Goal: Task Accomplishment & Management: Use online tool/utility

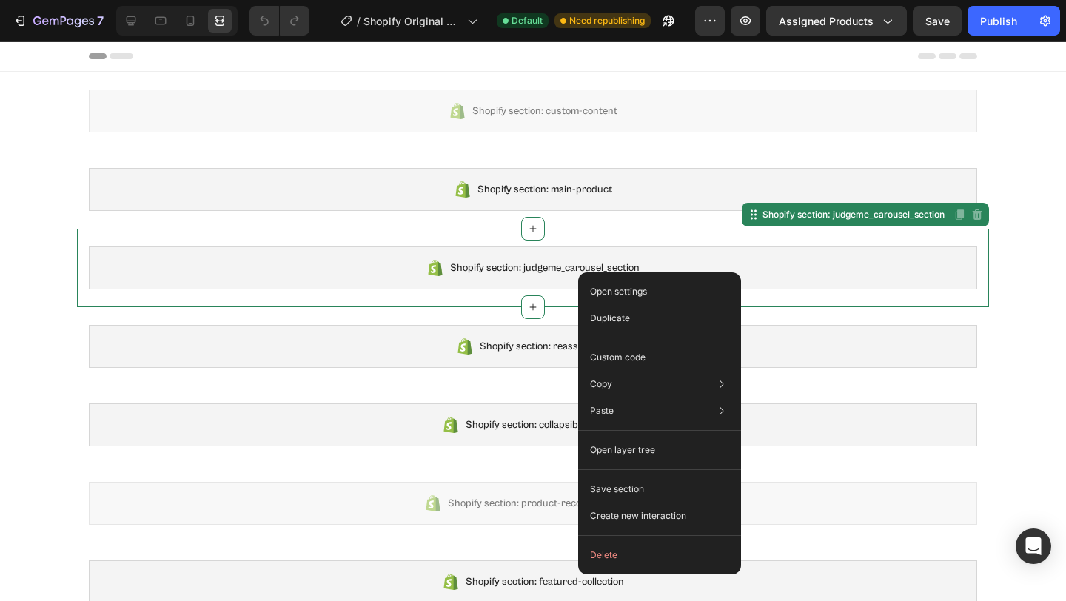
click at [671, 238] on div "Shopify section: judgeme_carousel_section Shopify section: judgeme_carousel_sec…" at bounding box center [533, 268] width 912 height 78
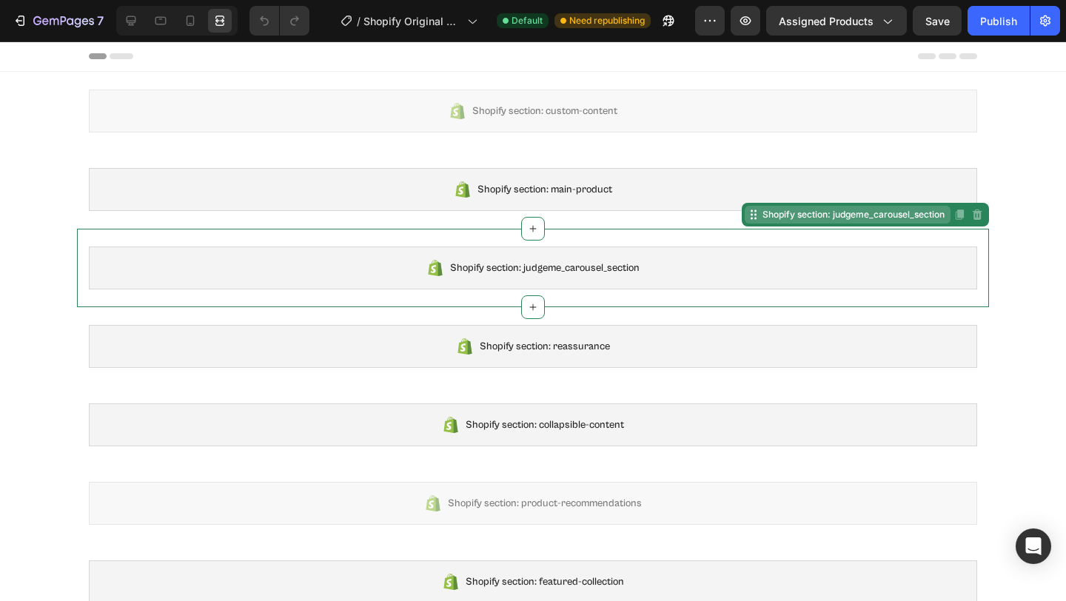
click at [785, 218] on div "Shopify section: judgeme_carousel_section" at bounding box center [853, 214] width 188 height 13
click at [759, 218] on div "Shopify section: judgeme_carousel_section" at bounding box center [853, 214] width 188 height 13
click at [568, 284] on div "Shopify section: judgeme_carousel_section" at bounding box center [533, 267] width 888 height 43
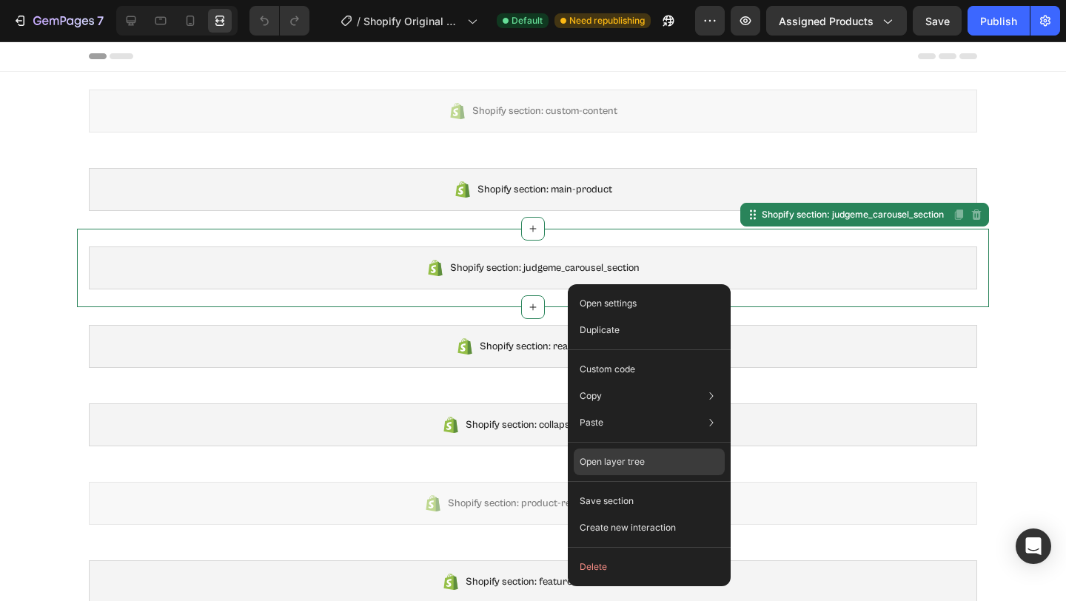
click at [651, 514] on div "Open layer tree" at bounding box center [649, 527] width 151 height 27
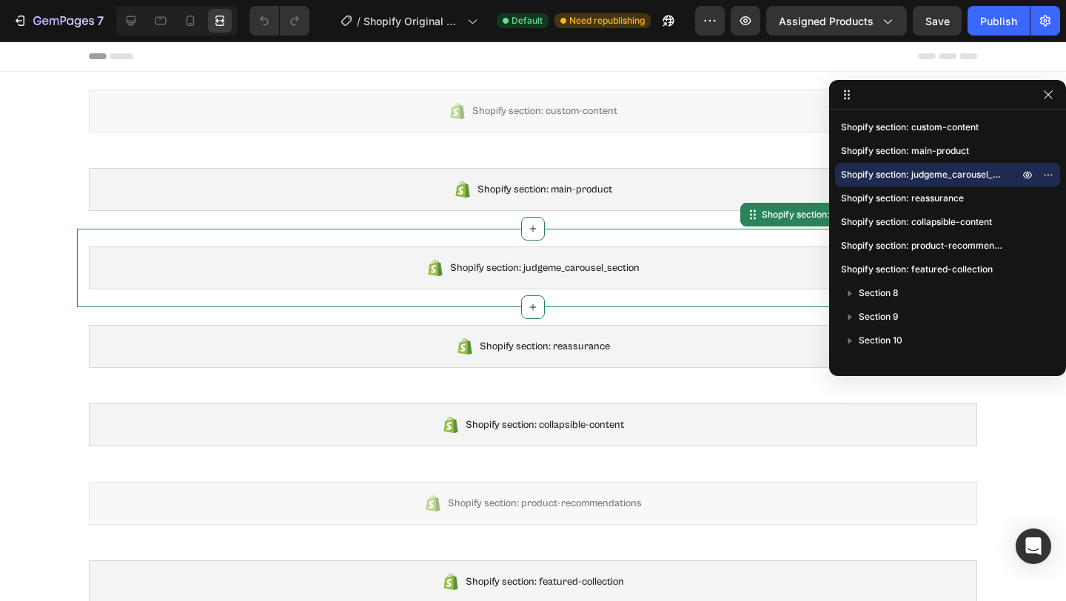
click at [940, 167] on span "Shopify section: judgeme_carousel_section" at bounding box center [922, 174] width 163 height 15
click at [135, 26] on icon at bounding box center [131, 20] width 15 height 15
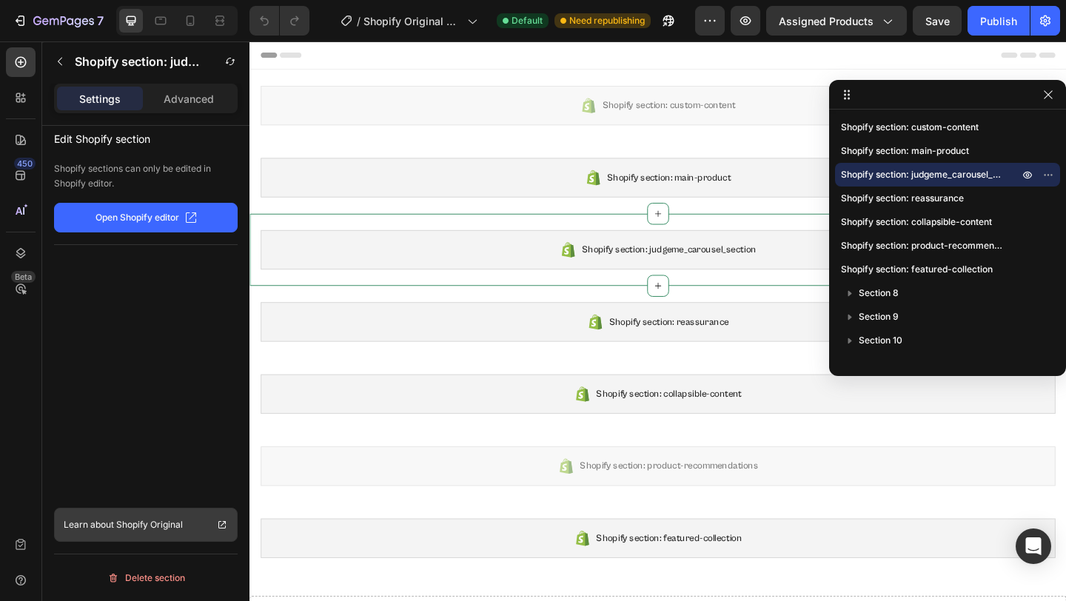
click at [149, 526] on p "Shopify Original" at bounding box center [149, 524] width 67 height 15
click at [1046, 98] on icon "button" at bounding box center [1048, 95] width 12 height 12
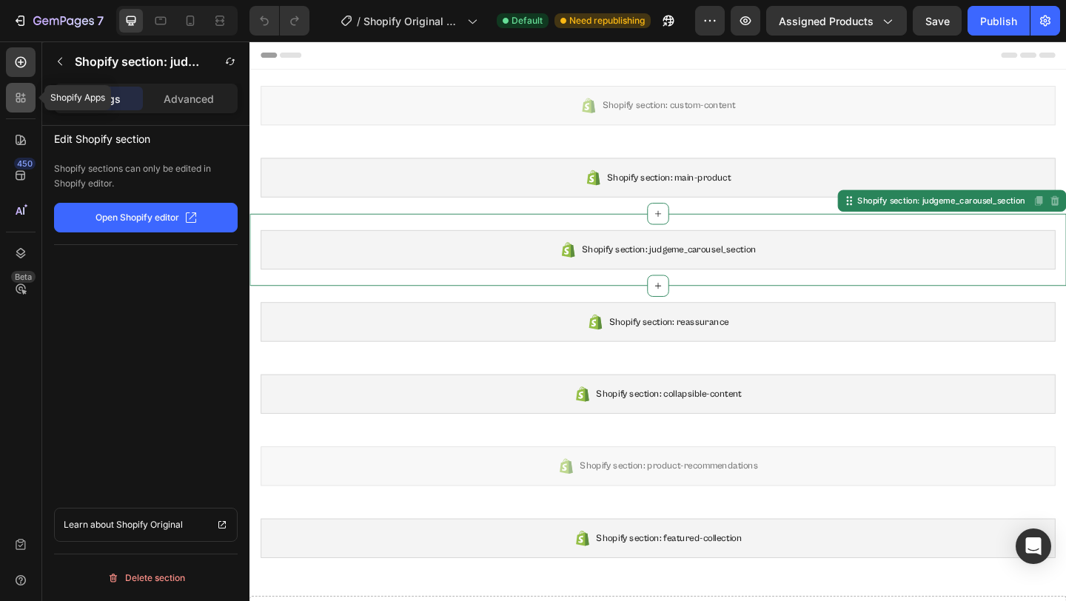
click at [19, 109] on div at bounding box center [21, 98] width 30 height 30
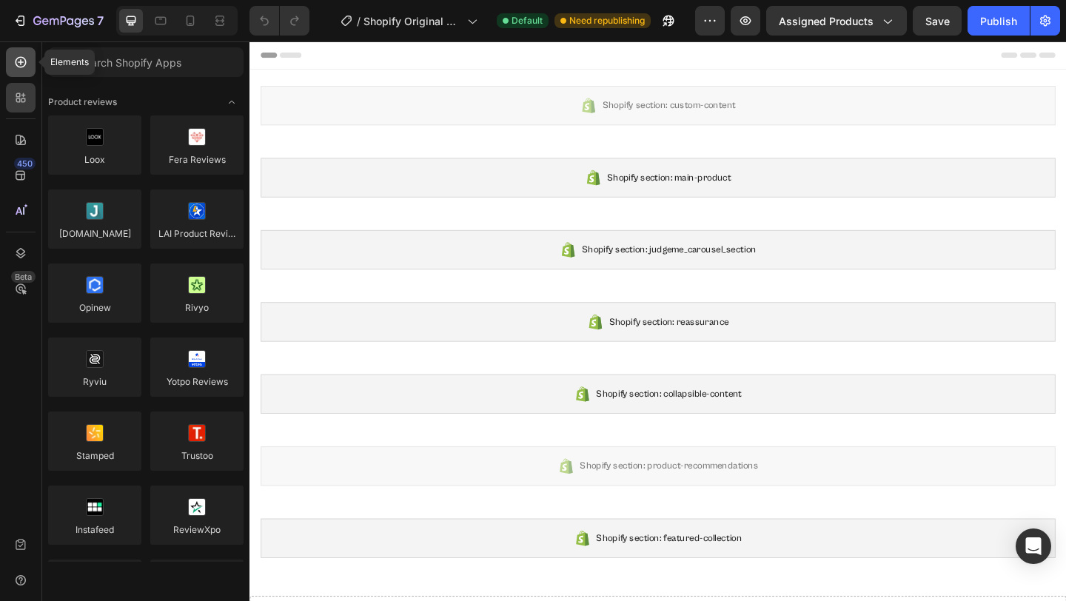
click at [19, 73] on div at bounding box center [21, 62] width 30 height 30
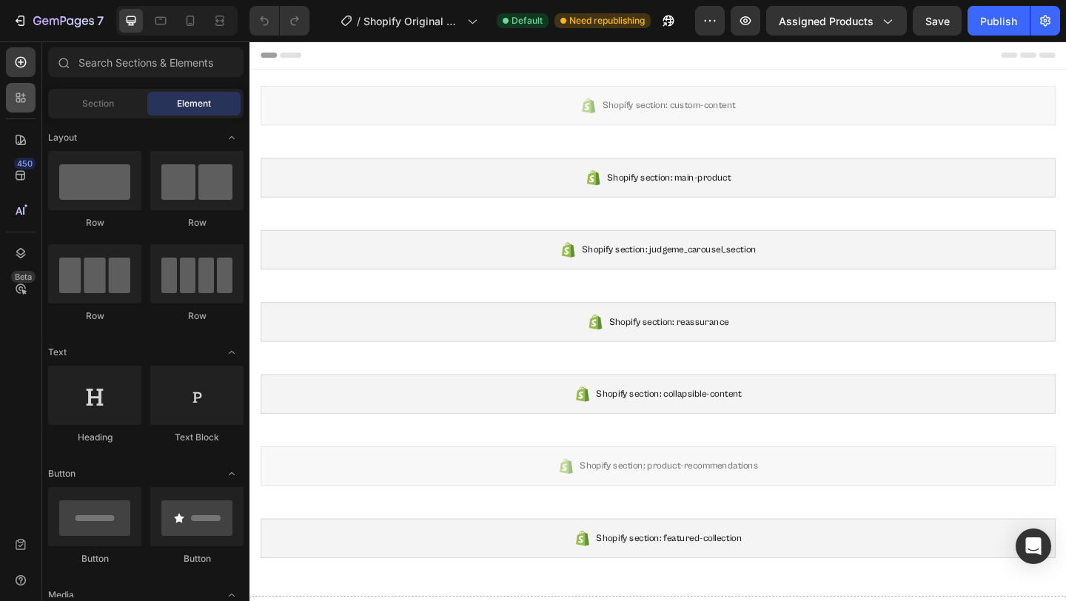
click at [21, 90] on icon at bounding box center [20, 97] width 15 height 15
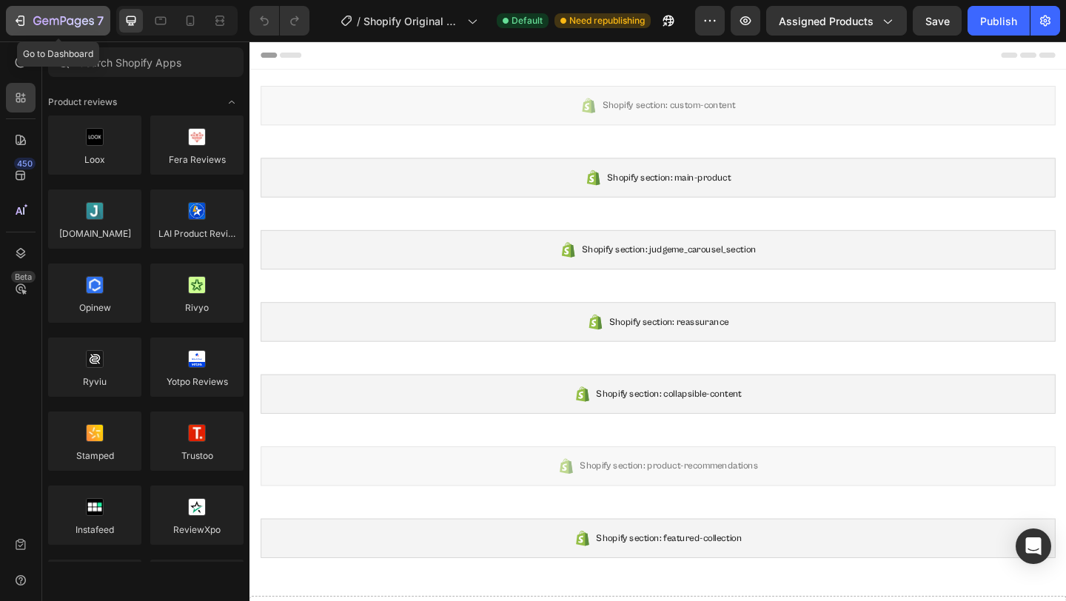
click at [39, 22] on icon "button" at bounding box center [37, 20] width 8 height 9
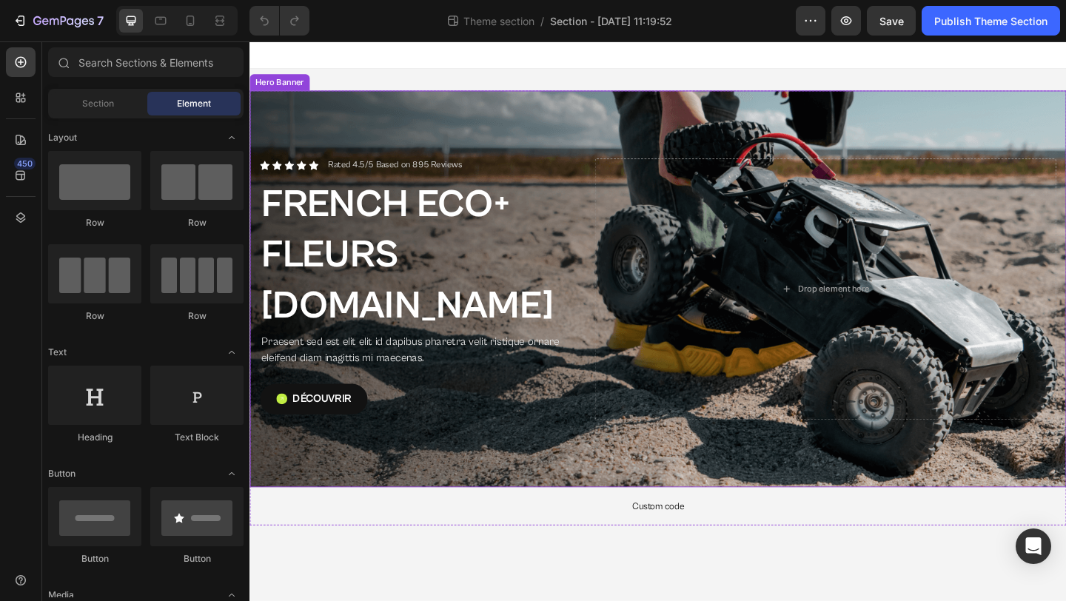
click at [661, 121] on div "Background Image" at bounding box center [693, 310] width 888 height 431
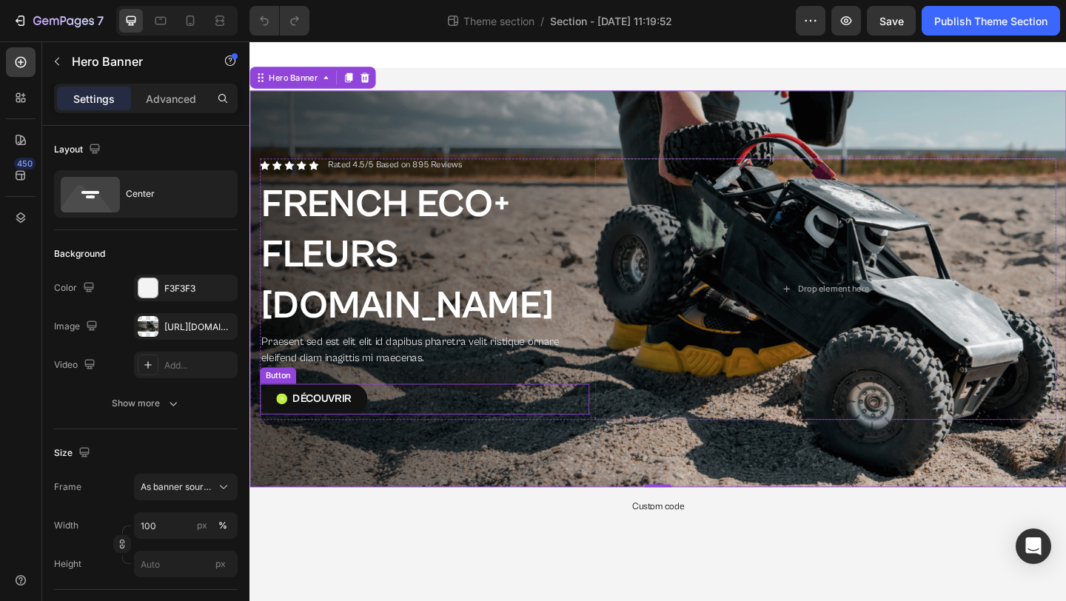
click at [394, 414] on div "Découvrir Button" at bounding box center [440, 430] width 358 height 33
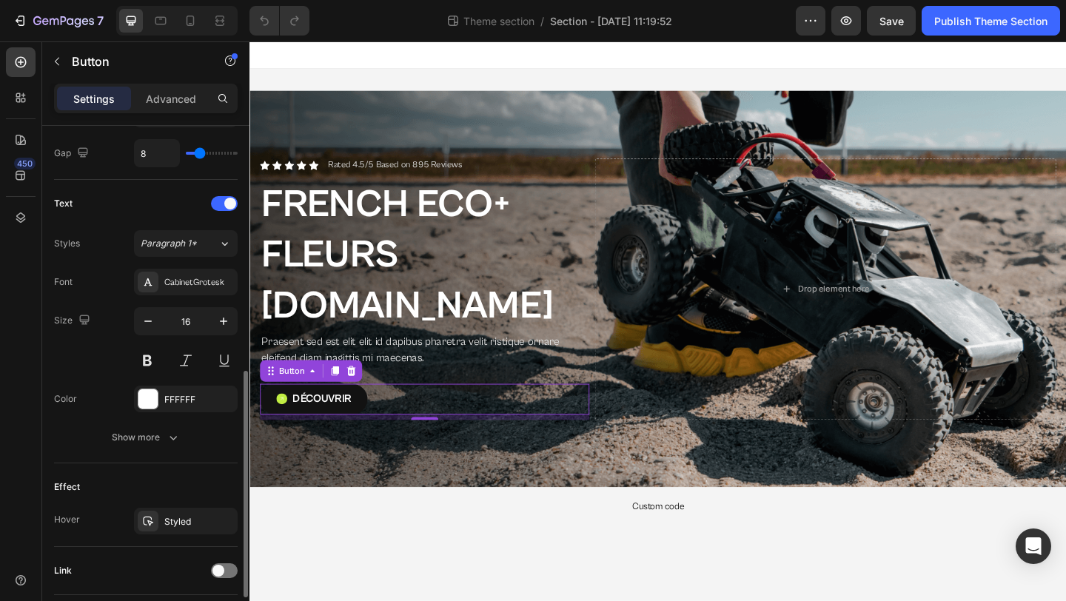
scroll to position [661, 0]
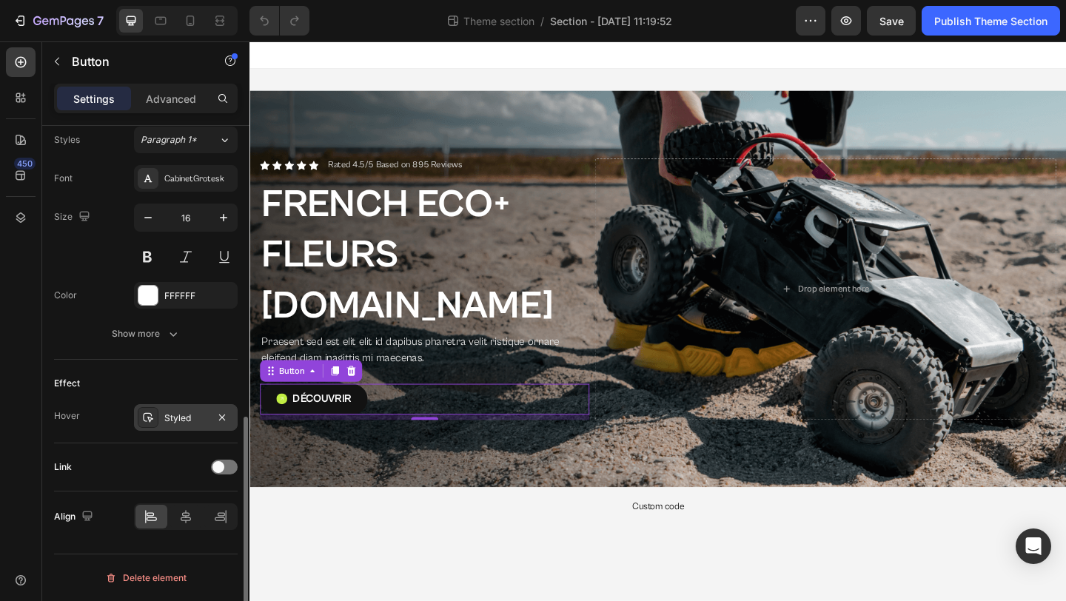
click at [189, 417] on div "Styled" at bounding box center [185, 417] width 43 height 13
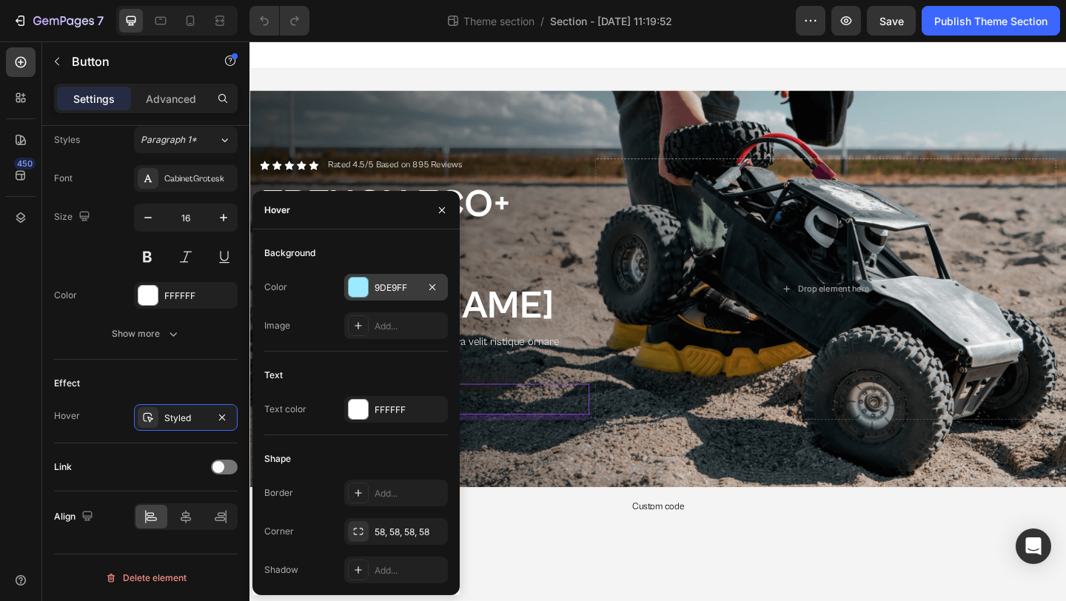
click at [400, 287] on div "9DE9FF" at bounding box center [395, 287] width 43 height 13
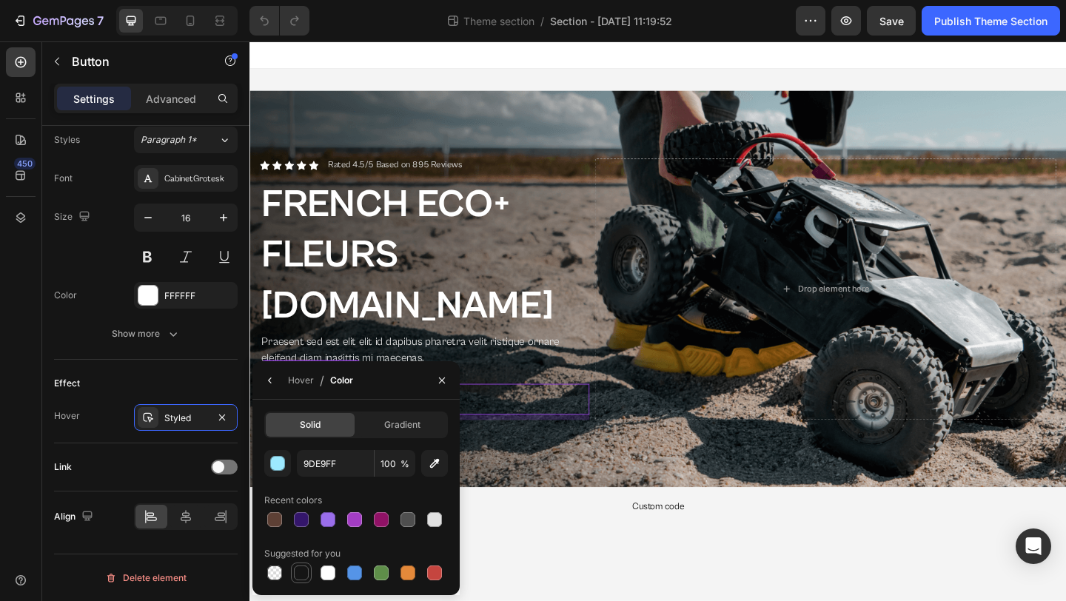
click at [296, 571] on div at bounding box center [301, 572] width 15 height 15
click at [128, 470] on div "Link" at bounding box center [146, 467] width 184 height 24
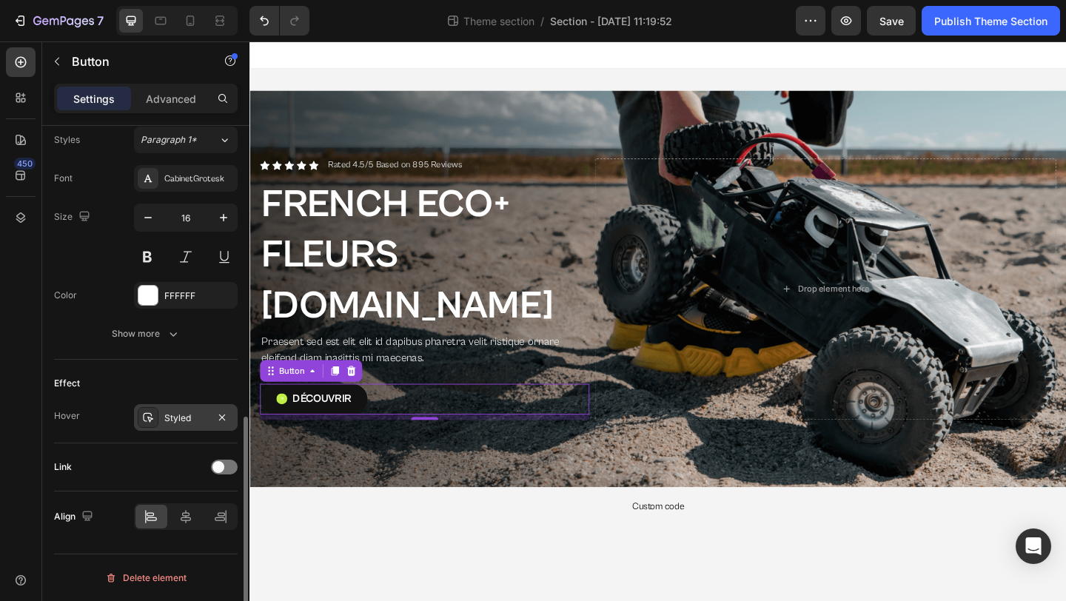
click at [181, 420] on div "Styled" at bounding box center [185, 417] width 43 height 13
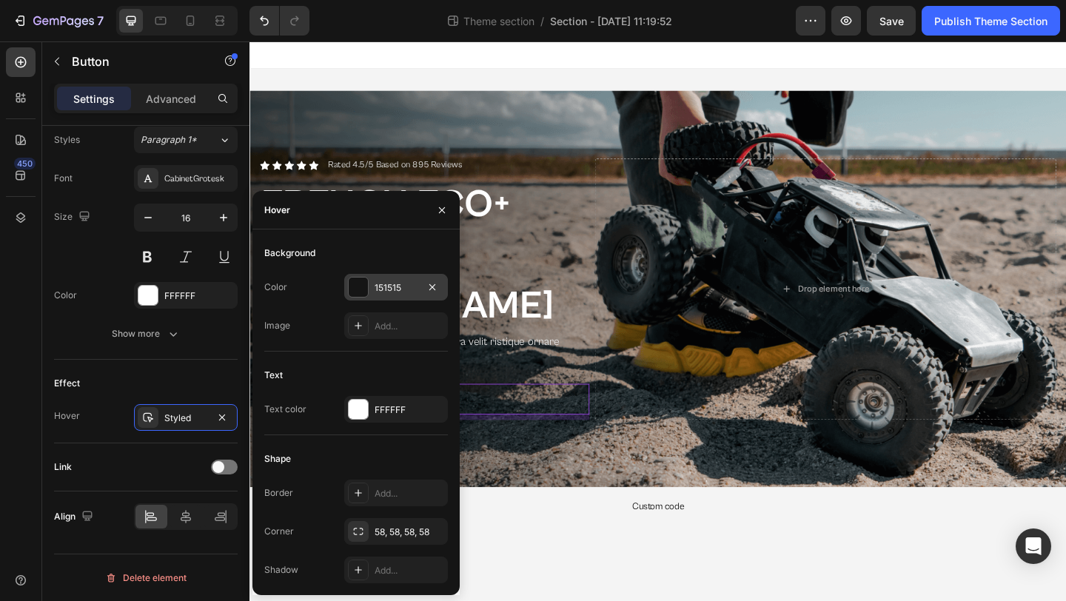
click at [372, 283] on div "151515" at bounding box center [396, 287] width 104 height 27
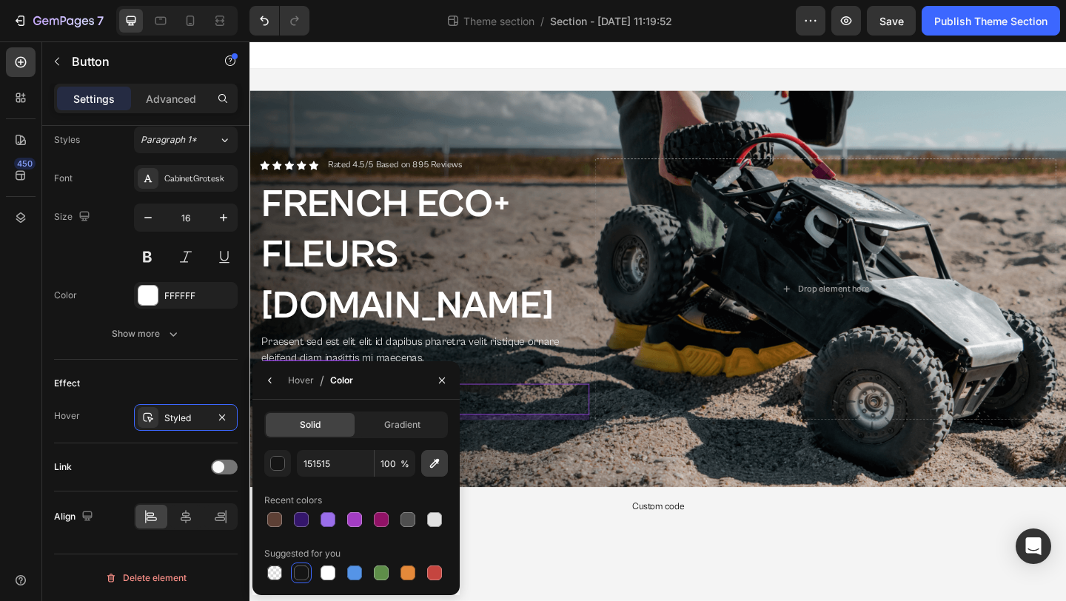
click at [429, 468] on icon "button" at bounding box center [434, 463] width 15 height 15
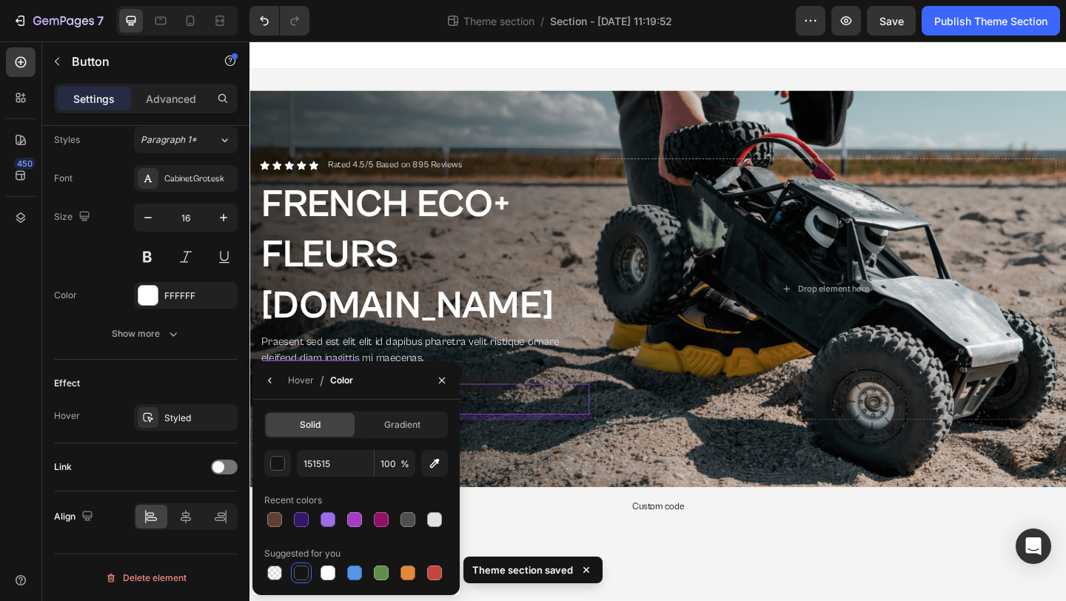
click at [583, 569] on icon at bounding box center [586, 569] width 15 height 15
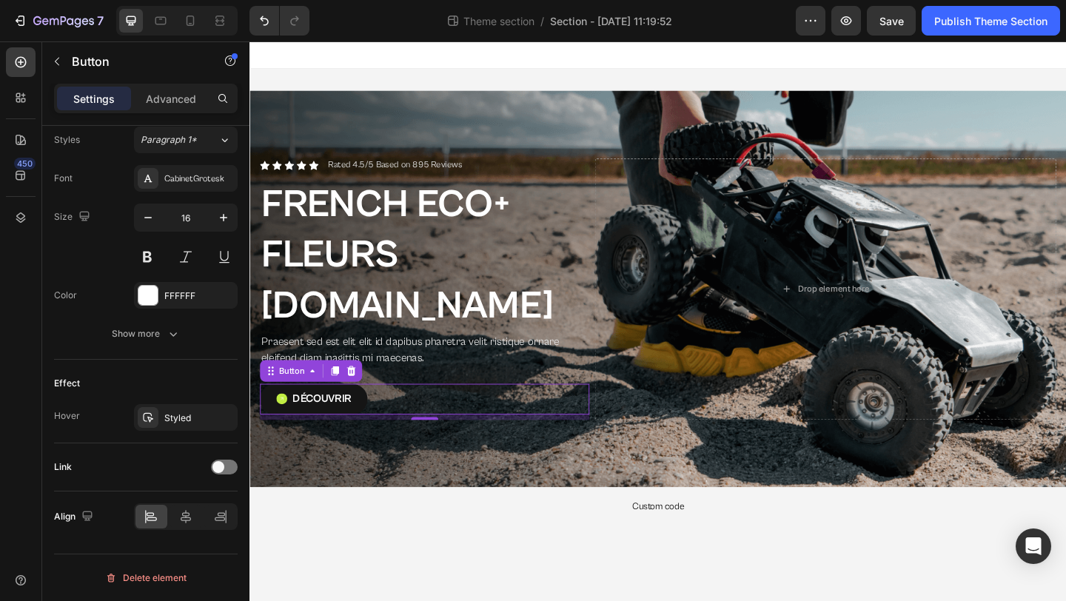
click at [374, 414] on button "Découvrir" at bounding box center [319, 430] width 117 height 33
click at [173, 419] on div "Styled" at bounding box center [185, 417] width 43 height 13
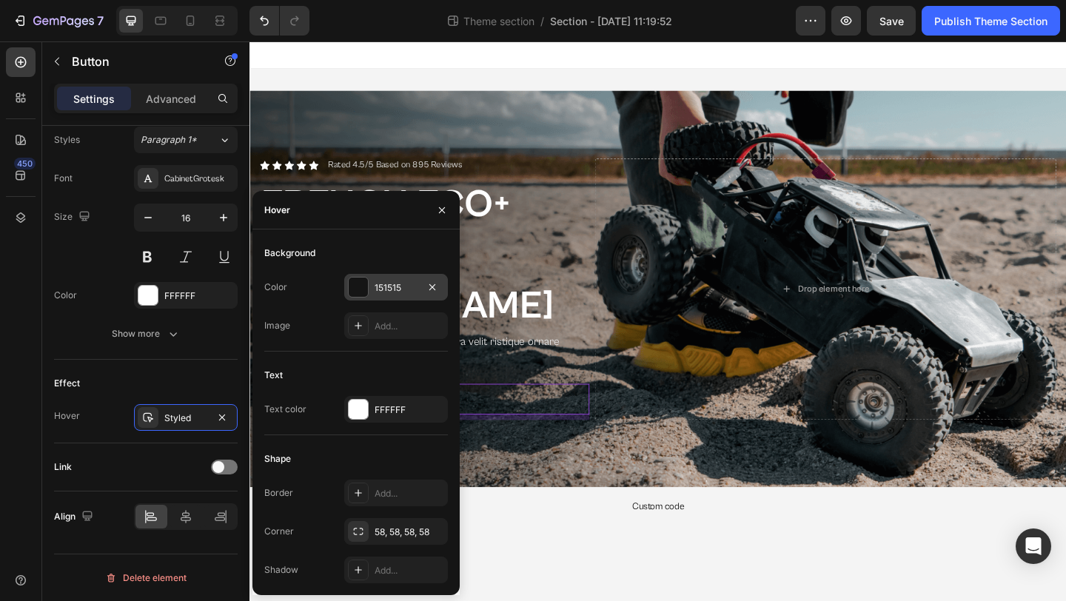
click at [381, 291] on div "151515" at bounding box center [395, 287] width 43 height 13
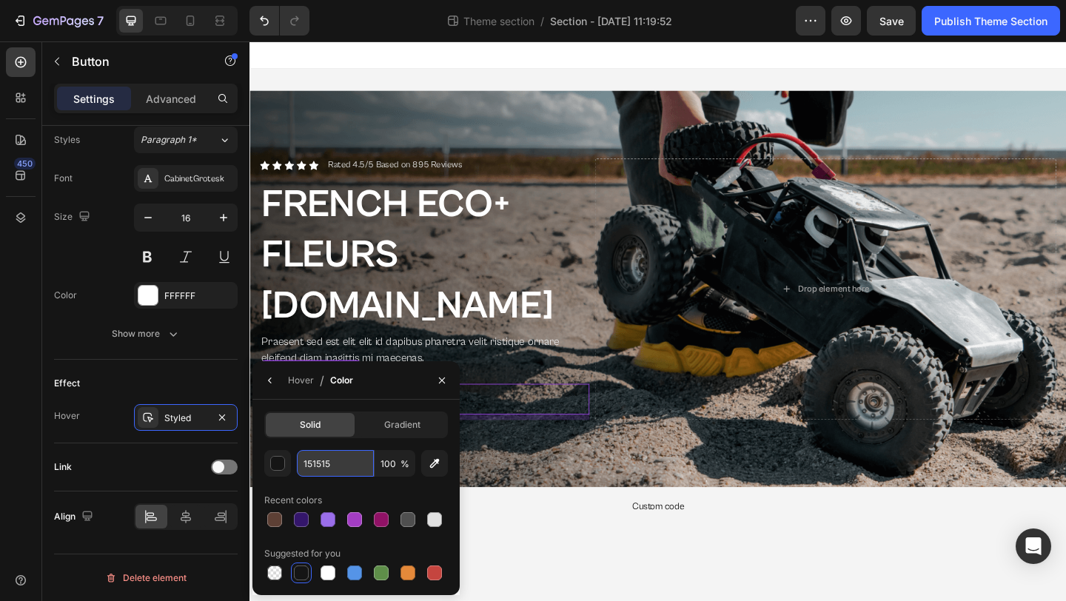
click at [333, 466] on input "151515" at bounding box center [335, 463] width 77 height 27
paste input "C1EE42"
type input "C1EE42"
click at [364, 487] on div "C1EE42 100 % Recent colors Suggested for you" at bounding box center [356, 516] width 184 height 133
click at [437, 379] on icon "button" at bounding box center [442, 380] width 12 height 12
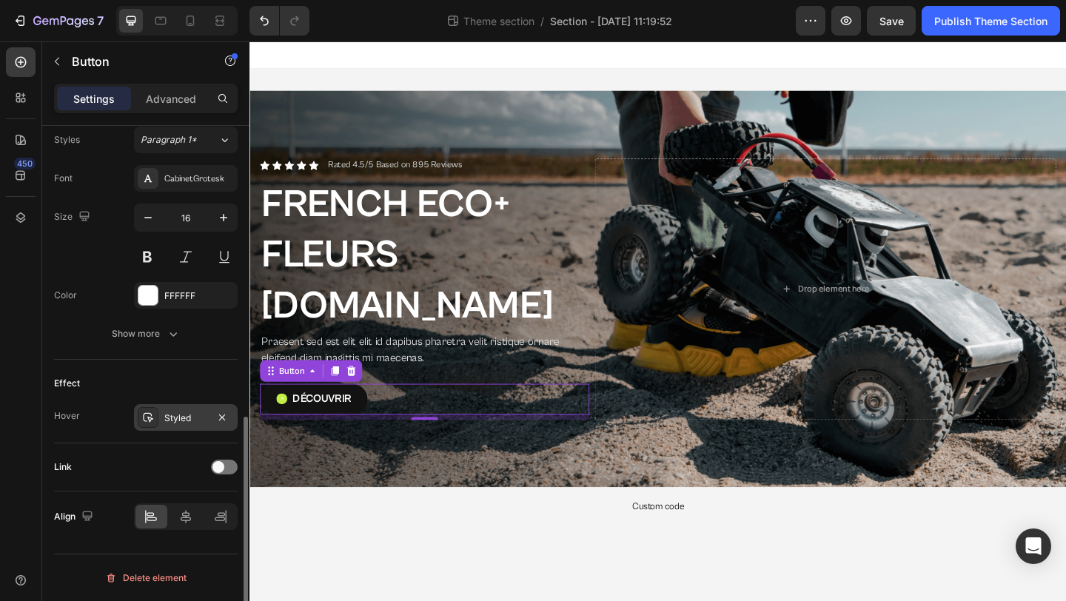
click at [187, 414] on div "Styled" at bounding box center [185, 417] width 43 height 13
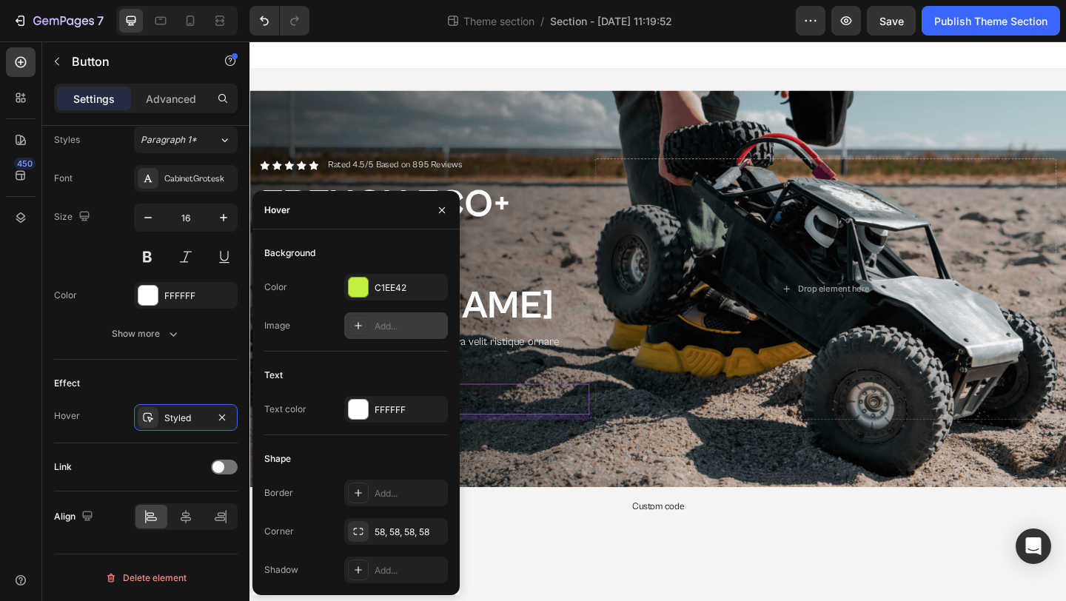
click at [352, 327] on icon at bounding box center [358, 326] width 12 height 12
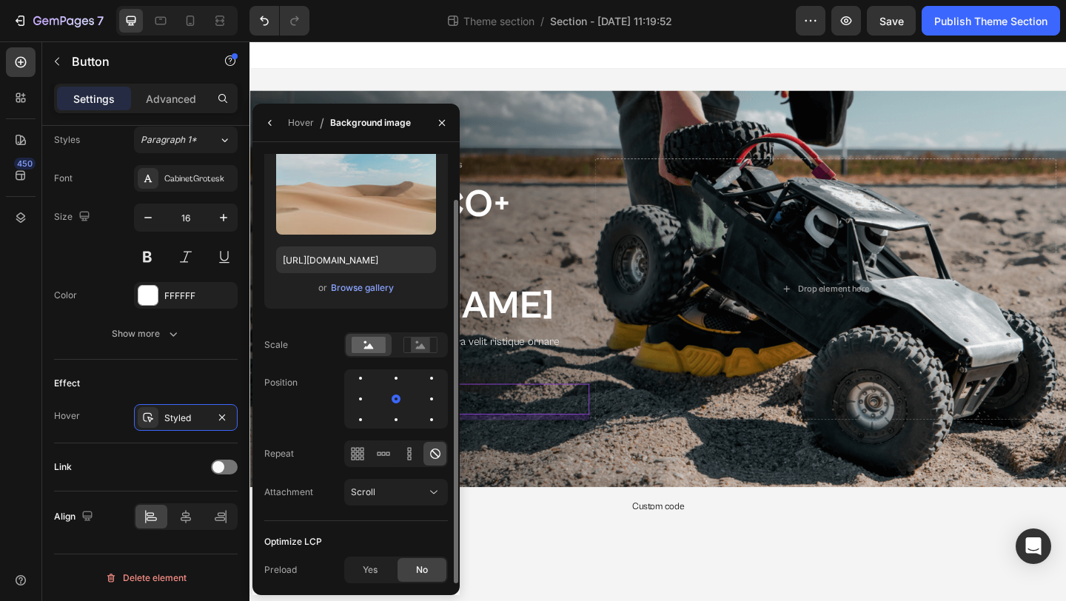
scroll to position [48, 0]
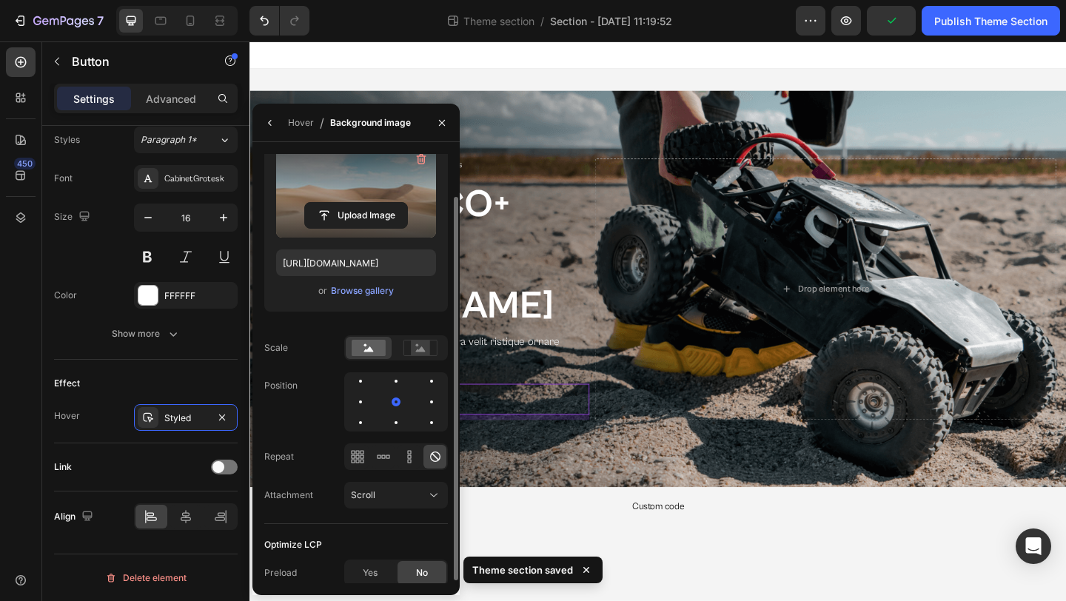
click at [326, 182] on label at bounding box center [356, 190] width 160 height 93
click at [326, 203] on input "file" at bounding box center [356, 215] width 102 height 25
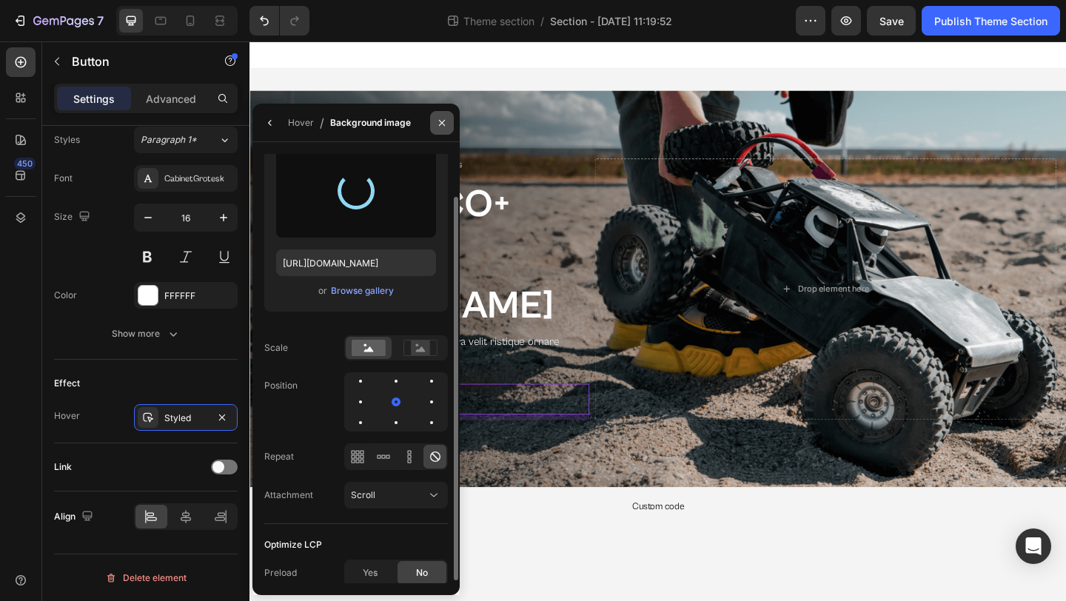
type input "https://cdn.shopify.com/s/files/1/0112/6521/2516/files/gempages_580457560167940…"
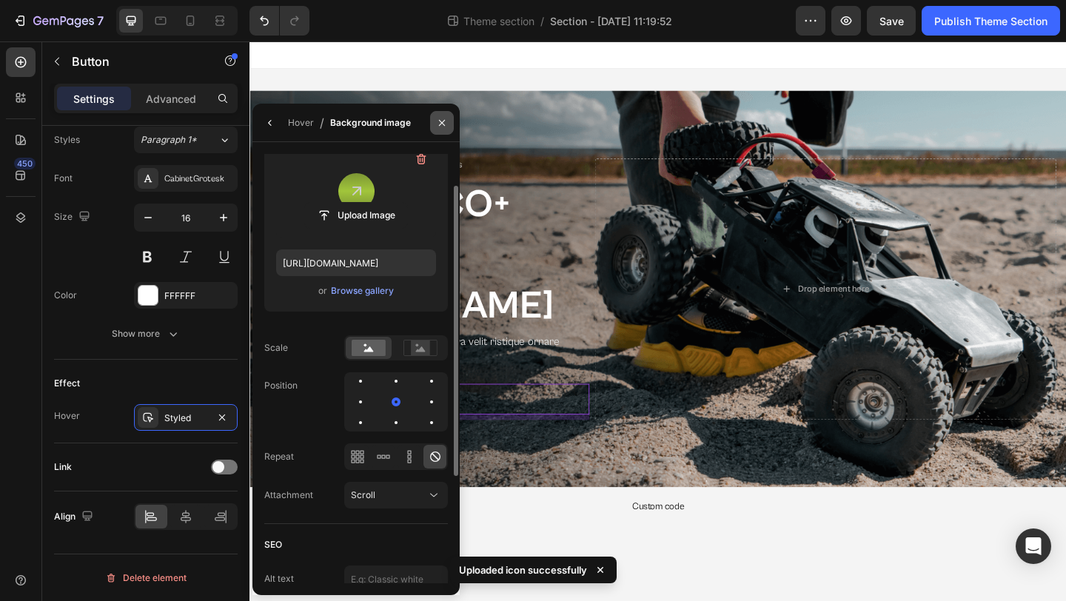
click at [439, 124] on icon "button" at bounding box center [442, 123] width 12 height 12
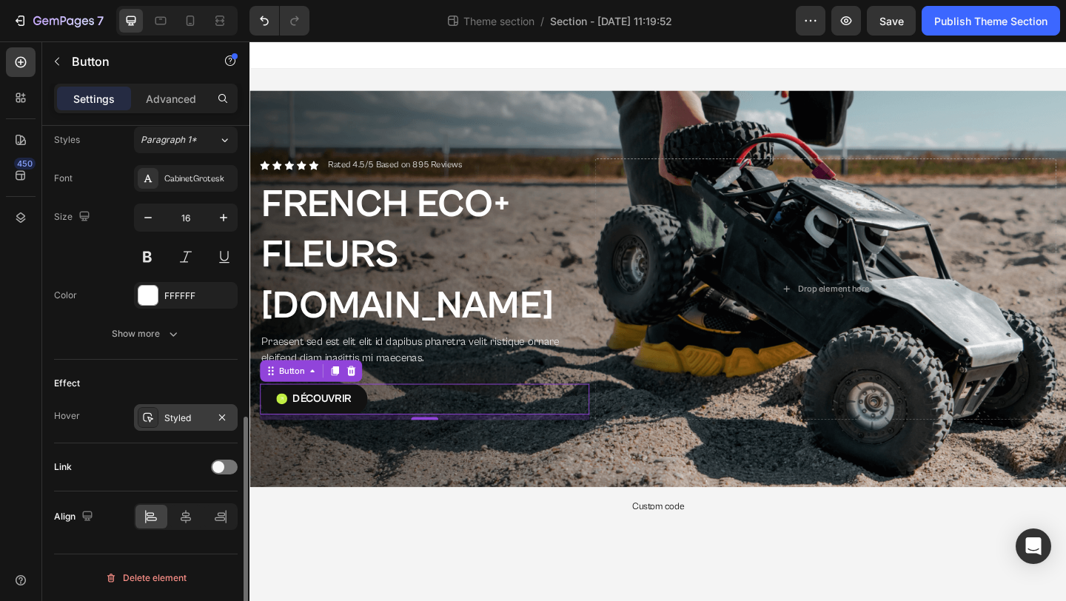
click at [184, 414] on div "Styled" at bounding box center [185, 417] width 43 height 13
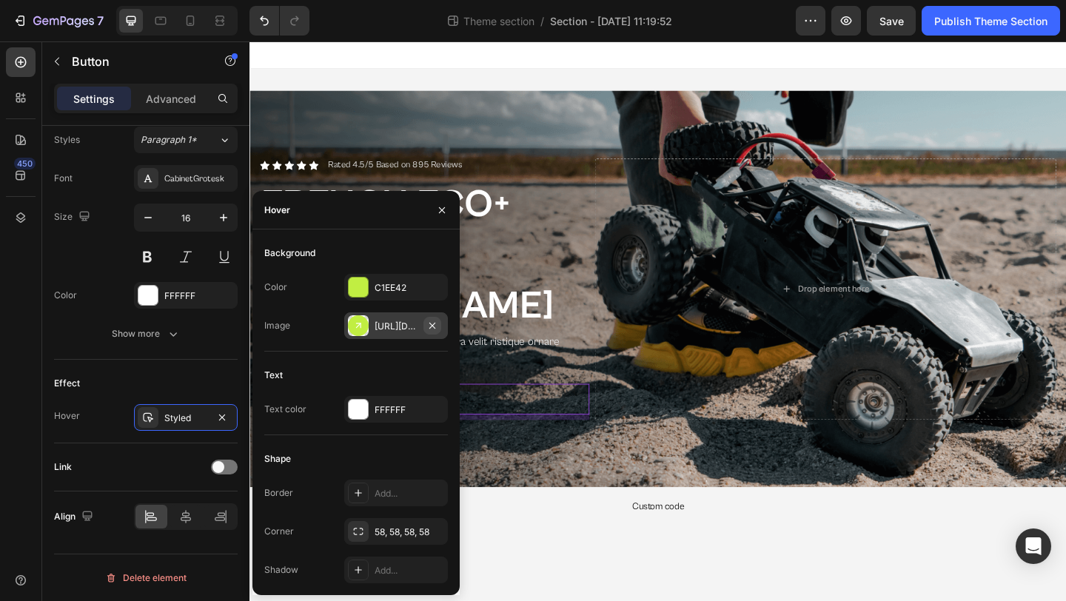
click at [433, 324] on icon "button" at bounding box center [432, 325] width 6 height 6
click at [438, 212] on icon "button" at bounding box center [442, 210] width 12 height 12
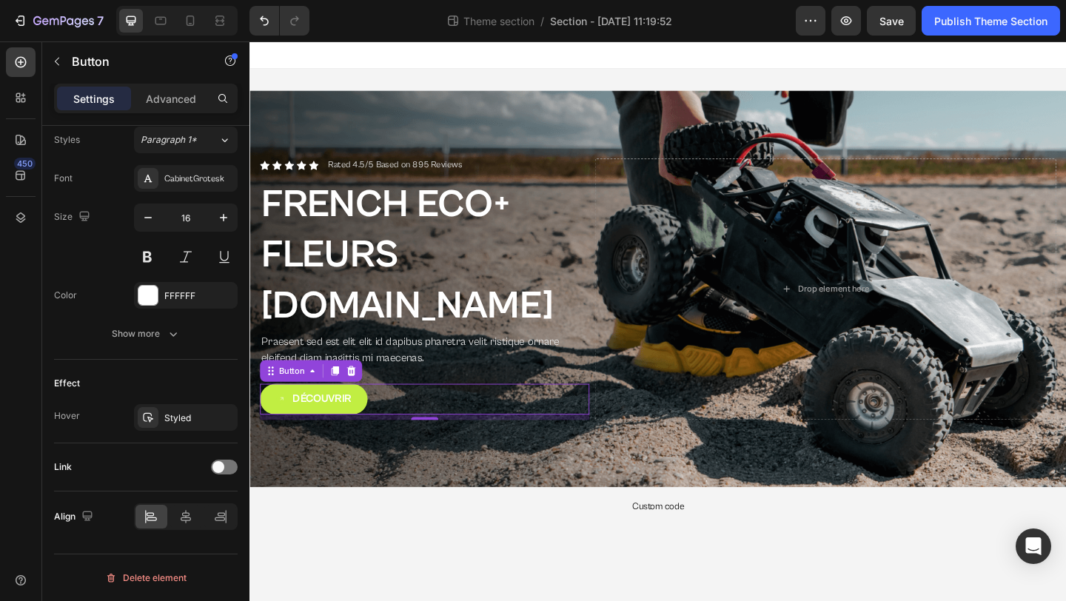
click at [366, 414] on button "Découvrir" at bounding box center [319, 430] width 117 height 33
click at [403, 414] on div "Découvrir Button 8" at bounding box center [440, 430] width 358 height 33
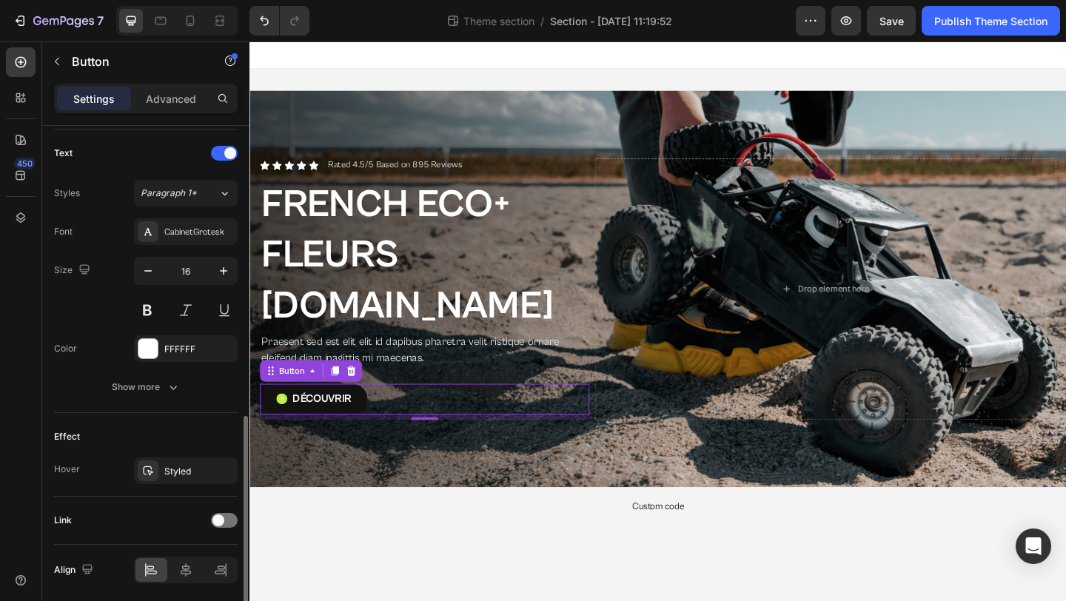
scroll to position [661, 0]
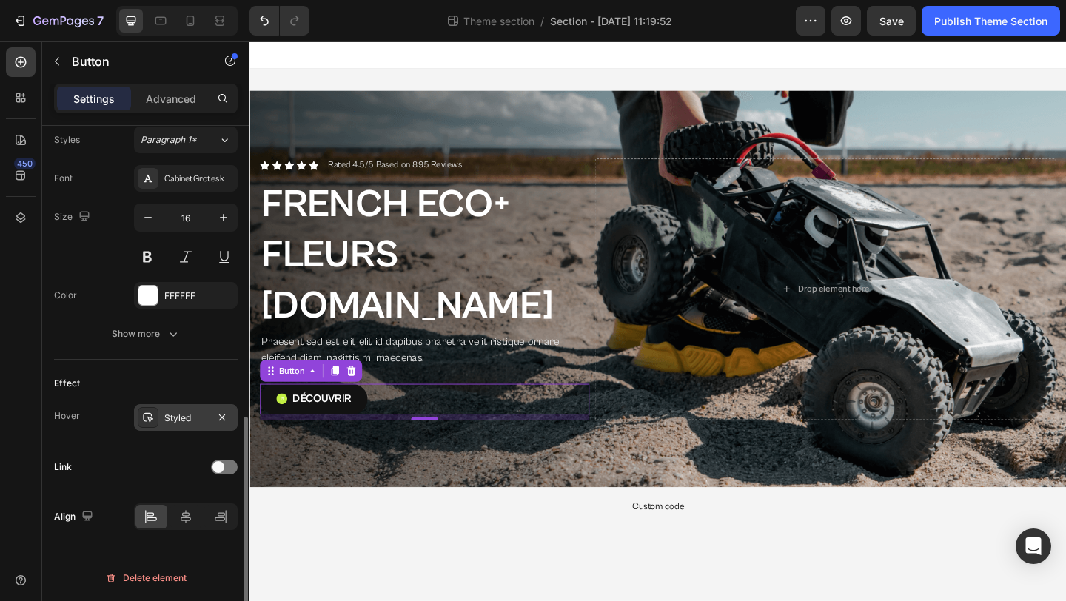
click at [175, 412] on div "Styled" at bounding box center [185, 417] width 43 height 13
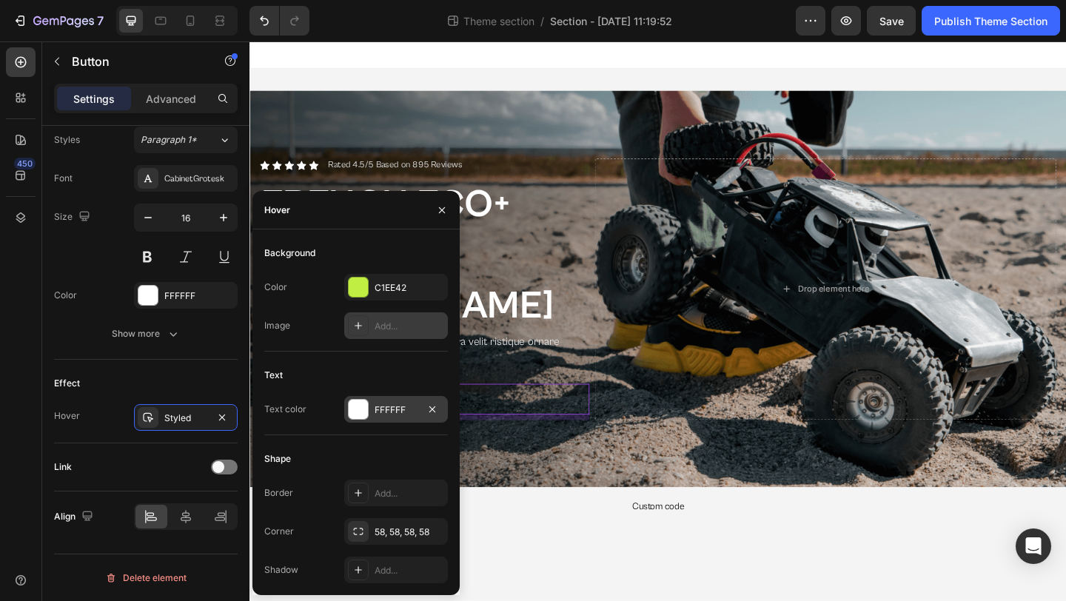
click at [370, 416] on div "FFFFFF" at bounding box center [396, 409] width 104 height 27
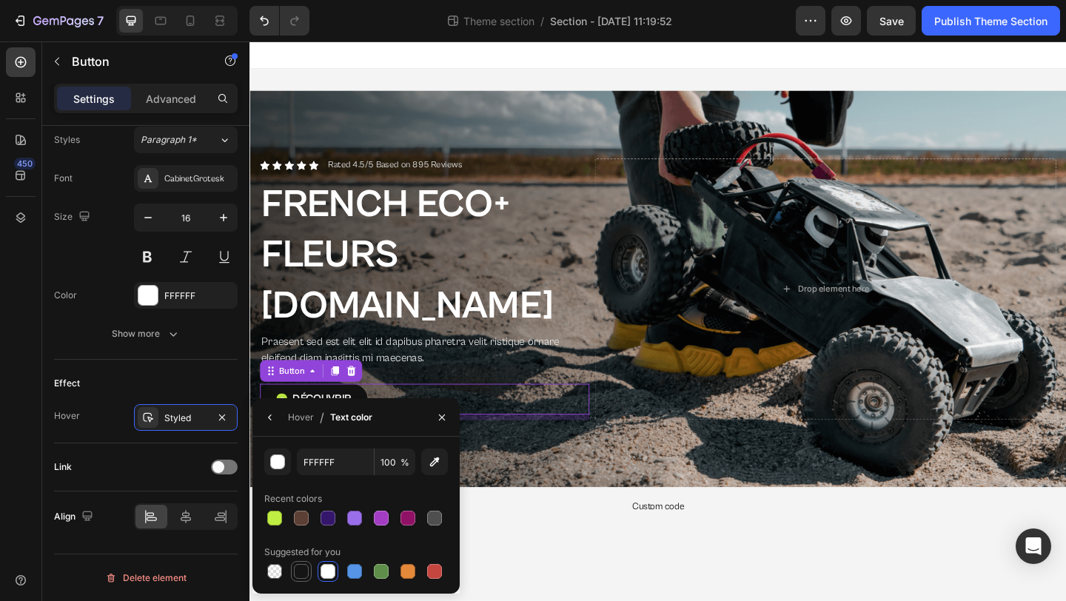
click at [300, 573] on div at bounding box center [301, 571] width 15 height 15
type input "151515"
click at [565, 580] on div "Icon Icon Icon Icon Icon Icon List Rated 4.5/5 Based on 895 Reviews Text Block …" at bounding box center [693, 331] width 888 height 520
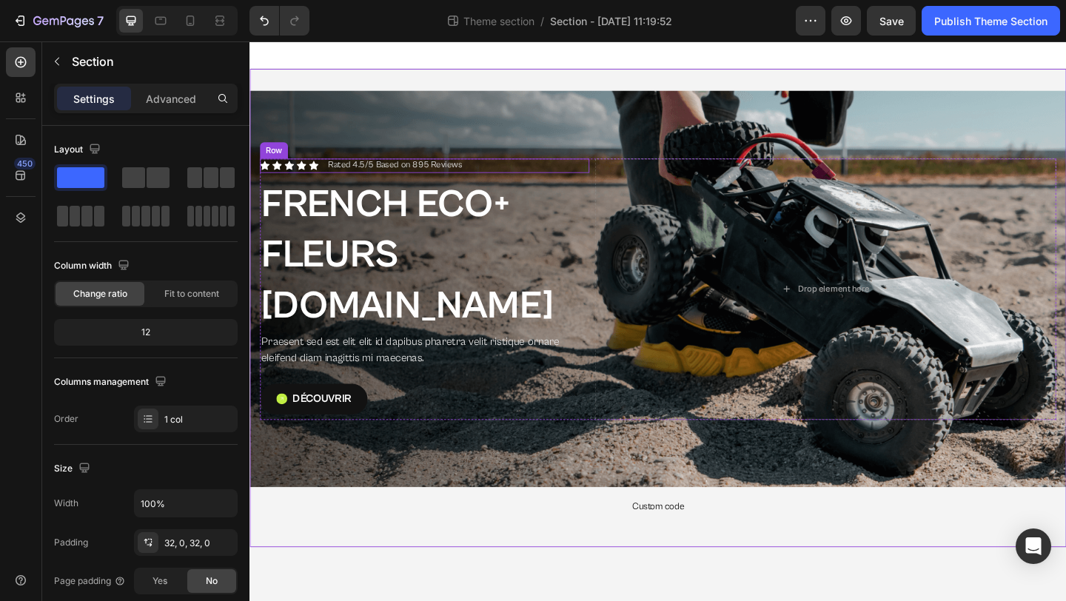
click at [518, 184] on div "Icon Icon Icon Icon Icon Icon List Rated 4.5/5 Based on 895 Reviews Text Block …" at bounding box center [440, 177] width 358 height 16
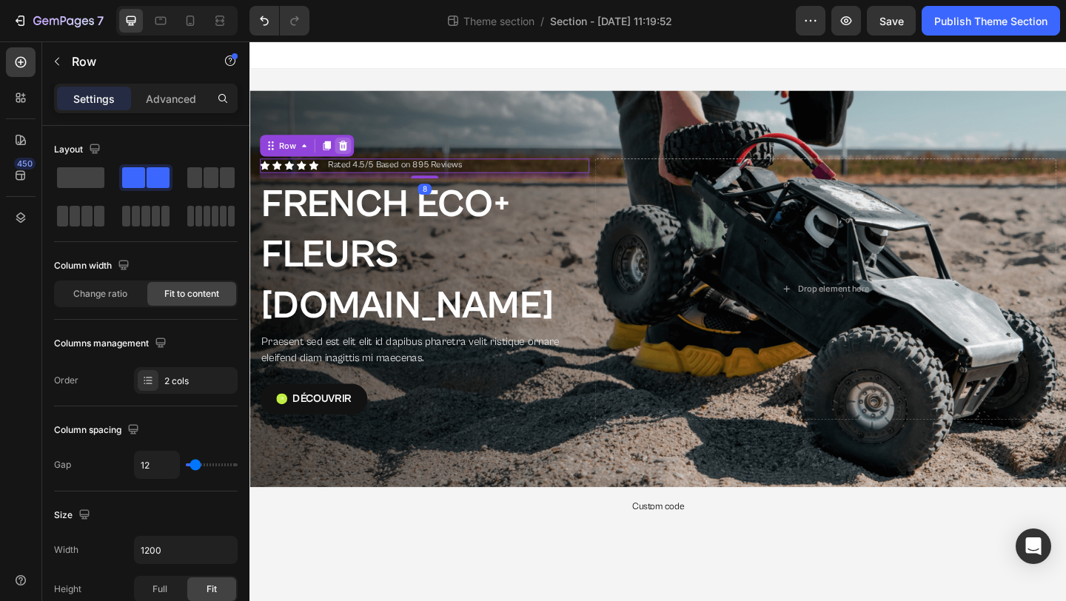
click at [350, 160] on icon at bounding box center [351, 154] width 10 height 10
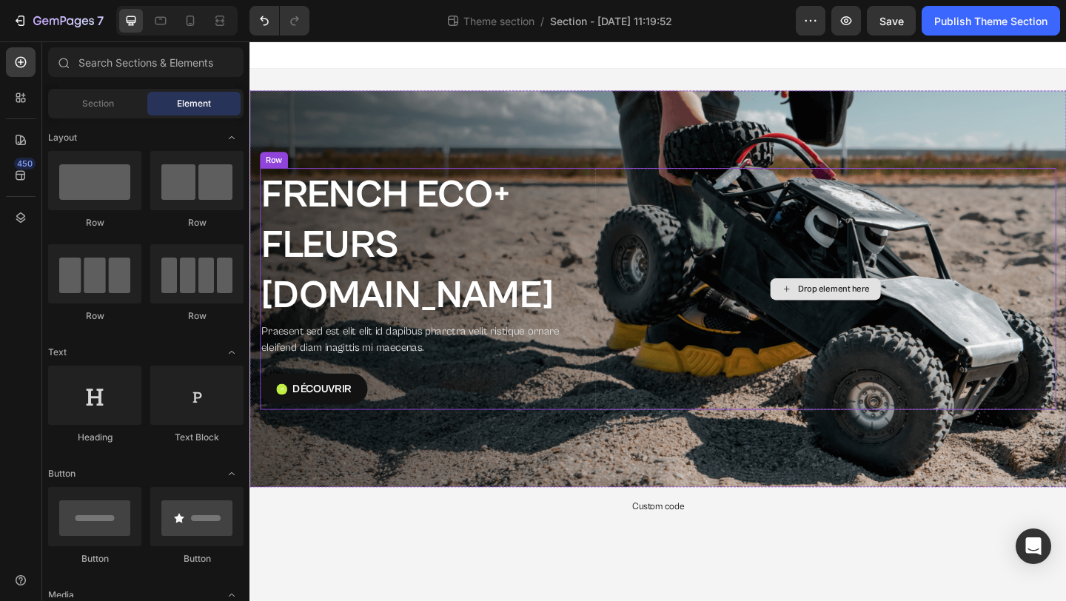
click at [839, 303] on div "Drop element here" at bounding box center [876, 311] width 120 height 24
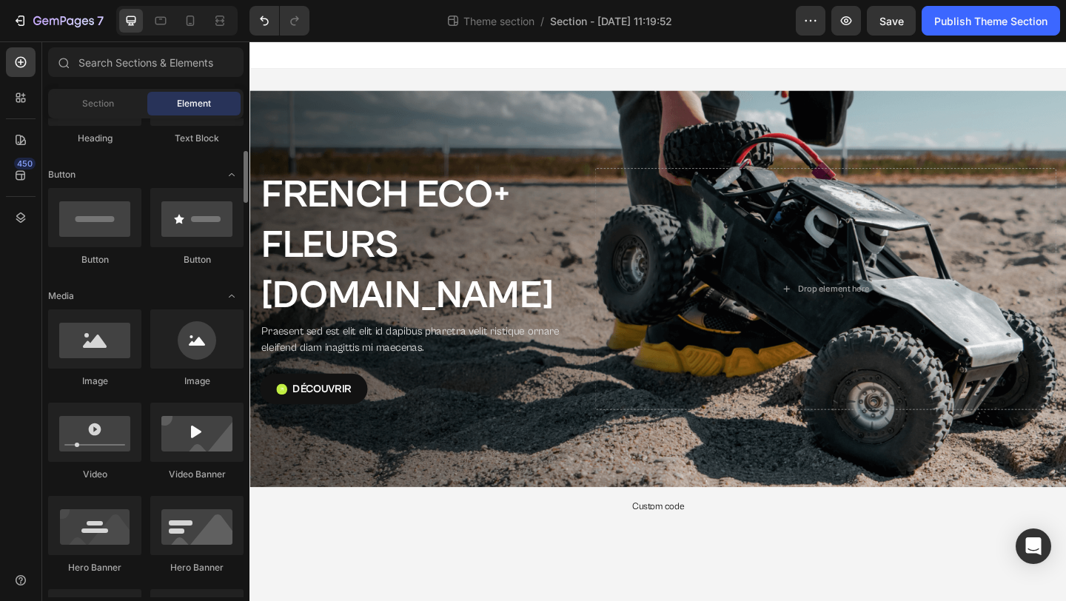
scroll to position [477, 0]
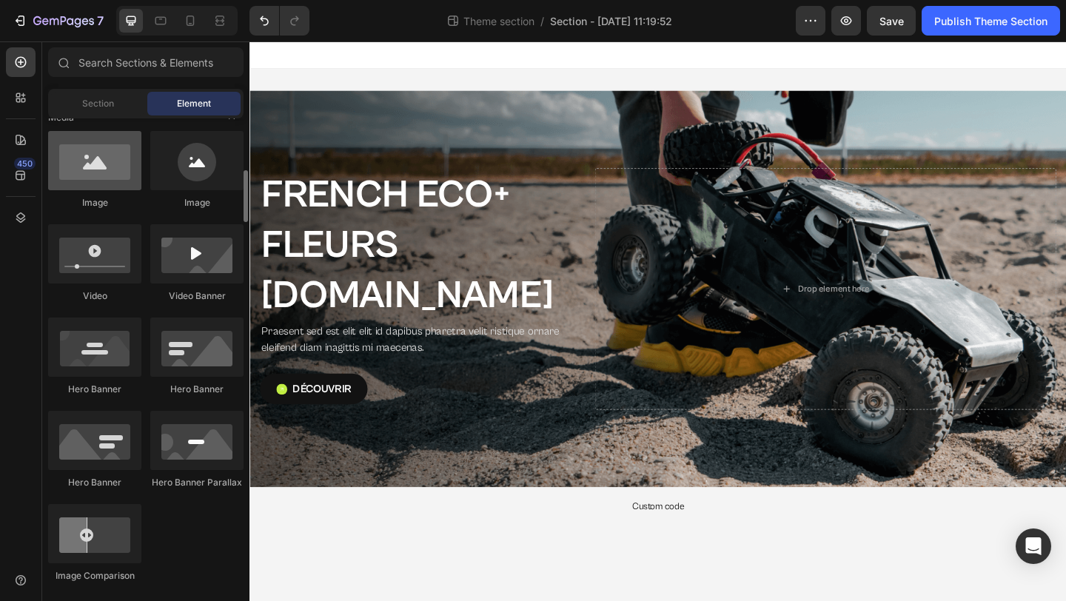
click at [116, 167] on div at bounding box center [94, 160] width 93 height 59
click at [100, 150] on div at bounding box center [94, 160] width 93 height 59
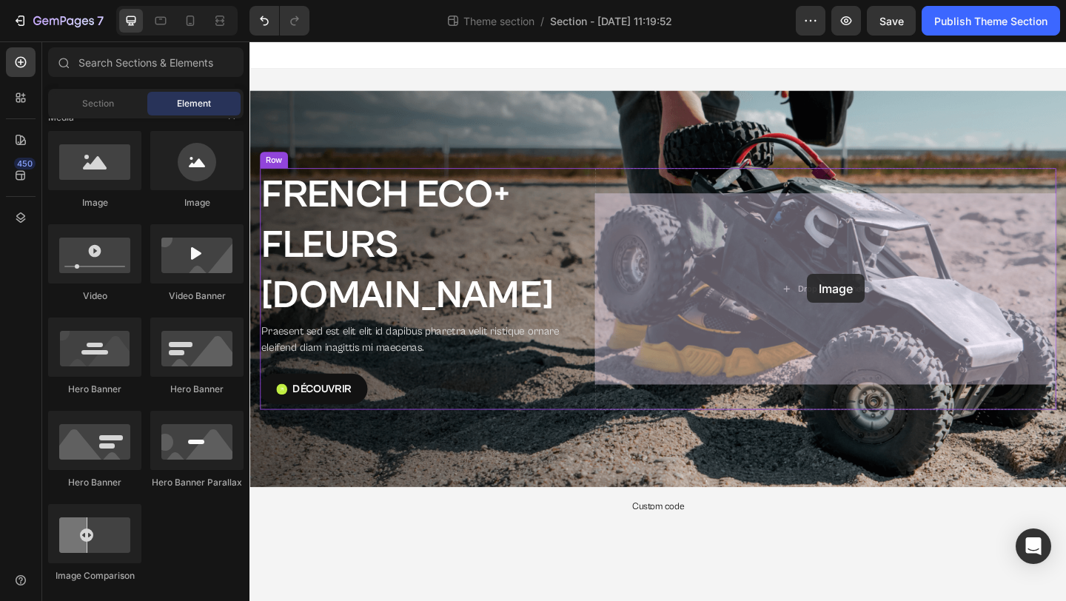
drag, startPoint x: 349, startPoint y: 192, endPoint x: 856, endPoint y: 295, distance: 516.6
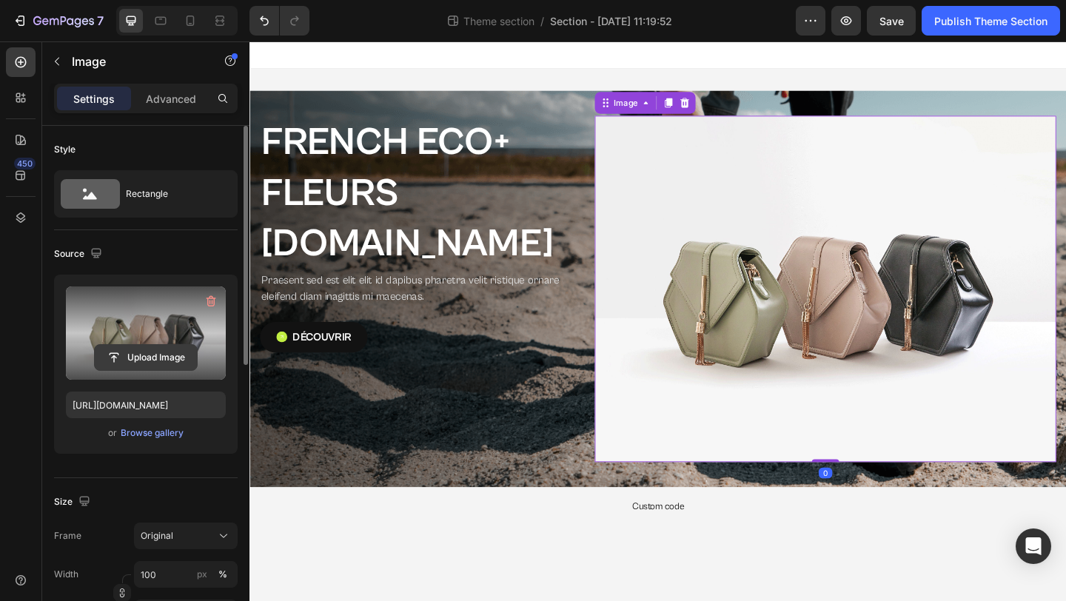
click at [164, 349] on input "file" at bounding box center [146, 357] width 102 height 25
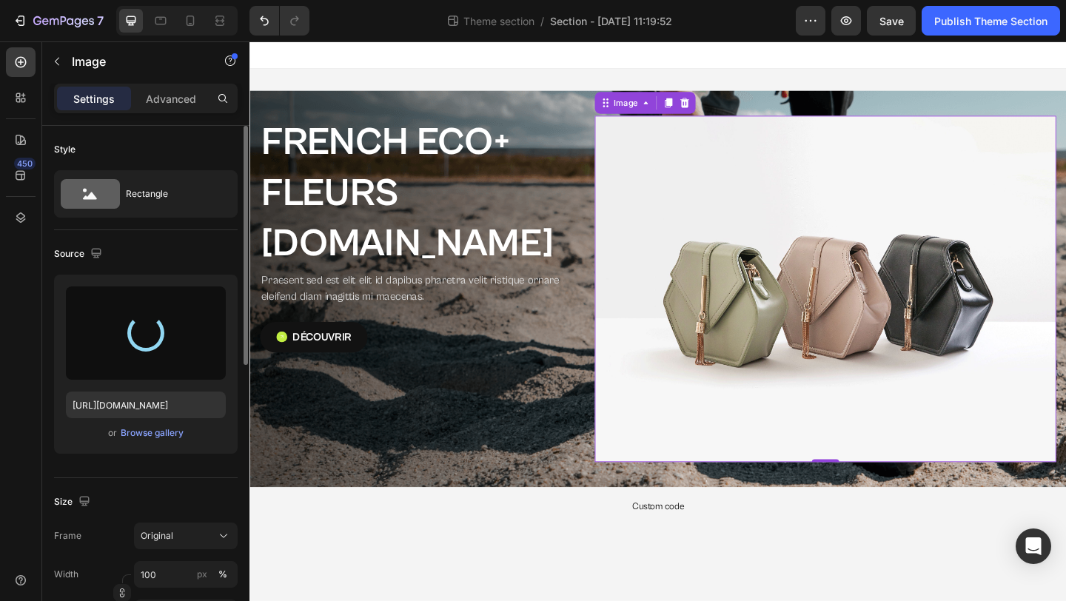
type input "https://cdn.shopify.com/s/files/1/0112/6521/2516/files/gempages_580457560167940…"
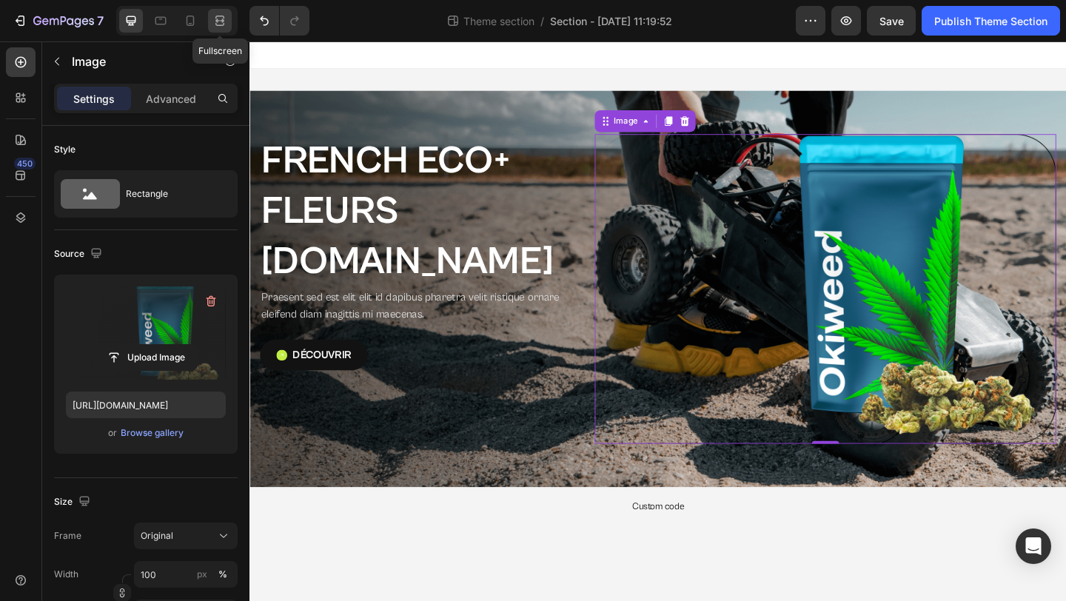
click at [218, 26] on icon at bounding box center [219, 20] width 15 height 15
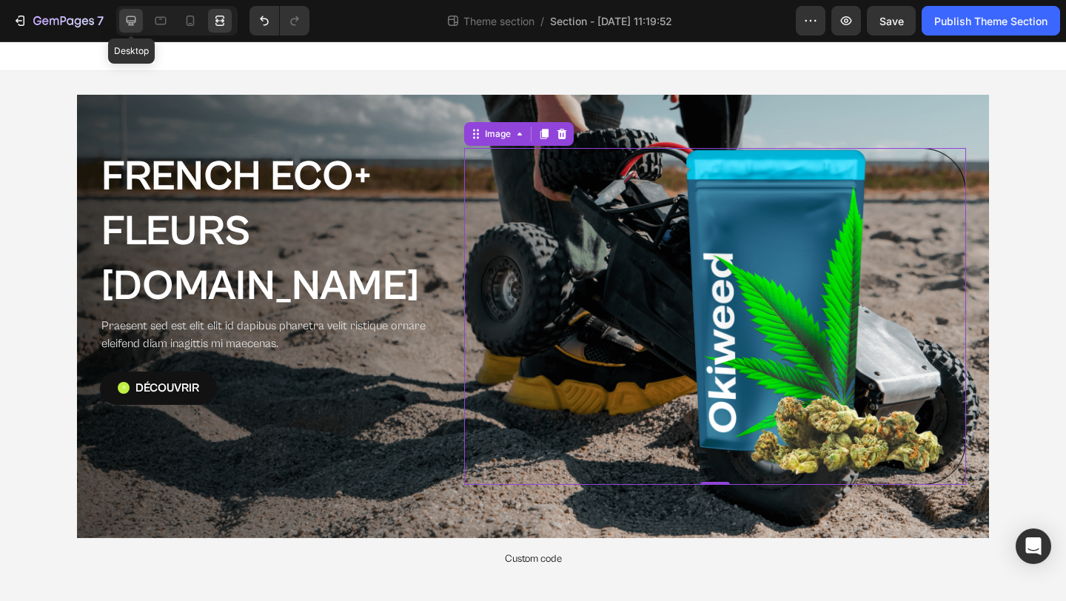
click at [132, 24] on icon at bounding box center [132, 21] width 10 height 10
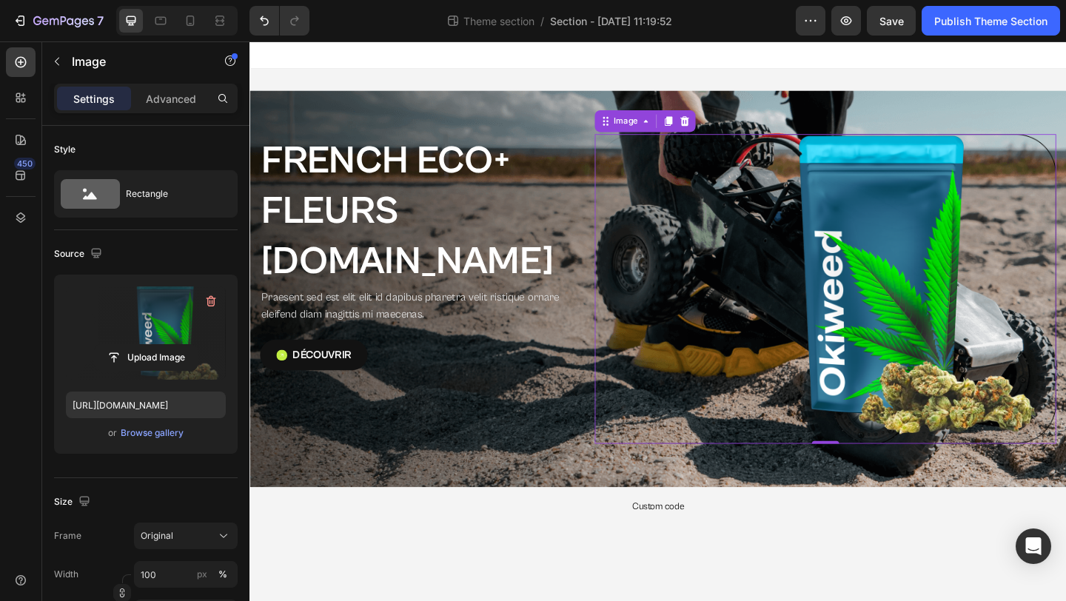
click at [887, 334] on img at bounding box center [876, 310] width 502 height 337
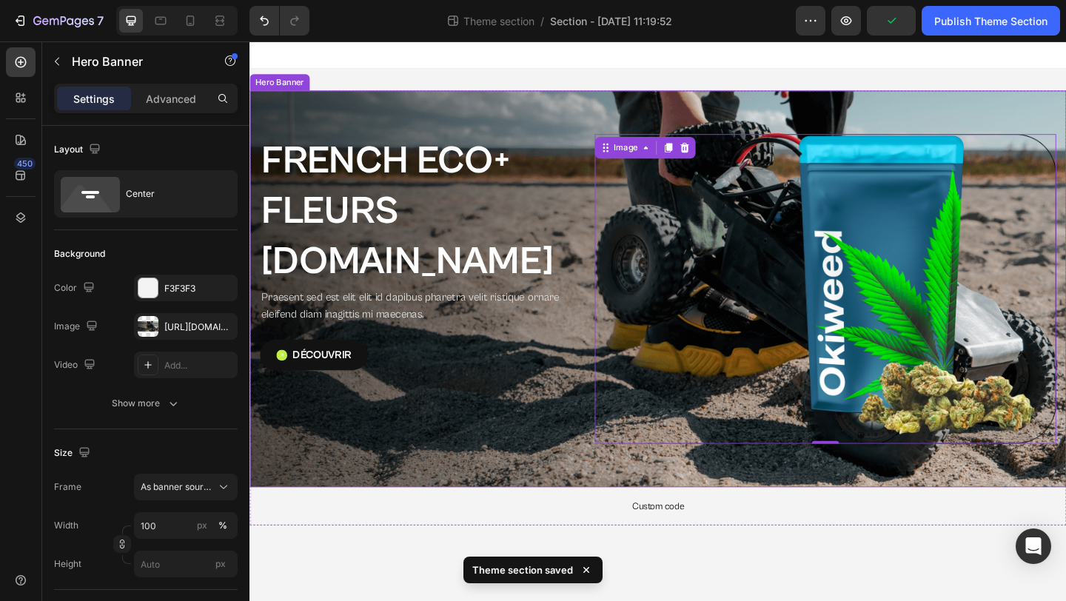
click at [542, 124] on div "FRENCH ECO+  FLEURS G.HOUSE Heading Praesent sed est elit elit id dapibus phare…" at bounding box center [693, 310] width 888 height 385
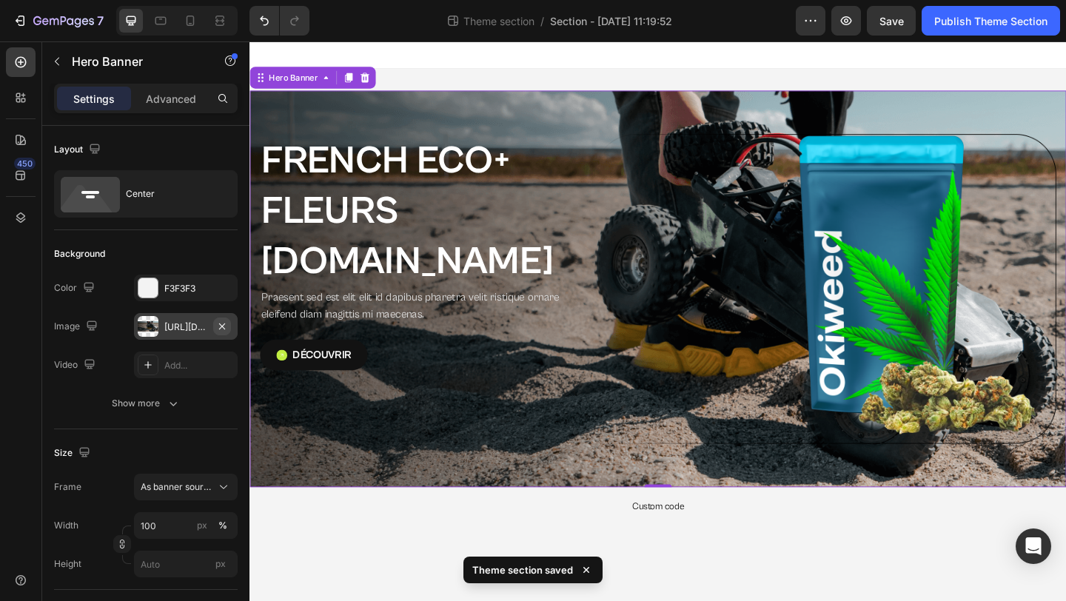
click at [226, 327] on icon "button" at bounding box center [222, 326] width 12 height 12
type input "Auto"
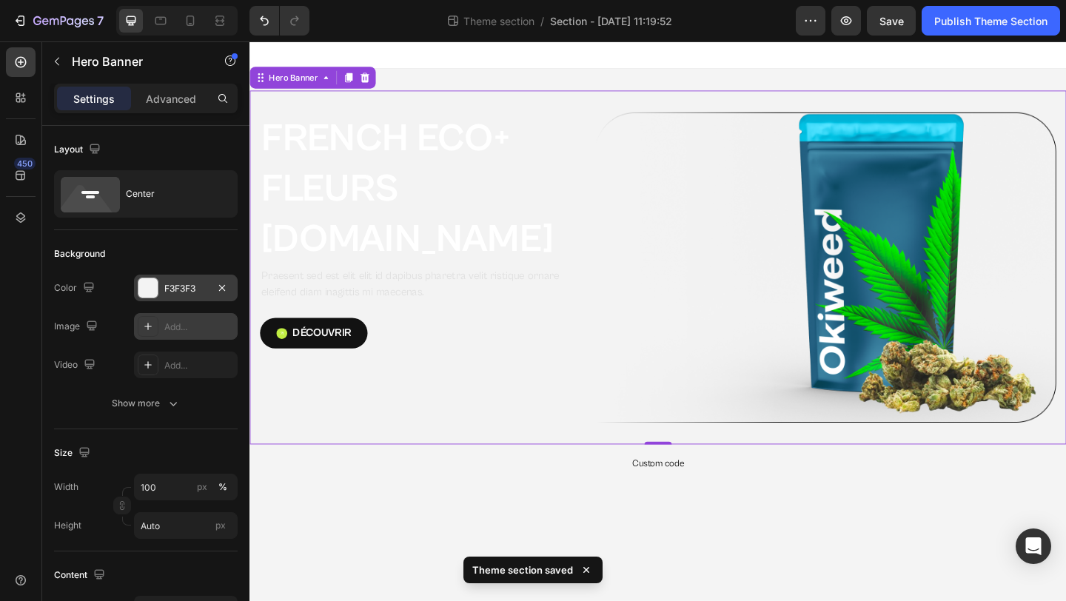
click at [173, 283] on div "F3F3F3" at bounding box center [185, 288] width 43 height 13
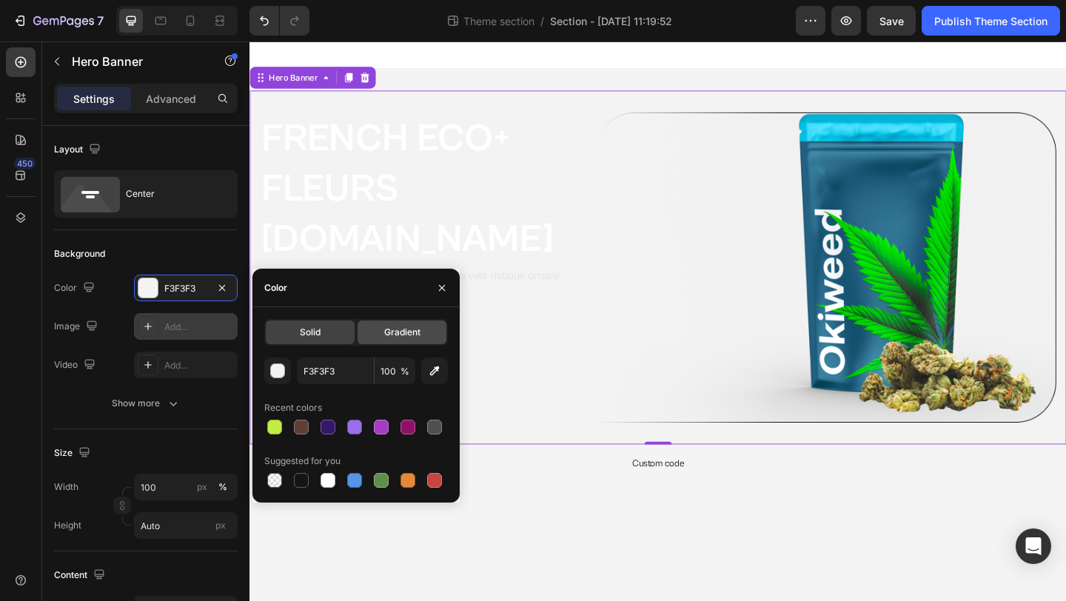
click at [387, 327] on span "Gradient" at bounding box center [402, 332] width 36 height 13
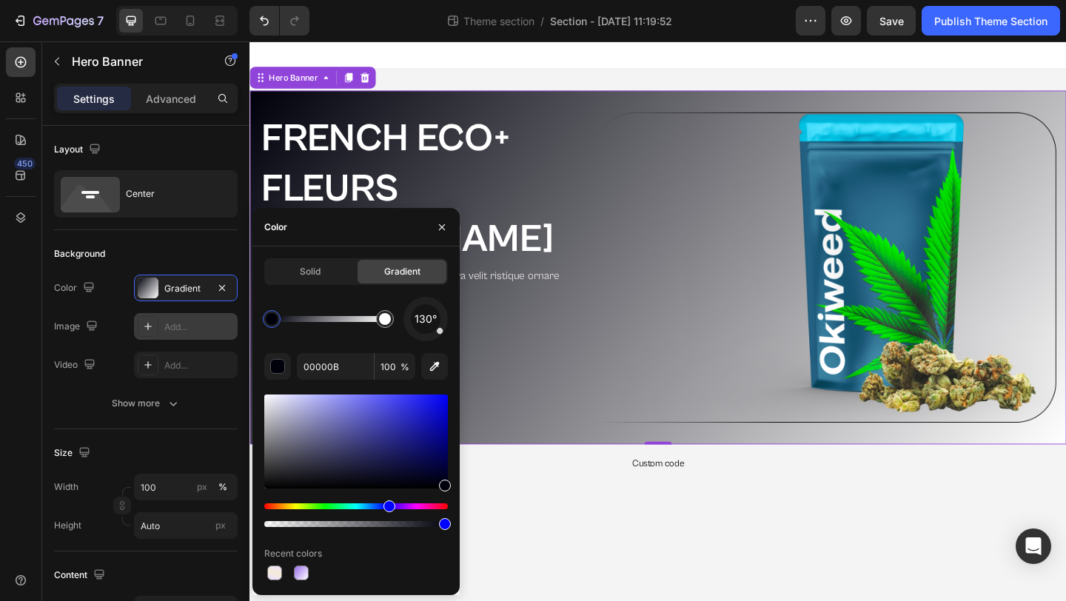
click at [274, 320] on div at bounding box center [272, 319] width 12 height 12
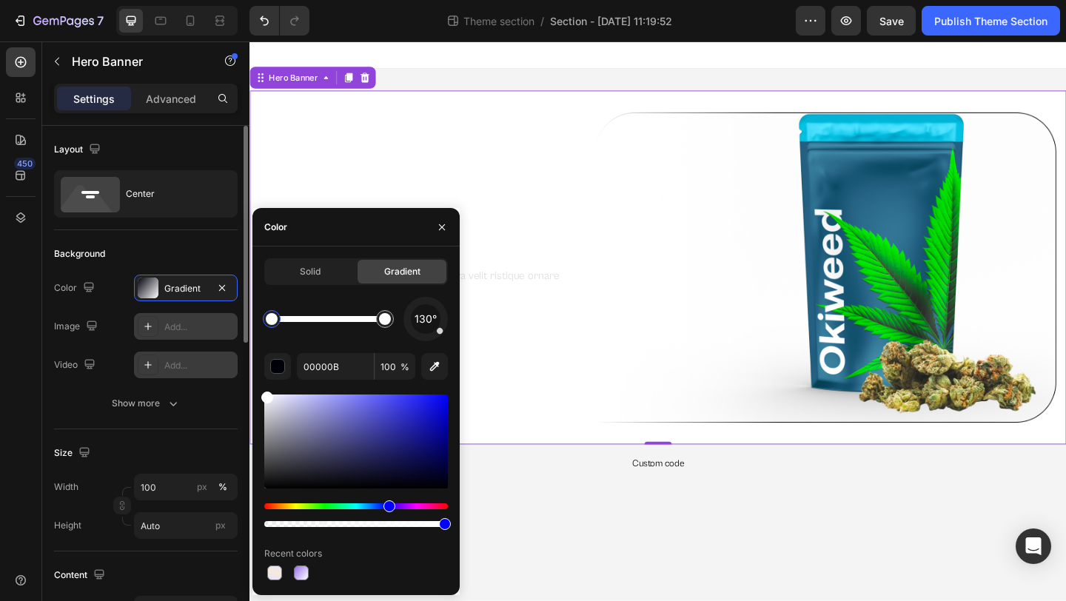
drag, startPoint x: 343, startPoint y: 456, endPoint x: 232, endPoint y: 367, distance: 142.2
click at [232, 367] on div "450 Sections(18) Elements(81) Section Element Hero Section Product Detail Brand…" at bounding box center [124, 320] width 249 height 559
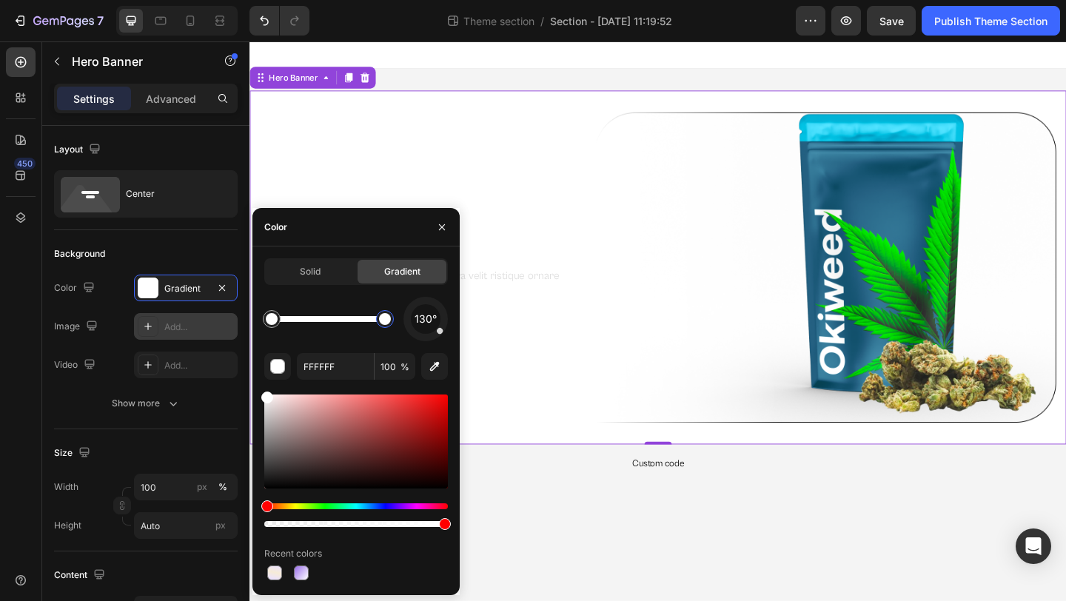
click at [386, 313] on div at bounding box center [385, 319] width 12 height 12
click at [329, 372] on input "FFFFFF" at bounding box center [335, 366] width 77 height 27
paste input "D1FA5D"
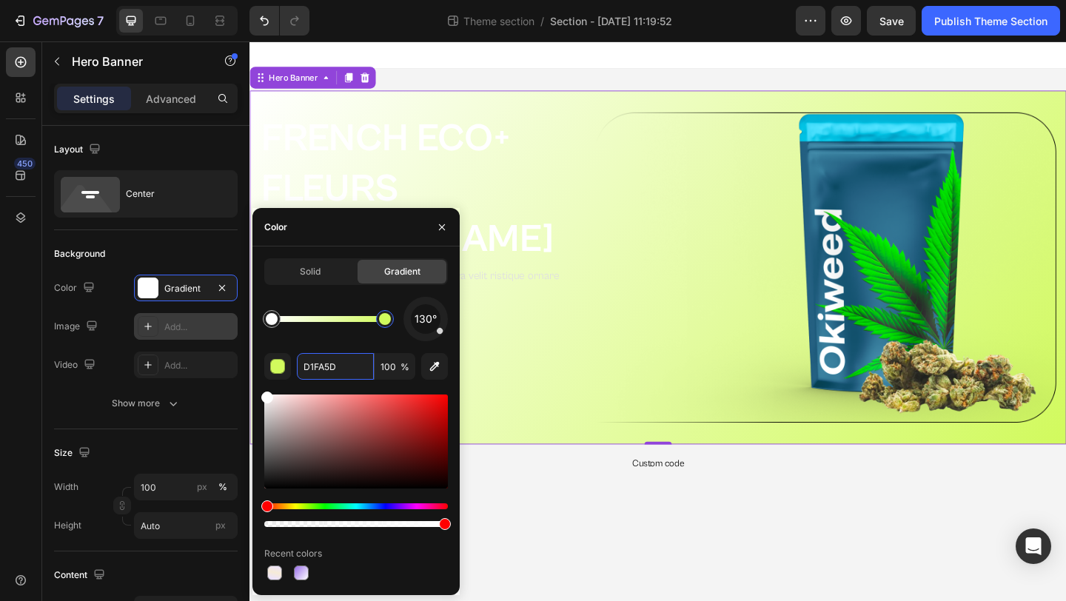
type input "D1FA5D"
click at [353, 344] on div "130° D1FA5D 100 % Recent colors" at bounding box center [356, 440] width 184 height 286
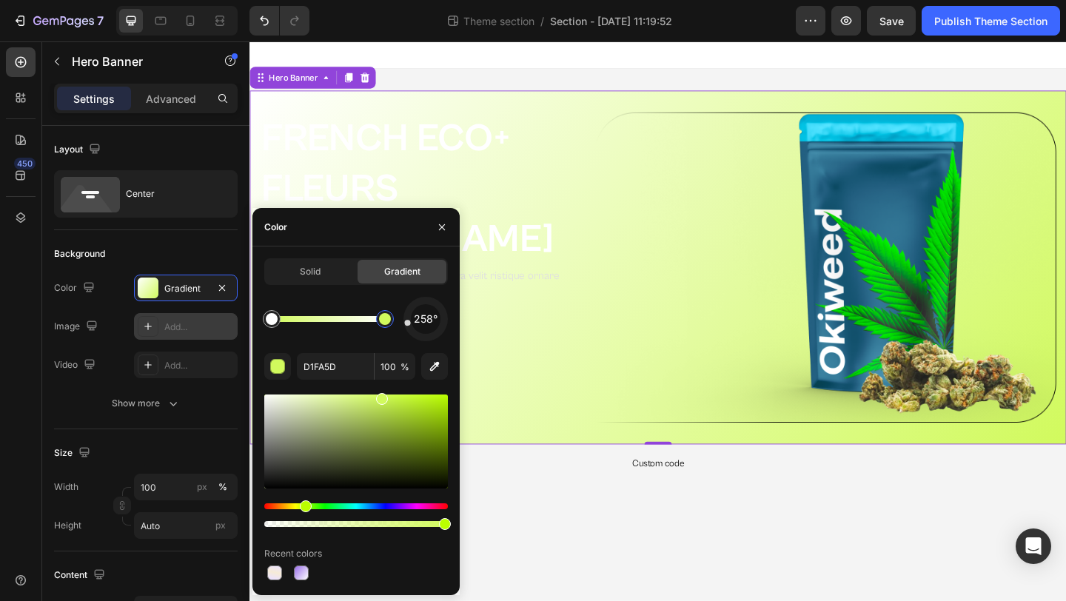
drag, startPoint x: 439, startPoint y: 332, endPoint x: 383, endPoint y: 326, distance: 56.6
click at [383, 326] on div "258°" at bounding box center [356, 319] width 184 height 44
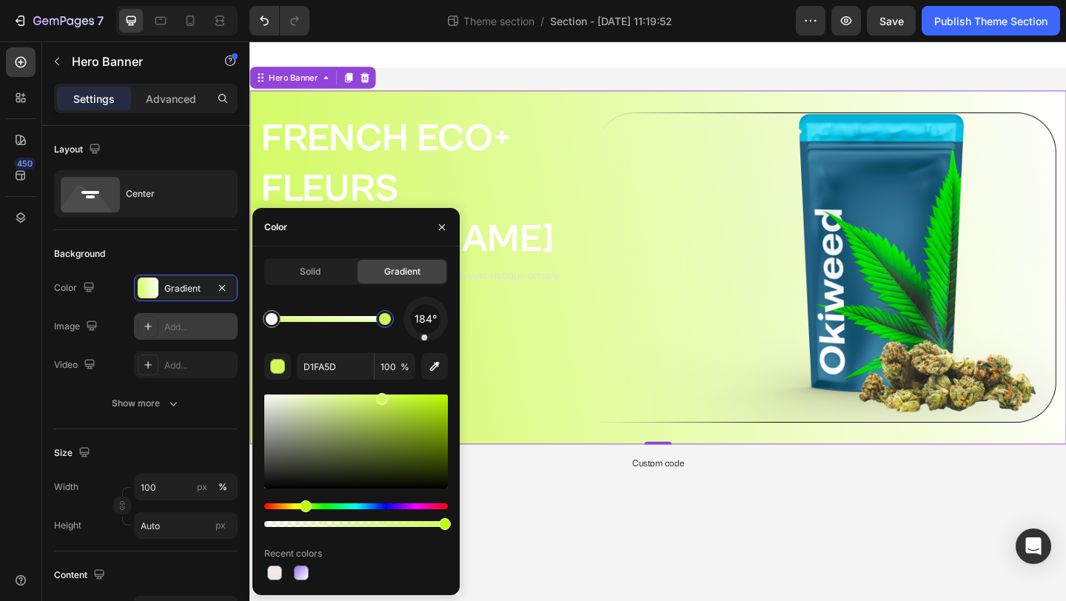
drag, startPoint x: 412, startPoint y: 322, endPoint x: 424, endPoint y: 338, distance: 20.1
click at [424, 339] on div "184°" at bounding box center [425, 319] width 44 height 44
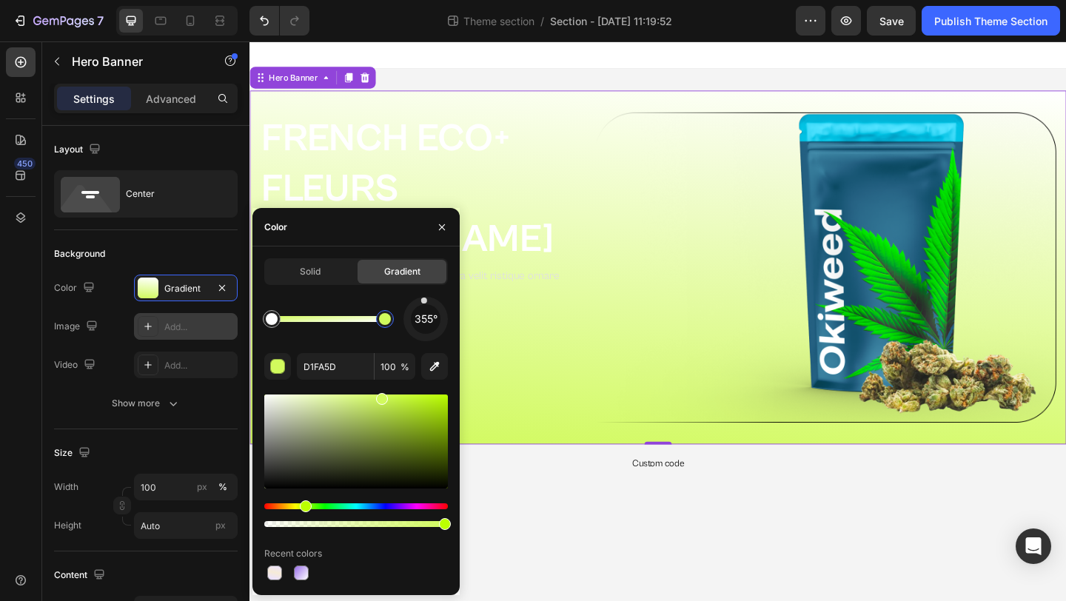
drag, startPoint x: 424, startPoint y: 338, endPoint x: 424, endPoint y: 302, distance: 36.3
click at [424, 302] on div at bounding box center [423, 301] width 7 height 7
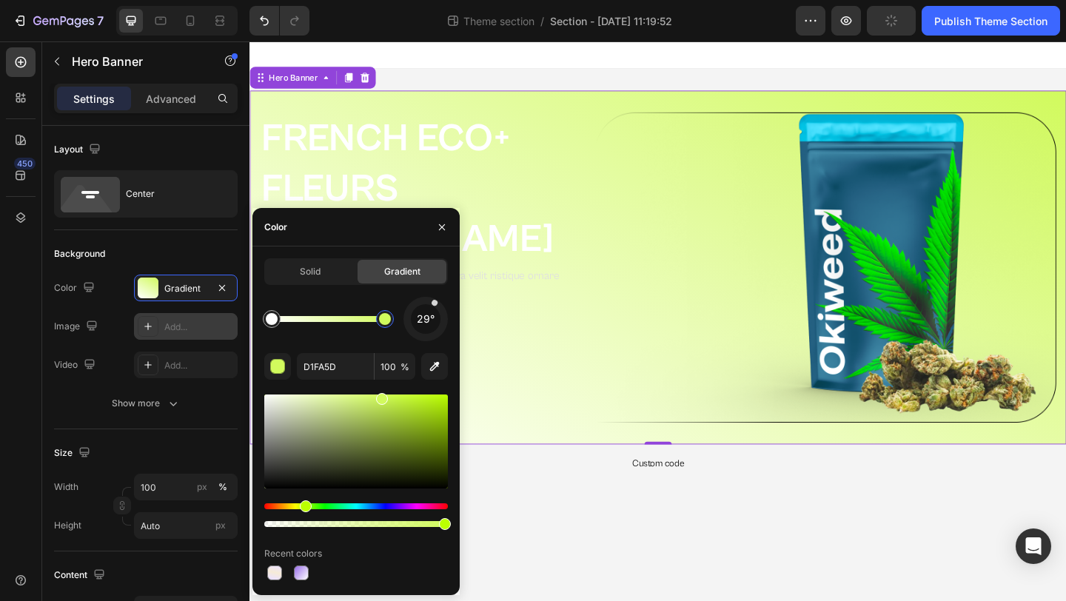
drag, startPoint x: 424, startPoint y: 303, endPoint x: 434, endPoint y: 303, distance: 9.6
click at [434, 303] on div at bounding box center [435, 303] width 8 height 8
drag, startPoint x: 434, startPoint y: 303, endPoint x: 417, endPoint y: 303, distance: 17.0
click at [417, 303] on div at bounding box center [416, 303] width 8 height 8
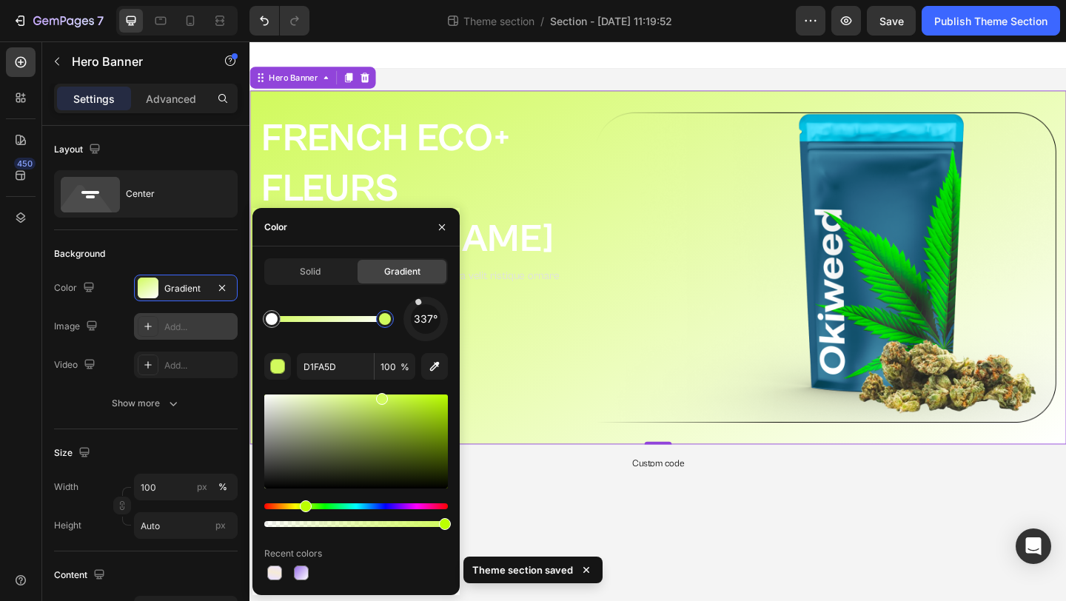
click at [422, 303] on div at bounding box center [417, 301] width 7 height 7
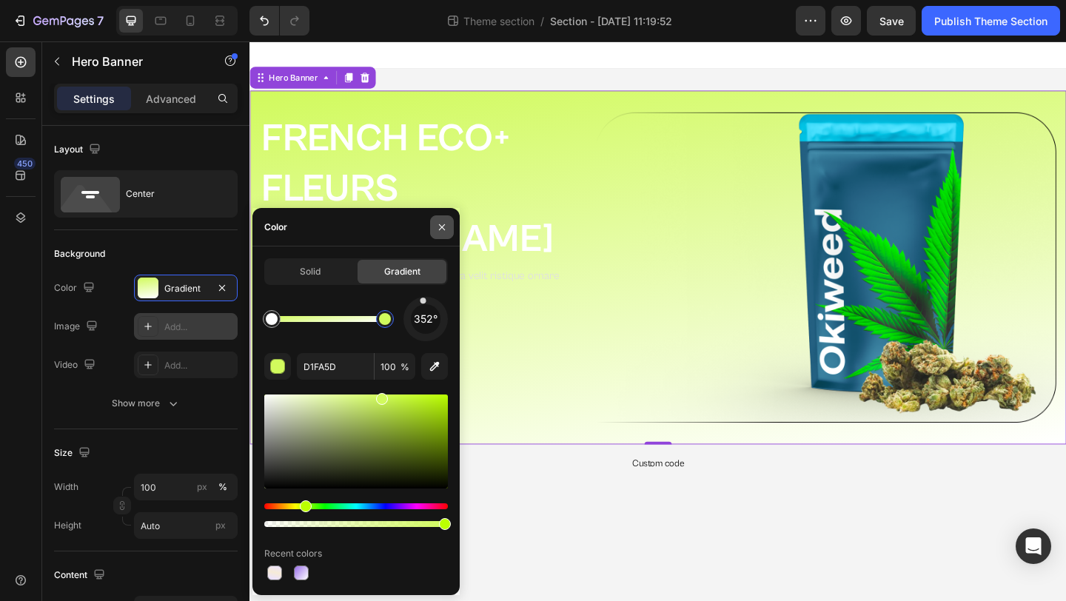
click at [439, 224] on icon "button" at bounding box center [442, 227] width 6 height 6
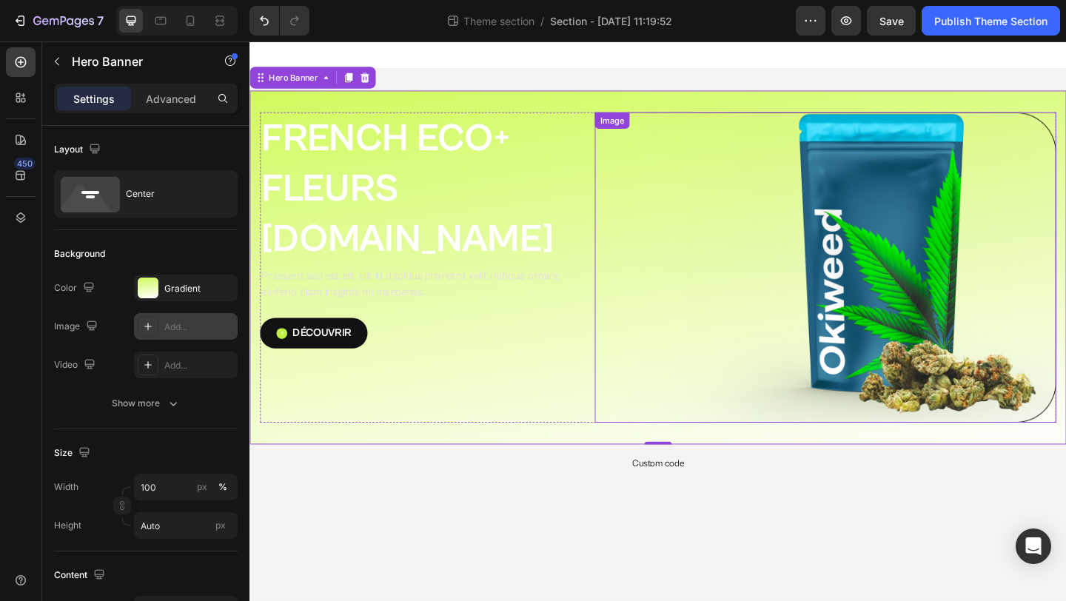
click at [880, 409] on img at bounding box center [876, 286] width 502 height 337
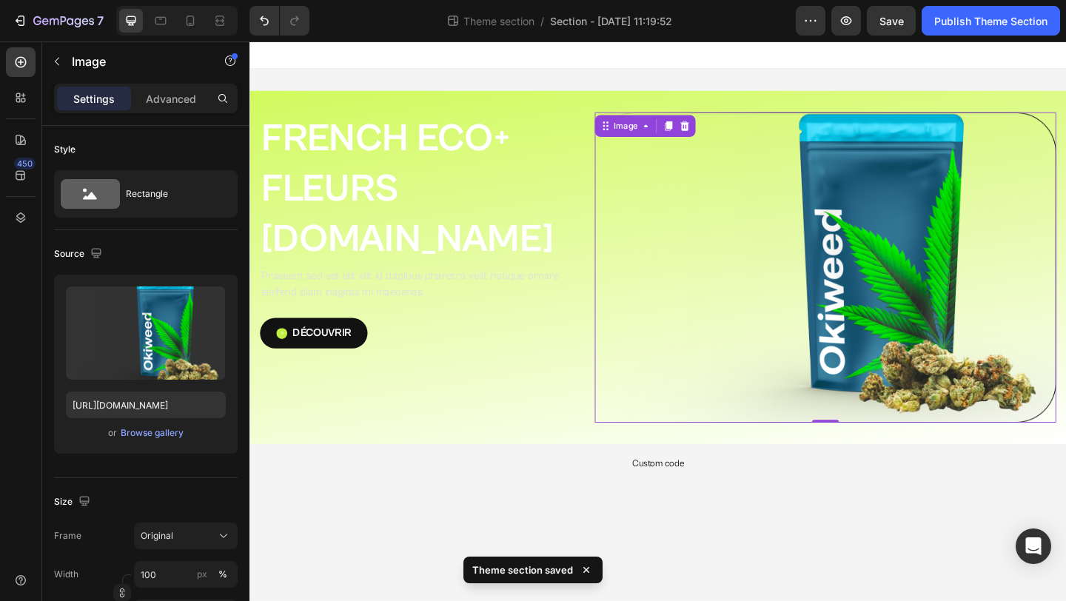
click at [874, 372] on img at bounding box center [876, 286] width 502 height 337
click at [857, 263] on img at bounding box center [876, 286] width 502 height 337
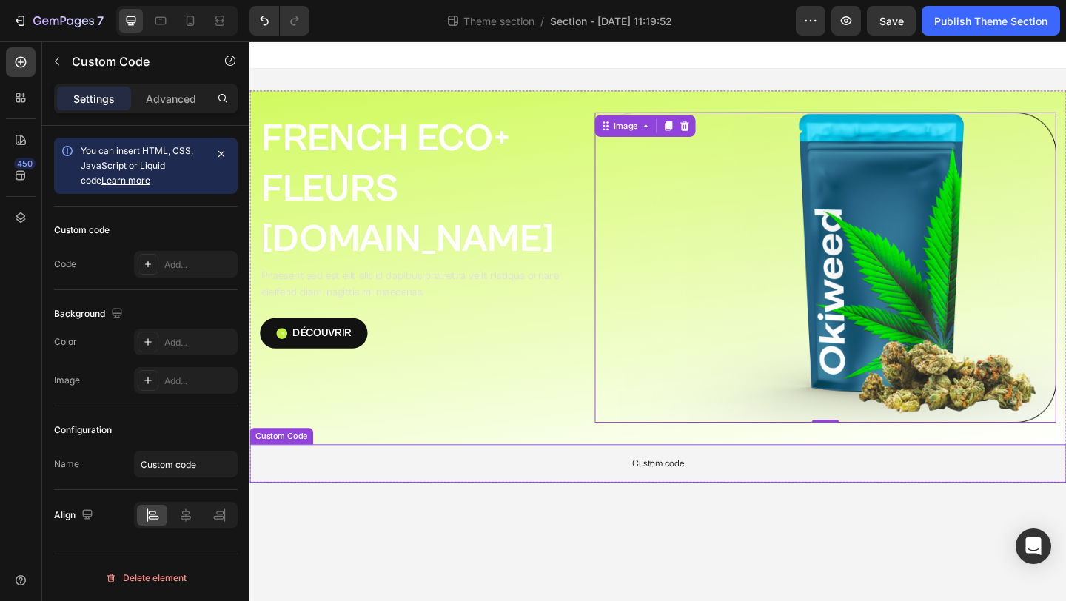
click at [720, 509] on p "Custom code" at bounding box center [693, 500] width 888 height 41
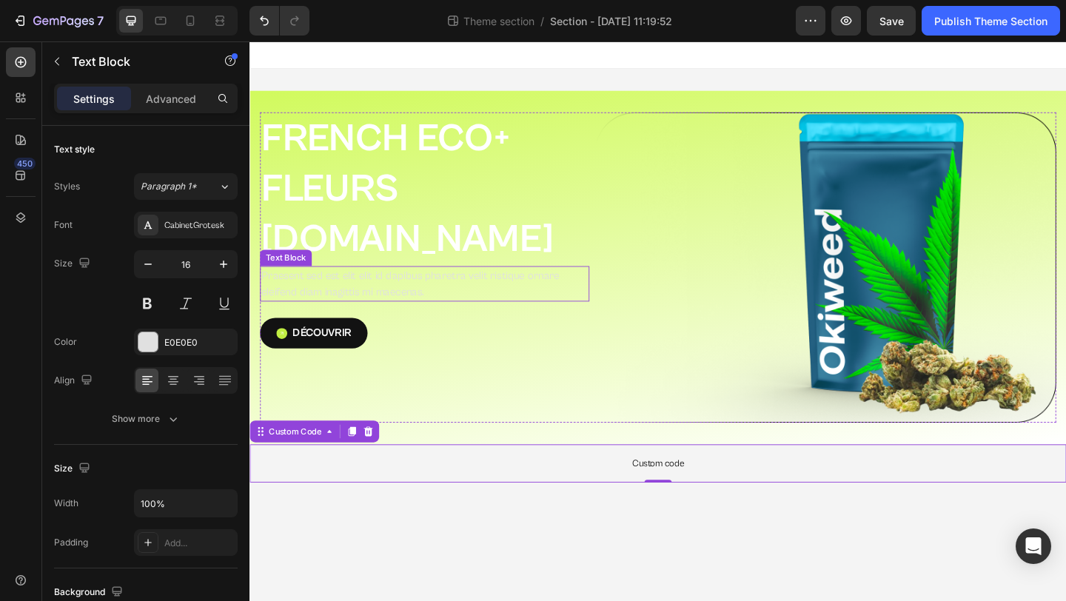
click at [480, 287] on p "Praesent sed est elit elit id dapibus pharetra velit ristique ornare eleifend d…" at bounding box center [439, 305] width 355 height 36
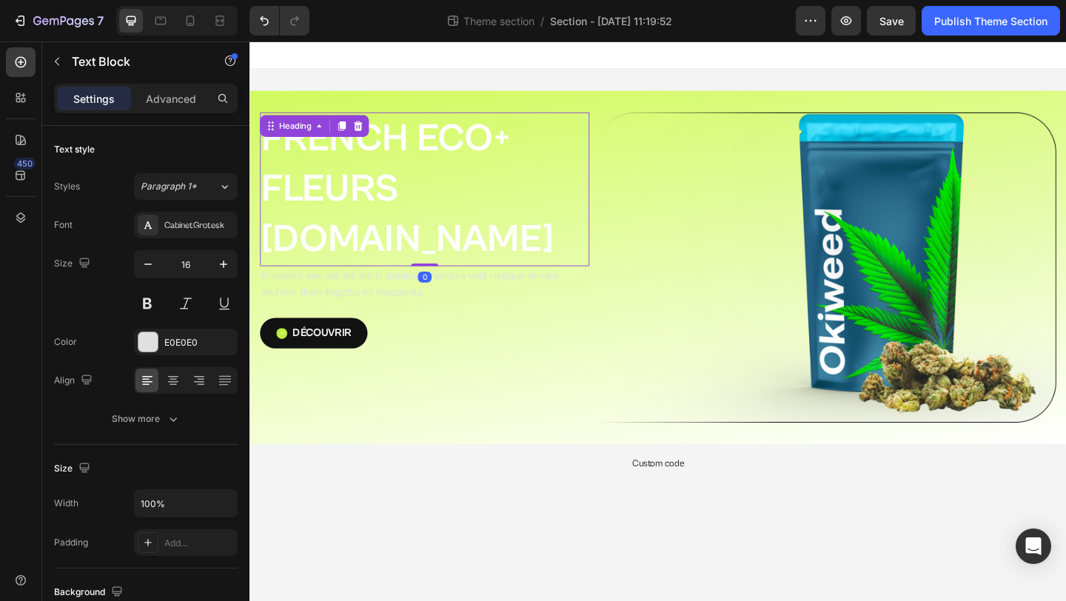
click at [462, 161] on p "FRENCH ECO+  FLEURS G.HOUSE" at bounding box center [439, 202] width 355 height 164
click at [149, 361] on div "Font CabinetGrotesk Size 57 Color FFFFFF Align Show more" at bounding box center [146, 322] width 184 height 221
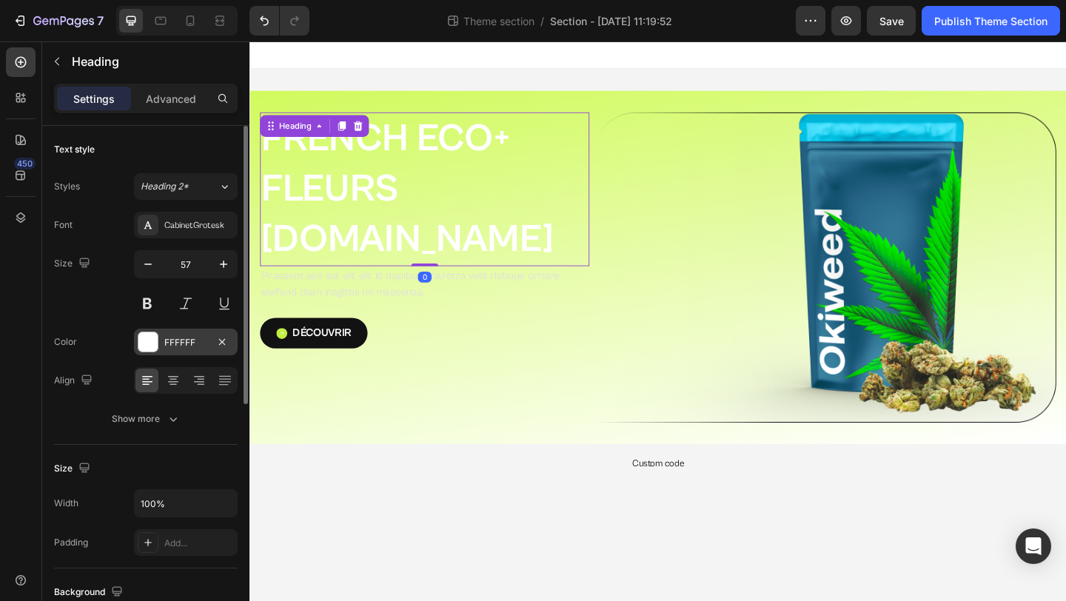
click at [150, 349] on div at bounding box center [147, 341] width 19 height 19
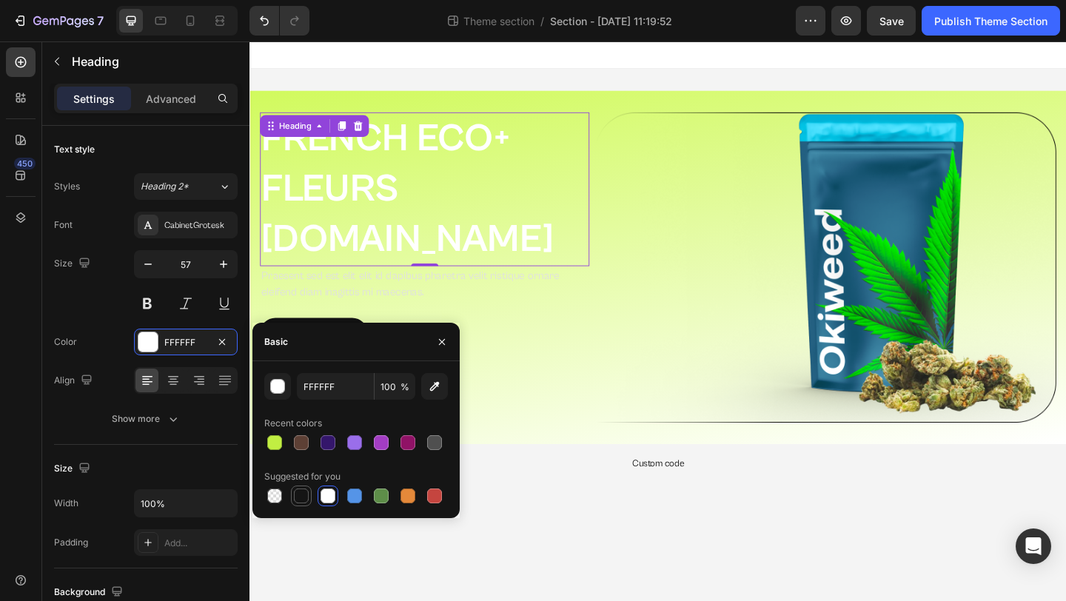
click at [302, 495] on div at bounding box center [301, 495] width 15 height 15
type input "151515"
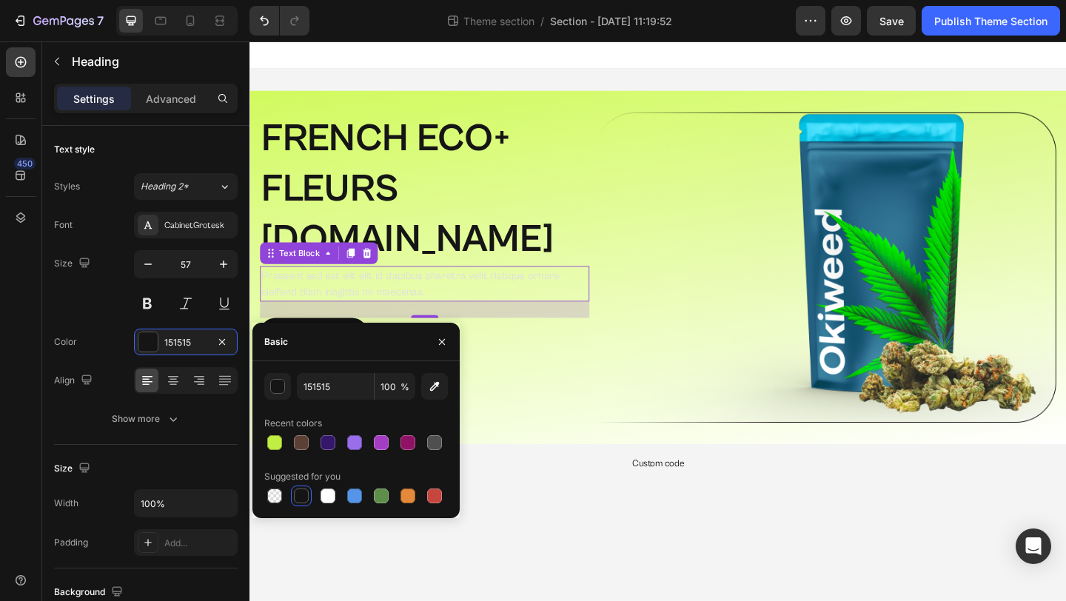
click at [422, 287] on p "Praesent sed est elit elit id dapibus pharetra velit ristique ornare eleifend d…" at bounding box center [439, 305] width 355 height 36
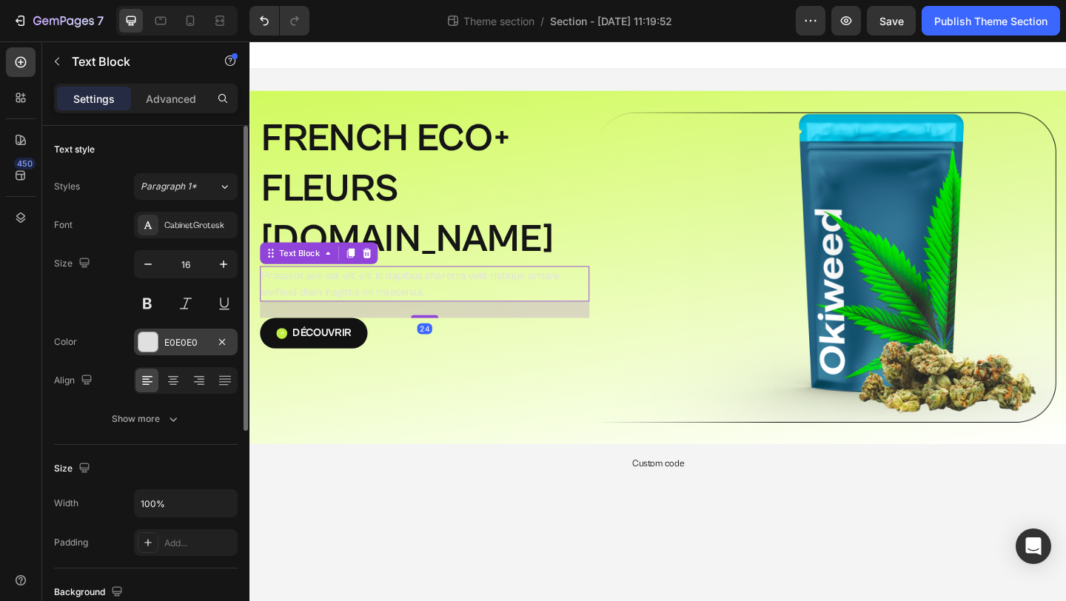
click at [154, 342] on div at bounding box center [147, 341] width 19 height 19
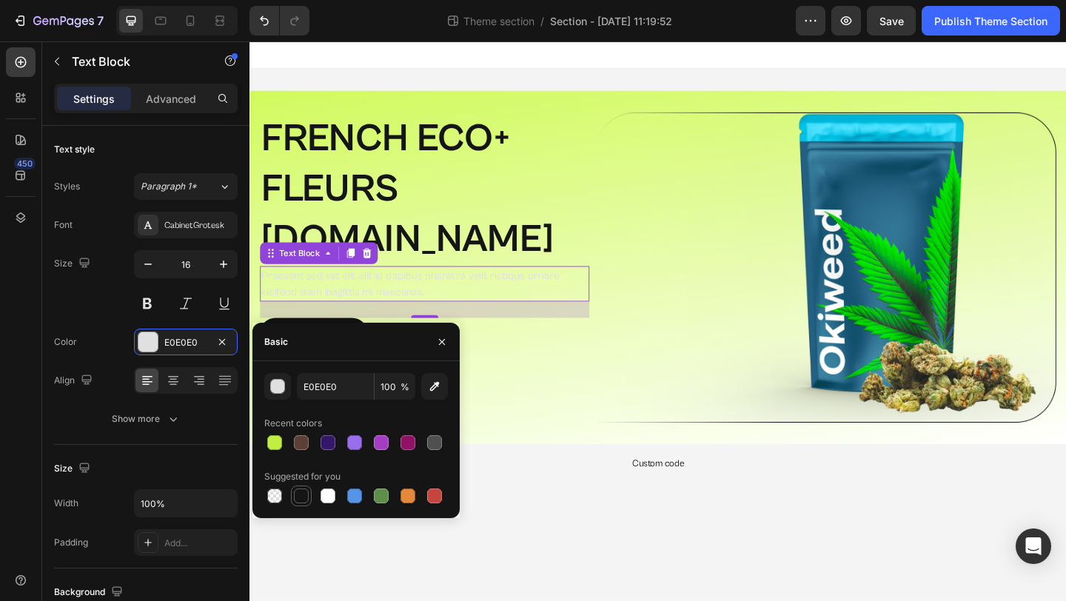
click at [300, 496] on div at bounding box center [301, 495] width 15 height 15
type input "151515"
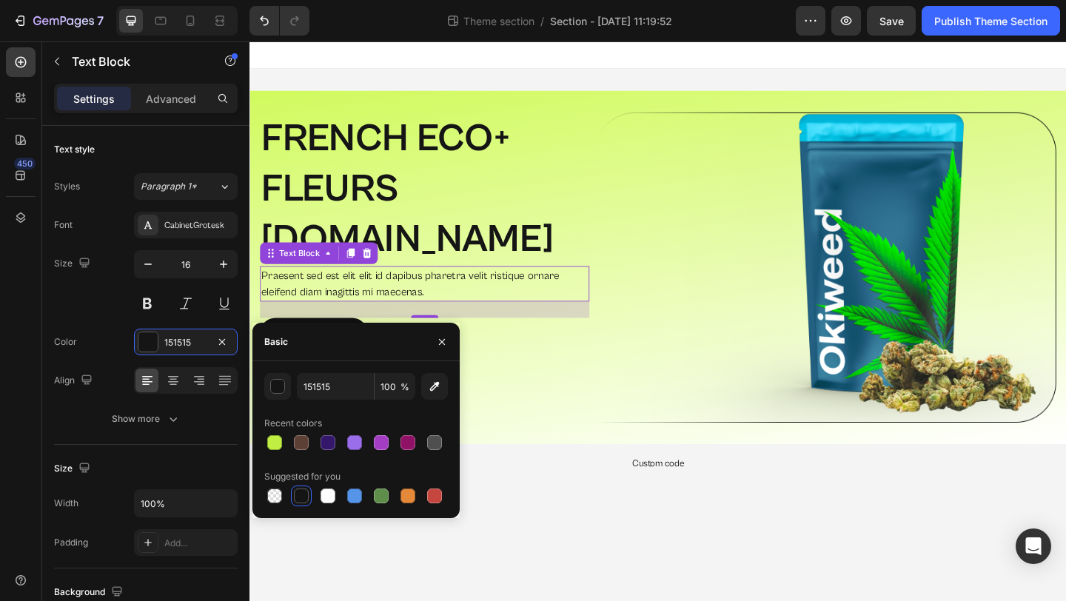
click at [635, 568] on body "FRENCH ECO+  FLEURS G.HOUSE Heading Praesent sed est elit elit id dapibus phare…" at bounding box center [693, 345] width 888 height 608
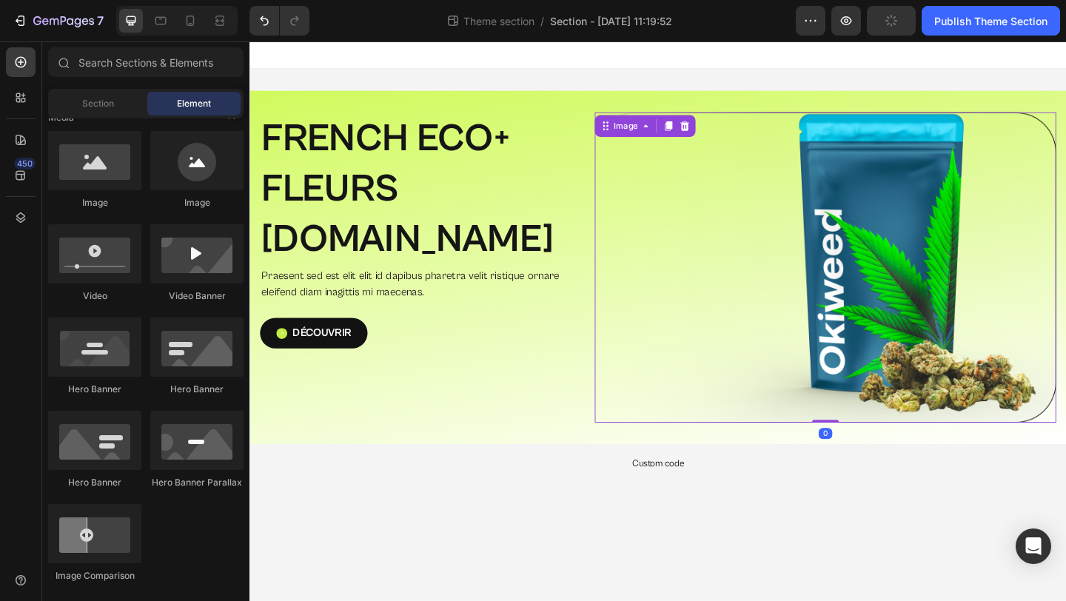
click at [910, 313] on img at bounding box center [876, 286] width 502 height 337
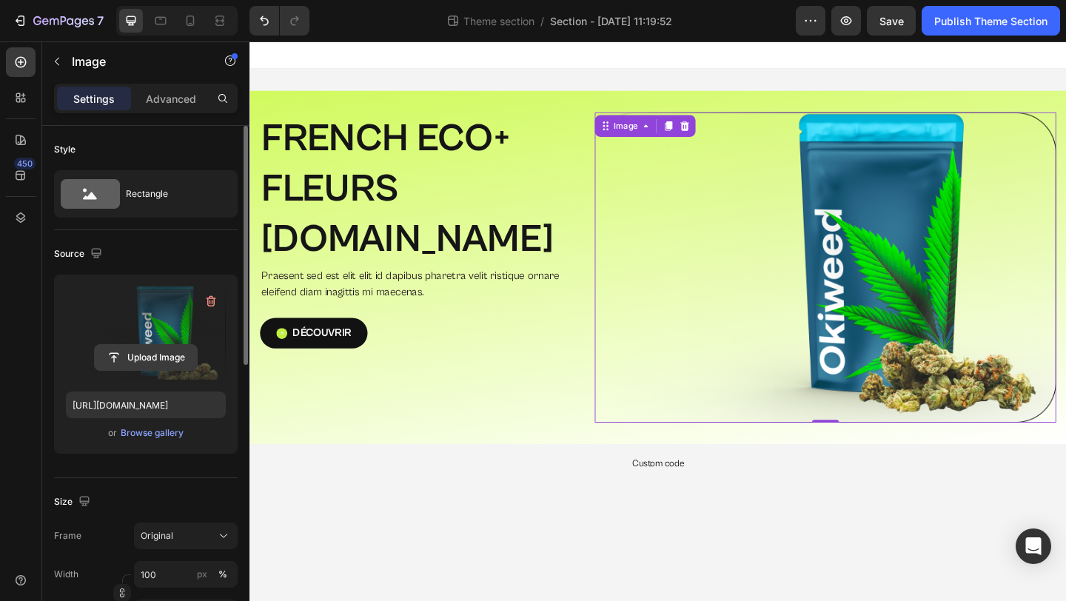
click at [138, 346] on input "file" at bounding box center [146, 357] width 102 height 25
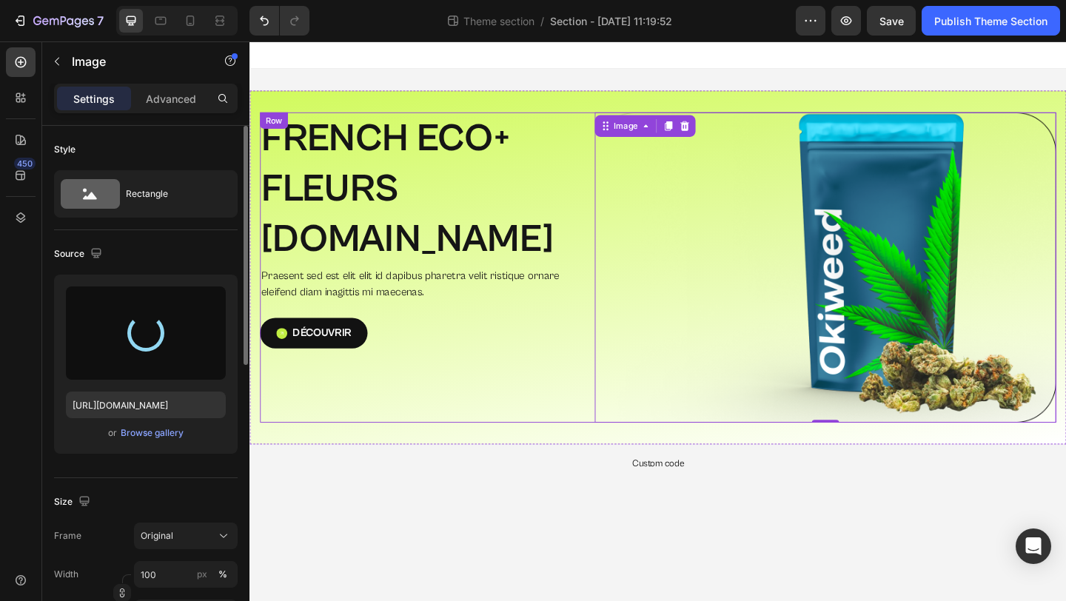
type input "[URL][DOMAIN_NAME]"
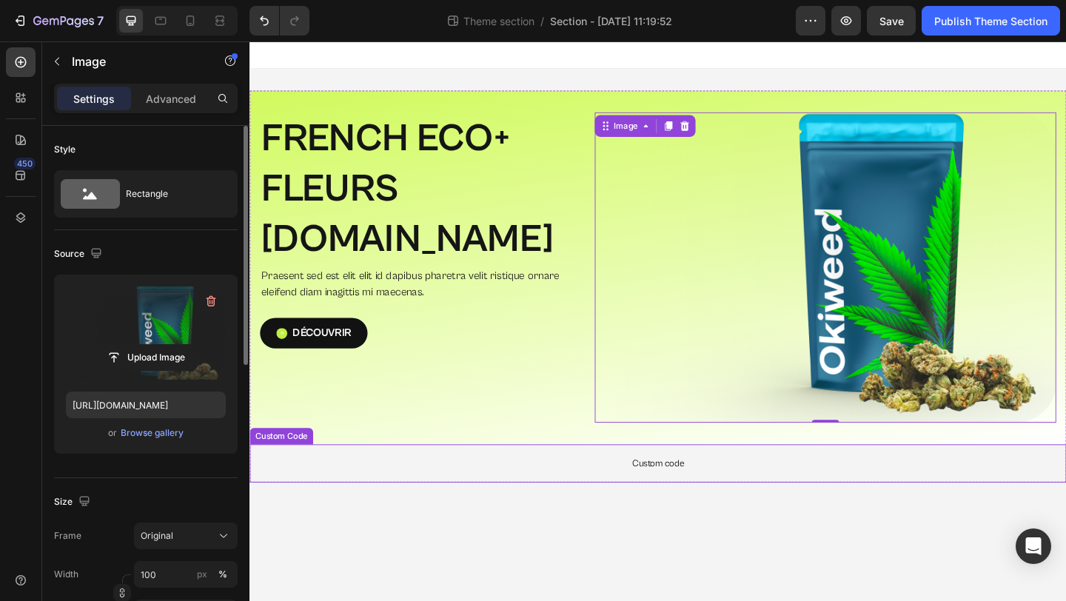
click at [537, 517] on p "Custom code" at bounding box center [693, 500] width 888 height 41
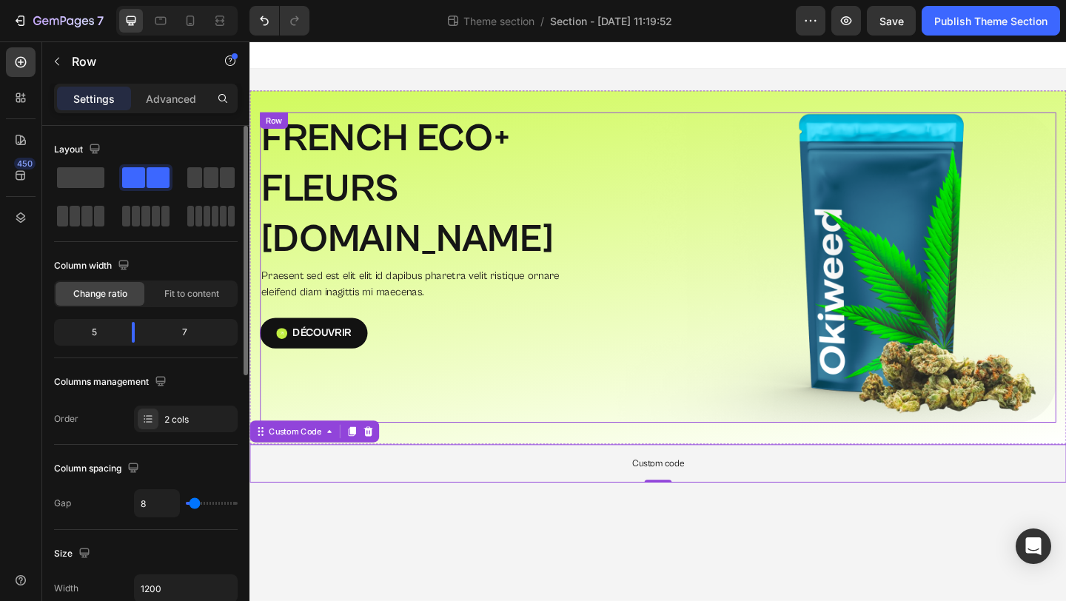
click at [479, 330] on div "FRENCH ECO+  FLEURS G.HOUSE Heading Praesent sed est elit elit id dapibus phare…" at bounding box center [440, 286] width 358 height 337
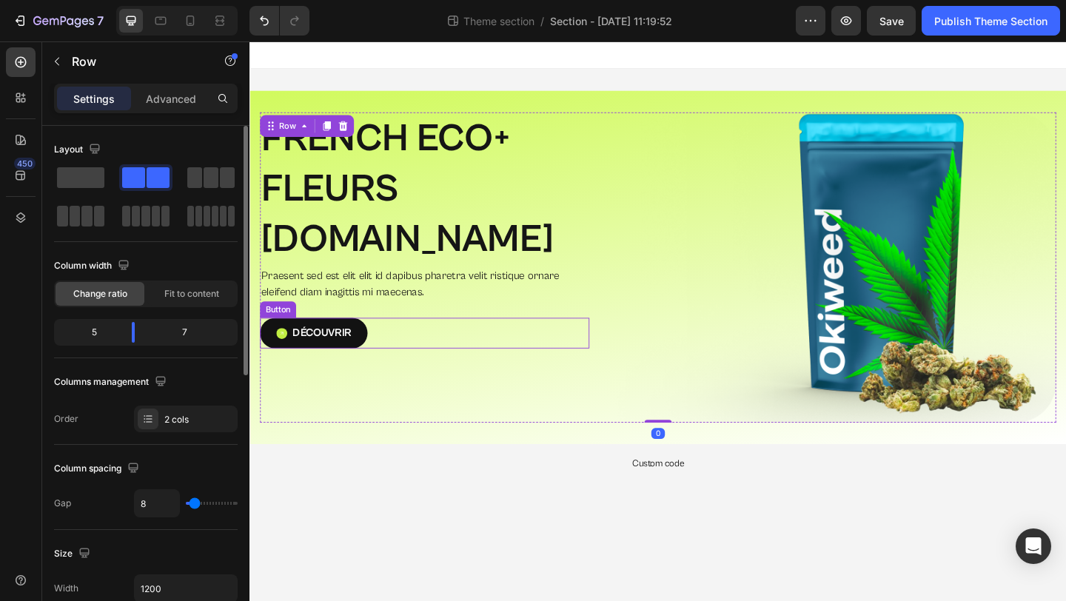
click at [488, 283] on div "FRENCH ECO+  FLEURS G.HOUSE Heading Praesent sed est elit elit id dapibus phare…" at bounding box center [440, 286] width 358 height 337
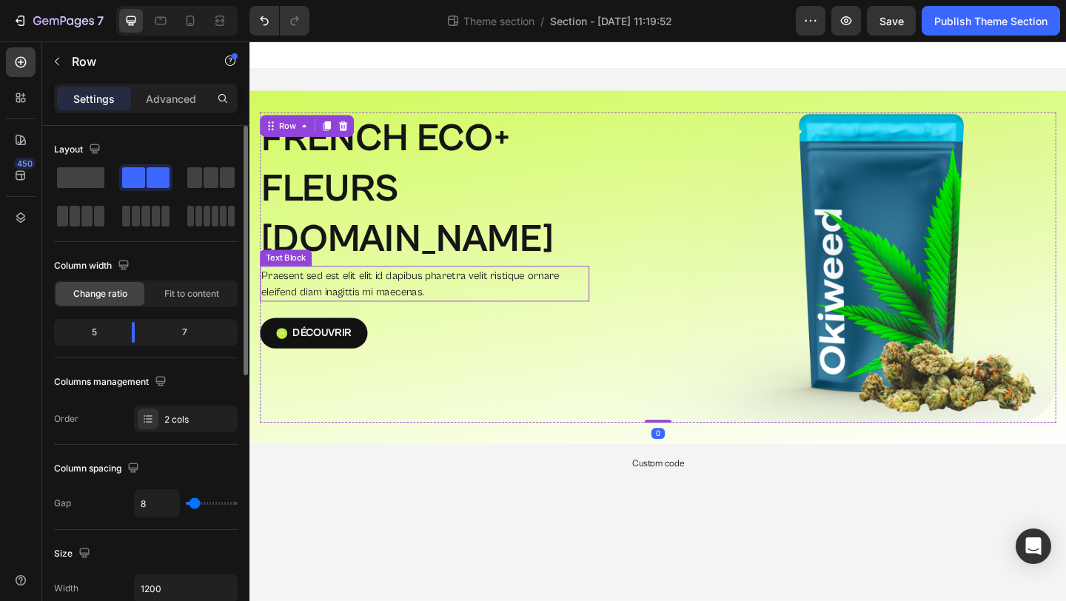
click at [474, 287] on p "Praesent sed est elit elit id dapibus pharetra velit ristique ornare eleifend d…" at bounding box center [439, 305] width 355 height 36
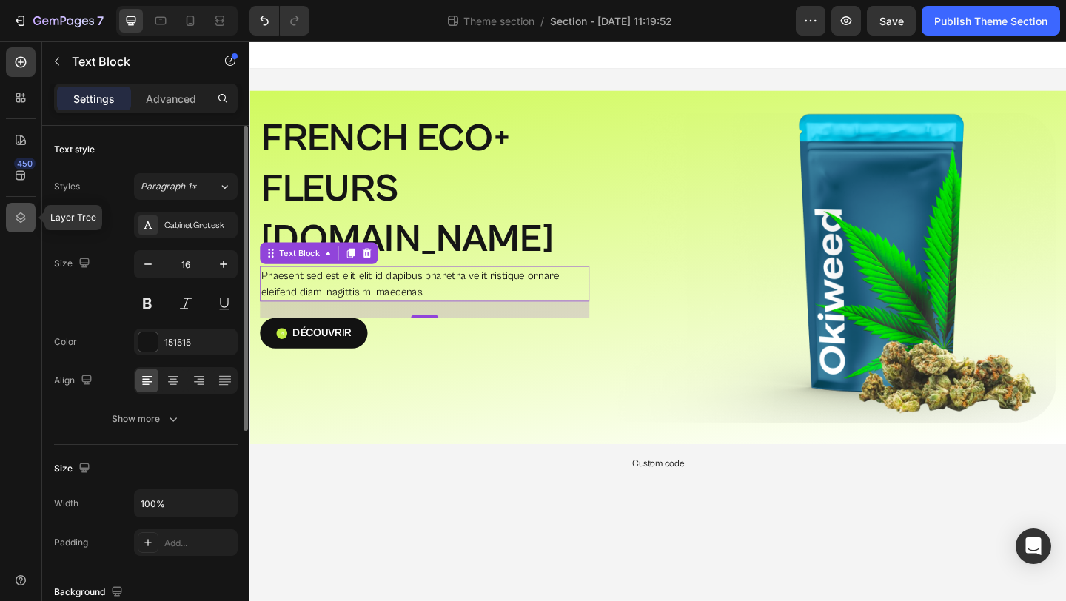
click at [19, 219] on icon at bounding box center [20, 217] width 15 height 15
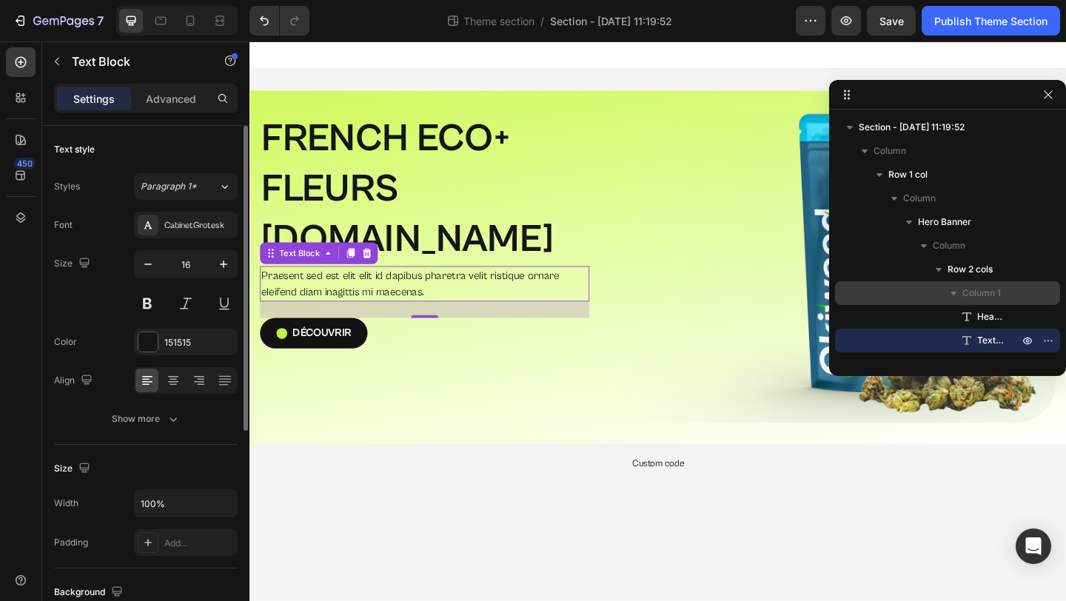
click at [976, 290] on span "Column 1" at bounding box center [981, 293] width 38 height 15
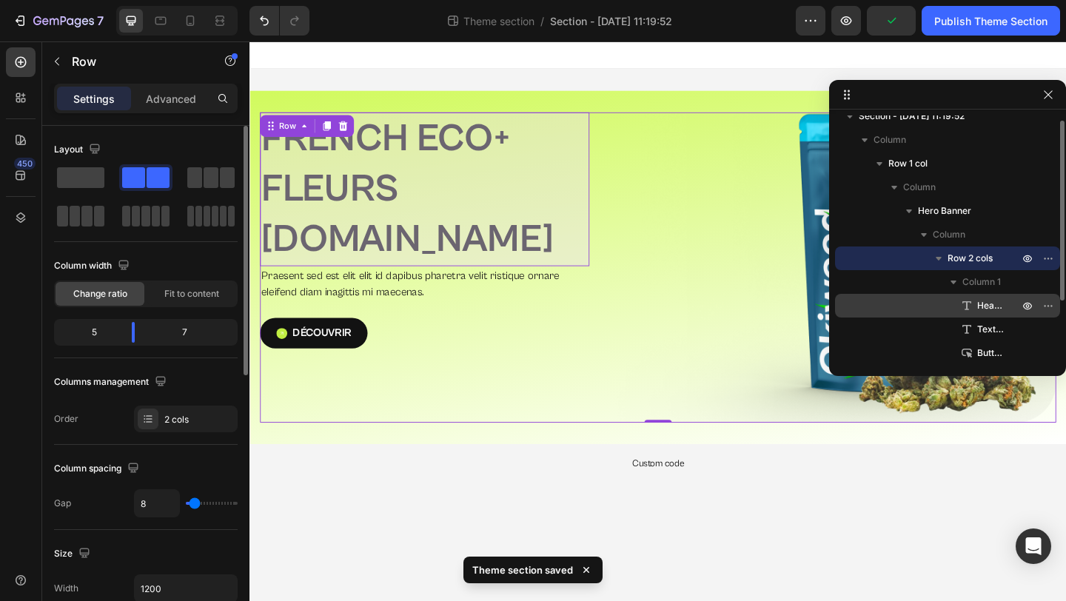
scroll to position [7, 0]
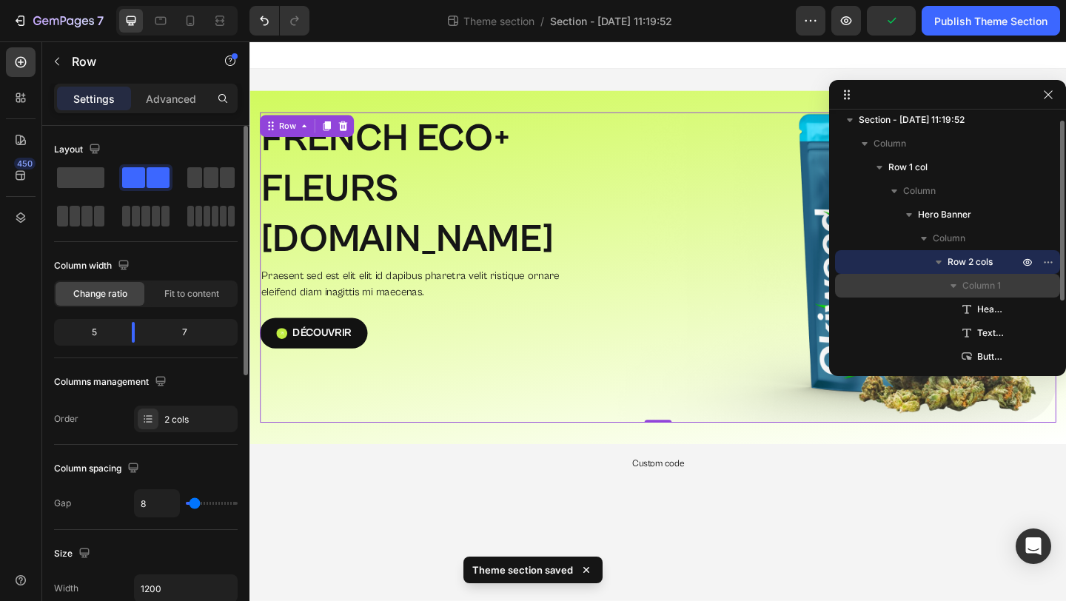
click at [980, 295] on div "Column 1" at bounding box center [947, 286] width 213 height 24
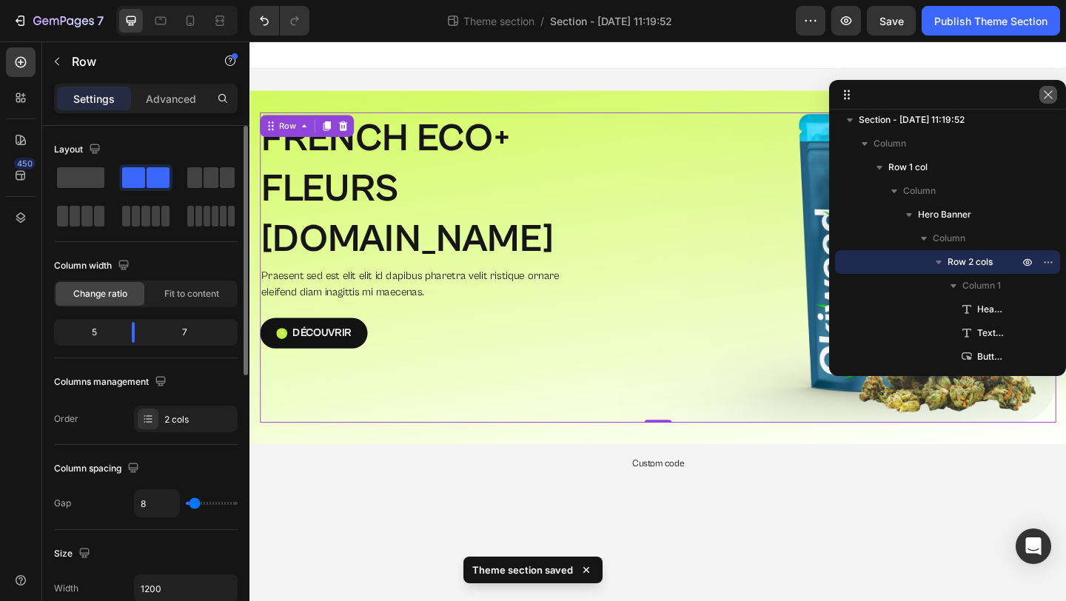
drag, startPoint x: 1046, startPoint y: 94, endPoint x: 865, endPoint y: 58, distance: 184.2
click at [1046, 94] on icon "button" at bounding box center [1048, 95] width 12 height 12
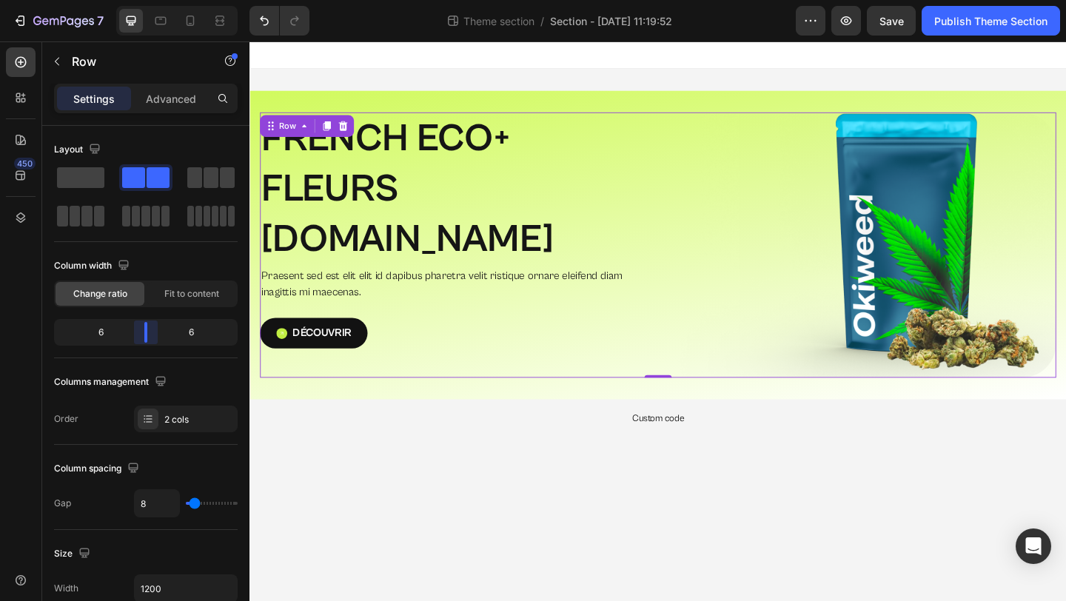
drag, startPoint x: 132, startPoint y: 335, endPoint x: 152, endPoint y: 336, distance: 20.0
click at [152, 0] on body "7 Theme section / Section - [DATE] 11:19:52 Preview Save Publish Theme Section …" at bounding box center [533, 0] width 1066 height 0
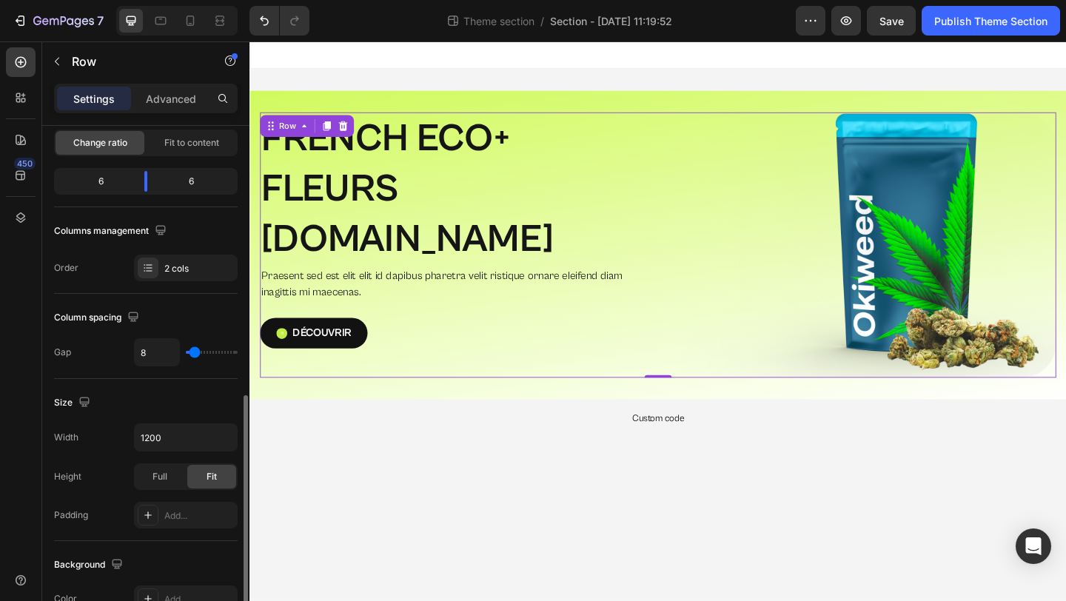
scroll to position [350, 0]
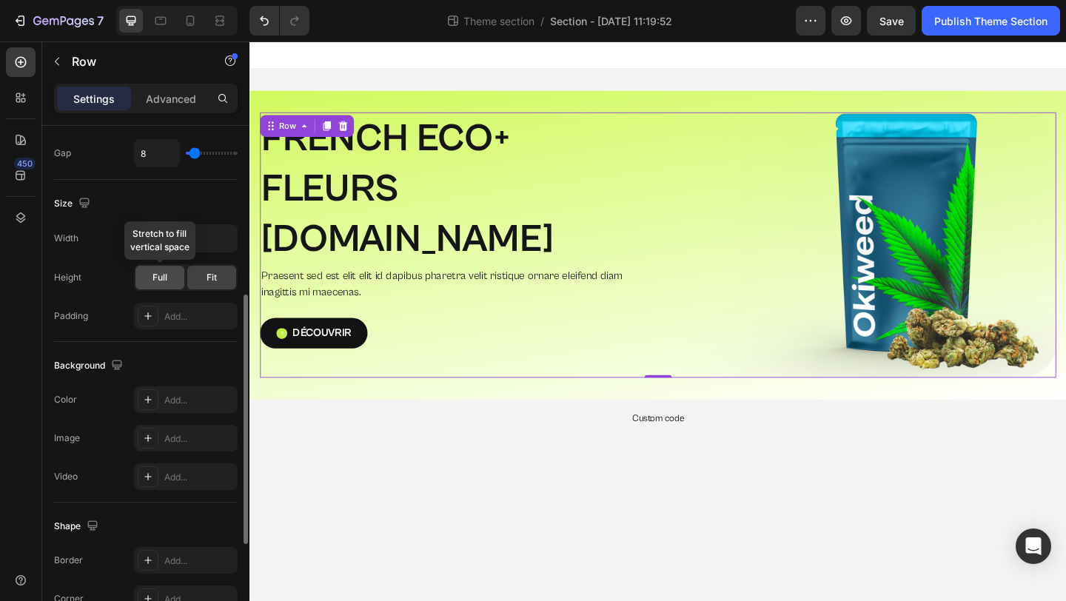
click at [155, 279] on span "Full" at bounding box center [159, 277] width 15 height 13
click at [202, 280] on div "Fit" at bounding box center [211, 278] width 49 height 24
click at [166, 280] on span "Full" at bounding box center [159, 277] width 15 height 13
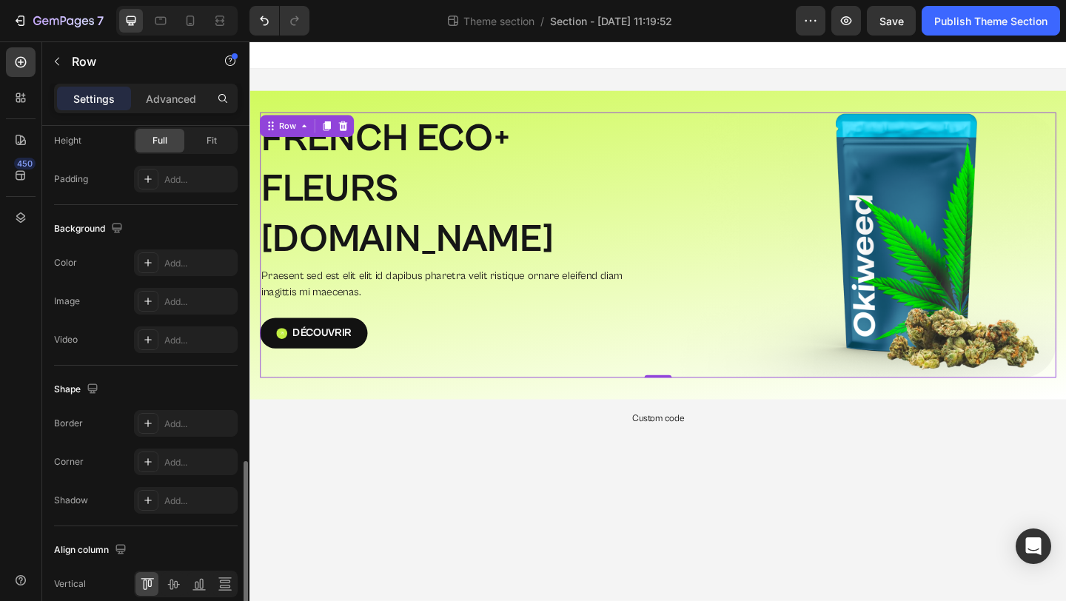
scroll to position [554, 0]
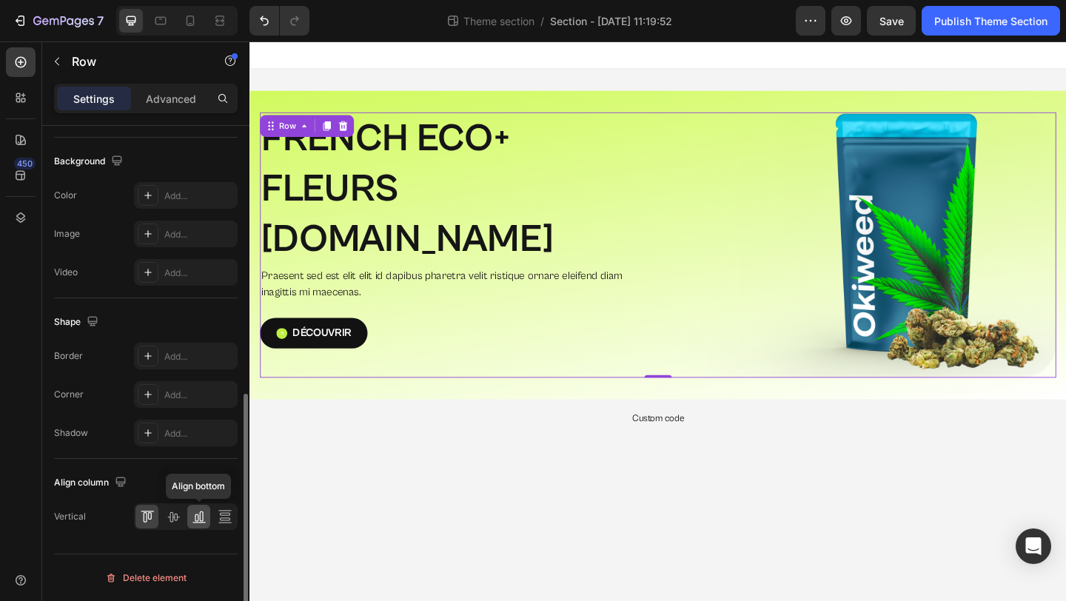
click at [204, 519] on icon at bounding box center [199, 516] width 15 height 15
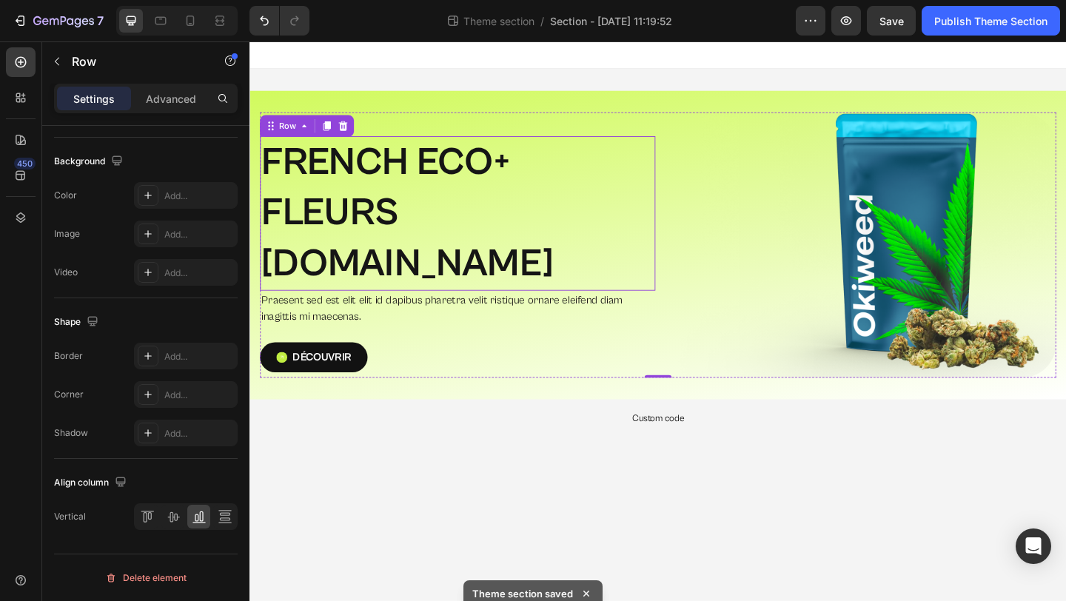
click at [435, 229] on p "FRENCH ECO+  FLEURS G.HOUSE" at bounding box center [475, 228] width 427 height 164
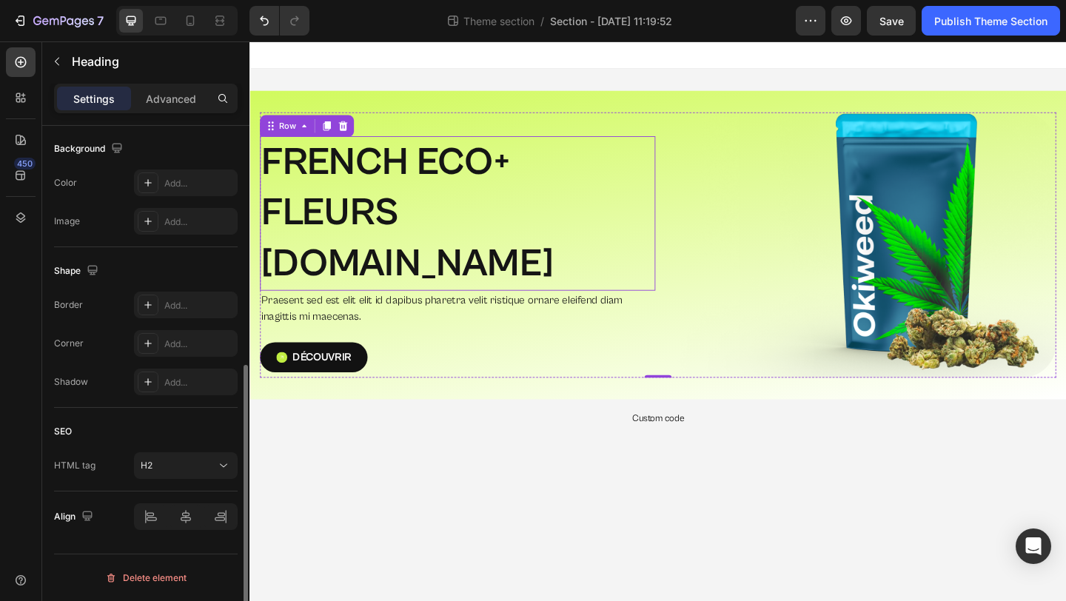
scroll to position [0, 0]
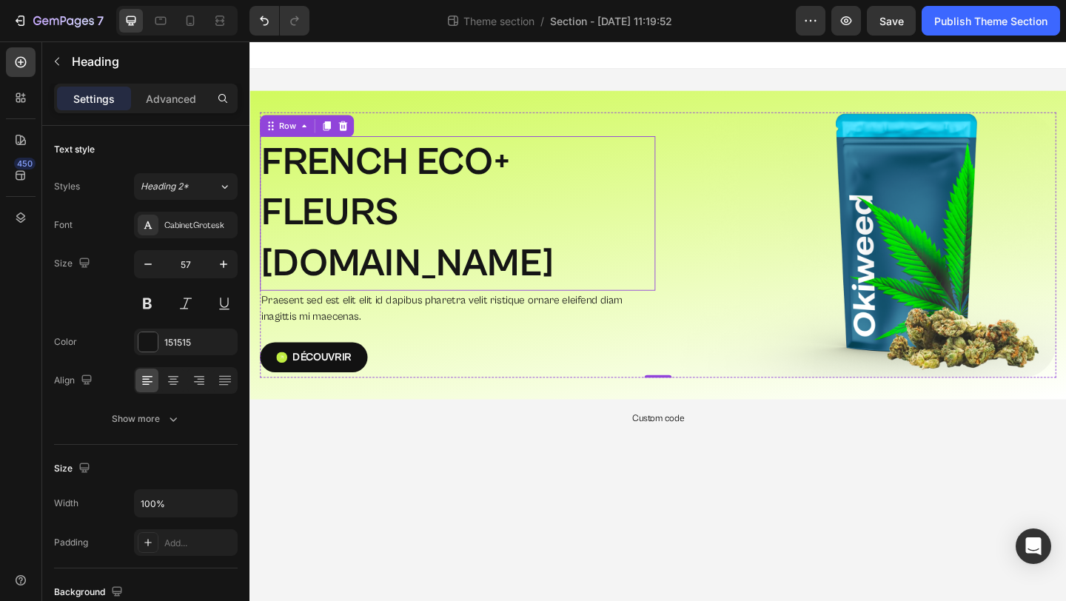
click at [435, 229] on p "FRENCH ECO+  FLEURS G.HOUSE" at bounding box center [475, 228] width 427 height 164
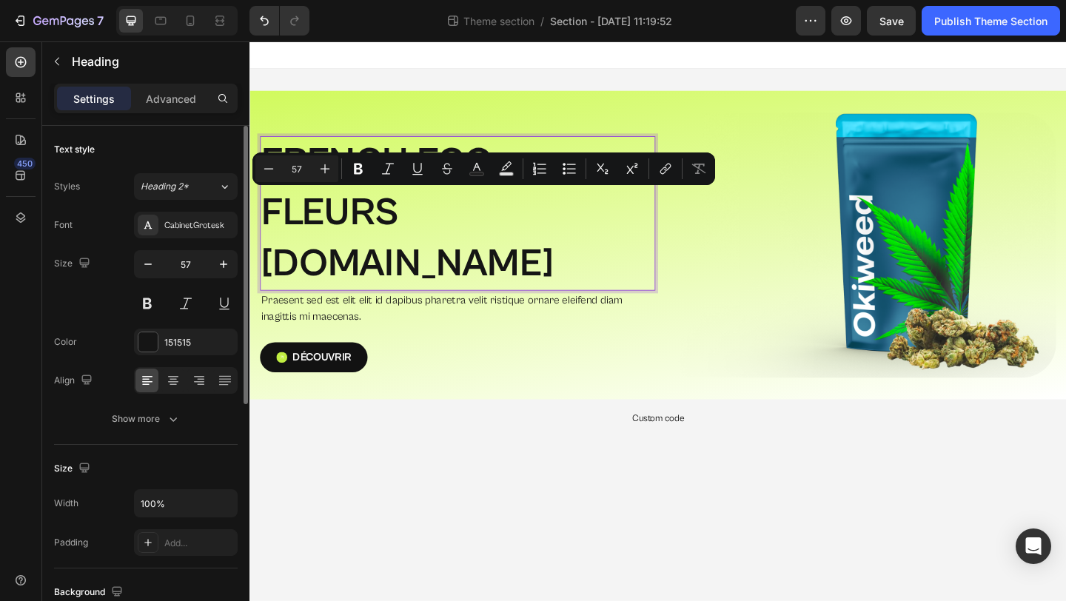
click at [524, 232] on p "FRENCH ECO+  FLEURS G.HOUSE" at bounding box center [475, 228] width 427 height 164
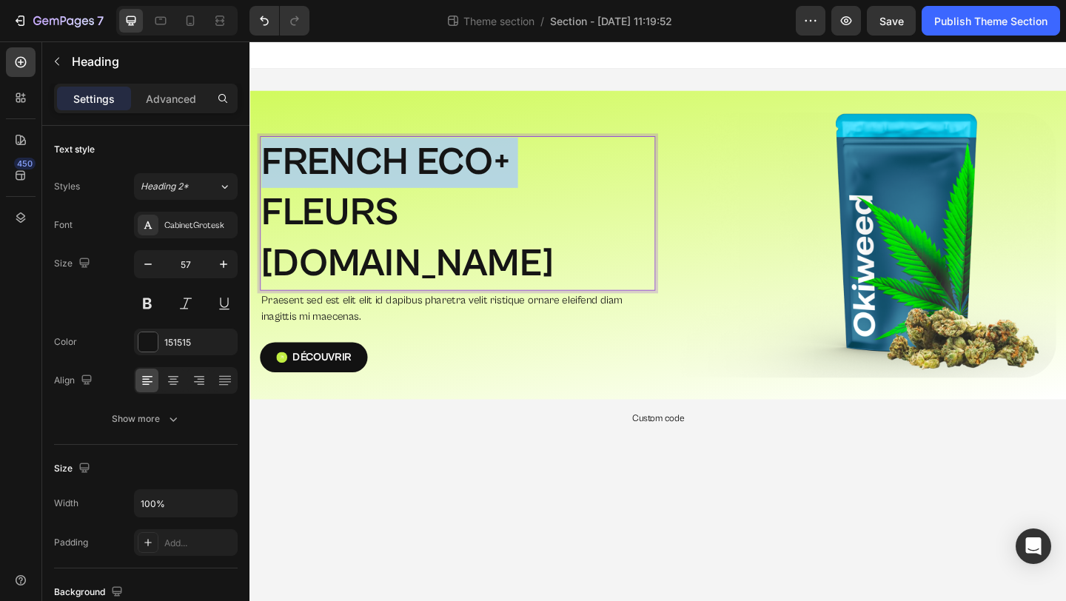
drag, startPoint x: 524, startPoint y: 232, endPoint x: 289, endPoint y: 232, distance: 234.6
click at [289, 232] on p "FRENCH ECO+  FLEURS G.HOUSE" at bounding box center [475, 228] width 427 height 164
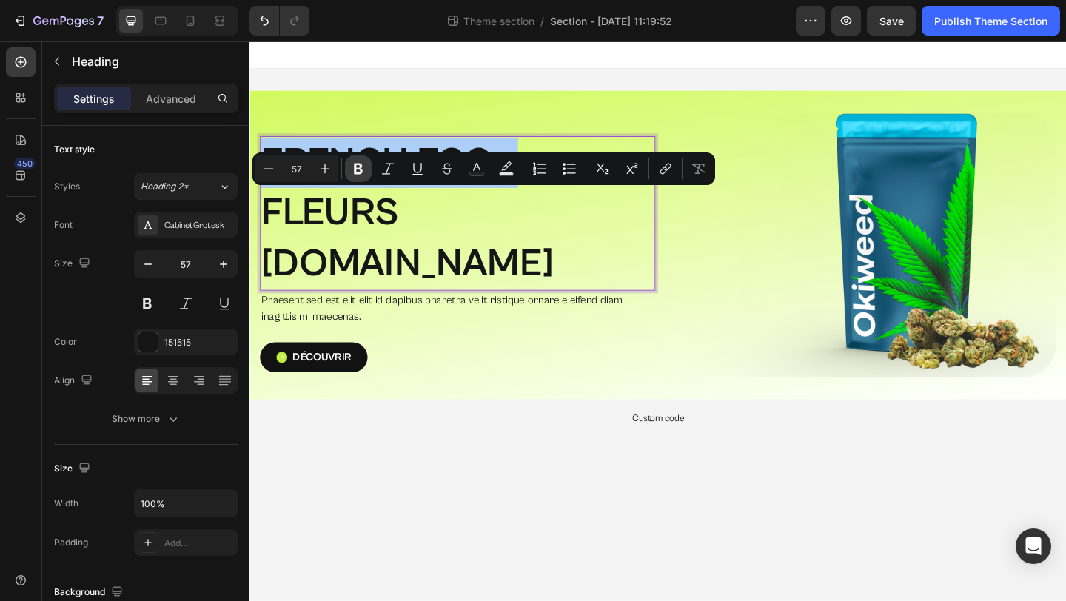
click at [359, 164] on icon "Editor contextual toolbar" at bounding box center [358, 169] width 9 height 11
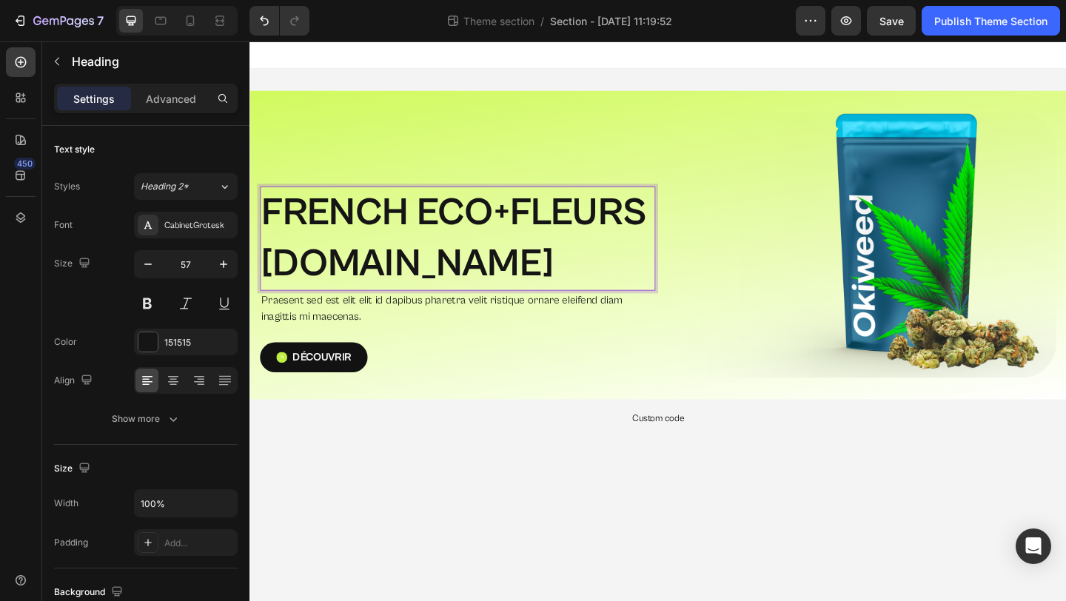
click at [516, 272] on p "FRENCH ECO+  FLEURS G.HOUSE" at bounding box center [475, 256] width 427 height 110
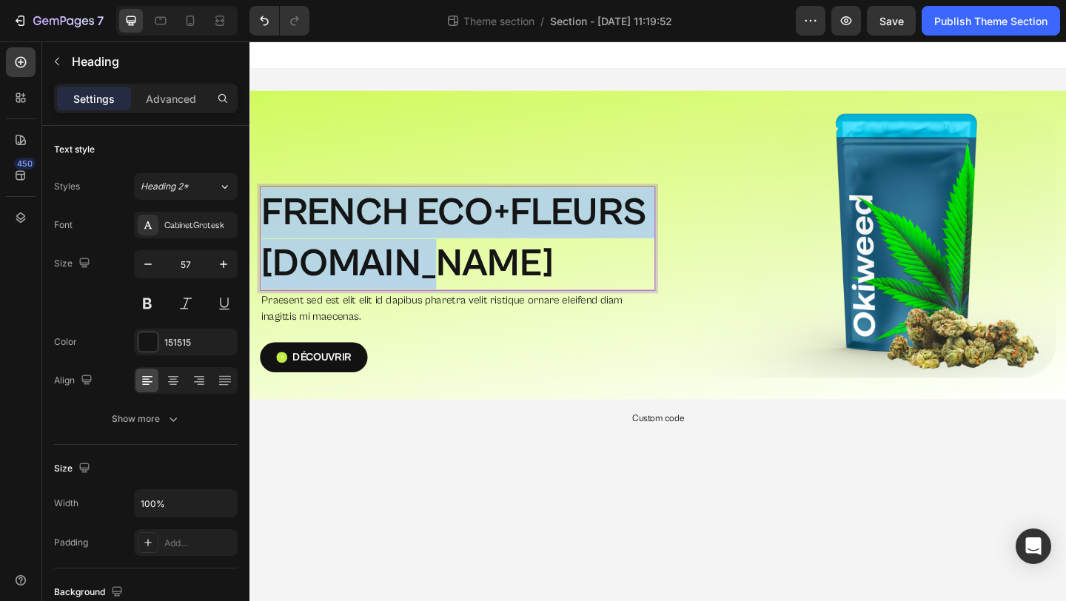
click at [583, 279] on p "FRENCH ECO+  FLEURS G.HOUSE" at bounding box center [475, 256] width 427 height 110
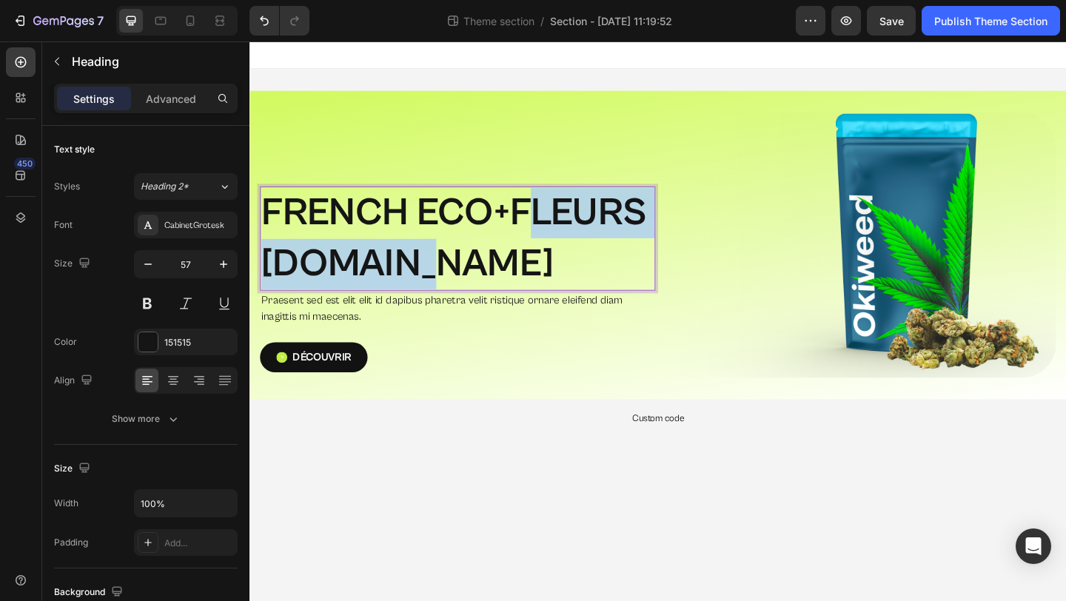
drag, startPoint x: 599, startPoint y: 279, endPoint x: 260, endPoint y: 295, distance: 340.1
click at [261, 295] on h2 "FRENCH ECO+  FLEURS G.HOUSE" at bounding box center [476, 255] width 430 height 112
click at [411, 278] on p "FRENCH ECO+  FLEURS G.HOUSE" at bounding box center [475, 256] width 427 height 110
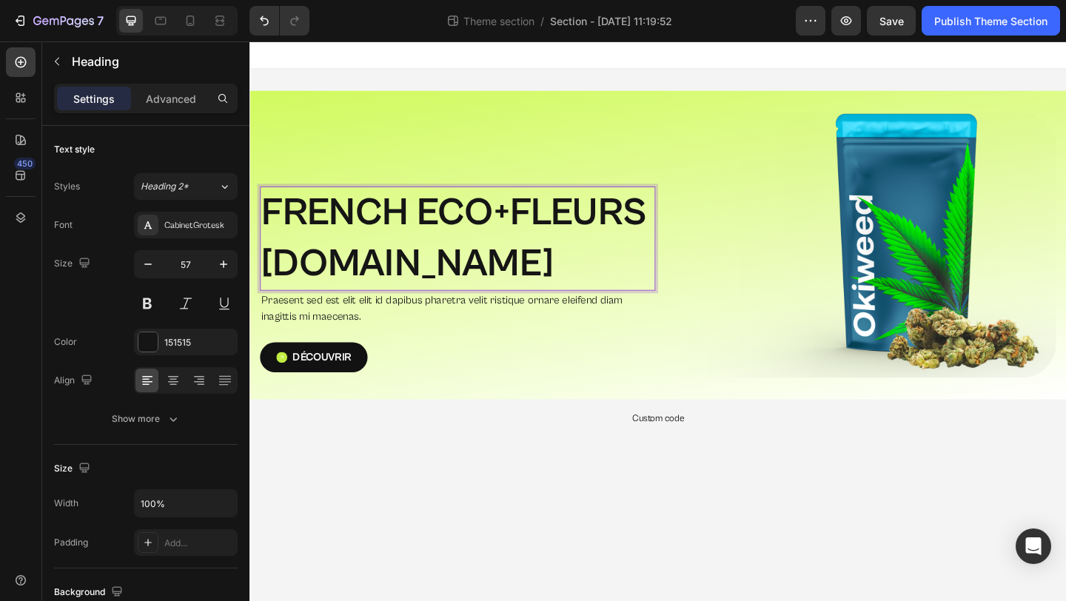
click at [589, 266] on p "FRENCH ECO+  FLEURS G.HOUSE" at bounding box center [475, 256] width 427 height 110
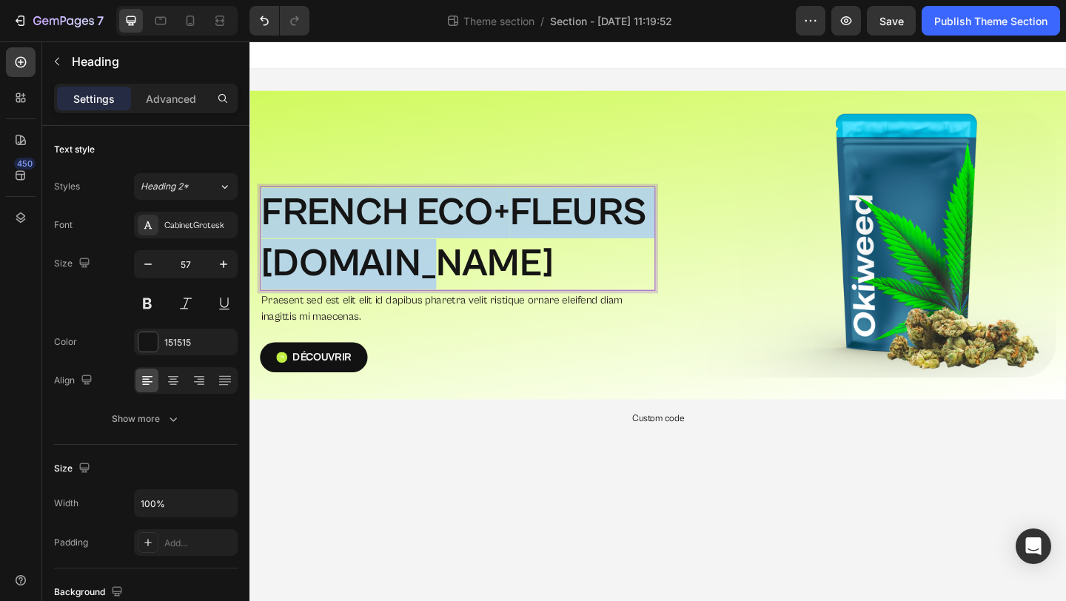
click at [589, 266] on p "FRENCH ECO+  FLEURS G.HOUSE" at bounding box center [475, 256] width 427 height 110
click at [602, 278] on p "FRENCH ECO+  FLEURS G.HOUSE" at bounding box center [475, 256] width 427 height 110
click at [599, 279] on p "FRENCH ECO+  FLEURS G.HOUSE" at bounding box center [475, 256] width 427 height 110
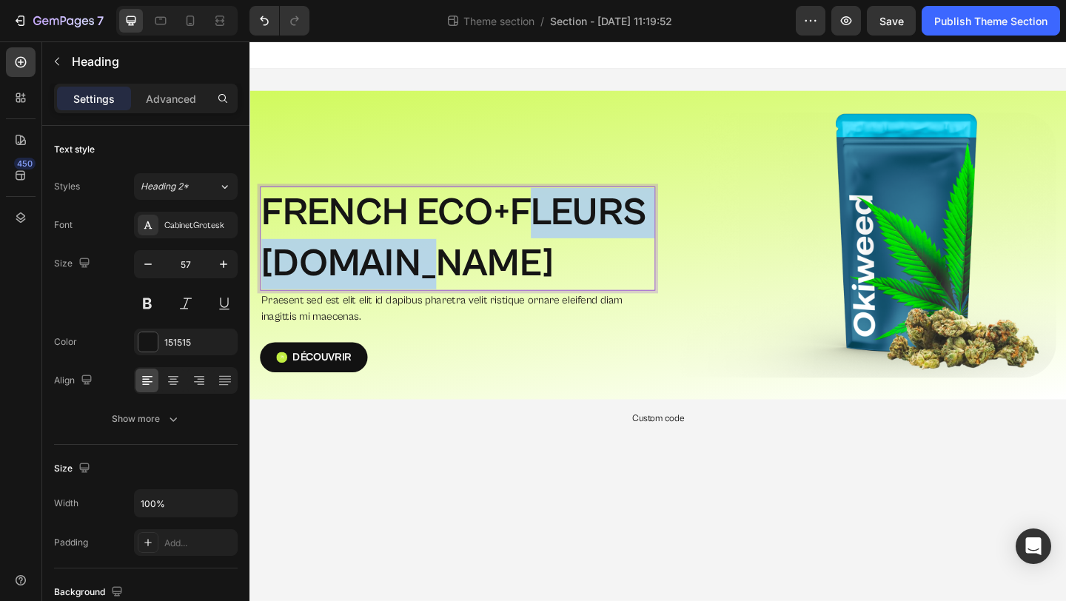
drag, startPoint x: 595, startPoint y: 283, endPoint x: 268, endPoint y: 281, distance: 327.1
click at [268, 281] on p "FRENCH ECO+  FLEURS G.HOUSE" at bounding box center [475, 256] width 427 height 110
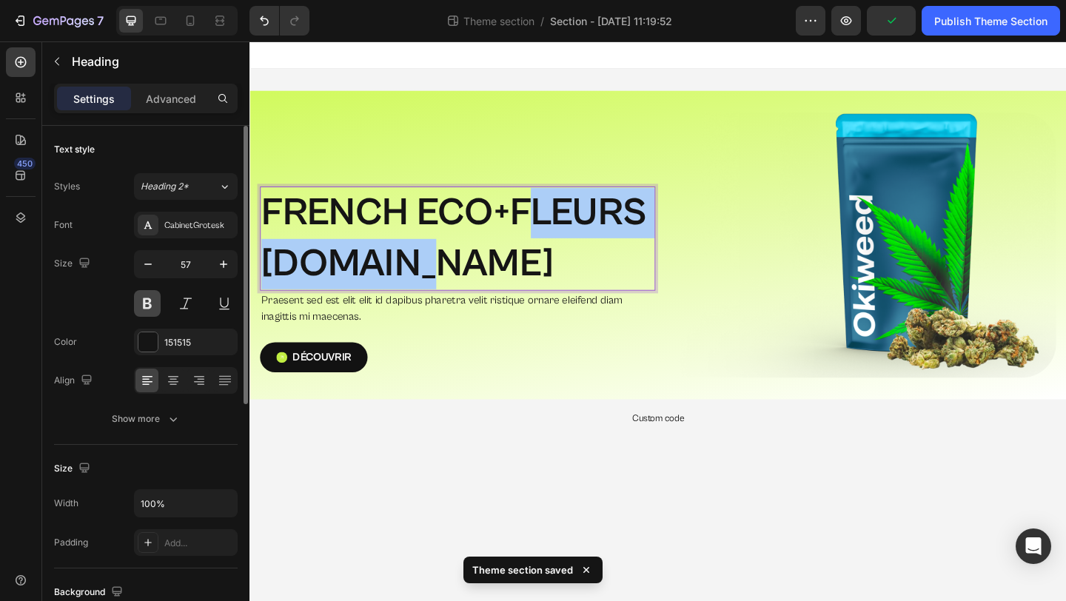
click at [142, 302] on button at bounding box center [147, 303] width 27 height 27
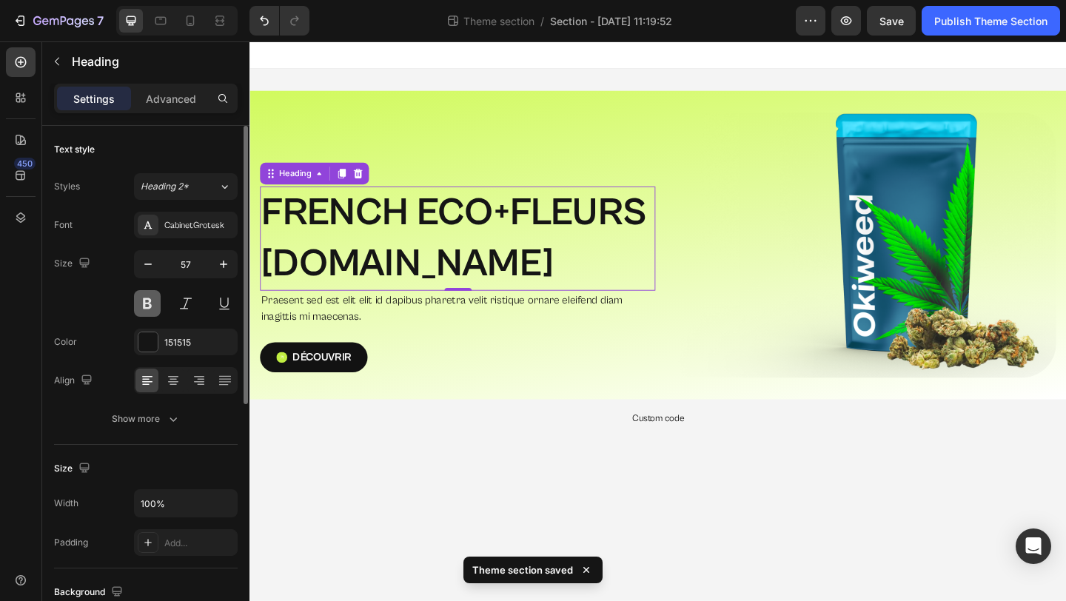
click at [142, 302] on button at bounding box center [147, 303] width 27 height 27
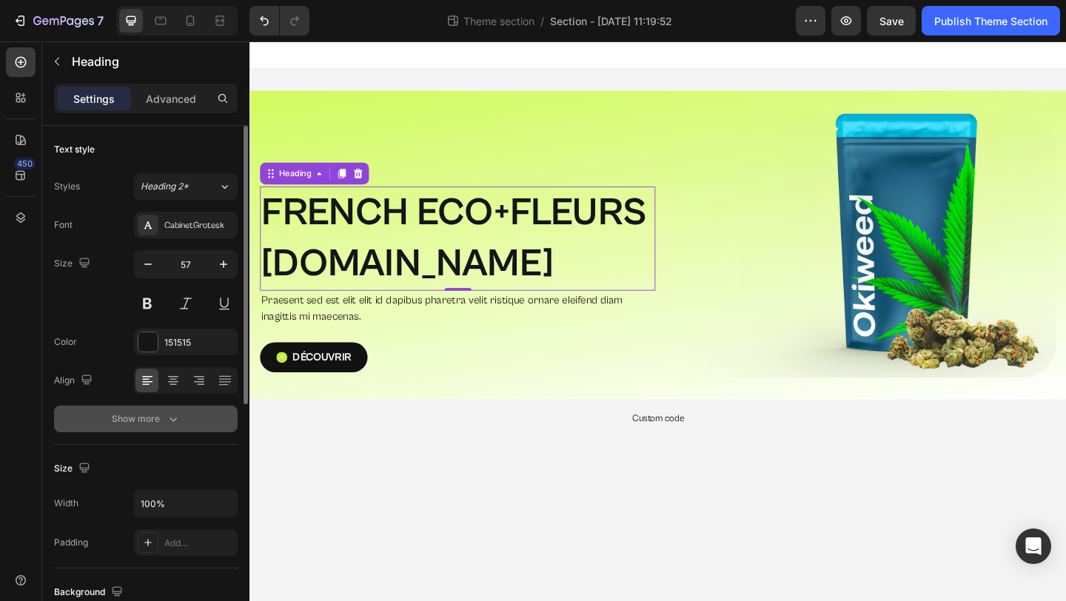
click at [169, 411] on icon "button" at bounding box center [173, 418] width 15 height 15
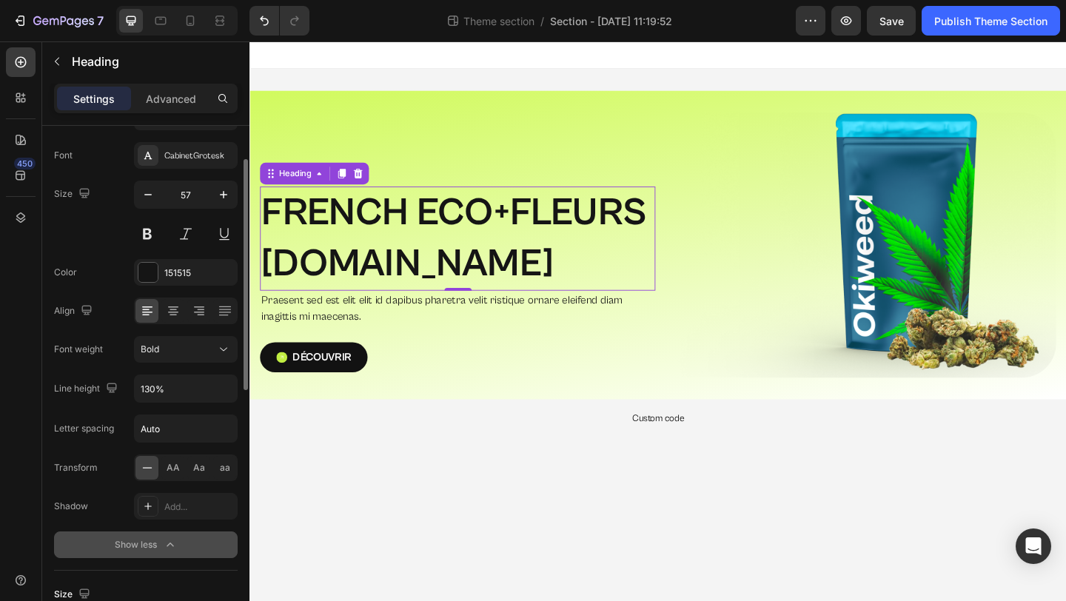
scroll to position [71, 0]
click at [183, 361] on div "Font CabinetGrotesk Size 57 Color 151515 Align Font weight Bold Line height 130…" at bounding box center [146, 349] width 184 height 416
click at [185, 353] on div "Bold" at bounding box center [178, 347] width 75 height 13
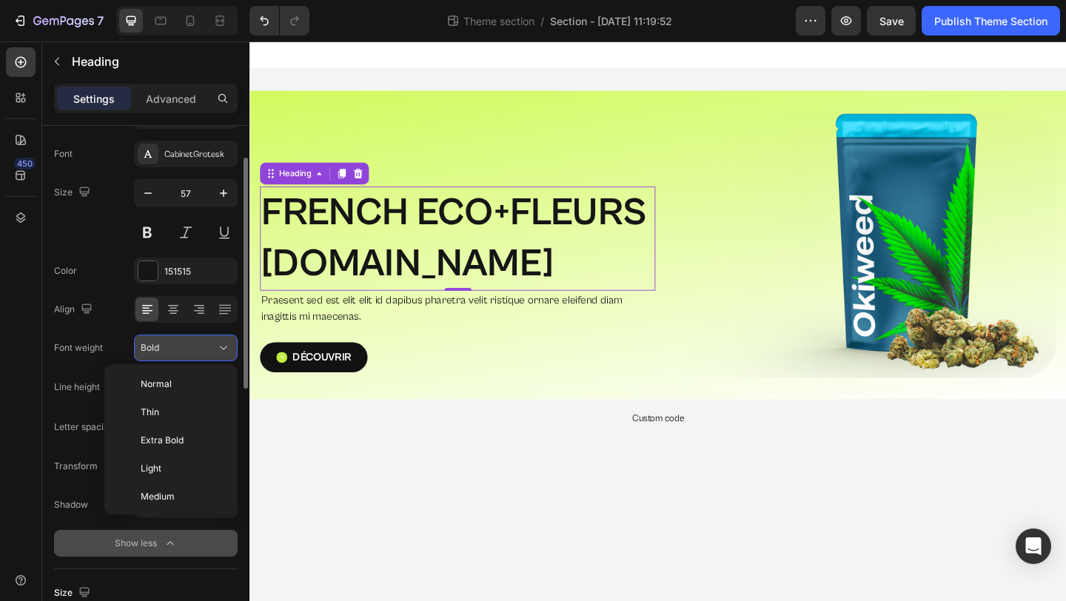
scroll to position [87, 0]
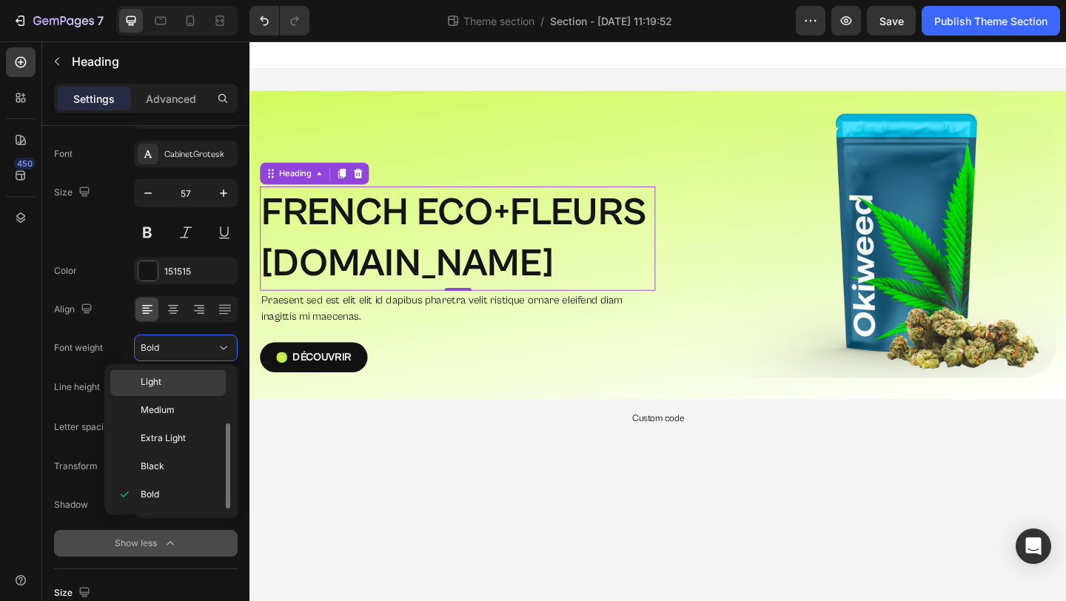
click at [177, 385] on p "Light" at bounding box center [180, 381] width 78 height 13
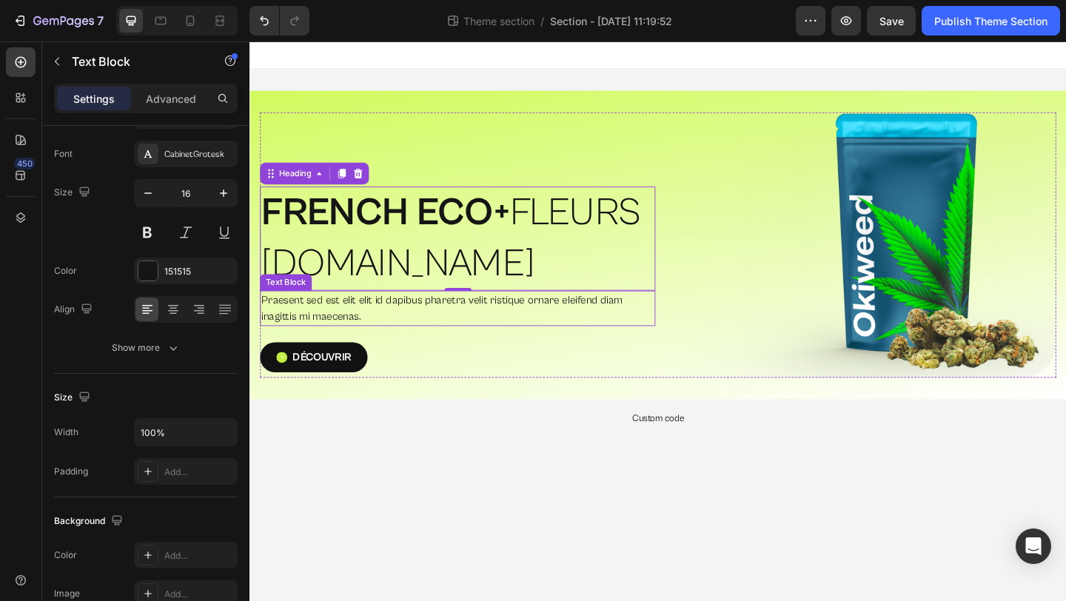
click at [397, 335] on p "Praesent sed est elit elit id dapibus pharetra velit ristique ornare eleifend d…" at bounding box center [475, 332] width 427 height 36
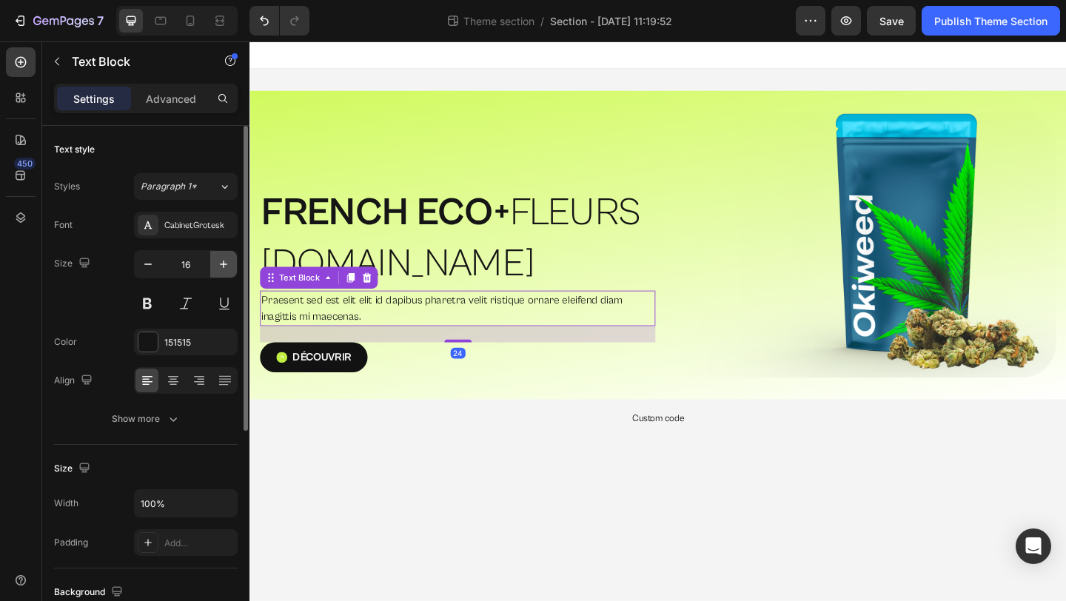
click at [224, 262] on icon "button" at bounding box center [223, 264] width 7 height 7
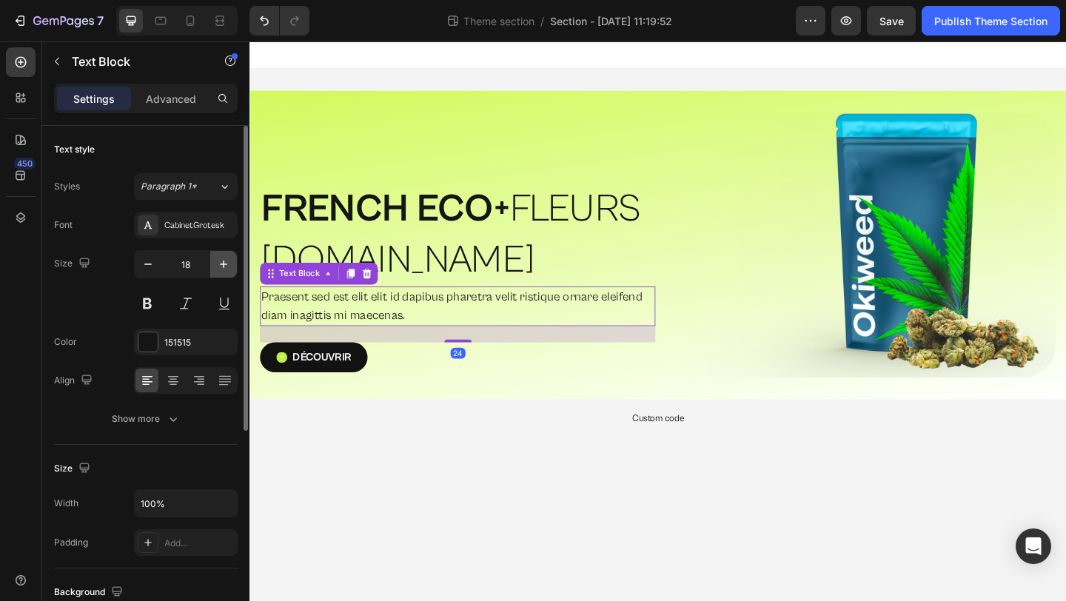
click at [224, 262] on icon "button" at bounding box center [223, 264] width 7 height 7
type input "19"
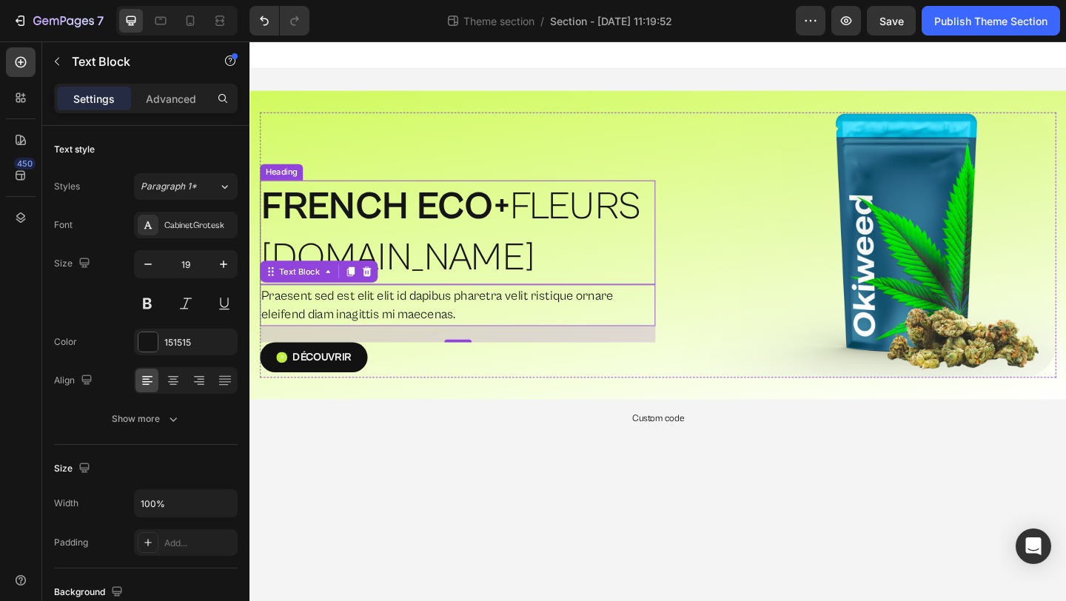
click at [634, 209] on p "⁠⁠⁠⁠⁠⁠⁠ FRENCH ECO+  FLEURS [DOMAIN_NAME]" at bounding box center [475, 249] width 427 height 110
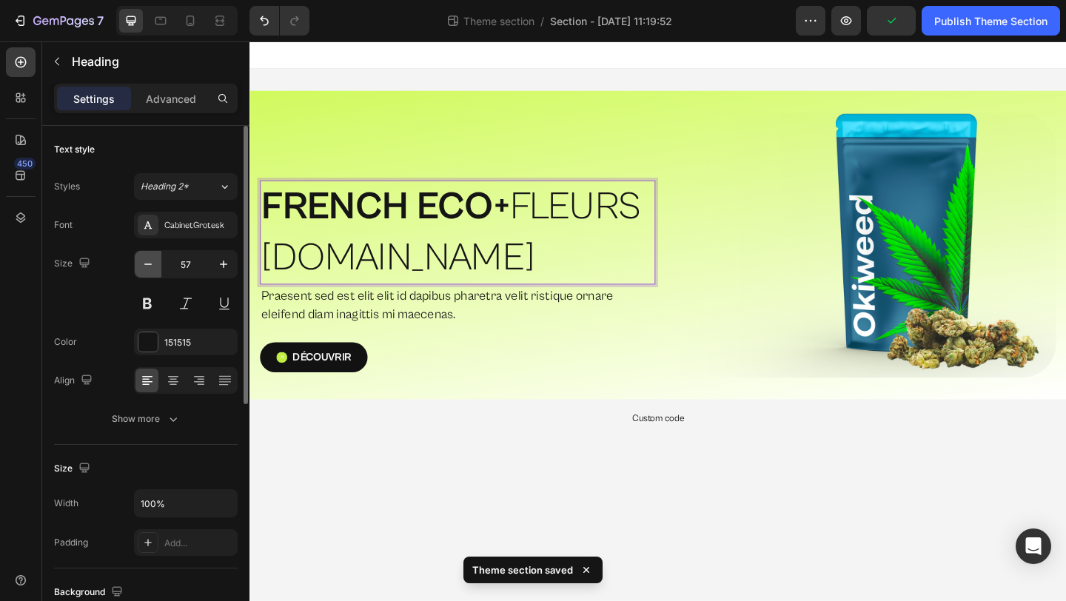
click at [148, 269] on icon "button" at bounding box center [148, 264] width 15 height 15
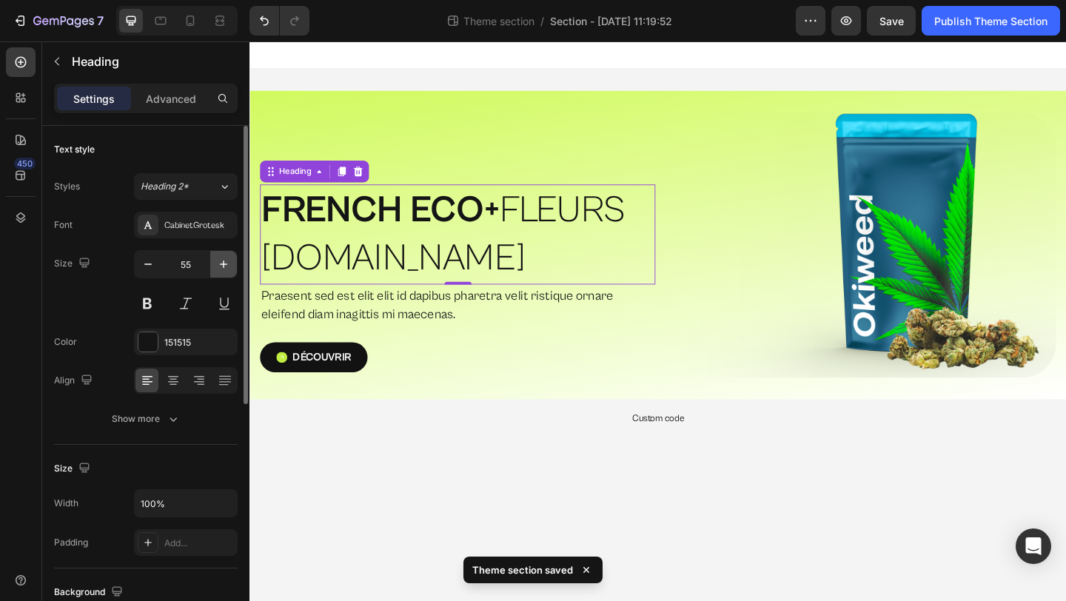
click at [218, 269] on icon "button" at bounding box center [223, 264] width 15 height 15
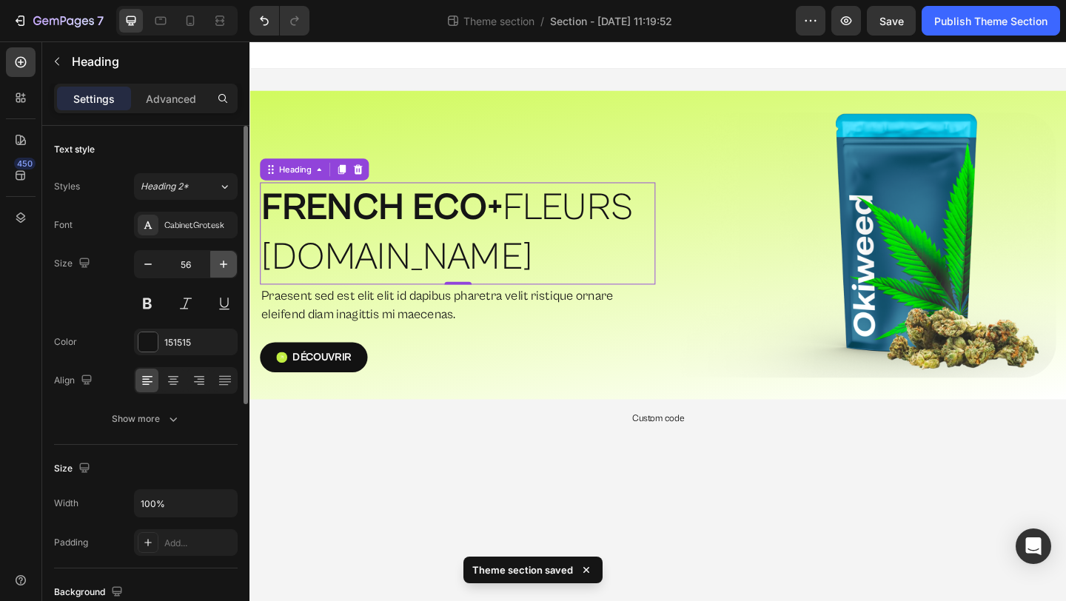
click at [218, 269] on icon "button" at bounding box center [223, 264] width 15 height 15
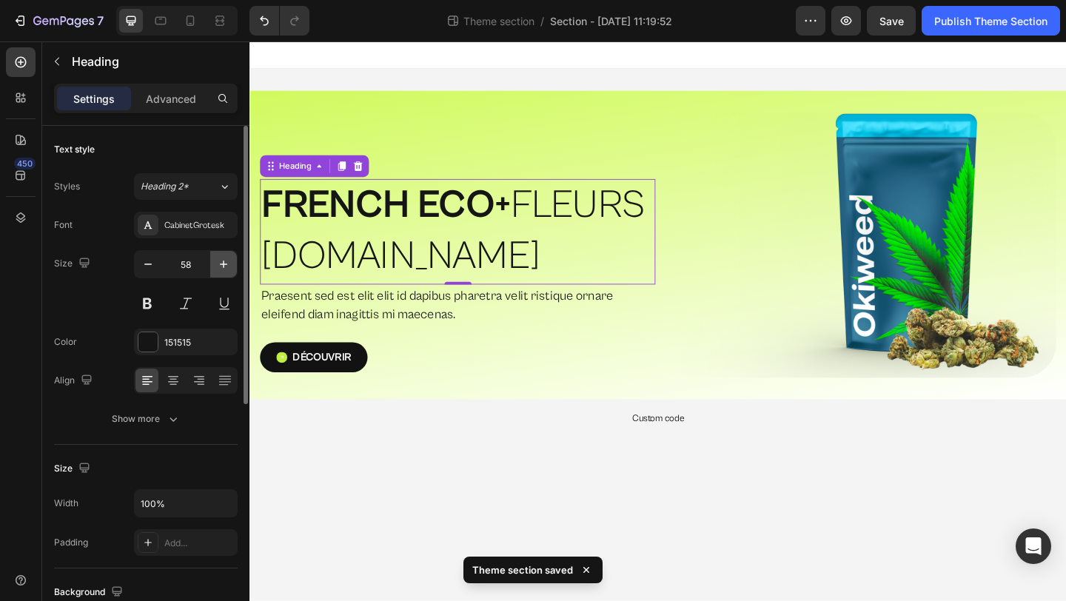
click at [218, 269] on icon "button" at bounding box center [223, 264] width 15 height 15
type input "59"
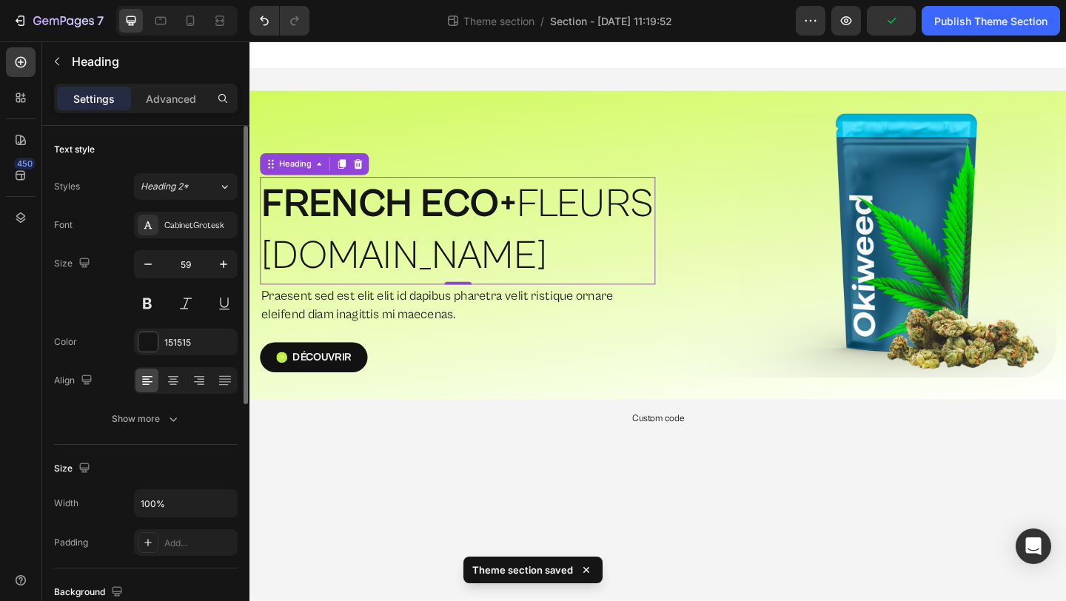
click at [168, 415] on icon "button" at bounding box center [173, 418] width 15 height 15
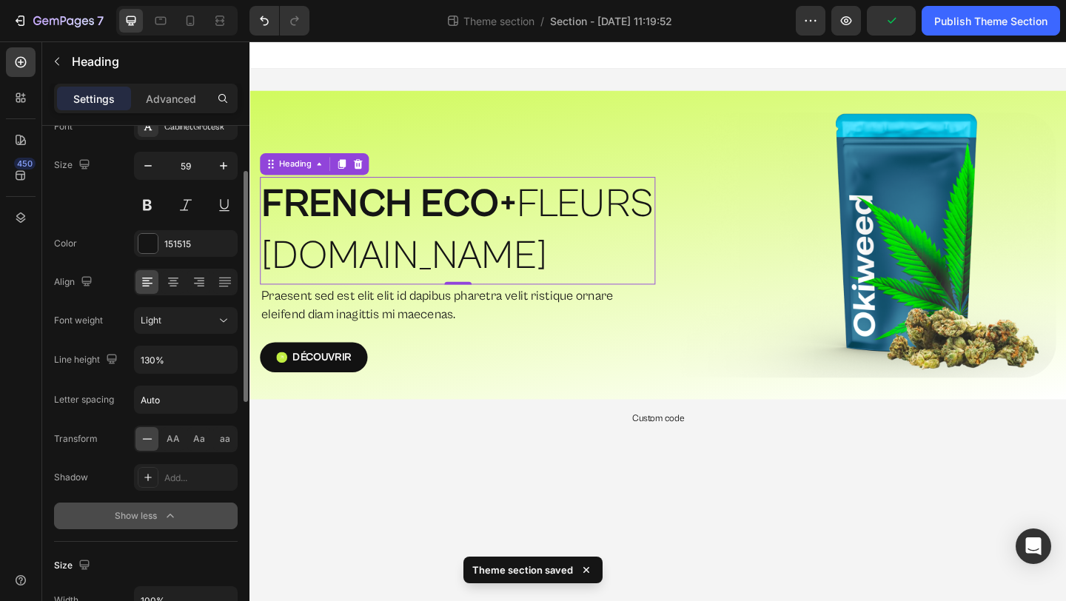
scroll to position [99, 0]
click at [195, 356] on input "130%" at bounding box center [186, 359] width 102 height 27
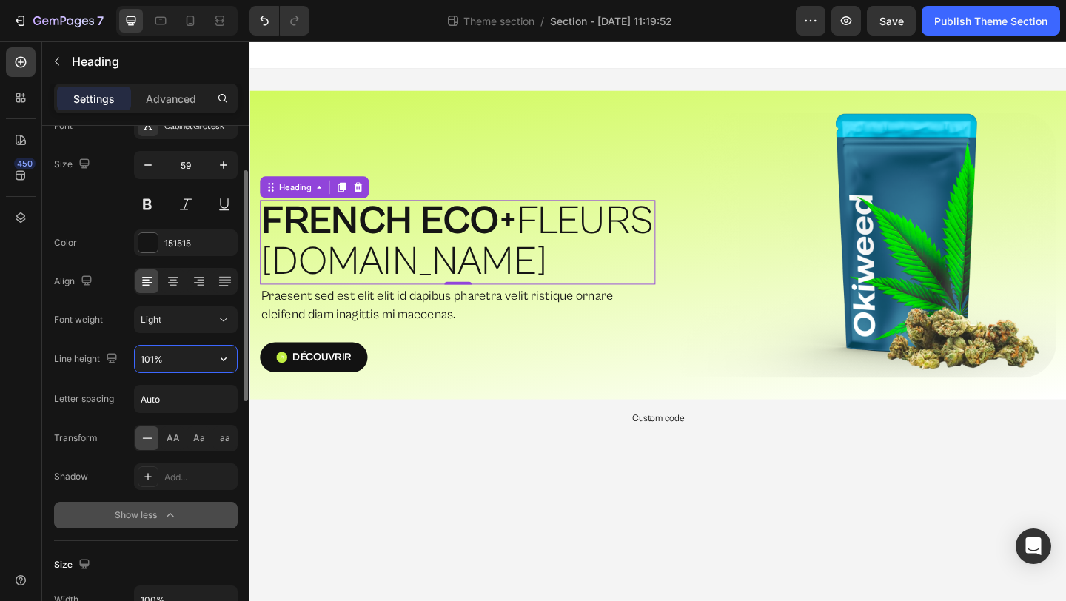
type input "100%"
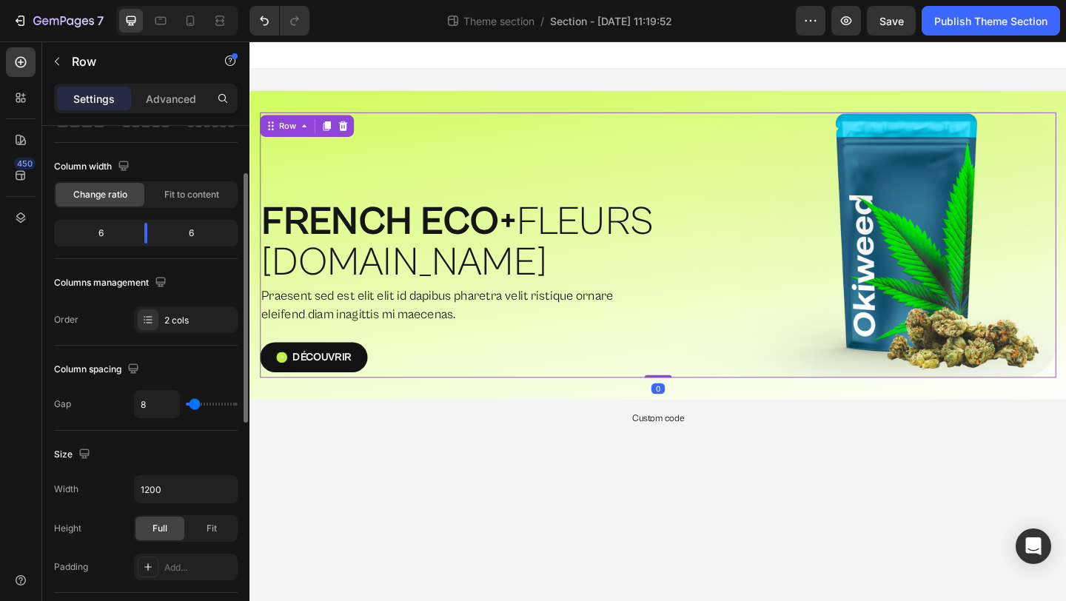
click at [498, 173] on div "⁠⁠⁠⁠⁠⁠⁠ FRENCH ECO+  FLEURS [DOMAIN_NAME] Heading Praesent sed est elit elit id…" at bounding box center [476, 262] width 430 height 289
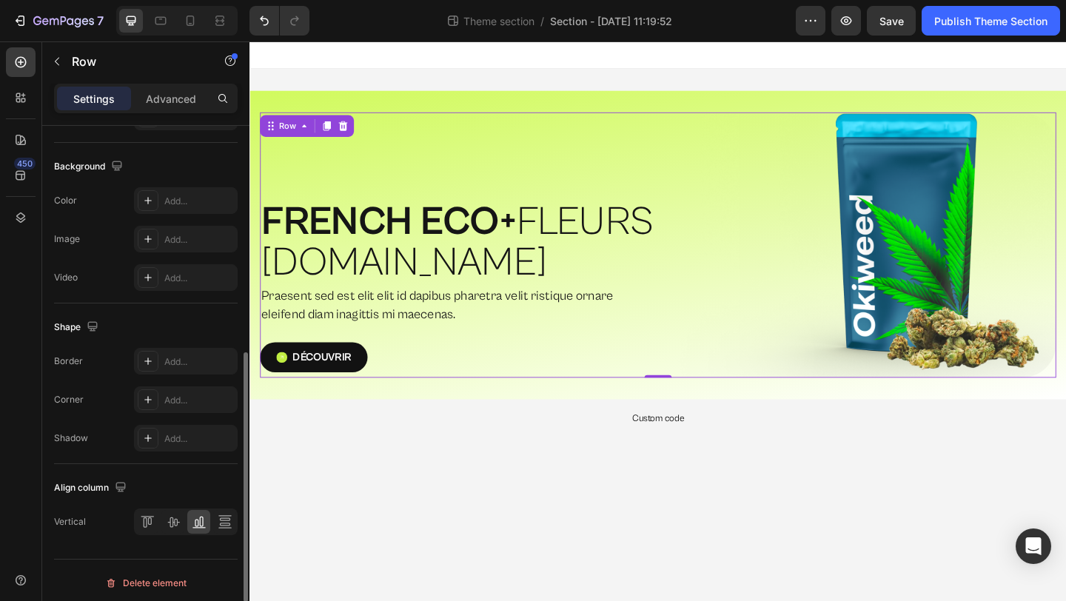
scroll to position [552, 0]
click at [175, 523] on icon at bounding box center [173, 518] width 15 height 15
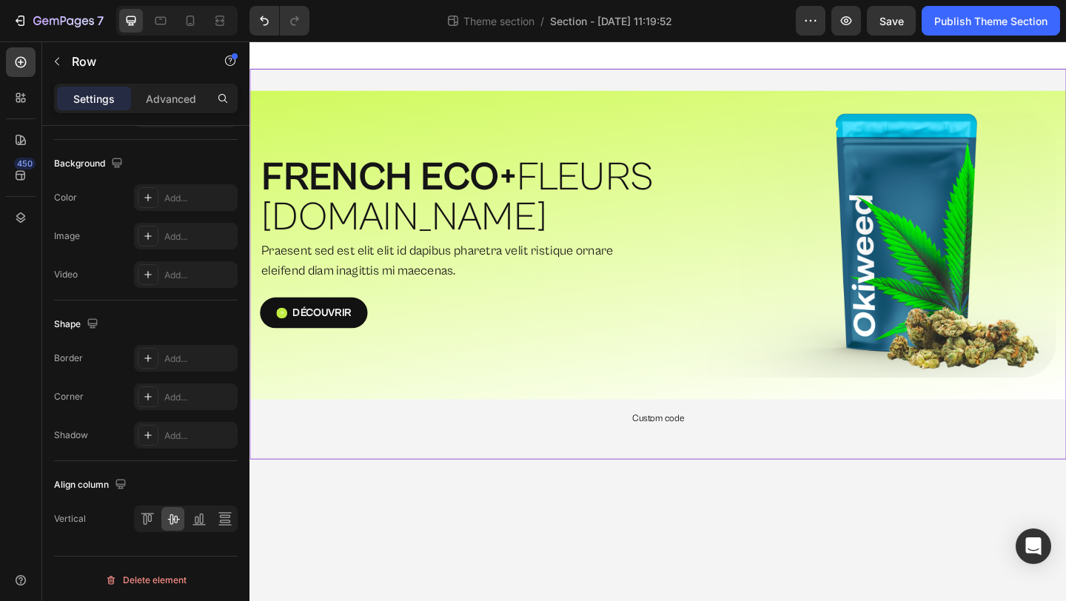
click at [554, 489] on div "⁠⁠⁠⁠⁠⁠⁠ FRENCH ECO+  FLEURS G.HOUSE Heading Praesent sed est elit elit id dapib…" at bounding box center [693, 283] width 888 height 425
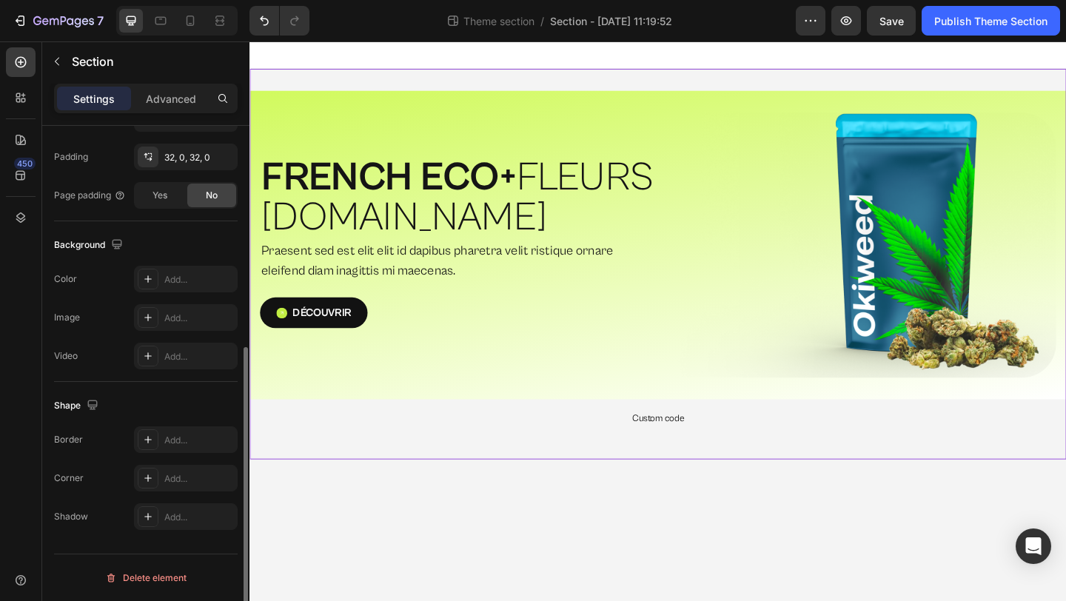
scroll to position [0, 0]
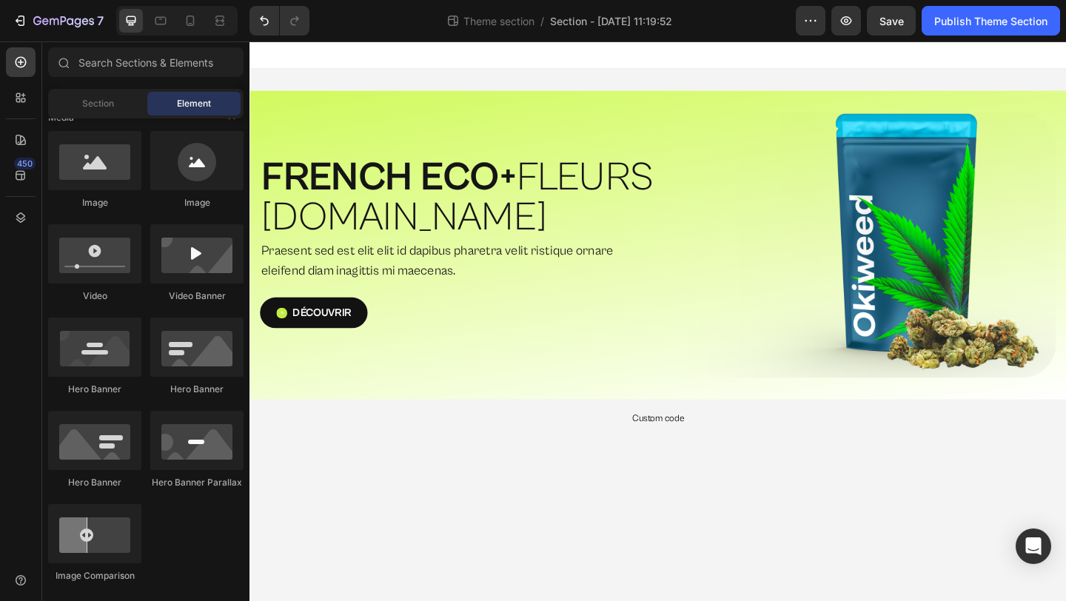
click at [795, 531] on body "⁠⁠⁠⁠⁠⁠⁠ FRENCH ECO+  FLEURS G.HOUSE Heading Praesent sed est elit elit id dapib…" at bounding box center [693, 345] width 888 height 608
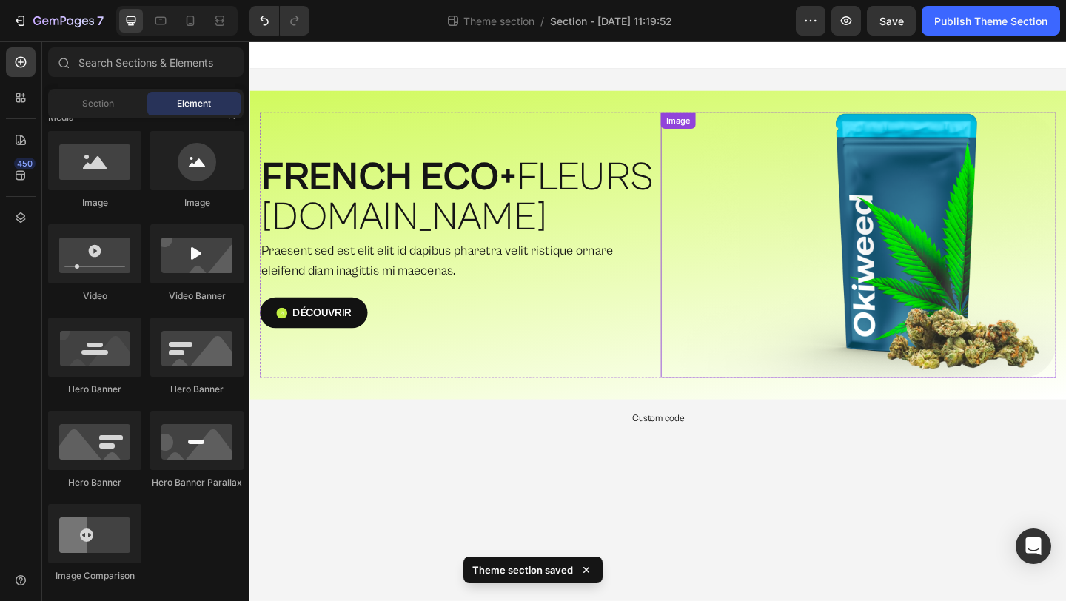
click at [939, 263] on img at bounding box center [911, 262] width 430 height 289
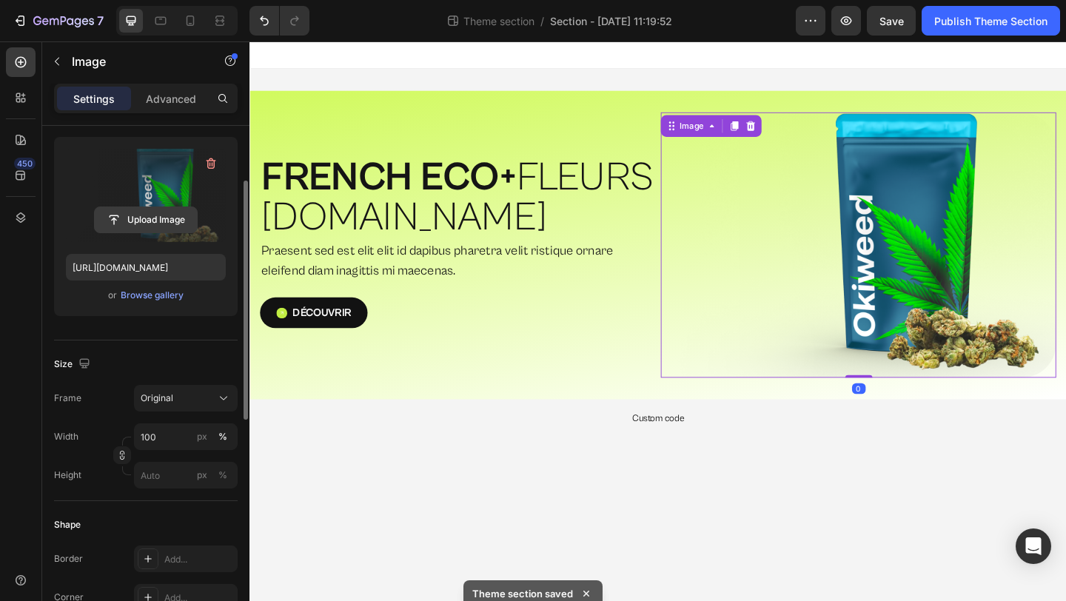
scroll to position [140, 0]
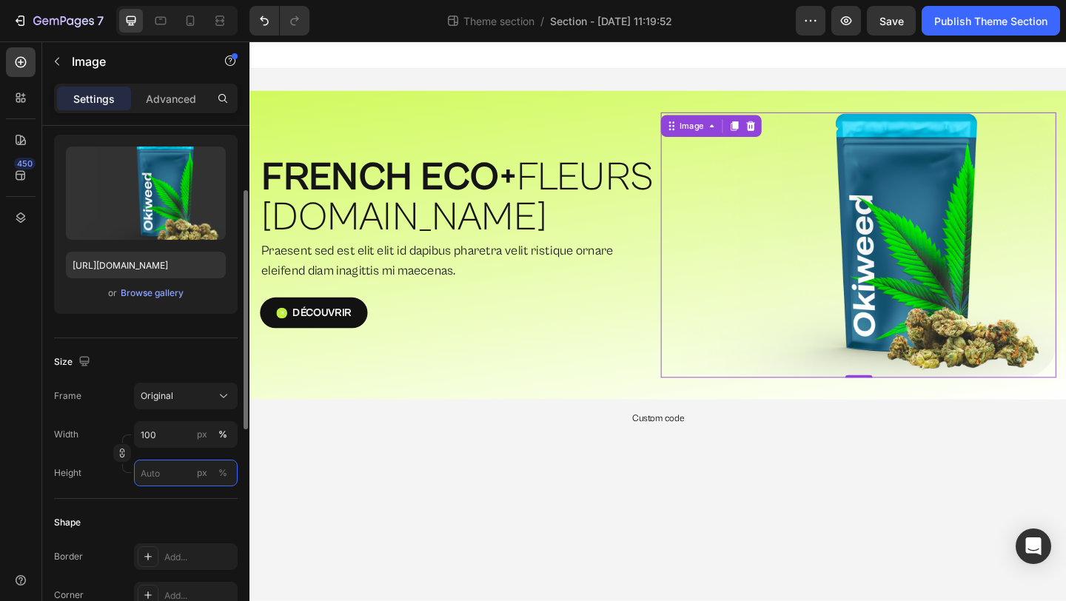
click at [157, 463] on input "px %" at bounding box center [186, 473] width 104 height 27
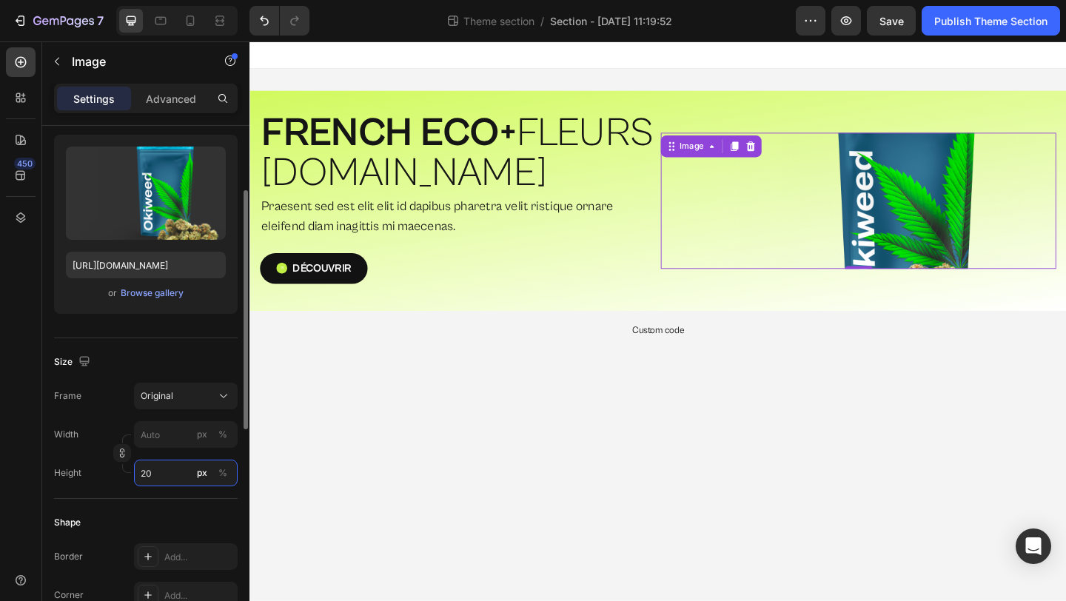
type input "2"
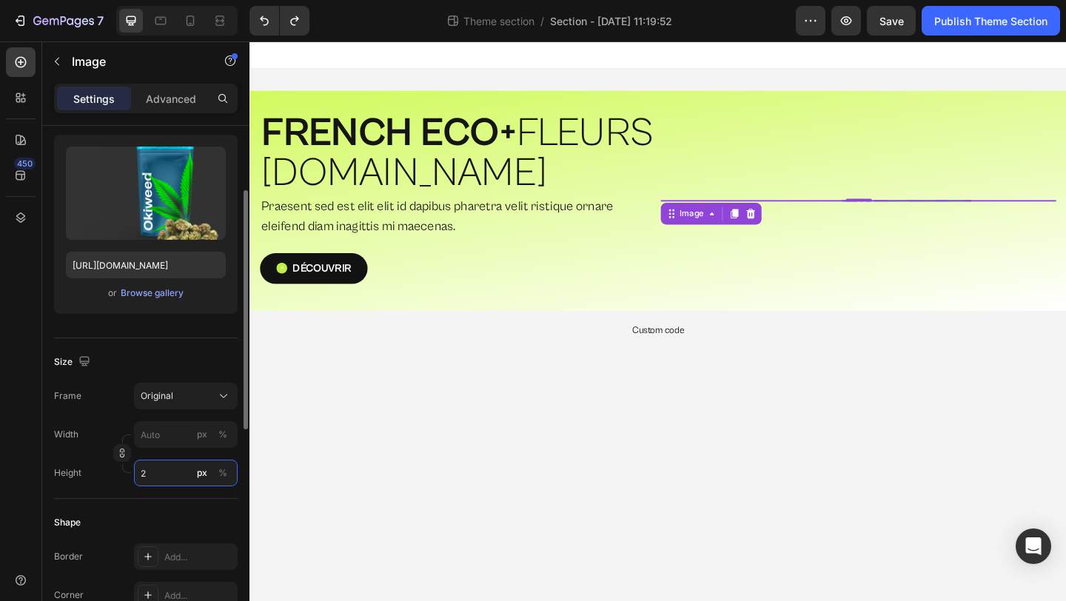
type input "200"
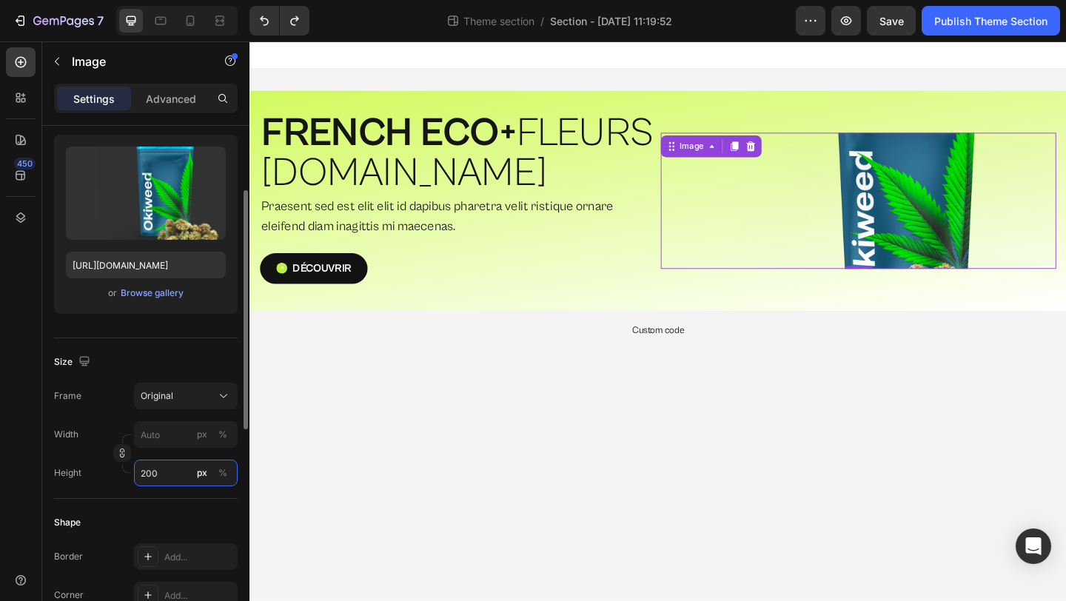
type input "100"
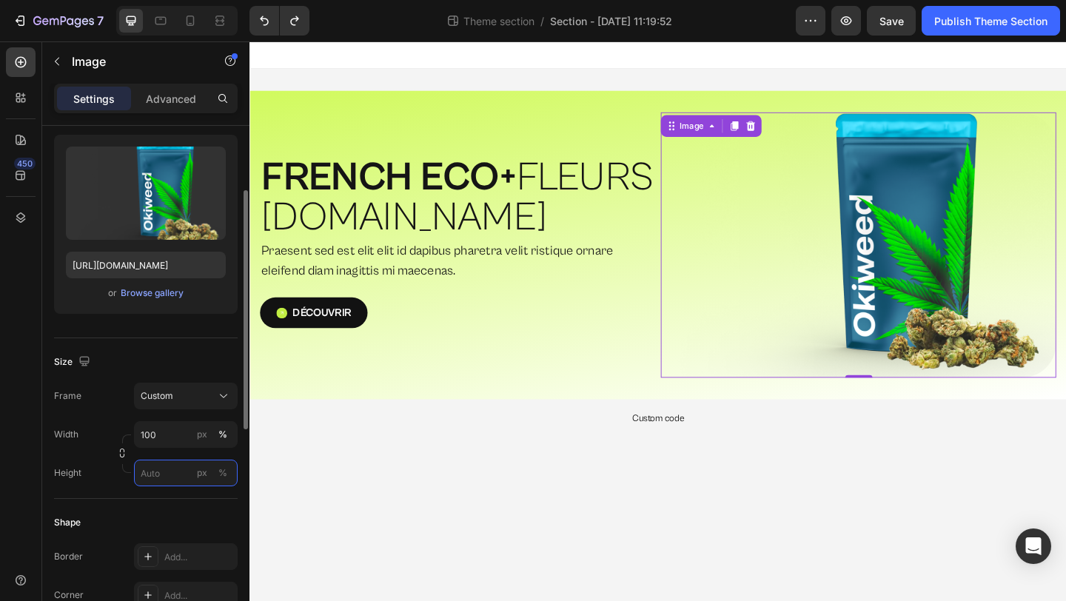
type input "200"
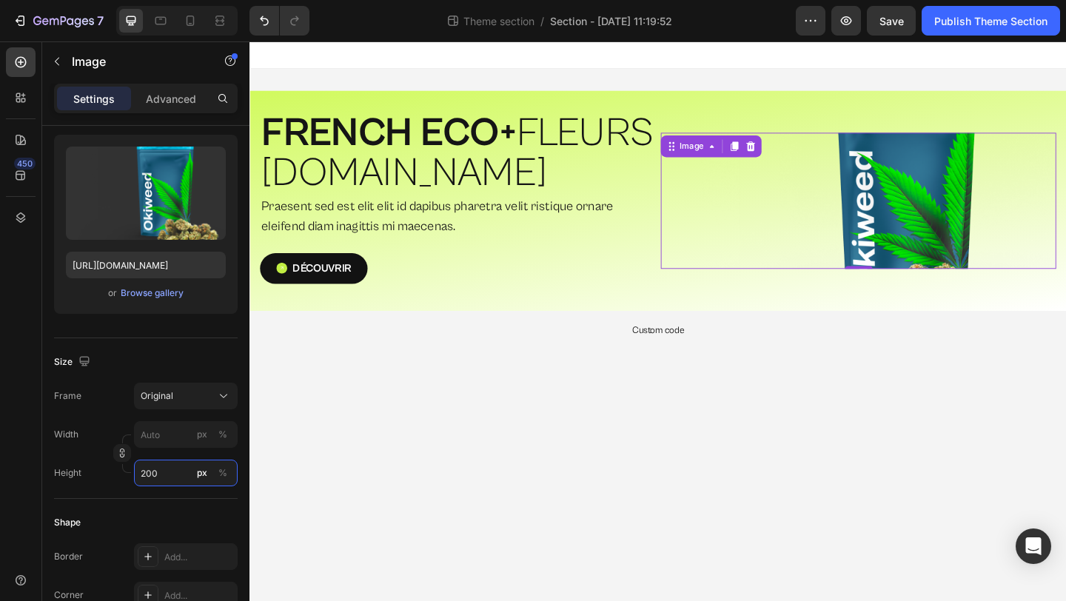
type input "100"
type input "2"
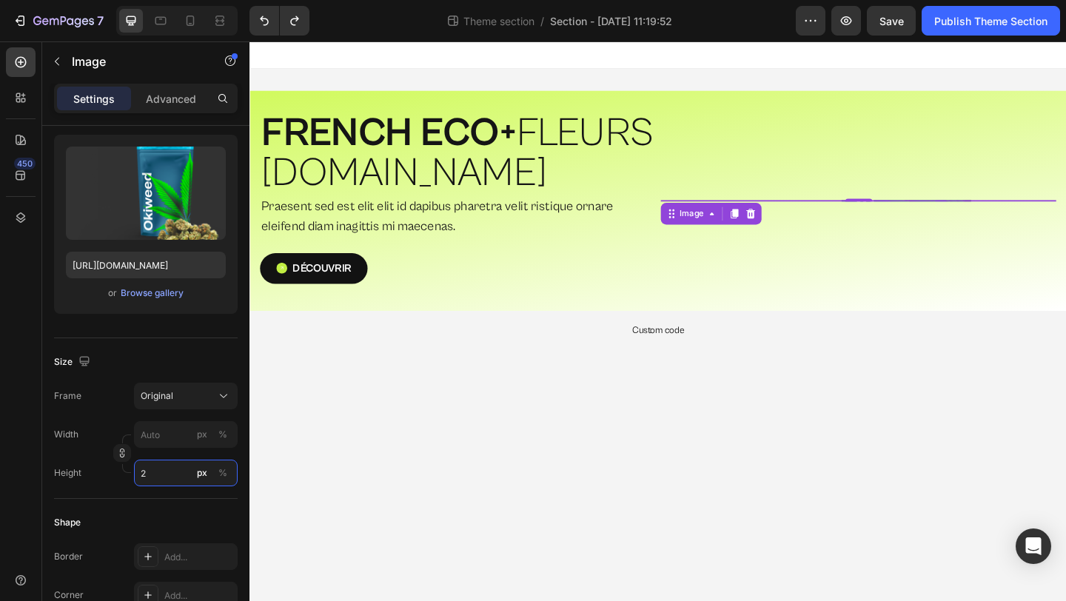
type input "100"
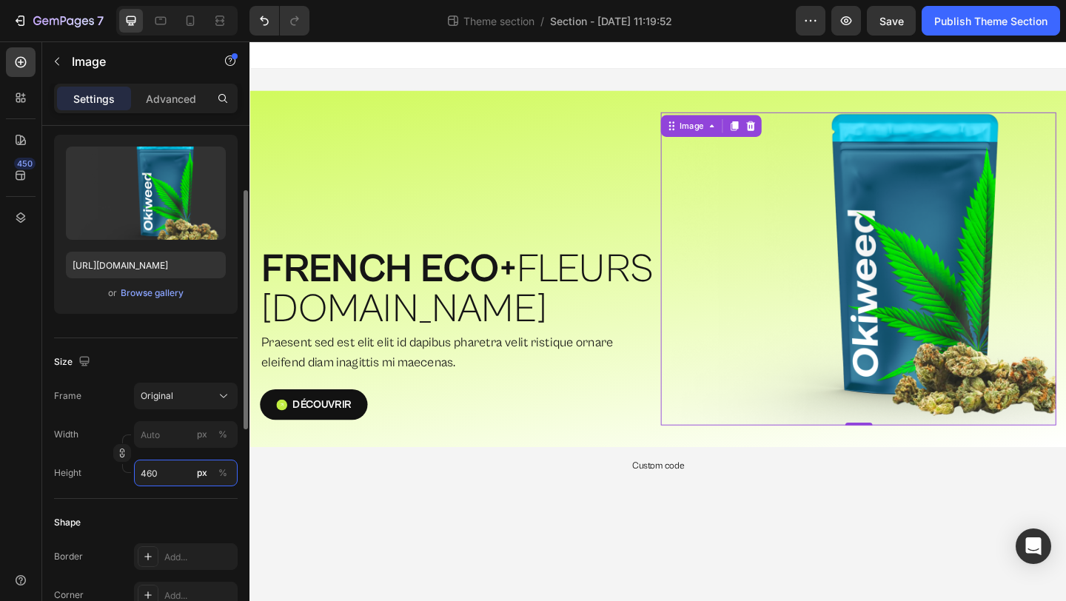
type input "460"
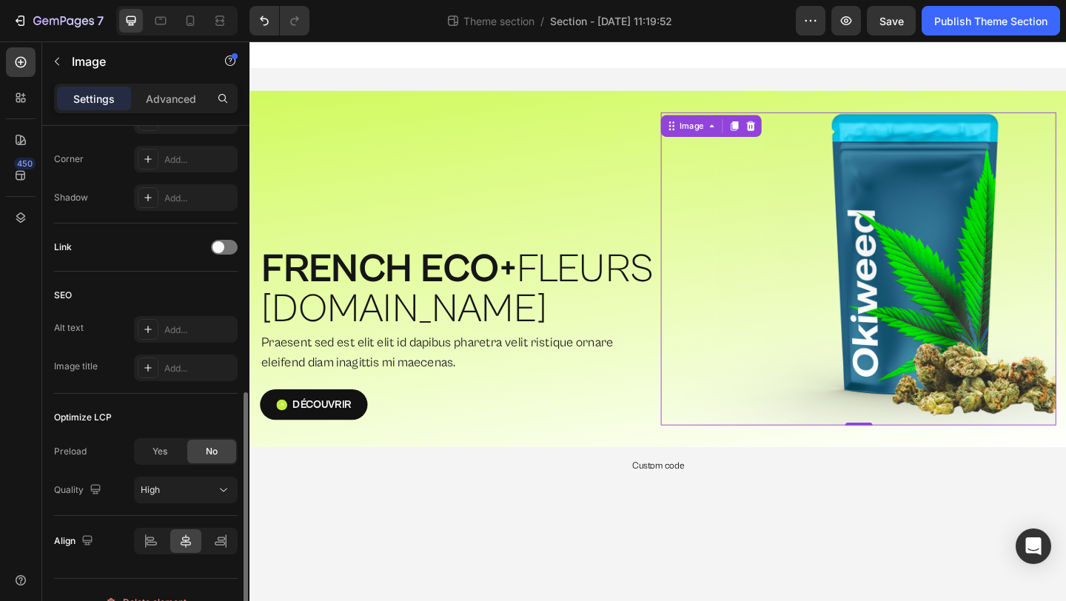
scroll to position [600, 0]
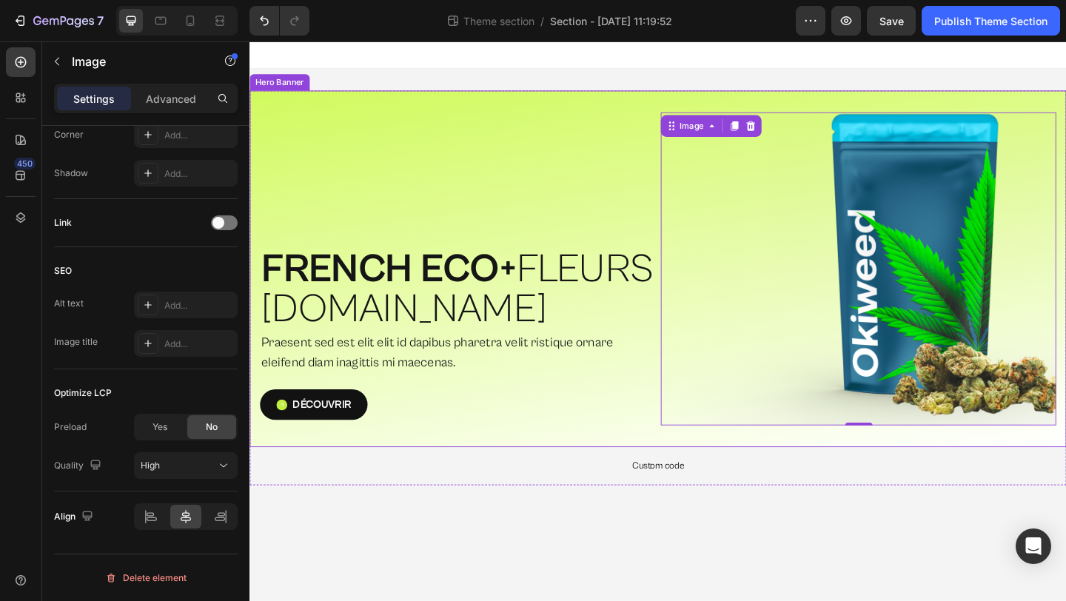
click at [701, 468] on div "⁠⁠⁠⁠⁠⁠⁠ FRENCH ECO+  FLEURS [DOMAIN_NAME] Heading Praesent sed est elit elit id…" at bounding box center [693, 289] width 888 height 388
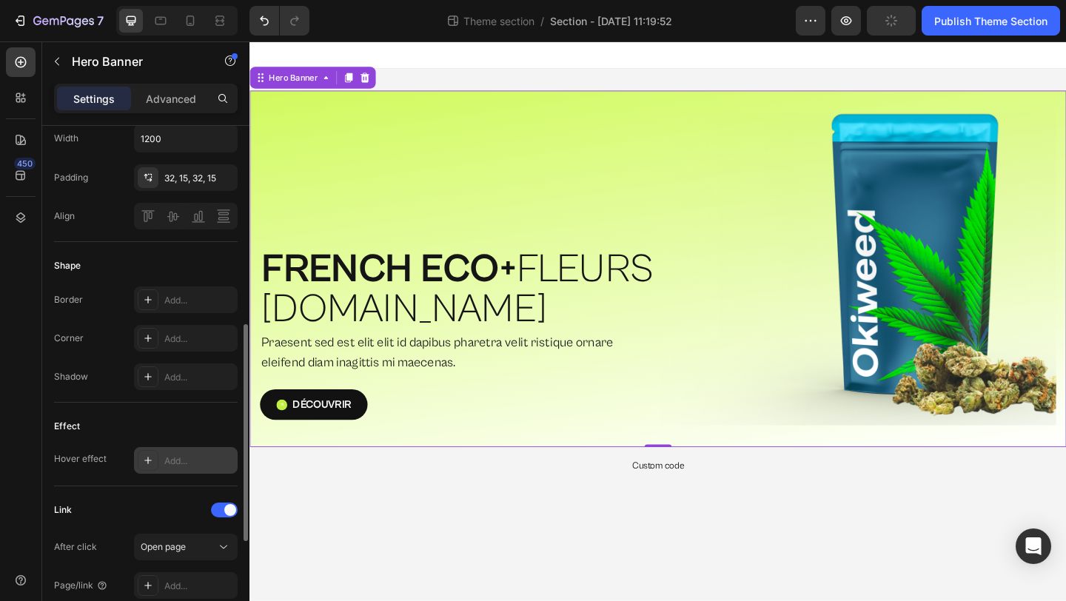
scroll to position [0, 0]
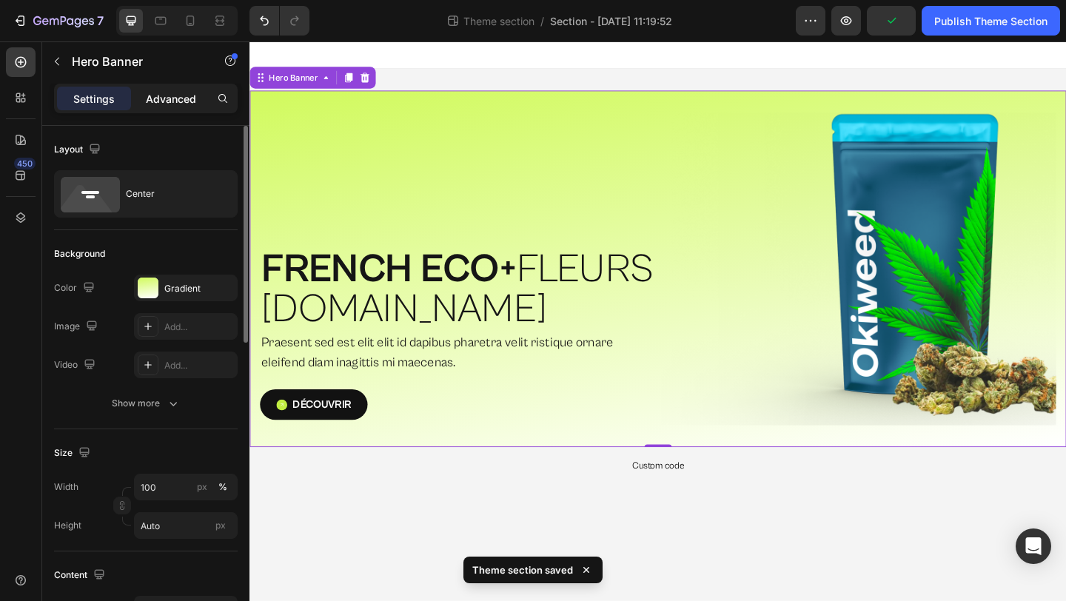
click at [159, 97] on p "Advanced" at bounding box center [171, 99] width 50 height 16
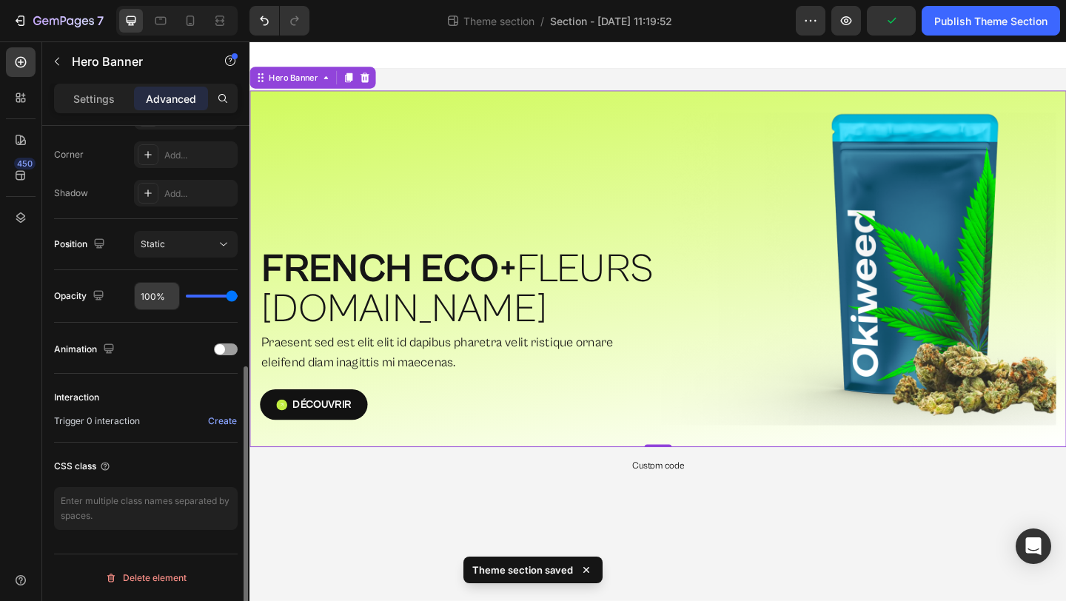
scroll to position [415, 0]
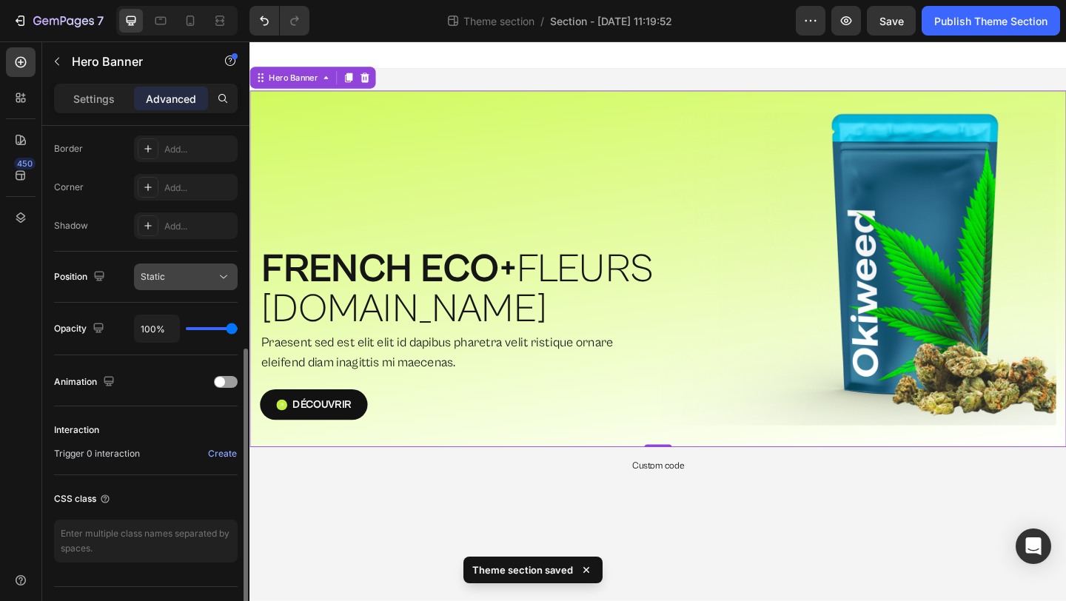
click at [177, 281] on div "Static" at bounding box center [178, 276] width 75 height 13
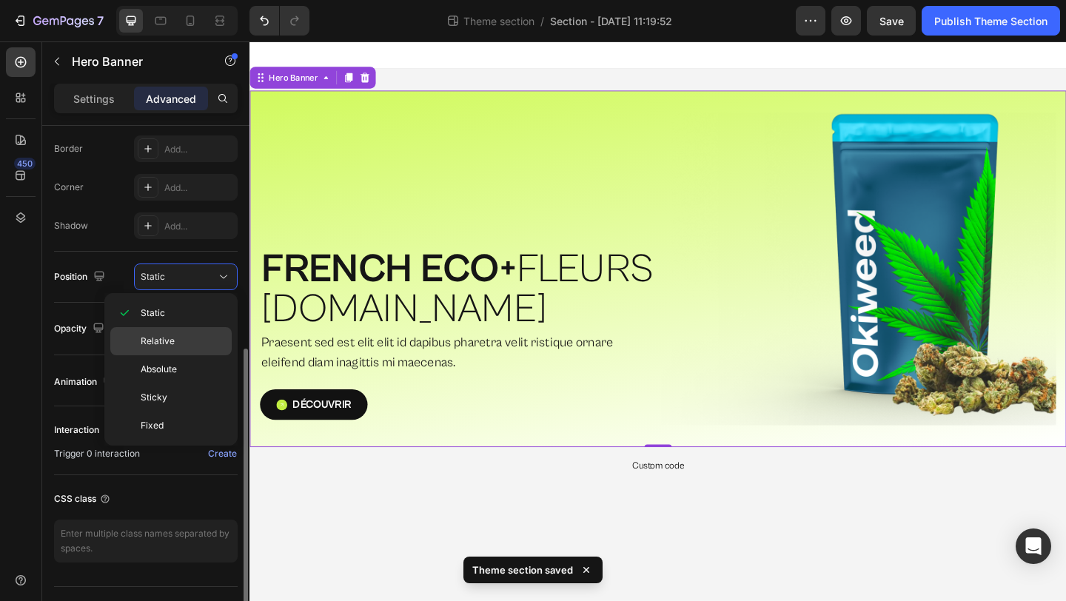
click at [161, 342] on span "Relative" at bounding box center [158, 341] width 34 height 13
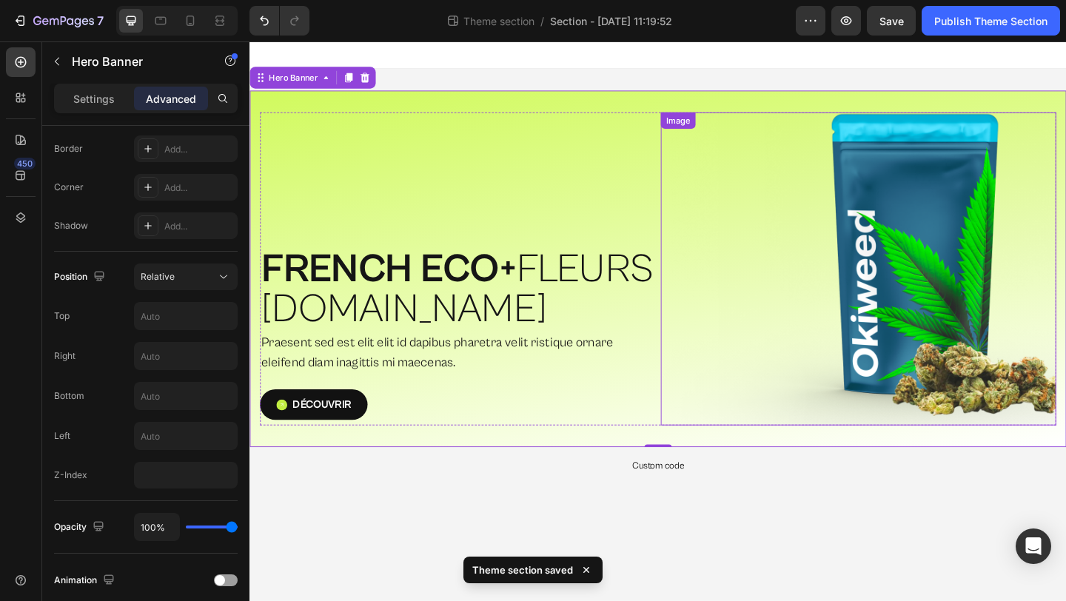
click at [917, 399] on img at bounding box center [911, 288] width 430 height 340
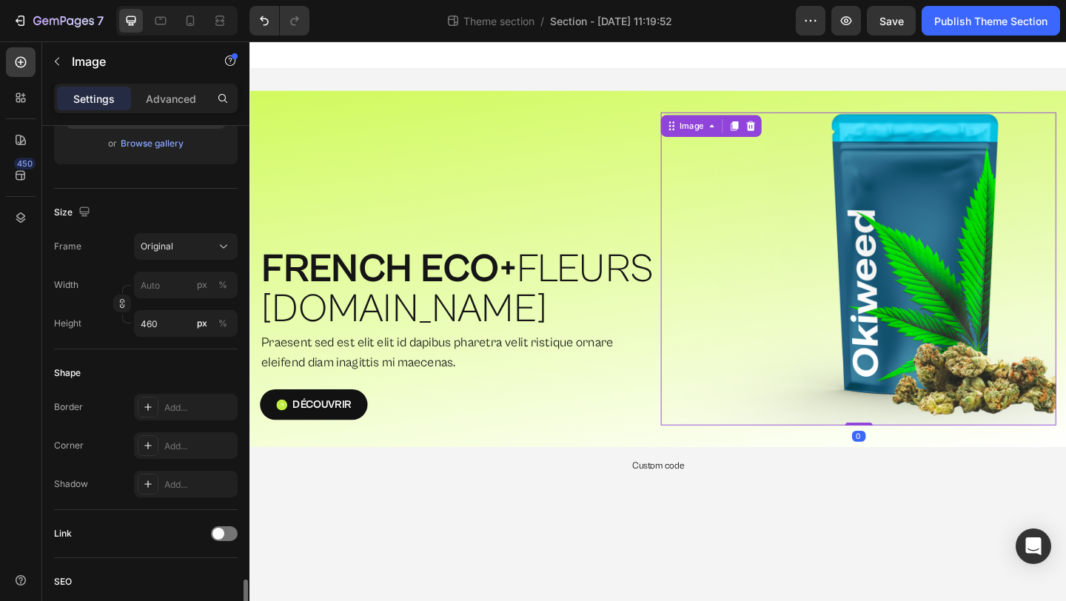
scroll to position [600, 0]
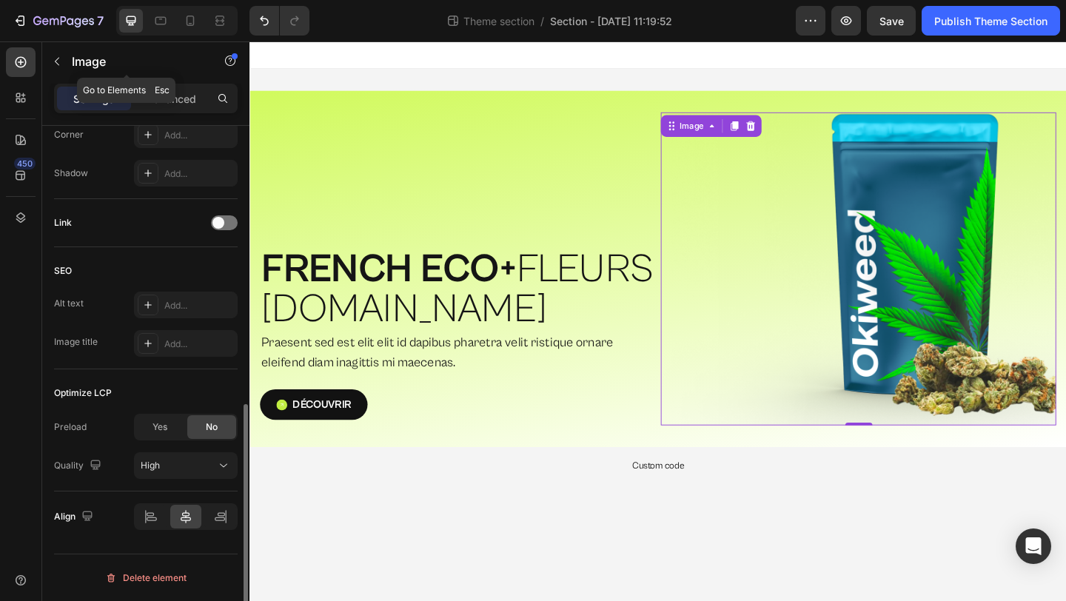
click at [164, 84] on div "Settings Advanced" at bounding box center [146, 99] width 184 height 30
click at [164, 87] on div "Advanced" at bounding box center [171, 99] width 74 height 24
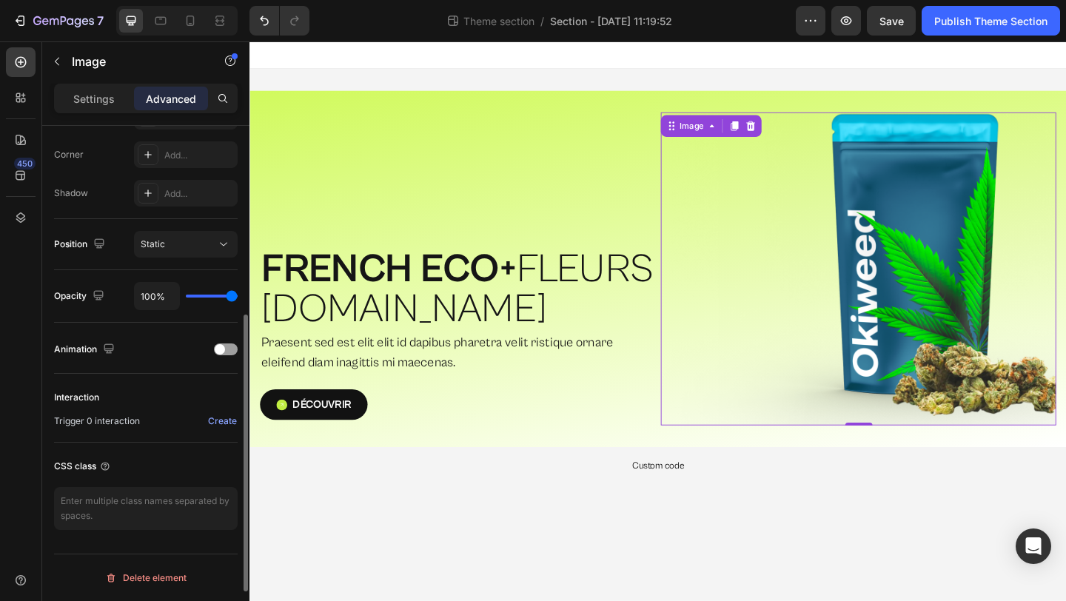
scroll to position [406, 0]
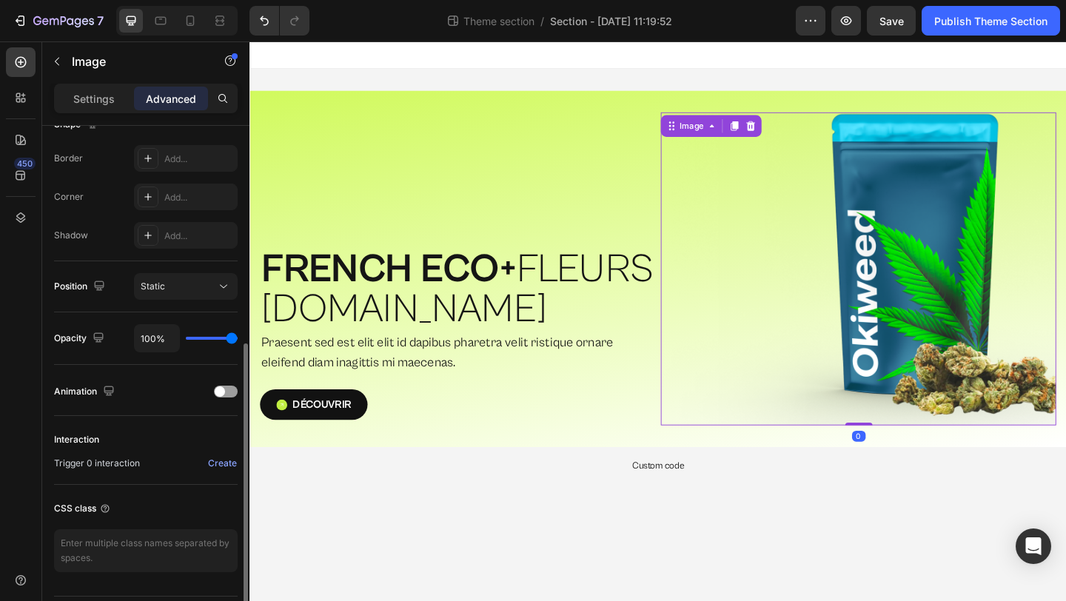
click at [177, 304] on div "Position Static" at bounding box center [146, 286] width 184 height 51
click at [178, 298] on button "Static" at bounding box center [186, 286] width 104 height 27
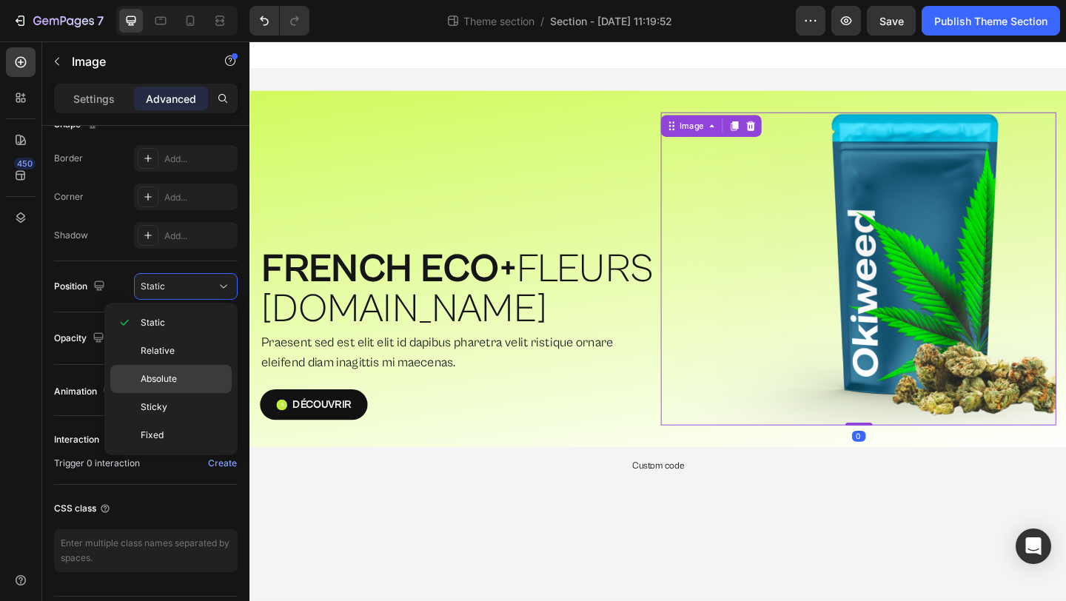
click at [169, 383] on span "Absolute" at bounding box center [159, 378] width 36 height 13
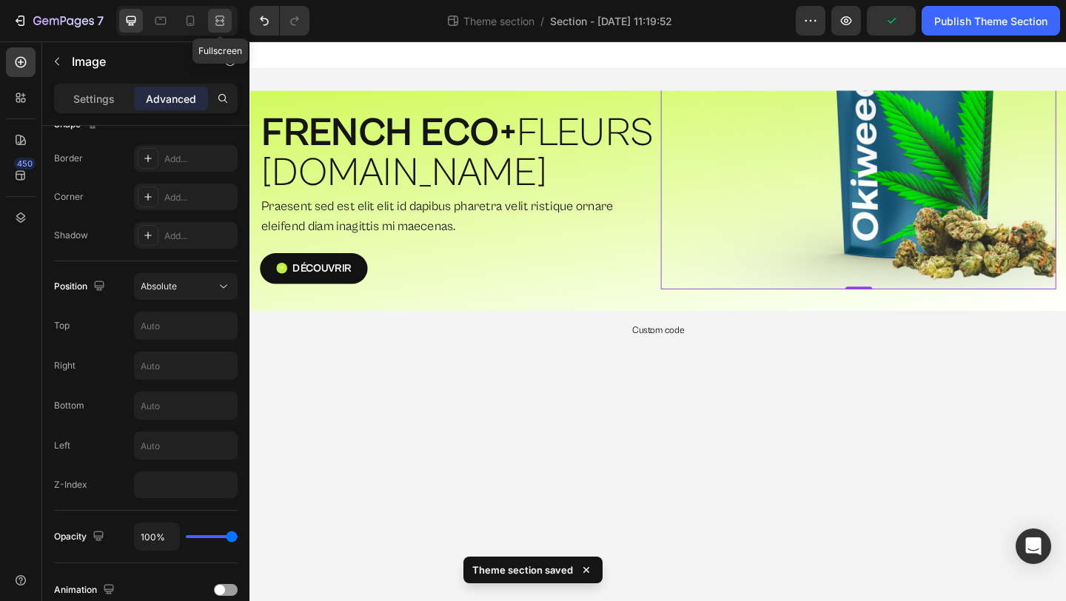
click at [221, 20] on icon at bounding box center [219, 20] width 15 height 15
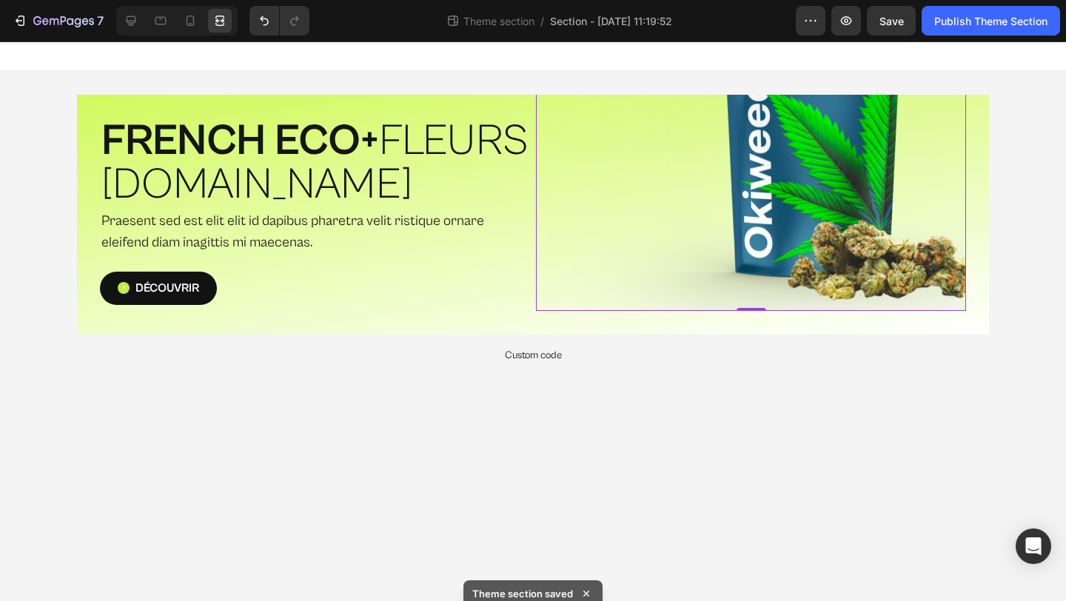
click at [733, 199] on img at bounding box center [751, 140] width 430 height 340
click at [135, 25] on icon at bounding box center [131, 20] width 15 height 15
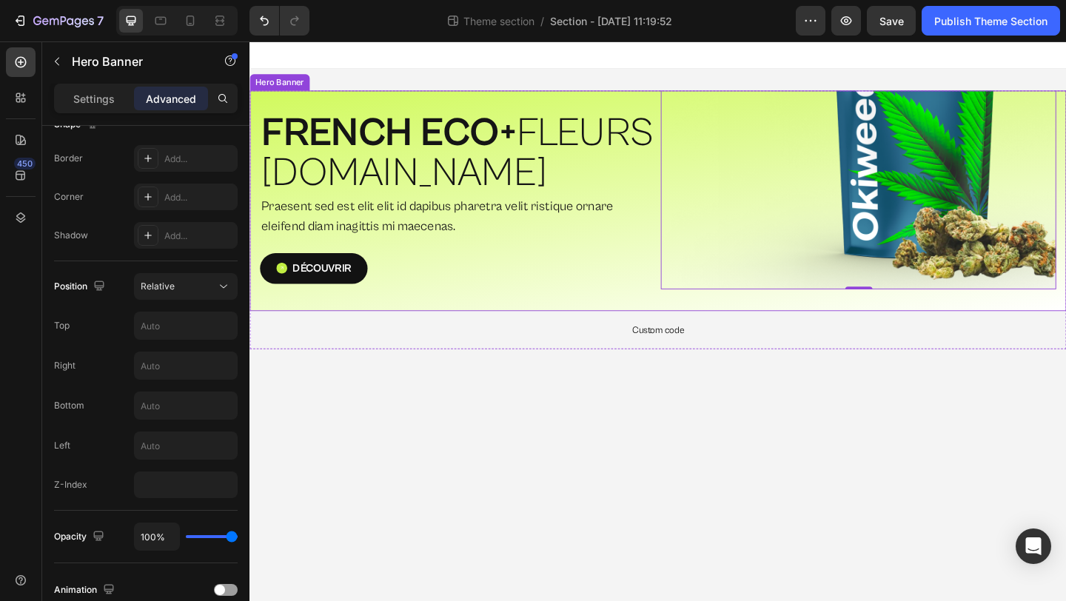
click at [357, 320] on div "⁠⁠⁠⁠⁠⁠⁠ FRENCH ECO+  FLEURS [DOMAIN_NAME] Heading Praesent sed est elit elit id…" at bounding box center [693, 215] width 888 height 240
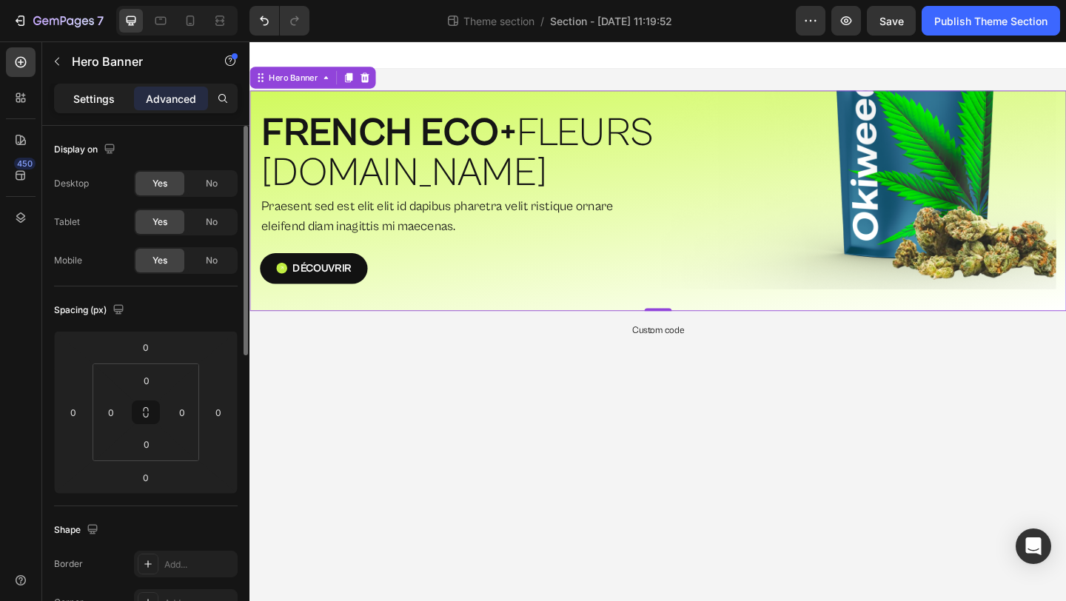
click at [107, 104] on p "Settings" at bounding box center [93, 99] width 41 height 16
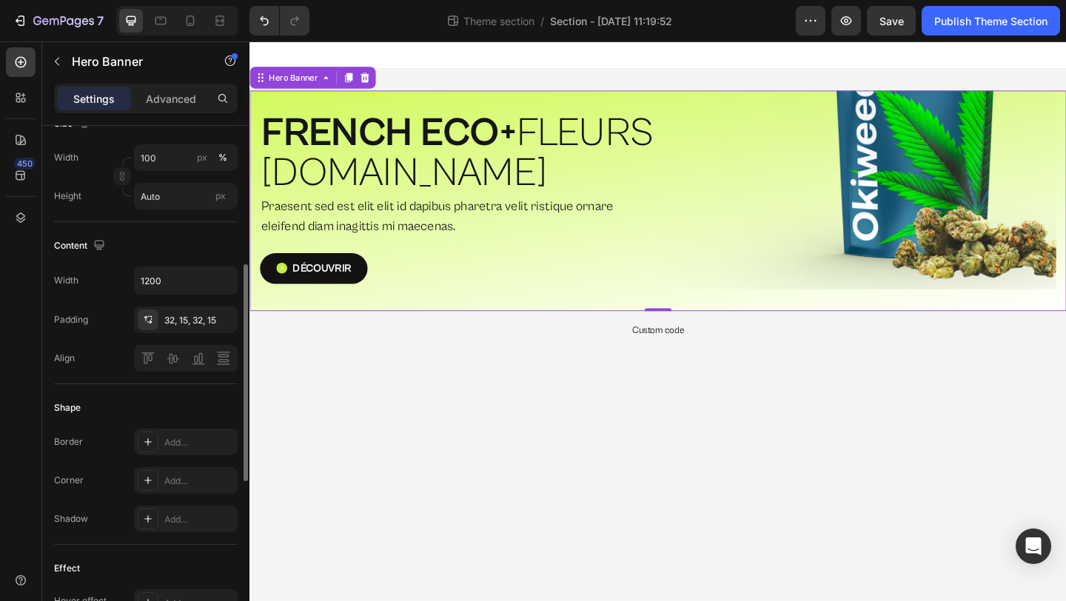
scroll to position [332, 0]
click at [172, 480] on div "Add..." at bounding box center [199, 478] width 70 height 13
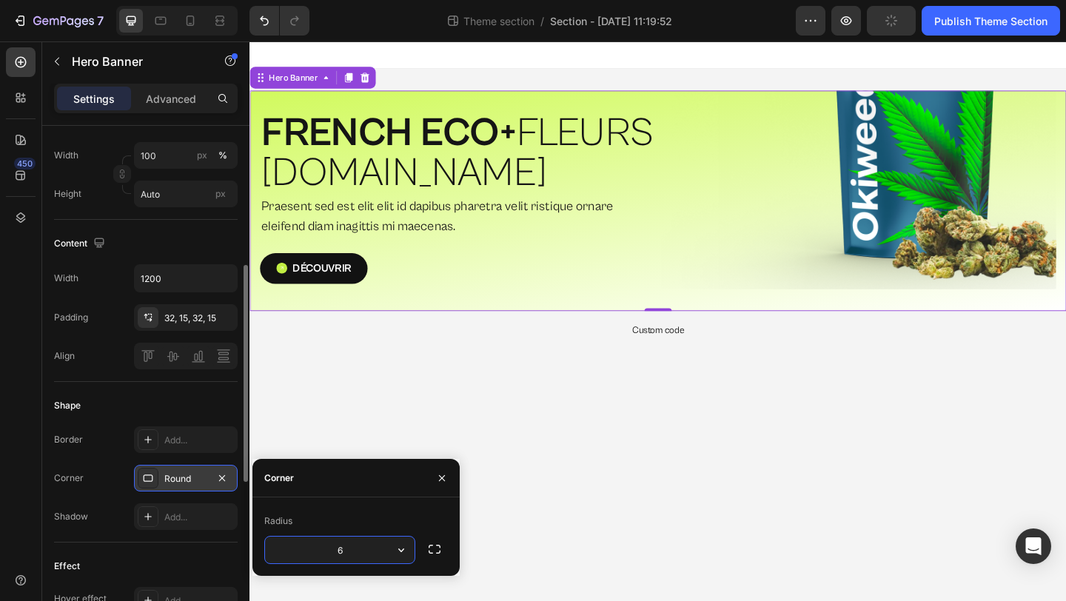
type input "60"
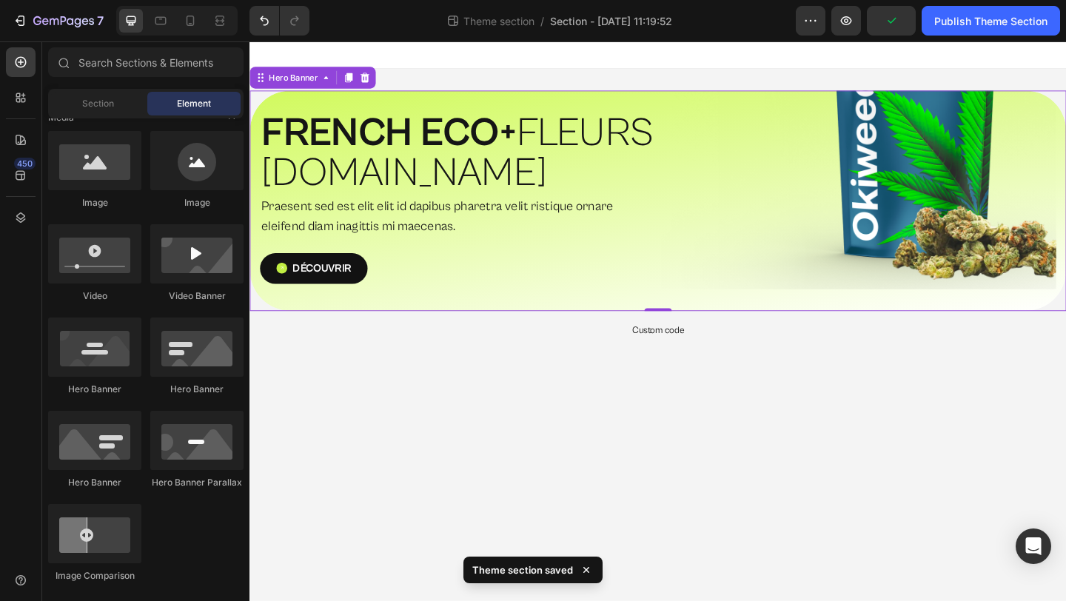
click at [455, 423] on body "⁠⁠⁠⁠⁠⁠⁠ FRENCH ECO+  FLEURS G.HOUSE Heading Praesent sed est elit elit id dapib…" at bounding box center [693, 345] width 888 height 608
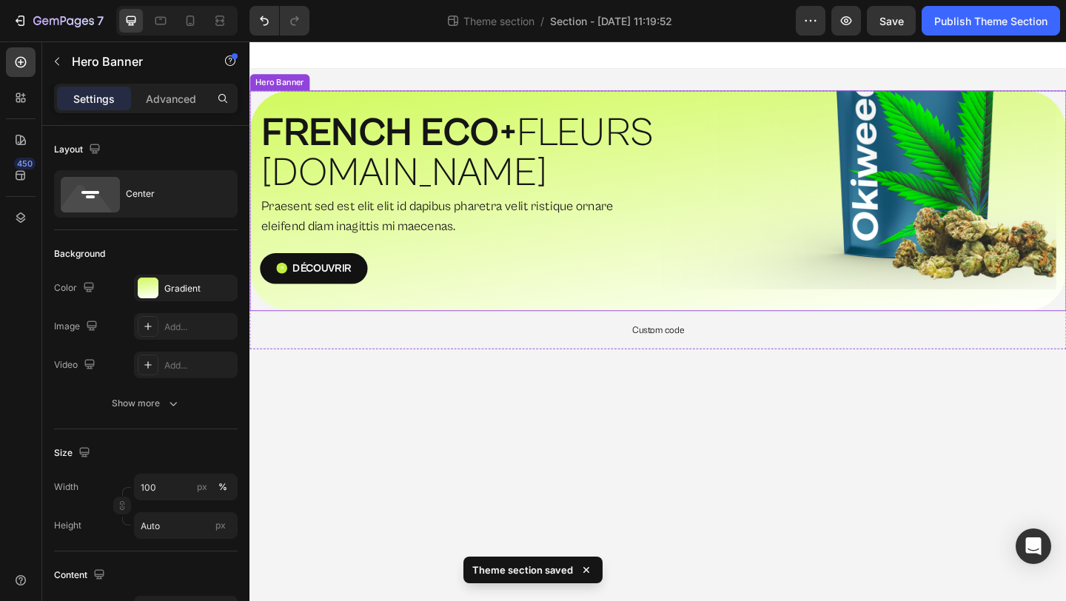
click at [444, 321] on div "⁠⁠⁠⁠⁠⁠⁠ FRENCH ECO+  FLEURS [DOMAIN_NAME] Heading Praesent sed est elit elit id…" at bounding box center [693, 215] width 888 height 240
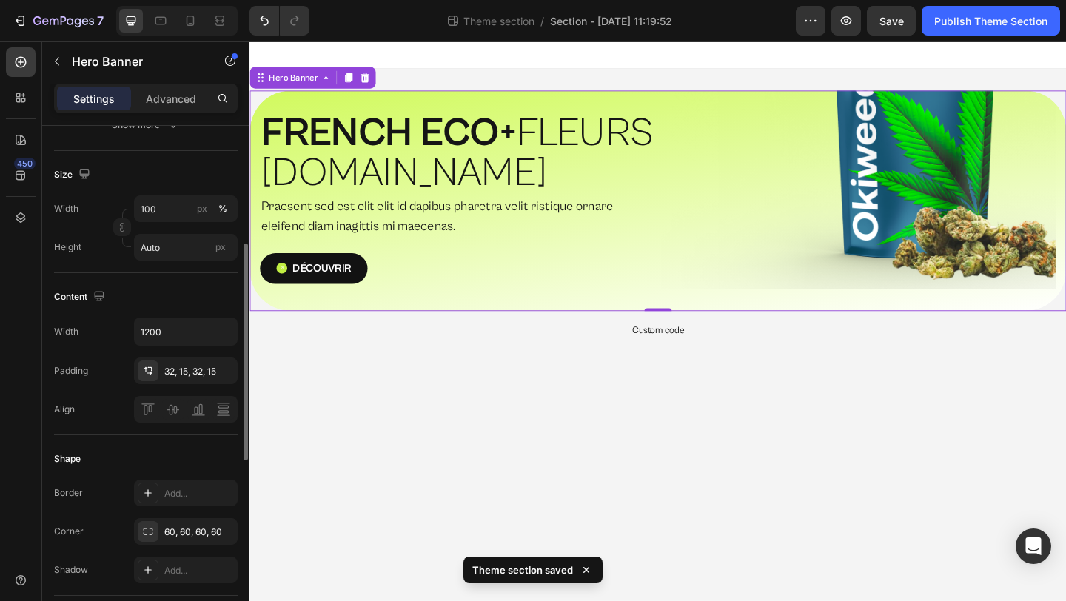
scroll to position [280, 0]
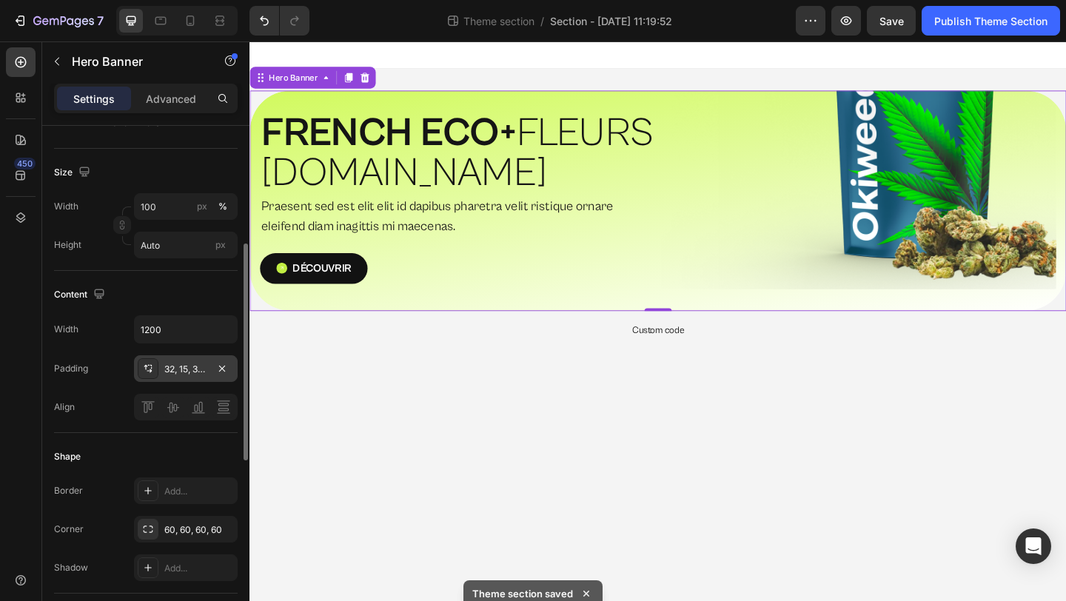
click at [142, 370] on icon at bounding box center [148, 369] width 12 height 12
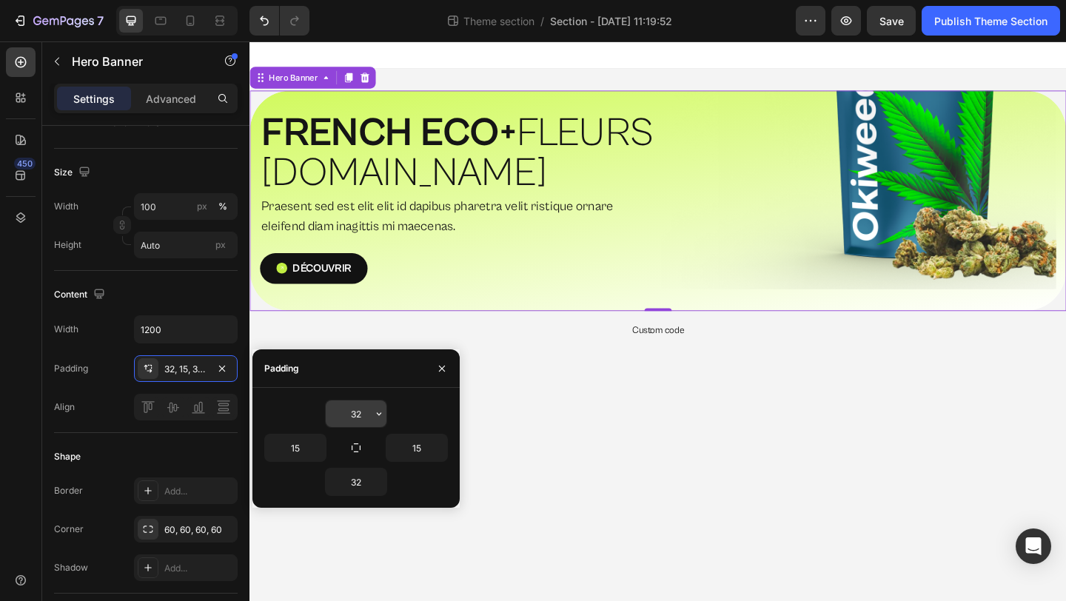
click at [362, 418] on input "32" at bounding box center [356, 413] width 61 height 27
click at [357, 440] on button "button" at bounding box center [356, 447] width 21 height 21
type input "32"
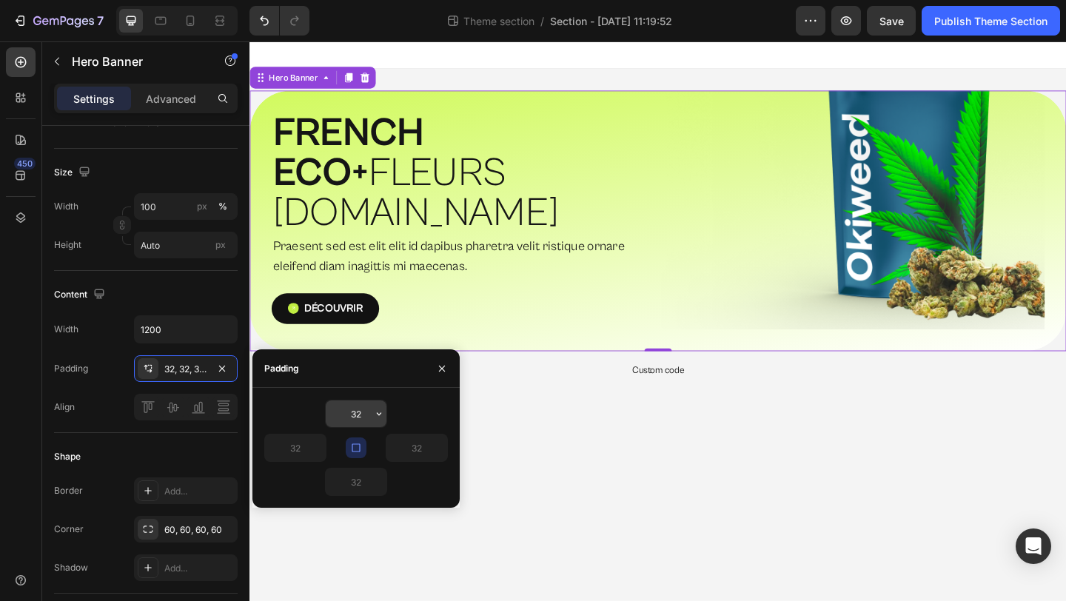
click at [364, 406] on input "32" at bounding box center [356, 413] width 61 height 27
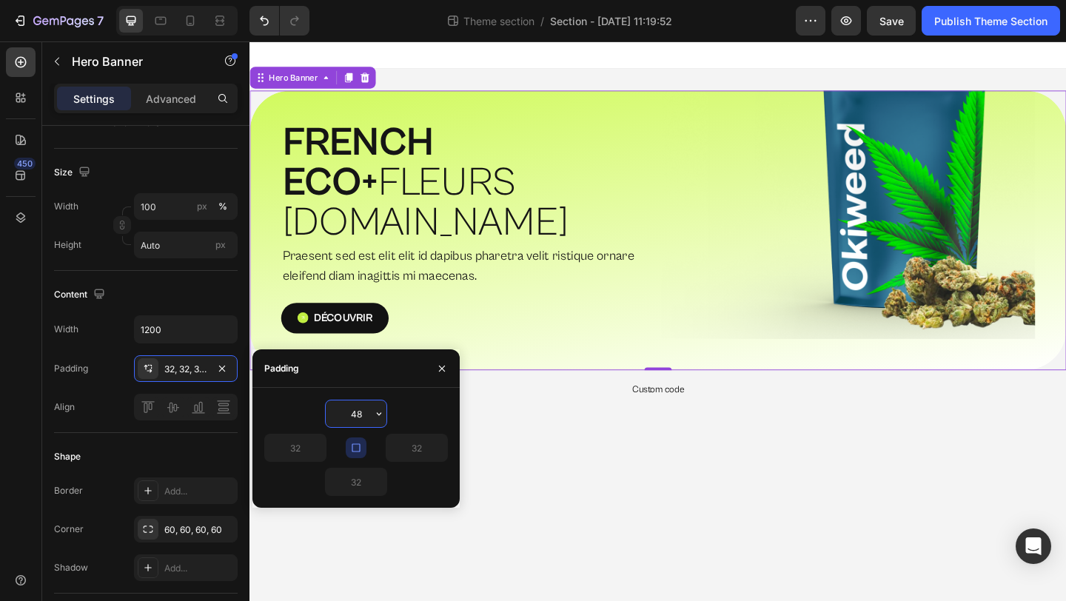
type input "49"
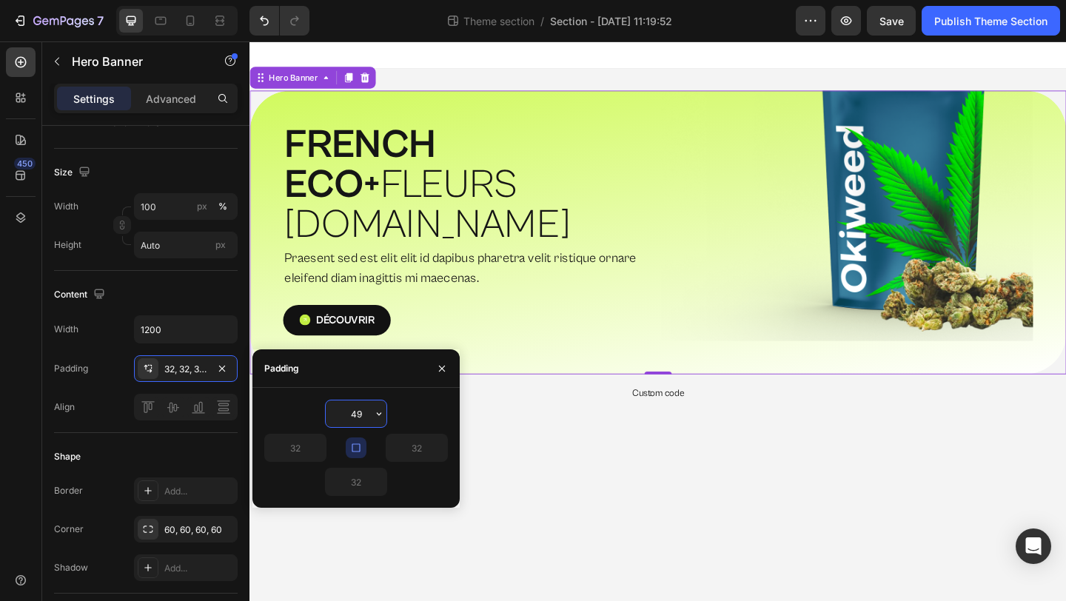
type input "49"
type input "50"
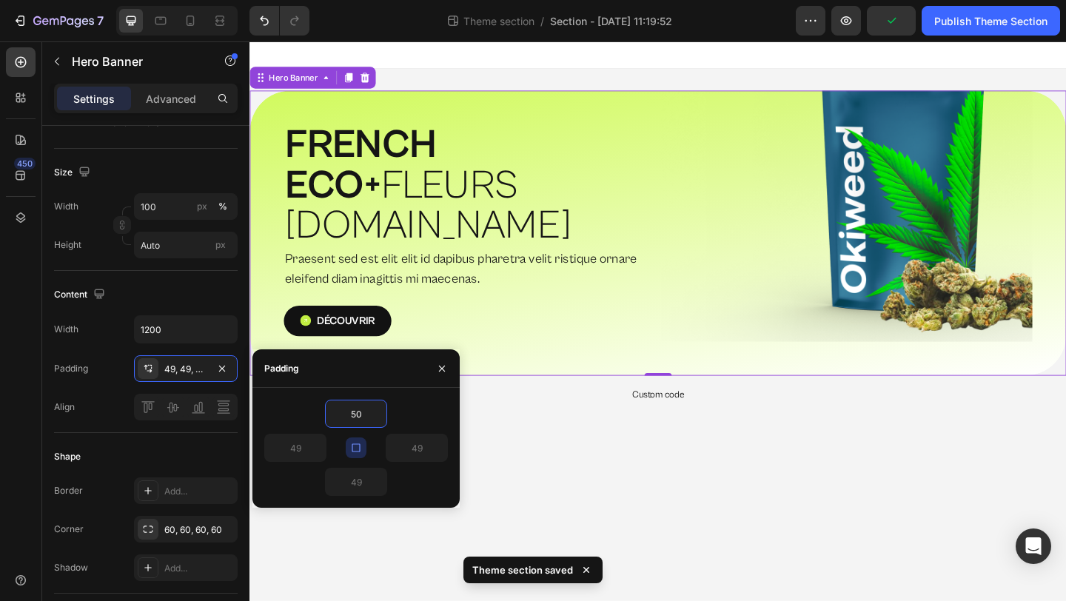
type input "50"
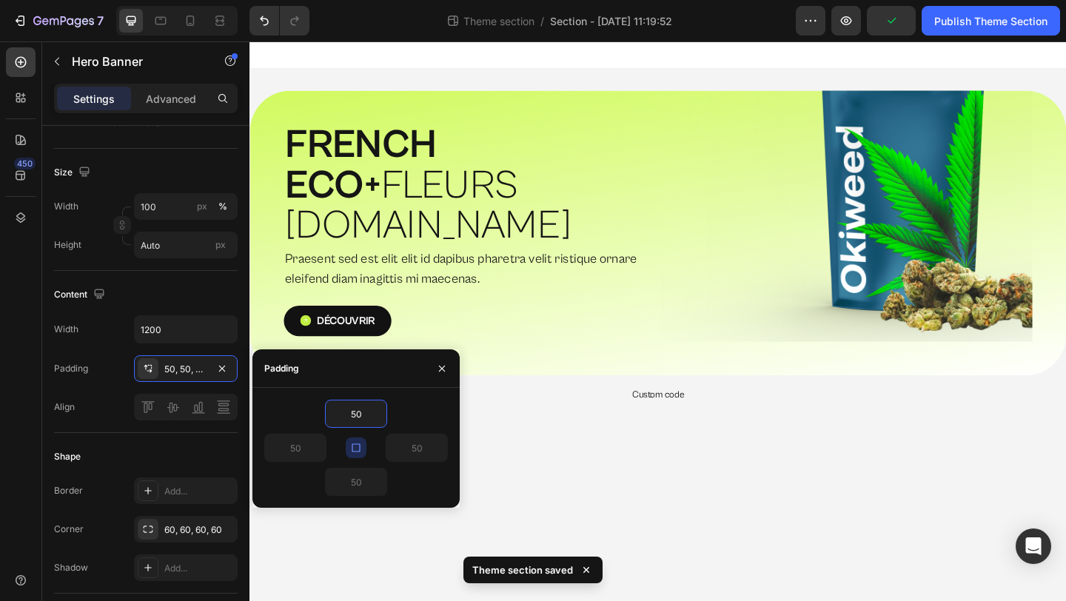
click at [847, 544] on body "⁠⁠⁠⁠⁠⁠⁠ FRENCH ECO+  FLEURS G.HOUSE Heading Praesent sed est elit elit id dapib…" at bounding box center [693, 345] width 888 height 608
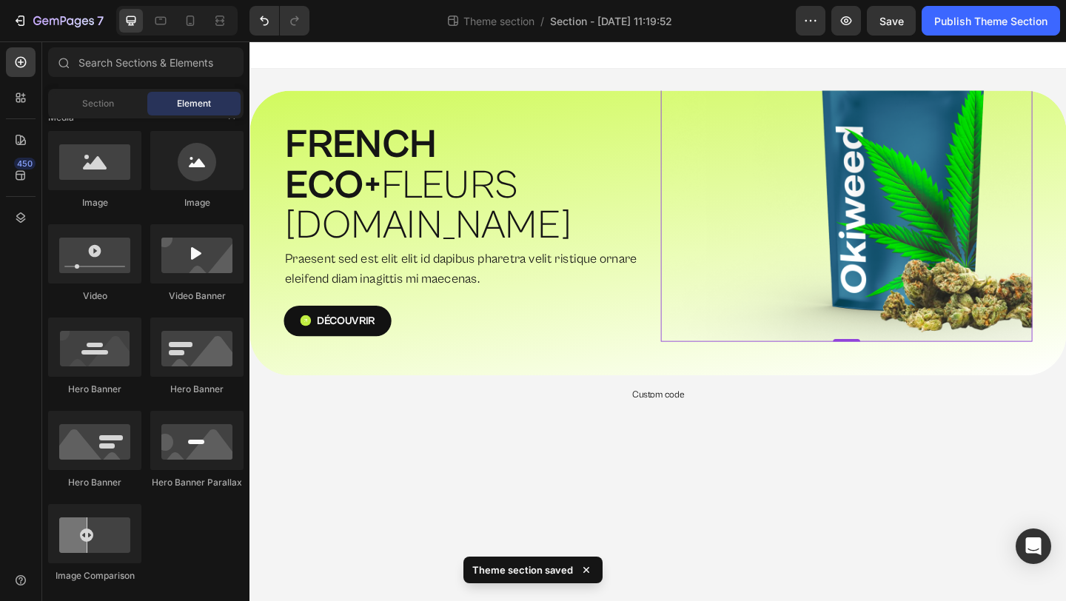
click at [973, 229] on img at bounding box center [898, 197] width 404 height 340
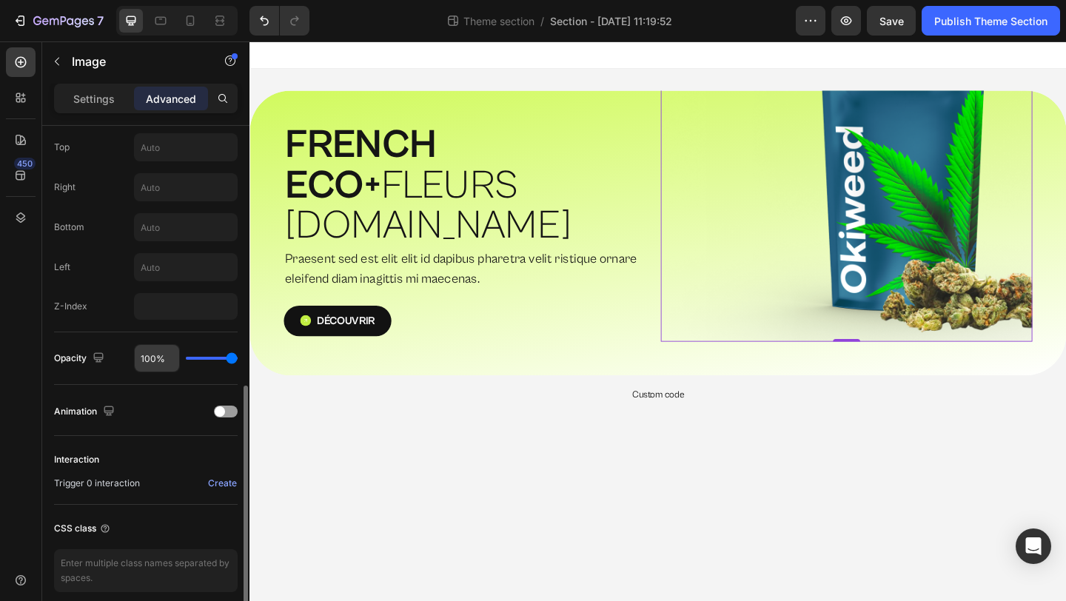
scroll to position [0, 0]
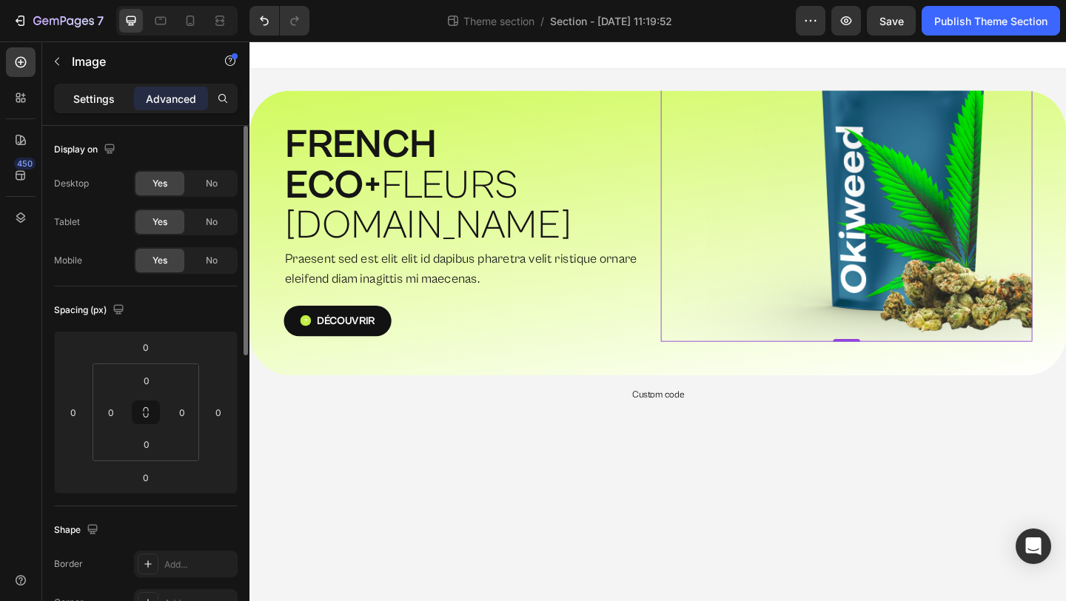
click at [100, 90] on div "Settings" at bounding box center [94, 99] width 74 height 24
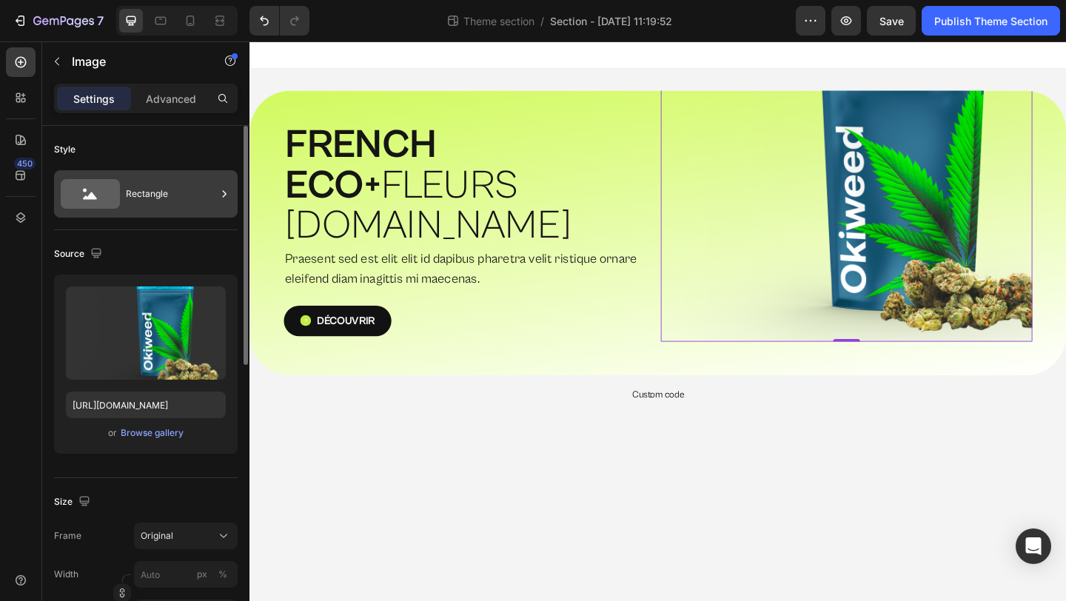
click at [177, 199] on div "Rectangle" at bounding box center [171, 194] width 90 height 34
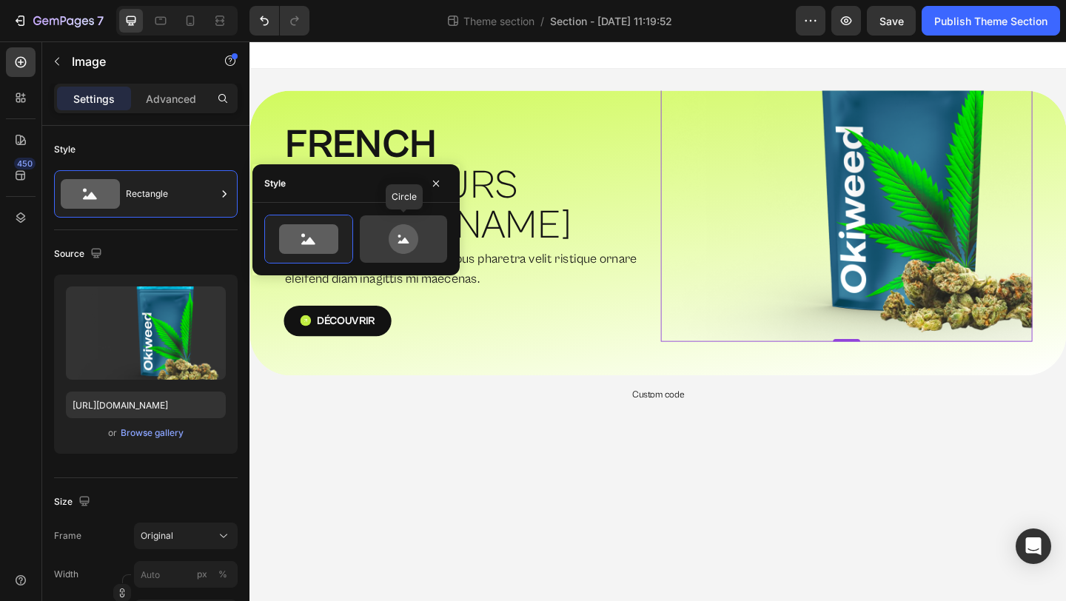
click at [390, 247] on icon at bounding box center [404, 239] width 70 height 30
type input "80"
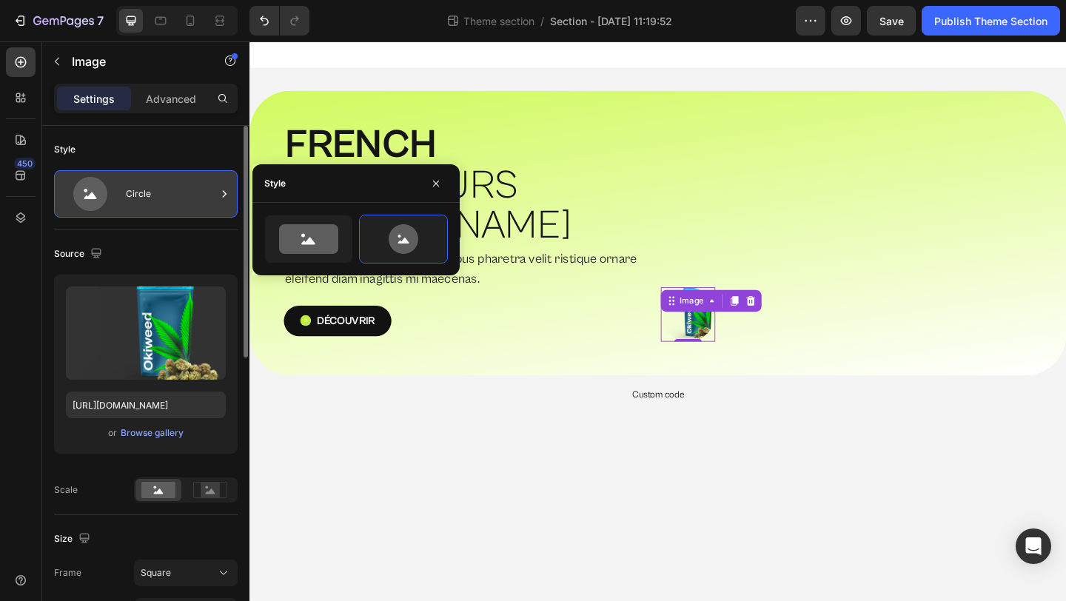
click at [178, 196] on div "Circle" at bounding box center [171, 194] width 90 height 34
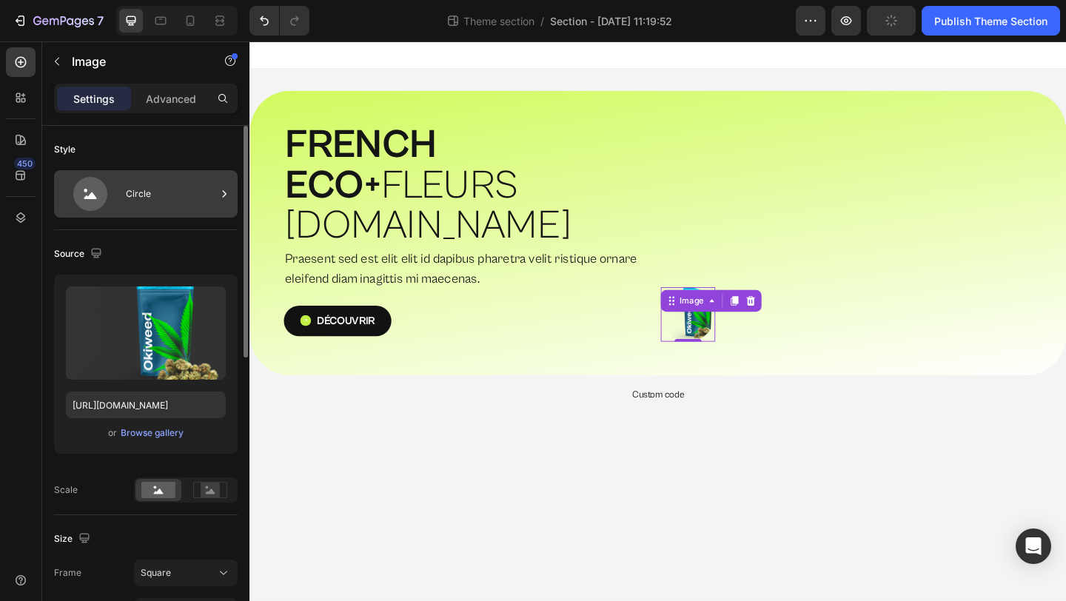
click at [181, 210] on div "Circle" at bounding box center [171, 194] width 90 height 34
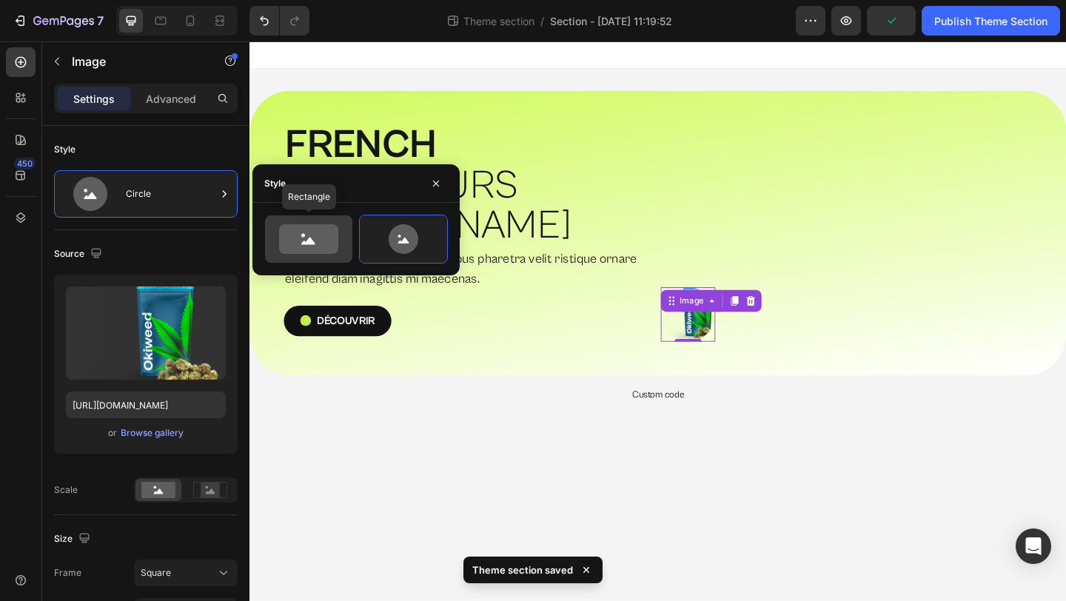
click at [313, 233] on icon at bounding box center [308, 239] width 59 height 30
type input "100"
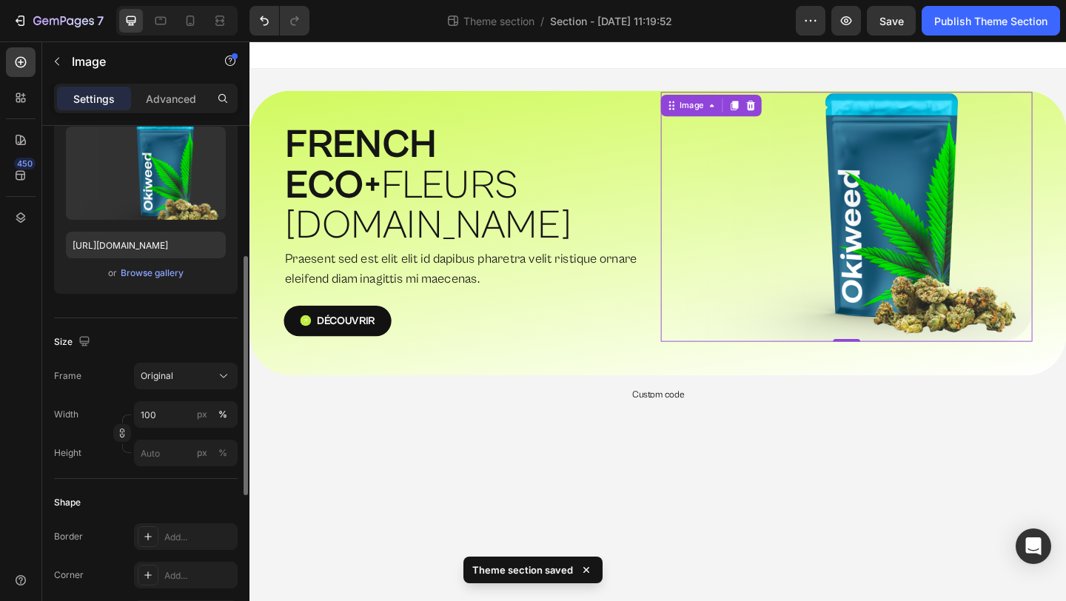
scroll to position [199, 0]
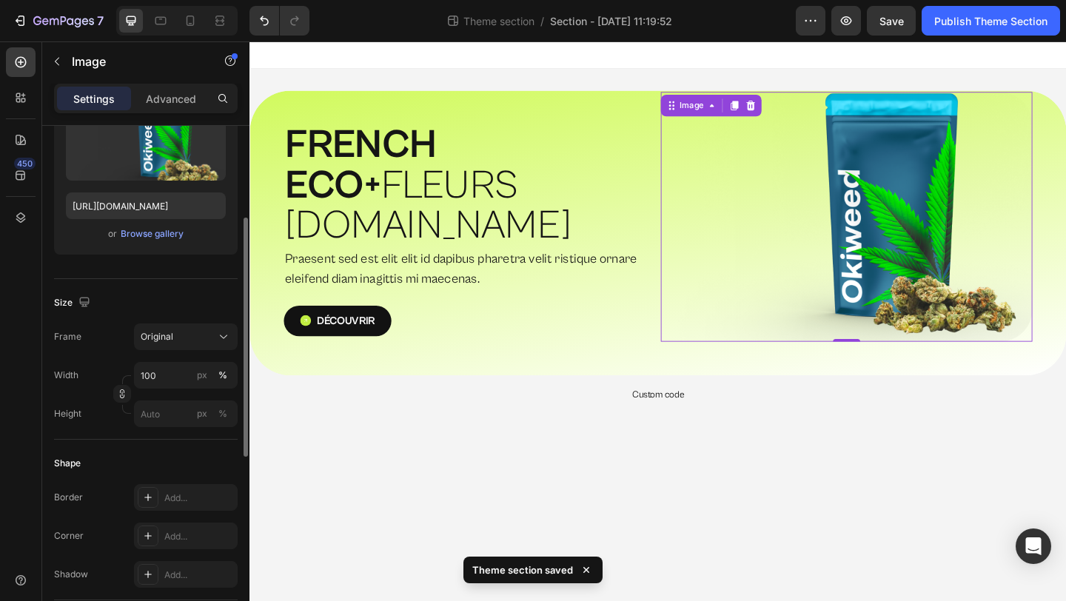
click at [202, 353] on div "Frame Original Width 100 px % Height px %" at bounding box center [146, 375] width 184 height 104
click at [209, 341] on div "Original" at bounding box center [177, 336] width 73 height 13
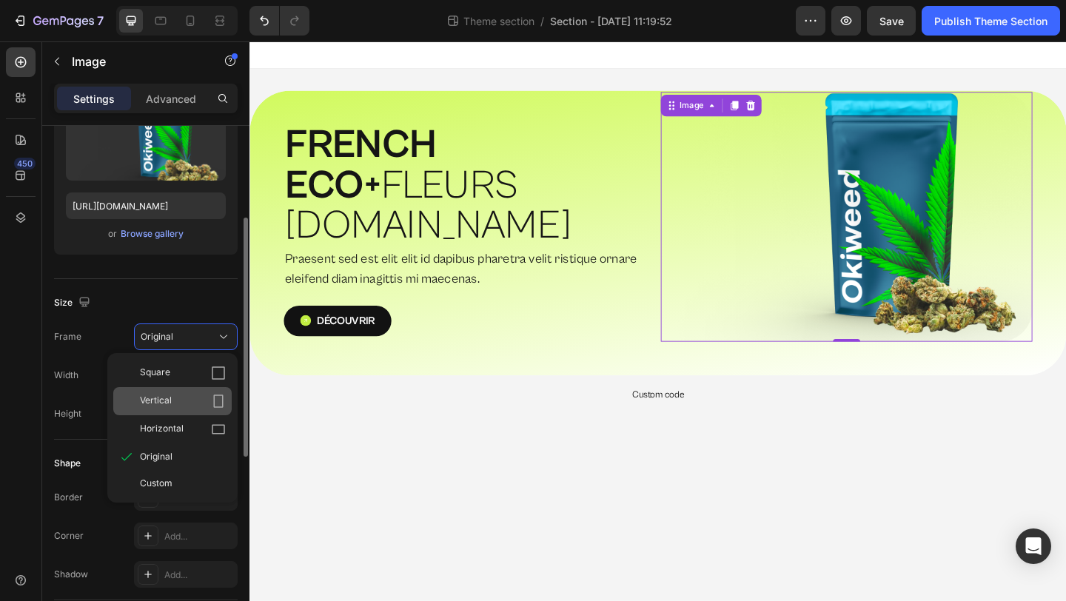
click at [214, 402] on icon at bounding box center [219, 400] width 10 height 13
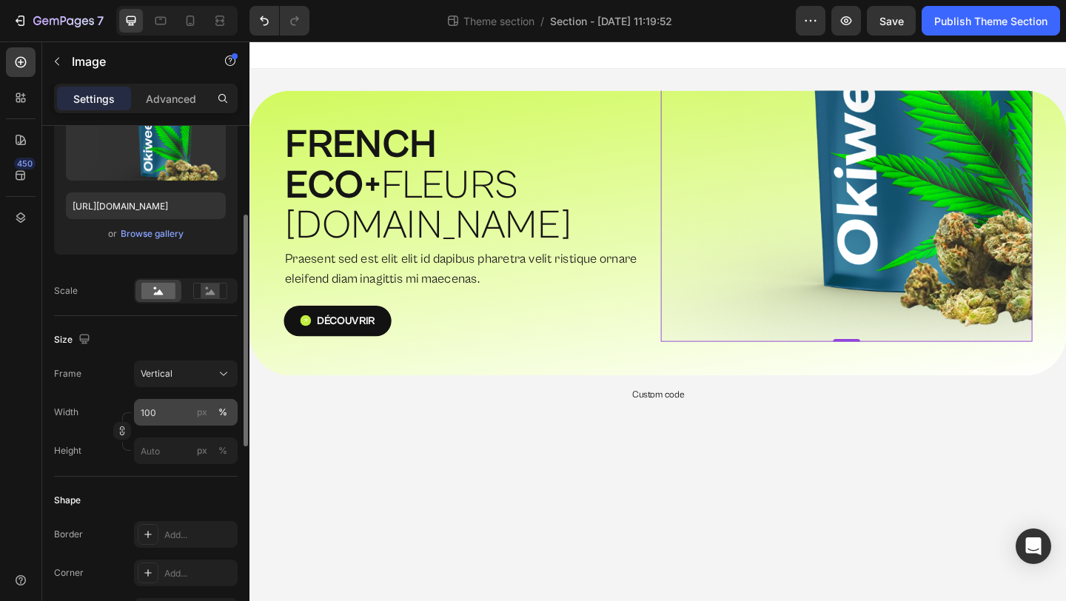
click at [218, 402] on div "px %" at bounding box center [212, 412] width 38 height 27
click at [218, 402] on input "100" at bounding box center [186, 412] width 104 height 27
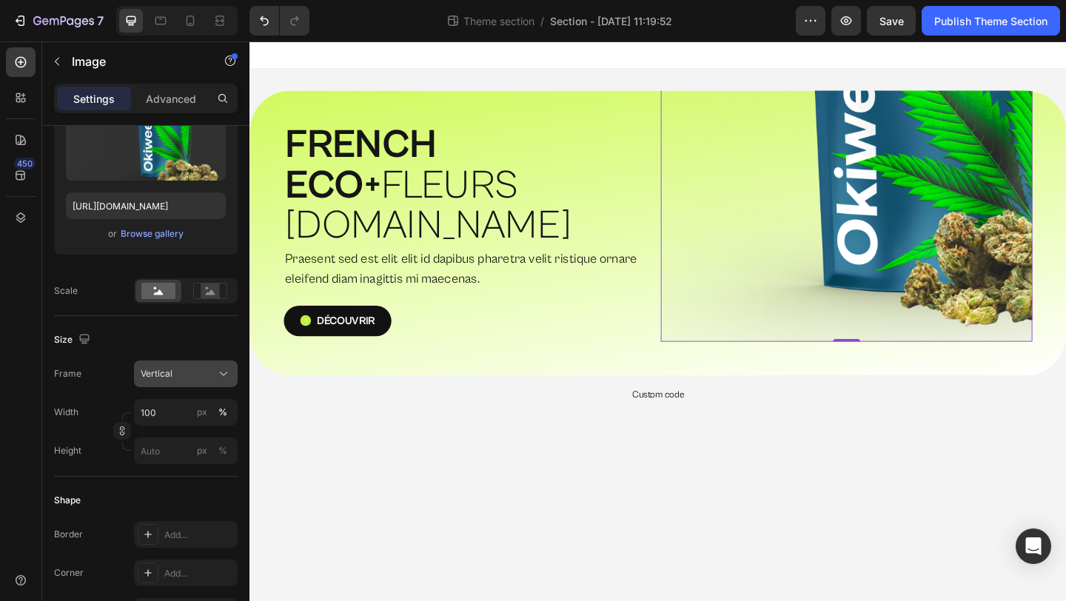
click at [218, 376] on icon at bounding box center [223, 373] width 15 height 15
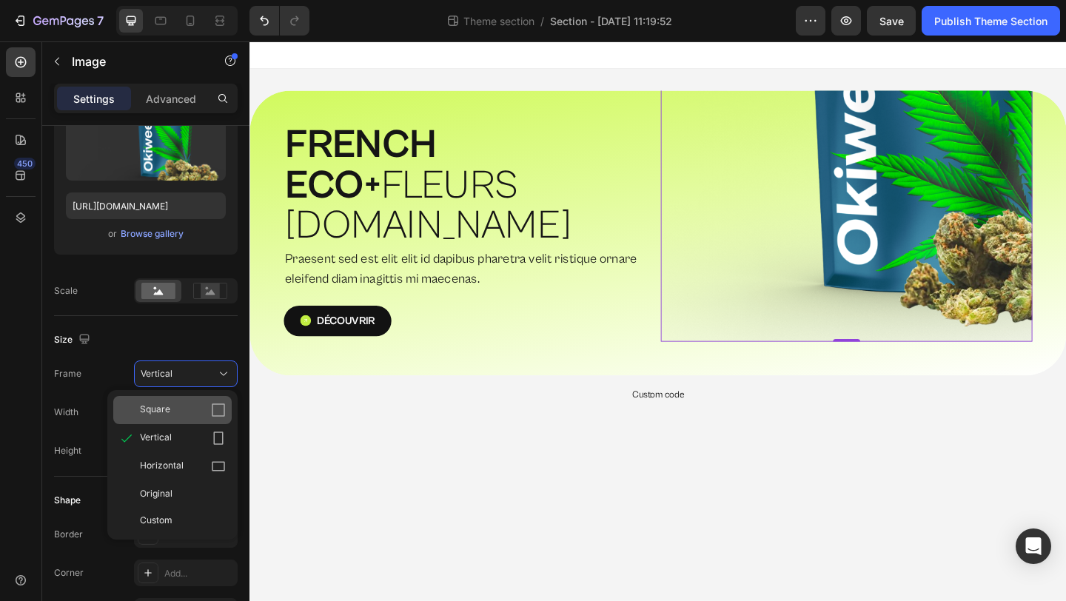
click at [195, 417] on div "Square" at bounding box center [183, 410] width 86 height 15
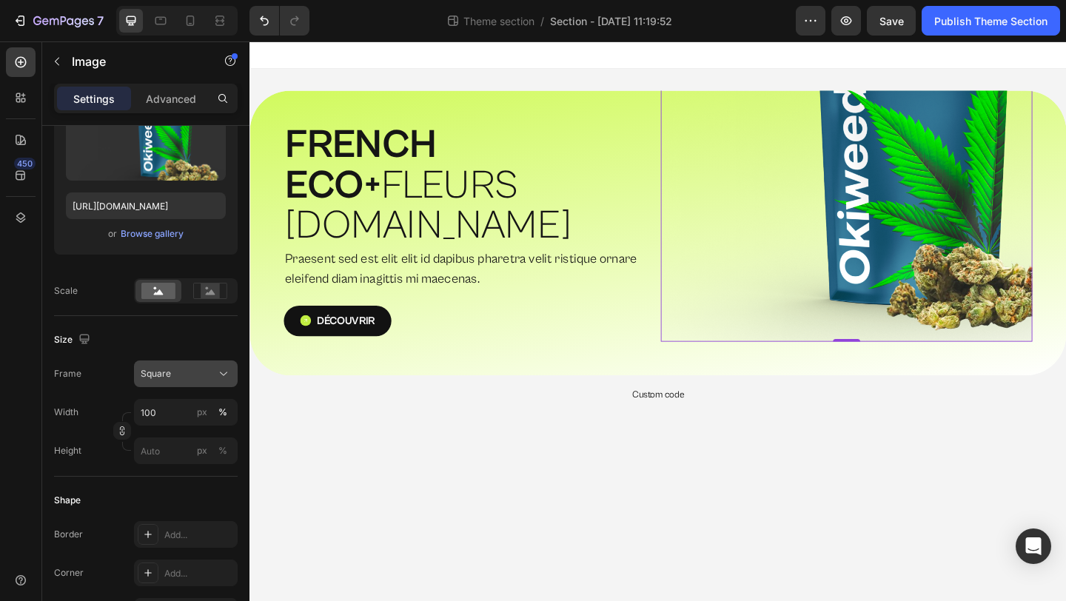
click at [223, 374] on icon at bounding box center [223, 373] width 15 height 15
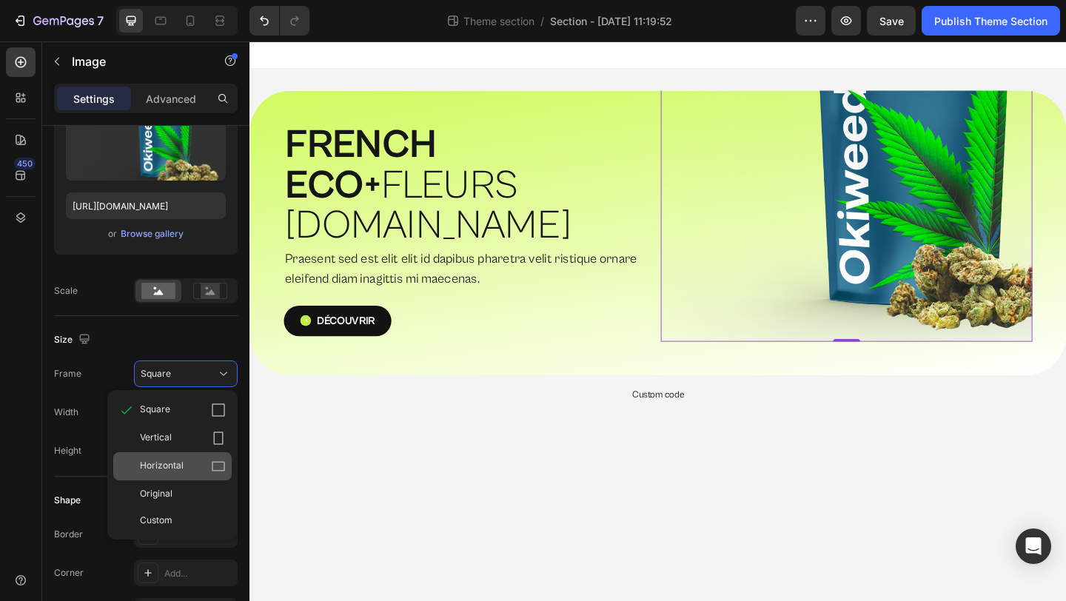
click at [214, 462] on icon at bounding box center [218, 467] width 13 height 10
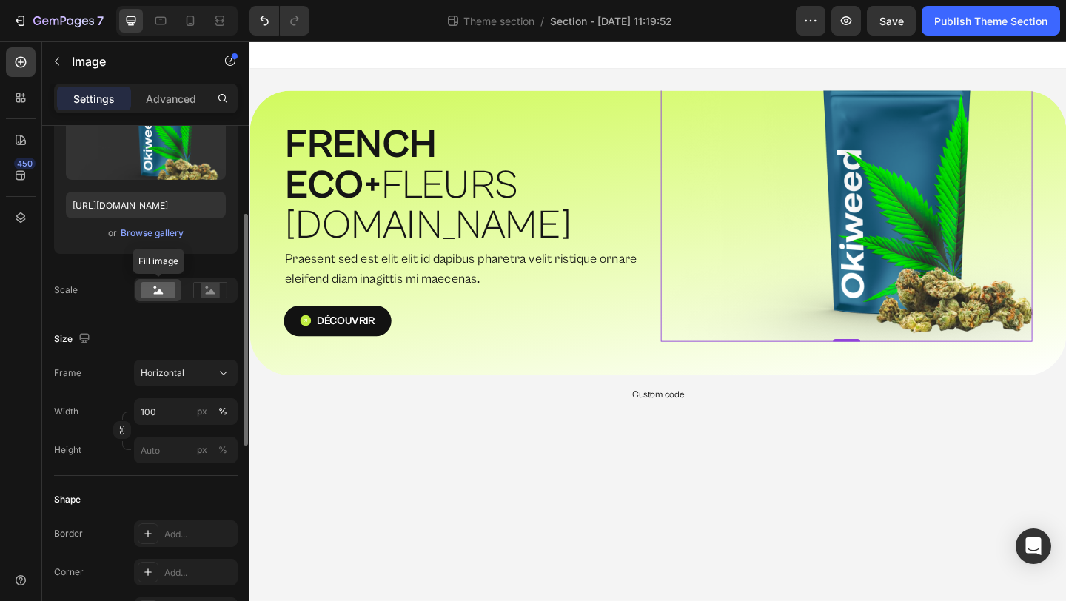
scroll to position [0, 0]
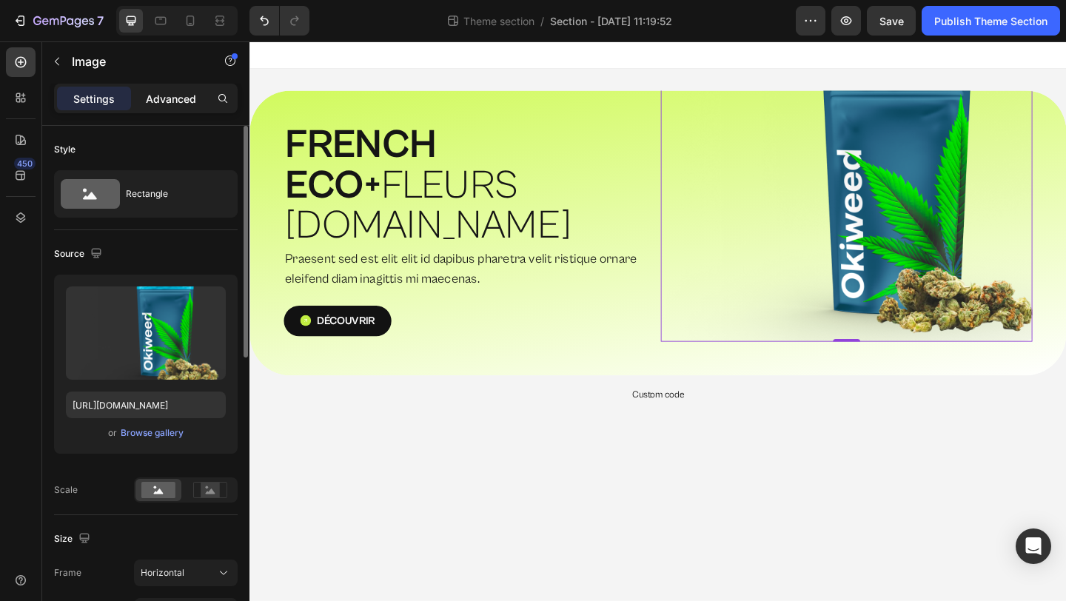
click at [147, 88] on div "Advanced" at bounding box center [171, 99] width 74 height 24
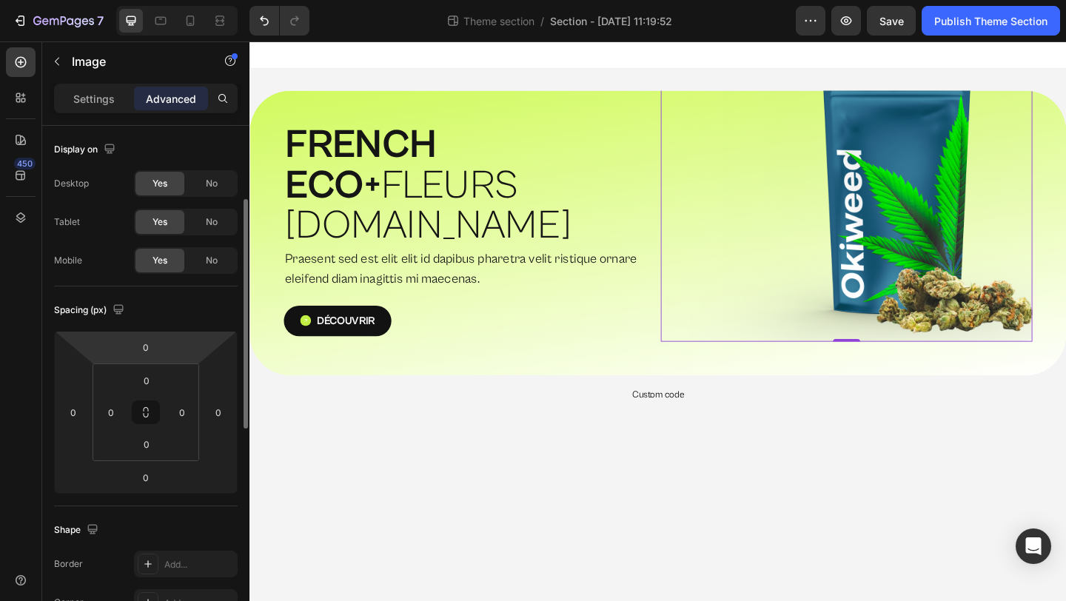
scroll to position [646, 0]
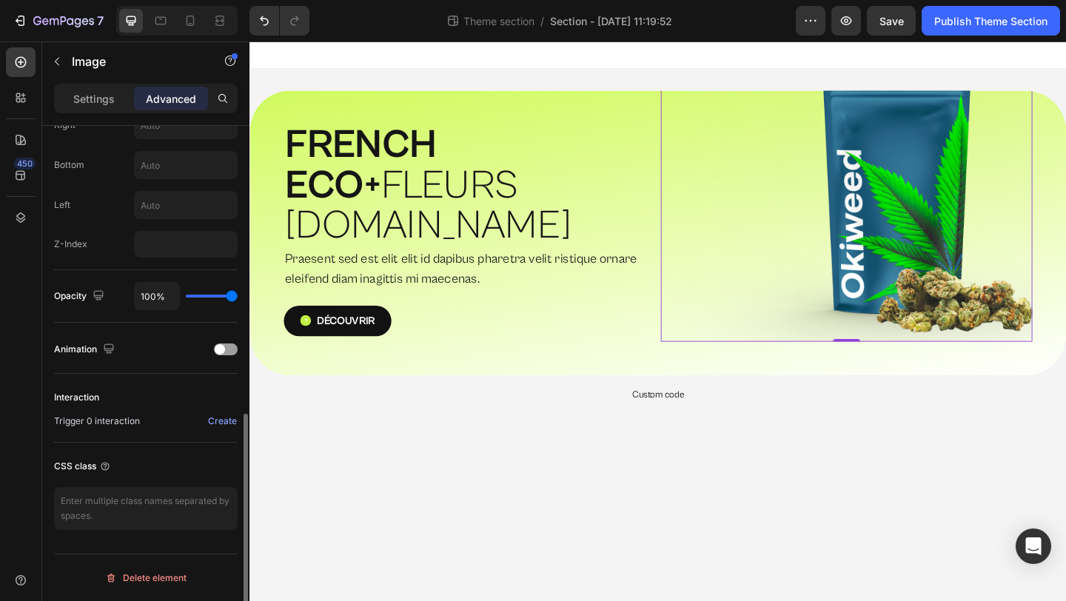
click at [165, 266] on div "Position Absolute Top Right Bottom Left Z-Index" at bounding box center [146, 145] width 184 height 249
click at [169, 254] on input "number" at bounding box center [186, 244] width 104 height 27
type input "3"
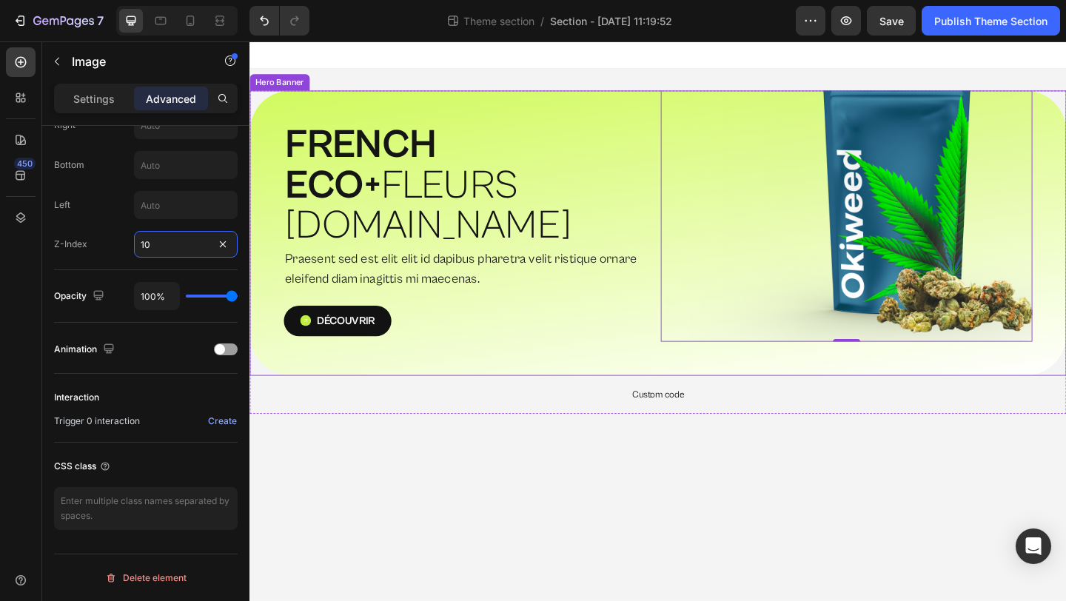
type input "1"
type input "2"
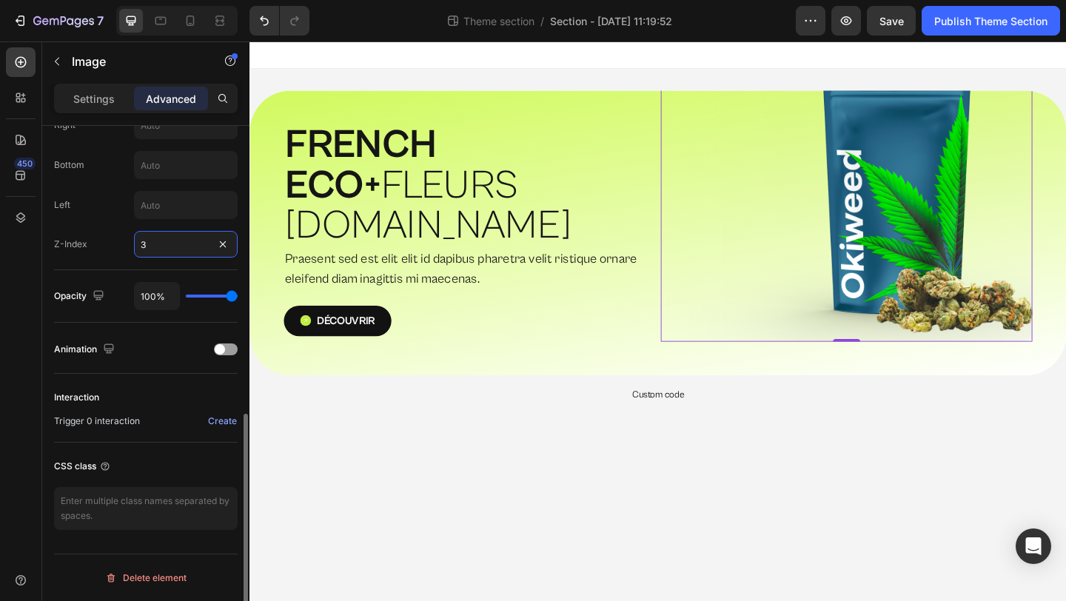
type input "3"
click at [181, 363] on div "Animation" at bounding box center [146, 348] width 184 height 51
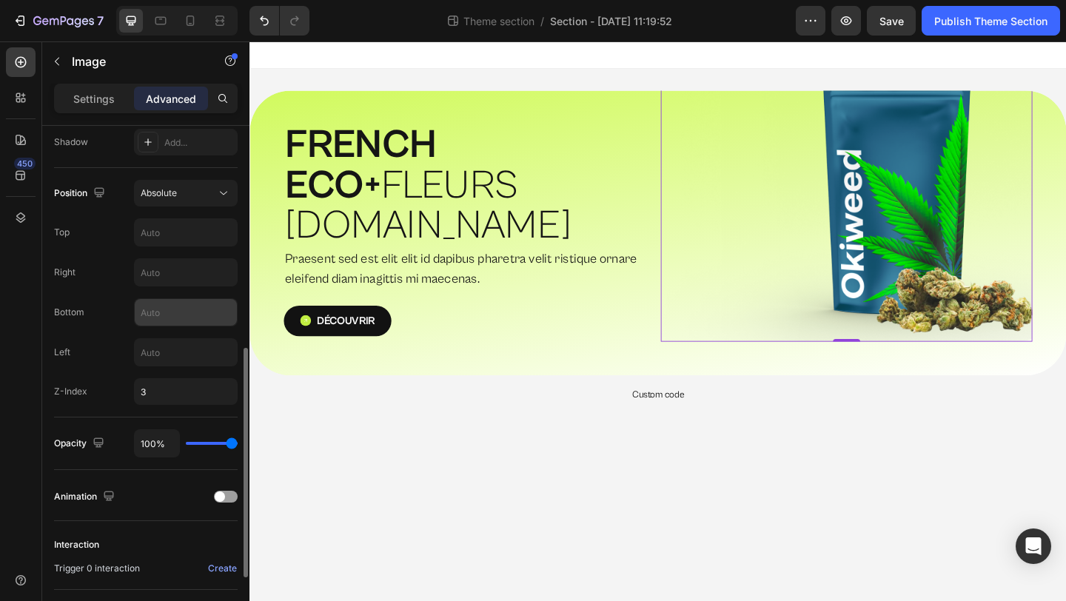
scroll to position [493, 0]
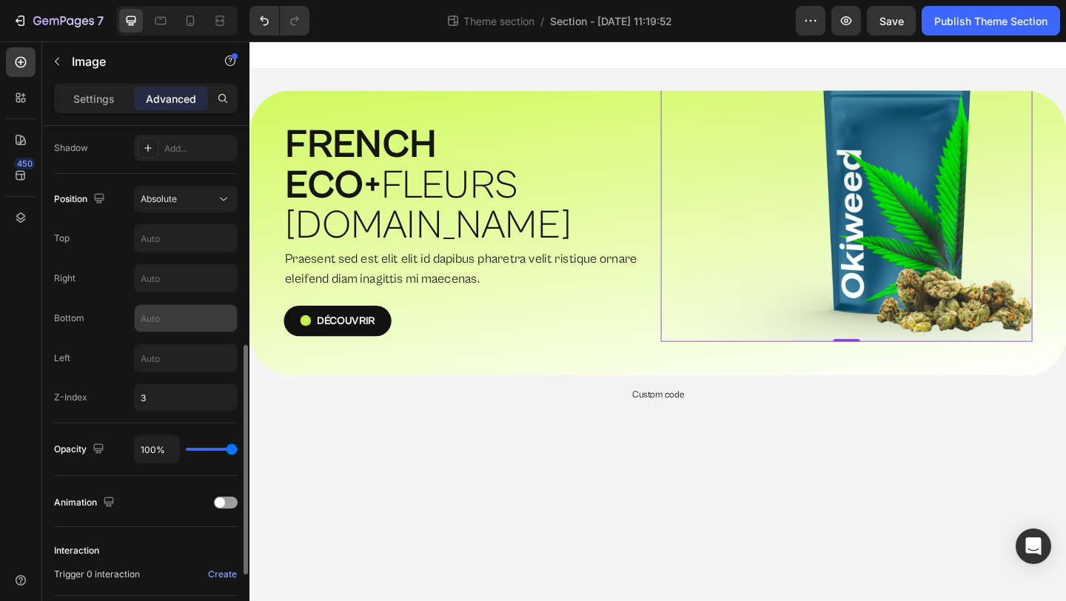
click at [176, 313] on input "text" at bounding box center [186, 318] width 102 height 27
type input "0"
click at [186, 279] on input "text" at bounding box center [186, 278] width 102 height 27
type input "0"
click at [110, 339] on div "Position Absolute Top Right 0 Bottom 0 Left Z-Index 3" at bounding box center [146, 298] width 184 height 225
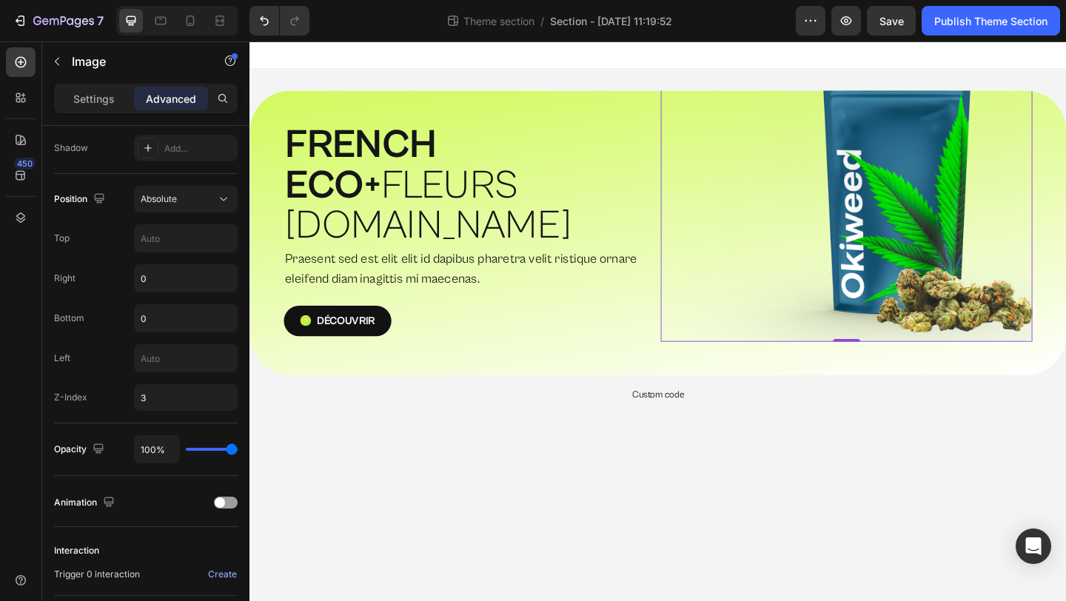
click at [890, 269] on img at bounding box center [898, 215] width 404 height 303
click at [822, 243] on img at bounding box center [898, 215] width 404 height 303
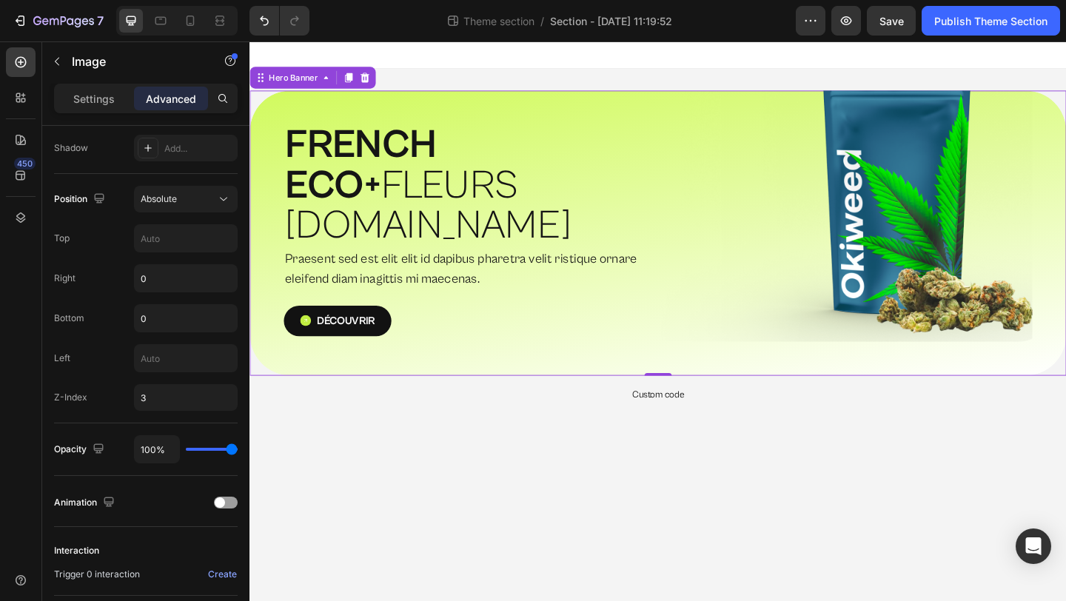
click at [783, 343] on div "⁠⁠⁠⁠⁠⁠⁠ FRENCH ECO+  FLEURS [DOMAIN_NAME] Heading Praesent sed est elit elit id…" at bounding box center [693, 250] width 888 height 310
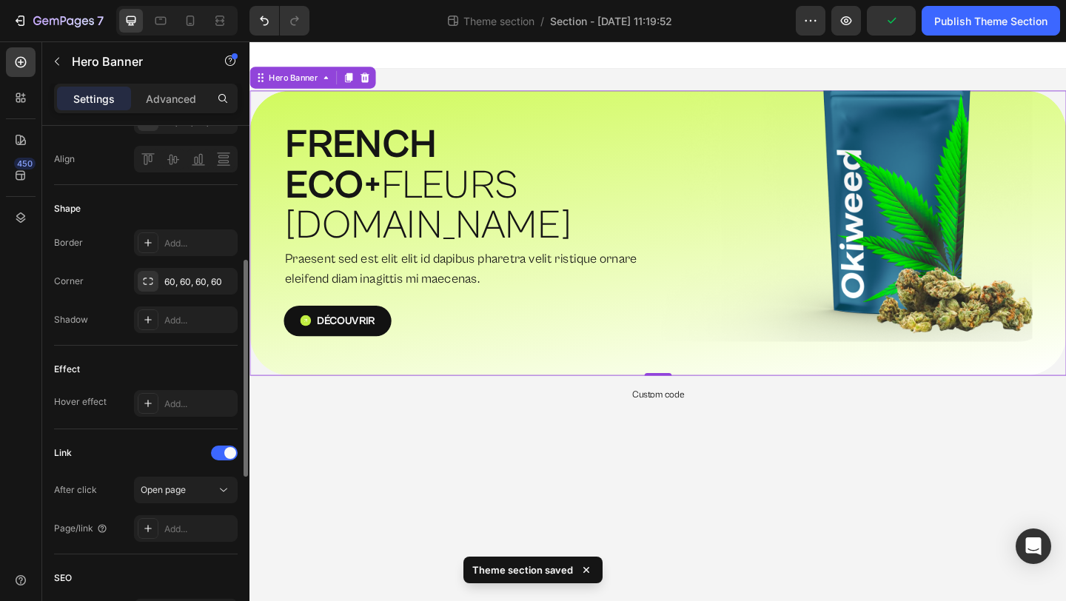
scroll to position [531, 0]
click at [163, 104] on p "Advanced" at bounding box center [171, 99] width 50 height 16
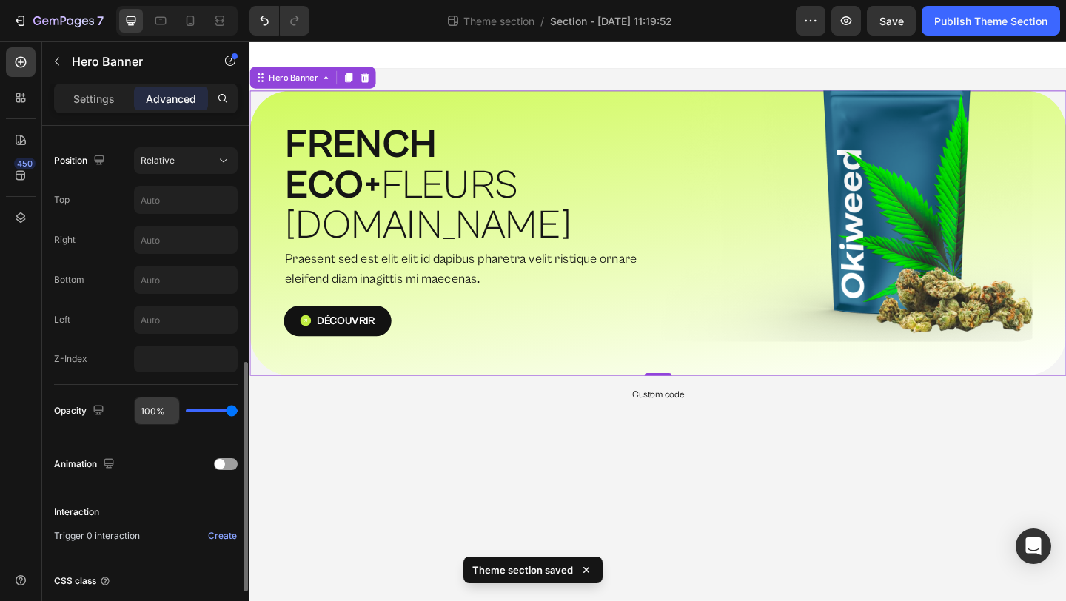
scroll to position [471, 0]
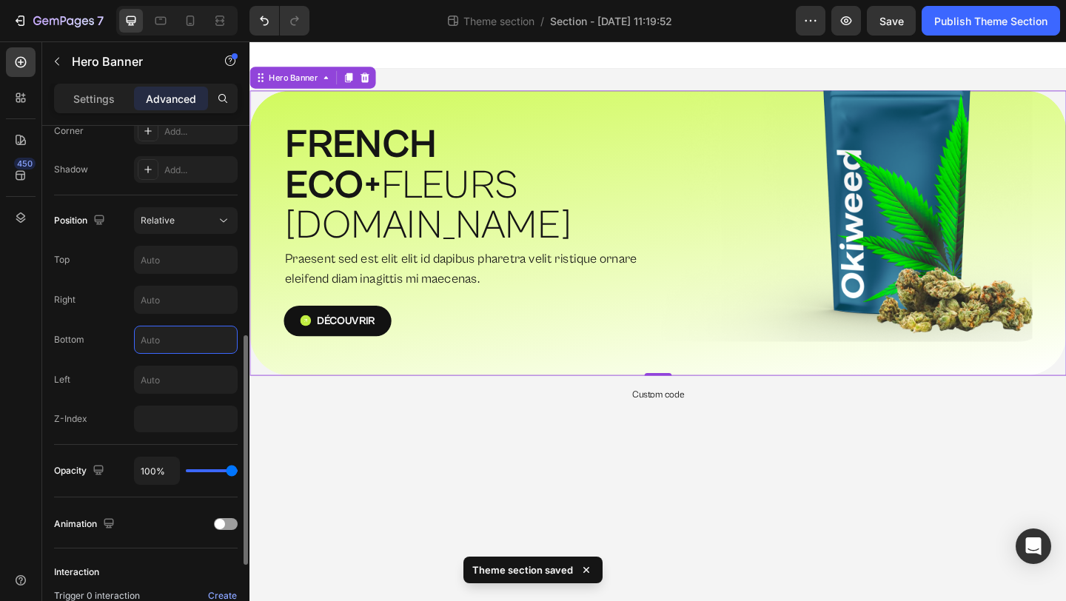
click at [174, 345] on input "text" at bounding box center [186, 339] width 102 height 27
type input "0"
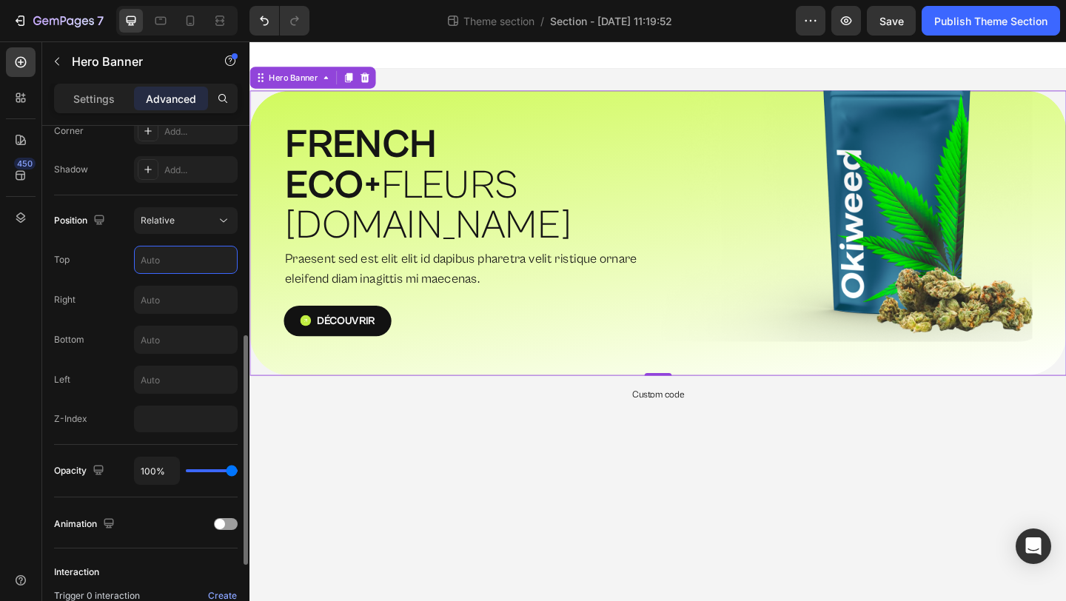
click at [161, 268] on input "text" at bounding box center [186, 259] width 102 height 27
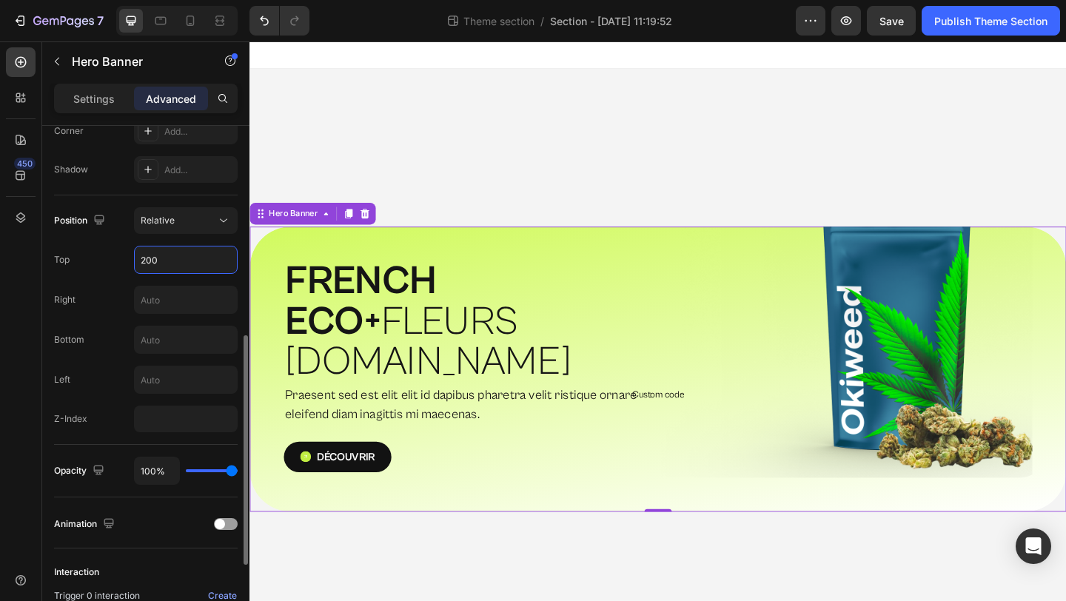
type input "2000"
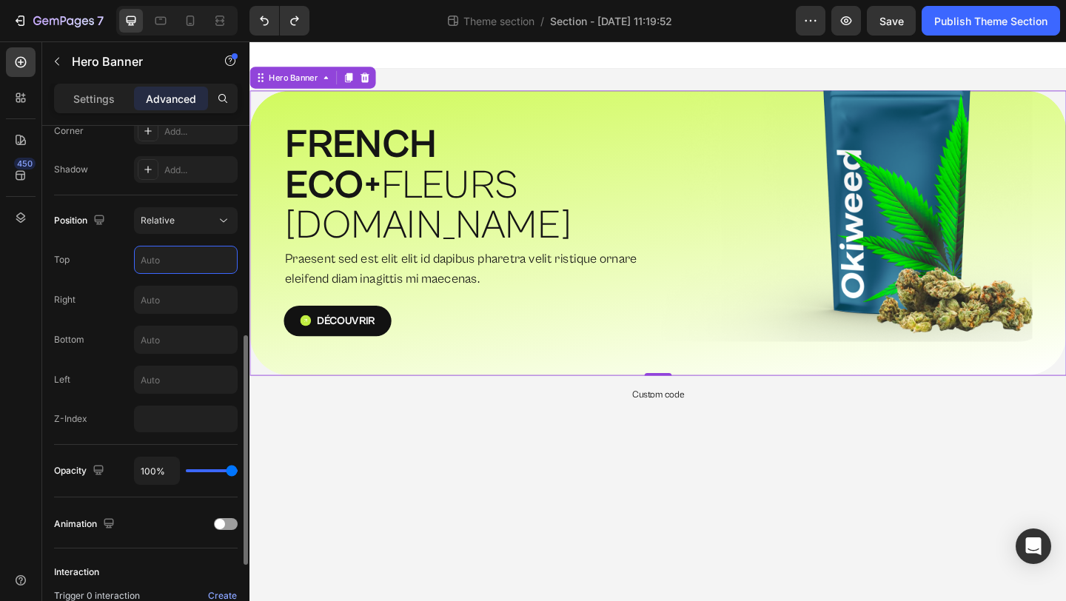
type input "2"
click at [101, 321] on div "Position Relative Top Right Bottom Left Z-Index" at bounding box center [146, 319] width 184 height 225
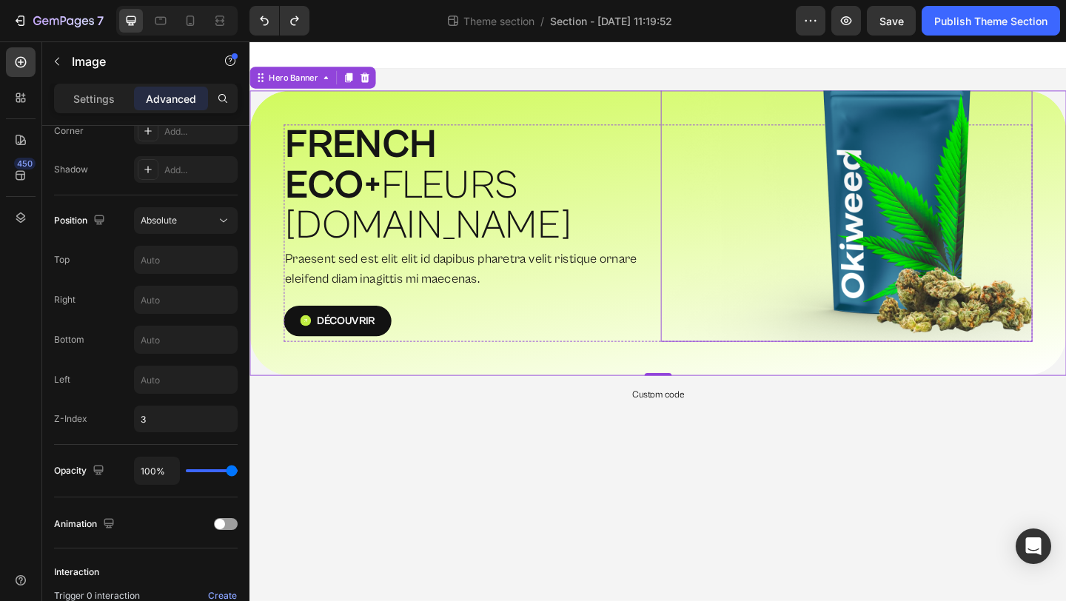
click at [890, 262] on img at bounding box center [898, 215] width 404 height 303
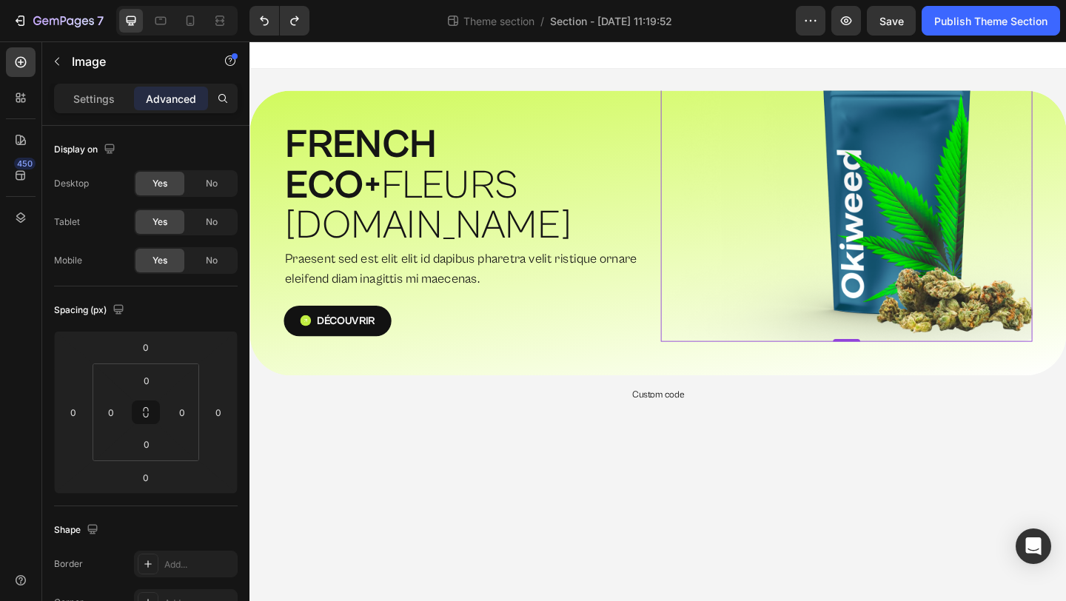
click at [913, 236] on img at bounding box center [898, 215] width 404 height 303
click at [53, 61] on icon "button" at bounding box center [57, 62] width 12 height 12
click at [1004, 295] on img at bounding box center [898, 215] width 404 height 303
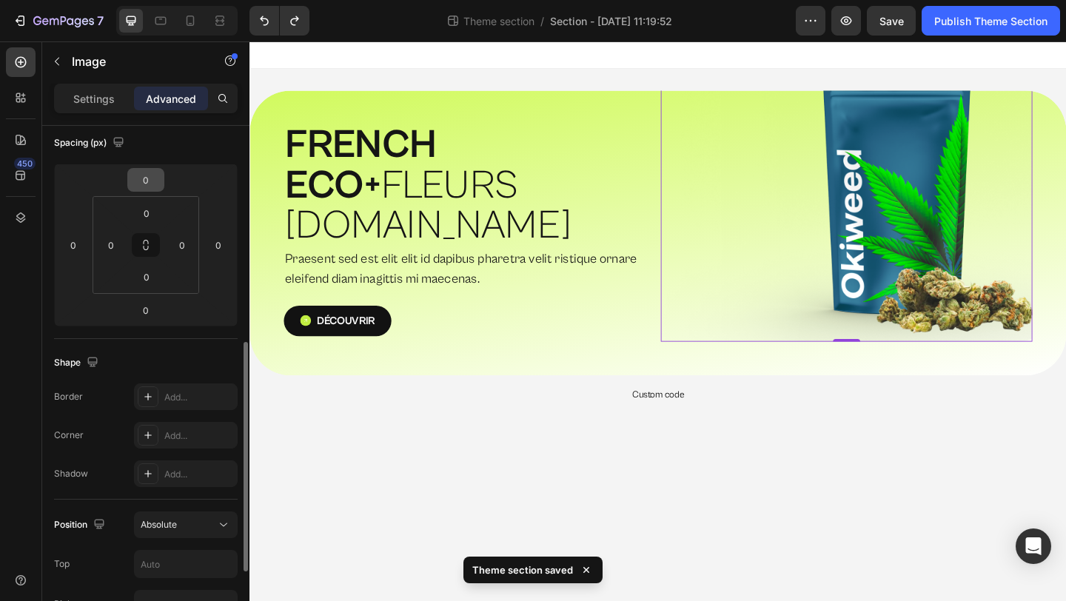
scroll to position [358, 0]
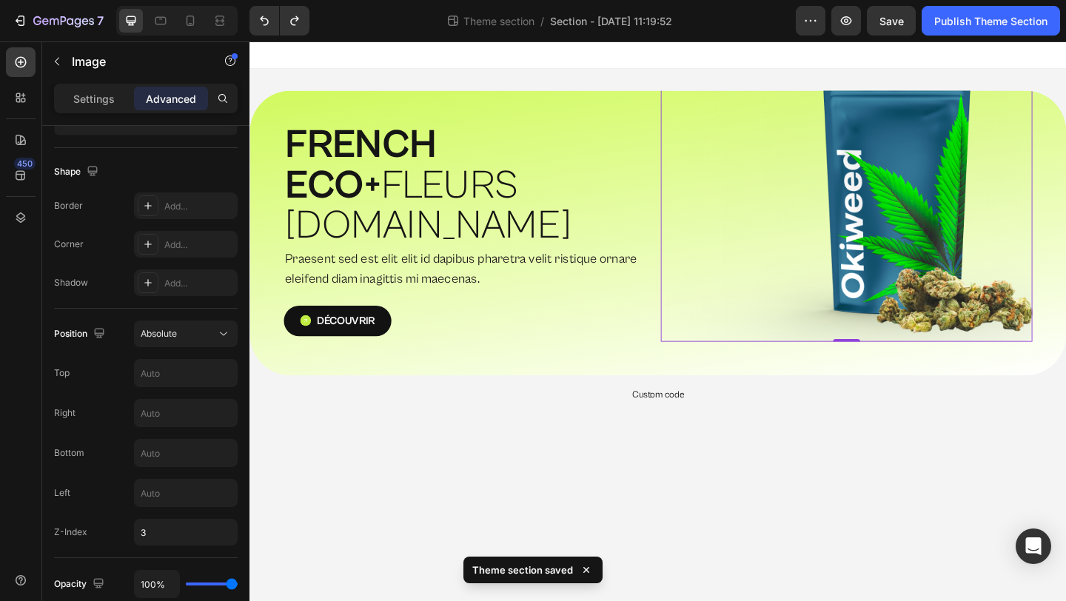
click at [861, 276] on img at bounding box center [898, 215] width 404 height 303
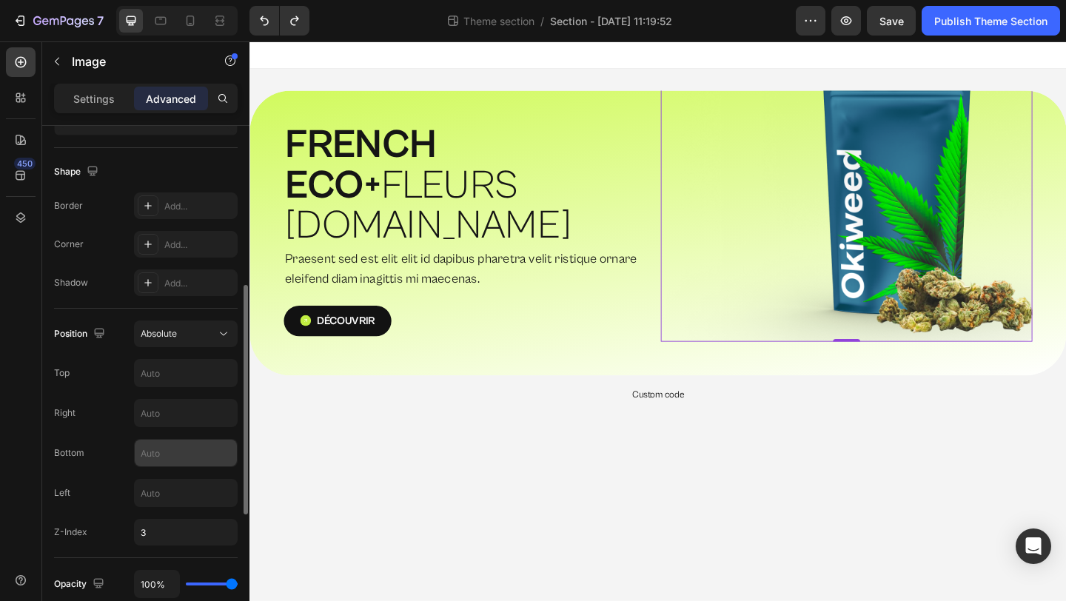
click at [180, 458] on input "text" at bounding box center [186, 453] width 102 height 27
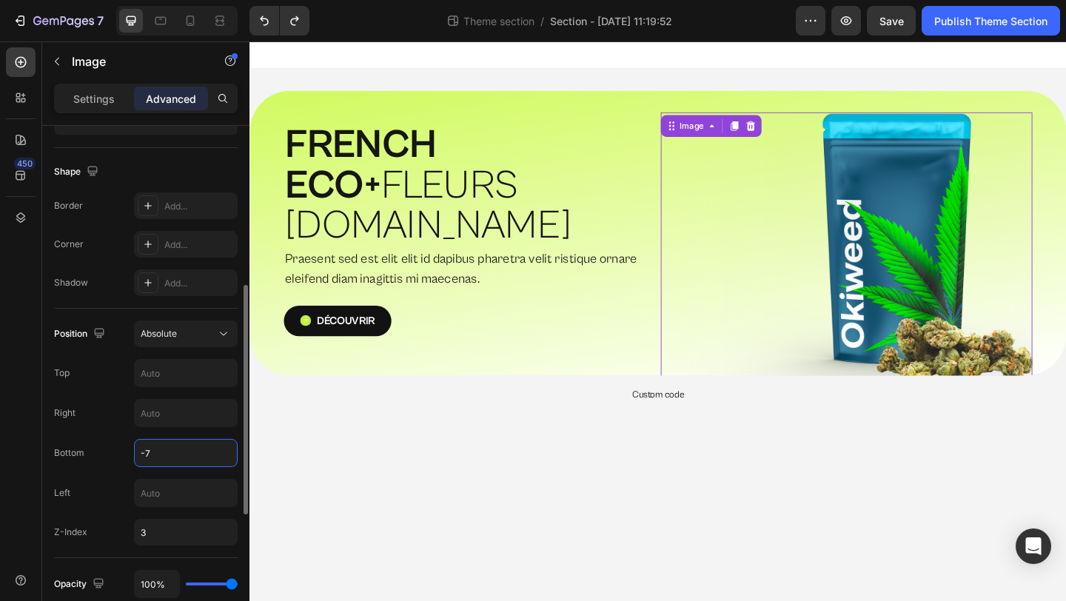
type input "-"
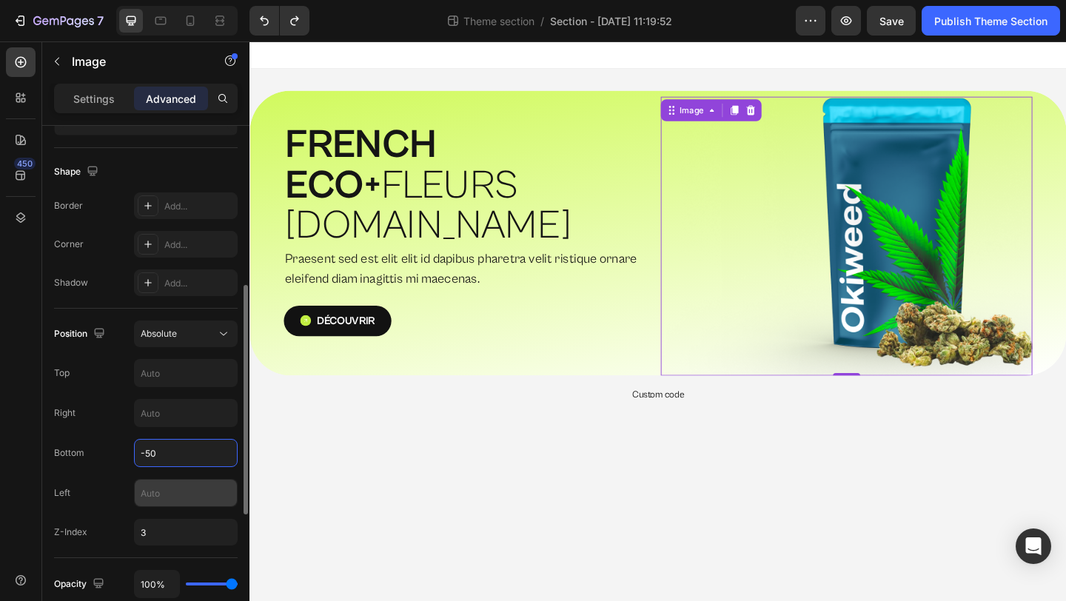
type input "-50"
click at [178, 485] on input "text" at bounding box center [186, 493] width 102 height 27
click at [176, 416] on input "text" at bounding box center [186, 413] width 102 height 27
type input "-50"
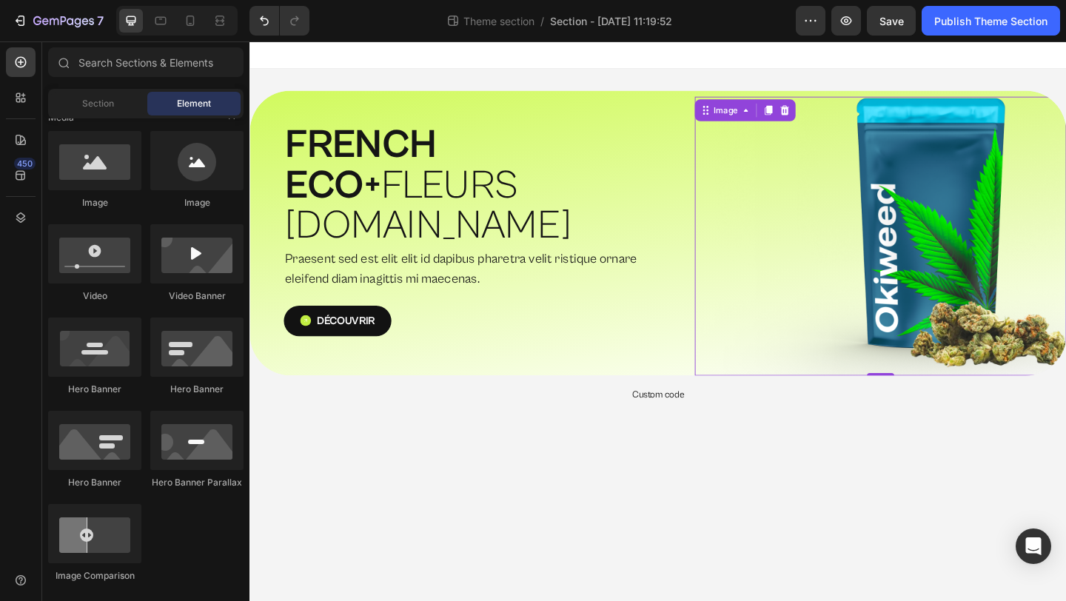
click at [833, 436] on body "⁠⁠⁠⁠⁠⁠⁠ FRENCH ECO+  FLEURS G.HOUSE Heading Praesent sed est elit elit id dapib…" at bounding box center [693, 345] width 888 height 608
click at [966, 246] on img at bounding box center [935, 252] width 404 height 303
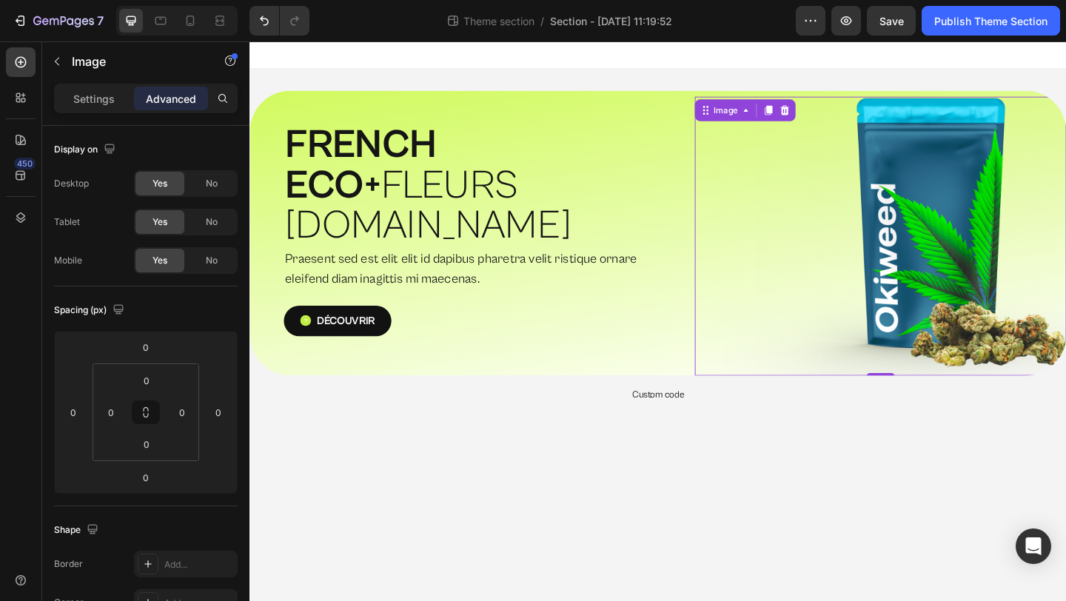
click at [1046, 258] on img at bounding box center [935, 252] width 404 height 303
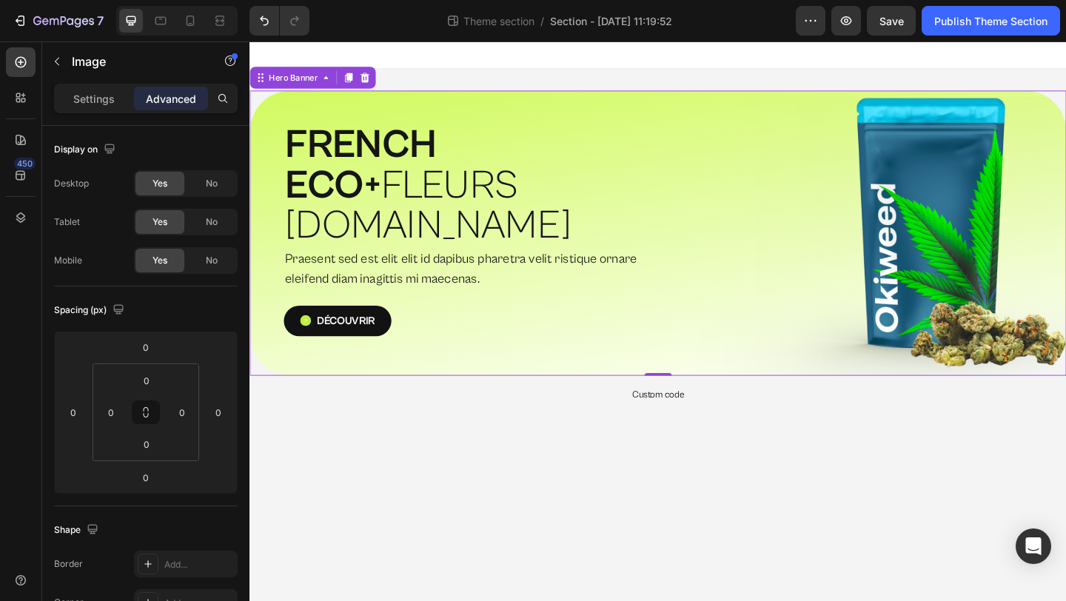
click at [634, 348] on div "⁠⁠⁠⁠⁠⁠⁠ FRENCH ECO+  FLEURS [DOMAIN_NAME] Heading Praesent sed est elit elit id…" at bounding box center [693, 250] width 888 height 310
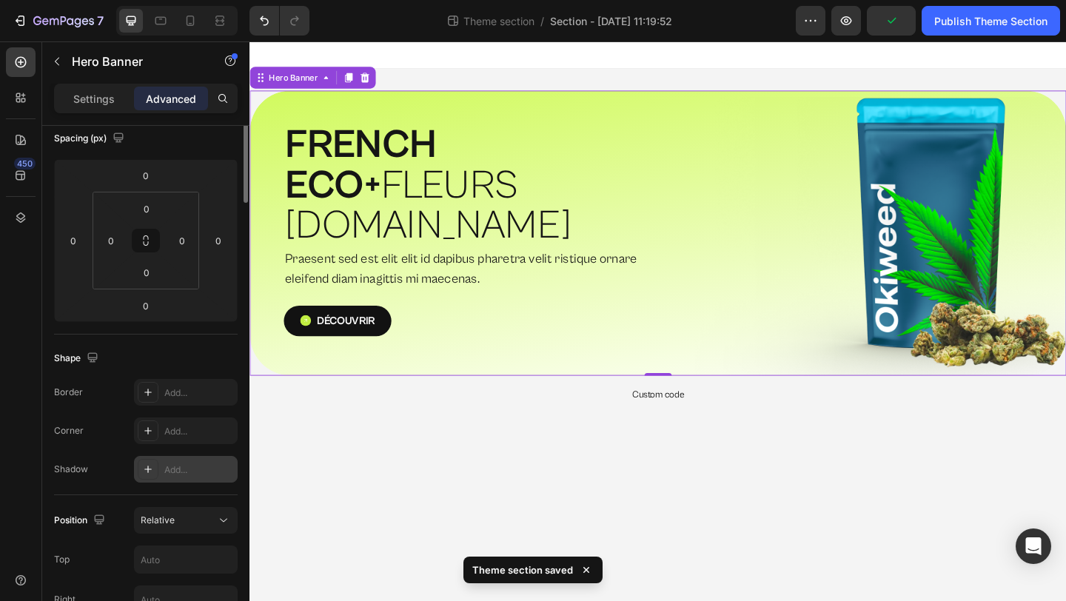
scroll to position [0, 0]
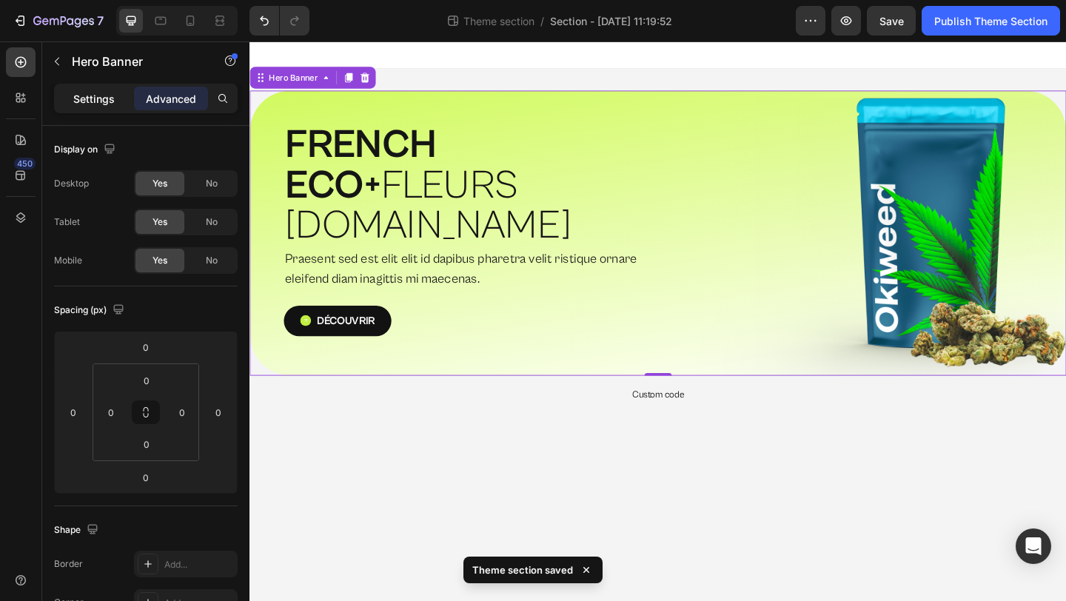
click at [113, 94] on p "Settings" at bounding box center [93, 99] width 41 height 16
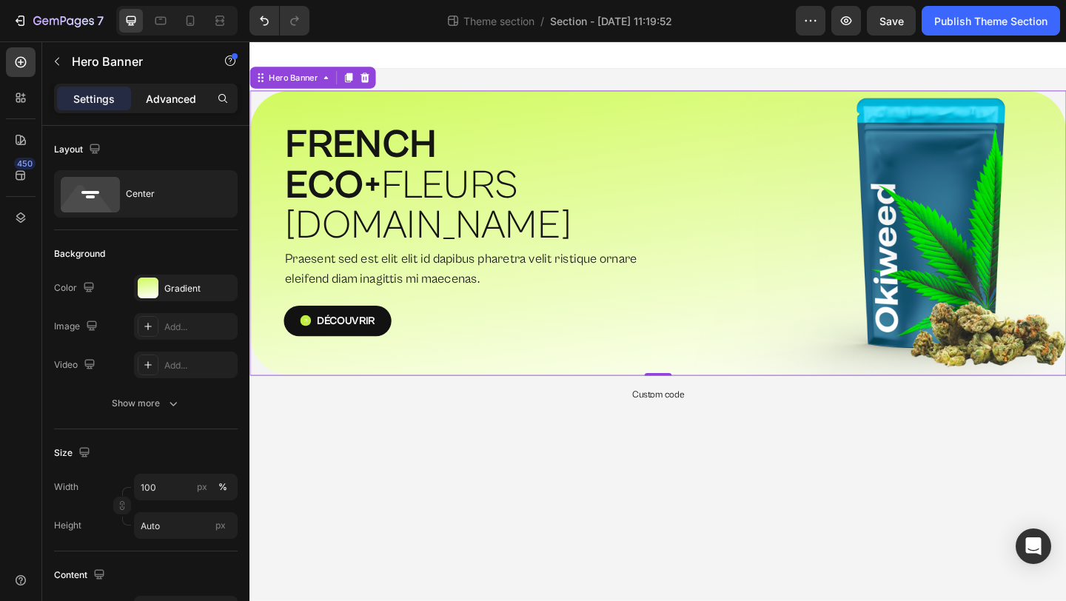
click at [166, 105] on p "Advanced" at bounding box center [171, 99] width 50 height 16
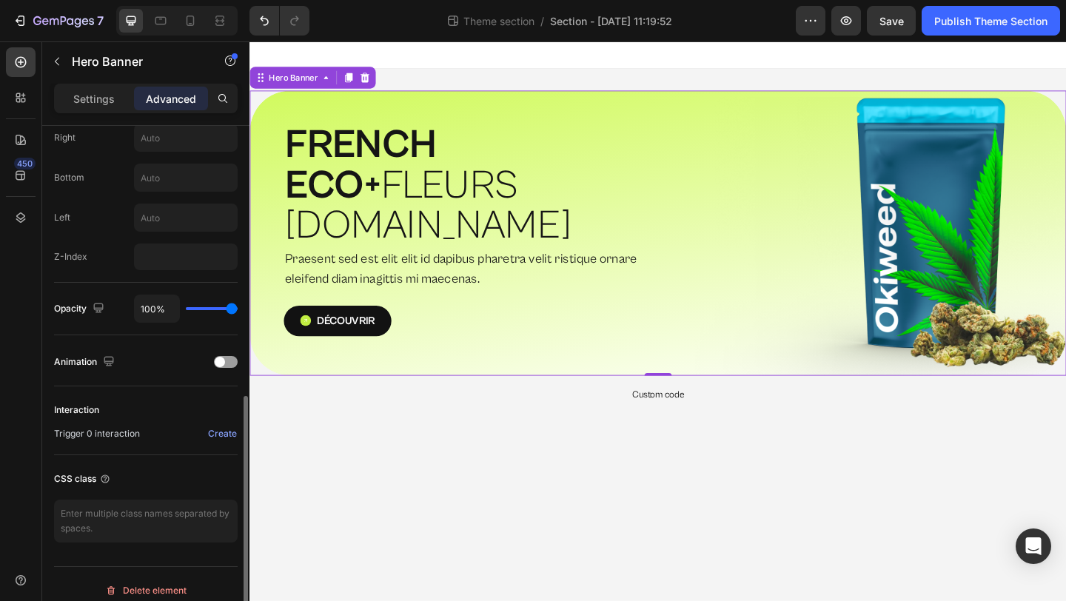
scroll to position [646, 0]
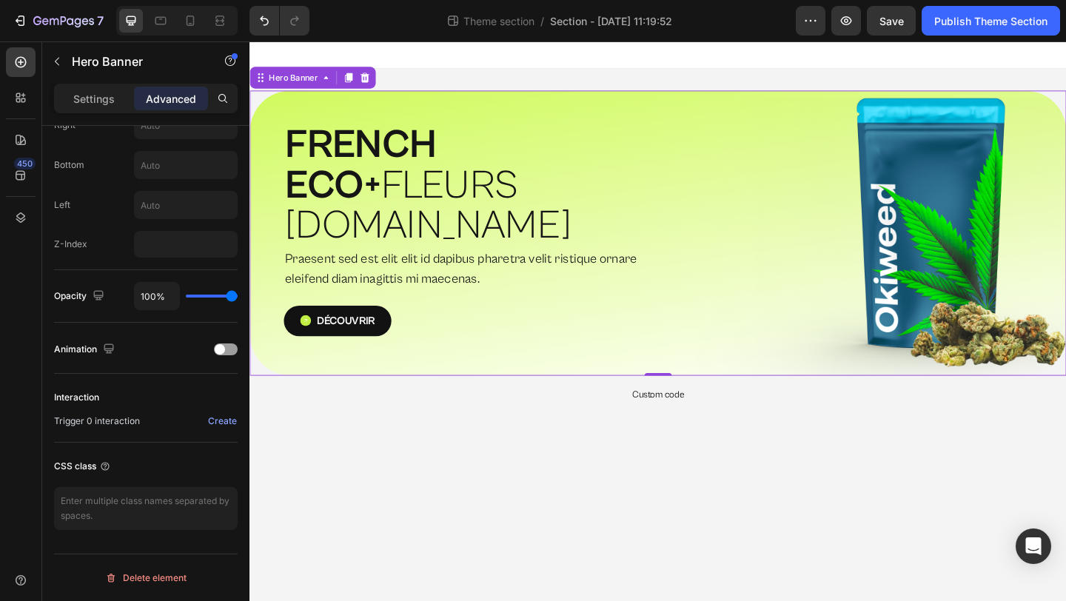
click at [295, 340] on div "⁠⁠⁠⁠⁠⁠⁠ FRENCH ECO+  FLEURS [DOMAIN_NAME] Heading Praesent sed est elit elit id…" at bounding box center [693, 250] width 888 height 310
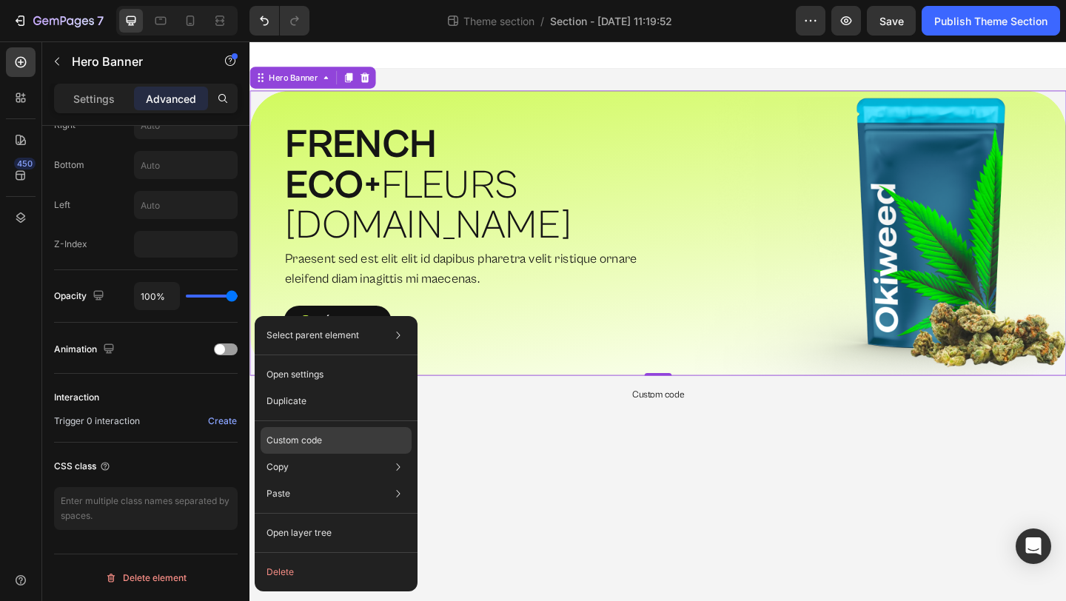
click at [319, 443] on p "Custom code" at bounding box center [294, 440] width 56 height 13
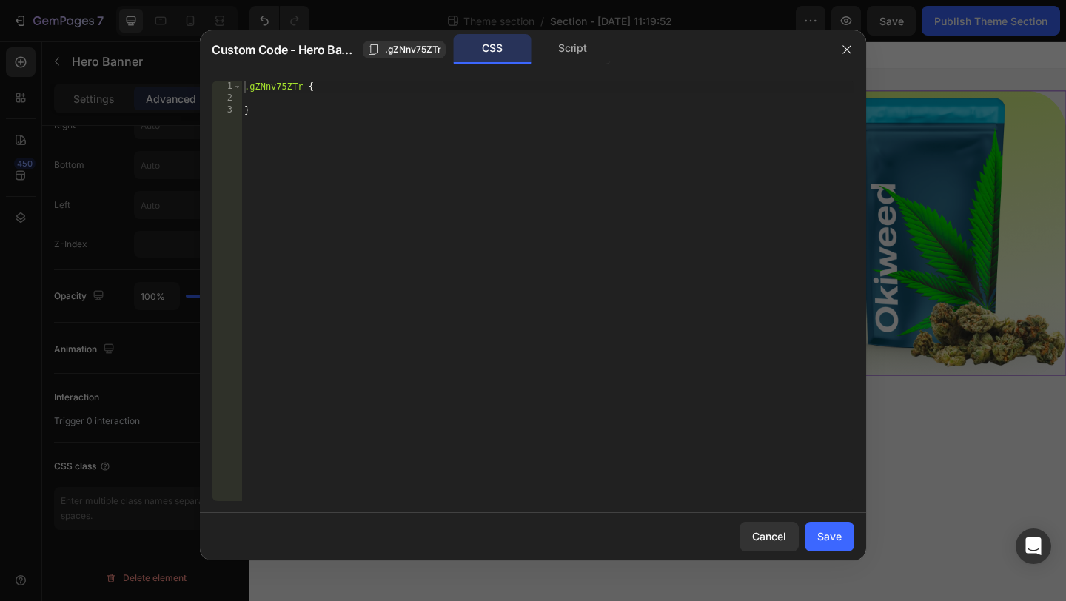
type textarea "}"
click at [344, 104] on div ".gZNnv75ZTr { }" at bounding box center [547, 303] width 613 height 444
type textarea "overflow: visible;"
click at [817, 532] on div "Save" at bounding box center [829, 536] width 24 height 16
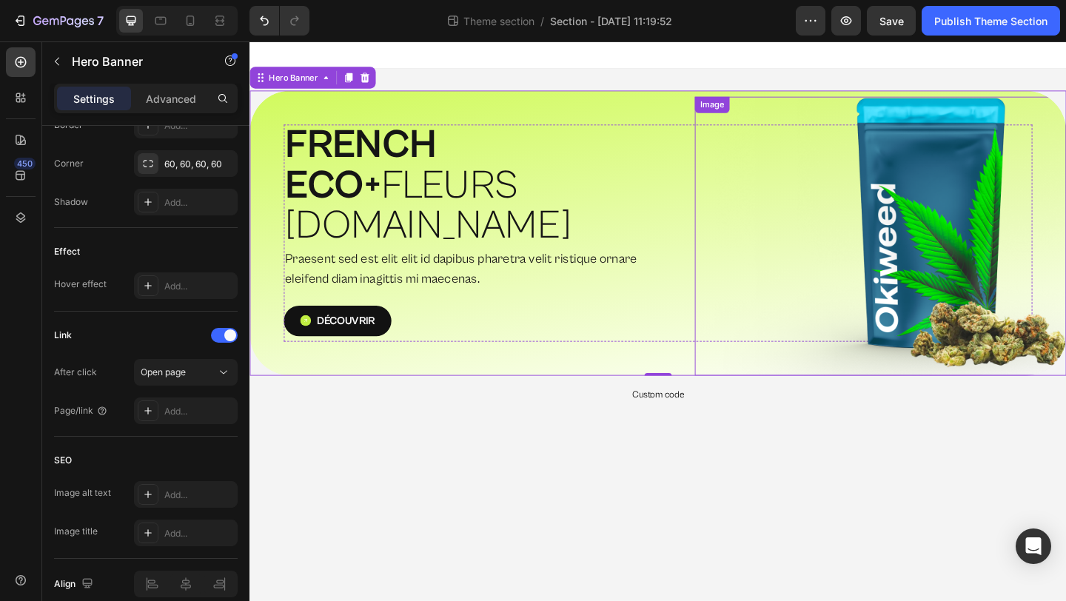
click at [1037, 328] on img at bounding box center [935, 252] width 404 height 303
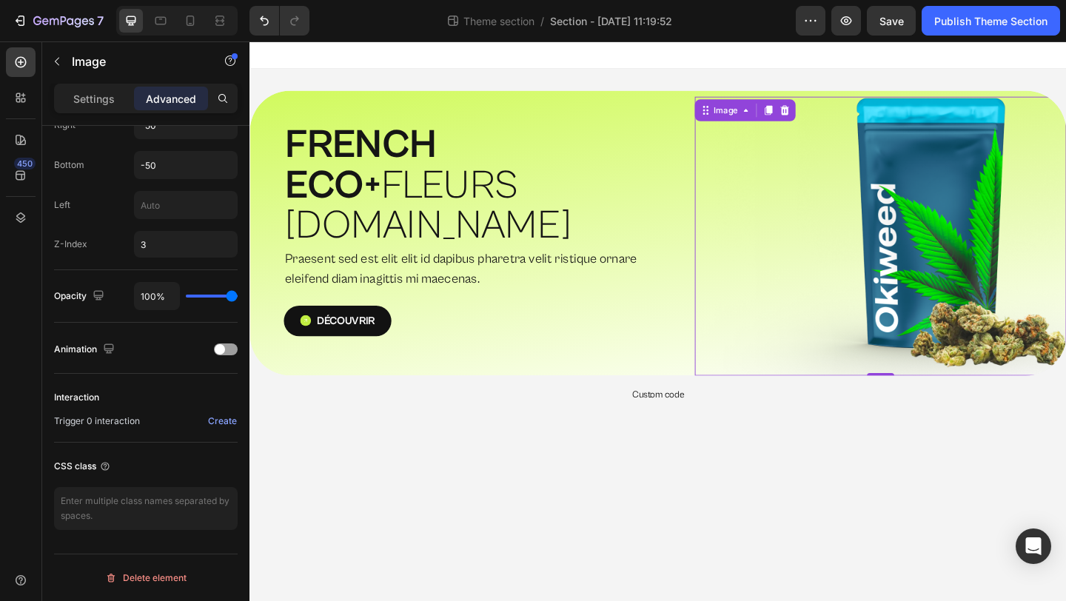
scroll to position [0, 0]
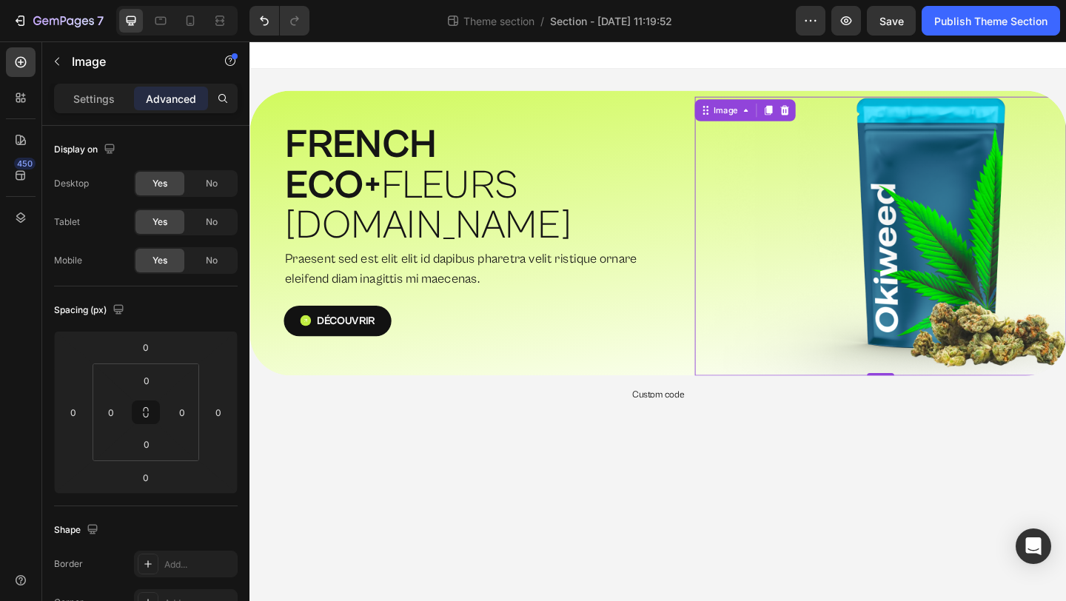
click at [944, 244] on img at bounding box center [935, 252] width 404 height 303
click at [21, 212] on icon at bounding box center [20, 217] width 15 height 15
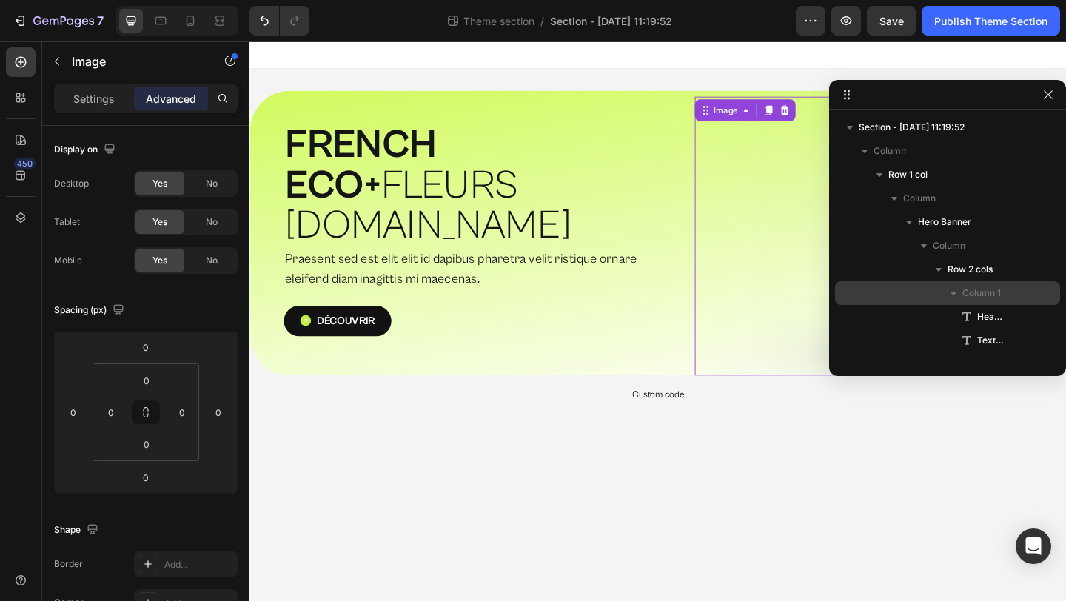
scroll to position [87, 0]
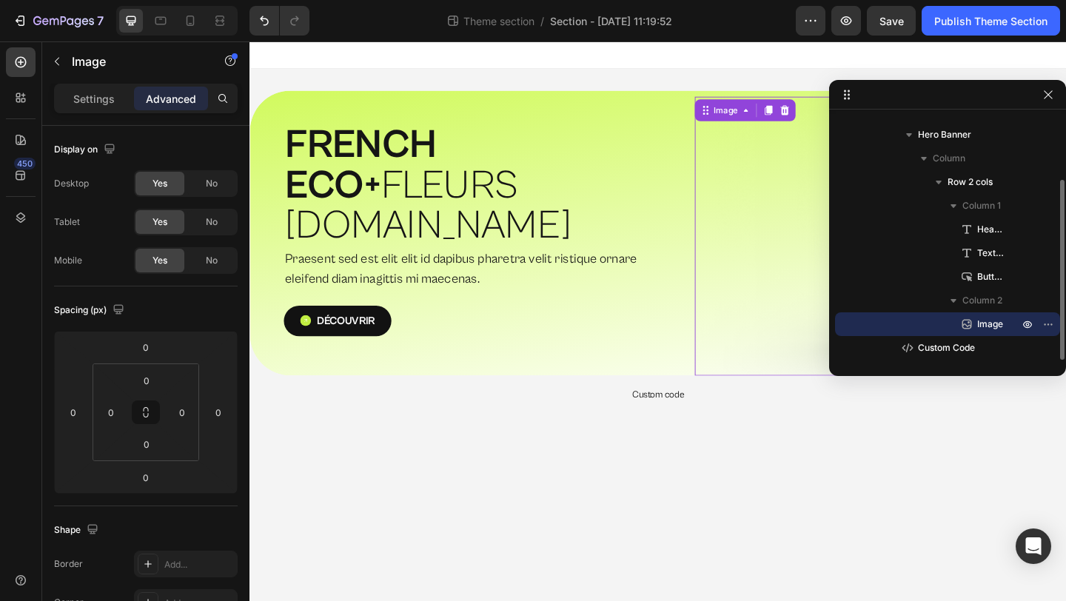
click at [989, 320] on span "Image" at bounding box center [990, 324] width 26 height 15
click at [989, 295] on span "Column 2" at bounding box center [982, 300] width 40 height 15
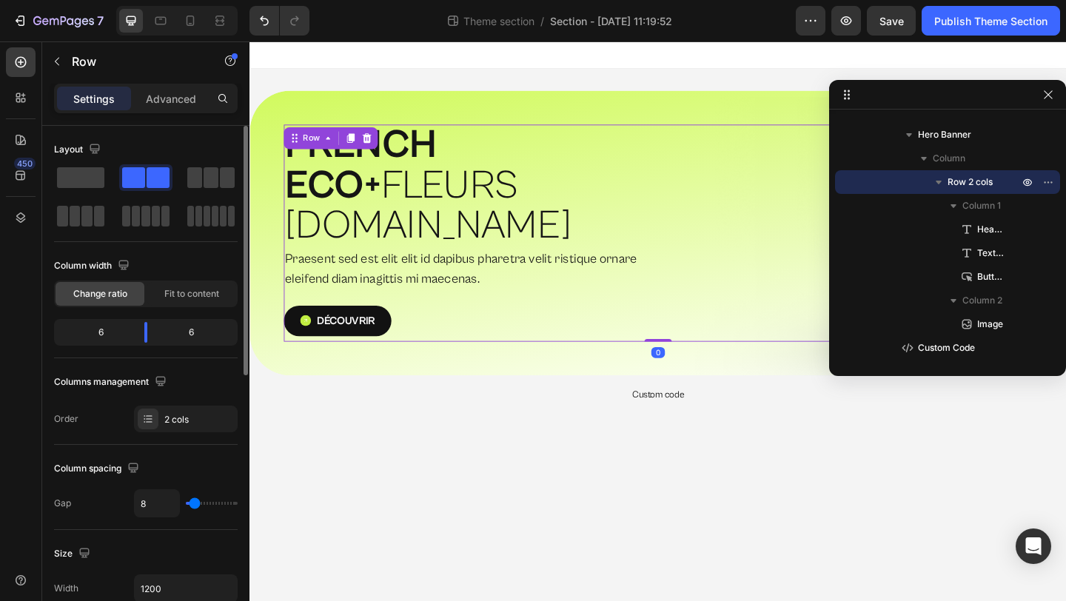
click at [129, 378] on div "Columns management" at bounding box center [111, 382] width 115 height 20
click at [161, 90] on div "Advanced" at bounding box center [171, 99] width 74 height 24
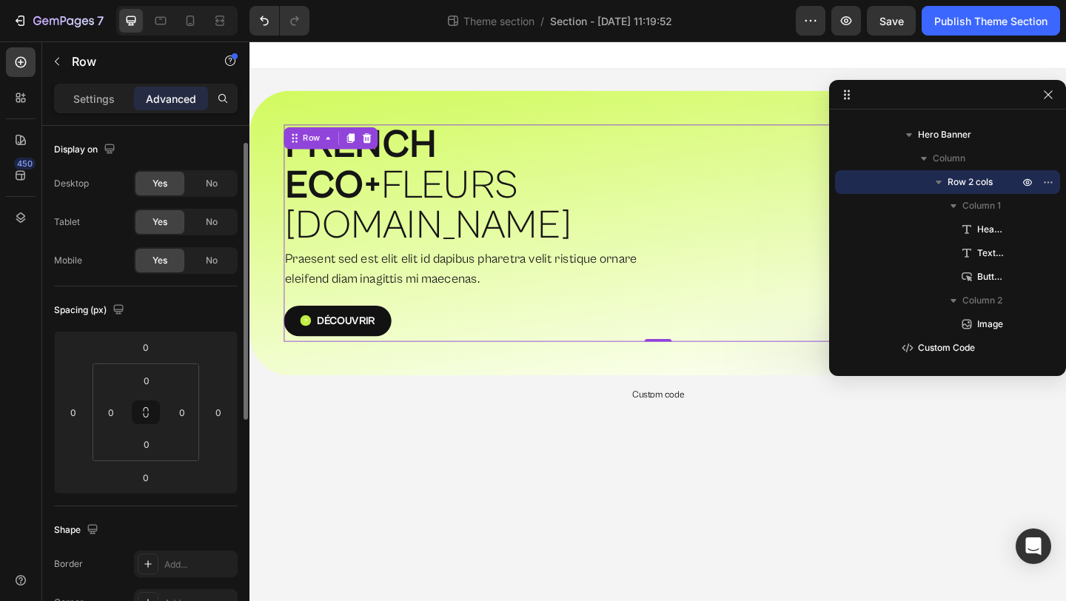
scroll to position [391, 0]
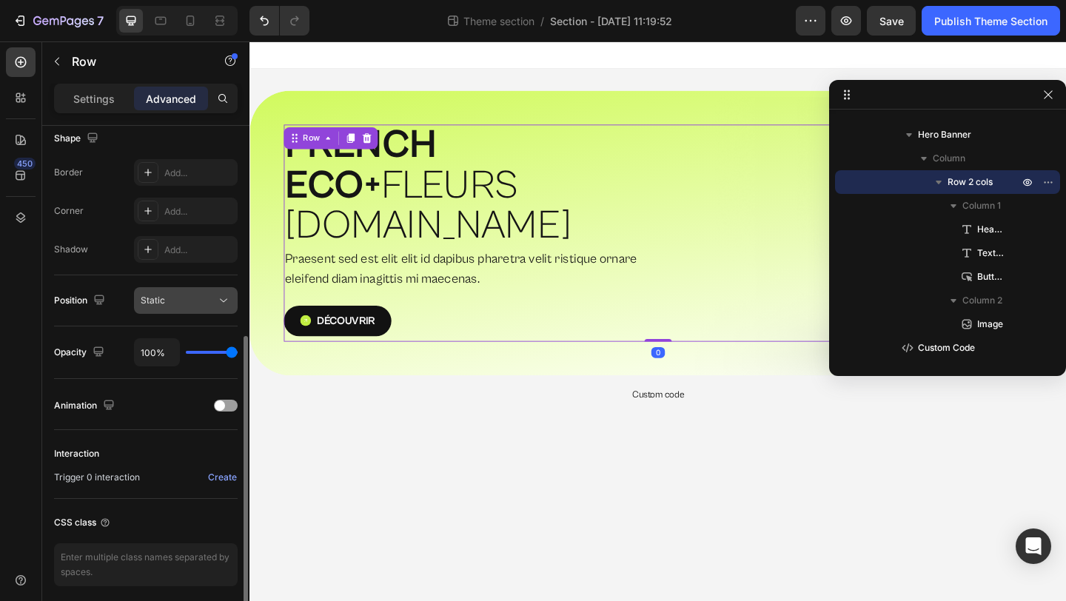
click at [166, 296] on div "Static" at bounding box center [178, 300] width 75 height 13
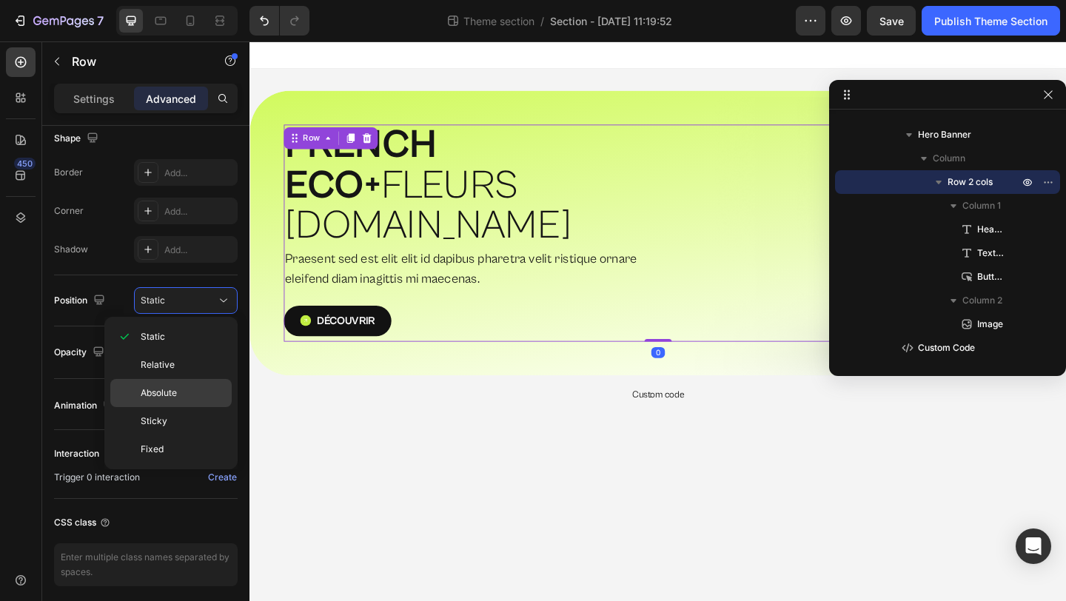
click at [177, 391] on span "Absolute" at bounding box center [159, 392] width 36 height 13
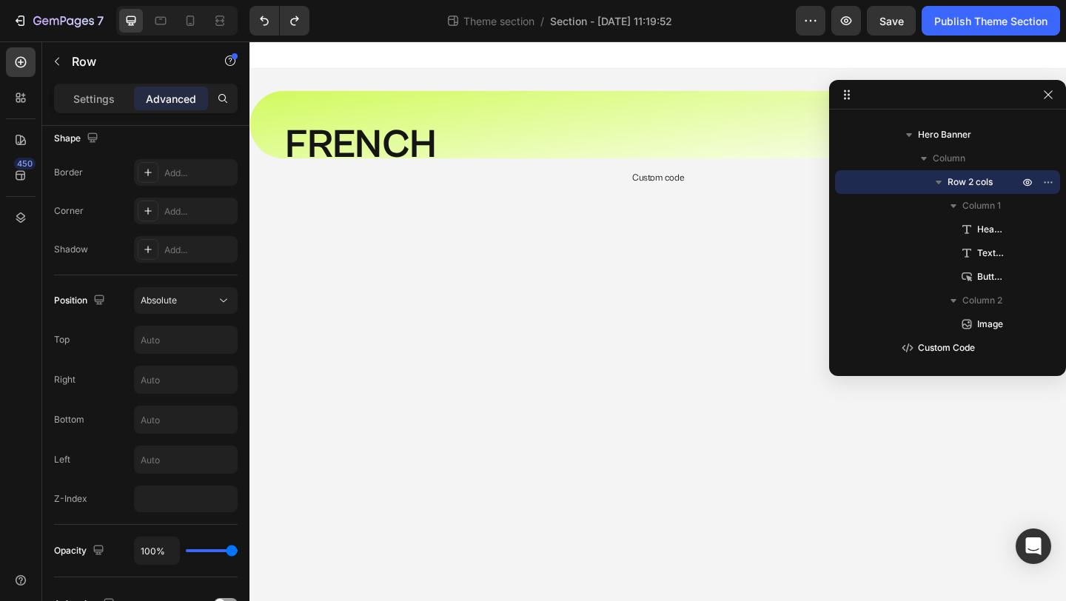
click at [401, 446] on body "⁠⁠⁠⁠⁠⁠⁠ FRENCH ECO+  FLEURS G.HOUSE Heading Praesent sed est elit elit id dapib…" at bounding box center [693, 345] width 888 height 608
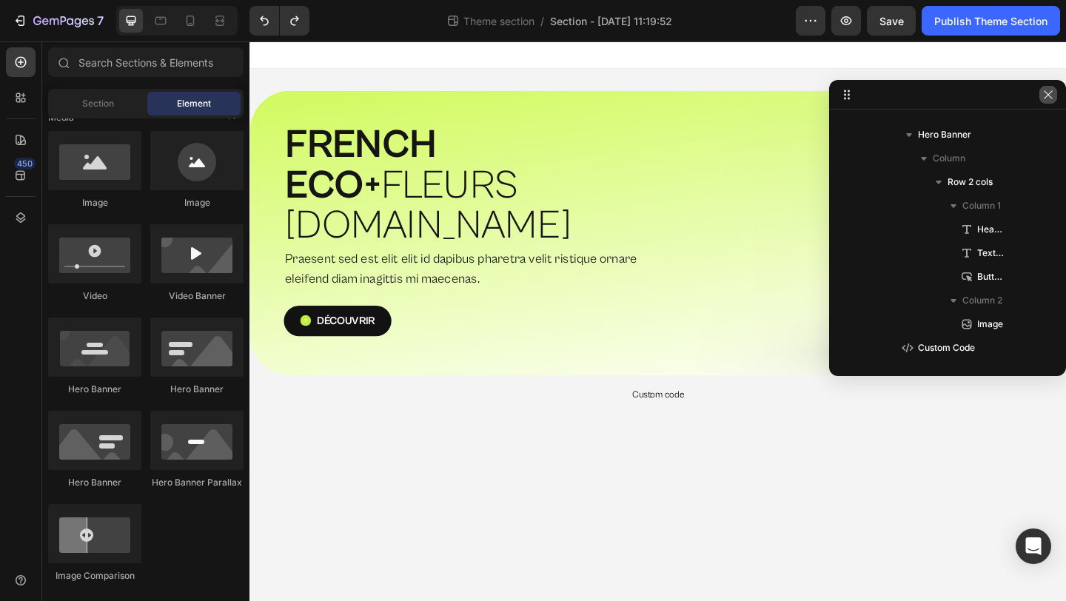
click at [1052, 95] on icon "button" at bounding box center [1048, 95] width 12 height 12
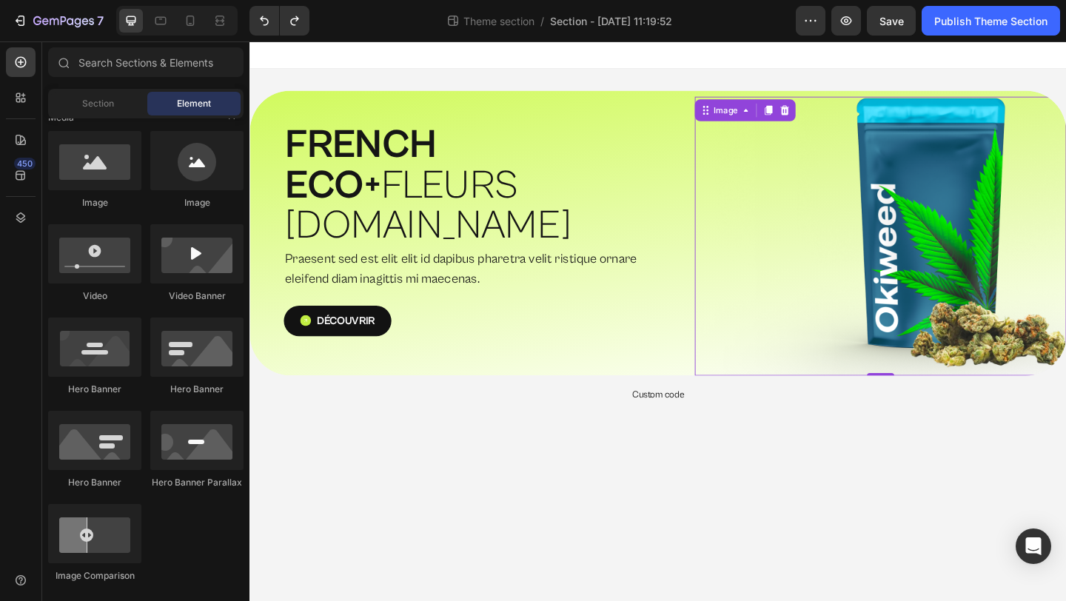
click at [978, 203] on img at bounding box center [935, 252] width 404 height 303
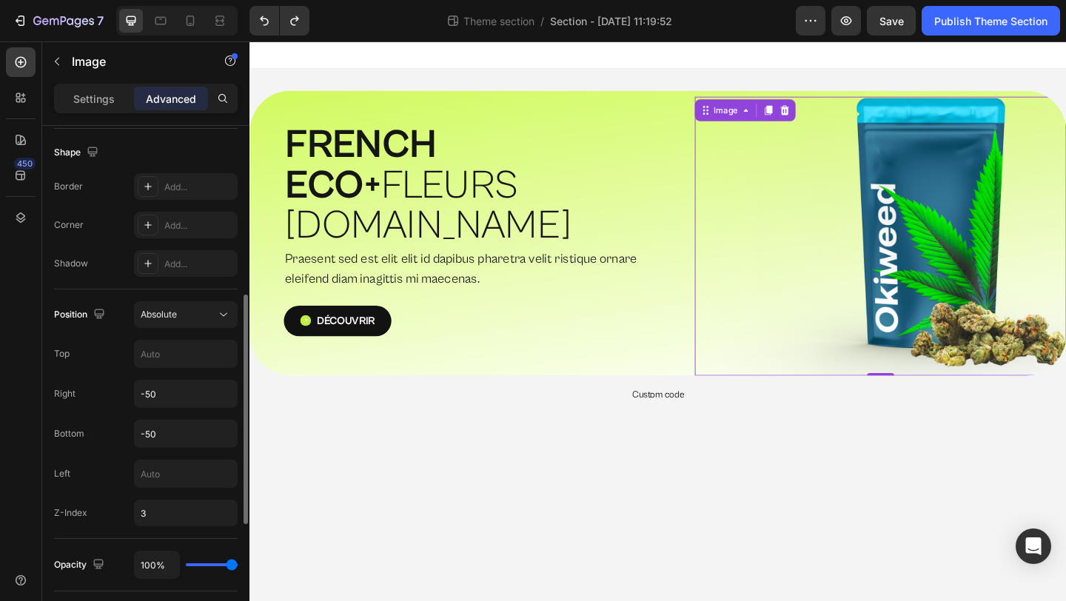
scroll to position [378, 0]
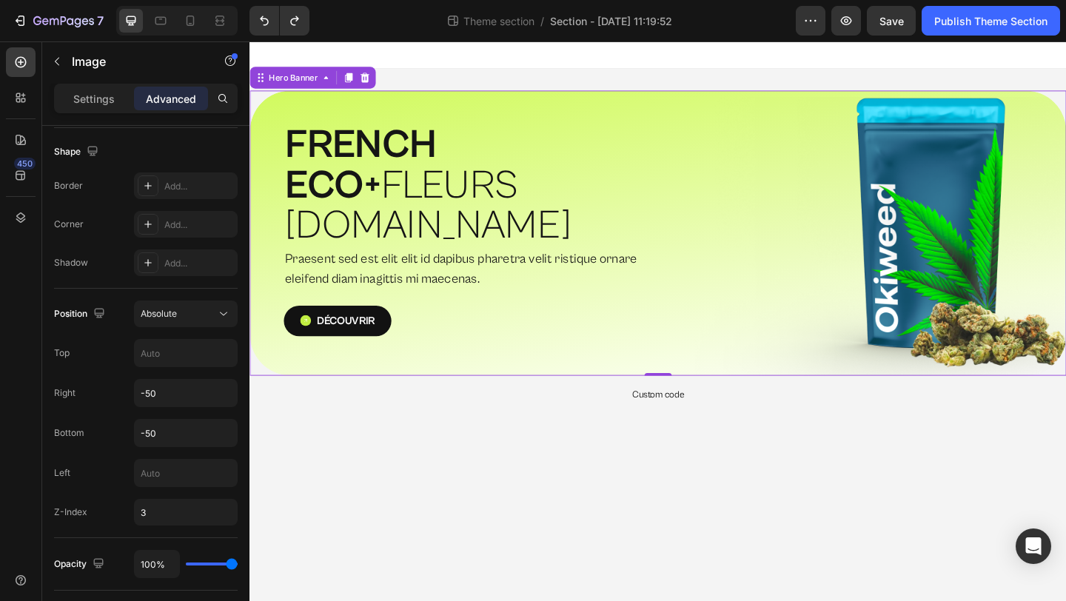
click at [671, 108] on div "⁠⁠⁠⁠⁠⁠⁠ FRENCH ECO+  FLEURS [DOMAIN_NAME] Heading Praesent sed est elit elit id…" at bounding box center [693, 250] width 888 height 310
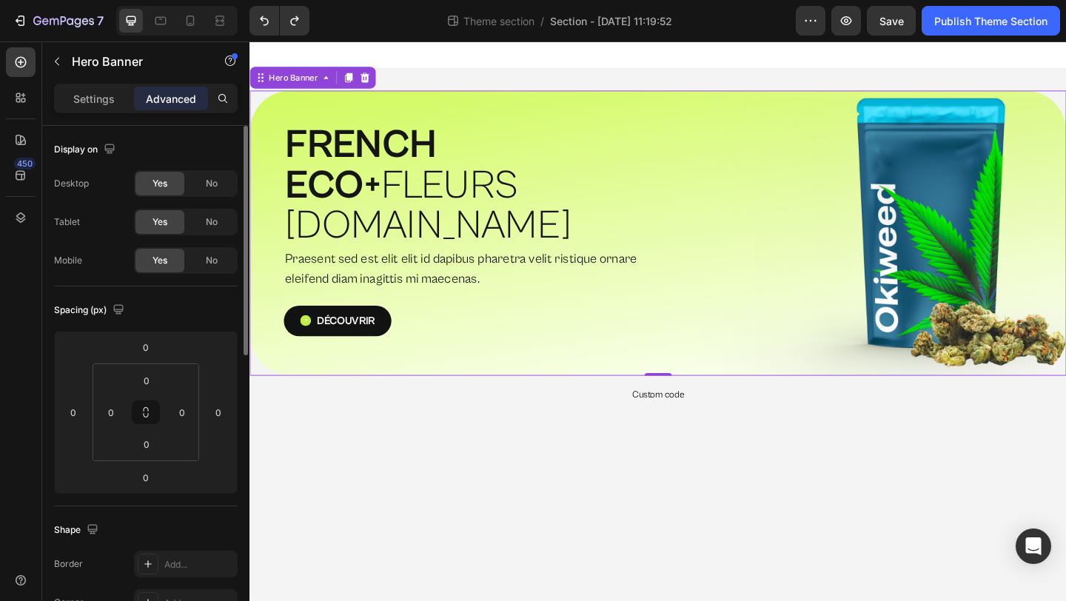
click at [671, 108] on div "⁠⁠⁠⁠⁠⁠⁠ FRENCH ECO+  FLEURS [DOMAIN_NAME] Heading Praesent sed est elit elit id…" at bounding box center [693, 250] width 888 height 310
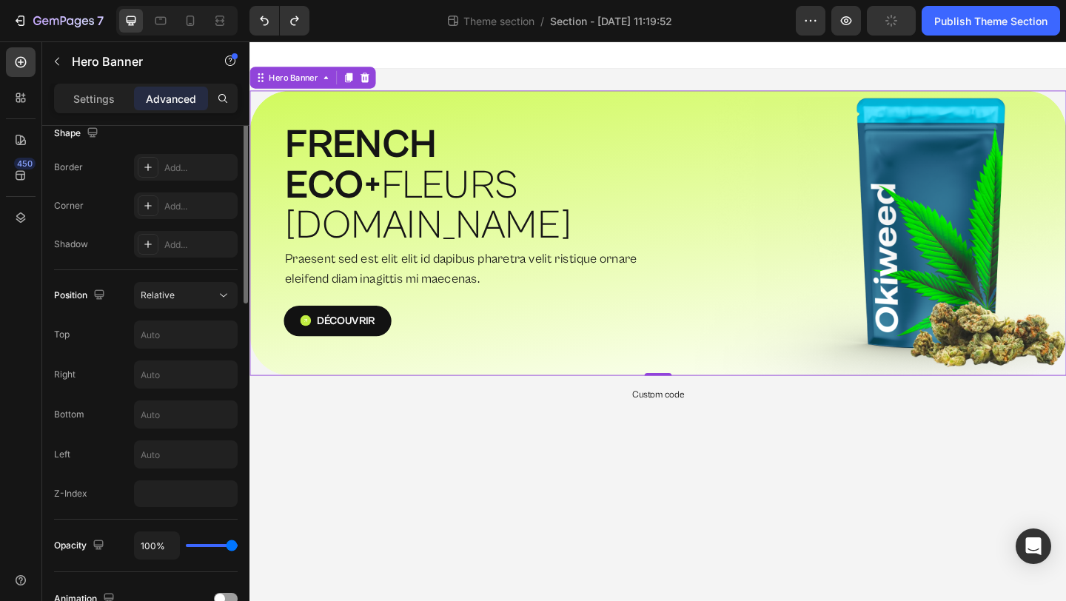
scroll to position [446, 0]
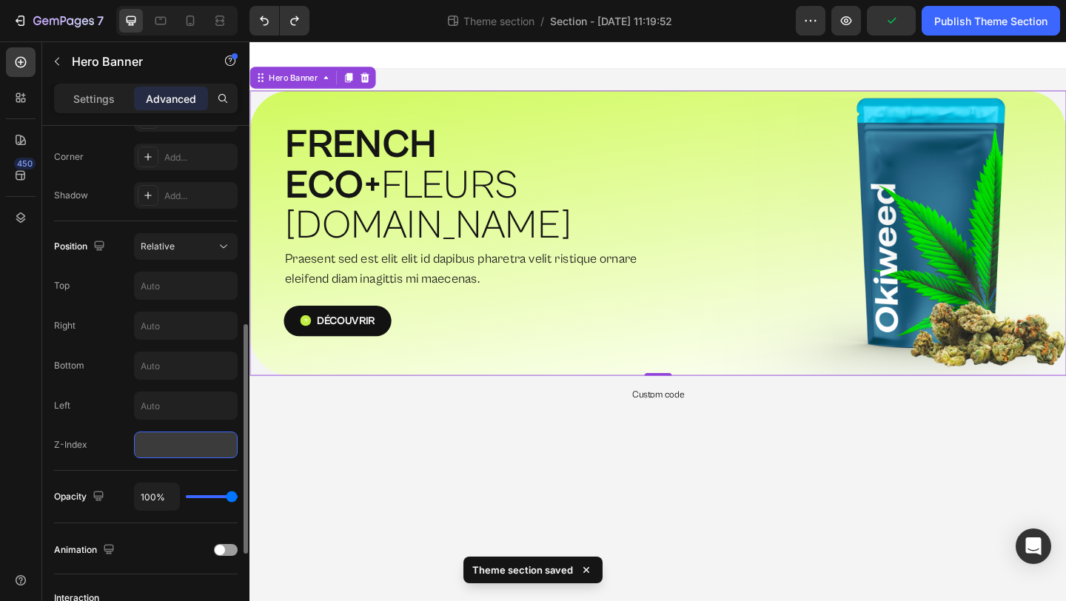
click at [167, 443] on input "number" at bounding box center [186, 444] width 104 height 27
type input "2"
type input "4"
type input "10"
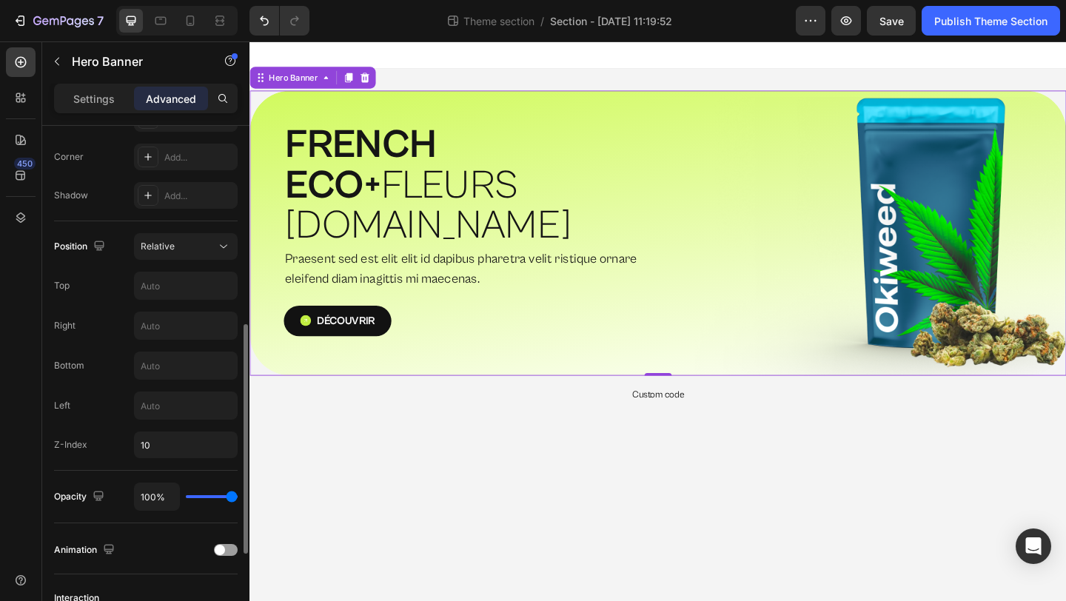
click at [104, 461] on div "Position Relative Top Right Bottom Left Z-Index 10" at bounding box center [146, 345] width 184 height 249
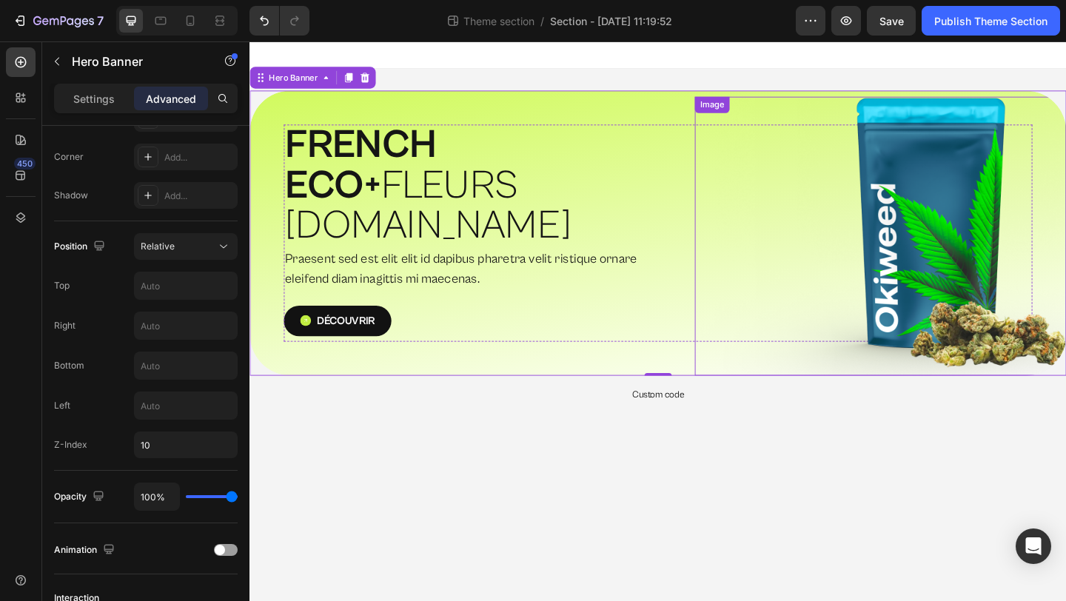
click at [1055, 281] on img at bounding box center [935, 252] width 404 height 303
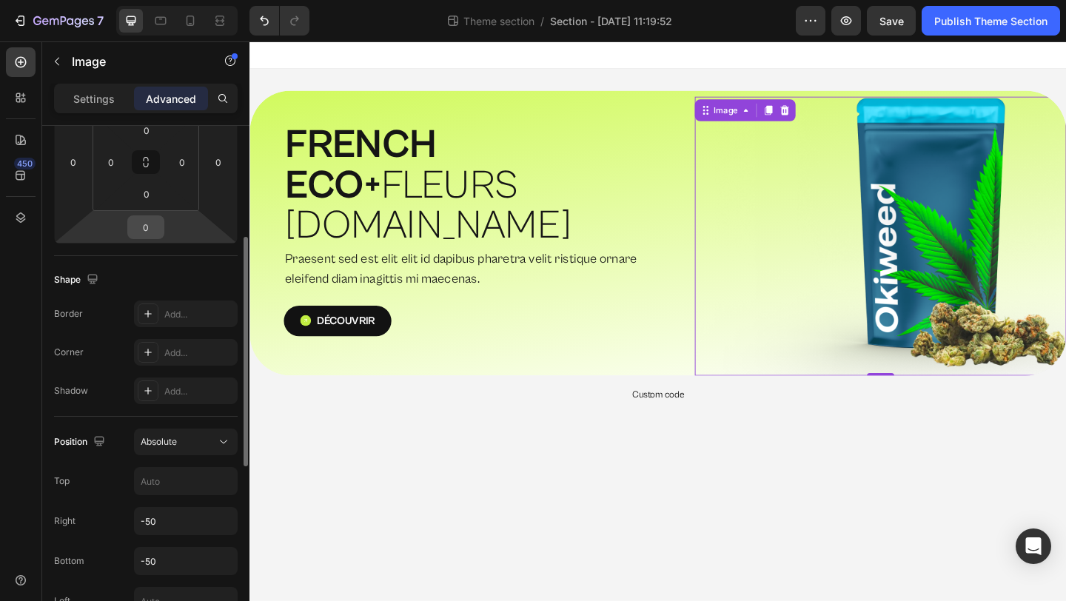
scroll to position [646, 0]
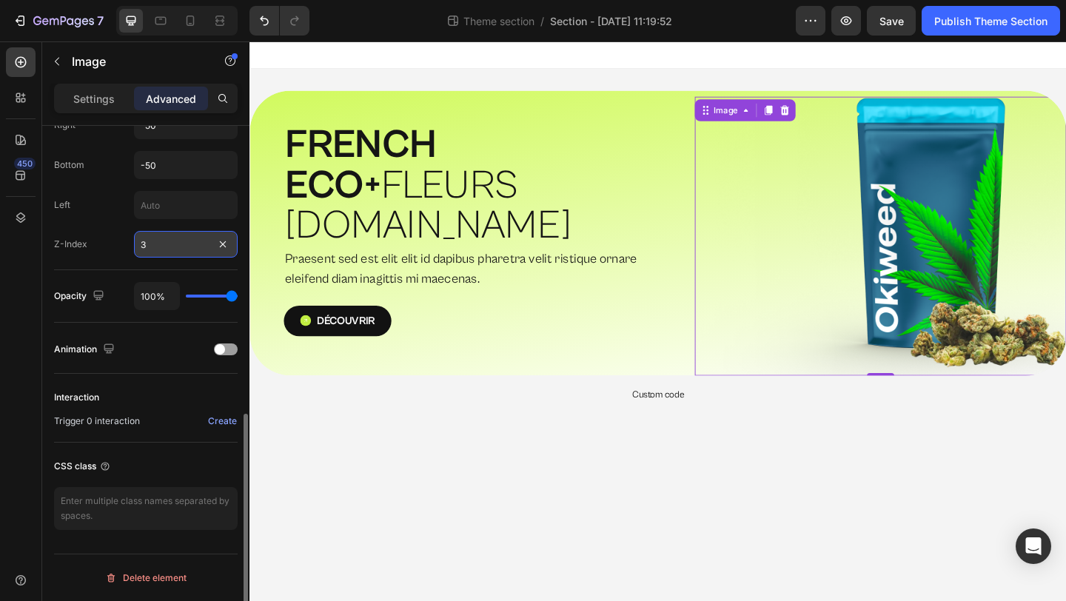
click at [167, 248] on input "3" at bounding box center [186, 244] width 104 height 27
type input "3"
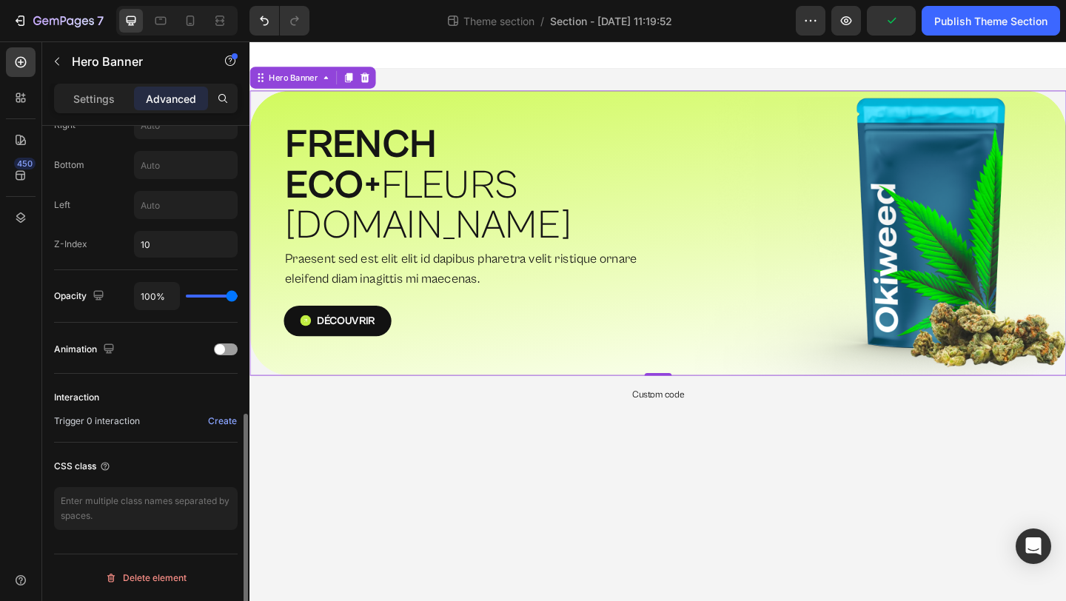
click at [330, 337] on div "⁠⁠⁠⁠⁠⁠⁠ FRENCH ECO+  FLEURS [DOMAIN_NAME] Heading Praesent sed est elit elit id…" at bounding box center [693, 250] width 888 height 310
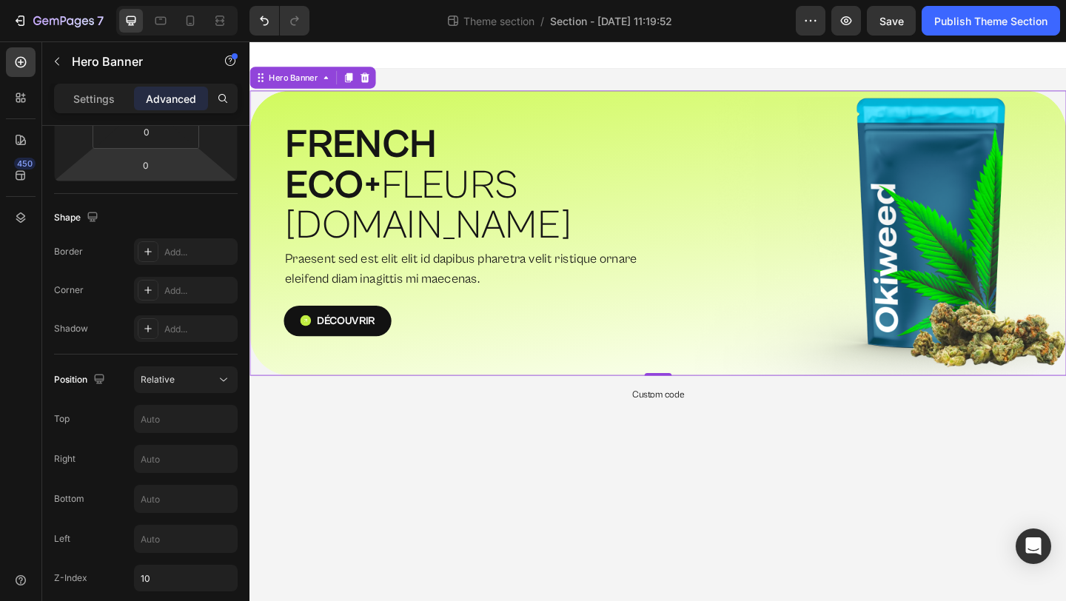
scroll to position [0, 0]
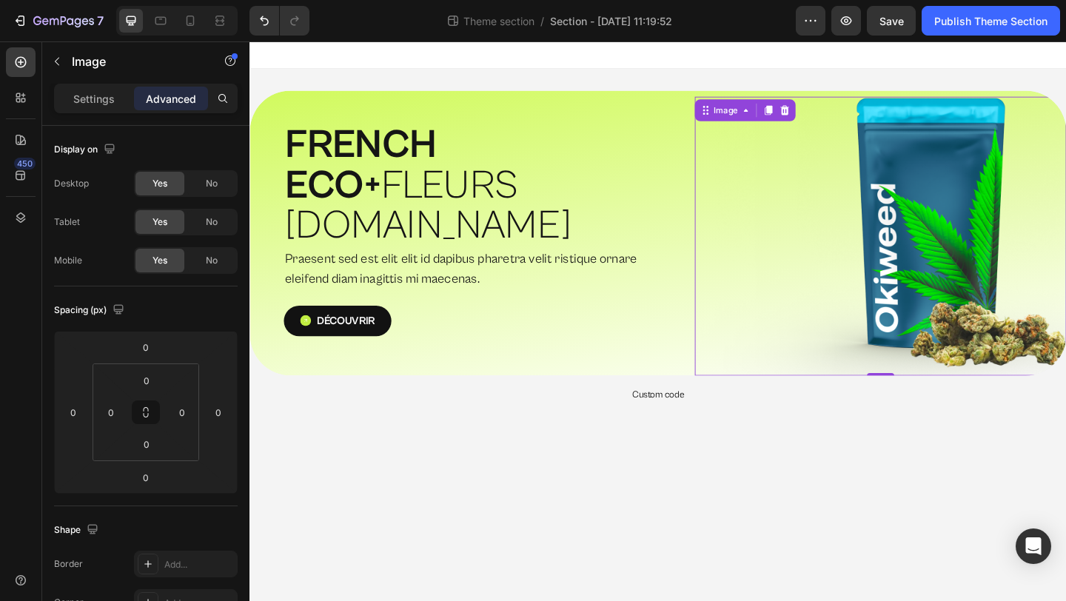
click at [1002, 256] on img at bounding box center [935, 252] width 404 height 303
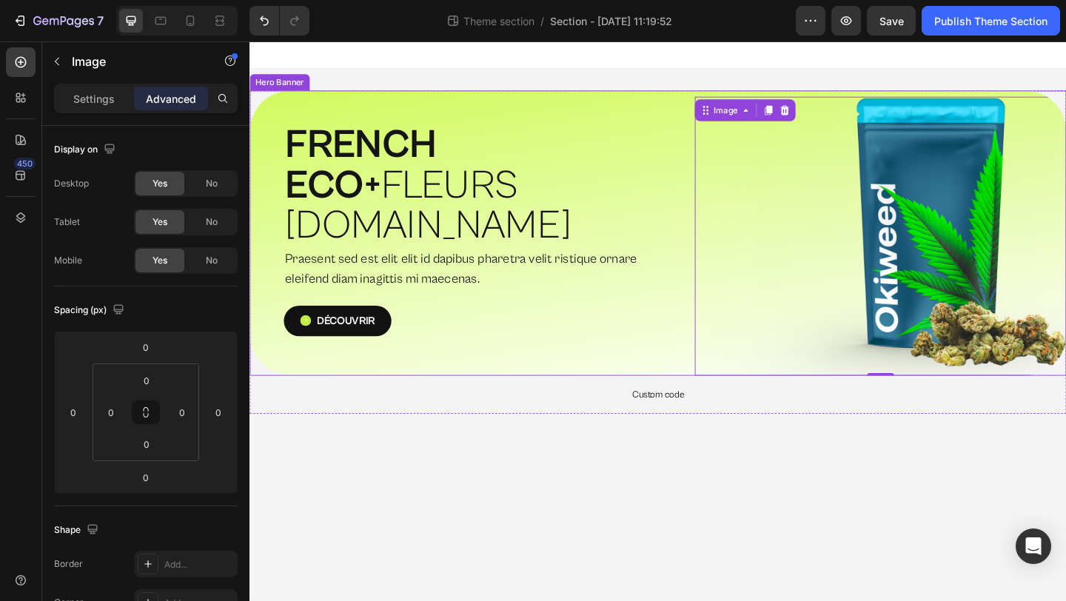
click at [671, 354] on div "⁠⁠⁠⁠⁠⁠⁠ FRENCH ECO+  FLEURS [DOMAIN_NAME] Heading Praesent sed est elit elit id…" at bounding box center [693, 250] width 888 height 310
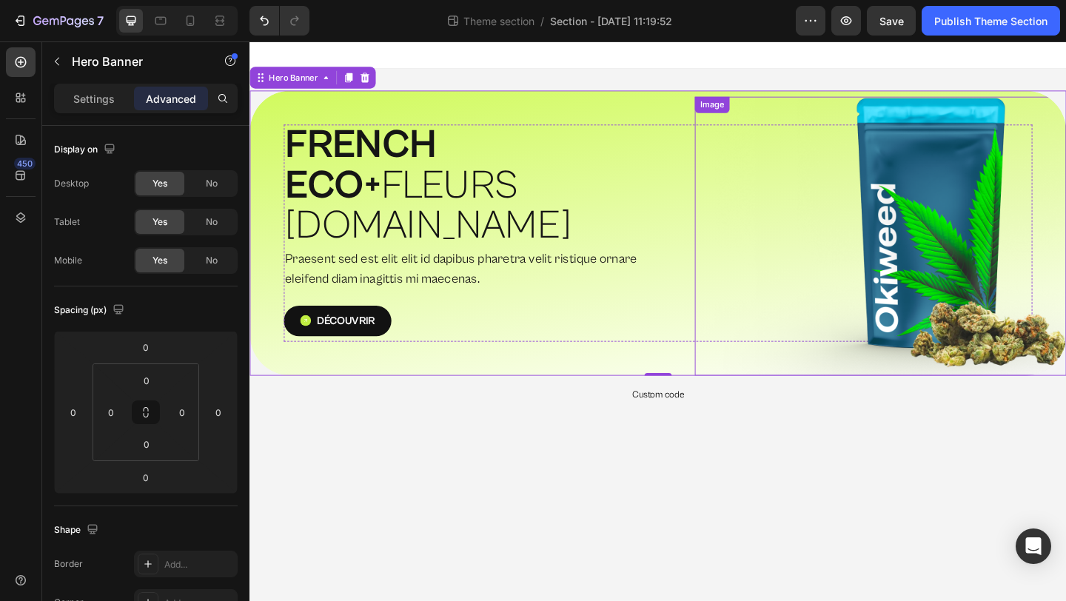
click at [860, 278] on img at bounding box center [935, 252] width 404 height 303
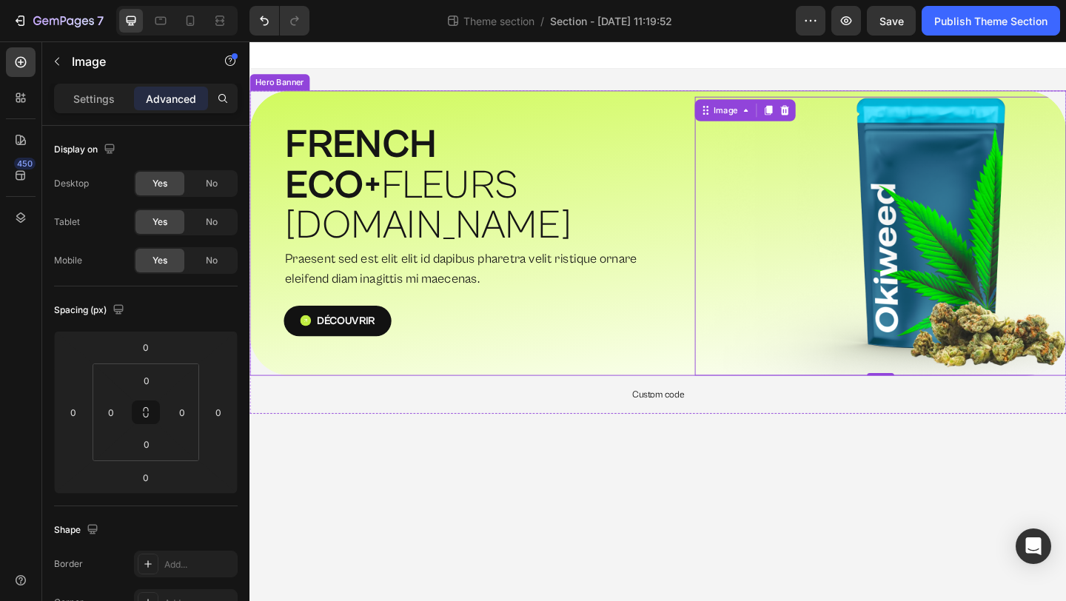
click at [616, 352] on div "⁠⁠⁠⁠⁠⁠⁠ FRENCH ECO+  FLEURS [DOMAIN_NAME] Heading Praesent sed est elit elit id…" at bounding box center [693, 250] width 888 height 310
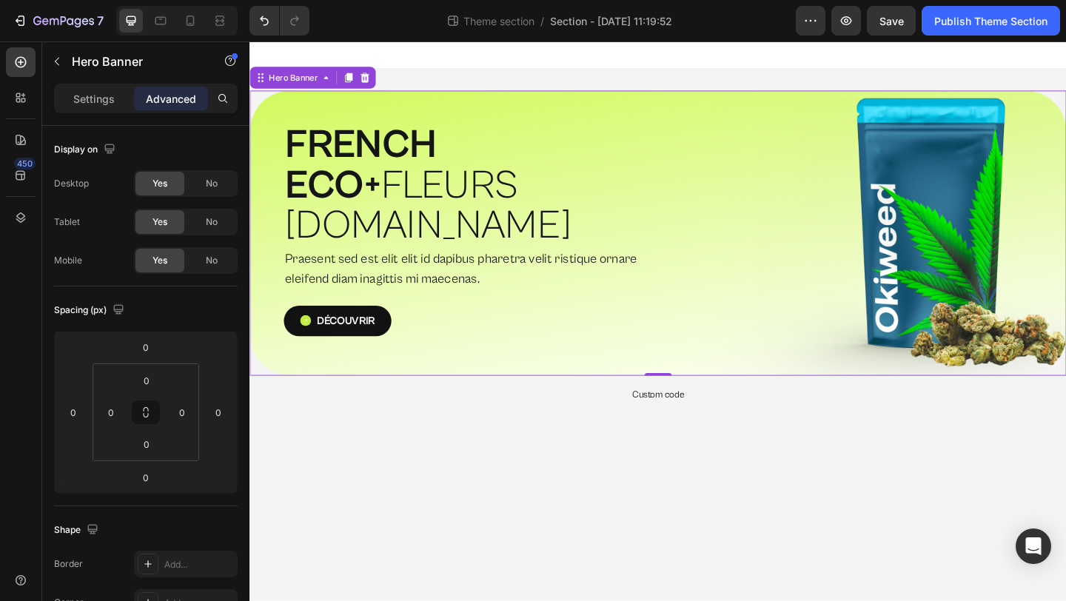
click at [616, 352] on div "⁠⁠⁠⁠⁠⁠⁠ FRENCH ECO+  FLEURS [DOMAIN_NAME] Heading Praesent sed est elit elit id…" at bounding box center [693, 250] width 888 height 310
click at [19, 204] on div at bounding box center [21, 218] width 30 height 30
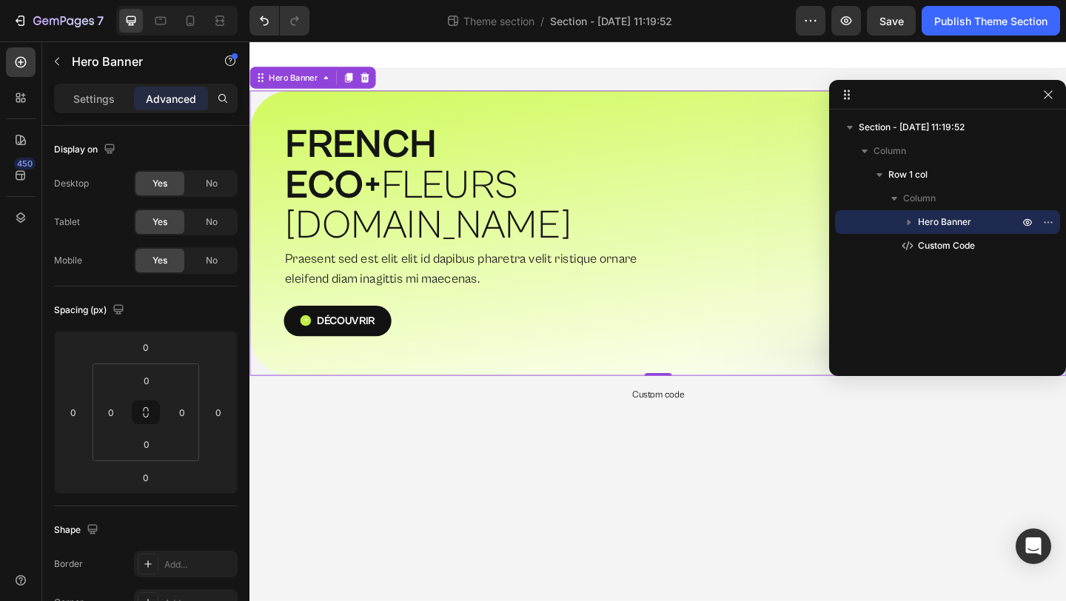
click at [910, 224] on icon "button" at bounding box center [908, 222] width 15 height 15
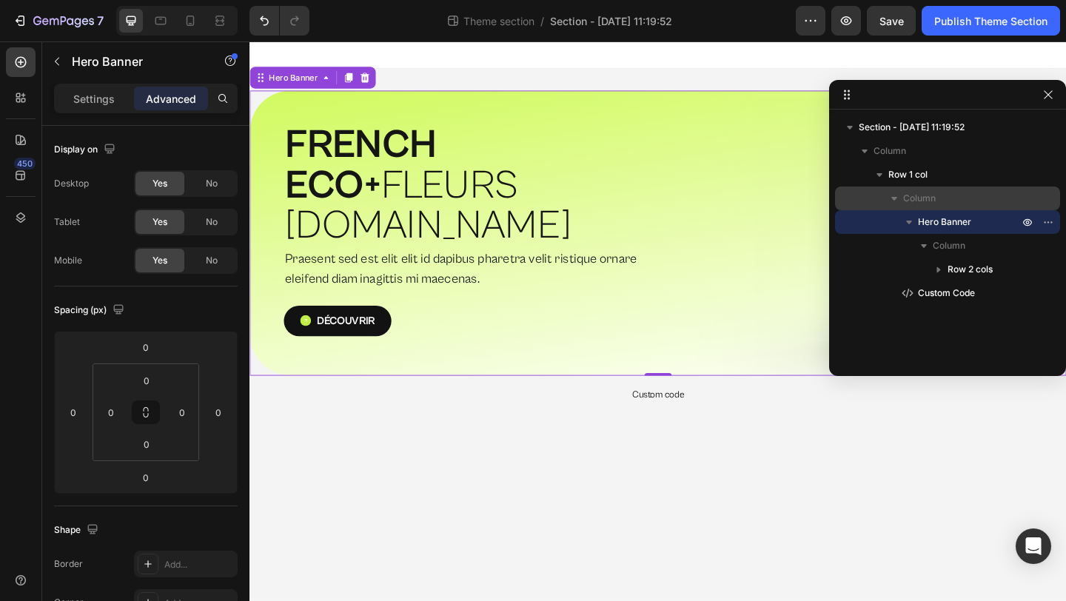
click at [911, 196] on span "Column" at bounding box center [919, 198] width 33 height 15
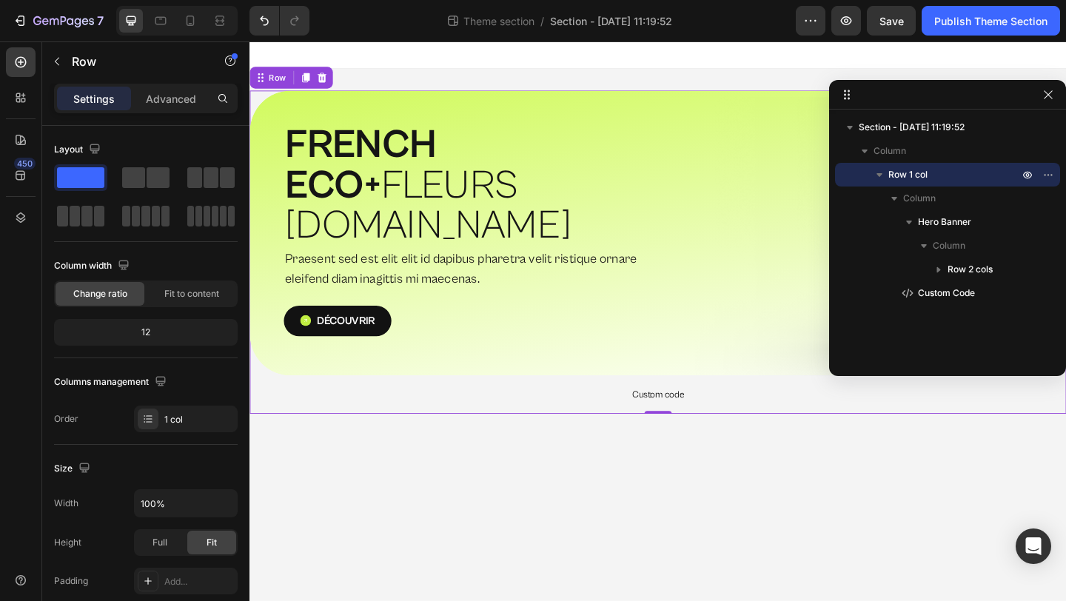
click at [913, 179] on span "Row 1 col" at bounding box center [907, 174] width 39 height 15
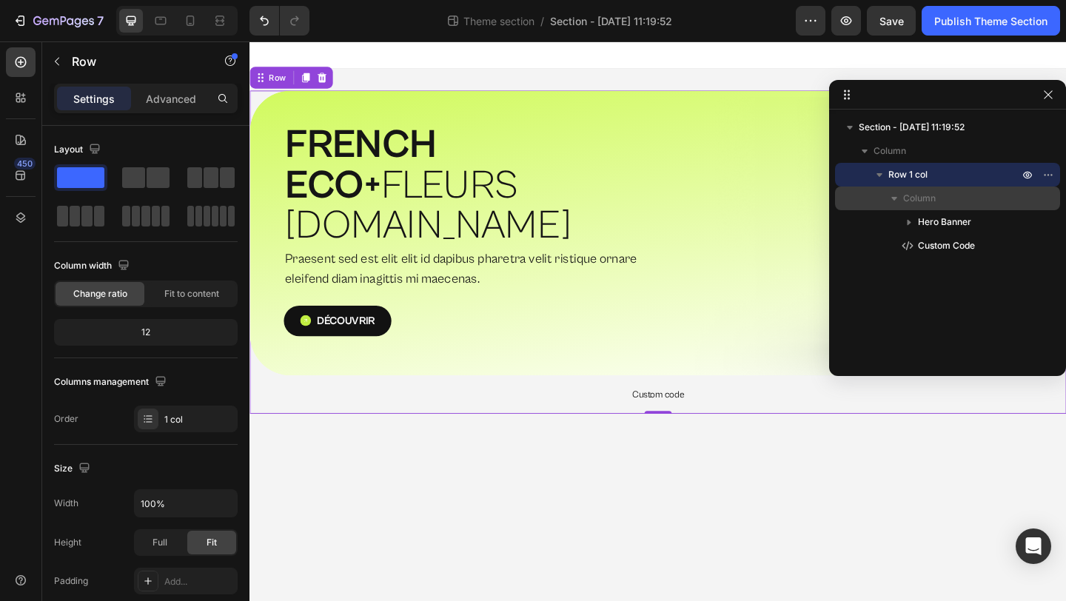
click at [911, 201] on span "Column" at bounding box center [919, 198] width 33 height 15
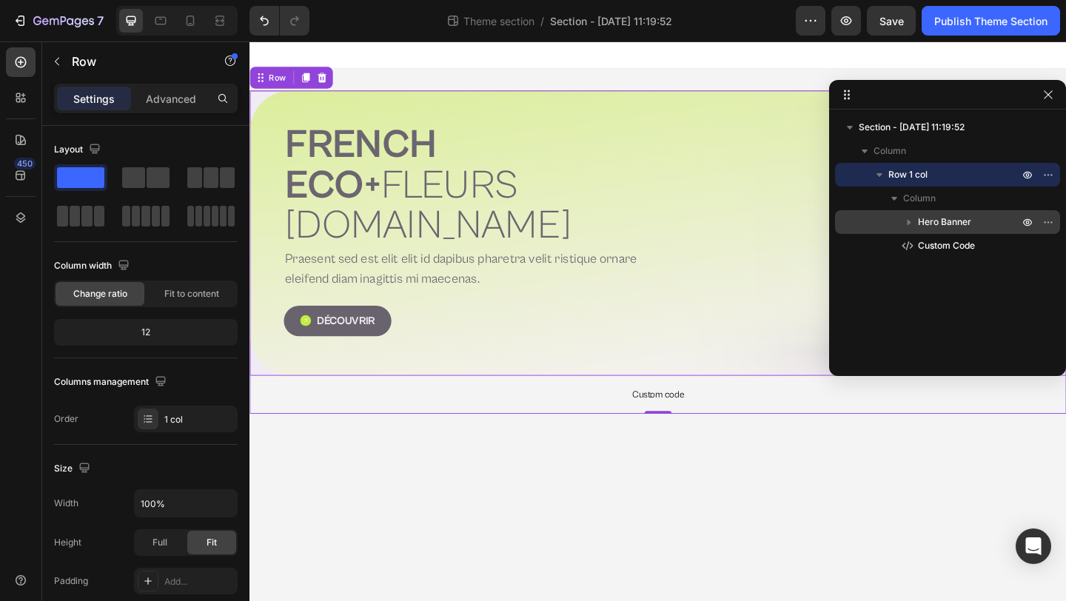
click at [946, 222] on span "Hero Banner" at bounding box center [944, 222] width 53 height 15
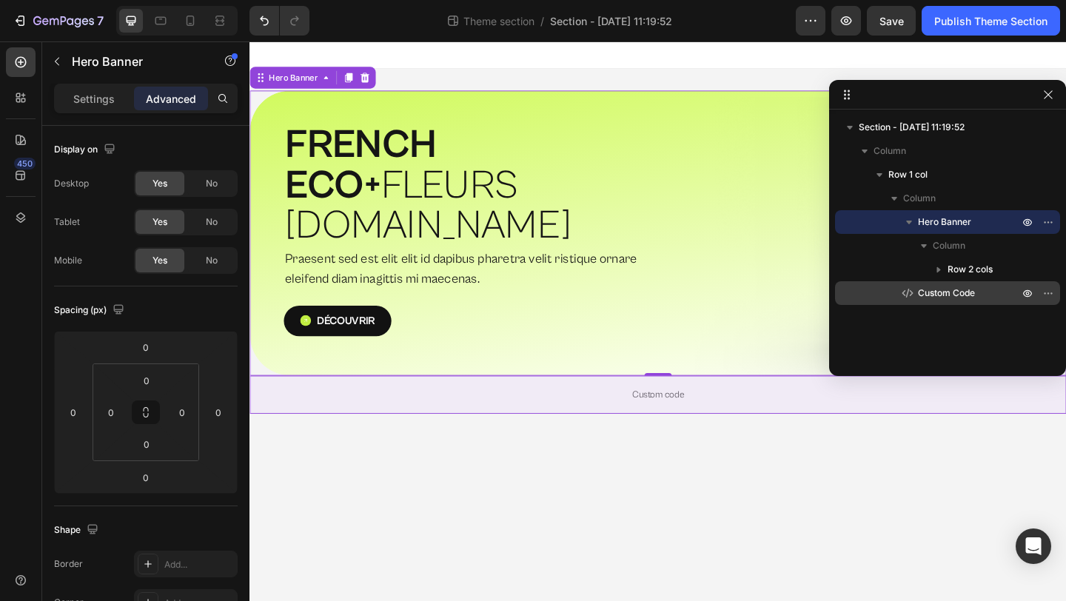
click at [950, 299] on span "Custom Code" at bounding box center [946, 293] width 57 height 15
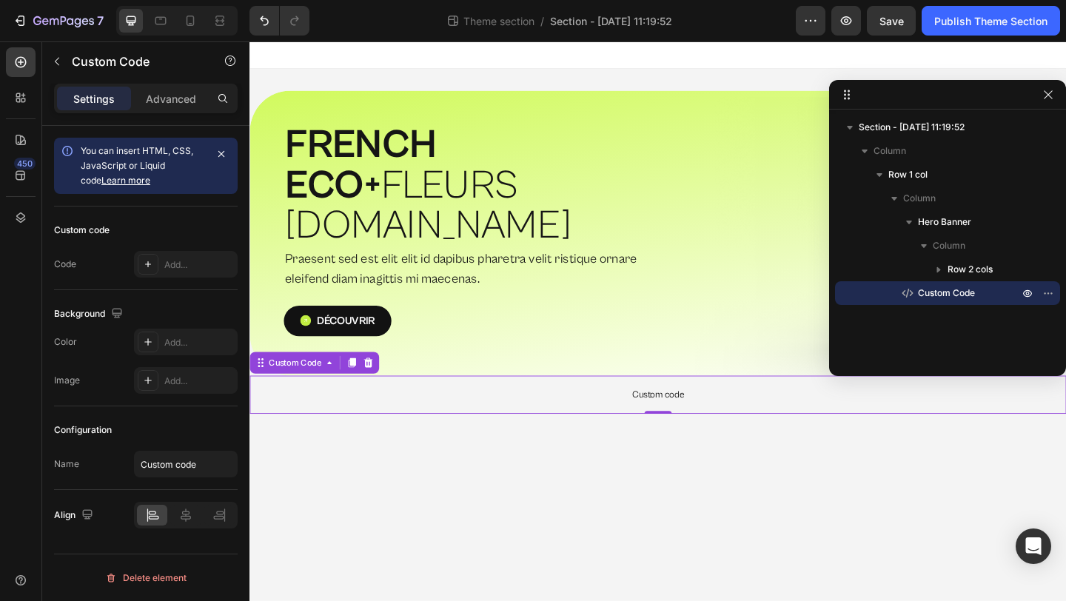
click at [794, 417] on span "Custom code" at bounding box center [693, 426] width 888 height 18
click at [383, 385] on icon at bounding box center [378, 391] width 12 height 12
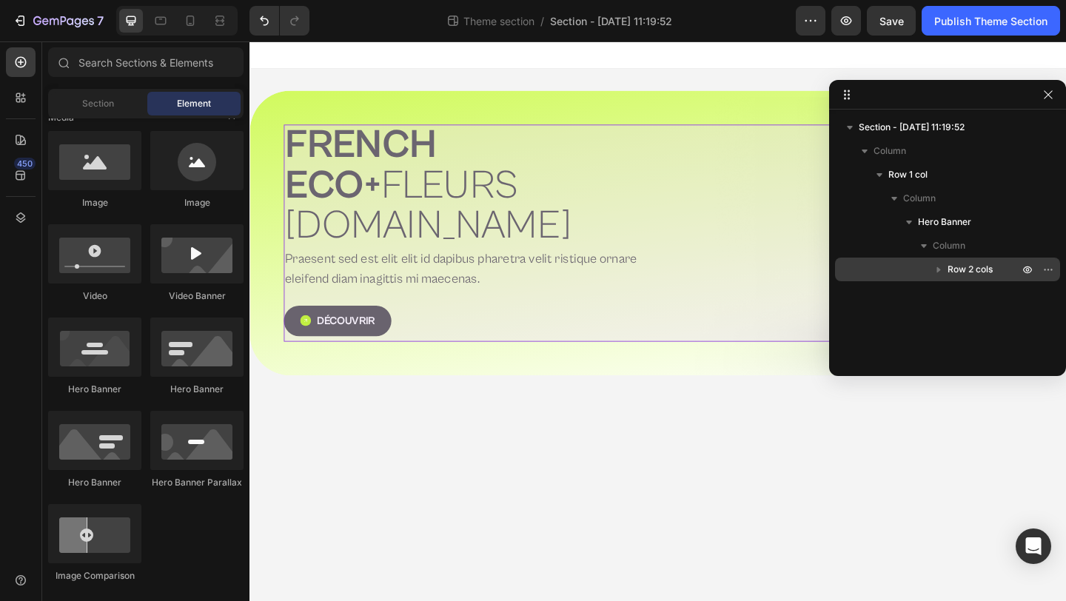
click at [981, 274] on span "Row 2 cols" at bounding box center [969, 269] width 45 height 15
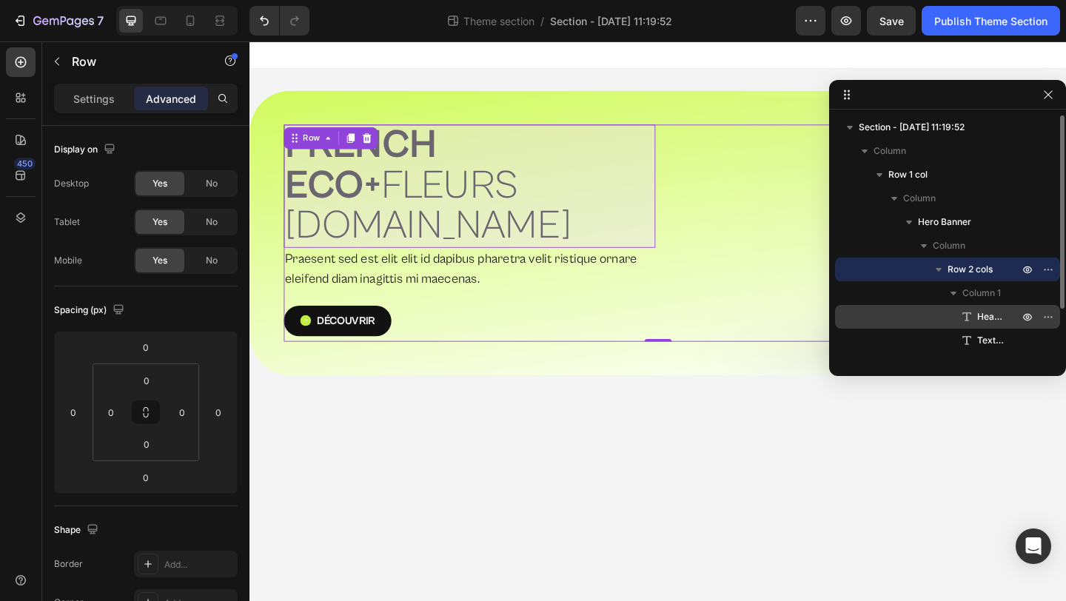
click at [987, 315] on span "Heading" at bounding box center [990, 316] width 27 height 15
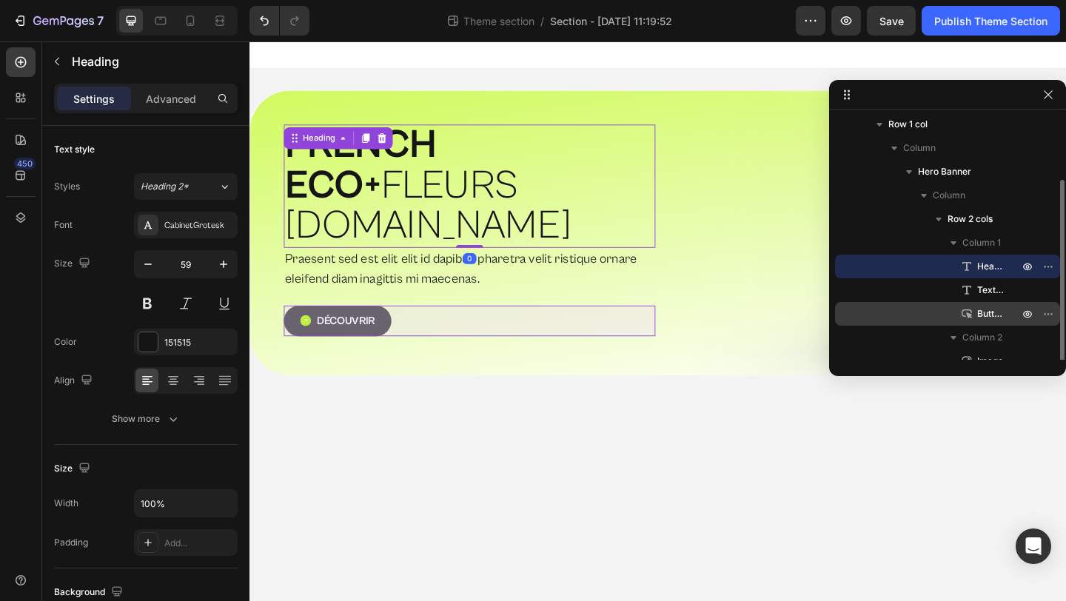
scroll to position [64, 0]
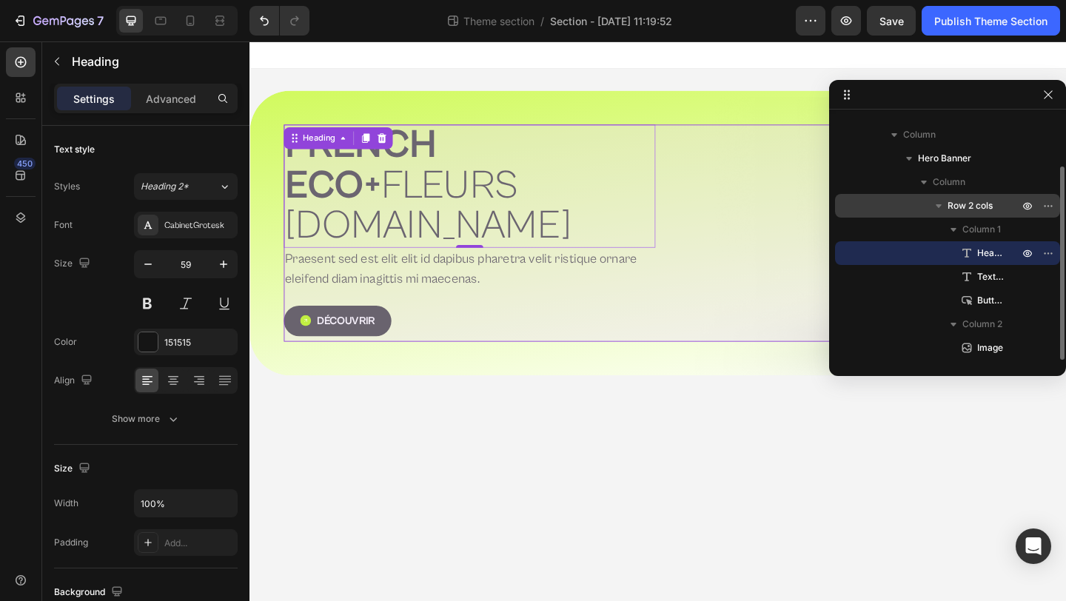
click at [983, 204] on span "Row 2 cols" at bounding box center [969, 205] width 45 height 15
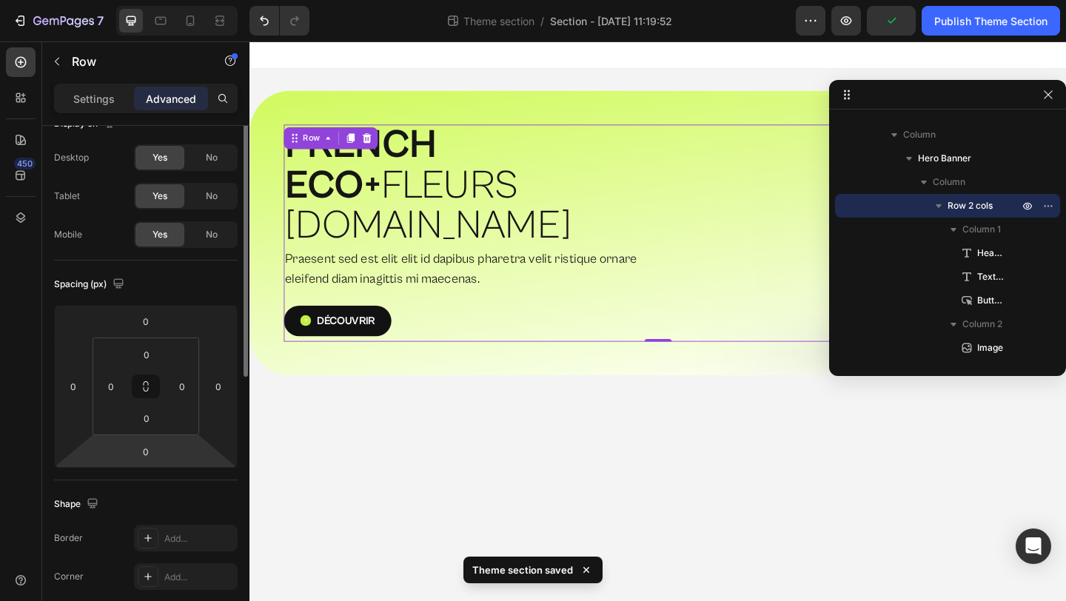
scroll to position [0, 0]
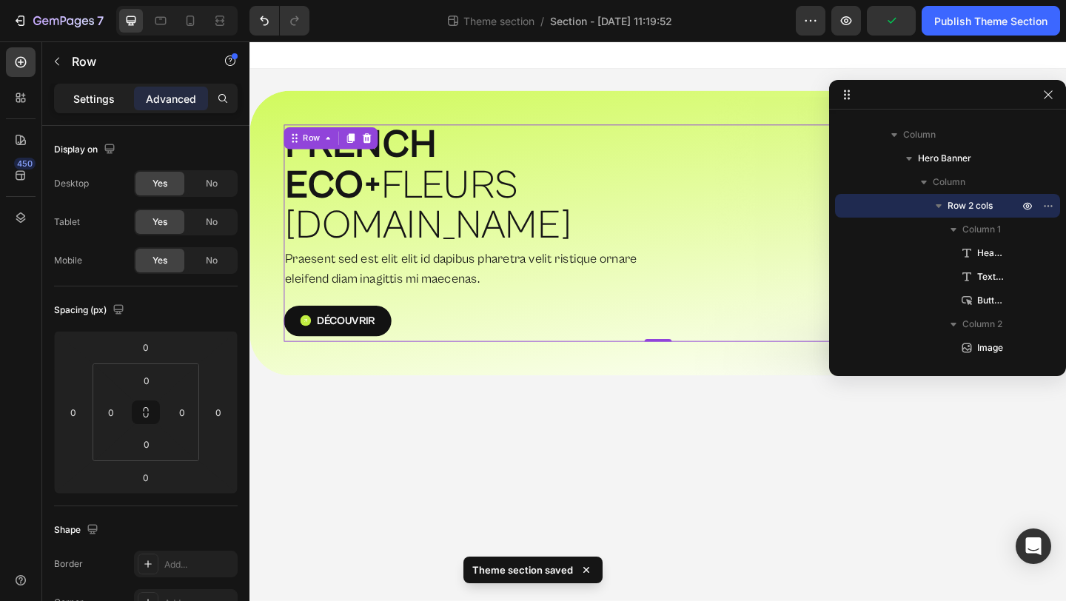
click at [107, 92] on p "Settings" at bounding box center [93, 99] width 41 height 16
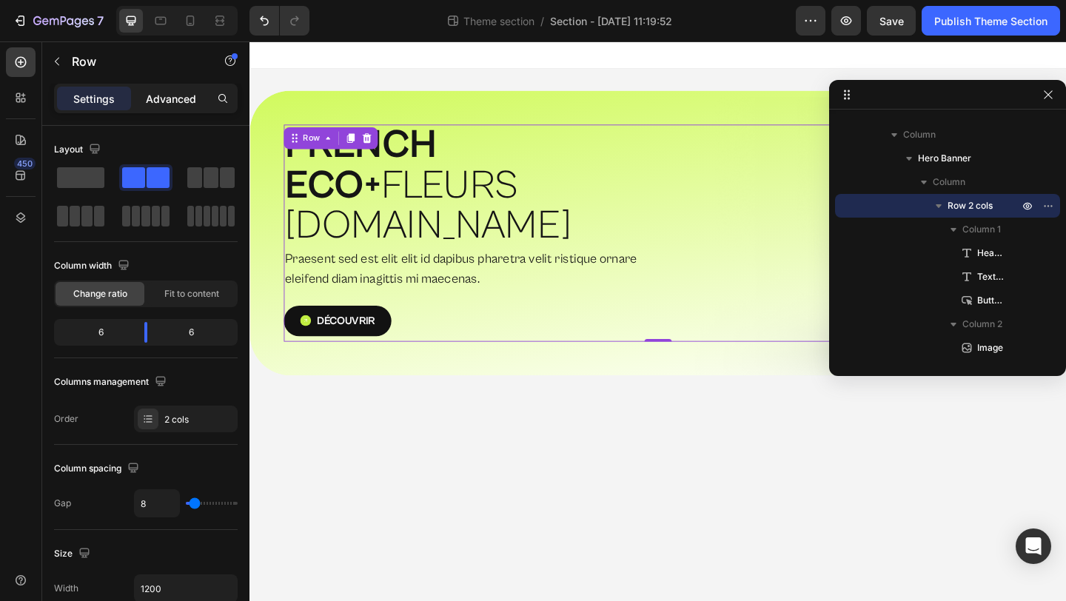
click at [156, 96] on p "Advanced" at bounding box center [171, 99] width 50 height 16
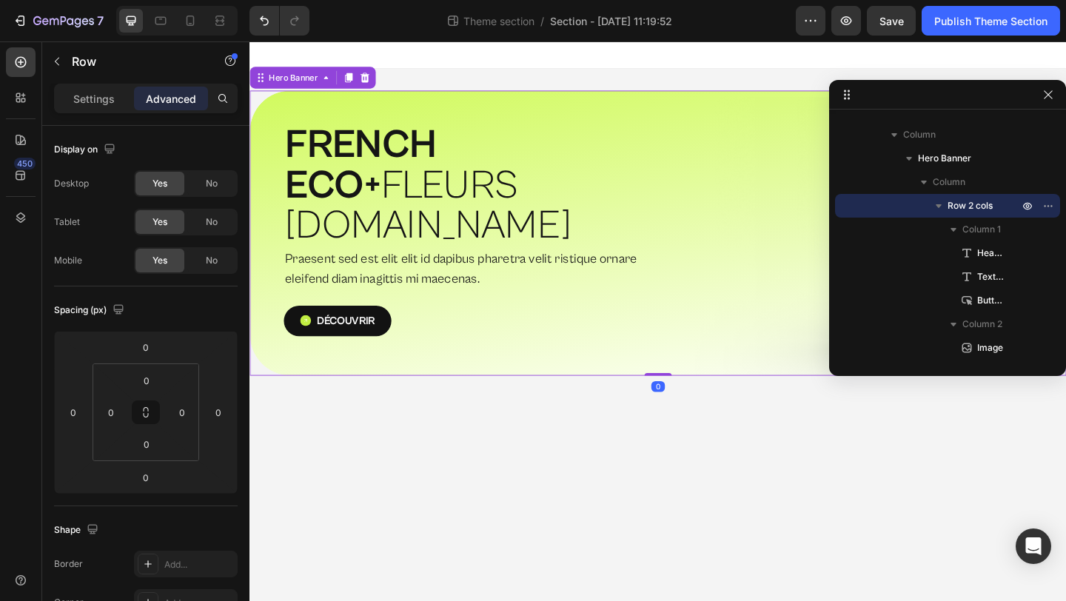
click at [340, 342] on div "⁠⁠⁠⁠⁠⁠⁠ FRENCH ECO+  FLEURS [DOMAIN_NAME] Heading Praesent sed est elit elit id…" at bounding box center [693, 250] width 888 height 310
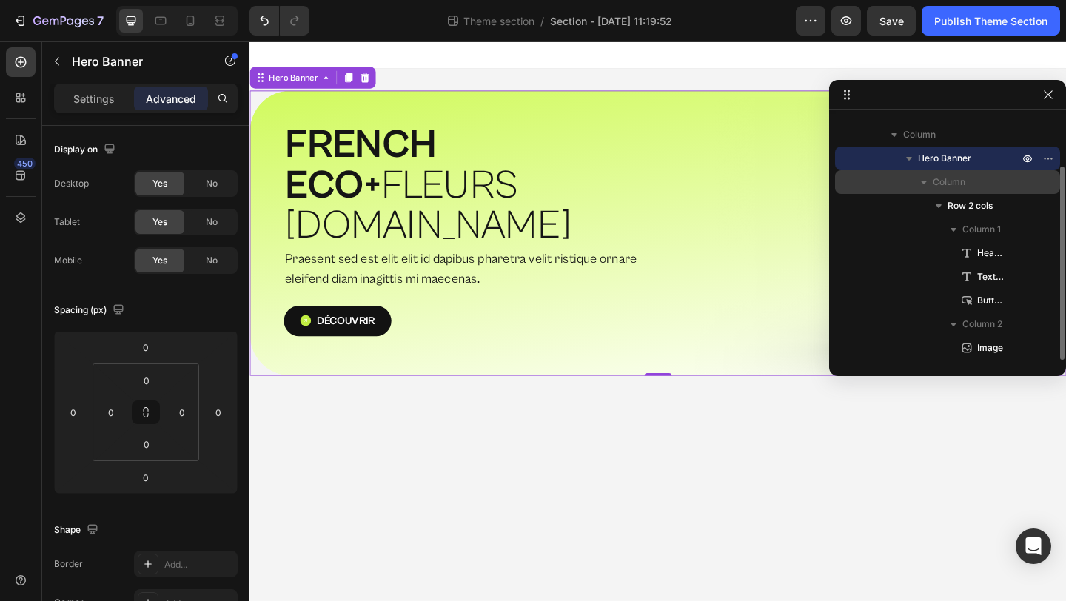
click at [948, 176] on span "Column" at bounding box center [948, 182] width 33 height 15
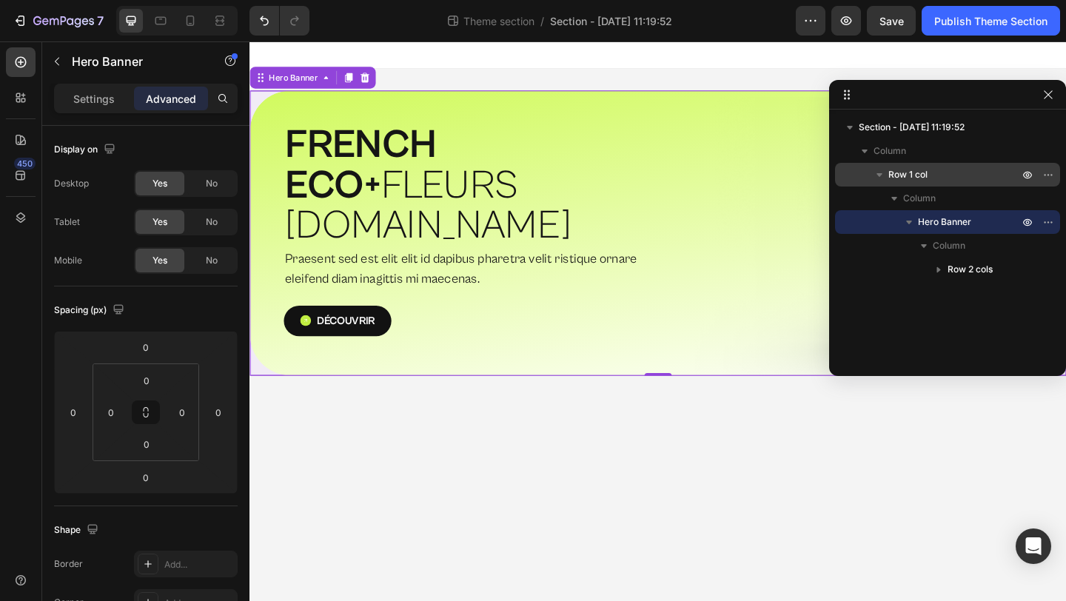
click at [930, 171] on p "Row 1 col" at bounding box center [954, 174] width 133 height 15
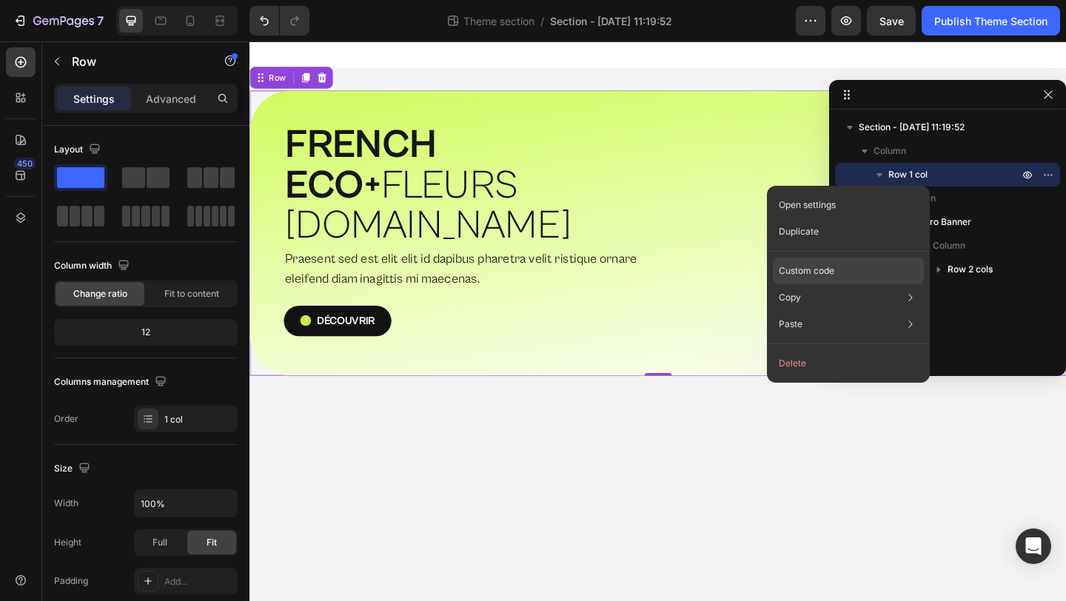
click at [859, 311] on div "Custom code" at bounding box center [848, 324] width 151 height 27
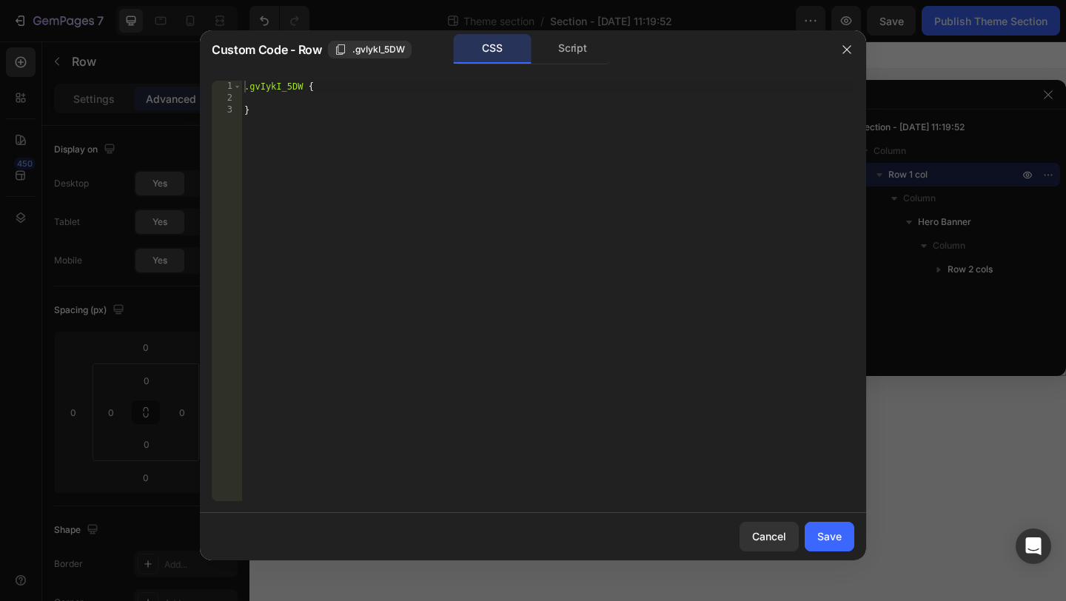
click at [359, 101] on div ".gvIykI_5DW { }" at bounding box center [547, 303] width 613 height 444
type textarea "overflow: visible;"
click at [813, 525] on button "Save" at bounding box center [829, 537] width 50 height 30
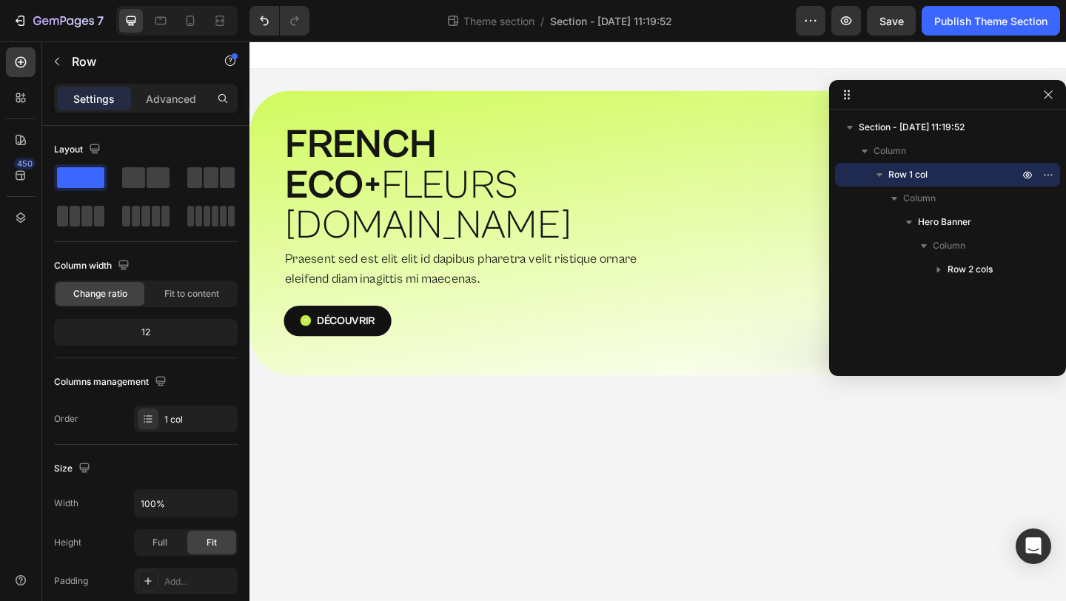
click at [819, 459] on body "⁠⁠⁠⁠⁠⁠⁠ FRENCH ECO+  FLEURS G.HOUSE Heading Praesent sed est elit elit id dapib…" at bounding box center [693, 345] width 888 height 608
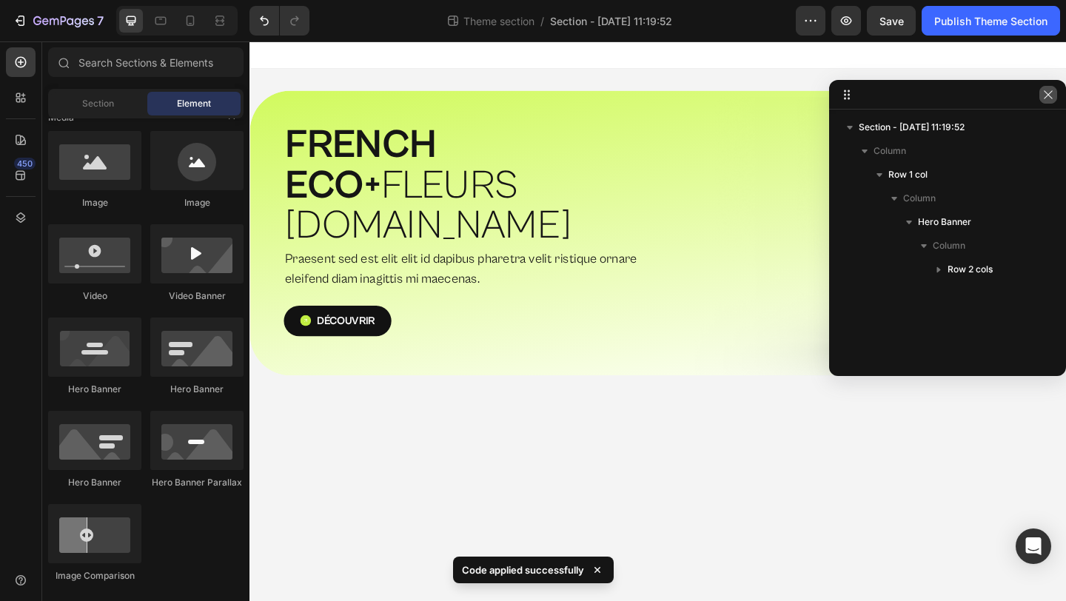
click at [1050, 100] on icon "button" at bounding box center [1048, 95] width 12 height 12
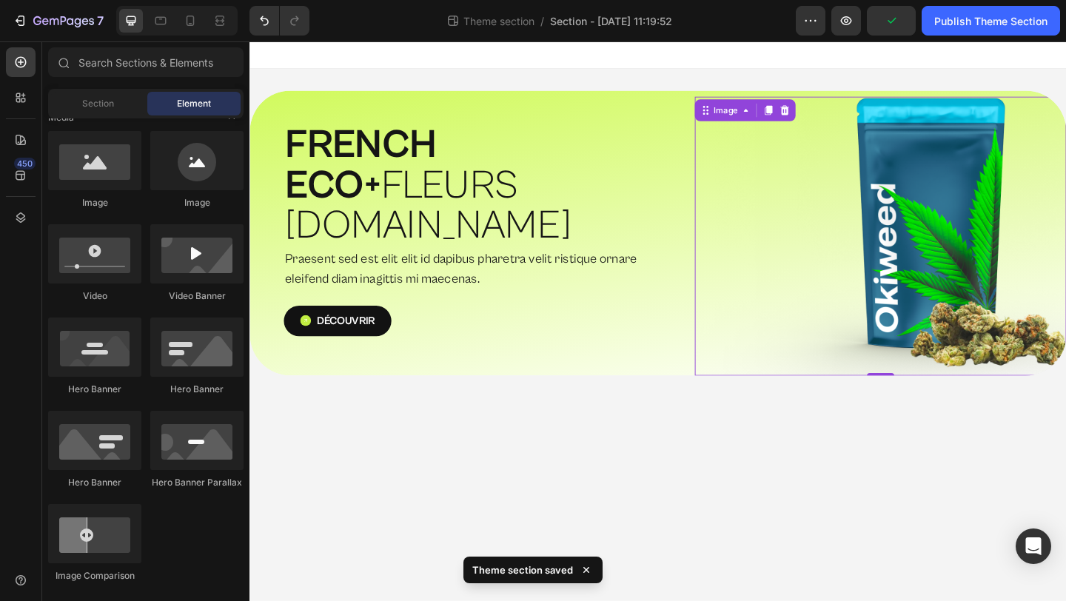
click at [997, 307] on img at bounding box center [935, 252] width 404 height 303
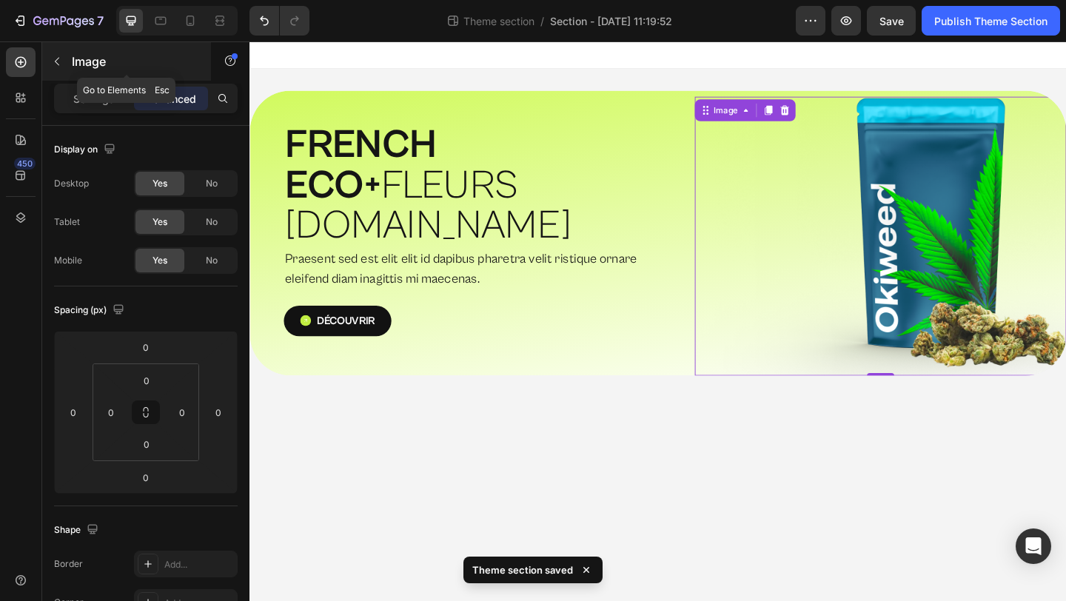
click at [92, 80] on div "Image" at bounding box center [126, 61] width 169 height 38
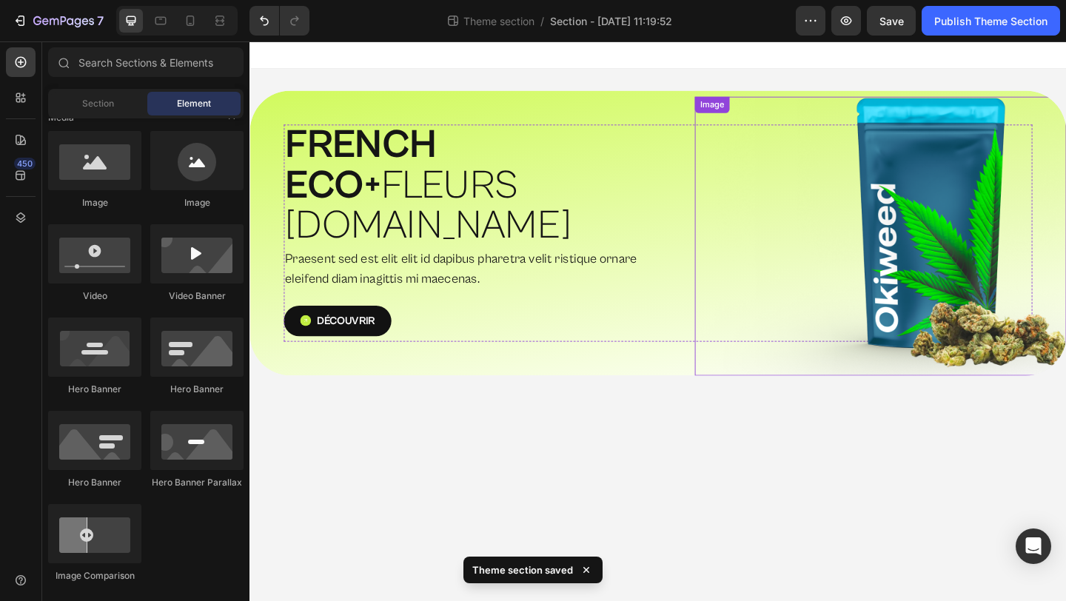
click at [1018, 245] on img at bounding box center [935, 252] width 404 height 303
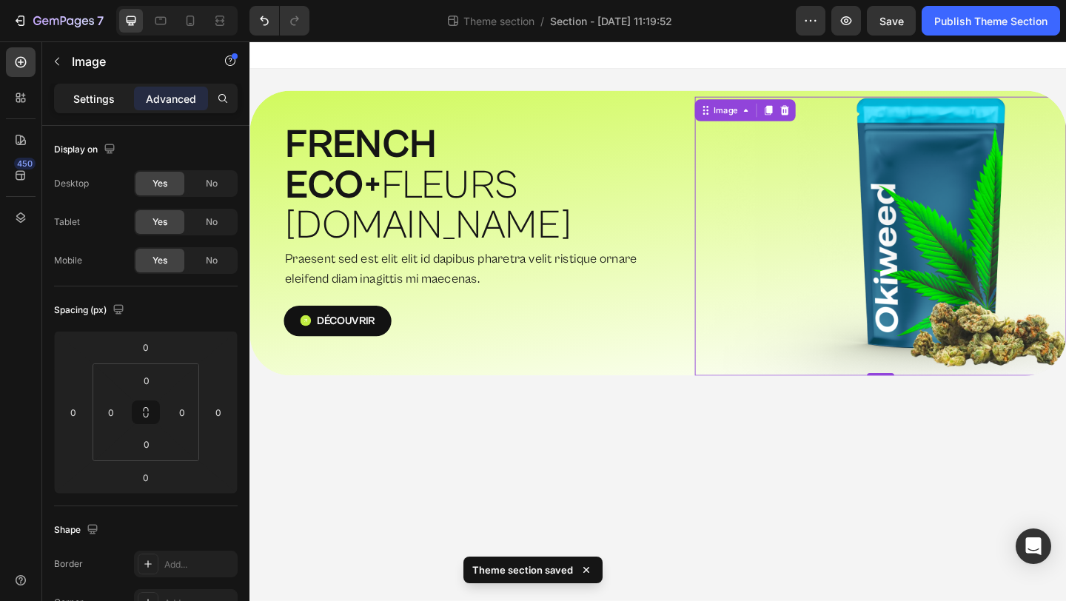
click at [107, 89] on div "Settings" at bounding box center [94, 99] width 74 height 24
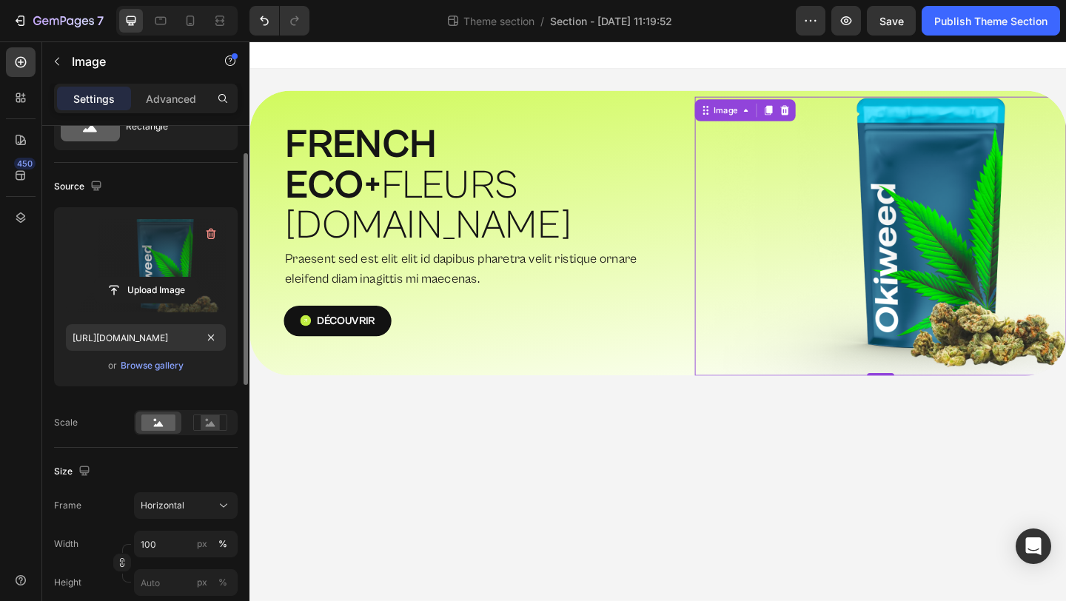
scroll to position [68, 0]
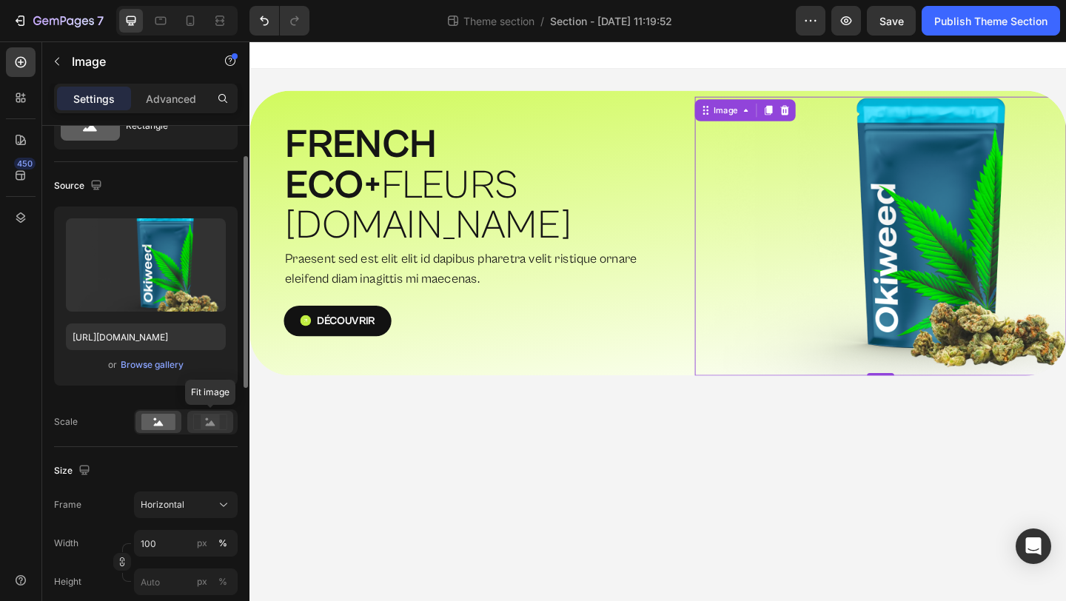
click at [219, 426] on rect at bounding box center [210, 421] width 19 height 15
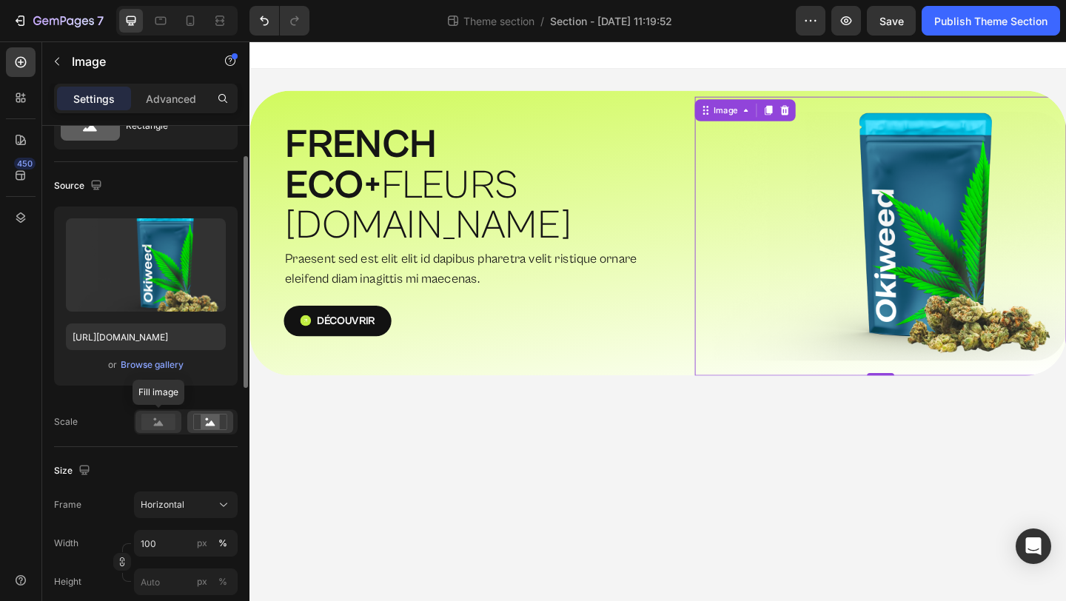
click at [144, 424] on rect at bounding box center [158, 422] width 34 height 16
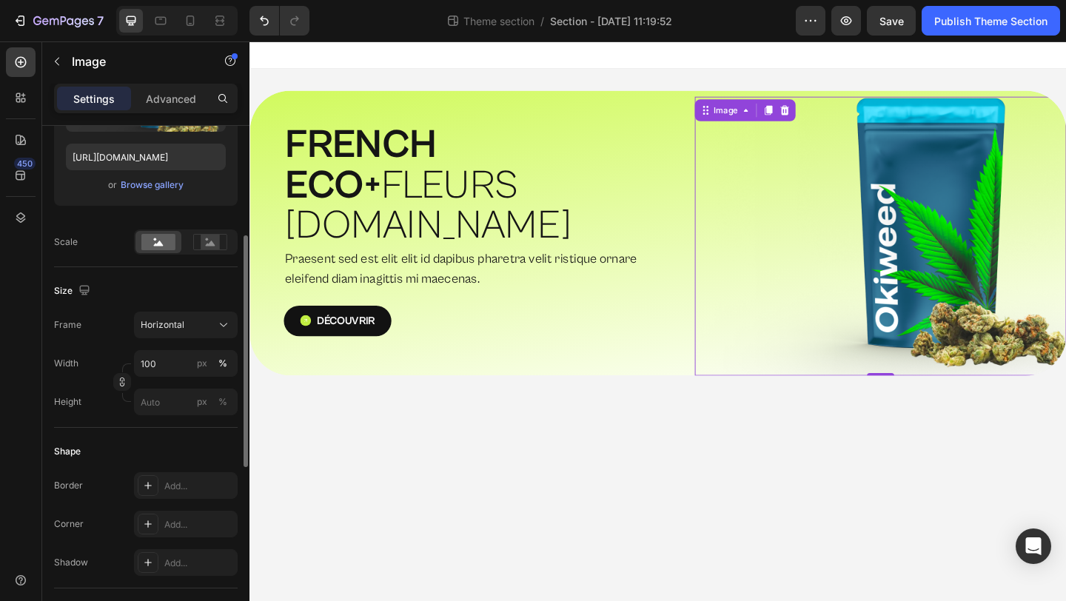
scroll to position [247, 0]
click at [172, 369] on input "100" at bounding box center [186, 364] width 104 height 27
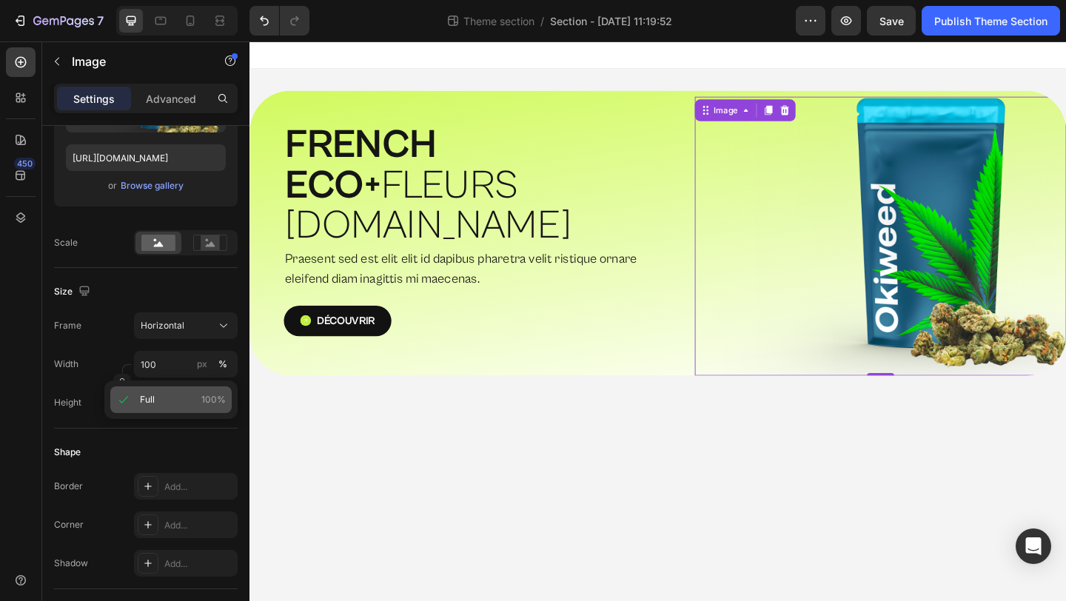
click at [147, 392] on div "Full 100%" at bounding box center [170, 399] width 121 height 27
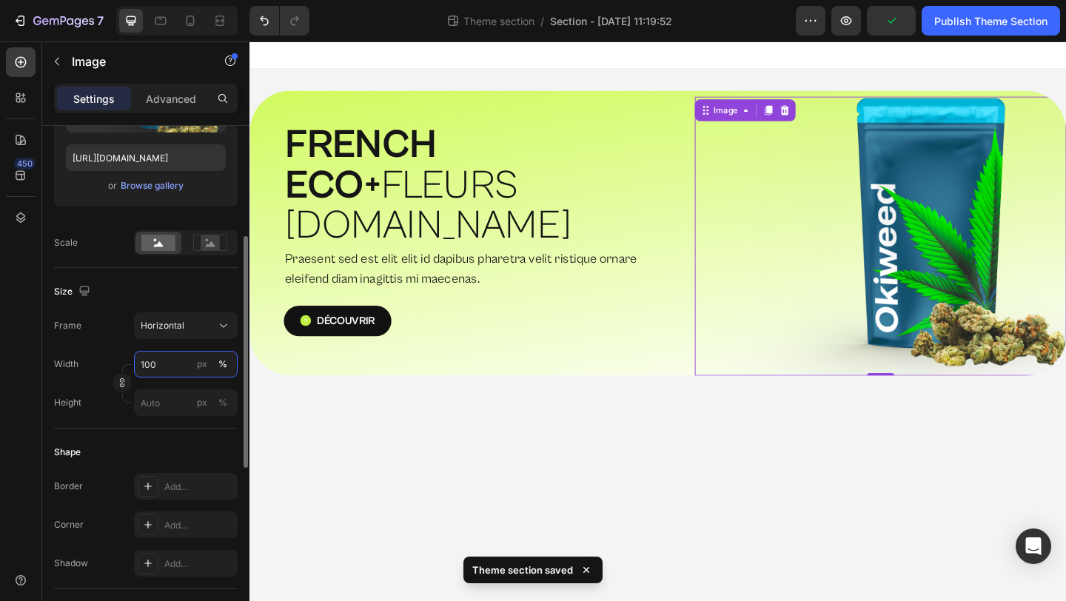
click at [181, 360] on input "100" at bounding box center [186, 364] width 104 height 27
click at [141, 445] on div "Shape" at bounding box center [146, 452] width 184 height 24
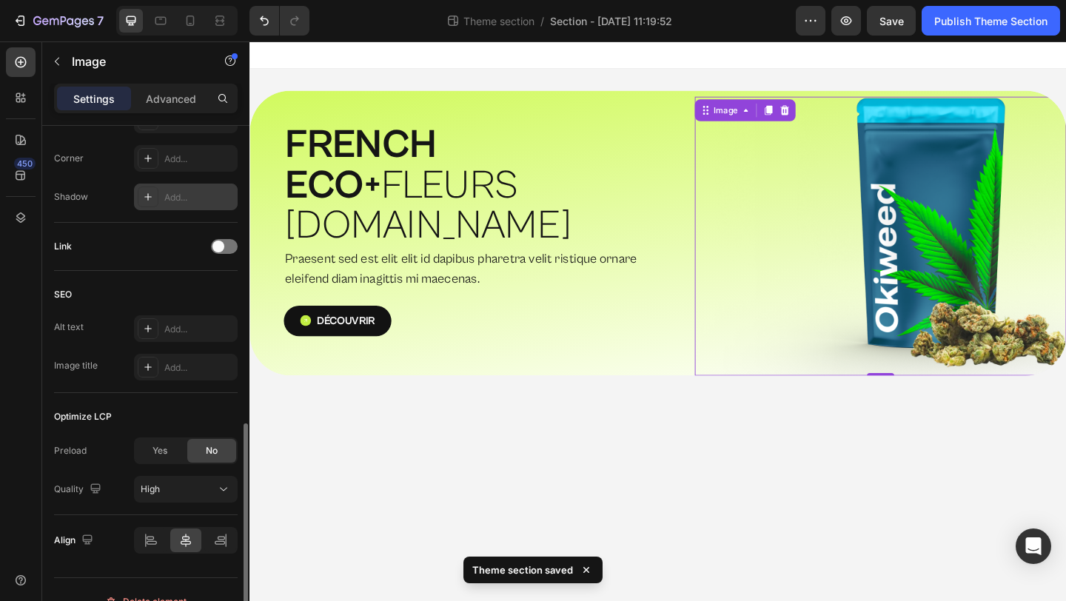
scroll to position [637, 0]
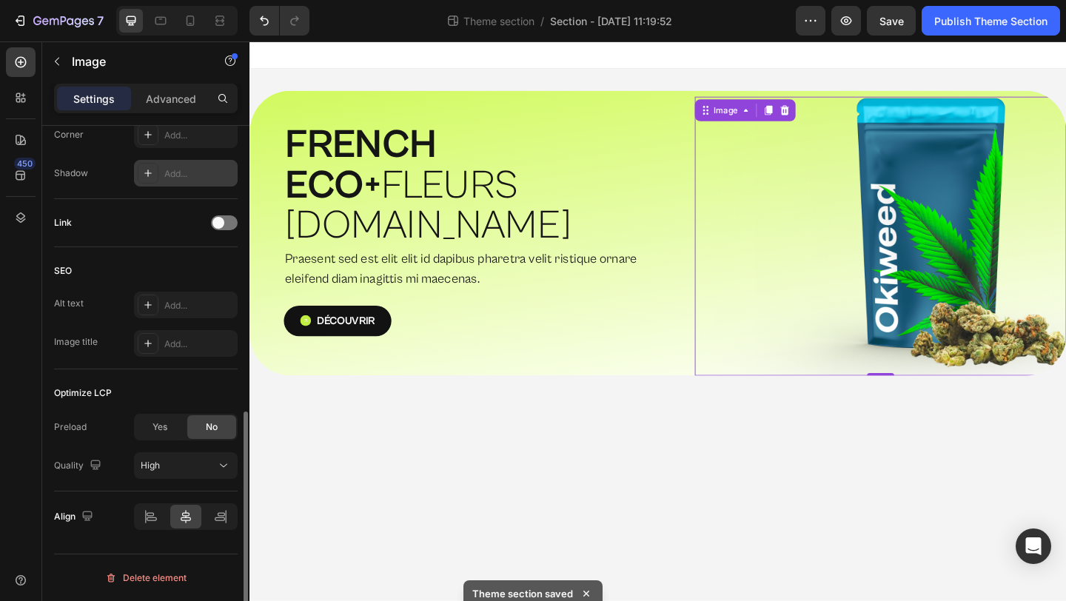
click at [174, 468] on div "High" at bounding box center [178, 465] width 75 height 13
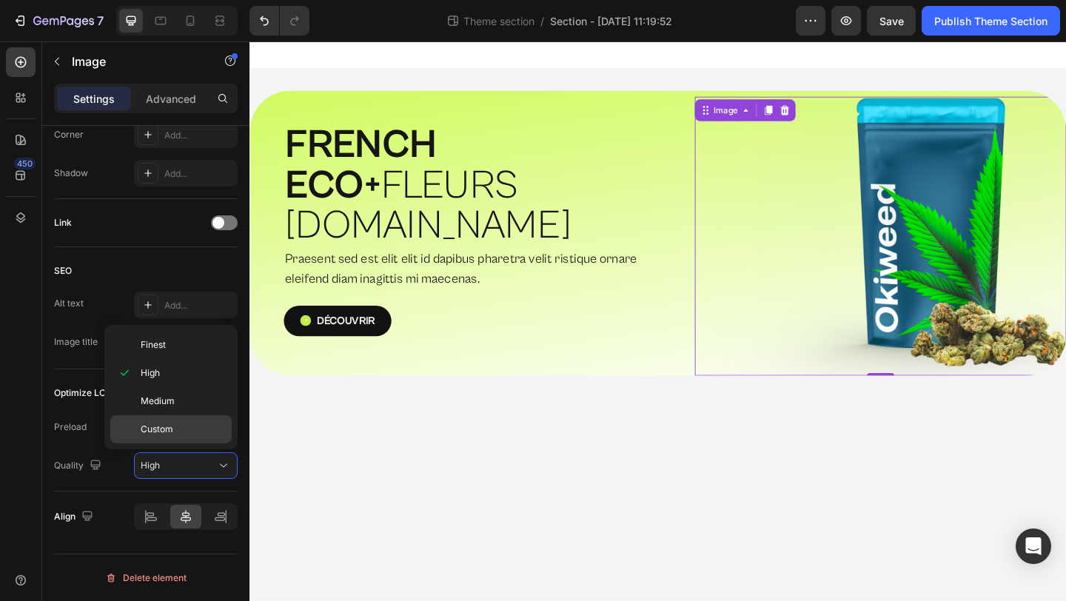
click at [175, 423] on p "Custom" at bounding box center [183, 429] width 84 height 13
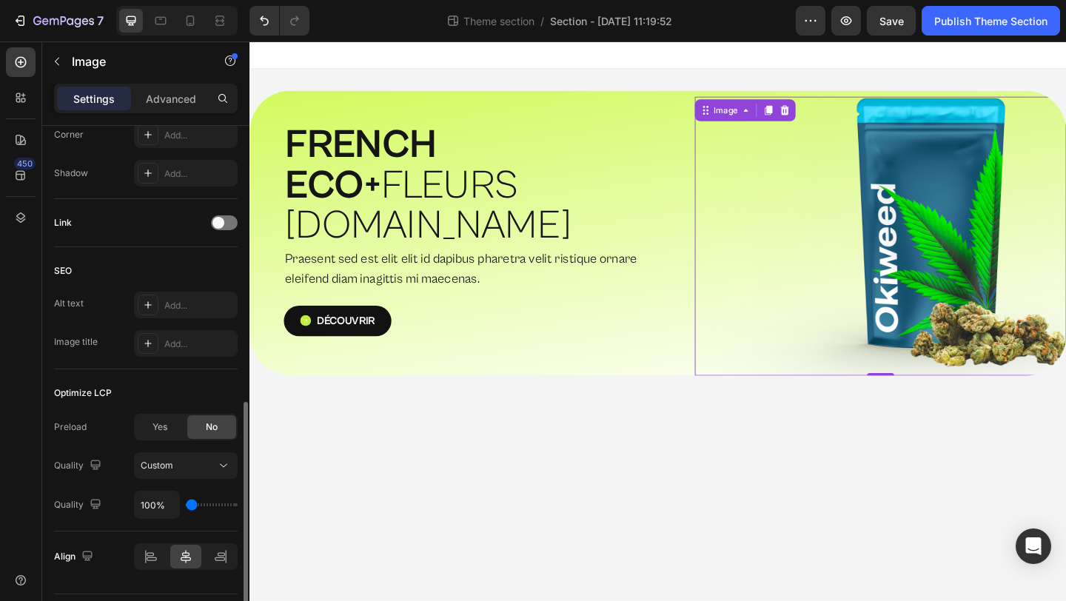
type input "200%"
type input "200"
type input "350%"
type input "350"
type input "400%"
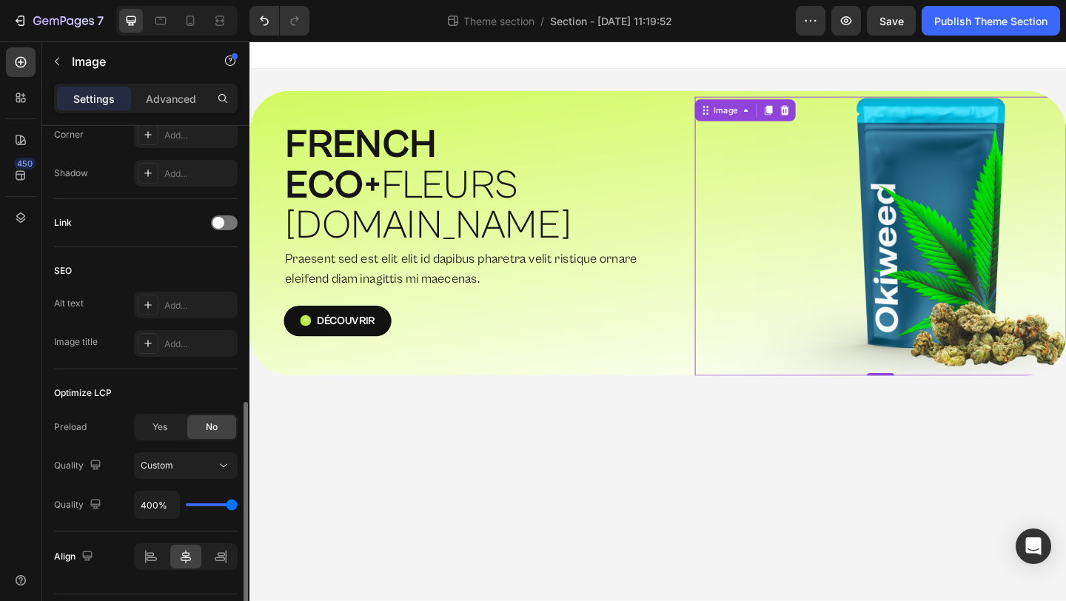
drag, startPoint x: 187, startPoint y: 503, endPoint x: 332, endPoint y: 503, distance: 144.3
type input "400"
click at [238, 503] on input "range" at bounding box center [212, 504] width 52 height 3
click at [80, 511] on div "Quality" at bounding box center [79, 505] width 50 height 20
click at [197, 478] on button "Custom" at bounding box center [186, 465] width 104 height 27
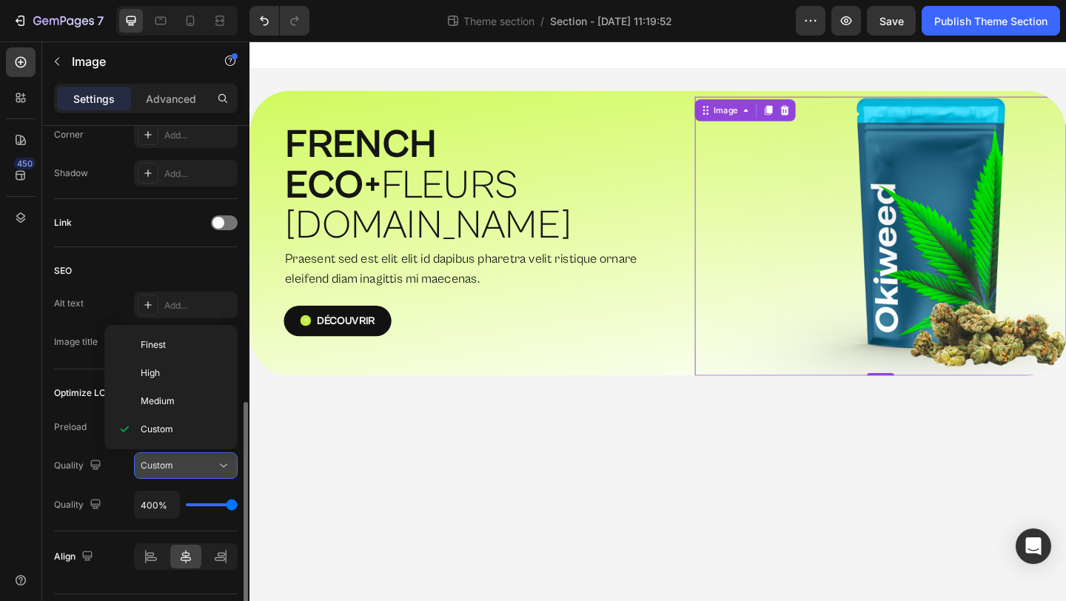
click at [204, 455] on button "Custom" at bounding box center [186, 465] width 104 height 27
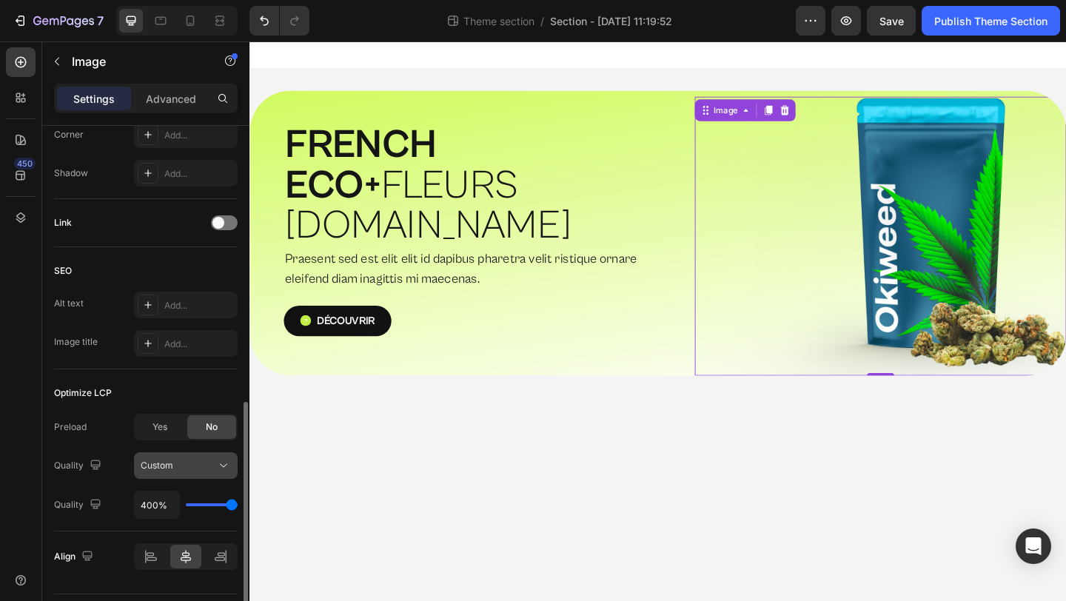
click at [204, 455] on button "Custom" at bounding box center [186, 465] width 104 height 27
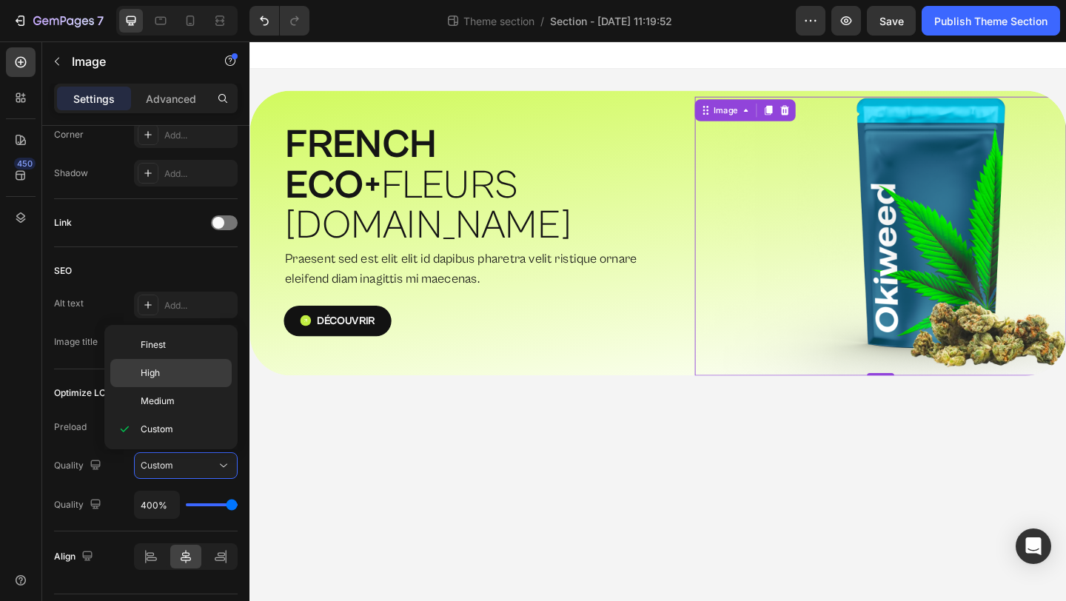
click at [192, 387] on div "High" at bounding box center [170, 401] width 121 height 28
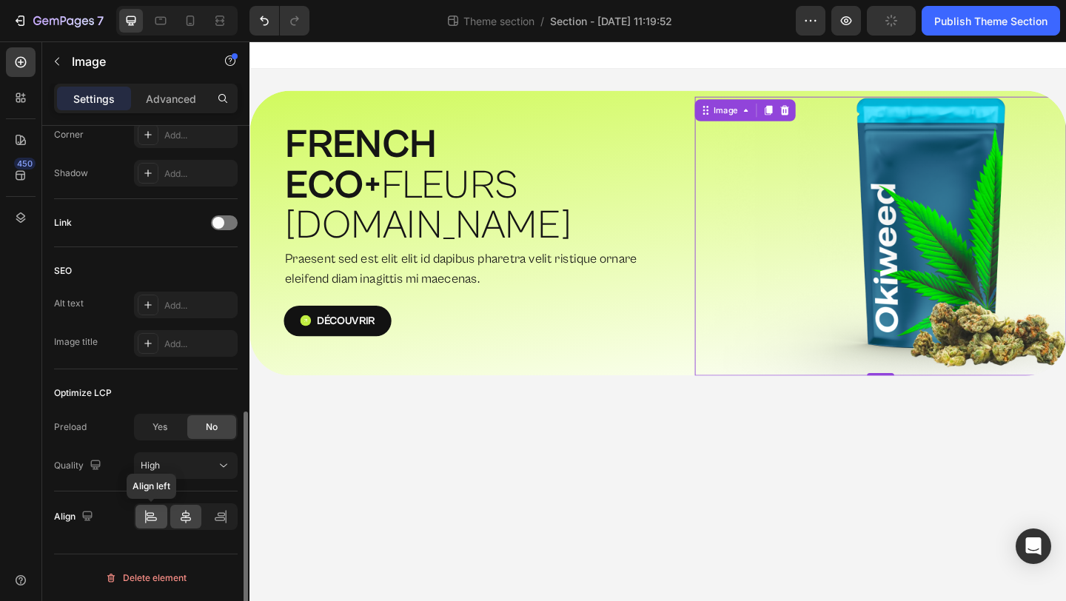
click at [161, 510] on div at bounding box center [151, 517] width 32 height 24
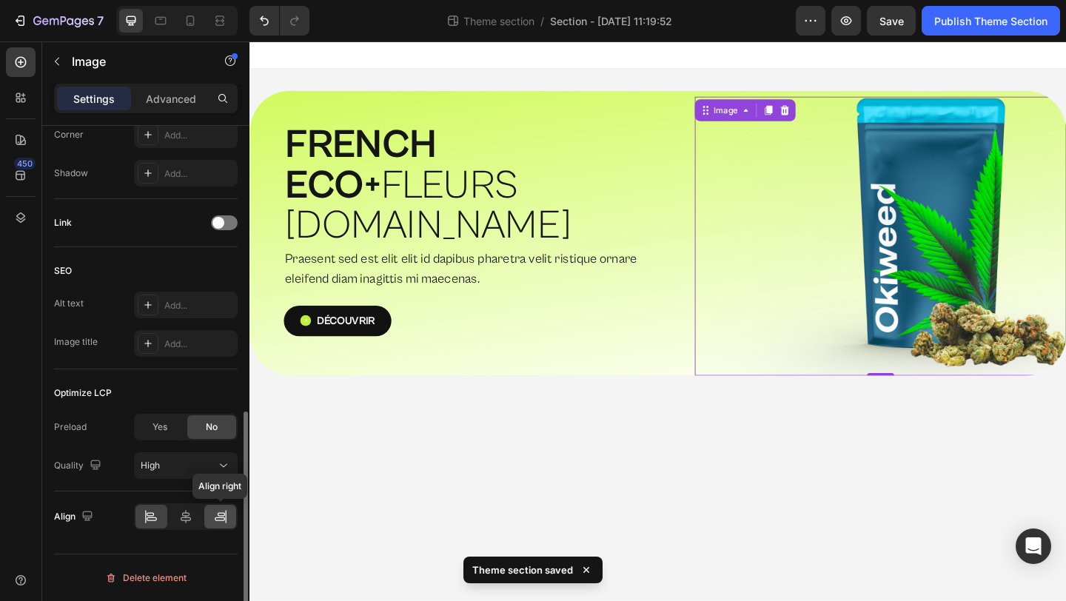
click at [226, 517] on icon at bounding box center [220, 516] width 15 height 15
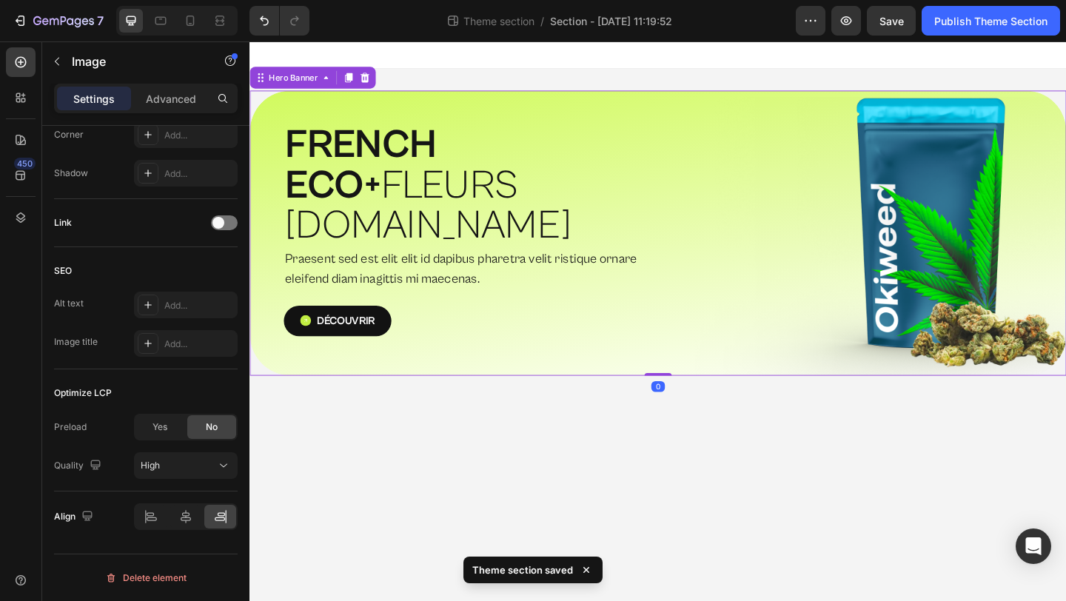
click at [666, 360] on div "⁠⁠⁠⁠⁠⁠⁠ FRENCH ECO+  FLEURS [DOMAIN_NAME] Heading Praesent sed est elit elit id…" at bounding box center [693, 250] width 888 height 310
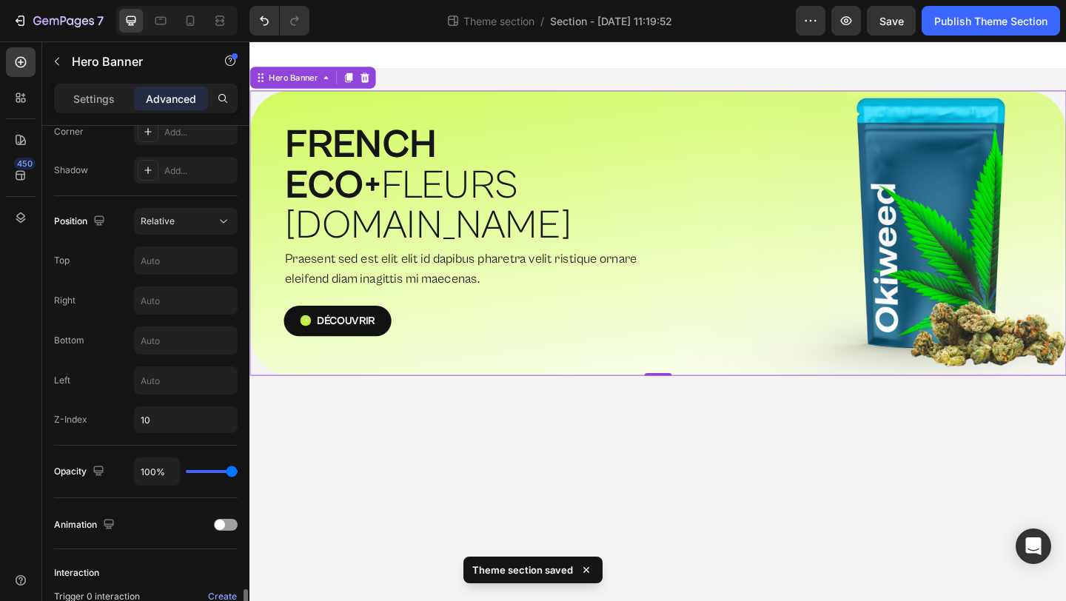
scroll to position [646, 0]
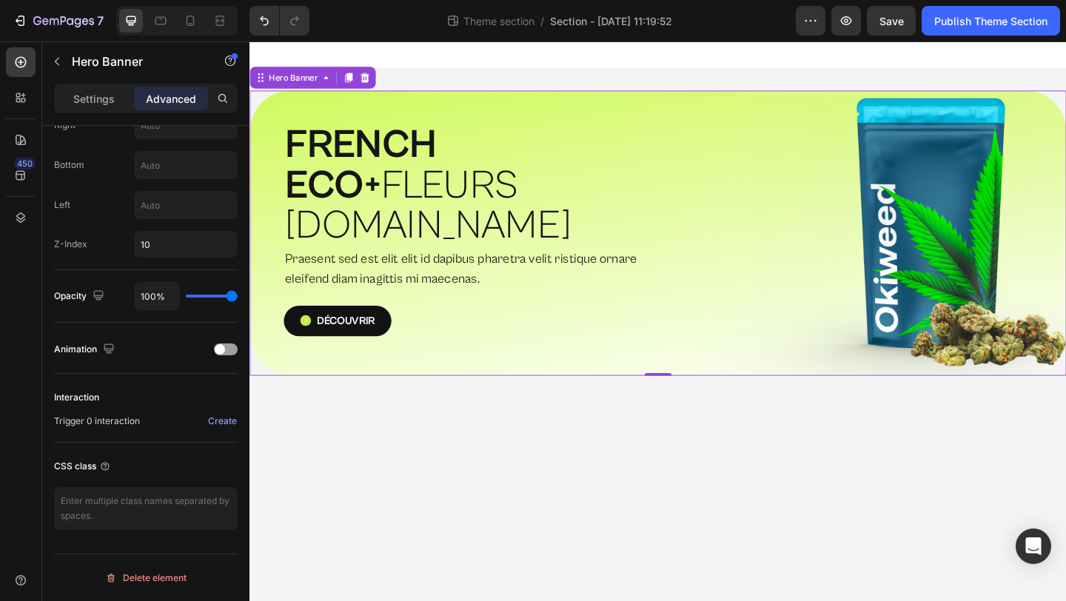
click at [578, 350] on div "⁠⁠⁠⁠⁠⁠⁠ FRENCH ECO+  FLEURS [DOMAIN_NAME] Heading Praesent sed est elit elit id…" at bounding box center [693, 250] width 888 height 310
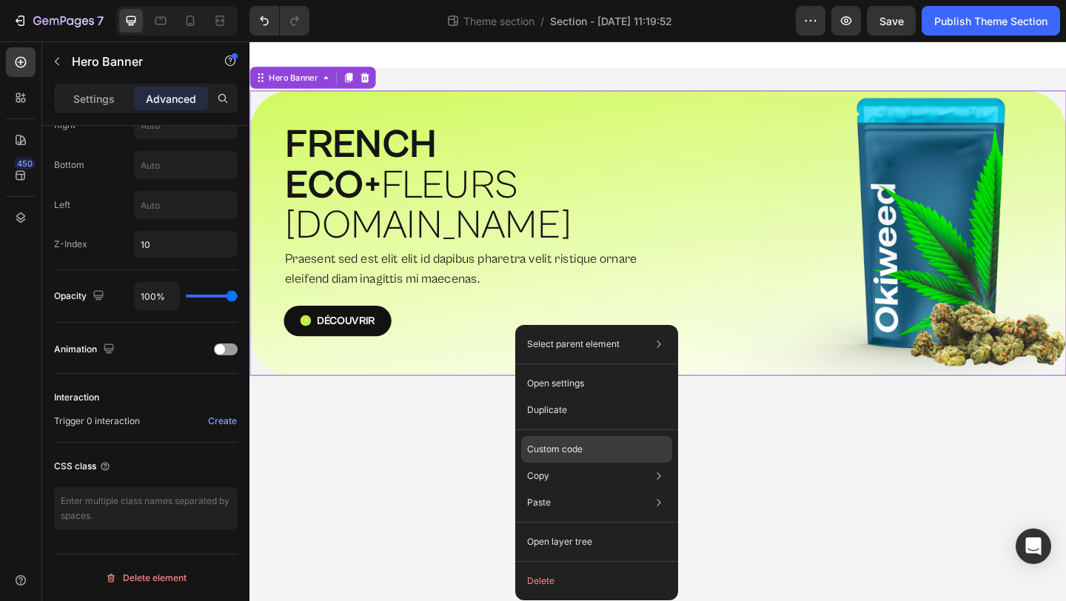
click at [568, 489] on div "Custom code" at bounding box center [596, 502] width 151 height 27
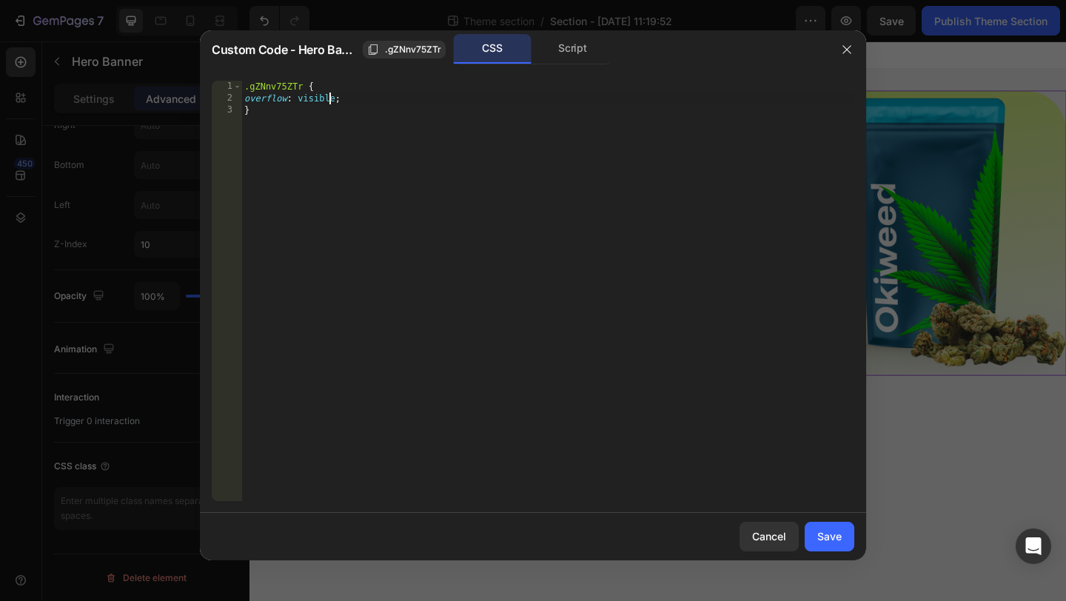
click at [329, 104] on div ".gZNnv75ZTr { overflow : visible ; }" at bounding box center [547, 303] width 613 height 444
type textarea "overflow: visible !;"
click at [841, 542] on div "Save" at bounding box center [829, 536] width 24 height 16
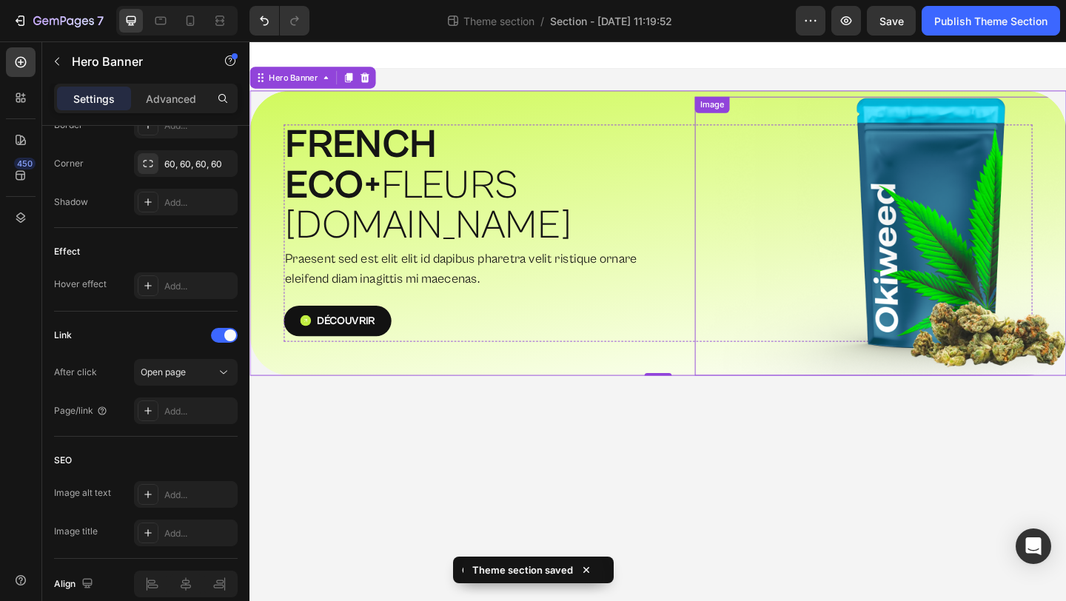
click at [1065, 112] on img at bounding box center [935, 252] width 404 height 303
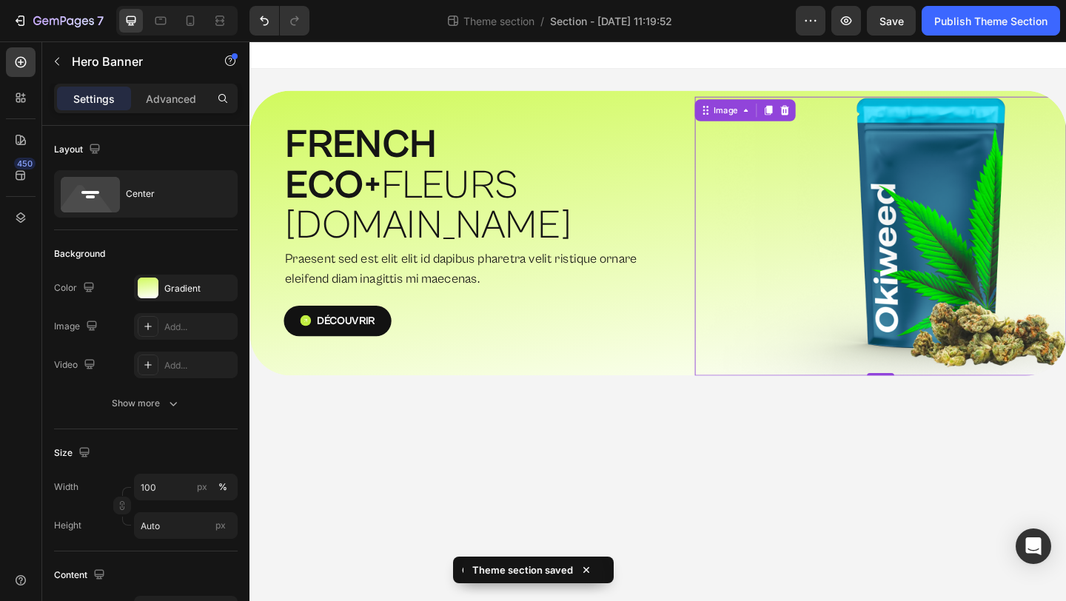
click at [1065, 112] on img at bounding box center [935, 252] width 404 height 303
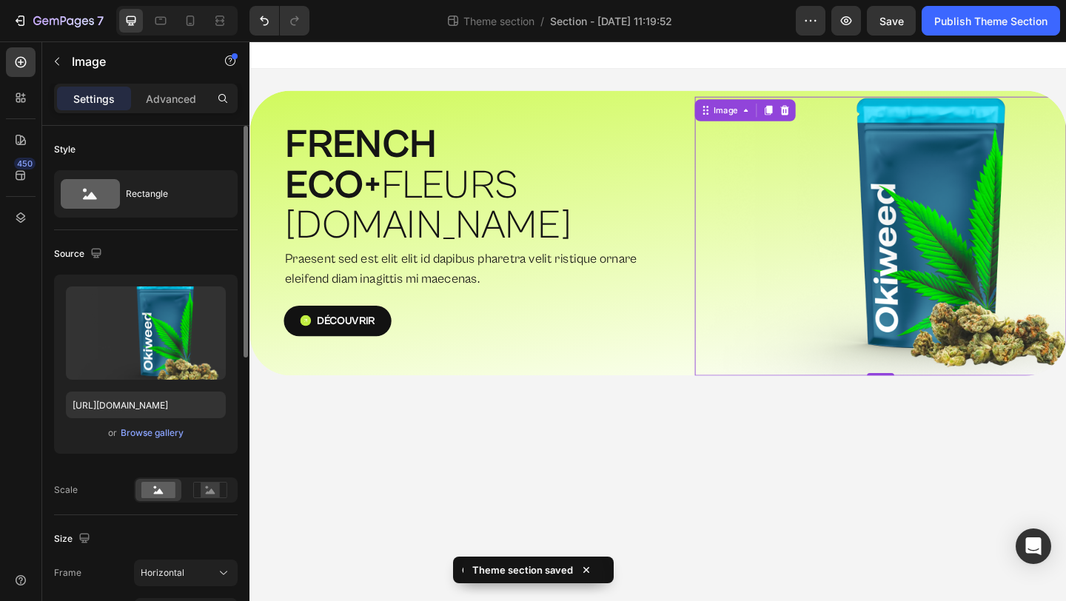
click at [1065, 112] on img at bounding box center [935, 252] width 404 height 303
click at [773, 201] on img at bounding box center [935, 252] width 404 height 303
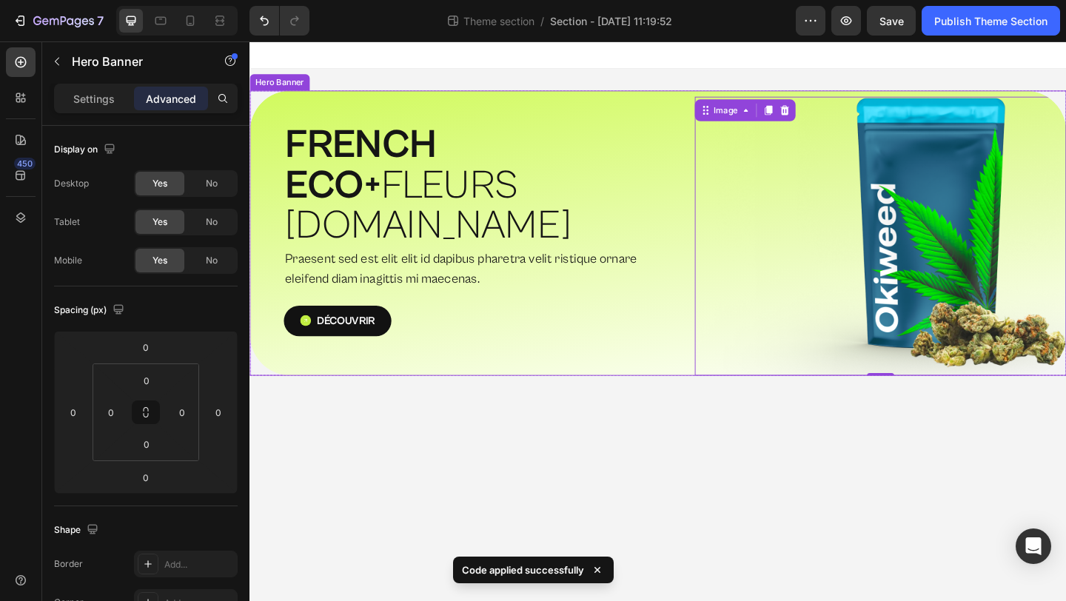
click at [272, 349] on div "⁠⁠⁠⁠⁠⁠⁠ FRENCH ECO+  FLEURS [DOMAIN_NAME] Heading Praesent sed est elit elit id…" at bounding box center [693, 250] width 888 height 310
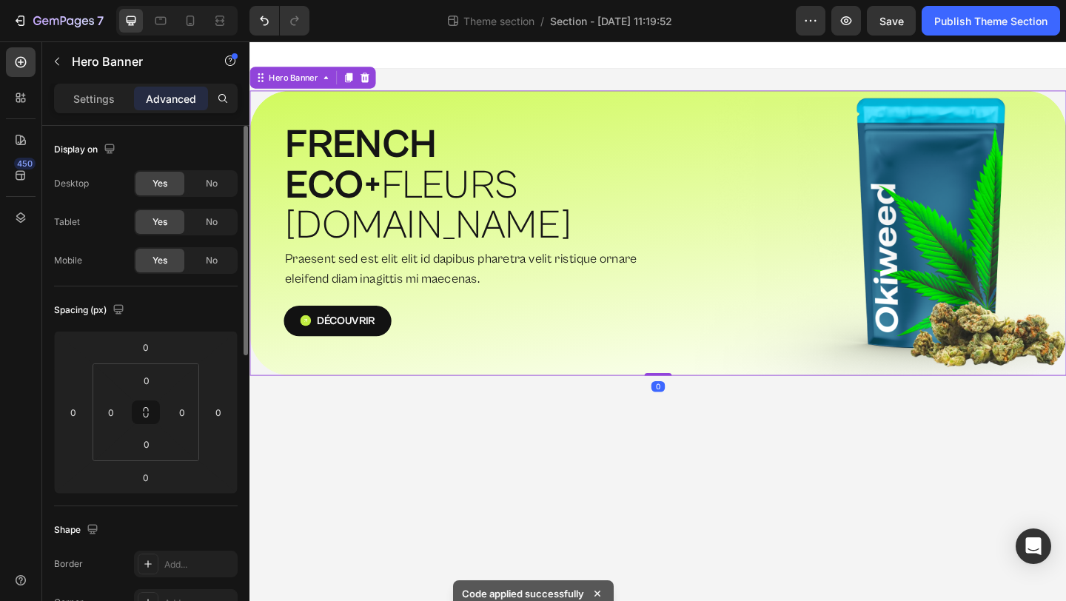
scroll to position [8, 0]
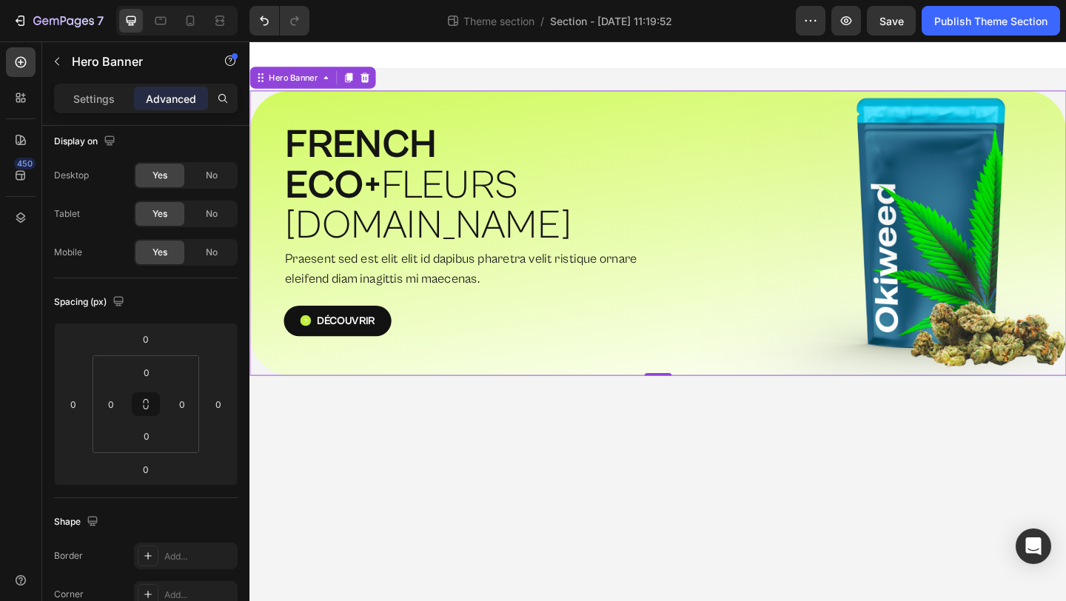
click at [271, 335] on div "⁠⁠⁠⁠⁠⁠⁠ FRENCH ECO+  FLEURS [DOMAIN_NAME] Heading Praesent sed est elit elit id…" at bounding box center [693, 250] width 888 height 310
click at [21, 208] on div at bounding box center [21, 218] width 30 height 30
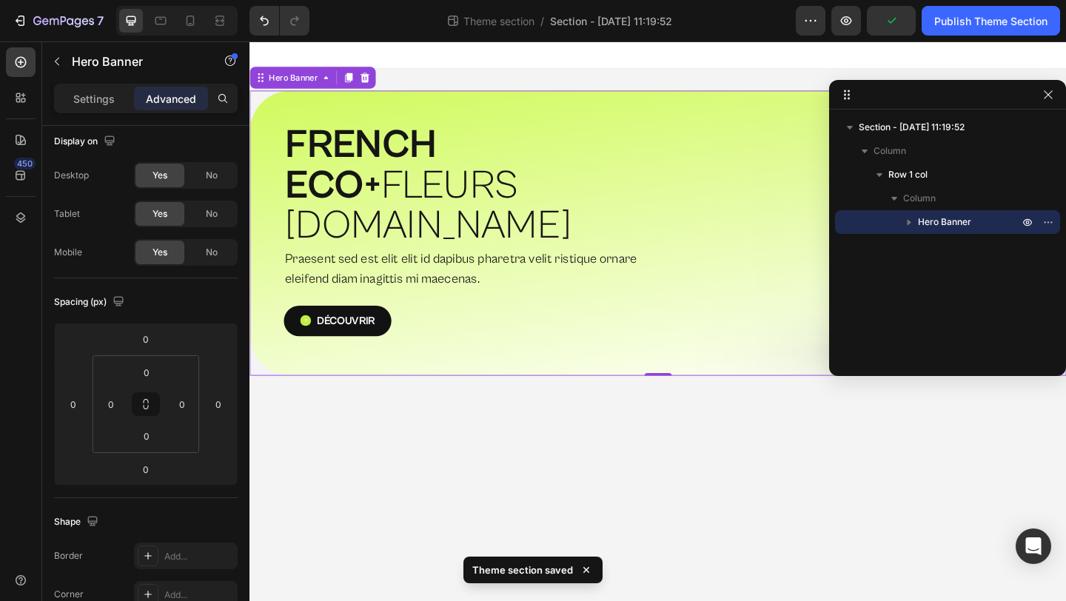
click at [910, 218] on icon "button" at bounding box center [908, 222] width 15 height 15
click at [908, 169] on span "Row 1 col" at bounding box center [907, 174] width 39 height 15
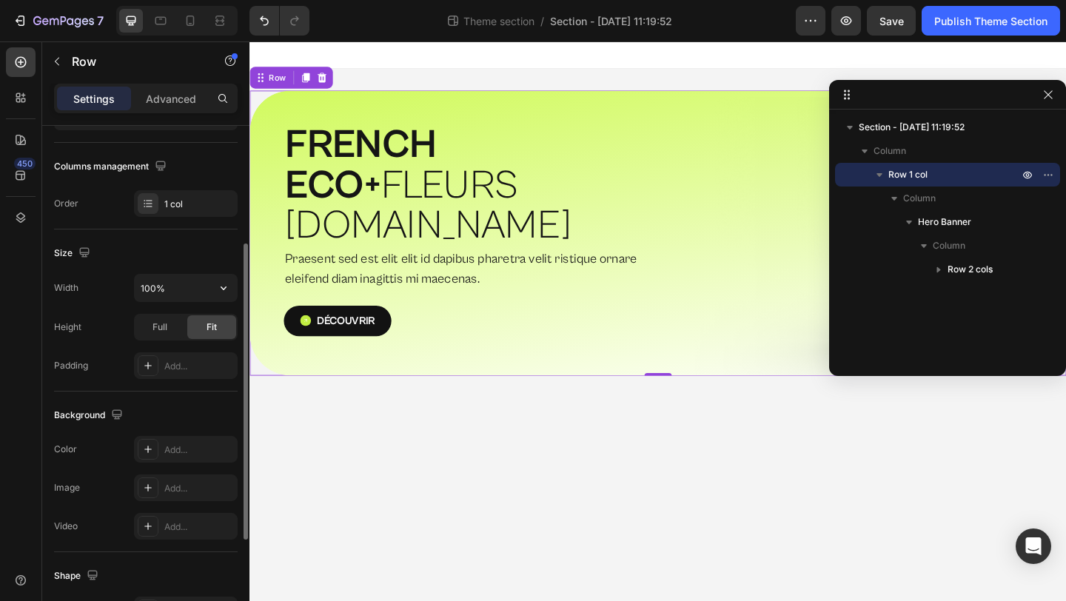
scroll to position [0, 0]
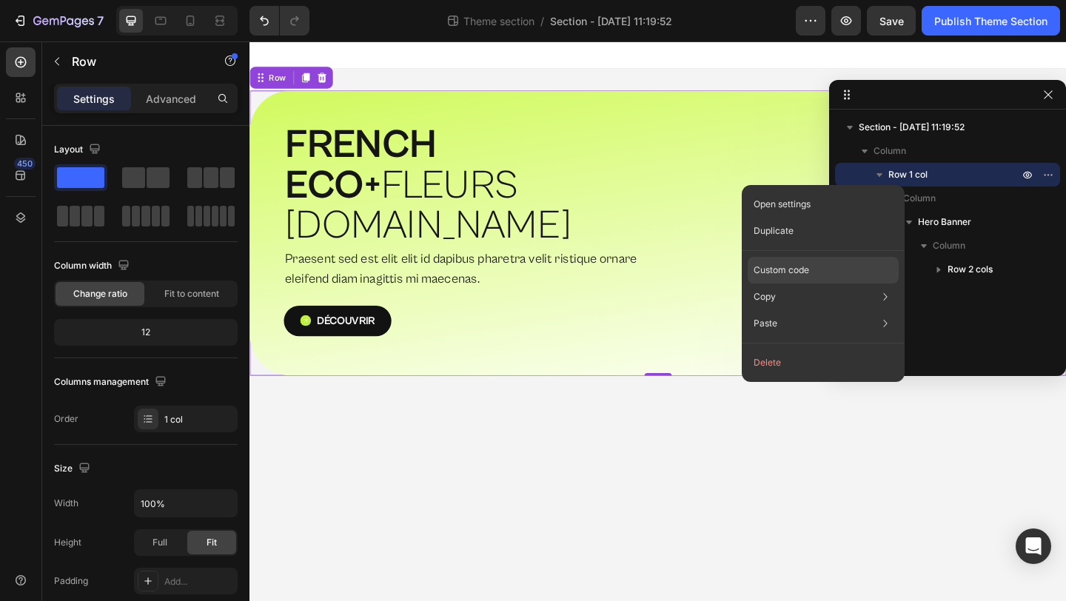
click at [838, 310] on div "Custom code" at bounding box center [822, 323] width 151 height 27
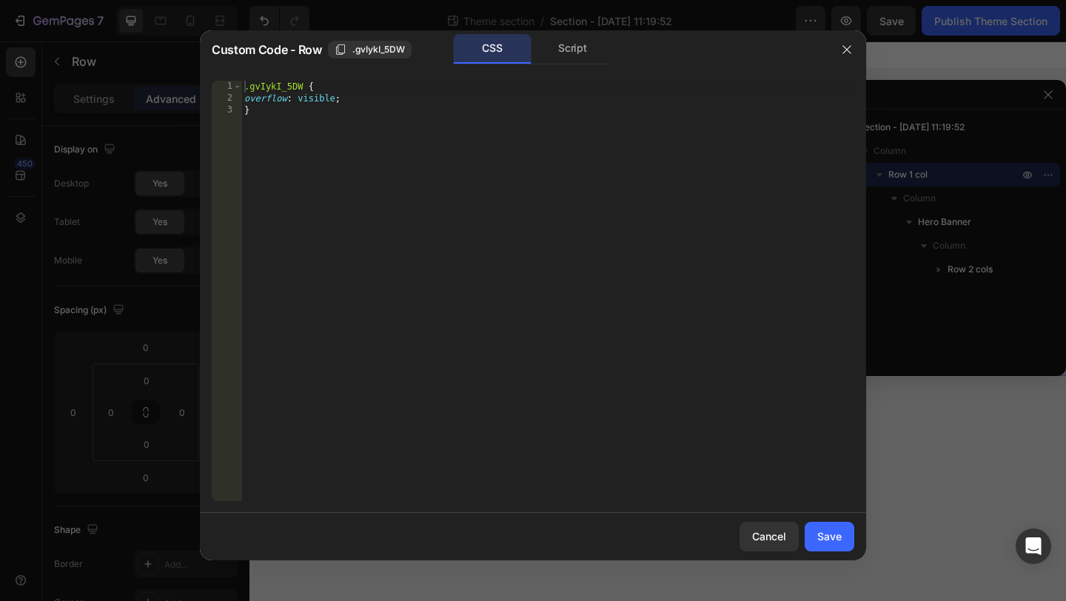
click at [330, 101] on div ".gvIykI_5DW { overflow : visible ; }" at bounding box center [547, 303] width 613 height 444
type textarea "overflow: scroll;"
click at [823, 541] on div "Save" at bounding box center [829, 536] width 24 height 16
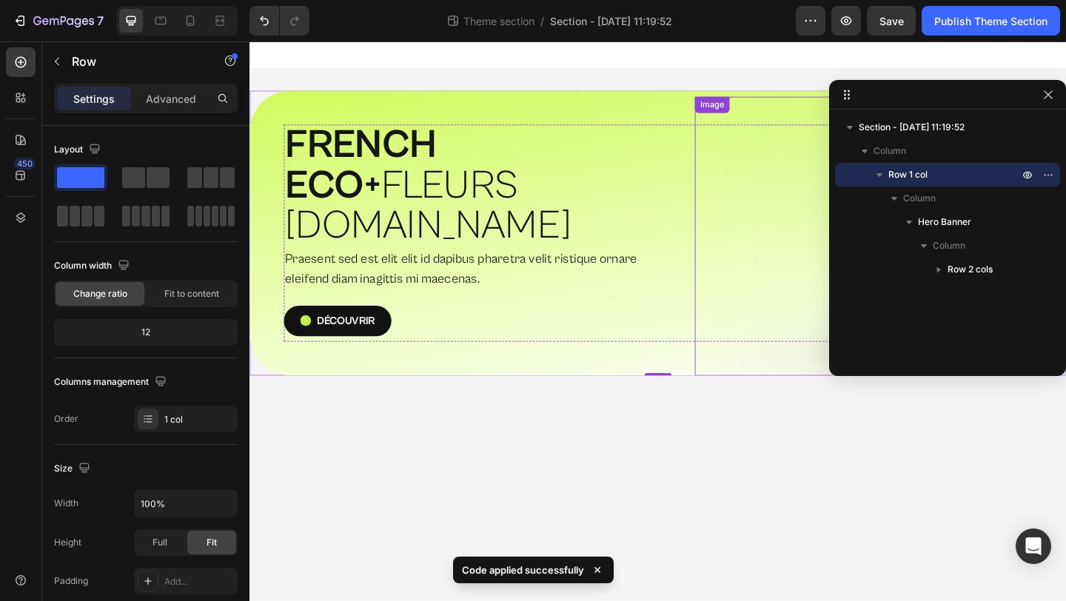
scroll to position [6, 0]
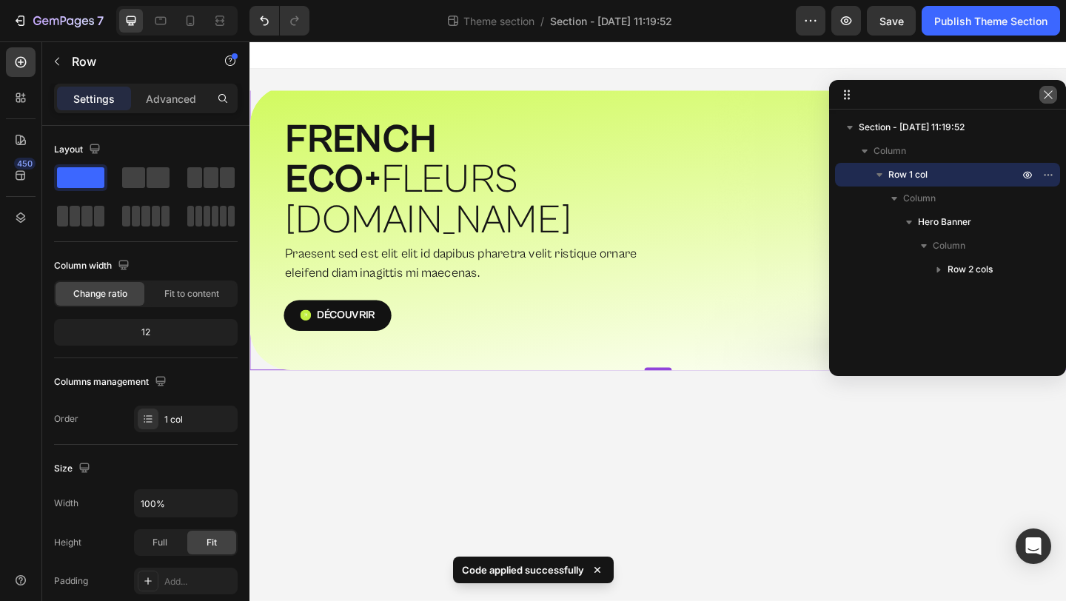
click at [1040, 98] on button "button" at bounding box center [1048, 95] width 18 height 18
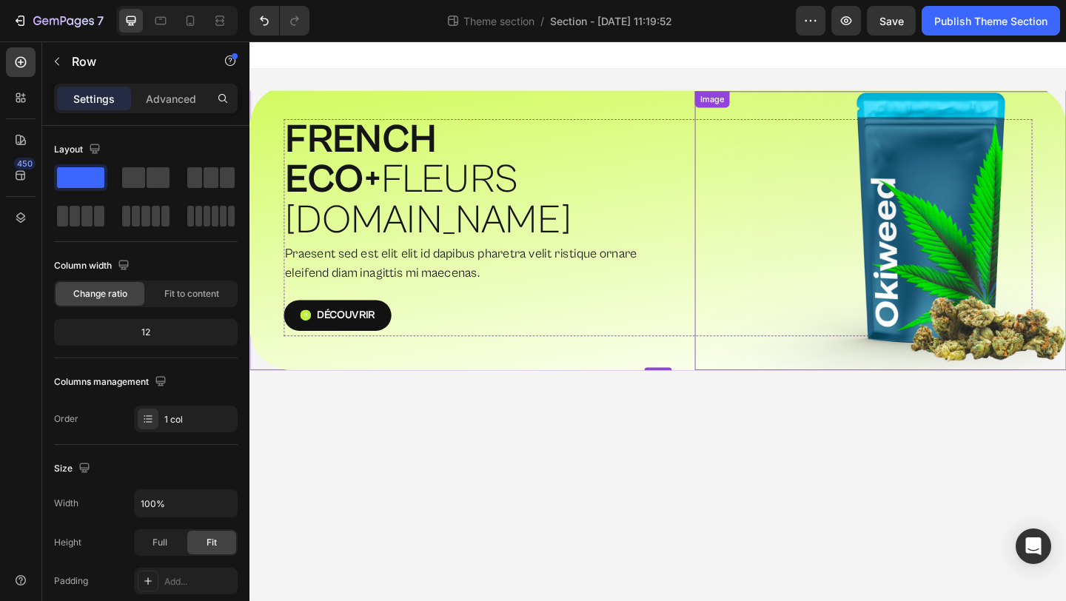
scroll to position [0, 0]
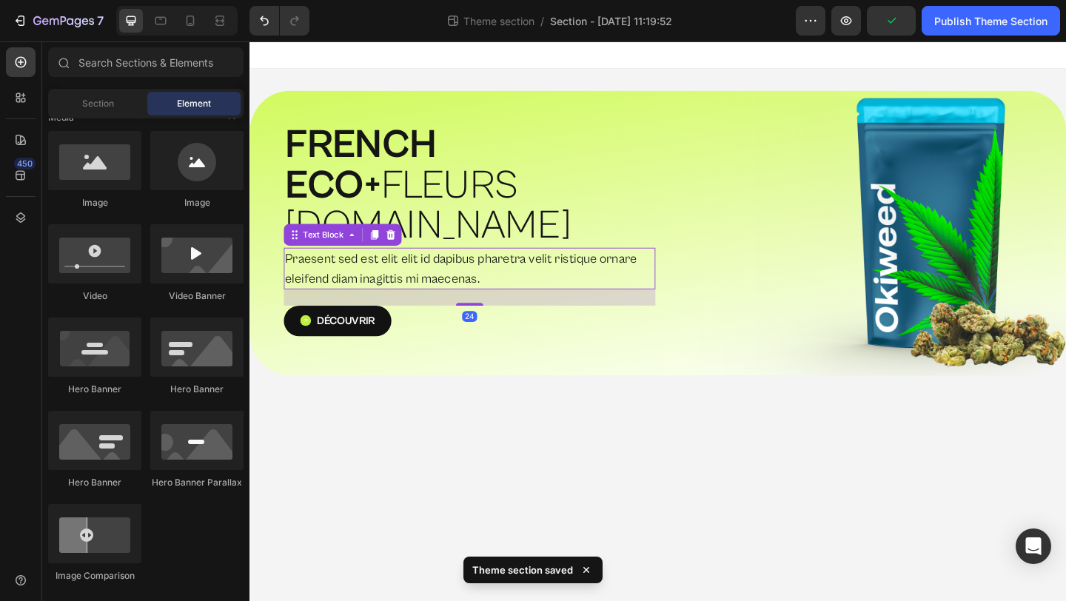
click at [528, 413] on body "⁠⁠⁠⁠⁠⁠⁠ FRENCH ECO+  FLEURS G.HOUSE Heading Praesent sed est elit elit id dapib…" at bounding box center [693, 345] width 888 height 608
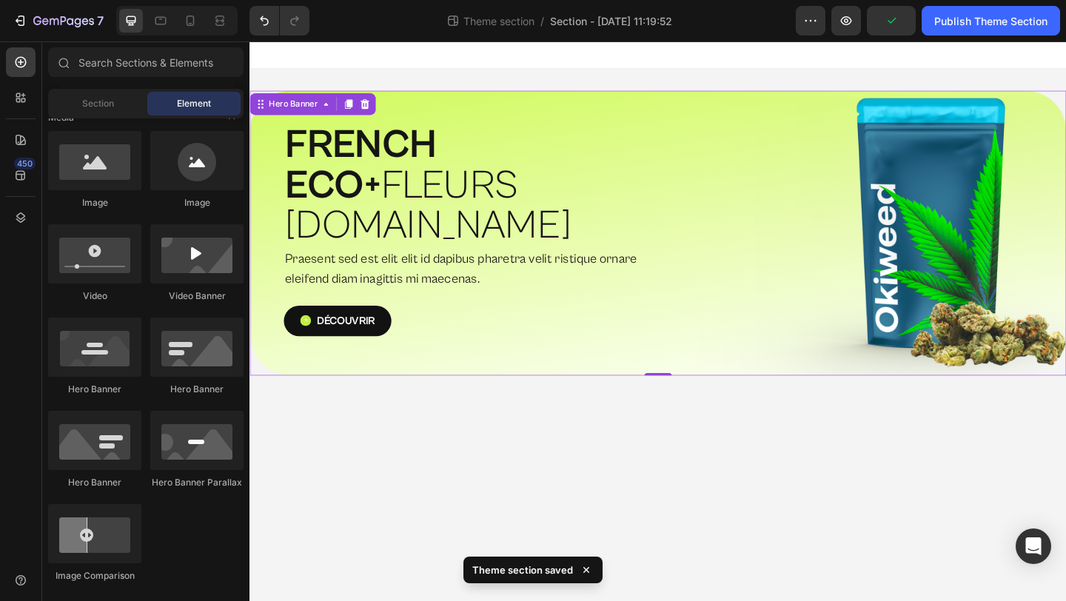
click at [412, 341] on div "⁠⁠⁠⁠⁠⁠⁠ FRENCH ECO+  FLEURS [DOMAIN_NAME] Heading Praesent sed est elit elit id…" at bounding box center [693, 250] width 888 height 310
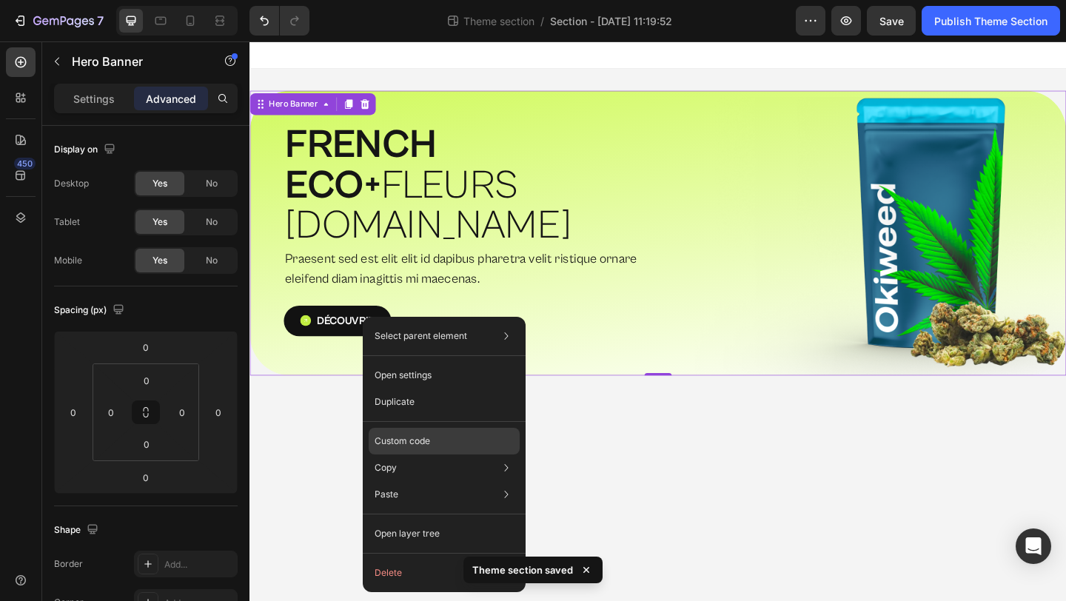
click at [411, 481] on div "Custom code" at bounding box center [444, 494] width 151 height 27
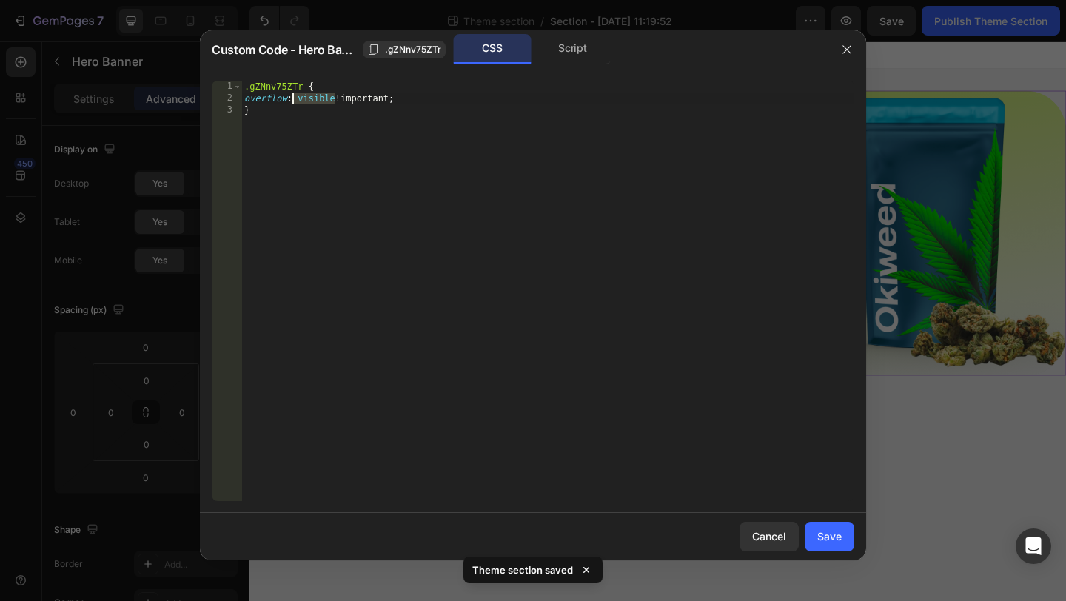
drag, startPoint x: 337, startPoint y: 102, endPoint x: 296, endPoint y: 102, distance: 40.7
click at [296, 102] on div ".gZNnv75ZTr { overflow : visible !important ; }" at bounding box center [547, 303] width 613 height 444
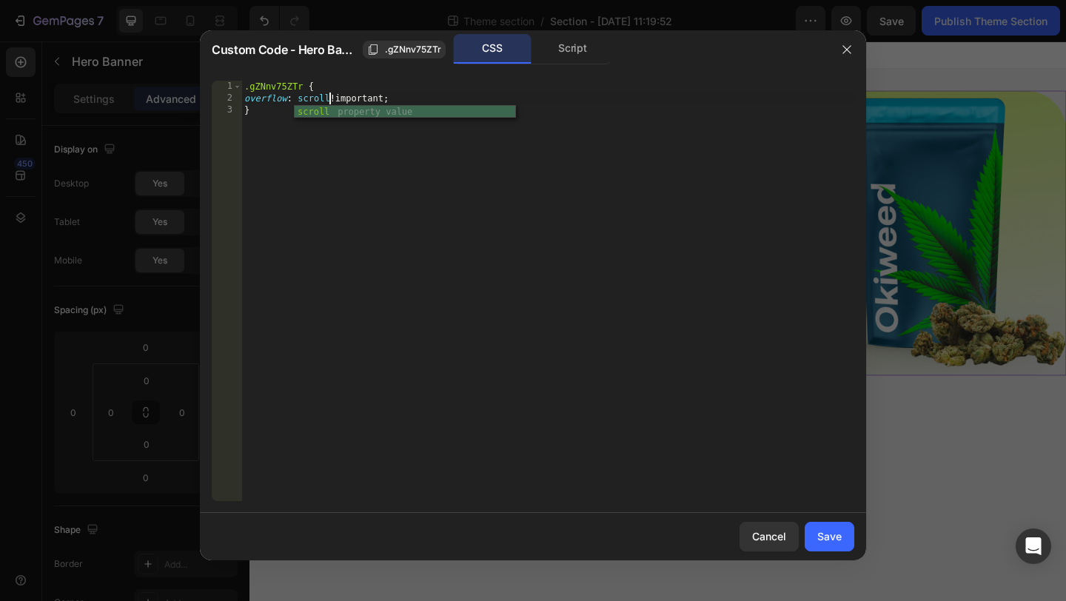
scroll to position [0, 7]
type textarea "overflow: scroll !important;"
click at [837, 532] on div "Save" at bounding box center [829, 536] width 24 height 16
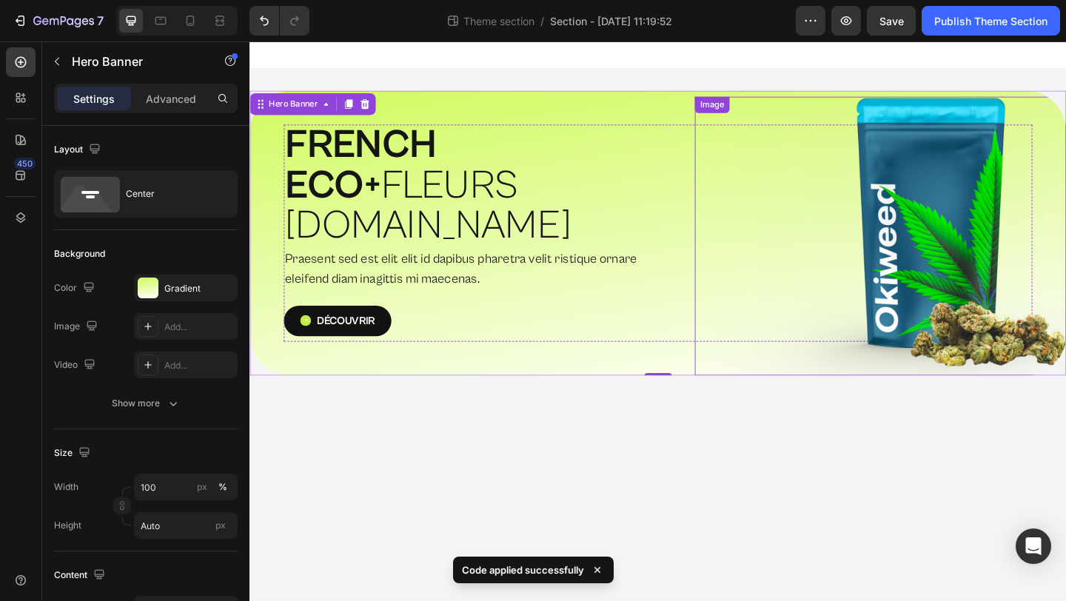
scroll to position [0, 0]
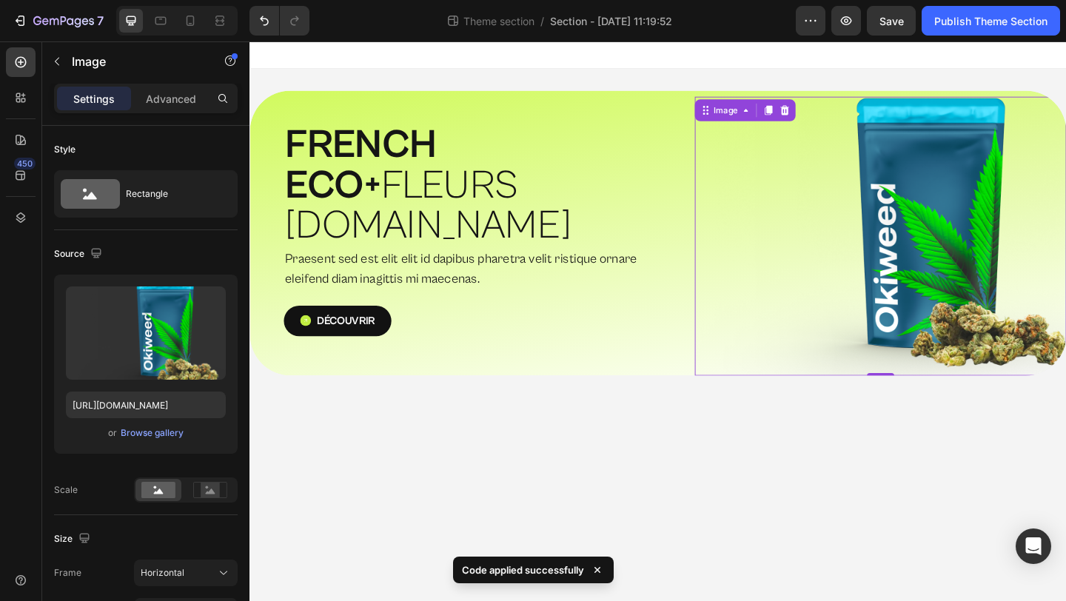
click at [934, 221] on img at bounding box center [935, 252] width 404 height 303
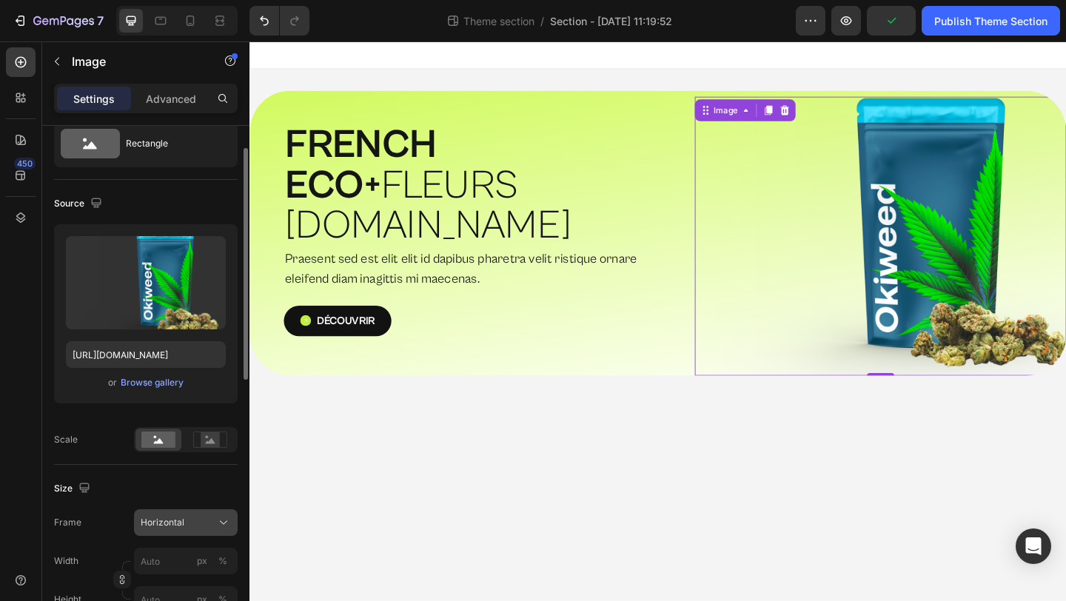
click at [197, 524] on div "Horizontal" at bounding box center [177, 522] width 73 height 13
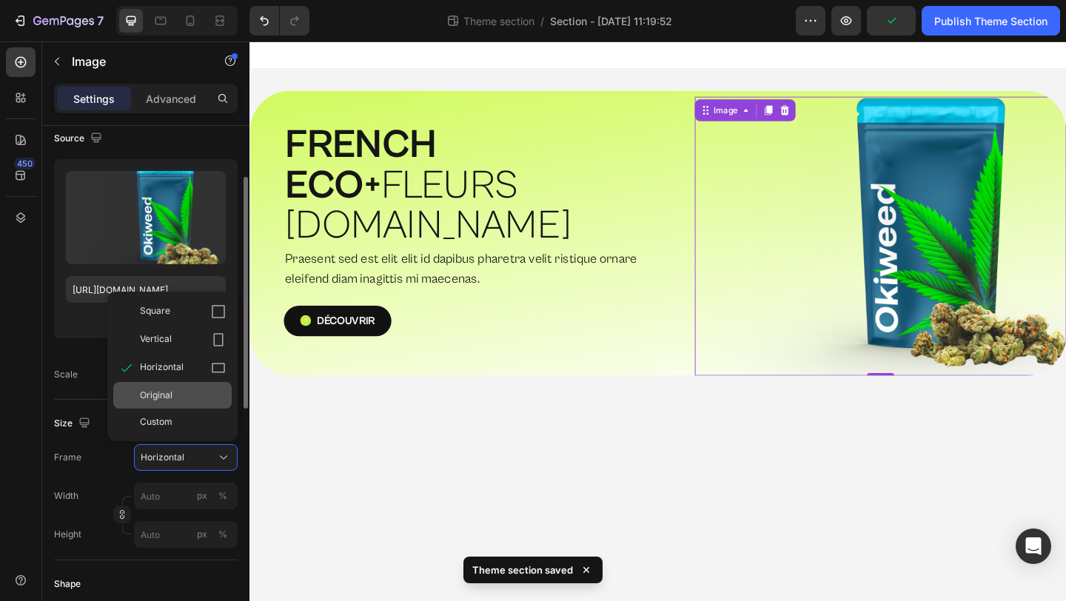
click at [183, 393] on div "Original" at bounding box center [183, 395] width 86 height 13
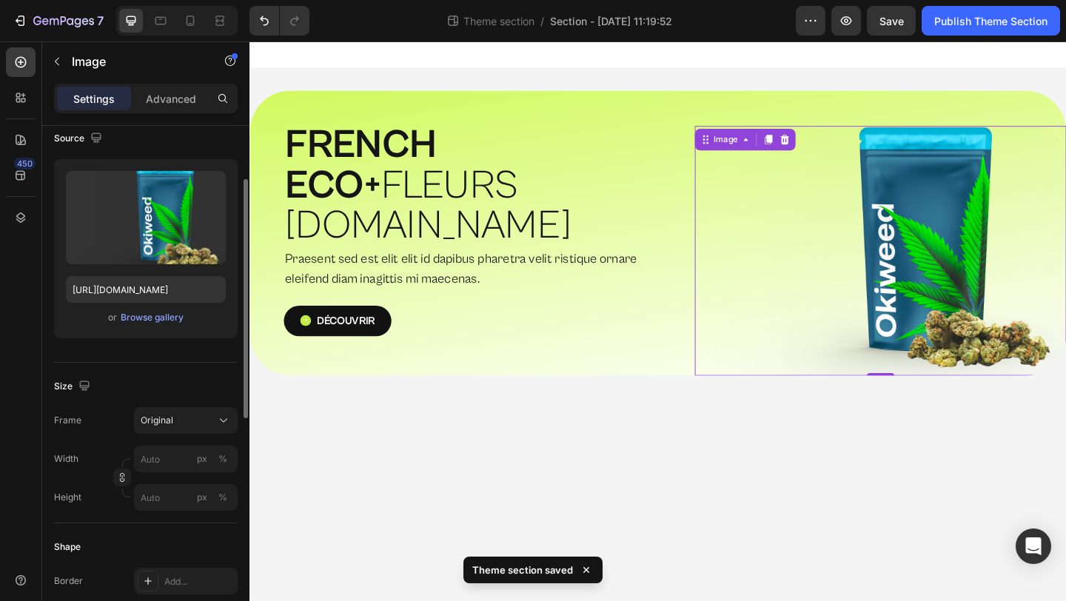
click at [1008, 312] on img at bounding box center [935, 269] width 404 height 272
click at [944, 309] on img at bounding box center [935, 269] width 404 height 272
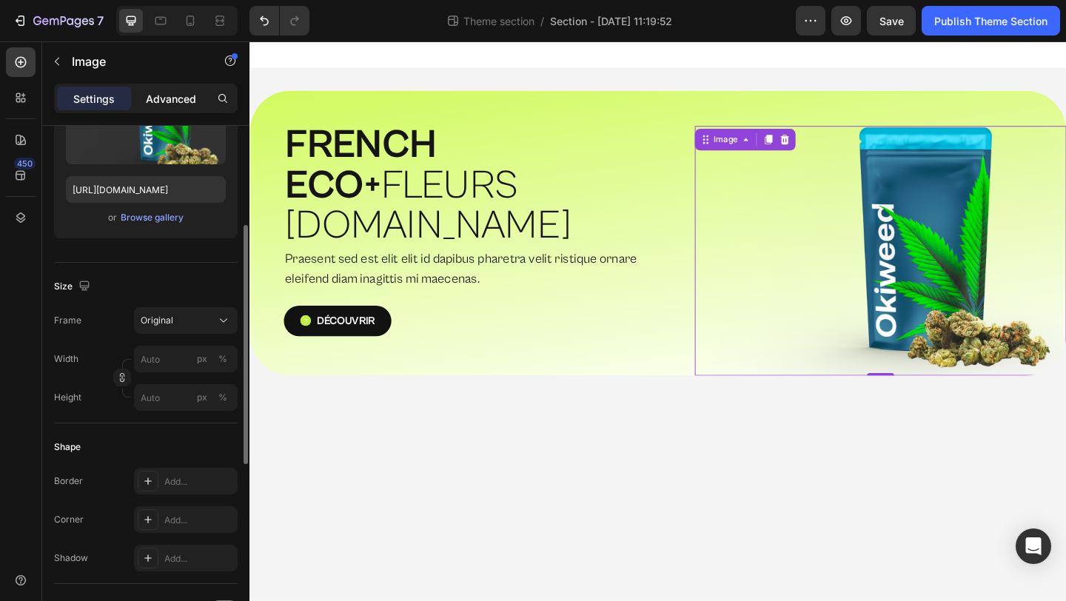
click at [169, 105] on p "Advanced" at bounding box center [171, 99] width 50 height 16
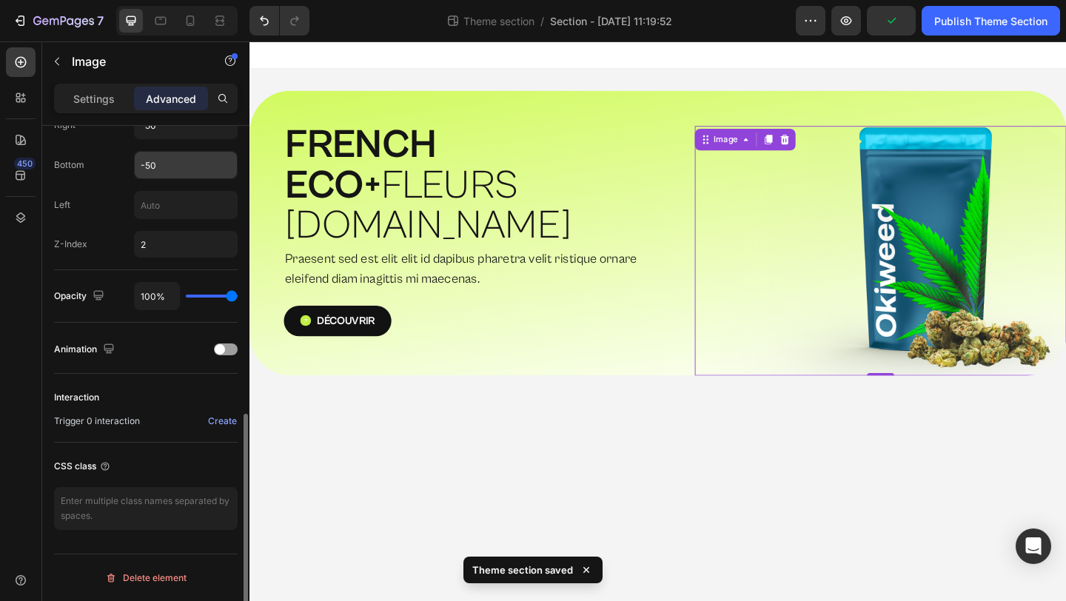
click at [165, 167] on input "-50" at bounding box center [186, 165] width 102 height 27
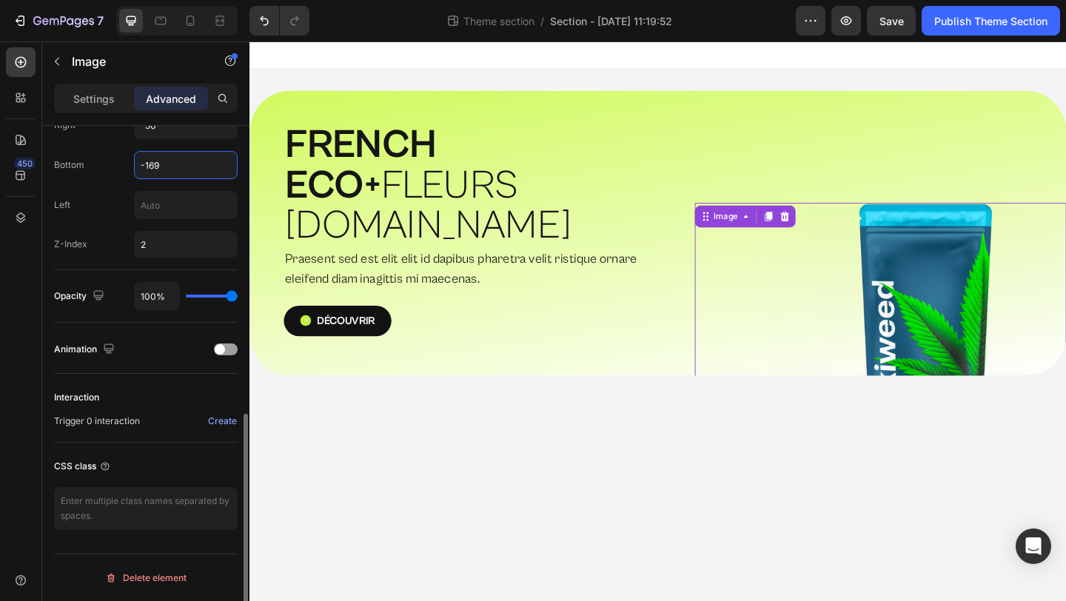
type input "-170"
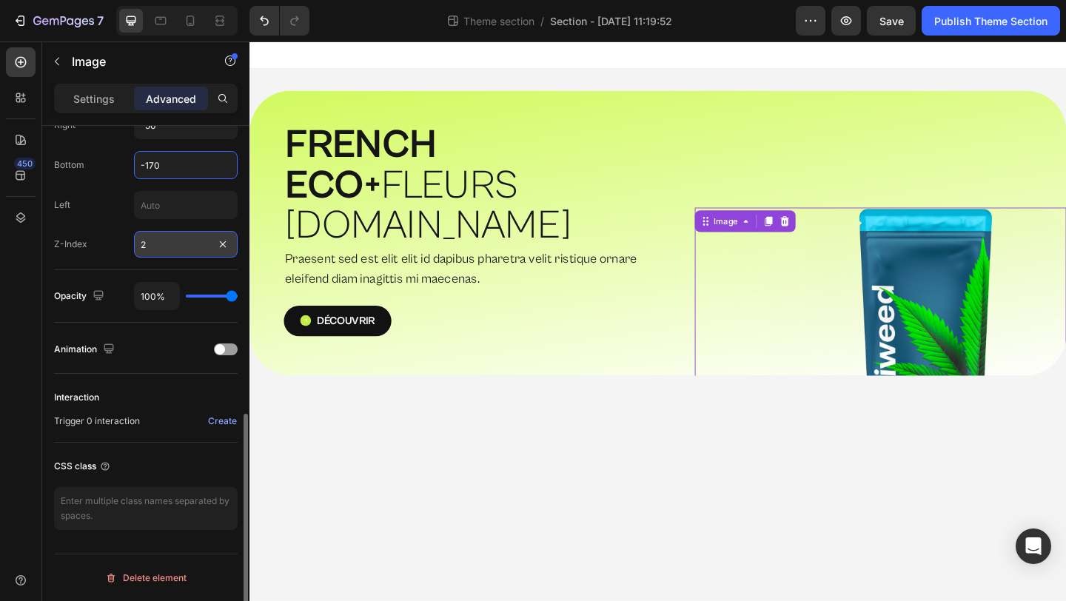
click at [162, 243] on input "2" at bounding box center [186, 244] width 104 height 27
type input "46"
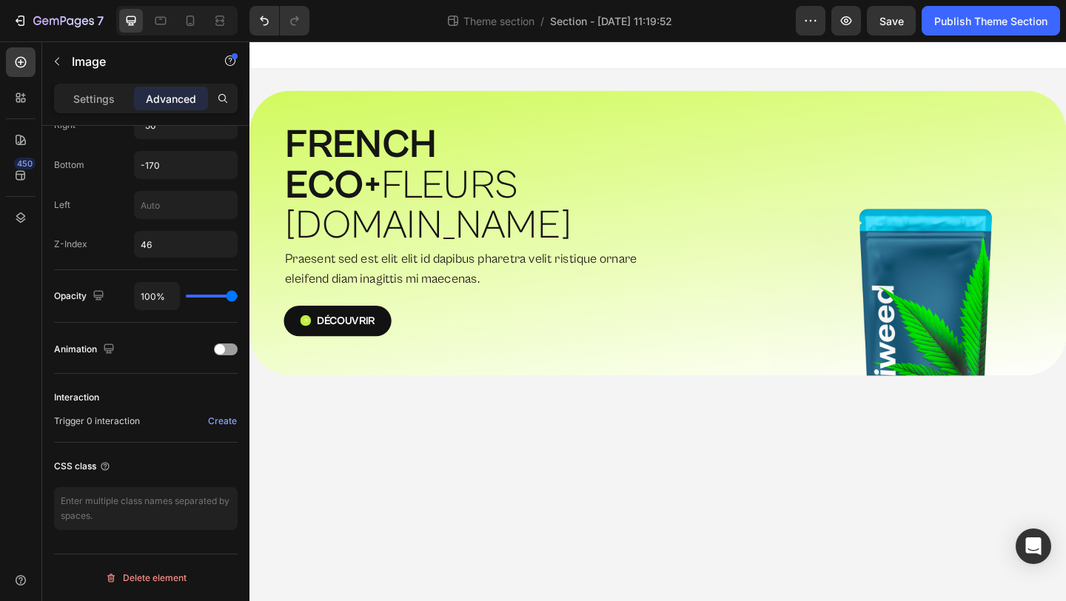
click at [537, 479] on body "⁠⁠⁠⁠⁠⁠⁠ FRENCH ECO+  FLEURS G.HOUSE Heading Praesent sed est elit elit id dapib…" at bounding box center [693, 345] width 888 height 608
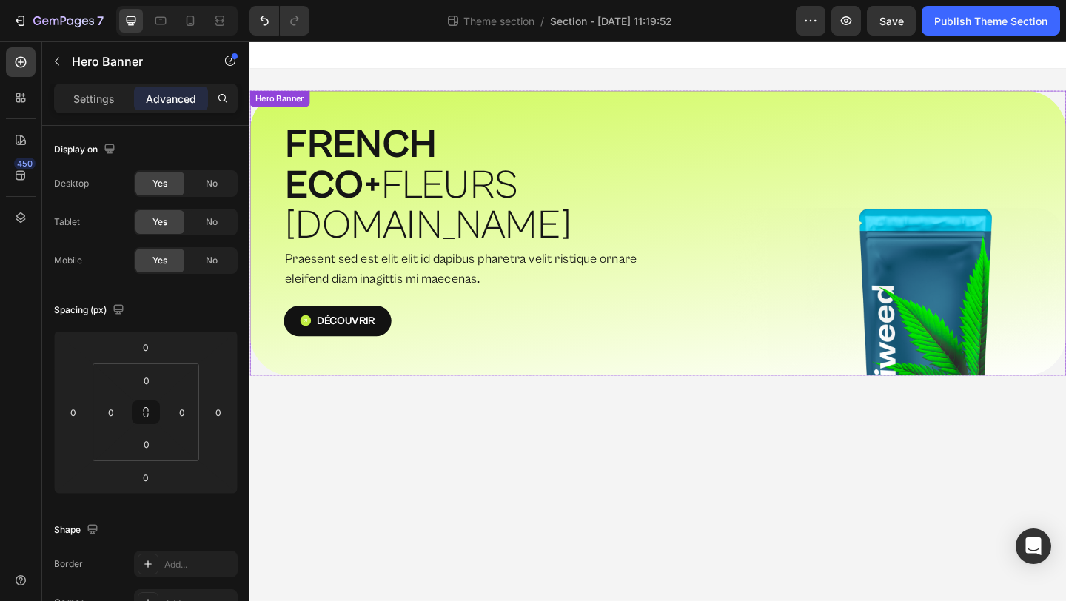
click at [871, 101] on div "⁠⁠⁠⁠⁠⁠⁠ FRENCH ECO+  FLEURS [DOMAIN_NAME] Heading Praesent sed est elit elit id…" at bounding box center [693, 250] width 888 height 310
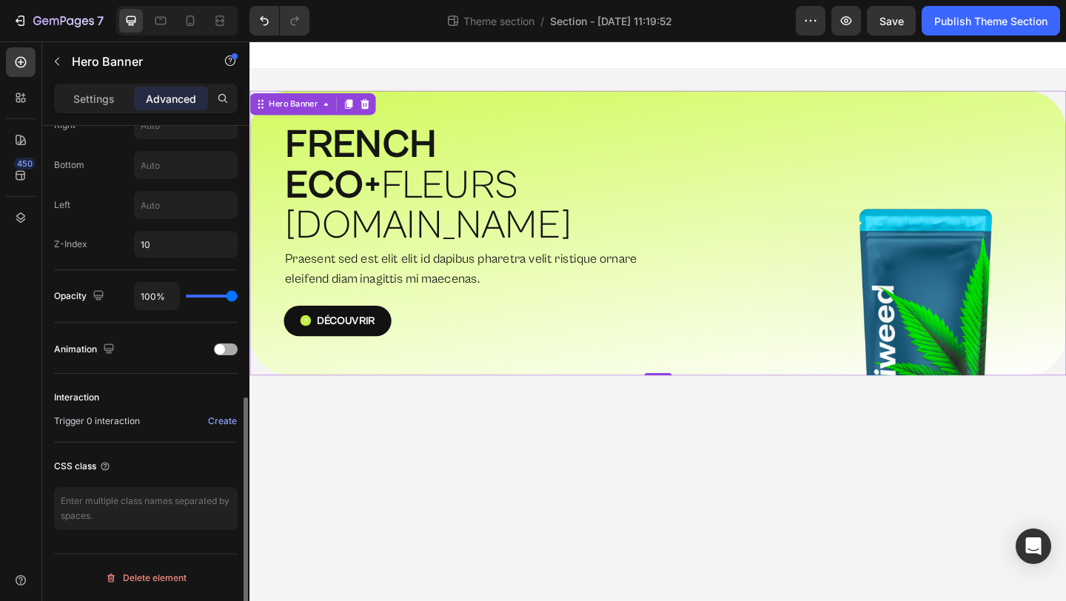
scroll to position [616, 0]
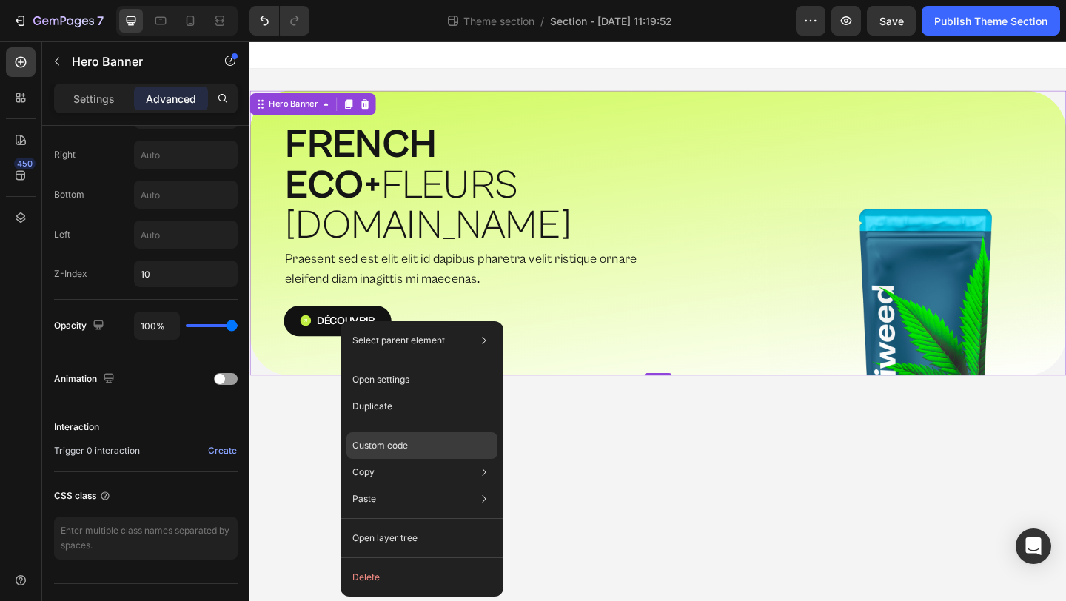
click at [416, 485] on div "Custom code" at bounding box center [421, 498] width 151 height 27
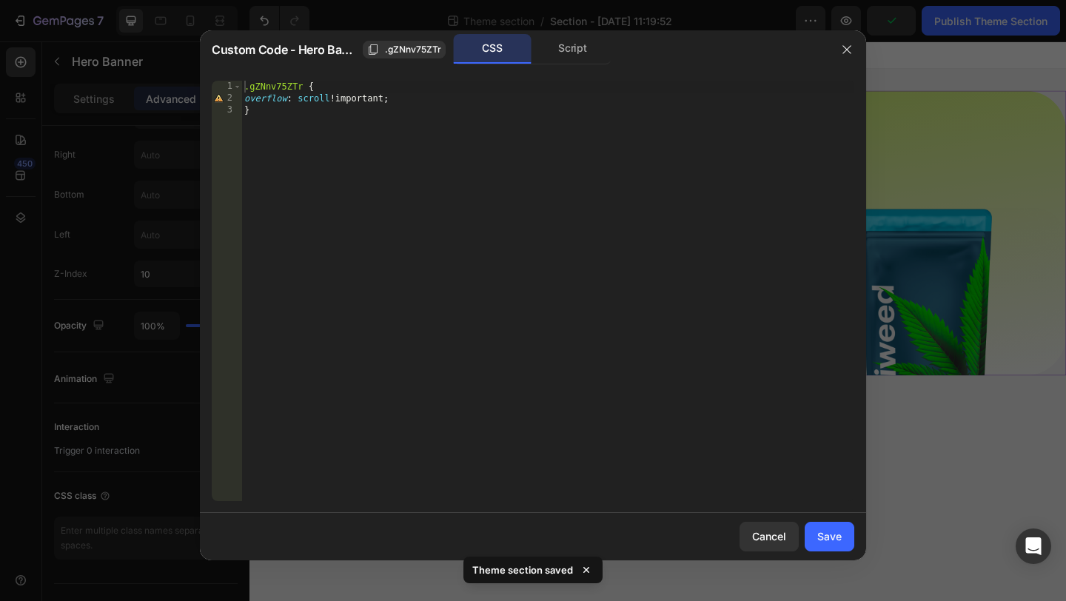
click at [935, 384] on div at bounding box center [533, 300] width 1066 height 601
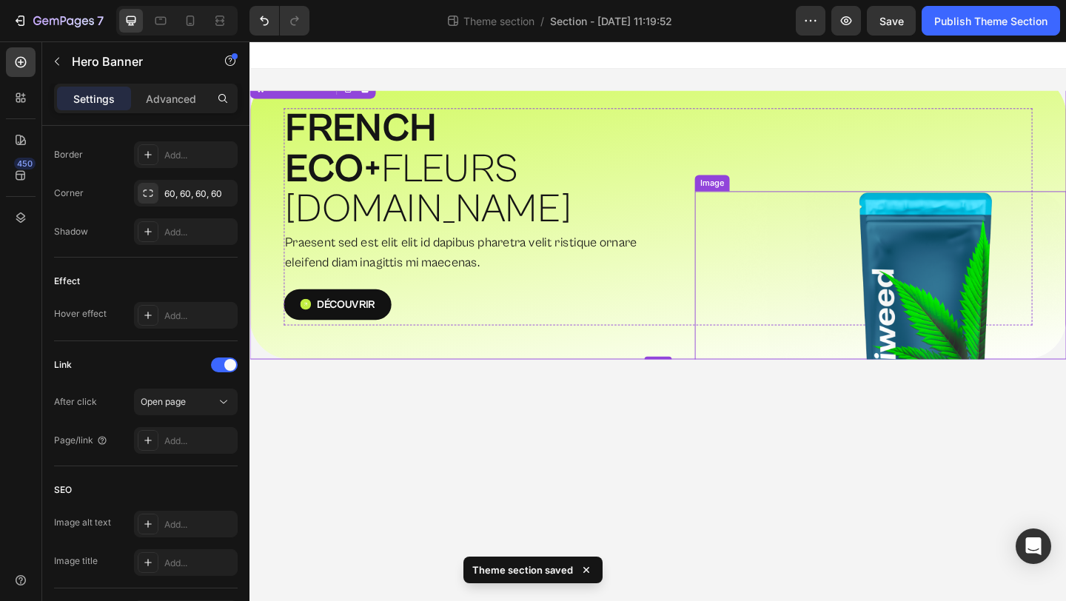
scroll to position [0, 0]
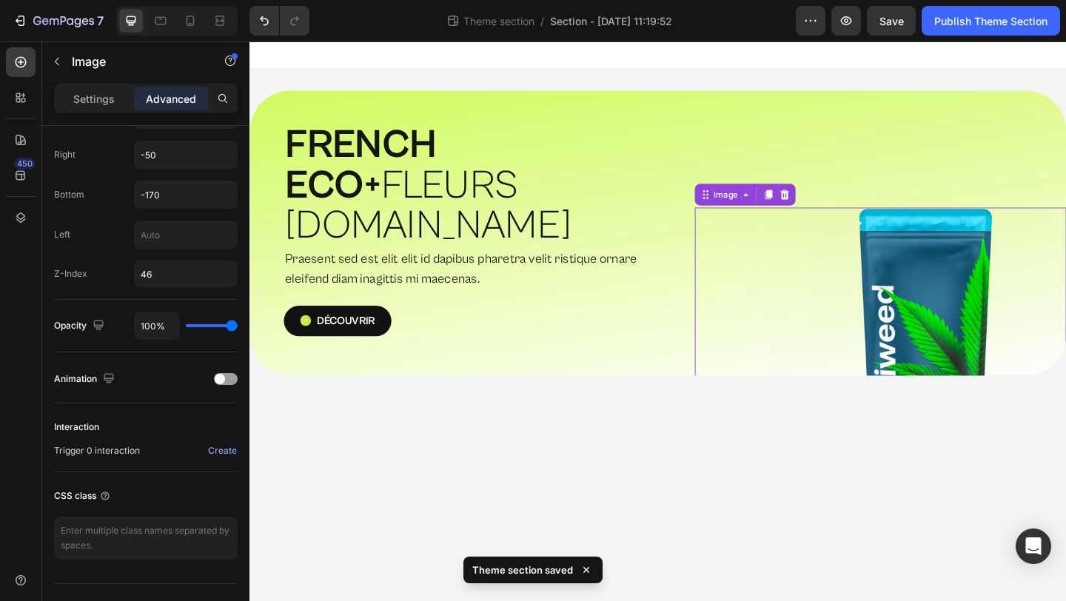
click at [1065, 337] on img at bounding box center [935, 358] width 404 height 272
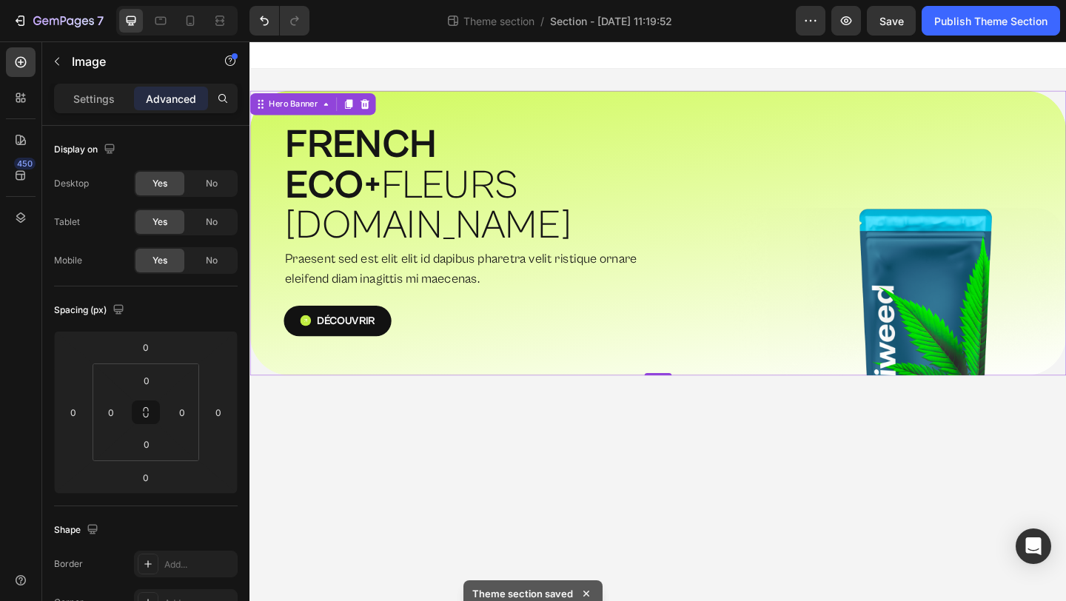
click at [859, 112] on div "⁠⁠⁠⁠⁠⁠⁠ FRENCH ECO+  FLEURS [DOMAIN_NAME] Heading Praesent sed est elit elit id…" at bounding box center [693, 250] width 888 height 310
click at [625, 111] on div "⁠⁠⁠⁠⁠⁠⁠ FRENCH ECO+  FLEURS [DOMAIN_NAME] Heading Praesent sed est elit elit id…" at bounding box center [693, 250] width 888 height 310
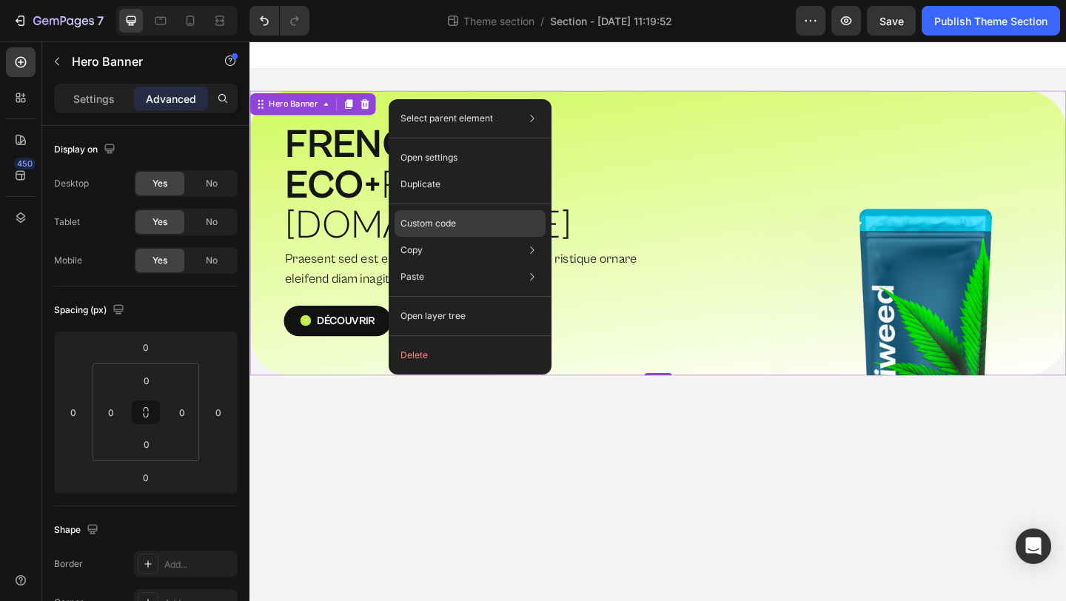
click at [434, 263] on div "Custom code" at bounding box center [469, 276] width 151 height 27
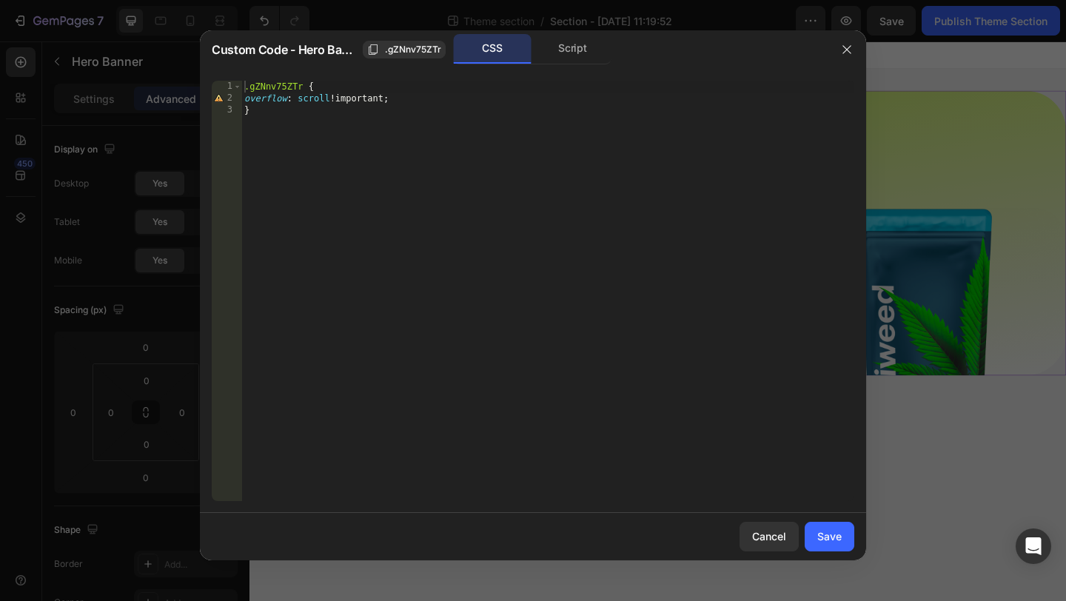
click at [390, 98] on div ".gZNnv75ZTr { overflow : scroll !important ; }" at bounding box center [547, 303] width 613 height 444
click at [313, 110] on div ".gZNnv75ZTr { overflow : scroll !important ; }" at bounding box center [547, 303] width 613 height 444
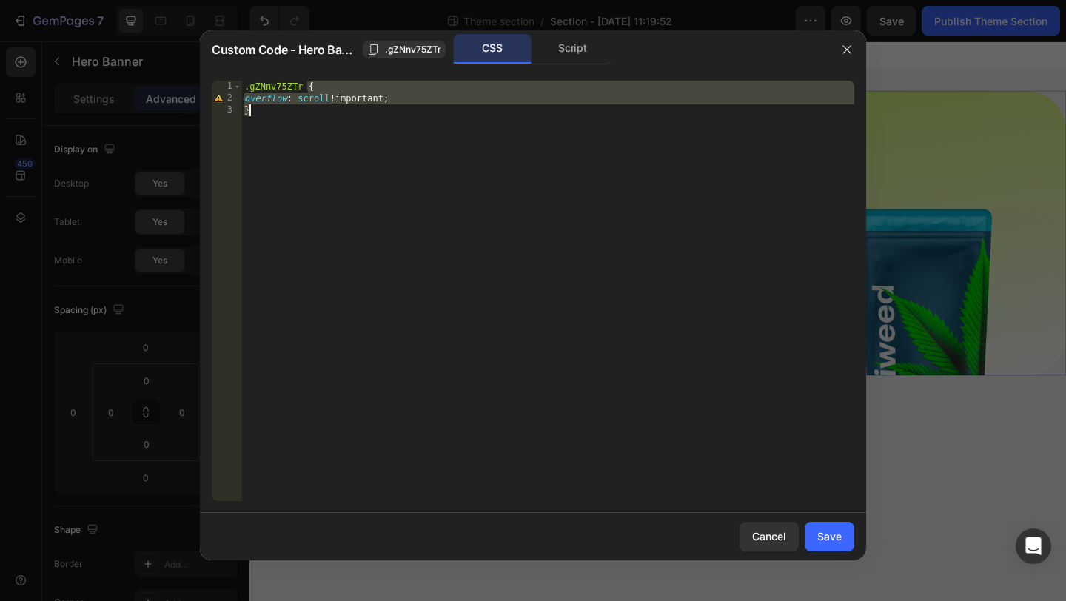
drag, startPoint x: 313, startPoint y: 110, endPoint x: 206, endPoint y: 73, distance: 112.8
click at [206, 73] on div "} 1 2 3 .gZNnv75ZTr { overflow : scroll !important ; } הההההההההההההההההההההההה…" at bounding box center [533, 291] width 666 height 444
type textarea ".gZNnv75ZTr { overflow: scroll !important;"
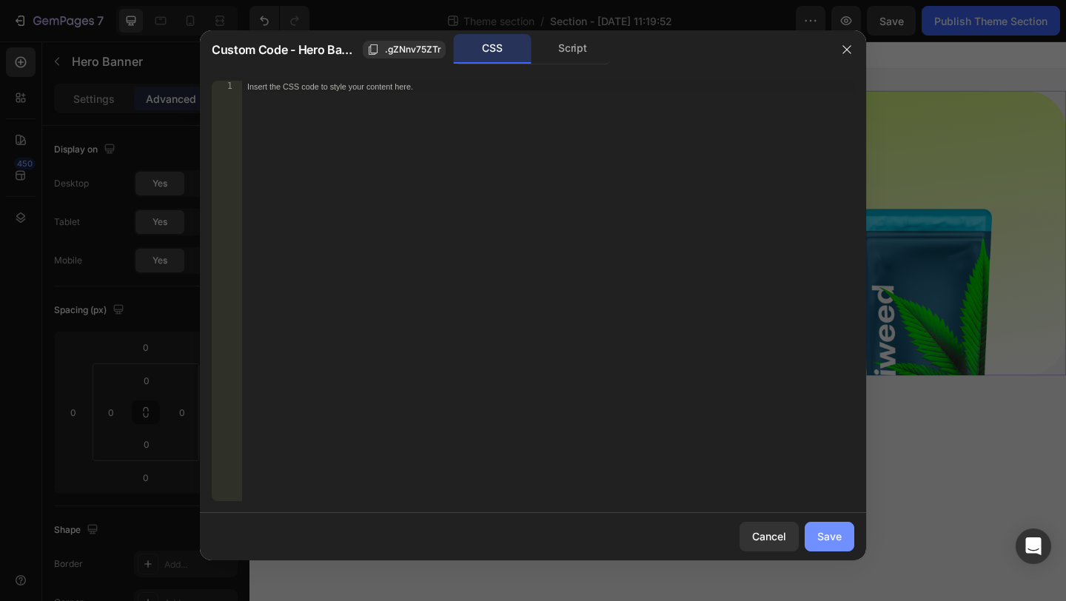
click at [836, 534] on div "Save" at bounding box center [829, 536] width 24 height 16
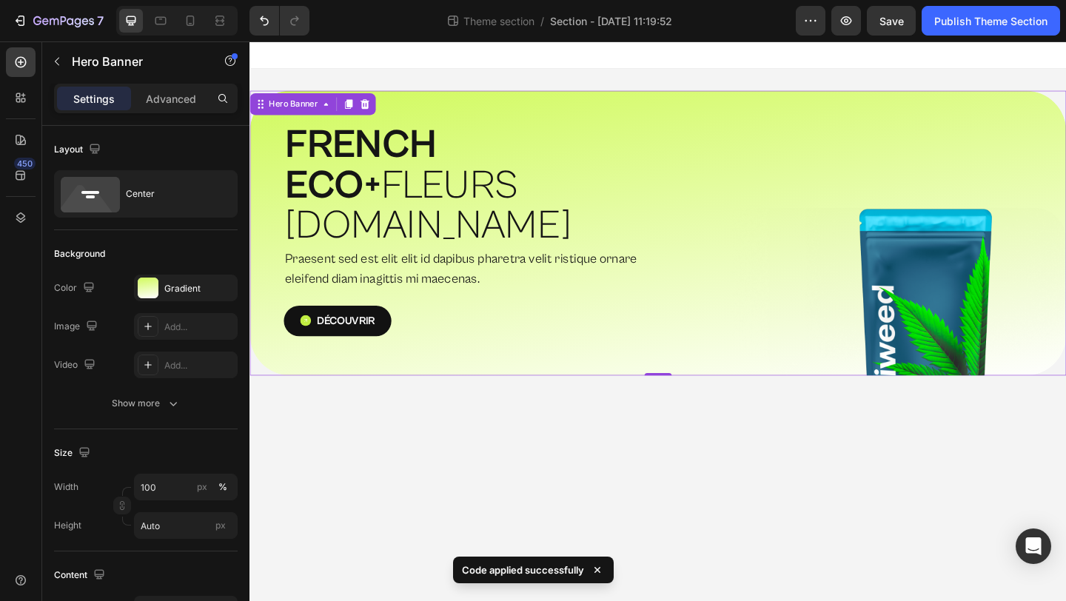
click at [701, 107] on div "⁠⁠⁠⁠⁠⁠⁠ FRENCH ECO+  FLEURS [DOMAIN_NAME] Heading Praesent sed est elit elit id…" at bounding box center [693, 250] width 888 height 310
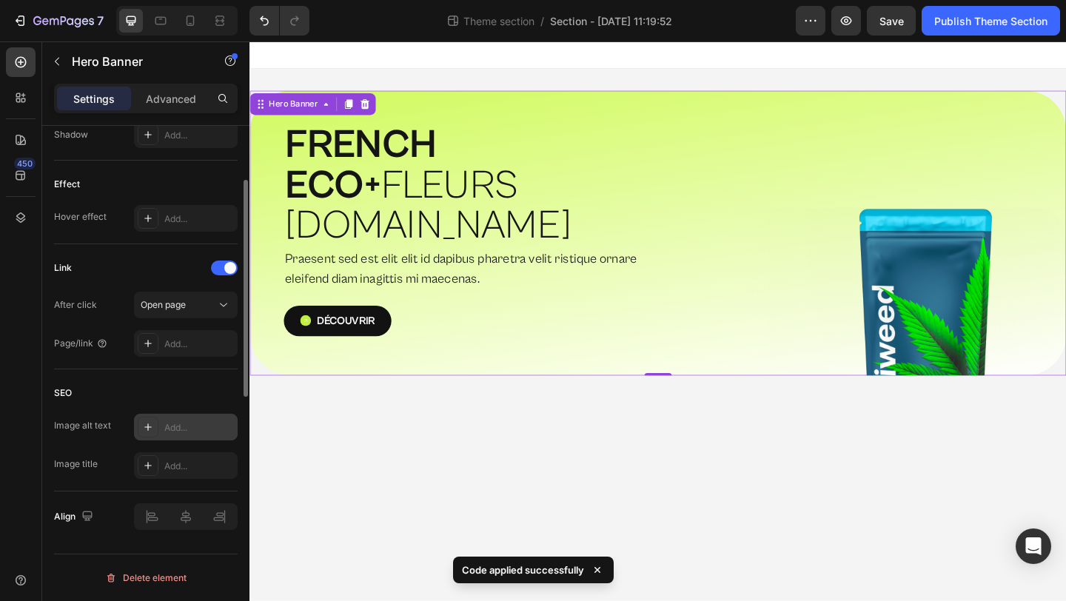
scroll to position [182, 0]
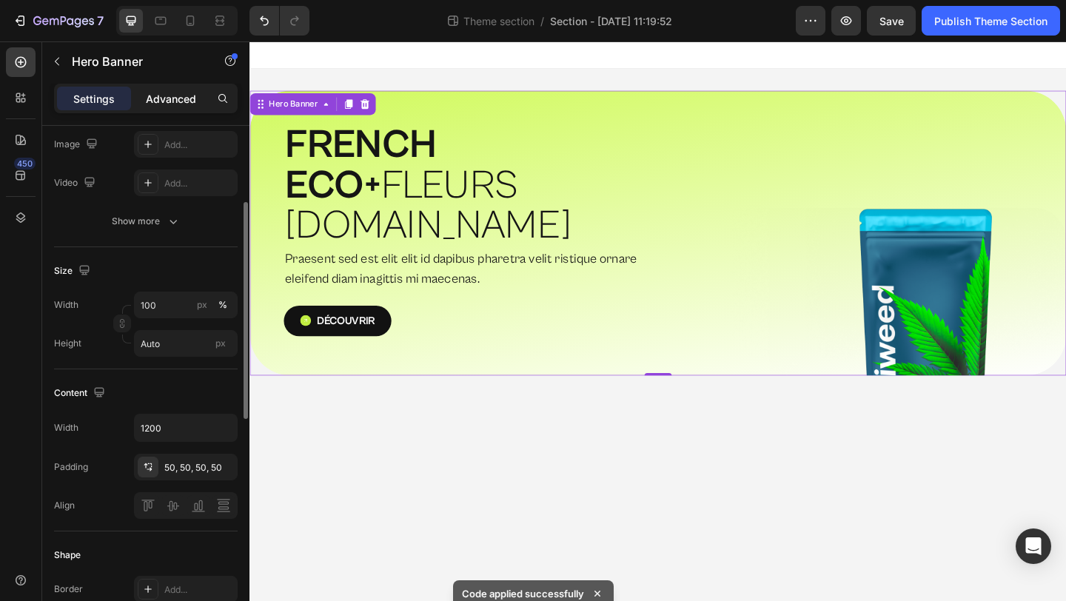
click at [165, 104] on p "Advanced" at bounding box center [171, 99] width 50 height 16
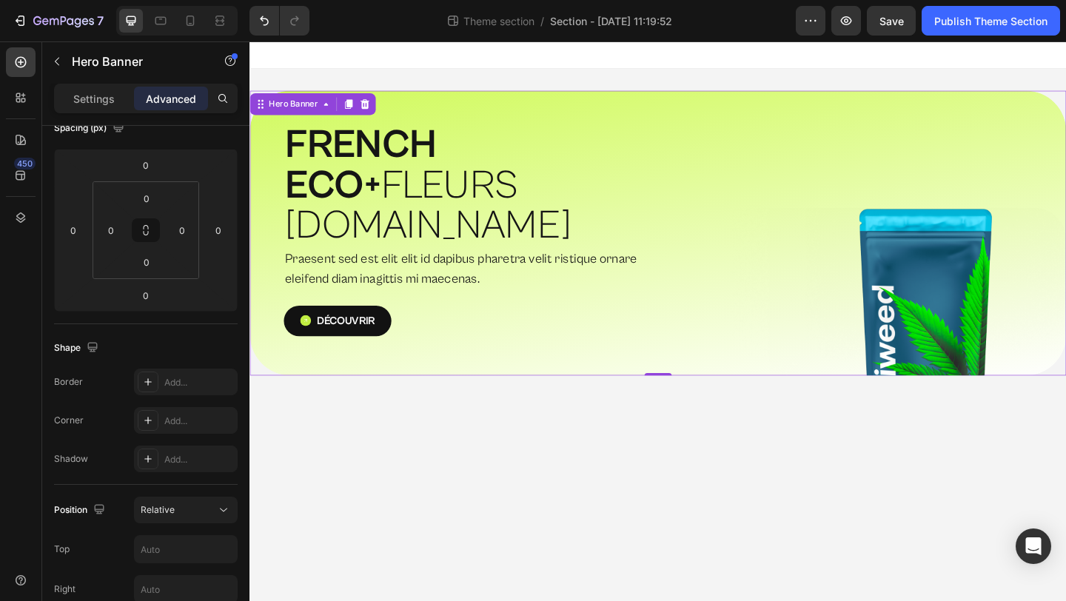
click at [414, 105] on div "⁠⁠⁠⁠⁠⁠⁠ FRENCH ECO+  FLEURS [DOMAIN_NAME] Heading Praesent sed est elit elit id…" at bounding box center [693, 250] width 888 height 310
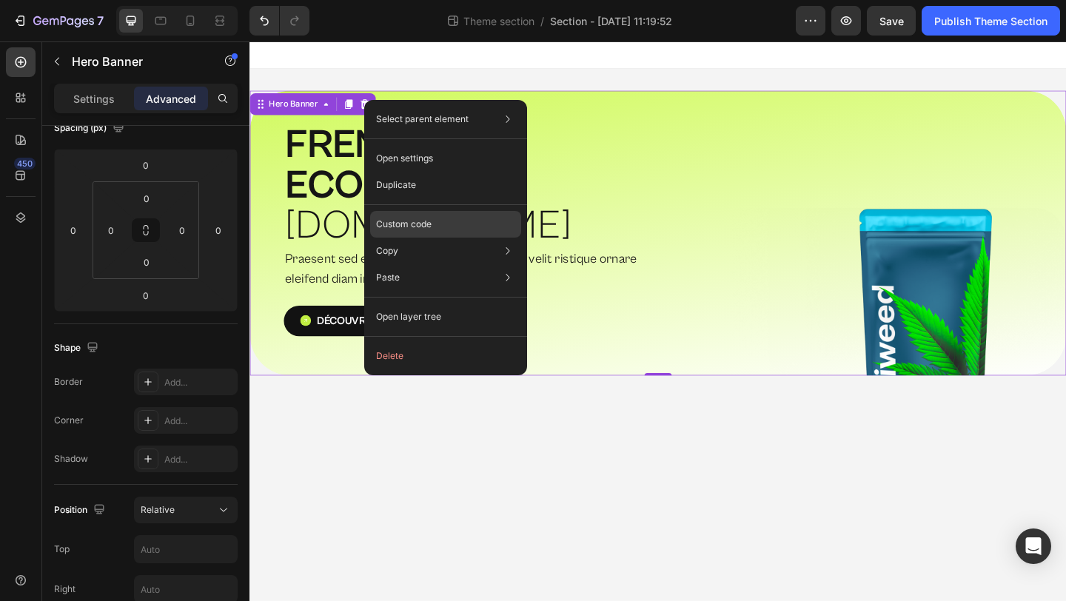
click at [442, 264] on div "Custom code" at bounding box center [445, 277] width 151 height 27
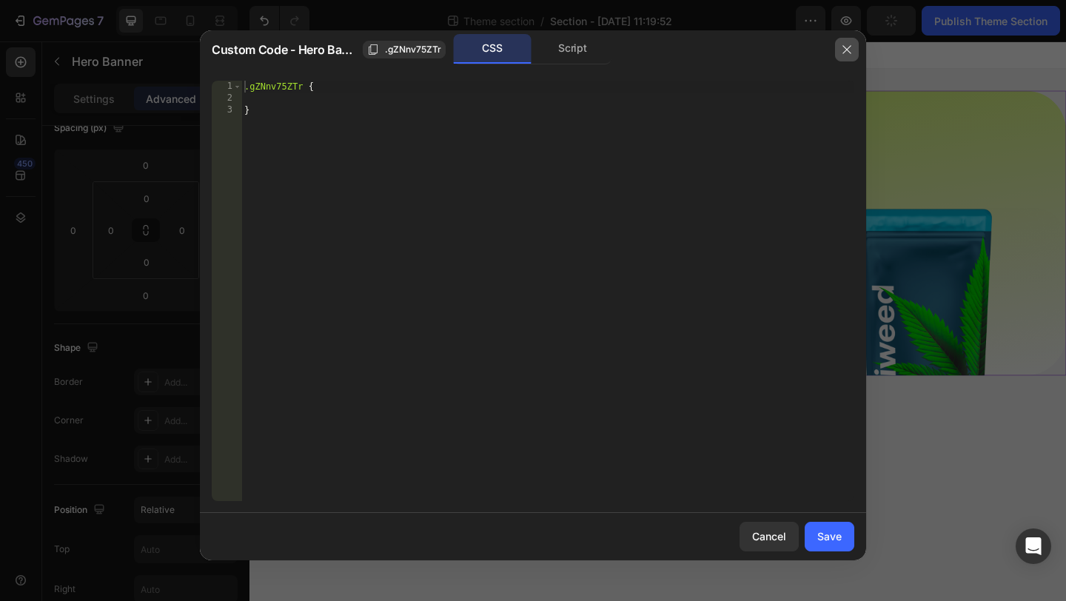
click at [850, 47] on icon "button" at bounding box center [847, 50] width 12 height 12
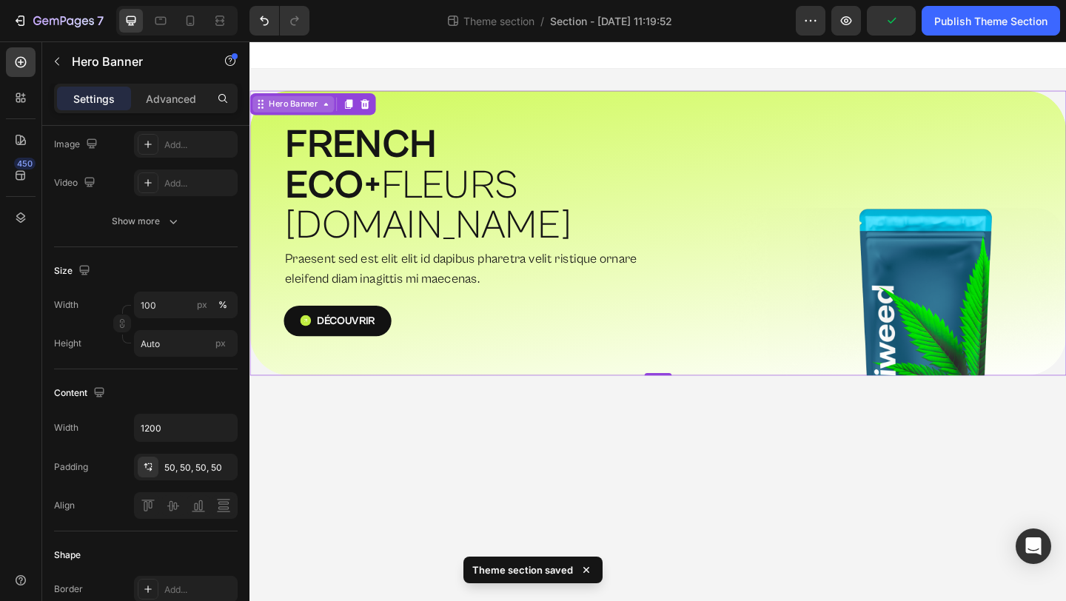
click at [311, 112] on div "Hero Banner" at bounding box center [296, 109] width 59 height 13
click at [288, 140] on div "Row 1 col" at bounding box center [277, 136] width 45 height 9
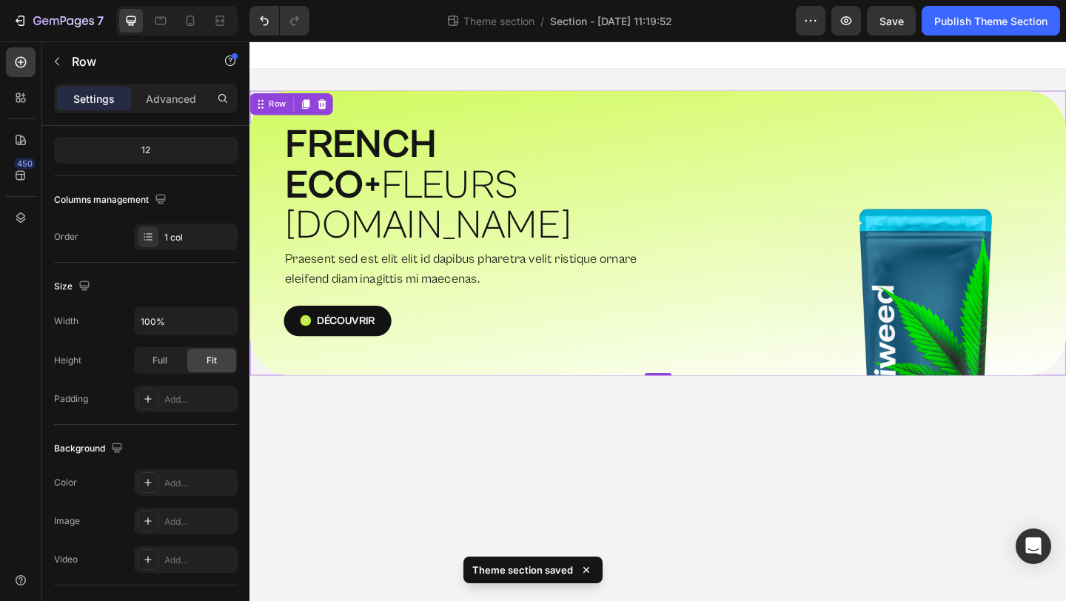
scroll to position [0, 0]
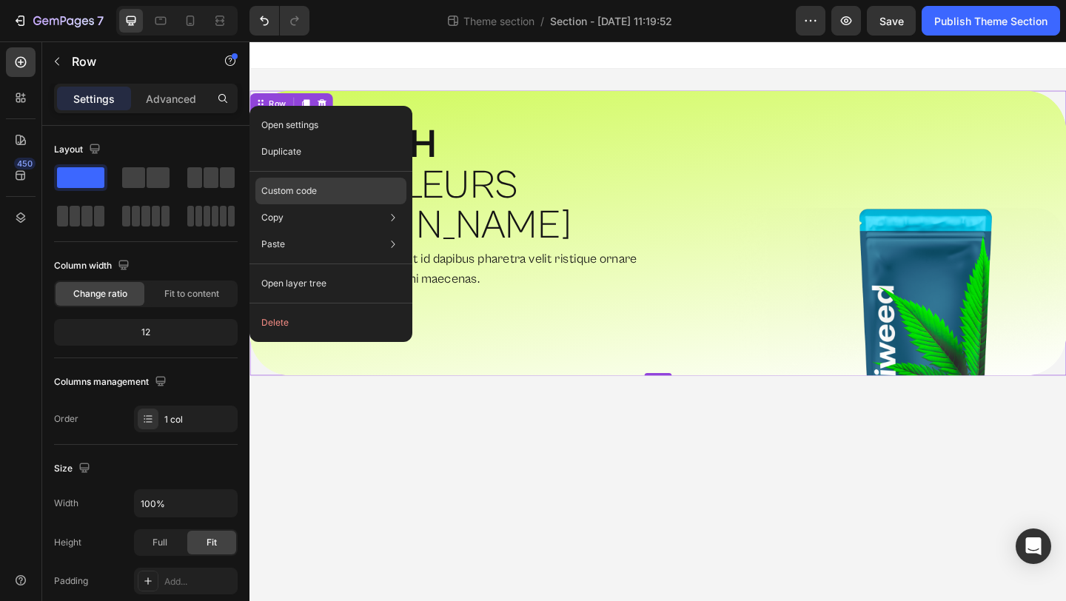
click at [305, 231] on div "Custom code" at bounding box center [330, 244] width 151 height 27
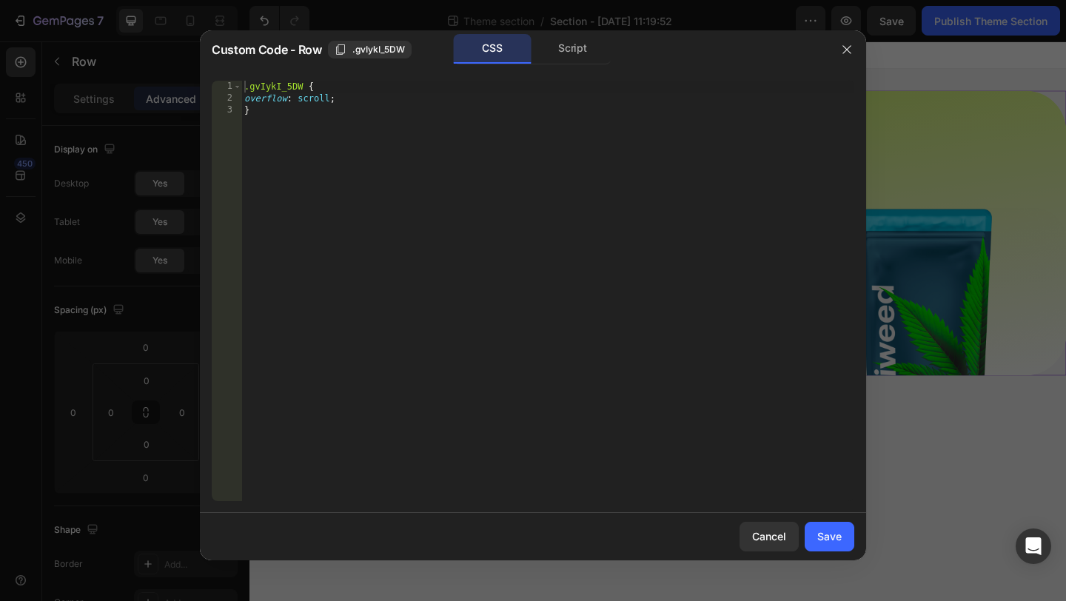
click at [331, 94] on div ".gvIykI_5DW { overflow : scroll ; }" at bounding box center [547, 303] width 613 height 444
drag, startPoint x: 331, startPoint y: 94, endPoint x: 294, endPoint y: 94, distance: 37.0
click at [294, 94] on div ".gvIykI_5DW { overflow : scroll ; }" at bounding box center [547, 303] width 613 height 444
type textarea "overflow-y: scroll;"
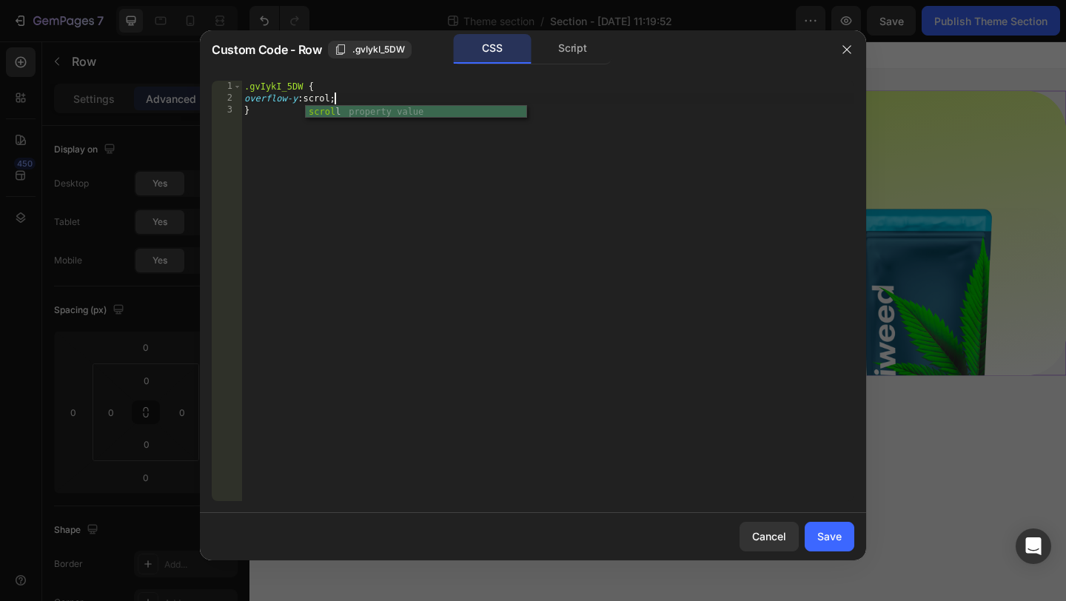
scroll to position [0, 7]
click at [829, 541] on div "Save" at bounding box center [829, 536] width 24 height 16
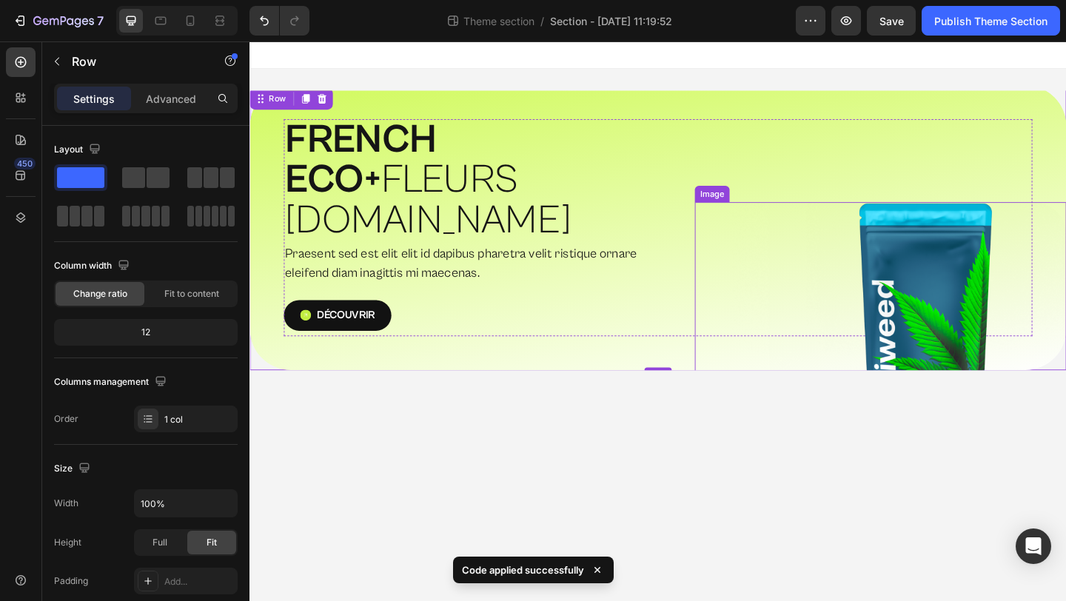
scroll to position [0, 0]
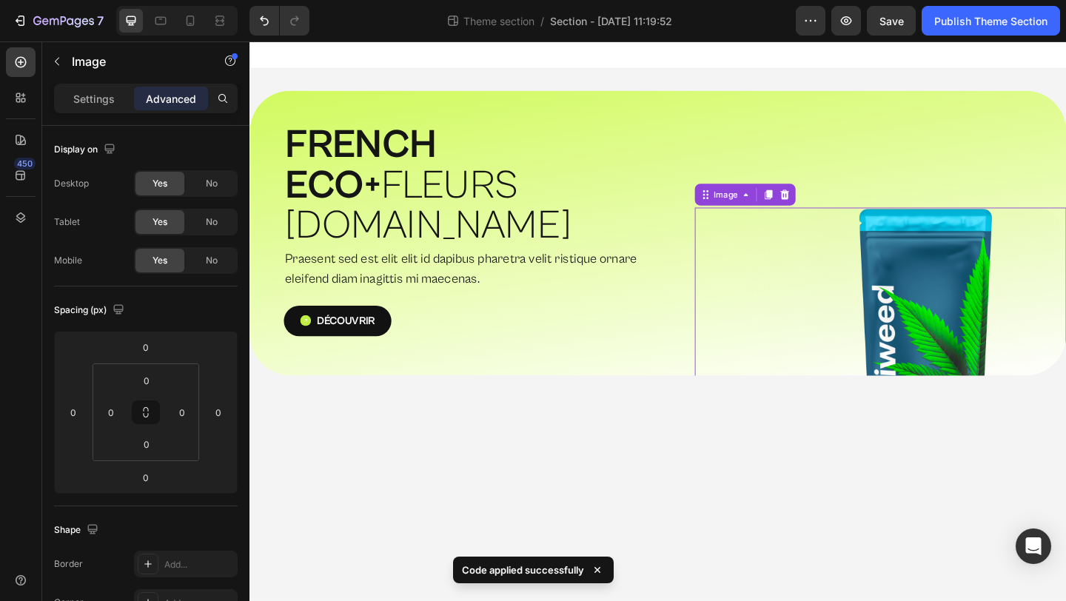
click at [953, 320] on img at bounding box center [935, 358] width 404 height 272
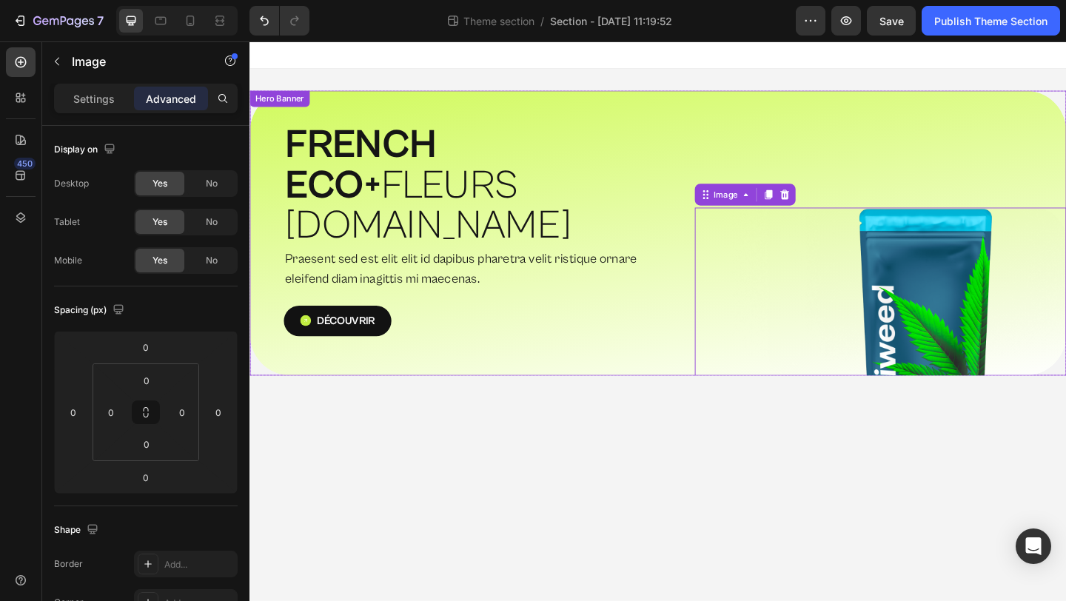
click at [681, 349] on div "⁠⁠⁠⁠⁠⁠⁠ FRENCH ECO+  FLEURS [DOMAIN_NAME] Heading Praesent sed est elit elit id…" at bounding box center [693, 250] width 888 height 310
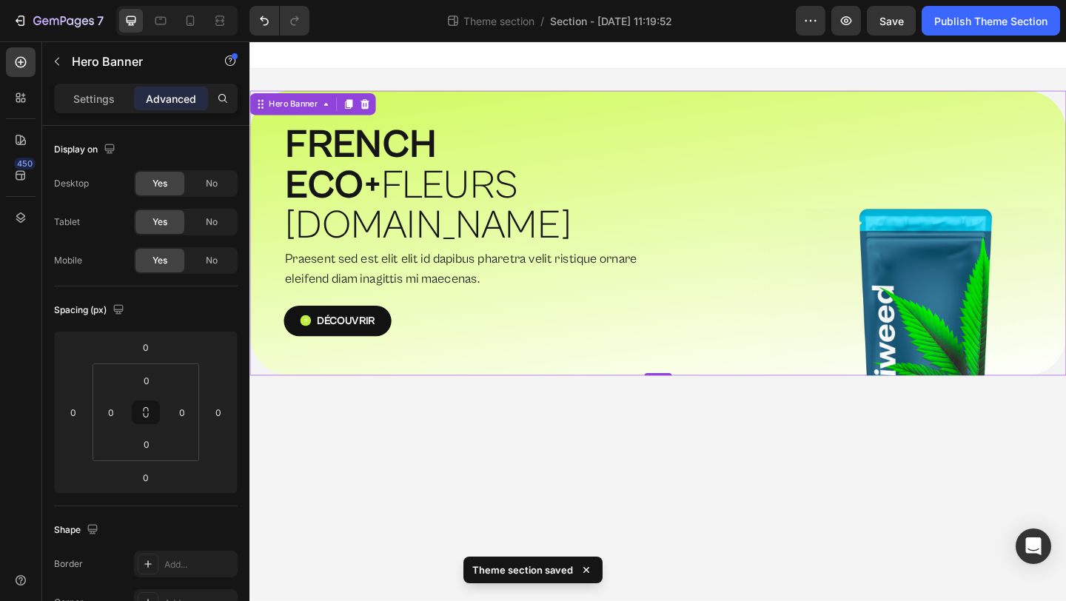
click at [1065, 123] on div "⁠⁠⁠⁠⁠⁠⁠ FRENCH ECO+  FLEURS [DOMAIN_NAME] Heading Praesent sed est elit elit id…" at bounding box center [693, 250] width 888 height 310
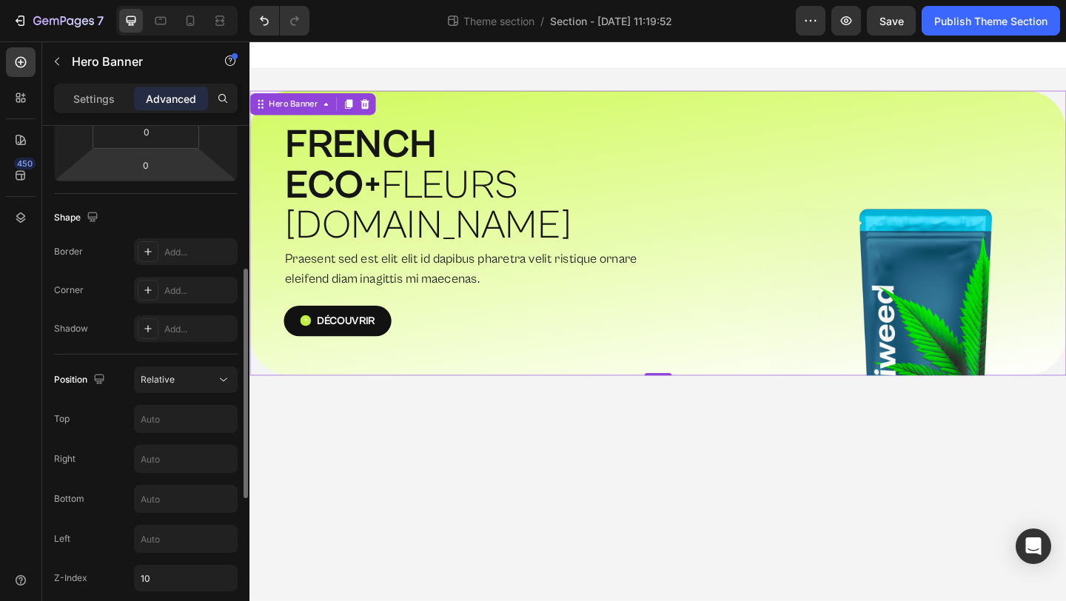
scroll to position [315, 0]
click at [209, 391] on div "Position Relative Top Right Bottom Left Z-Index 10" at bounding box center [146, 475] width 184 height 225
click at [214, 380] on div "Relative" at bounding box center [178, 376] width 75 height 13
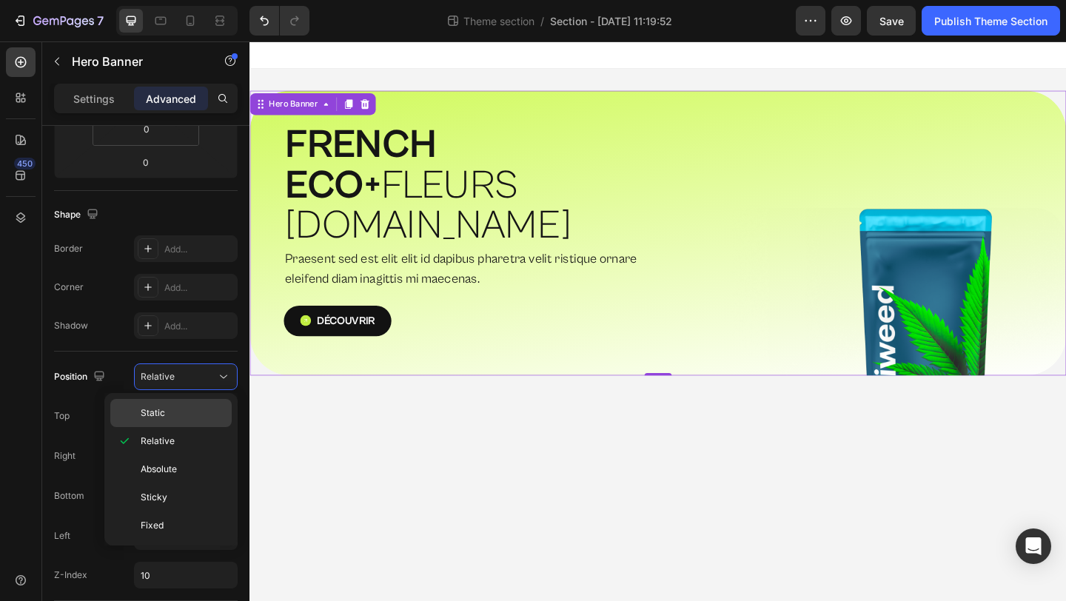
click at [185, 406] on p "Static" at bounding box center [183, 412] width 84 height 13
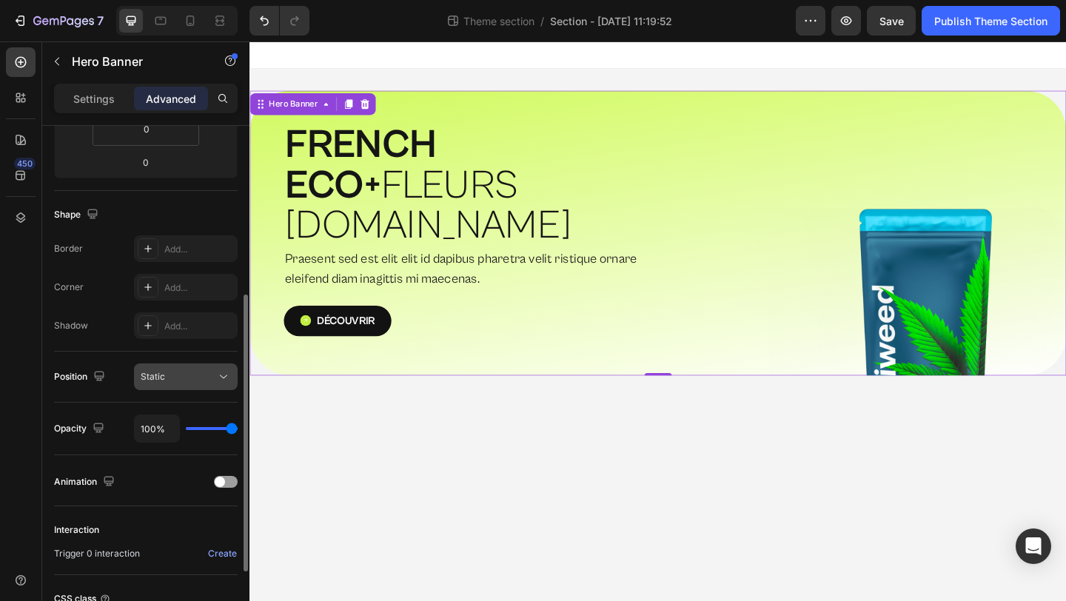
click at [201, 380] on div "Static" at bounding box center [178, 376] width 75 height 13
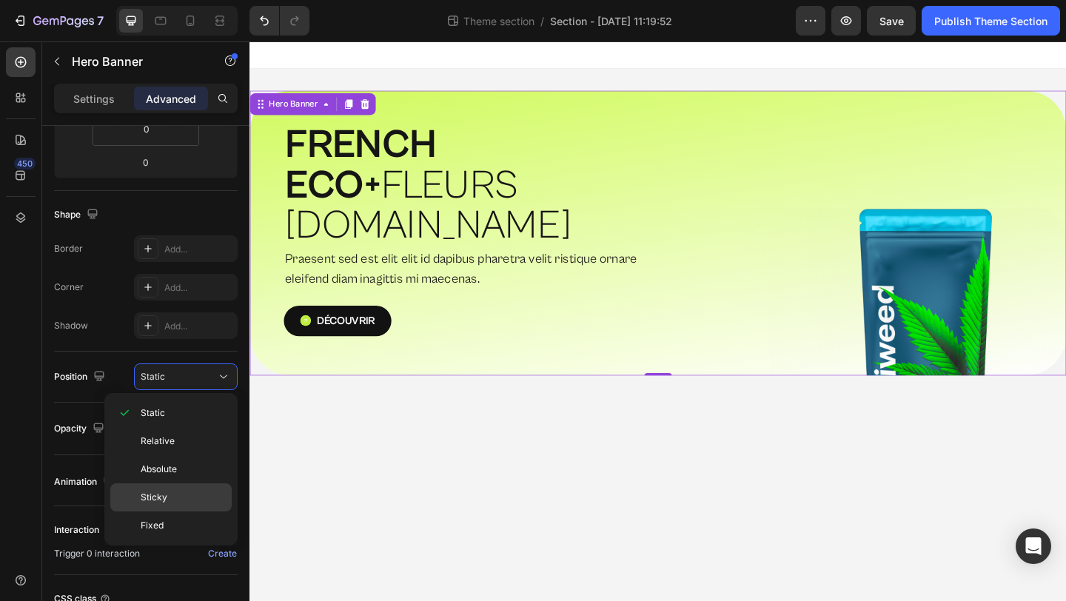
click at [172, 511] on div "Sticky" at bounding box center [170, 525] width 121 height 28
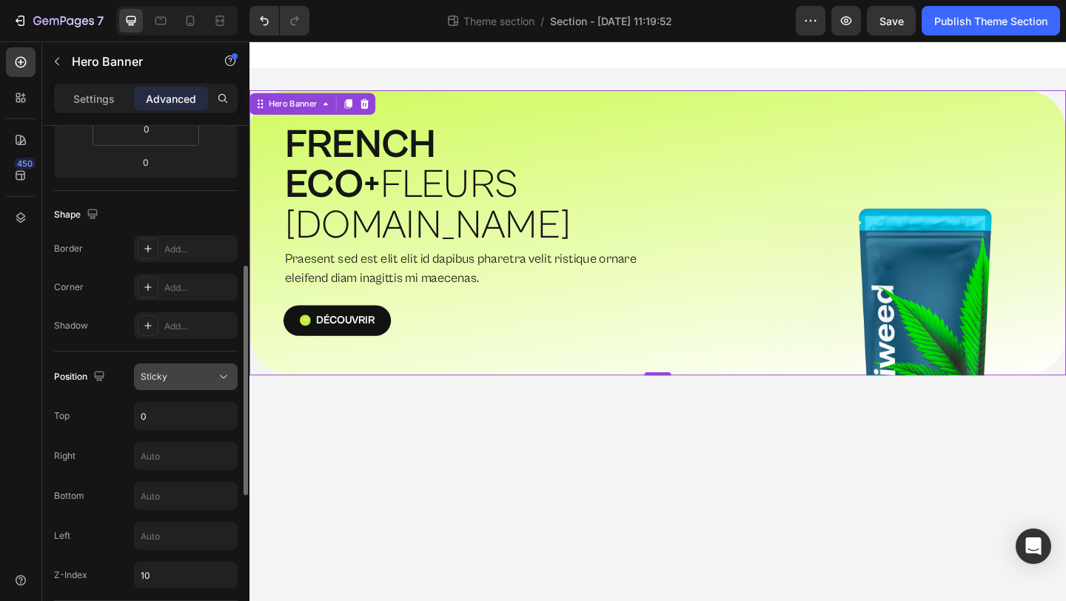
click at [207, 386] on button "Sticky" at bounding box center [186, 376] width 104 height 27
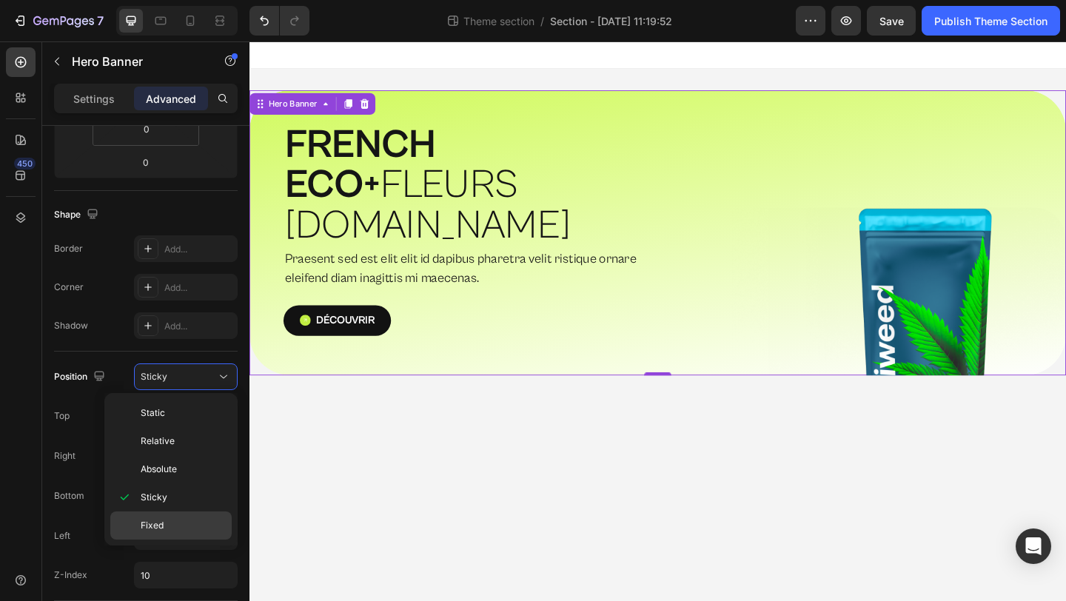
click at [178, 527] on p "Fixed" at bounding box center [183, 525] width 84 height 13
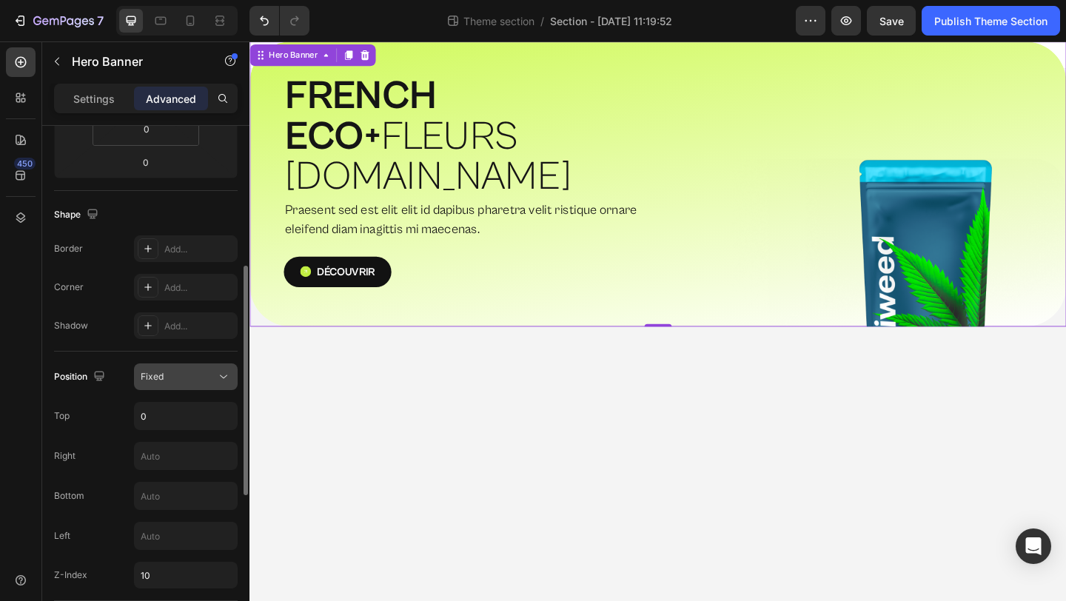
click at [192, 383] on div "Fixed" at bounding box center [186, 376] width 90 height 15
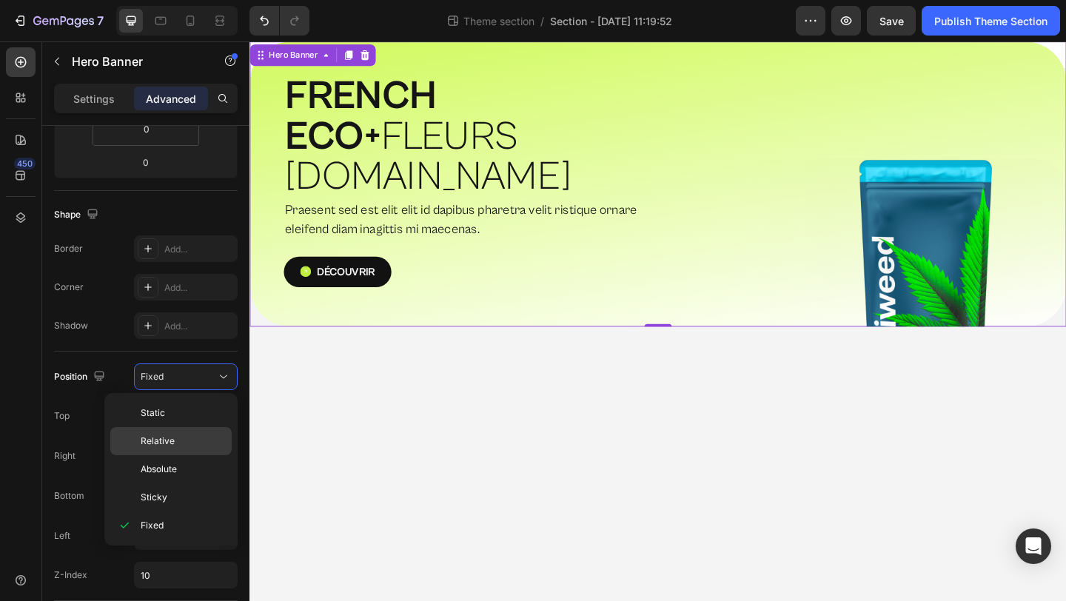
click at [178, 455] on div "Relative" at bounding box center [170, 469] width 121 height 28
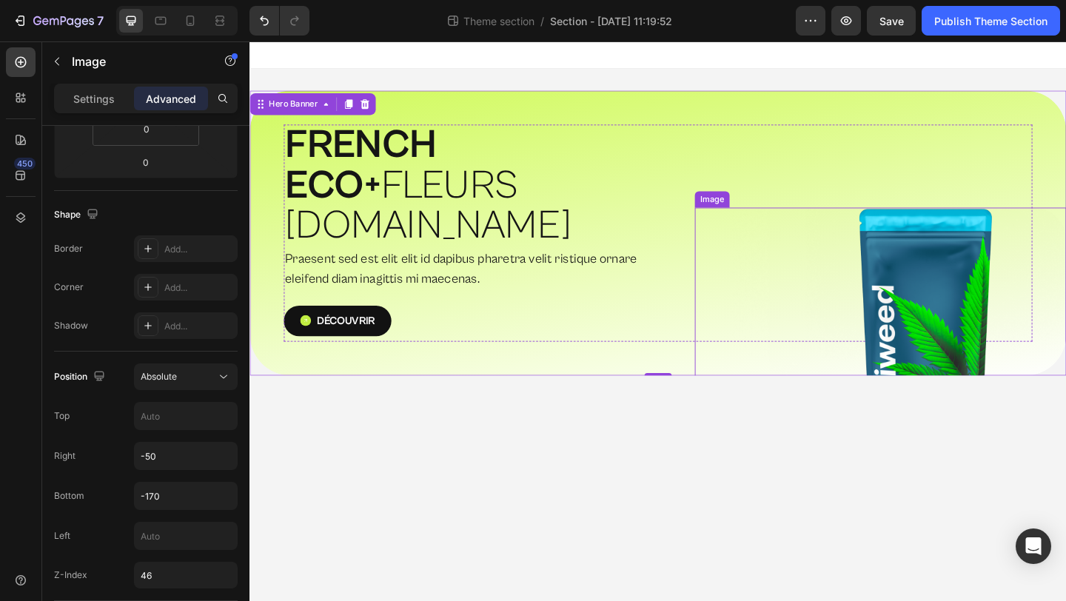
click at [981, 222] on img at bounding box center [935, 358] width 404 height 272
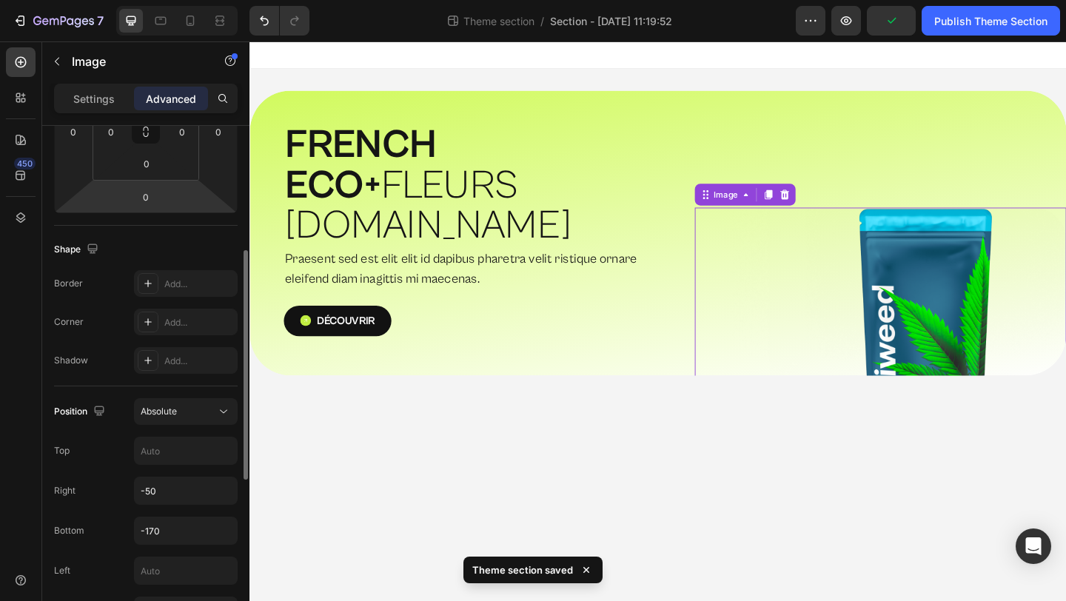
scroll to position [325, 0]
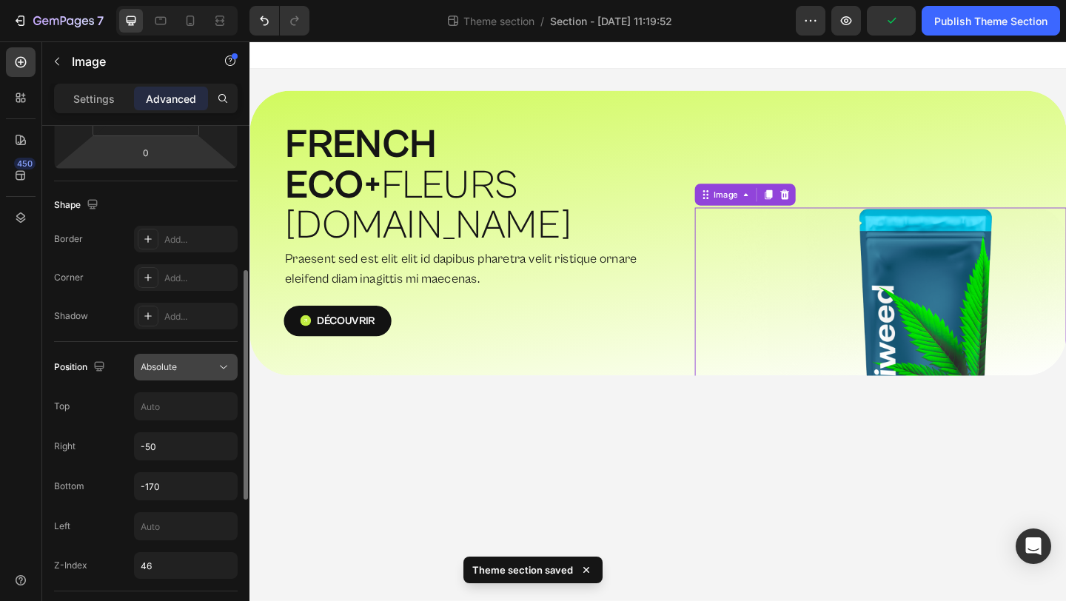
click at [164, 371] on span "Absolute" at bounding box center [159, 366] width 36 height 11
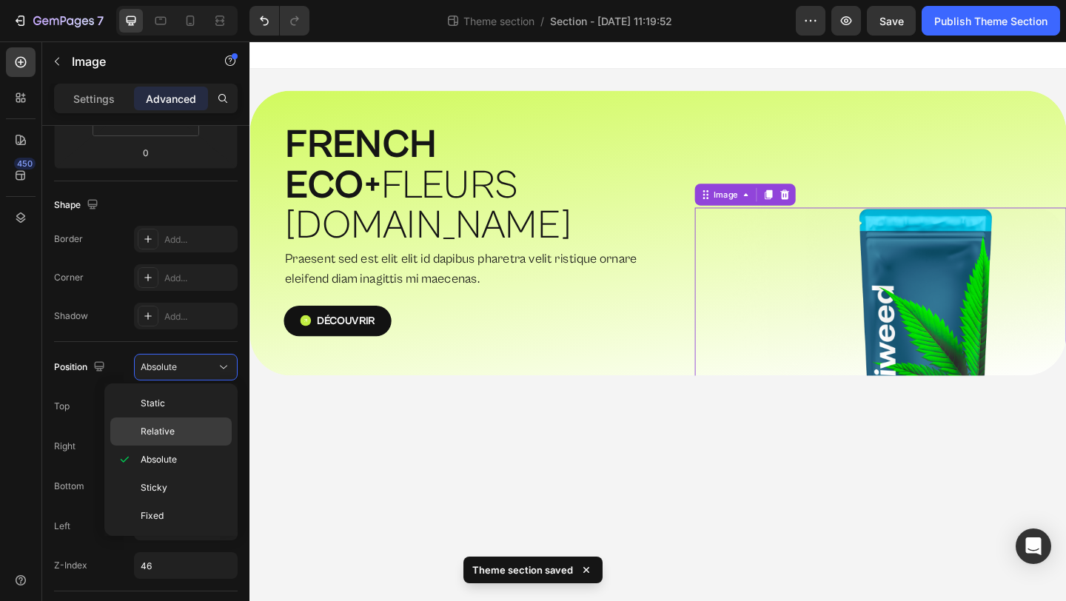
click at [161, 426] on span "Relative" at bounding box center [158, 431] width 34 height 13
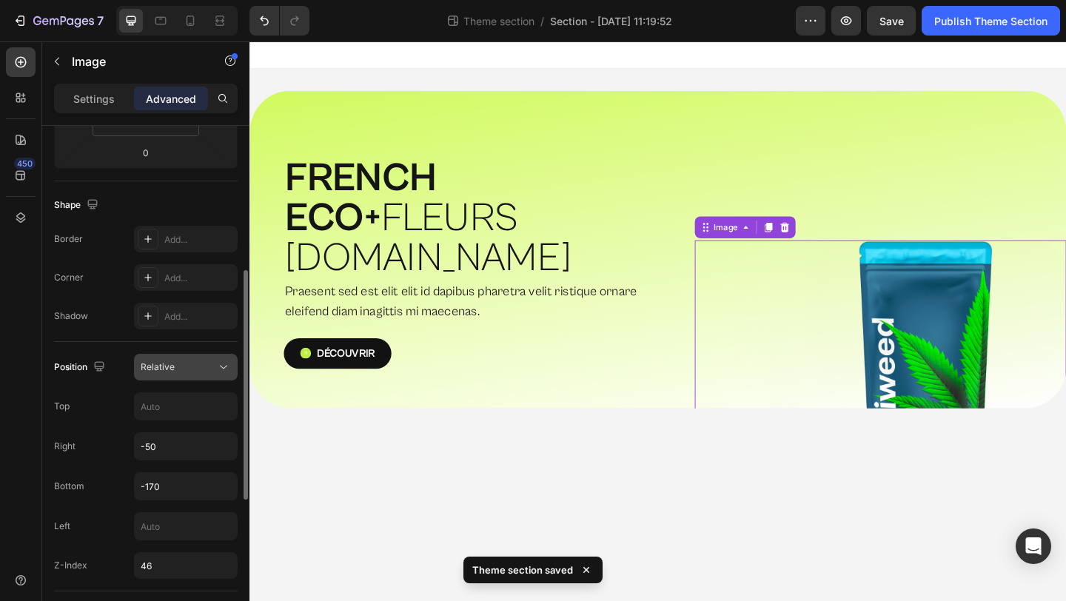
click at [188, 363] on div "Relative" at bounding box center [178, 366] width 75 height 13
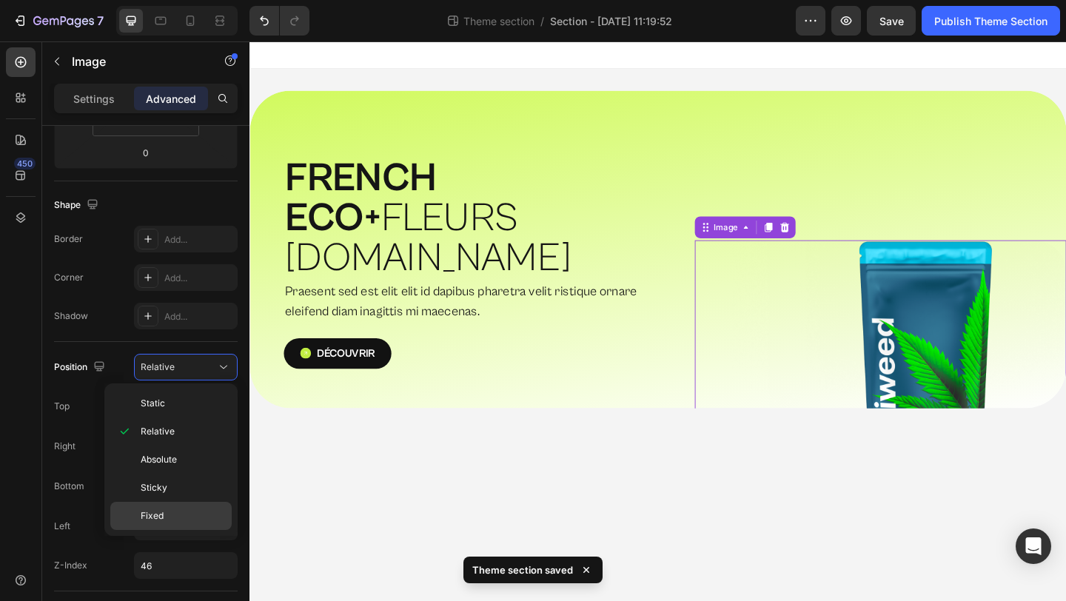
click at [166, 513] on p "Fixed" at bounding box center [183, 515] width 84 height 13
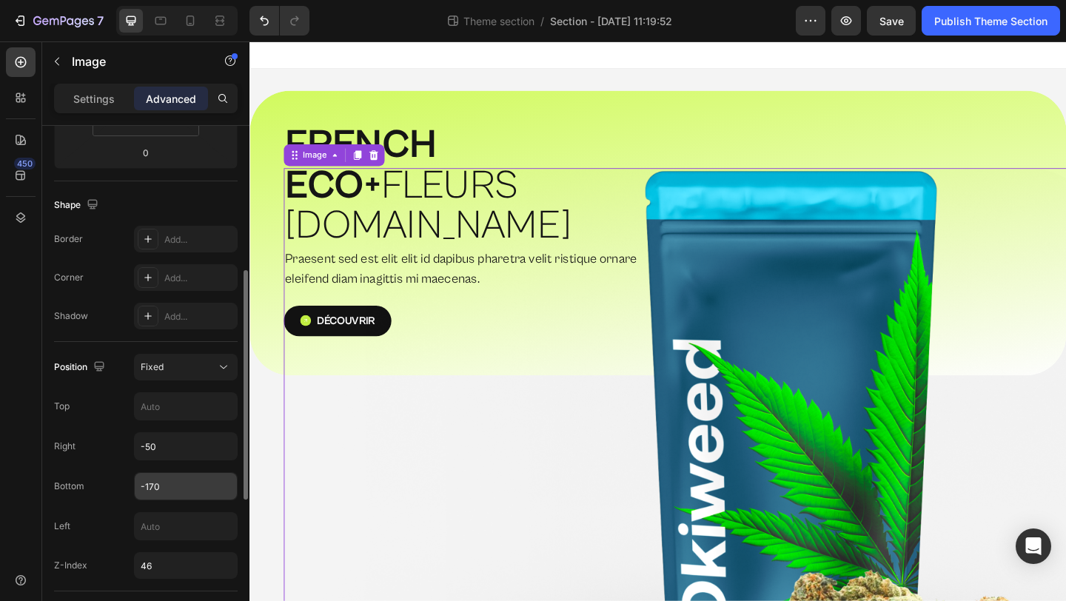
click at [165, 481] on input "-170" at bounding box center [186, 486] width 102 height 27
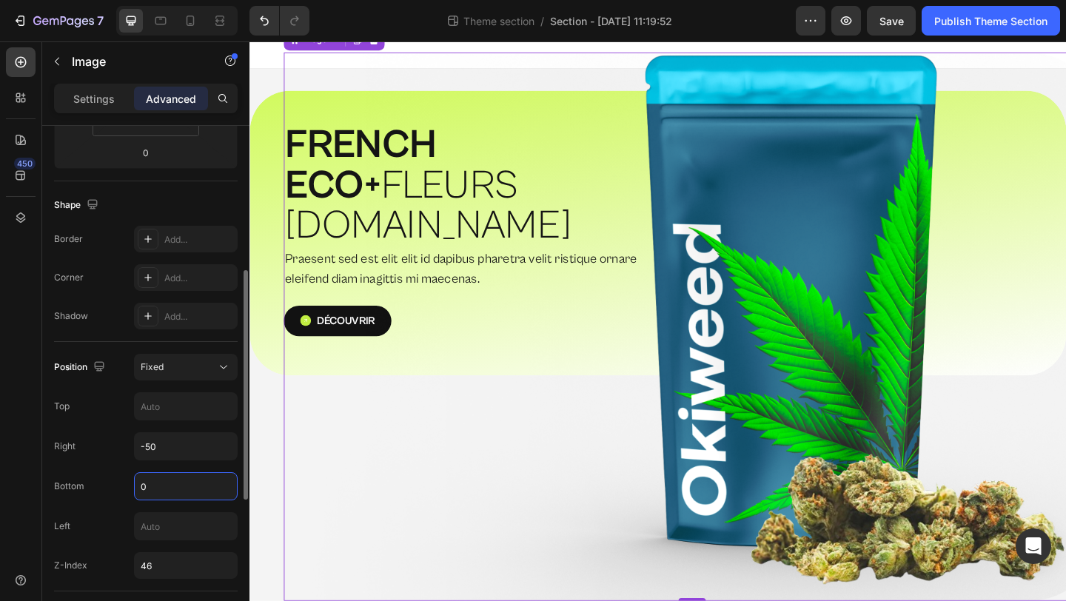
type input "0"
click at [163, 437] on input "-50" at bounding box center [186, 446] width 102 height 27
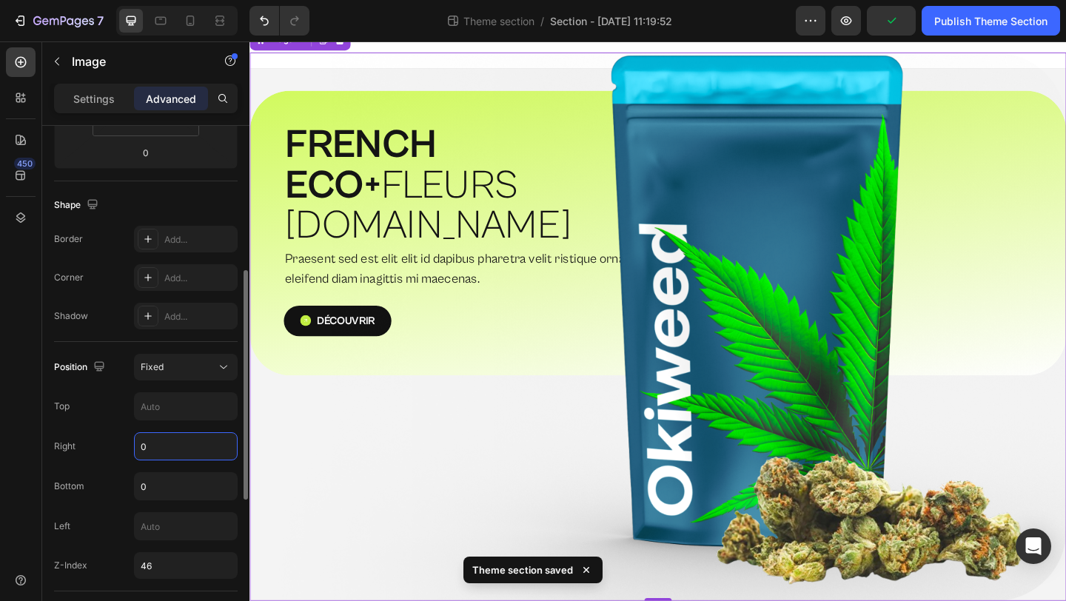
type input "0"
click at [93, 411] on div "Top" at bounding box center [146, 406] width 184 height 28
click at [152, 372] on span "Fixed" at bounding box center [152, 366] width 23 height 11
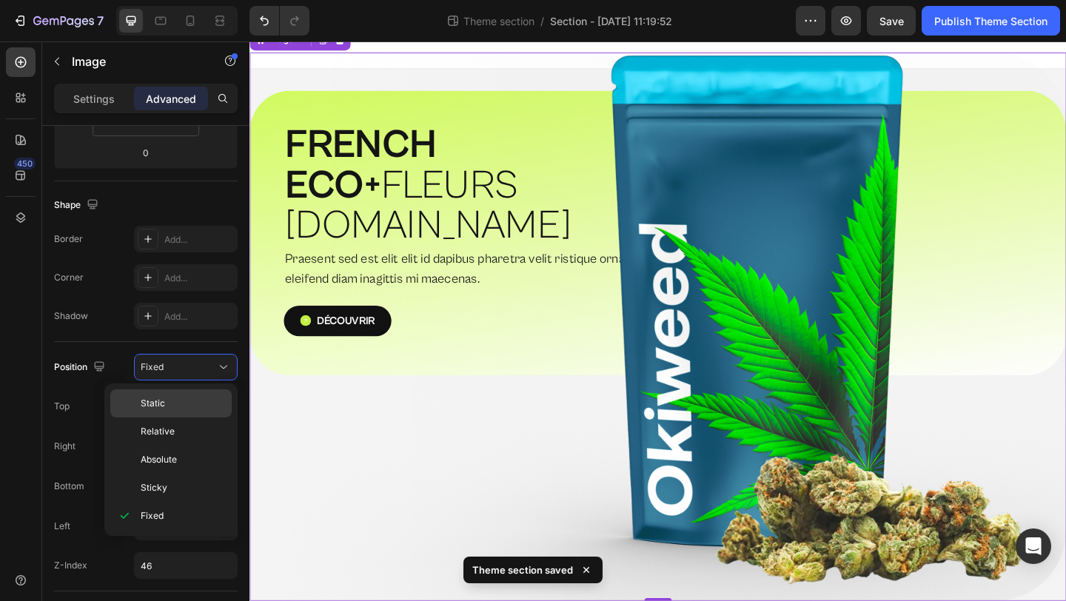
click at [152, 417] on div "Static" at bounding box center [170, 431] width 121 height 28
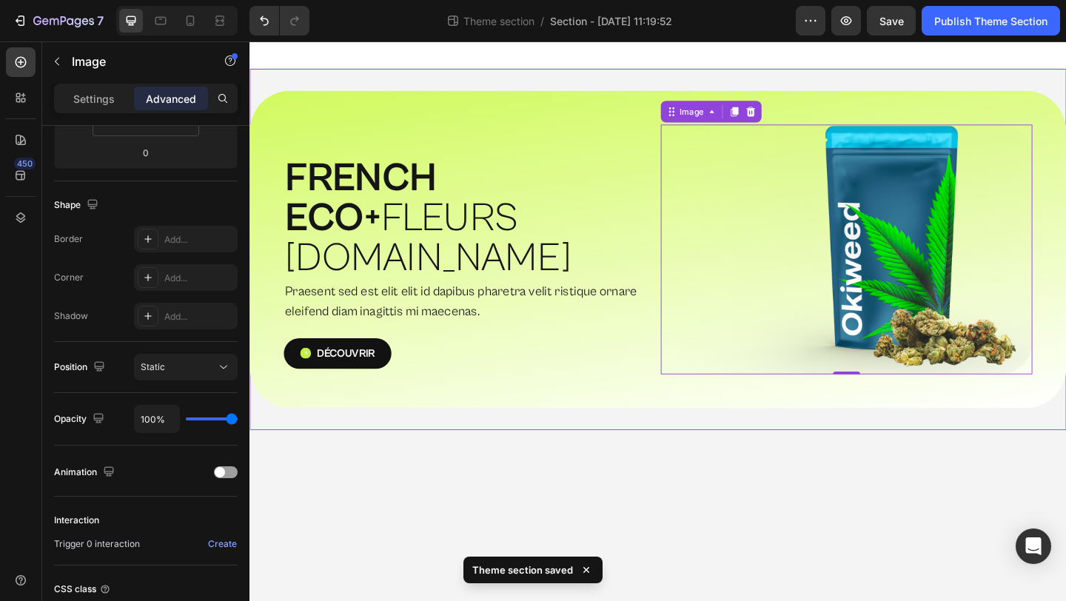
click at [474, 440] on div "⁠⁠⁠⁠⁠⁠⁠ FRENCH ECO+  FLEURS [DOMAIN_NAME] Heading Praesent sed est elit elit id…" at bounding box center [693, 267] width 888 height 393
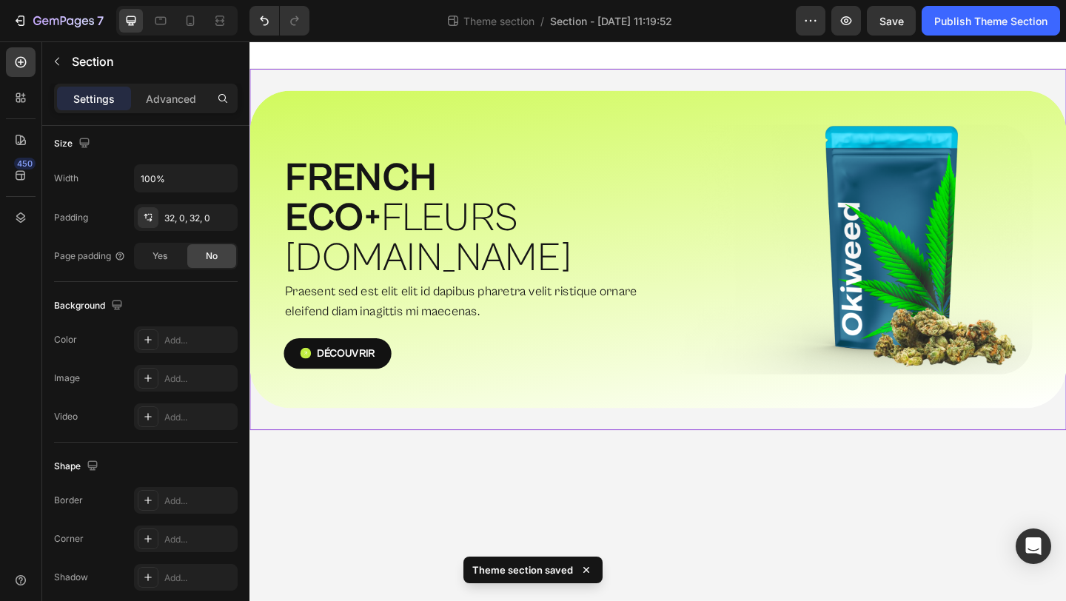
scroll to position [0, 0]
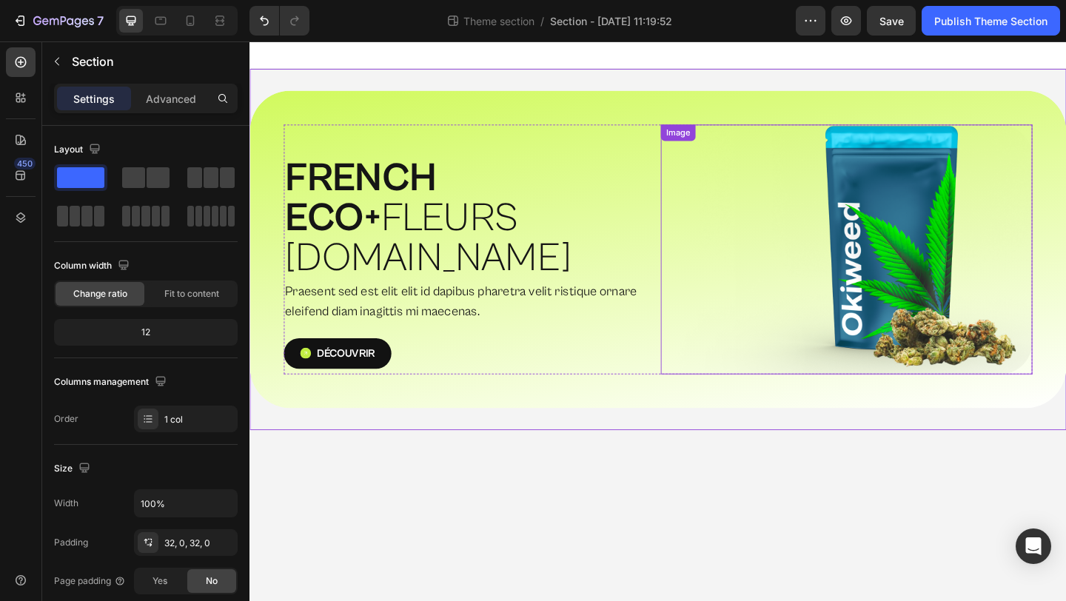
click at [987, 297] on img at bounding box center [898, 268] width 404 height 272
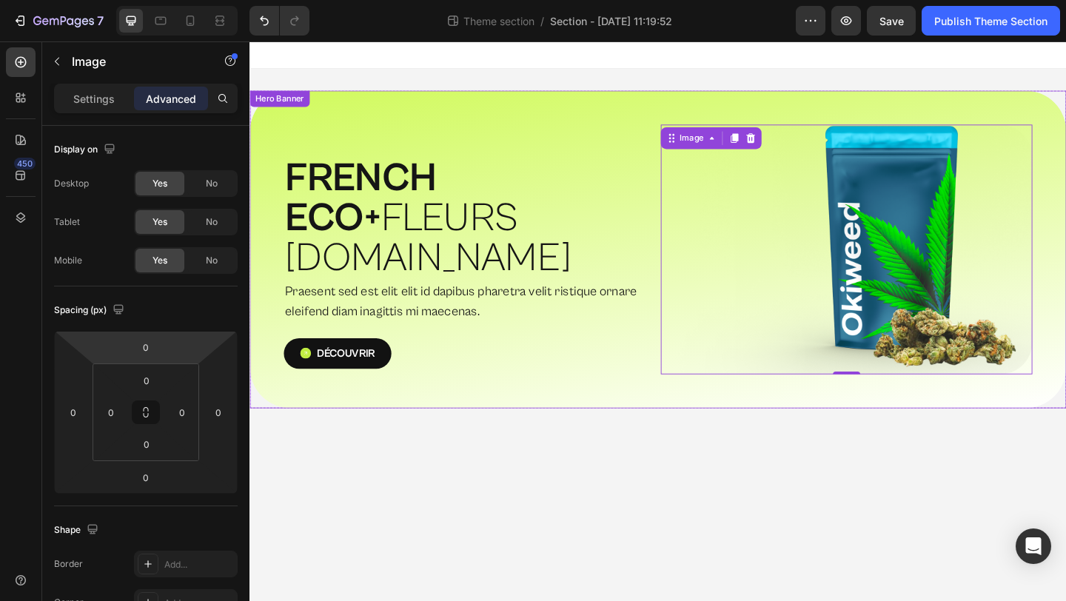
click at [639, 122] on div "⁠⁠⁠⁠⁠⁠⁠ FRENCH ECO+  FLEURS [DOMAIN_NAME] Heading Praesent sed est elit elit id…" at bounding box center [693, 268] width 888 height 346
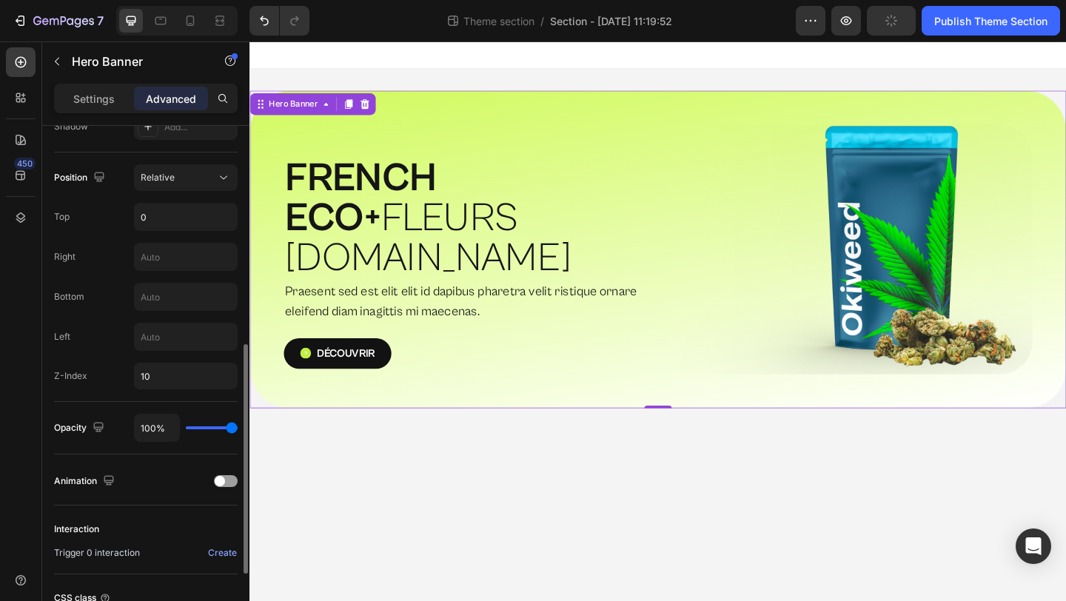
scroll to position [554, 0]
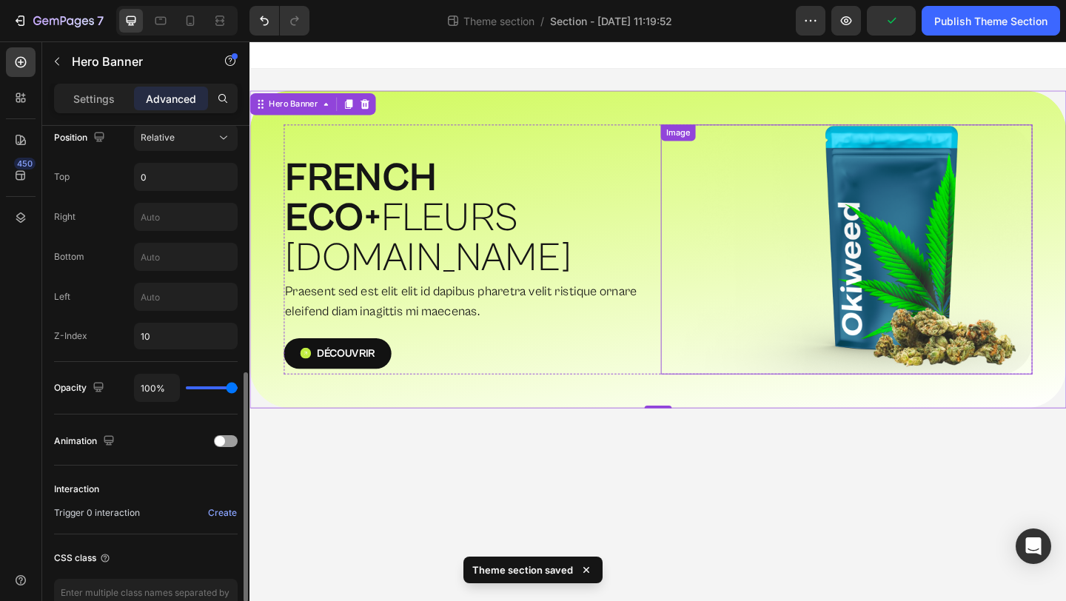
click at [872, 320] on img at bounding box center [898, 268] width 404 height 272
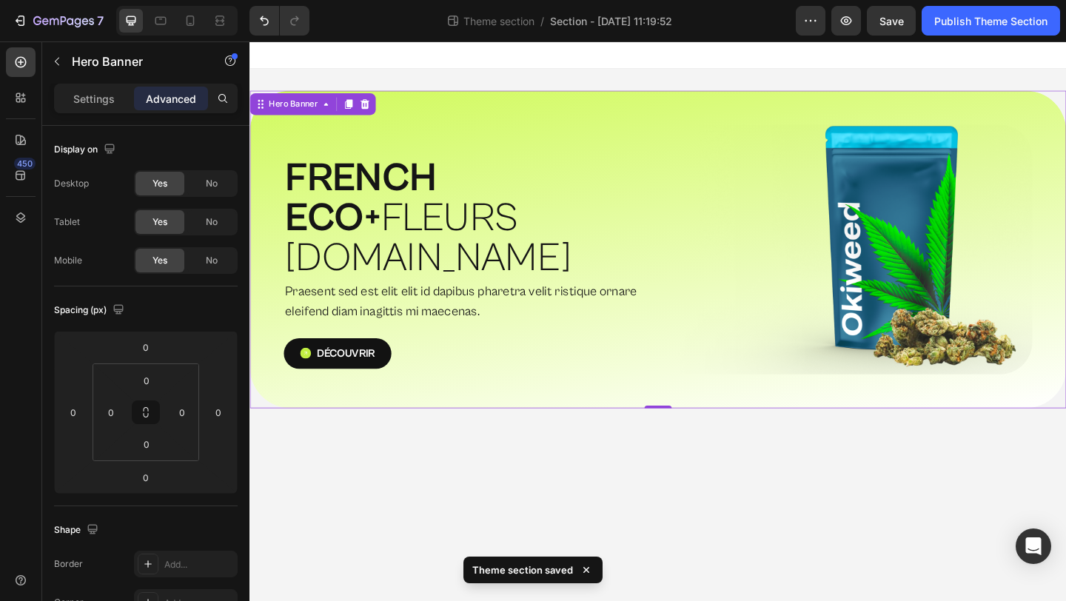
click at [424, 435] on div "⁠⁠⁠⁠⁠⁠⁠ FRENCH ECO+  FLEURS [DOMAIN_NAME] Heading Praesent sed est elit elit id…" at bounding box center [693, 268] width 888 height 346
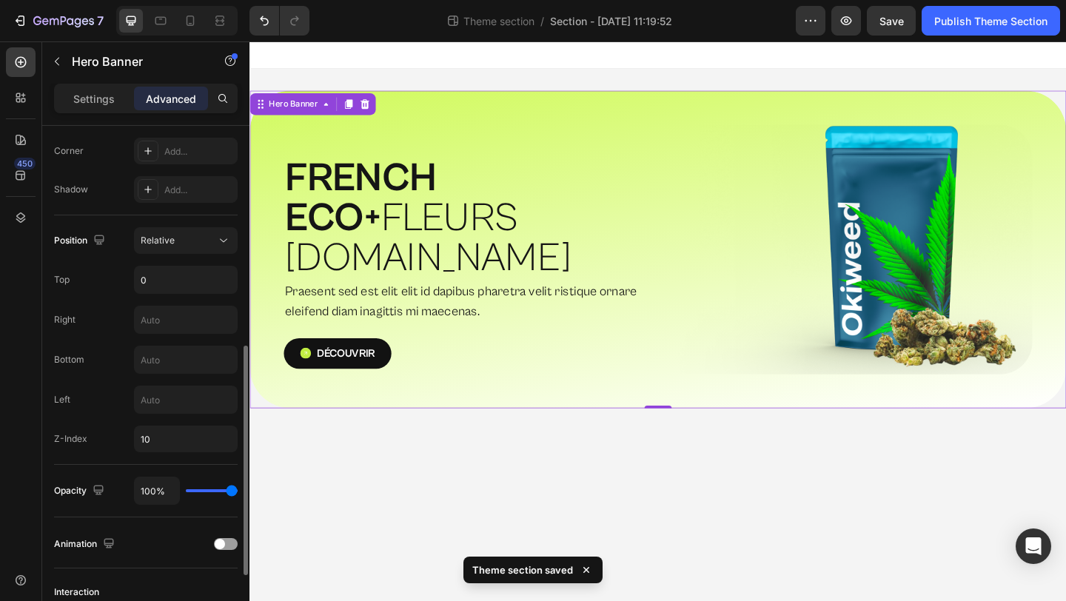
scroll to position [468, 0]
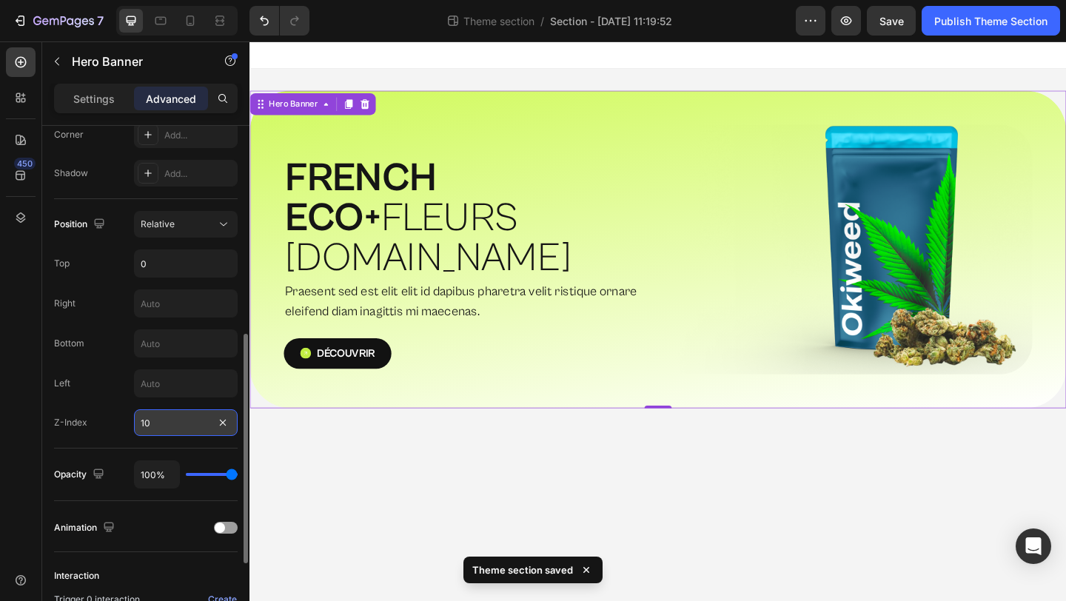
click at [152, 425] on input "10" at bounding box center [186, 422] width 104 height 27
type input "0"
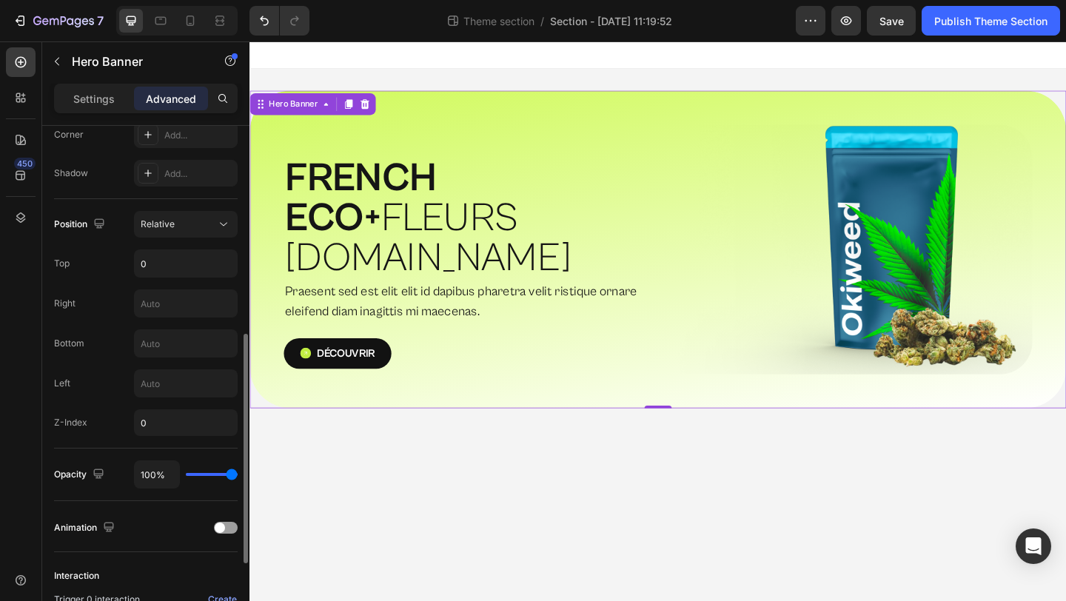
click at [108, 440] on div "Position Relative Top 0 Right Bottom Left Z-Index 0" at bounding box center [146, 323] width 184 height 249
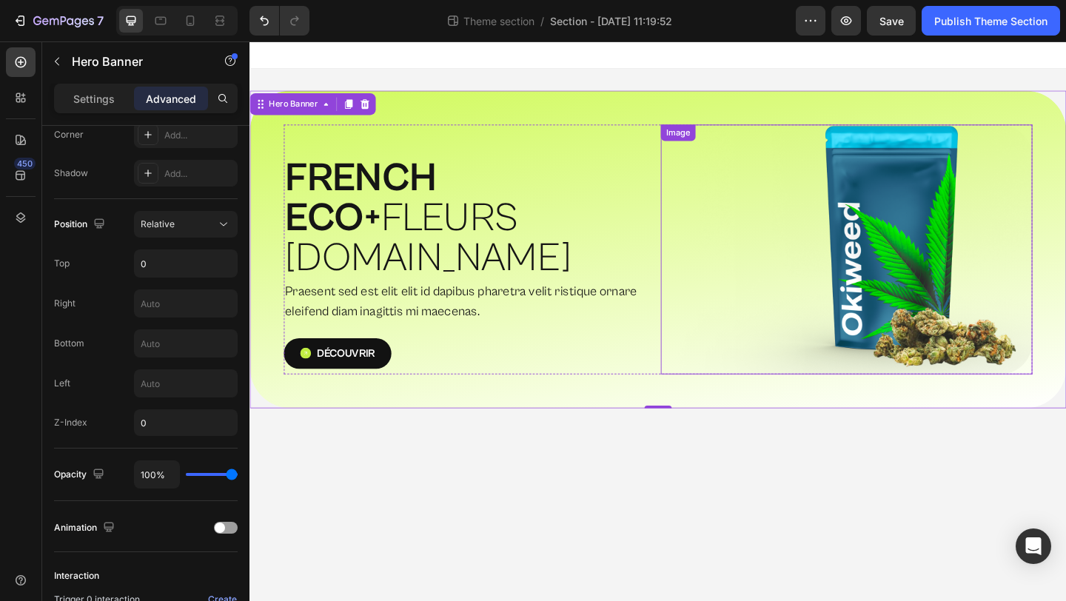
click at [968, 378] on img at bounding box center [898, 268] width 404 height 272
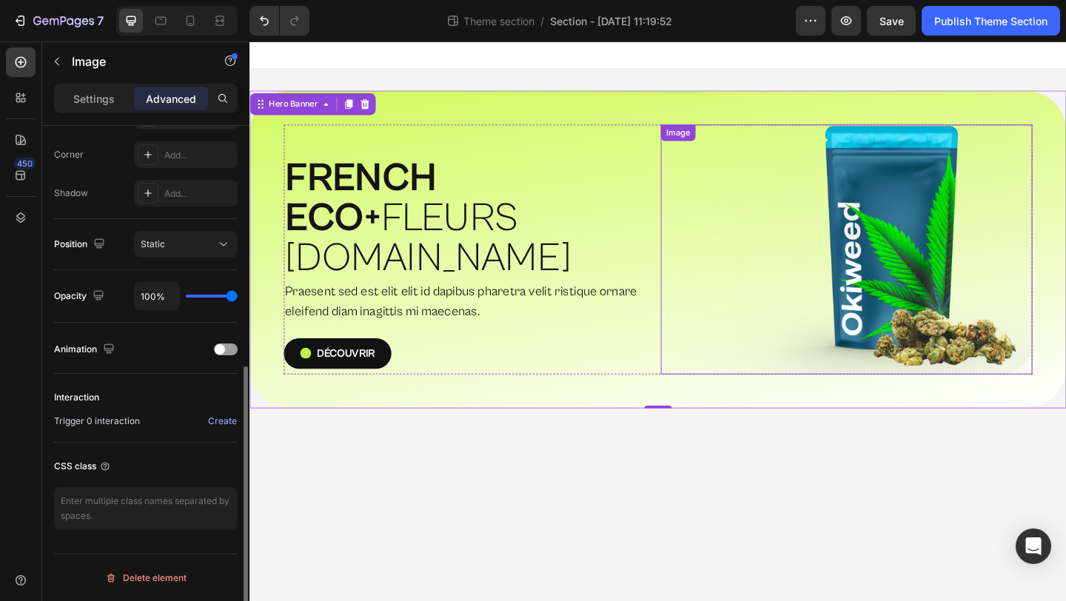
scroll to position [0, 0]
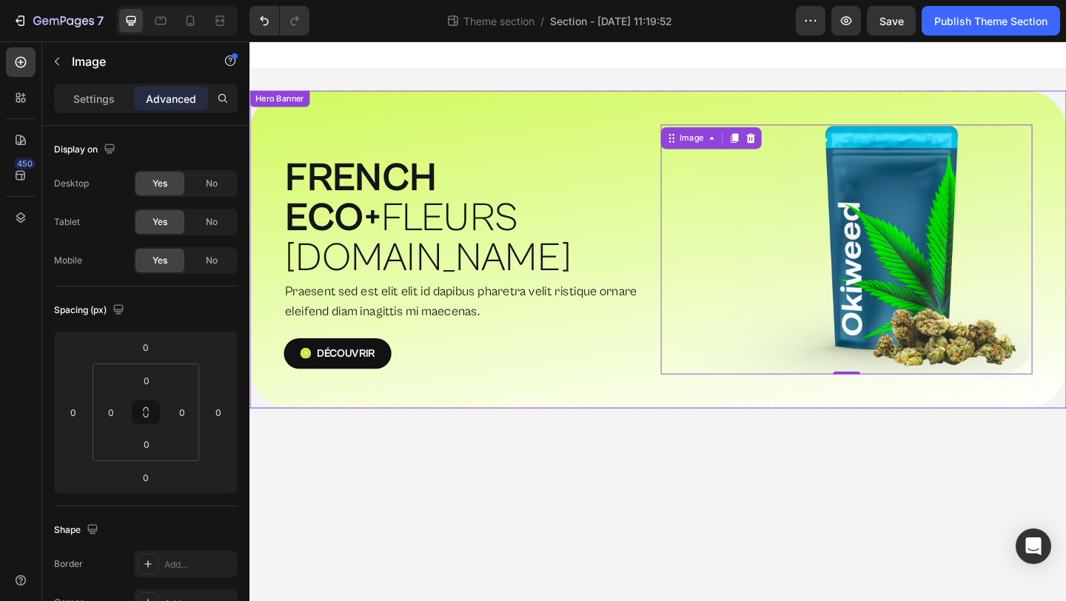
click at [655, 121] on div "⁠⁠⁠⁠⁠⁠⁠ FRENCH ECO+  FLEURS [DOMAIN_NAME] Heading Praesent sed est elit elit id…" at bounding box center [693, 268] width 888 height 346
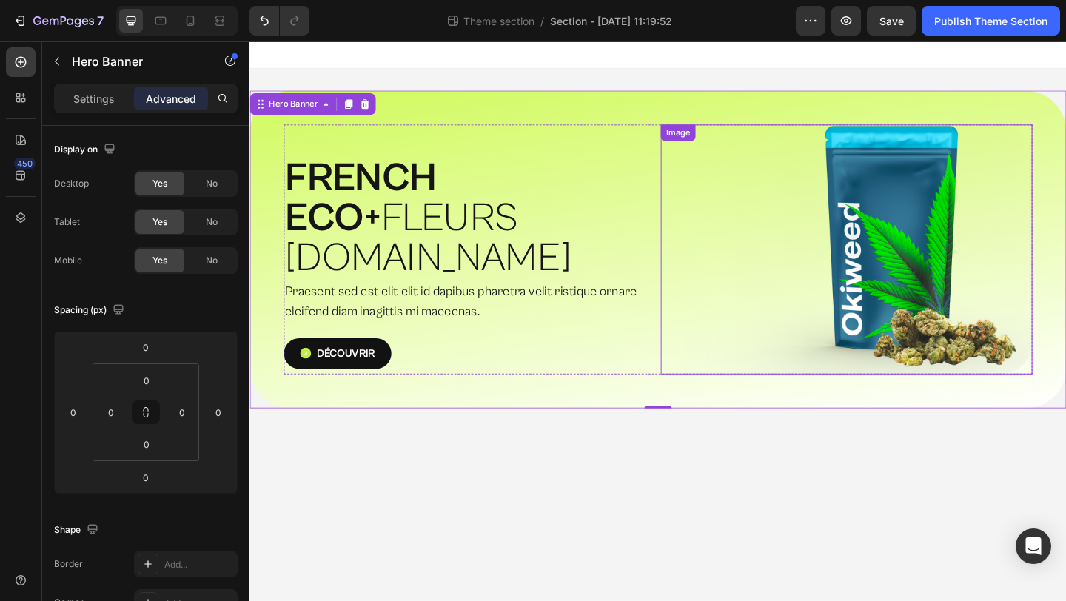
click at [887, 282] on img at bounding box center [898, 268] width 404 height 272
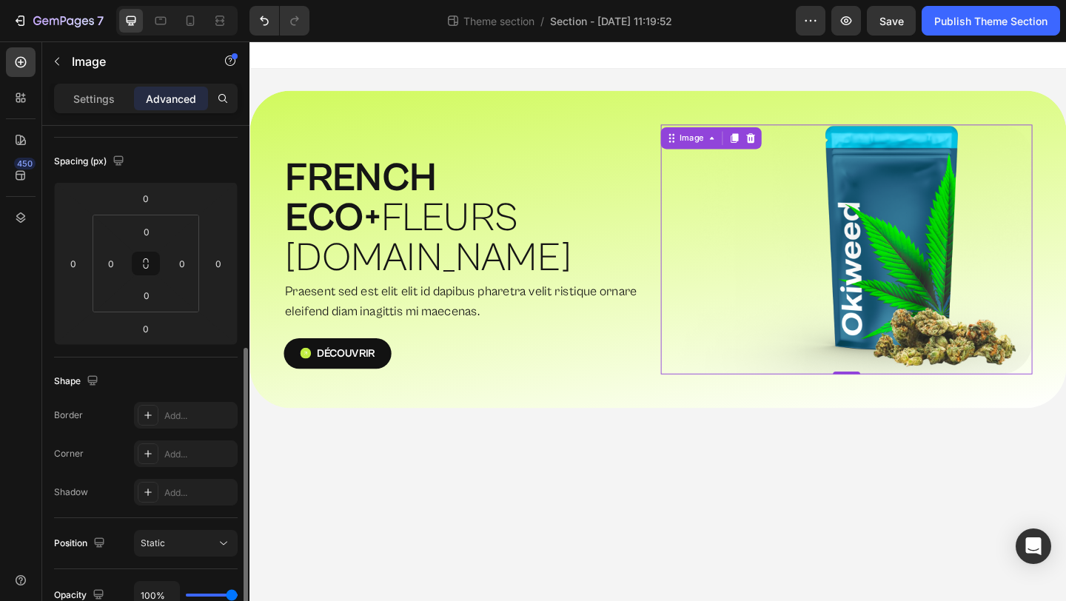
scroll to position [241, 0]
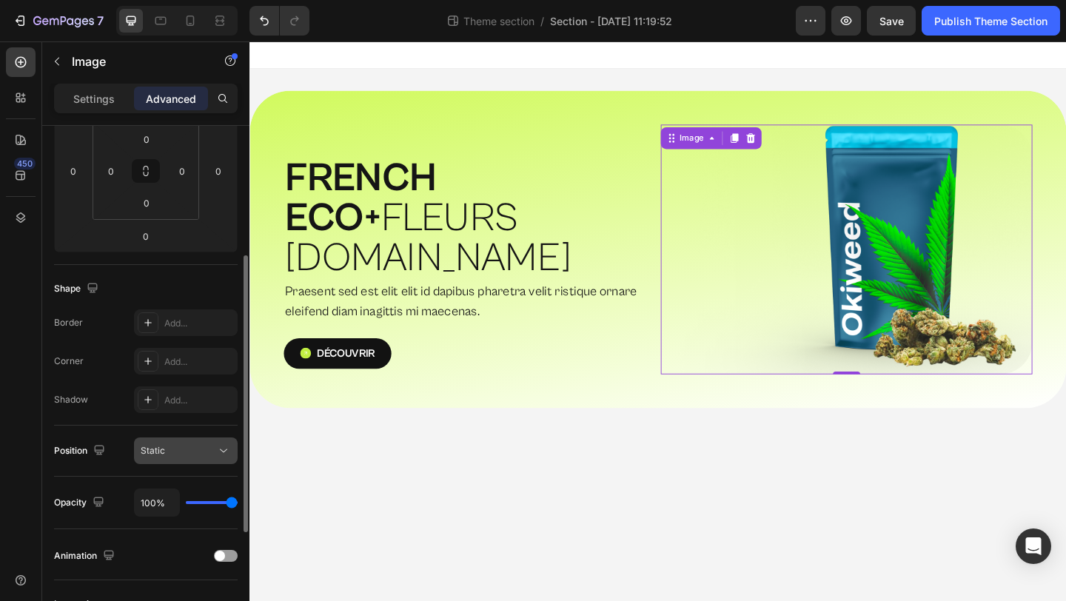
click at [161, 450] on span "Static" at bounding box center [153, 450] width 24 height 11
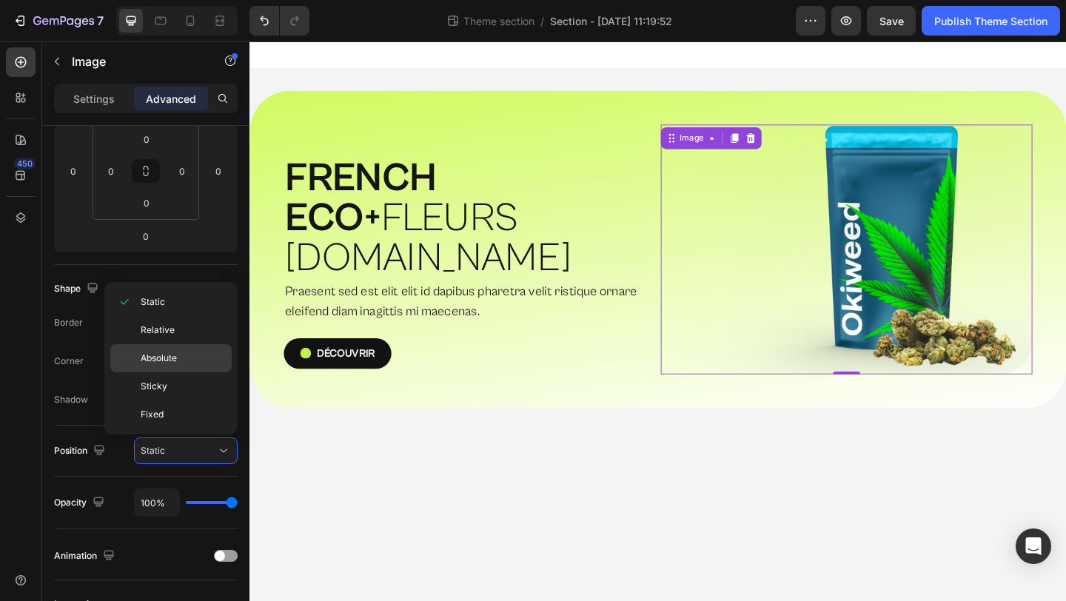
click at [161, 363] on span "Absolute" at bounding box center [159, 358] width 36 height 13
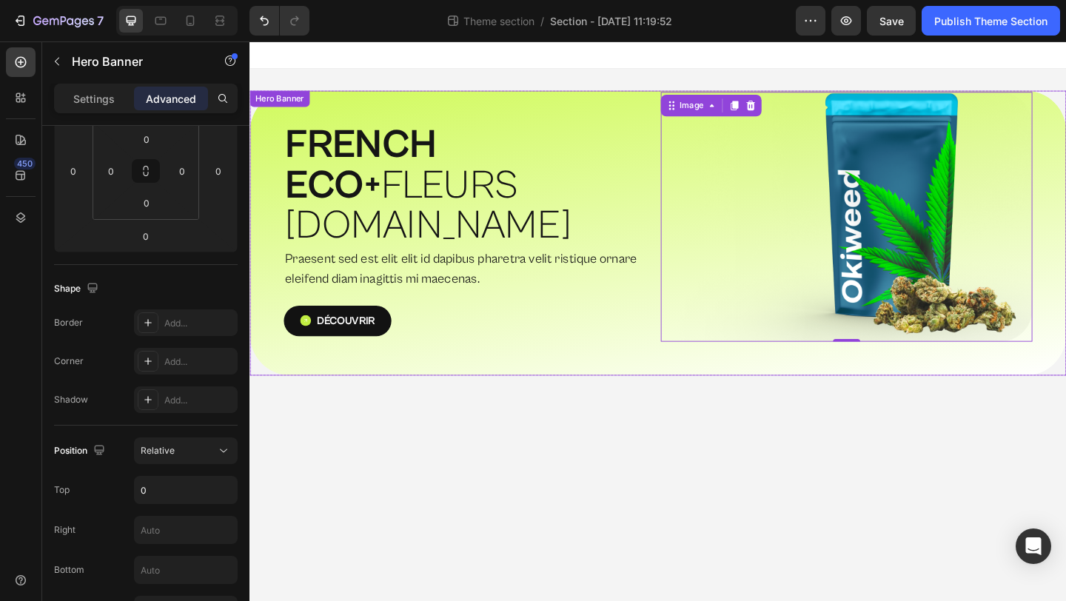
click at [761, 357] on div "⁠⁠⁠⁠⁠⁠⁠ FRENCH ECO+  FLEURS [DOMAIN_NAME] Heading Praesent sed est elit elit id…" at bounding box center [693, 250] width 888 height 310
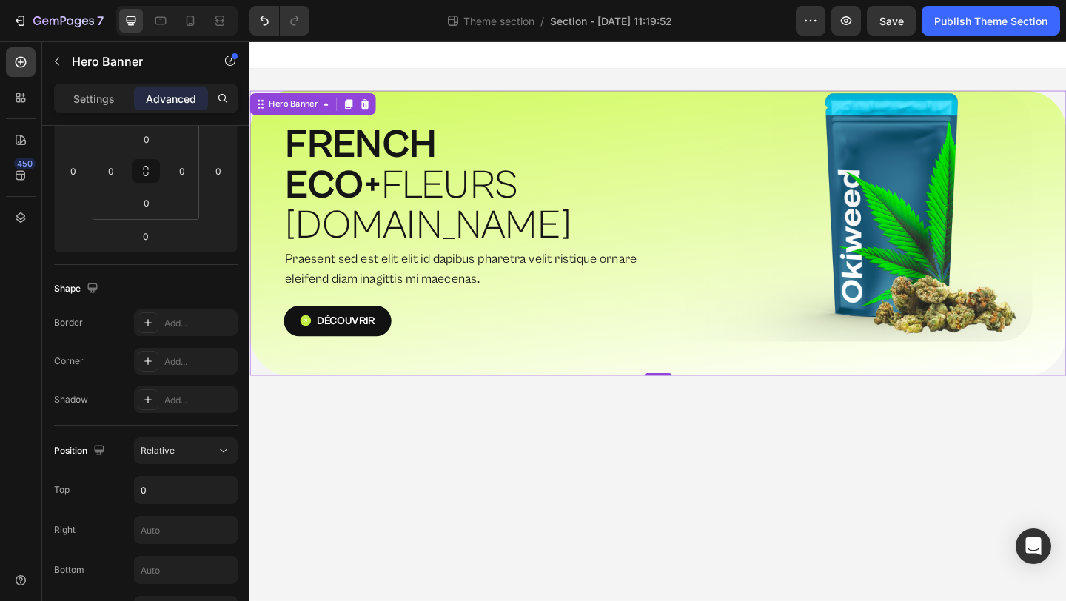
scroll to position [0, 0]
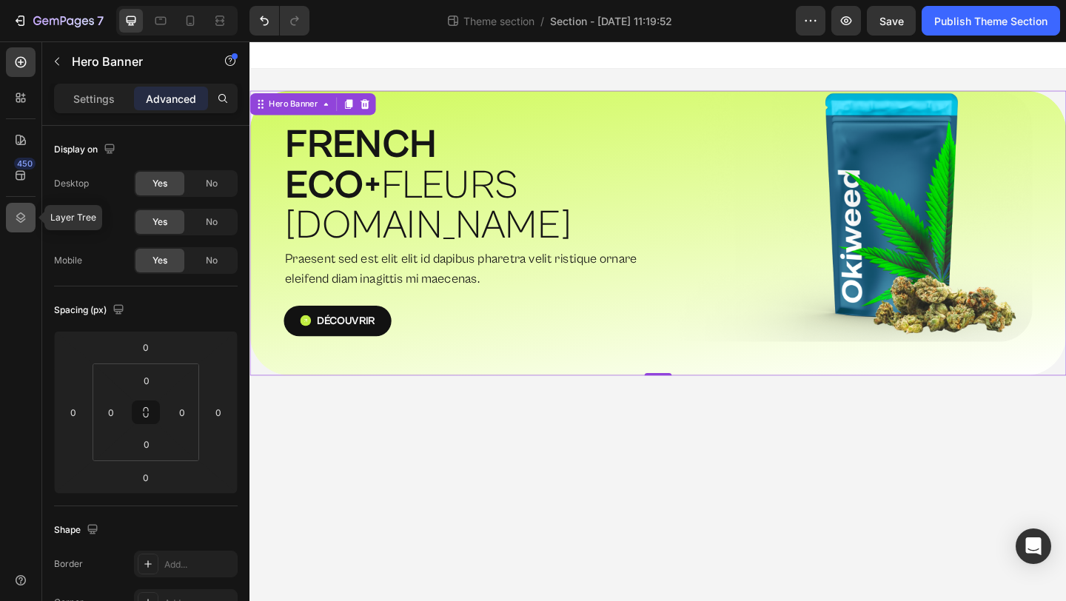
click at [21, 223] on icon at bounding box center [20, 217] width 15 height 15
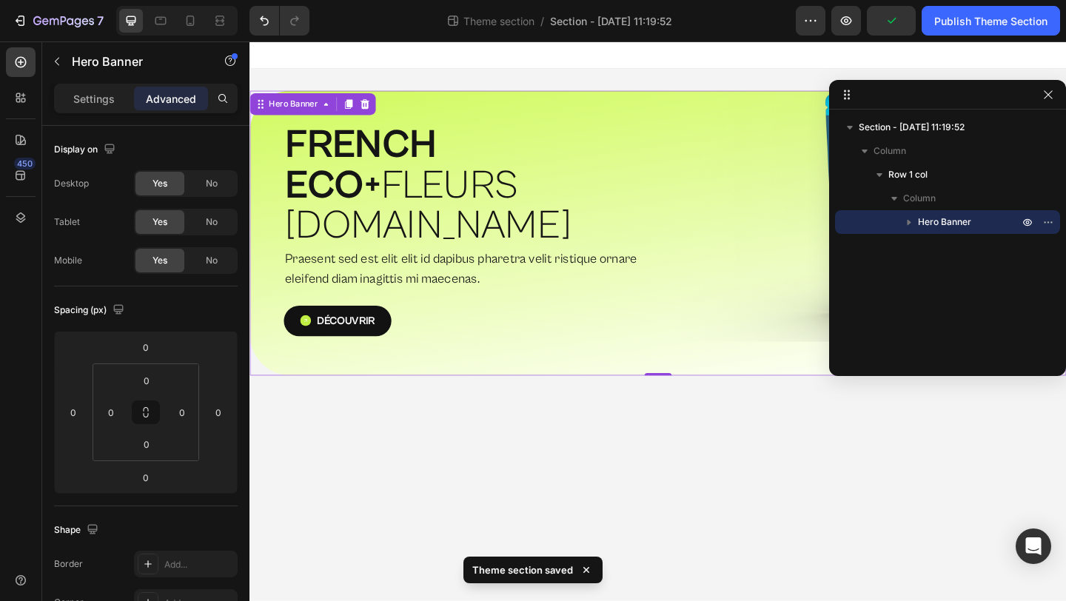
click at [506, 112] on div "⁠⁠⁠⁠⁠⁠⁠ FRENCH ECO+  FLEURS [DOMAIN_NAME] Heading Praesent sed est elit elit id…" at bounding box center [693, 250] width 888 height 310
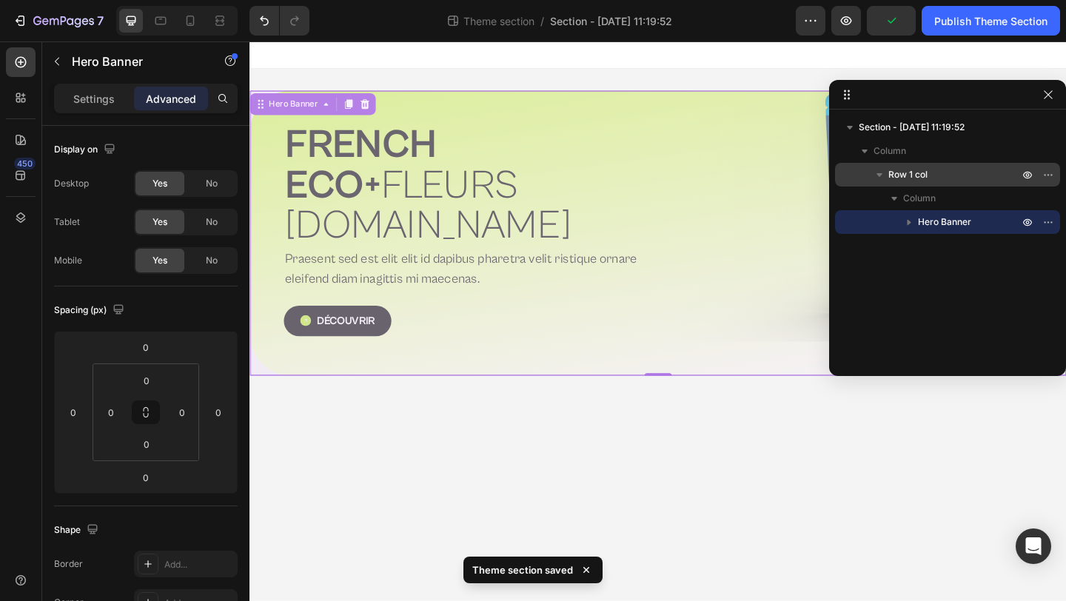
click at [931, 179] on p "Row 1 col" at bounding box center [954, 174] width 133 height 15
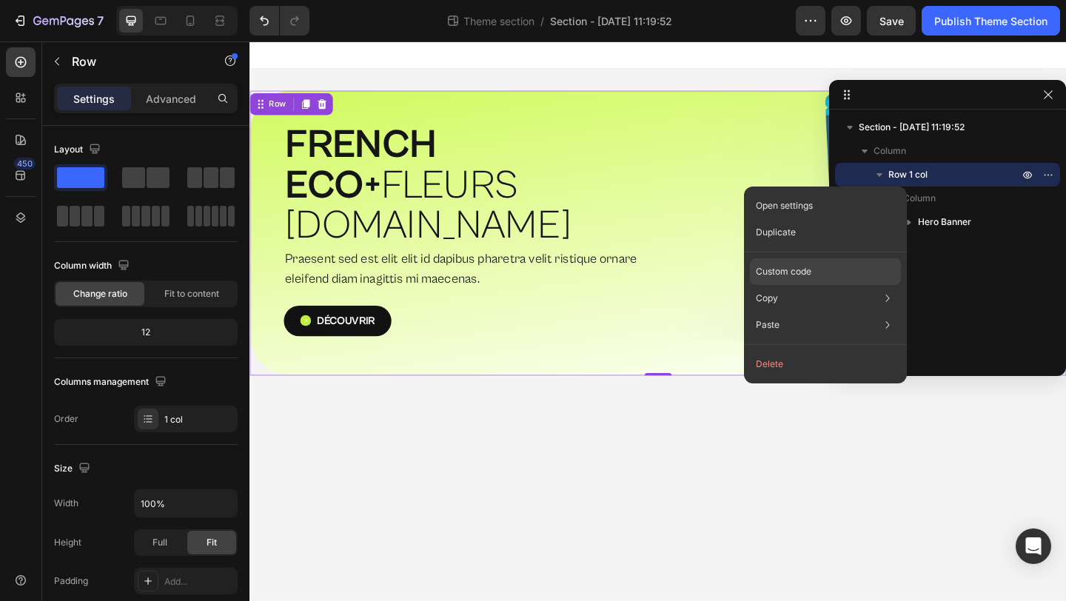
click at [835, 312] on div "Custom code" at bounding box center [825, 325] width 151 height 27
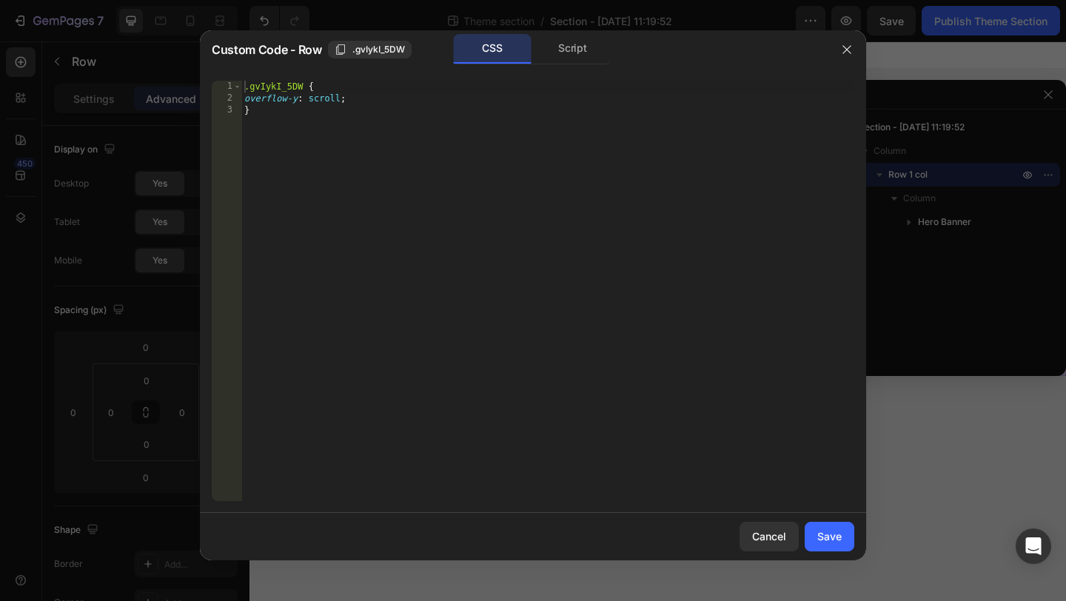
click at [308, 97] on div ".gvIykI_5DW { overflow-y : scroll ; }" at bounding box center [547, 303] width 613 height 444
type textarea "overflow-y: visible;"
click at [831, 533] on div "Save" at bounding box center [829, 536] width 24 height 16
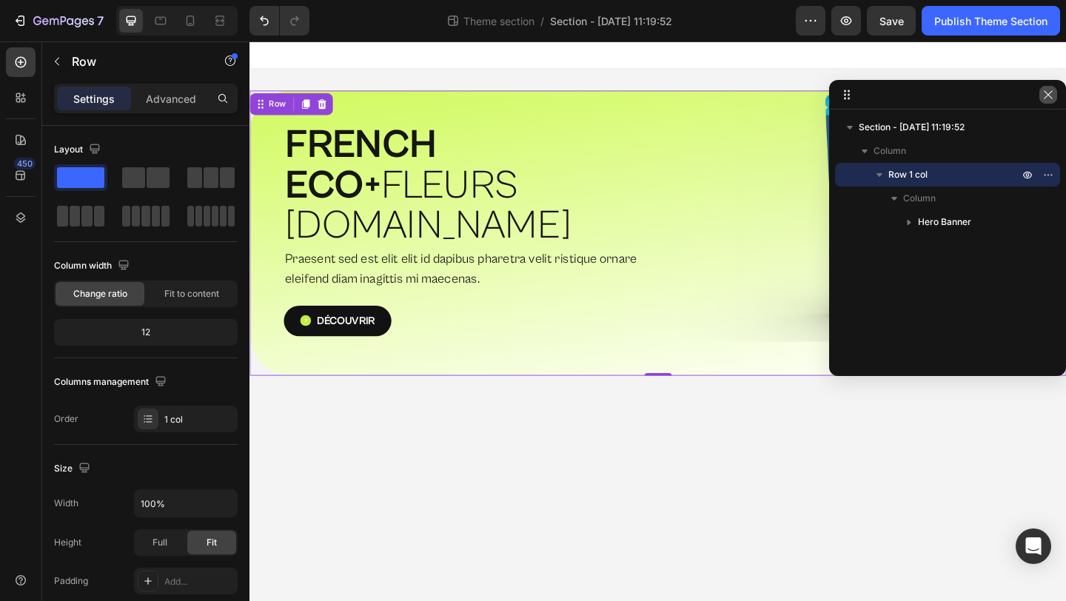
click at [1042, 90] on icon "button" at bounding box center [1048, 95] width 12 height 12
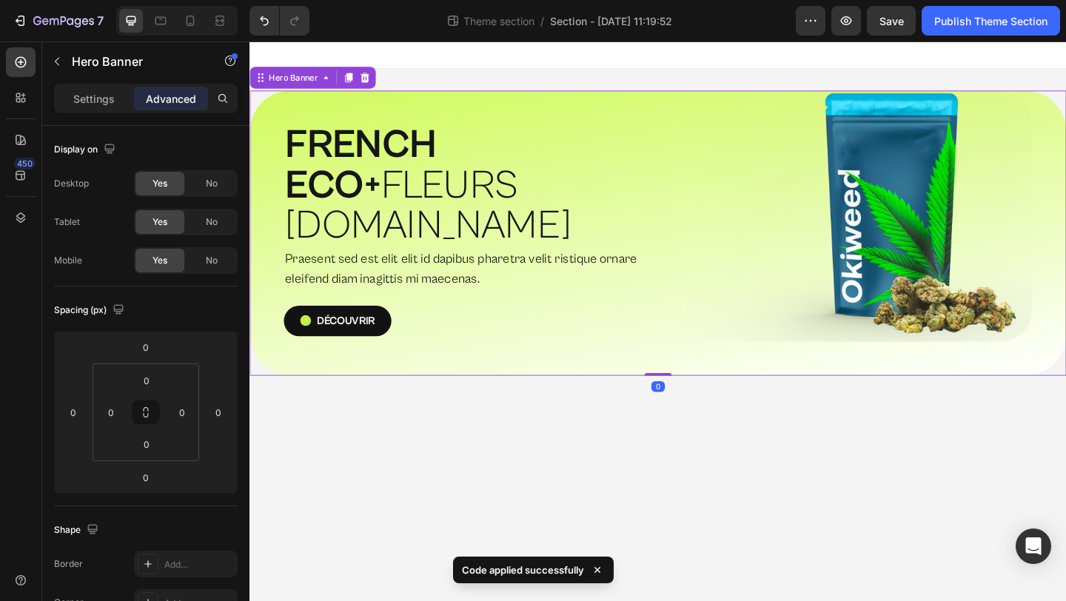
click at [1065, 177] on div "⁠⁠⁠⁠⁠⁠⁠ FRENCH ECO+  FLEURS [DOMAIN_NAME] Heading Praesent sed est elit elit id…" at bounding box center [693, 250] width 888 height 310
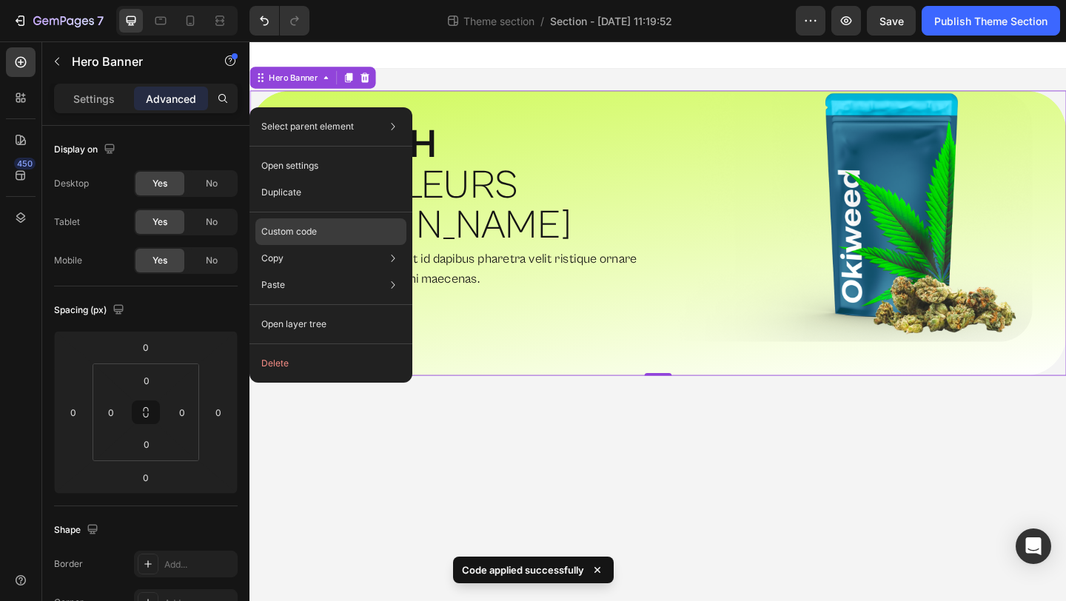
click at [316, 234] on p "Custom code" at bounding box center [289, 231] width 56 height 13
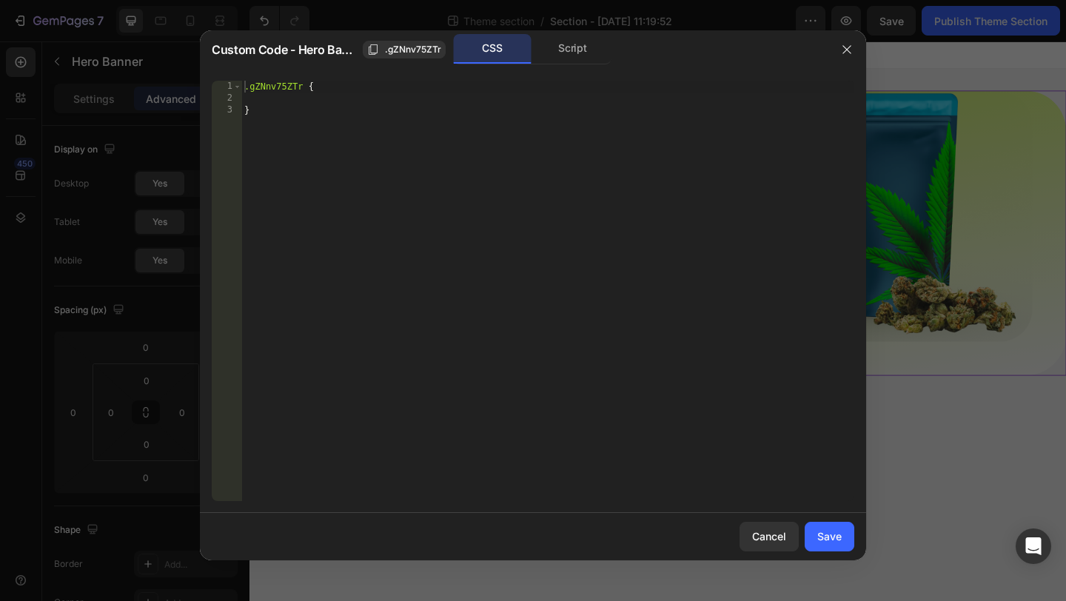
click at [308, 100] on div ".gZNnv75ZTr { }" at bounding box center [547, 303] width 613 height 444
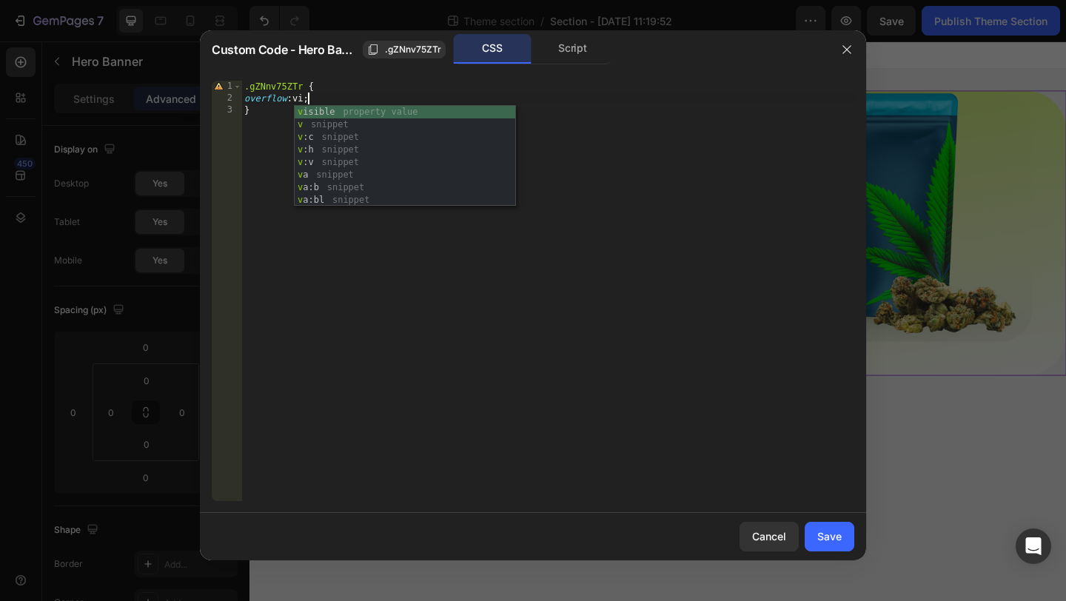
scroll to position [0, 4]
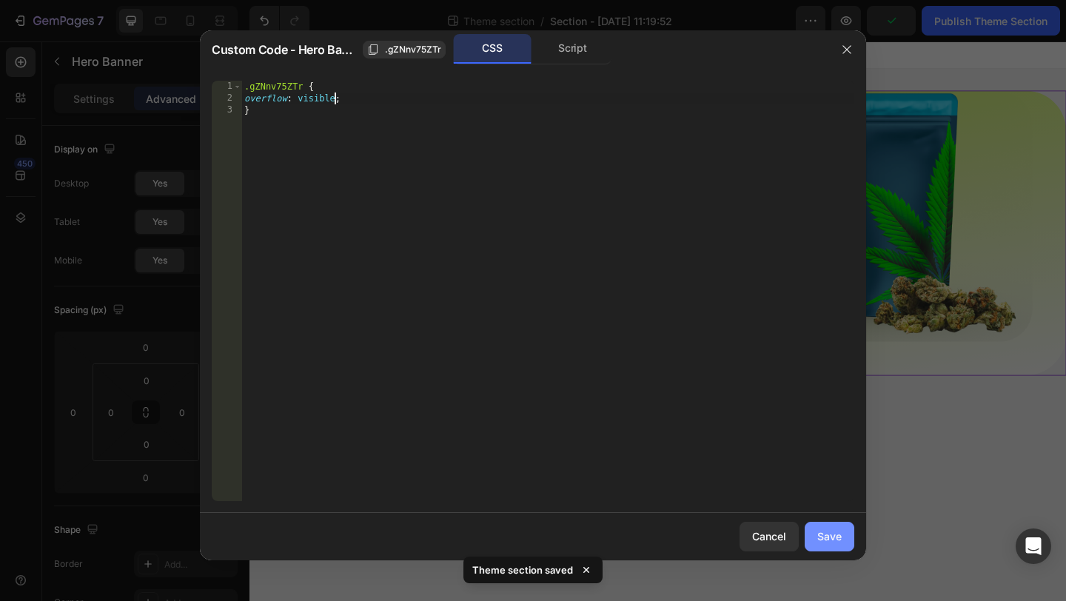
type textarea "overflow: visible;"
click at [837, 530] on div "Save" at bounding box center [829, 536] width 24 height 16
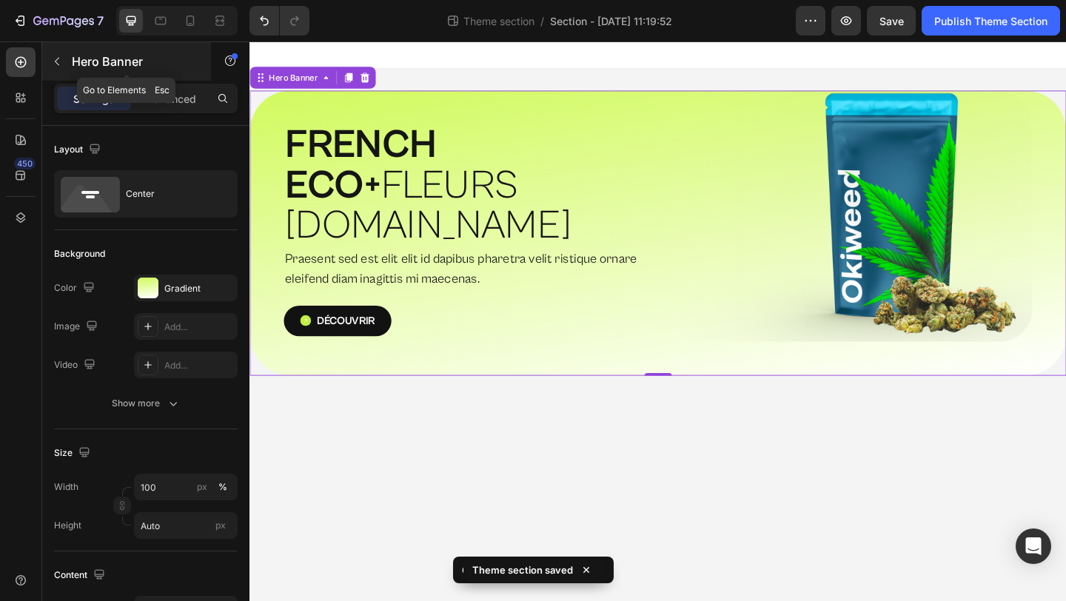
click at [56, 62] on icon "button" at bounding box center [57, 62] width 12 height 12
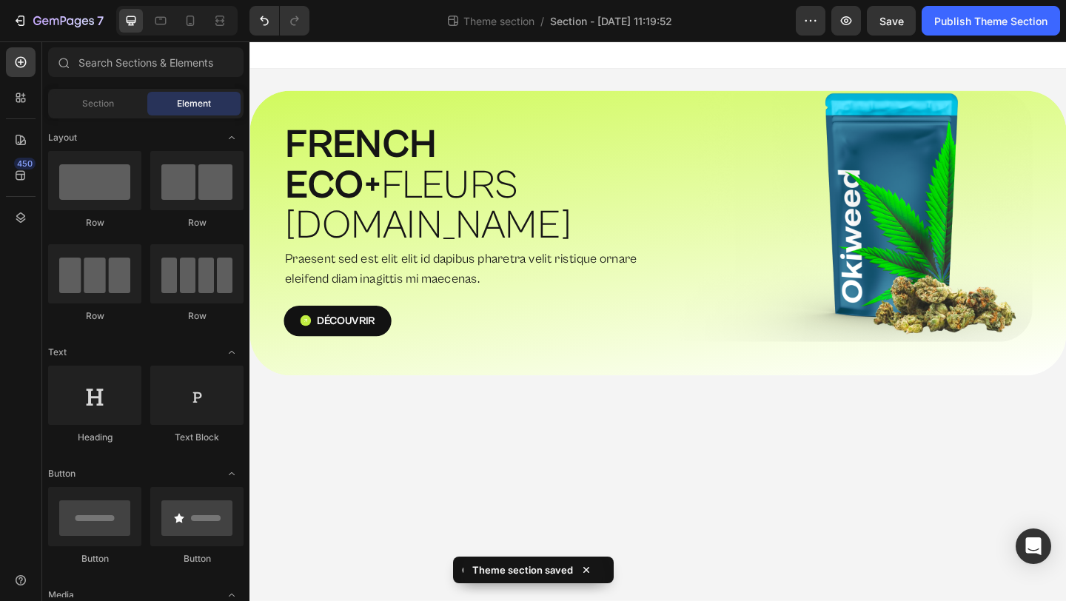
scroll to position [0, 0]
click at [103, 101] on span "Section" at bounding box center [98, 103] width 32 height 13
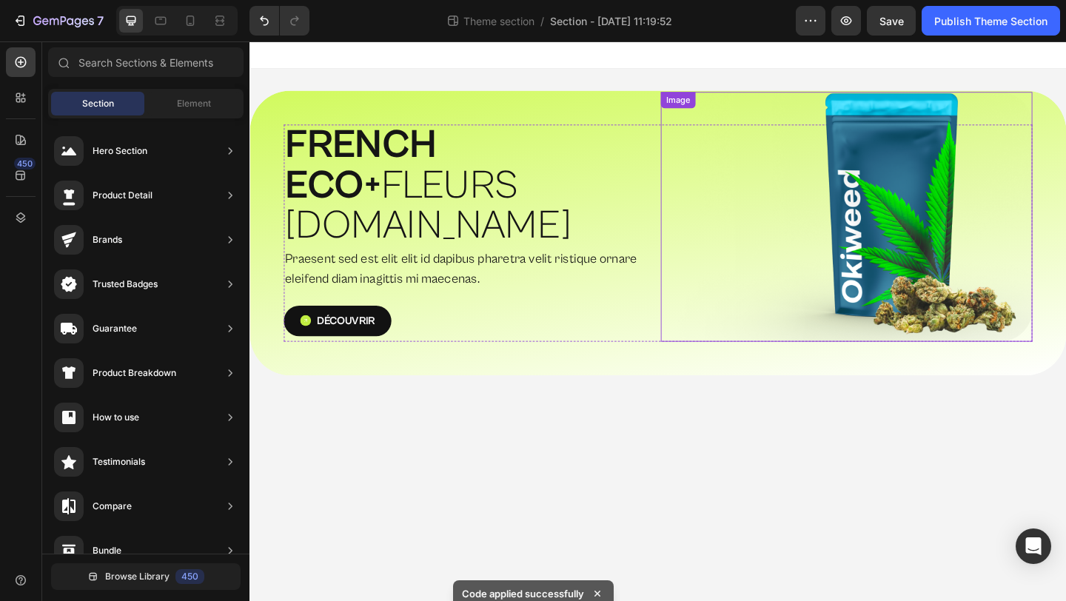
click at [796, 306] on img at bounding box center [898, 232] width 404 height 272
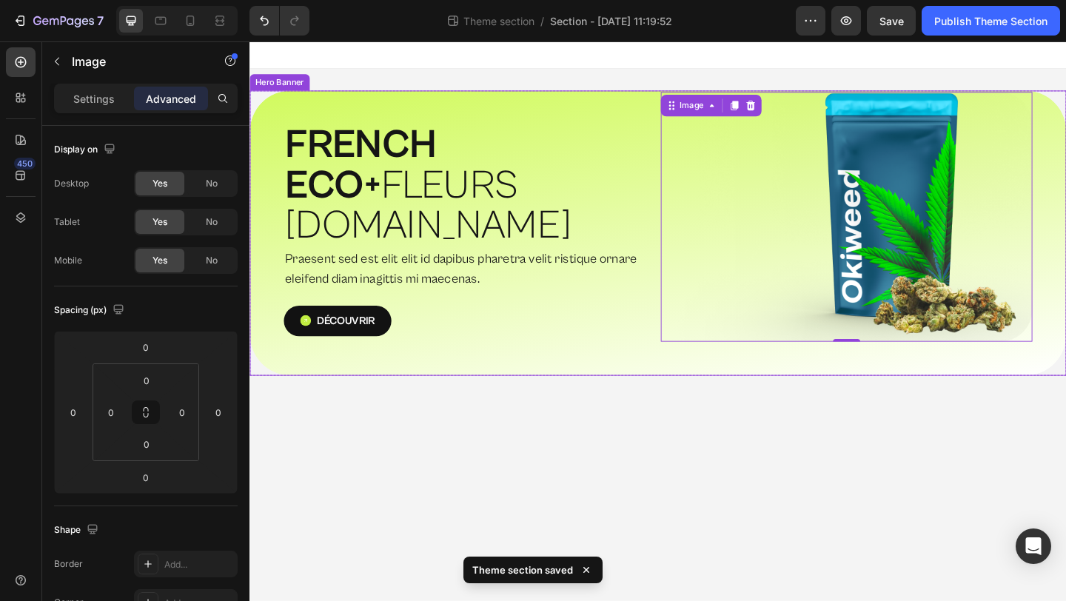
click at [653, 98] on div "⁠⁠⁠⁠⁠⁠⁠ FRENCH ECO+  FLEURS [DOMAIN_NAME] Heading Praesent sed est elit elit id…" at bounding box center [693, 250] width 888 height 310
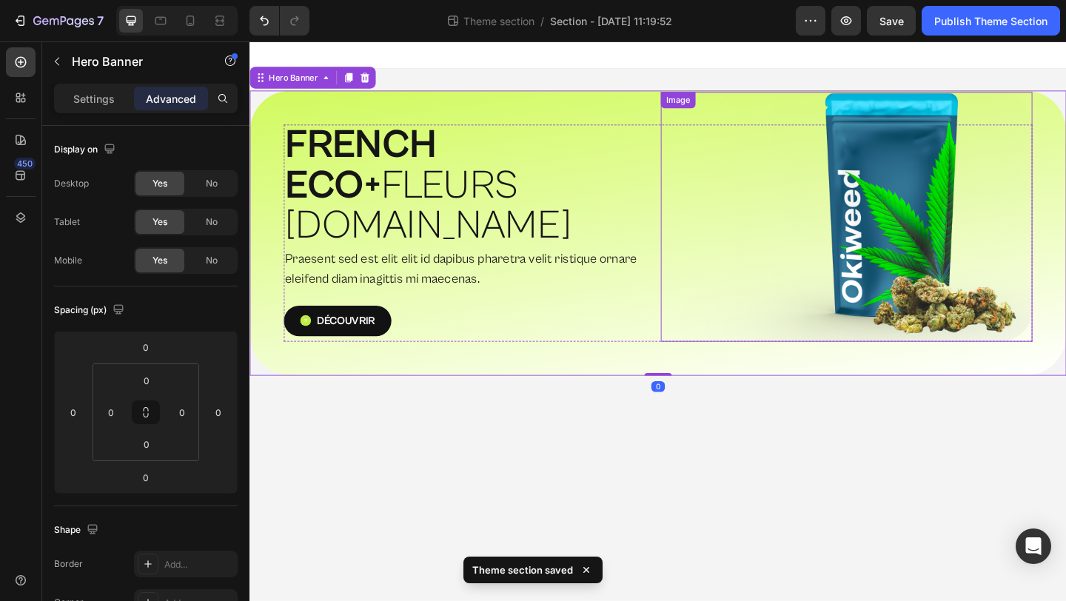
click at [1024, 280] on img at bounding box center [898, 232] width 404 height 272
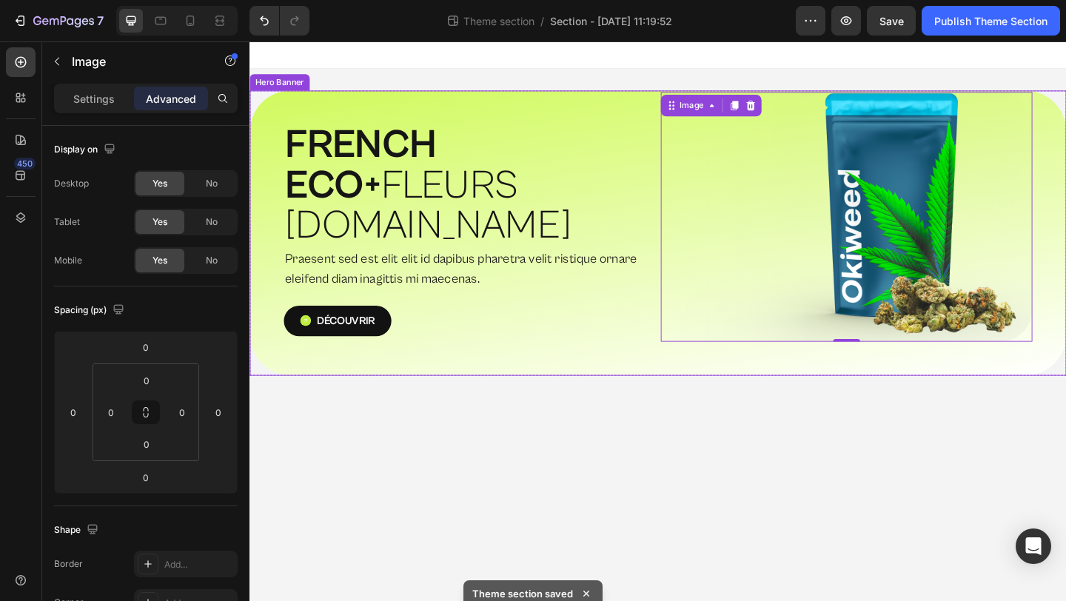
click at [960, 337] on div "⁠⁠⁠⁠⁠⁠⁠ FRENCH ECO+  FLEURS [DOMAIN_NAME] Heading Praesent sed est elit elit id…" at bounding box center [693, 250] width 888 height 310
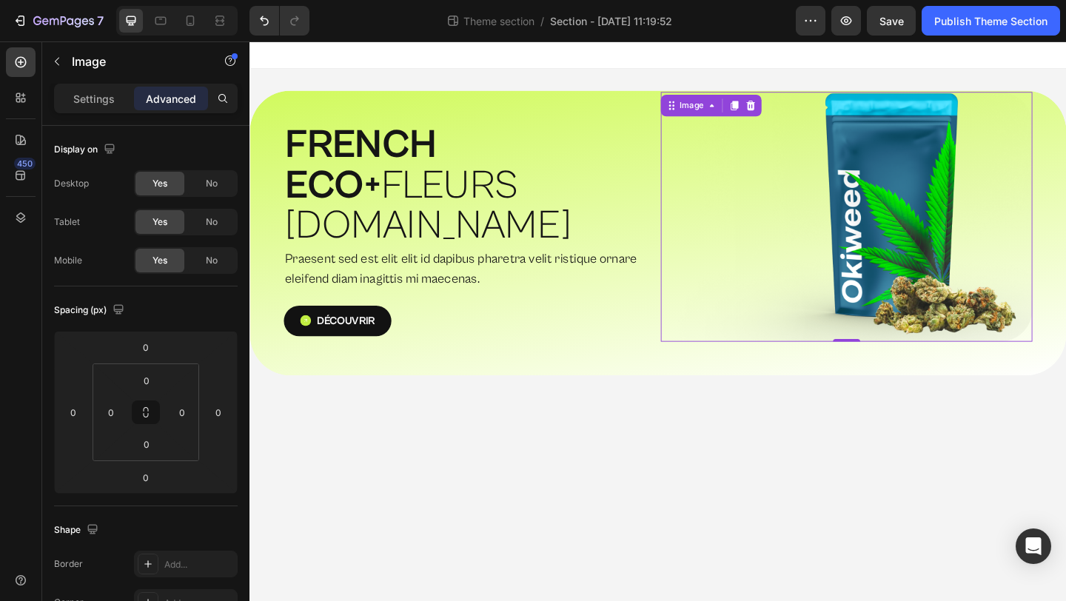
click at [978, 136] on img at bounding box center [898, 232] width 404 height 272
click at [27, 214] on icon at bounding box center [20, 217] width 15 height 15
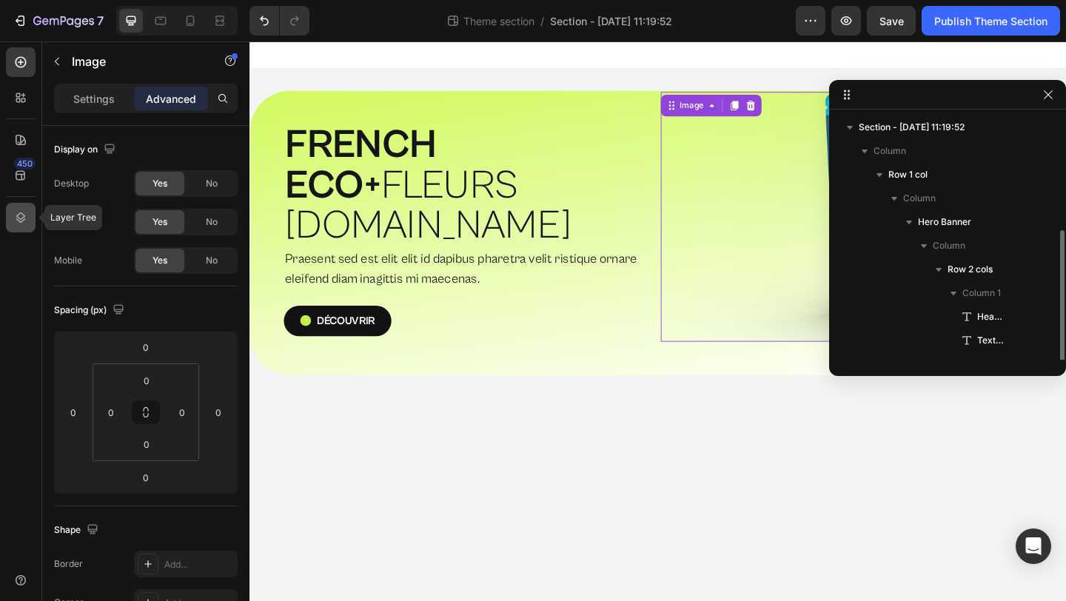
scroll to position [64, 0]
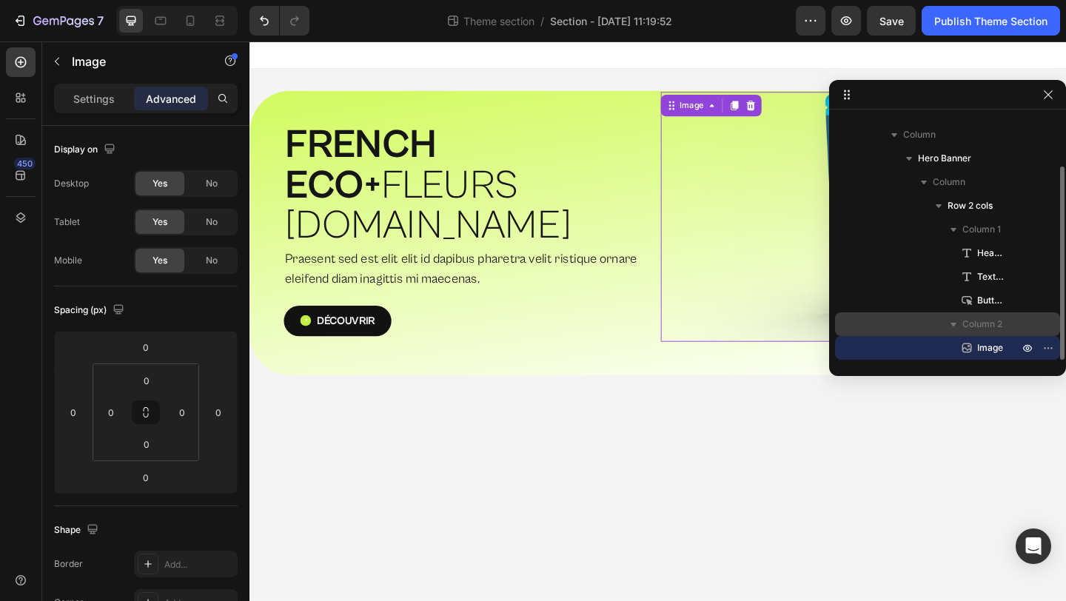
click at [1001, 319] on span "Column 2" at bounding box center [982, 324] width 40 height 15
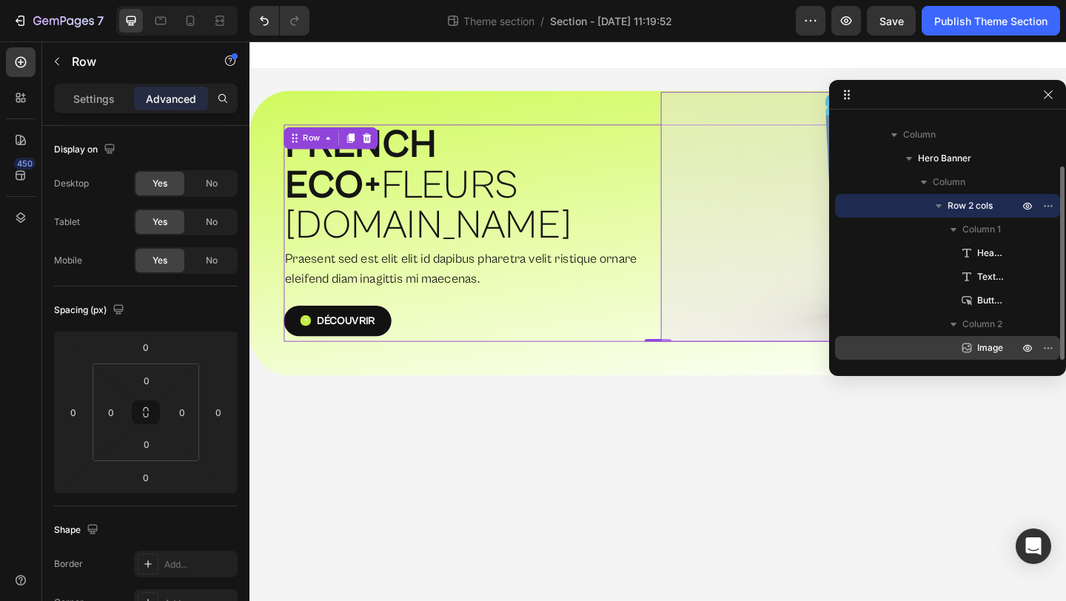
click at [984, 347] on span "Image" at bounding box center [990, 347] width 26 height 15
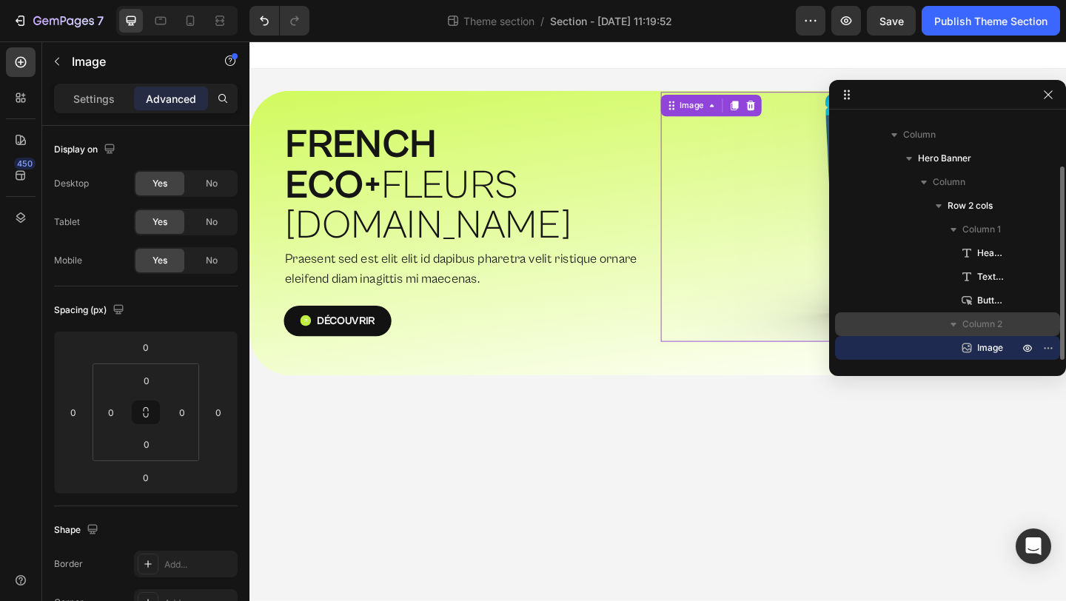
click at [987, 323] on span "Column 2" at bounding box center [982, 324] width 40 height 15
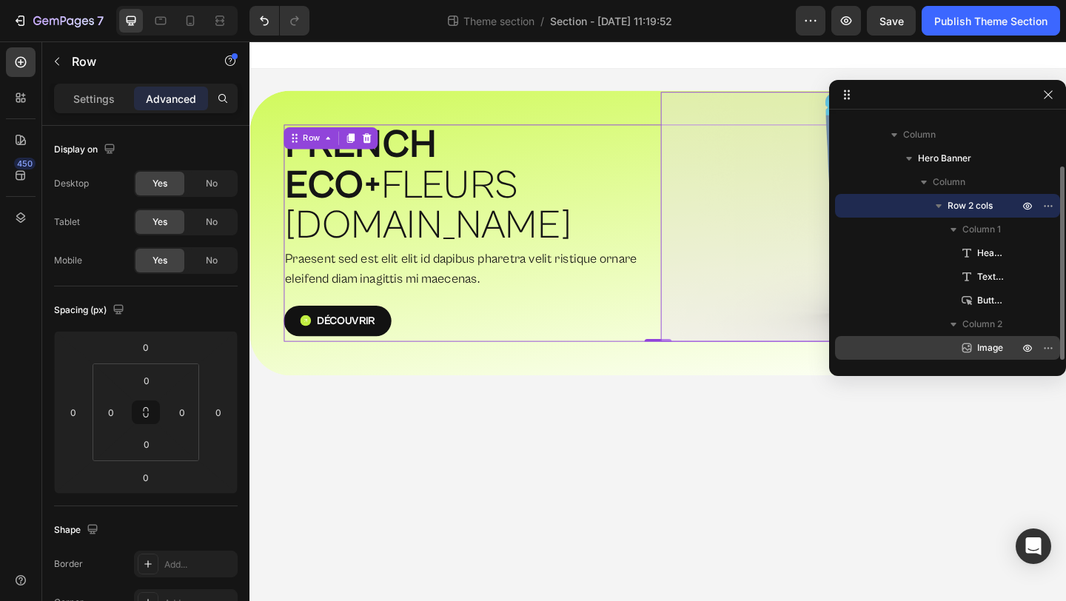
click at [987, 340] on span "Image" at bounding box center [990, 347] width 26 height 15
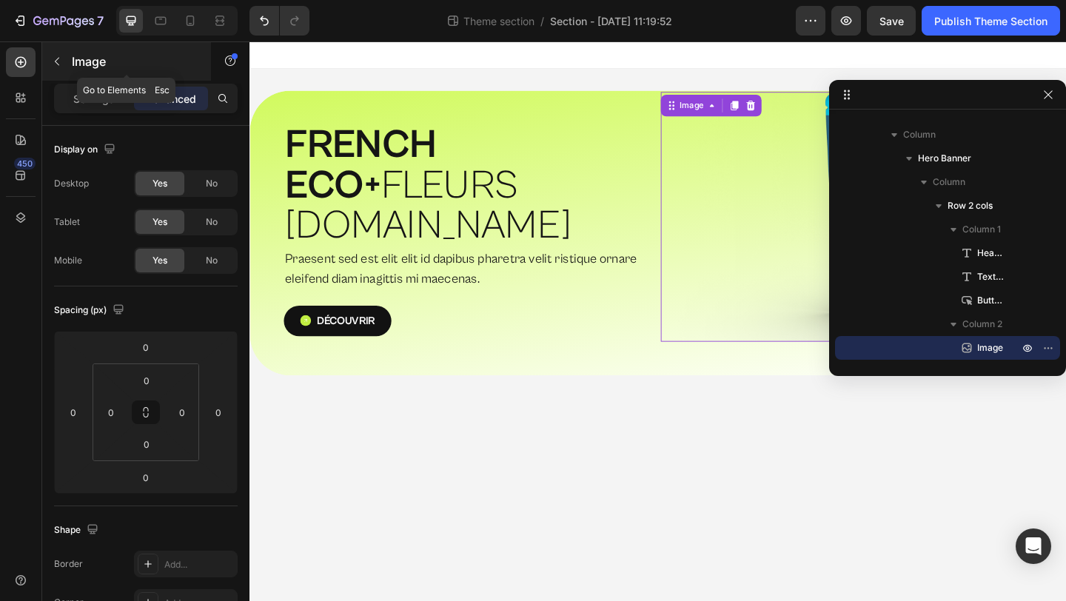
click at [55, 56] on icon "button" at bounding box center [57, 62] width 12 height 12
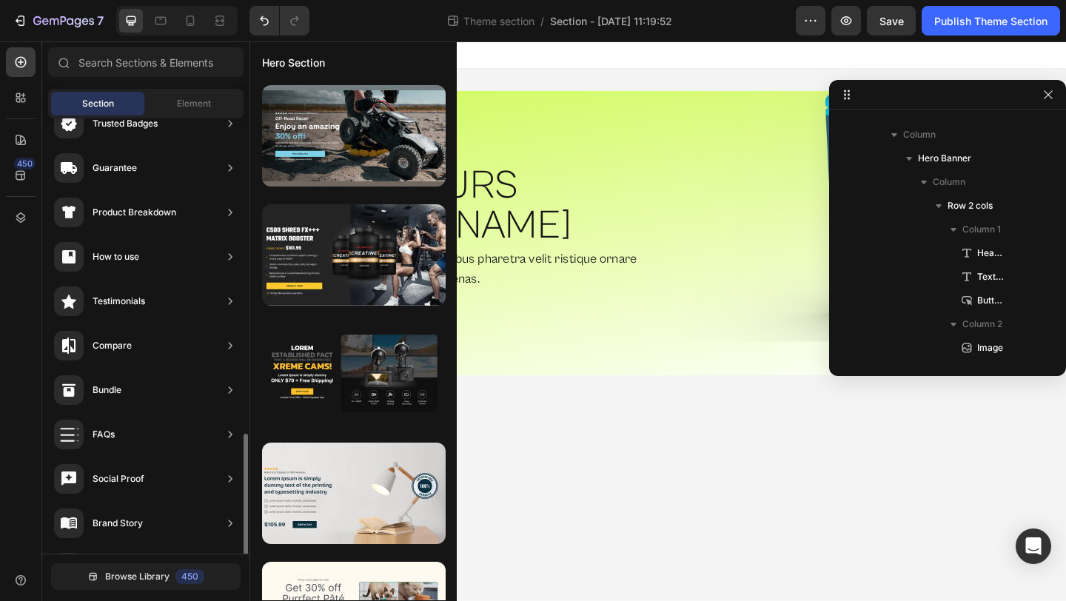
scroll to position [423, 0]
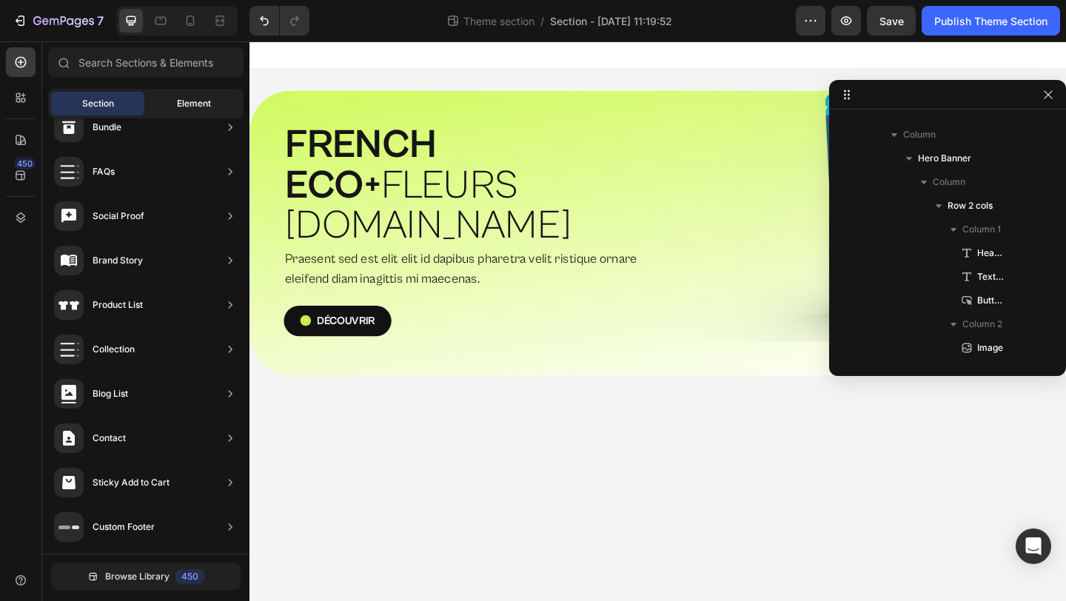
click at [177, 110] on div "Element" at bounding box center [193, 104] width 93 height 24
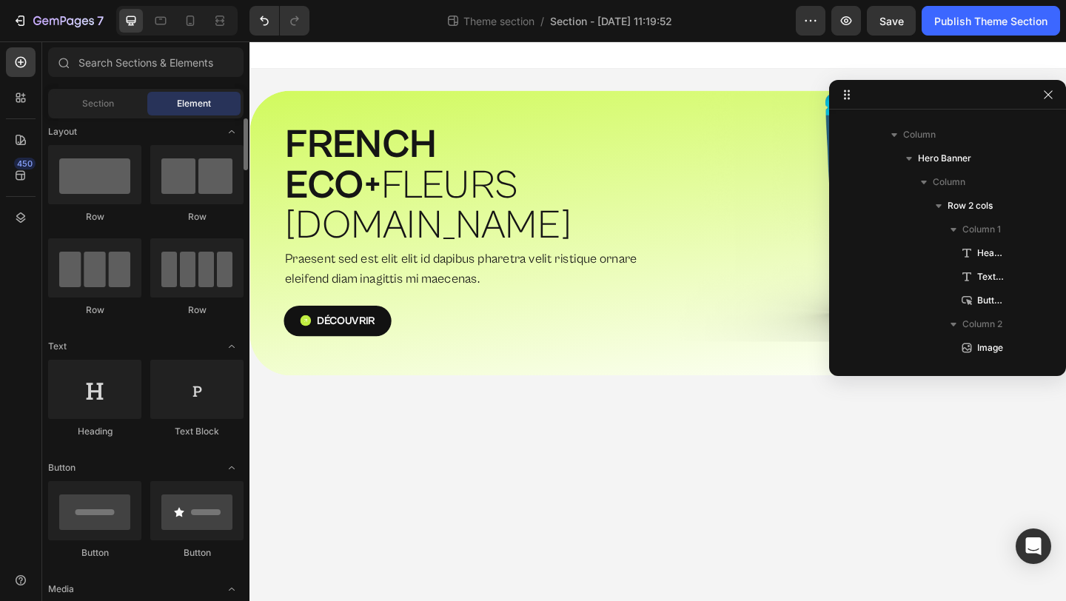
scroll to position [0, 0]
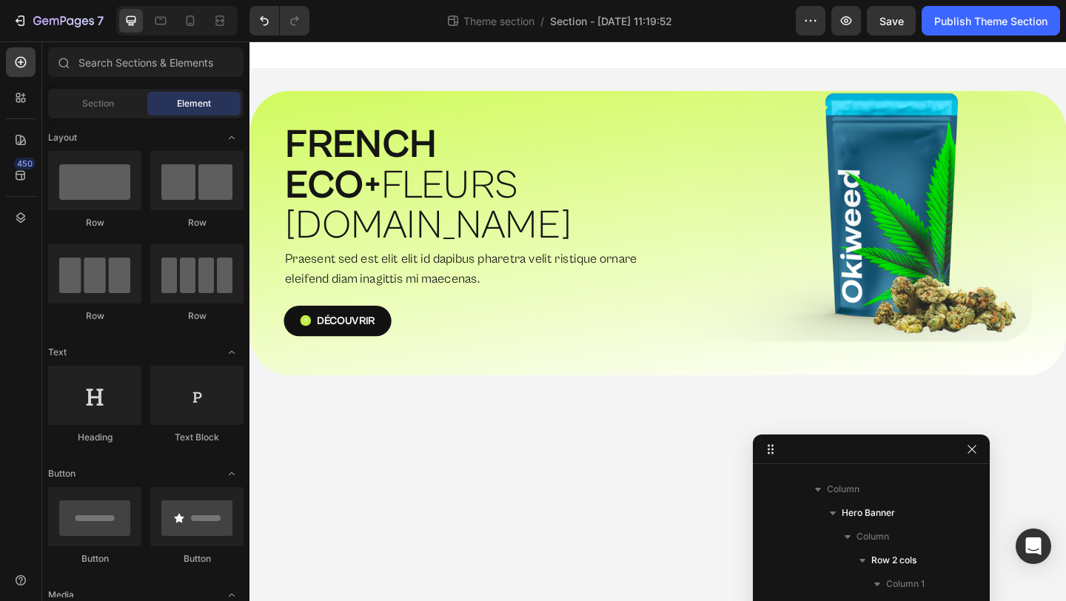
drag, startPoint x: 986, startPoint y: 90, endPoint x: 910, endPoint y: 445, distance: 362.6
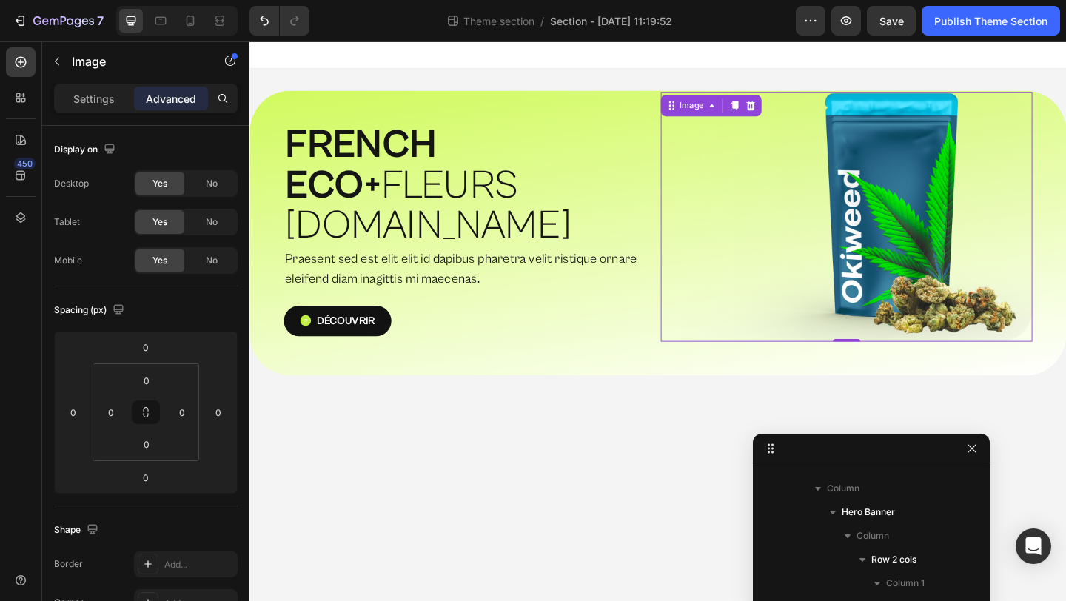
click at [945, 211] on img at bounding box center [898, 232] width 404 height 272
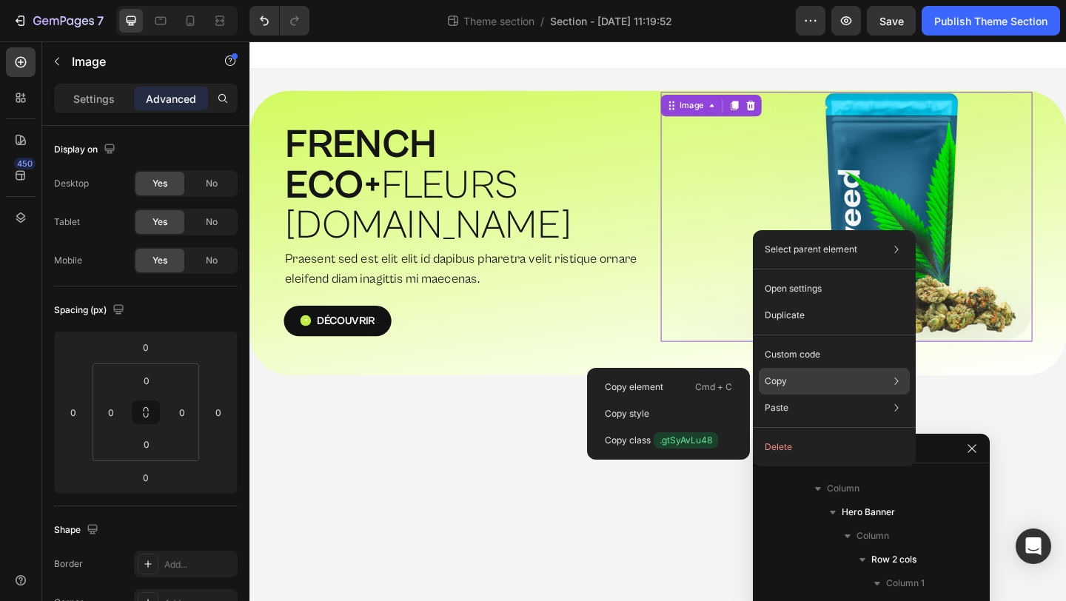
click at [793, 372] on div "Copy Copy element Cmd + C Copy style Copy class .gtSyAvLu48" at bounding box center [834, 381] width 151 height 27
click at [685, 400] on div "Copy element Cmd + C" at bounding box center [668, 413] width 151 height 27
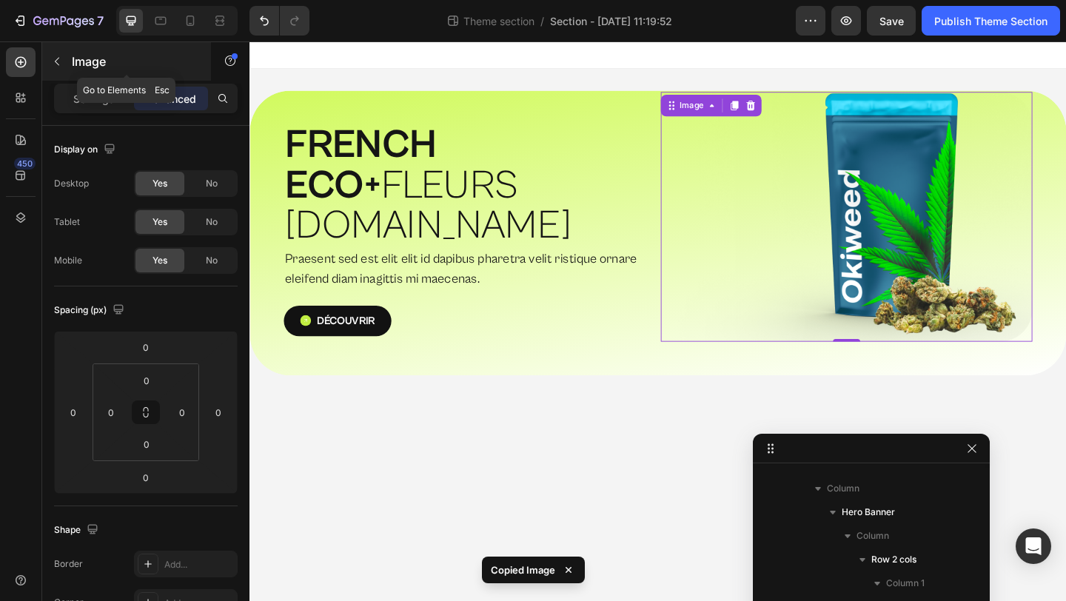
click at [63, 57] on button "button" at bounding box center [57, 62] width 24 height 24
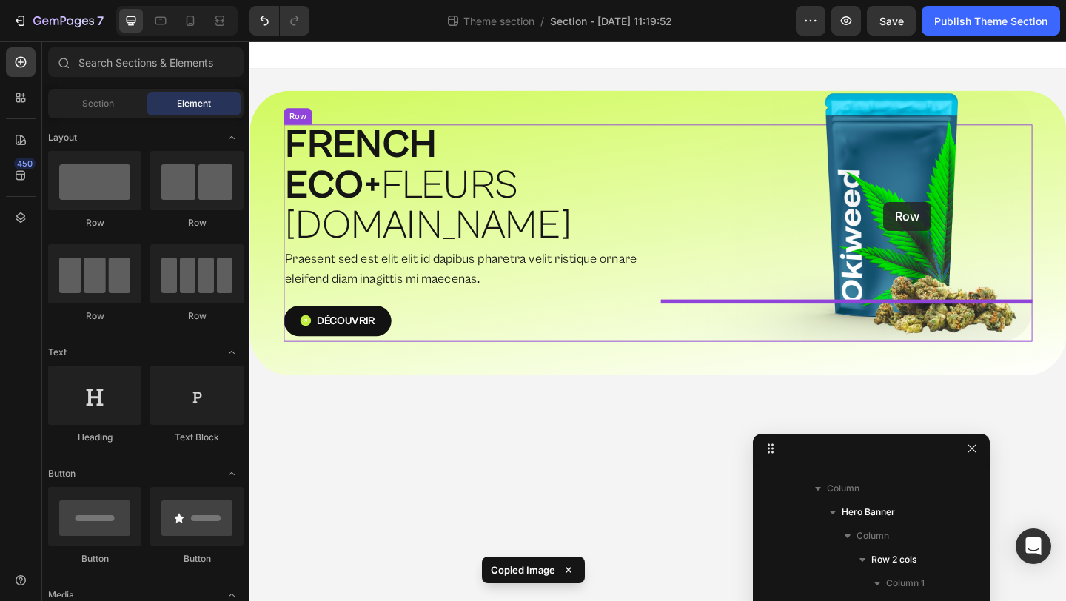
drag, startPoint x: 329, startPoint y: 229, endPoint x: 939, endPoint y: 216, distance: 610.7
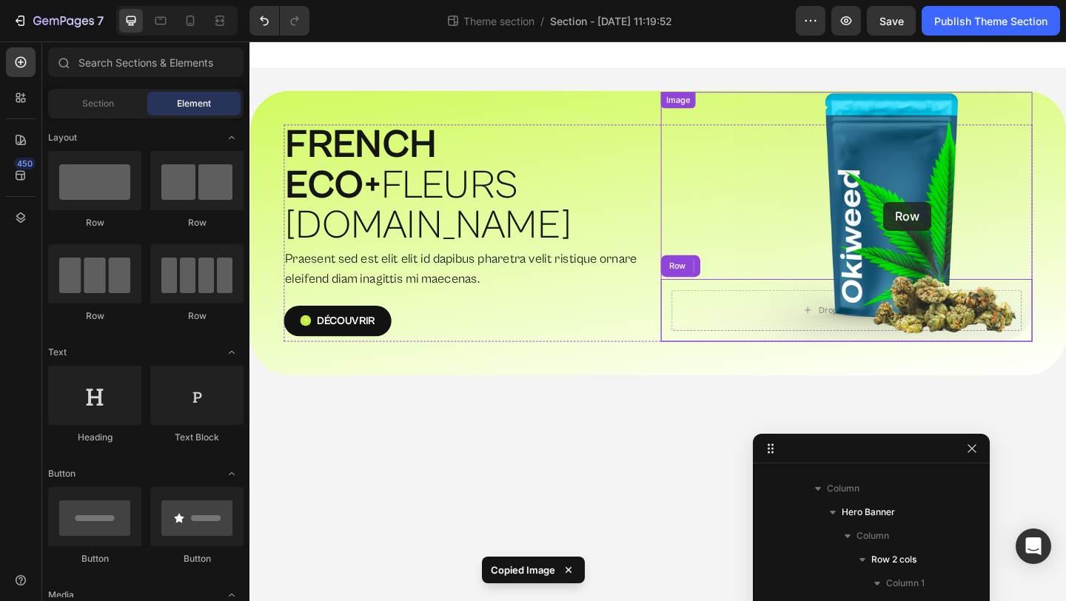
scroll to position [87, 0]
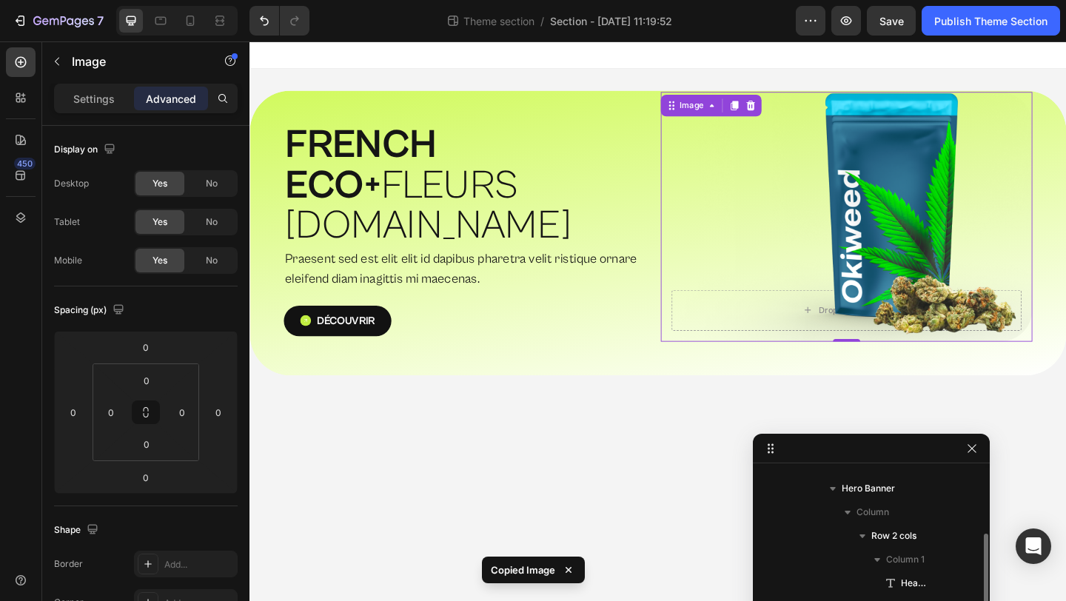
click at [947, 179] on img at bounding box center [898, 232] width 404 height 272
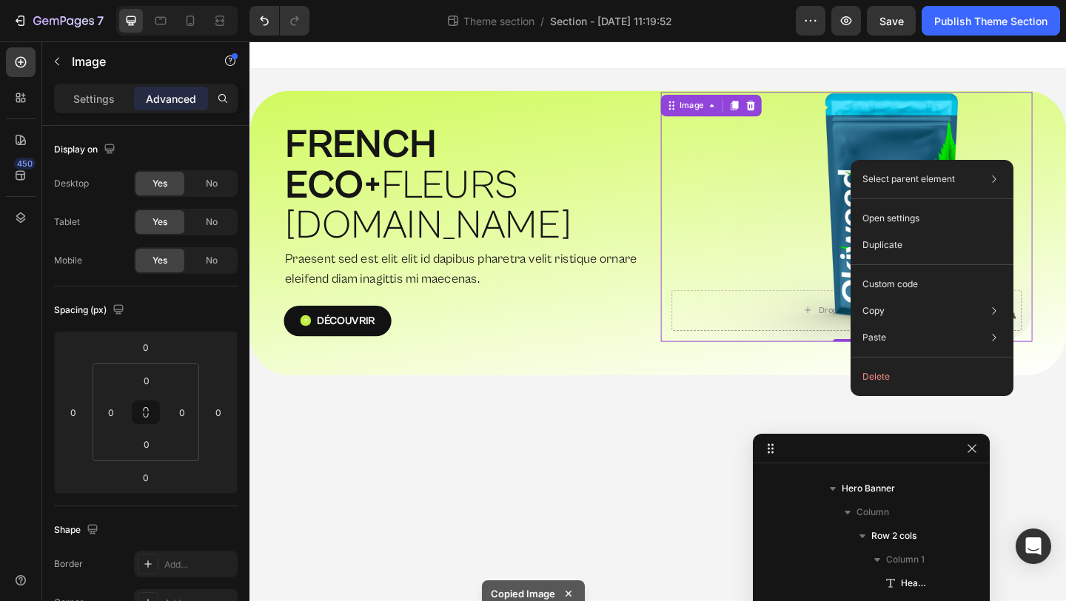
drag, startPoint x: 943, startPoint y: 170, endPoint x: 1137, endPoint y: 201, distance: 196.3
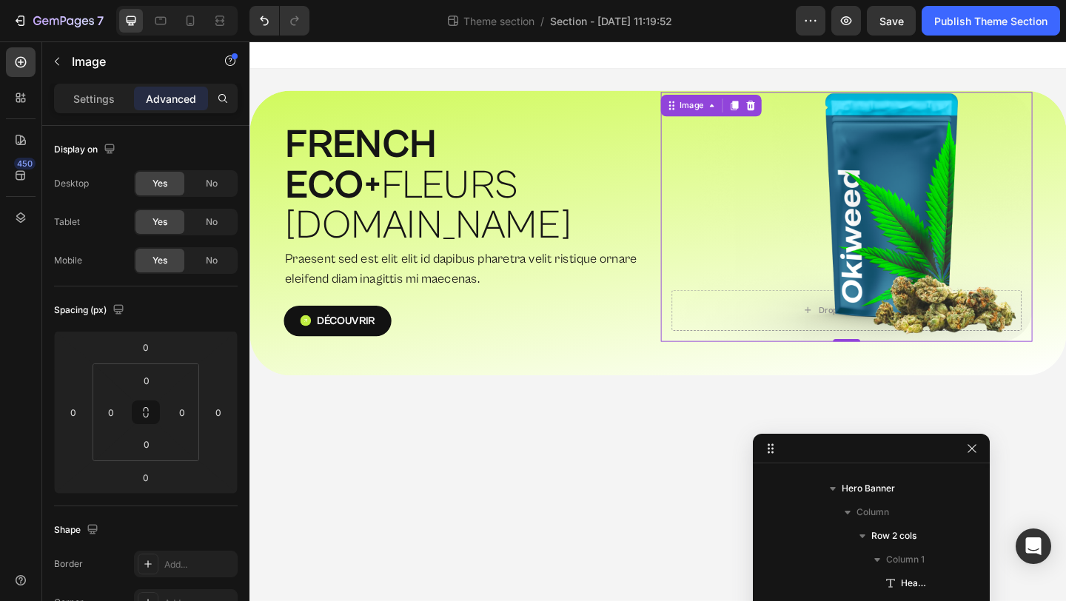
click at [779, 306] on img at bounding box center [898, 232] width 404 height 272
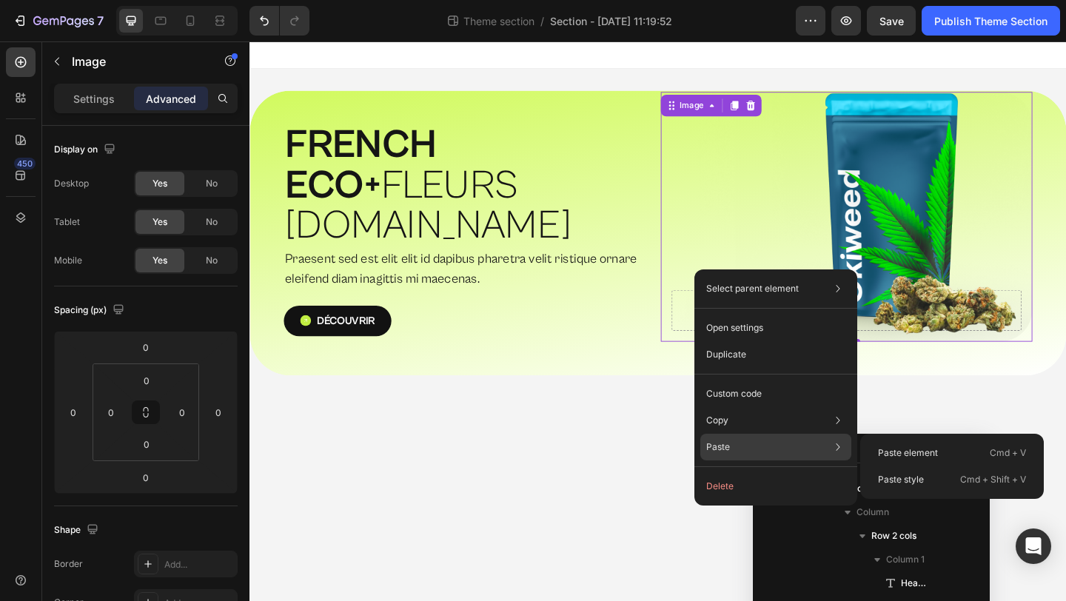
click at [741, 443] on div "Paste Paste element Cmd + V Paste style Cmd + Shift + V" at bounding box center [775, 447] width 151 height 27
click at [913, 451] on p "Paste element" at bounding box center [908, 452] width 60 height 13
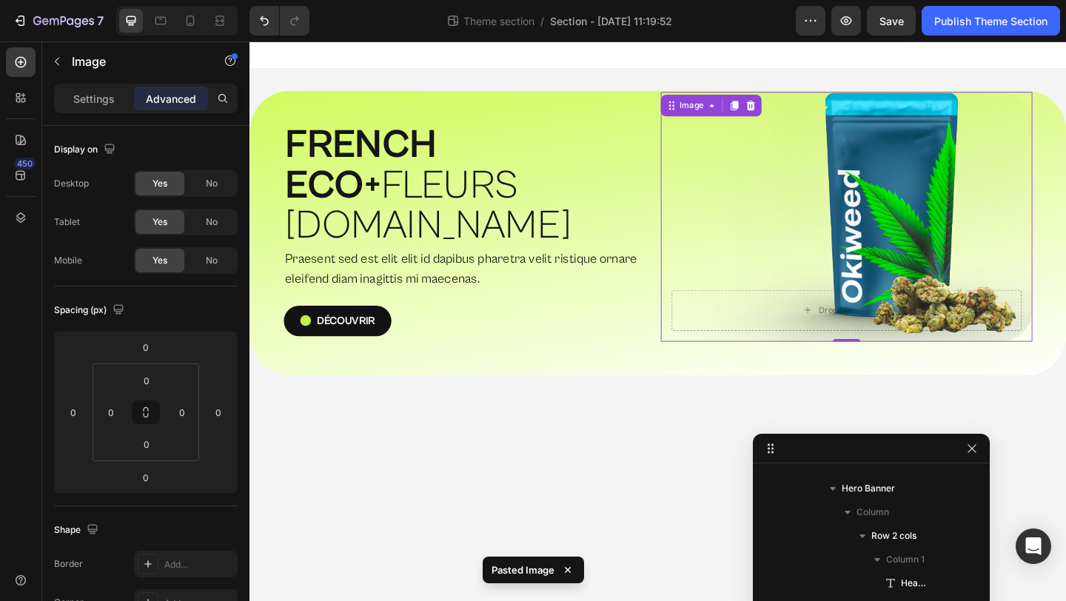
click at [859, 291] on img at bounding box center [898, 232] width 404 height 272
click at [947, 235] on img at bounding box center [898, 232] width 404 height 272
click at [568, 267] on p "Praesent sed est elit elit id dapibus pharetra velit ristique ornare eleifend d…" at bounding box center [488, 288] width 401 height 42
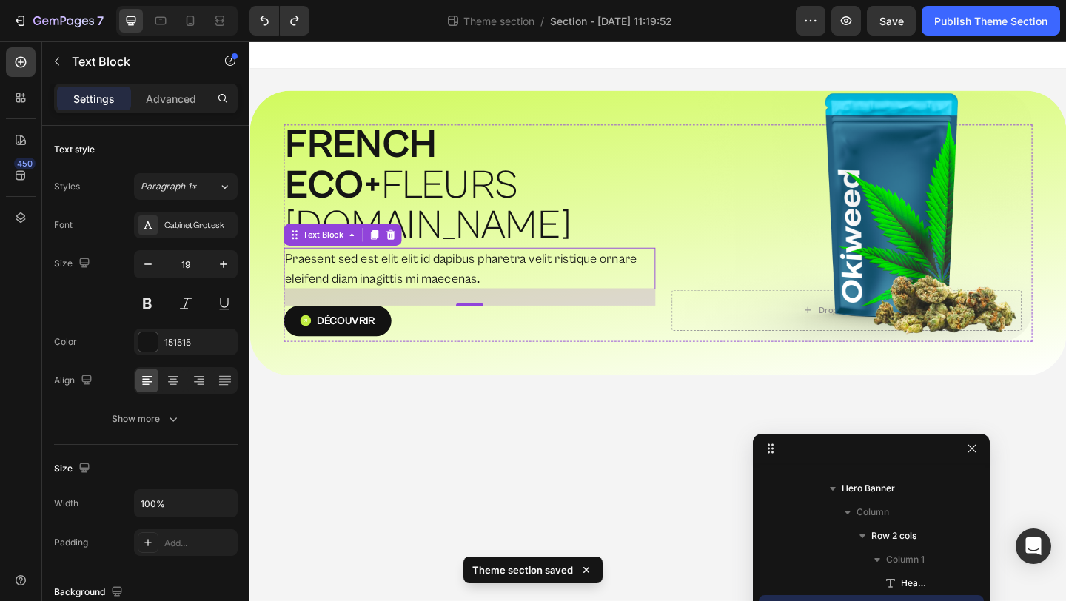
scroll to position [64, 0]
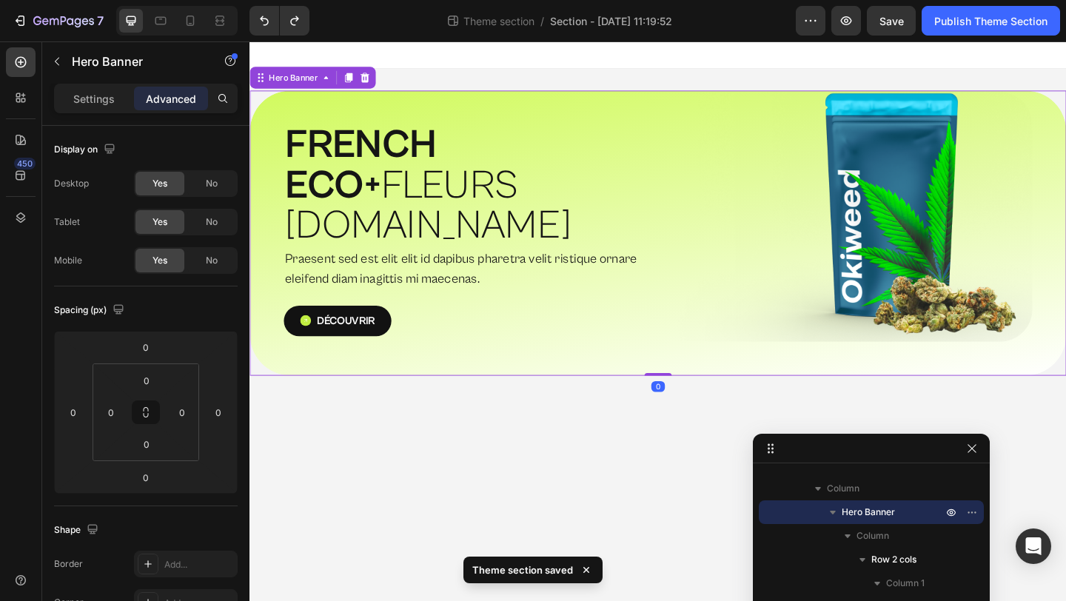
click at [787, 335] on div "⁠⁠⁠⁠⁠⁠⁠ FRENCH ECO+  FLEURS [DOMAIN_NAME] Heading Praesent sed est elit elit id…" at bounding box center [693, 250] width 888 height 310
click at [102, 81] on div "Hero Banner" at bounding box center [126, 62] width 169 height 42
click at [101, 91] on p "Settings" at bounding box center [93, 99] width 41 height 16
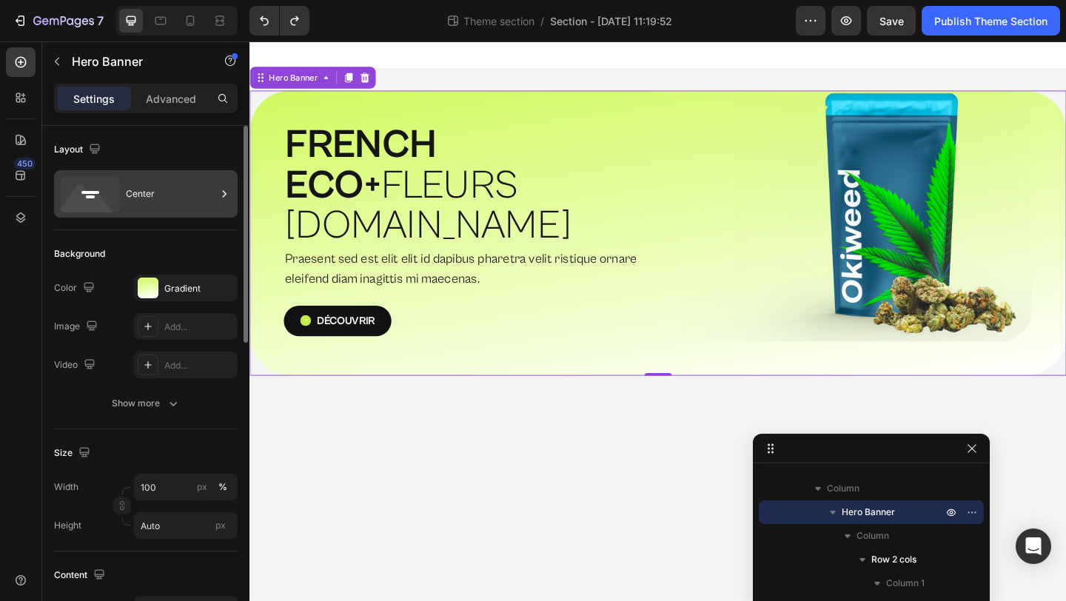
click at [141, 195] on div "Center" at bounding box center [171, 194] width 90 height 34
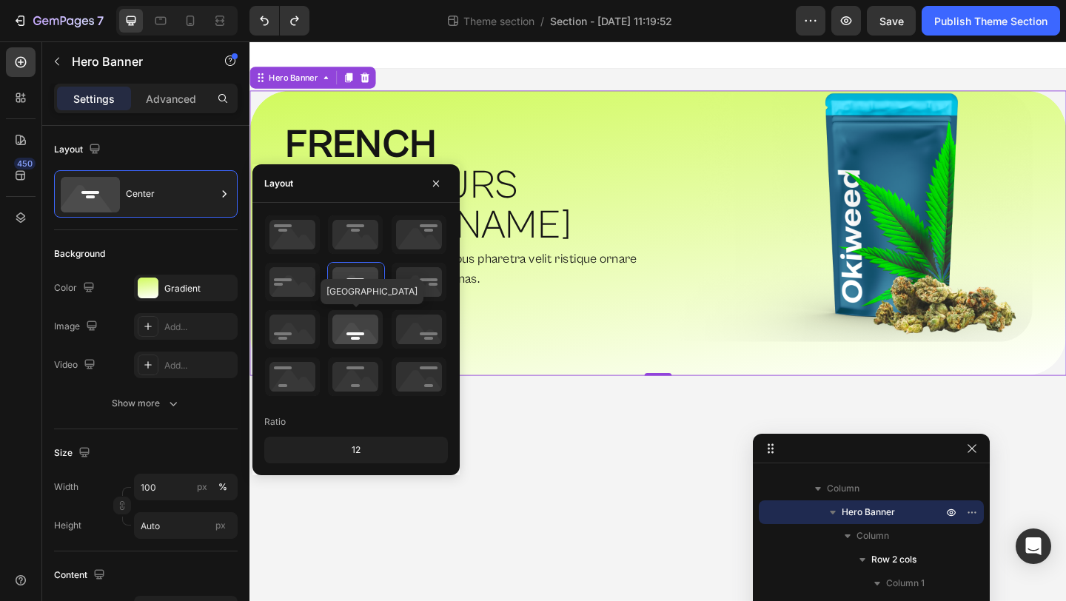
click at [369, 327] on icon at bounding box center [355, 329] width 55 height 38
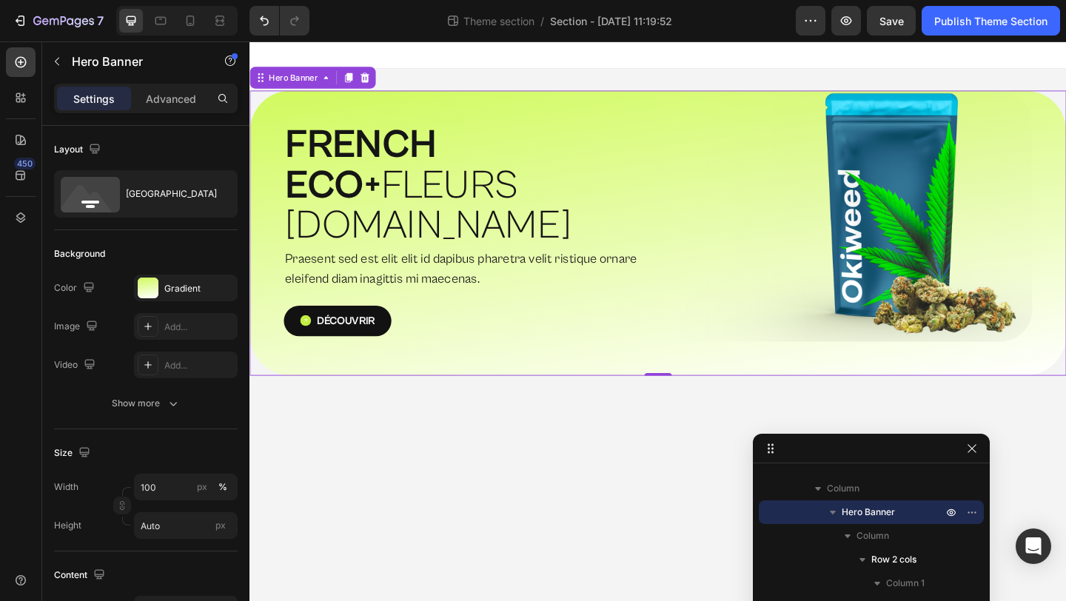
click at [648, 346] on div "⁠⁠⁠⁠⁠⁠⁠ FRENCH ECO+  FLEURS [DOMAIN_NAME] Heading Praesent sed est elit elit id…" at bounding box center [693, 250] width 888 height 310
click at [674, 329] on div "Découvrir Button" at bounding box center [488, 345] width 404 height 33
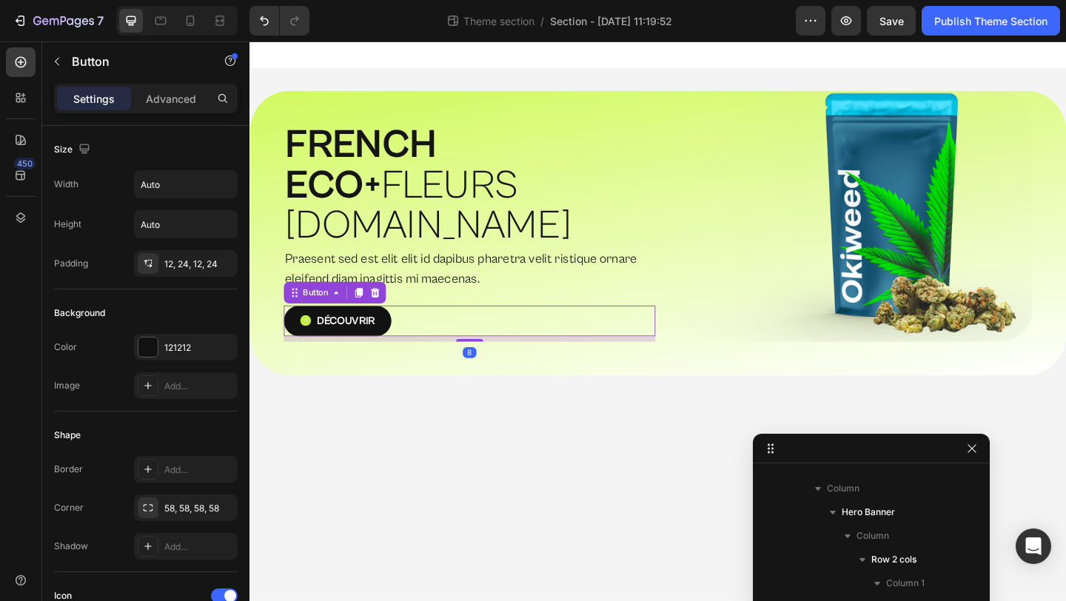
click at [674, 329] on div "Découvrir Button 8" at bounding box center [488, 345] width 404 height 33
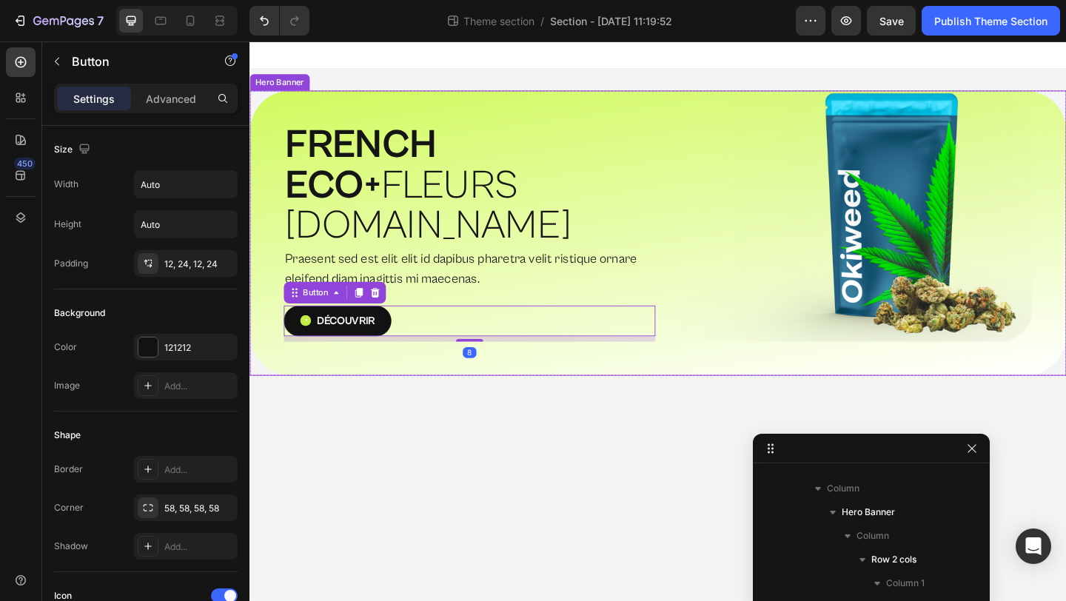
click at [687, 327] on div "⁠⁠⁠⁠⁠⁠⁠ FRENCH ECO+  FLEURS [DOMAIN_NAME] Heading Praesent sed est elit elit id…" at bounding box center [693, 250] width 888 height 310
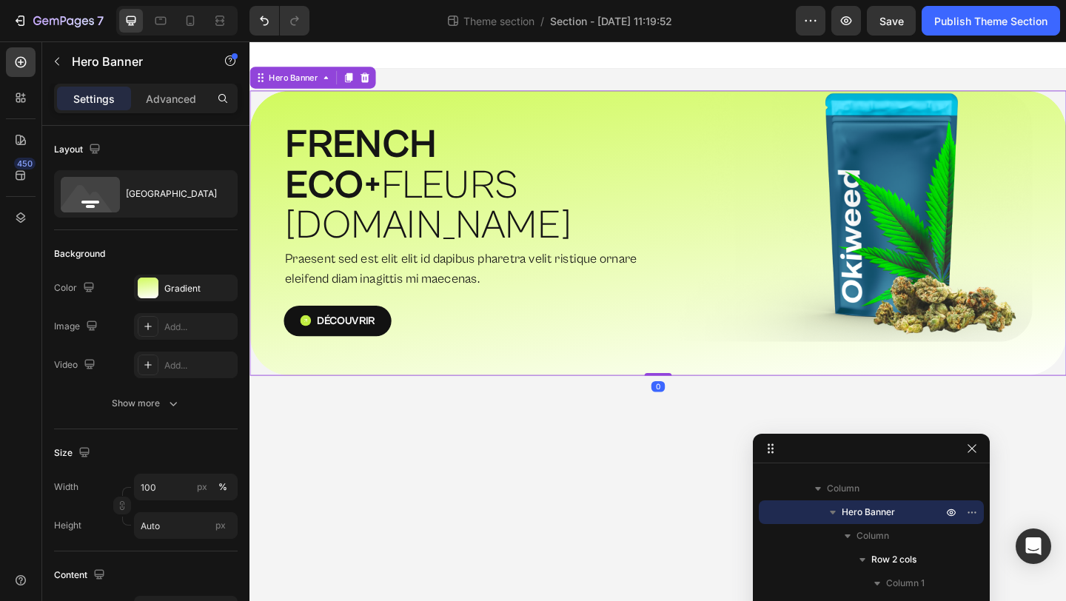
click at [687, 327] on div "⁠⁠⁠⁠⁠⁠⁠ FRENCH ECO+  FLEURS [DOMAIN_NAME] Heading Praesent sed est elit elit id…" at bounding box center [693, 250] width 888 height 310
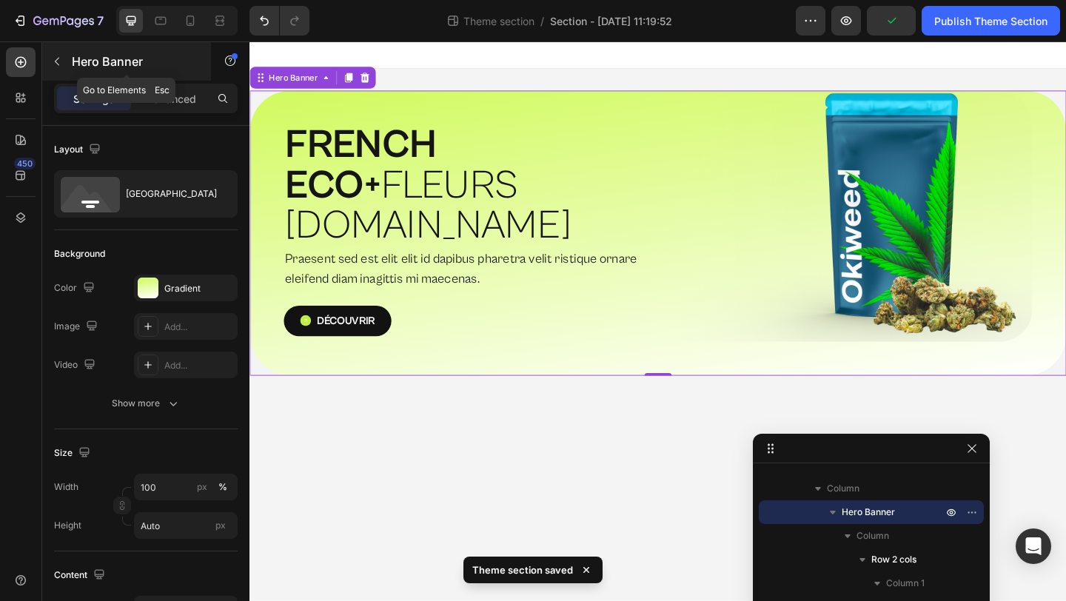
click at [102, 53] on p "Hero Banner" at bounding box center [135, 62] width 126 height 18
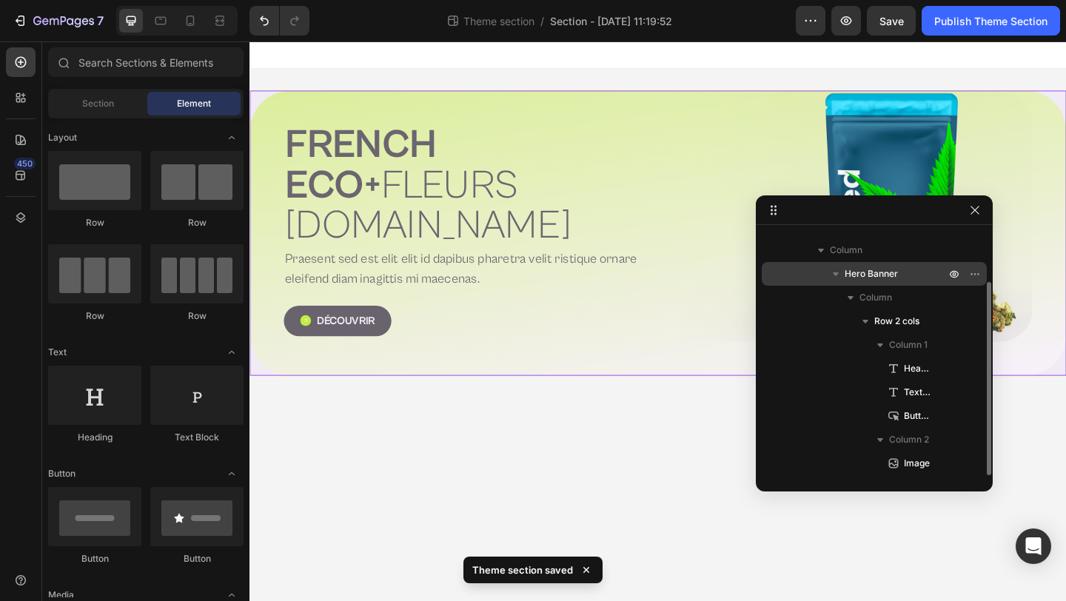
click at [885, 277] on span "Hero Banner" at bounding box center [870, 273] width 53 height 15
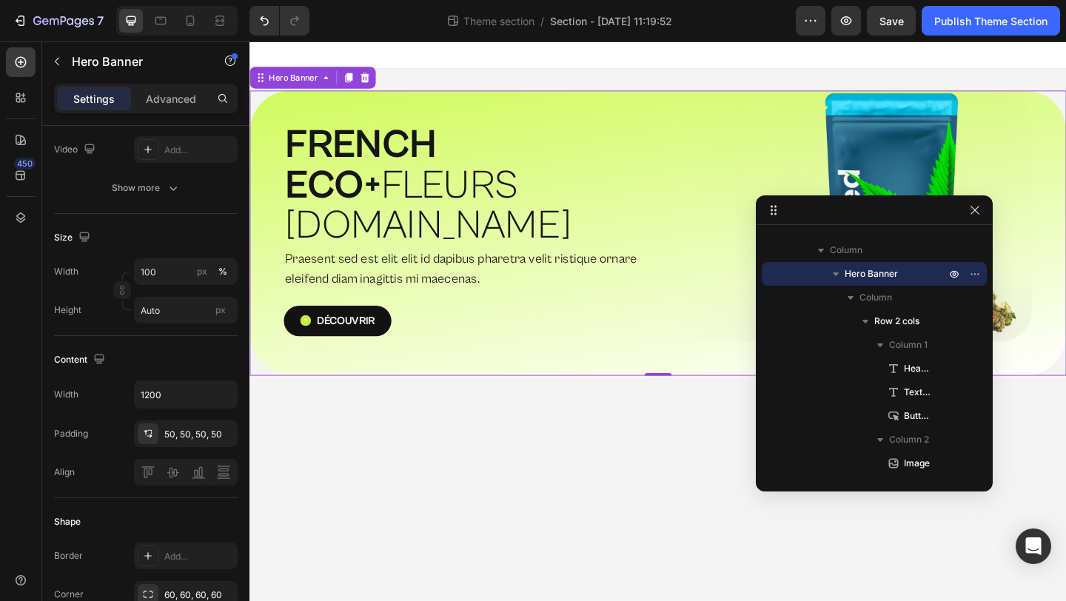
scroll to position [0, 0]
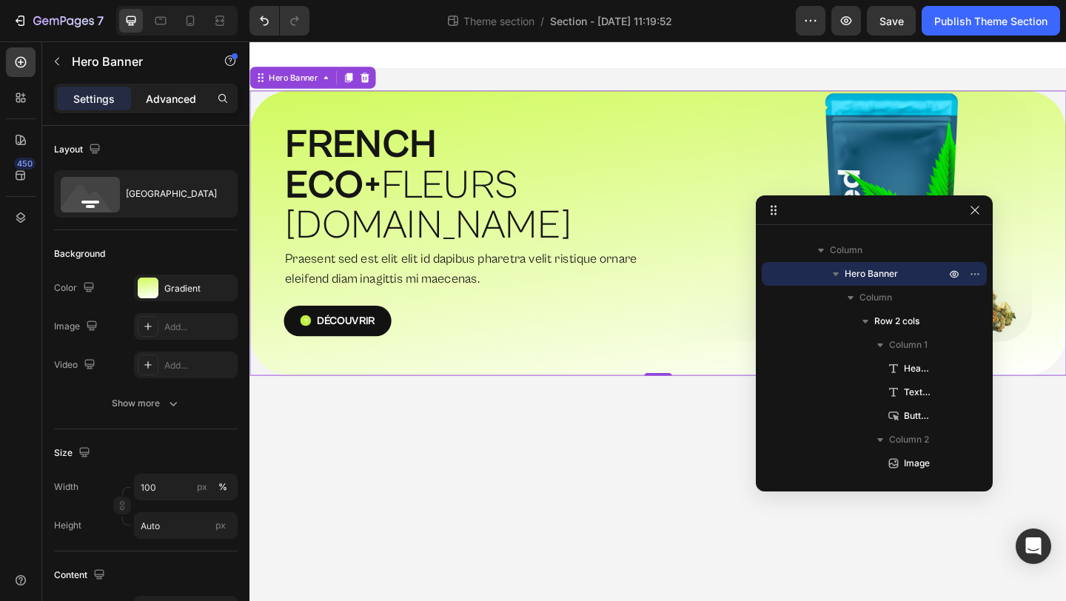
click at [139, 101] on div "Advanced" at bounding box center [171, 99] width 74 height 24
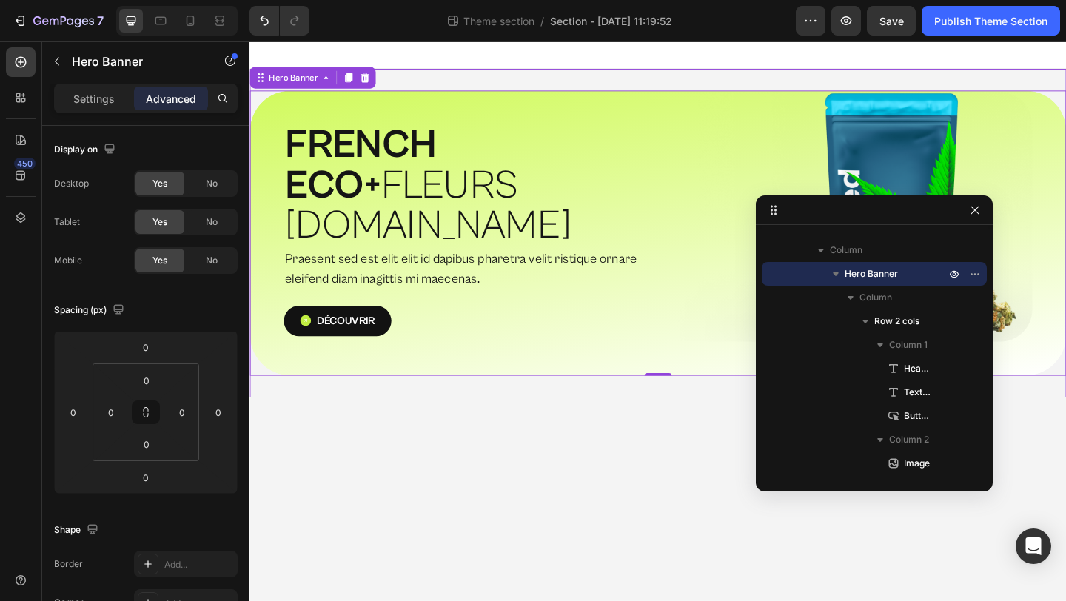
click at [398, 101] on div "⁠⁠⁠⁠⁠⁠⁠ FRENCH ECO+  FLEURS [DOMAIN_NAME] Heading Praesent sed est elit elit id…" at bounding box center [693, 250] width 888 height 310
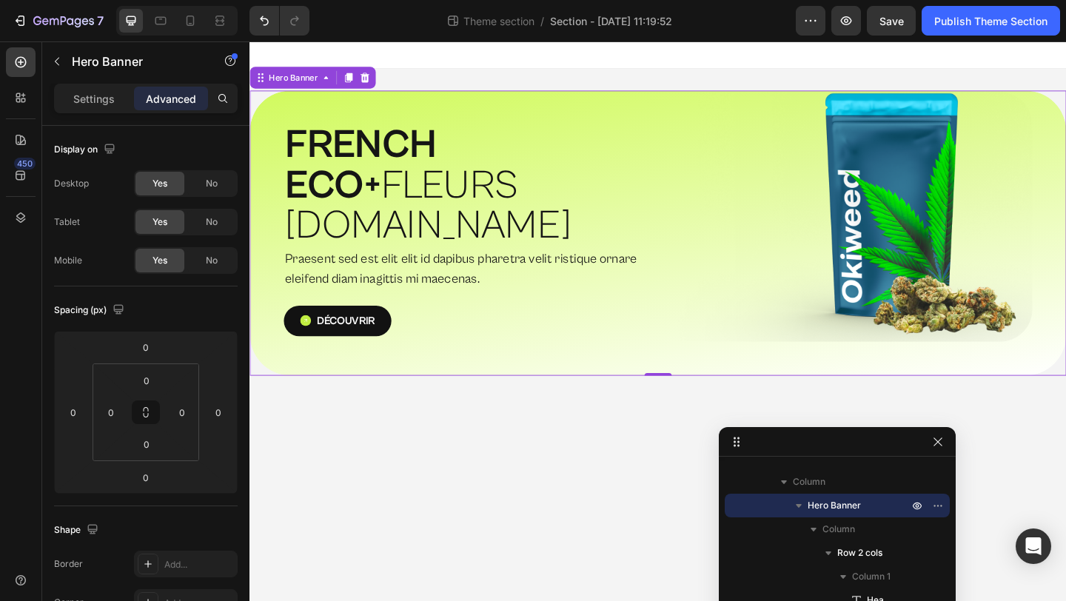
drag, startPoint x: 905, startPoint y: 202, endPoint x: 867, endPoint y: 431, distance: 232.5
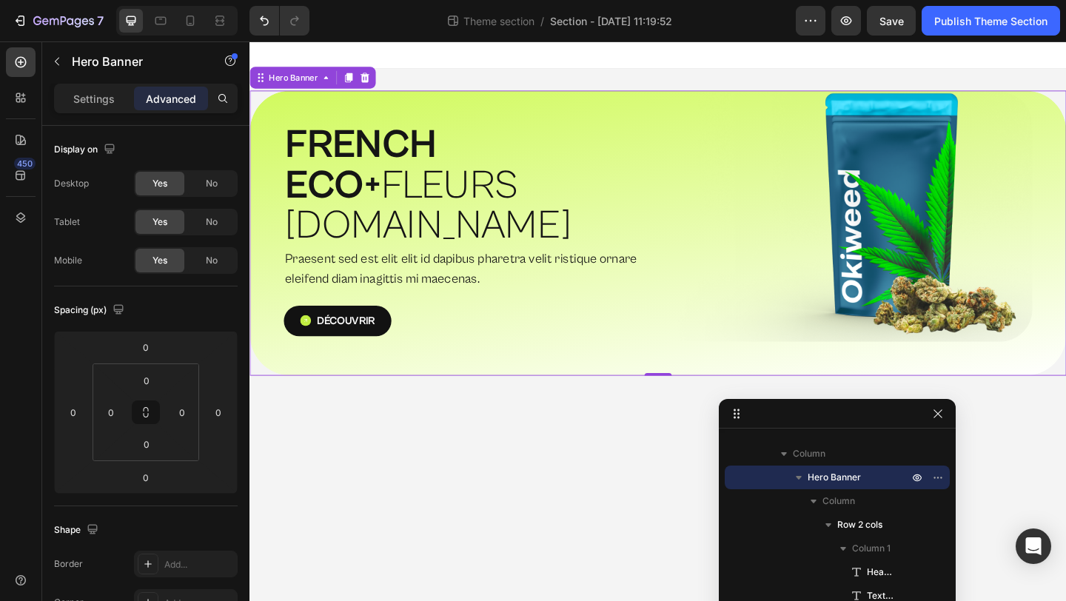
drag, startPoint x: 855, startPoint y: 446, endPoint x: 855, endPoint y: 352, distance: 94.0
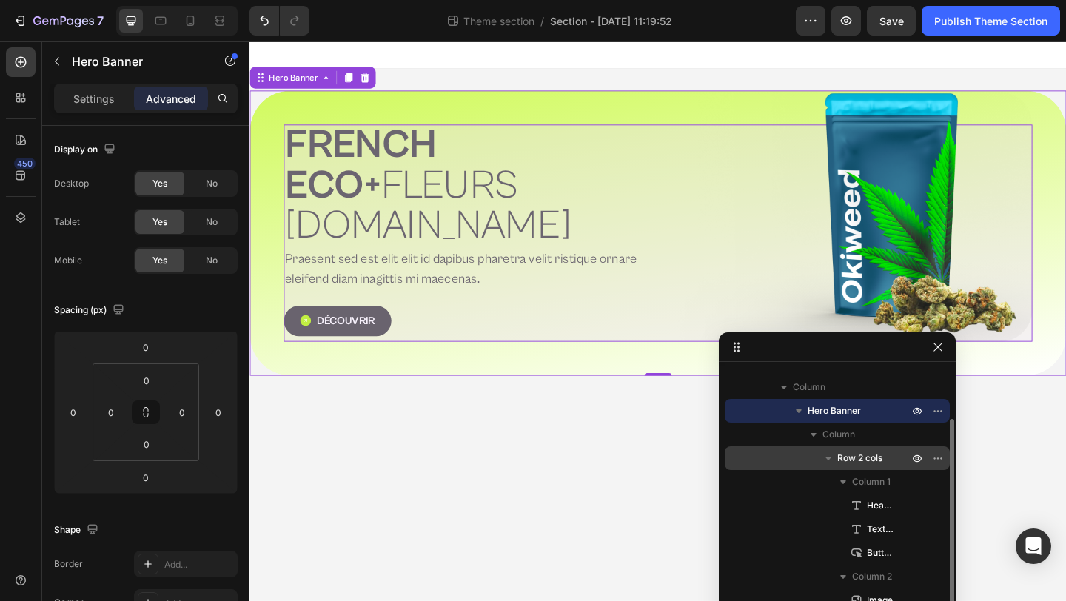
click at [856, 460] on span "Row 2 cols" at bounding box center [859, 458] width 45 height 15
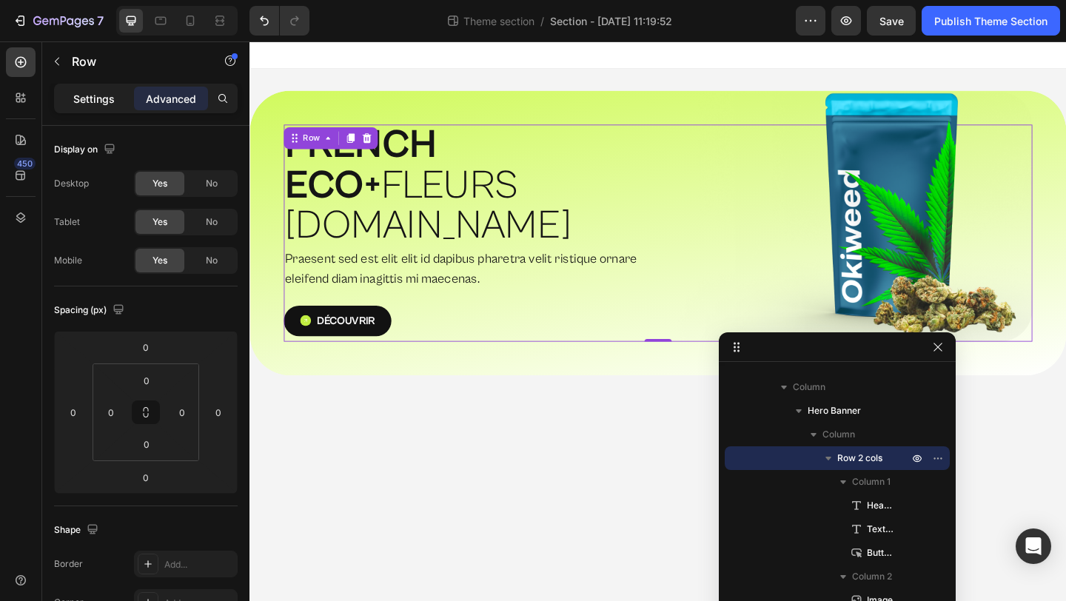
click at [79, 97] on p "Settings" at bounding box center [93, 99] width 41 height 16
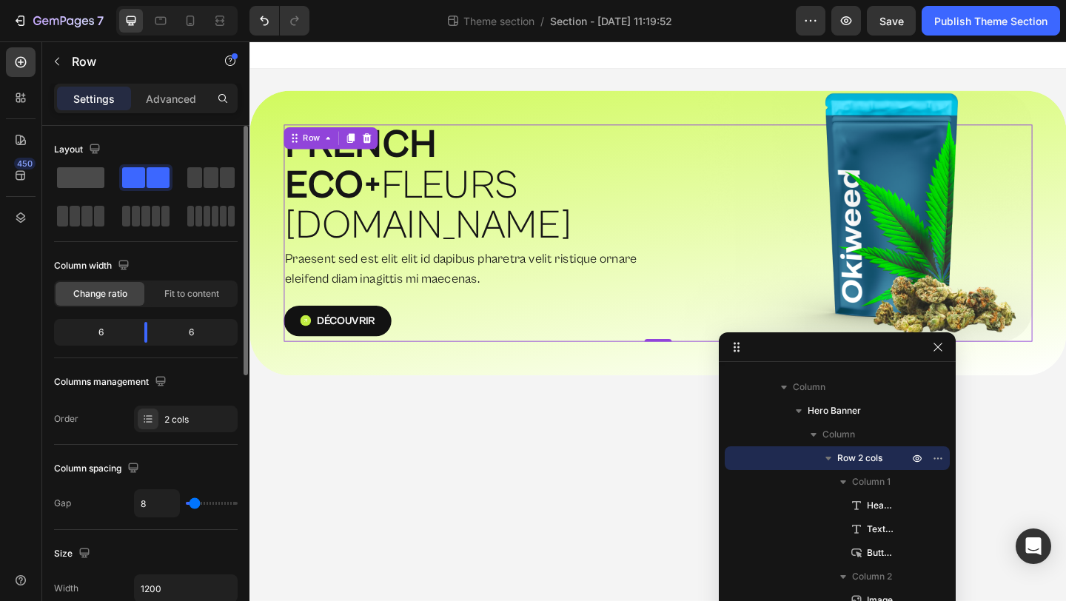
click at [91, 176] on span at bounding box center [80, 177] width 47 height 21
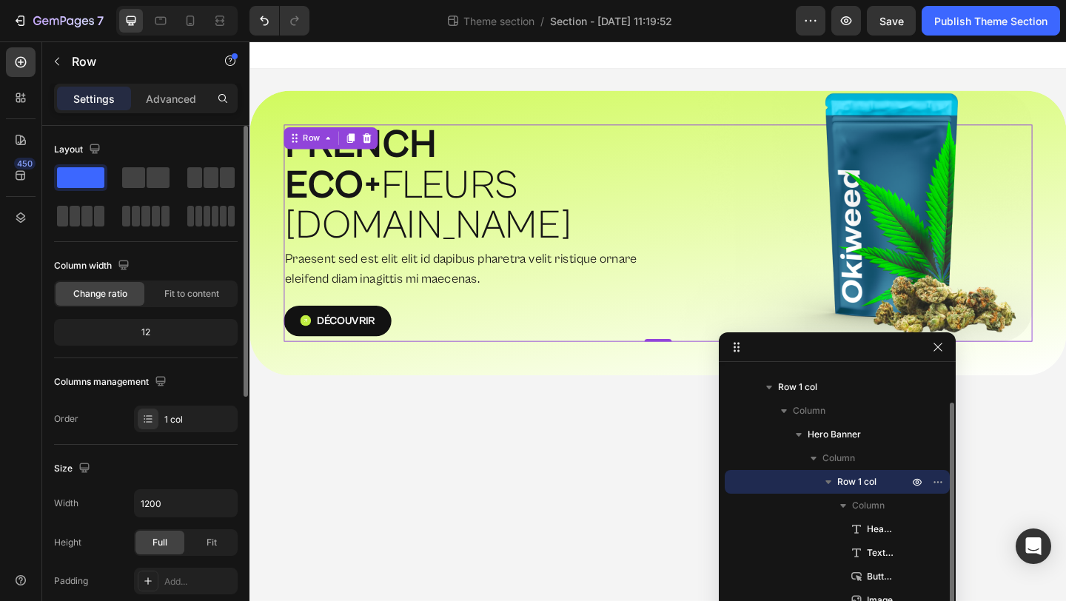
scroll to position [40, 0]
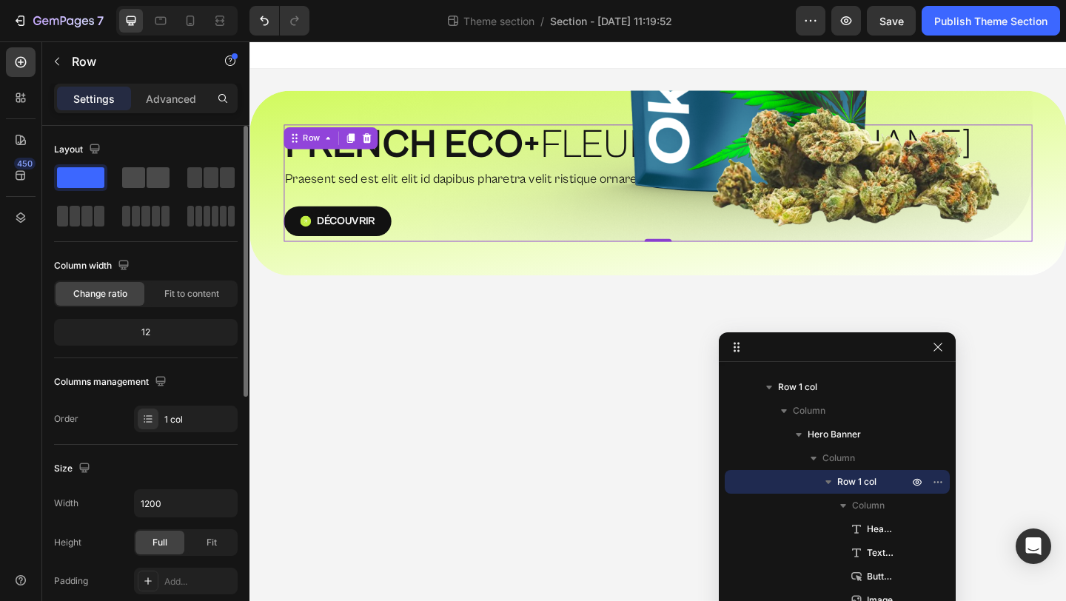
click at [144, 186] on div at bounding box center [145, 177] width 47 height 21
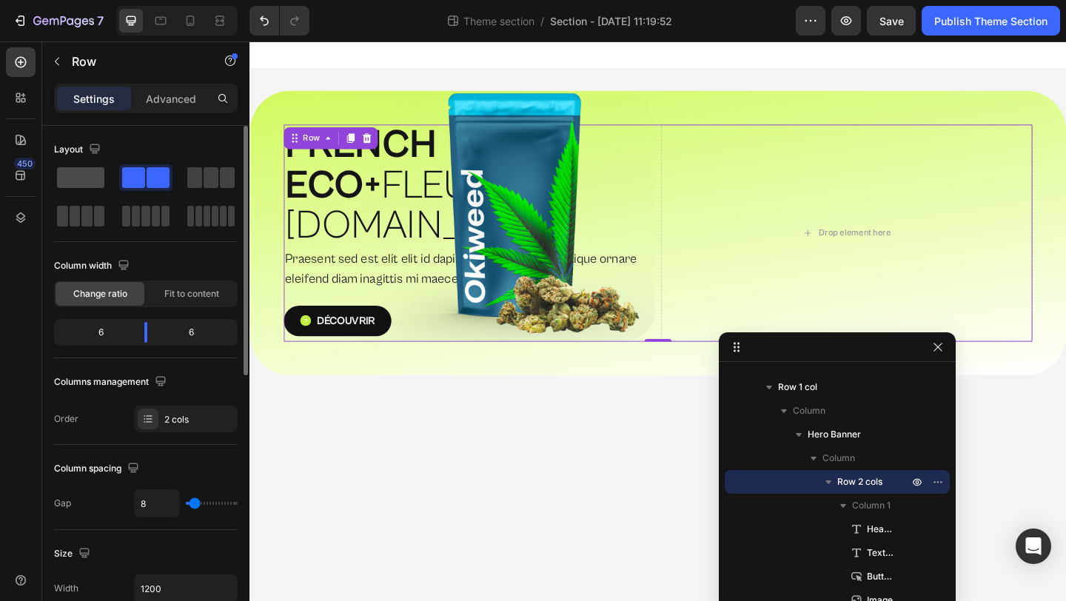
click at [75, 176] on span at bounding box center [80, 177] width 47 height 21
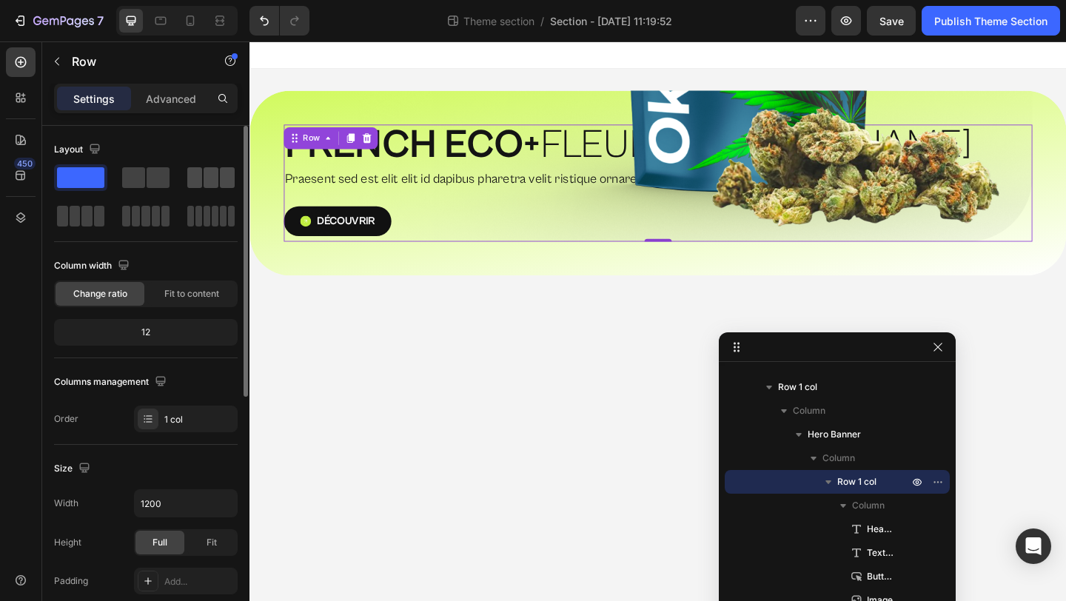
click at [220, 177] on span at bounding box center [227, 177] width 15 height 21
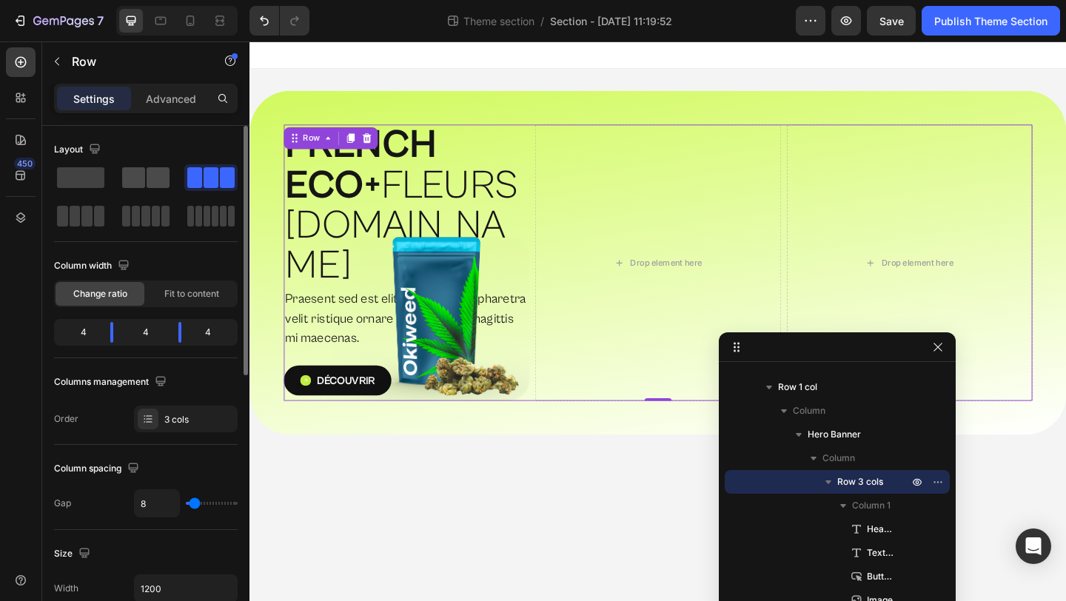
click at [153, 176] on span at bounding box center [158, 177] width 23 height 21
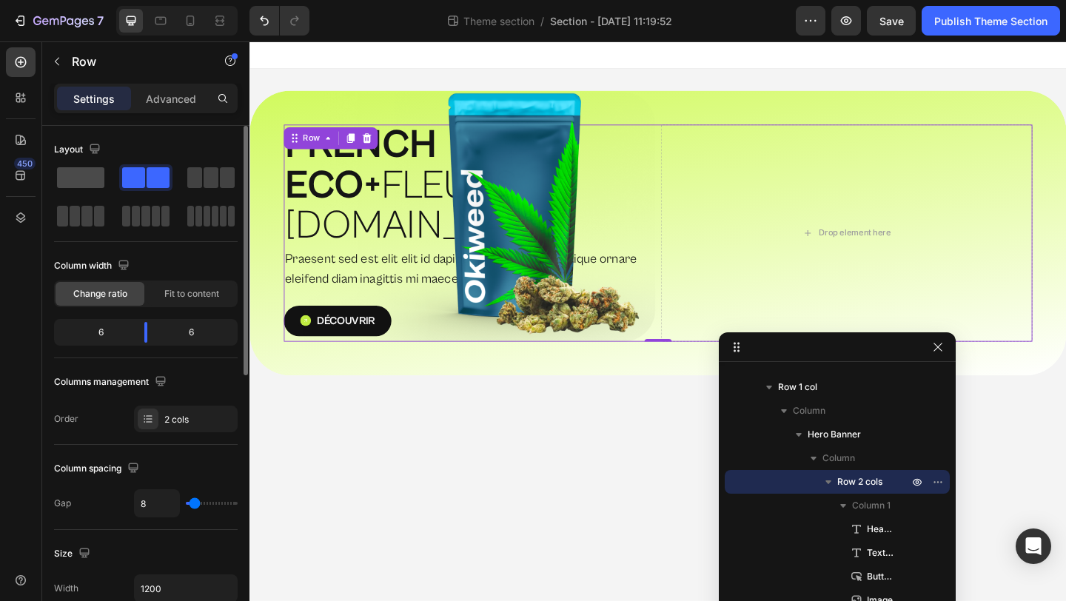
click at [93, 181] on span at bounding box center [80, 177] width 47 height 21
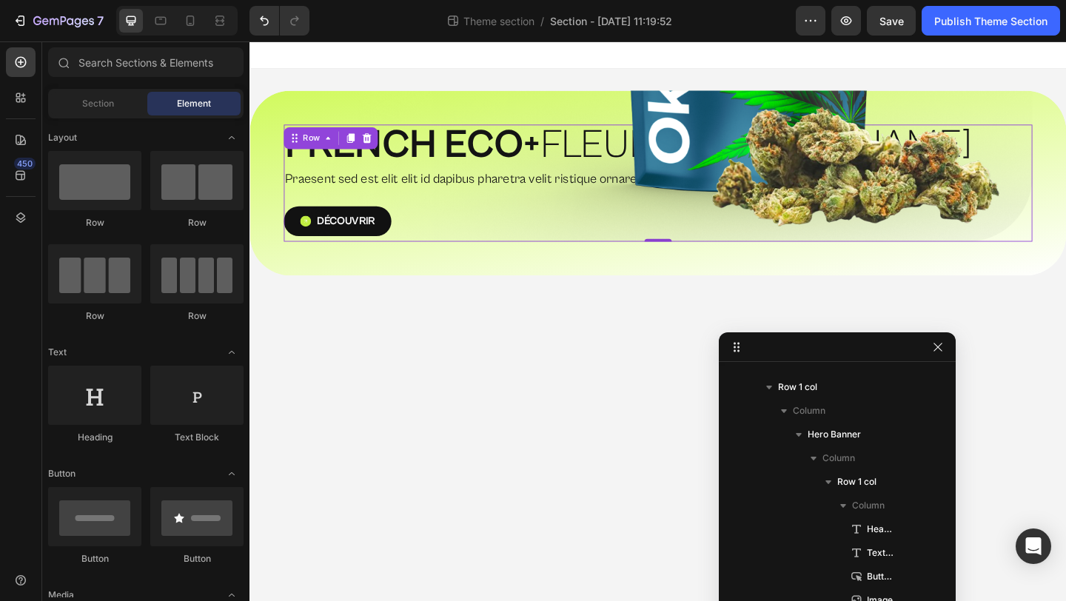
click at [531, 382] on body "⁠⁠⁠⁠⁠⁠⁠ FRENCH ECO+  FLEURS [DOMAIN_NAME] Heading Praesent sed est elit elit id…" at bounding box center [693, 345] width 888 height 608
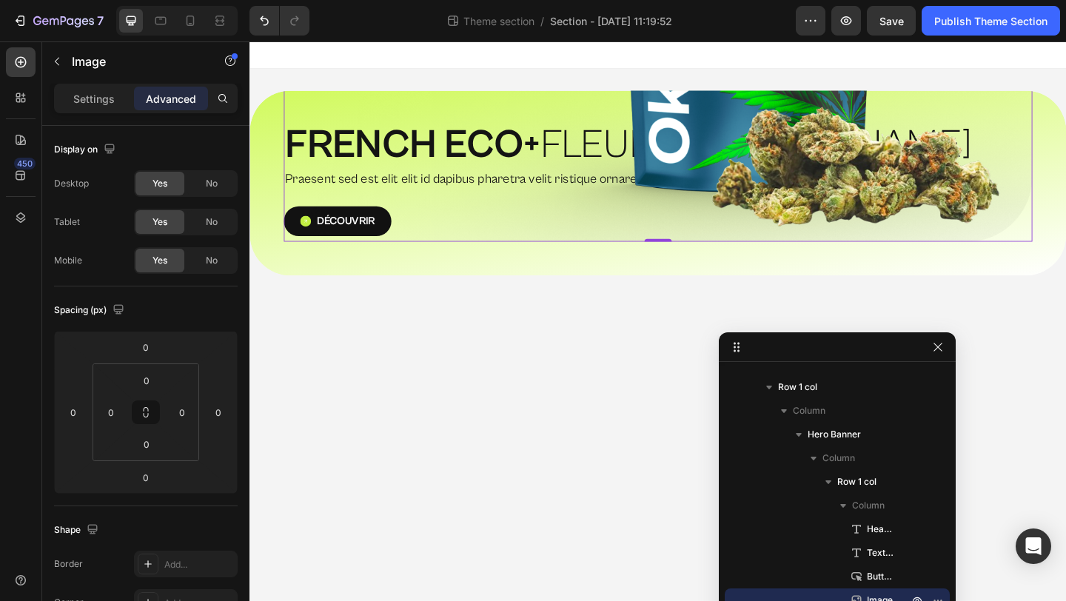
click at [109, 102] on p "Settings" at bounding box center [93, 99] width 41 height 16
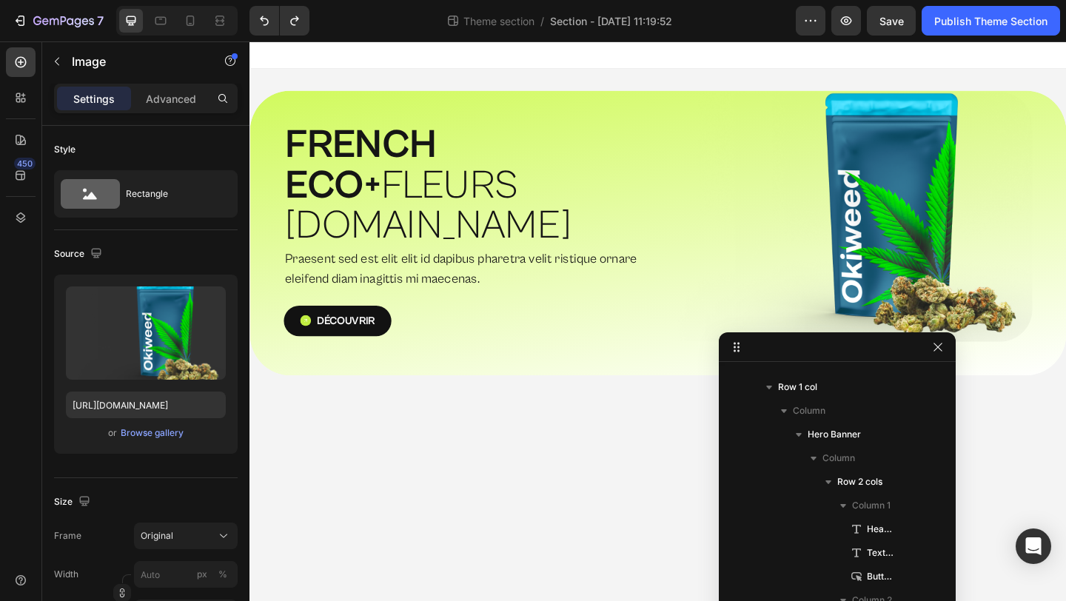
click at [1052, 317] on img at bounding box center [898, 232] width 404 height 272
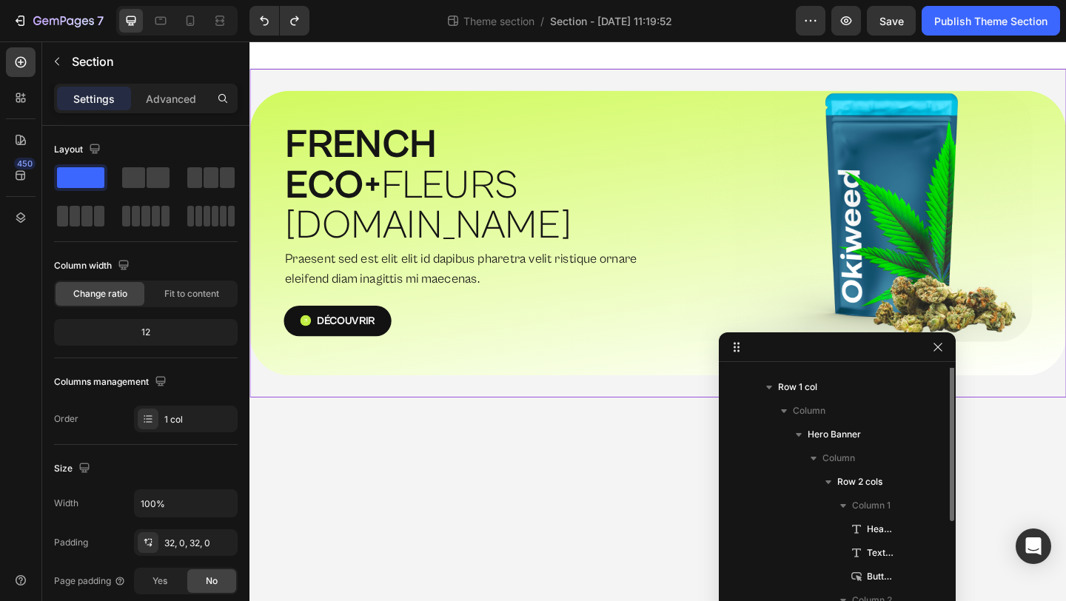
click at [1065, 363] on div "⁠⁠⁠⁠⁠⁠⁠ FRENCH ECO+  FLEURS [DOMAIN_NAME] Heading Praesent sed est elit elit id…" at bounding box center [693, 249] width 888 height 357
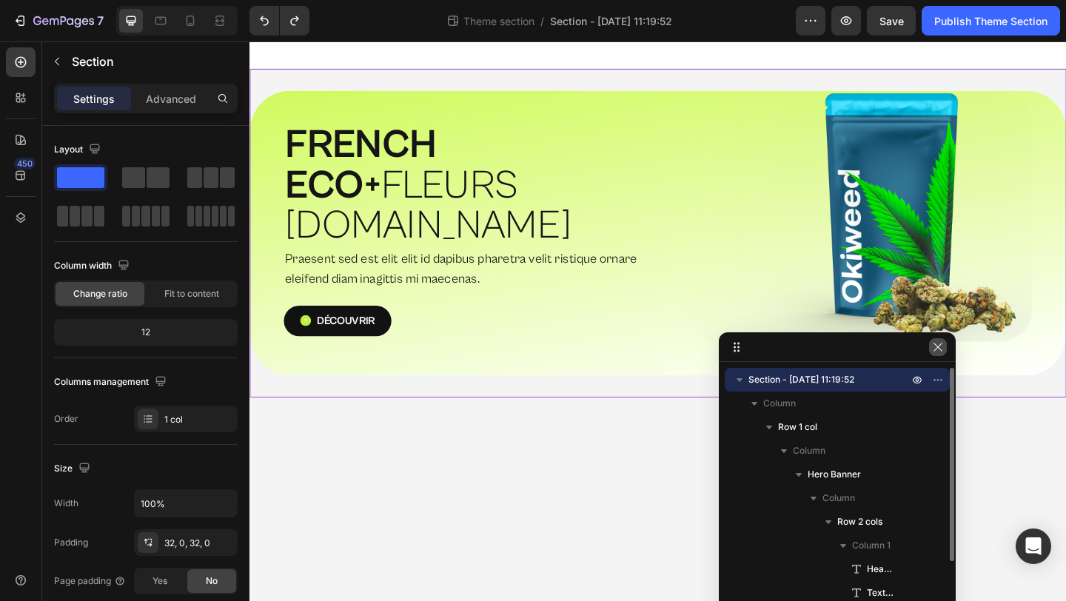
click at [935, 352] on icon "button" at bounding box center [938, 347] width 12 height 12
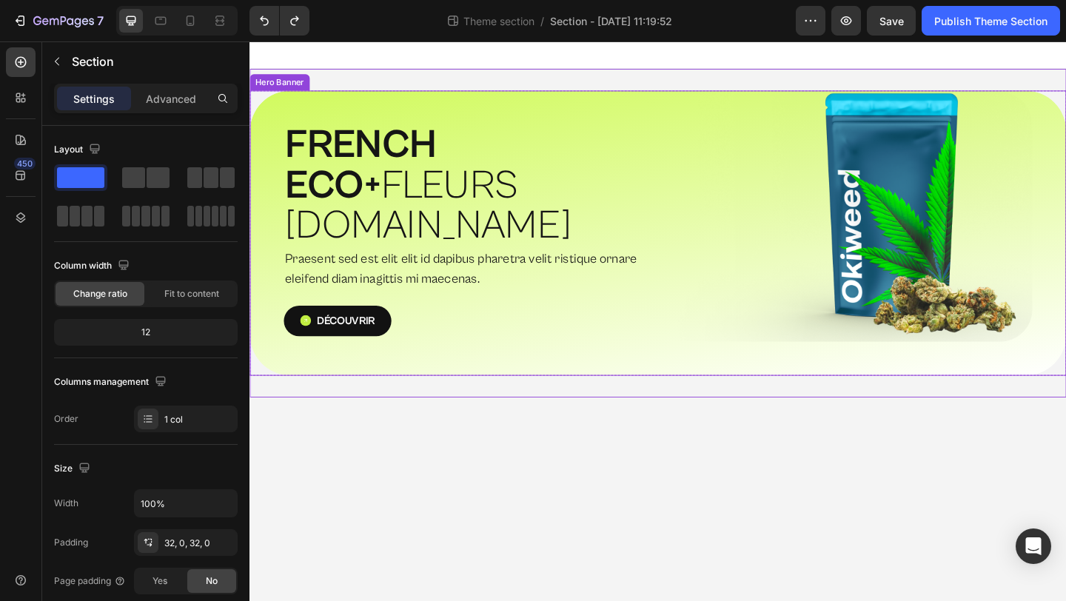
click at [1065, 330] on div "⁠⁠⁠⁠⁠⁠⁠ FRENCH ECO+  FLEURS [DOMAIN_NAME] Heading Praesent sed est elit elit id…" at bounding box center [693, 250] width 888 height 310
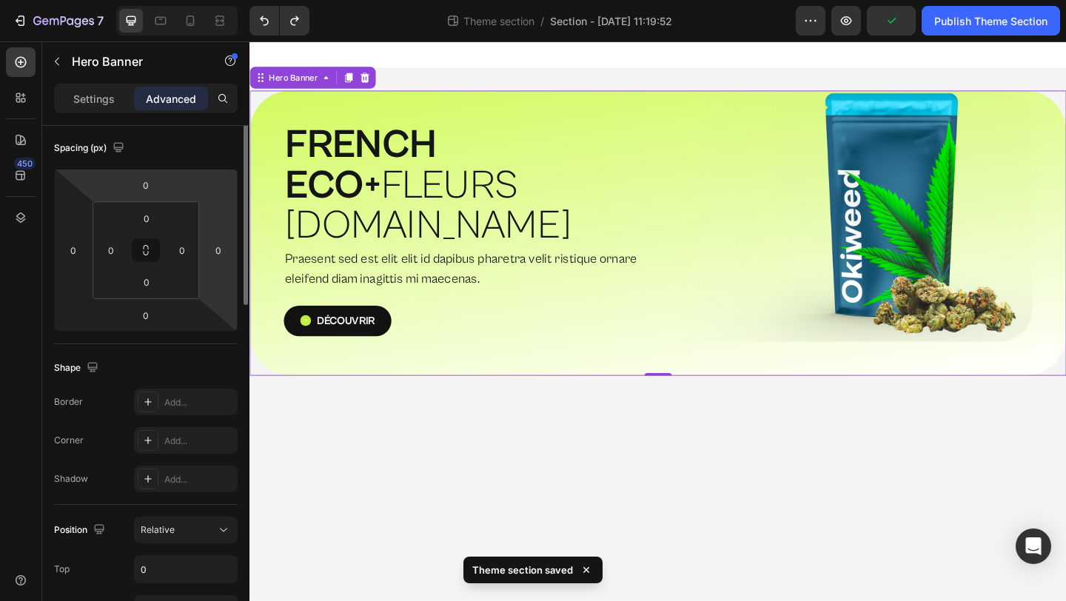
scroll to position [5, 0]
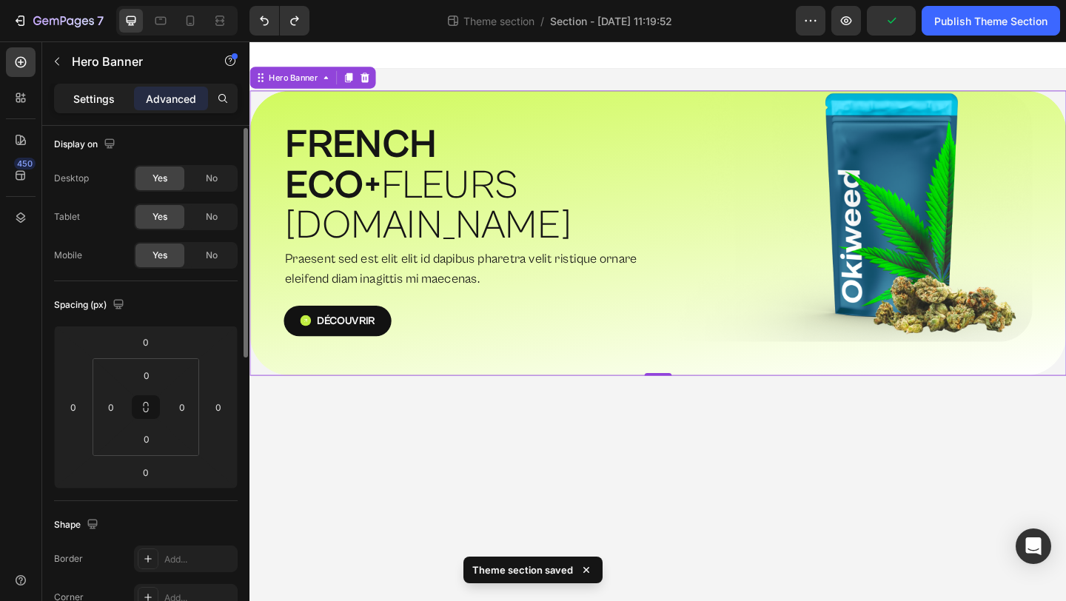
click at [112, 91] on p "Settings" at bounding box center [93, 99] width 41 height 16
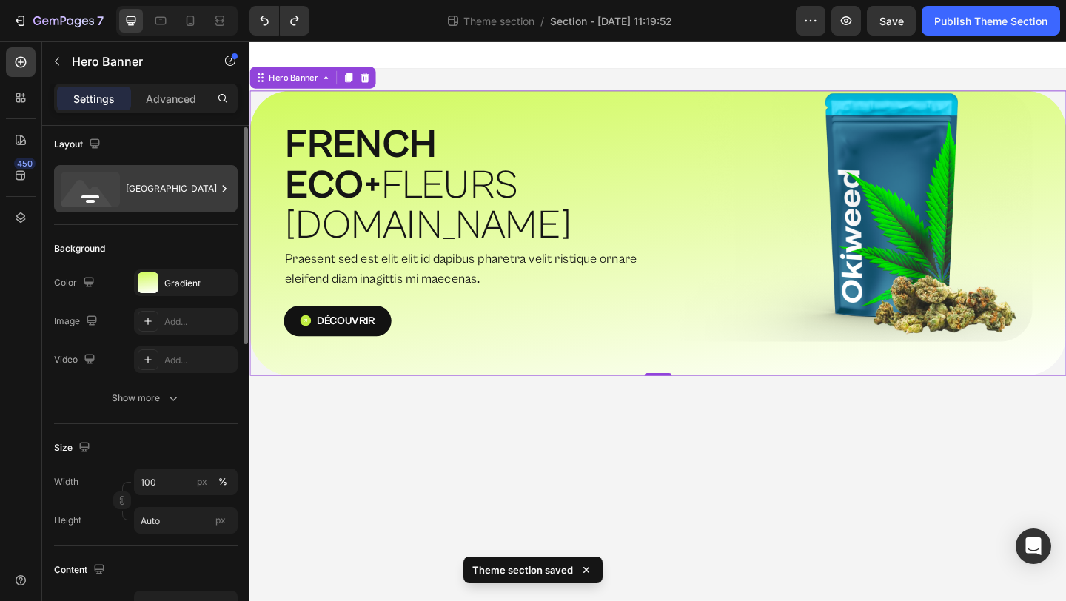
click at [152, 207] on div "[GEOGRAPHIC_DATA]" at bounding box center [146, 188] width 184 height 47
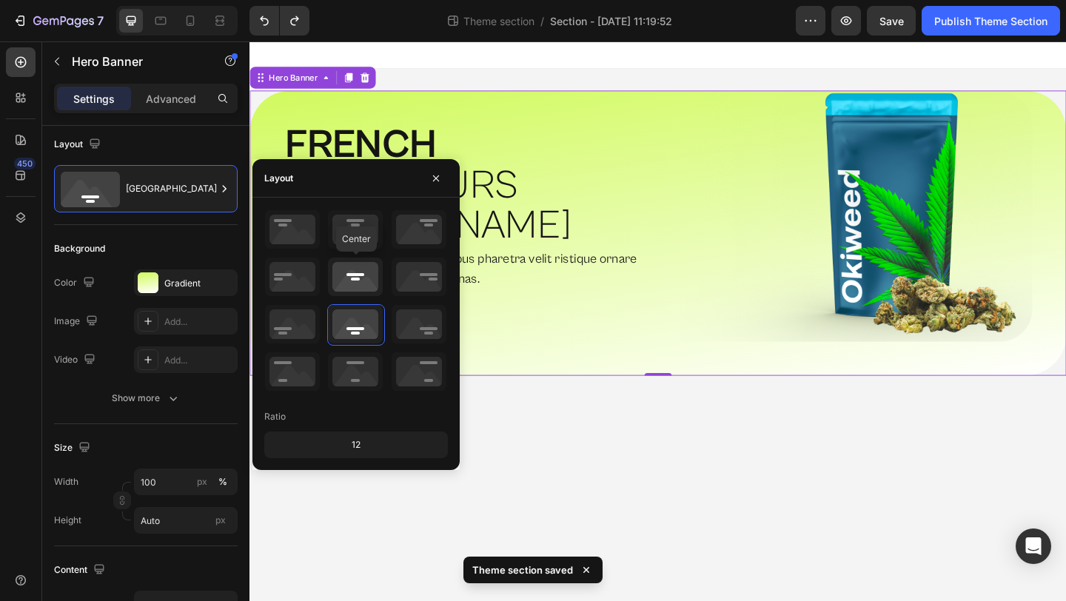
click at [343, 279] on icon at bounding box center [355, 277] width 55 height 38
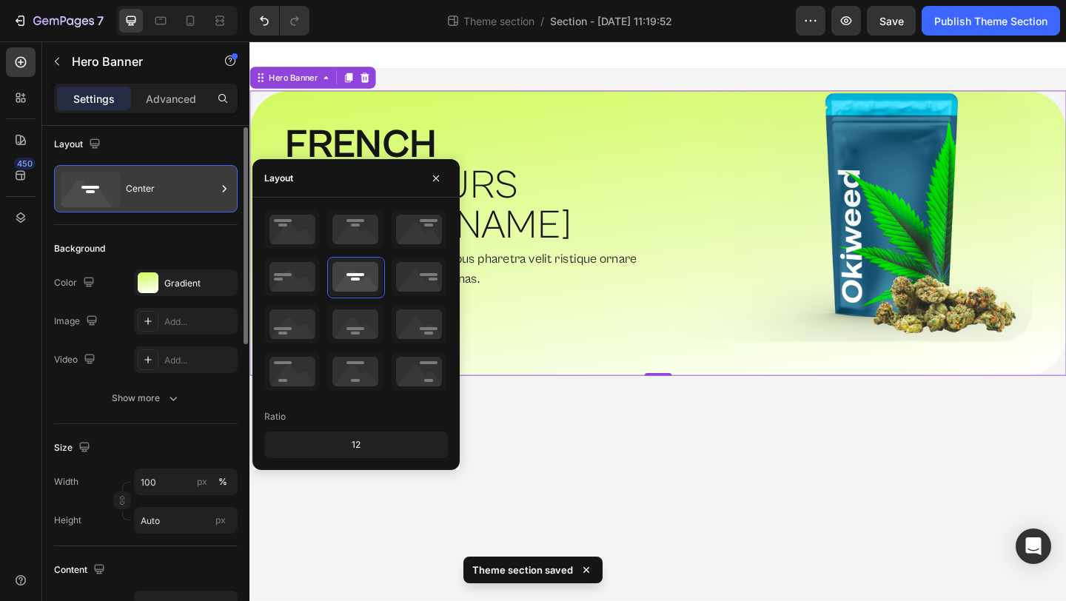
click at [173, 188] on div "Center" at bounding box center [171, 189] width 90 height 34
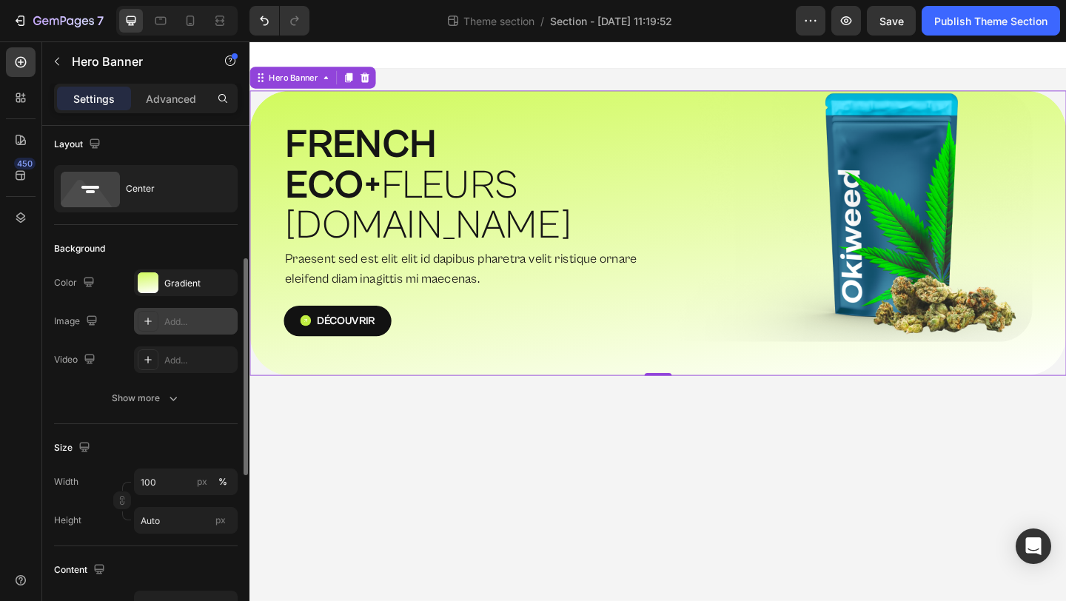
scroll to position [184, 0]
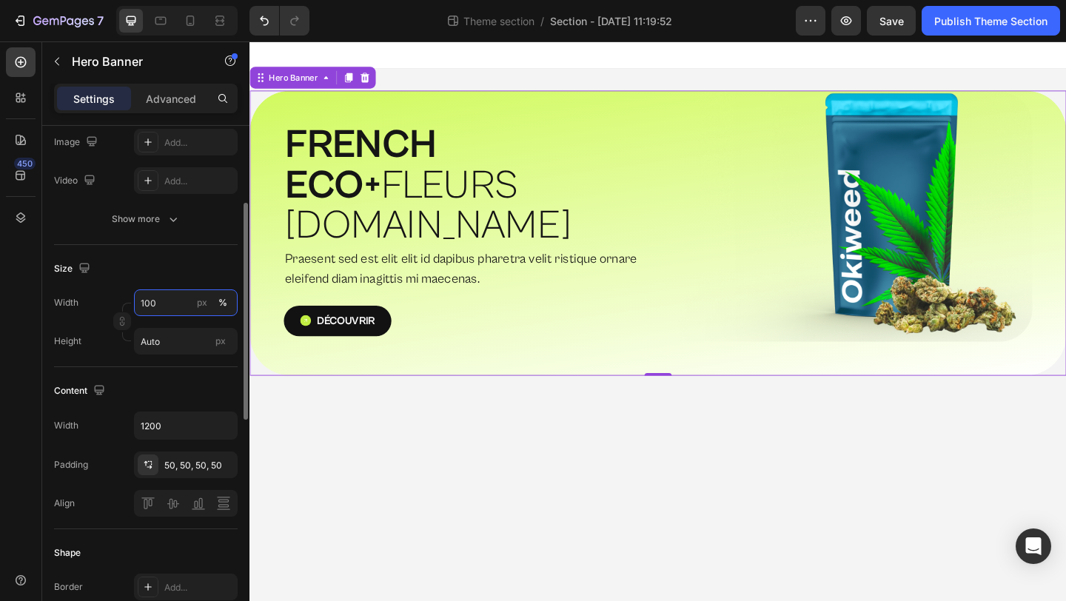
click at [155, 302] on input "100" at bounding box center [186, 302] width 104 height 27
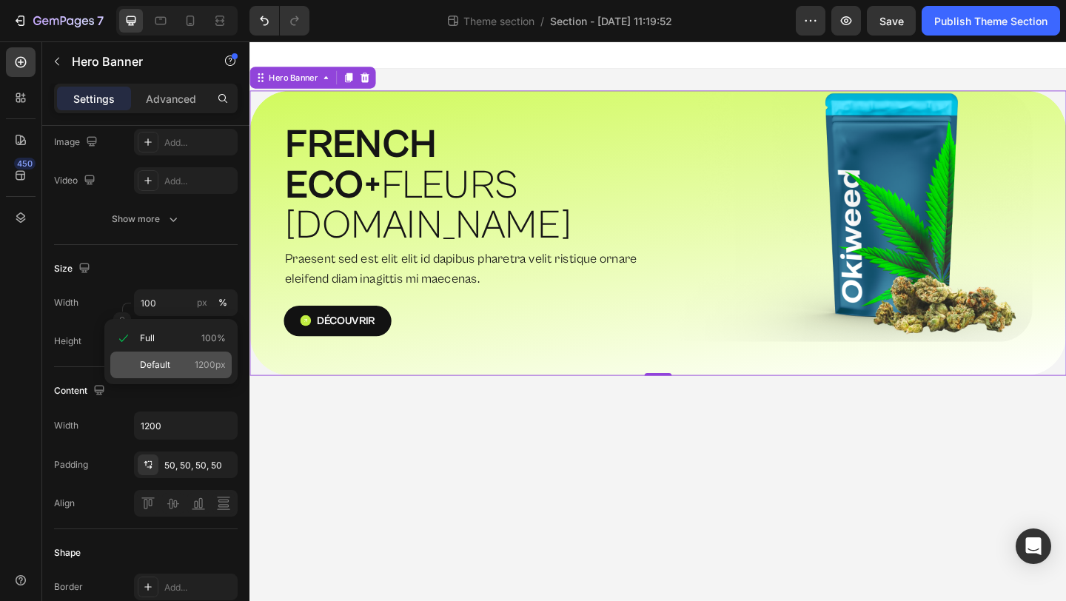
click at [142, 371] on span "Default" at bounding box center [155, 364] width 30 height 13
type input "1200"
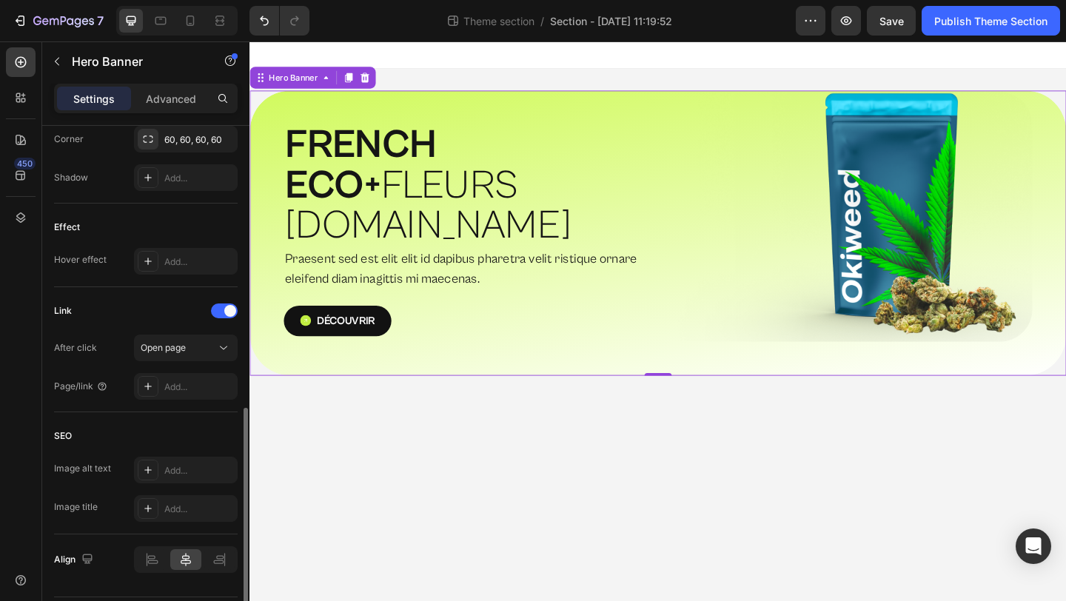
scroll to position [713, 0]
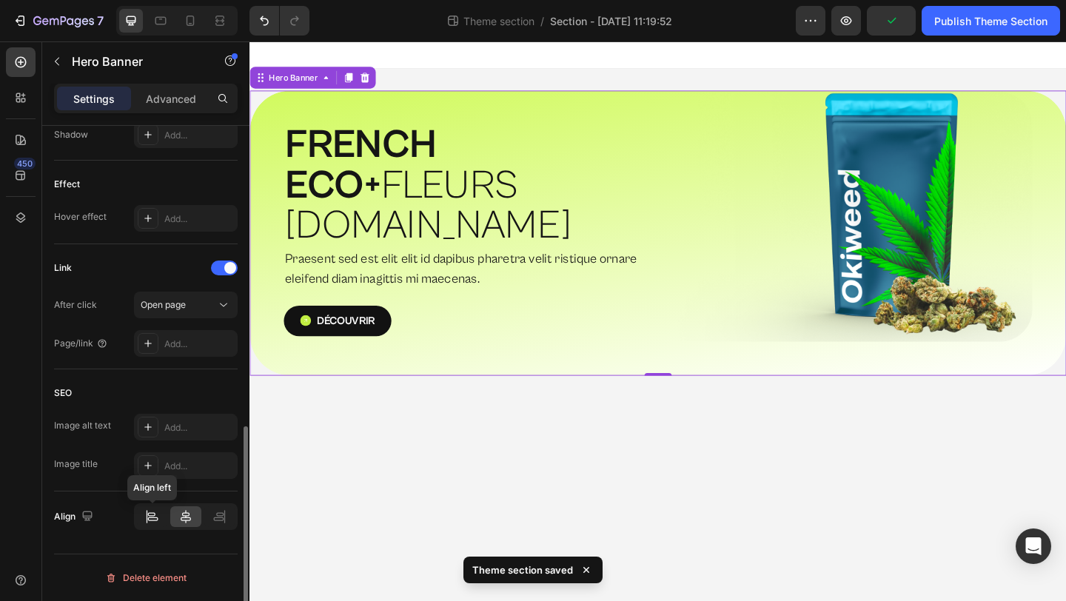
click at [147, 522] on icon at bounding box center [152, 516] width 16 height 15
click at [223, 518] on icon at bounding box center [218, 519] width 10 height 4
click at [188, 517] on icon at bounding box center [186, 516] width 10 height 13
click at [167, 98] on p "Advanced" at bounding box center [171, 99] width 50 height 16
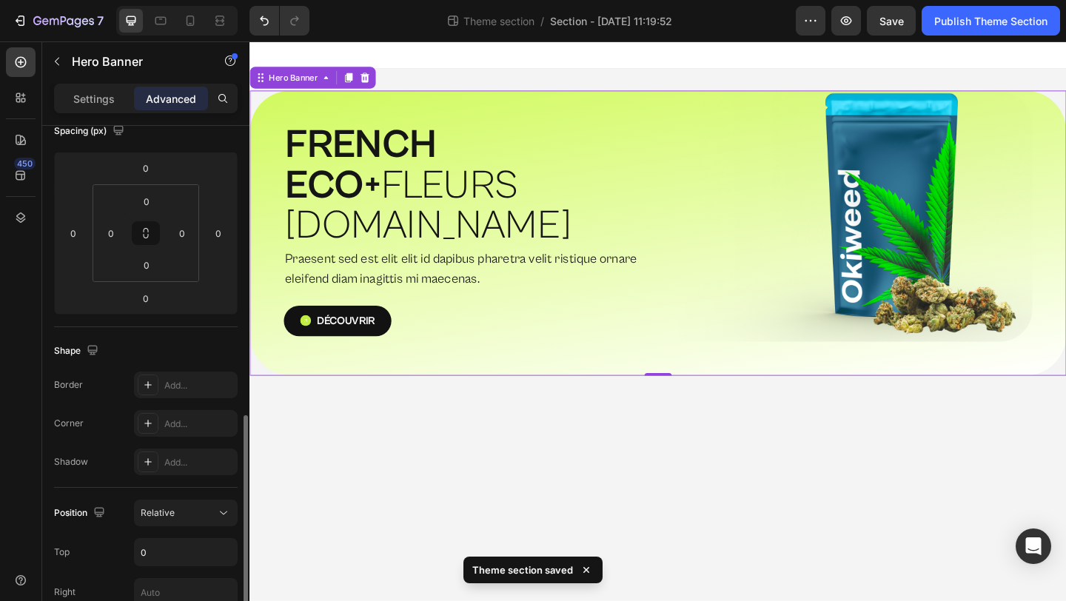
scroll to position [0, 0]
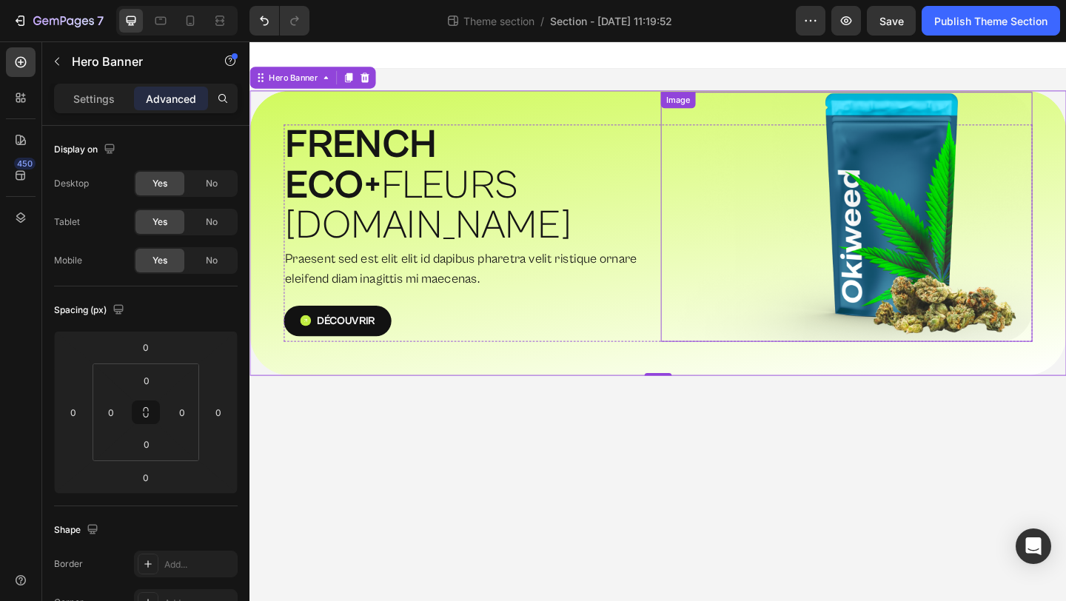
click at [802, 192] on img at bounding box center [898, 232] width 404 height 272
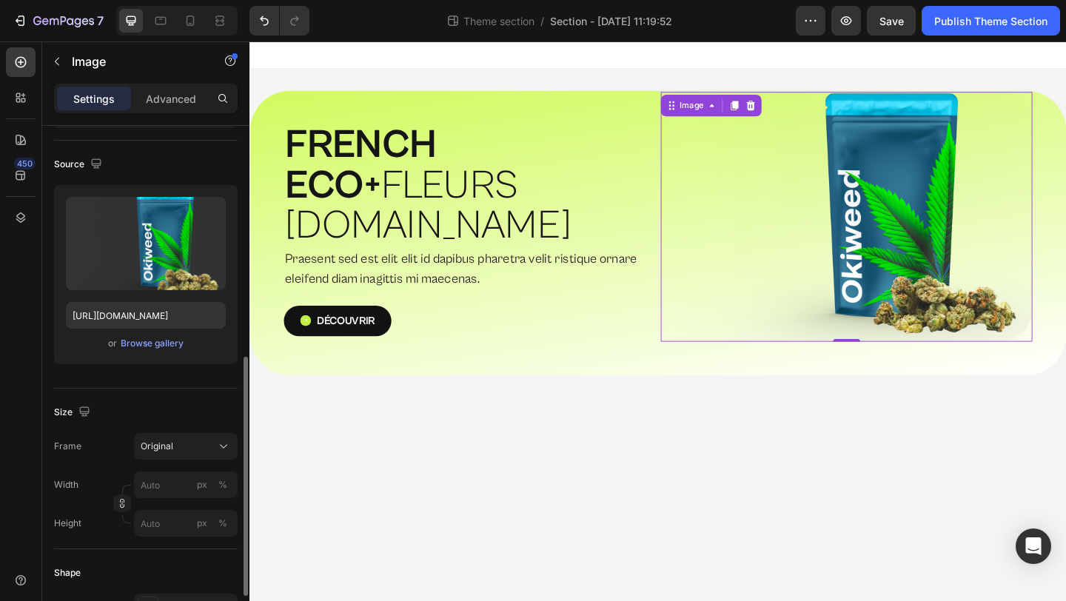
scroll to position [219, 0]
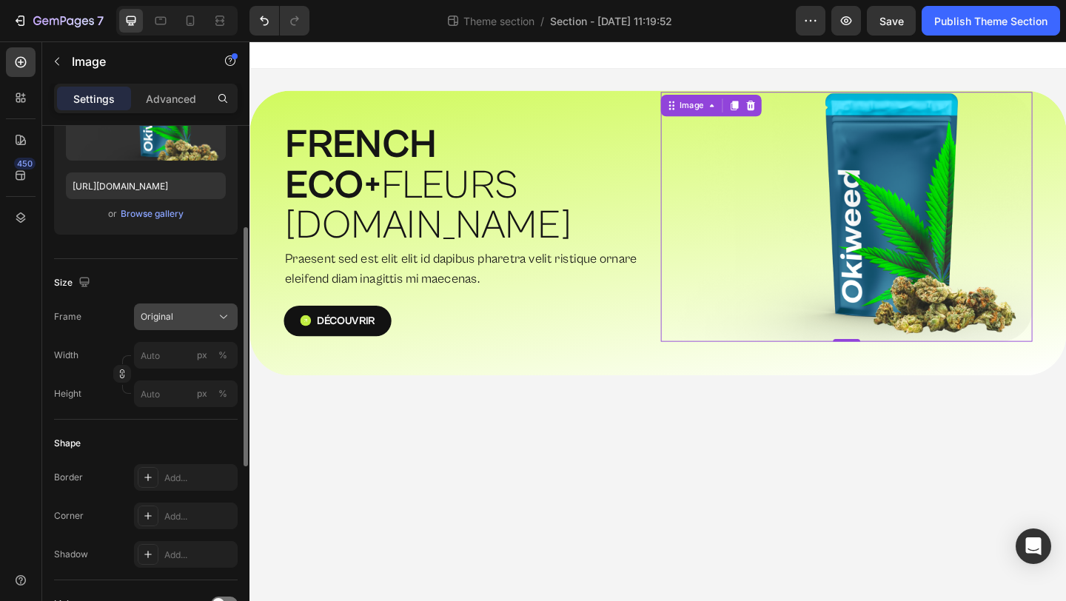
click at [184, 315] on div "Original" at bounding box center [177, 316] width 73 height 13
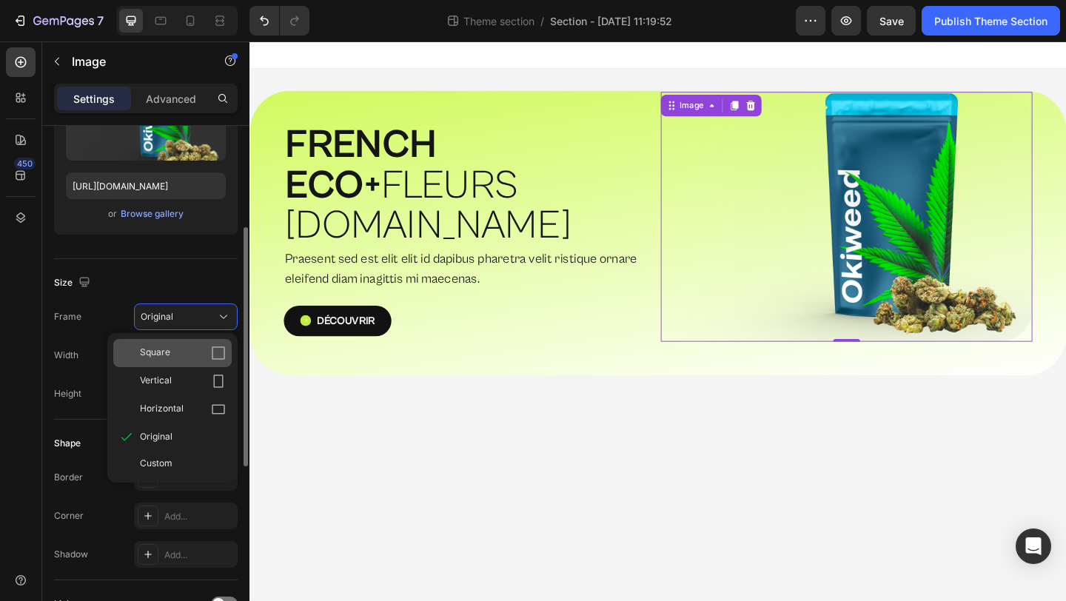
click at [184, 354] on div "Square" at bounding box center [183, 353] width 86 height 15
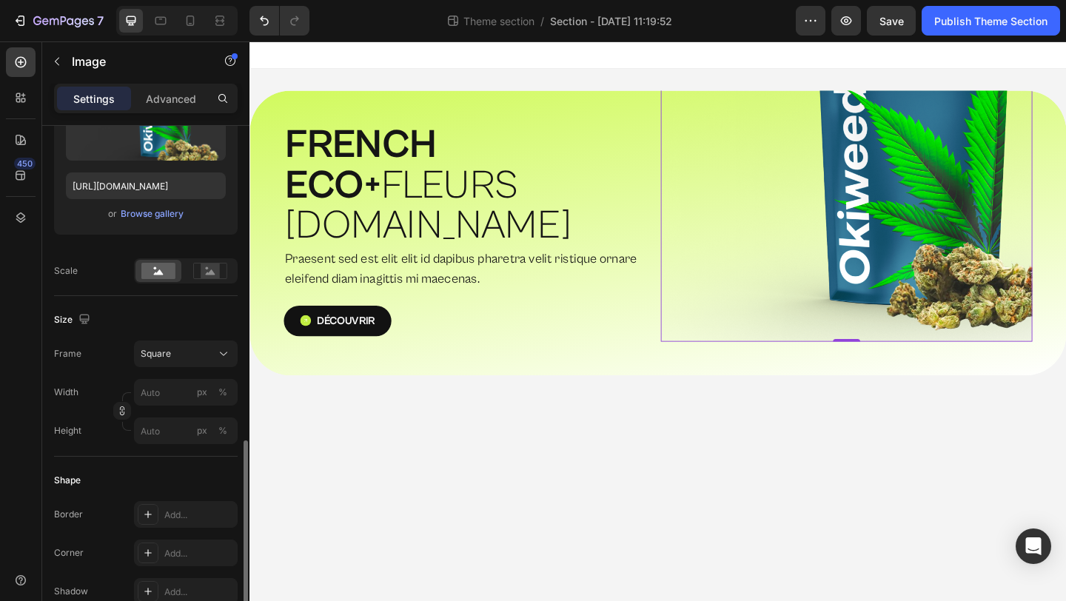
scroll to position [637, 0]
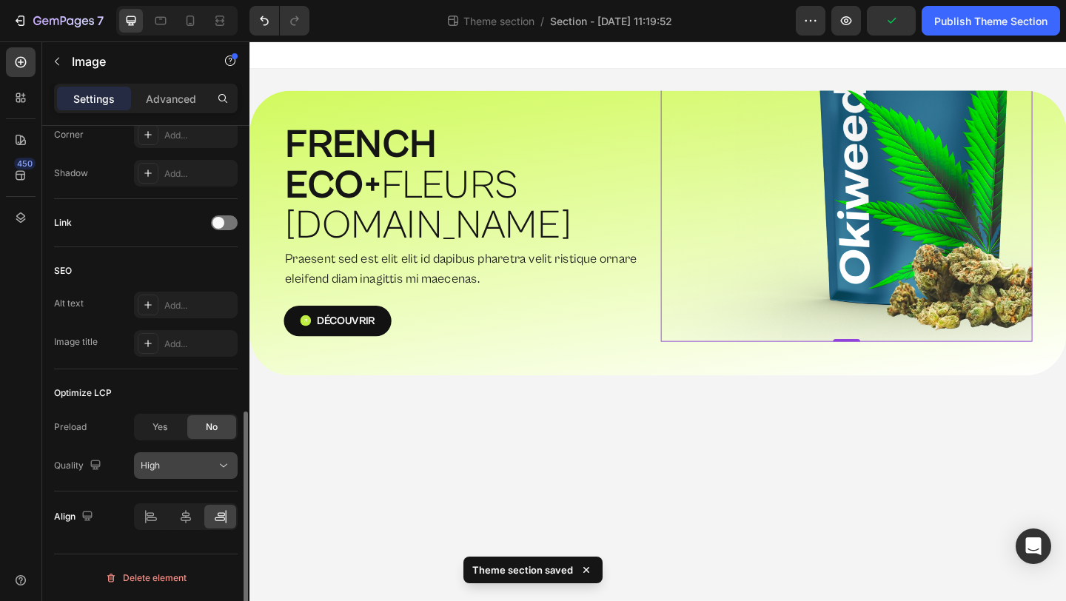
click at [193, 471] on div "High" at bounding box center [178, 465] width 75 height 13
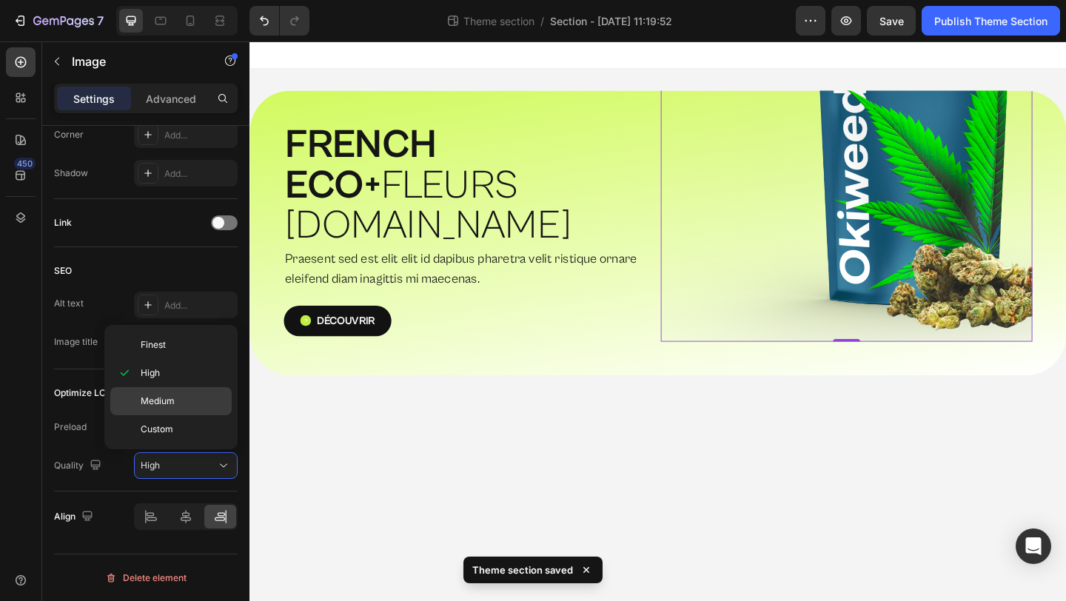
click at [178, 400] on p "Medium" at bounding box center [183, 400] width 84 height 13
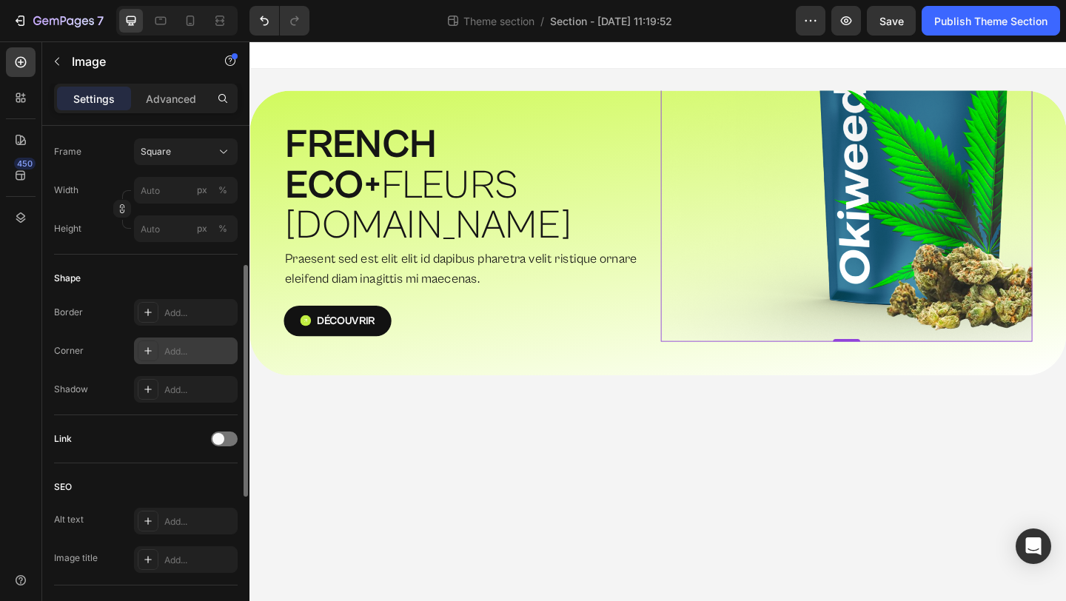
scroll to position [184, 0]
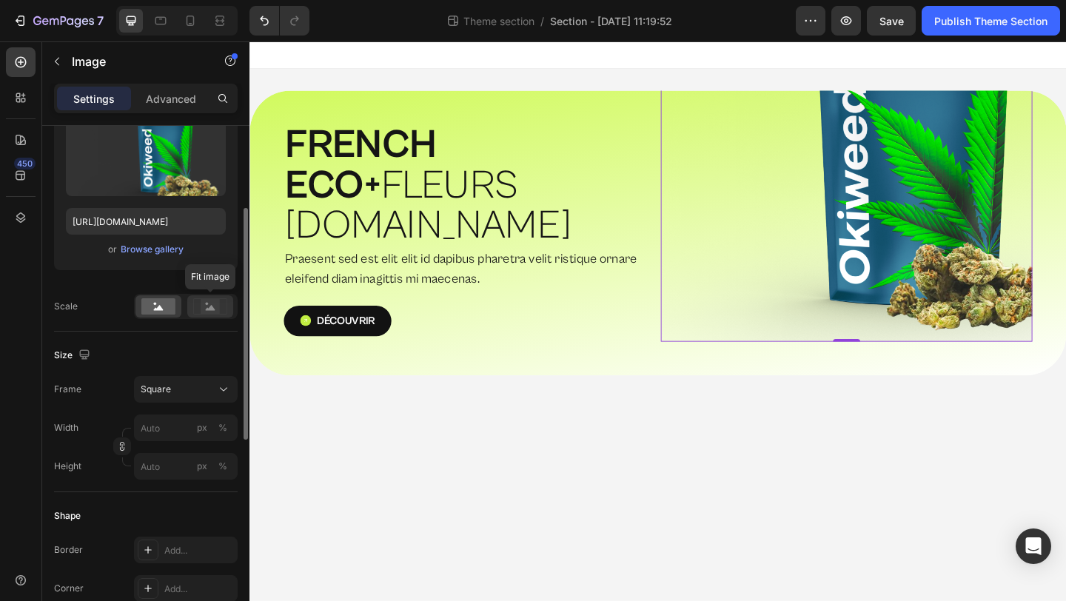
click at [204, 301] on rect at bounding box center [210, 306] width 19 height 15
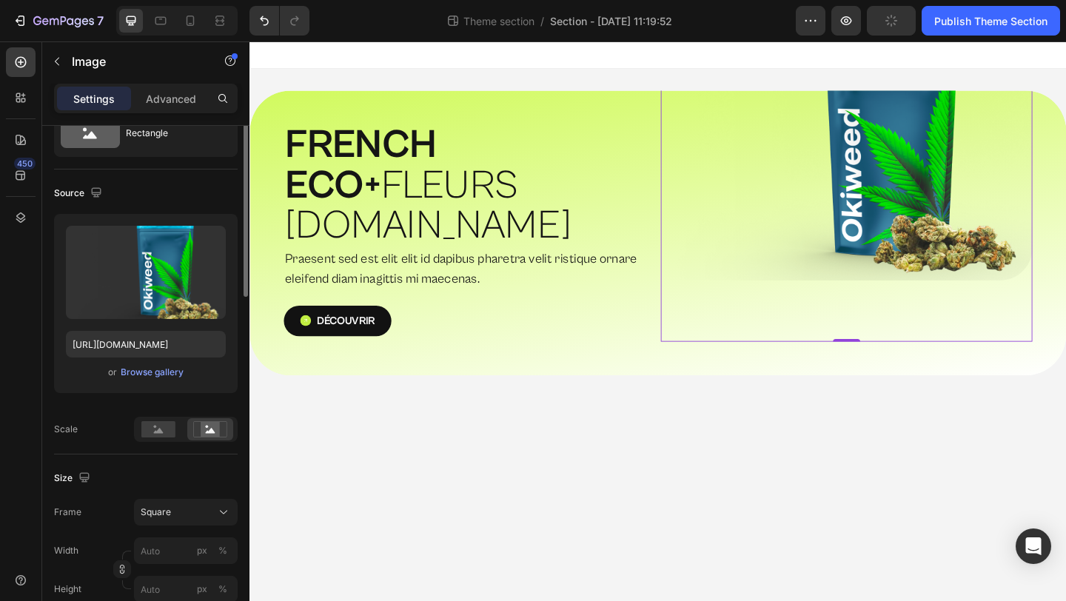
scroll to position [0, 0]
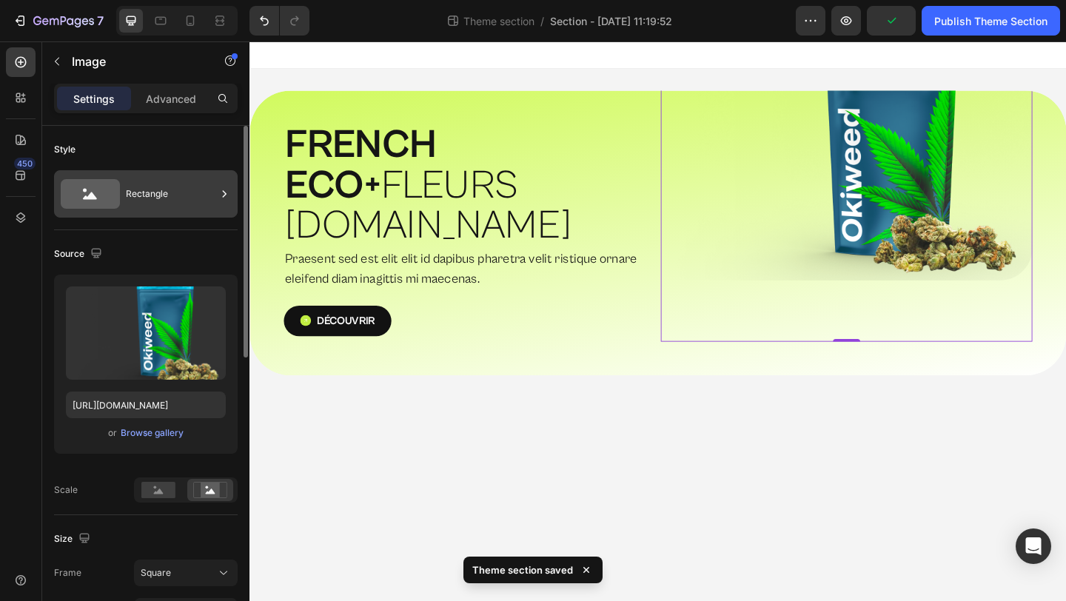
click at [182, 181] on div "Rectangle" at bounding box center [171, 194] width 90 height 34
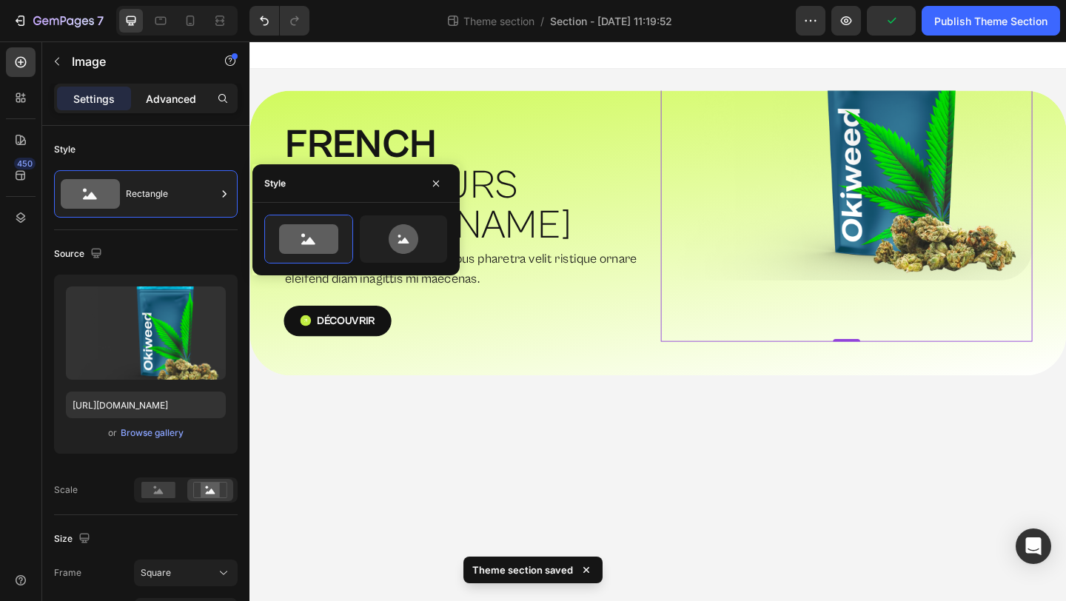
click at [169, 107] on div "Advanced" at bounding box center [171, 99] width 74 height 24
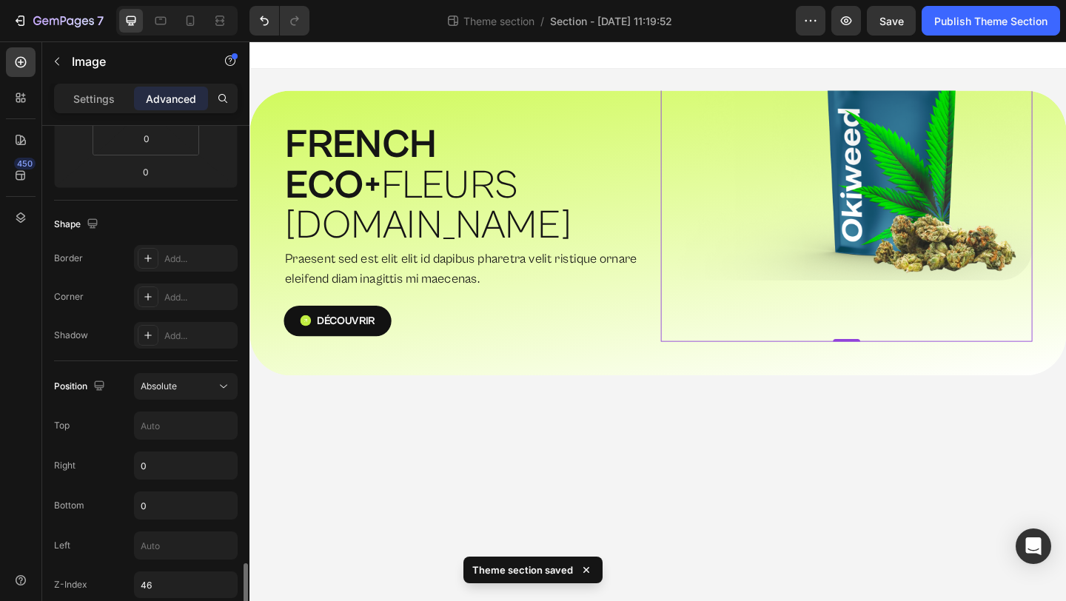
scroll to position [514, 0]
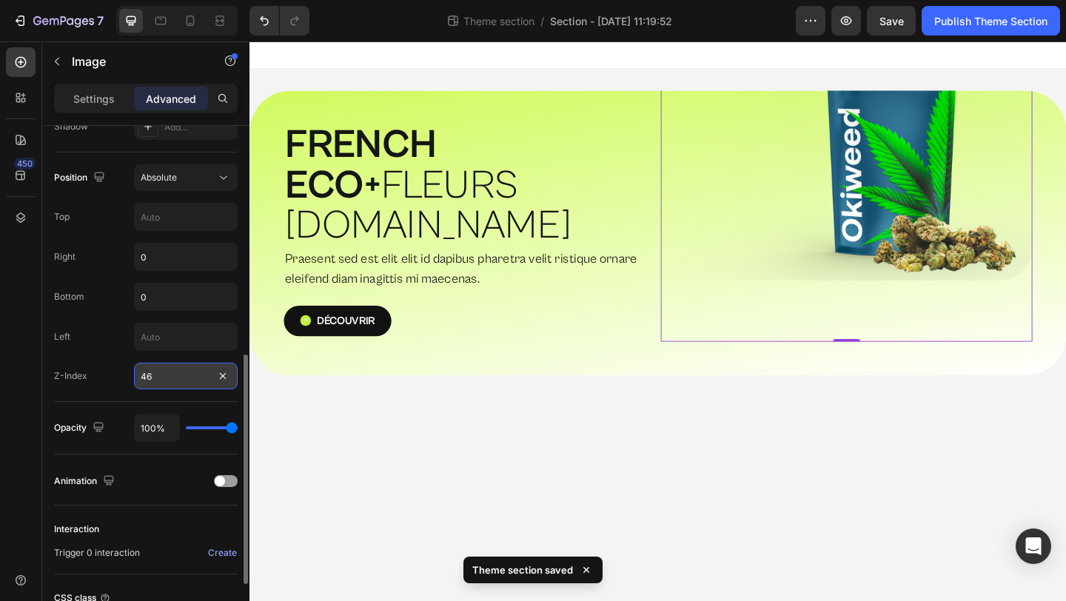
click at [155, 371] on input "46" at bounding box center [186, 376] width 104 height 27
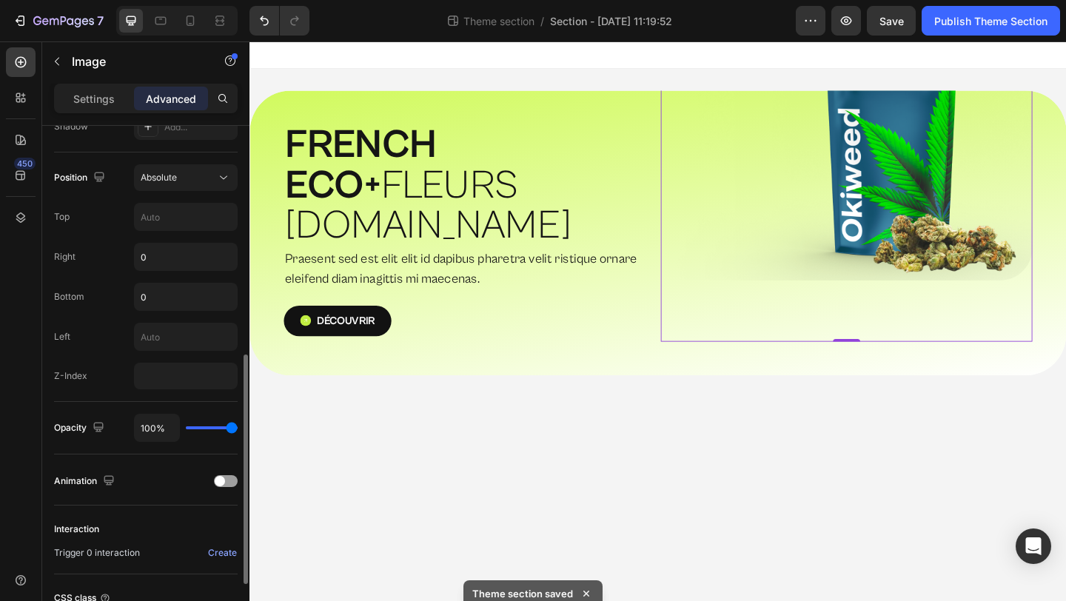
type input "0"
click at [120, 389] on div "Z-Index 0" at bounding box center [146, 376] width 184 height 27
click at [172, 292] on input "0" at bounding box center [186, 296] width 102 height 27
type input "85%"
type input "85"
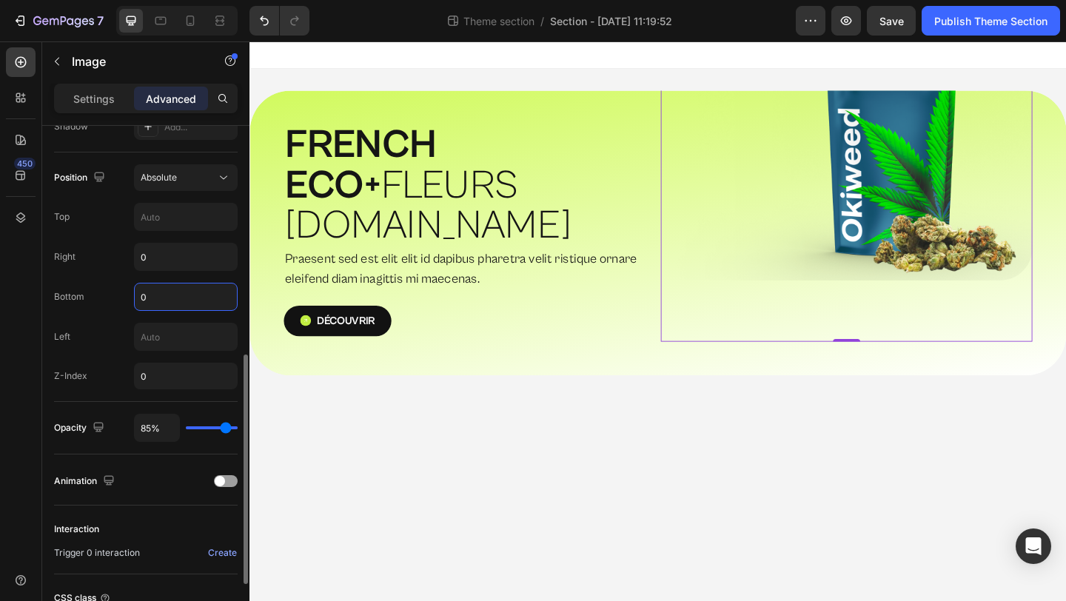
type input "79%"
type input "79"
type input "63%"
type input "63"
type input "40%"
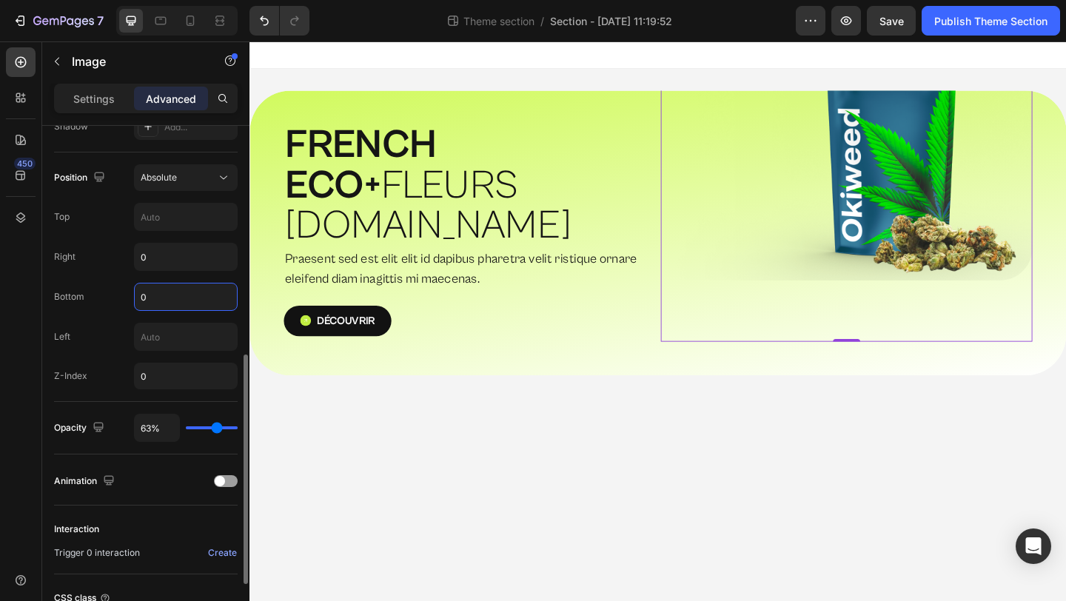
type input "40"
type input "16%"
type input "16"
type input "0%"
type input "0"
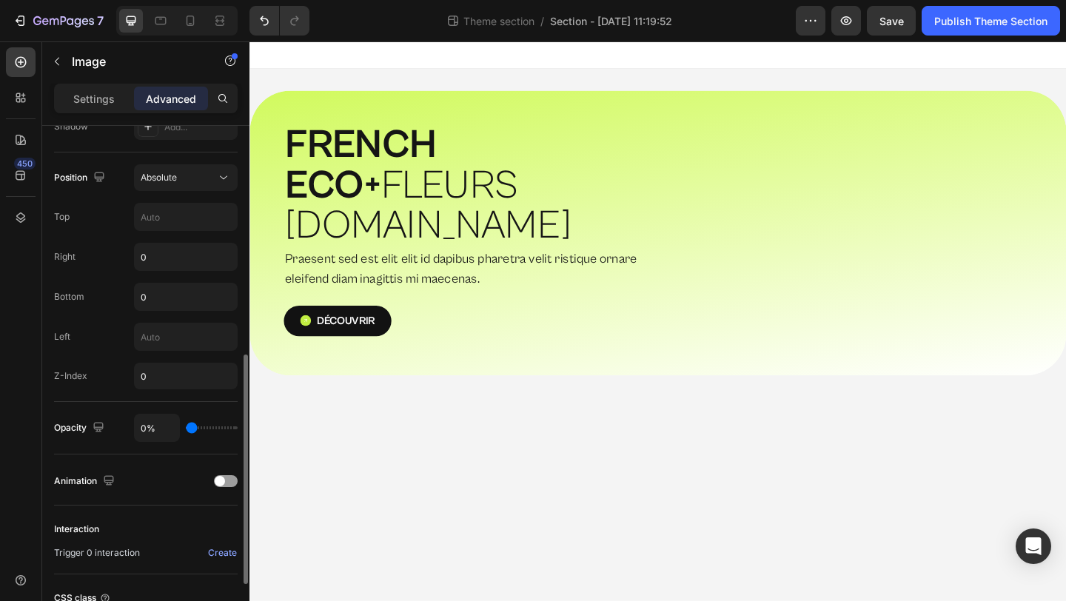
type input "8%"
type input "8"
type input "22%"
type input "22"
type input "34%"
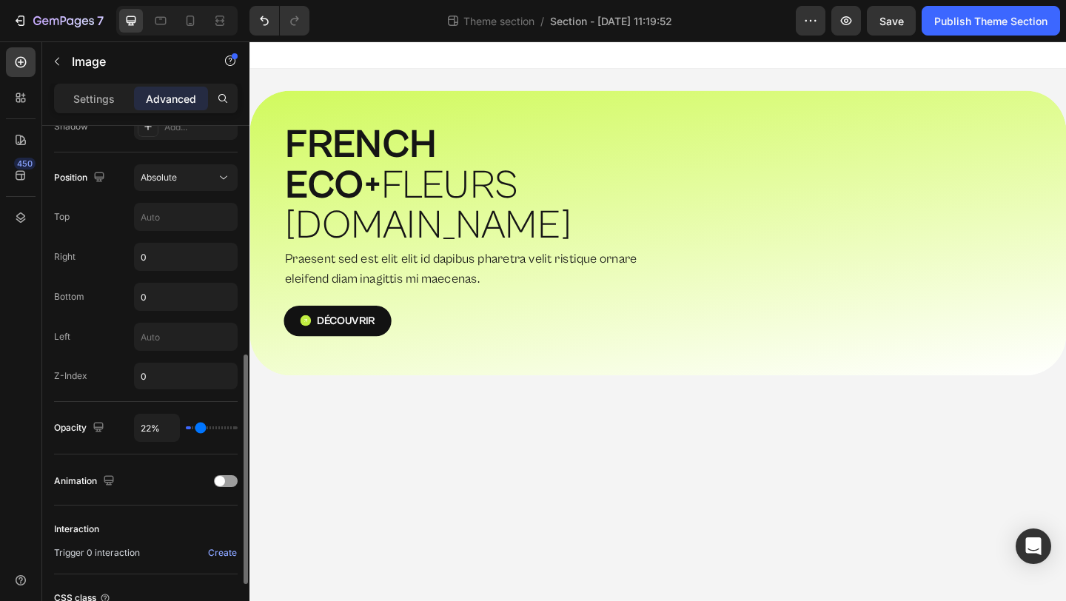
type input "34"
type input "43%"
type input "43"
type input "48%"
type input "48"
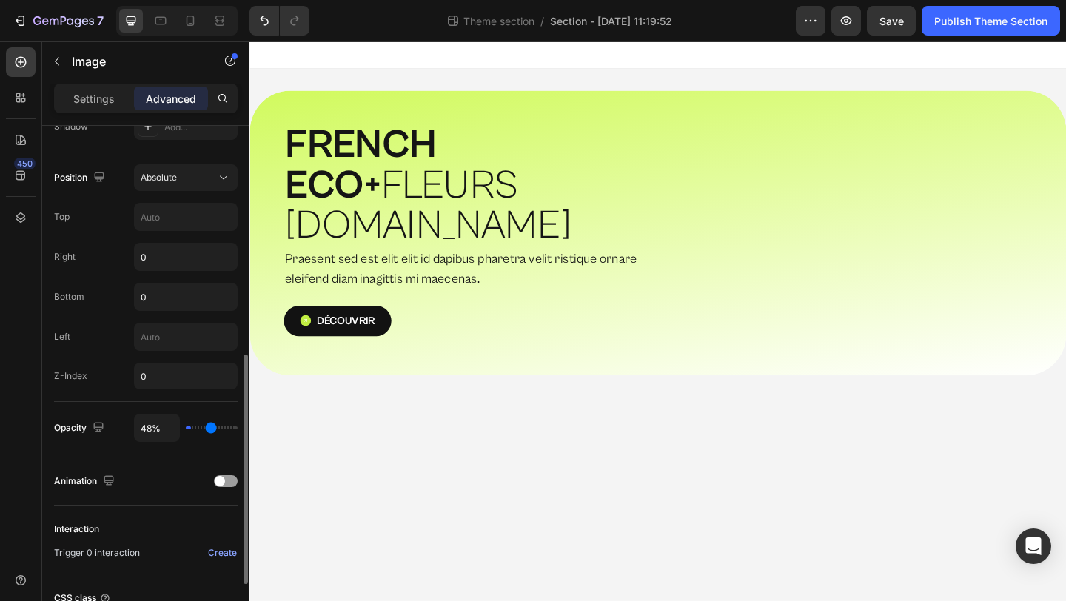
type input "52%"
type input "52"
type input "55%"
type input "55"
type input "58%"
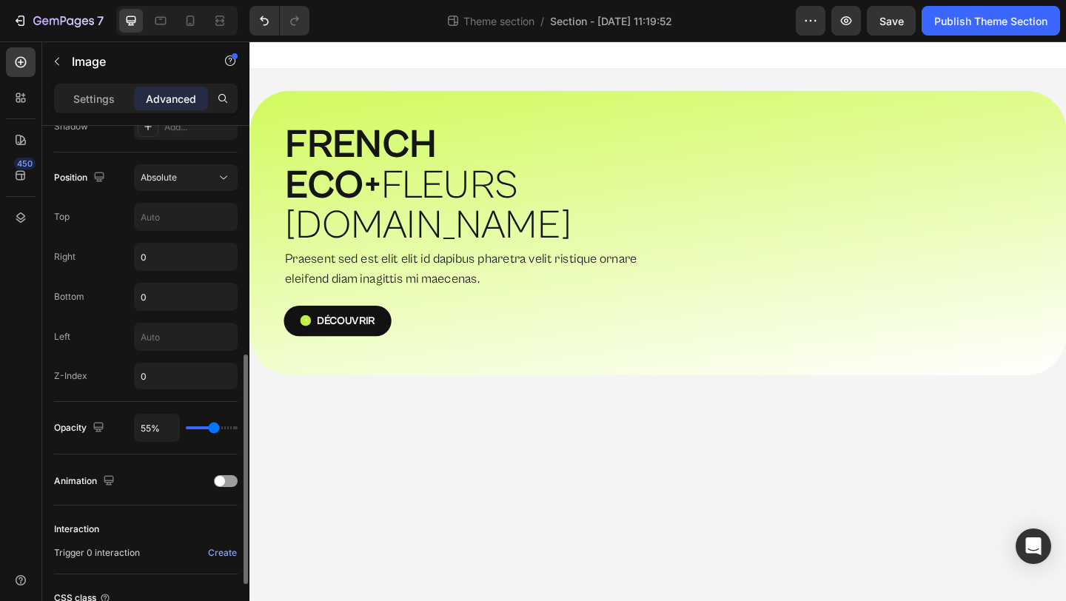
type input "58"
type input "62%"
type input "62"
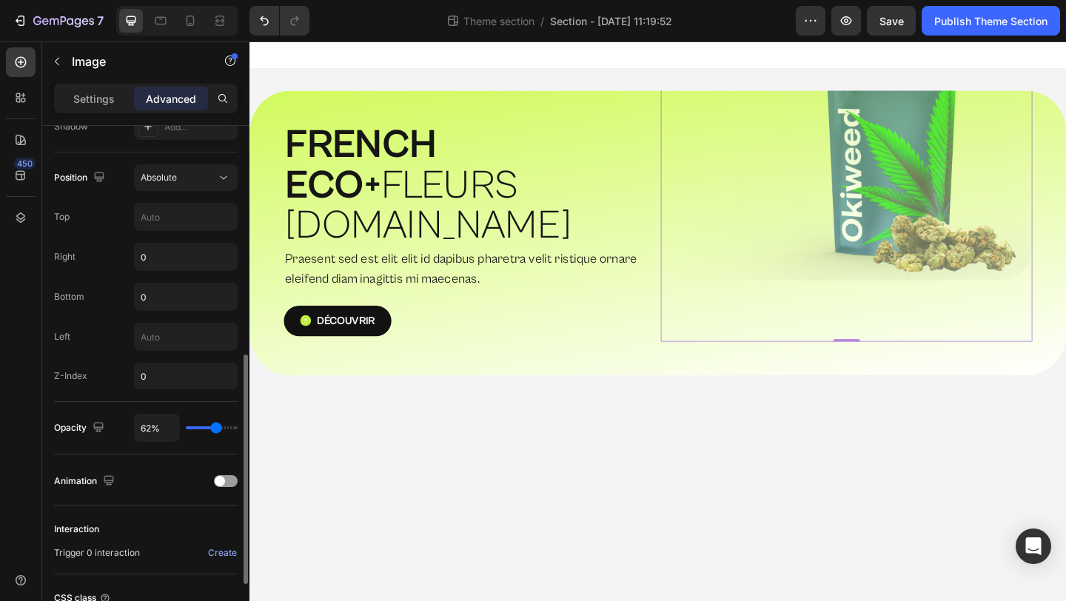
type input "64%"
type input "64"
type input "66%"
type input "66"
type input "67%"
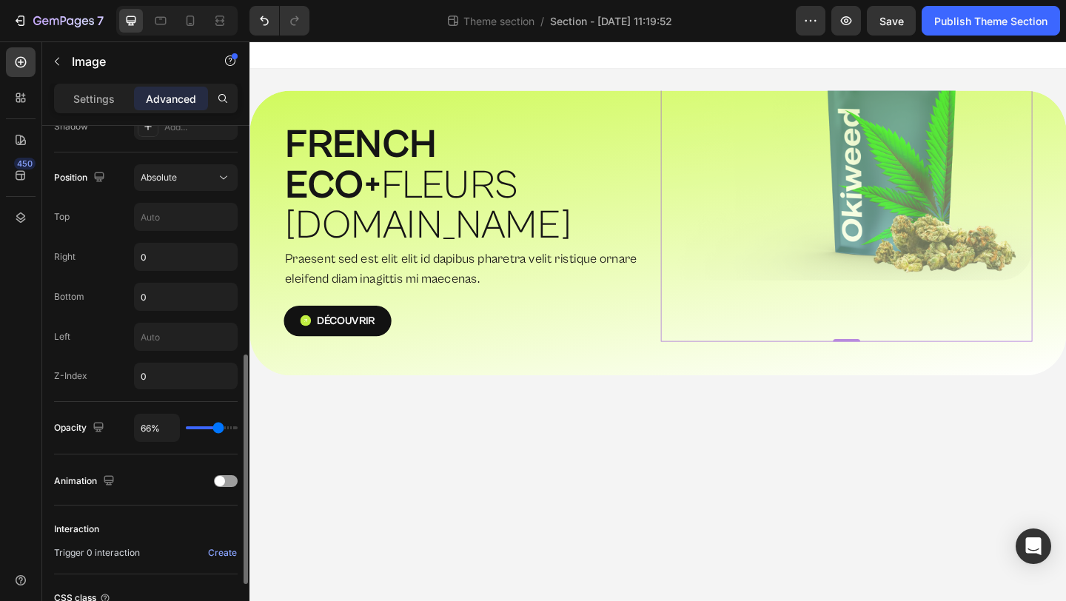
type input "67"
type input "68%"
type input "68"
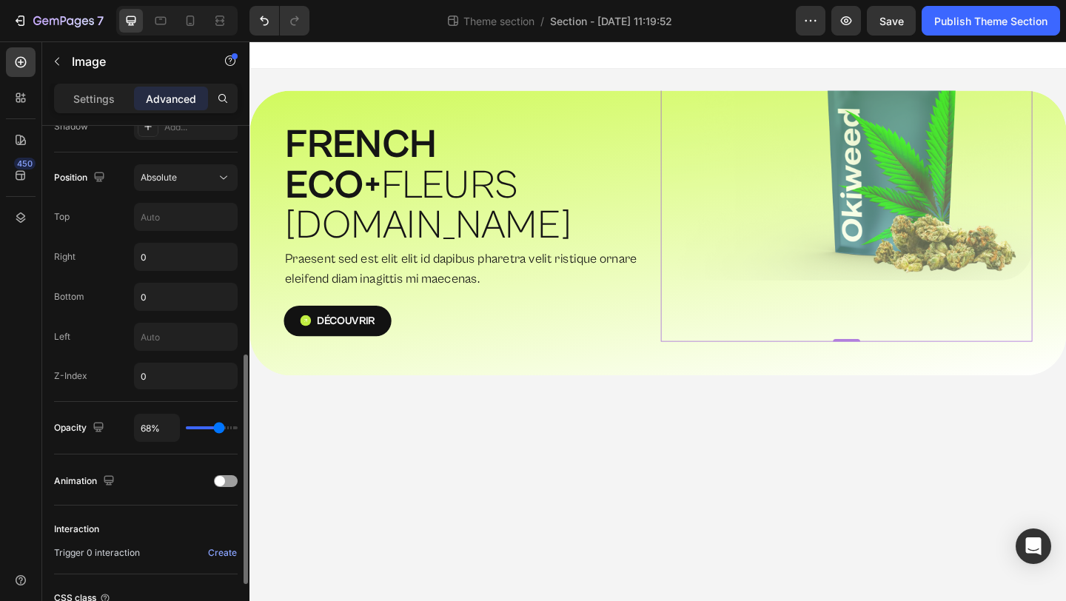
type input "67%"
type input "67"
type input "66%"
type input "66"
type input "65%"
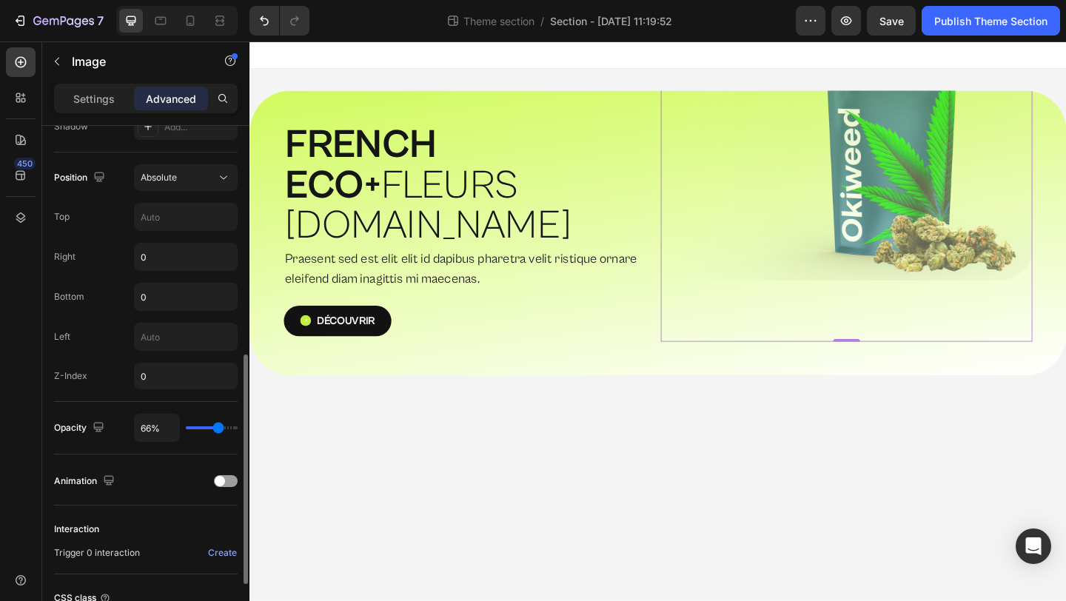
type input "65"
type input "63%"
type input "63"
type input "61%"
type input "61"
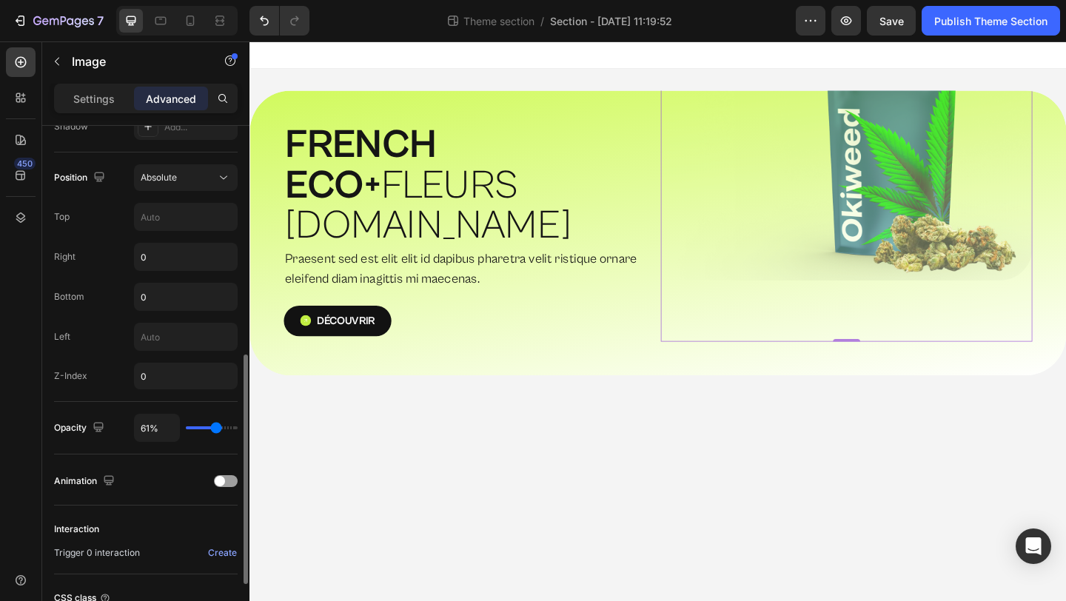
type input "58%"
type input "58"
type input "54%"
type input "54"
type input "50%"
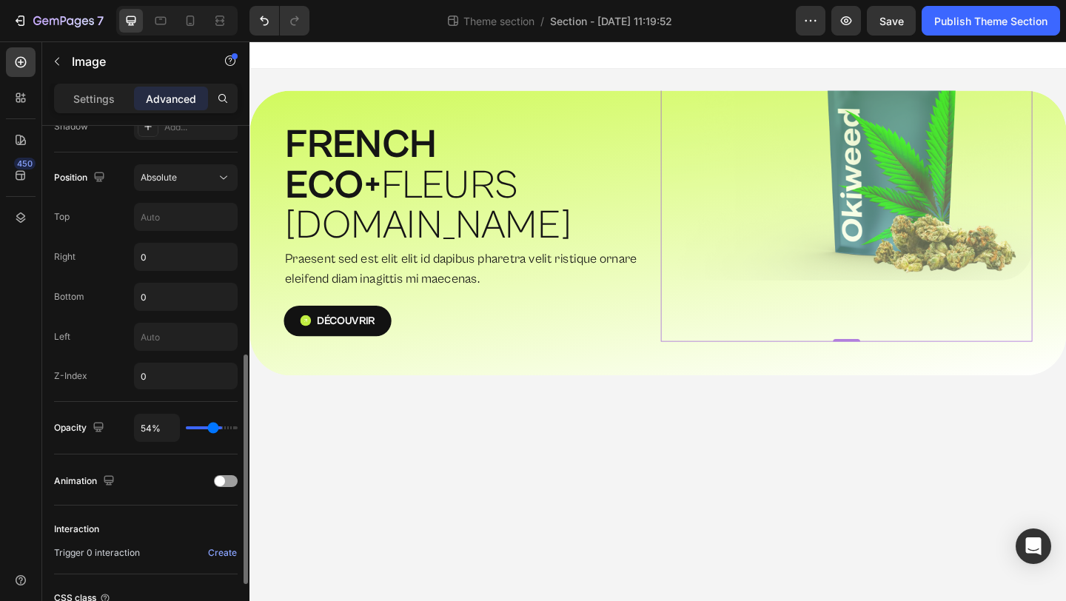
type input "50"
type input "45%"
type input "45"
type input "42%"
type input "42"
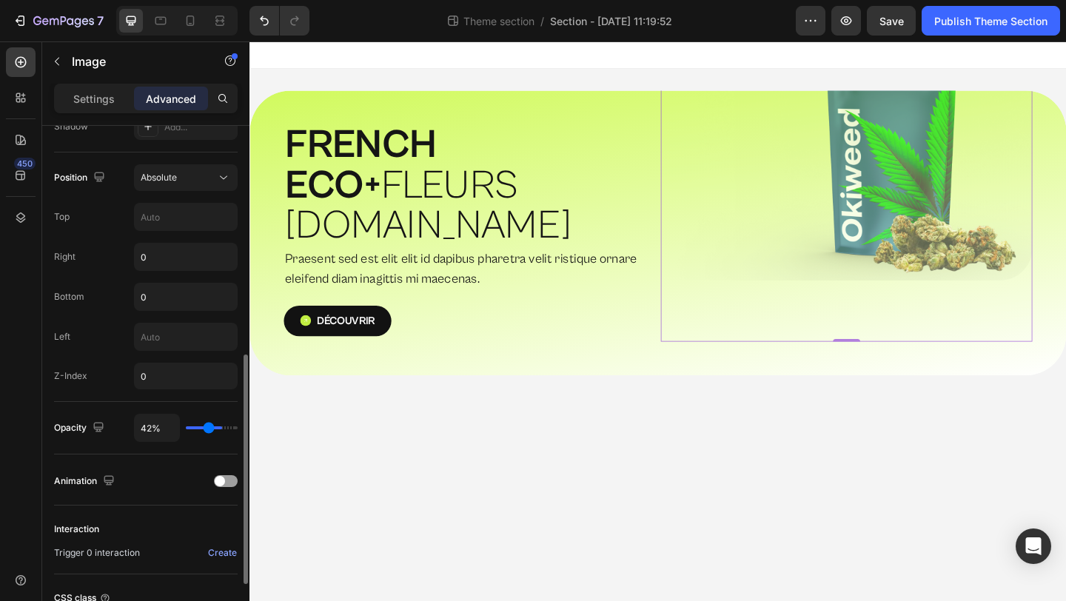
type input "41%"
type input "41"
type input "40%"
type input "40"
type input "39%"
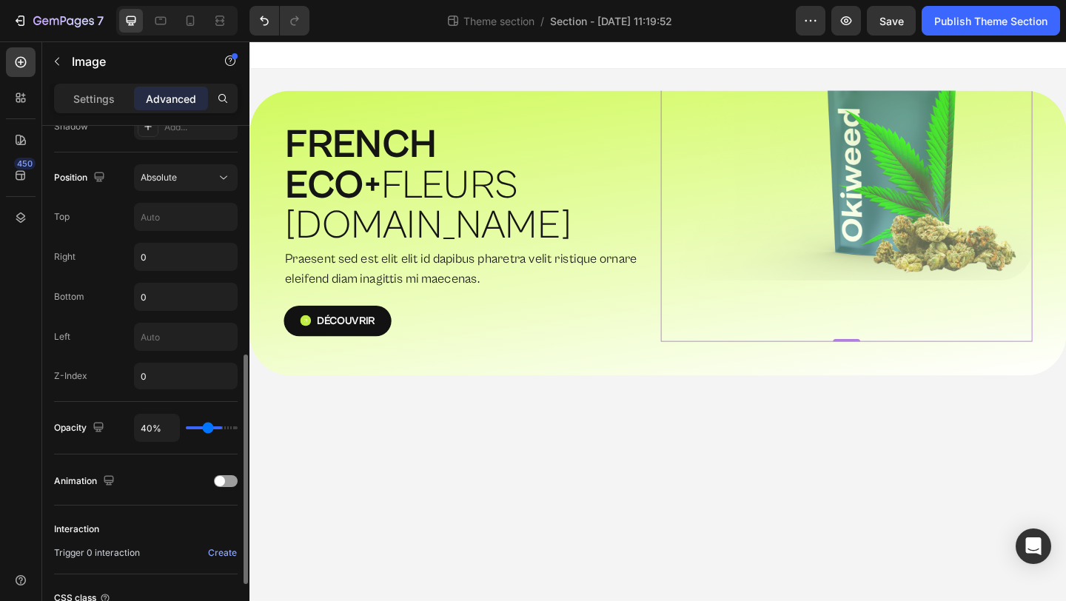
type input "39"
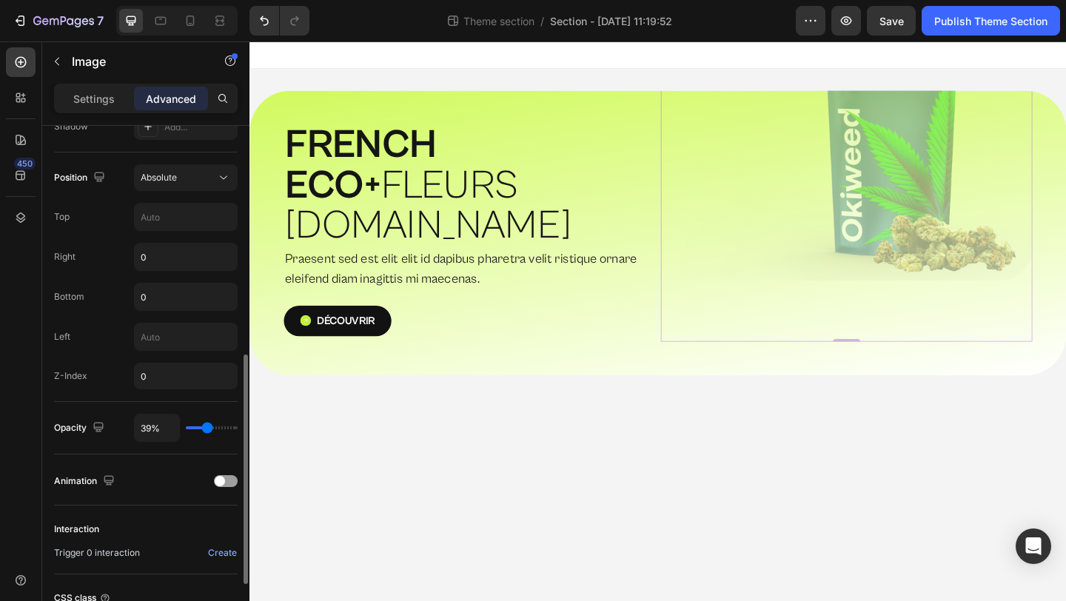
type input "40%"
type input "40"
type input "41%"
type input "41"
type input "42%"
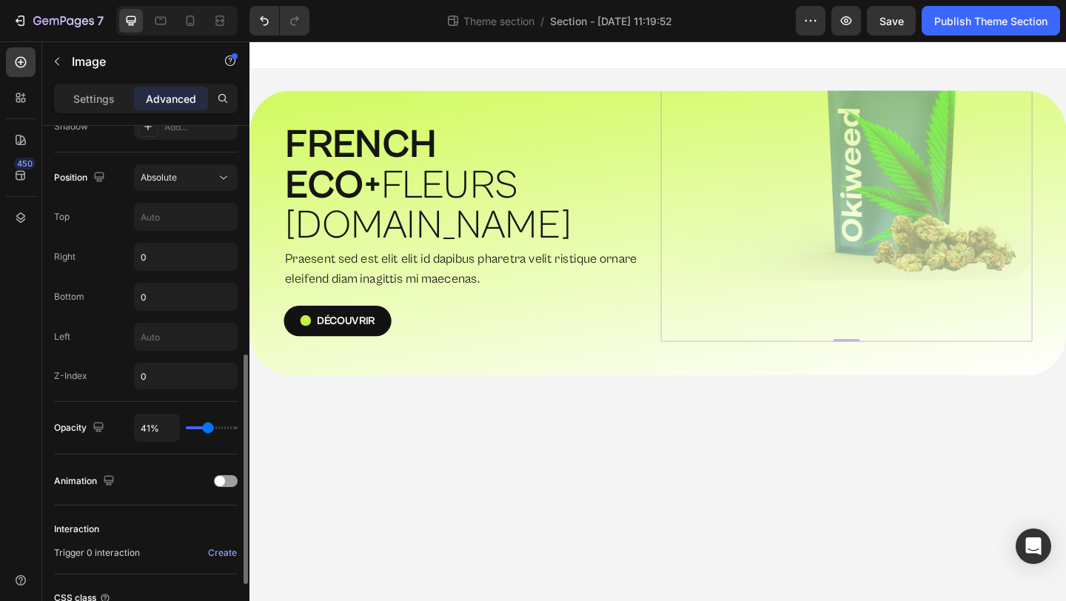
type input "42"
type input "43%"
type input "43"
type input "45%"
type input "45"
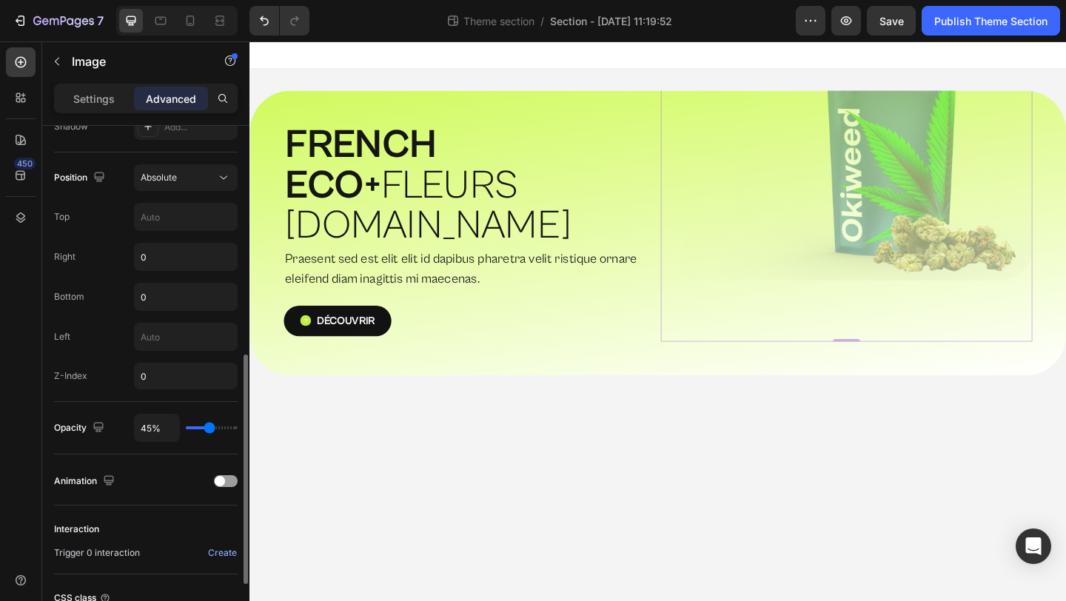
type input "51%"
type input "51"
type input "62%"
type input "62"
type input "79%"
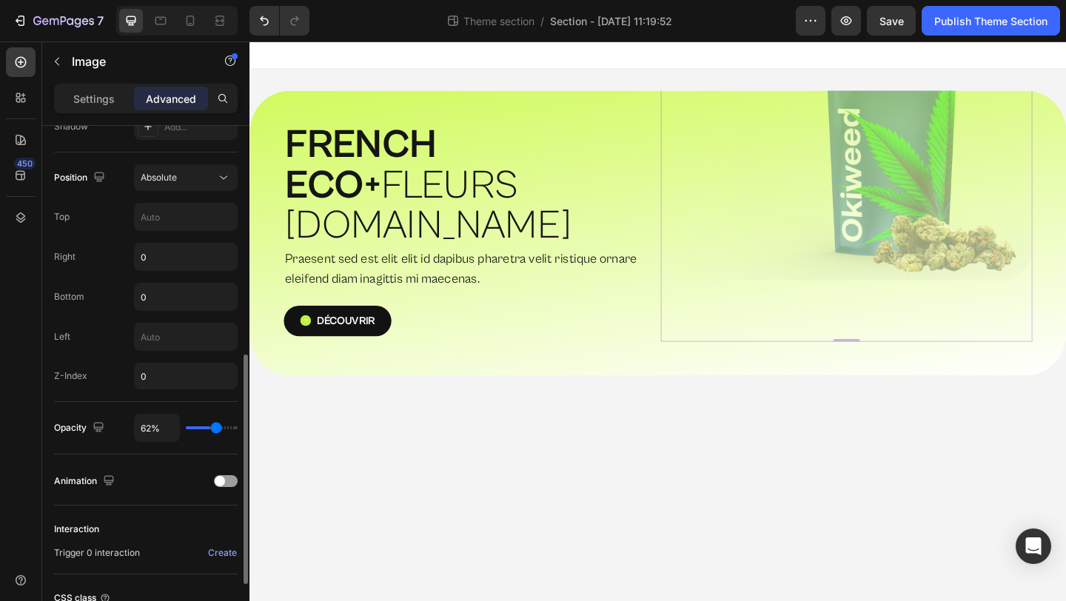
type input "79"
type input "100%"
type input "100"
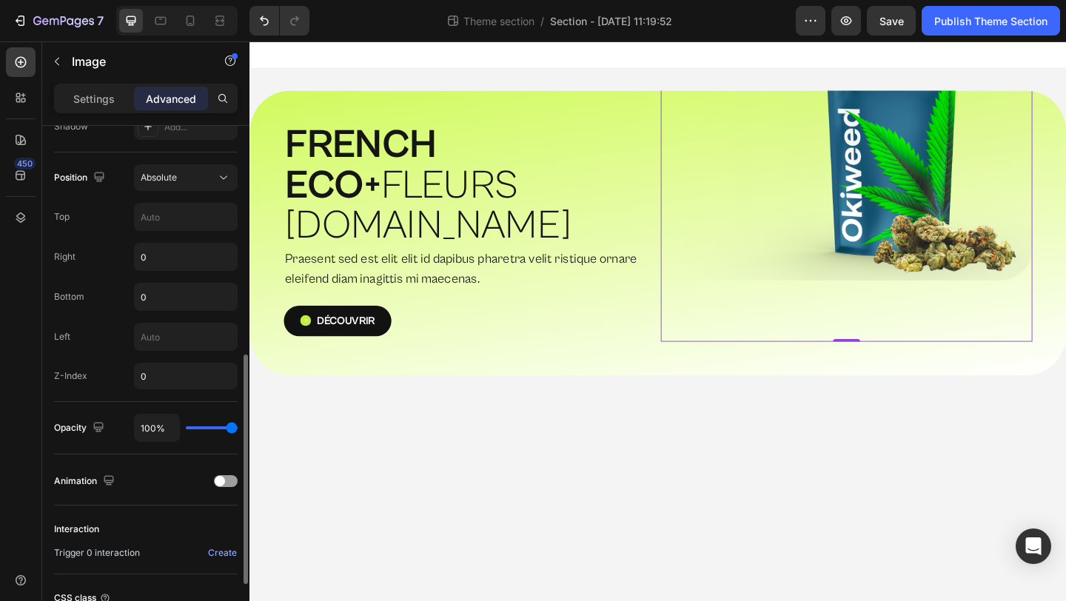
drag, startPoint x: 475, startPoint y: 469, endPoint x: 531, endPoint y: 471, distance: 55.5
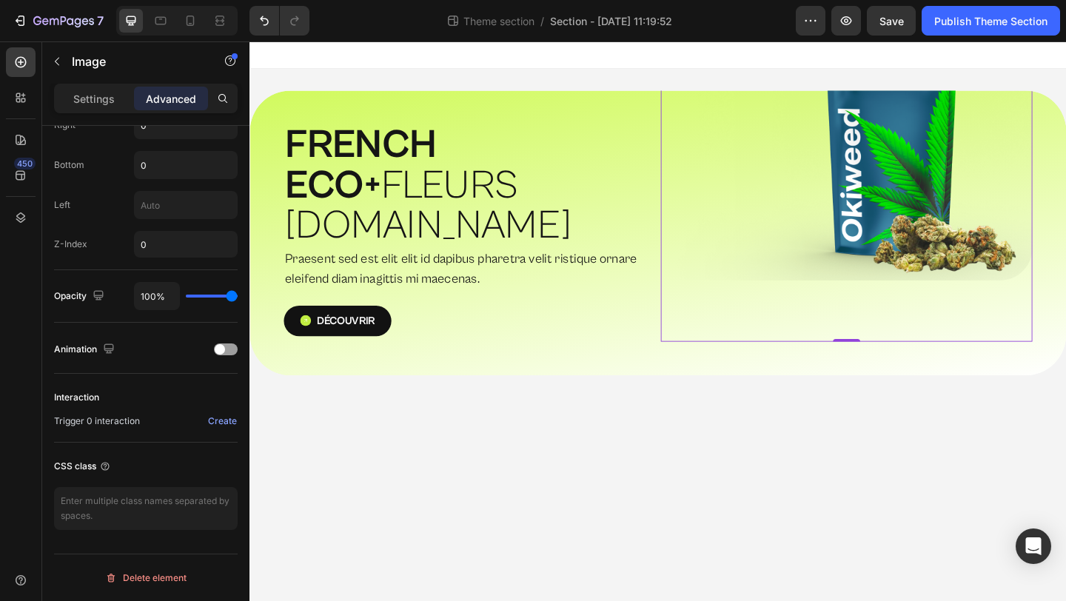
click at [897, 160] on img at bounding box center [898, 166] width 404 height 404
click at [18, 212] on icon at bounding box center [20, 217] width 15 height 15
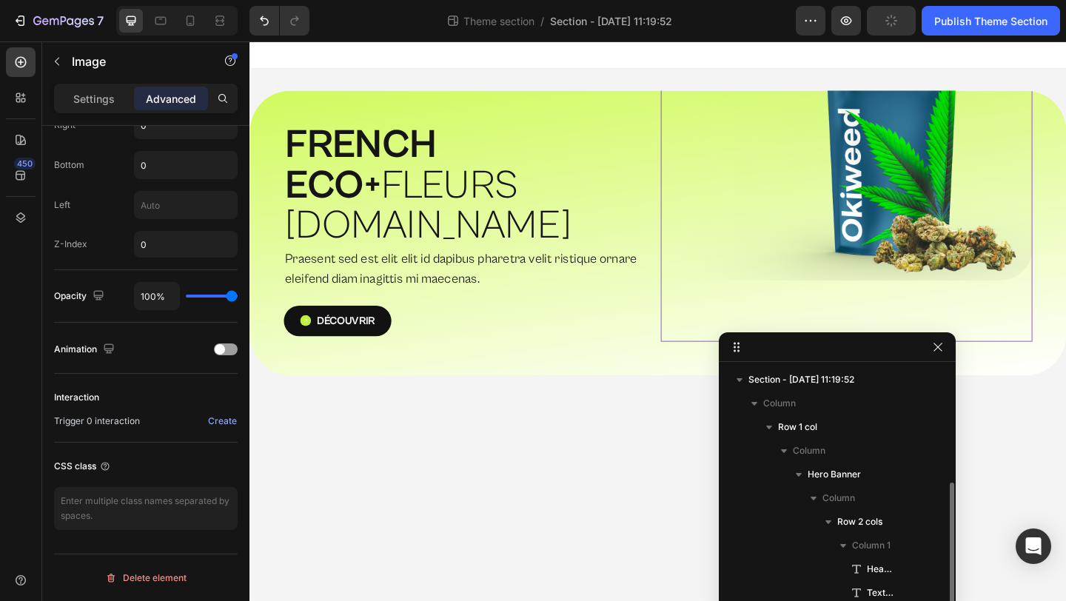
scroll to position [64, 0]
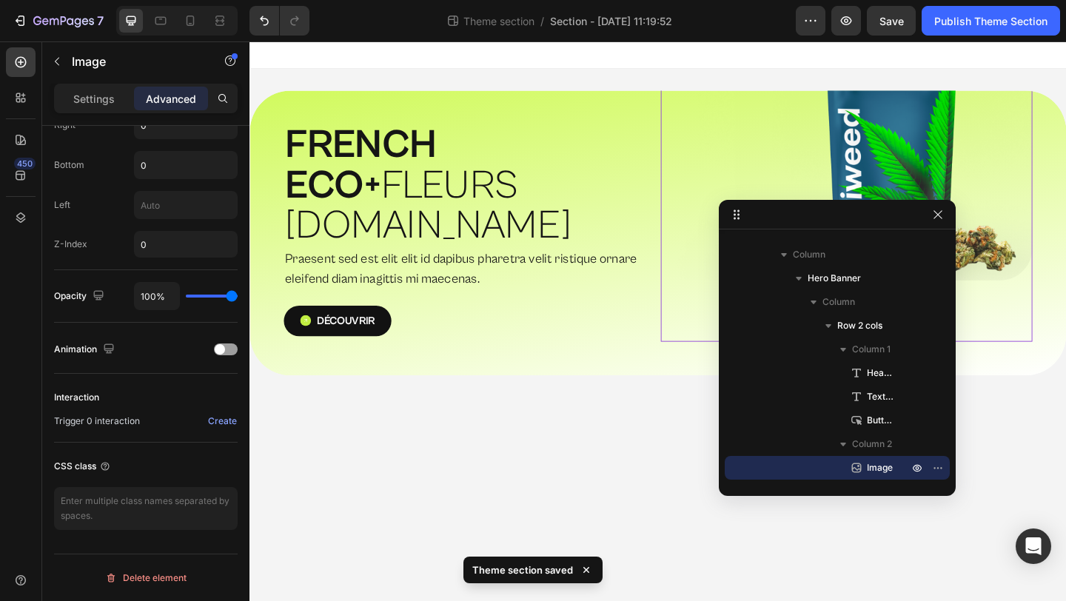
drag, startPoint x: 890, startPoint y: 349, endPoint x: 890, endPoint y: 215, distance: 133.2
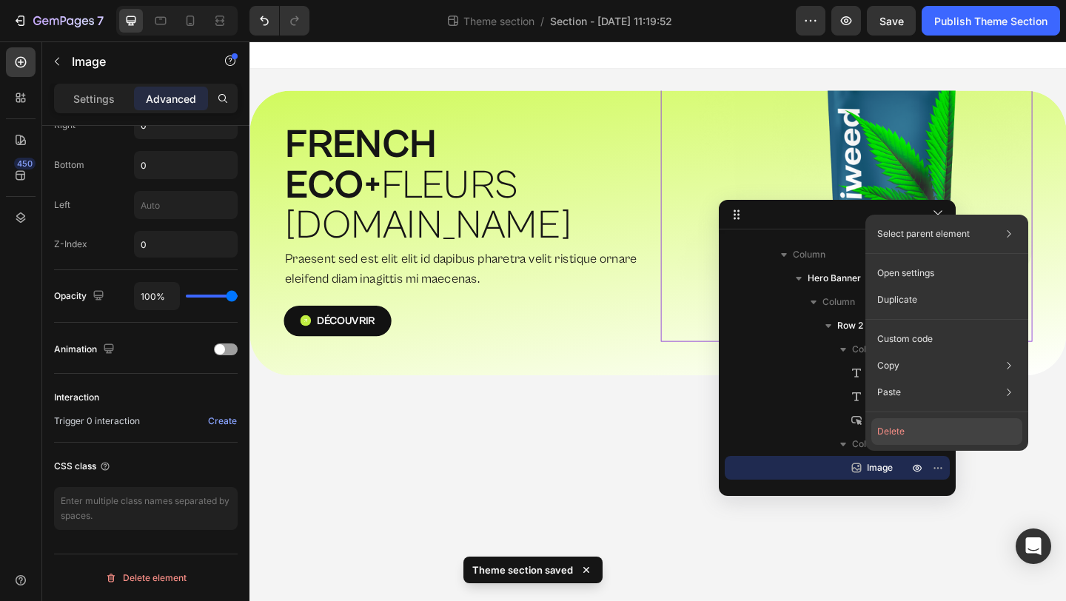
click at [892, 440] on button "Delete" at bounding box center [946, 431] width 151 height 27
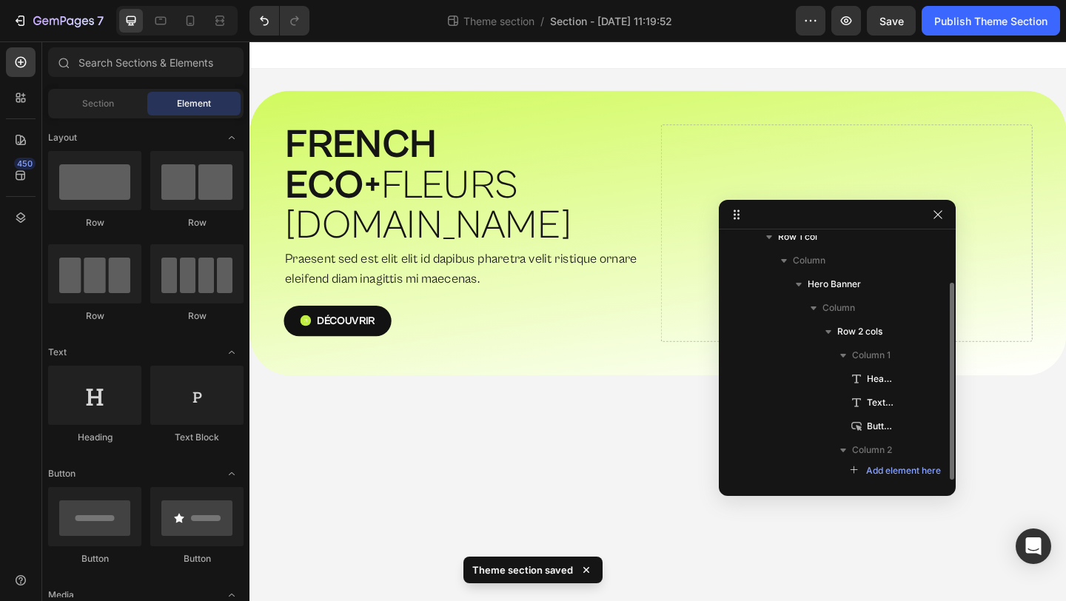
scroll to position [58, 0]
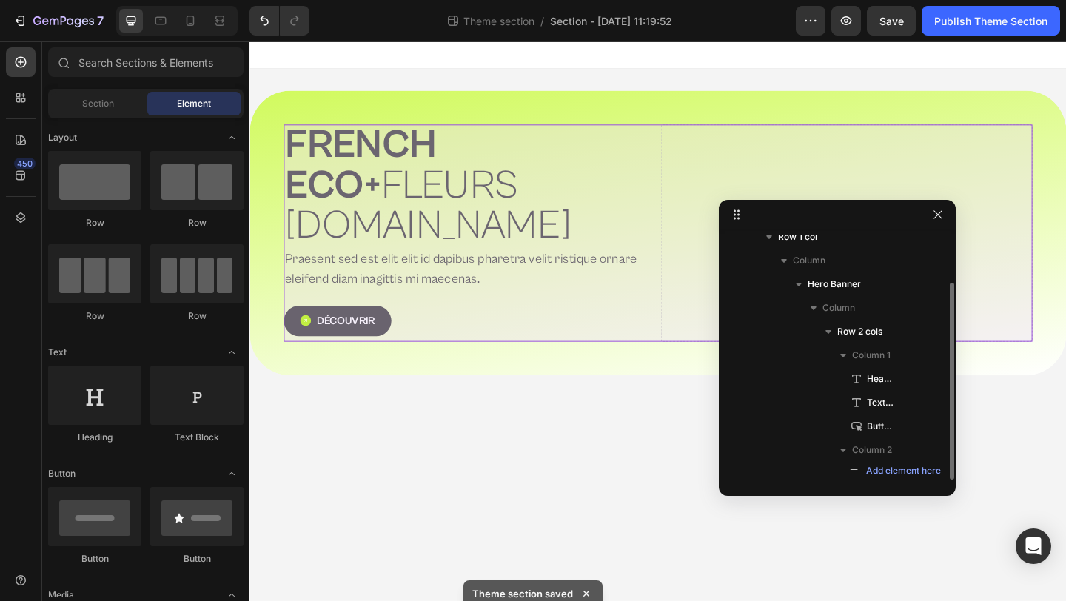
click at [685, 414] on body "⁠⁠⁠⁠⁠⁠⁠ FRENCH ECO+  FLEURS [DOMAIN_NAME] Heading Praesent sed est elit elit id…" at bounding box center [693, 345] width 888 height 608
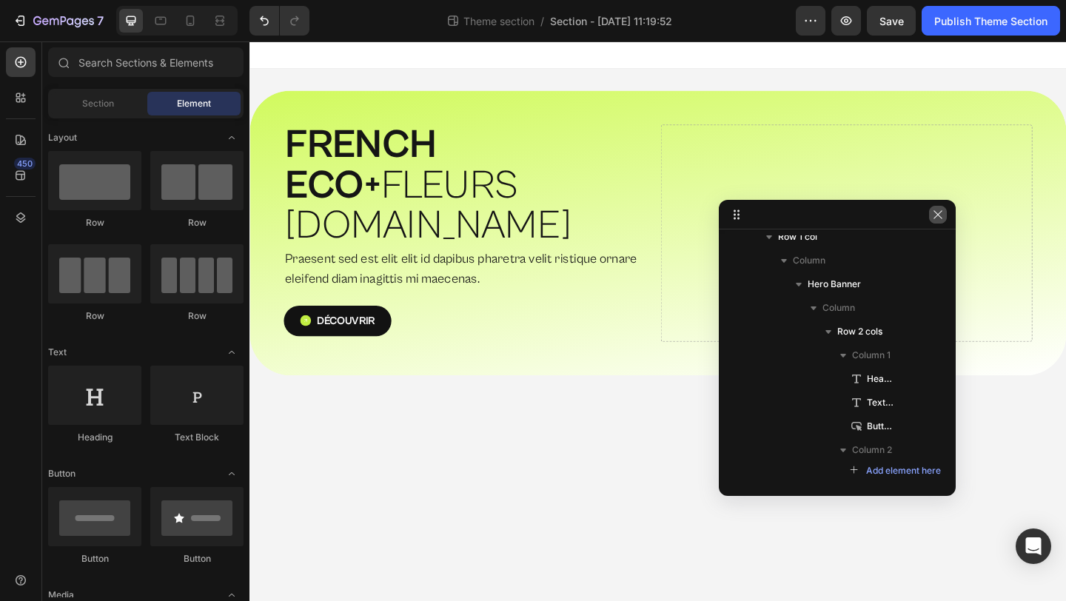
click at [937, 216] on icon "button" at bounding box center [938, 215] width 12 height 12
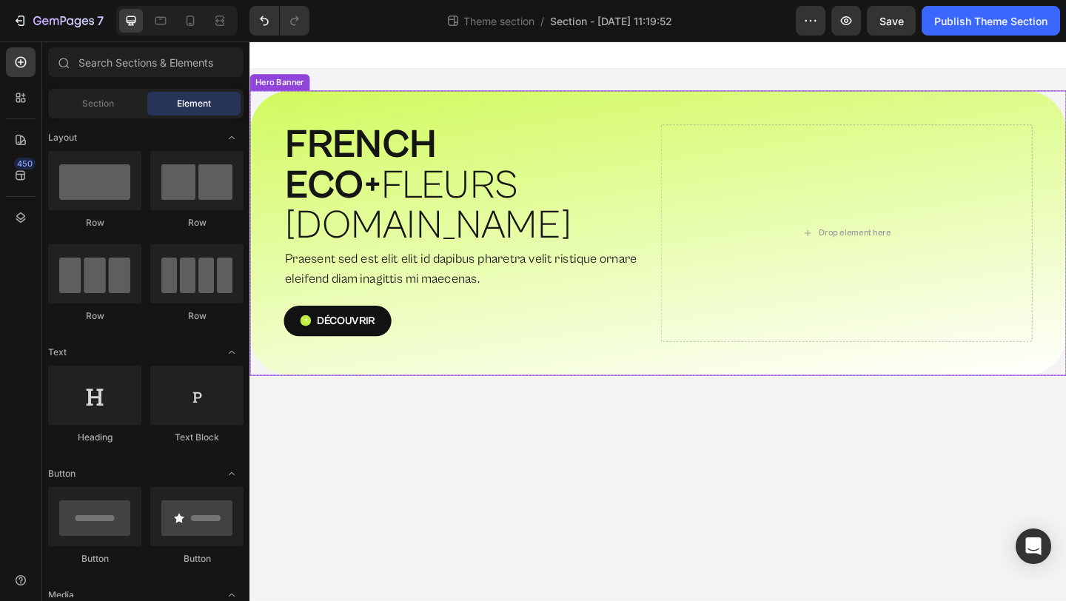
click at [673, 339] on div "⁠⁠⁠⁠⁠⁠⁠ FRENCH ECO+  FLEURS [DOMAIN_NAME] Heading Praesent sed est elit elit id…" at bounding box center [693, 250] width 888 height 310
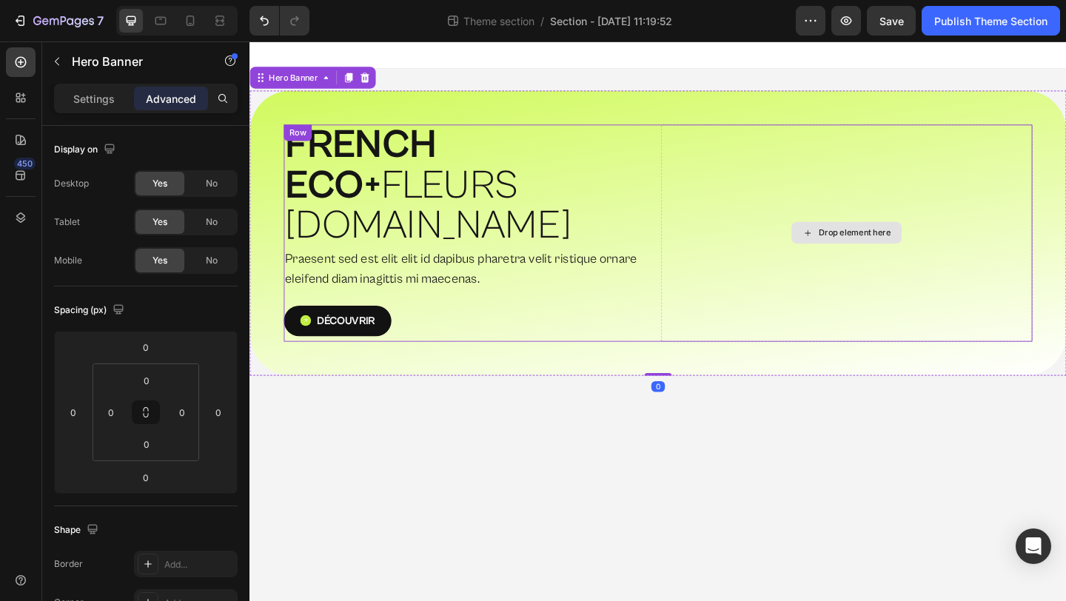
click at [844, 278] on div "Drop element here" at bounding box center [898, 250] width 404 height 236
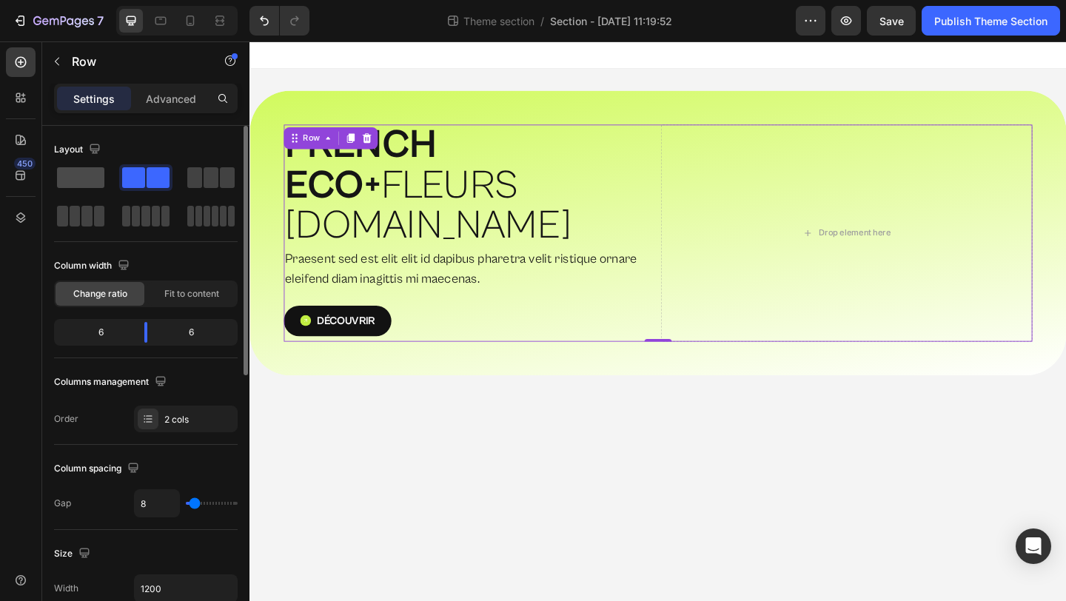
click at [70, 177] on span at bounding box center [80, 177] width 47 height 21
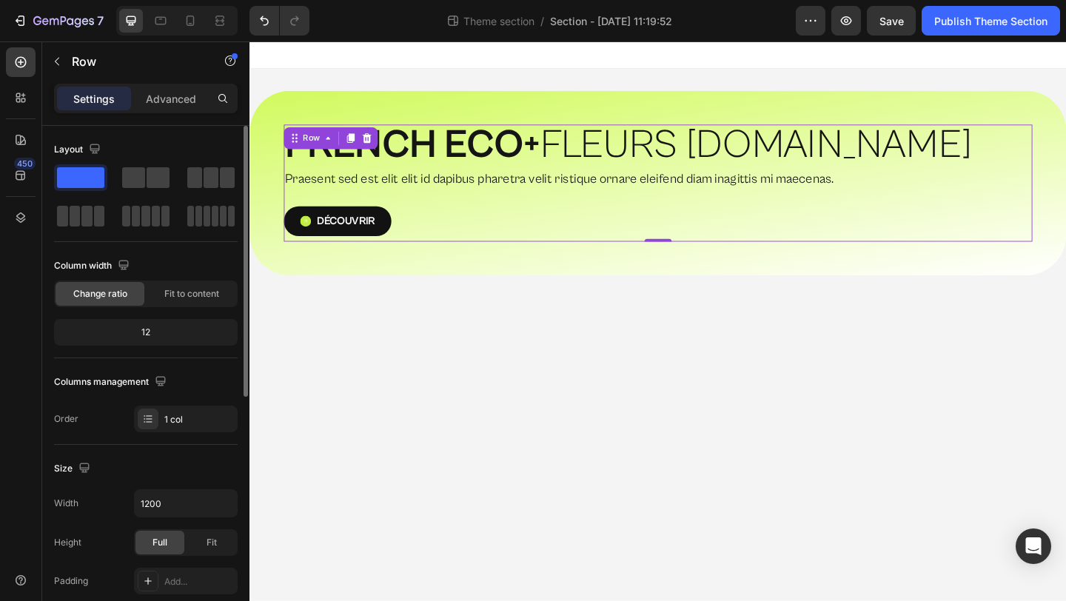
click at [157, 332] on div "12" at bounding box center [146, 332] width 178 height 21
click at [148, 332] on div "12" at bounding box center [146, 332] width 178 height 21
click at [143, 334] on div "12" at bounding box center [146, 332] width 178 height 21
click at [178, 302] on div "Fit to content" at bounding box center [191, 294] width 89 height 24
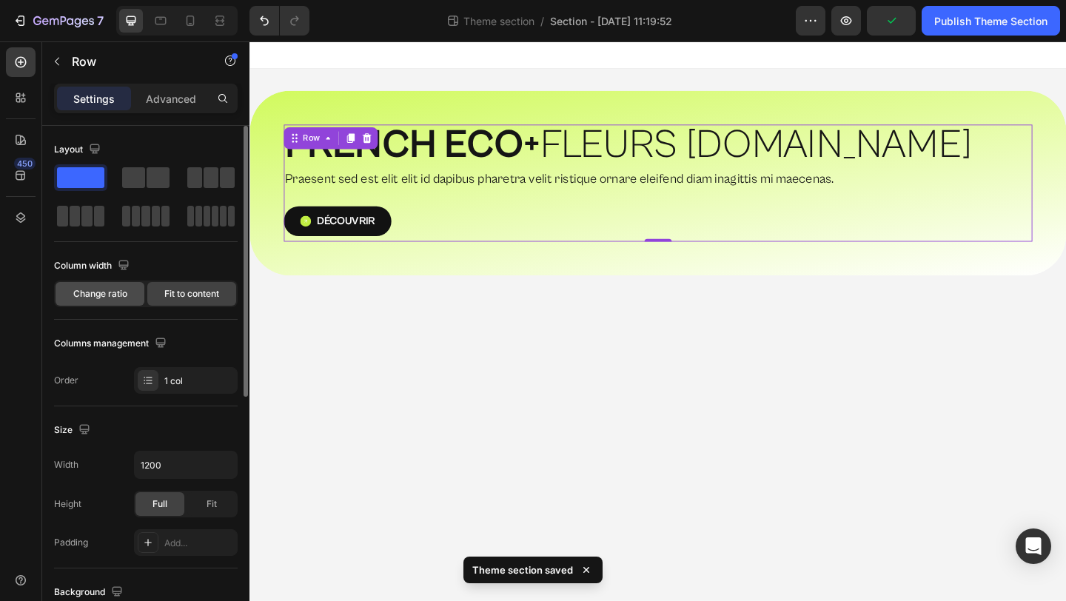
click at [130, 299] on div "Change ratio" at bounding box center [100, 294] width 89 height 24
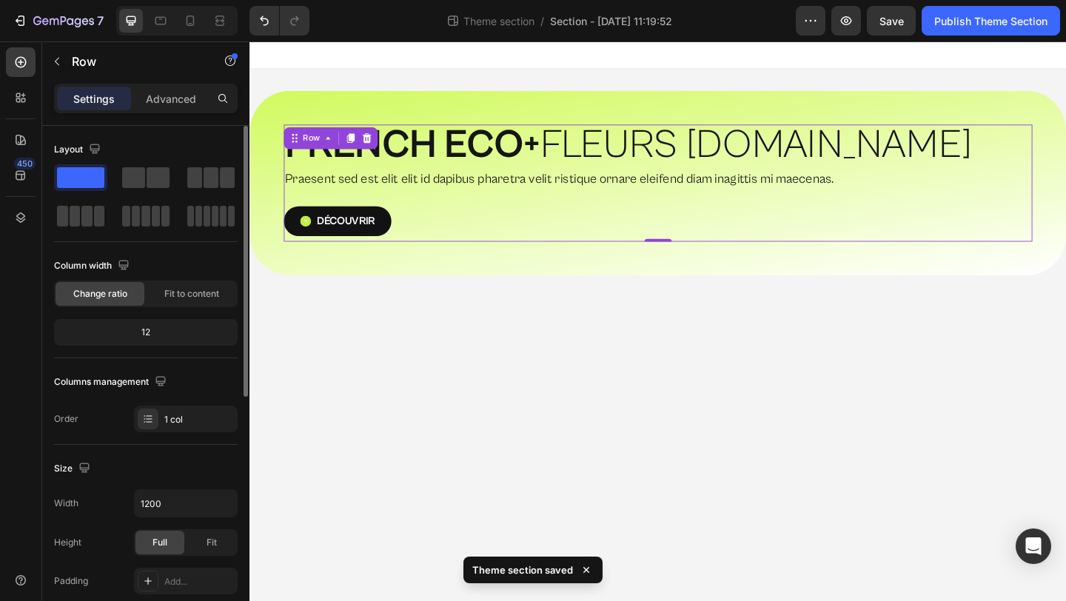
click at [149, 333] on div "12" at bounding box center [146, 332] width 178 height 21
click at [175, 413] on div "1 col" at bounding box center [199, 419] width 70 height 13
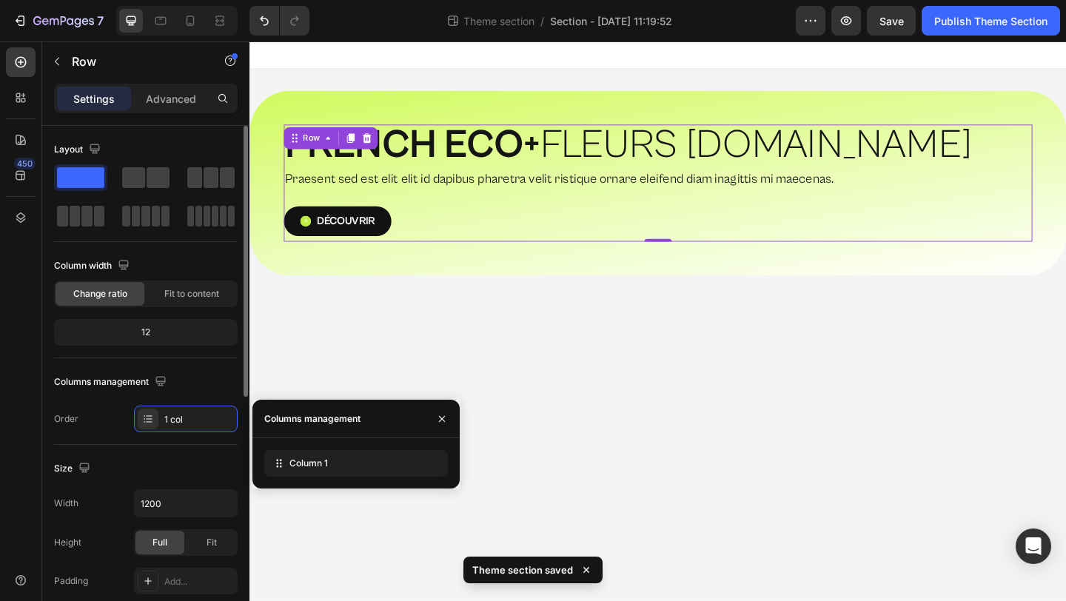
click at [105, 446] on div "Size Width 1200 Height Full Fit Padding Add..." at bounding box center [146, 526] width 184 height 162
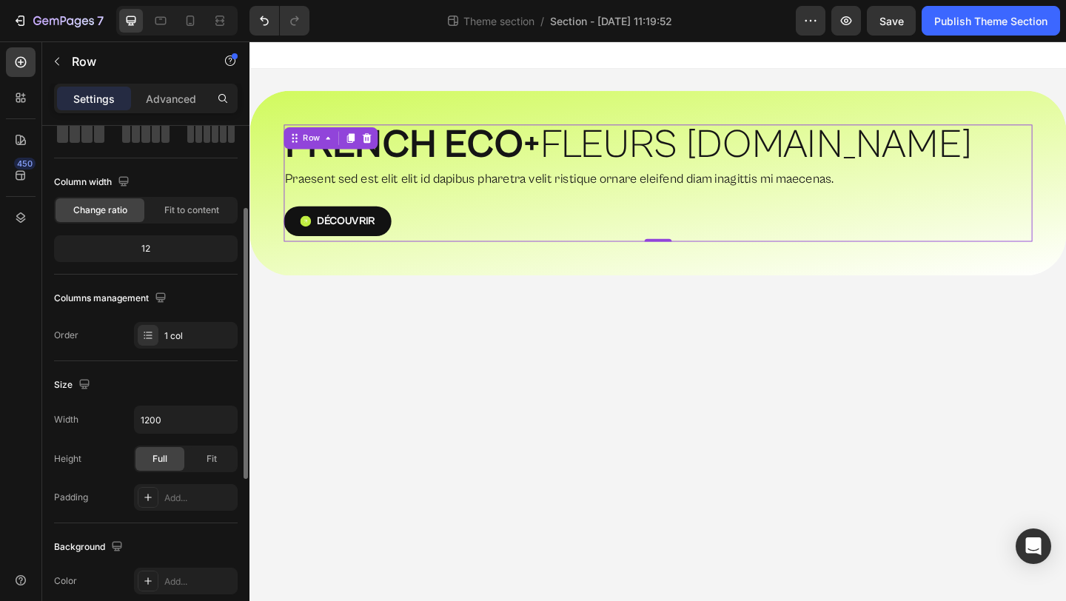
scroll to position [132, 0]
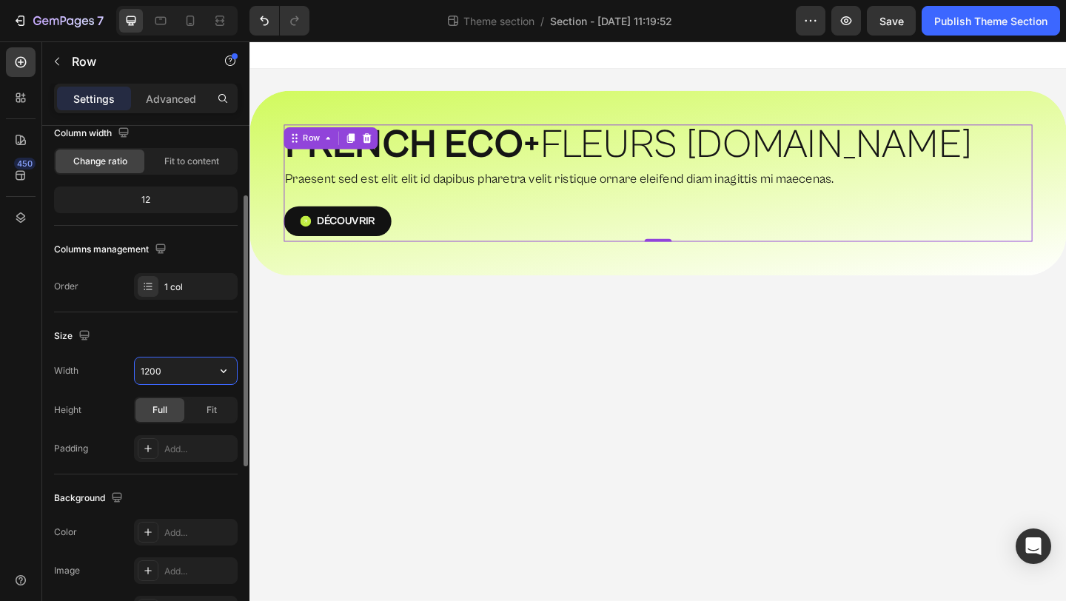
click at [184, 369] on input "1200" at bounding box center [186, 370] width 102 height 27
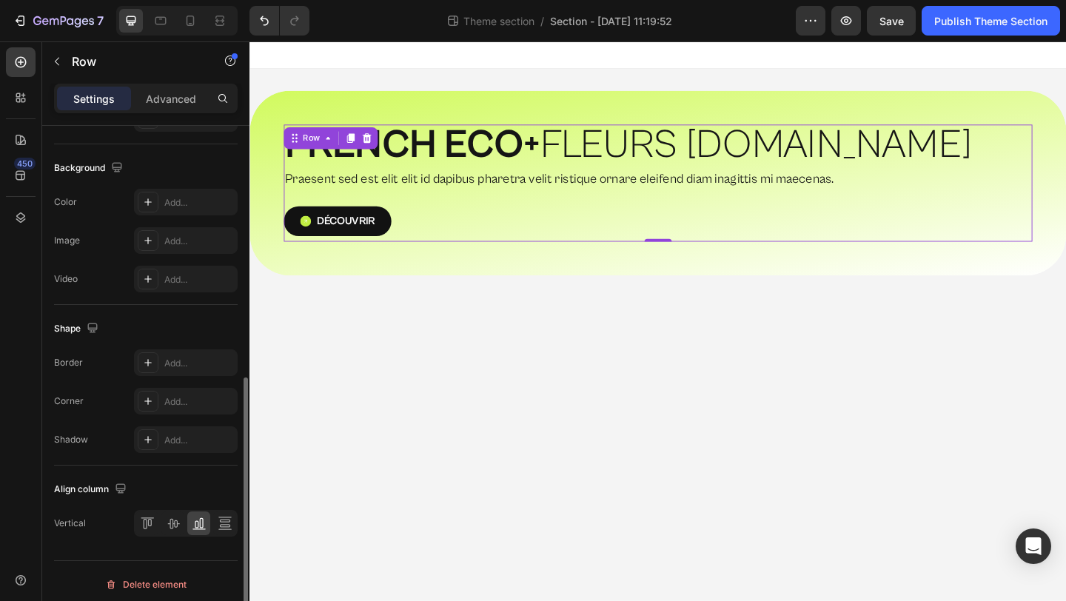
scroll to position [469, 0]
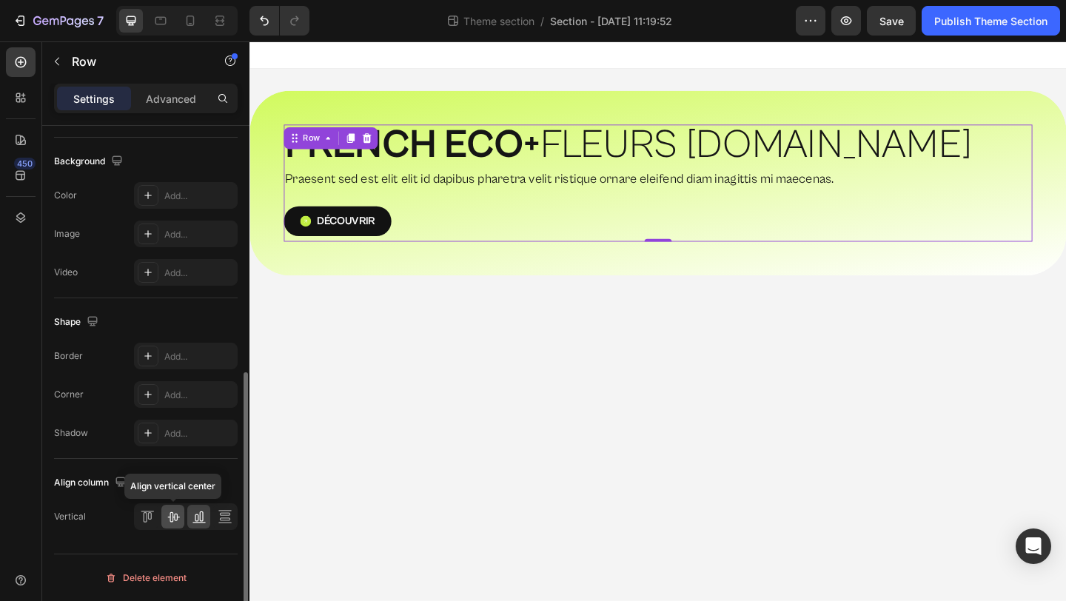
click at [175, 520] on icon at bounding box center [173, 517] width 12 height 10
click at [192, 517] on icon at bounding box center [199, 516] width 15 height 15
click at [175, 517] on icon at bounding box center [173, 516] width 15 height 15
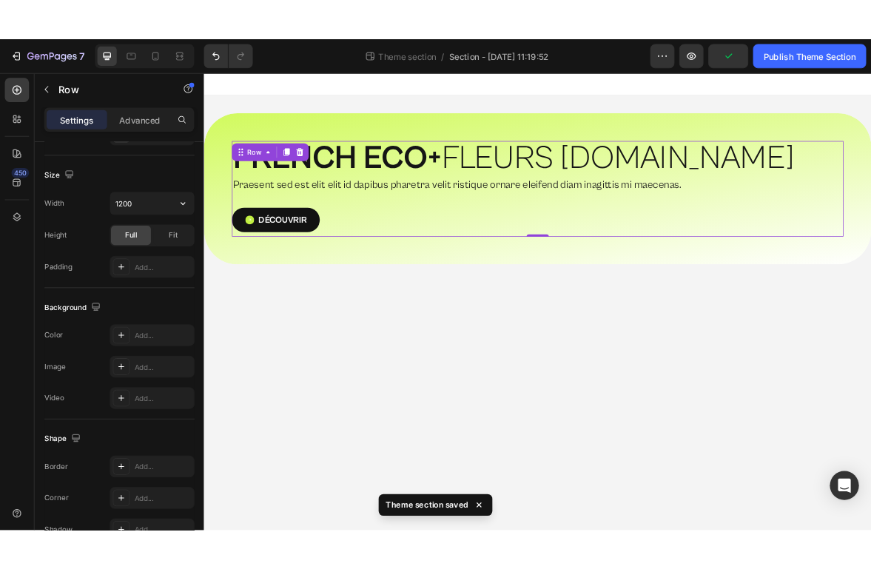
scroll to position [0, 0]
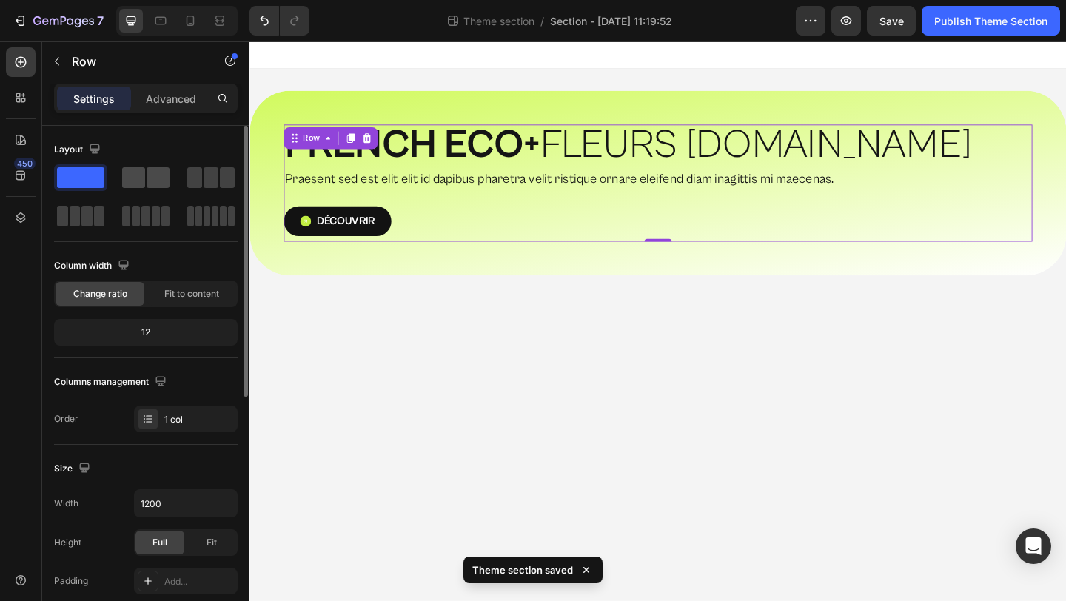
click at [135, 179] on span at bounding box center [133, 177] width 23 height 21
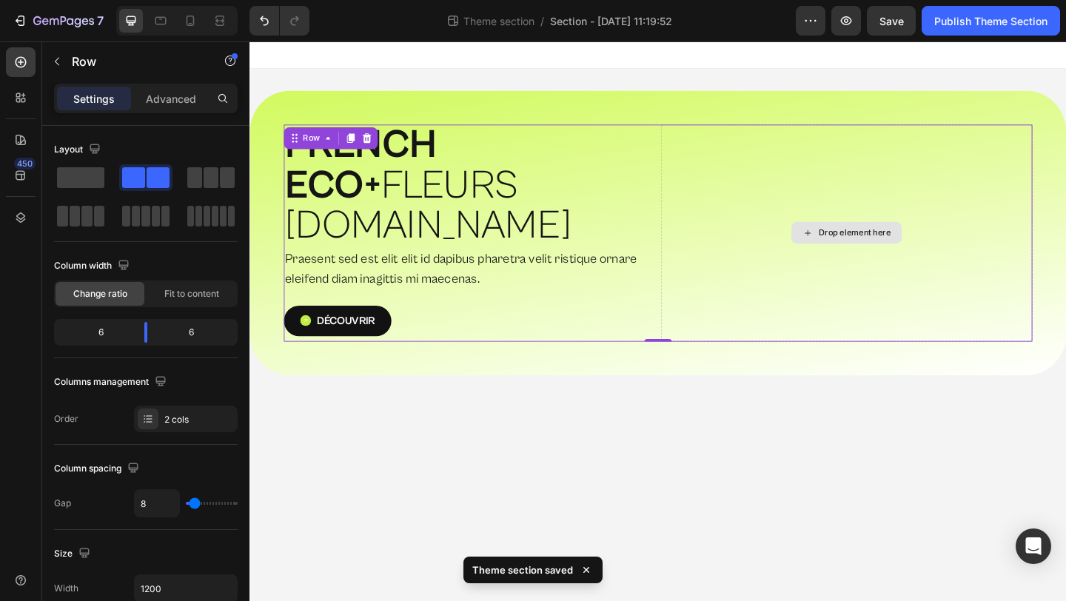
click at [893, 243] on div "Drop element here" at bounding box center [907, 249] width 78 height 12
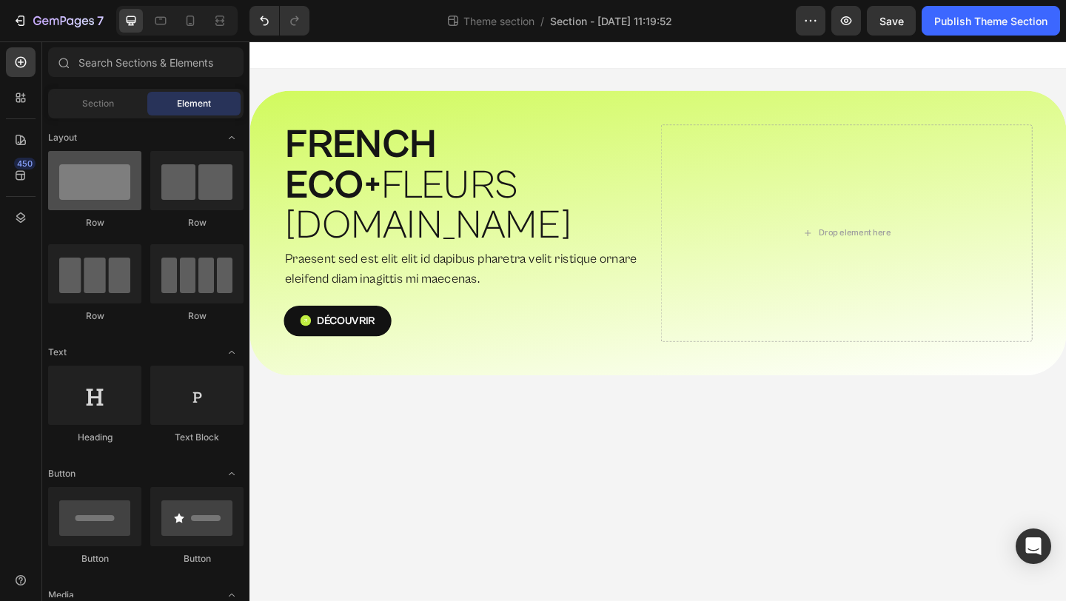
click at [102, 192] on div at bounding box center [94, 180] width 93 height 59
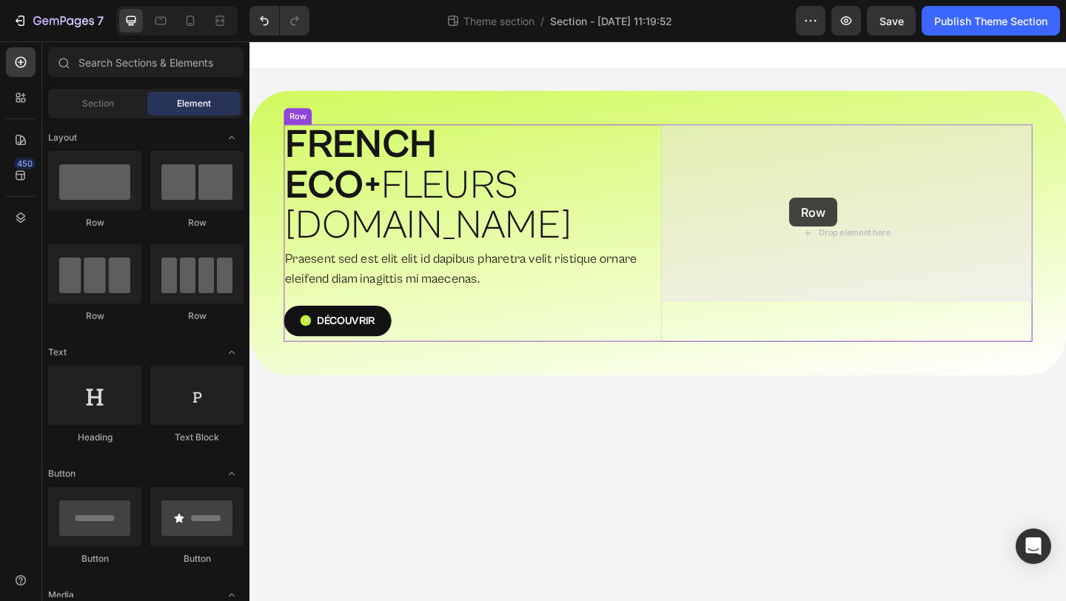
drag, startPoint x: 352, startPoint y: 233, endPoint x: 843, endPoint y: 212, distance: 491.9
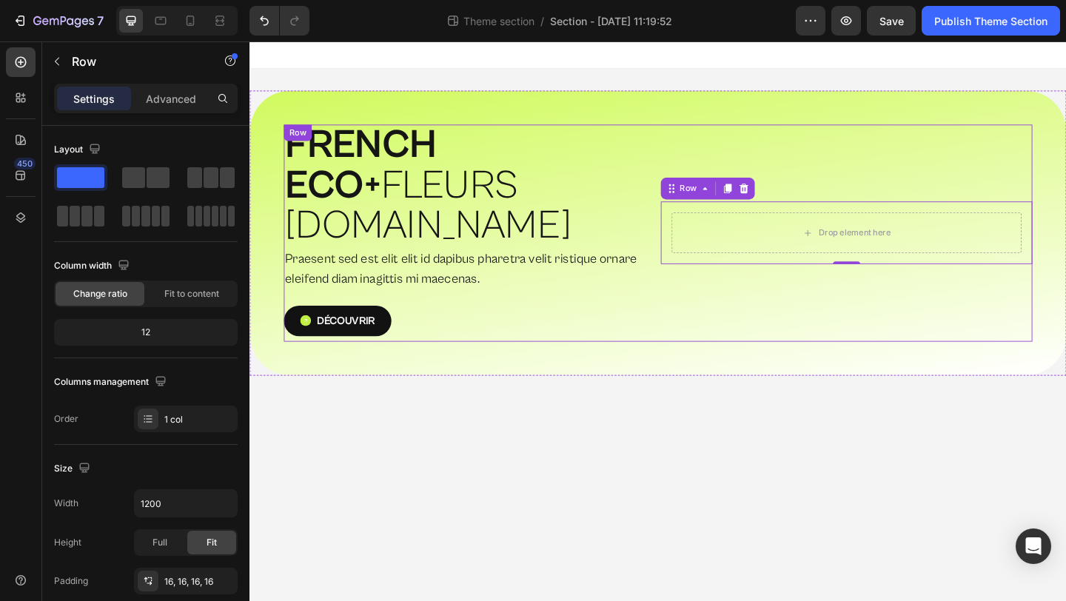
click at [866, 168] on div "Drop element here Row 0" at bounding box center [898, 250] width 404 height 236
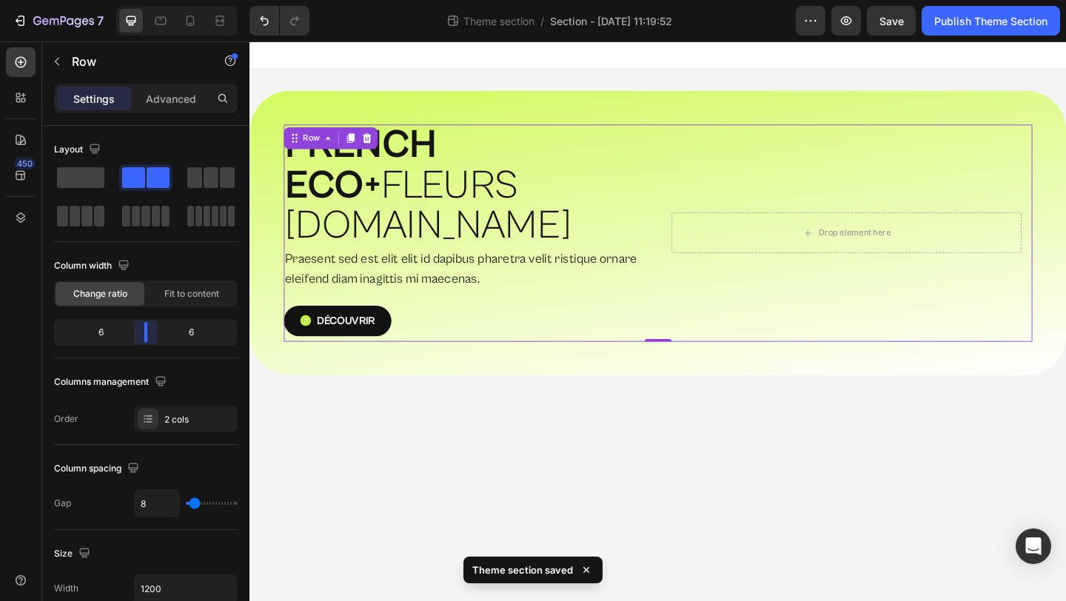
click at [140, 0] on body "7 Theme section / Section - [DATE] 11:19:52 Preview Save Publish Theme Section …" at bounding box center [533, 0] width 1066 height 0
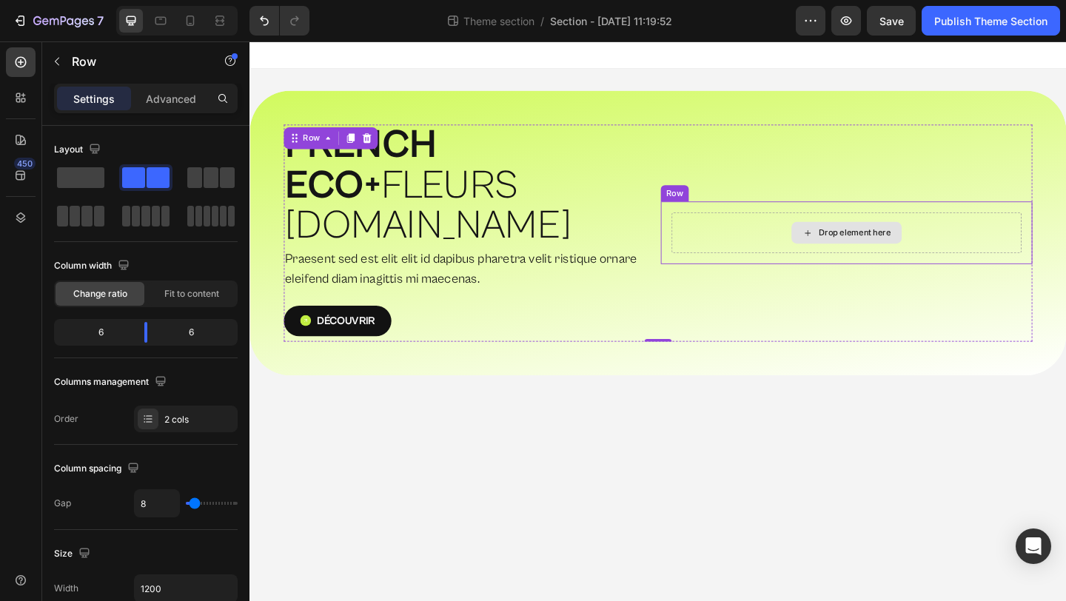
click at [782, 229] on div "Drop element here" at bounding box center [898, 249] width 380 height 44
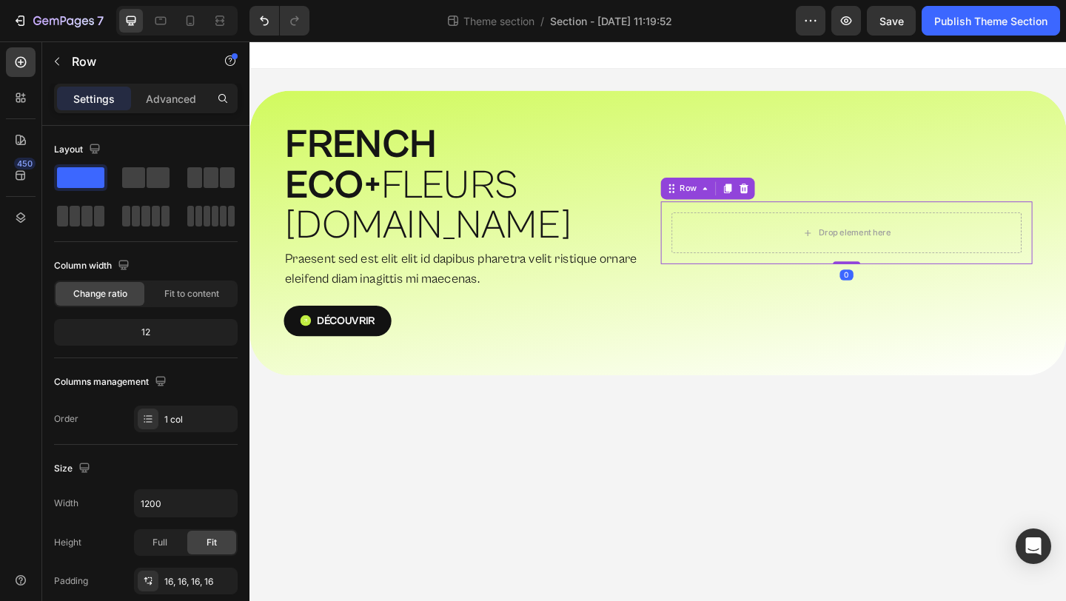
click at [784, 189] on div "Row" at bounding box center [747, 201] width 102 height 24
click at [788, 196] on icon at bounding box center [787, 201] width 10 height 10
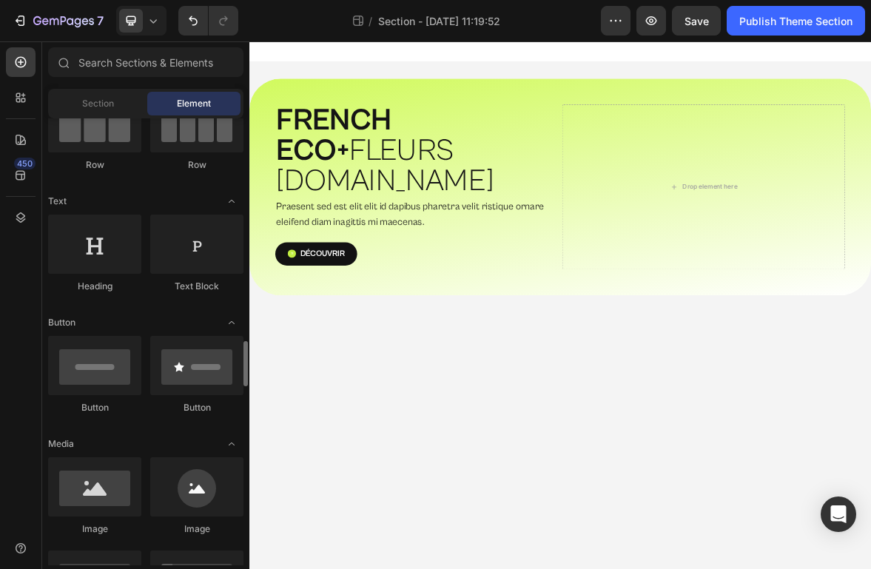
scroll to position [377, 0]
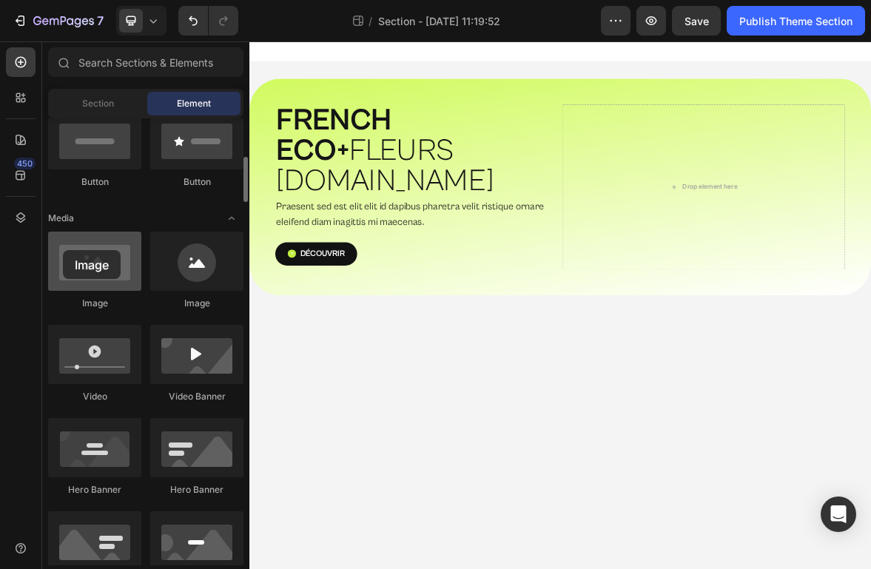
drag, startPoint x: 108, startPoint y: 255, endPoint x: 64, endPoint y: 252, distance: 44.6
click at [64, 252] on div at bounding box center [94, 261] width 93 height 59
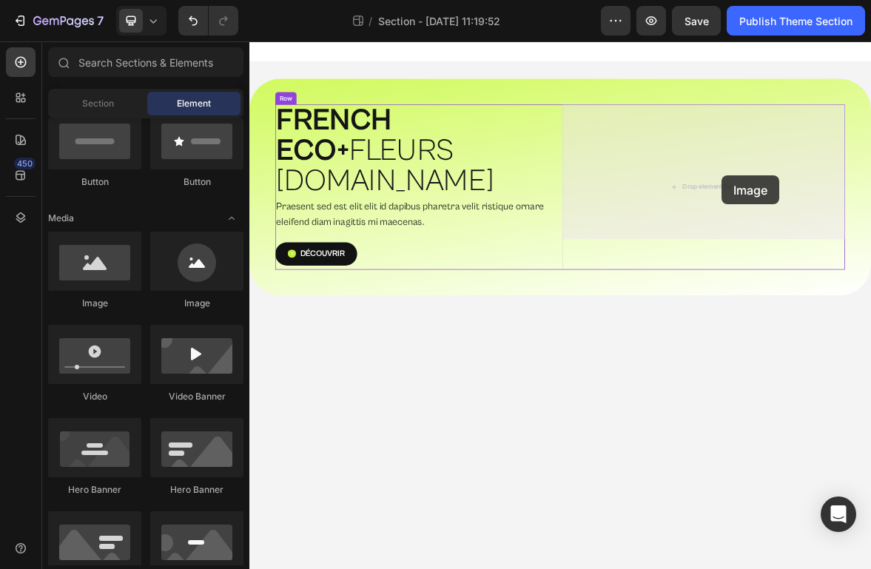
drag, startPoint x: 440, startPoint y: 309, endPoint x: 923, endPoint y: 232, distance: 488.7
drag, startPoint x: 330, startPoint y: 312, endPoint x: 901, endPoint y: 240, distance: 575.1
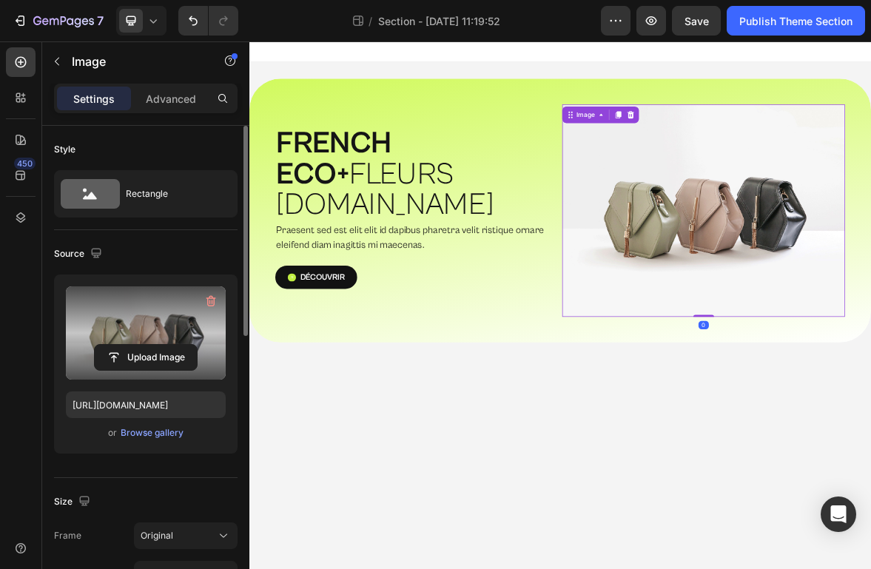
click at [138, 320] on label at bounding box center [146, 332] width 160 height 93
click at [138, 345] on input "file" at bounding box center [146, 357] width 102 height 25
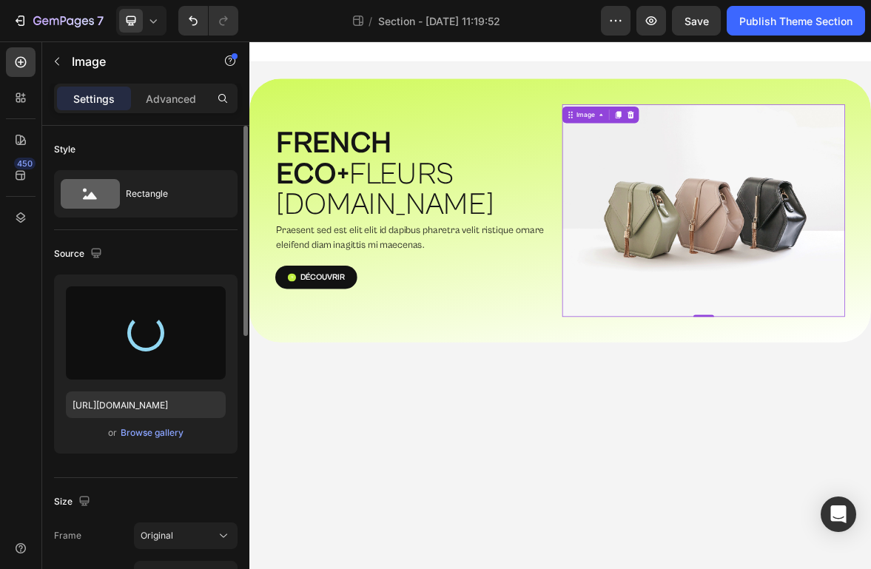
type input "[URL][DOMAIN_NAME]"
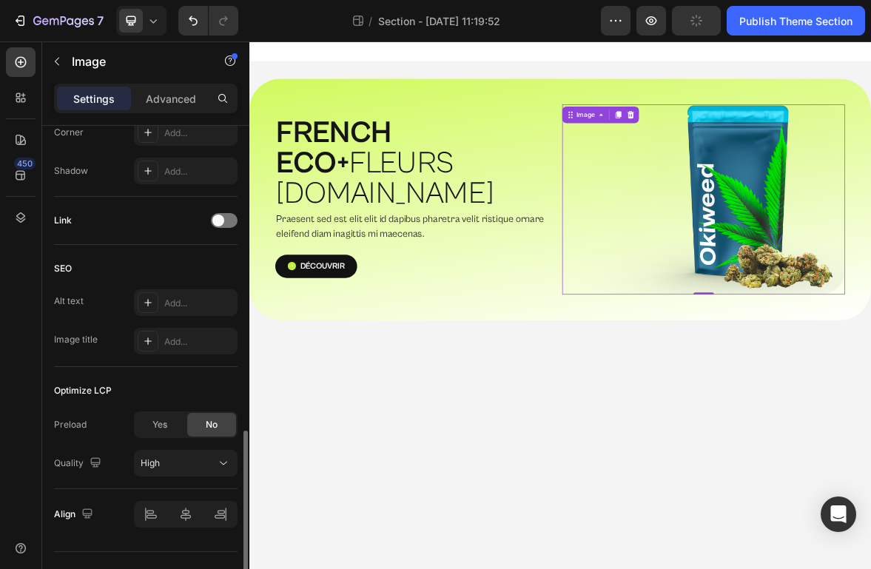
scroll to position [632, 0]
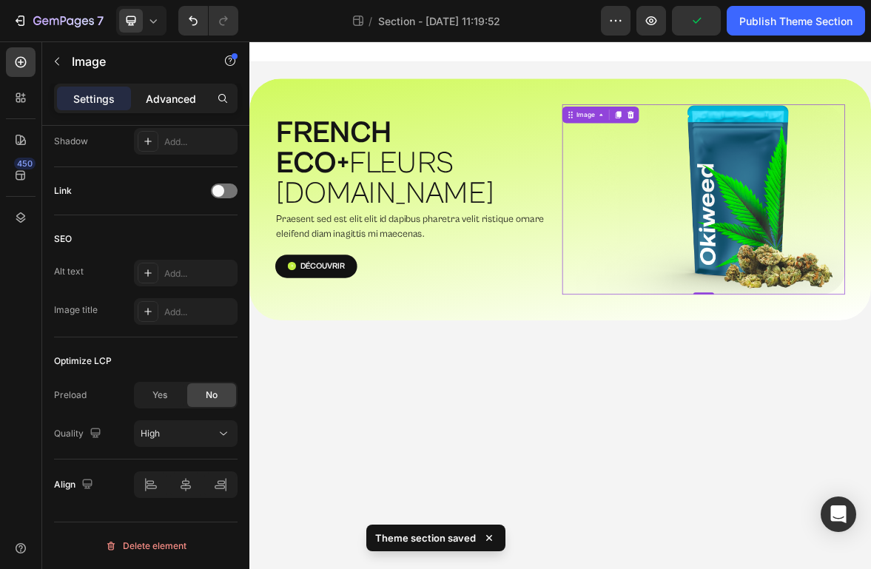
click at [175, 100] on p "Advanced" at bounding box center [171, 99] width 50 height 16
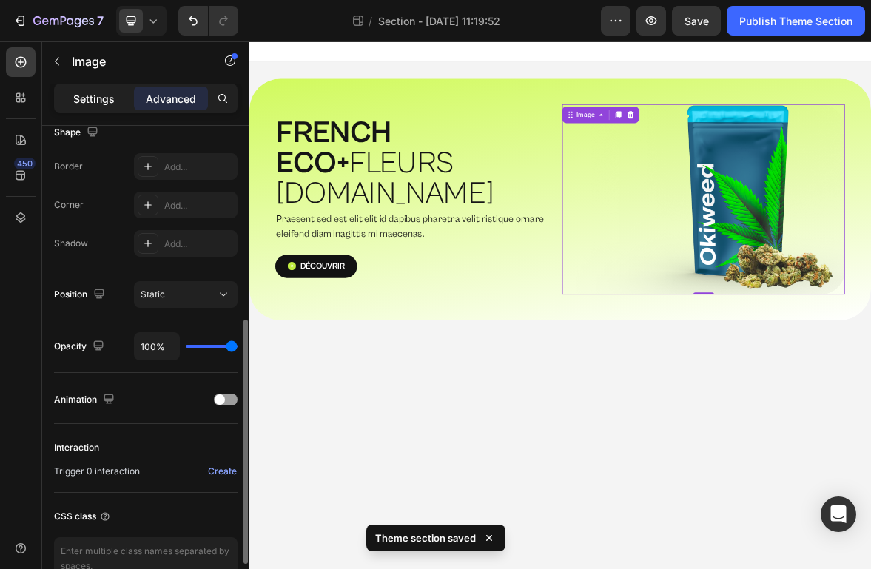
scroll to position [389, 0]
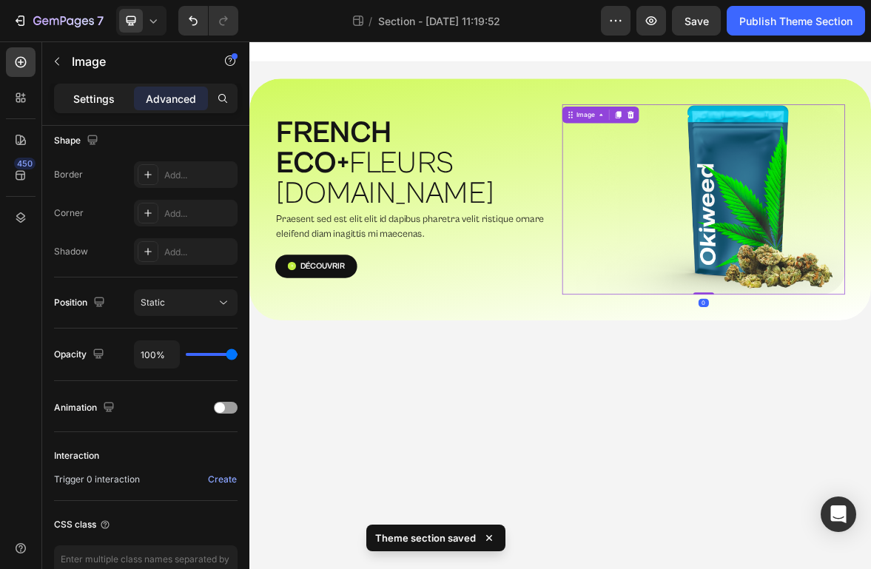
click at [87, 106] on div "Settings" at bounding box center [94, 99] width 74 height 24
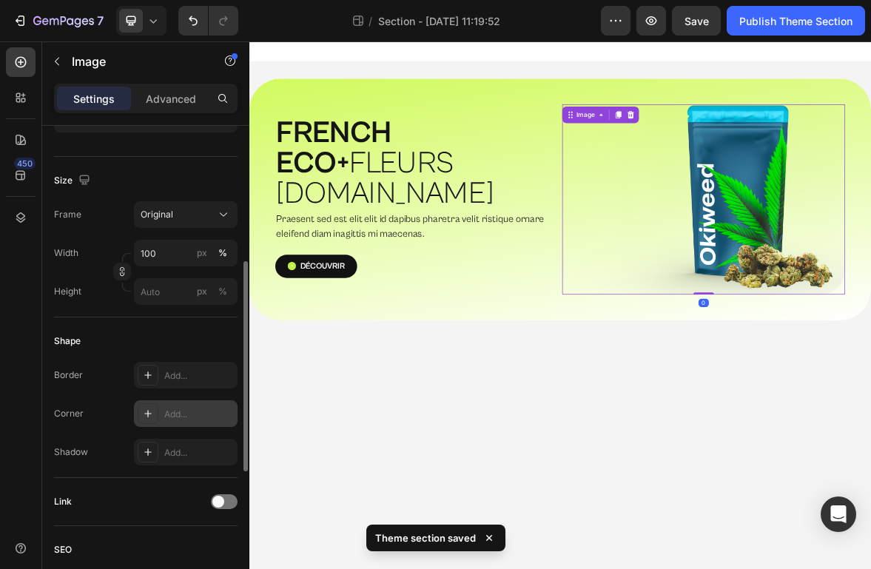
scroll to position [318, 0]
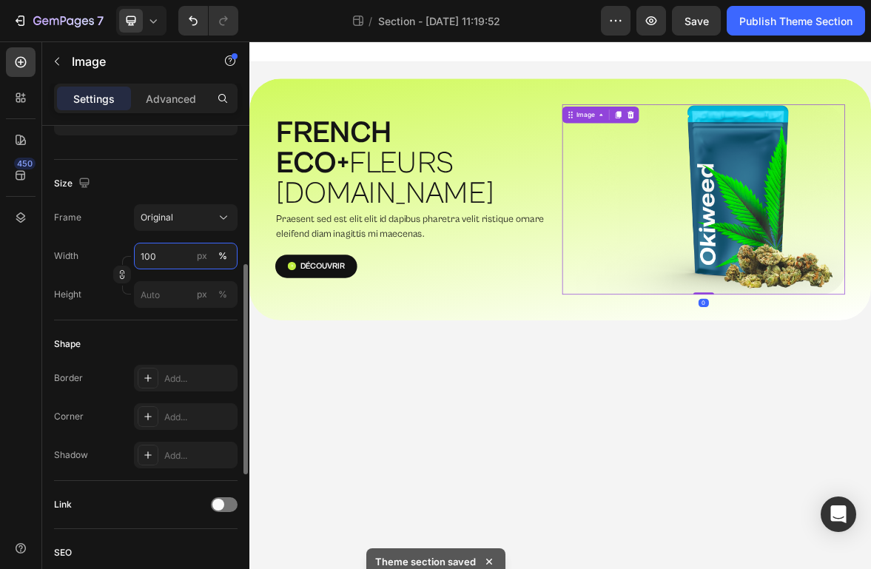
click at [170, 259] on input "100" at bounding box center [186, 256] width 104 height 27
type input "211"
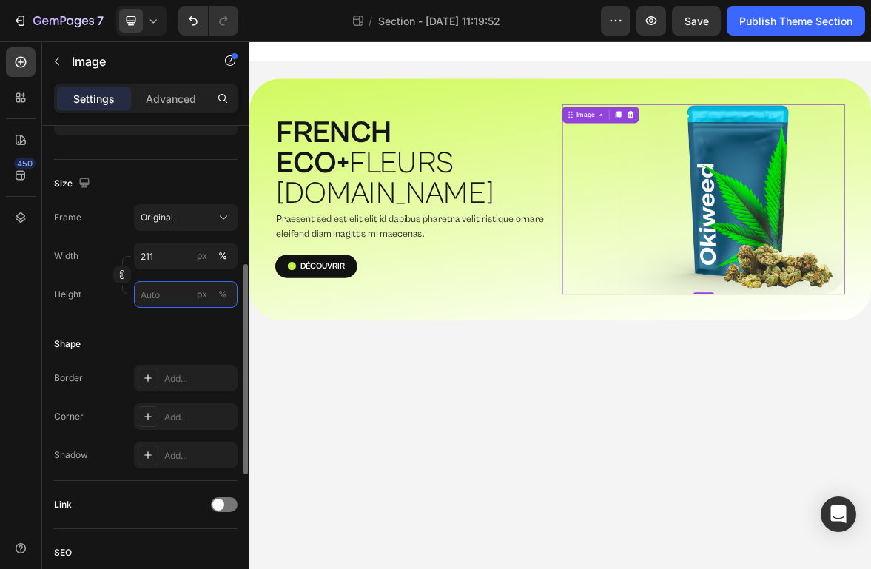
click at [167, 298] on input "px %" at bounding box center [186, 294] width 104 height 27
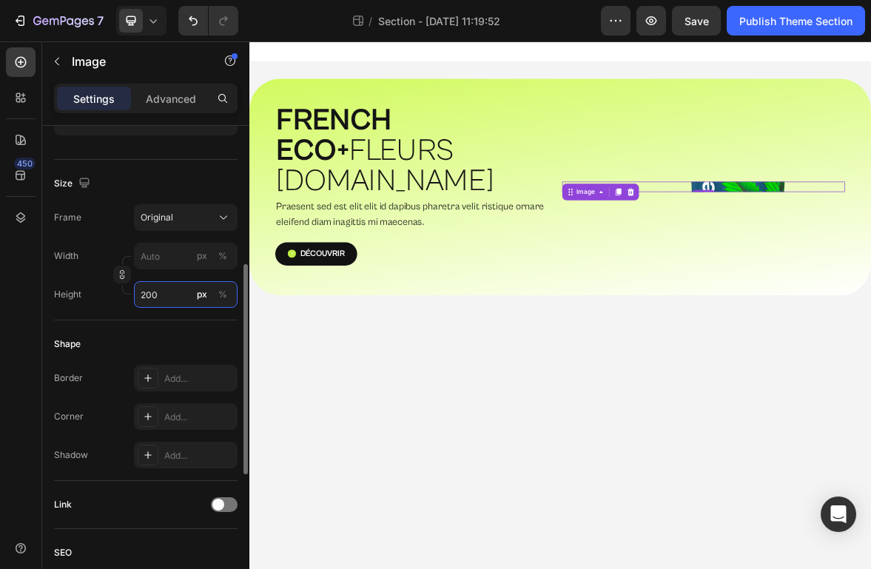
type input "2000"
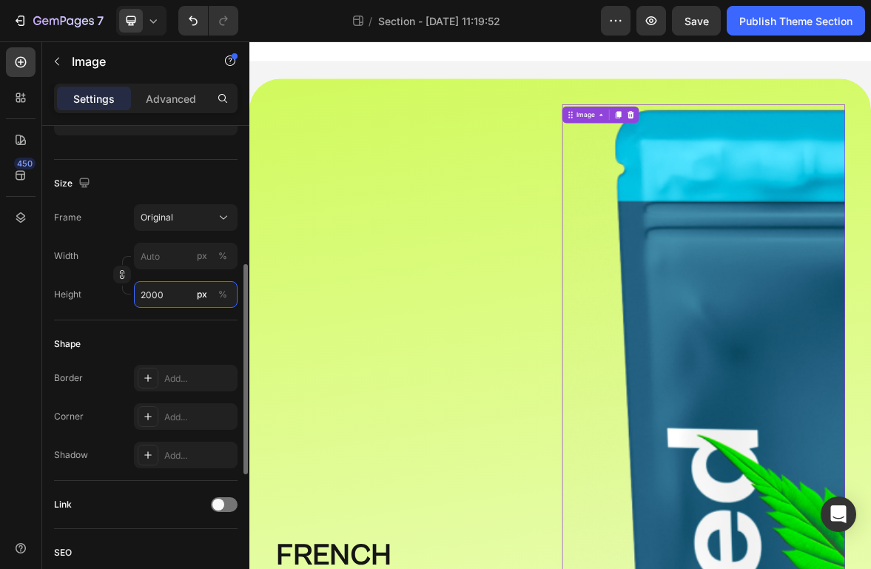
type input "211"
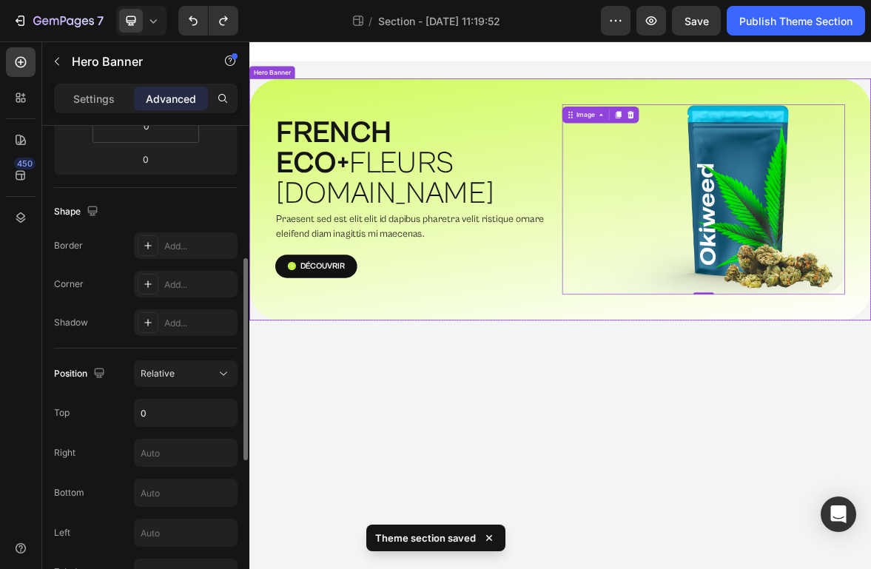
click at [461, 417] on div "⁠⁠⁠⁠⁠⁠⁠ FRENCH ECO+  FLEURS [DOMAIN_NAME] Heading Praesent sed est elit elit id…" at bounding box center [693, 268] width 888 height 346
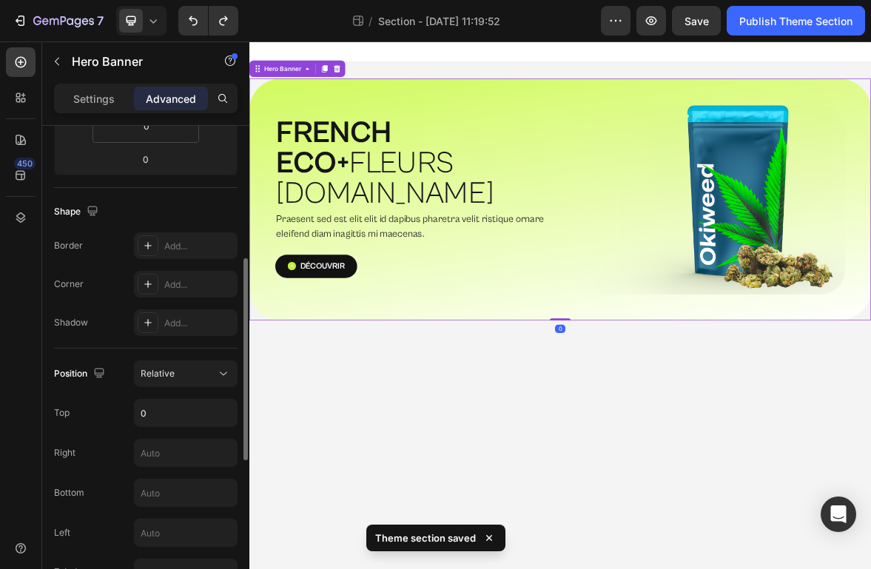
scroll to position [0, 0]
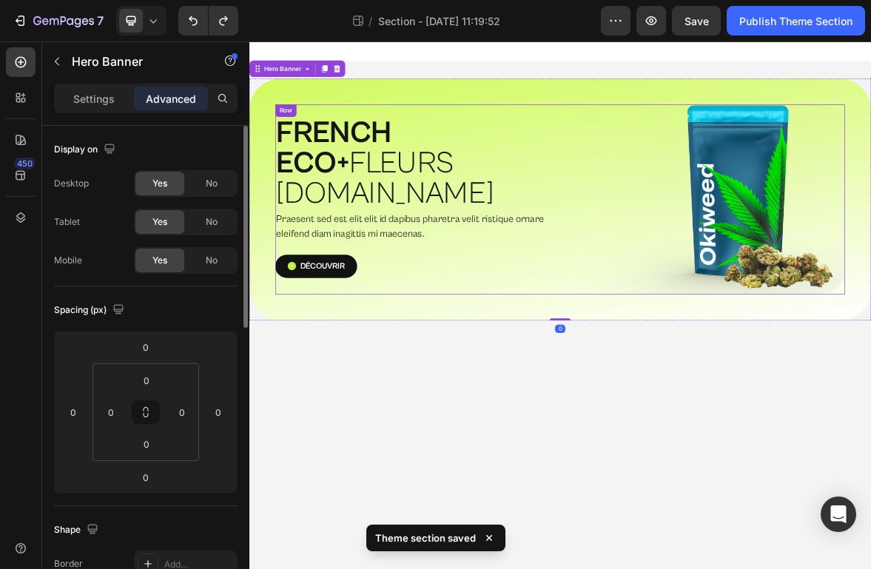
click at [474, 372] on div "⁠⁠⁠⁠⁠⁠⁠ FRENCH ECO+  FLEURS [DOMAIN_NAME] Heading Praesent sed est elit elit id…" at bounding box center [488, 268] width 404 height 272
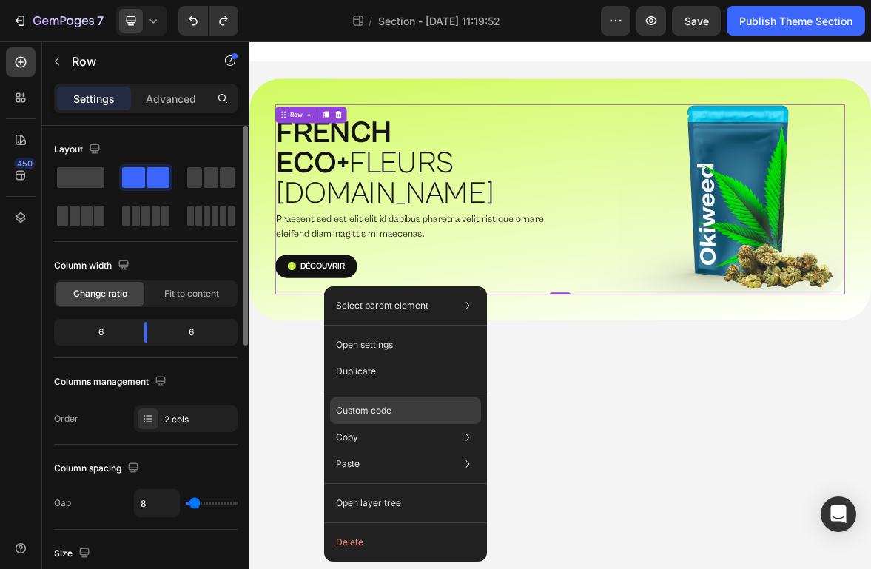
click at [377, 410] on p "Custom code" at bounding box center [364, 410] width 56 height 13
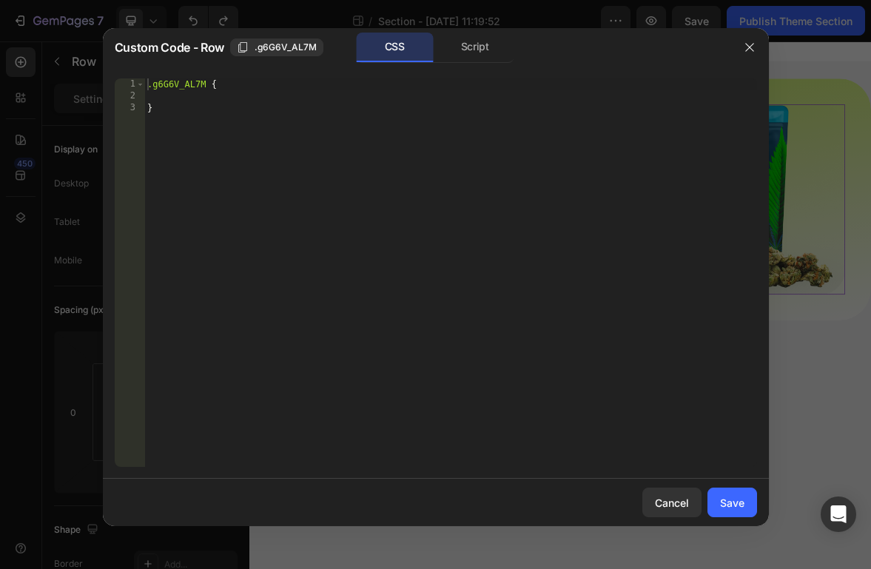
type textarea ".g6G6V_AL7M {"
click at [209, 85] on div ".g6G6V_AL7M { }" at bounding box center [450, 284] width 613 height 412
click at [201, 93] on div ".g6G6V_AL7M { }" at bounding box center [450, 284] width 613 height 412
type textarea "overflow: scroll;"
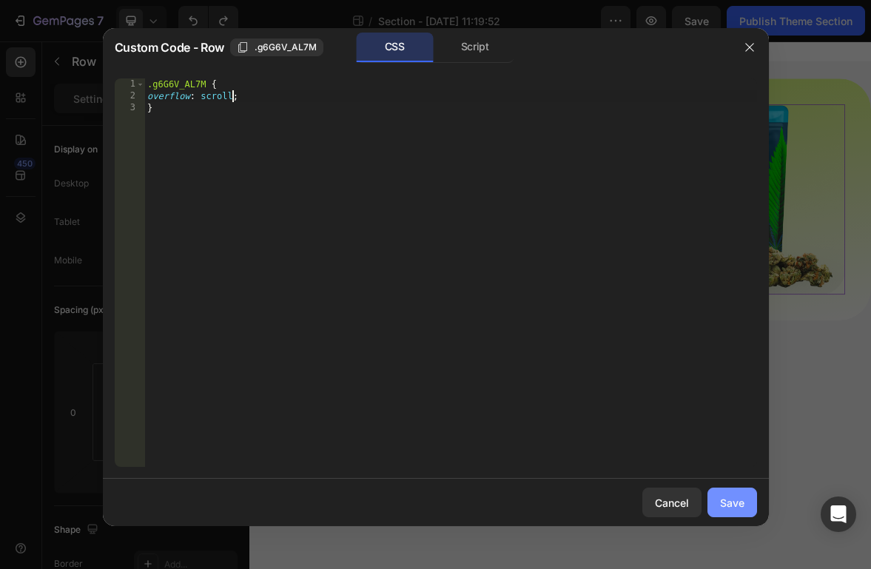
click at [727, 508] on div "Save" at bounding box center [732, 503] width 24 height 16
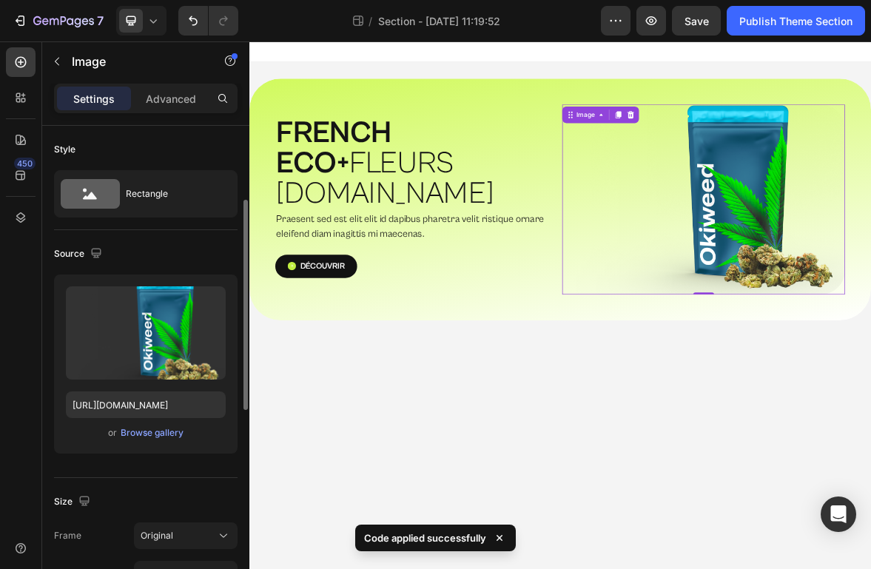
scroll to position [360, 0]
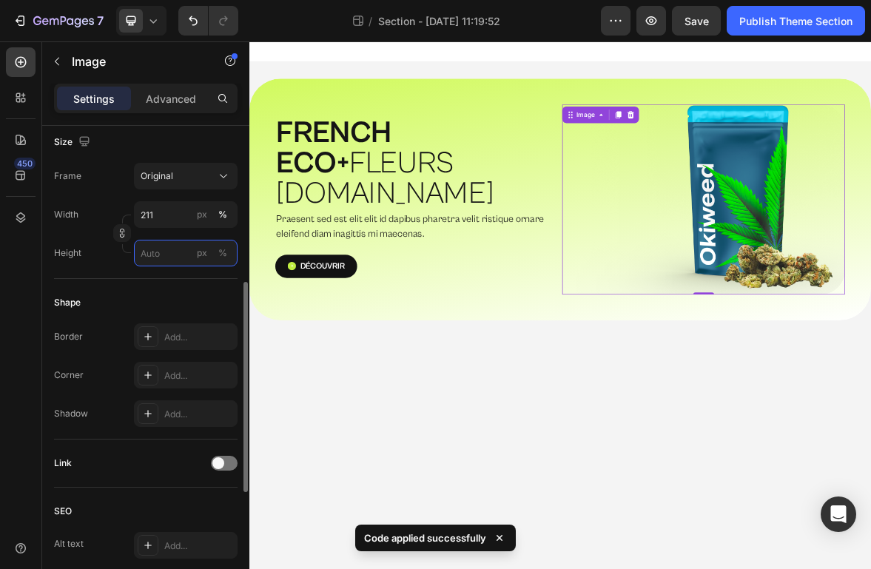
click at [164, 252] on input "px %" at bounding box center [186, 253] width 104 height 27
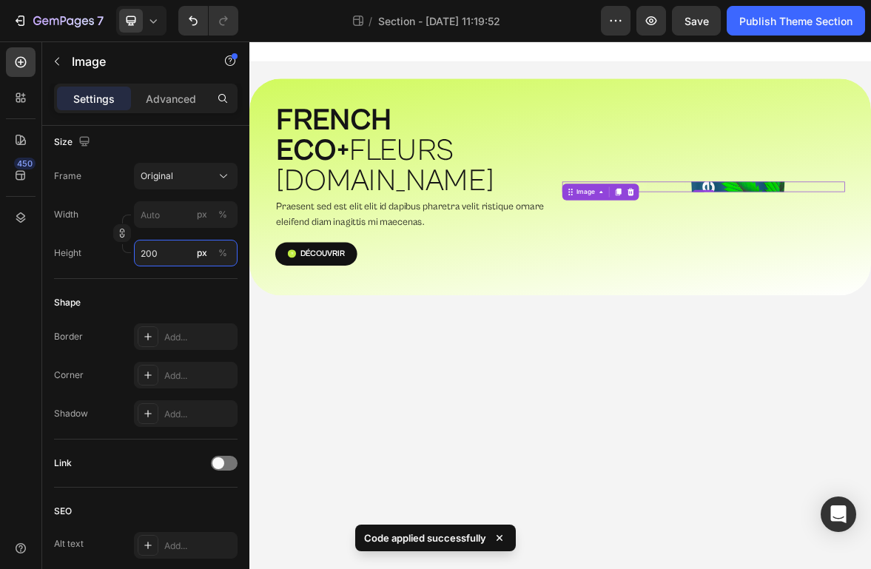
type input "2000"
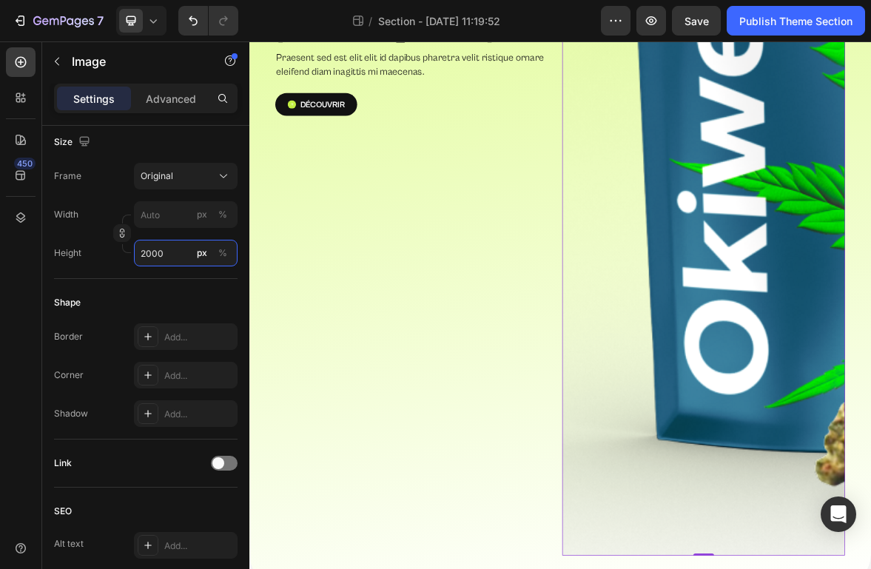
scroll to position [877, 0]
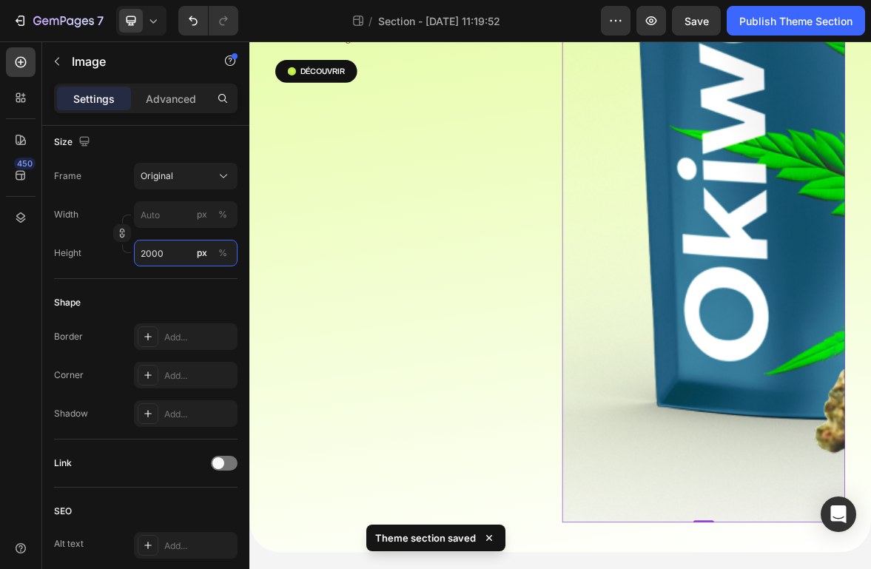
type input "211"
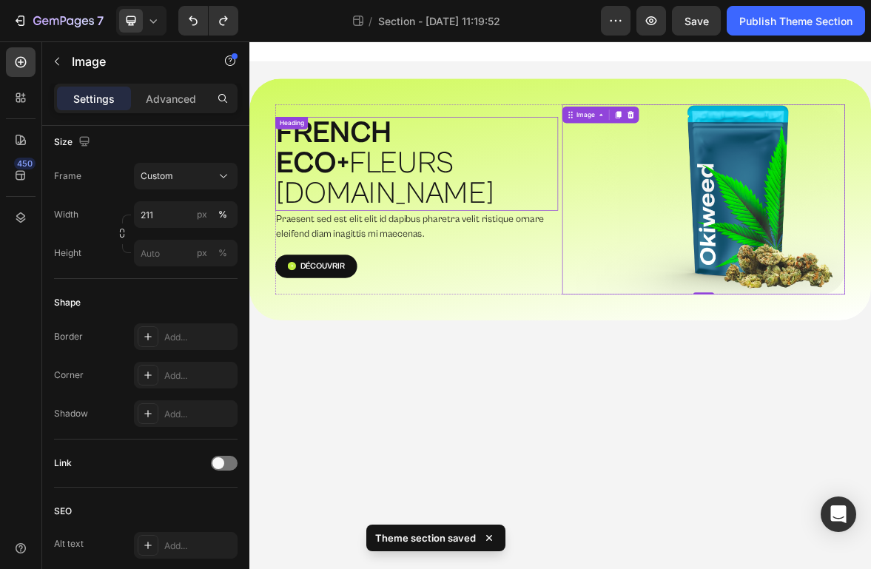
click at [639, 188] on p "⁠⁠⁠⁠⁠⁠⁠ FRENCH ECO+  FLEURS [DOMAIN_NAME]" at bounding box center [488, 216] width 401 height 131
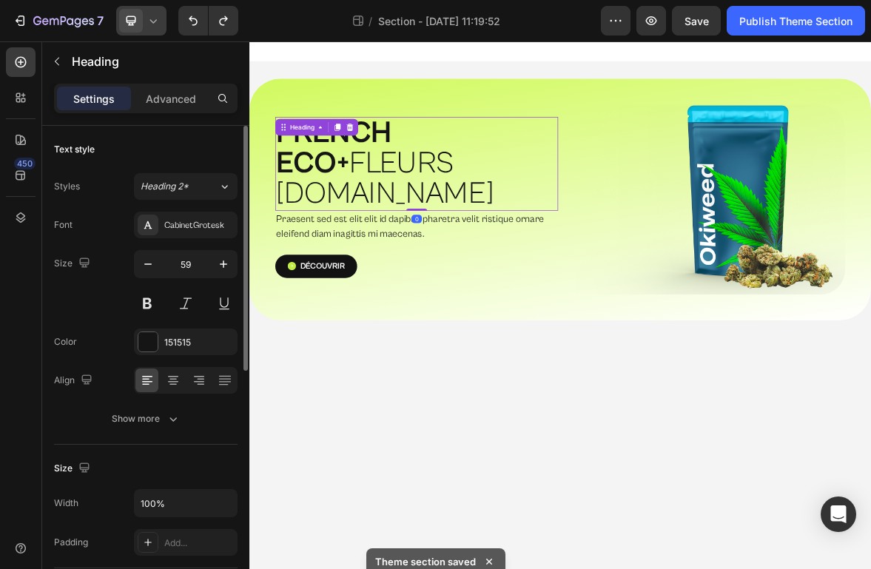
click at [153, 21] on icon at bounding box center [153, 20] width 15 height 15
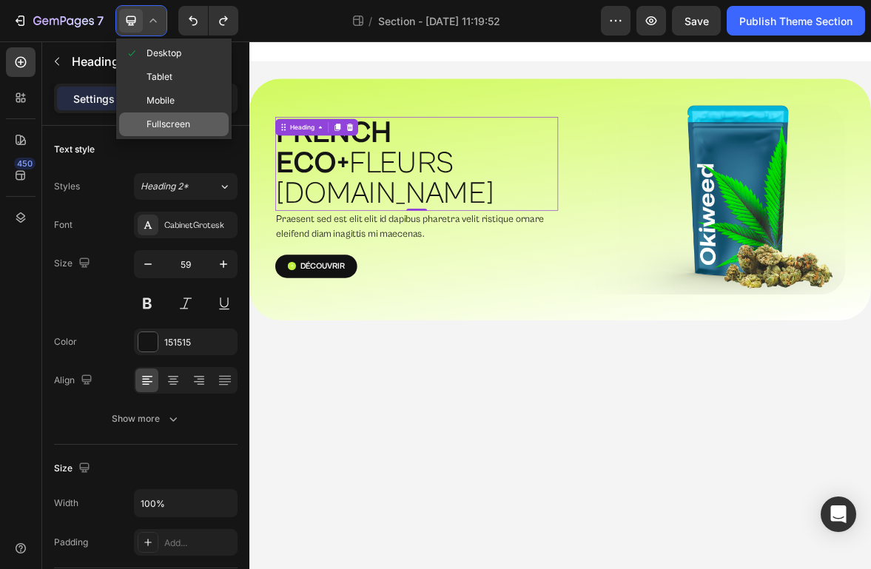
click at [175, 118] on span "Fullscreen" at bounding box center [169, 124] width 44 height 15
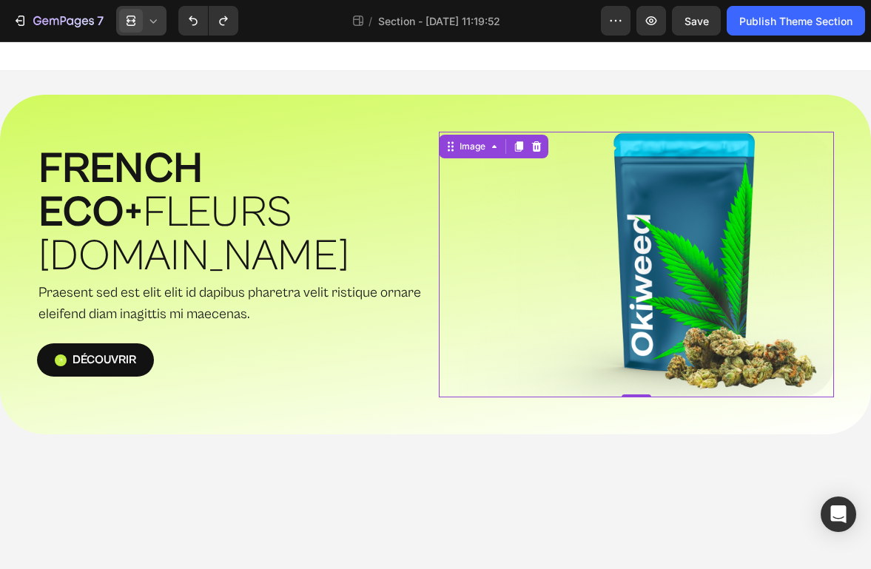
click at [726, 299] on img at bounding box center [637, 265] width 396 height 266
click at [502, 149] on div "Image" at bounding box center [472, 147] width 61 height 18
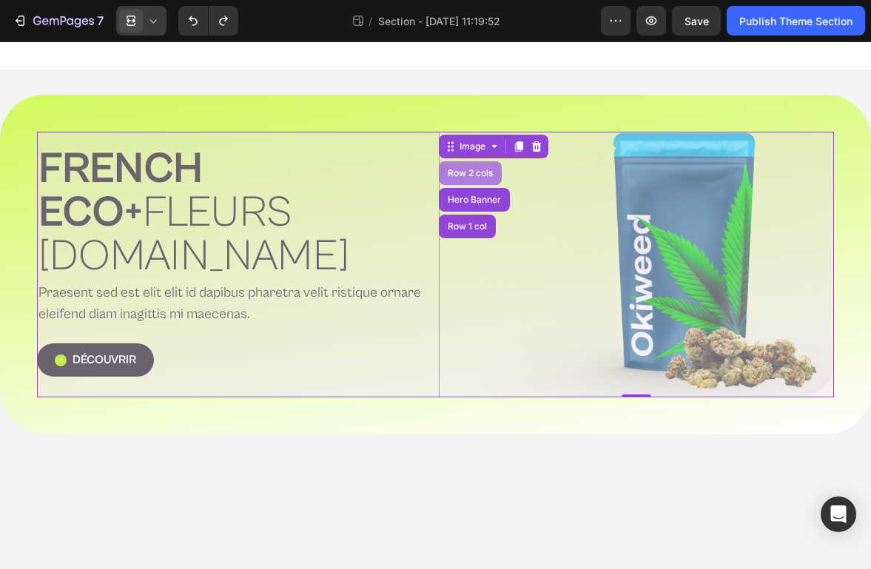
click at [480, 181] on div "Row 2 cols" at bounding box center [470, 173] width 63 height 24
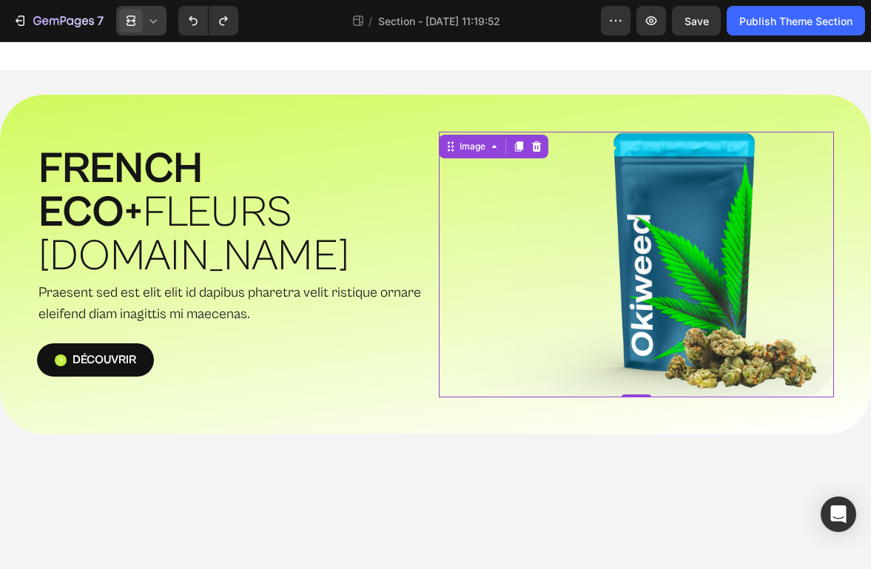
click at [493, 135] on div "Image" at bounding box center [494, 147] width 110 height 24
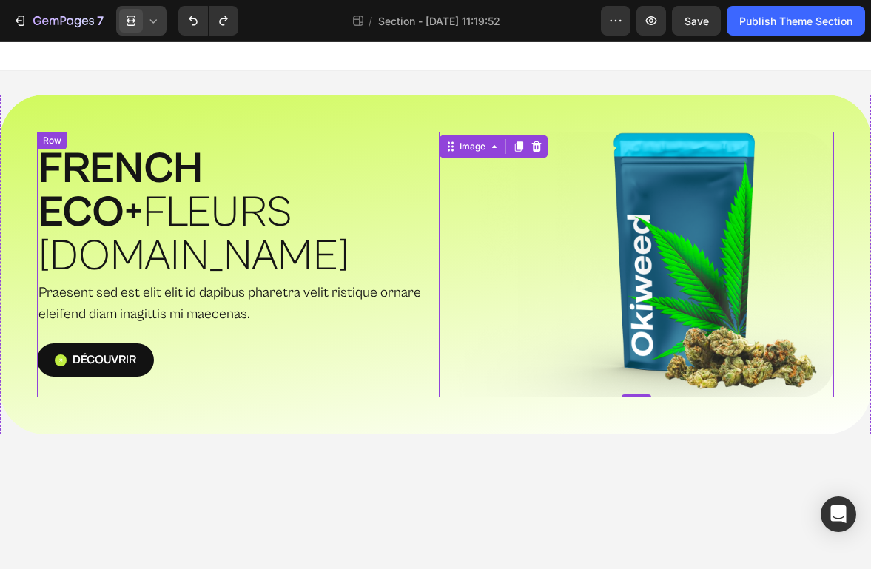
click at [417, 155] on div "⁠⁠⁠⁠⁠⁠⁠ FRENCH ECO+  FLEURS [DOMAIN_NAME] Heading Praesent sed est elit elit id…" at bounding box center [235, 265] width 396 height 266
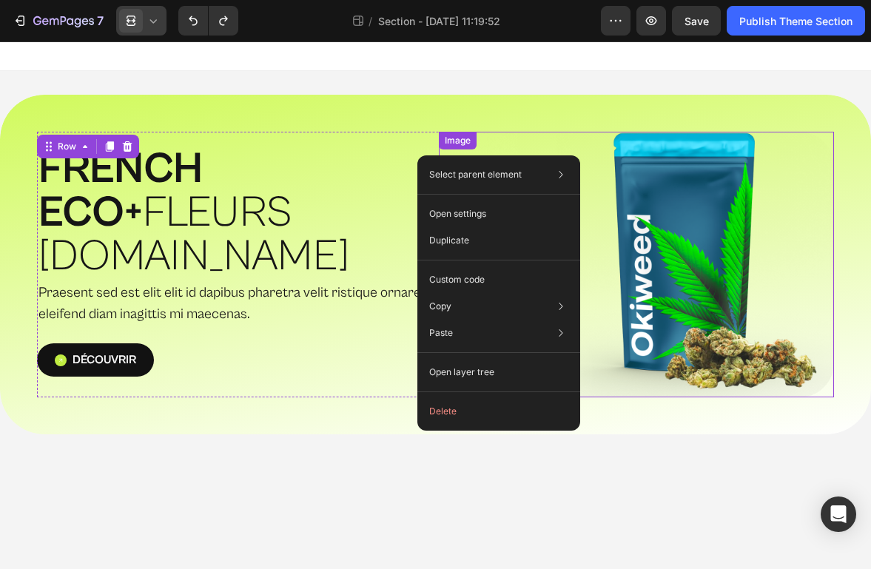
click at [704, 346] on img at bounding box center [637, 265] width 396 height 266
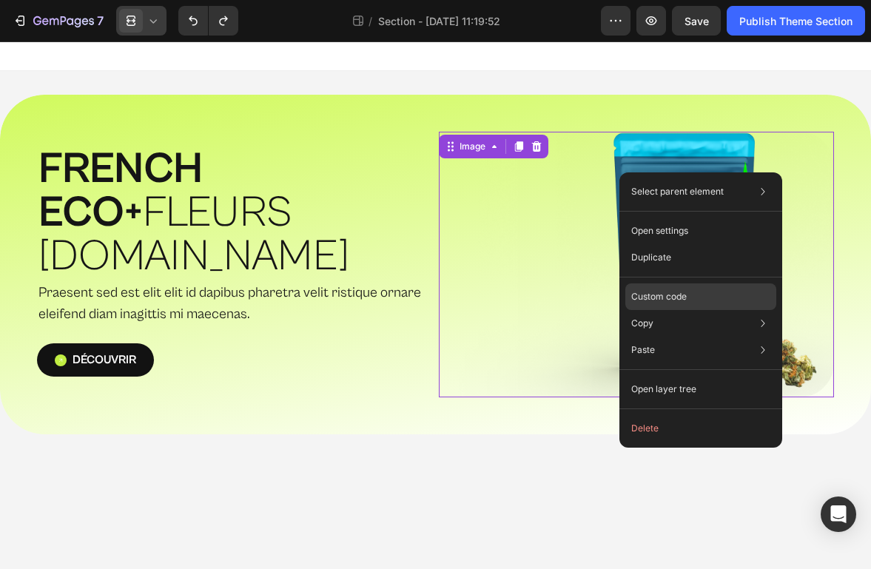
click at [651, 295] on p "Custom code" at bounding box center [659, 296] width 56 height 13
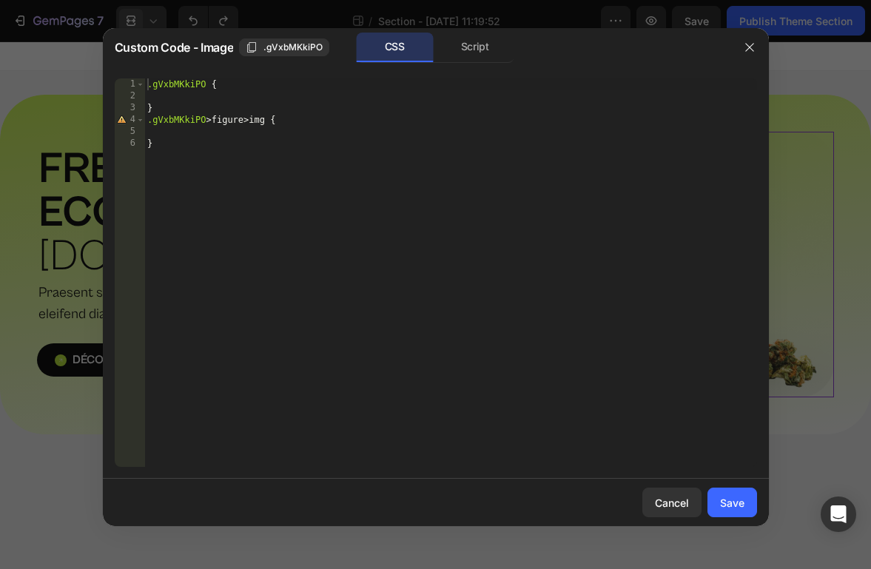
click at [200, 138] on div ".gVxbMKkiPO { } .gVxbMKkiPO > figure > img { }" at bounding box center [450, 284] width 613 height 412
type textarea "position: absolute;"
type textarea "top: -200px;"
click at [732, 500] on div "Save" at bounding box center [732, 503] width 24 height 16
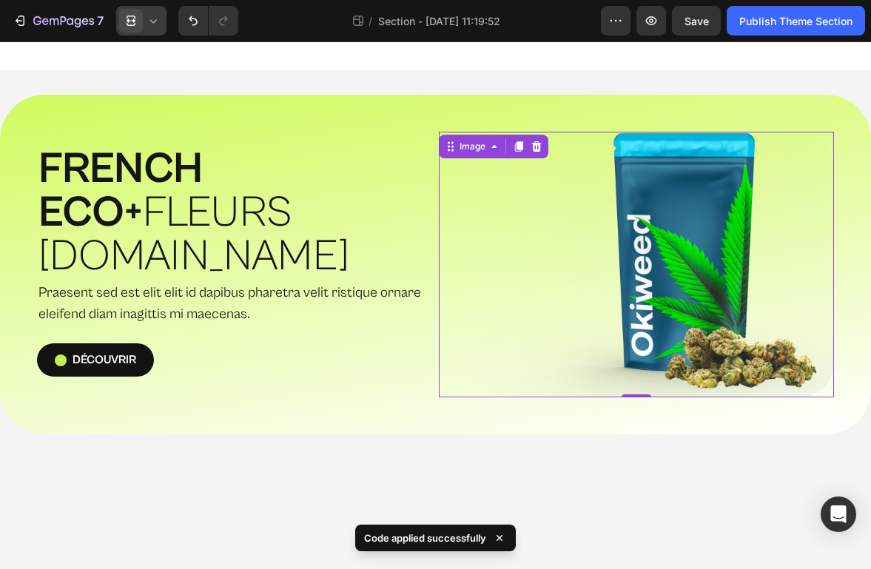
click at [571, 201] on img at bounding box center [637, 265] width 396 height 266
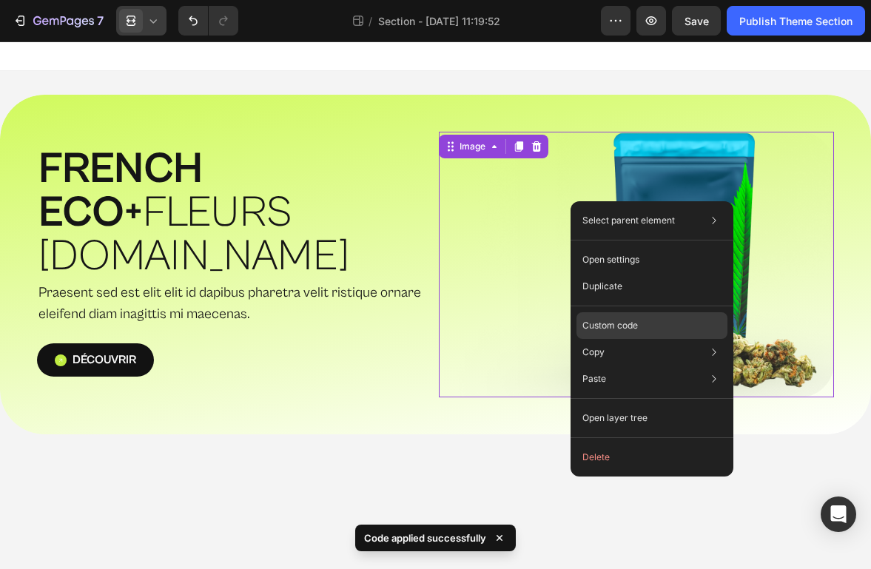
click at [623, 366] on div "Custom code" at bounding box center [652, 379] width 151 height 27
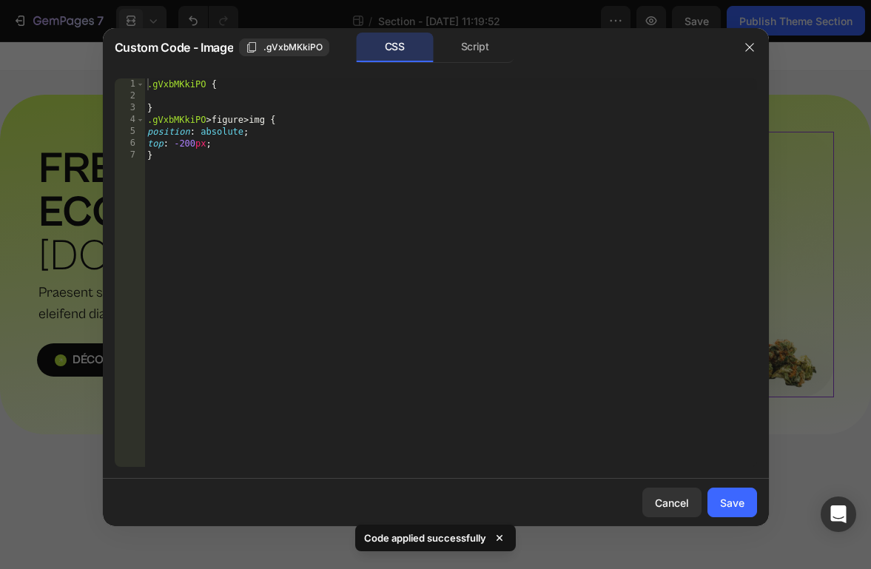
type textarea "top: -200px;"
click at [245, 139] on div ".gVxbMKkiPO { } .gVxbMKkiPO > figure > img { position : absolute ; top : -200 p…" at bounding box center [450, 284] width 613 height 412
drag, startPoint x: 245, startPoint y: 139, endPoint x: 58, endPoint y: 138, distance: 187.2
click at [58, 138] on div "Custom Code - Image .gVxbMKkiPO CSS Script top: -200px; 1 2 3 4 5 6 7 .gVxbMKki…" at bounding box center [435, 284] width 871 height 569
click at [190, 144] on div ".gVxbMKkiPO { } .gVxbMKkiPO > figure > img { position : absolute ; }" at bounding box center [450, 284] width 613 height 412
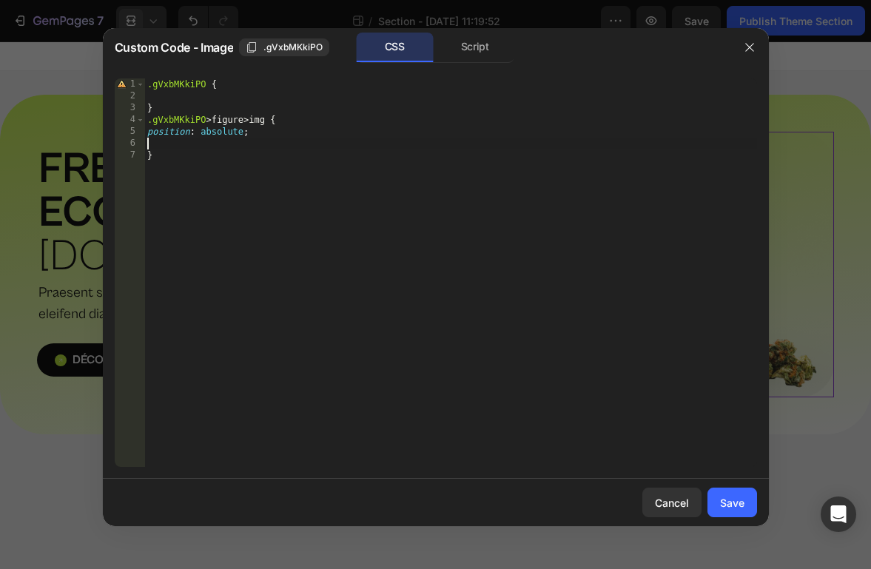
click at [190, 144] on div ".gVxbMKkiPO { } .gVxbMKkiPO > figure > img { position : absolute ; }" at bounding box center [450, 284] width 613 height 412
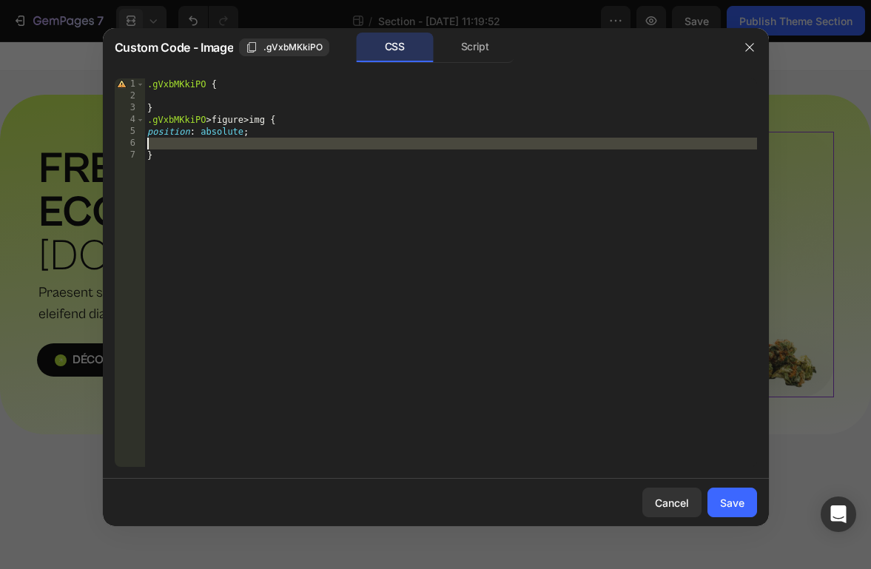
click at [190, 144] on div ".gVxbMKkiPO { } .gVxbMKkiPO > figure > img { position : absolute ; }" at bounding box center [450, 284] width 613 height 412
type textarea "}"
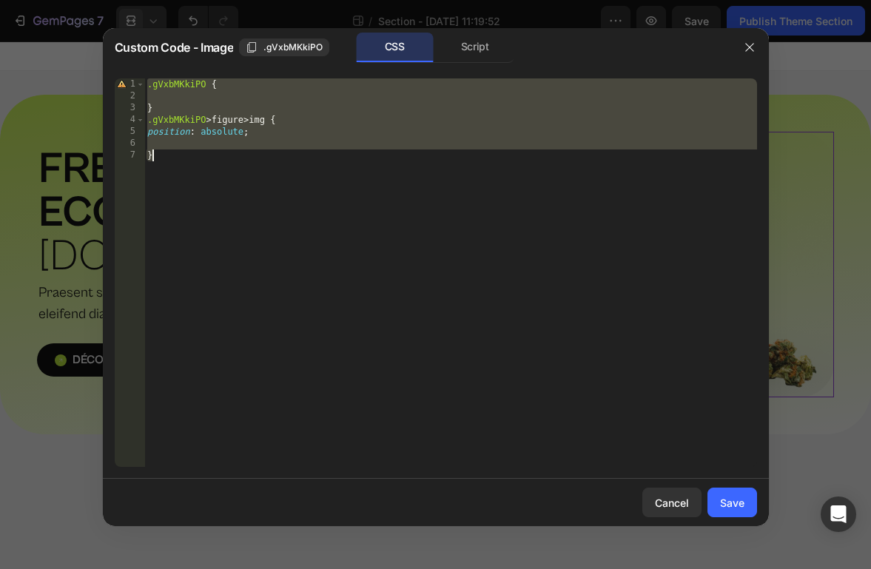
drag, startPoint x: 190, startPoint y: 144, endPoint x: 149, endPoint y: 144, distance: 41.4
click at [149, 144] on div ".gVxbMKkiPO { } .gVxbMKkiPO > figure > img { position : absolute ; }" at bounding box center [450, 284] width 613 height 412
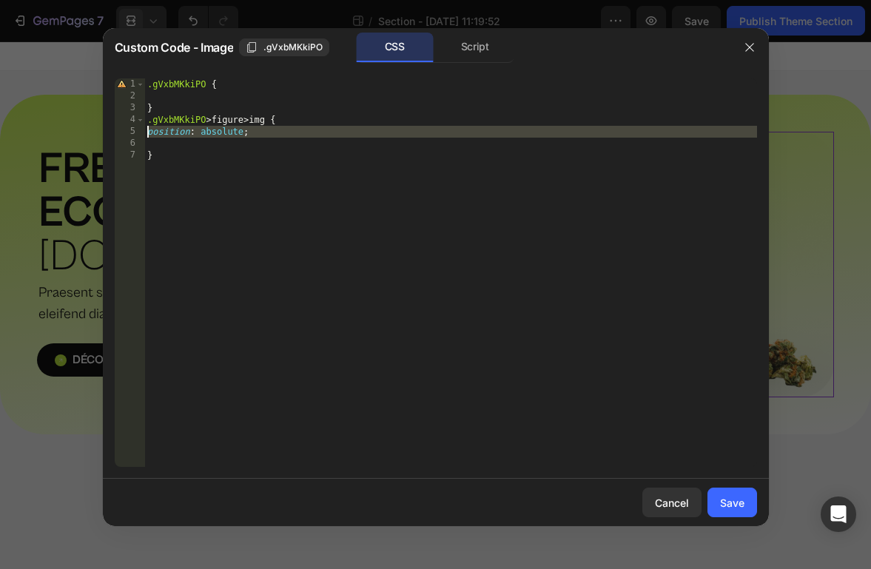
drag, startPoint x: 157, startPoint y: 144, endPoint x: 122, endPoint y: 135, distance: 35.9
click at [122, 135] on div "1 2 3 4 5 6 7 .gVxbMKkiPO { } .gVxbMKkiPO > figure > img { position : absolute …" at bounding box center [436, 272] width 642 height 389
type textarea "position: absolute;"
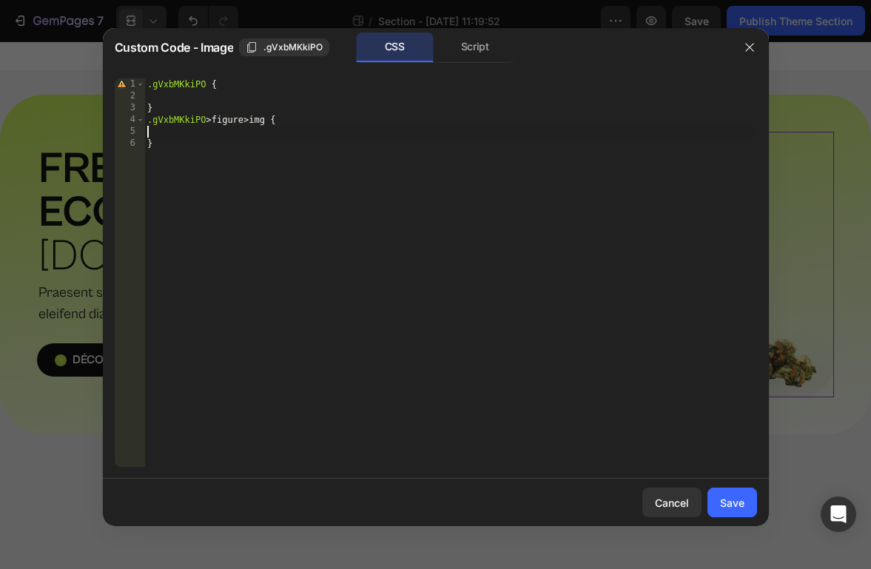
type textarea ".gVxbMKkiPO > figure > img {"
click at [739, 495] on div "Save" at bounding box center [732, 503] width 24 height 16
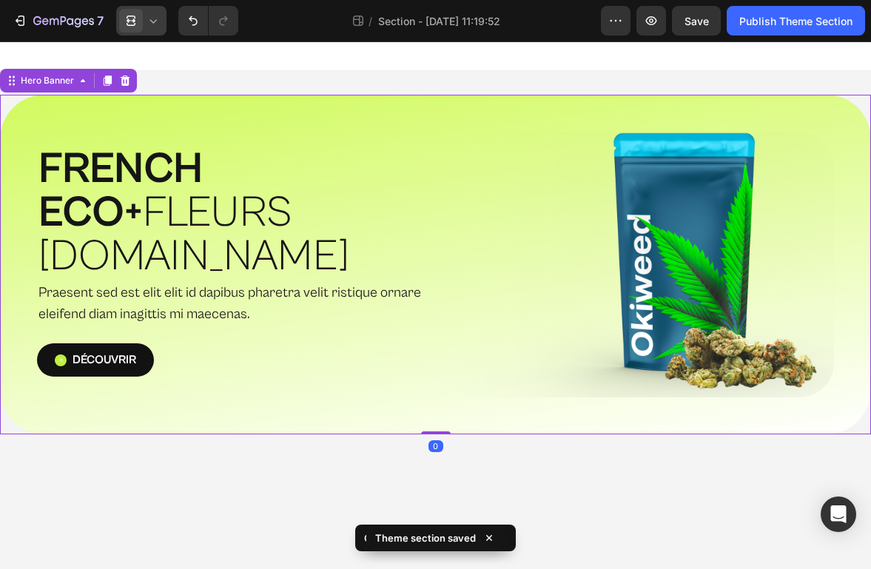
click at [484, 117] on div "⁠⁠⁠⁠⁠⁠⁠ FRENCH ECO+  FLEURS [DOMAIN_NAME] Heading Praesent sed est elit elit id…" at bounding box center [435, 265] width 871 height 340
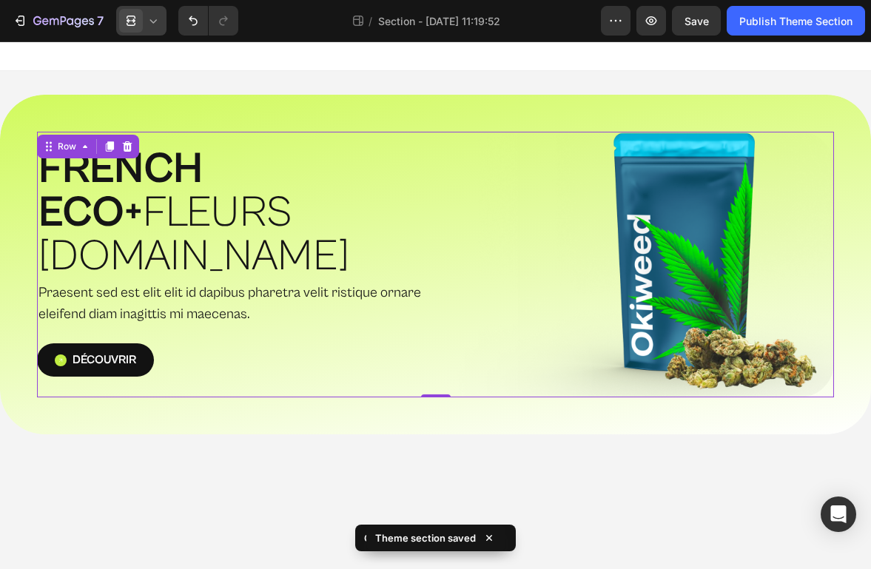
click at [375, 155] on div "⁠⁠⁠⁠⁠⁠⁠ FRENCH ECO+  FLEURS [DOMAIN_NAME] Heading Praesent sed est elit elit id…" at bounding box center [235, 265] width 396 height 266
click at [691, 218] on img at bounding box center [637, 265] width 396 height 266
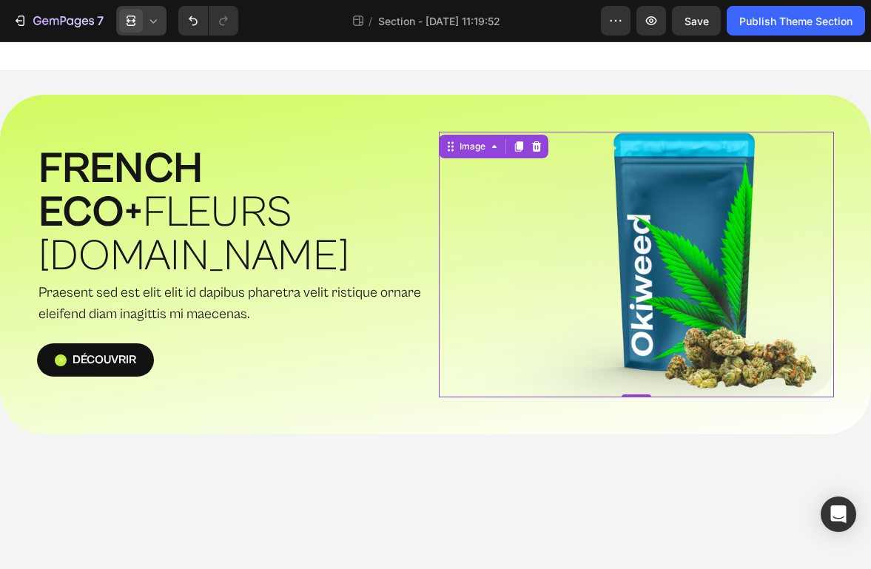
click at [131, 21] on icon at bounding box center [131, 20] width 15 height 15
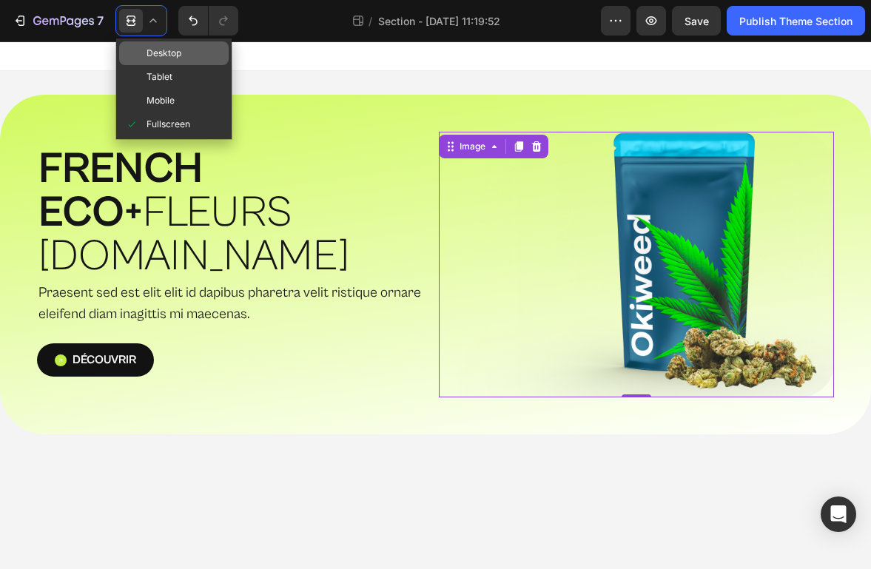
click at [175, 47] on span "Desktop" at bounding box center [164, 53] width 35 height 15
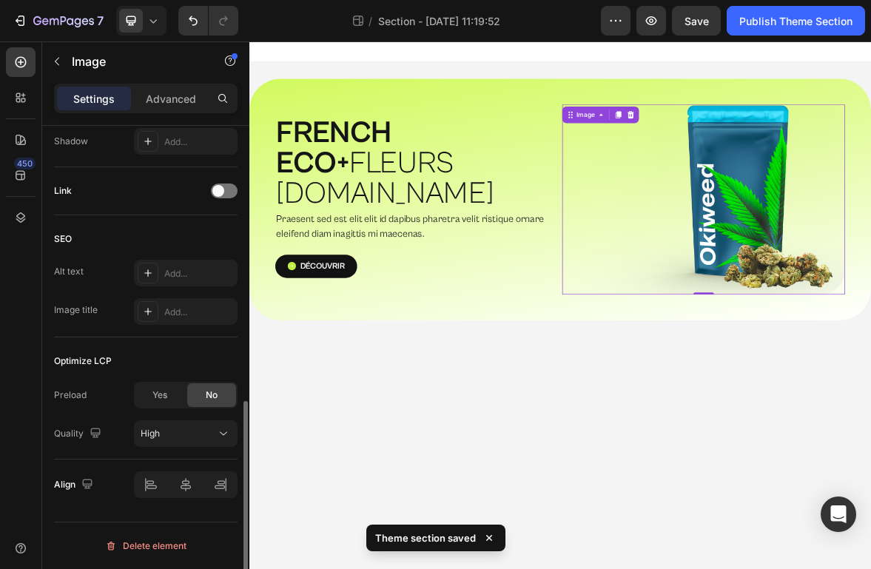
scroll to position [631, 0]
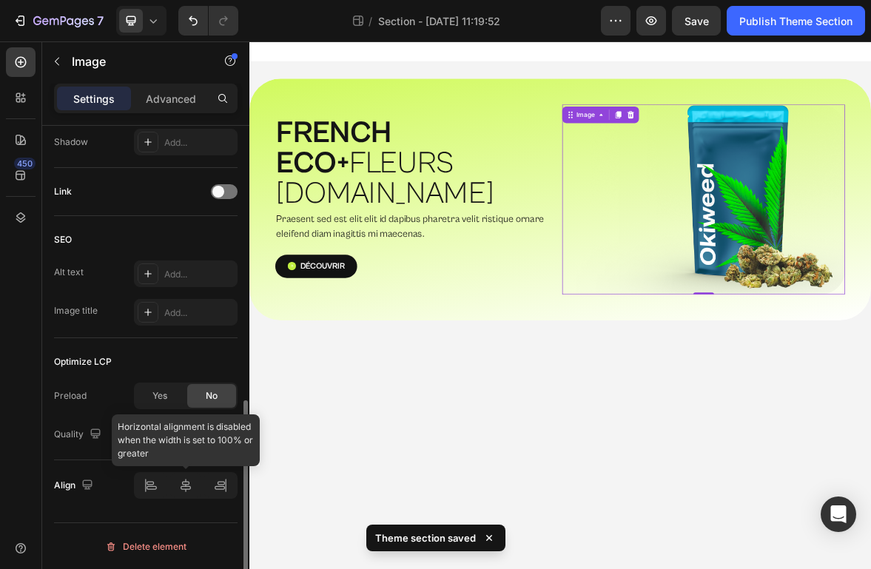
click at [189, 490] on div at bounding box center [186, 485] width 104 height 27
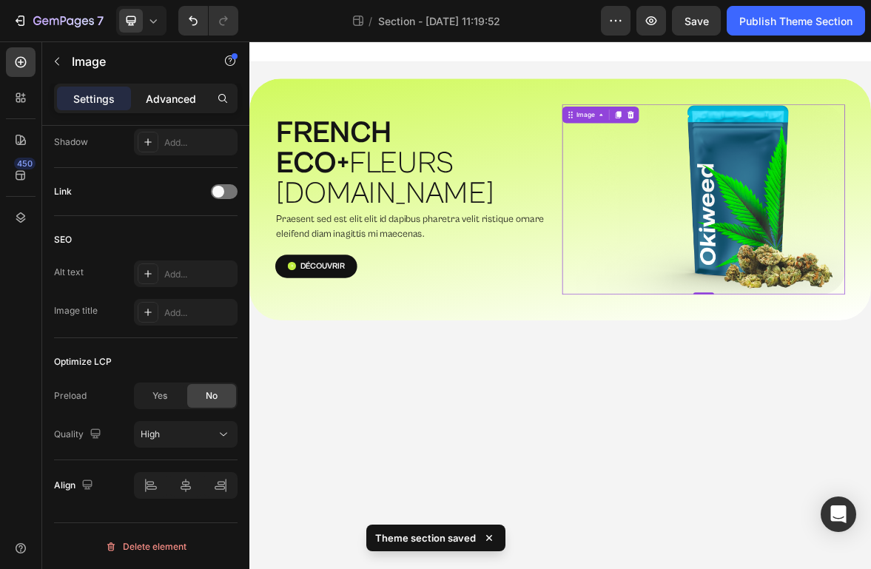
click at [141, 100] on div "Advanced" at bounding box center [171, 99] width 74 height 24
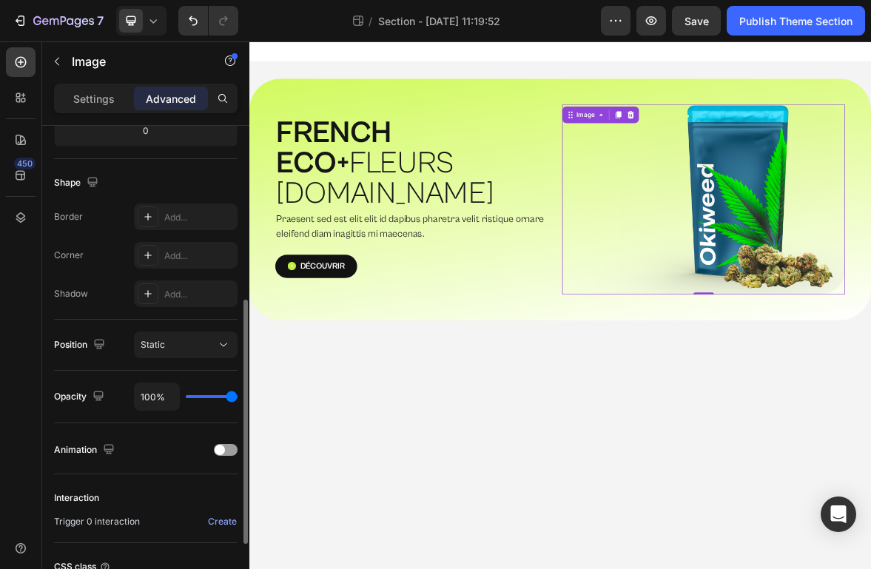
scroll to position [381, 0]
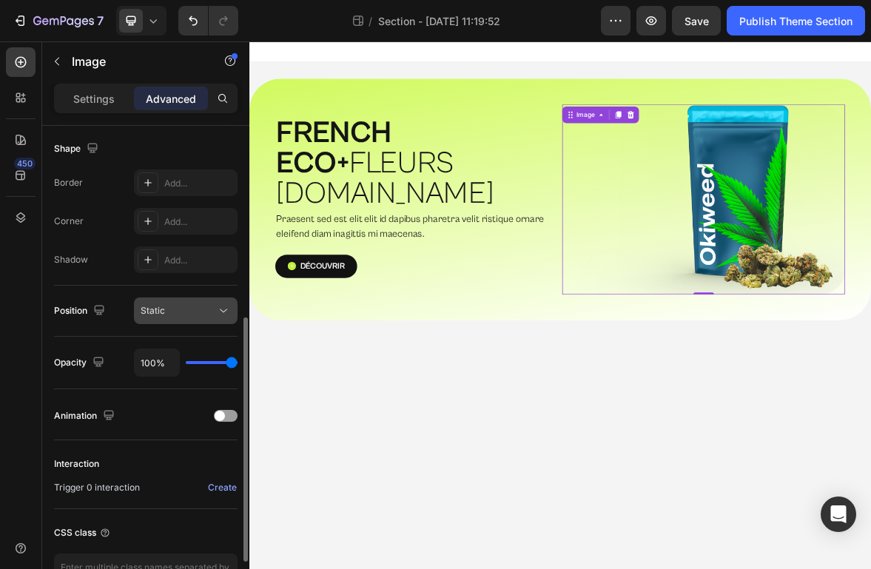
click at [188, 306] on div "Static" at bounding box center [178, 310] width 75 height 13
click at [184, 336] on div "Position Static" at bounding box center [146, 311] width 184 height 51
click at [184, 320] on button "Static" at bounding box center [186, 311] width 104 height 27
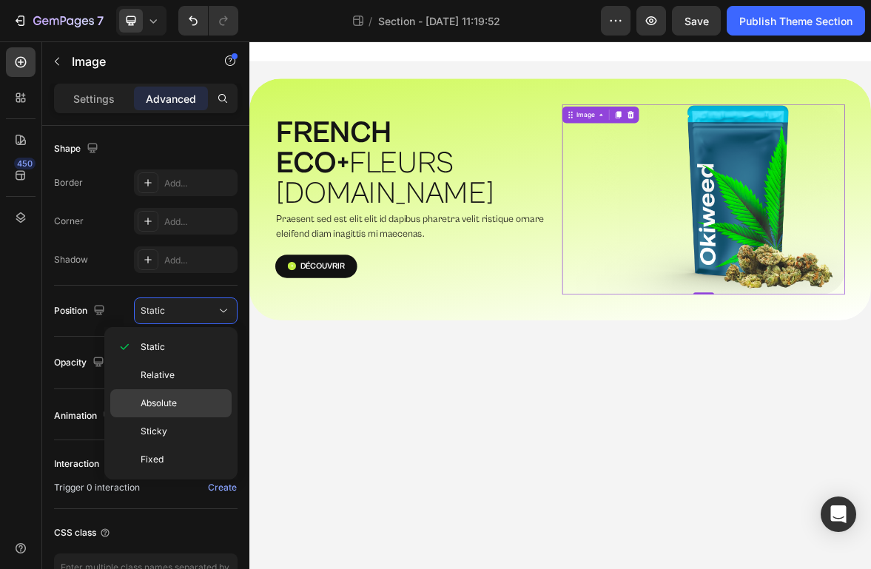
click at [169, 398] on span "Absolute" at bounding box center [159, 403] width 36 height 13
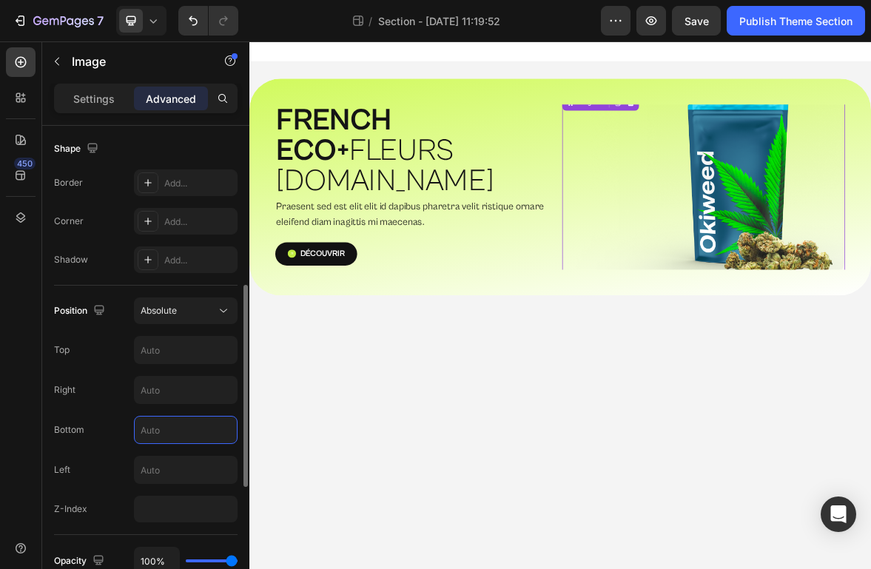
click at [183, 423] on input "text" at bounding box center [186, 430] width 102 height 27
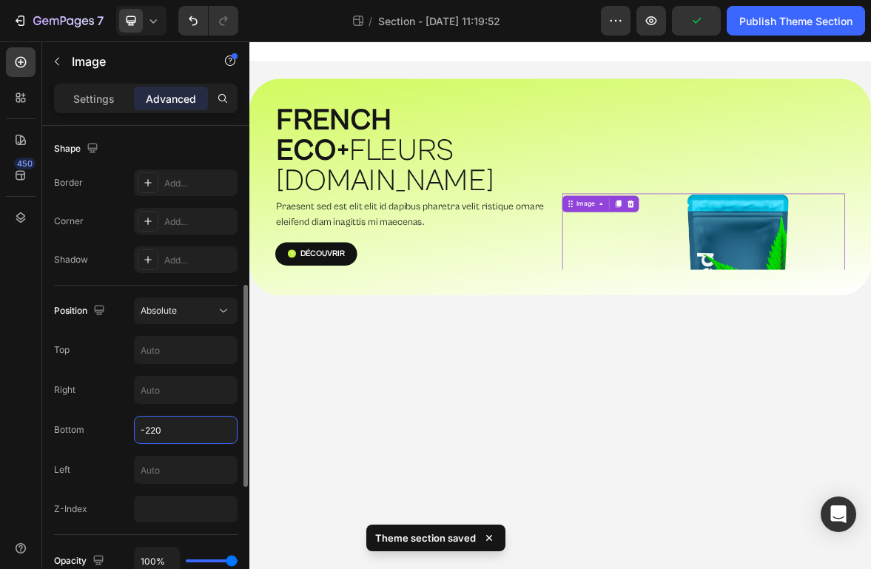
type input "-220"
click at [107, 434] on div "Bottom -220" at bounding box center [146, 430] width 184 height 28
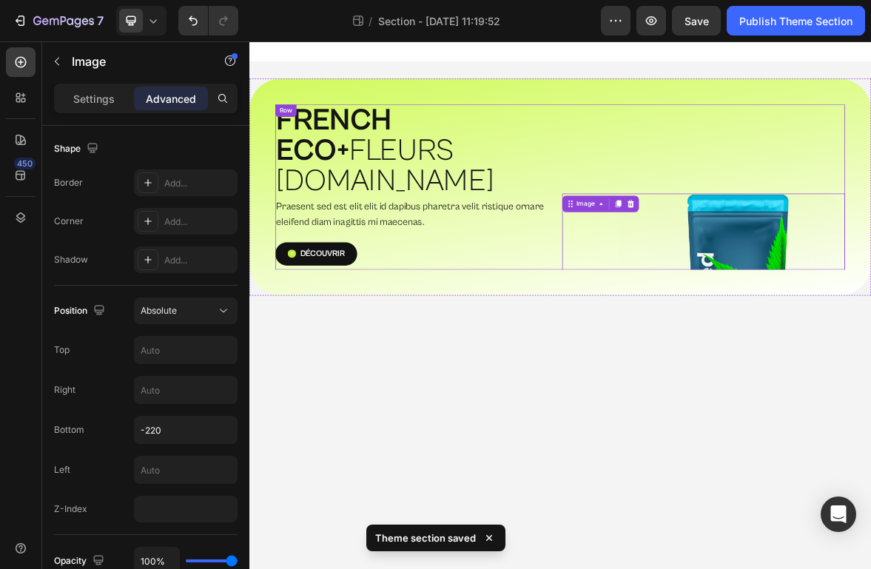
click at [693, 270] on div "⁠⁠⁠⁠⁠⁠⁠ FRENCH ECO+  FLEURS [DOMAIN_NAME] Heading Praesent sed est elit elit id…" at bounding box center [693, 250] width 814 height 236
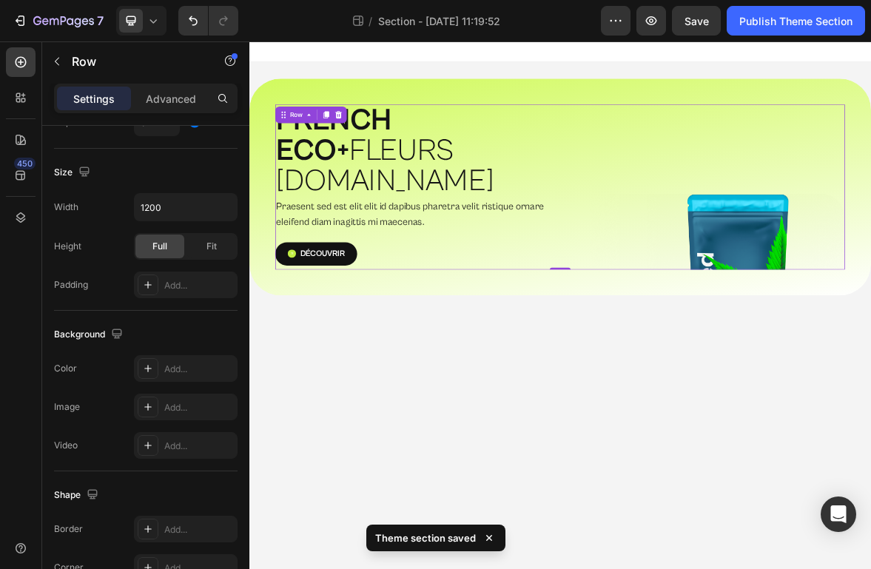
scroll to position [0, 0]
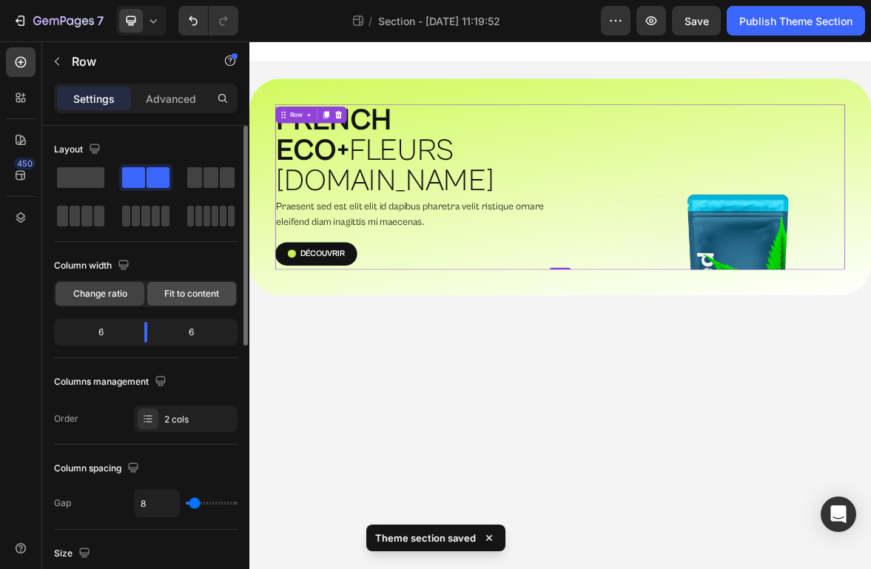
click at [195, 298] on span "Fit to content" at bounding box center [191, 293] width 55 height 13
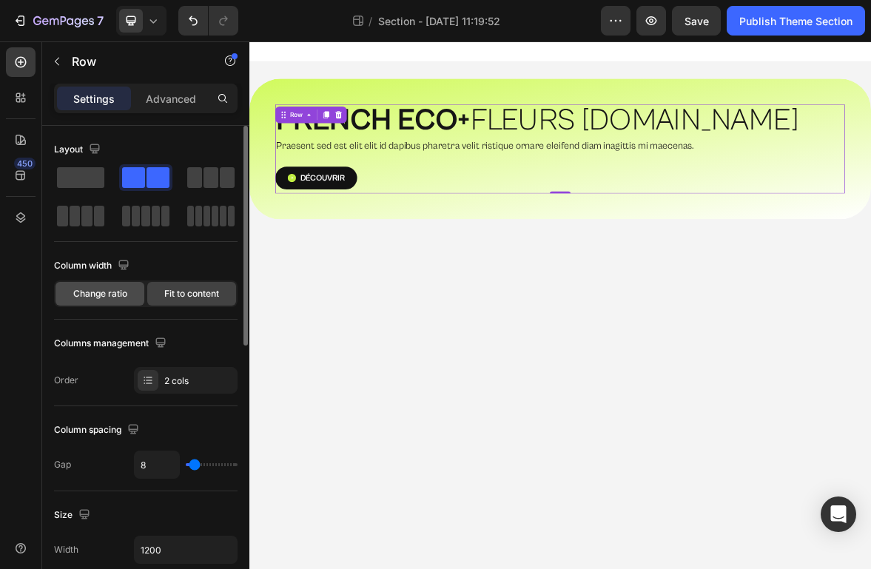
click at [99, 295] on span "Change ratio" at bounding box center [100, 293] width 54 height 13
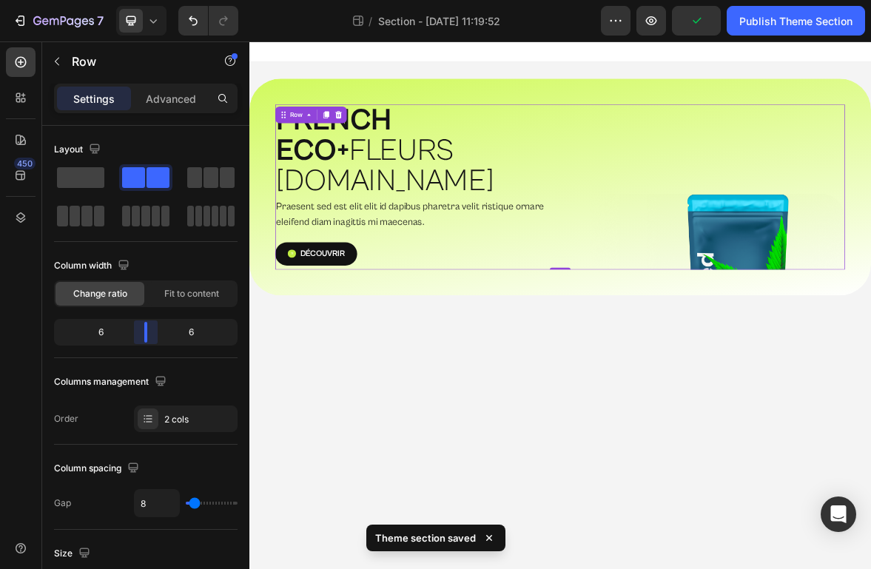
drag, startPoint x: 147, startPoint y: 332, endPoint x: 143, endPoint y: 339, distance: 8.3
click at [143, 0] on body "7 Theme section / Section - [DATE] 11:19:52 Preview Publish Theme Section 450 S…" at bounding box center [435, 0] width 871 height 0
click at [181, 303] on div "Fit to content" at bounding box center [191, 294] width 89 height 24
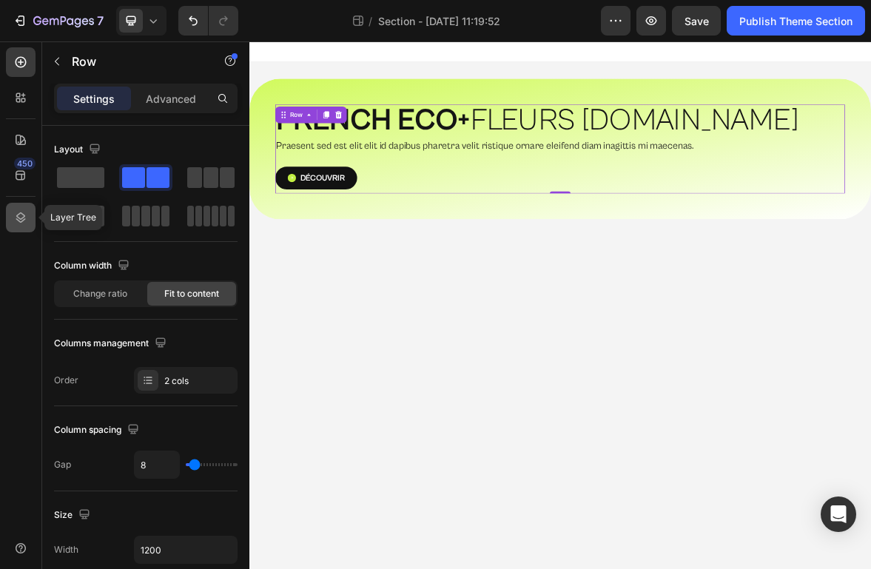
click at [21, 205] on div at bounding box center [21, 218] width 30 height 30
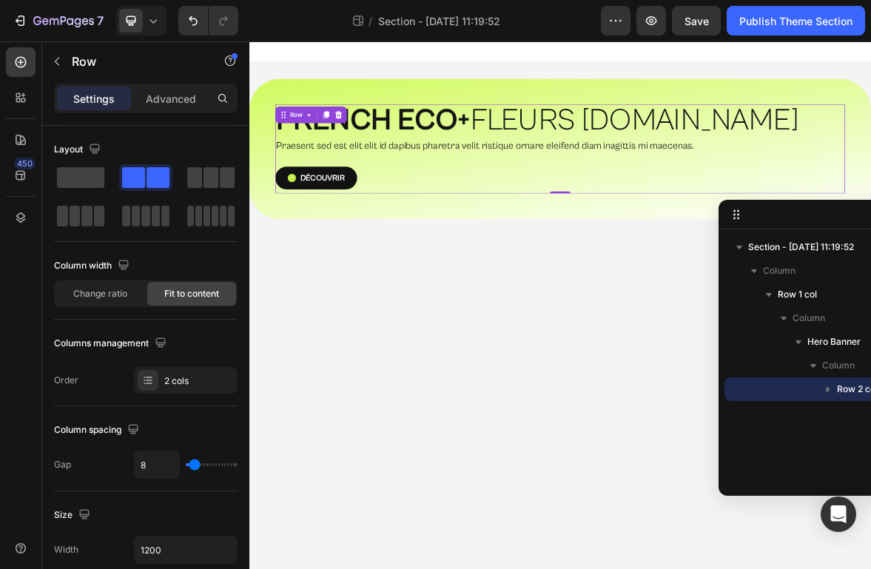
click at [828, 388] on icon "button" at bounding box center [829, 390] width 4 height 6
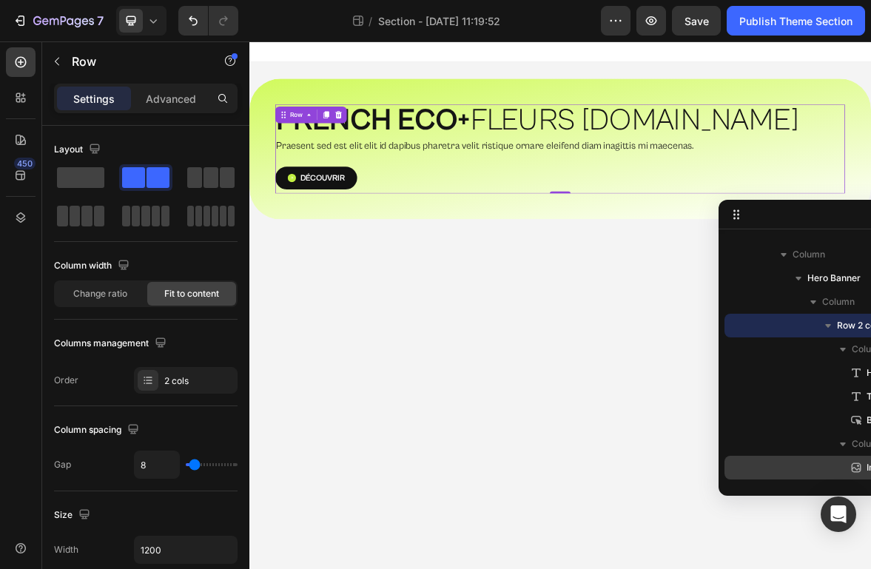
click at [861, 468] on icon at bounding box center [856, 467] width 15 height 15
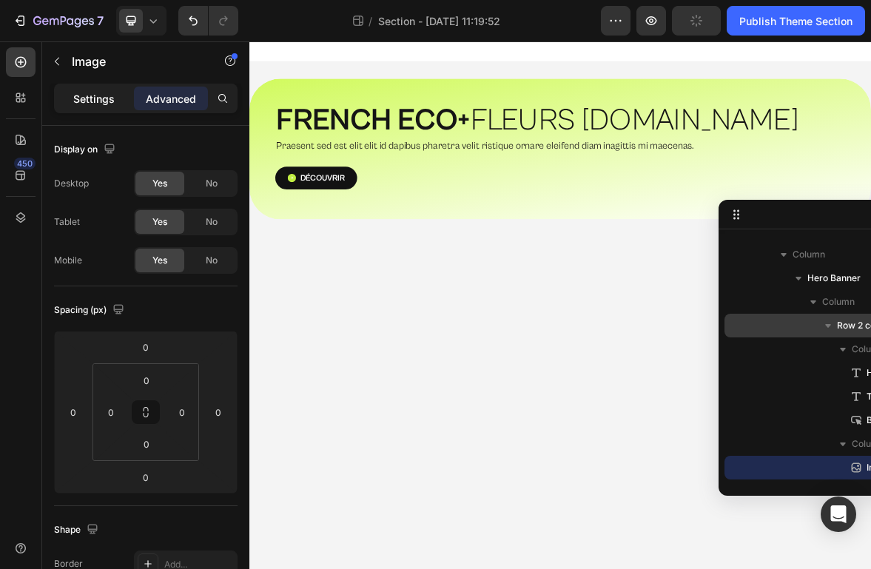
click at [115, 101] on div "Settings" at bounding box center [94, 99] width 74 height 24
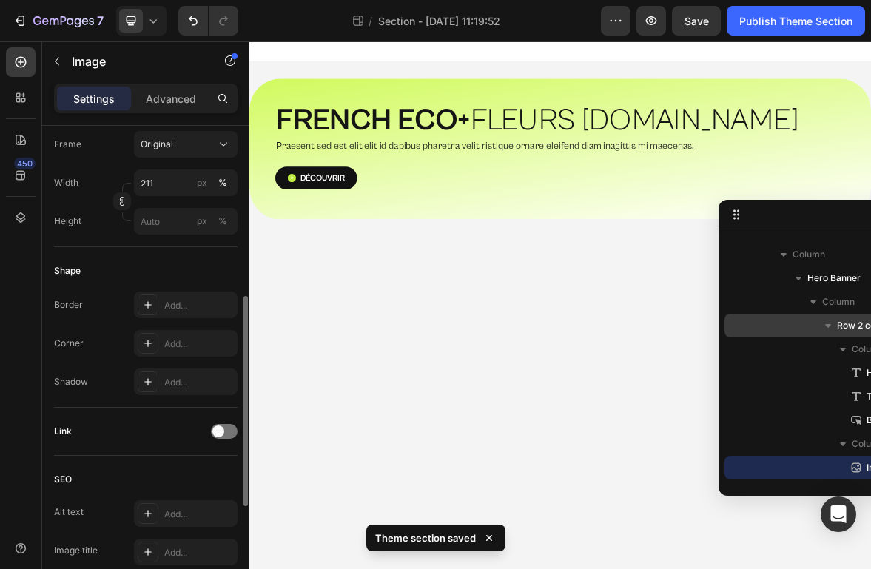
scroll to position [328, 0]
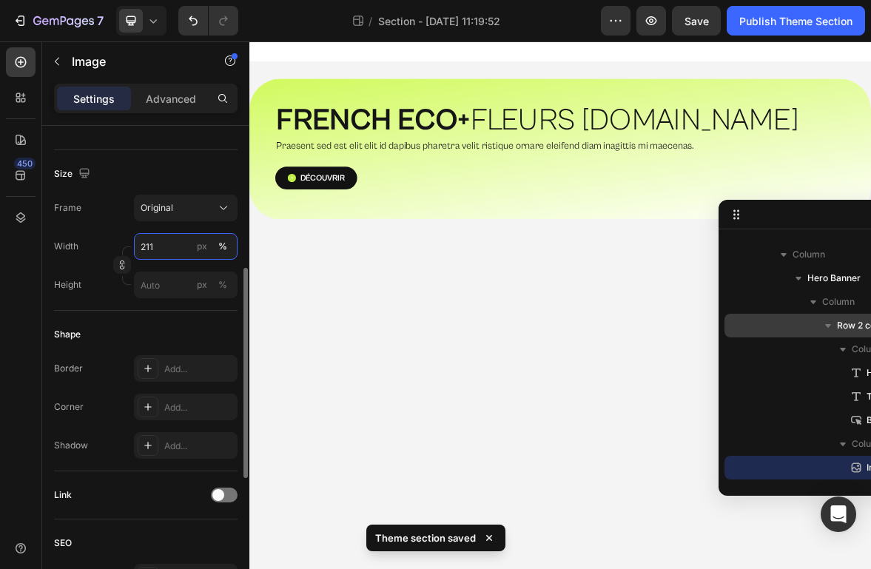
click at [171, 249] on input "211" at bounding box center [186, 246] width 104 height 27
type input "100"
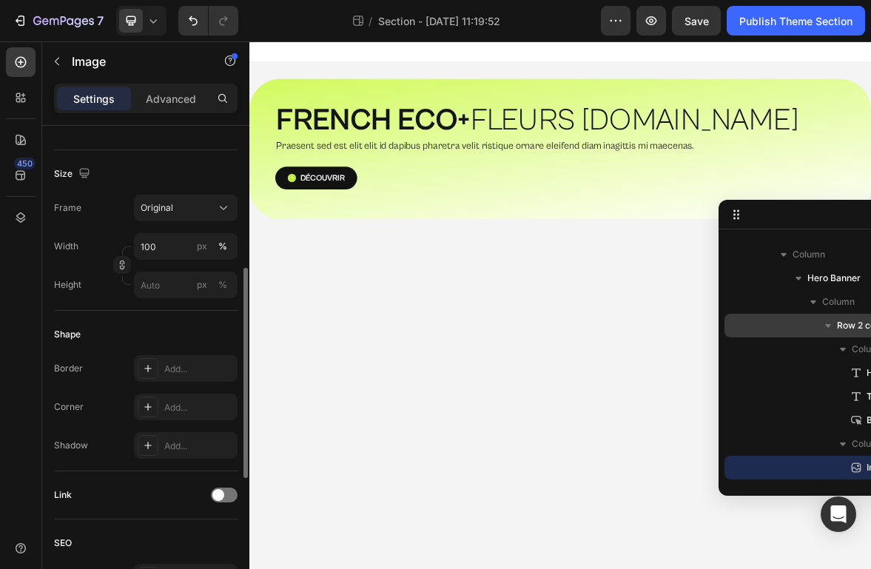
click at [101, 208] on div "Frame Original" at bounding box center [146, 208] width 184 height 27
click at [158, 101] on p "Advanced" at bounding box center [171, 99] width 50 height 16
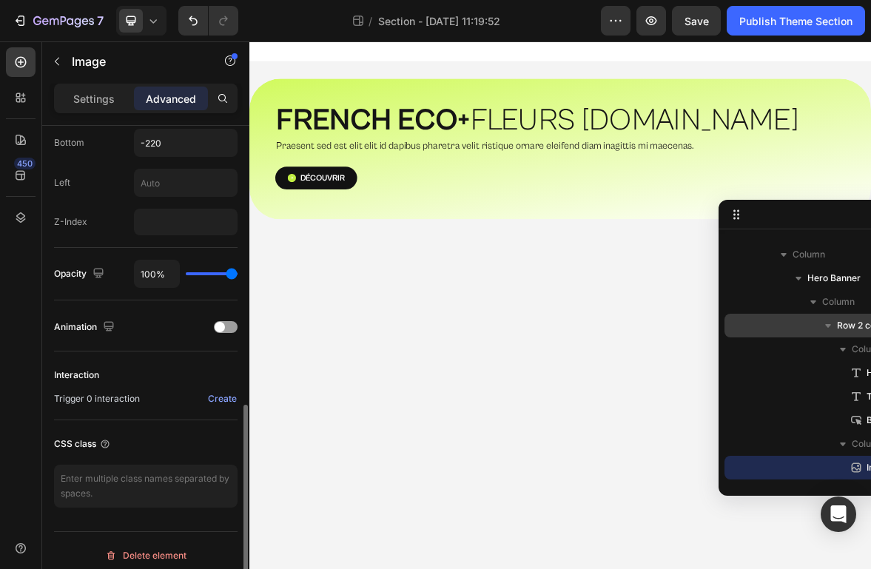
scroll to position [678, 0]
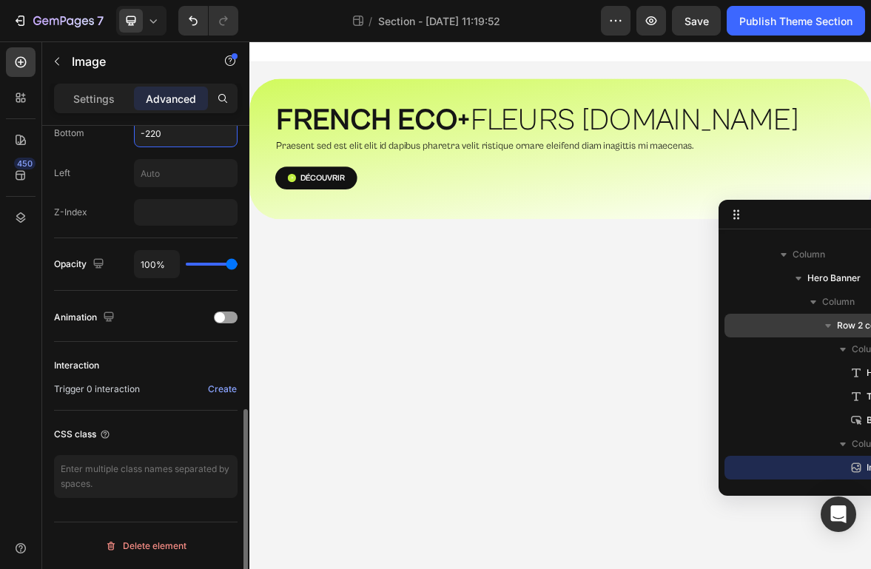
click at [165, 142] on input "-220" at bounding box center [186, 133] width 102 height 27
type input "0"
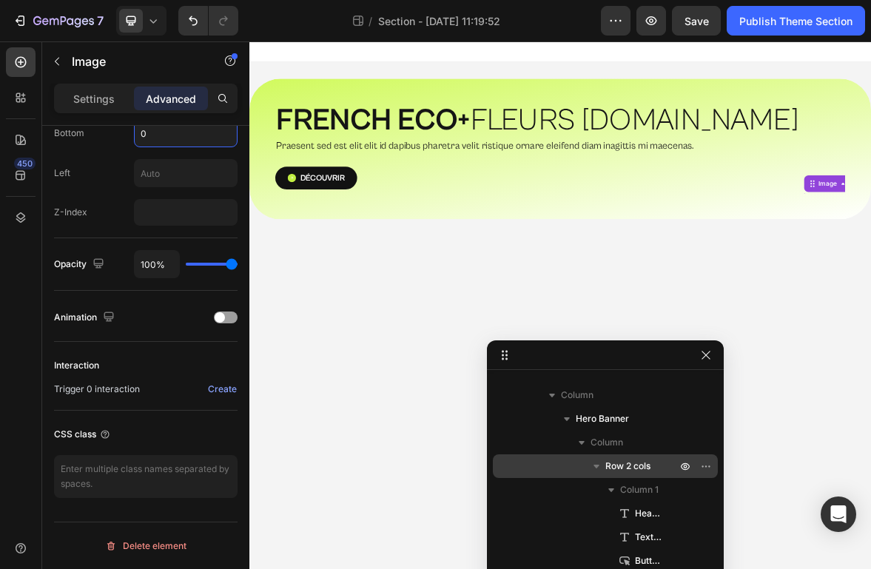
drag, startPoint x: 787, startPoint y: 210, endPoint x: 648, endPoint y: 326, distance: 180.8
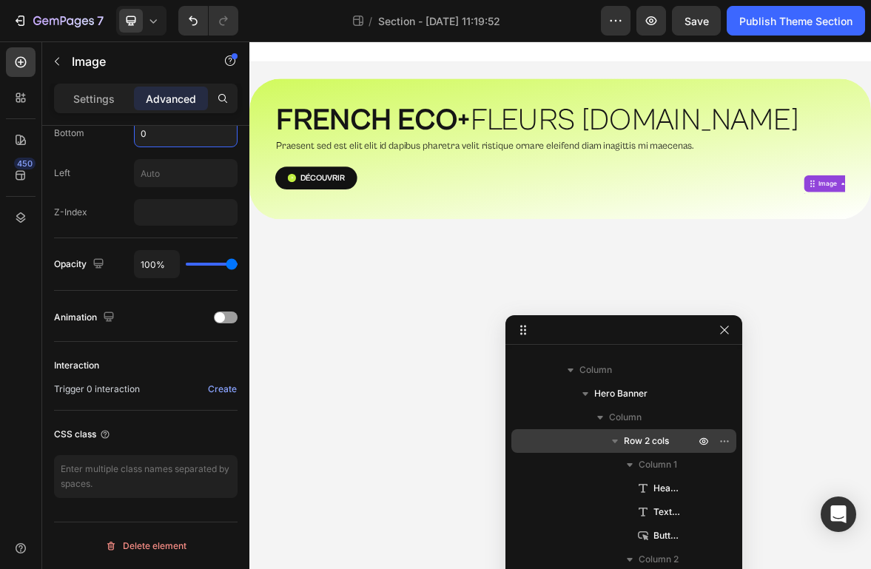
click at [513, 418] on body "⁠⁠⁠⁠⁠⁠⁠ FRENCH ECO+  FLEURS [DOMAIN_NAME] Heading Praesent sed est elit elit id…" at bounding box center [693, 418] width 888 height 754
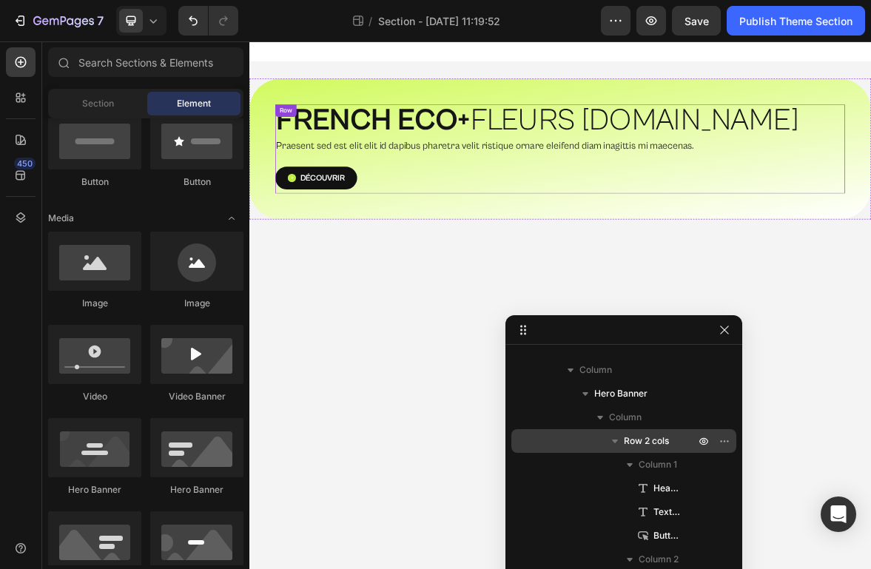
click at [945, 244] on div "⁠⁠⁠⁠⁠⁠⁠ FRENCH ECO+  FLEURS [DOMAIN_NAME] Heading Praesent sed est elit elit id…" at bounding box center [693, 195] width 814 height 127
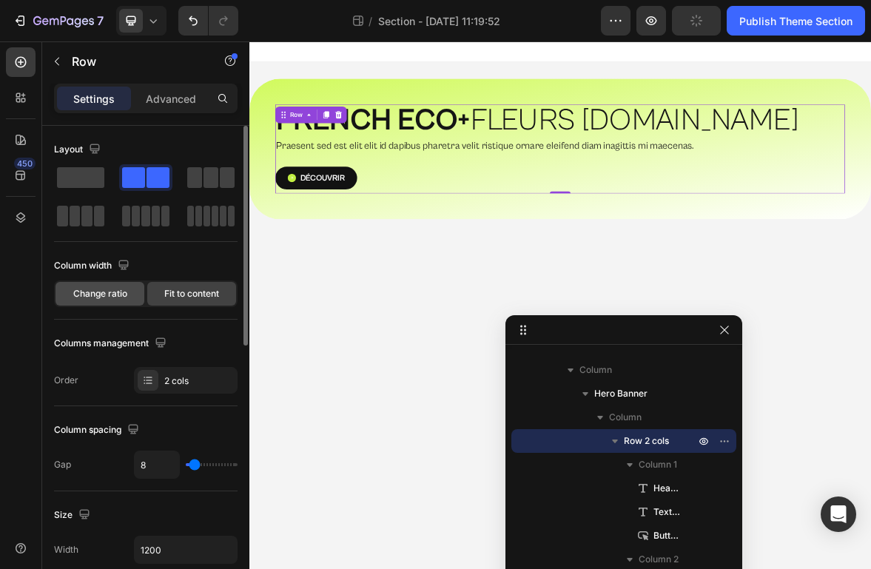
click at [118, 302] on div "Change ratio" at bounding box center [100, 294] width 89 height 24
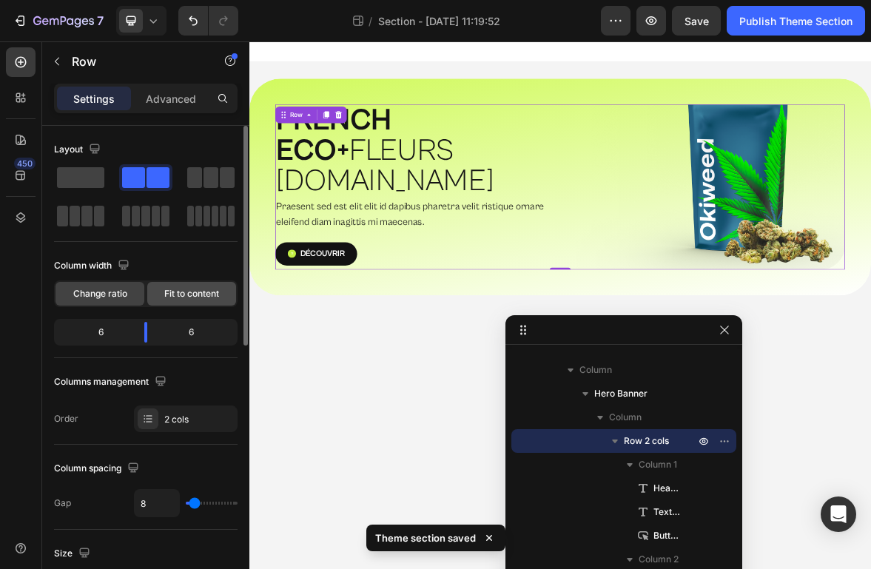
click at [153, 296] on div "Fit to content" at bounding box center [191, 294] width 89 height 24
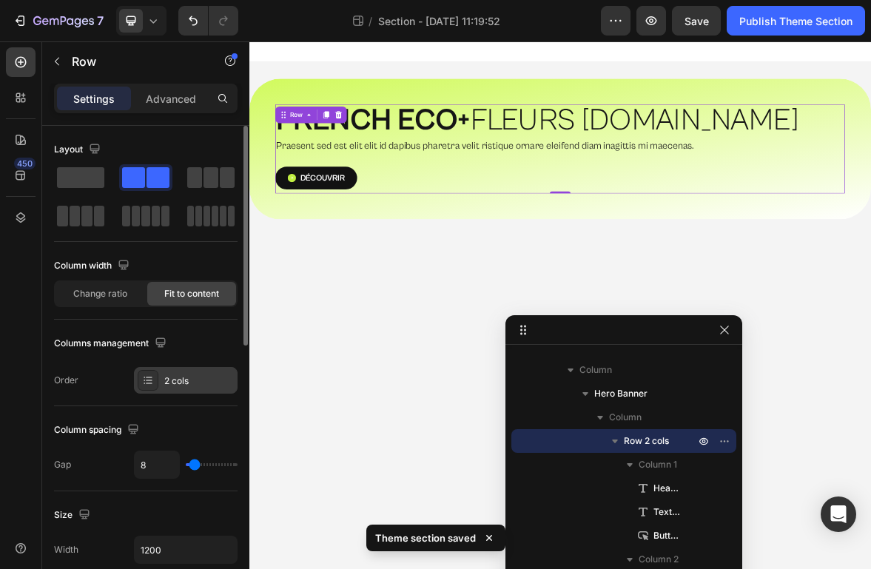
click at [179, 379] on div "2 cols" at bounding box center [199, 380] width 70 height 13
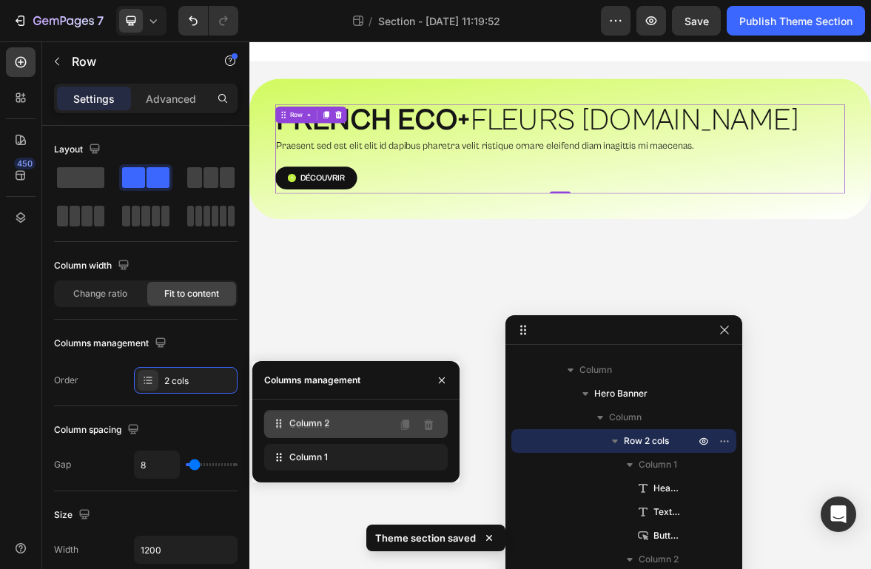
drag, startPoint x: 364, startPoint y: 458, endPoint x: 364, endPoint y: 423, distance: 34.8
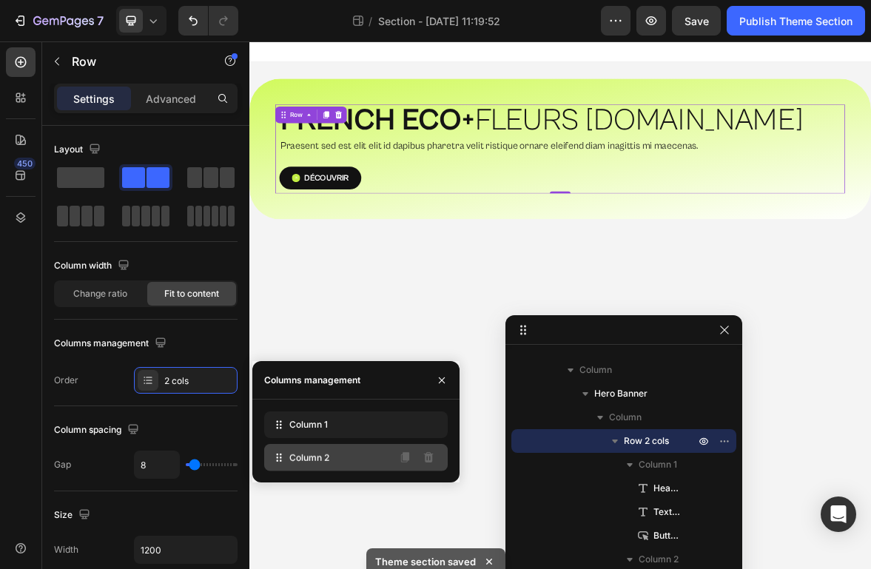
drag, startPoint x: 364, startPoint y: 423, endPoint x: 363, endPoint y: 458, distance: 34.8
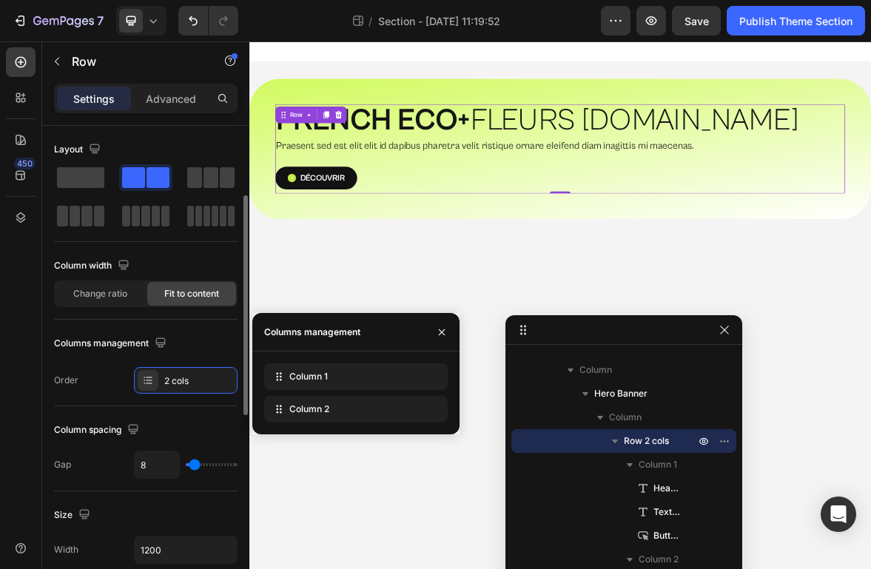
scroll to position [129, 0]
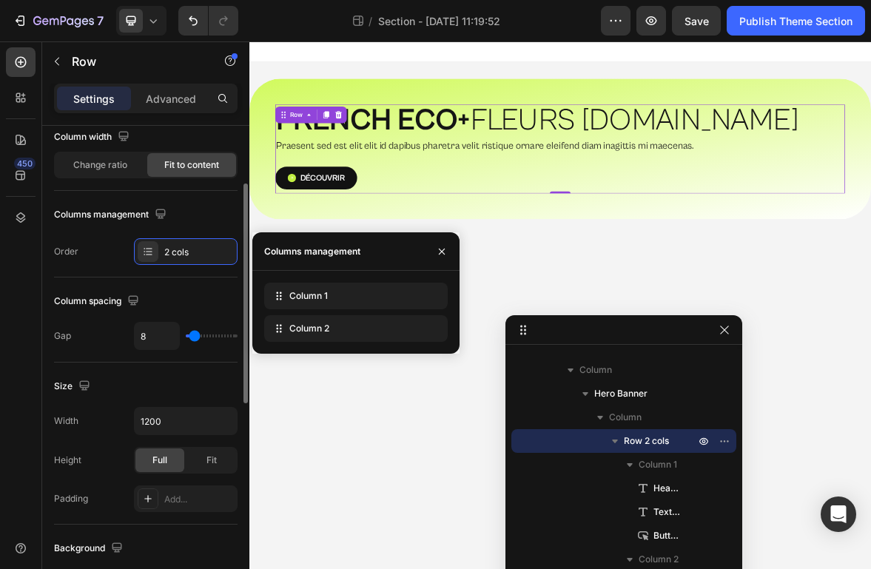
type input "13"
type input "35"
type input "73"
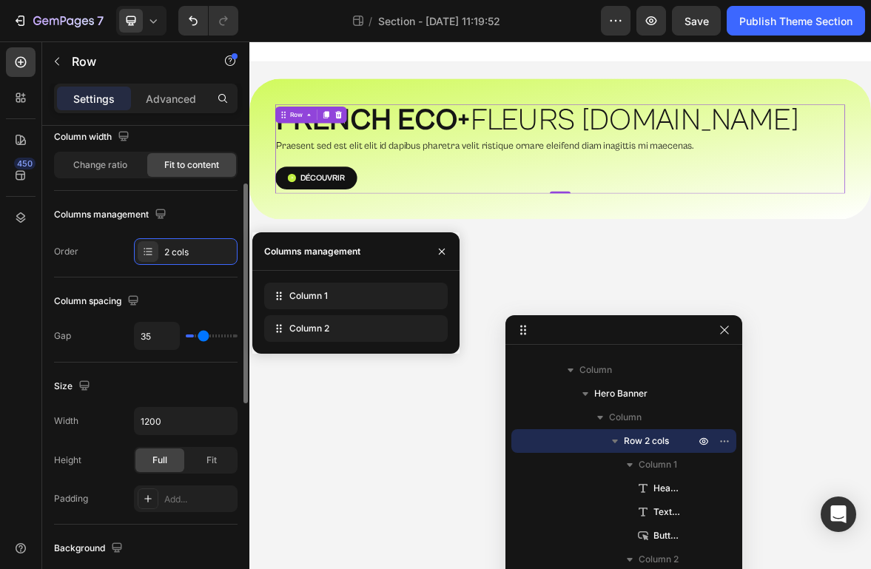
type input "73"
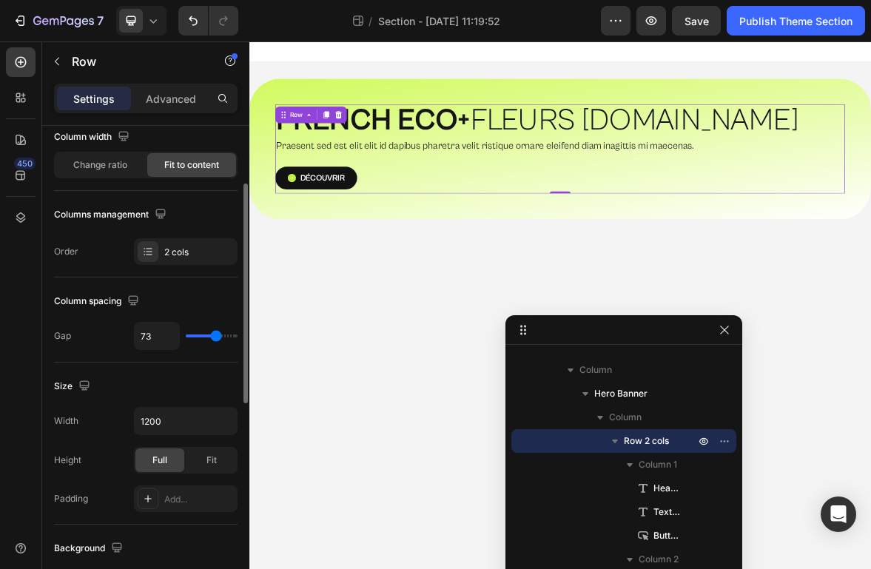
type input "114"
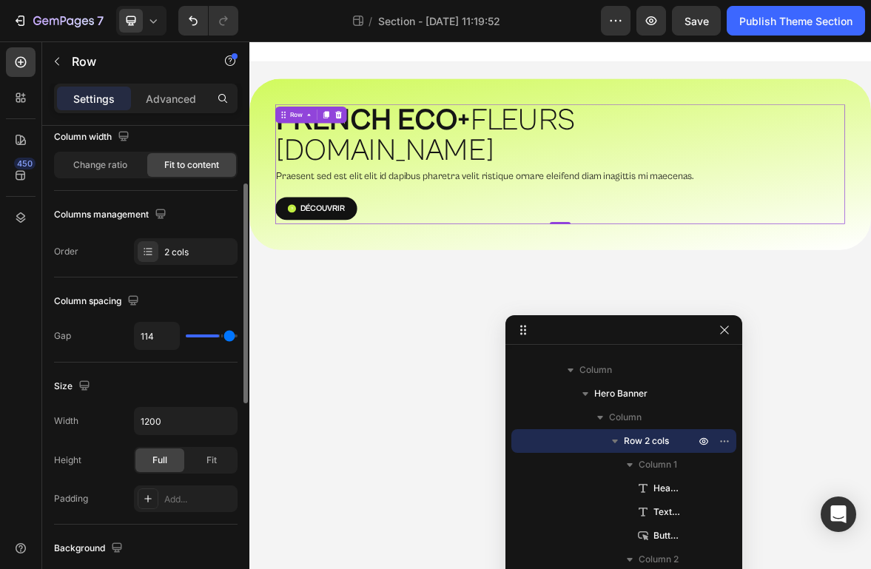
type input "120"
drag, startPoint x: 193, startPoint y: 335, endPoint x: 249, endPoint y: 335, distance: 56.2
type input "120"
click at [238, 335] on input "range" at bounding box center [212, 336] width 52 height 3
drag, startPoint x: 225, startPoint y: 333, endPoint x: 131, endPoint y: 332, distance: 94.0
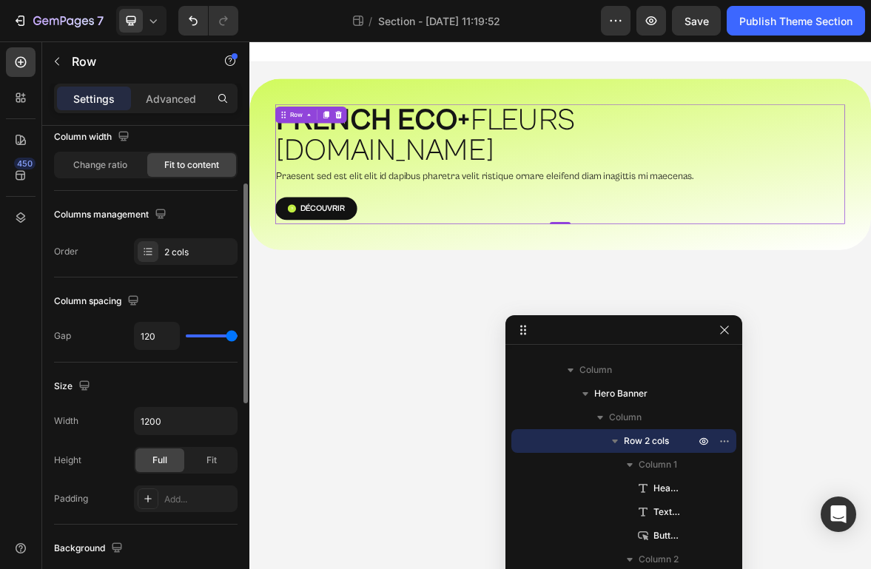
click at [131, 332] on div "Gap 120" at bounding box center [146, 336] width 184 height 28
click at [237, 343] on div "120" at bounding box center [186, 336] width 104 height 28
type input "119"
type input "110"
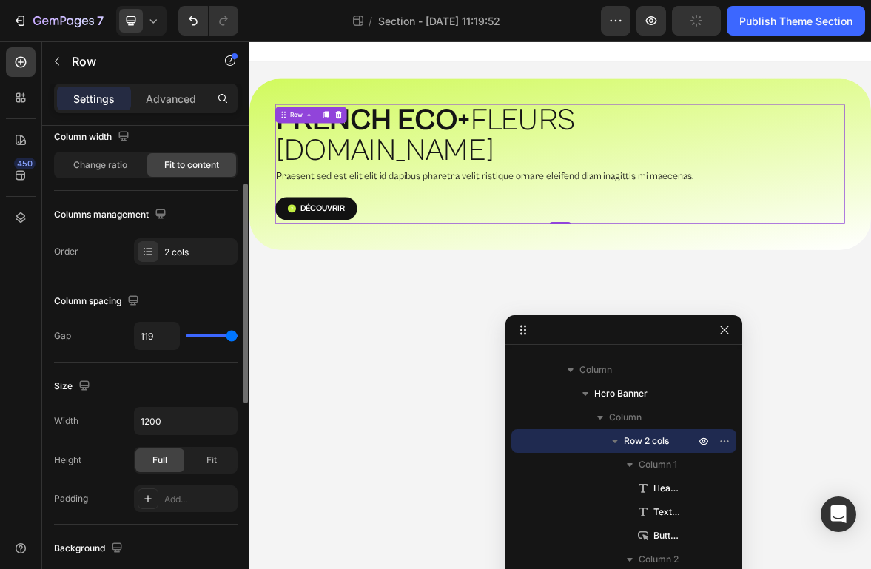
type input "110"
type input "98"
type input "89"
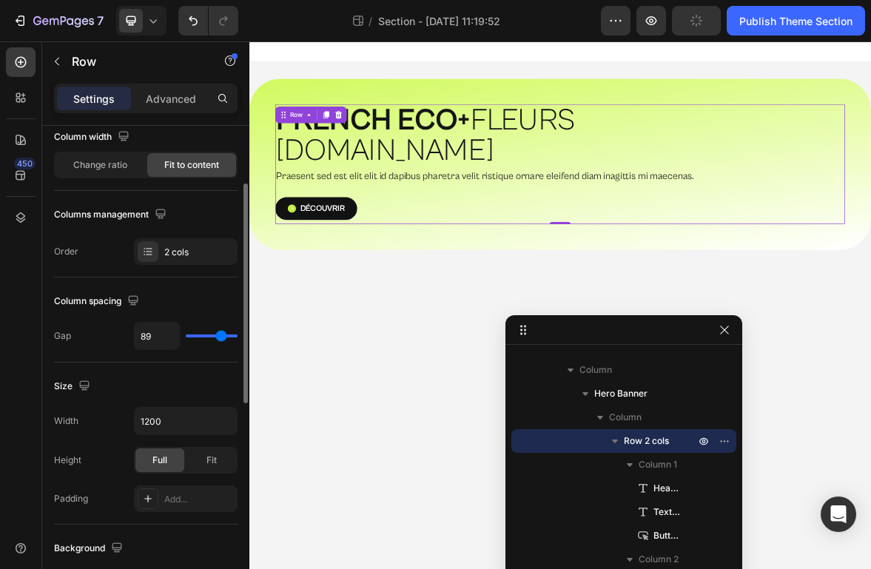
type input "82"
type input "78"
type input "75"
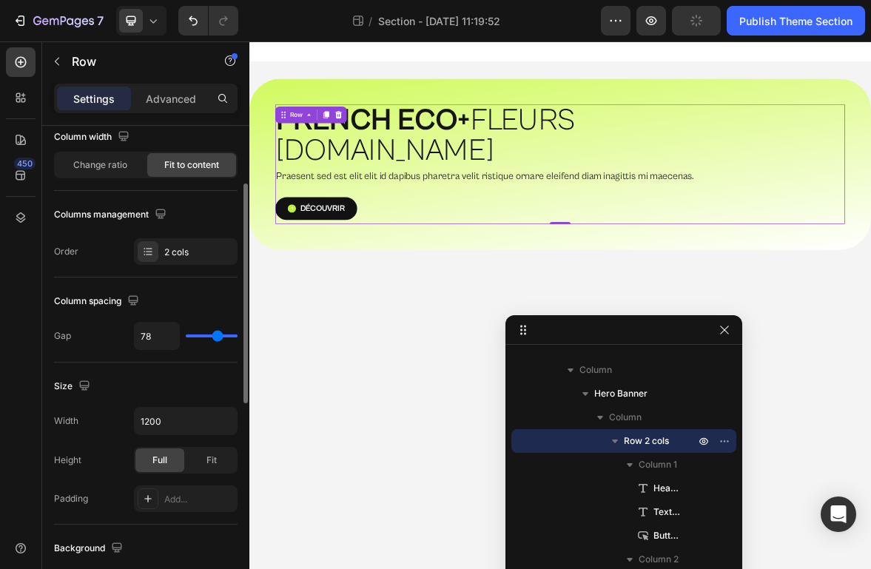
type input "75"
type input "72"
type input "70"
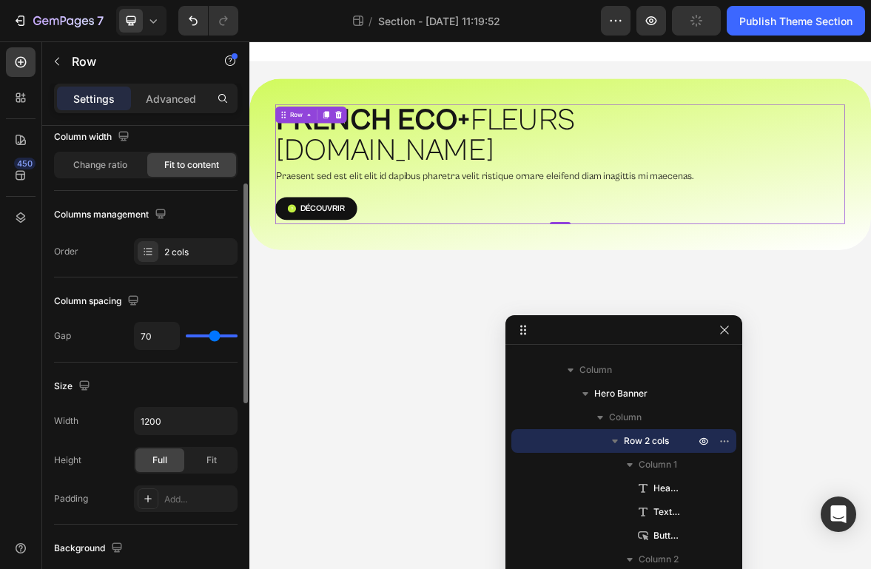
type input "68"
type input "67"
type input "66"
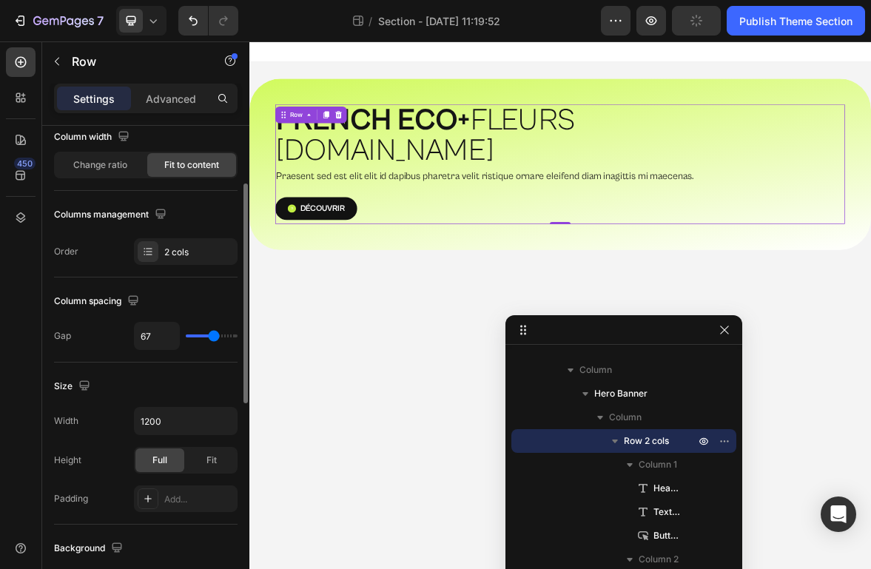
type input "66"
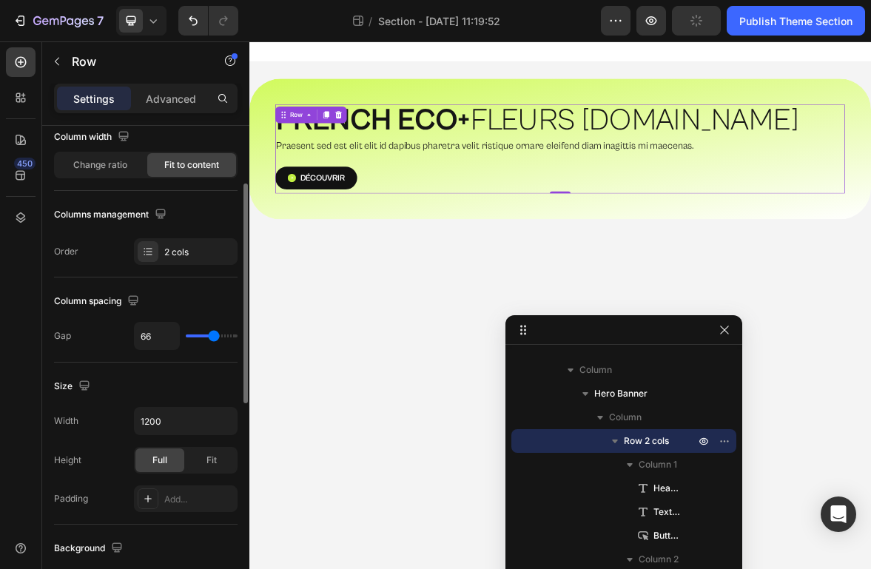
type input "64"
type input "62"
type input "58"
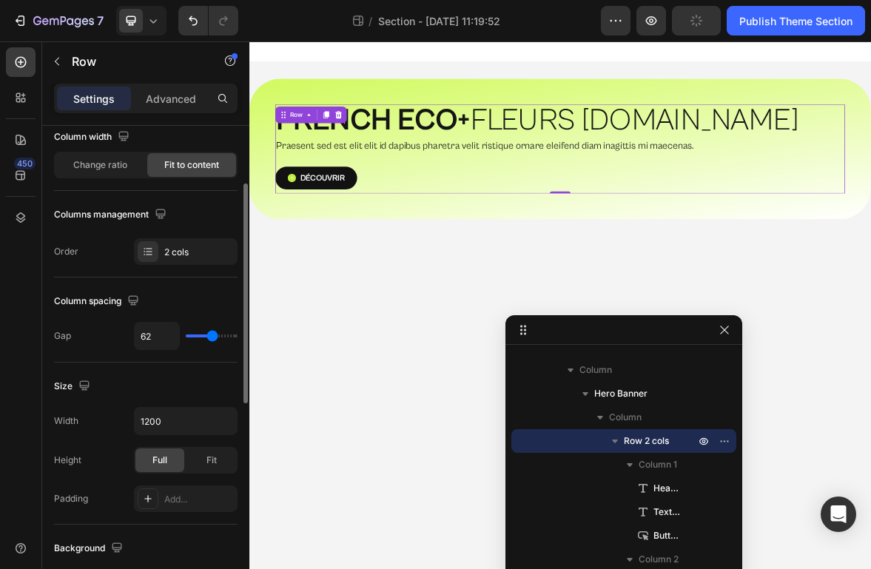
type input "58"
type input "55"
type input "53"
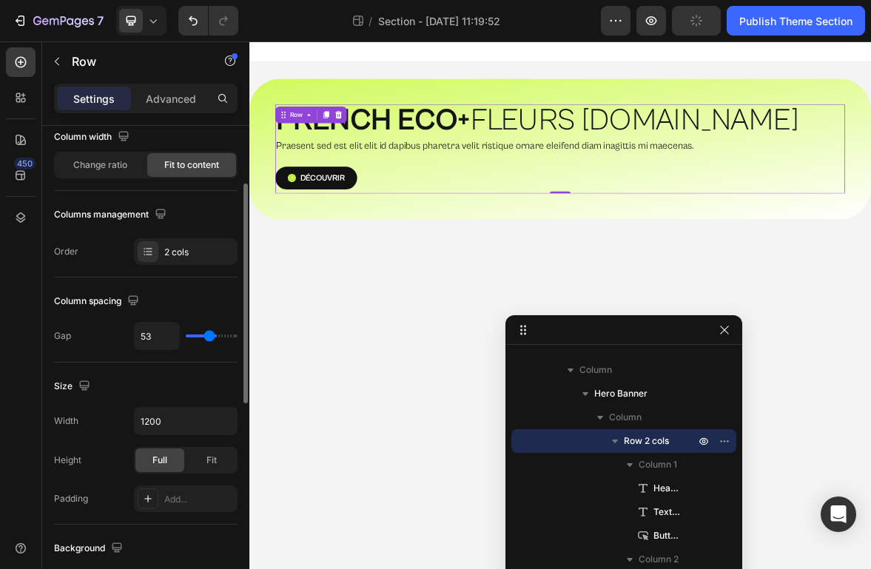
type input "50"
type input "46"
type input "41"
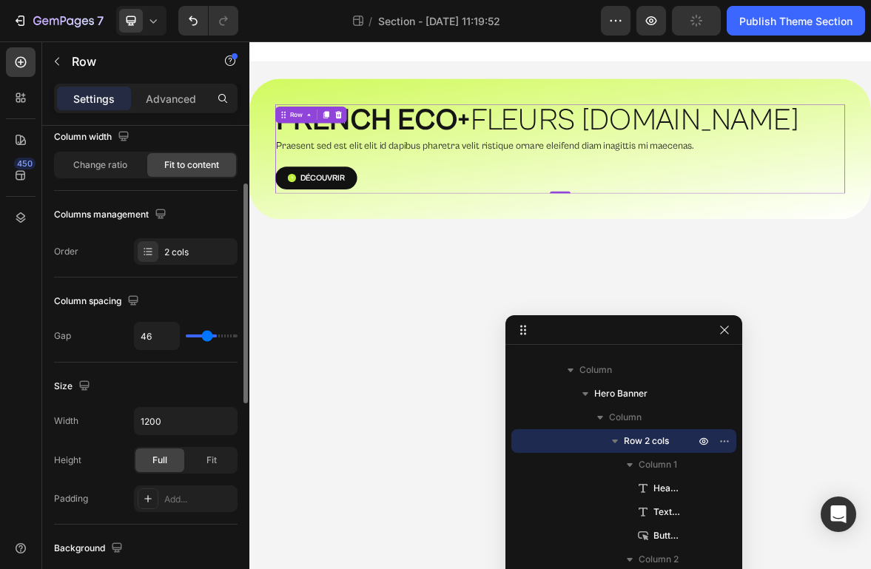
type input "41"
type input "36"
type input "32"
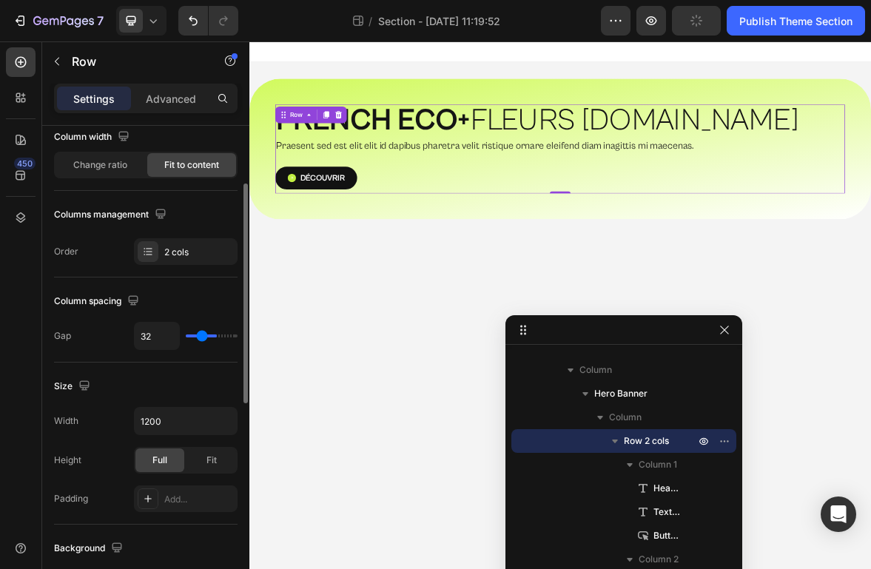
type input "30"
type input "29"
type input "28"
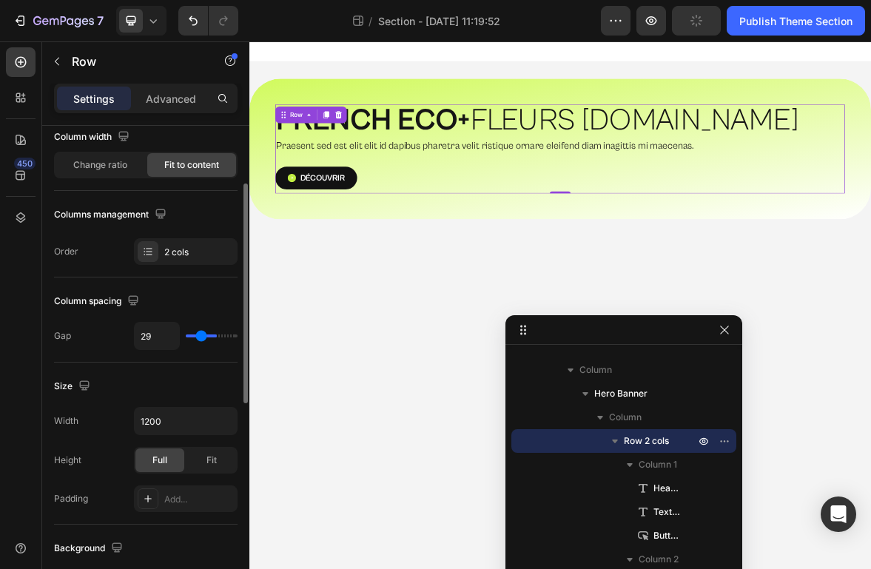
type input "28"
type input "27"
type input "26"
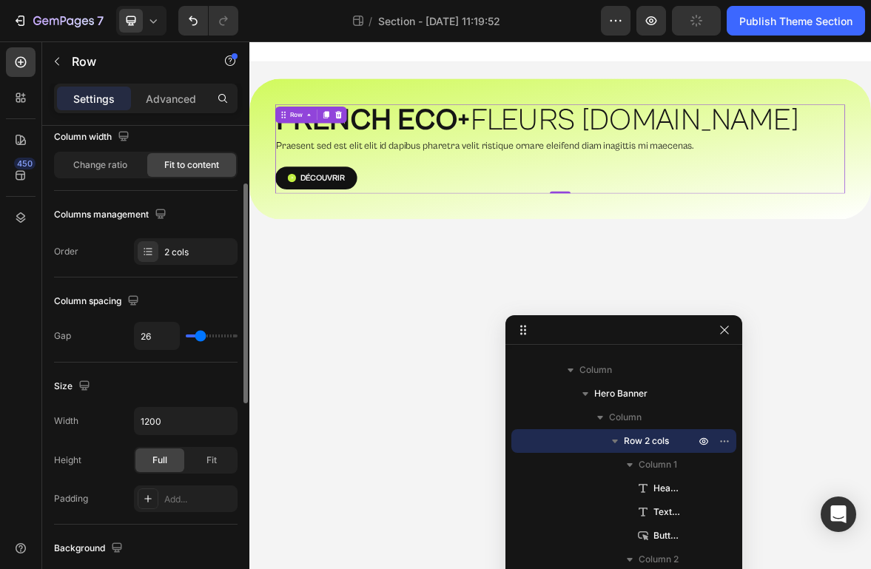
type input "25"
type input "24"
type input "22"
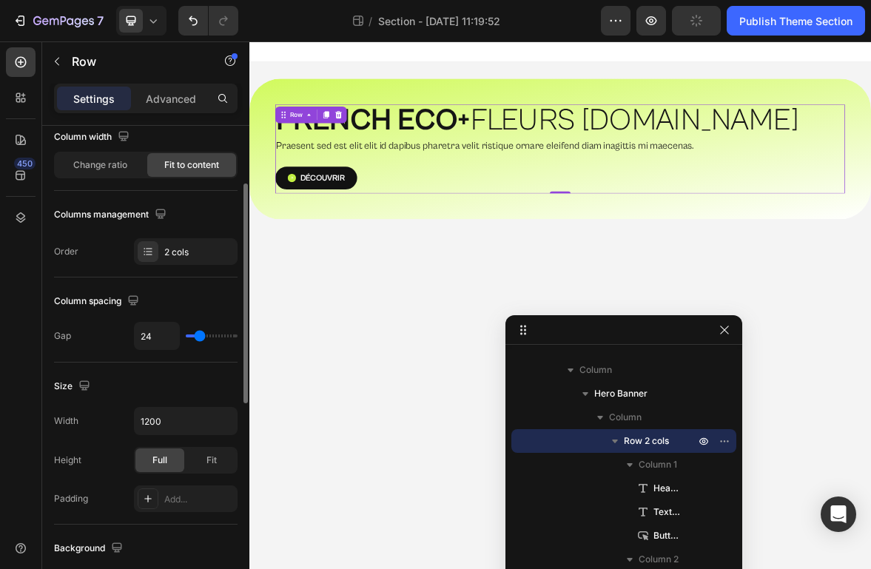
type input "22"
type input "21"
type input "20"
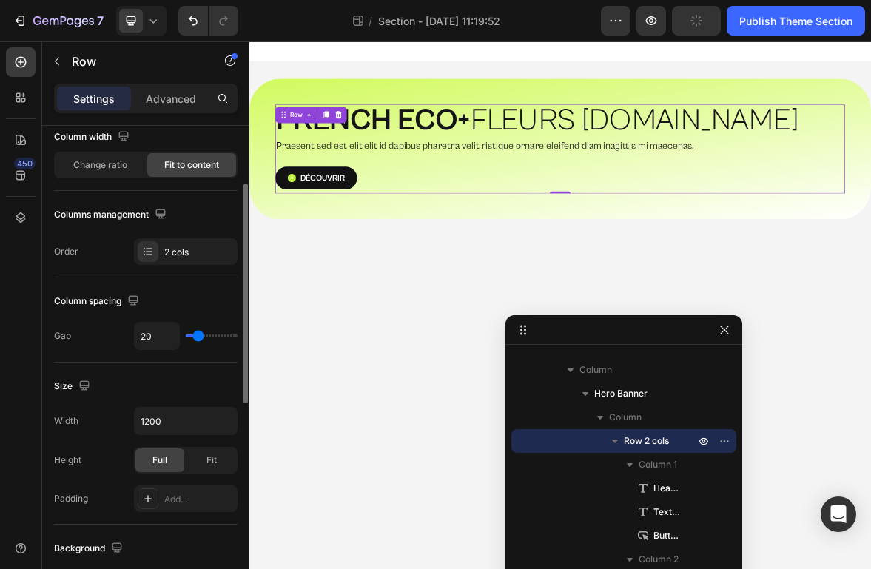
type input "19"
type input "18"
type input "17"
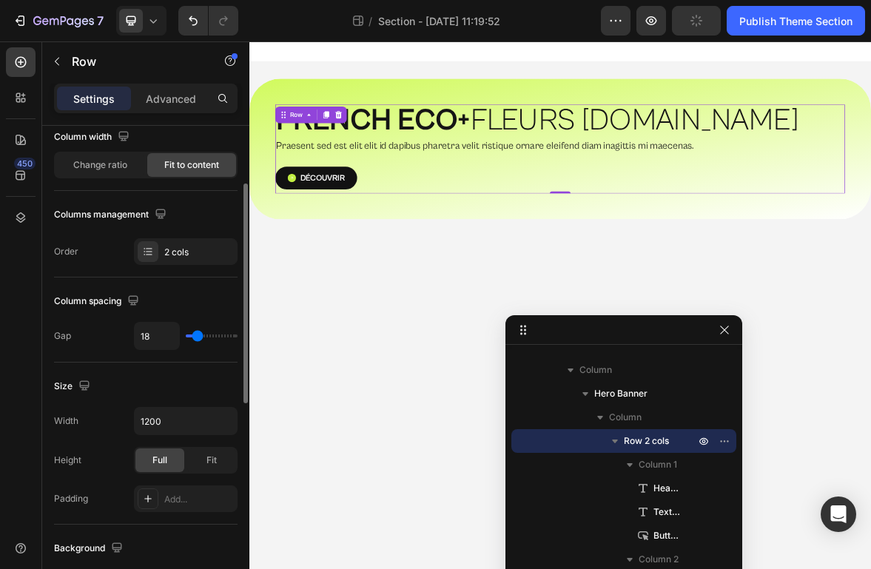
type input "17"
type input "16"
type input "15"
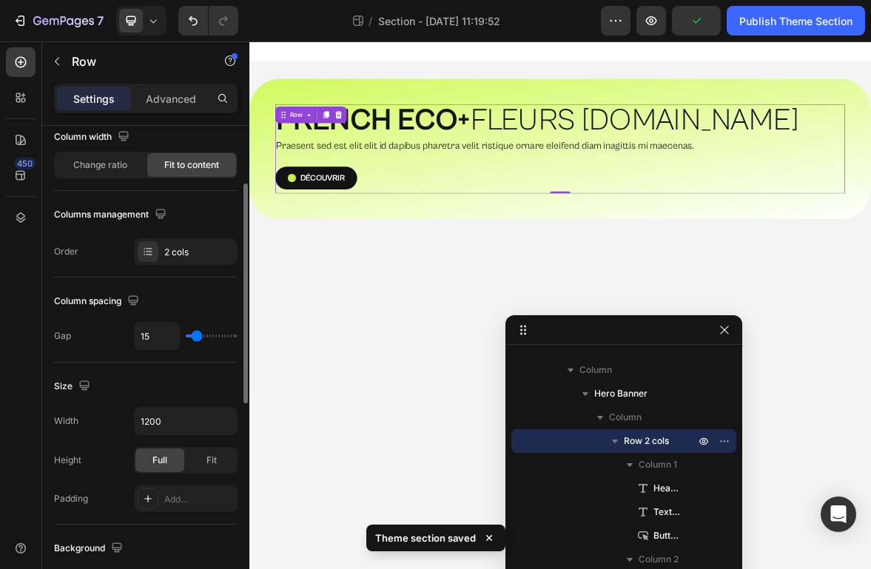
type input "14"
type input "13"
drag, startPoint x: 232, startPoint y: 339, endPoint x: 194, endPoint y: 338, distance: 38.5
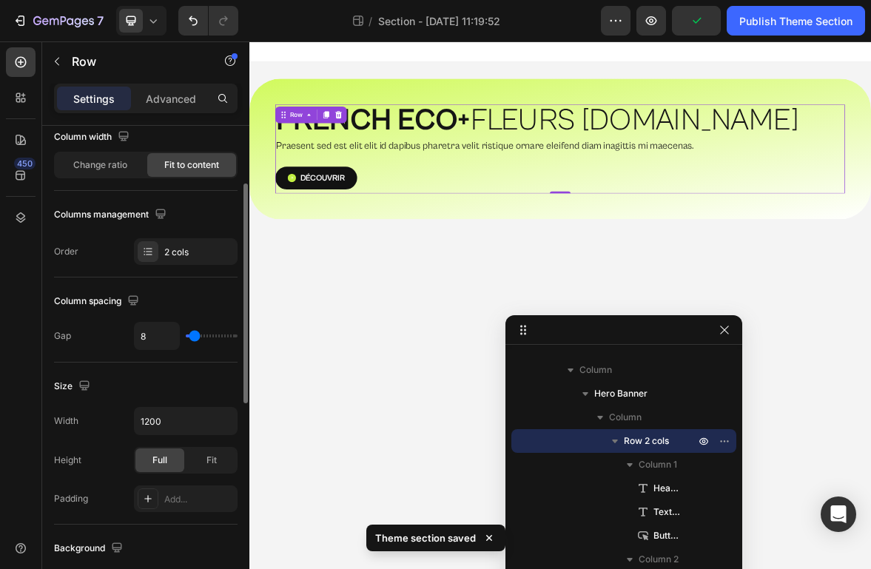
click at [194, 337] on input "range" at bounding box center [212, 336] width 52 height 3
click at [101, 389] on div "Size" at bounding box center [146, 386] width 184 height 24
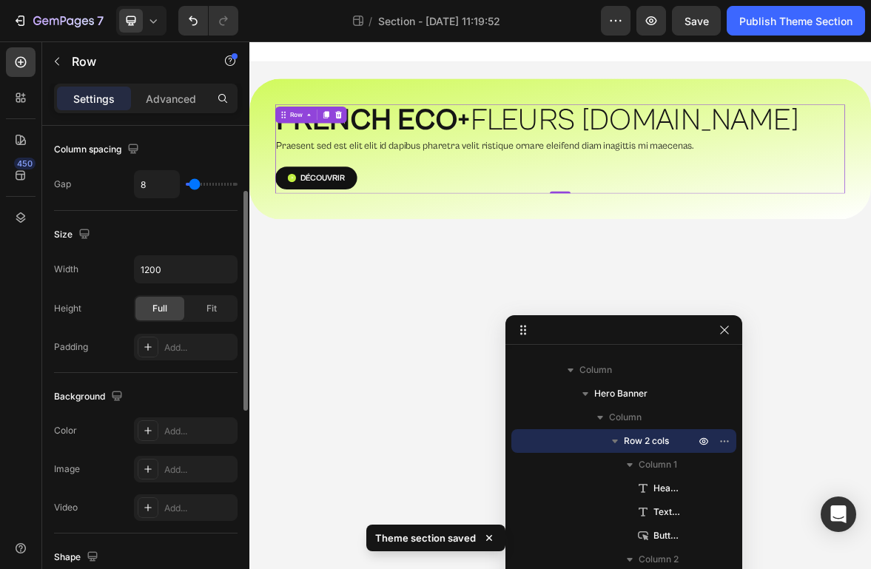
scroll to position [282, 0]
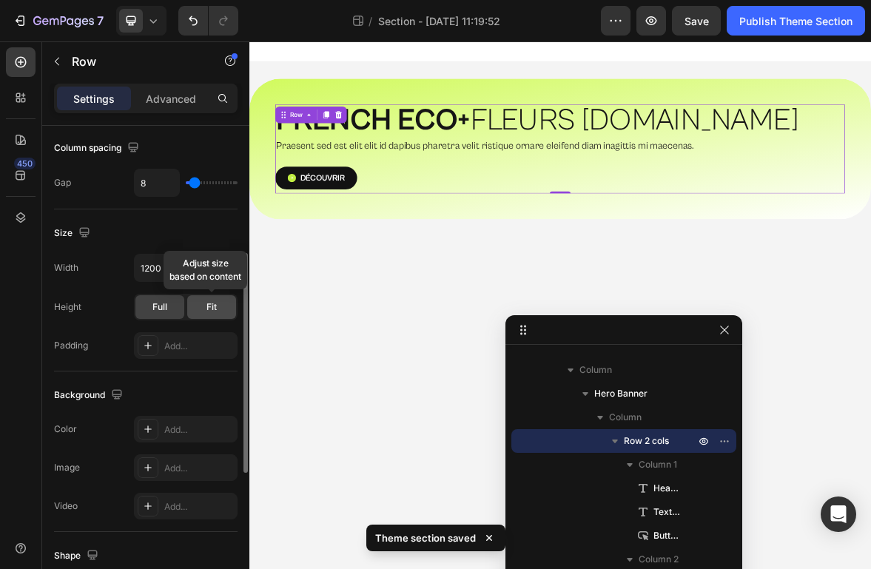
click at [202, 307] on div "Fit" at bounding box center [211, 307] width 49 height 24
click at [149, 312] on div "Full" at bounding box center [159, 307] width 49 height 24
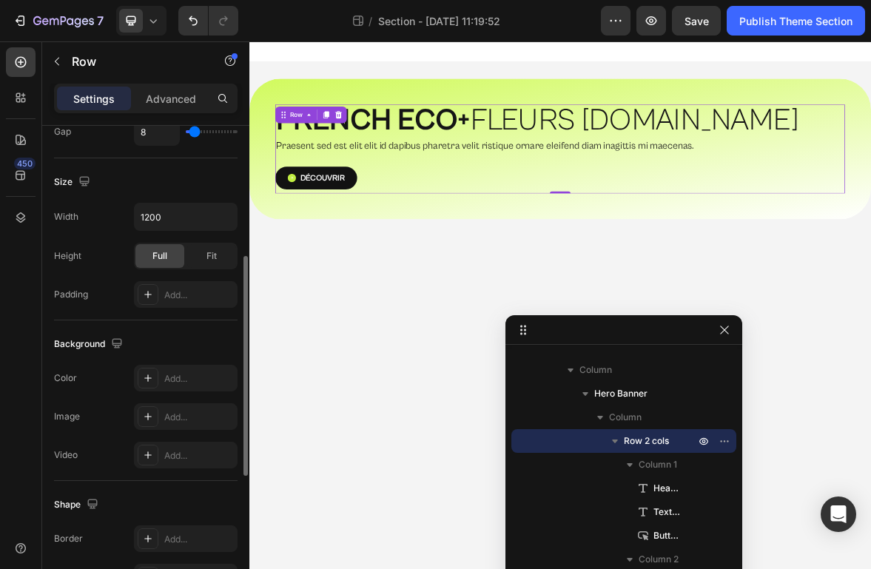
scroll to position [319, 0]
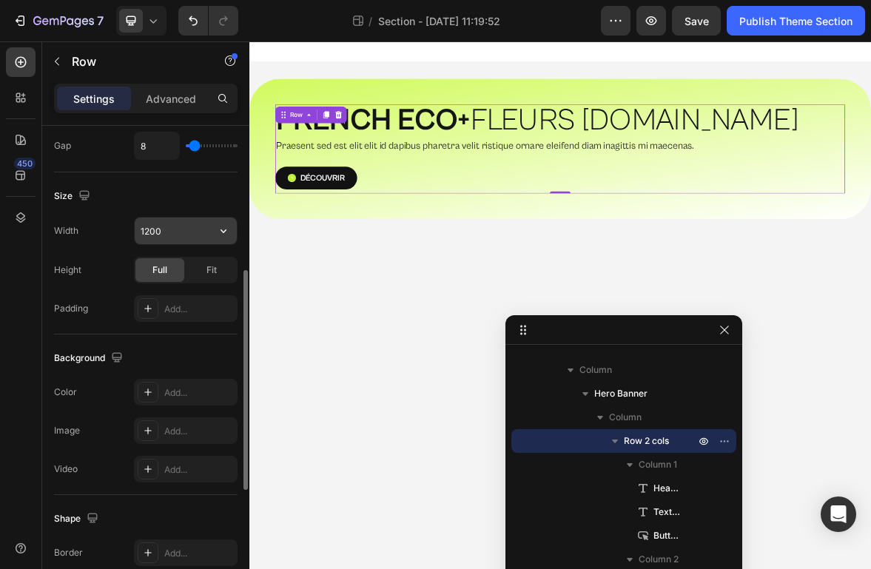
click at [175, 232] on input "1200" at bounding box center [186, 231] width 102 height 27
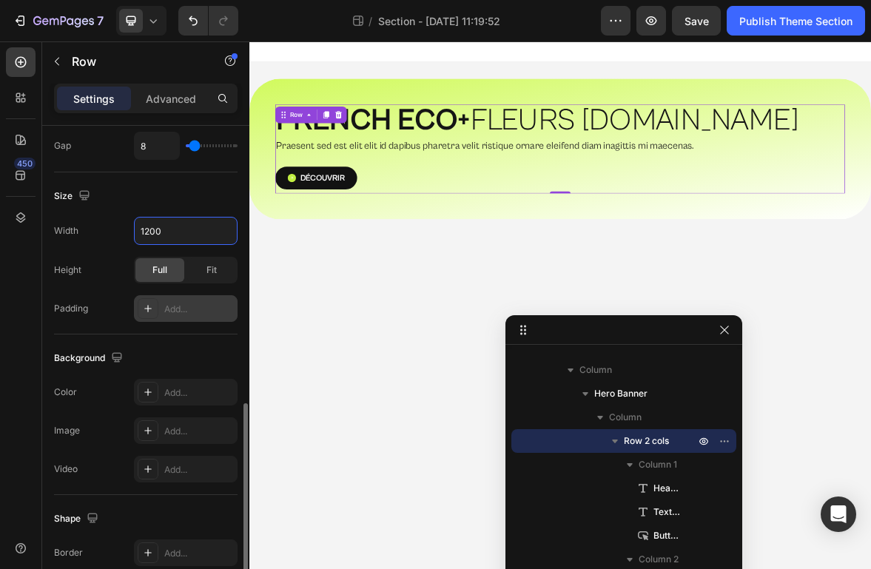
scroll to position [586, 0]
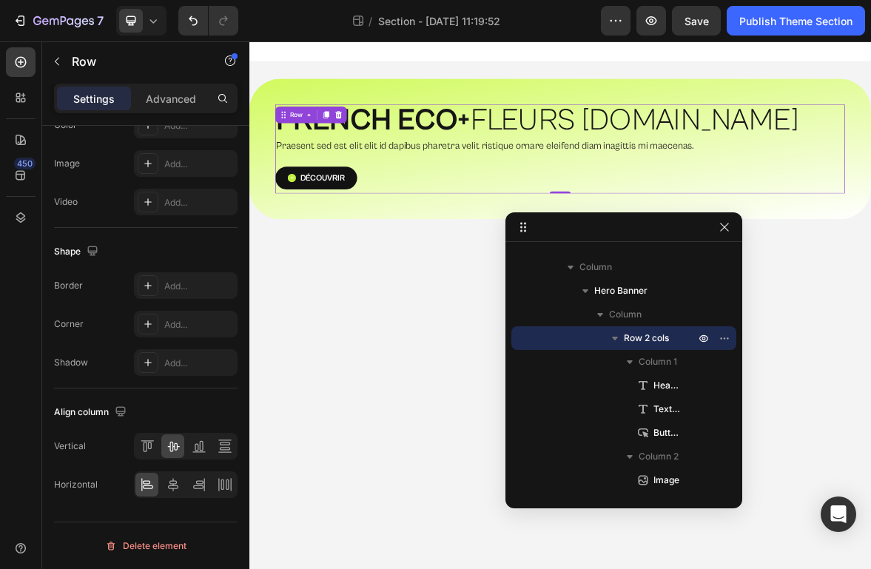
drag, startPoint x: 657, startPoint y: 323, endPoint x: 657, endPoint y: 209, distance: 114.7
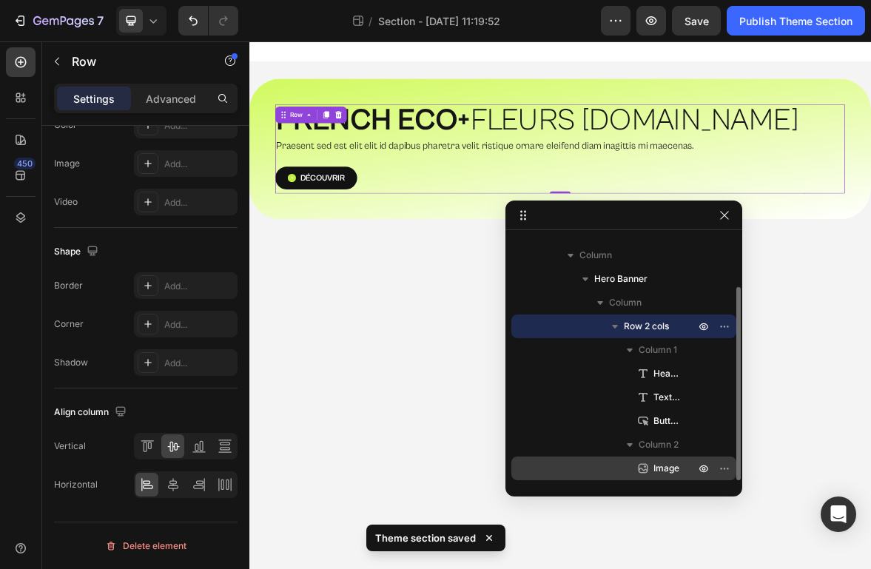
click at [662, 459] on div "Image" at bounding box center [623, 469] width 213 height 24
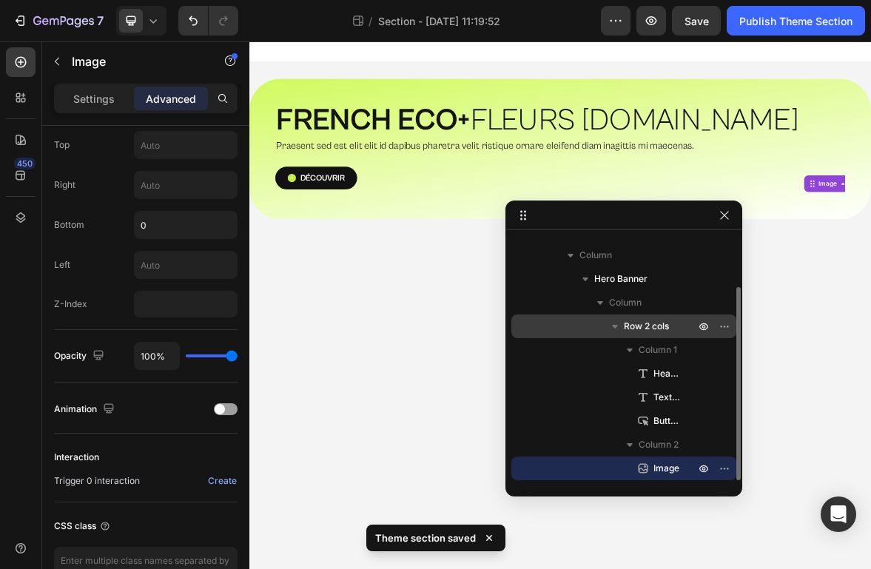
scroll to position [0, 0]
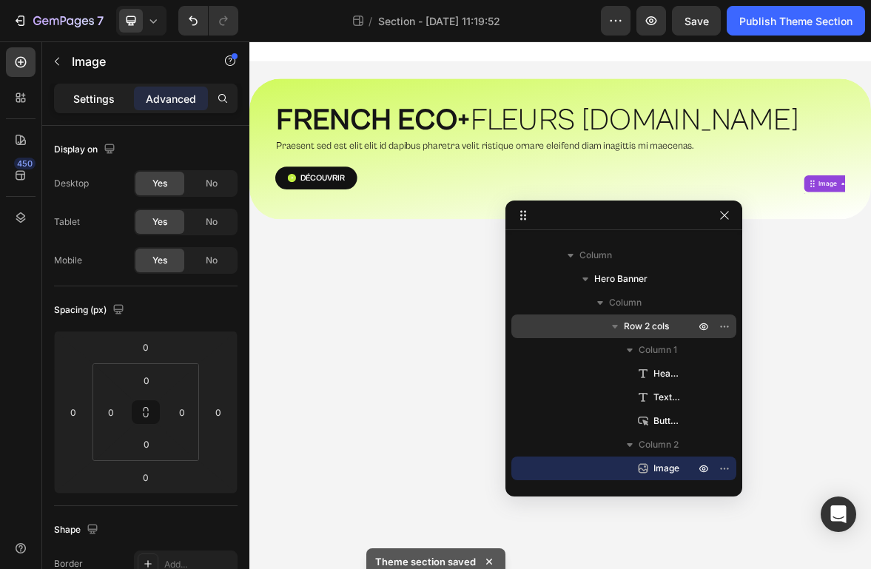
click at [111, 96] on p "Settings" at bounding box center [93, 99] width 41 height 16
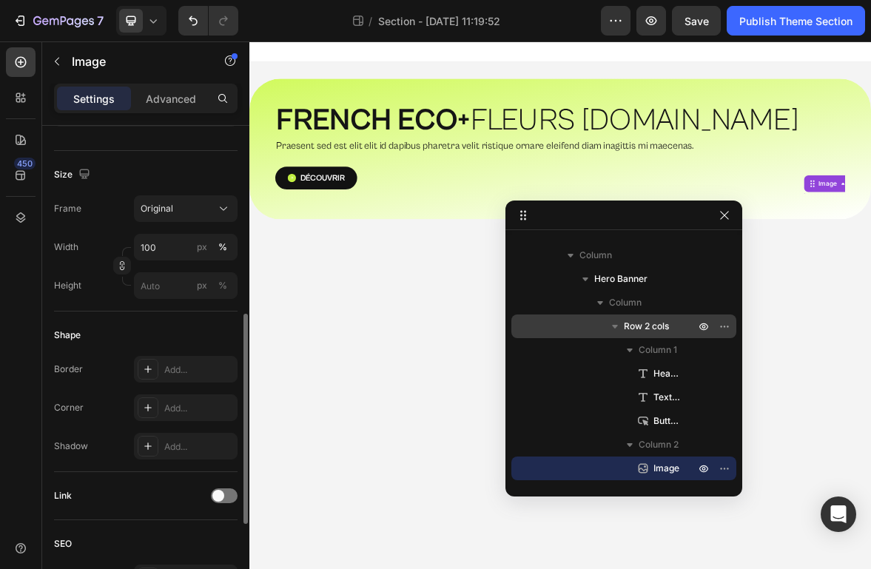
scroll to position [362, 0]
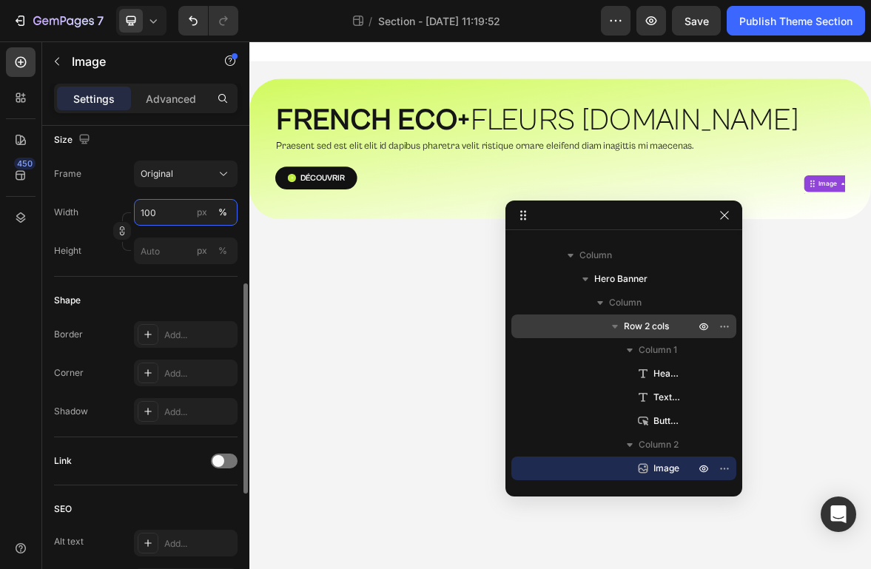
click at [167, 220] on input "100" at bounding box center [186, 212] width 104 height 27
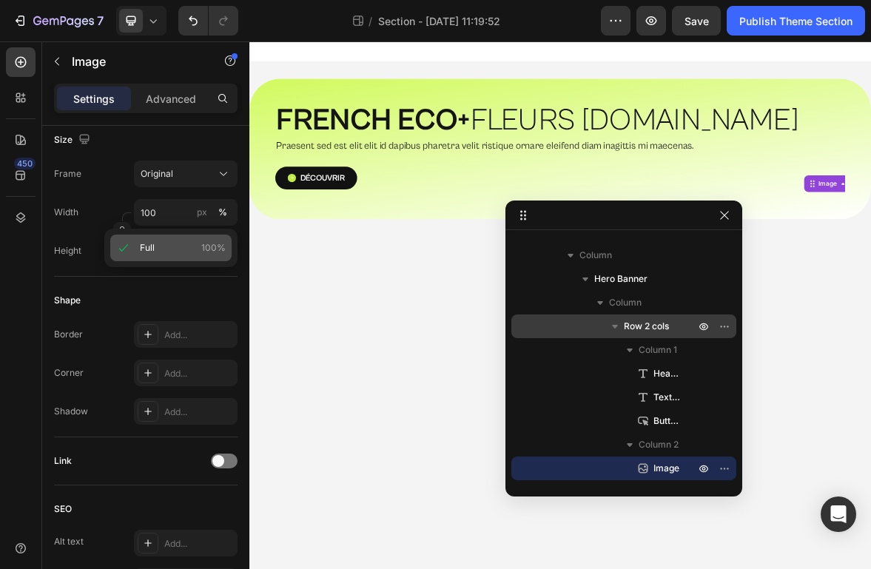
click at [152, 250] on span "Full" at bounding box center [147, 247] width 15 height 13
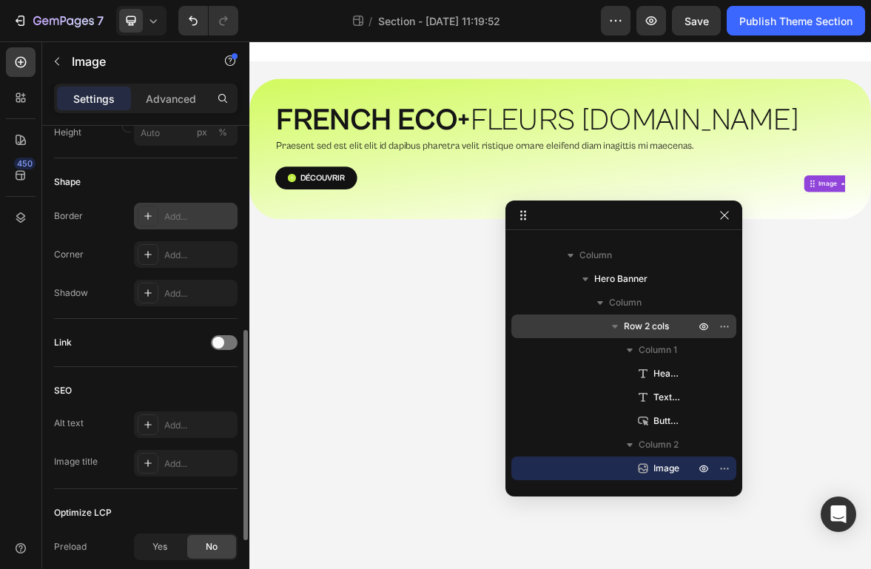
scroll to position [483, 0]
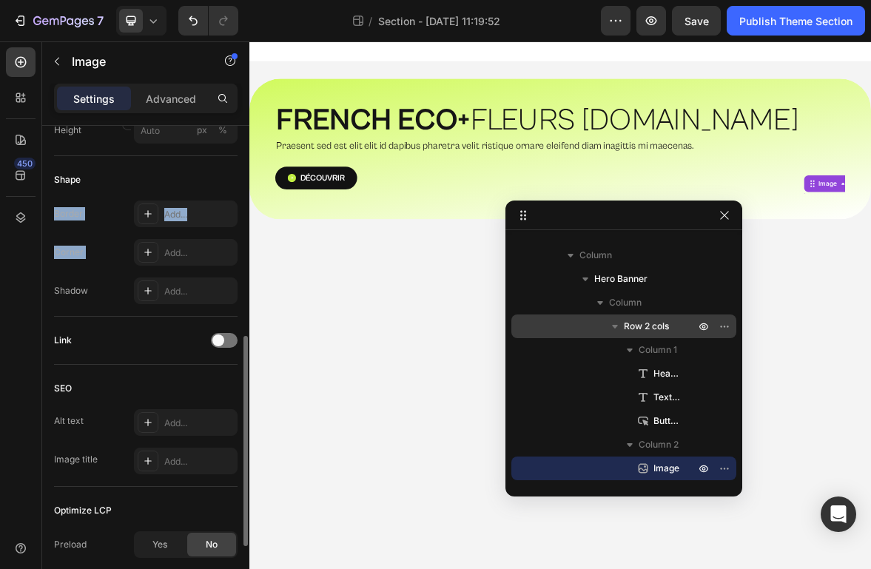
drag, startPoint x: 169, startPoint y: 196, endPoint x: 168, endPoint y: 179, distance: 17.0
click at [168, 179] on div "Shape Border Add... Corner Add... Shadow Add..." at bounding box center [146, 236] width 184 height 161
click at [67, 304] on div "Shape Border Add... Corner Add... Shadow Add..." at bounding box center [146, 236] width 184 height 161
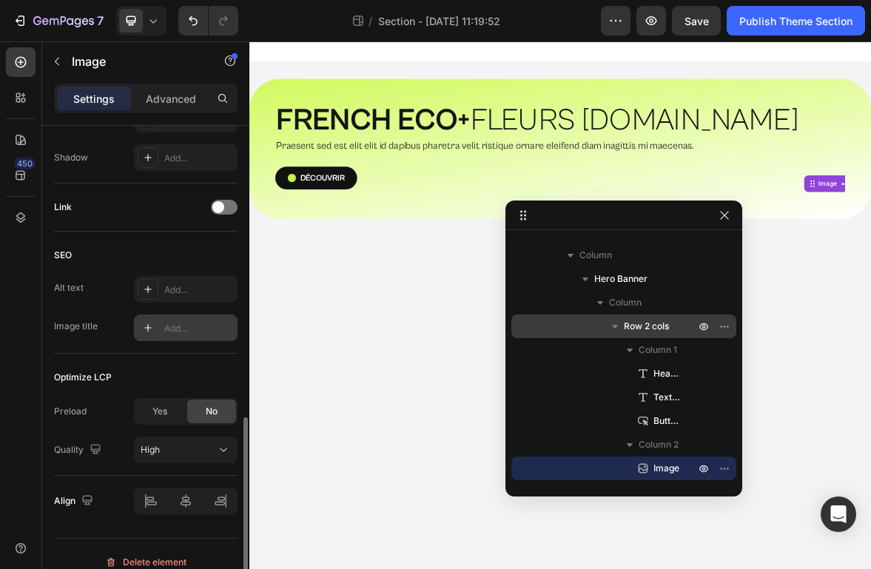
scroll to position [632, 0]
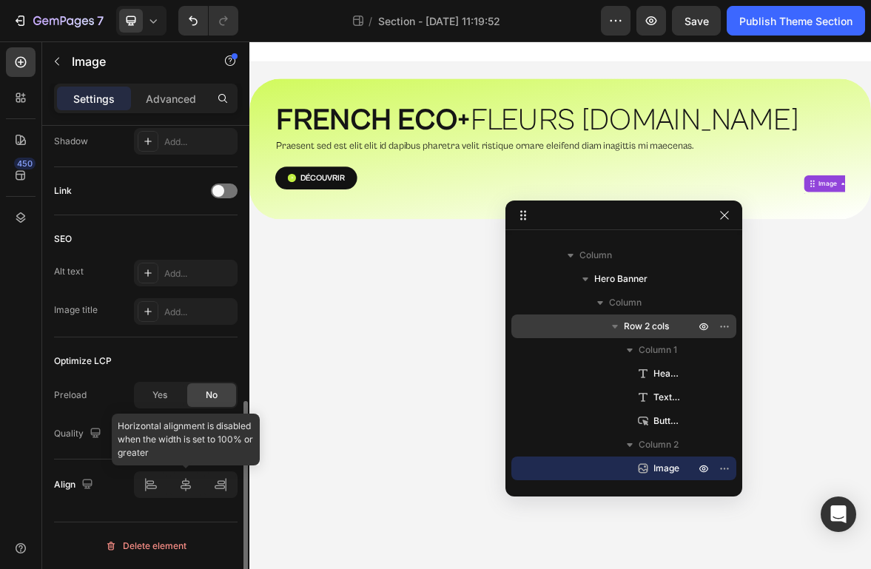
click at [151, 491] on div at bounding box center [186, 484] width 104 height 27
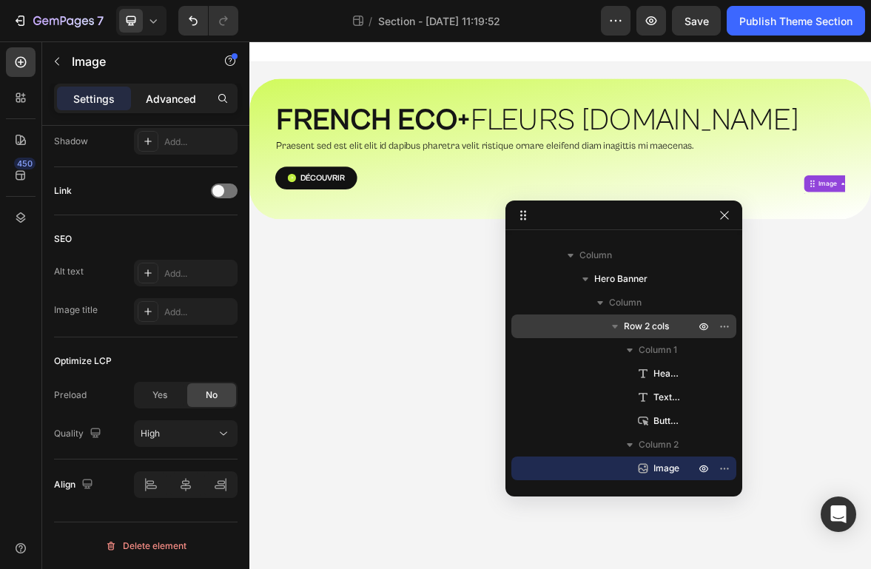
click at [152, 92] on p "Advanced" at bounding box center [171, 99] width 50 height 16
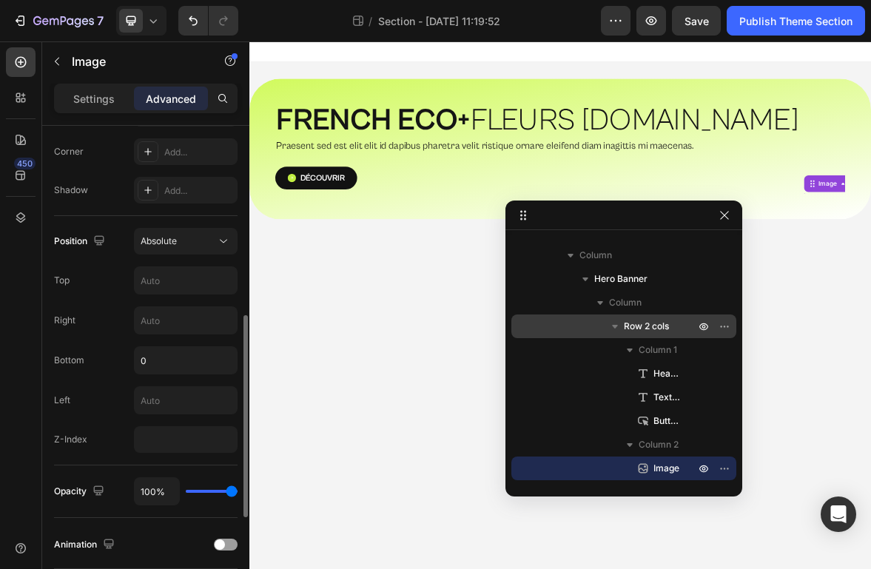
scroll to position [454, 0]
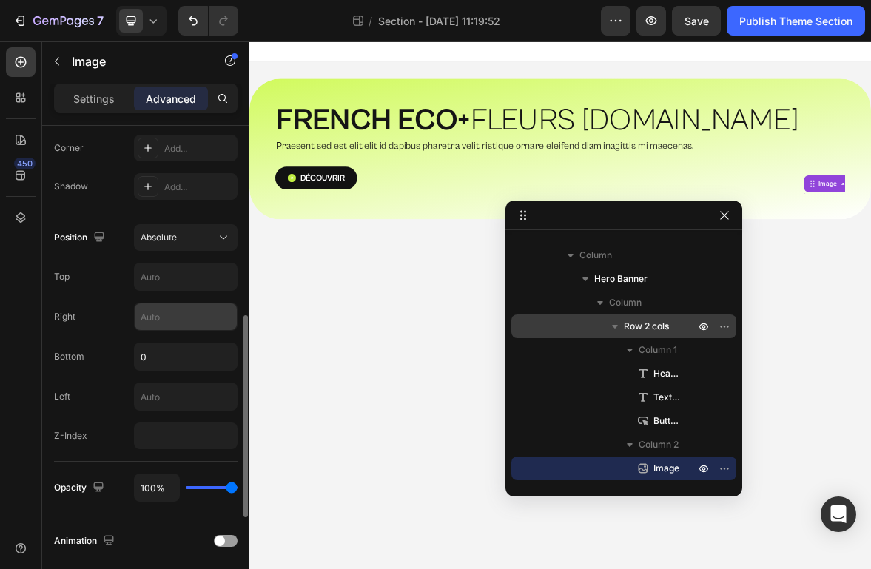
click at [180, 326] on input "text" at bounding box center [186, 316] width 102 height 27
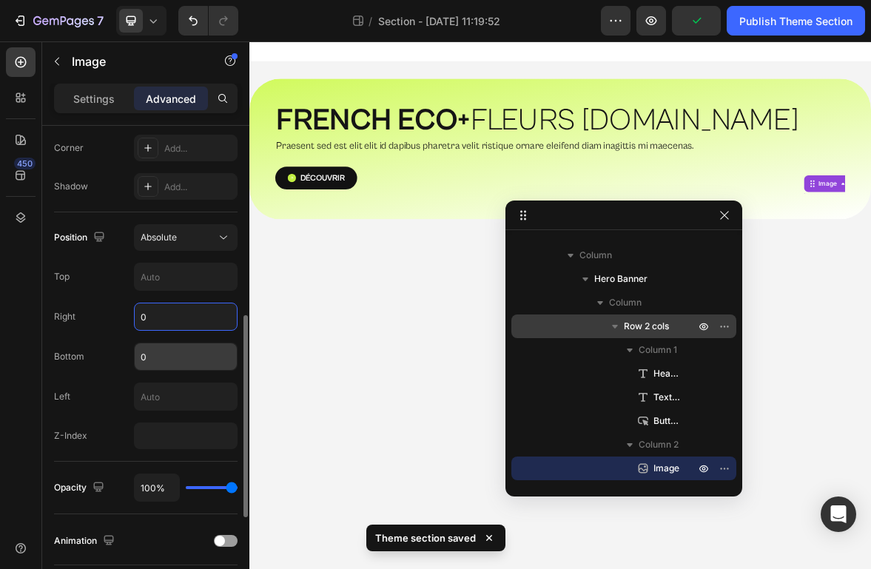
click at [166, 363] on input "0" at bounding box center [186, 356] width 102 height 27
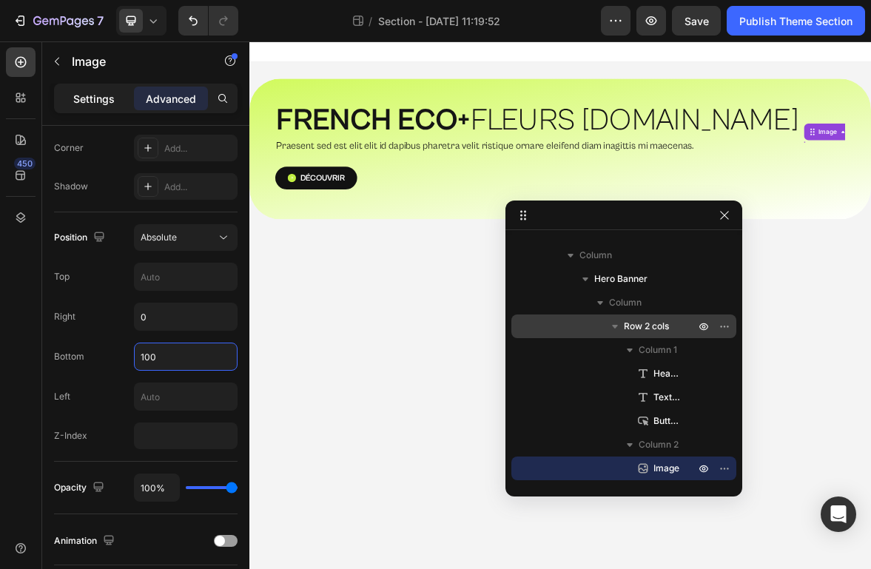
click at [95, 98] on p "Settings" at bounding box center [93, 99] width 41 height 16
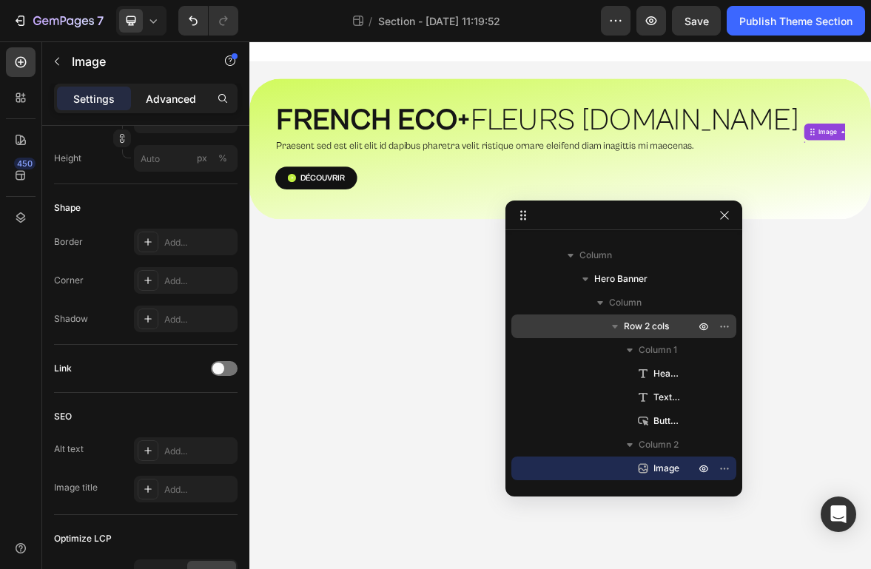
click at [155, 104] on p "Advanced" at bounding box center [171, 99] width 50 height 16
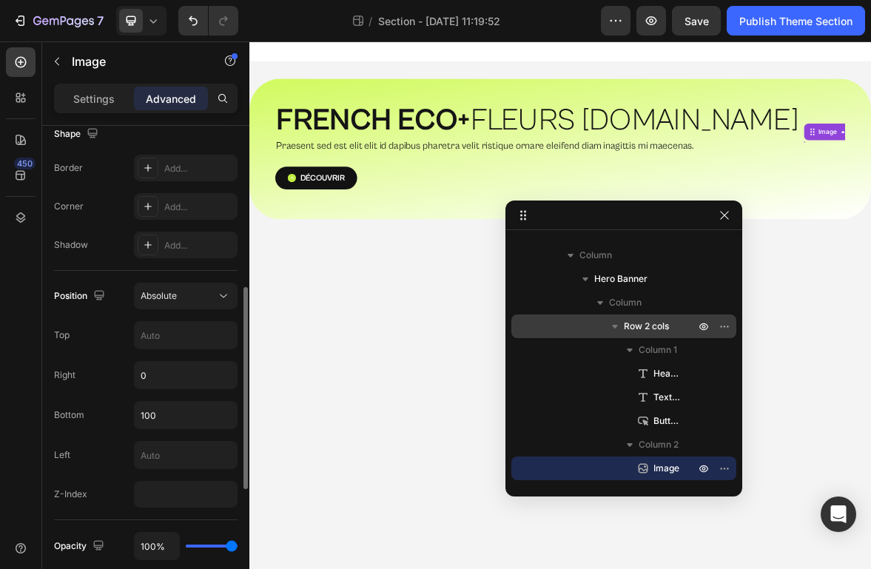
scroll to position [392, 0]
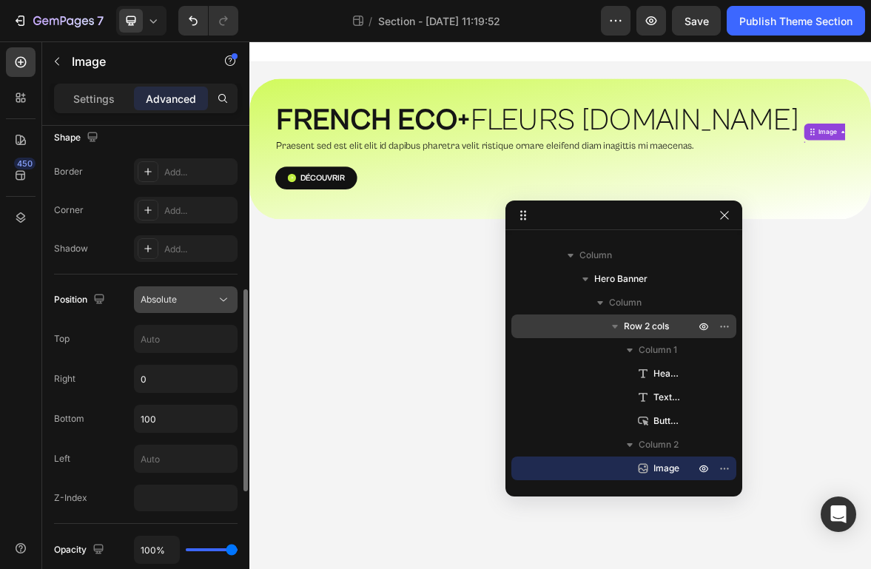
click at [192, 299] on div "Absolute" at bounding box center [178, 299] width 75 height 13
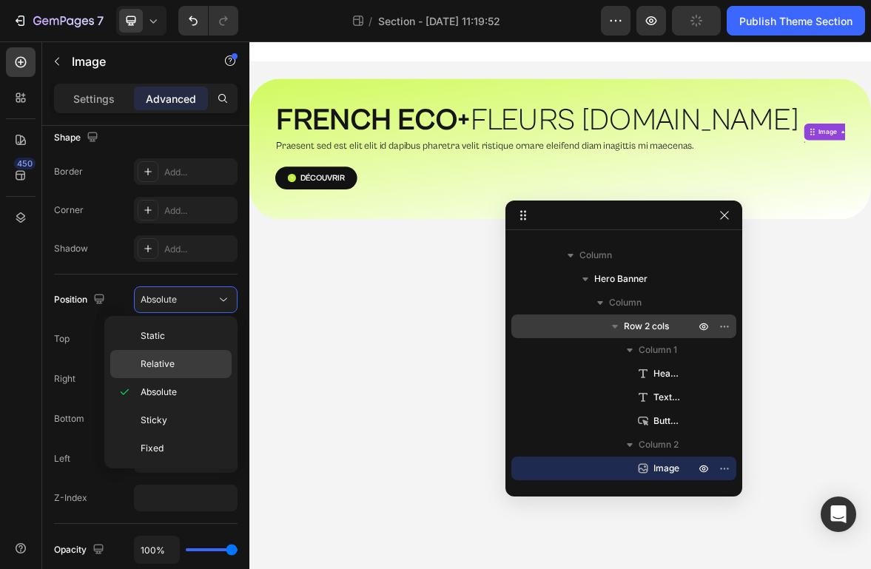
click at [186, 356] on div "Relative" at bounding box center [170, 364] width 121 height 28
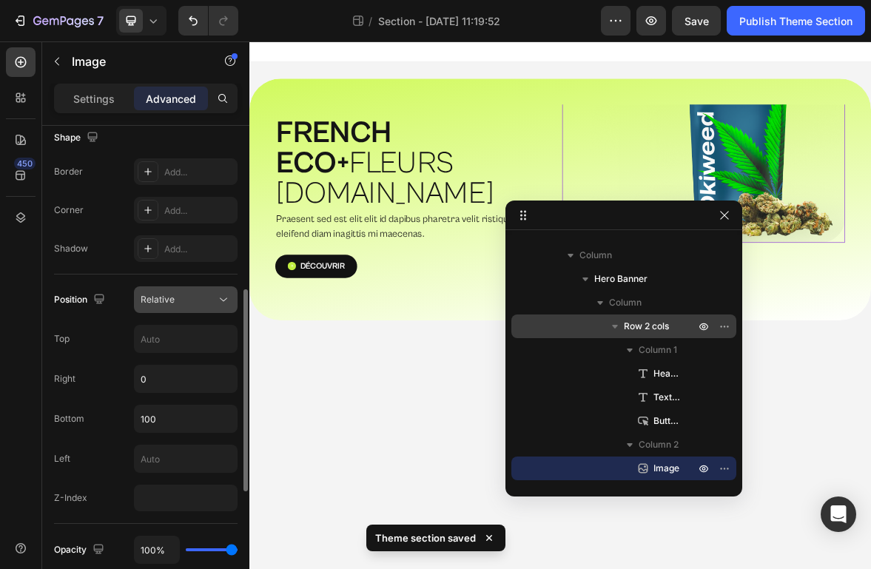
click at [195, 300] on div "Relative" at bounding box center [178, 299] width 75 height 13
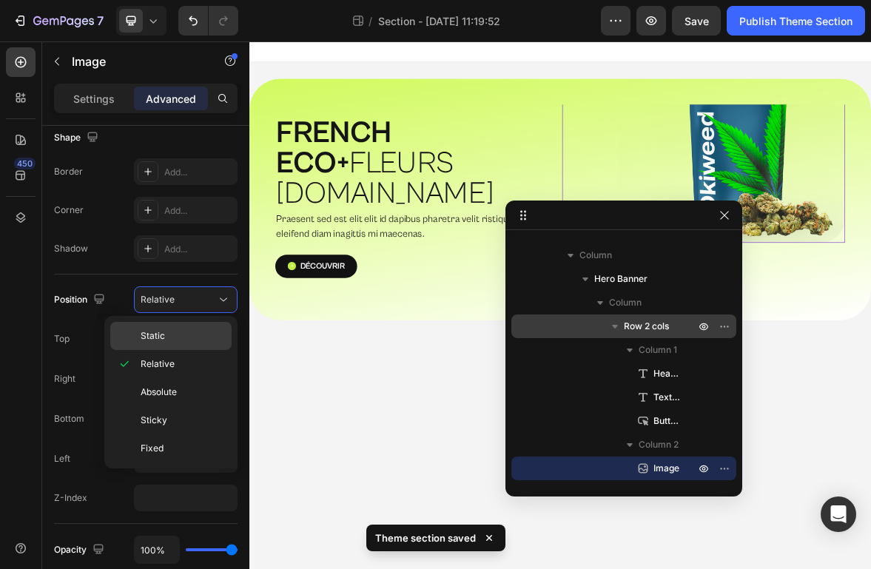
click at [184, 332] on p "Static" at bounding box center [183, 335] width 84 height 13
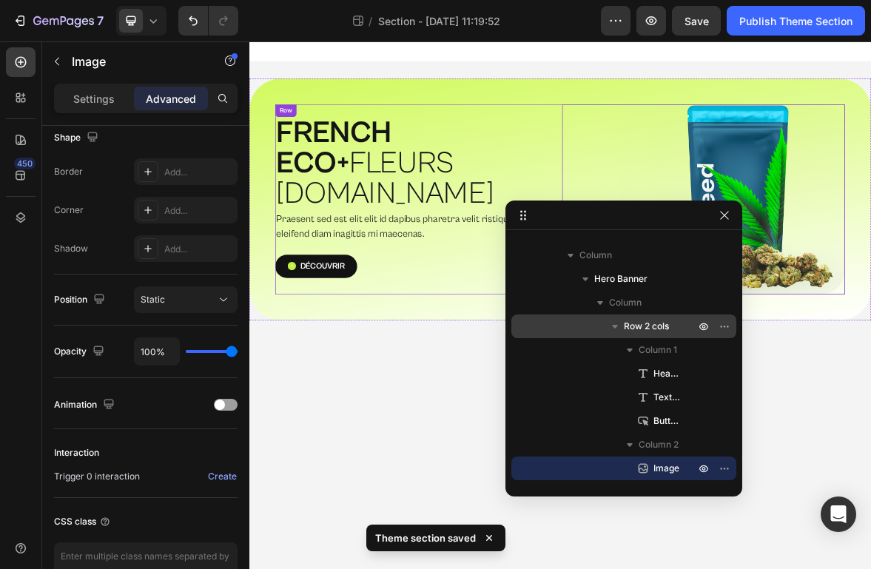
click at [512, 136] on div "⁠⁠⁠⁠⁠⁠⁠ FRENCH ECO+  FLEURS [DOMAIN_NAME] Heading Praesent sed est elit elit id…" at bounding box center [488, 268] width 404 height 272
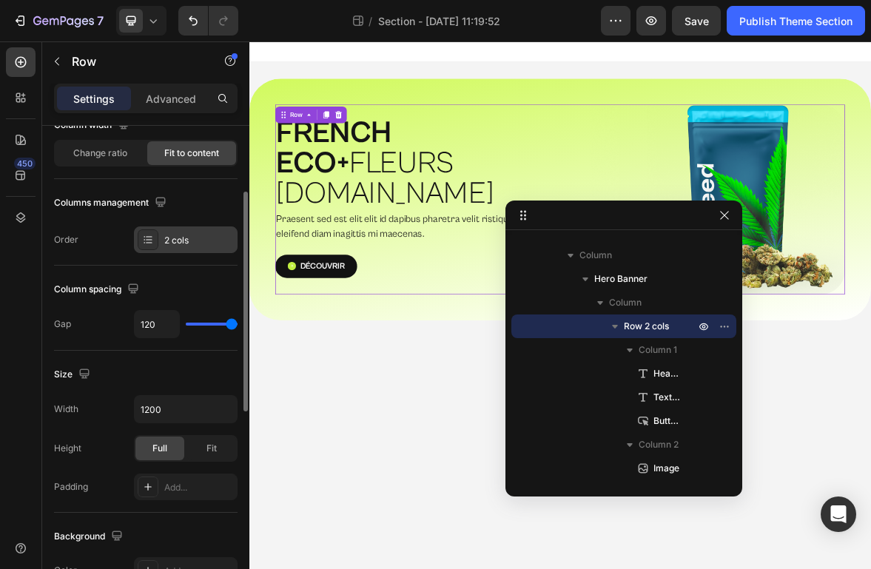
scroll to position [142, 0]
click at [132, 150] on div "Change ratio" at bounding box center [100, 152] width 89 height 24
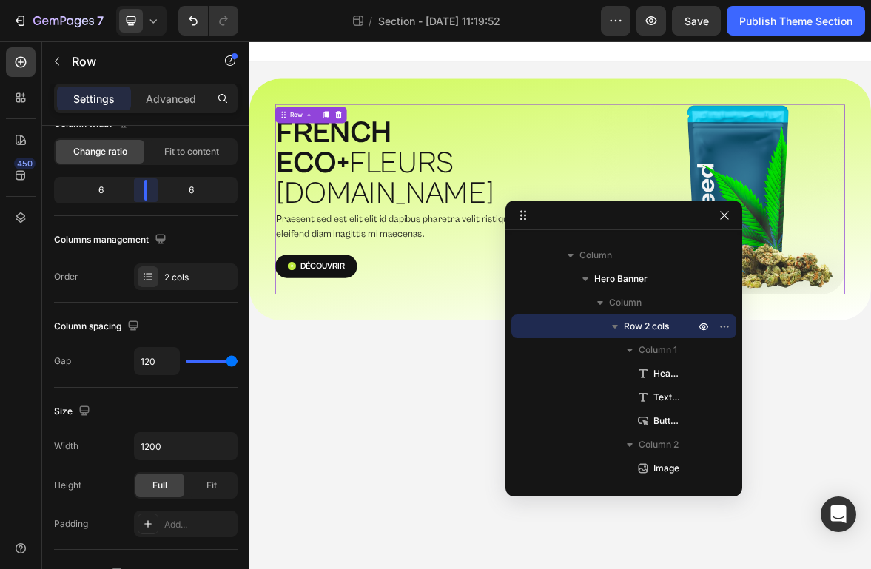
click at [151, 0] on body "7 Theme section / Section - [DATE] 11:19:52 Preview Save Publish Theme Section …" at bounding box center [435, 0] width 871 height 0
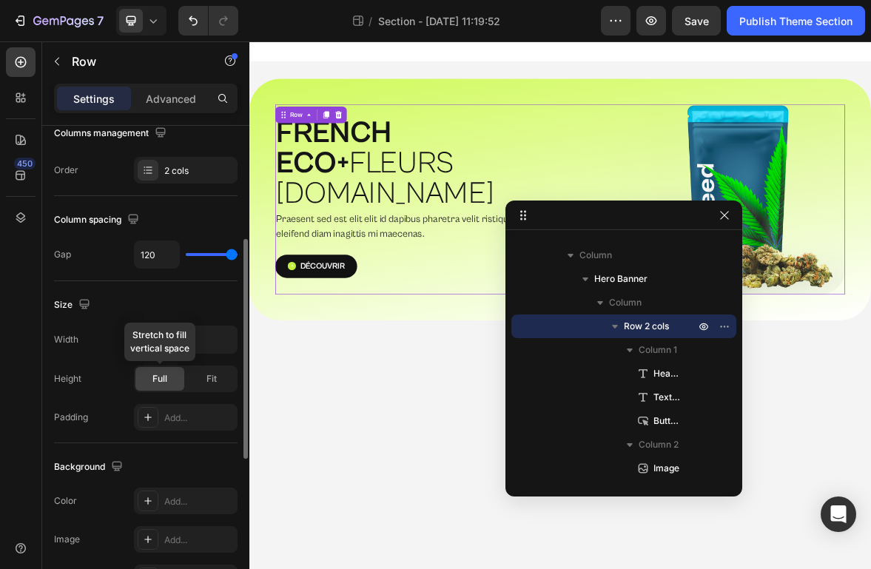
scroll to position [249, 0]
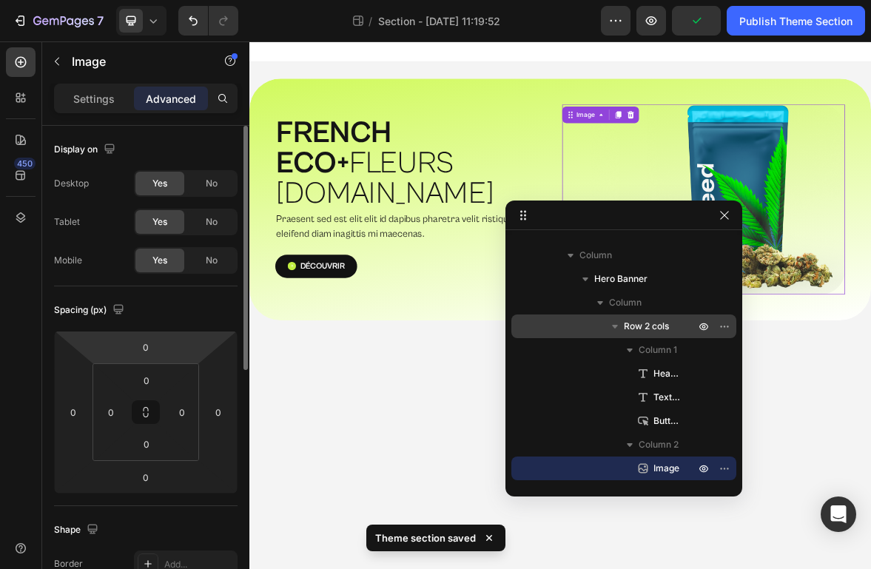
scroll to position [480, 0]
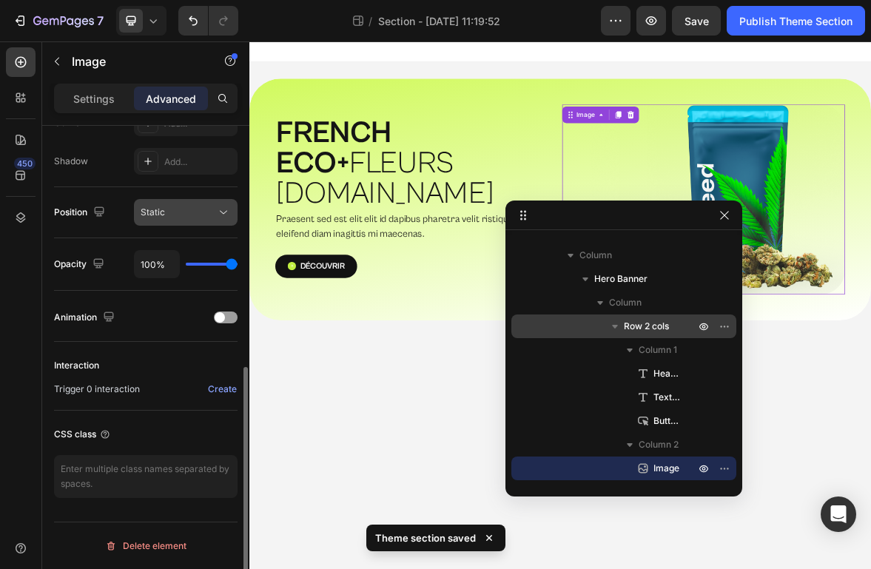
click at [167, 221] on button "Static" at bounding box center [186, 212] width 104 height 27
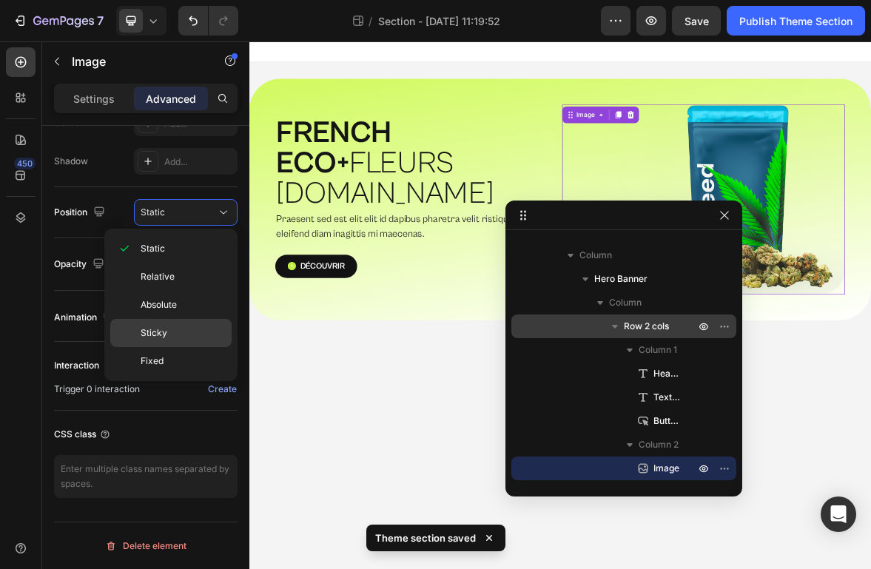
click at [167, 347] on div "Sticky" at bounding box center [170, 361] width 121 height 28
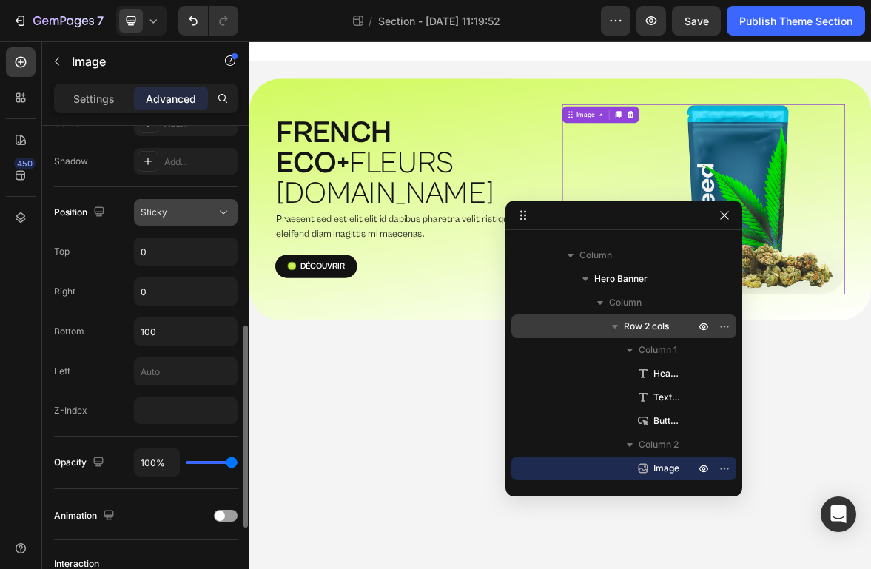
click at [198, 206] on div "Sticky" at bounding box center [178, 212] width 75 height 13
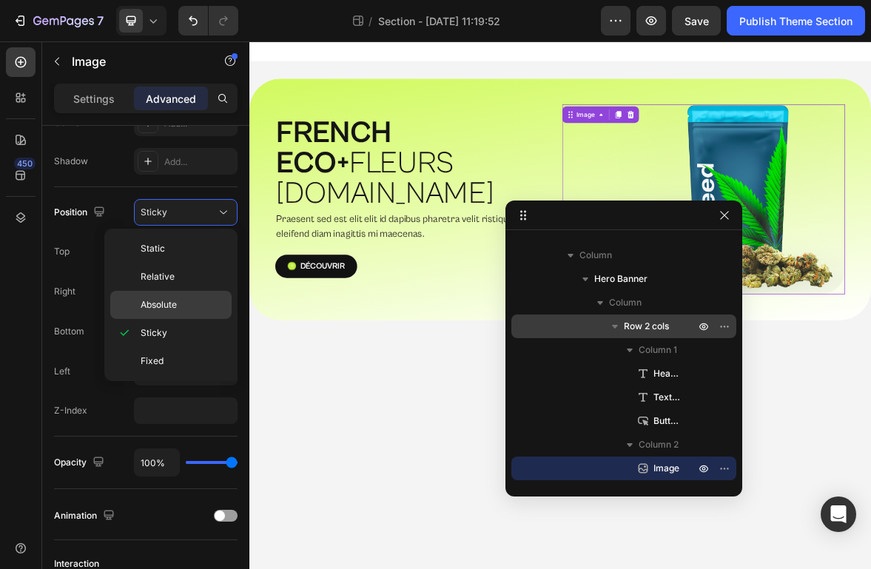
click at [195, 309] on p "Absolute" at bounding box center [183, 304] width 84 height 13
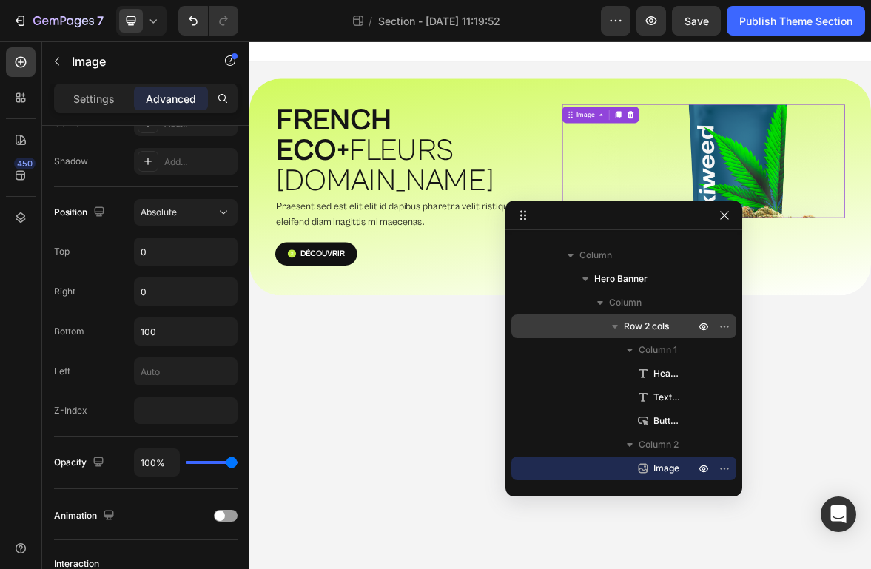
click at [84, 98] on p "Settings" at bounding box center [93, 99] width 41 height 16
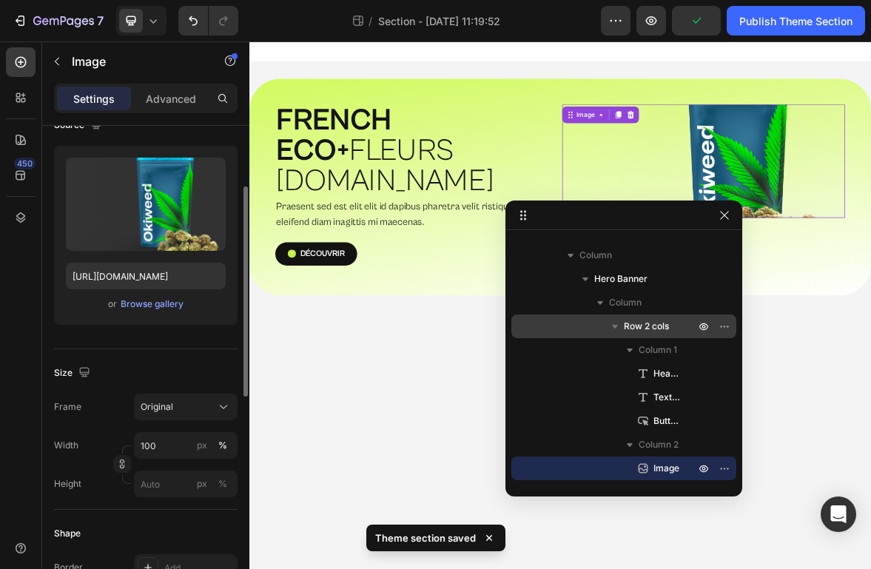
scroll to position [132, 0]
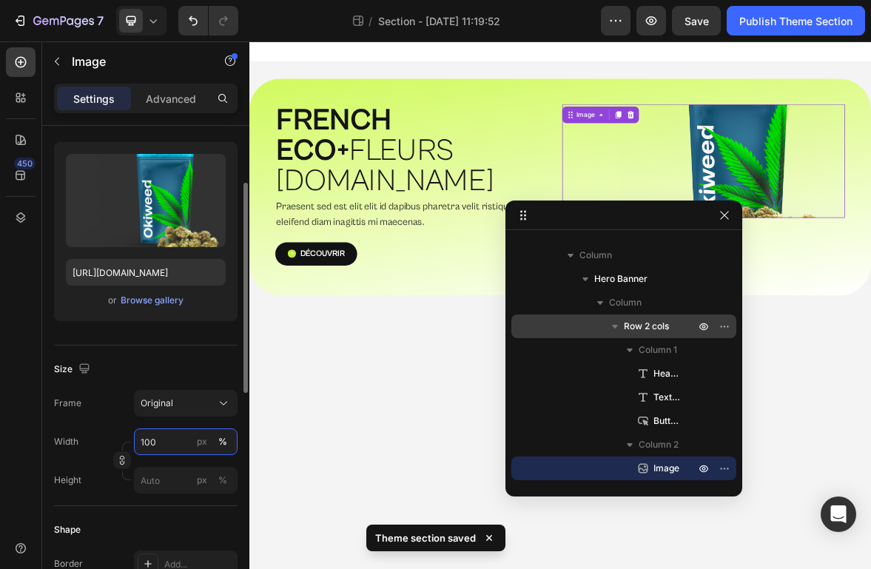
click at [176, 437] on input "100" at bounding box center [186, 442] width 104 height 27
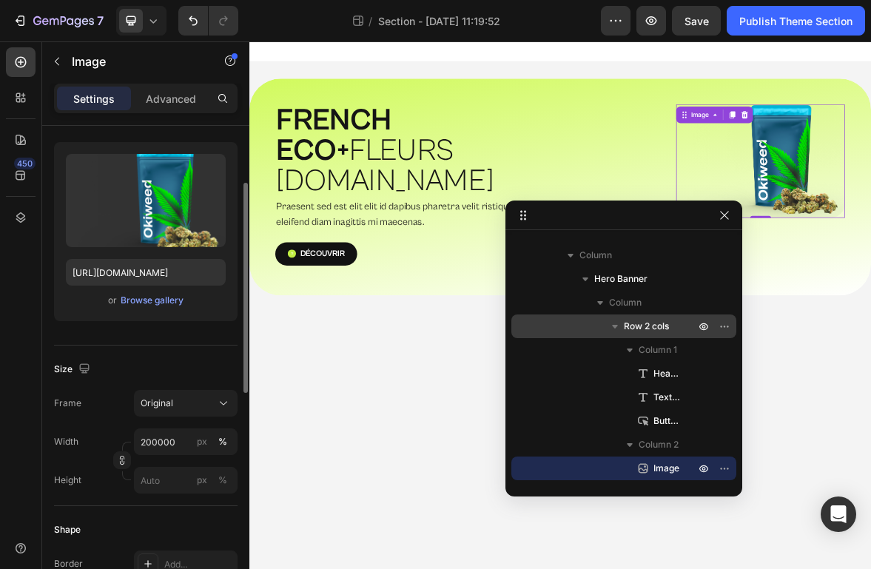
click at [113, 427] on div "Frame Original Width 200000 px % Height px %" at bounding box center [146, 442] width 184 height 104
click at [154, 403] on span "Original" at bounding box center [157, 403] width 33 height 13
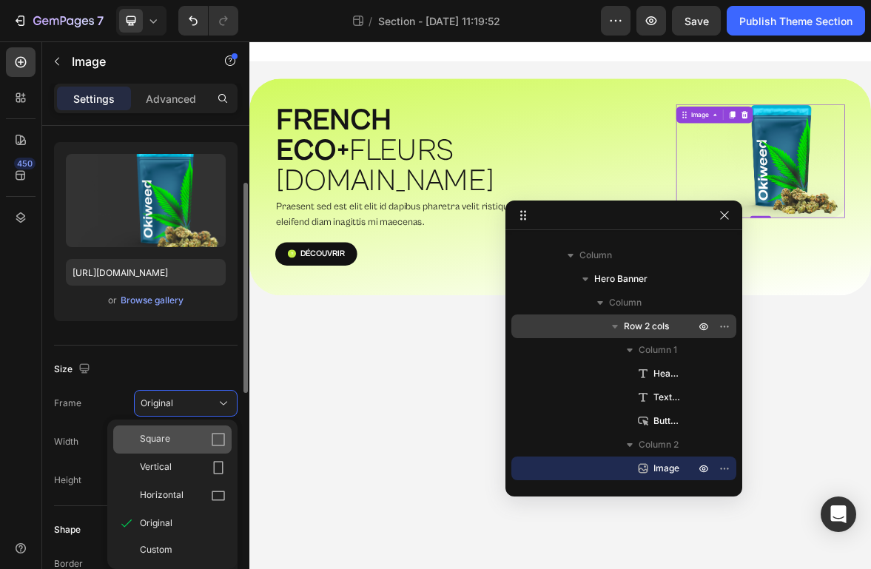
click at [156, 440] on span "Square" at bounding box center [155, 439] width 30 height 15
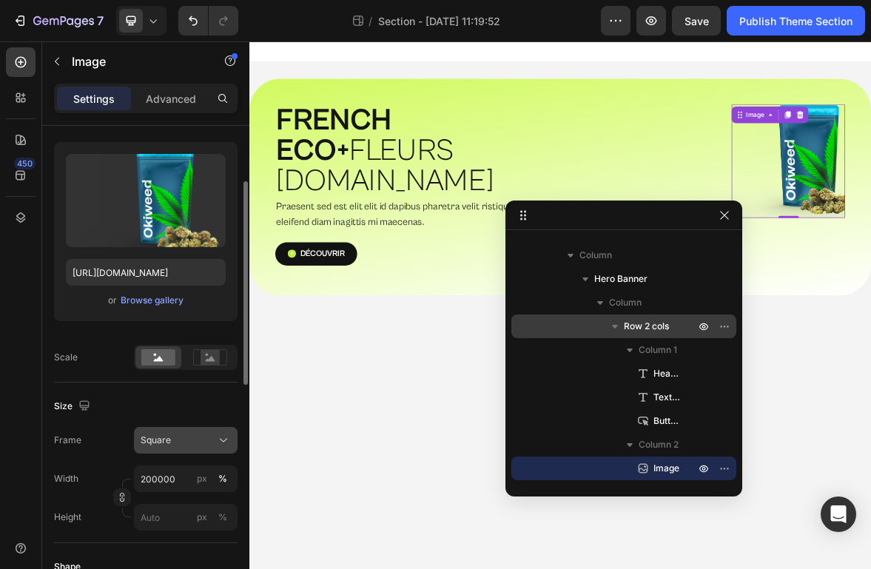
click at [170, 434] on div "Square" at bounding box center [177, 440] width 73 height 13
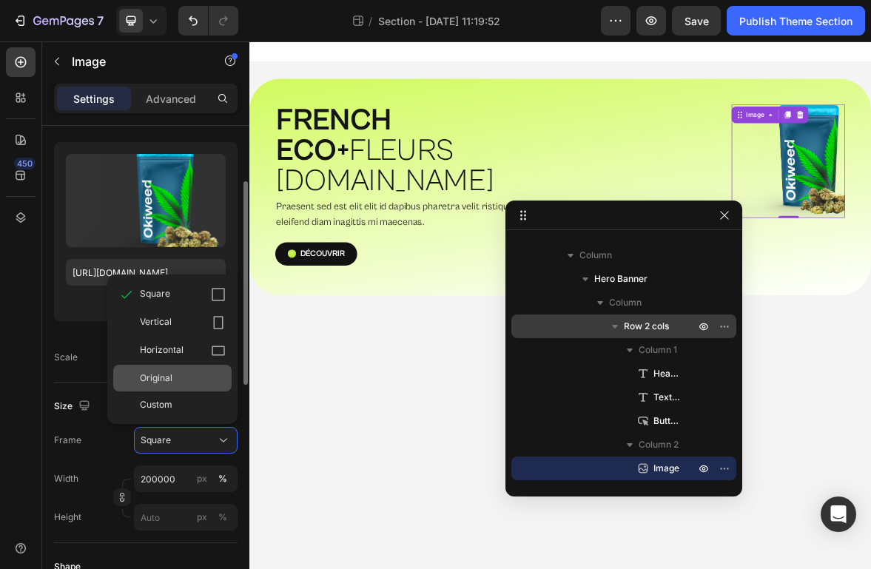
click at [179, 377] on div "Original" at bounding box center [183, 378] width 86 height 13
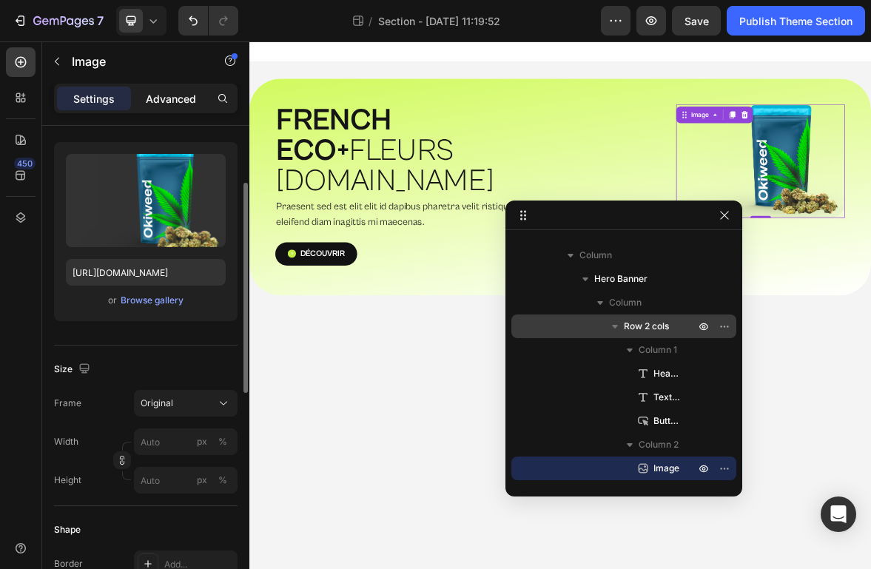
click at [138, 87] on div "Advanced" at bounding box center [171, 99] width 74 height 24
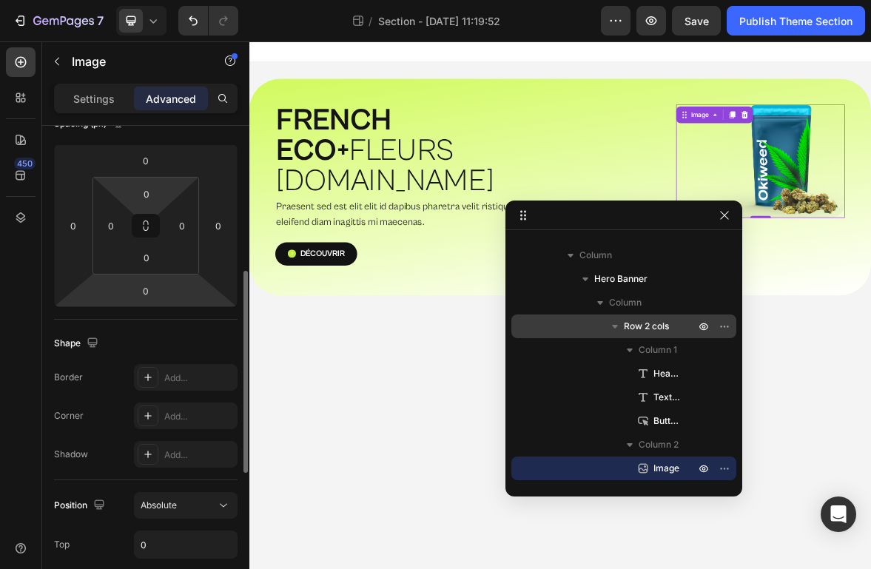
scroll to position [457, 0]
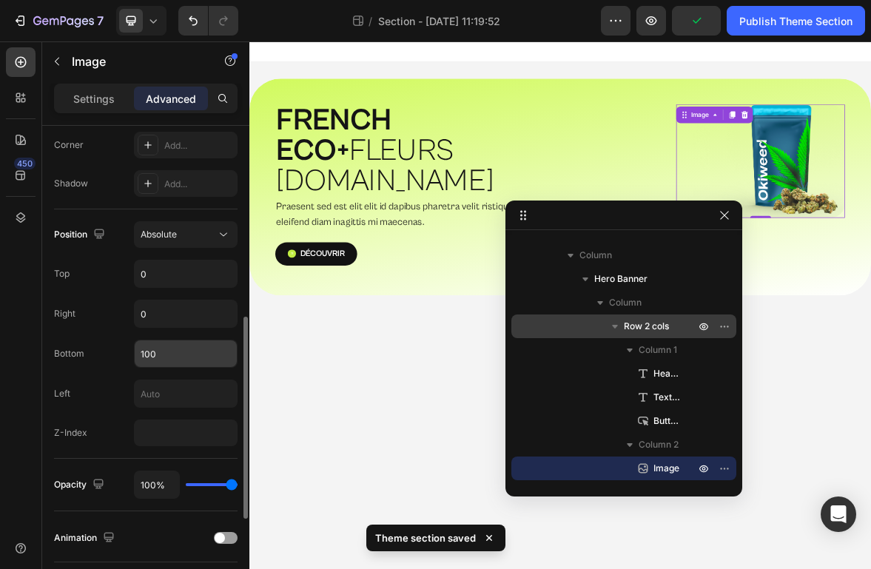
click at [172, 362] on input "100" at bounding box center [186, 353] width 102 height 27
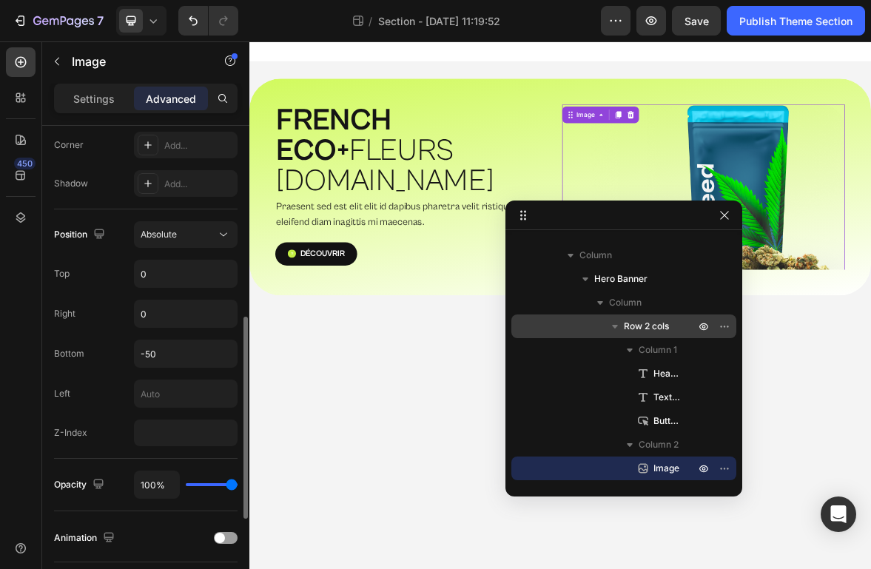
click at [101, 357] on div "Bottom -50" at bounding box center [146, 354] width 184 height 28
click at [181, 430] on input "number" at bounding box center [186, 433] width 104 height 27
click at [97, 451] on div "Position Absolute Top 0 Right 0 Bottom -50 Left Z-Index 2000000" at bounding box center [146, 333] width 184 height 249
click at [153, 312] on input "0" at bounding box center [186, 313] width 102 height 27
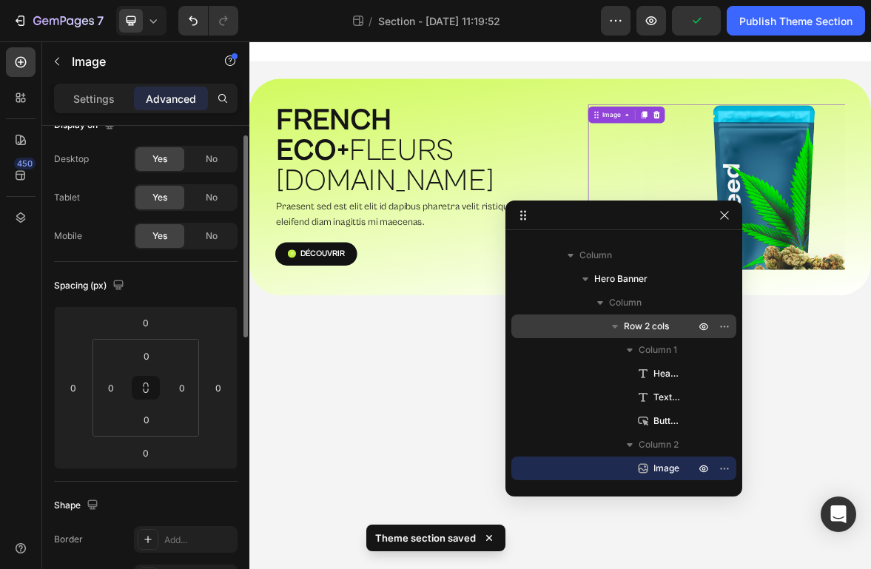
scroll to position [73, 0]
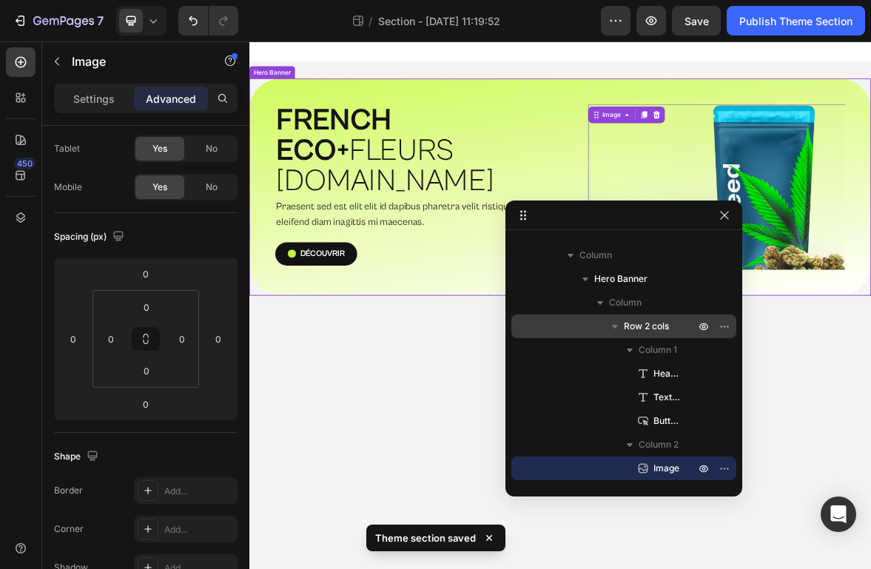
click at [386, 344] on div "⁠⁠⁠⁠⁠⁠⁠ FRENCH ECO+  FLEURS [DOMAIN_NAME] Heading Praesent sed est elit elit id…" at bounding box center [693, 250] width 888 height 310
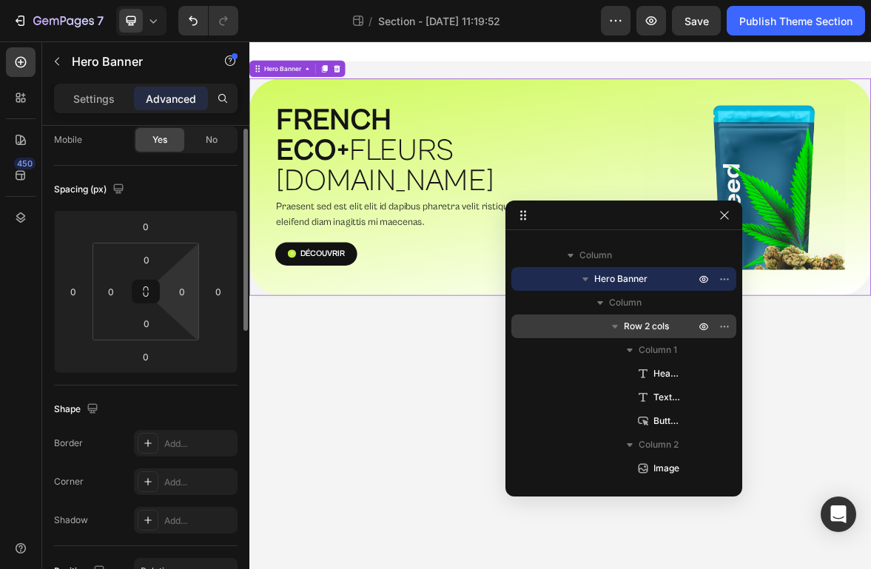
scroll to position [0, 0]
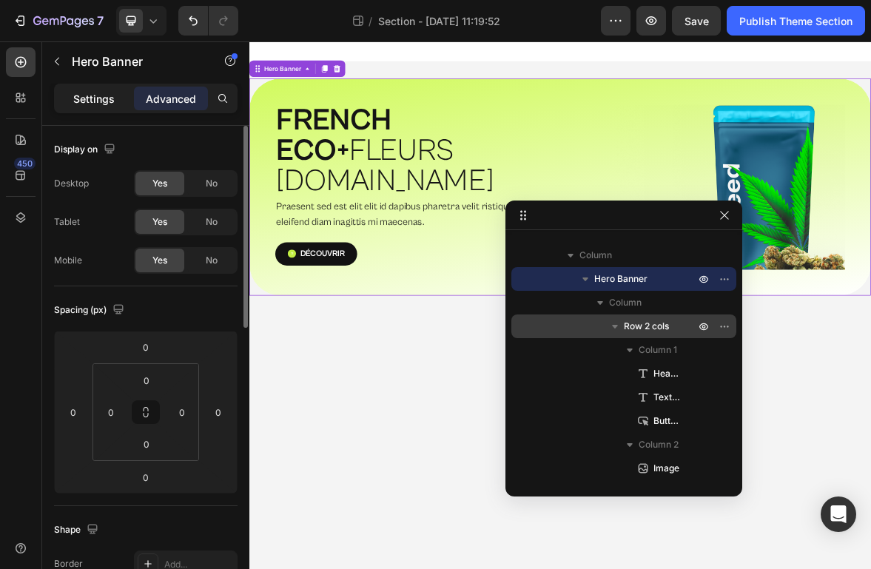
click at [101, 101] on p "Settings" at bounding box center [93, 99] width 41 height 16
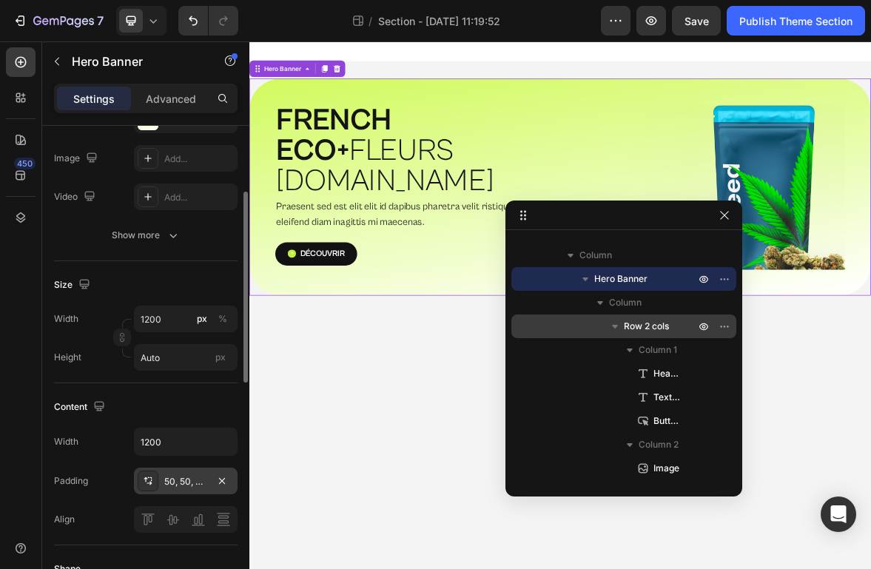
scroll to position [273, 0]
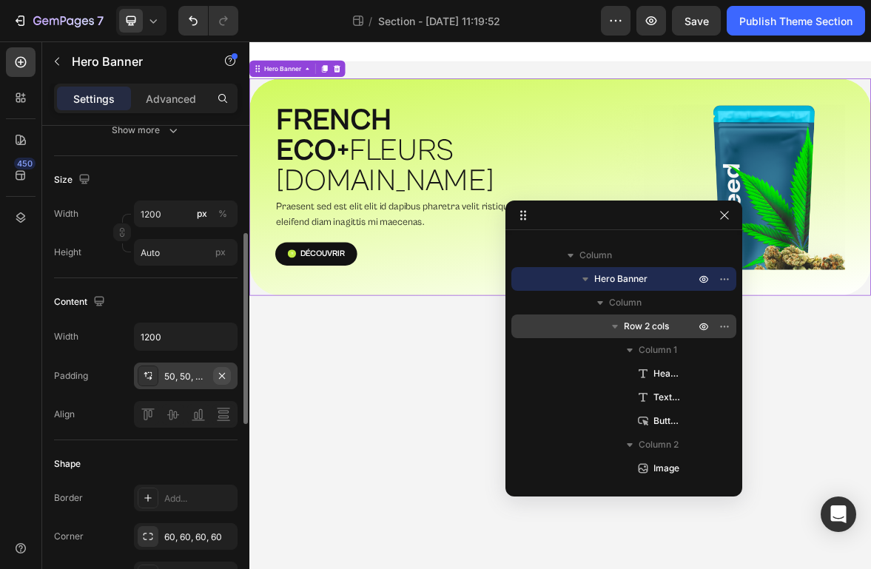
click at [222, 371] on icon "button" at bounding box center [222, 376] width 12 height 12
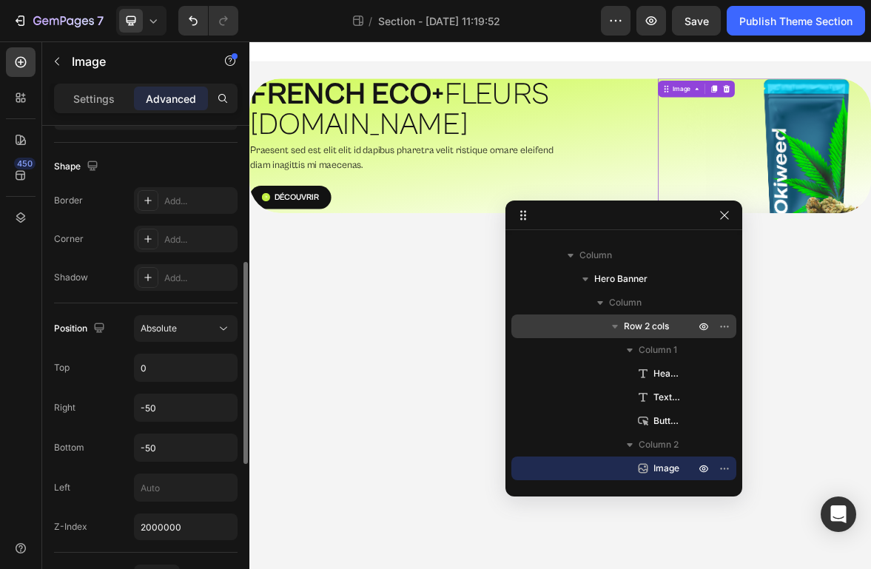
scroll to position [346, 0]
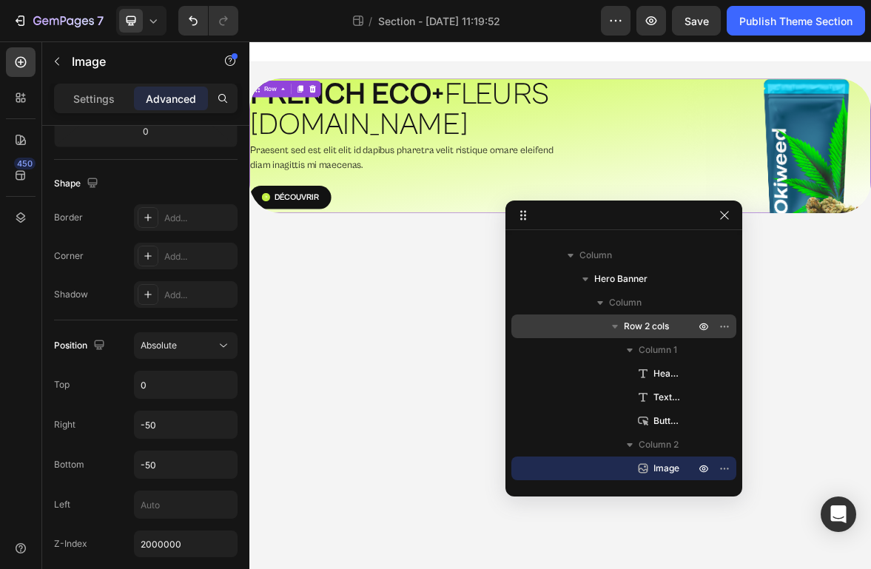
click at [483, 282] on div "Découvrir Button" at bounding box center [469, 267] width 441 height 39
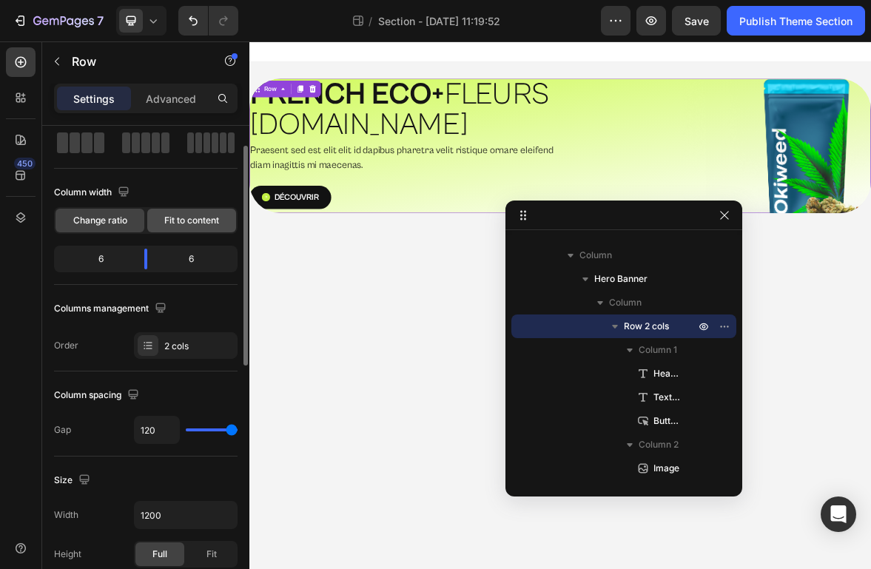
scroll to position [47, 0]
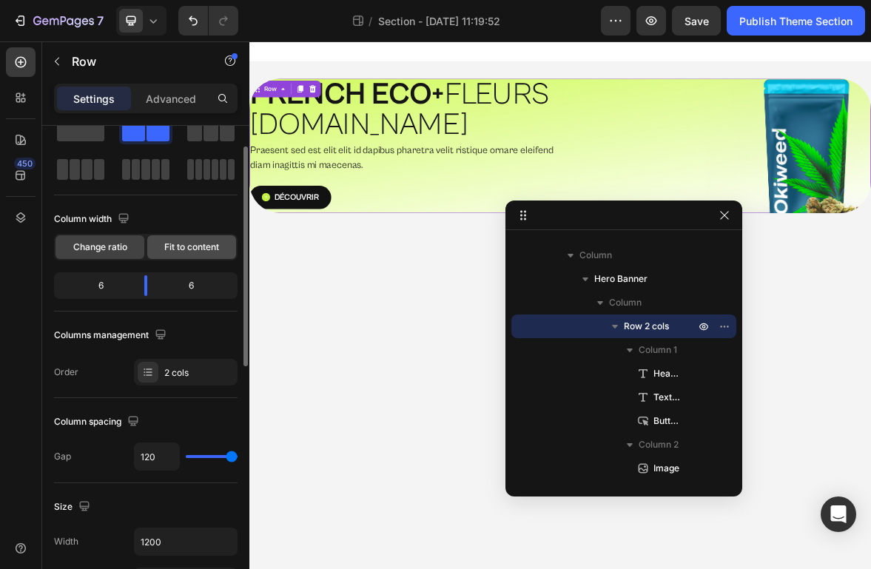
click at [184, 241] on span "Fit to content" at bounding box center [191, 247] width 55 height 13
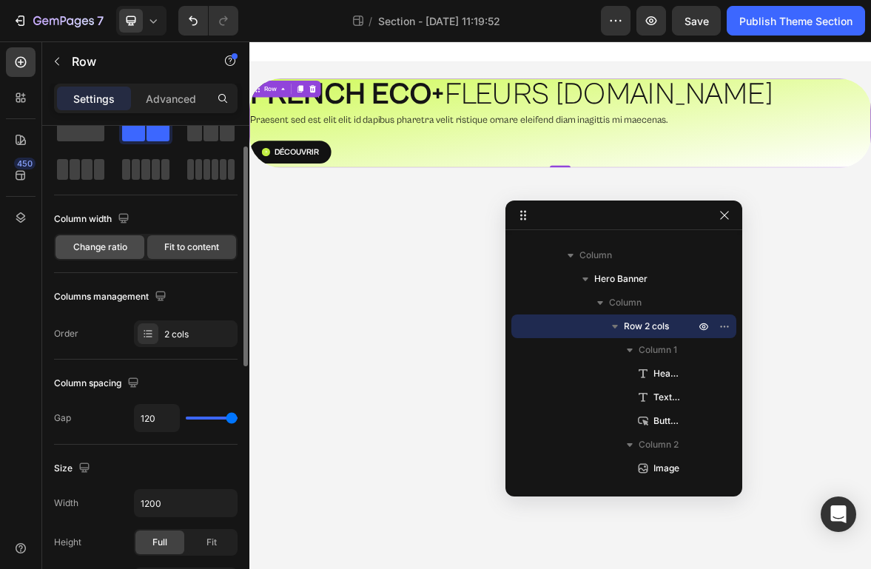
click at [121, 250] on span "Change ratio" at bounding box center [100, 247] width 54 height 13
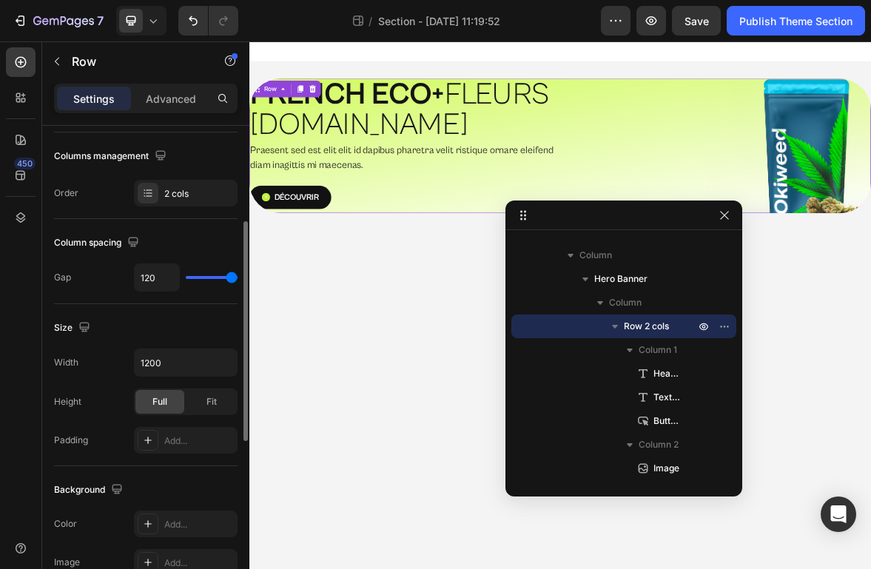
scroll to position [226, 0]
drag, startPoint x: 235, startPoint y: 277, endPoint x: 194, endPoint y: 278, distance: 41.5
click at [194, 278] on input "range" at bounding box center [212, 276] width 52 height 3
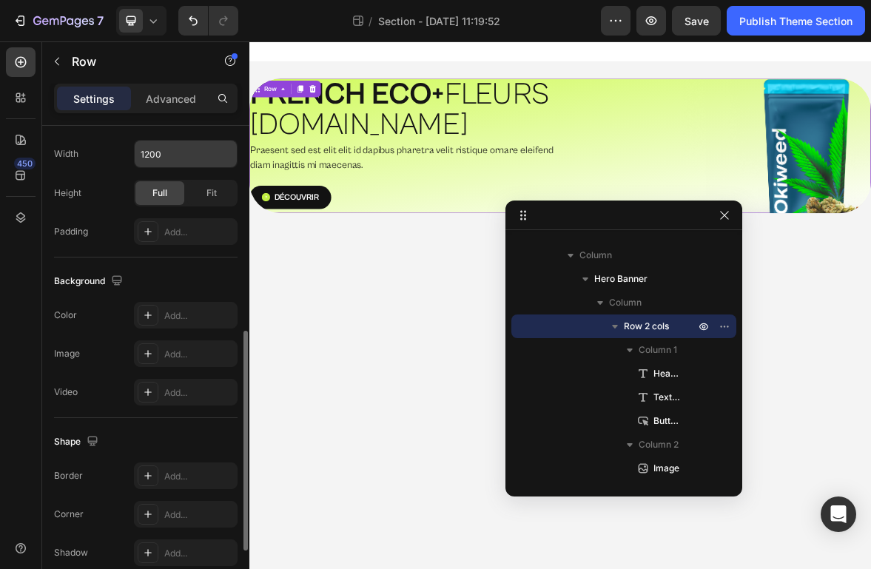
scroll to position [586, 0]
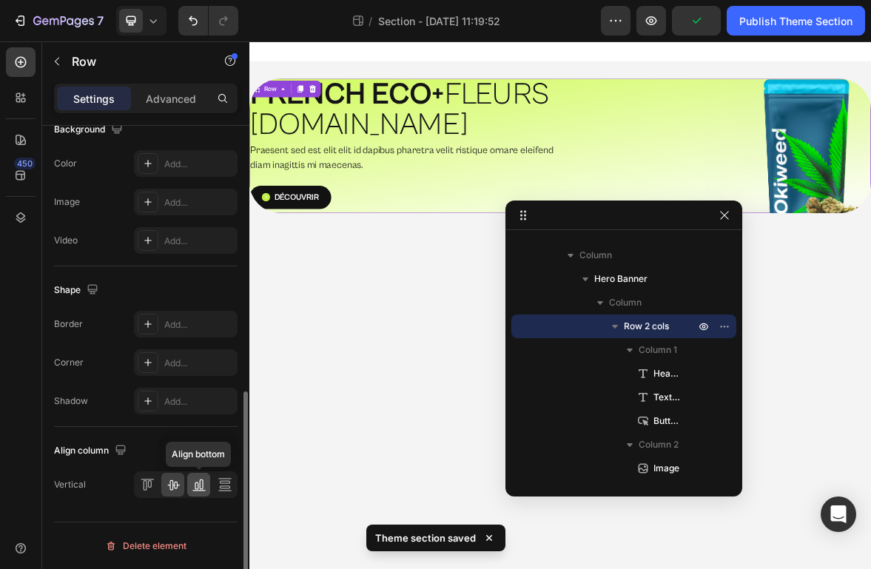
click at [201, 491] on icon at bounding box center [199, 484] width 15 height 15
click at [149, 486] on icon at bounding box center [147, 484] width 15 height 15
click at [174, 486] on icon at bounding box center [173, 485] width 12 height 10
click at [181, 91] on p "Advanced" at bounding box center [171, 99] width 50 height 16
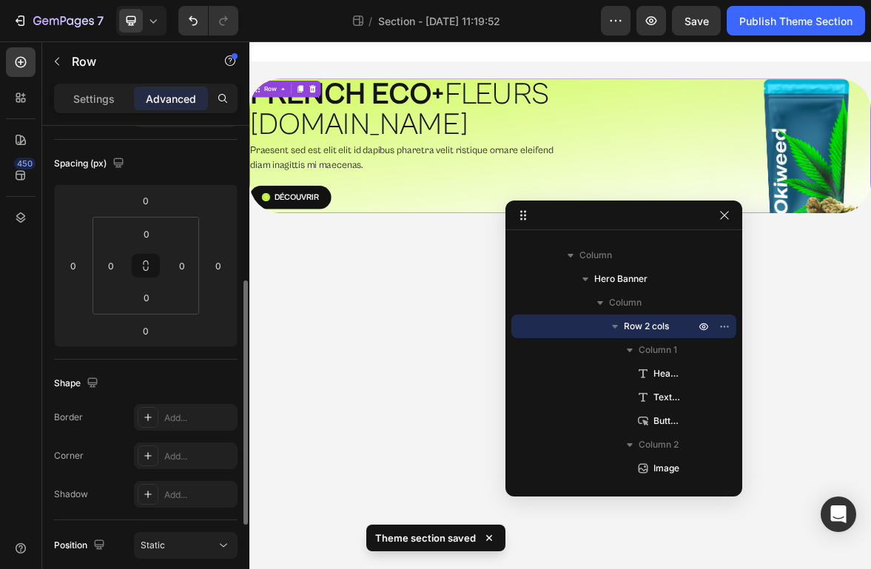
scroll to position [148, 0]
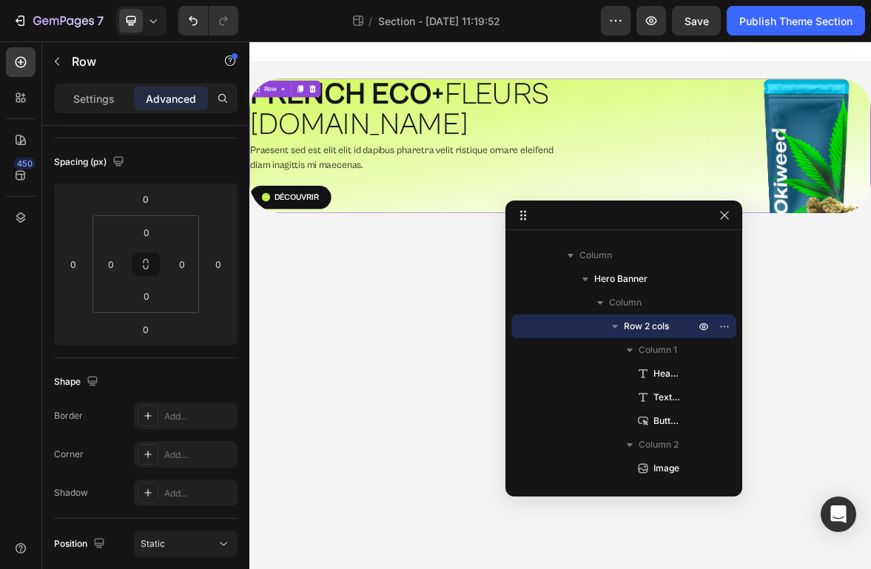
click at [635, 323] on span "Row 2 cols" at bounding box center [646, 326] width 45 height 15
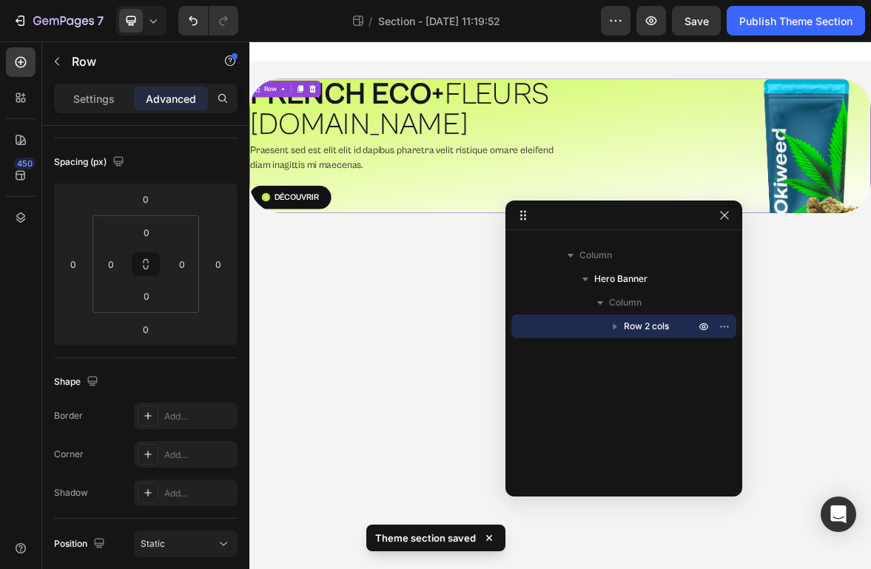
click at [635, 323] on span "Row 2 cols" at bounding box center [646, 326] width 45 height 15
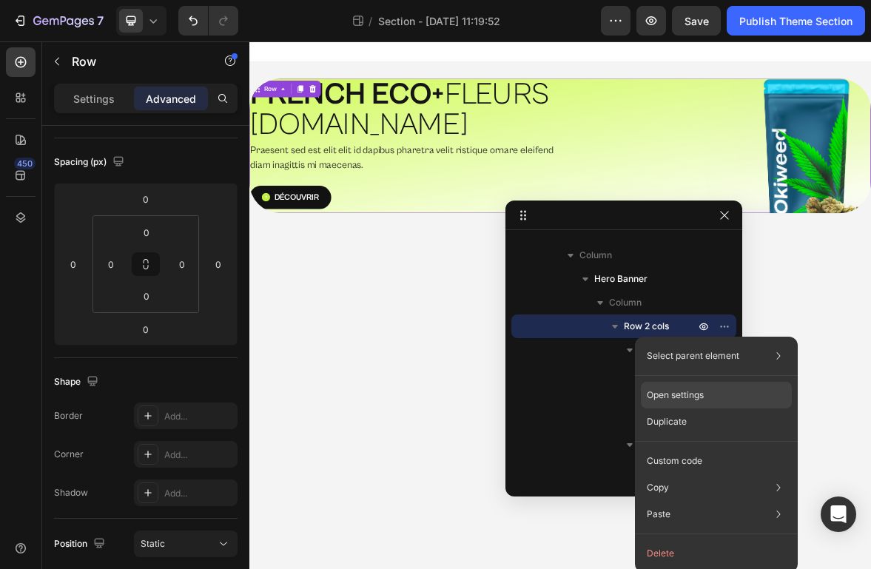
click at [695, 398] on p "Open settings" at bounding box center [675, 395] width 57 height 13
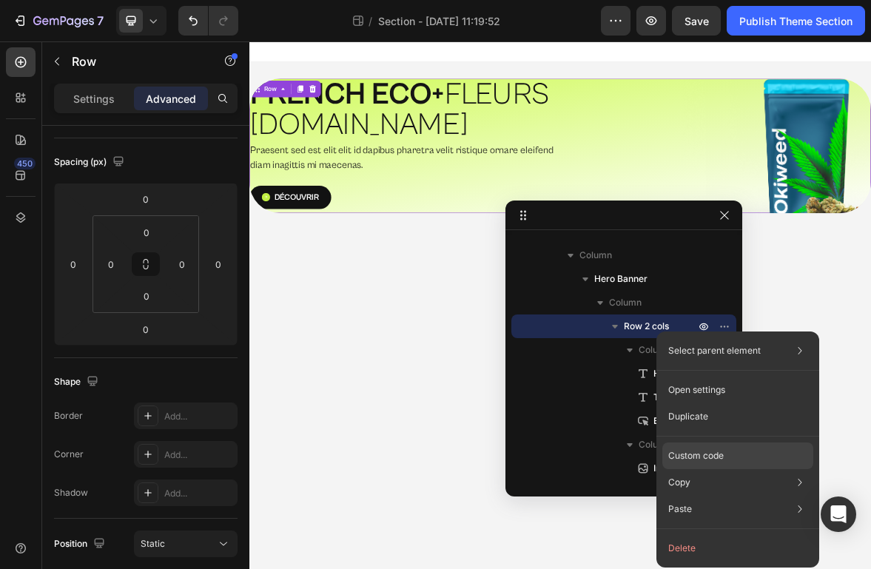
click at [702, 457] on p "Custom code" at bounding box center [696, 455] width 56 height 13
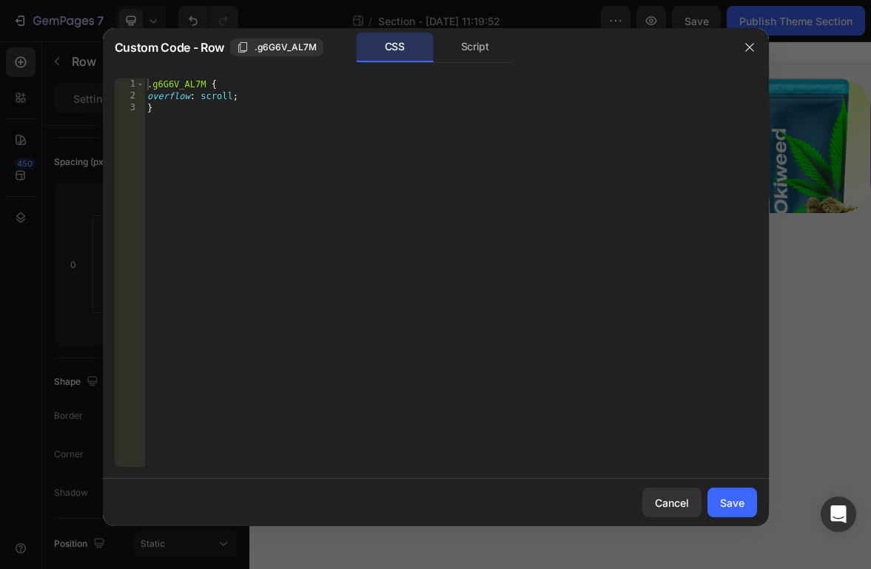
click at [232, 101] on div ".g6G6V_AL7M { overflow : scroll ; }" at bounding box center [450, 284] width 613 height 412
click at [727, 499] on div "Save" at bounding box center [732, 503] width 24 height 16
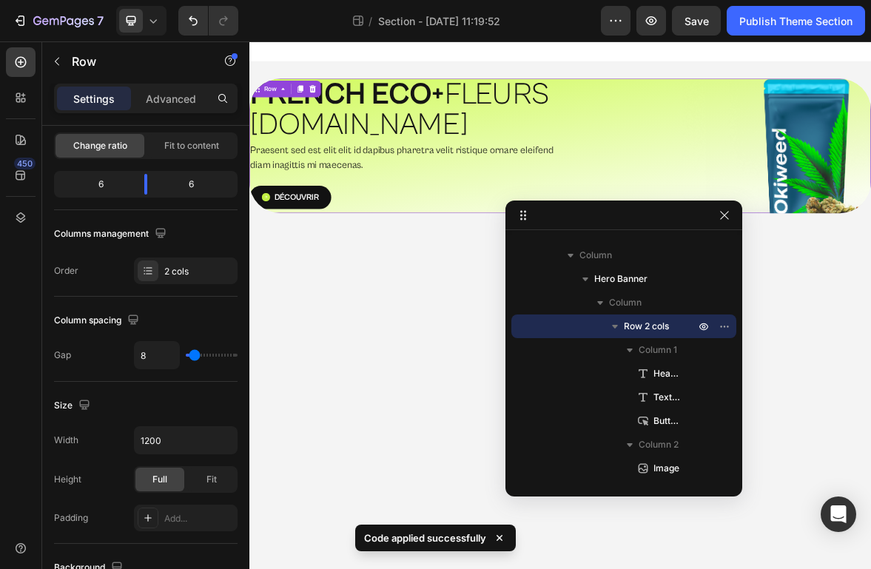
click at [998, 434] on body "⁠⁠⁠⁠⁠⁠⁠ FRENCH ECO+  FLEURS [DOMAIN_NAME] Heading Praesent sed est elit elit id…" at bounding box center [693, 418] width 888 height 754
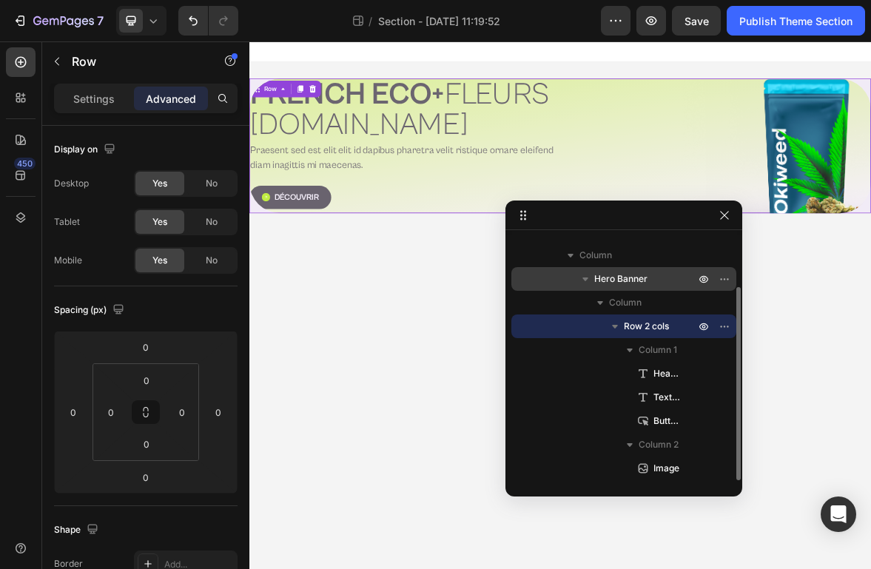
click at [632, 276] on span "Hero Banner" at bounding box center [620, 279] width 53 height 15
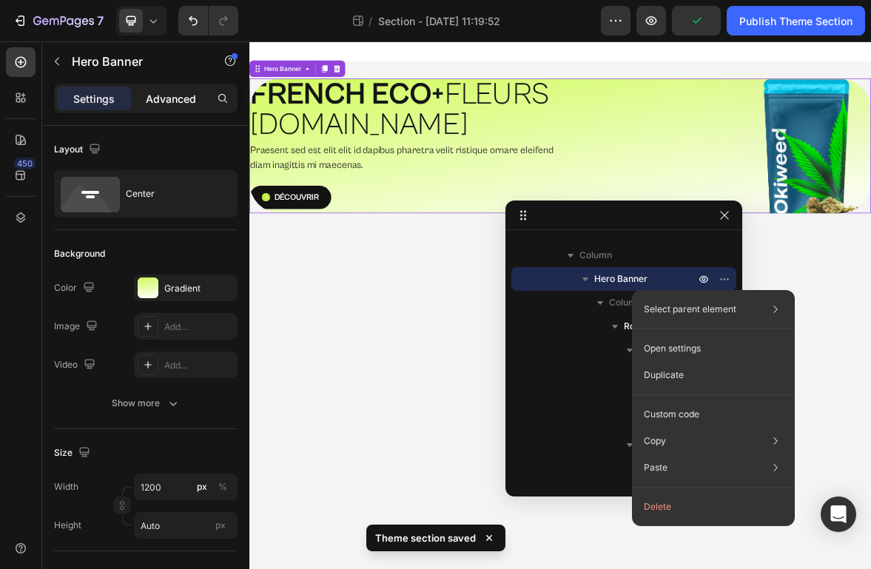
click at [144, 91] on div "Advanced" at bounding box center [171, 99] width 74 height 24
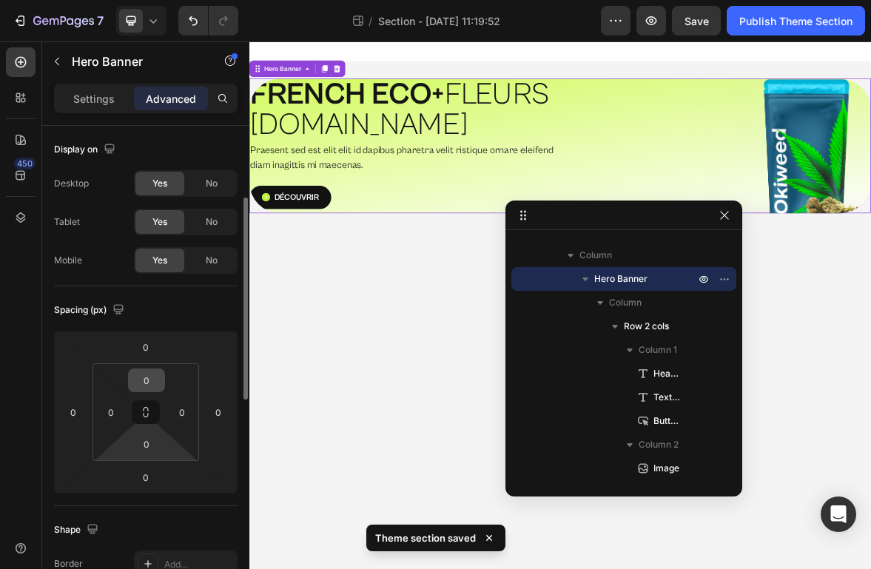
scroll to position [187, 0]
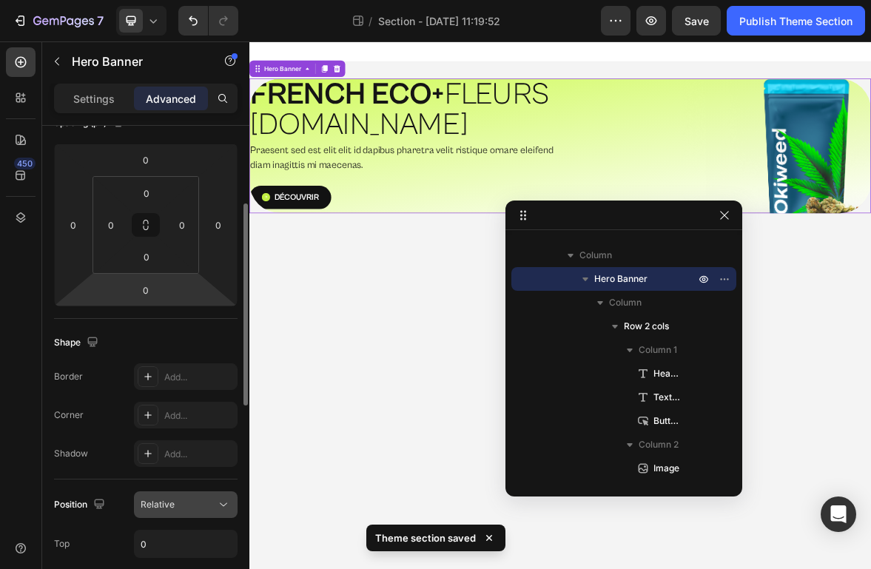
click at [189, 504] on div "Relative" at bounding box center [178, 504] width 75 height 13
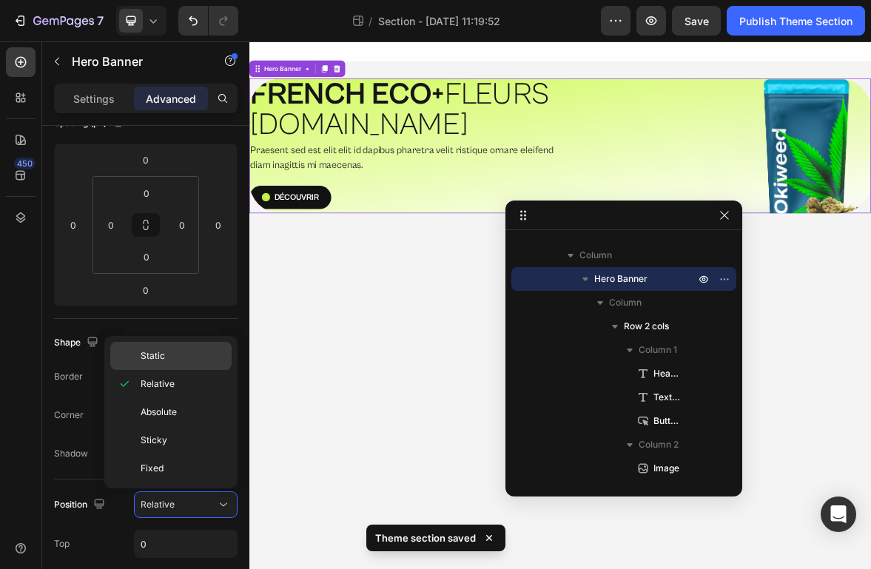
click at [192, 360] on p "Static" at bounding box center [183, 355] width 84 height 13
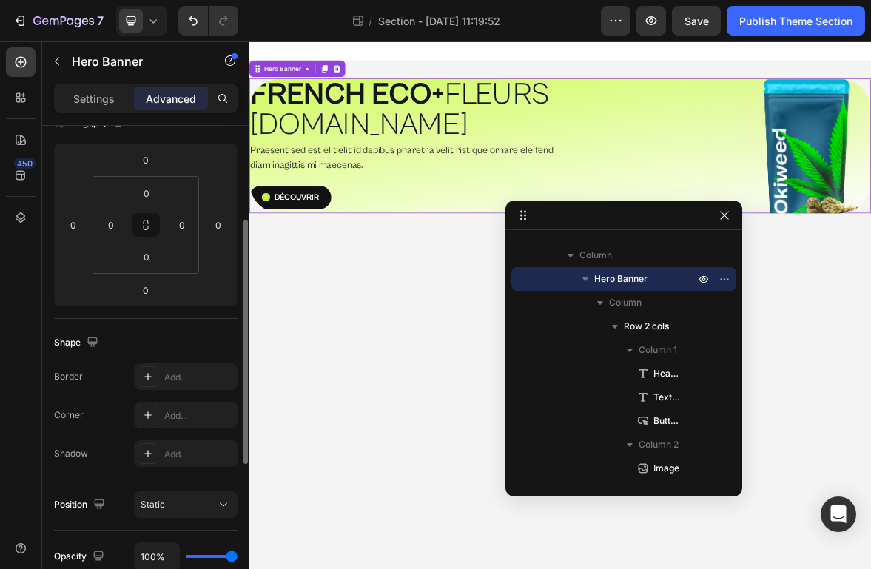
click at [178, 522] on div "Position Static" at bounding box center [146, 505] width 184 height 51
click at [192, 496] on button "Static" at bounding box center [186, 504] width 104 height 27
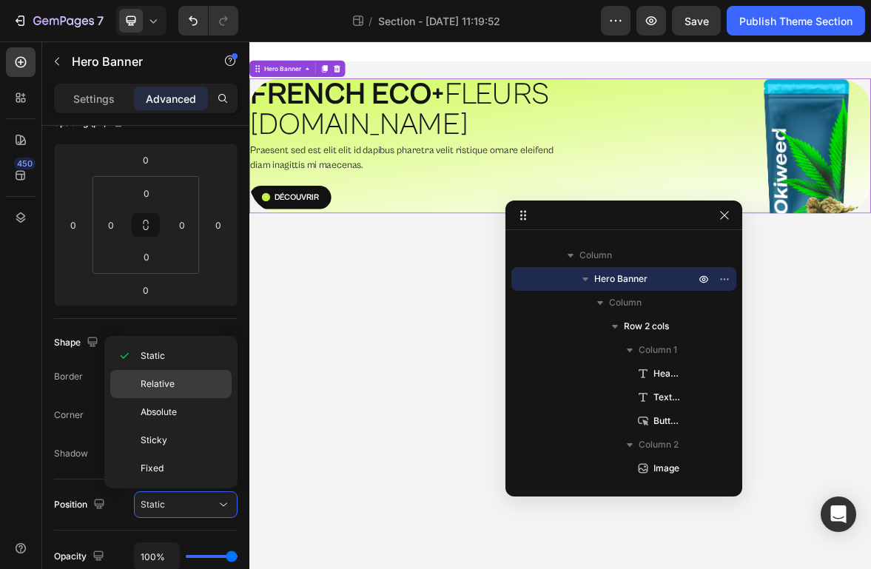
click at [178, 398] on div "Relative" at bounding box center [170, 412] width 121 height 28
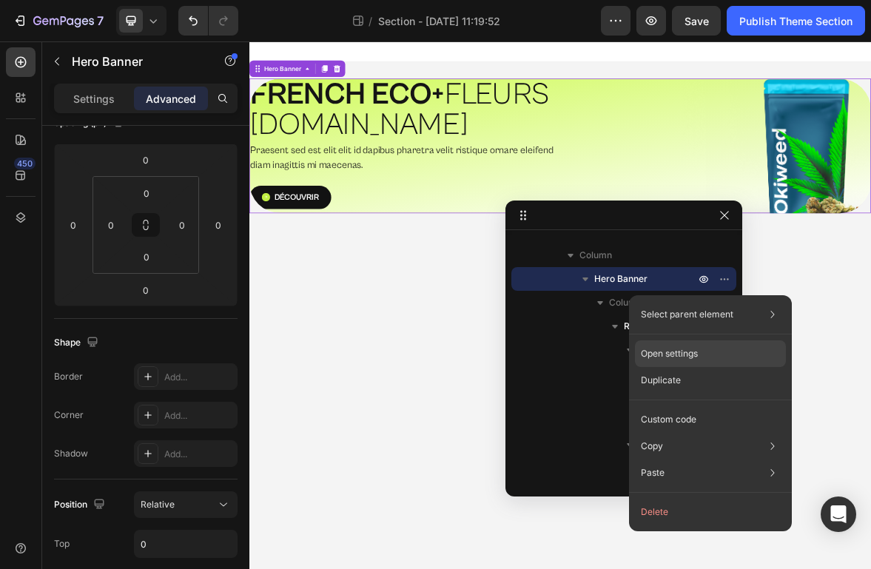
click at [690, 348] on p "Open settings" at bounding box center [669, 353] width 57 height 13
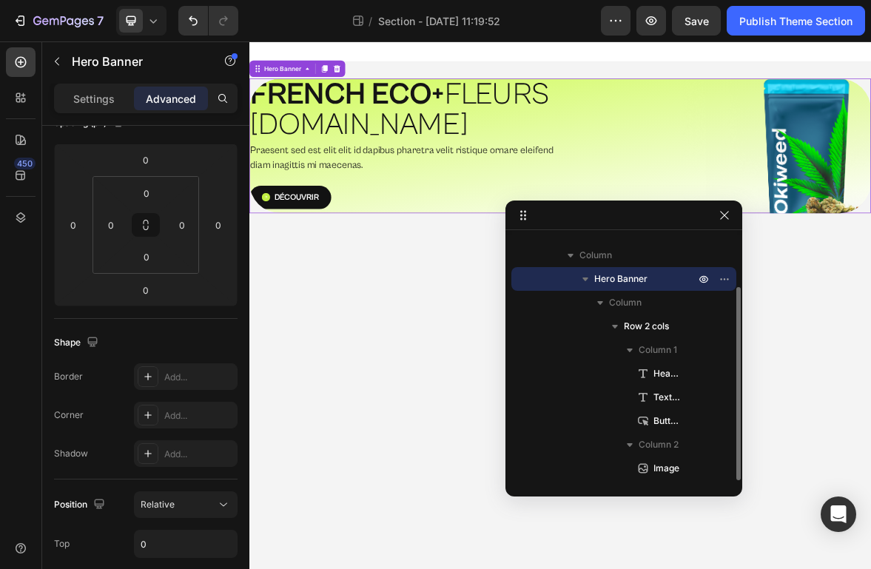
click at [661, 281] on p "Hero Banner" at bounding box center [646, 279] width 104 height 15
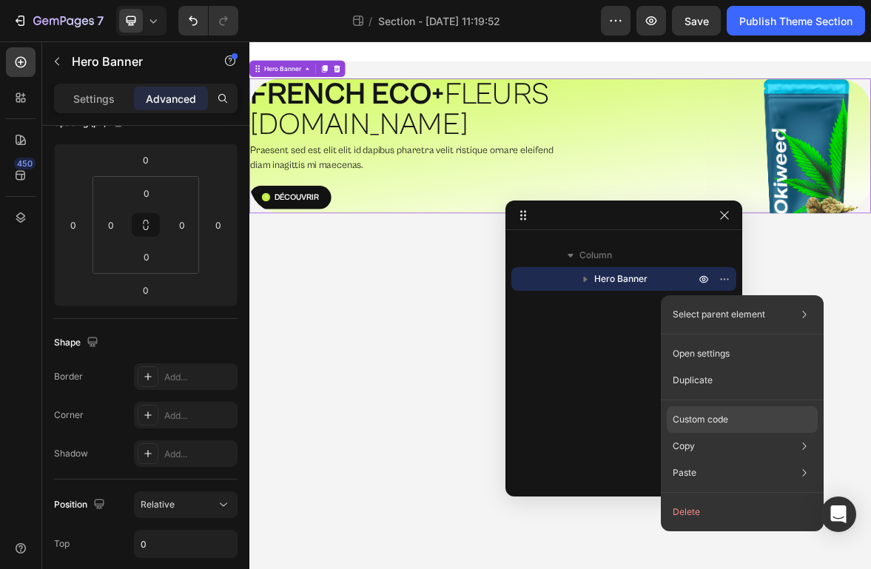
click at [727, 414] on p "Custom code" at bounding box center [701, 419] width 56 height 13
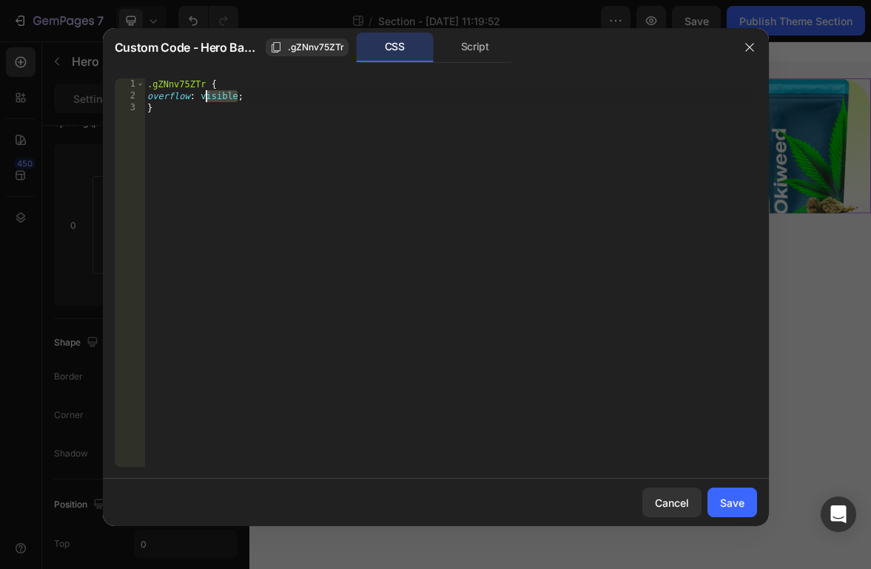
drag, startPoint x: 238, startPoint y: 101, endPoint x: 204, endPoint y: 100, distance: 33.3
click at [204, 100] on div ".gZNnv75ZTr { overflow : visible ; }" at bounding box center [450, 284] width 613 height 412
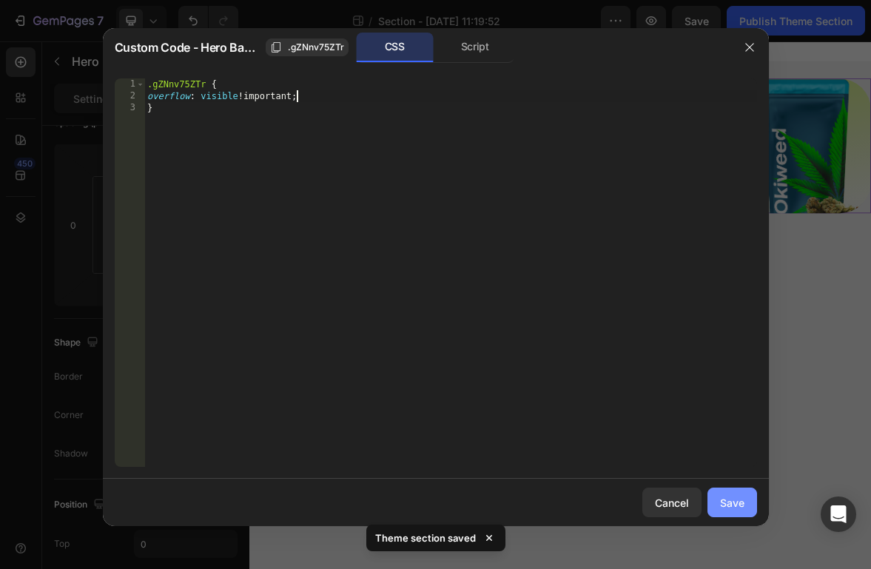
click at [736, 499] on div "Save" at bounding box center [732, 503] width 24 height 16
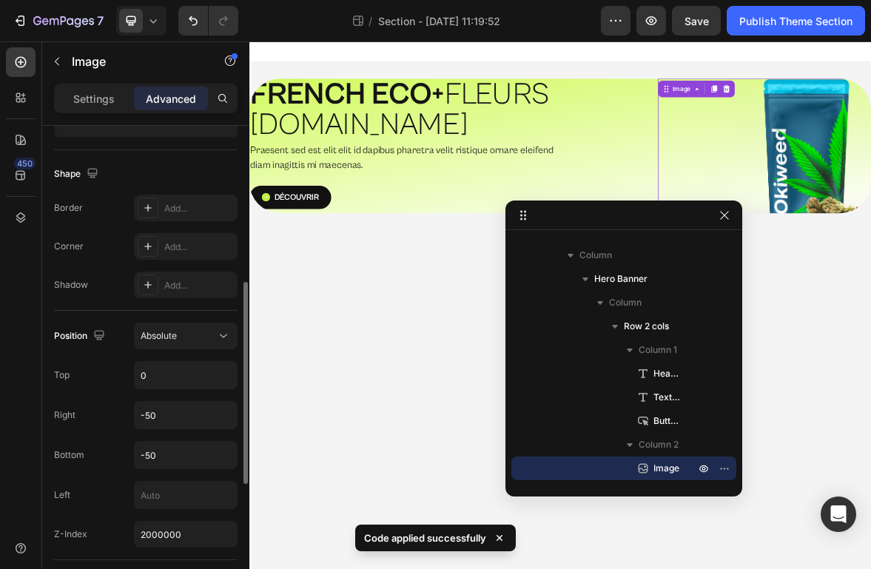
scroll to position [367, 0]
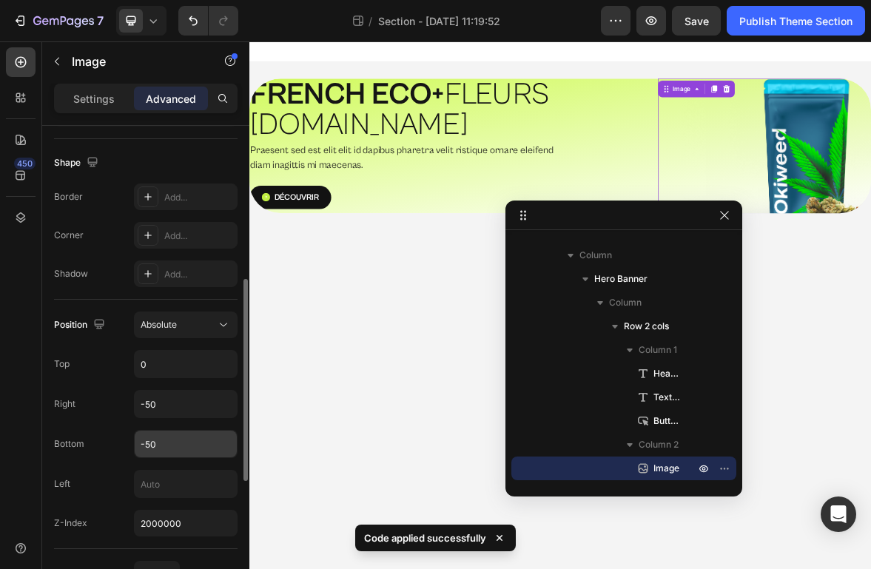
click at [172, 440] on input "-50" at bounding box center [186, 444] width 102 height 27
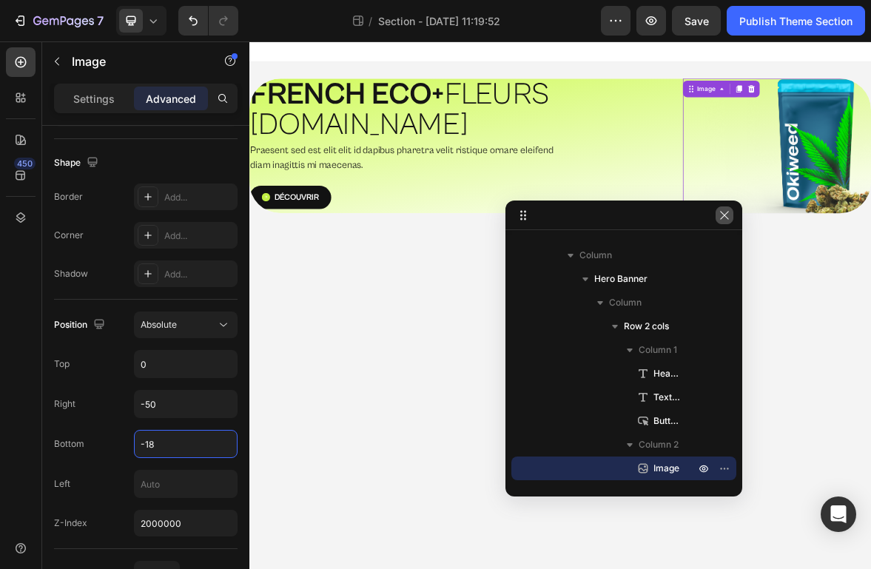
click at [730, 209] on button "button" at bounding box center [725, 215] width 18 height 18
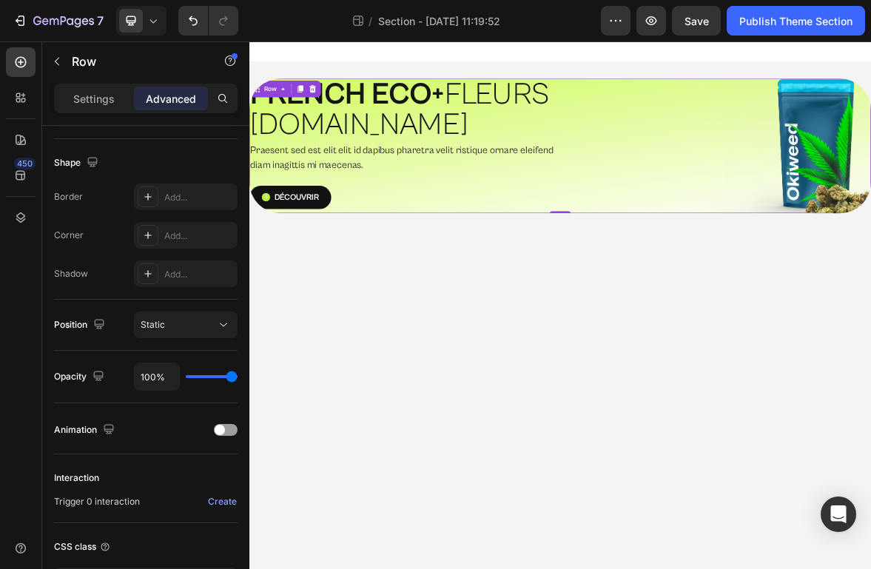
scroll to position [0, 0]
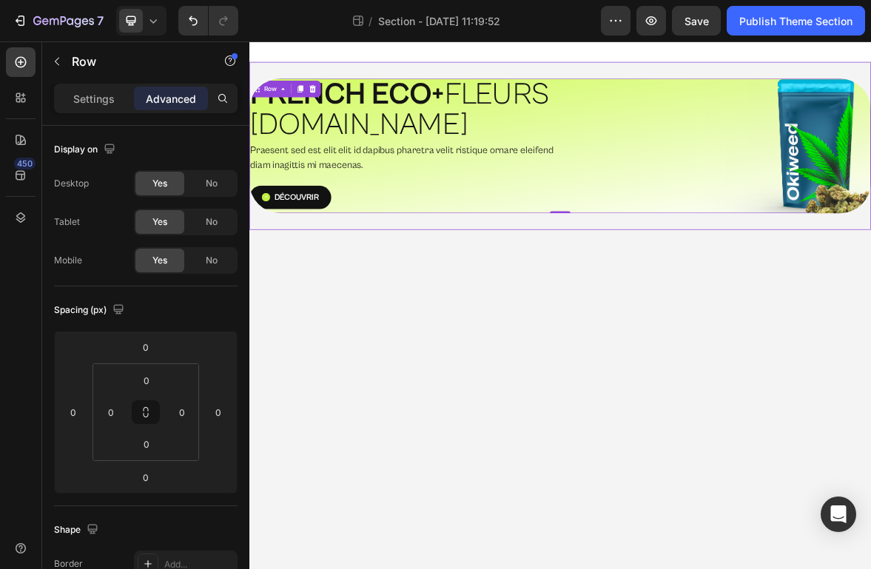
click at [720, 81] on div "⁠⁠⁠⁠⁠⁠⁠ FRENCH ECO+  FLEURS [DOMAIN_NAME] Heading Praesent sed est elit elit id…" at bounding box center [693, 191] width 888 height 240
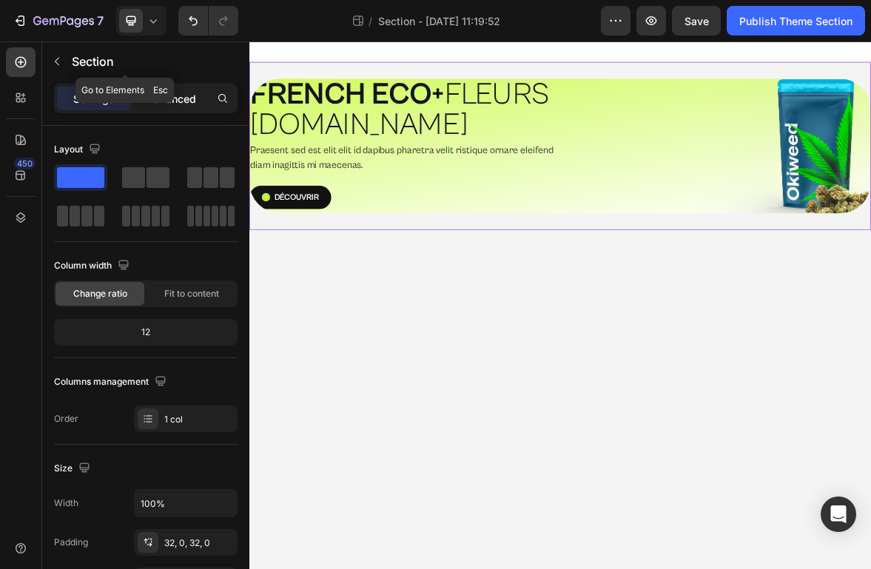
click at [178, 95] on p "Advanced" at bounding box center [171, 99] width 50 height 16
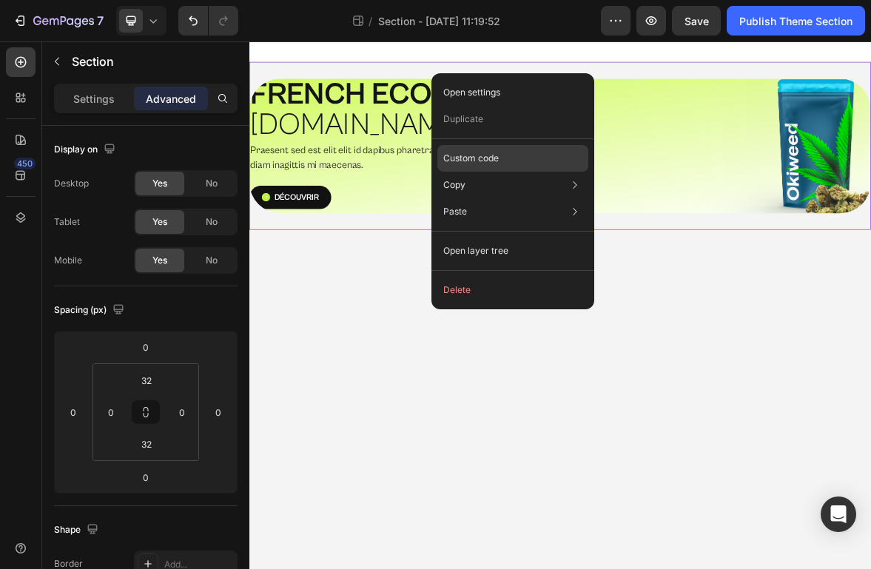
click at [529, 198] on div "Custom code" at bounding box center [512, 211] width 151 height 27
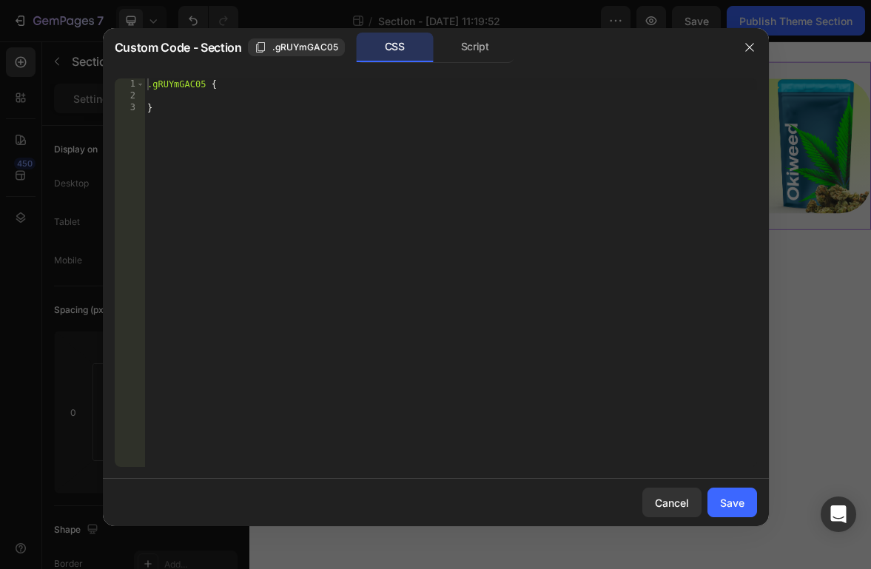
click at [201, 99] on div ".gRUYmGAC05 { }" at bounding box center [450, 284] width 613 height 412
click at [724, 492] on button "Save" at bounding box center [733, 503] width 50 height 30
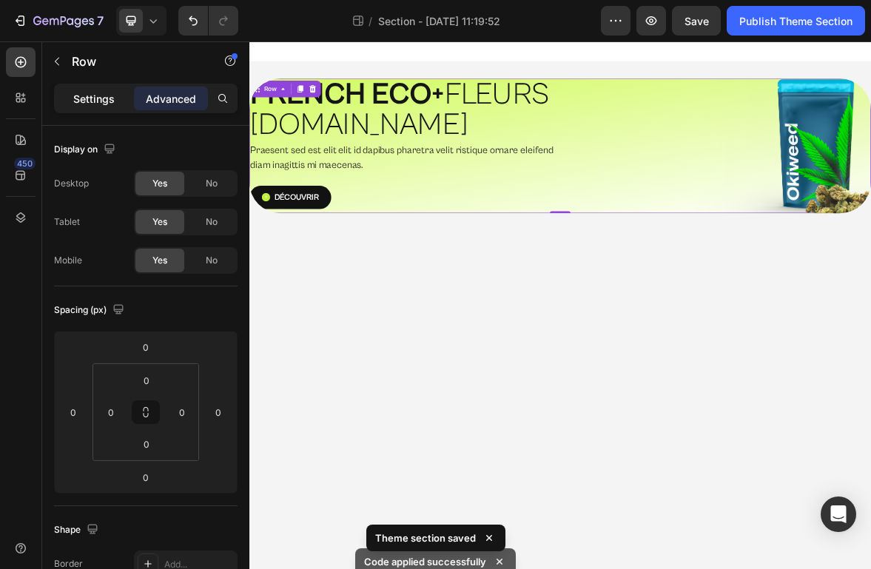
click at [119, 87] on div "Settings" at bounding box center [94, 99] width 74 height 24
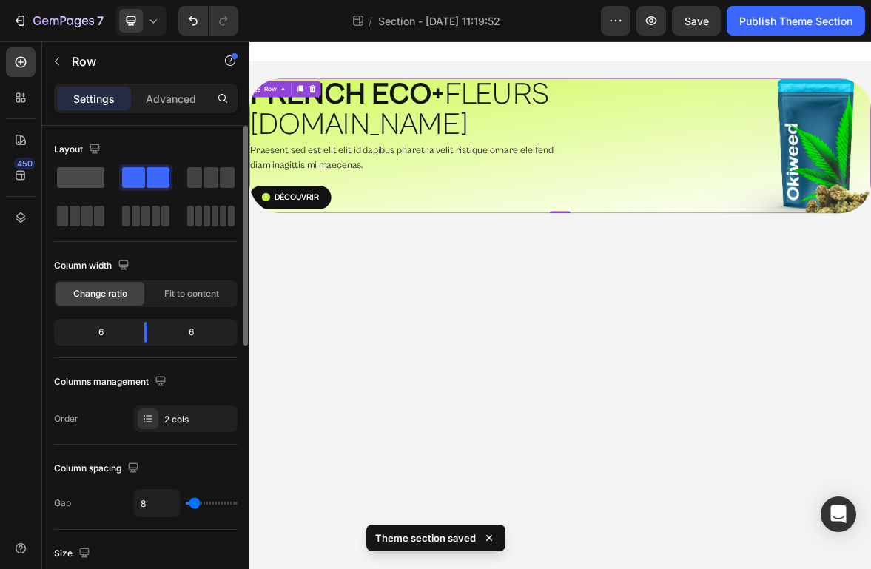
click at [67, 172] on span at bounding box center [80, 177] width 47 height 21
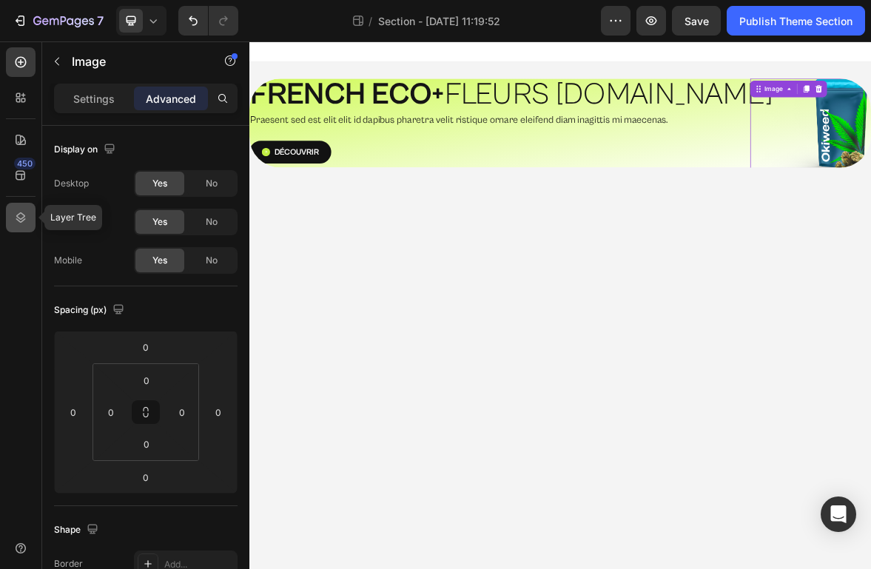
click at [26, 217] on icon at bounding box center [20, 217] width 15 height 15
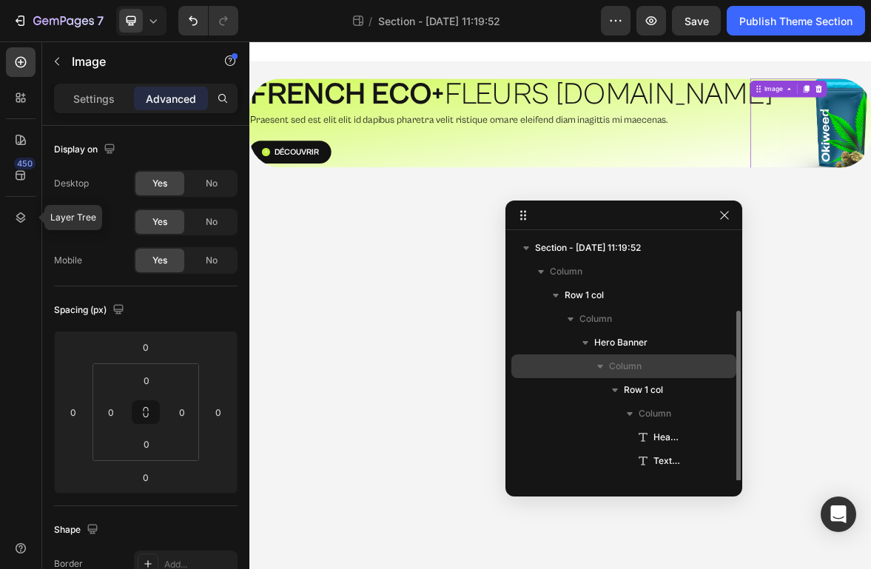
scroll to position [40, 0]
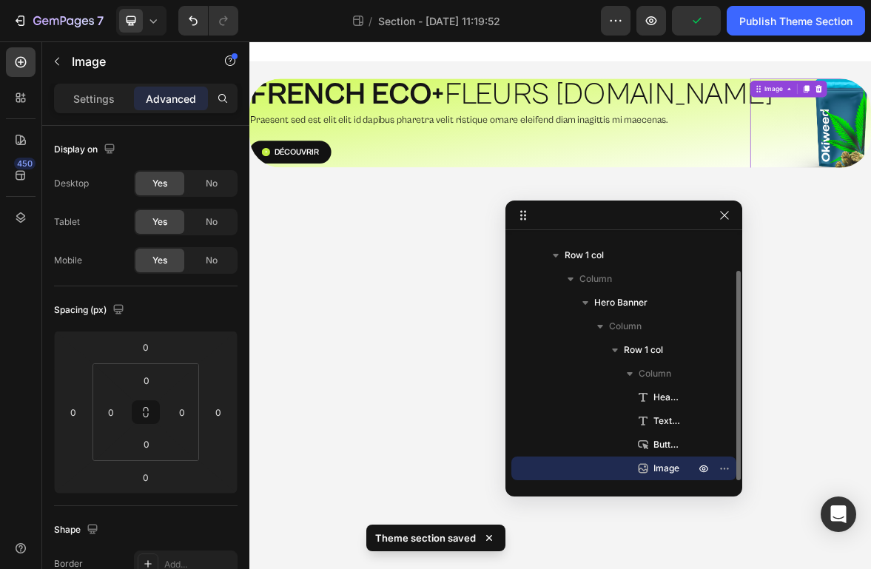
click at [662, 466] on span "Image" at bounding box center [666, 468] width 26 height 15
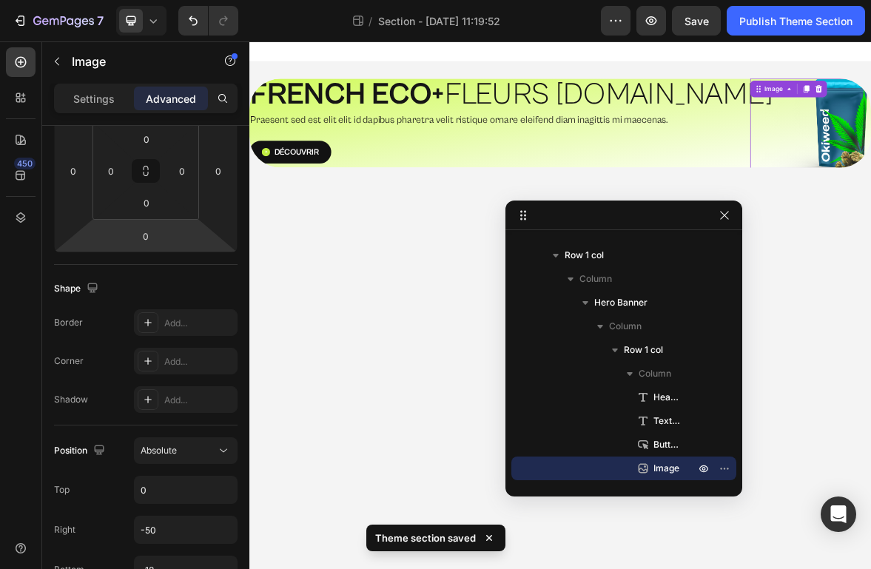
scroll to position [496, 0]
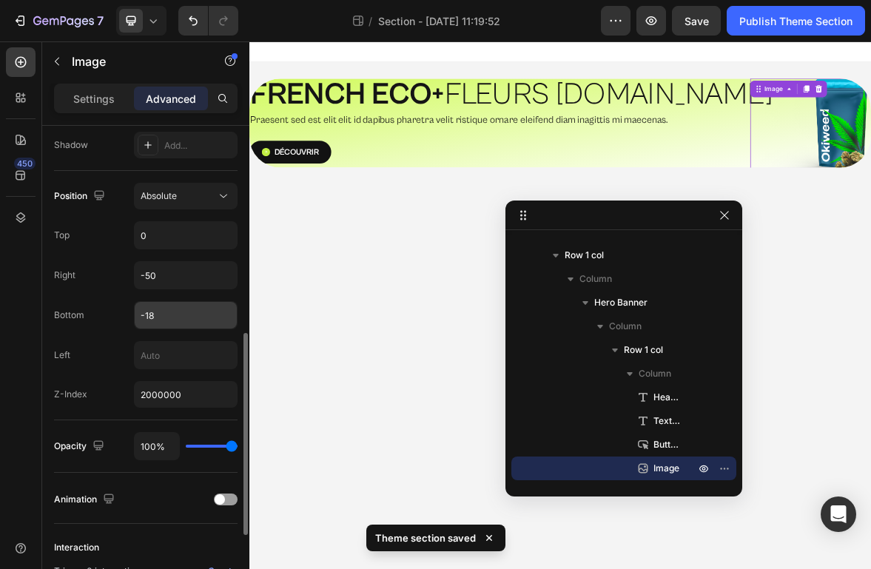
click at [172, 315] on input "-18" at bounding box center [186, 315] width 102 height 27
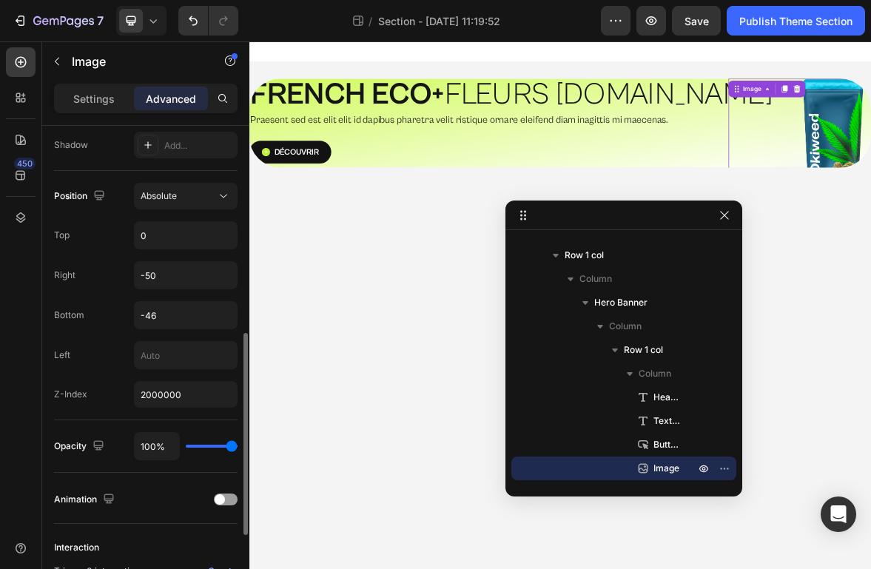
click at [110, 360] on div "Left" at bounding box center [146, 355] width 184 height 28
click at [75, 99] on p "Settings" at bounding box center [93, 99] width 41 height 16
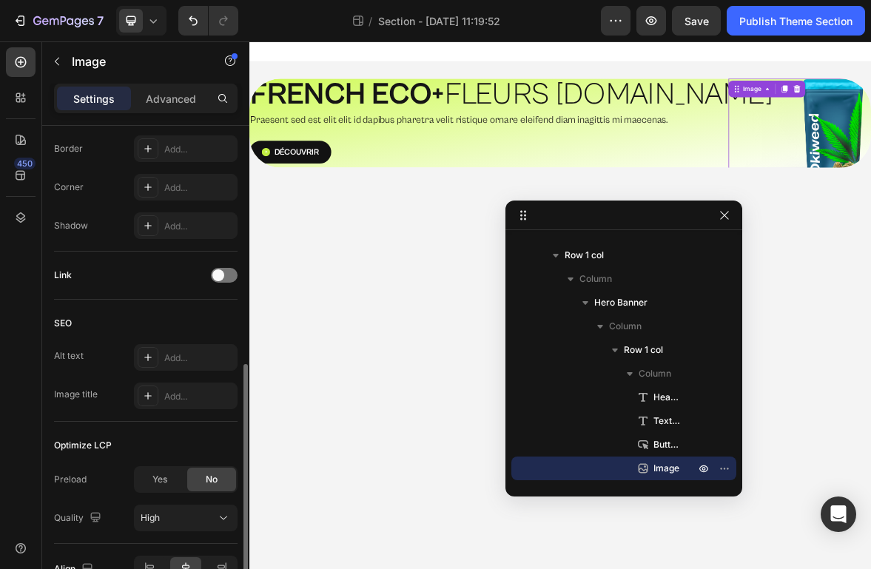
scroll to position [632, 0]
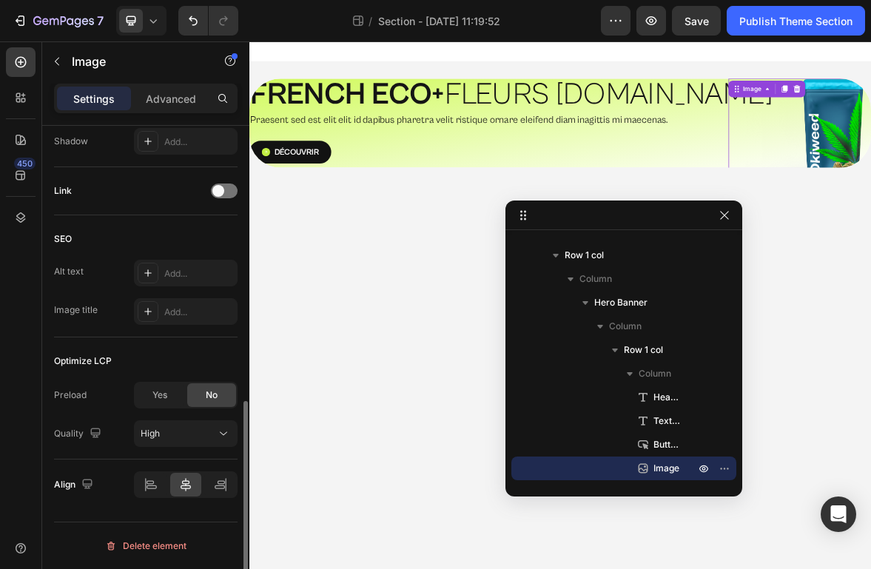
click at [178, 407] on div "Yes No" at bounding box center [186, 395] width 104 height 27
click at [178, 400] on div "Yes" at bounding box center [159, 395] width 49 height 24
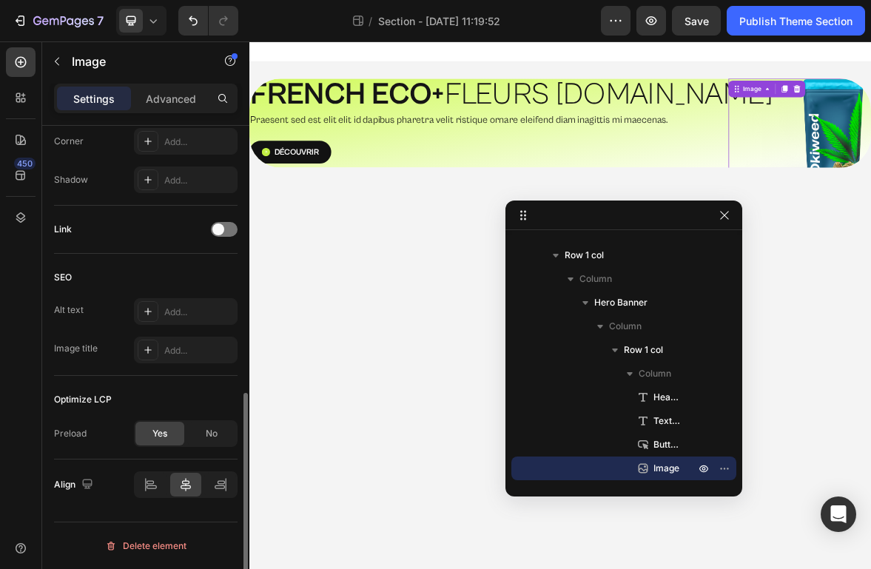
click at [201, 448] on div "Optimize LCP Preload Yes No" at bounding box center [146, 418] width 184 height 84
click at [203, 443] on div "No" at bounding box center [211, 434] width 49 height 24
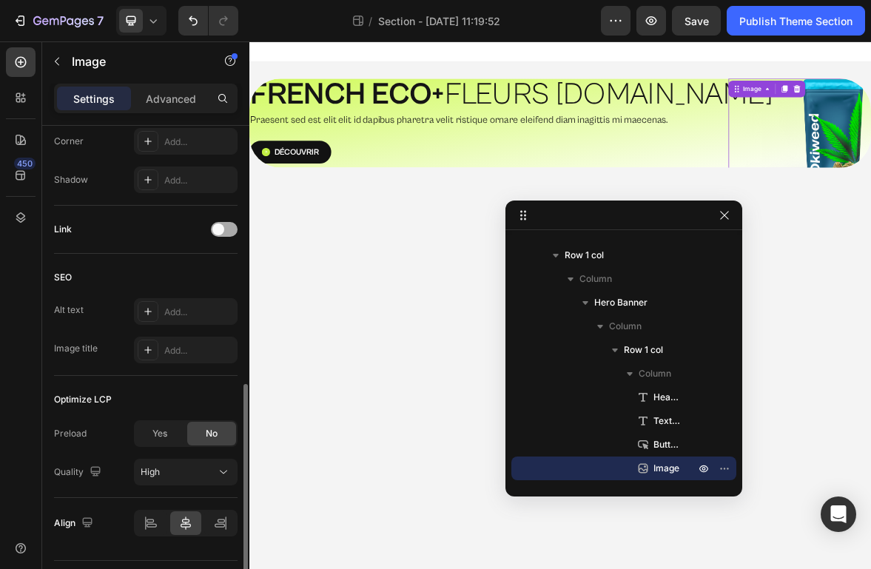
click at [225, 225] on div at bounding box center [224, 229] width 27 height 15
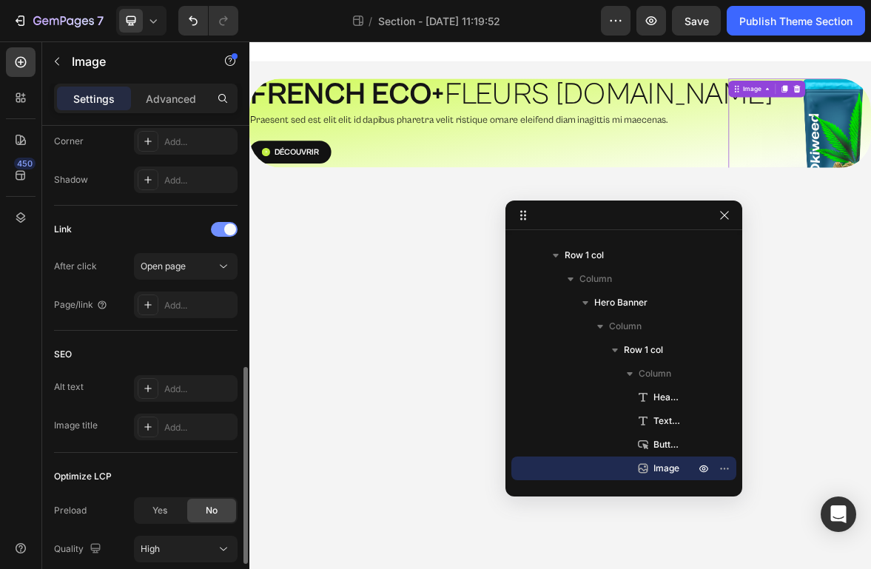
click at [225, 225] on span at bounding box center [230, 230] width 12 height 12
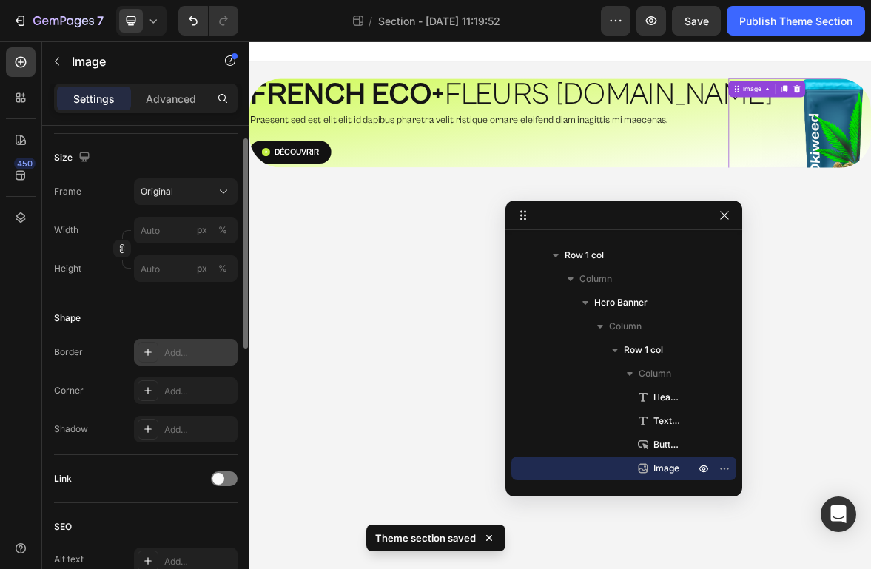
scroll to position [249, 0]
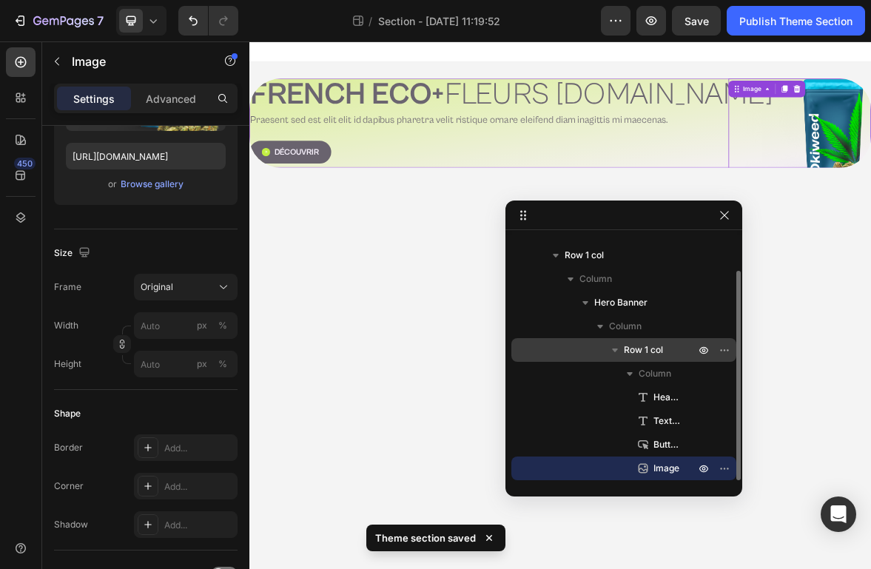
click at [681, 347] on p "Row 1 col" at bounding box center [661, 350] width 74 height 15
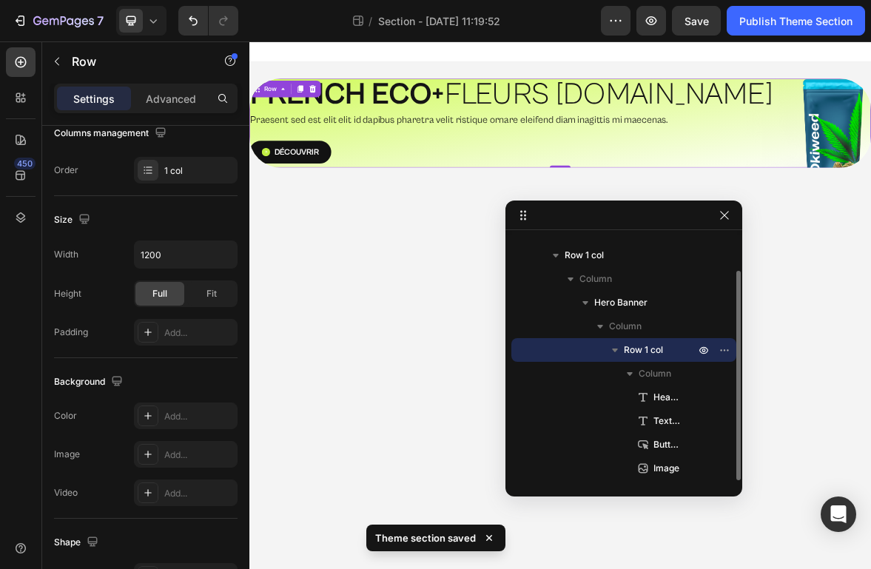
scroll to position [0, 0]
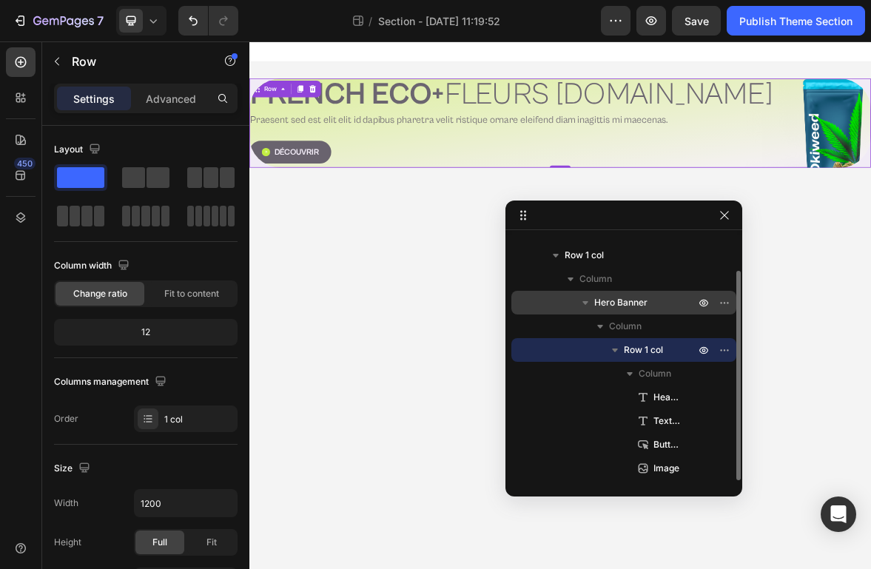
click at [626, 306] on span "Hero Banner" at bounding box center [620, 302] width 53 height 15
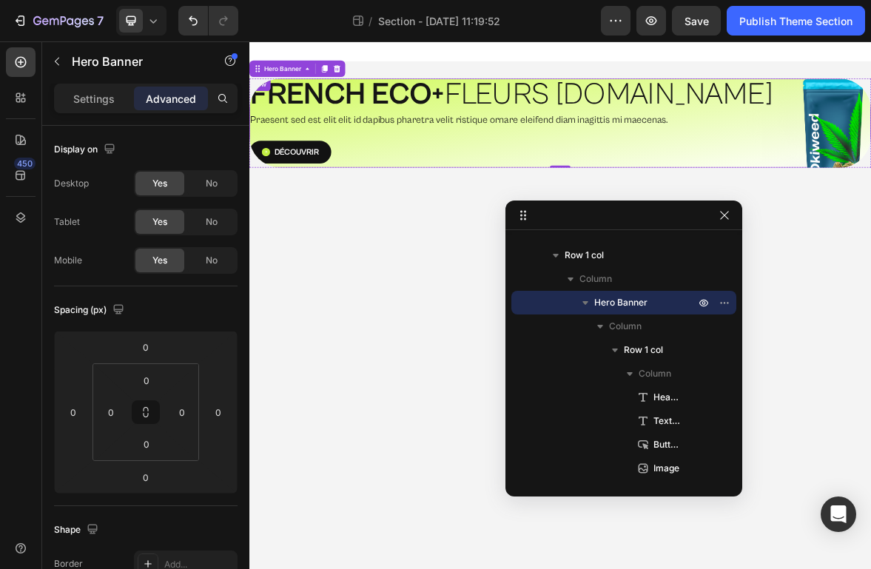
click at [765, 216] on div "Découvrir Button" at bounding box center [693, 203] width 888 height 39
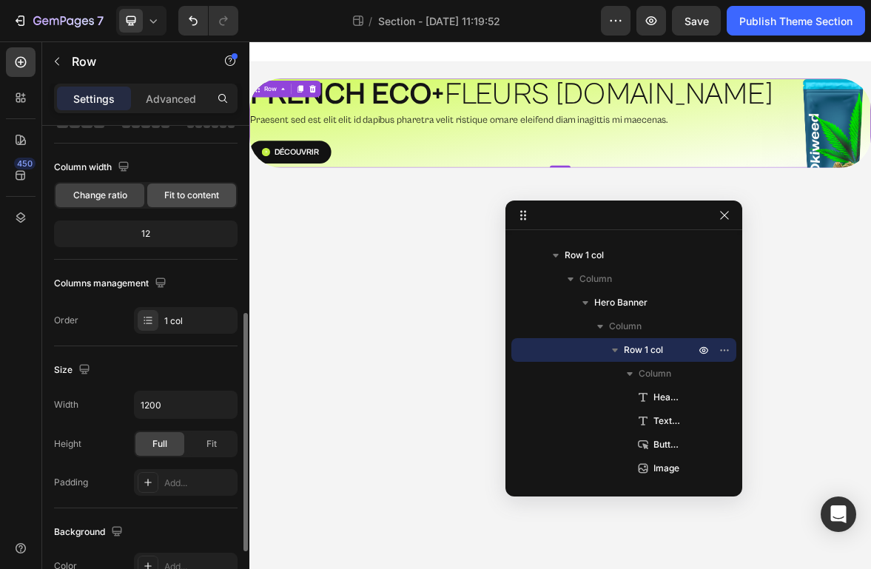
scroll to position [192, 0]
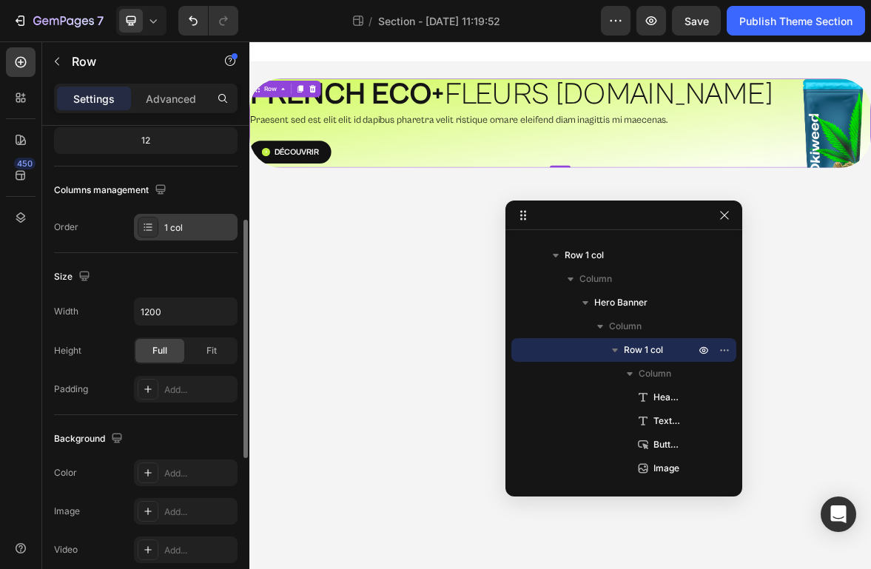
click at [148, 224] on icon at bounding box center [148, 227] width 12 height 12
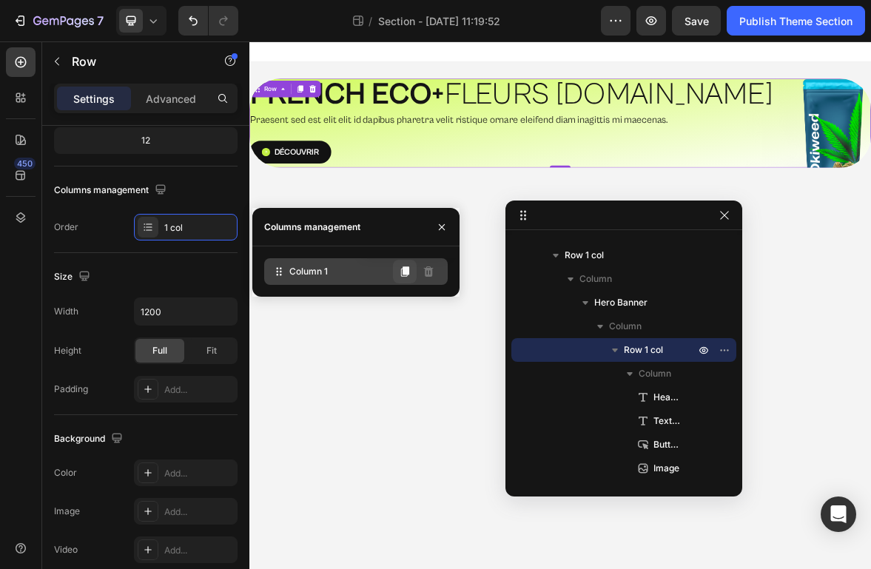
click at [405, 269] on icon at bounding box center [405, 271] width 8 height 10
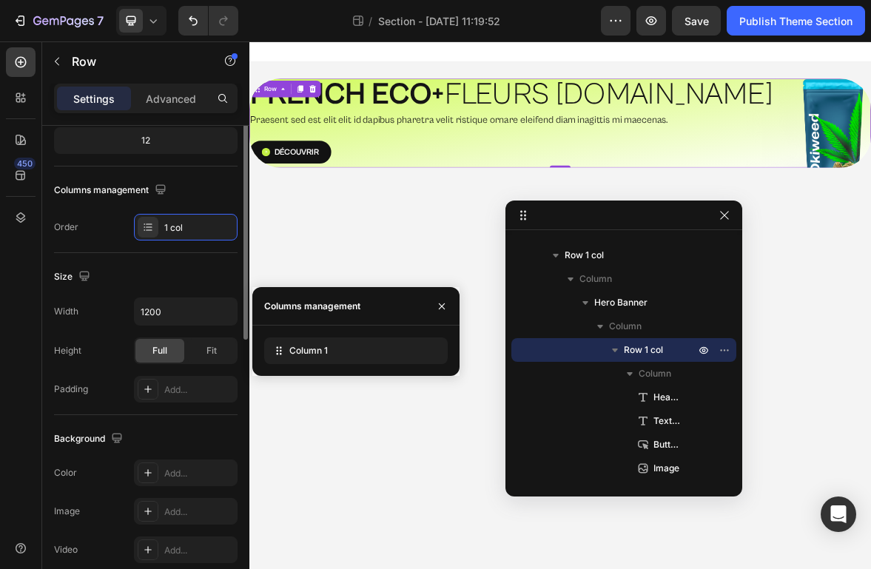
scroll to position [83, 0]
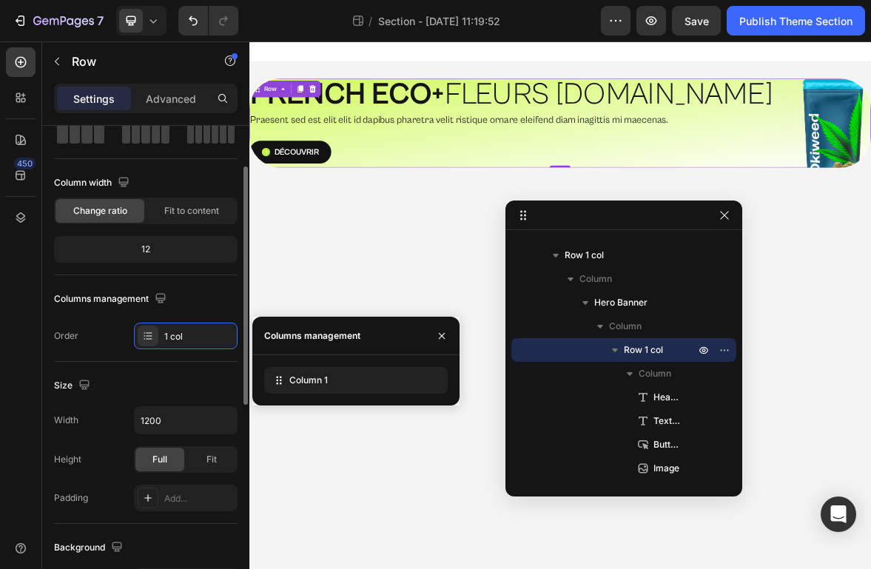
click at [164, 249] on div "12" at bounding box center [146, 249] width 178 height 21
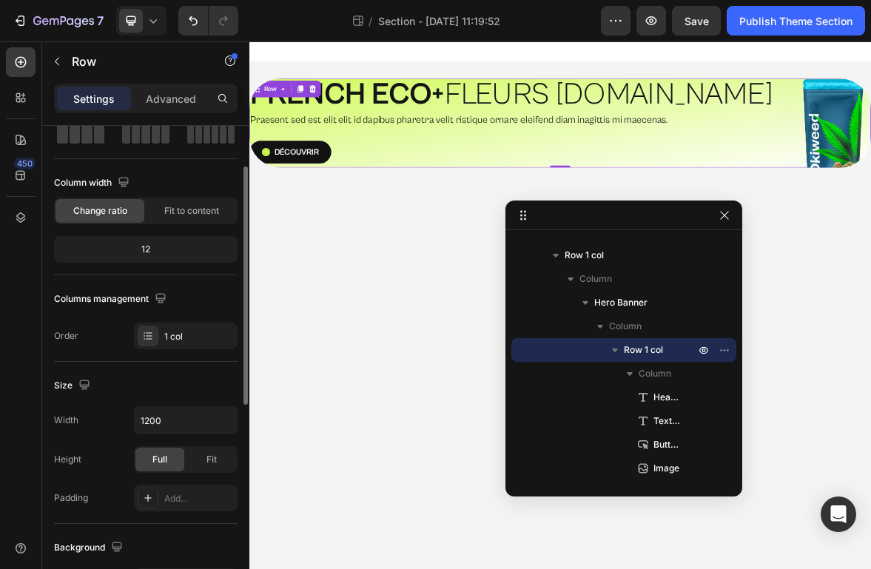
click at [137, 249] on div "12" at bounding box center [146, 249] width 178 height 21
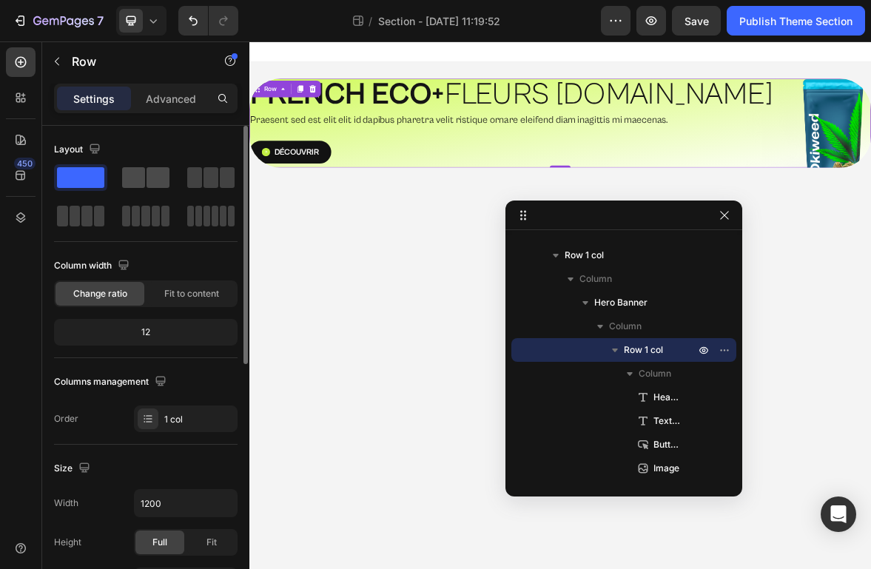
click at [132, 178] on span at bounding box center [133, 177] width 23 height 21
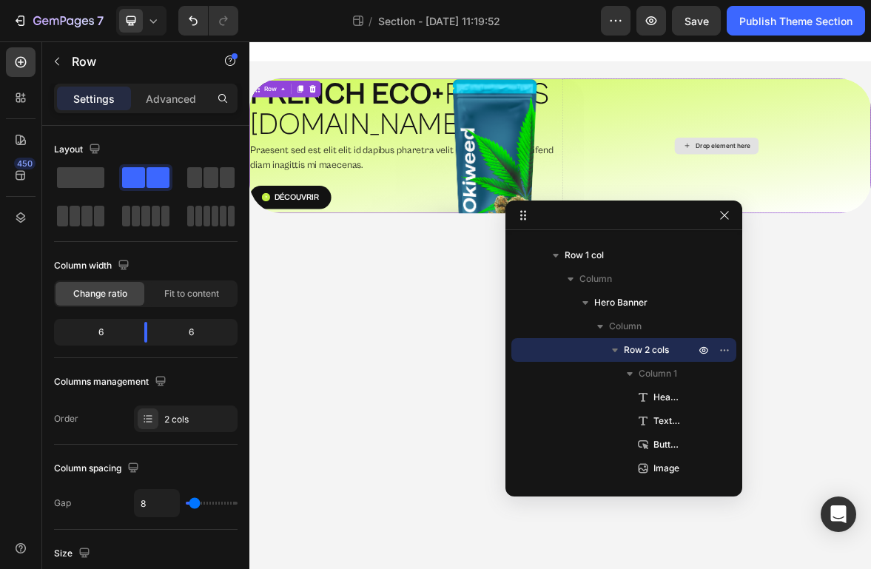
click at [152, 95] on p "Advanced" at bounding box center [171, 99] width 50 height 16
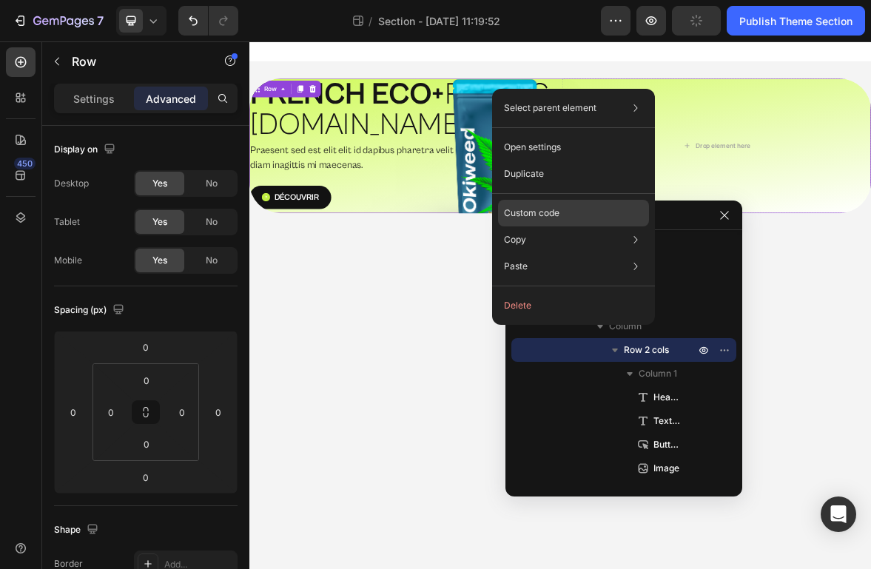
click at [556, 214] on p "Custom code" at bounding box center [532, 212] width 56 height 13
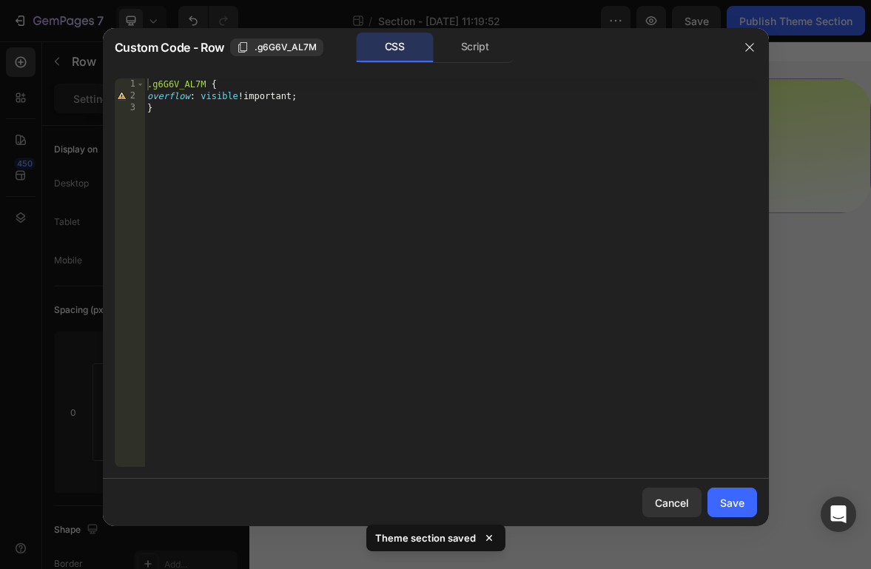
click at [192, 94] on div ".g6G6V_AL7M { overflow : visible !important ; }" at bounding box center [450, 284] width 613 height 412
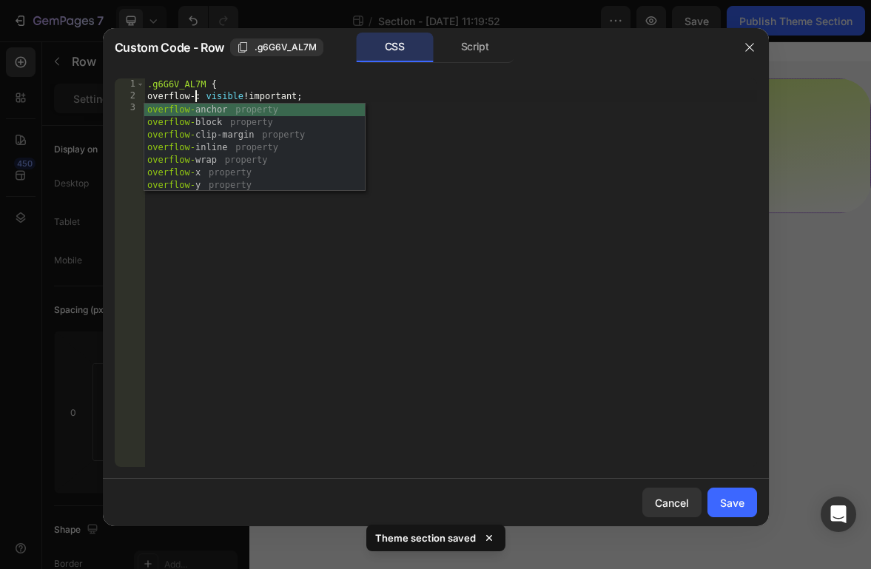
scroll to position [0, 4]
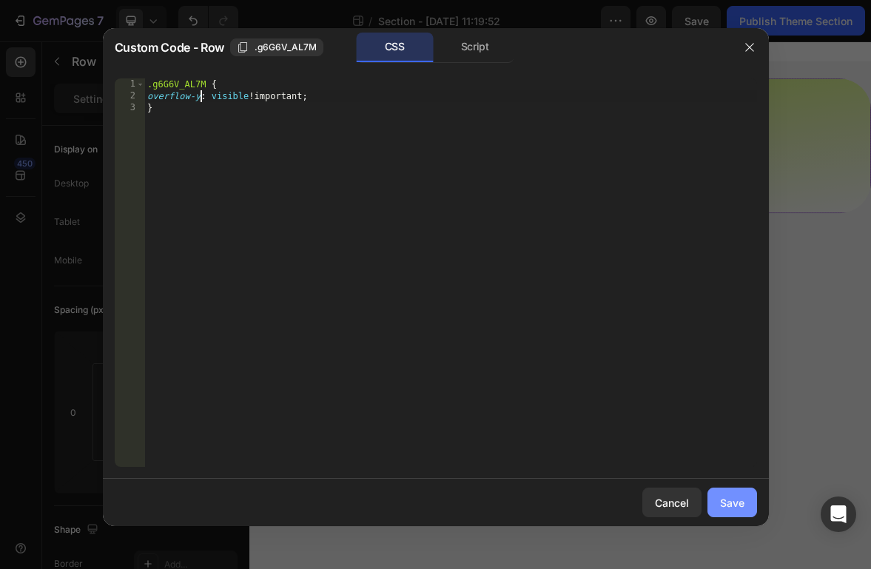
click at [725, 503] on div "Save" at bounding box center [732, 503] width 24 height 16
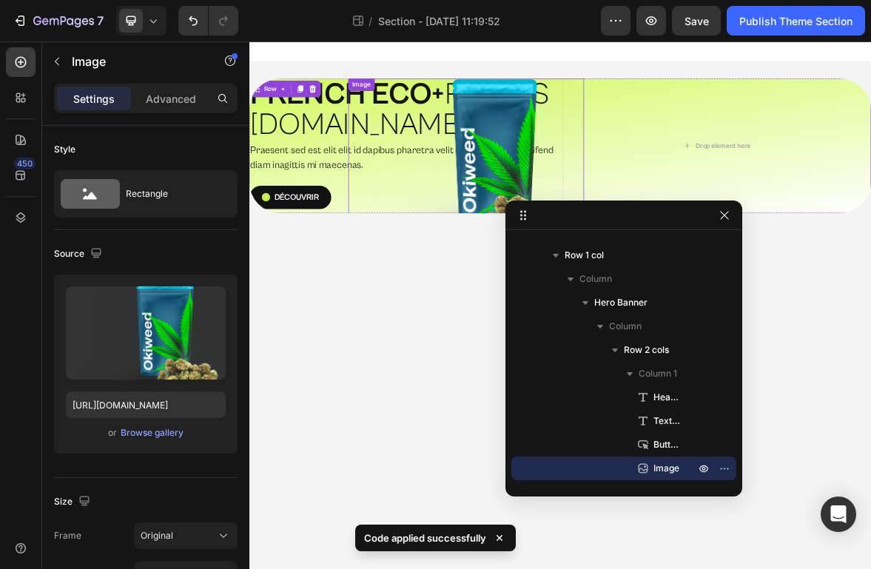
click at [681, 135] on img at bounding box center [559, 208] width 337 height 226
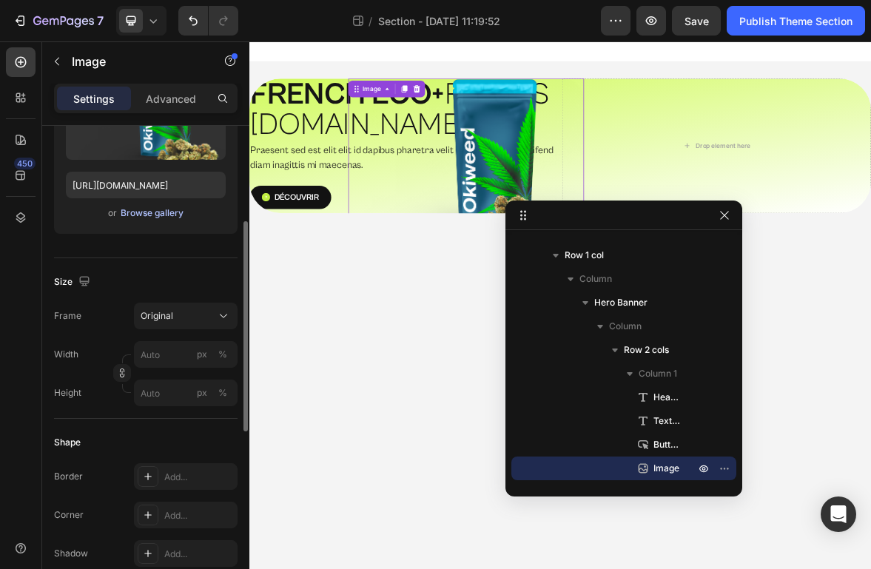
scroll to position [0, 0]
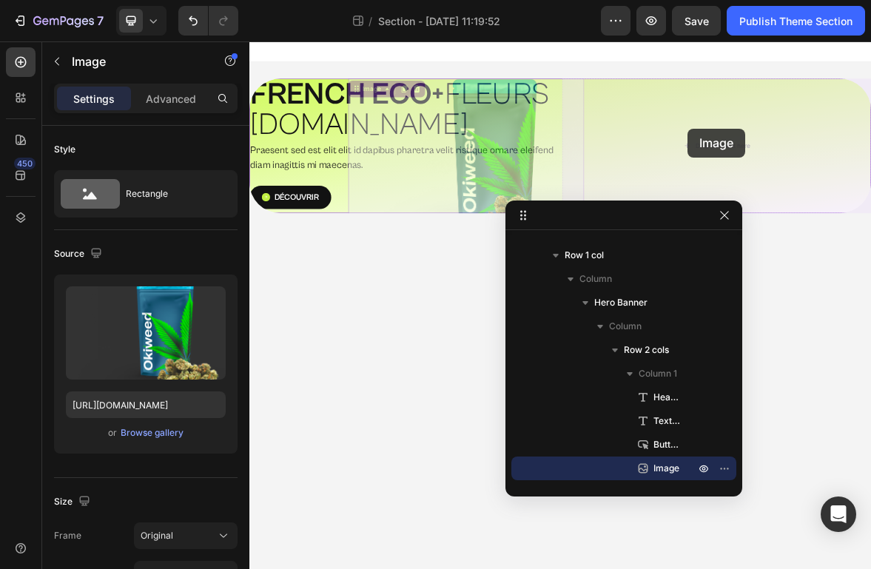
drag, startPoint x: 593, startPoint y: 164, endPoint x: 876, endPoint y: 166, distance: 282.7
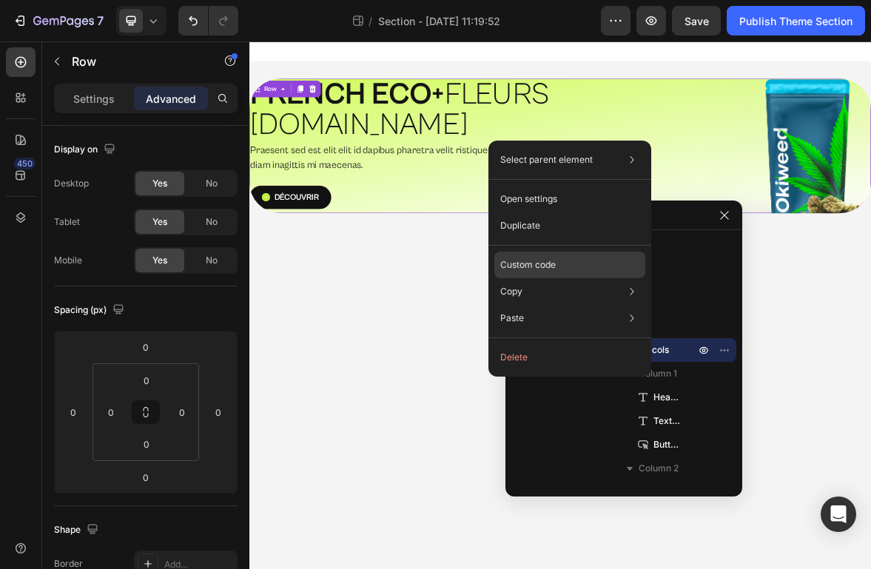
click at [548, 305] on div "Custom code" at bounding box center [569, 318] width 151 height 27
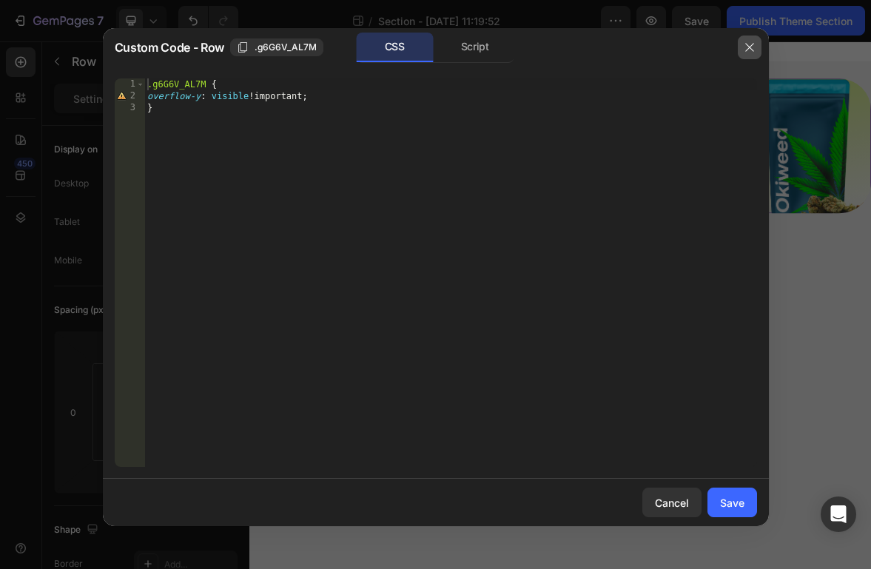
click at [747, 50] on icon "button" at bounding box center [749, 48] width 8 height 8
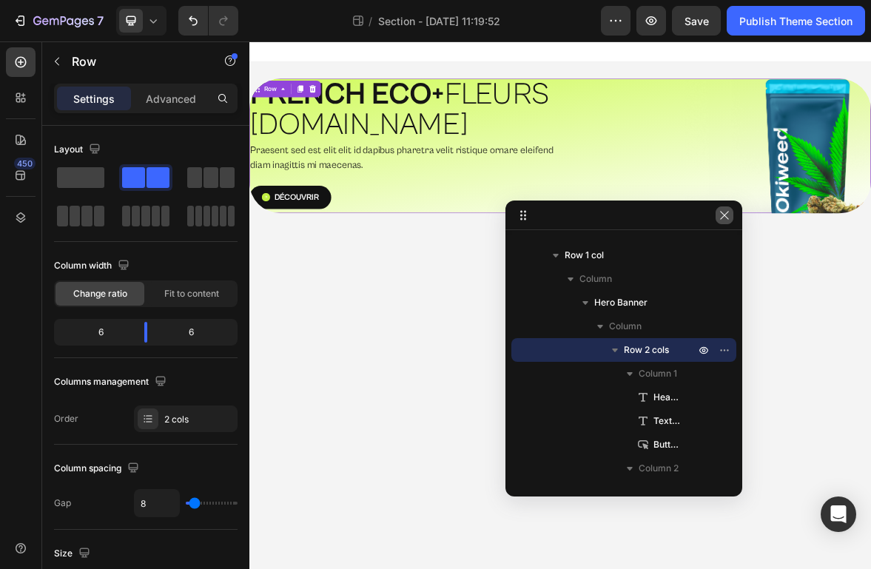
click at [728, 215] on icon "button" at bounding box center [725, 215] width 12 height 12
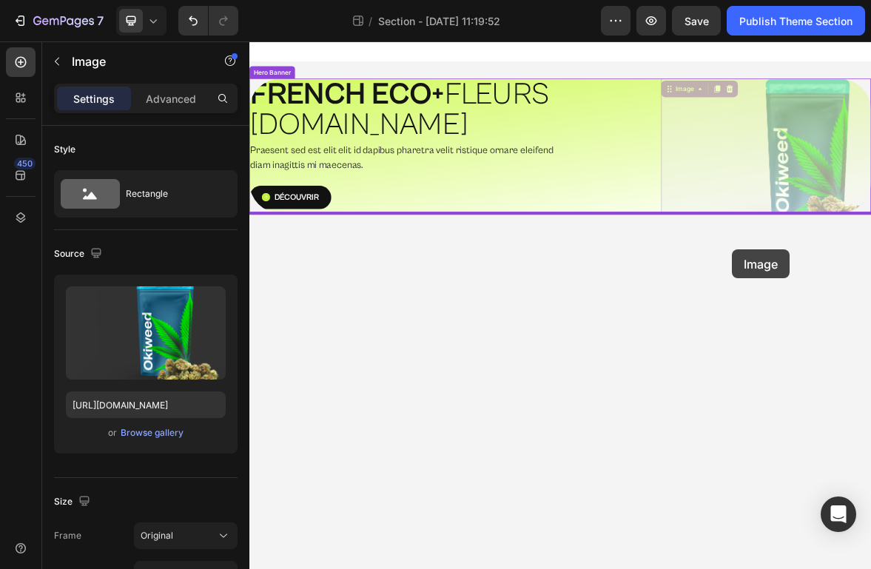
drag, startPoint x: 1024, startPoint y: 209, endPoint x: 938, endPoint y: 335, distance: 153.3
drag, startPoint x: 1044, startPoint y: 210, endPoint x: 1010, endPoint y: 369, distance: 161.8
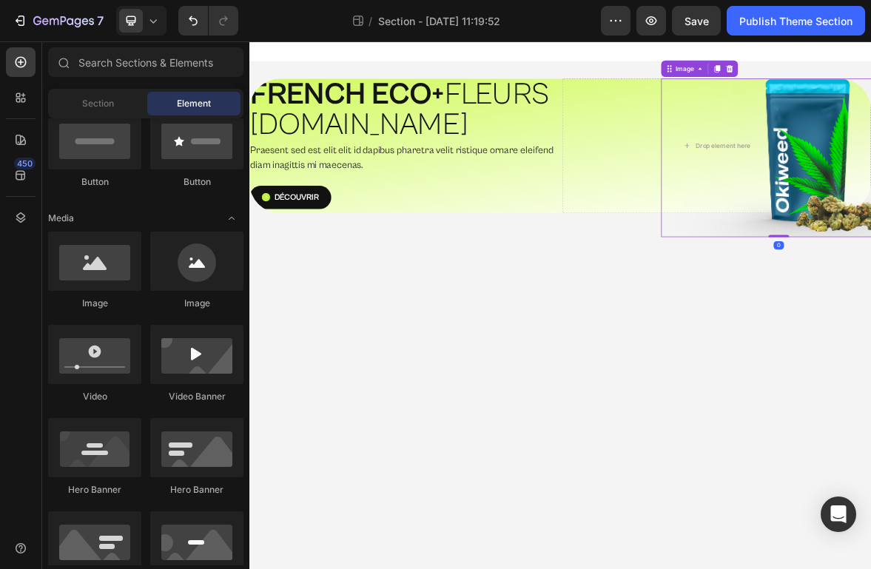
click at [405, 461] on body "⁠⁠⁠⁠⁠⁠⁠ FRENCH ECO+  FLEURS [DOMAIN_NAME] Heading Praesent sed est elit elit id…" at bounding box center [693, 418] width 888 height 754
click at [23, 221] on icon at bounding box center [20, 217] width 15 height 15
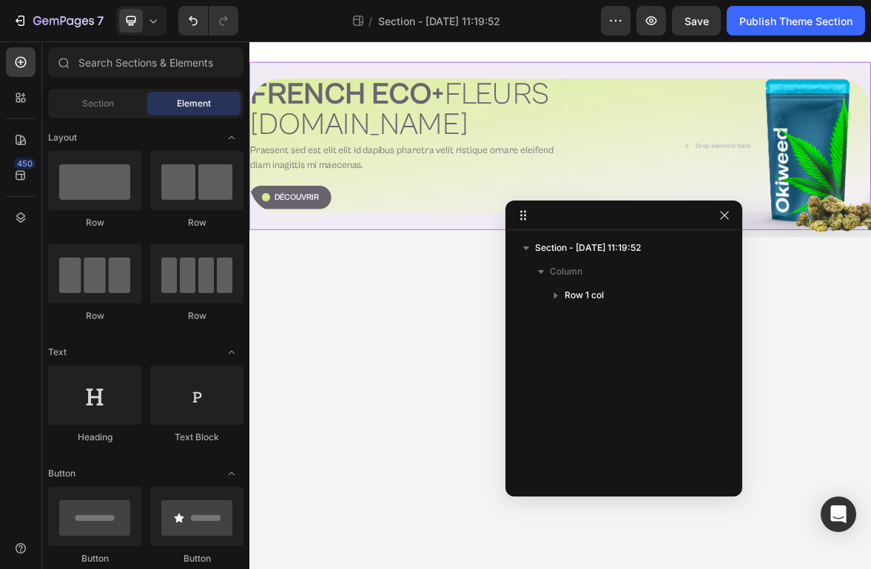
scroll to position [377, 0]
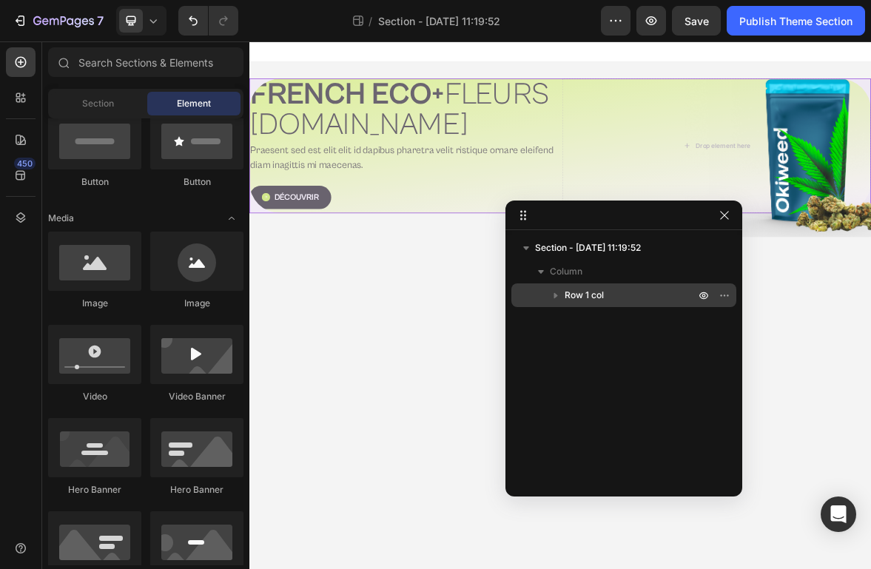
click at [551, 290] on icon "button" at bounding box center [555, 295] width 15 height 15
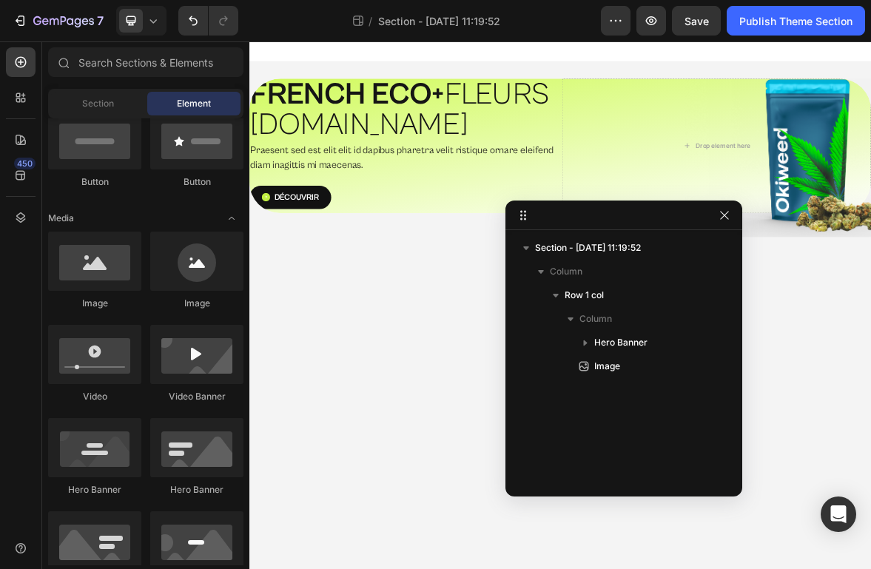
click at [423, 493] on body "⁠⁠⁠⁠⁠⁠⁠ FRENCH ECO+  FLEURS G.HOUSE Heading Praesent sed est elit elit id dapib…" at bounding box center [693, 418] width 888 height 754
click at [870, 426] on body "⁠⁠⁠⁠⁠⁠⁠ FRENCH ECO+  FLEURS G.HOUSE Heading Praesent sed est elit elit id dapib…" at bounding box center [693, 418] width 888 height 754
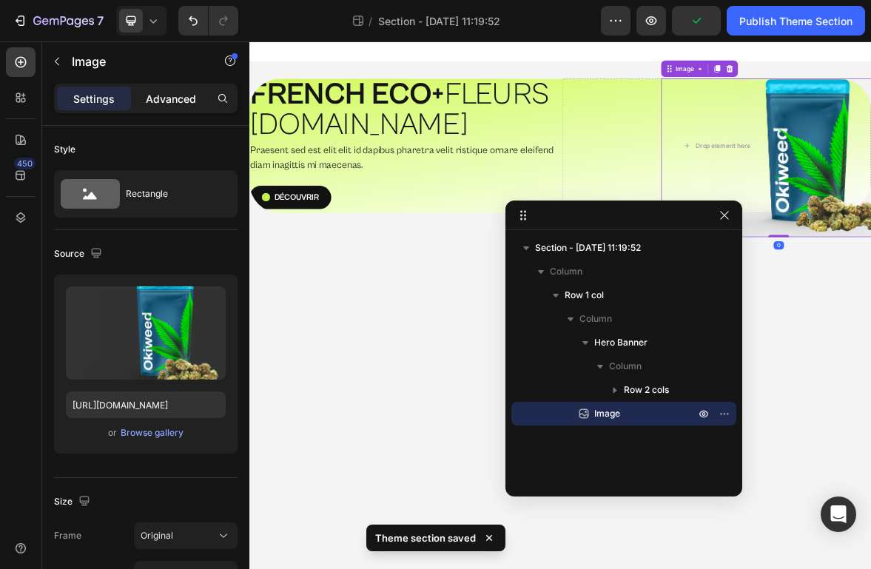
click at [170, 104] on p "Advanced" at bounding box center [171, 99] width 50 height 16
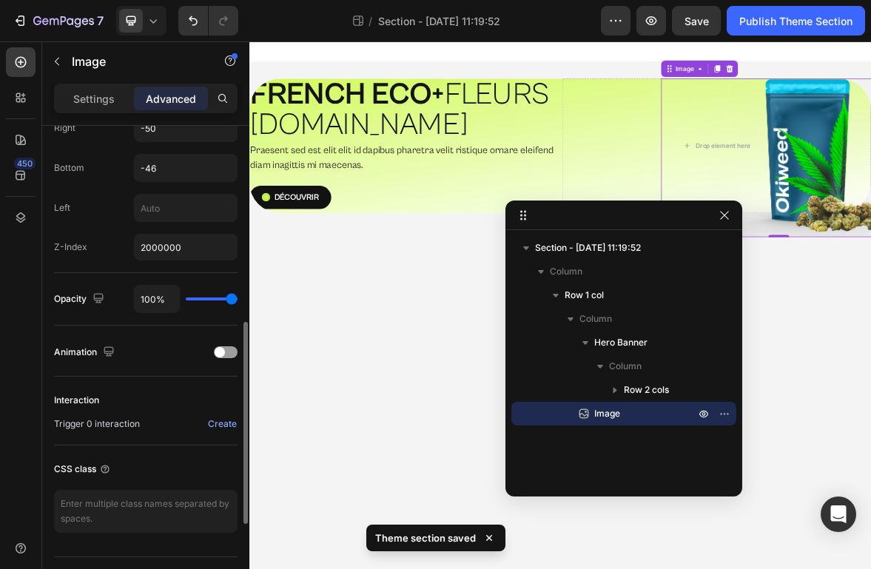
scroll to position [565, 0]
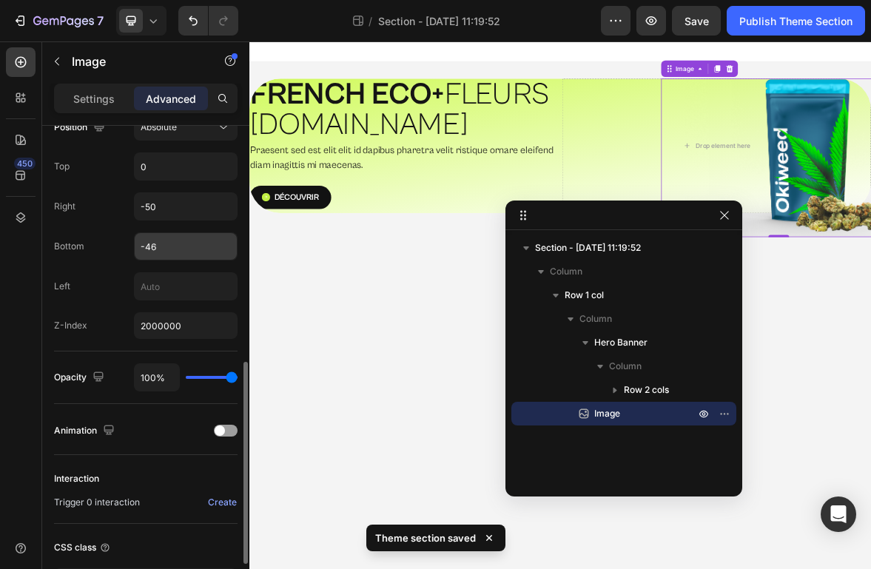
click at [162, 242] on input "-46" at bounding box center [186, 246] width 102 height 27
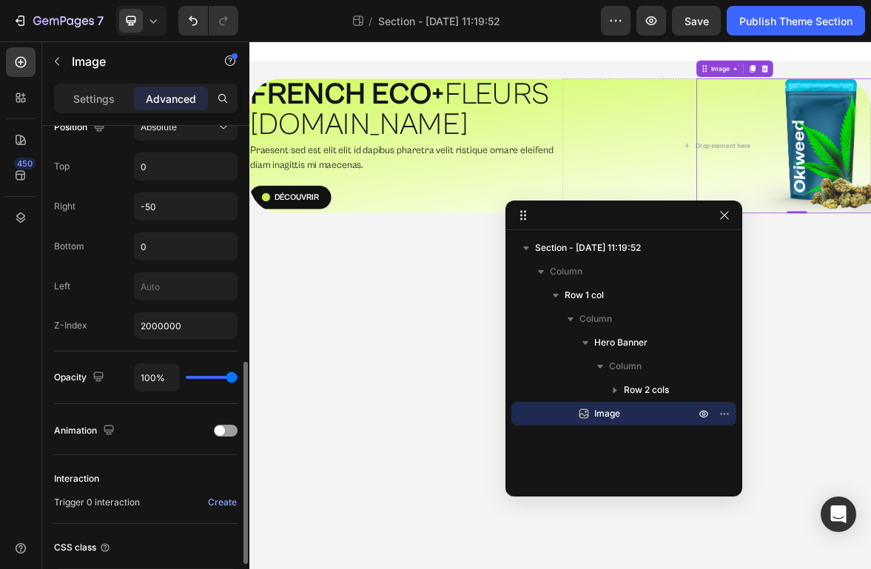
click at [103, 235] on div "Bottom 0" at bounding box center [146, 246] width 184 height 28
click at [153, 238] on input "0" at bounding box center [186, 246] width 102 height 27
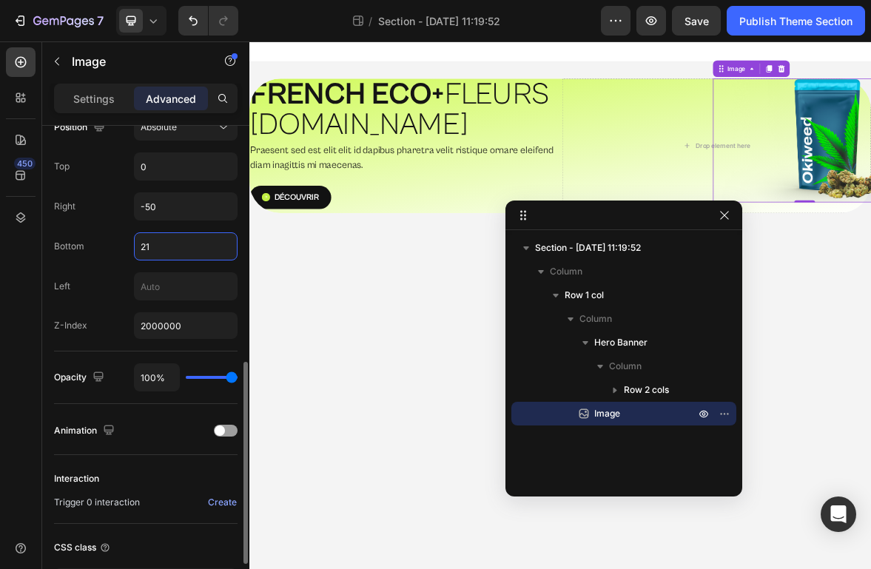
type input "2"
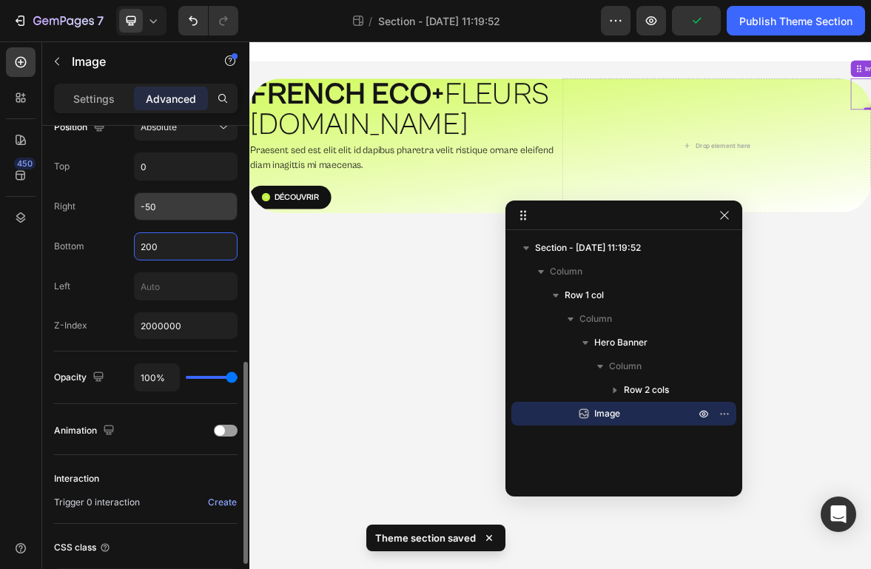
type input "200"
click at [172, 211] on input "-50" at bounding box center [186, 206] width 102 height 27
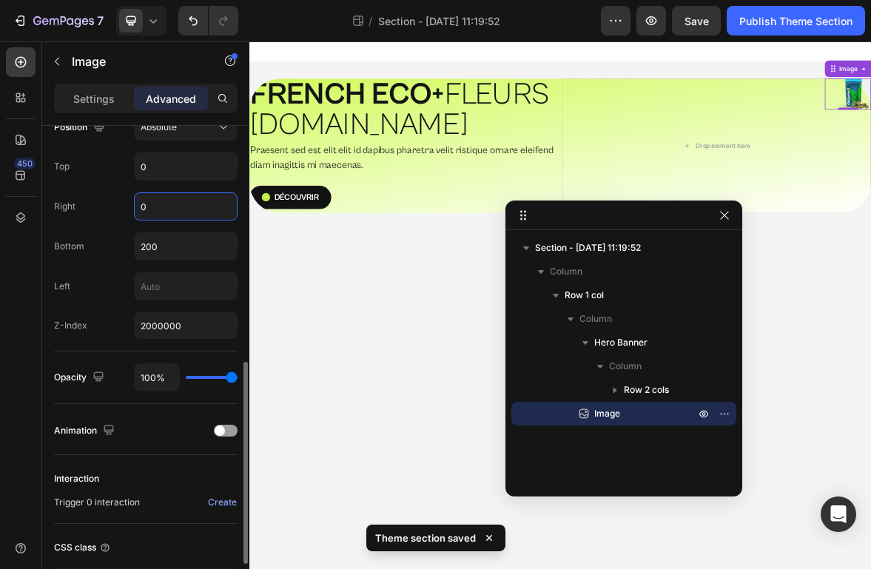
type input "0"
click at [91, 266] on div "Position Absolute Top 0 Right 0 Bottom 200 Left Z-Index 2000000" at bounding box center [146, 226] width 184 height 225
click at [184, 321] on input "2000000" at bounding box center [186, 325] width 104 height 27
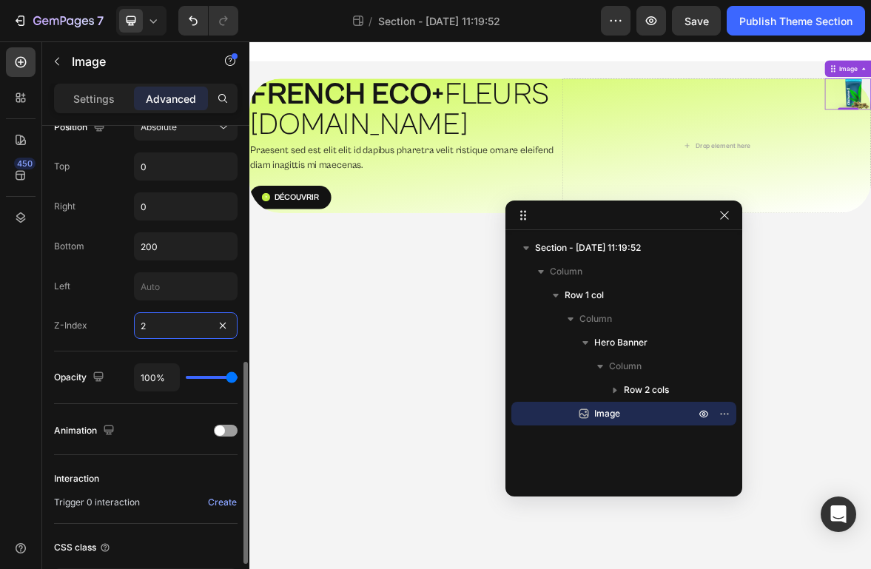
type input "2"
click at [108, 377] on div "Opacity 100%" at bounding box center [146, 377] width 184 height 28
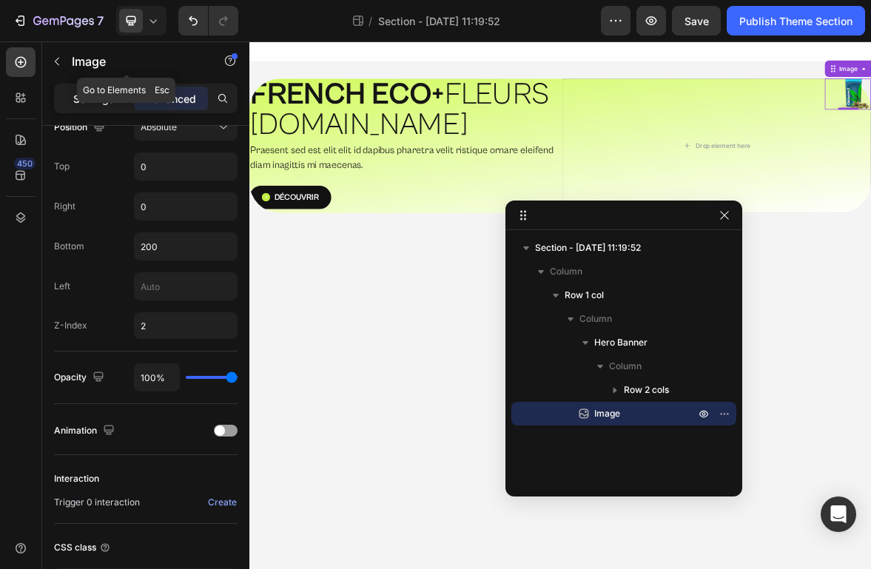
click at [105, 96] on p "Settings" at bounding box center [93, 99] width 41 height 16
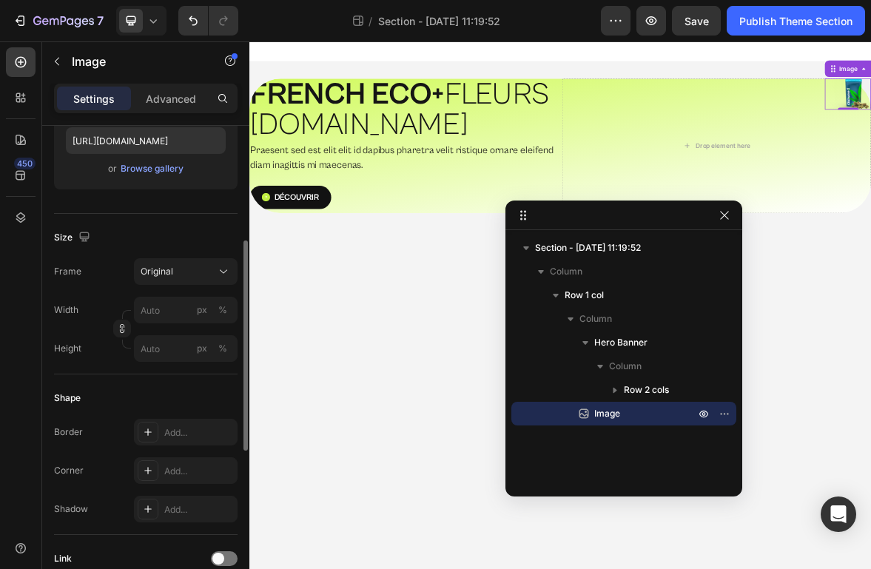
scroll to position [357, 0]
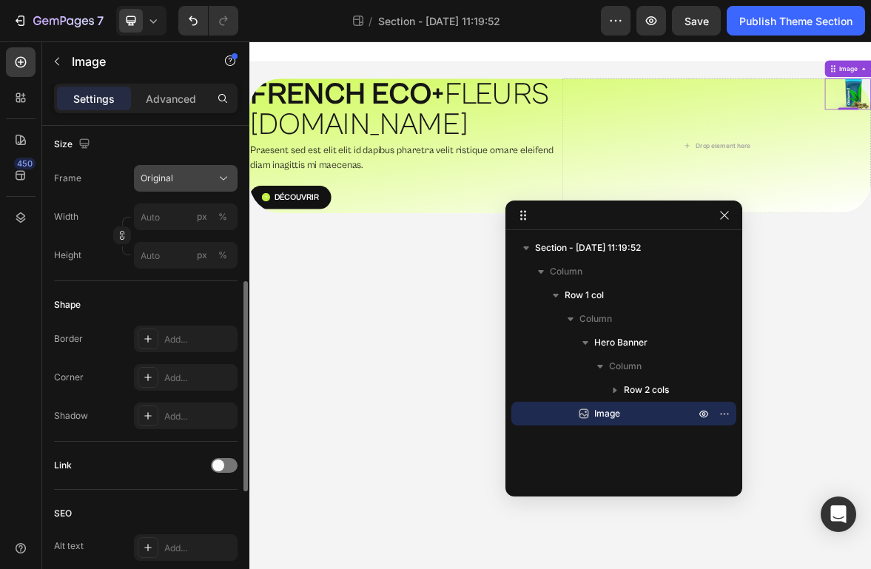
click at [192, 189] on button "Original" at bounding box center [186, 178] width 104 height 27
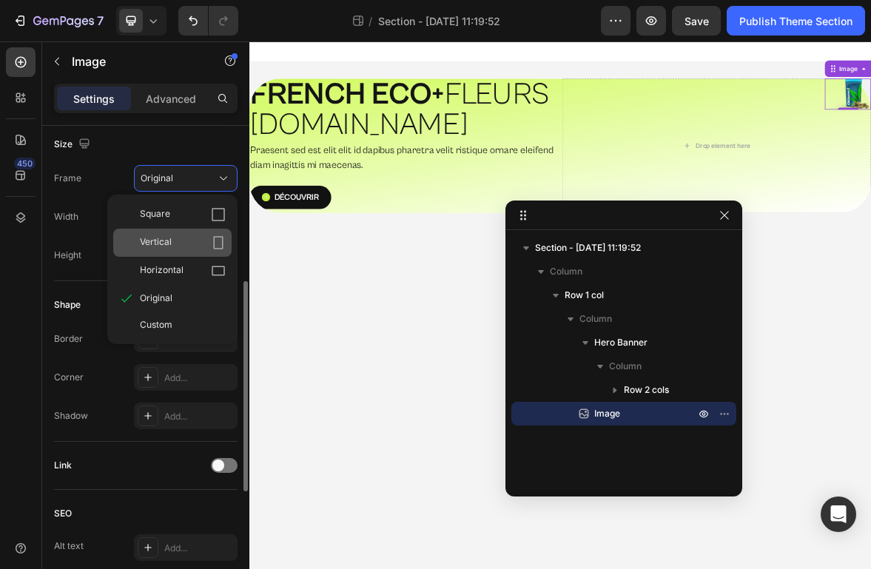
click at [189, 238] on div "Vertical" at bounding box center [183, 242] width 86 height 15
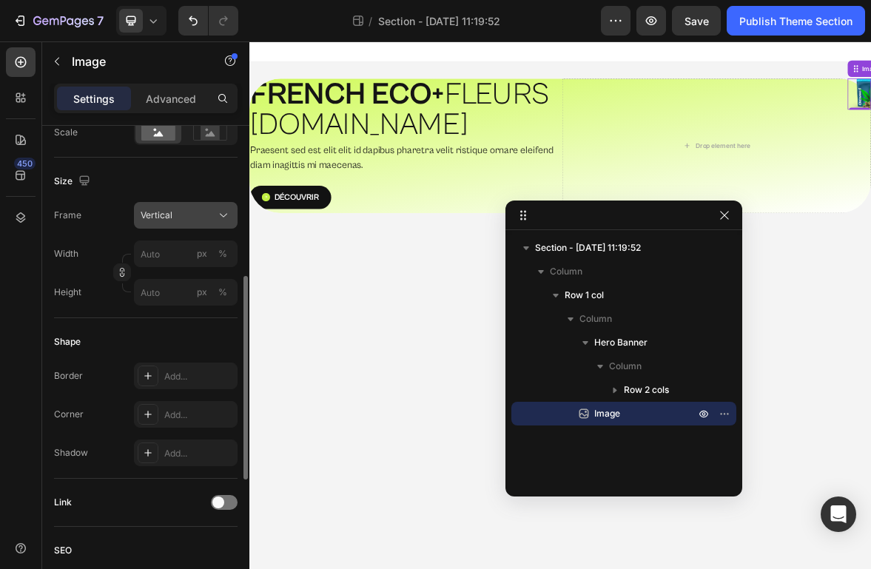
click at [198, 209] on div "Vertical" at bounding box center [177, 215] width 73 height 13
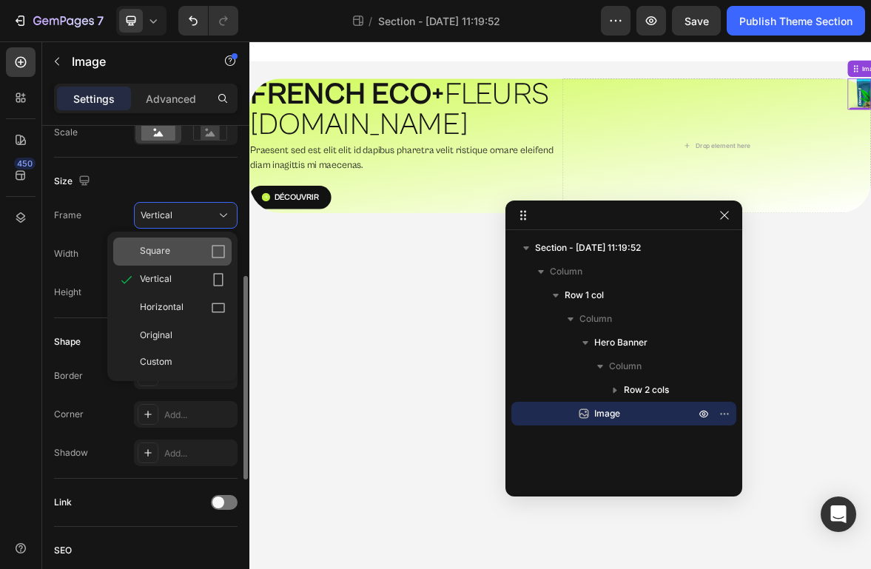
click at [191, 241] on div "Square" at bounding box center [172, 252] width 118 height 28
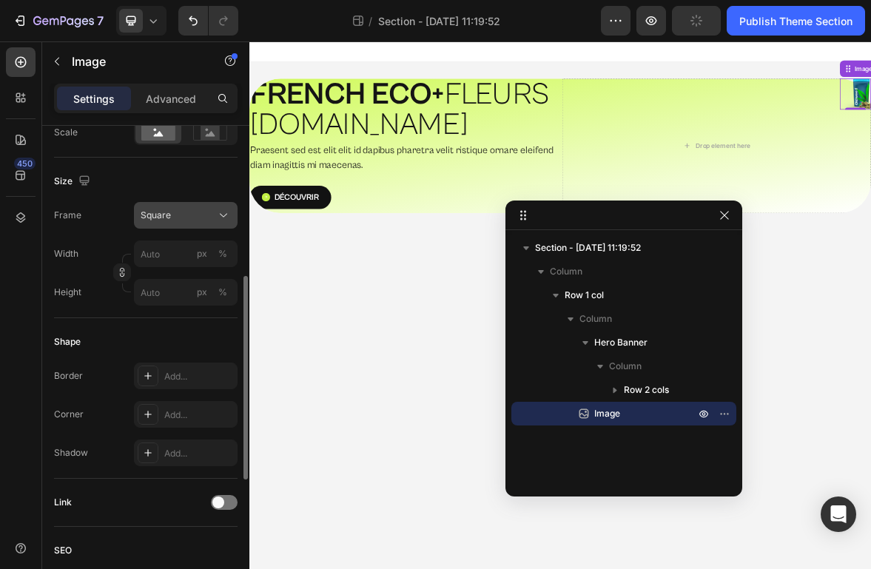
click at [204, 212] on div "Square" at bounding box center [177, 215] width 73 height 13
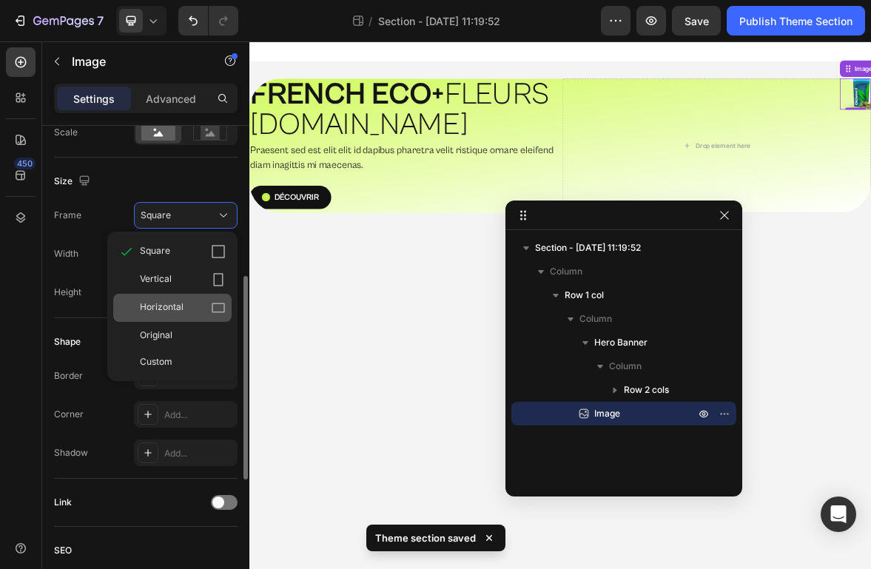
click at [190, 304] on div "Horizontal" at bounding box center [183, 307] width 86 height 15
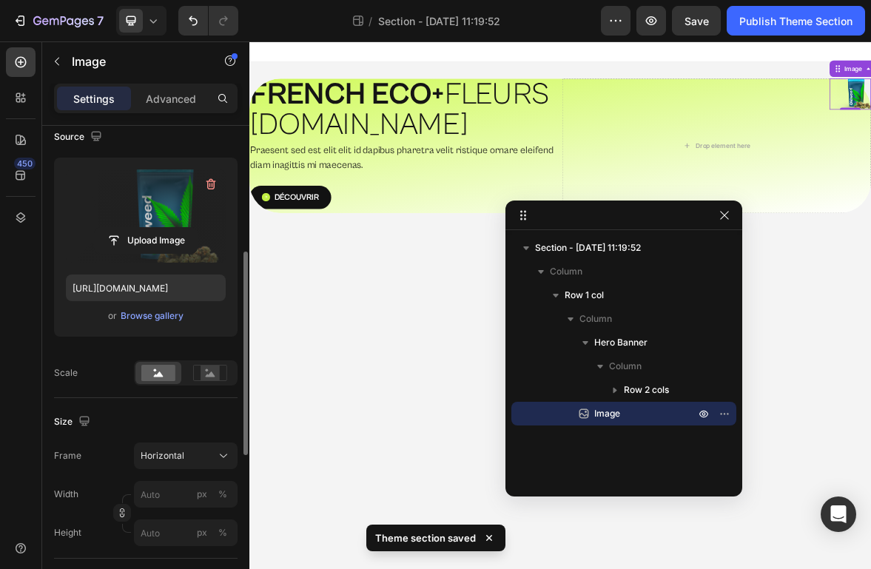
scroll to position [171, 0]
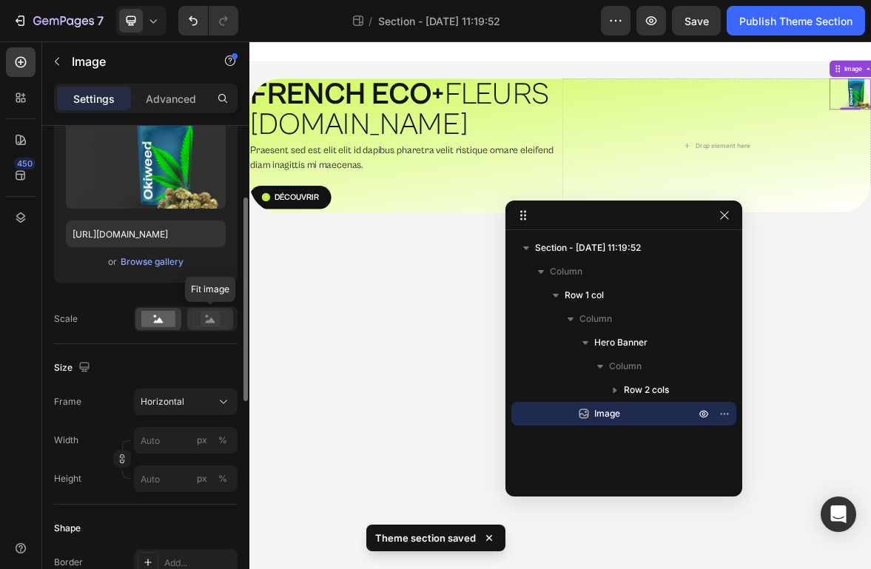
click at [192, 322] on div at bounding box center [210, 319] width 46 height 22
click at [147, 312] on rect at bounding box center [158, 319] width 34 height 16
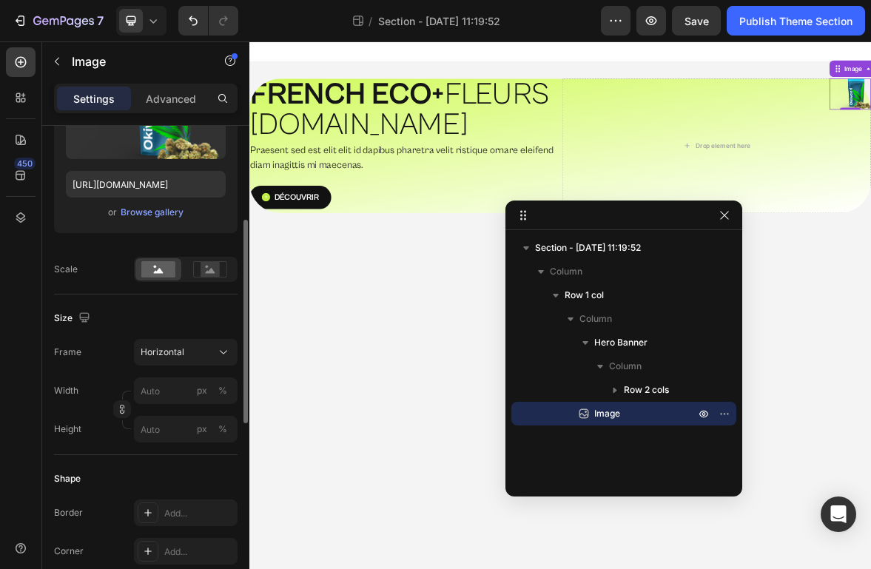
scroll to position [221, 0]
click at [169, 356] on span "Horizontal" at bounding box center [163, 351] width 44 height 13
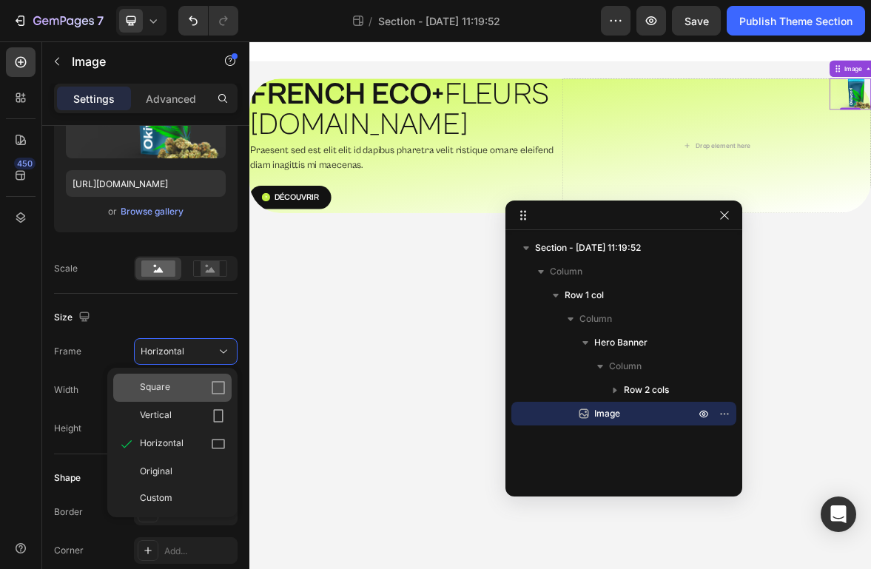
click at [167, 386] on span "Square" at bounding box center [155, 387] width 30 height 15
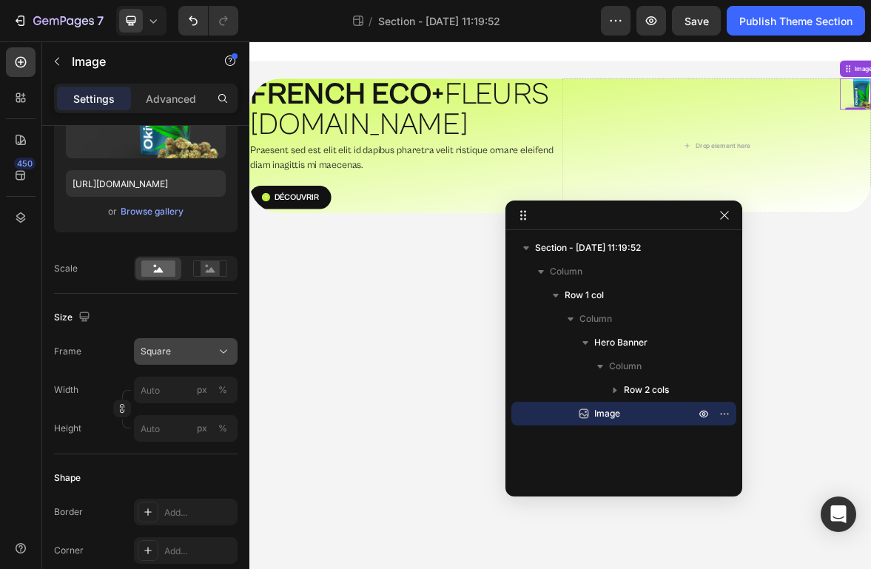
click at [180, 358] on div "Square" at bounding box center [186, 351] width 90 height 15
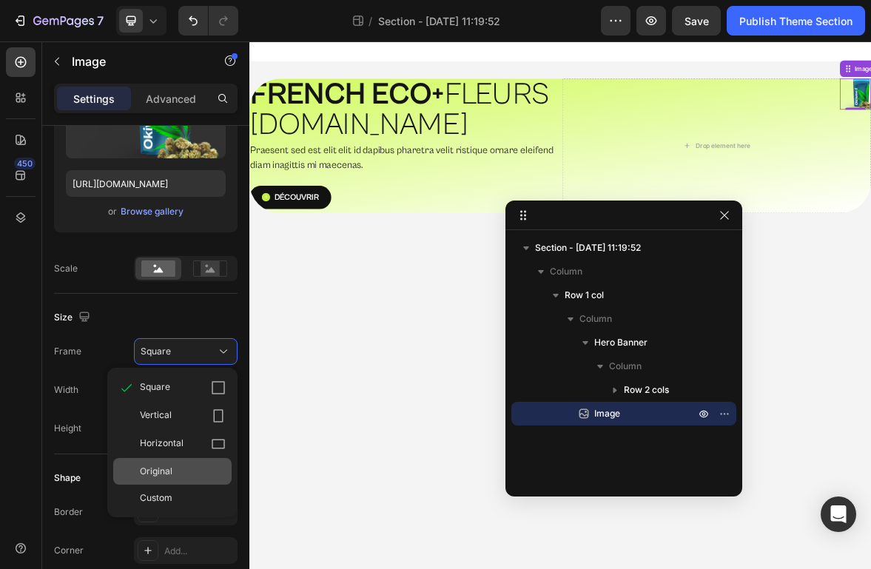
click at [175, 479] on div "Original" at bounding box center [172, 471] width 118 height 27
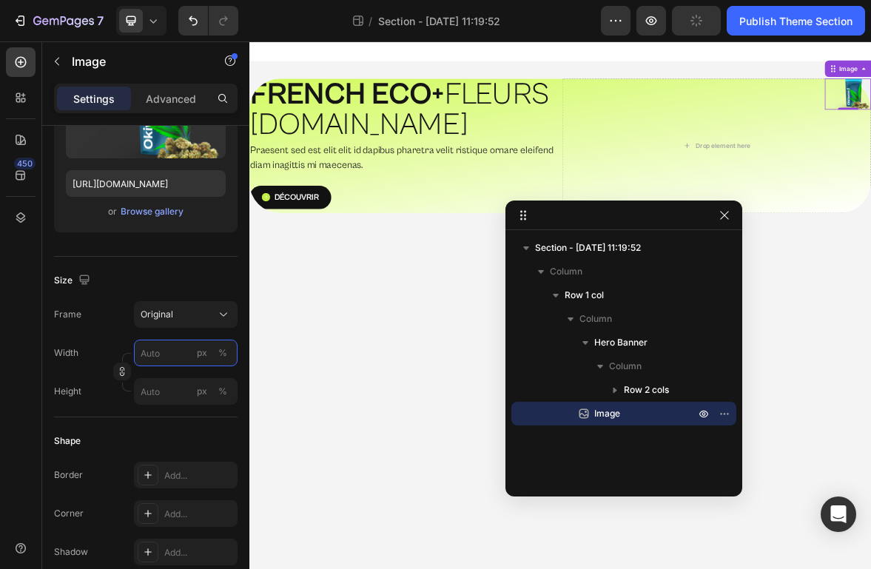
click at [159, 361] on input "px %" at bounding box center [186, 353] width 104 height 27
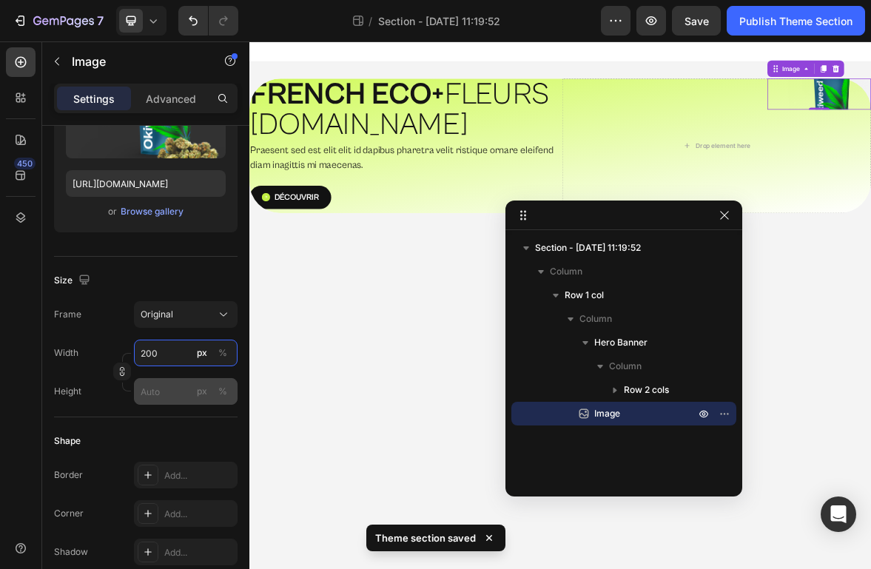
type input "200"
click at [150, 389] on input "px %" at bounding box center [186, 391] width 104 height 27
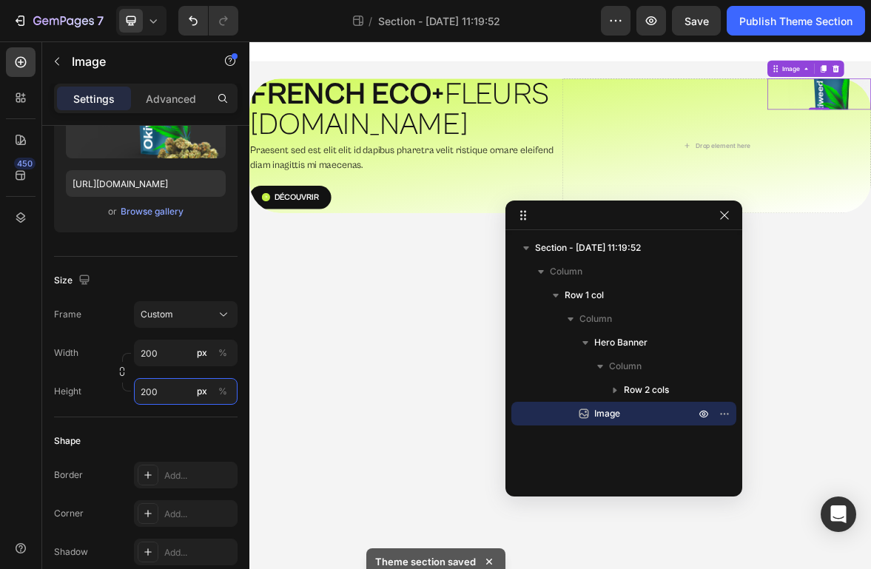
type input "200"
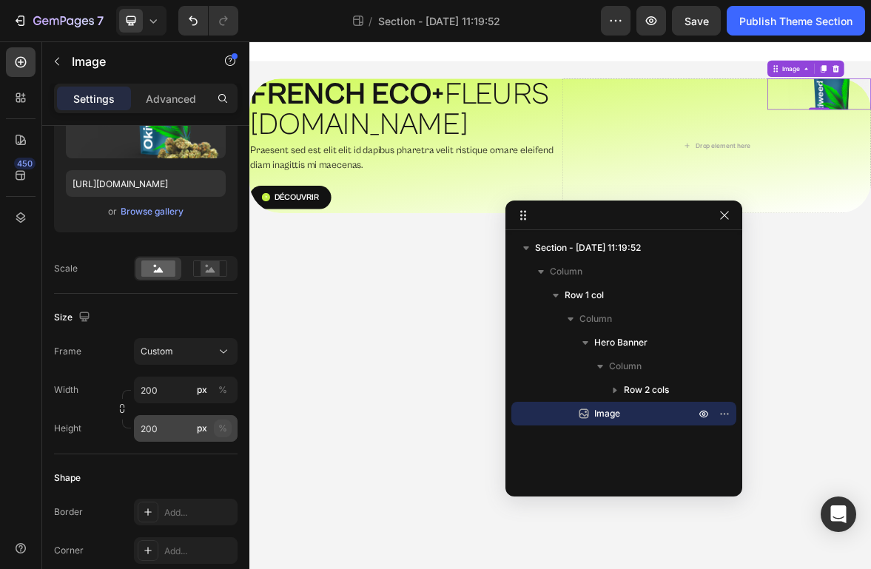
click at [228, 424] on button "%" at bounding box center [223, 429] width 18 height 18
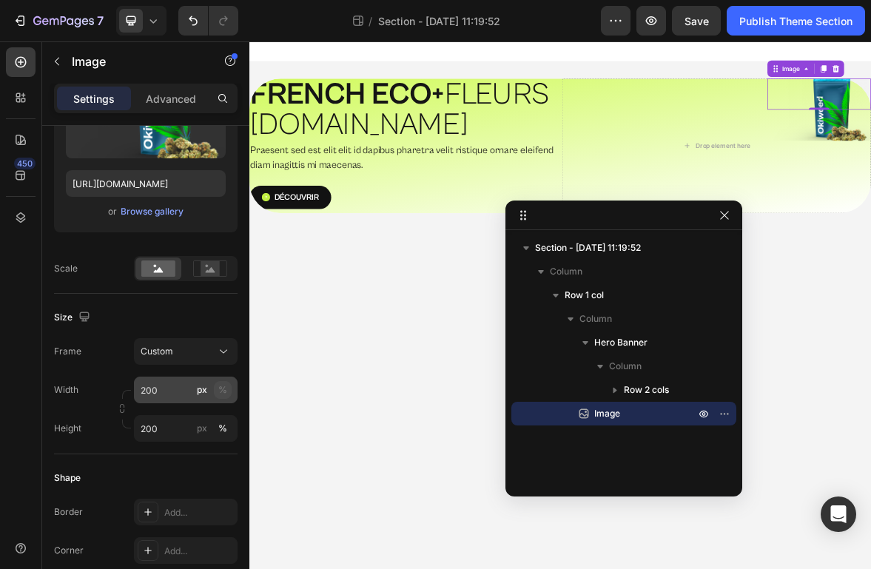
click at [227, 397] on button "%" at bounding box center [223, 390] width 18 height 18
click at [225, 391] on div "%" at bounding box center [222, 389] width 9 height 13
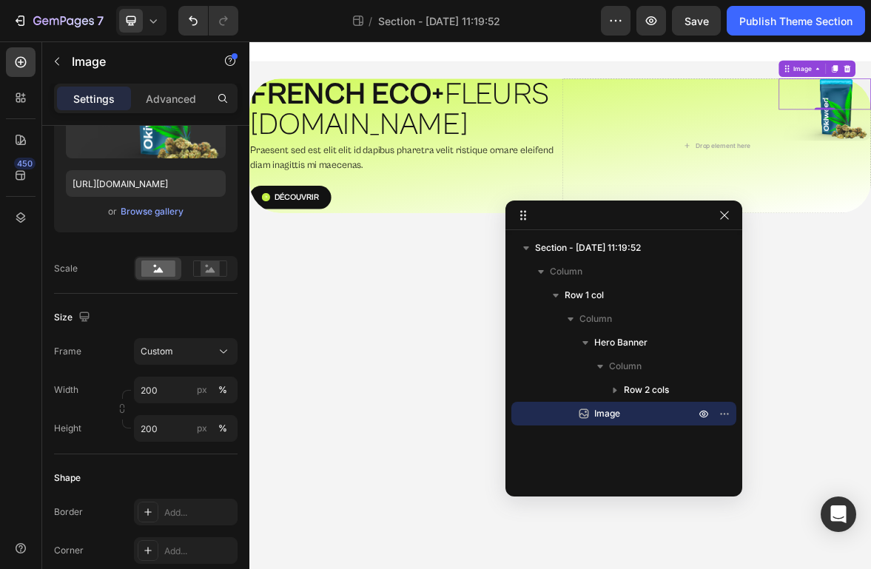
click at [724, 211] on icon "button" at bounding box center [725, 215] width 12 height 12
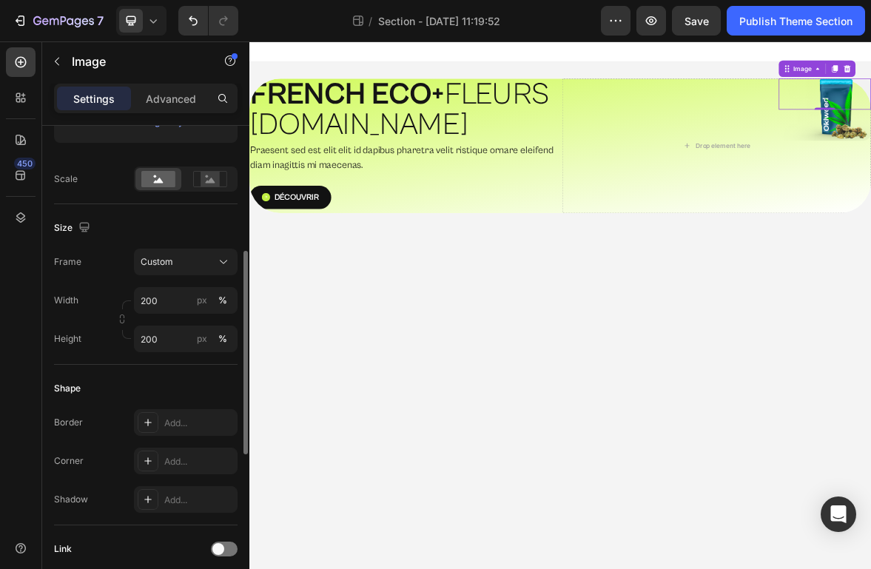
scroll to position [311, 0]
click at [197, 272] on button "Custom" at bounding box center [186, 262] width 104 height 27
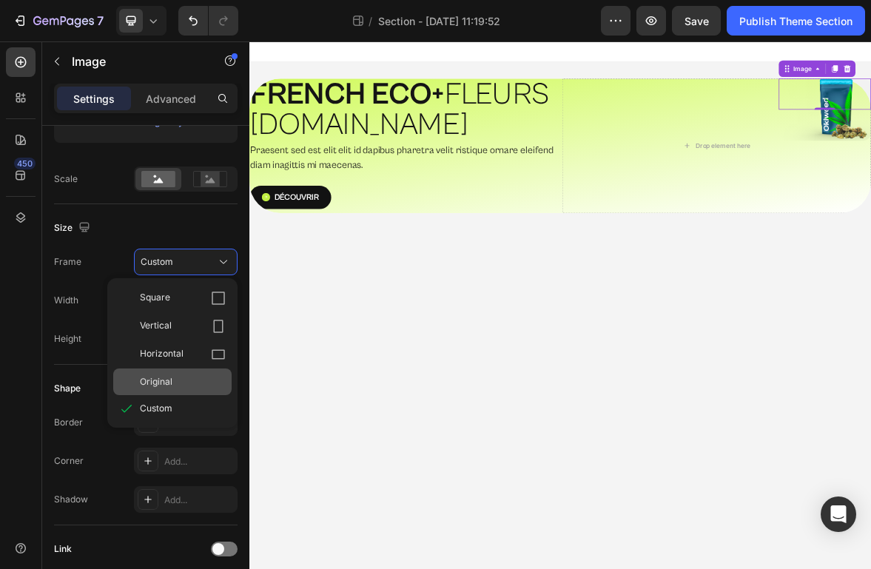
click at [196, 377] on div "Original" at bounding box center [183, 381] width 86 height 13
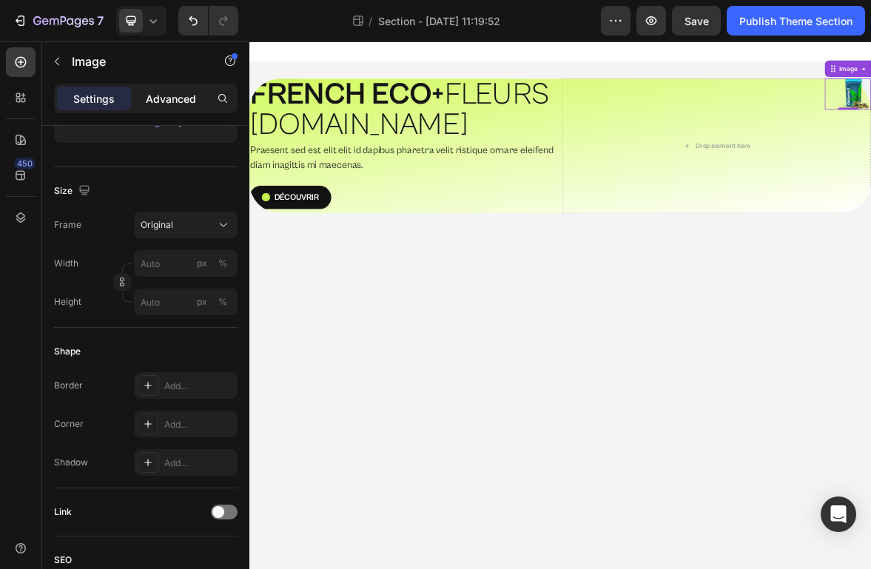
click at [159, 94] on p "Advanced" at bounding box center [171, 99] width 50 height 16
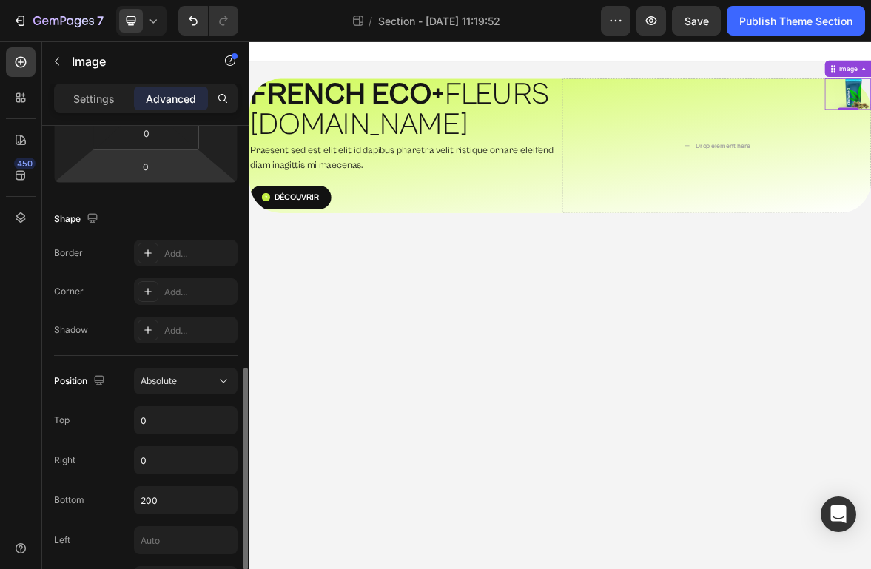
scroll to position [429, 0]
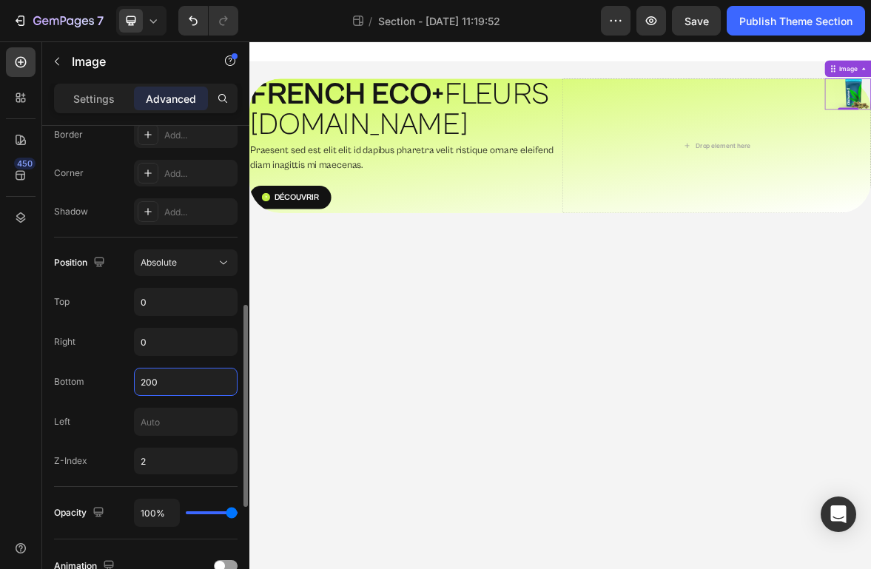
click at [161, 380] on input "200" at bounding box center [186, 382] width 102 height 27
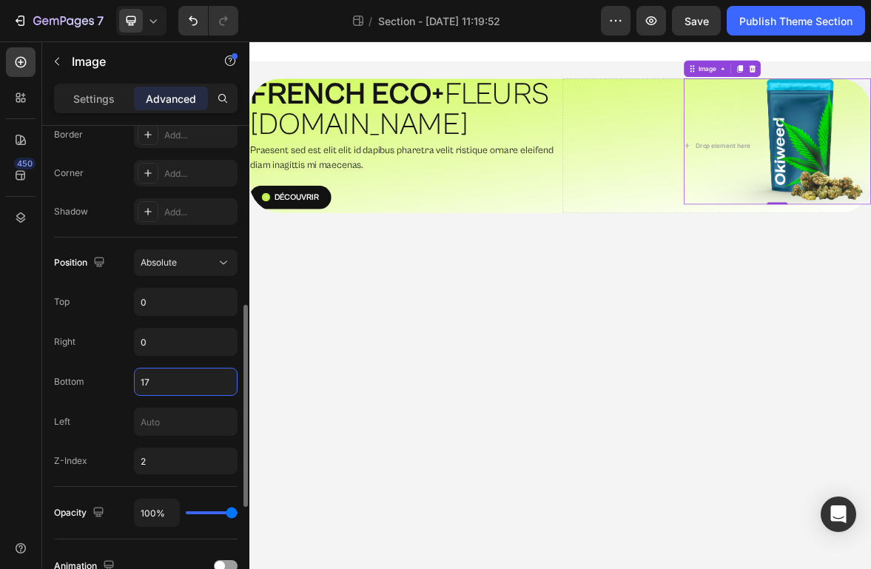
type input "1"
type input "18"
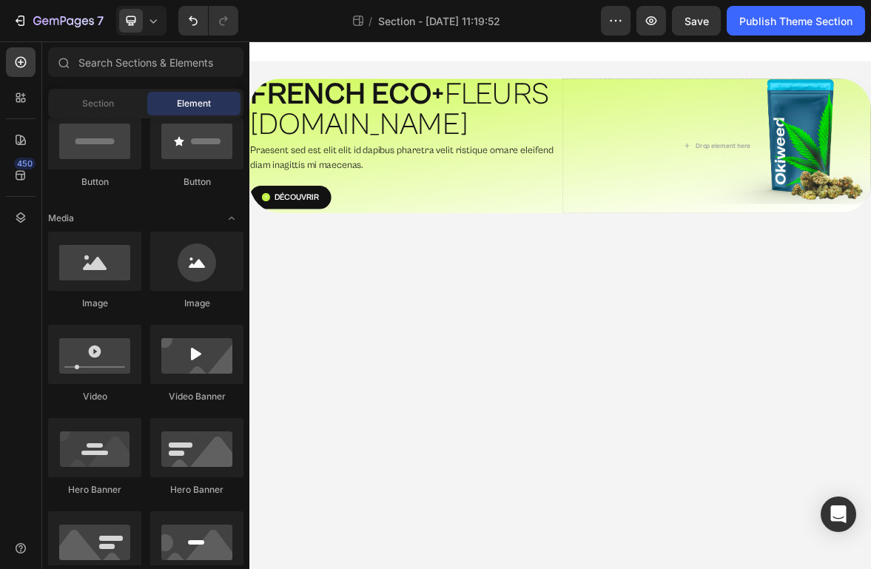
click at [787, 557] on body "⁠⁠⁠⁠⁠⁠⁠ FRENCH ECO+  FLEURS G.HOUSE Heading Praesent sed est elit elit id dapib…" at bounding box center [693, 418] width 888 height 754
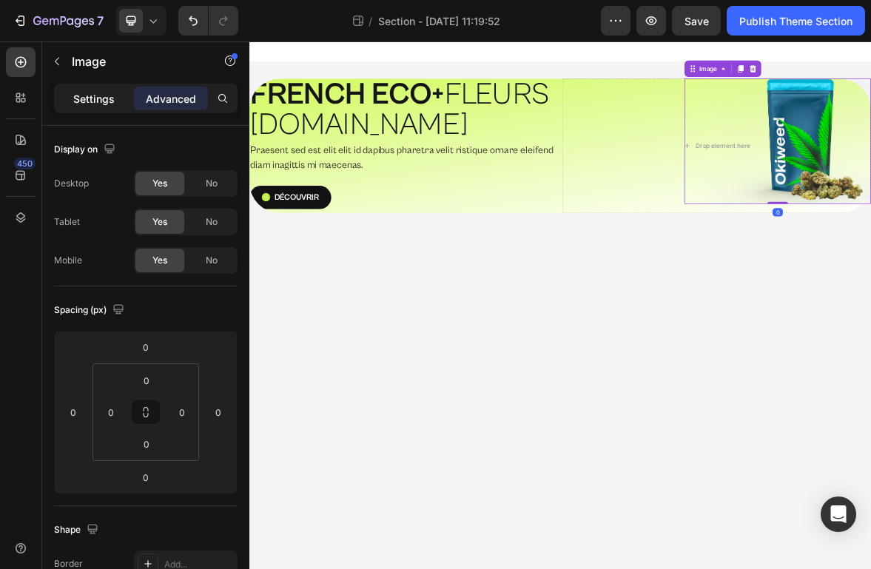
click at [105, 98] on p "Settings" at bounding box center [93, 99] width 41 height 16
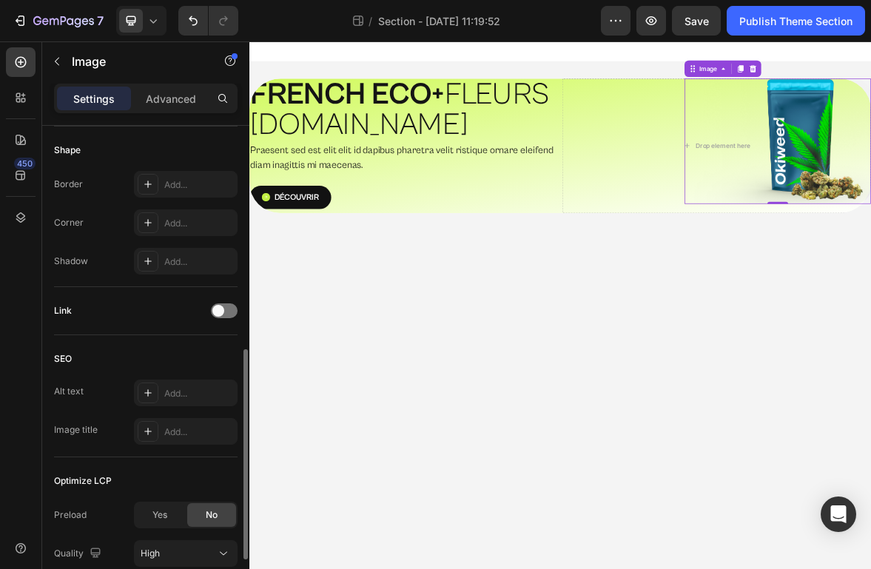
scroll to position [632, 0]
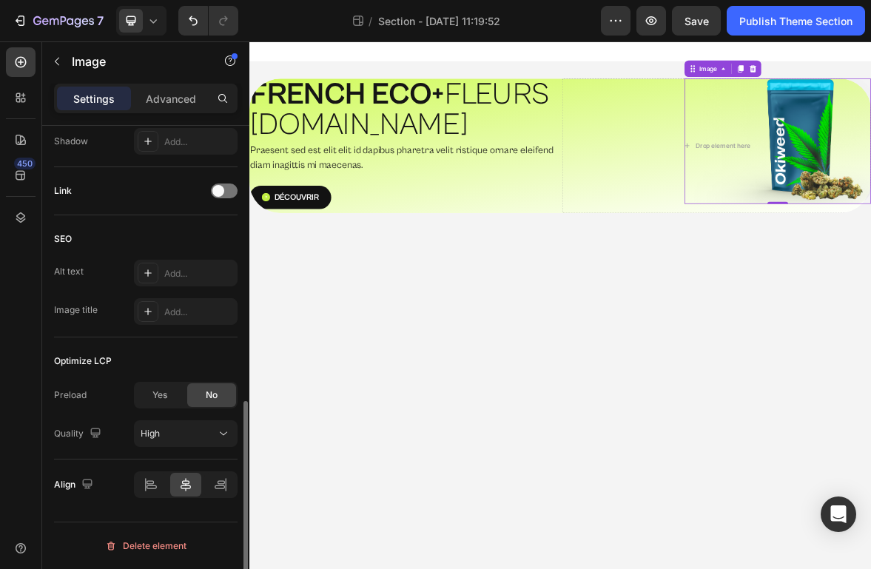
click at [172, 112] on div "Settings Advanced" at bounding box center [146, 99] width 184 height 30
click at [172, 107] on div "Advanced" at bounding box center [171, 99] width 74 height 24
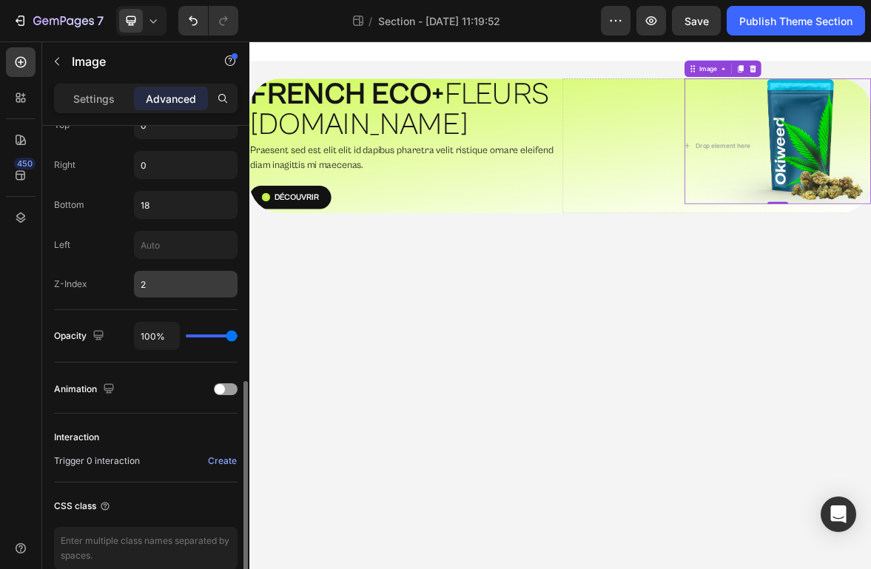
scroll to position [605, 0]
click at [168, 211] on input "18" at bounding box center [186, 205] width 102 height 27
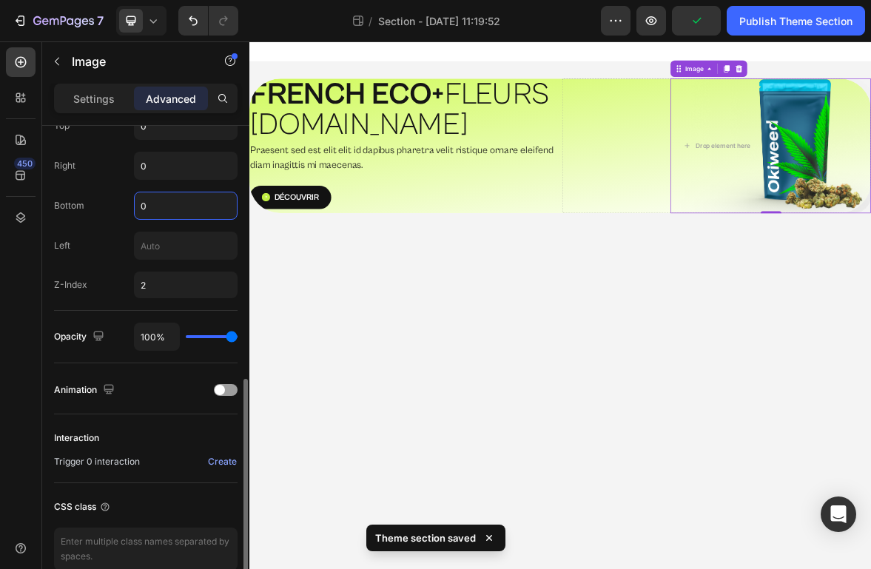
type input "0"
click at [84, 301] on div "Position Absolute Top 0 Right 0 Bottom 0 Left Z-Index 2" at bounding box center [146, 185] width 184 height 249
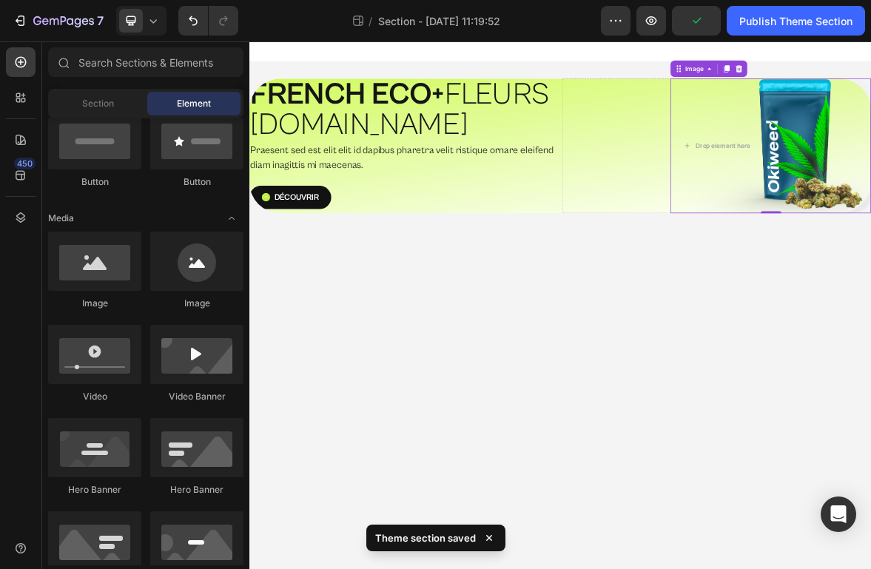
click at [870, 474] on body "⁠⁠⁠⁠⁠⁠⁠ FRENCH ECO+  FLEURS [DOMAIN_NAME] Heading Praesent sed est elit elit id…" at bounding box center [693, 418] width 888 height 754
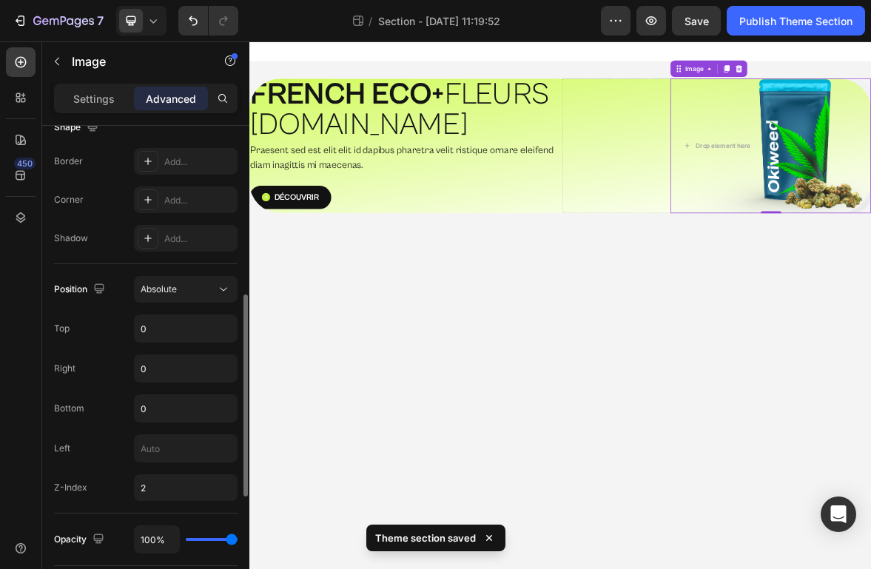
scroll to position [469, 0]
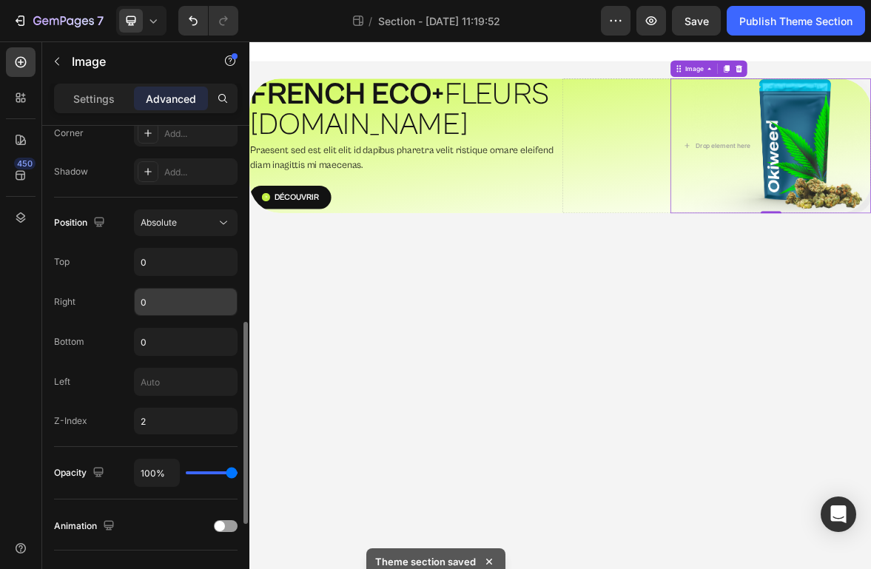
click at [179, 304] on input "0" at bounding box center [186, 302] width 102 height 27
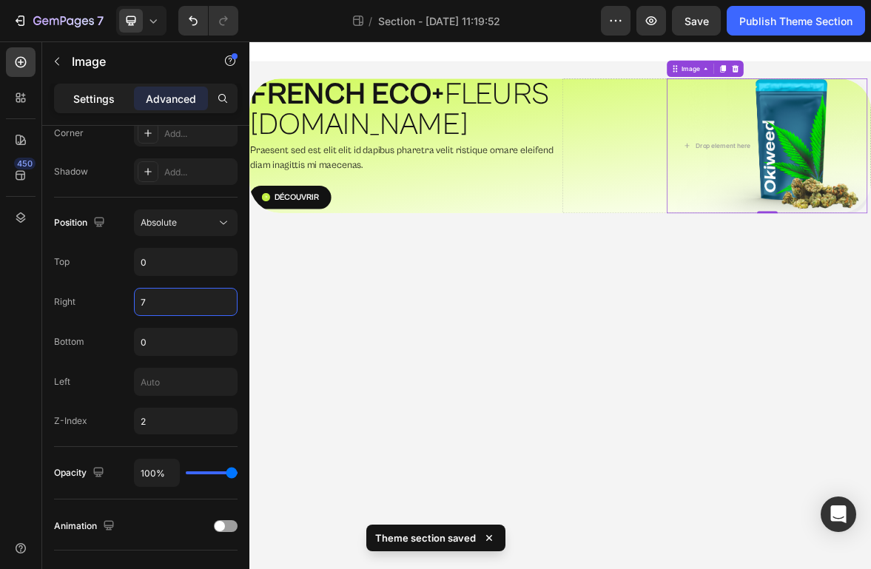
type input "7"
click at [88, 89] on div "Settings" at bounding box center [94, 99] width 74 height 24
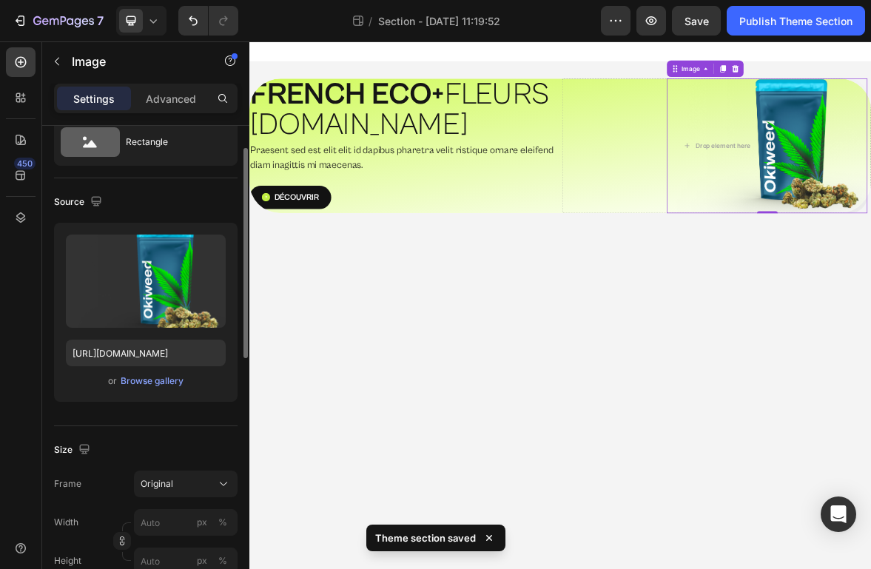
scroll to position [324, 0]
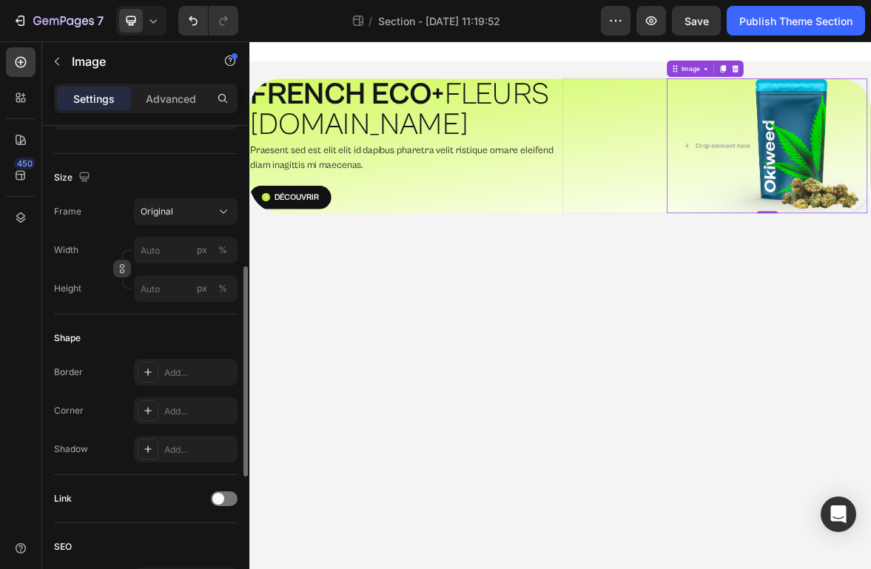
click at [121, 269] on icon "button" at bounding box center [122, 268] width 10 height 10
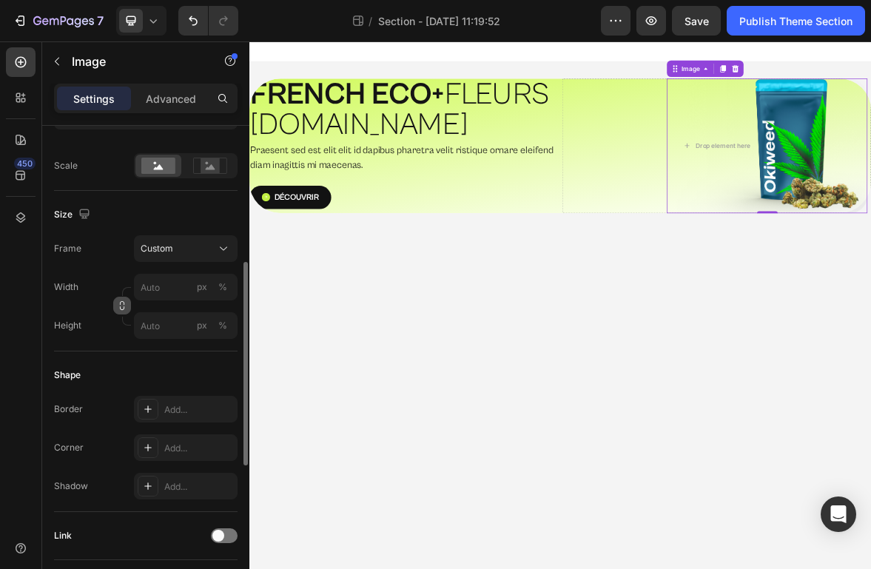
click at [122, 308] on icon "button" at bounding box center [122, 305] width 10 height 10
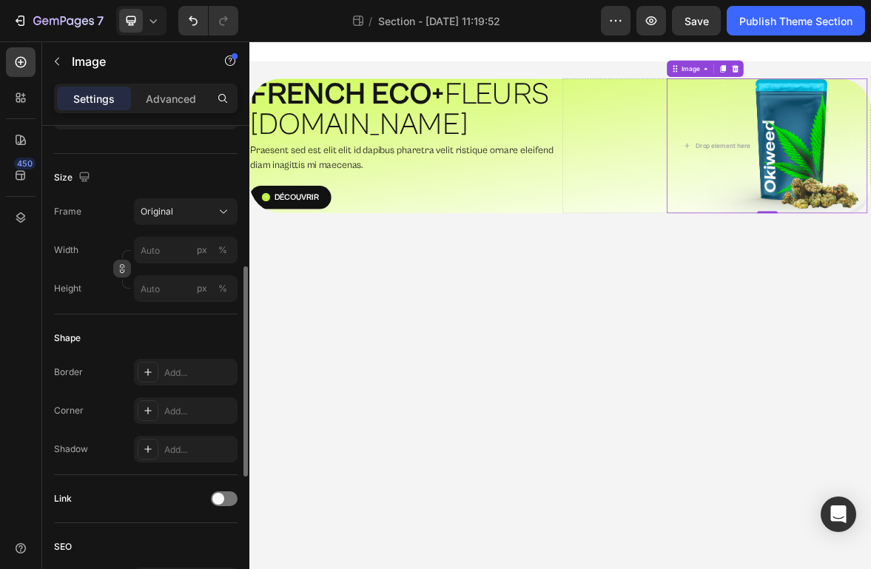
click at [125, 272] on icon "button" at bounding box center [122, 268] width 10 height 10
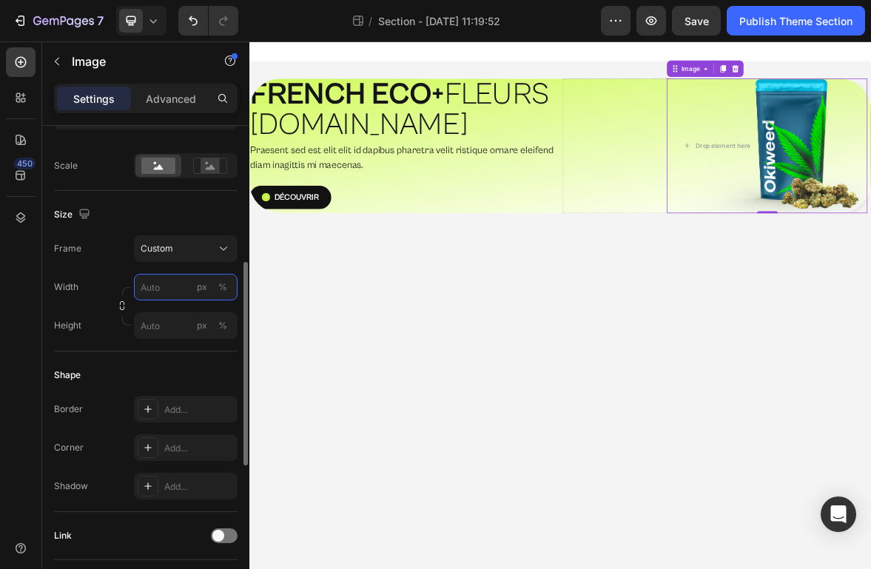
click at [174, 284] on input "px %" at bounding box center [186, 287] width 104 height 27
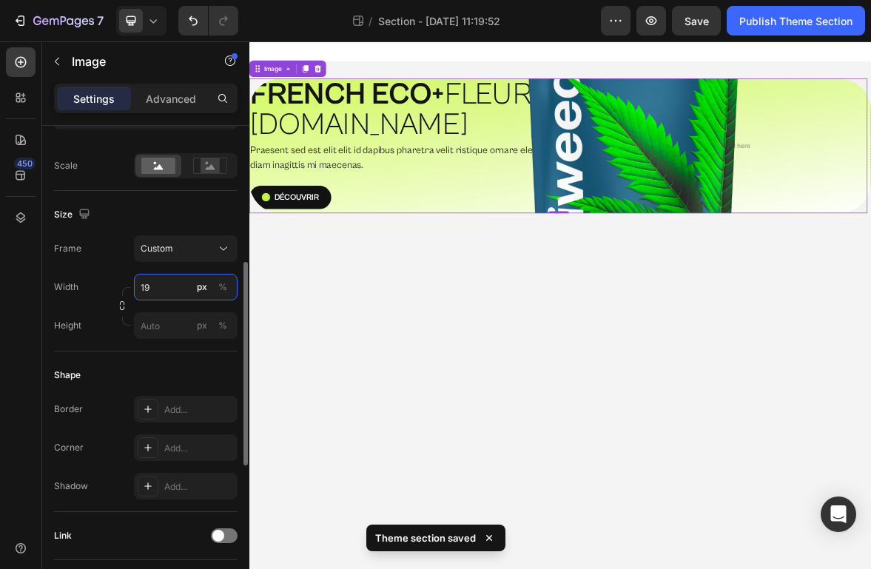
type input "1"
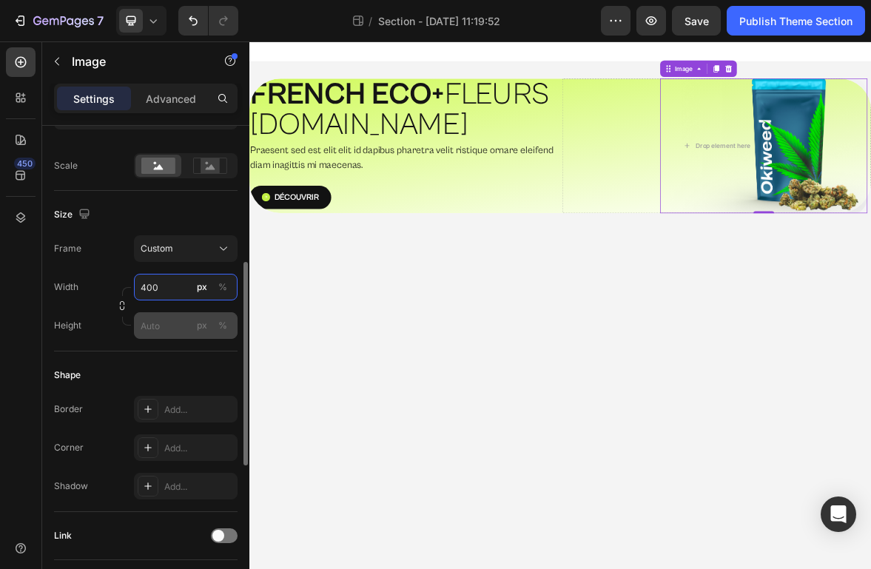
type input "400"
click at [168, 320] on input "px %" at bounding box center [186, 325] width 104 height 27
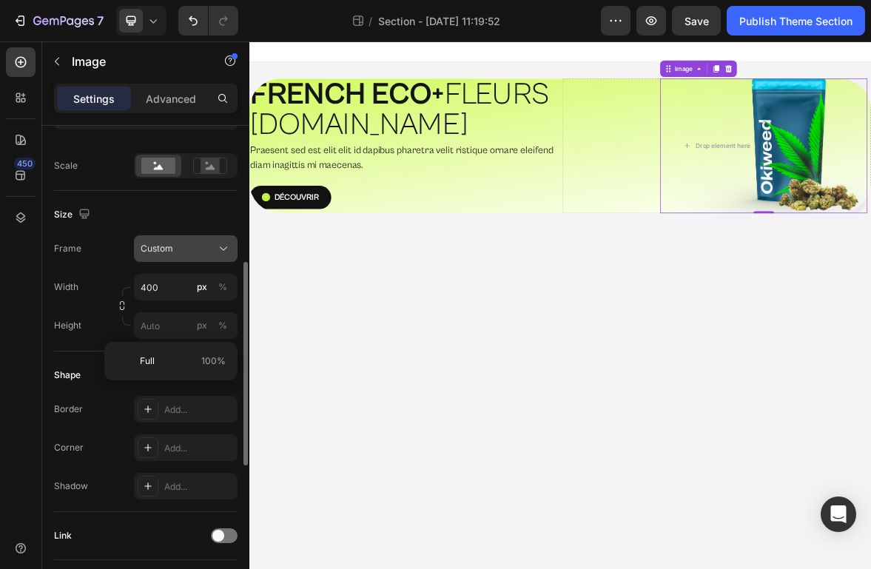
click at [214, 248] on div "Custom" at bounding box center [186, 248] width 90 height 15
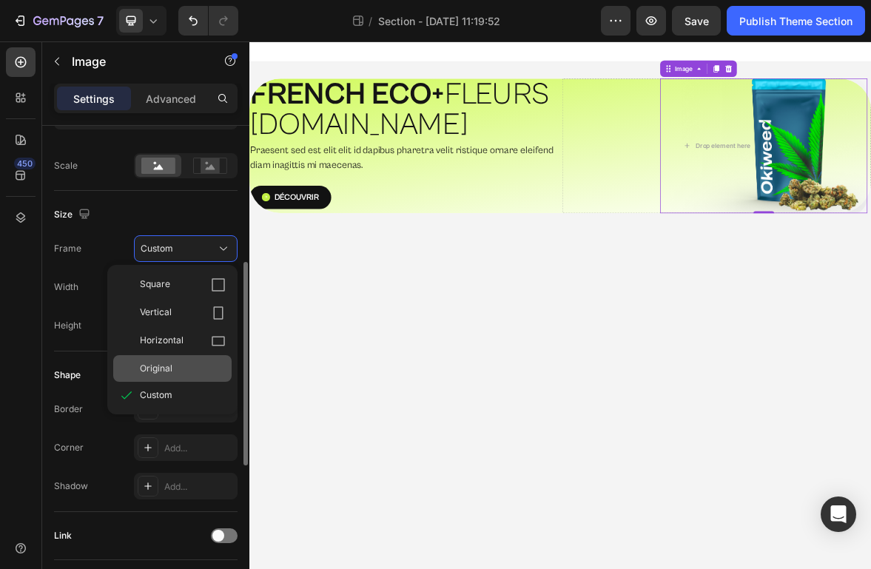
click at [206, 371] on div "Original" at bounding box center [183, 368] width 86 height 13
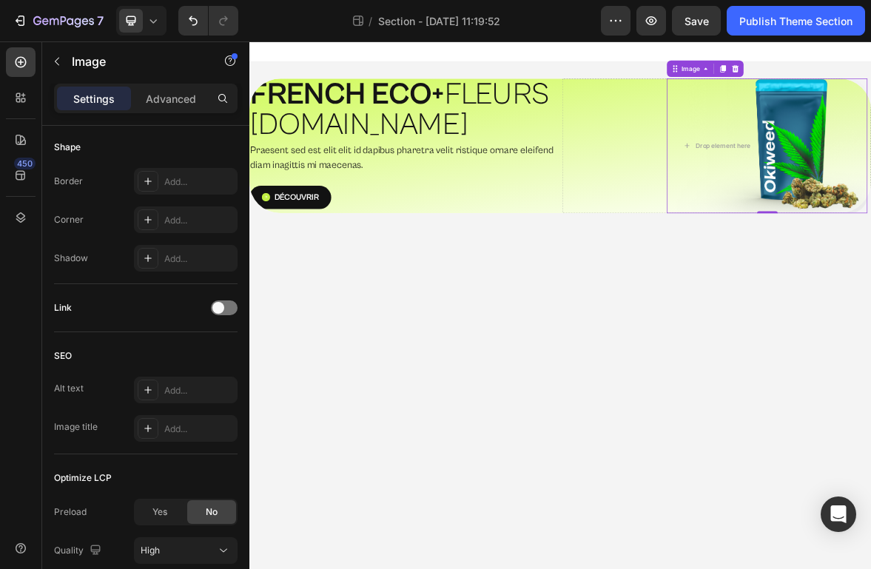
type input "400"
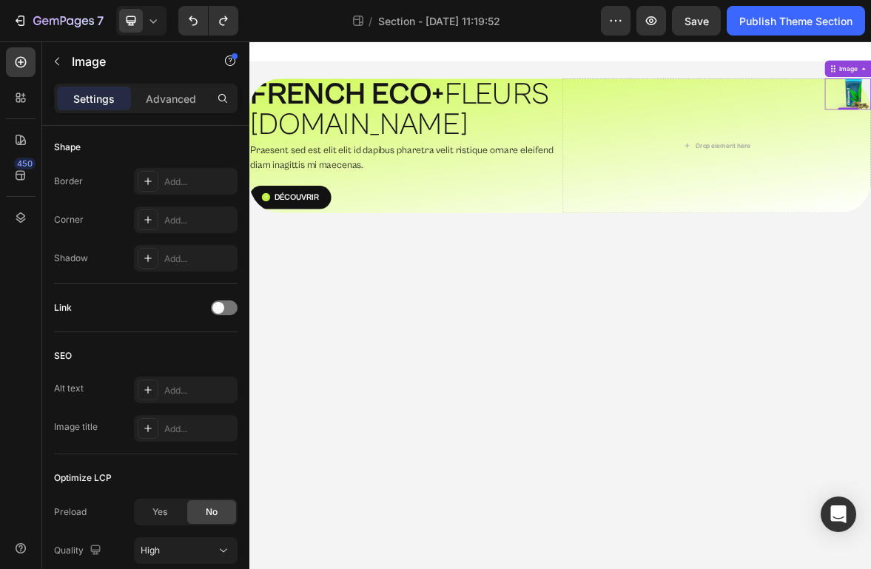
type input "200"
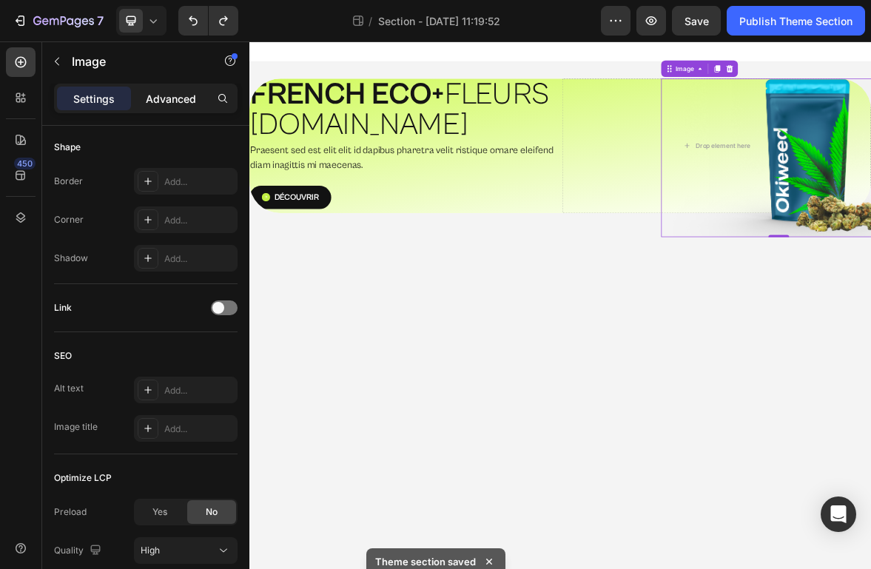
click at [155, 95] on p "Advanced" at bounding box center [171, 99] width 50 height 16
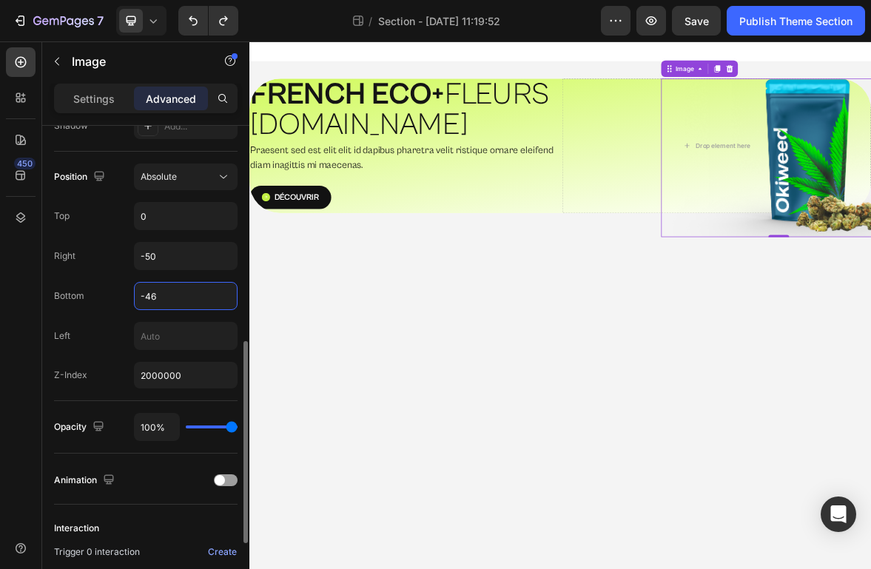
click at [155, 294] on input "-46" at bounding box center [186, 296] width 102 height 27
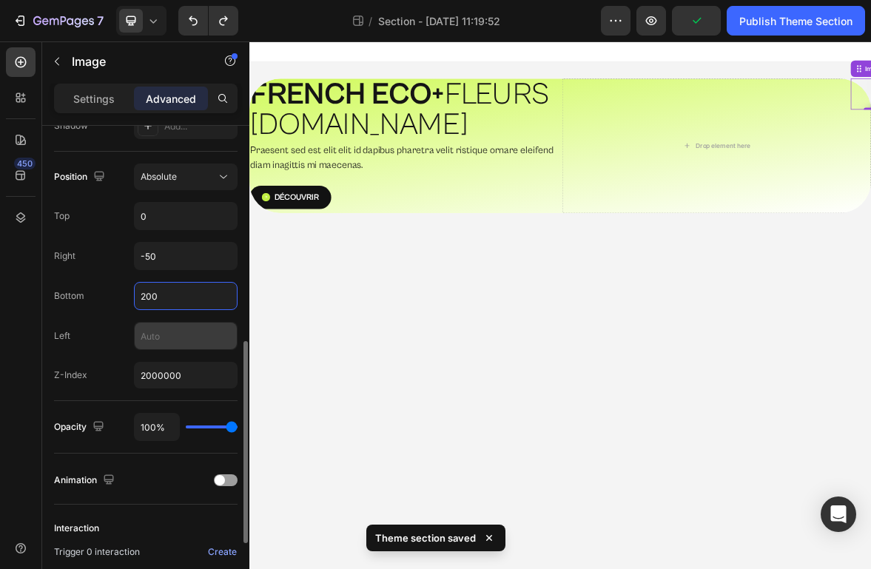
type input "200"
click at [169, 342] on input "text" at bounding box center [186, 336] width 102 height 27
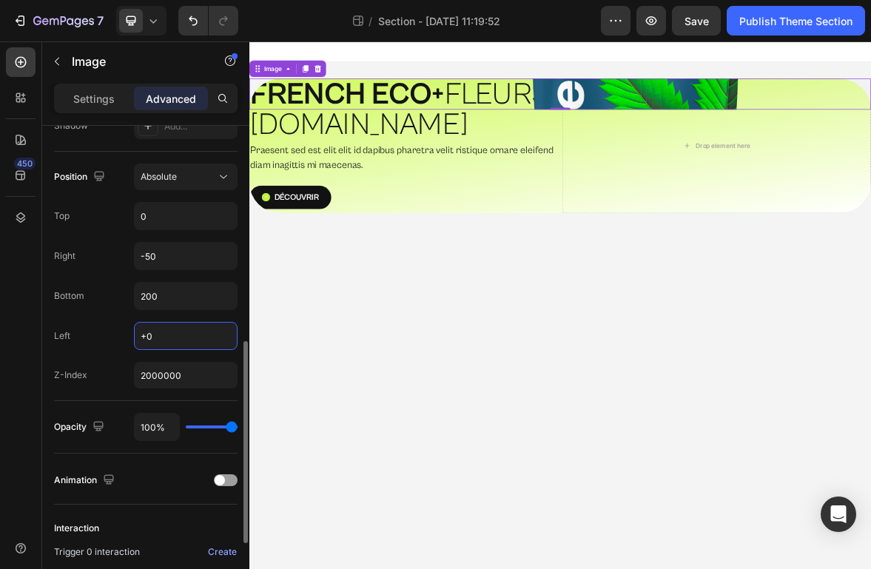
type input "+"
type input "0"
click at [155, 296] on input "200" at bounding box center [186, 296] width 102 height 27
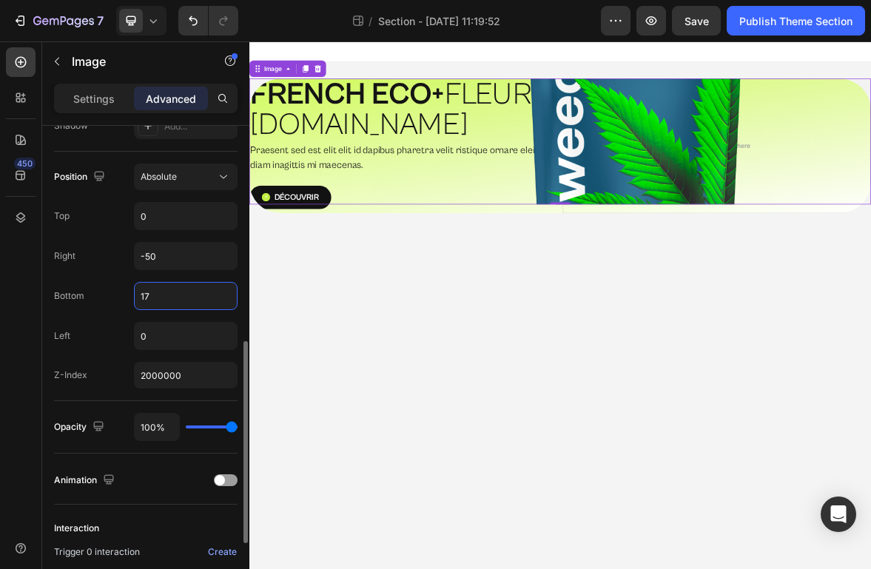
type input "1"
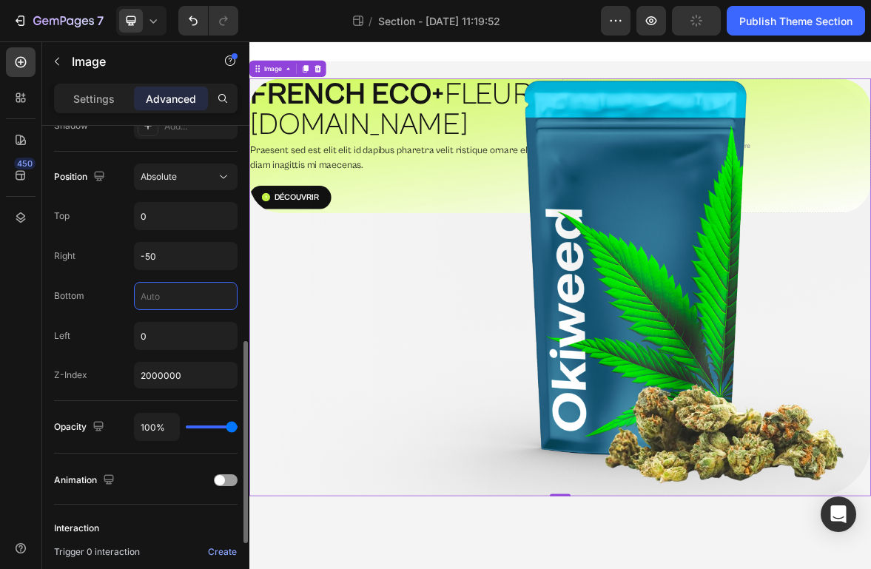
type input "0"
type input "2"
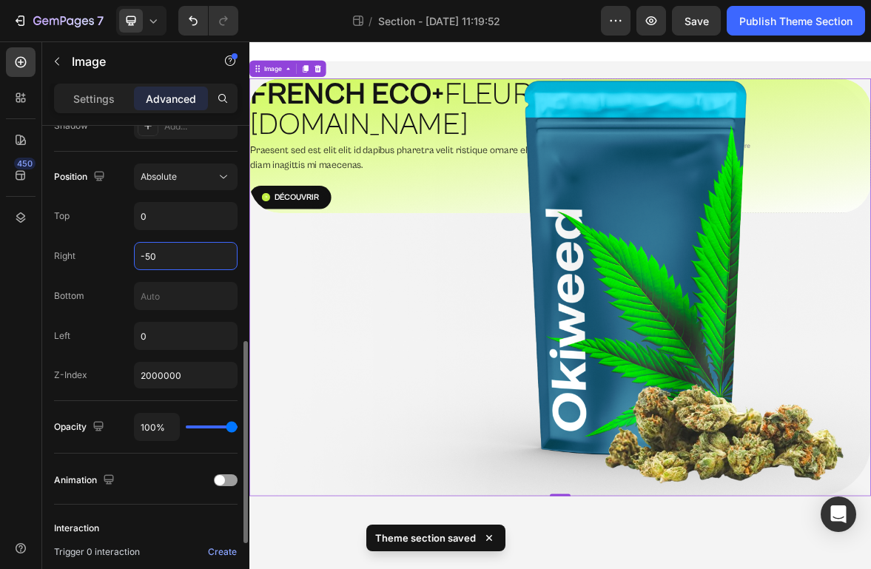
click at [172, 250] on input "-50" at bounding box center [186, 256] width 102 height 27
type input "-62"
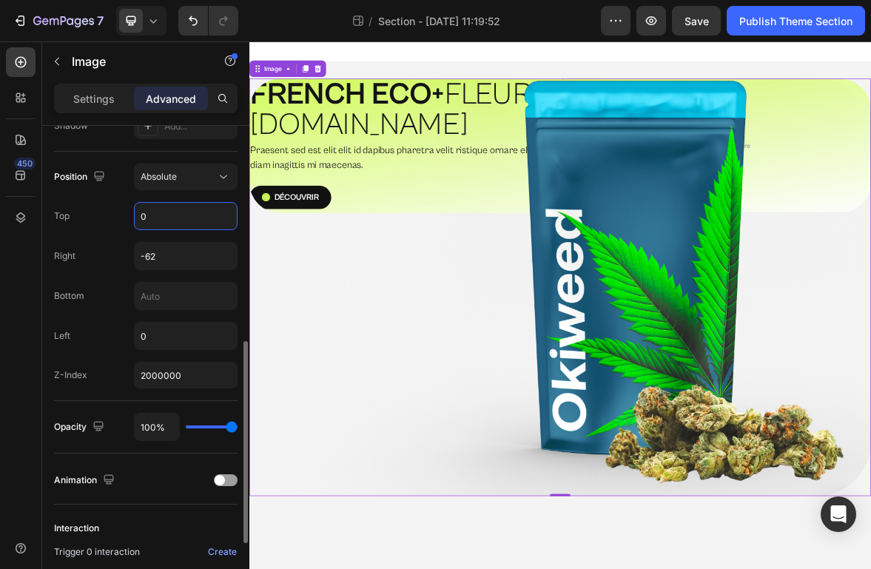
click at [201, 220] on input "0" at bounding box center [186, 216] width 102 height 27
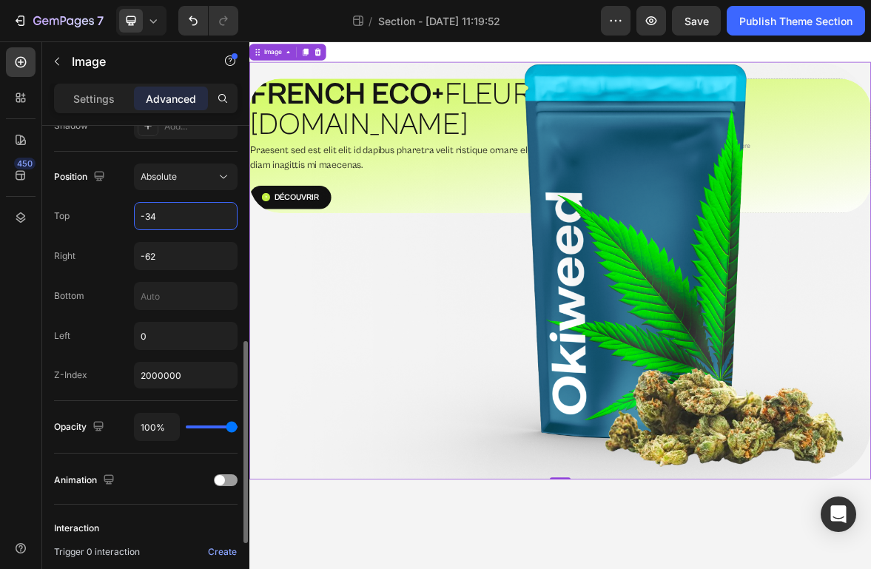
type input "-35"
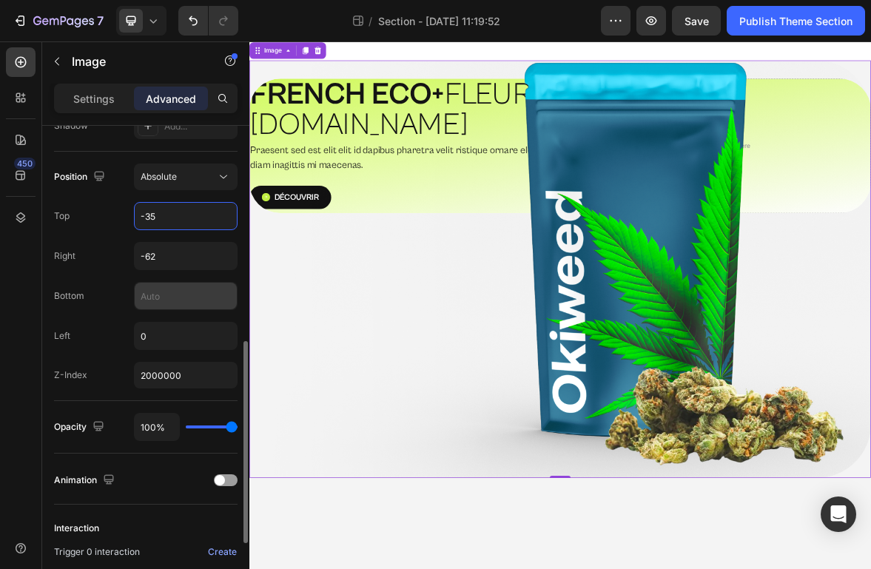
click at [170, 292] on input "text" at bounding box center [186, 296] width 102 height 27
type input "0"
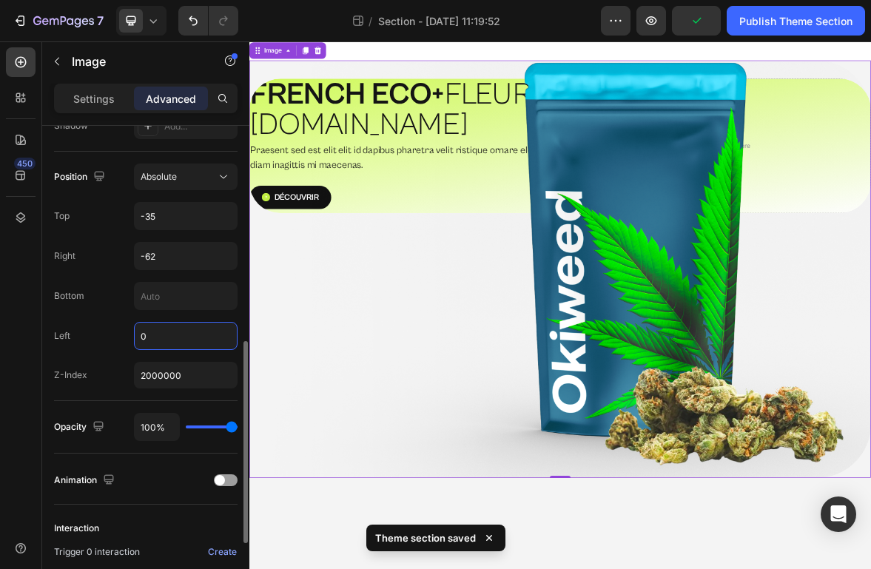
click at [156, 339] on input "0" at bounding box center [186, 336] width 102 height 27
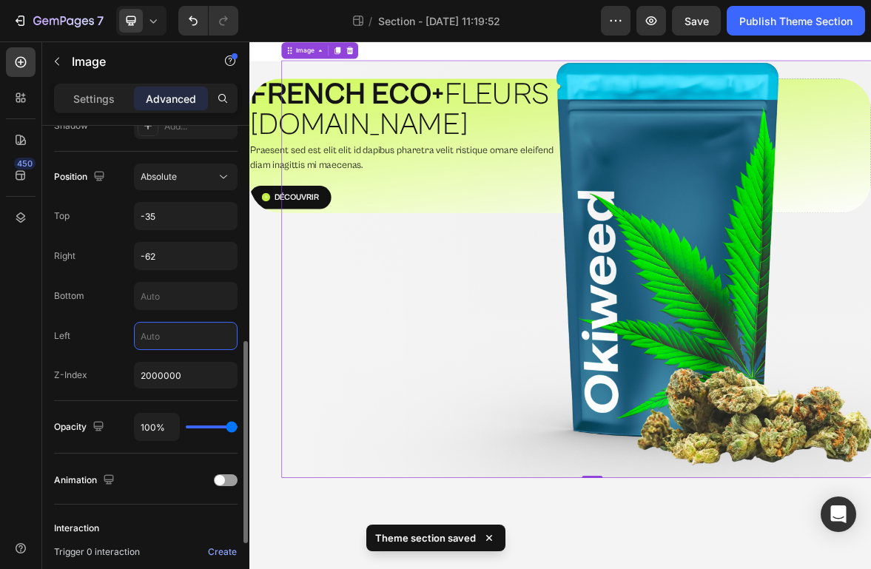
click at [111, 211] on div "Top -35" at bounding box center [146, 216] width 184 height 28
click at [101, 96] on p "Settings" at bounding box center [93, 99] width 41 height 16
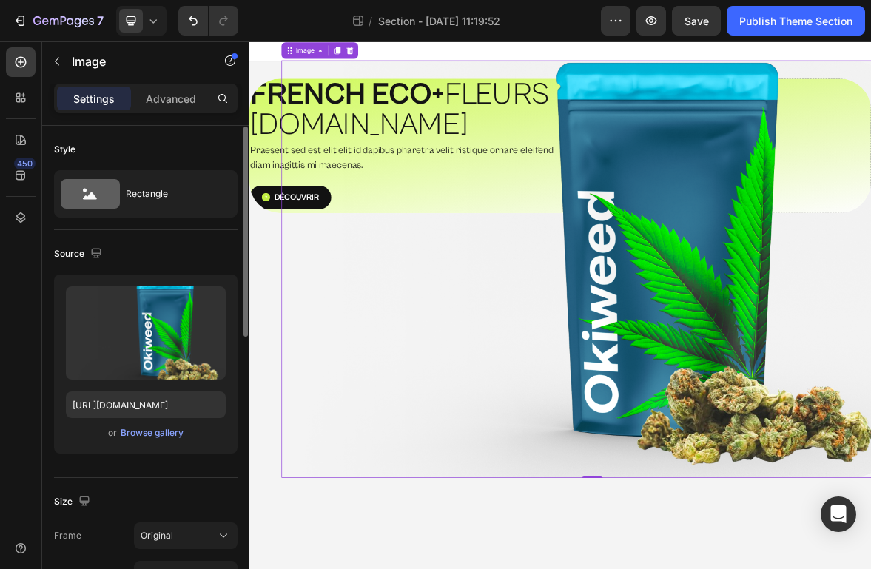
scroll to position [171, 0]
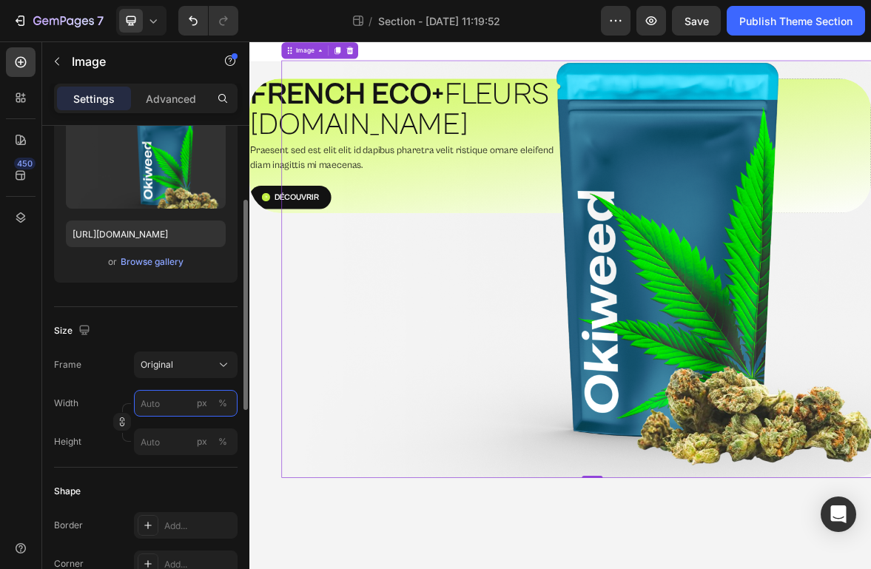
click at [163, 399] on input "px %" at bounding box center [186, 403] width 104 height 27
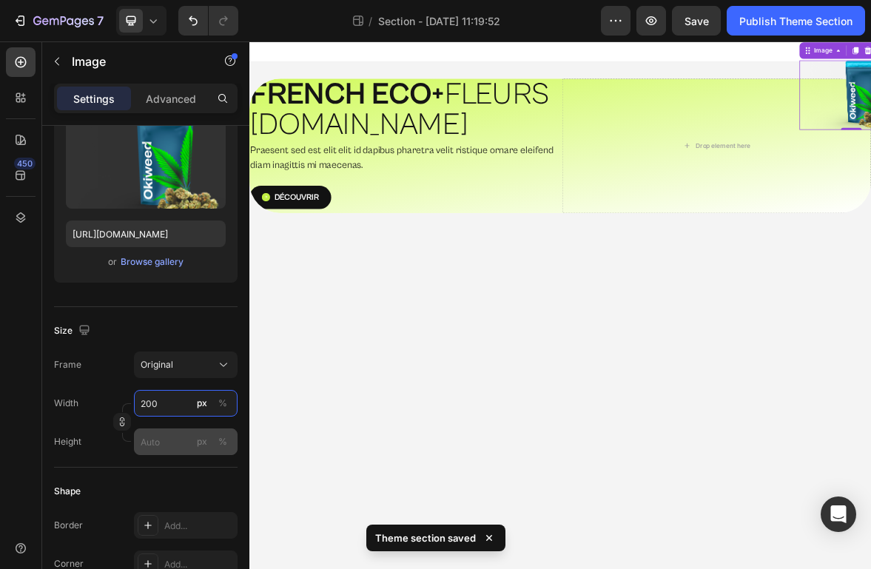
type input "200"
click at [157, 441] on input "px %" at bounding box center [186, 442] width 104 height 27
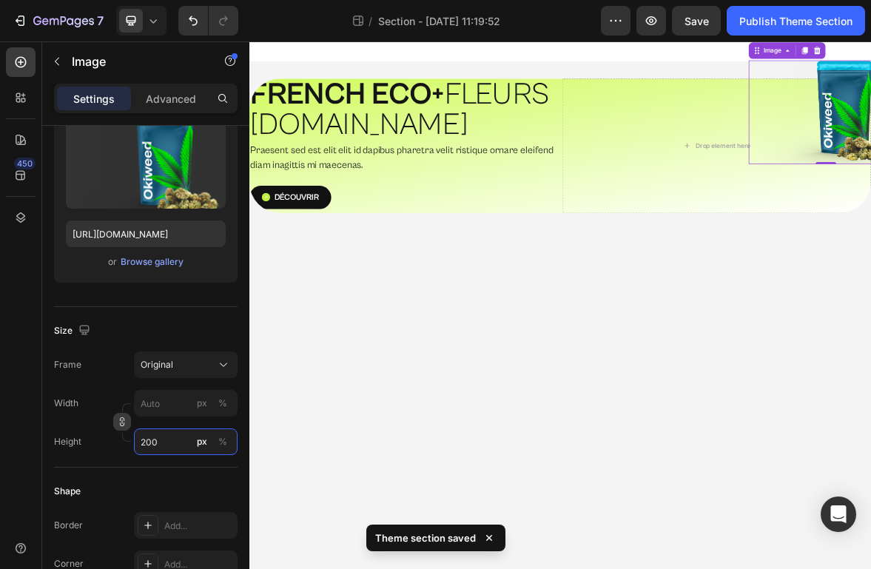
type input "200"
click at [126, 420] on icon "button" at bounding box center [122, 422] width 10 height 10
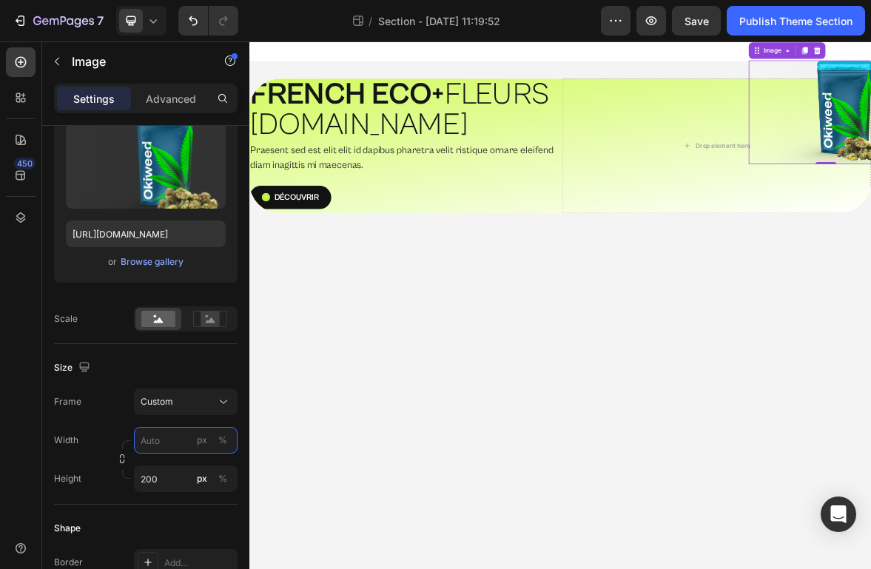
click at [168, 440] on input "px %" at bounding box center [186, 440] width 104 height 27
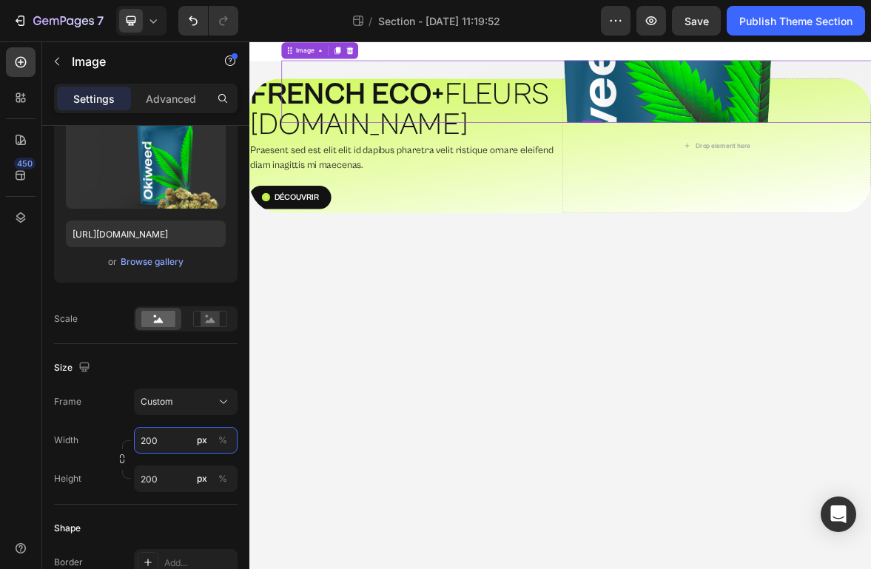
type input "200"
click at [111, 486] on div "Height 200 px %" at bounding box center [146, 479] width 184 height 27
click at [164, 473] on input "200" at bounding box center [186, 479] width 104 height 27
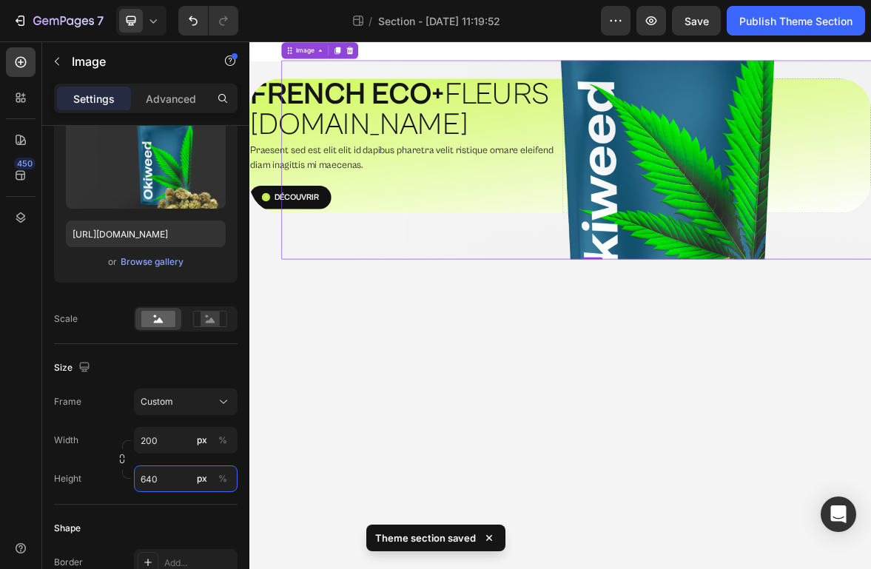
type input "640"
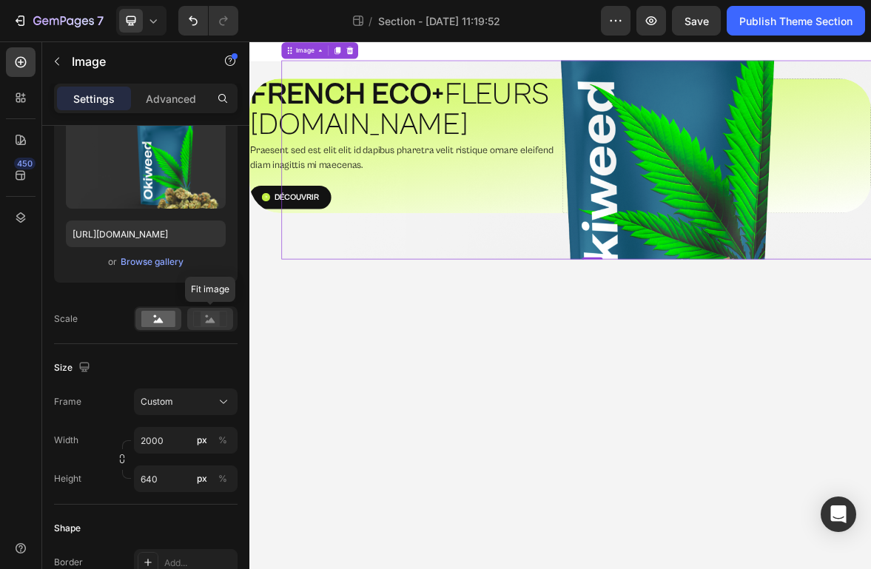
click at [224, 317] on icon at bounding box center [210, 319] width 34 height 16
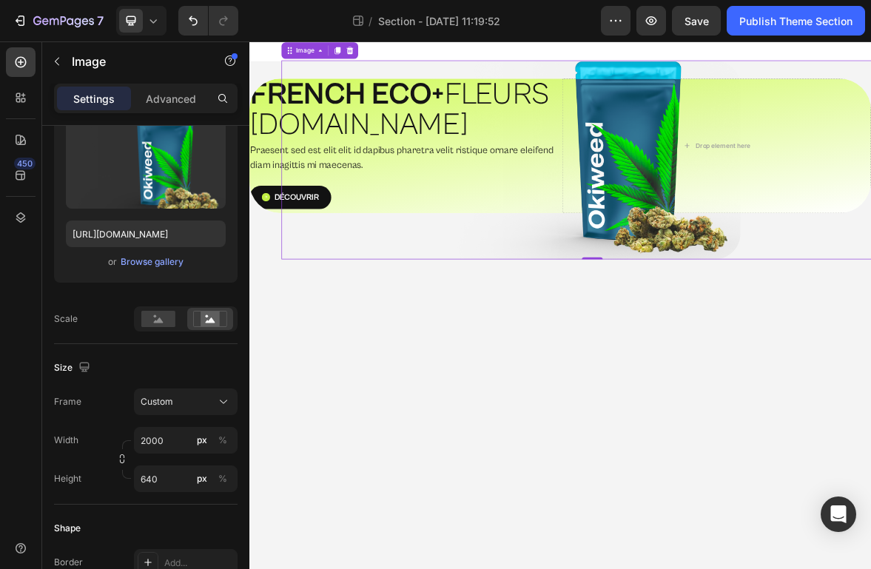
click at [172, 373] on div "Size" at bounding box center [146, 368] width 184 height 24
click at [807, 261] on img at bounding box center [739, 211] width 888 height 284
click at [159, 436] on input "2000" at bounding box center [186, 440] width 104 height 27
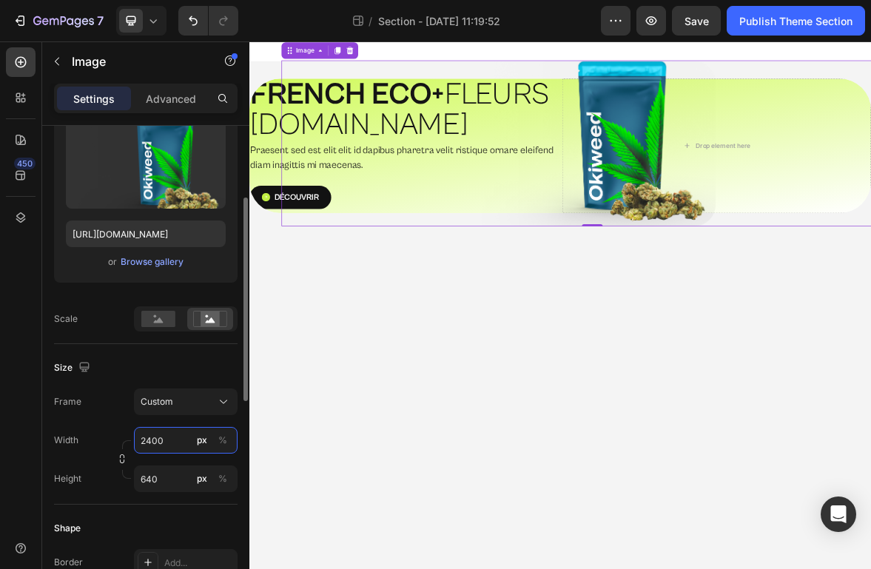
type input "400"
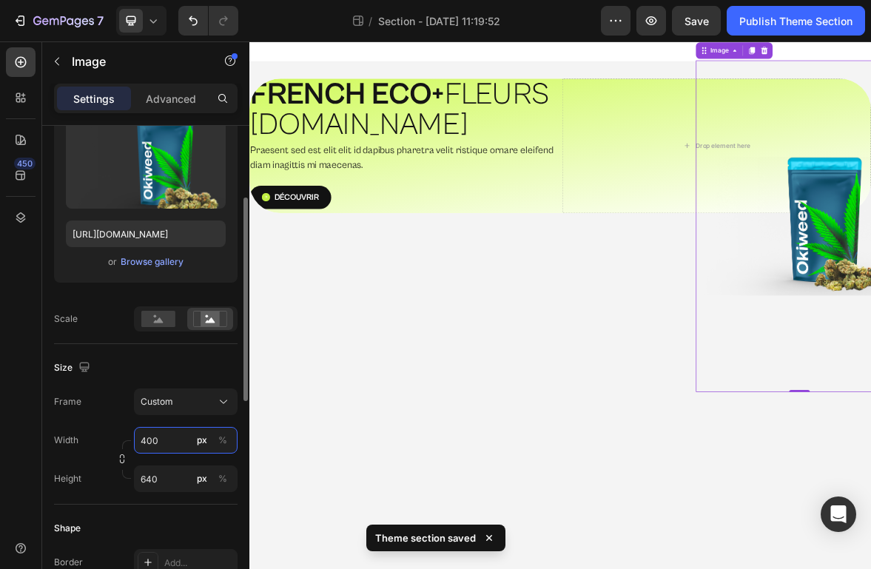
click at [175, 432] on input "400" at bounding box center [186, 440] width 104 height 27
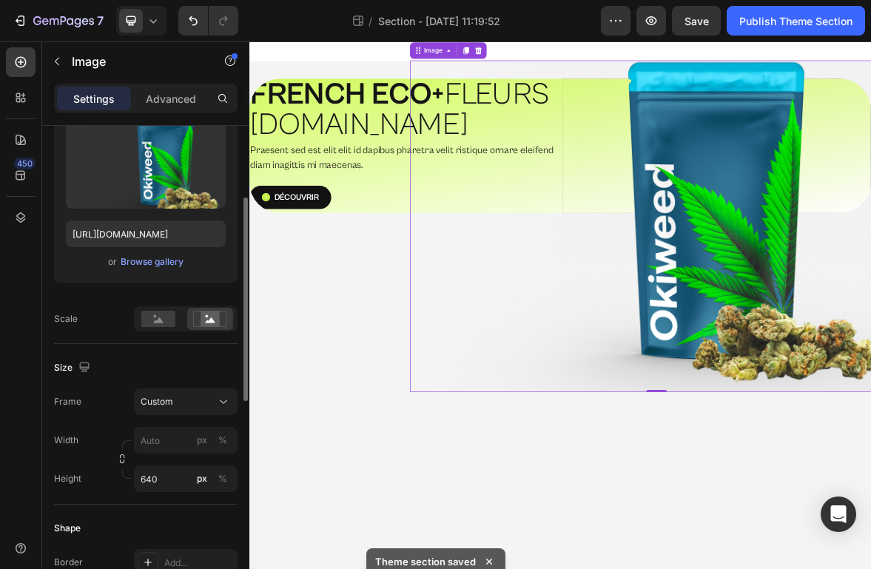
click at [90, 443] on div "Width px % Height 640 px %" at bounding box center [146, 459] width 184 height 65
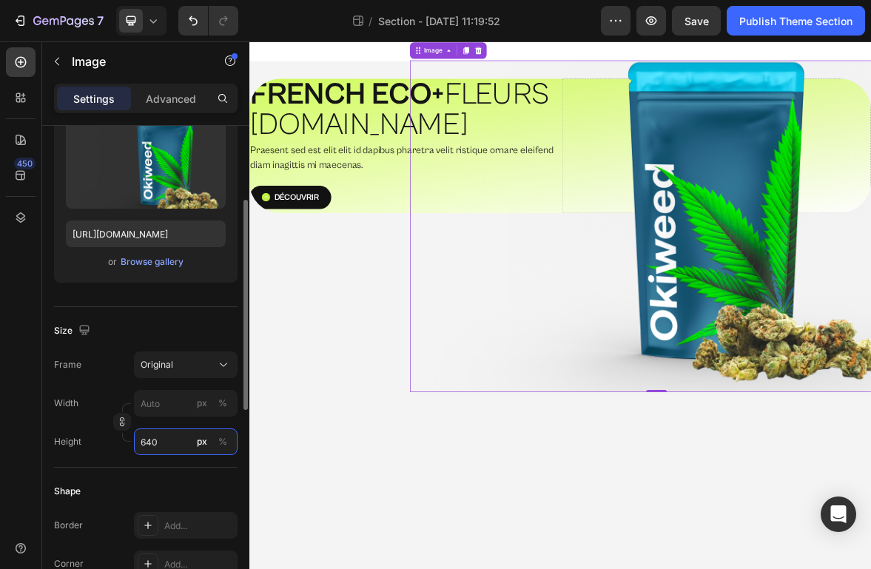
click at [161, 446] on input "640" at bounding box center [186, 442] width 104 height 27
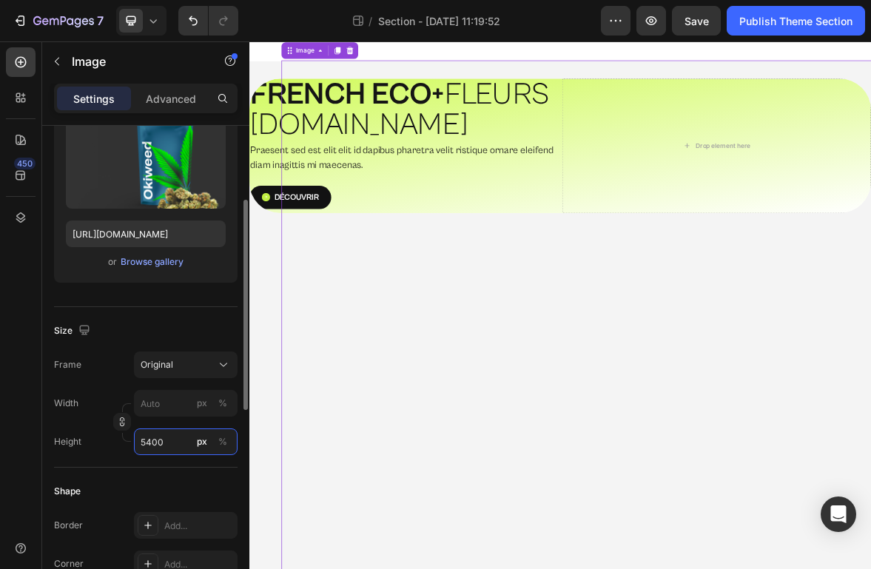
type input "400"
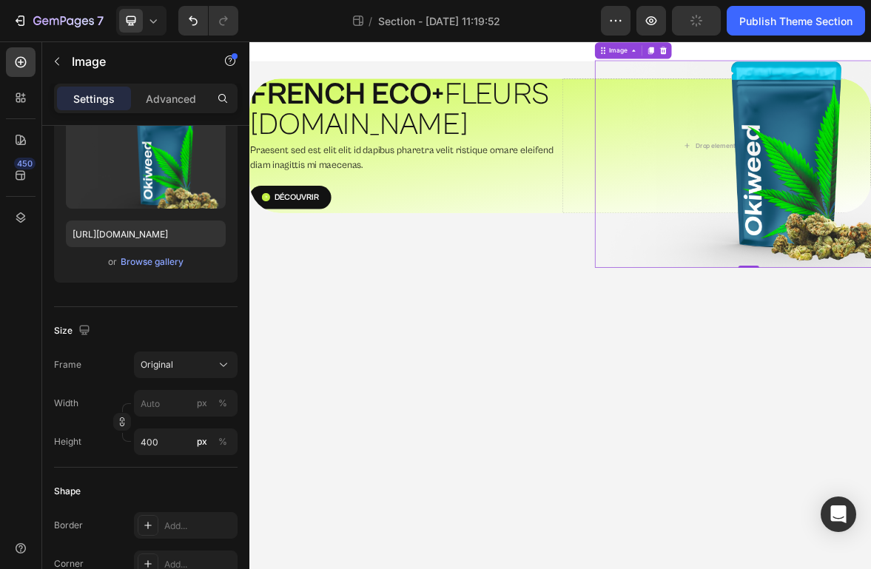
click at [771, 443] on body "⁠⁠⁠⁠⁠⁠⁠ FRENCH ECO+  FLEURS [DOMAIN_NAME] Heading Praesent sed est elit elit id…" at bounding box center [693, 418] width 888 height 754
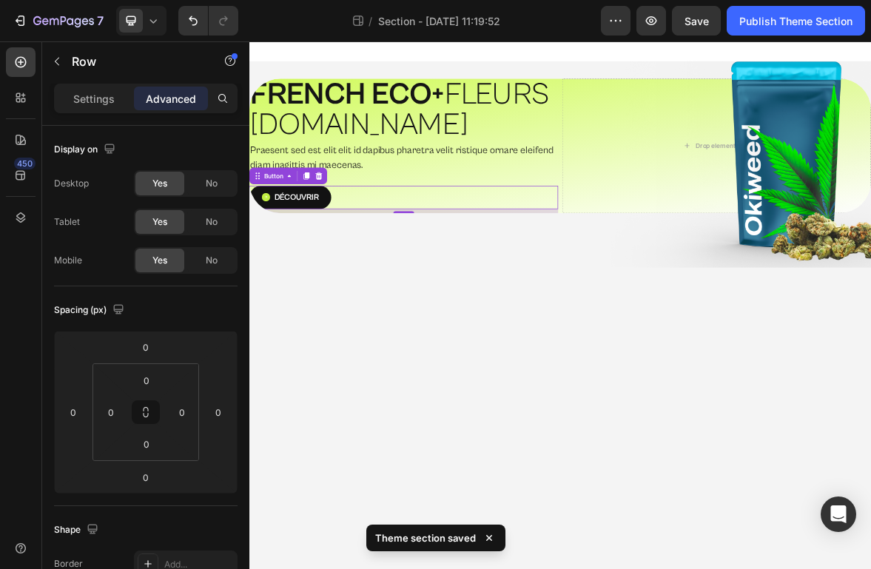
click at [449, 278] on div "Découvrir Button 8" at bounding box center [469, 264] width 441 height 33
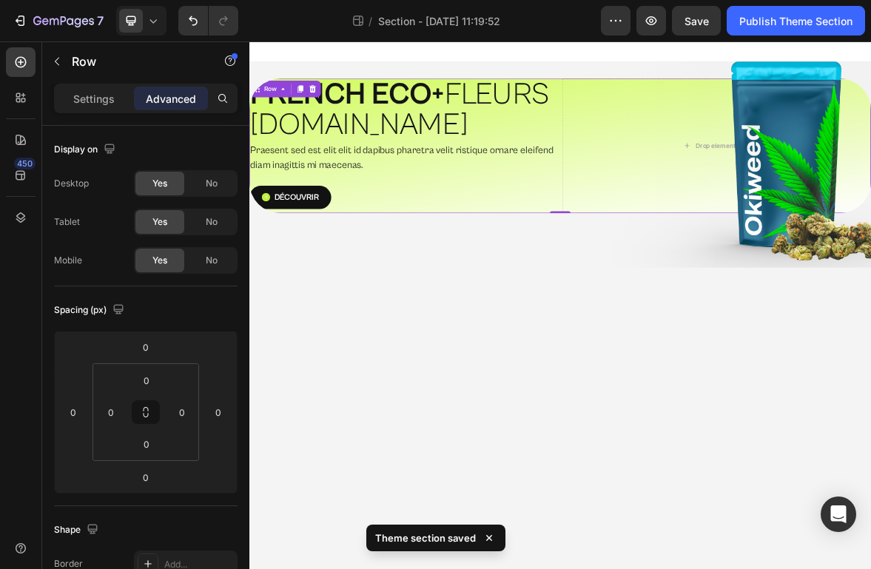
click at [692, 223] on div "⁠⁠⁠⁠⁠⁠⁠ FRENCH ECO+  FLEURS G.HOUSE Heading Praesent sed est elit elit id dapib…" at bounding box center [693, 191] width 888 height 192
click at [87, 104] on p "Settings" at bounding box center [93, 99] width 41 height 16
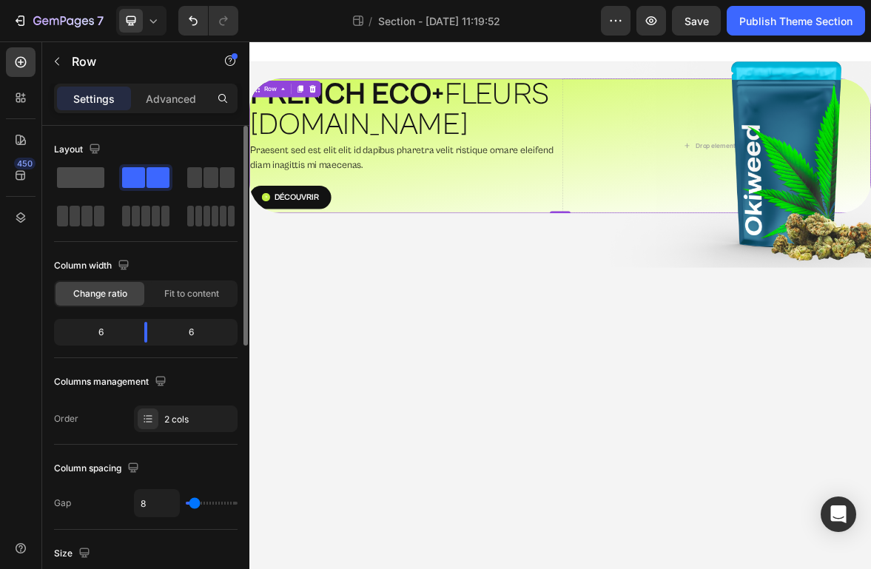
click at [100, 178] on span at bounding box center [80, 177] width 47 height 21
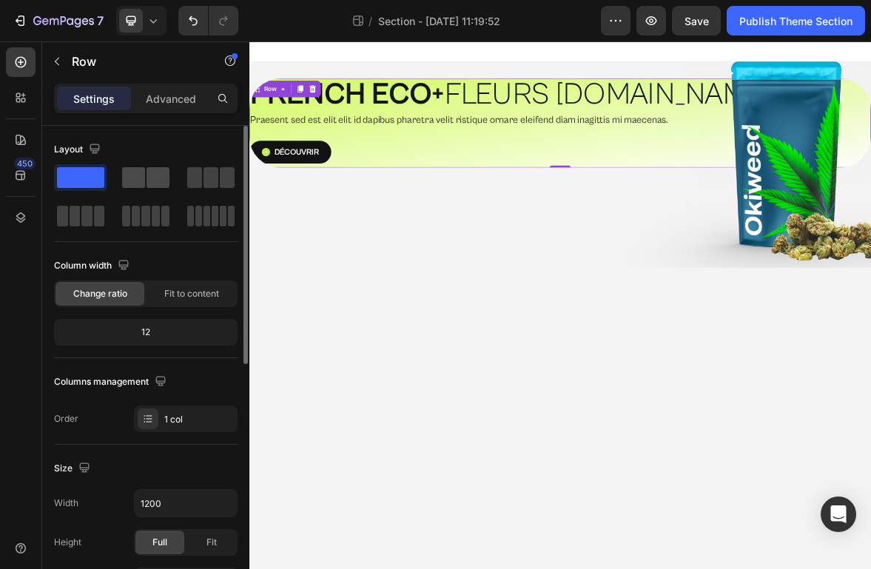
click at [184, 177] on div at bounding box center [210, 177] width 53 height 27
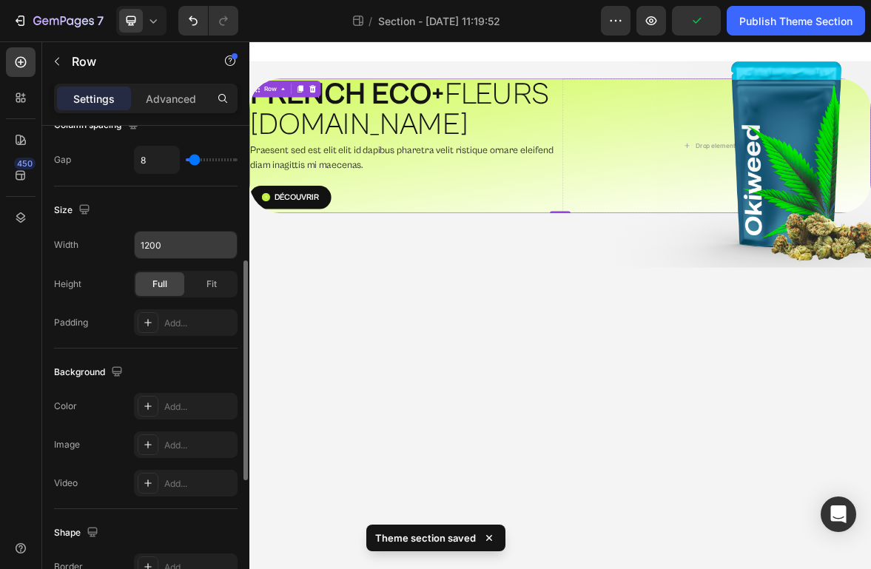
scroll to position [329, 0]
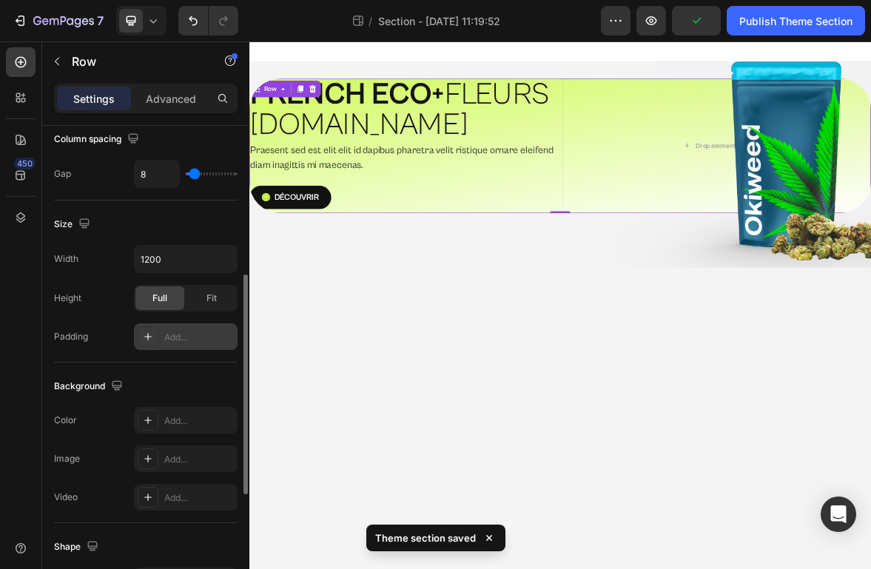
click at [167, 335] on div "Add..." at bounding box center [199, 337] width 70 height 13
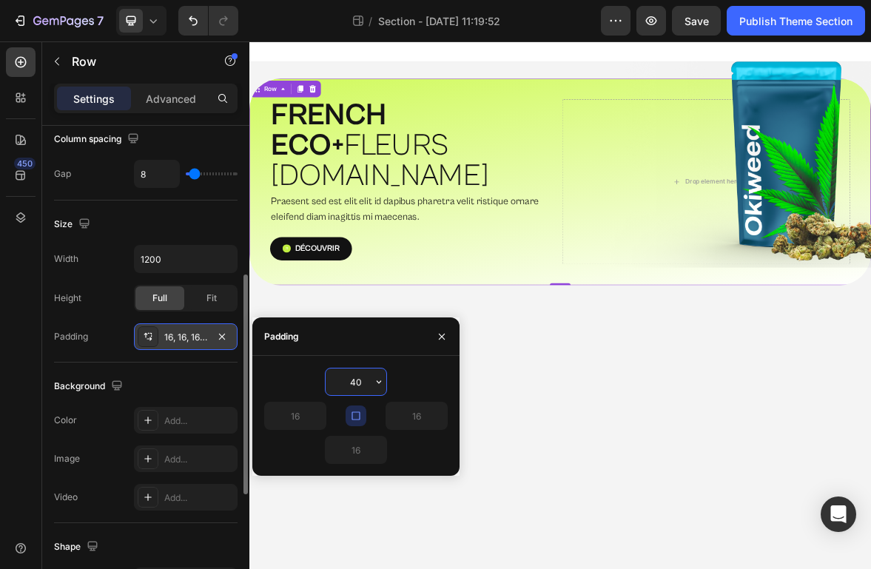
type input "4"
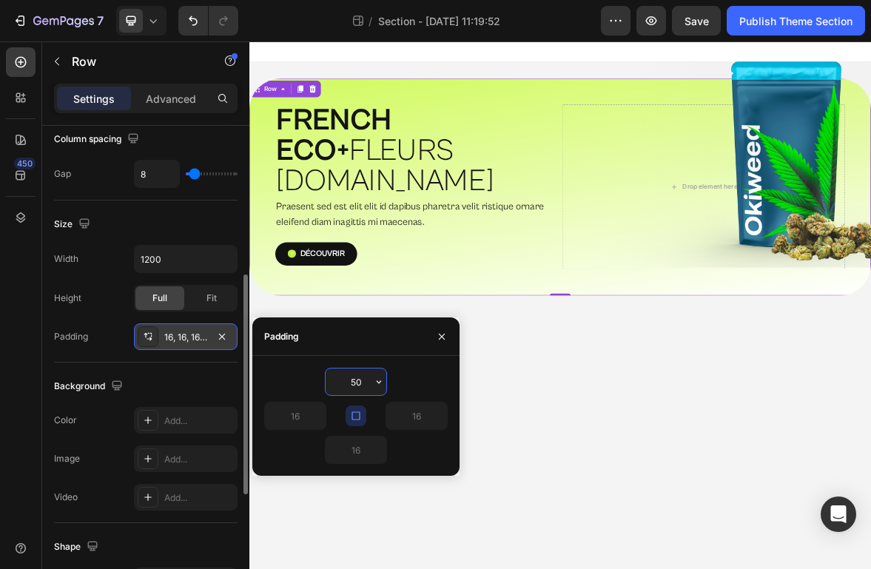
type input "50"
click at [347, 411] on button "button" at bounding box center [356, 416] width 21 height 21
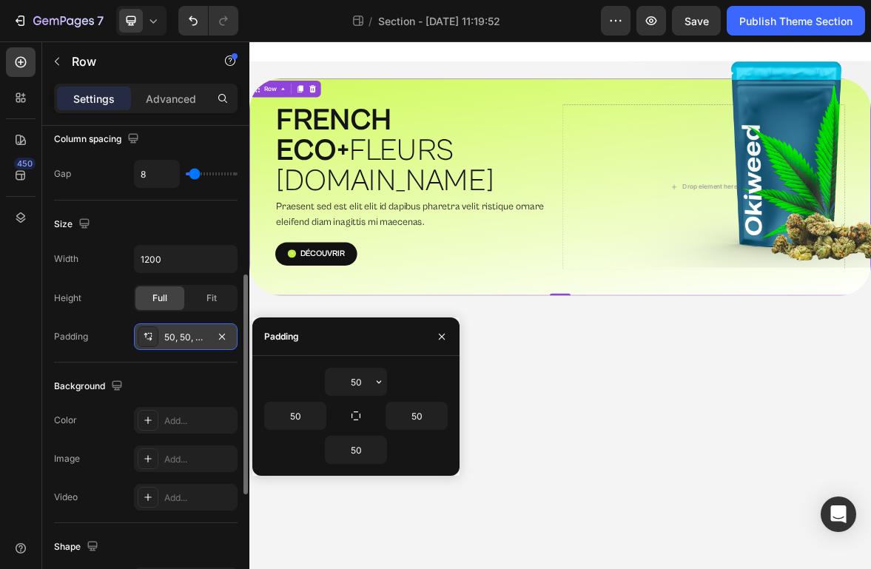
click at [659, 568] on body "⁠⁠⁠⁠⁠⁠⁠ FRENCH ECO+  FLEURS G.HOUSE Heading Praesent sed est elit elit id dapib…" at bounding box center [693, 418] width 888 height 754
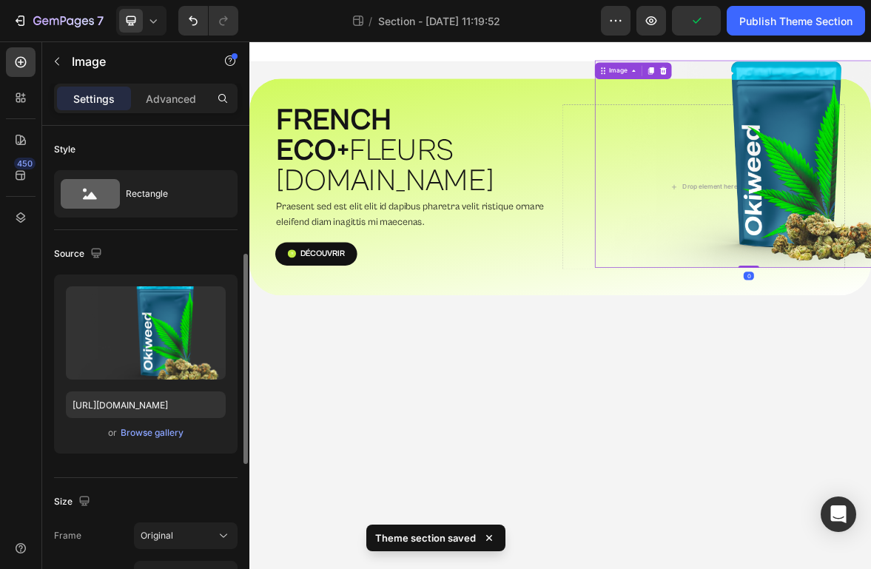
scroll to position [295, 0]
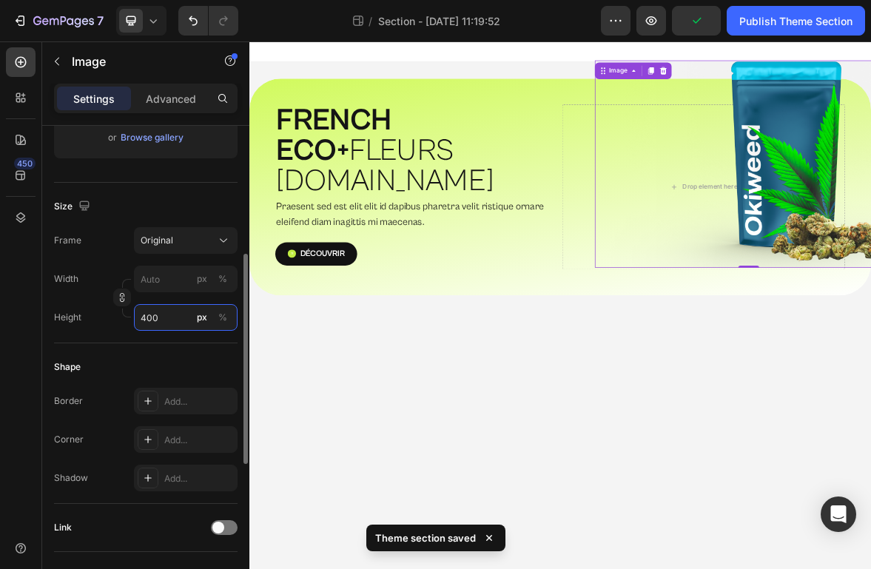
click at [165, 314] on input "400" at bounding box center [186, 317] width 104 height 27
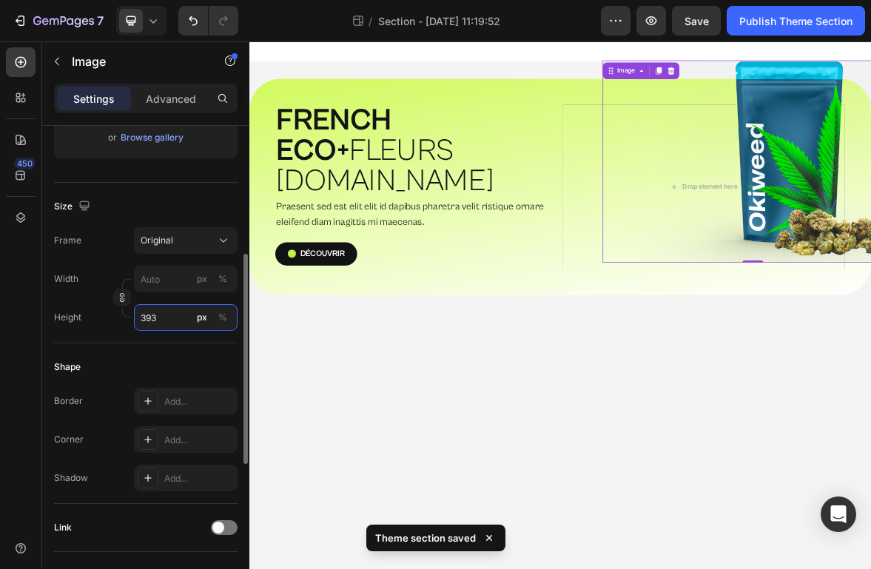
type input "394"
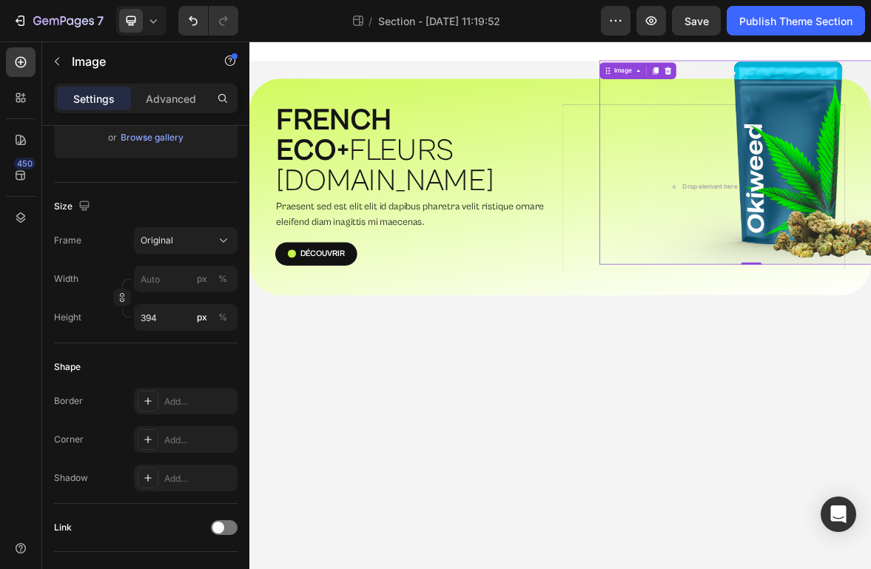
click at [153, 93] on p "Advanced" at bounding box center [171, 99] width 50 height 16
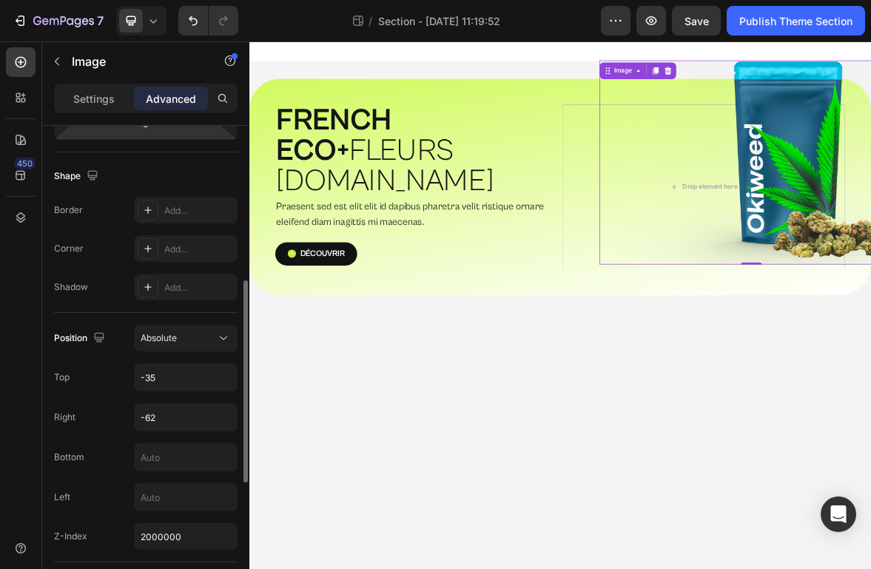
scroll to position [366, 0]
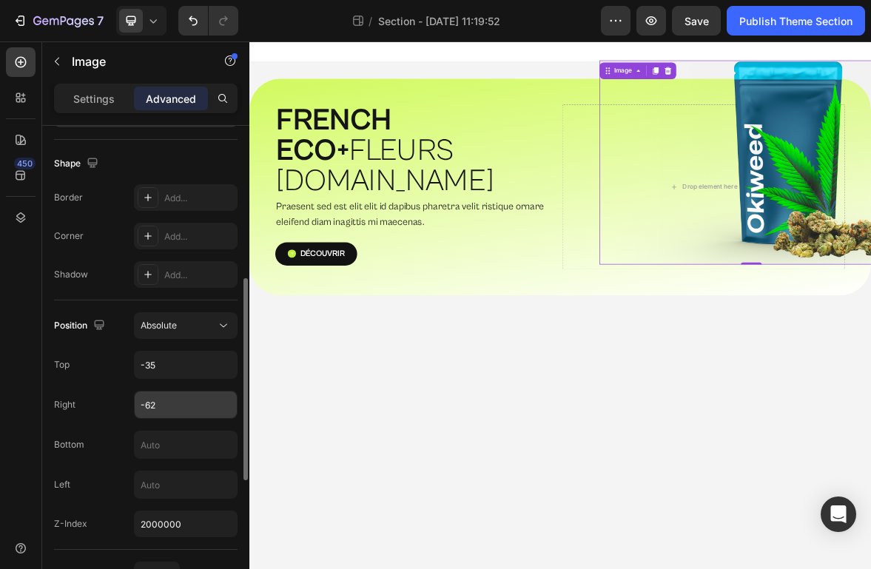
click at [157, 393] on input "-62" at bounding box center [186, 404] width 102 height 27
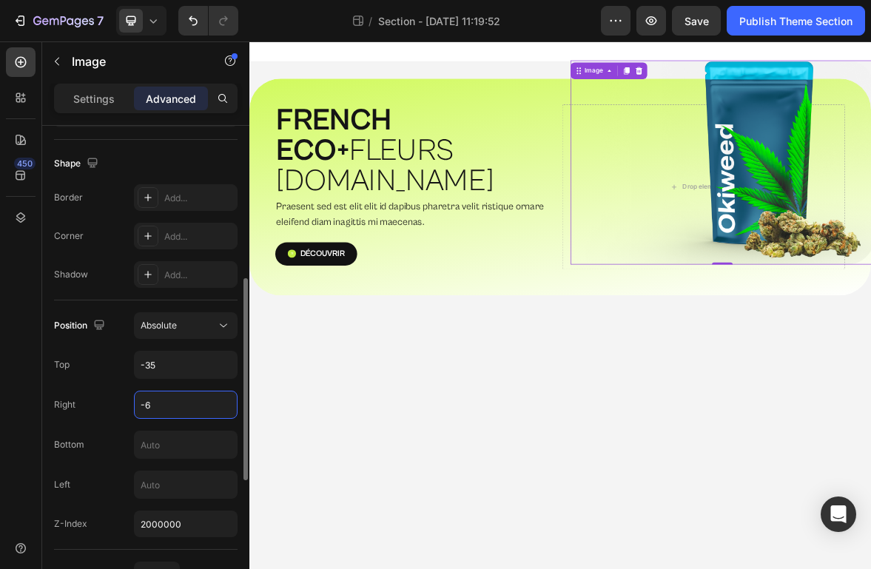
type input "-"
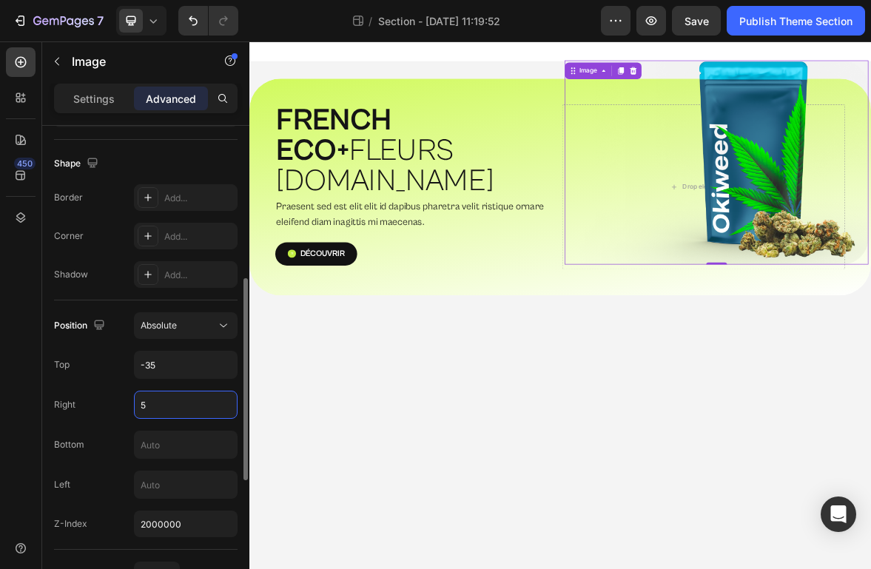
type input "5"
click at [548, 568] on body "⁠⁠⁠⁠⁠⁠⁠ FRENCH ECO+  FLEURS [DOMAIN_NAME] Heading Praesent sed est elit elit id…" at bounding box center [693, 418] width 888 height 754
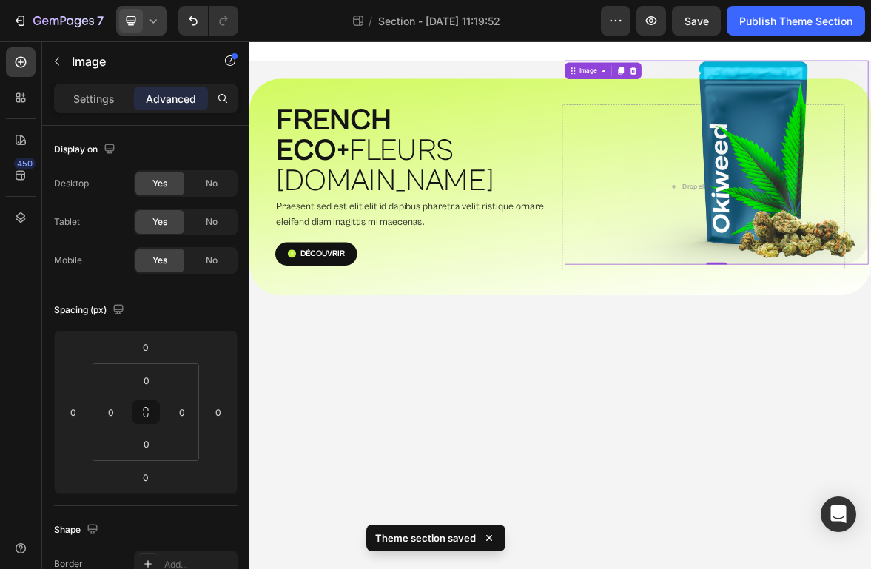
click at [148, 28] on div at bounding box center [141, 21] width 50 height 30
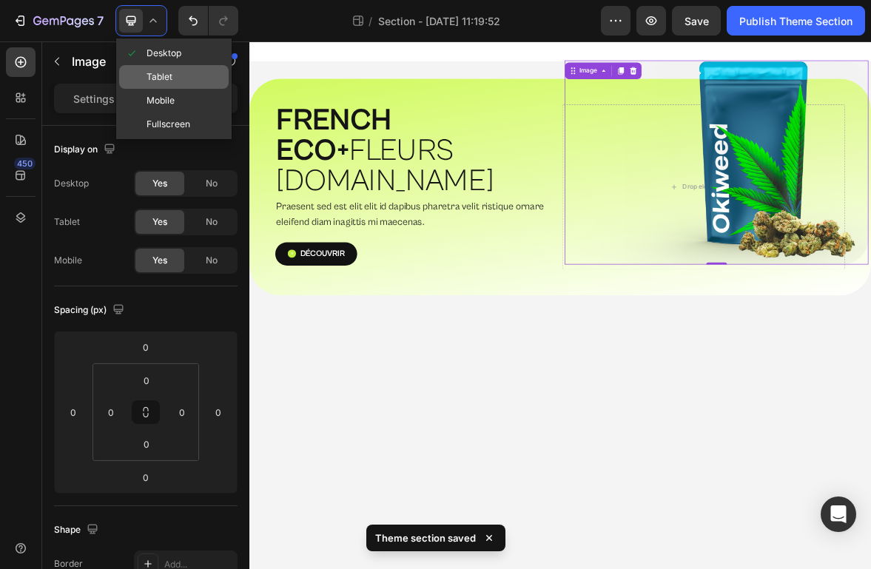
click at [158, 75] on span "Tablet" at bounding box center [160, 77] width 26 height 15
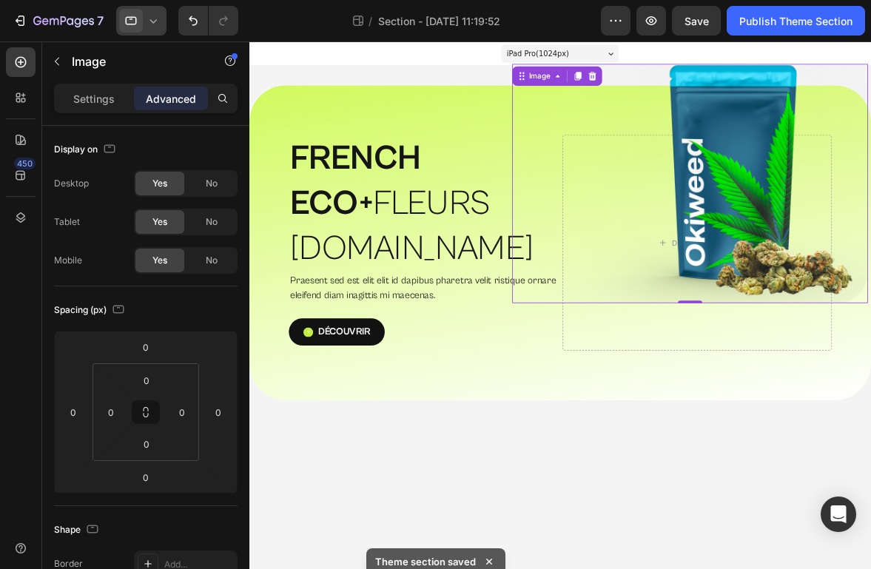
click at [148, 23] on icon at bounding box center [153, 20] width 15 height 15
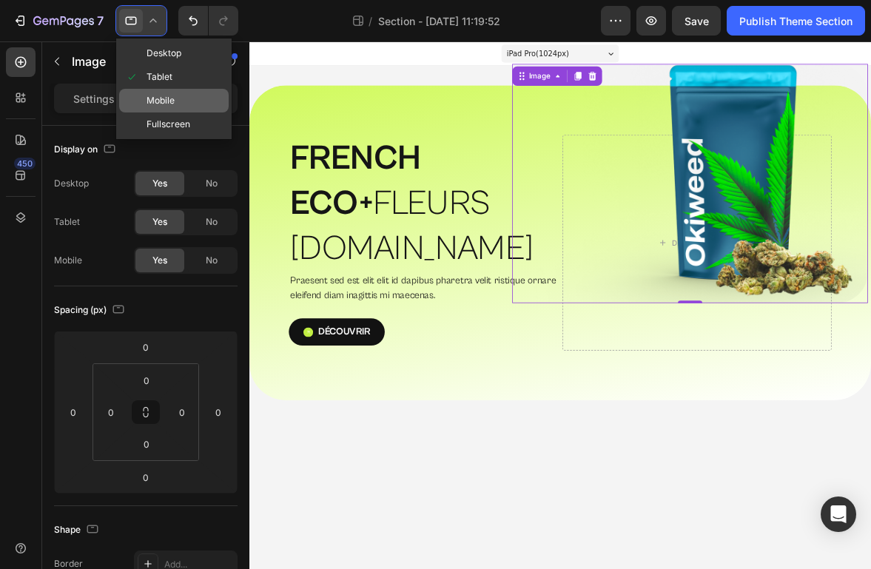
click at [164, 112] on div "Mobile" at bounding box center [174, 124] width 110 height 24
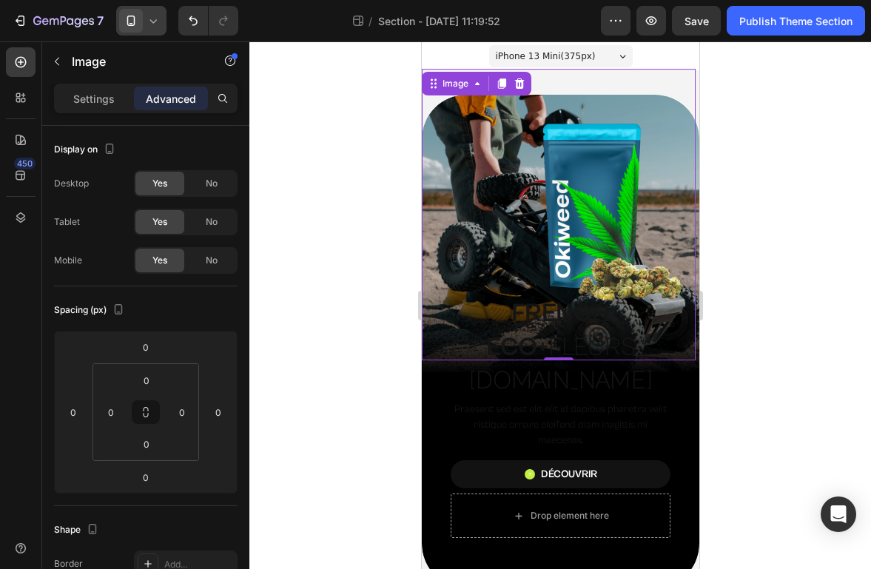
click at [150, 29] on div at bounding box center [141, 21] width 50 height 30
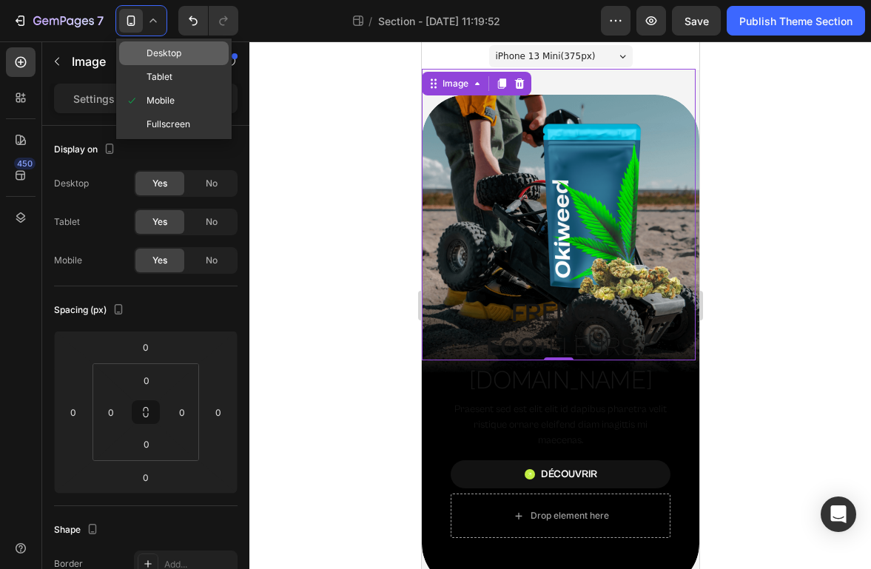
click at [175, 56] on span "Desktop" at bounding box center [164, 53] width 35 height 15
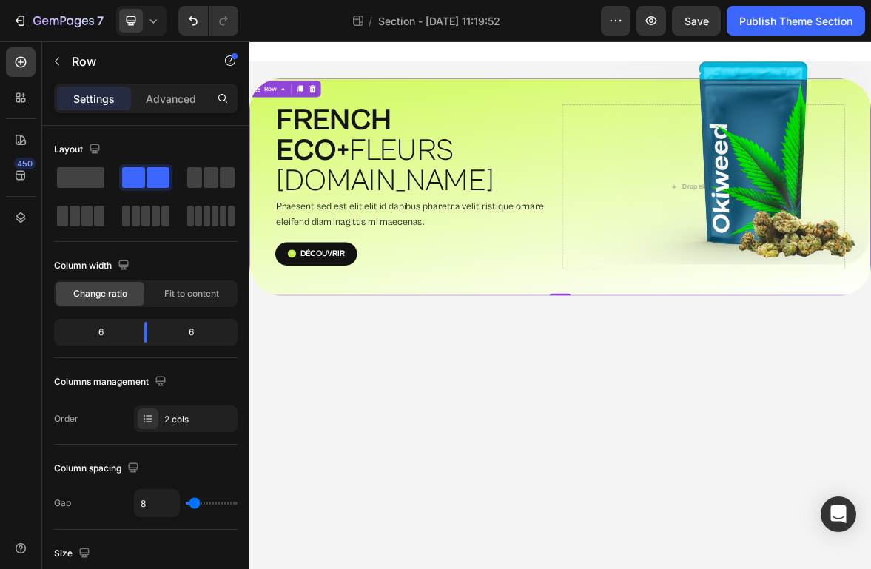
click at [607, 329] on div "Découvrir Button" at bounding box center [488, 348] width 404 height 39
click at [870, 520] on body "⁠⁠⁠⁠⁠⁠⁠ FRENCH ECO+  FLEURS G.HOUSE Heading Praesent sed est elit elit id dapib…" at bounding box center [693, 418] width 888 height 754
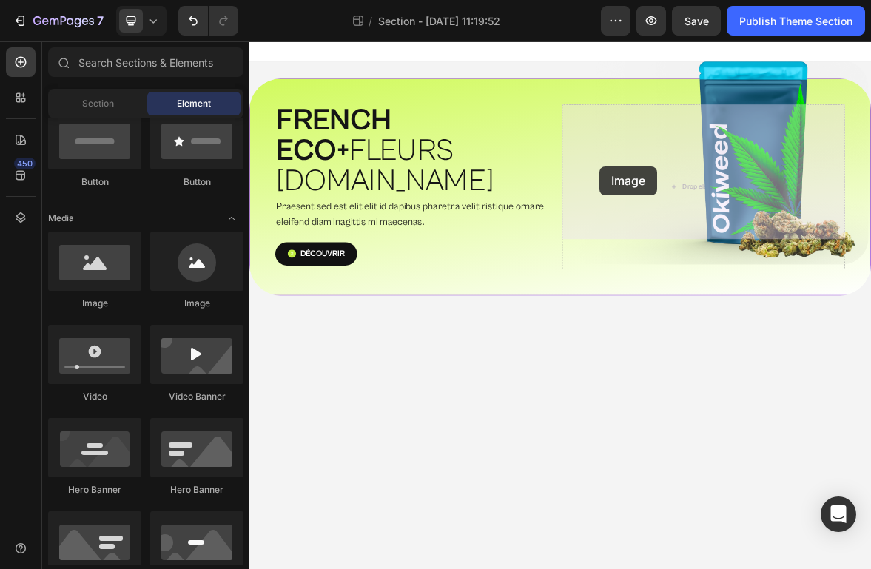
drag, startPoint x: 433, startPoint y: 320, endPoint x: 773, endPoint y: 211, distance: 357.4
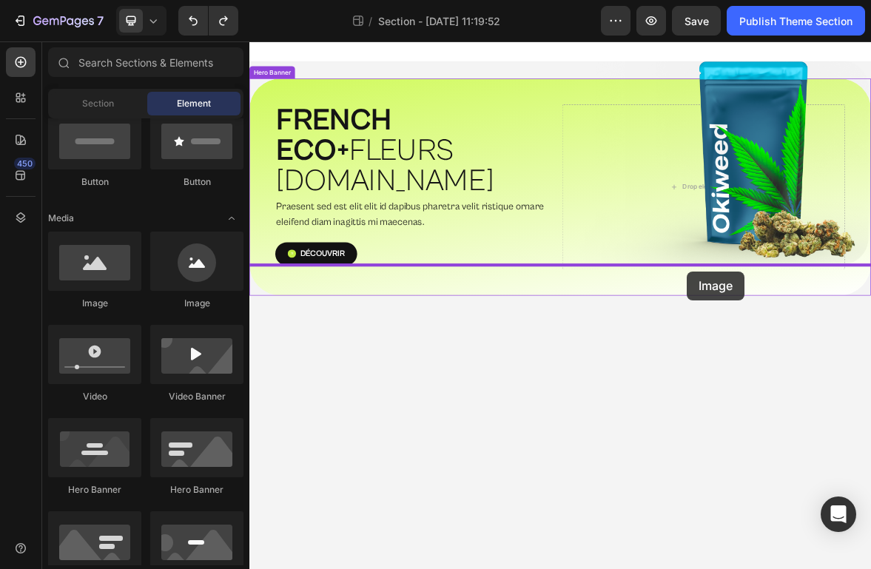
drag, startPoint x: 252, startPoint y: 335, endPoint x: 874, endPoint y: 369, distance: 623.4
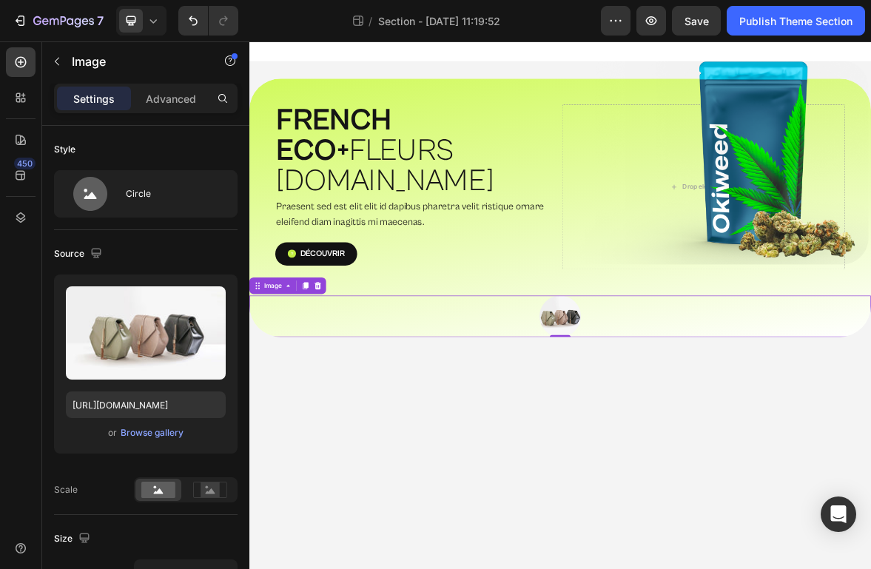
click at [677, 405] on img at bounding box center [693, 434] width 59 height 59
click at [174, 101] on p "Advanced" at bounding box center [171, 99] width 50 height 16
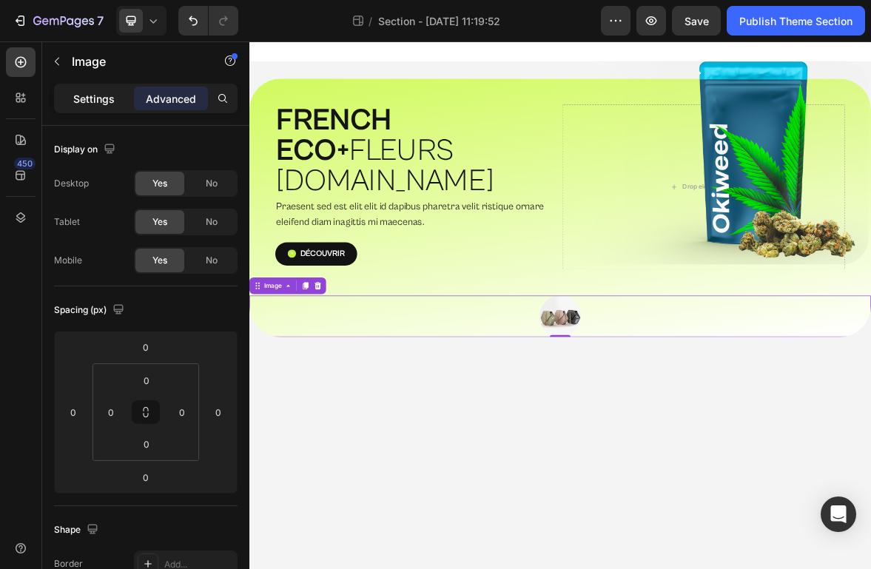
click at [103, 94] on p "Settings" at bounding box center [93, 99] width 41 height 16
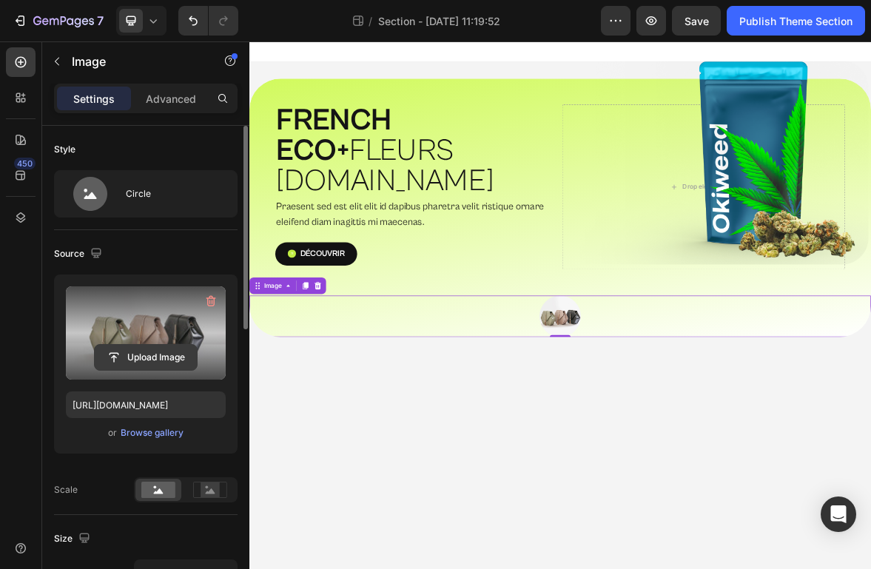
click at [136, 366] on input "file" at bounding box center [146, 357] width 102 height 25
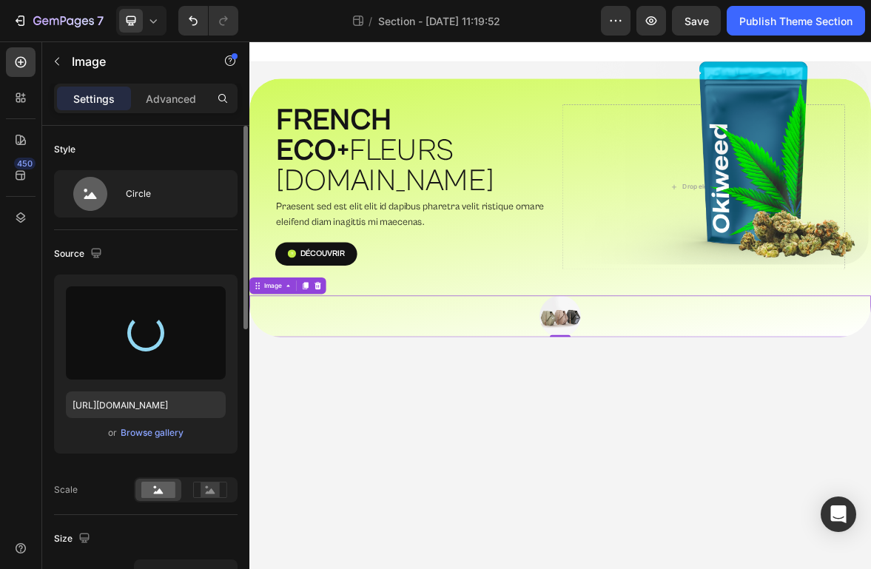
type input "https://cdn.shopify.com/s/files/1/0112/6521/2516/files/gempages_580457560167940…"
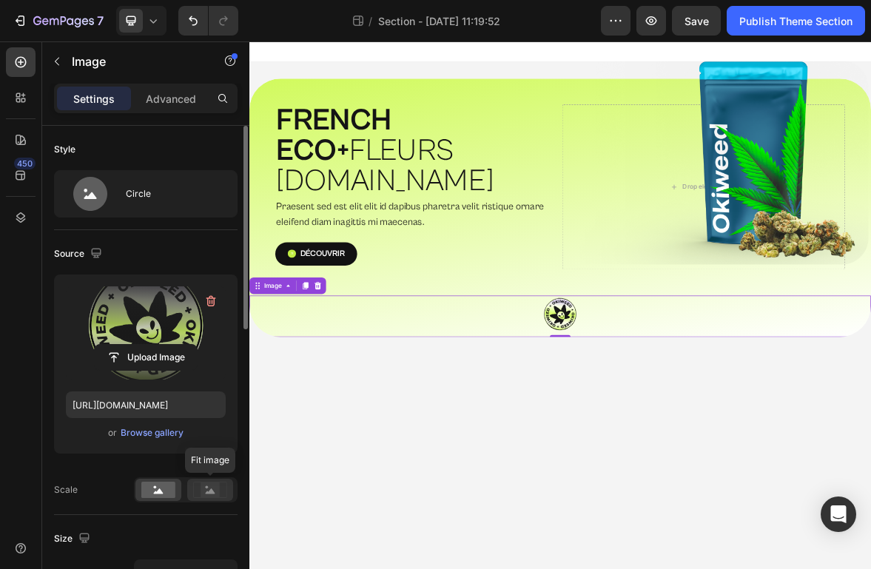
click at [206, 495] on rect at bounding box center [210, 490] width 19 height 15
click at [169, 494] on rect at bounding box center [158, 490] width 34 height 16
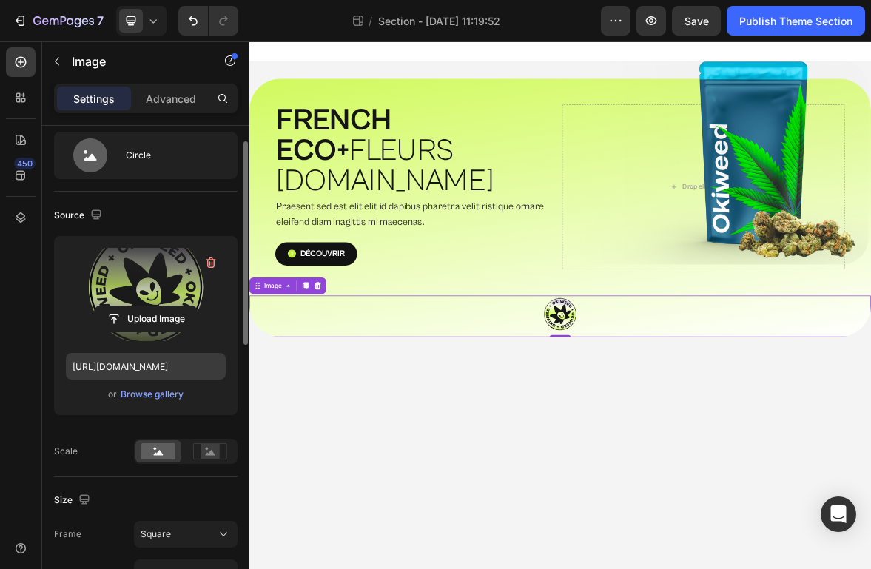
scroll to position [42, 0]
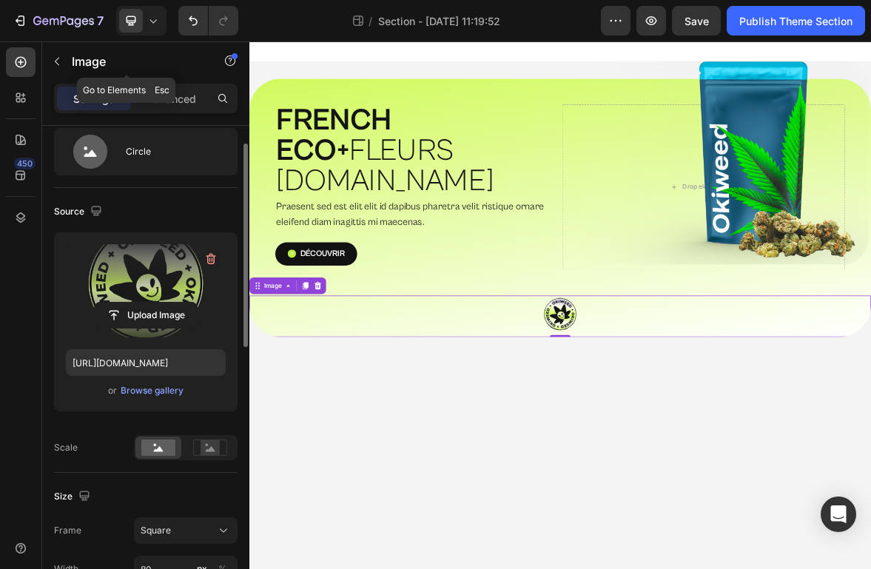
click at [158, 83] on div "Image" at bounding box center [126, 62] width 169 height 42
click at [182, 93] on p "Advanced" at bounding box center [171, 99] width 50 height 16
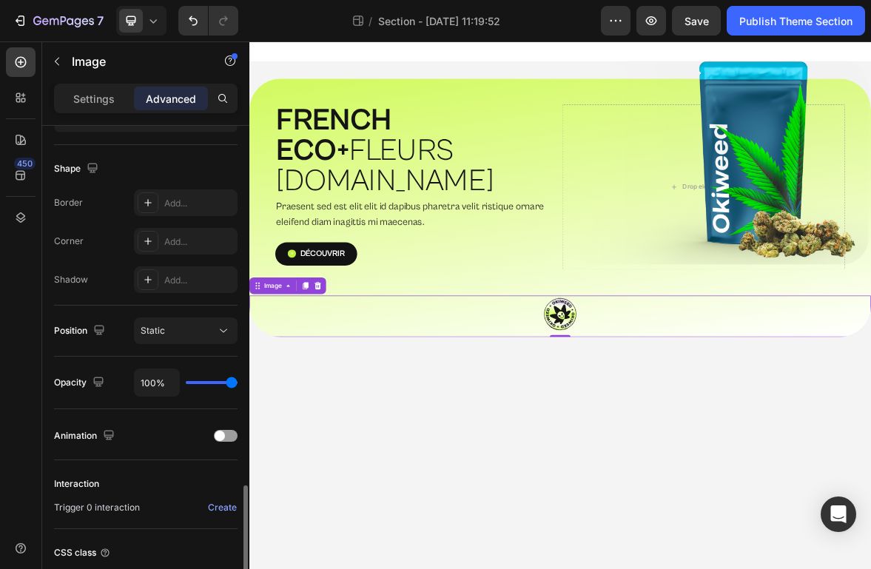
scroll to position [480, 0]
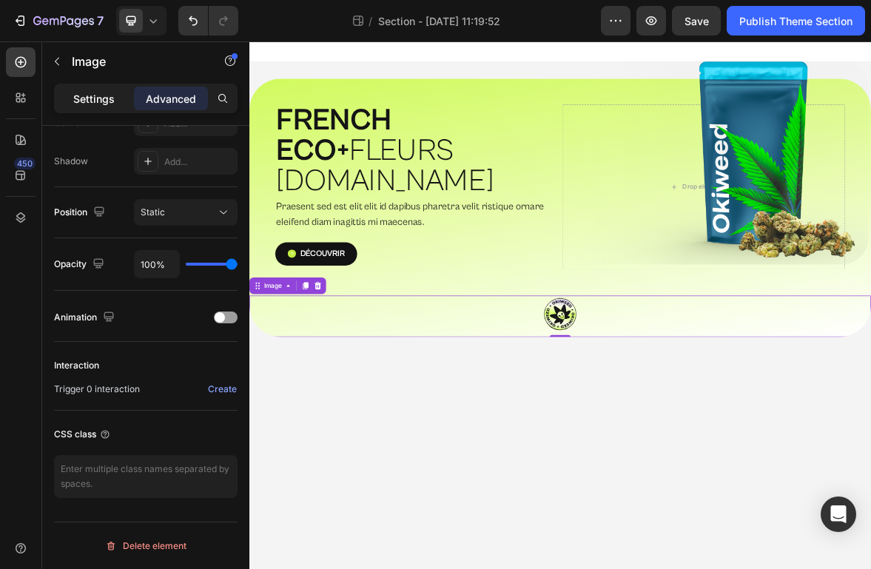
click at [123, 104] on div "Settings" at bounding box center [94, 99] width 74 height 24
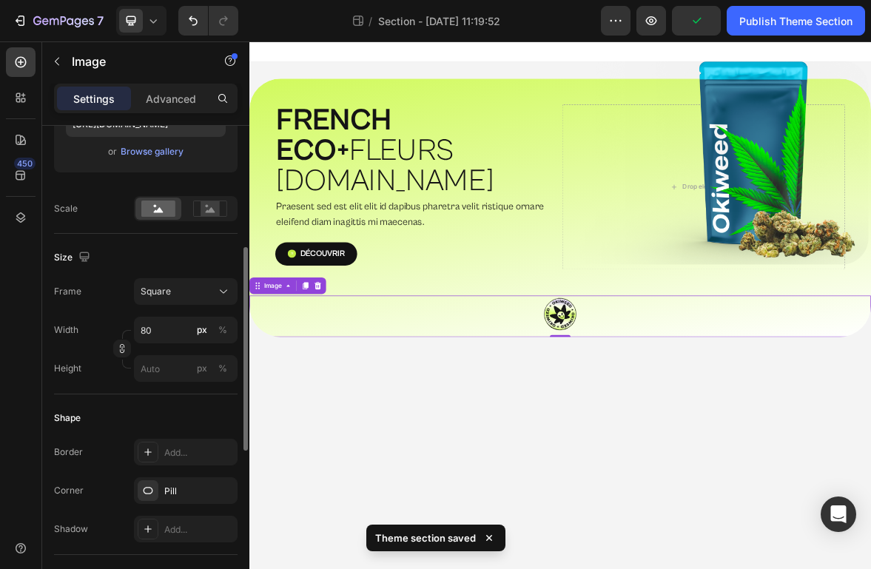
scroll to position [280, 0]
click at [163, 337] on input "80" at bounding box center [186, 330] width 104 height 27
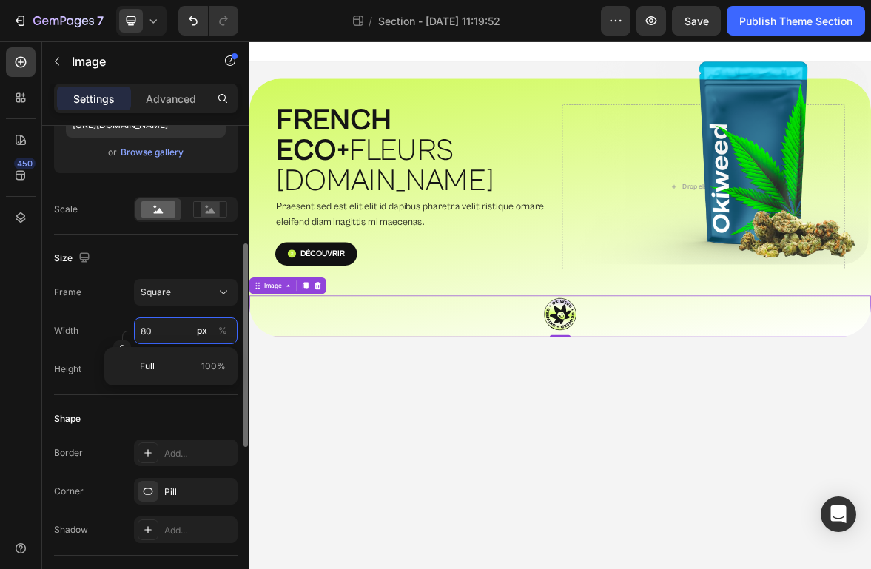
type input "1"
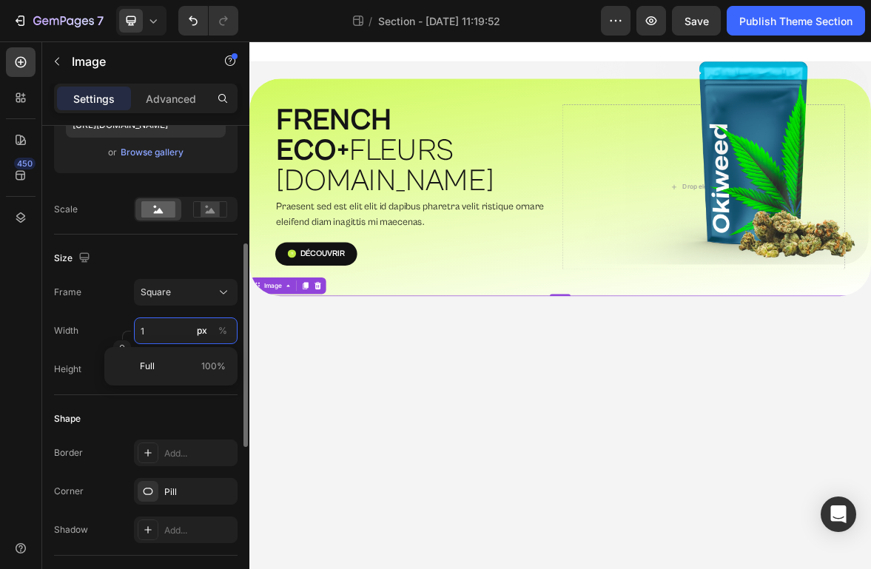
type input "13"
type input "133"
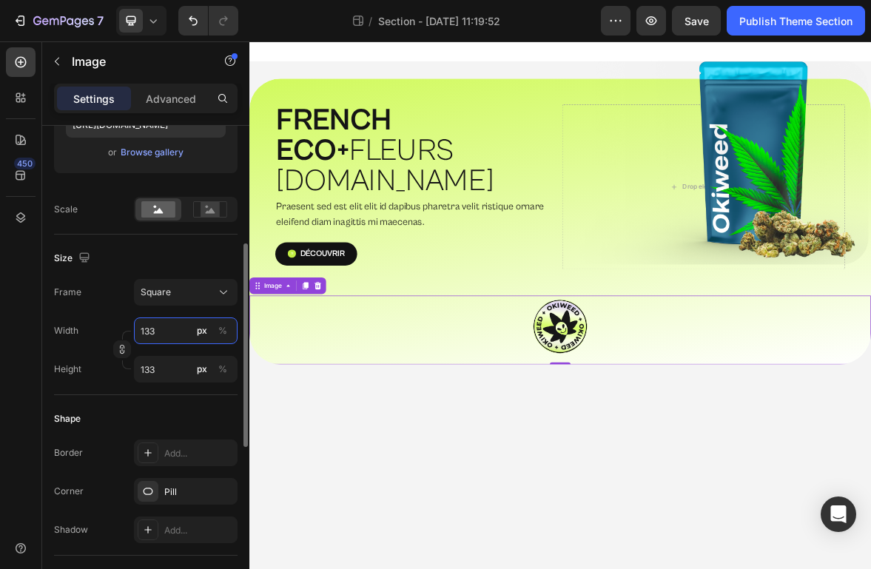
type input "133"
click at [95, 404] on div "Shape Border Add... Corner Pill Shadow Add..." at bounding box center [146, 475] width 184 height 161
click at [165, 105] on p "Advanced" at bounding box center [171, 99] width 50 height 16
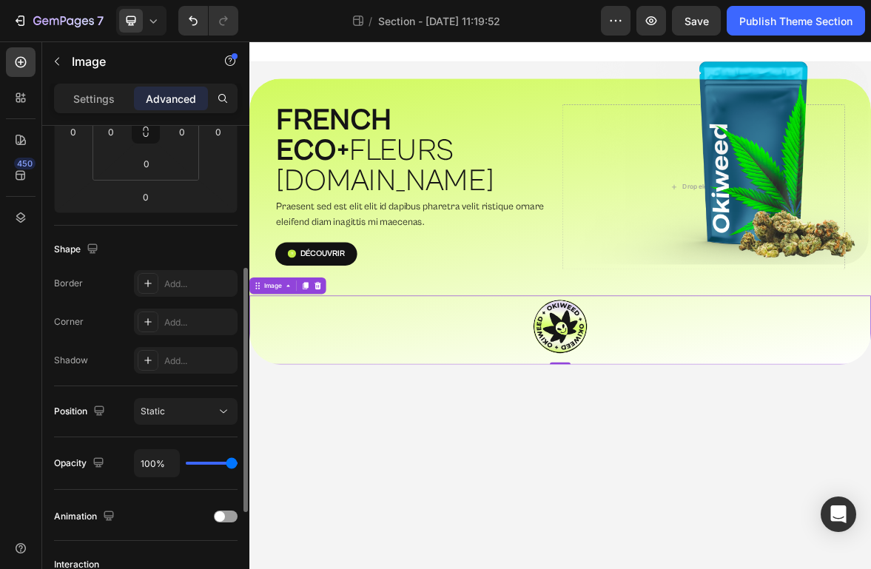
scroll to position [292, 0]
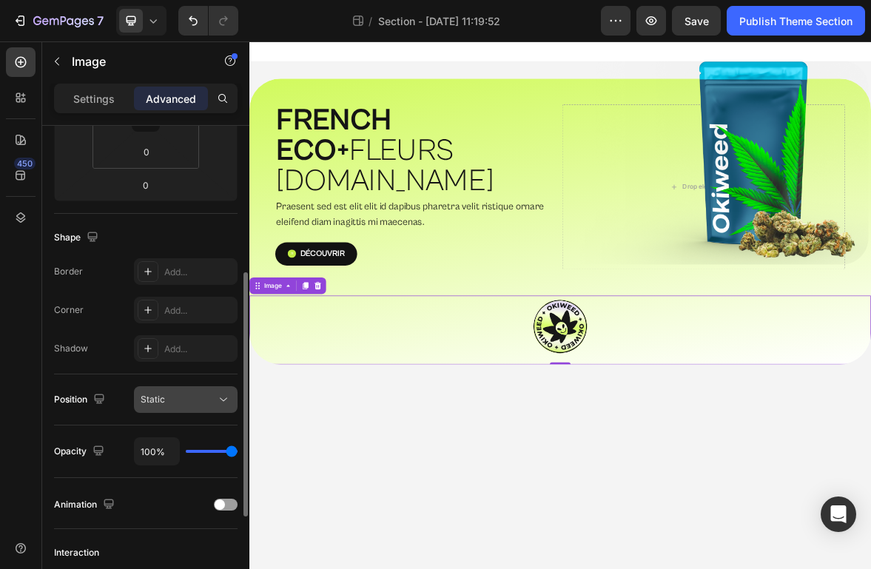
click at [175, 406] on div "Static" at bounding box center [186, 399] width 90 height 15
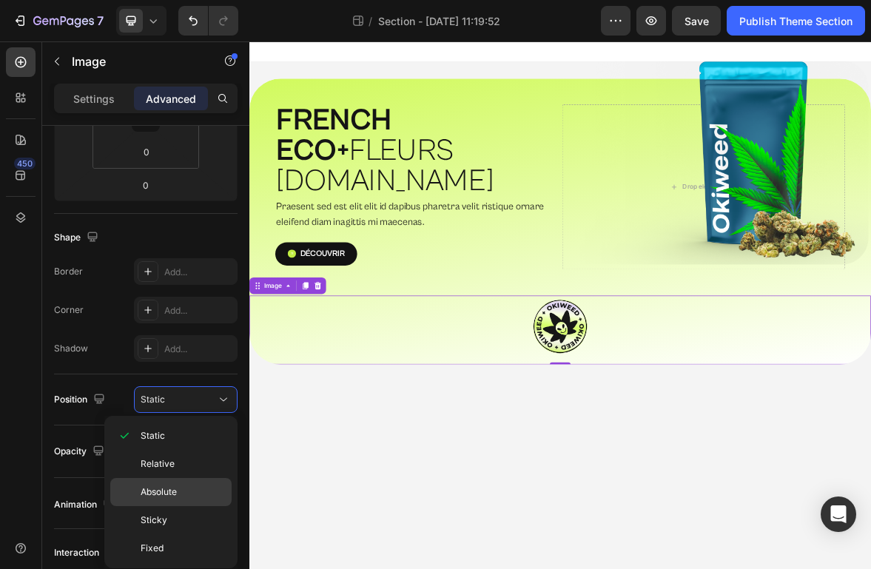
click at [176, 486] on span "Absolute" at bounding box center [159, 491] width 36 height 13
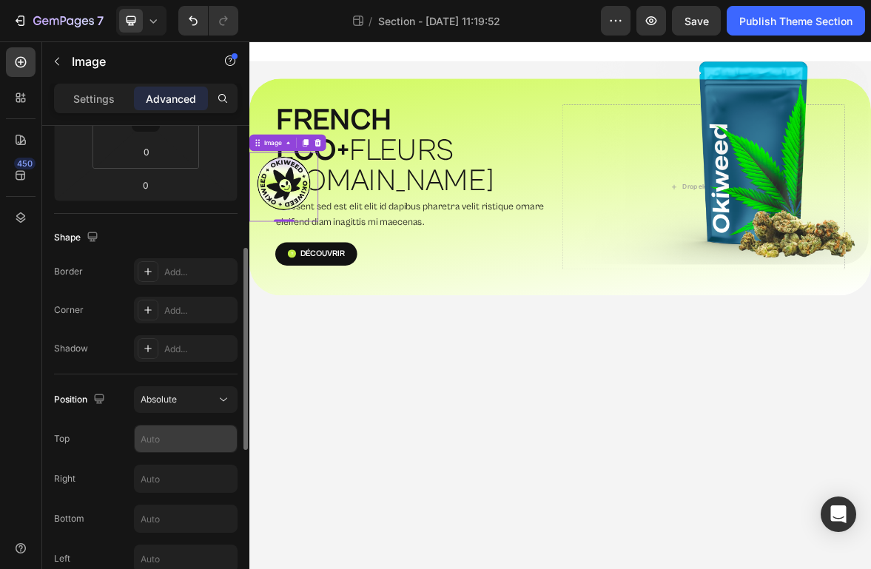
click at [165, 440] on input "text" at bounding box center [186, 439] width 102 height 27
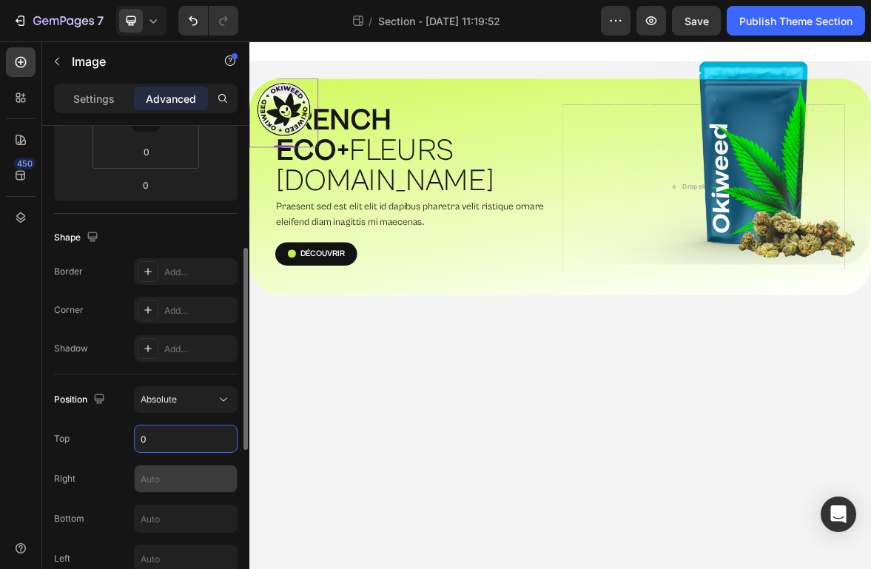
type input "0"
click at [172, 475] on input "text" at bounding box center [186, 479] width 102 height 27
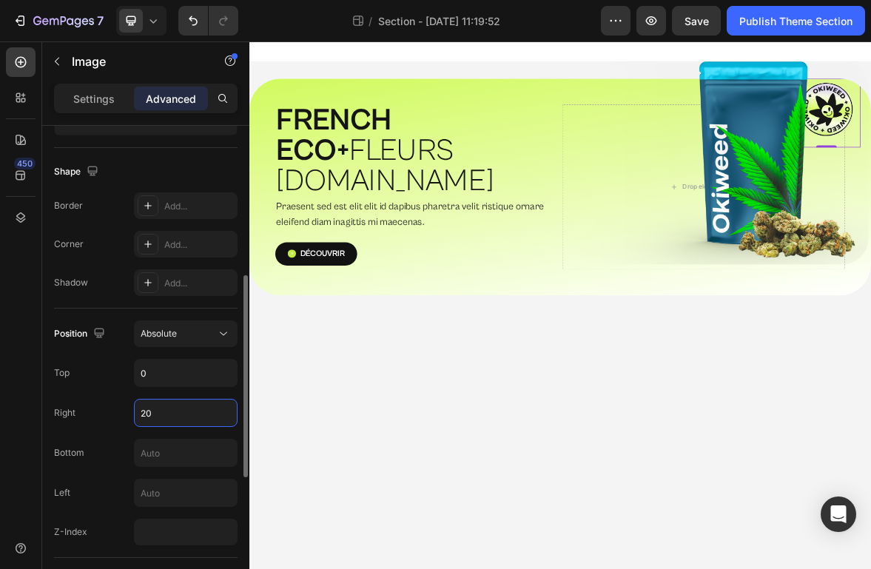
scroll to position [369, 0]
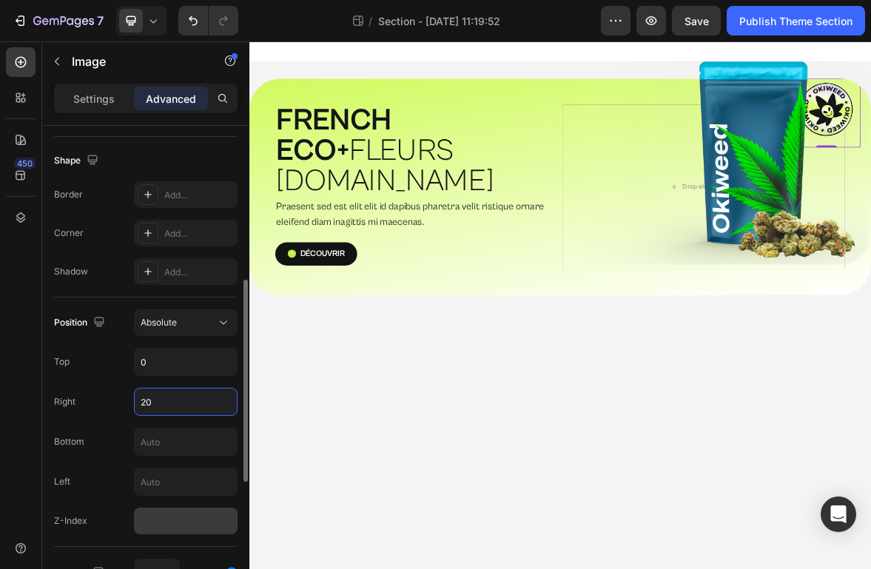
type input "20"
click at [165, 511] on input "number" at bounding box center [186, 521] width 104 height 27
type input "4"
type input "5"
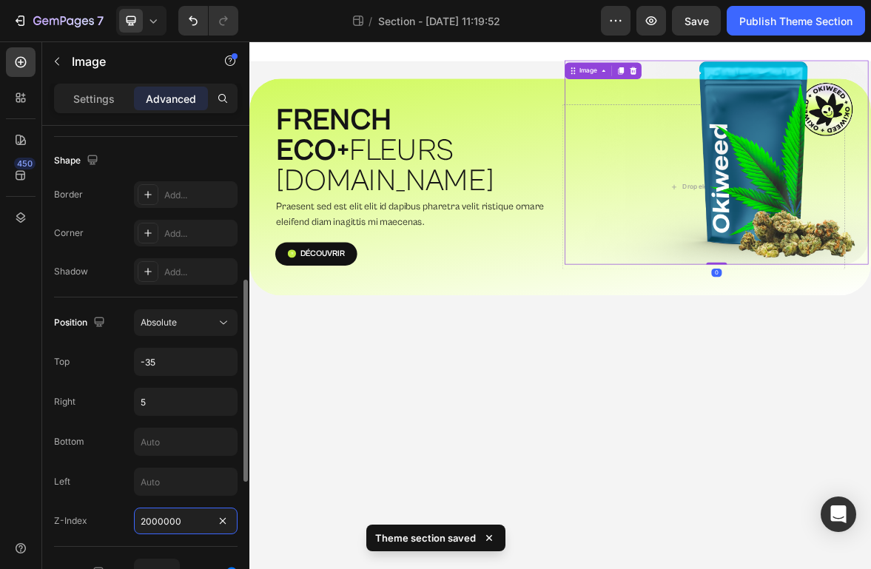
drag, startPoint x: 198, startPoint y: 520, endPoint x: 78, endPoint y: 520, distance: 119.9
click at [78, 520] on div "Z-Index 2000000" at bounding box center [146, 521] width 184 height 27
type input "2"
type input "3"
type input "2"
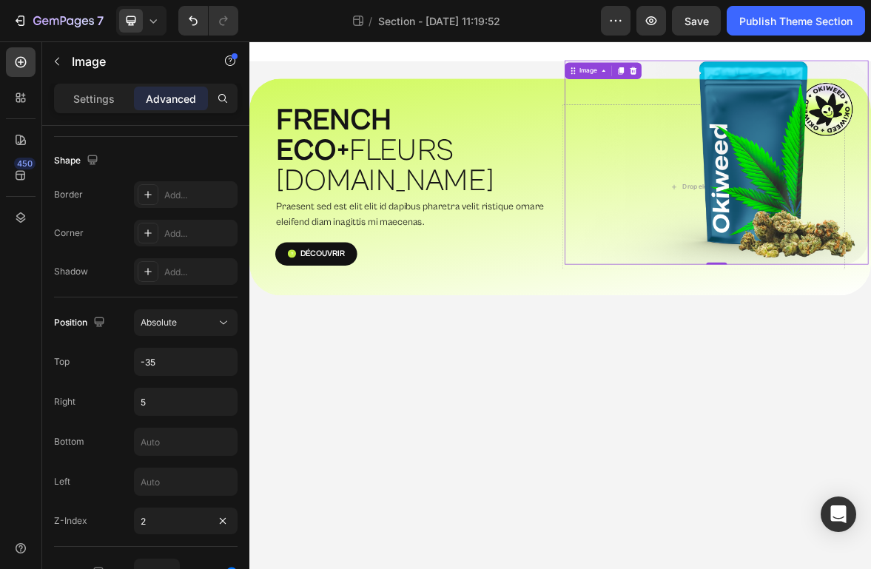
click at [541, 568] on body "⁠⁠⁠⁠⁠⁠⁠ FRENCH ECO+  FLEURS G.HOUSE Heading Praesent sed est elit elit id dapib…" at bounding box center [693, 418] width 888 height 754
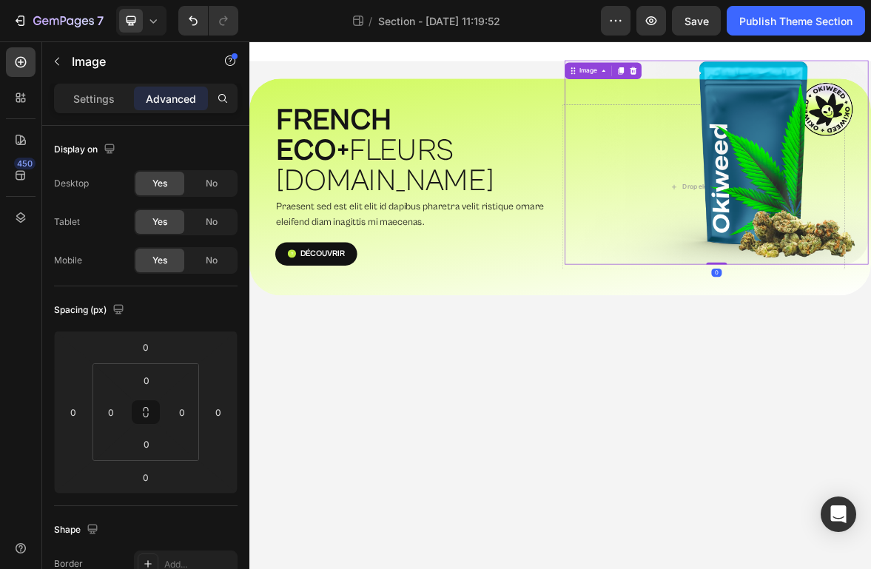
click at [19, 204] on div at bounding box center [21, 218] width 30 height 30
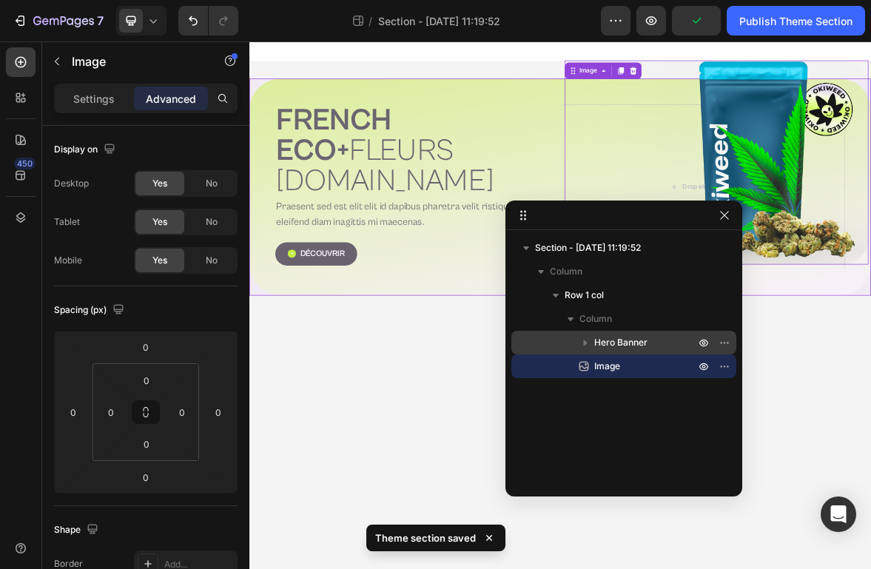
click at [578, 346] on icon "button" at bounding box center [585, 342] width 15 height 15
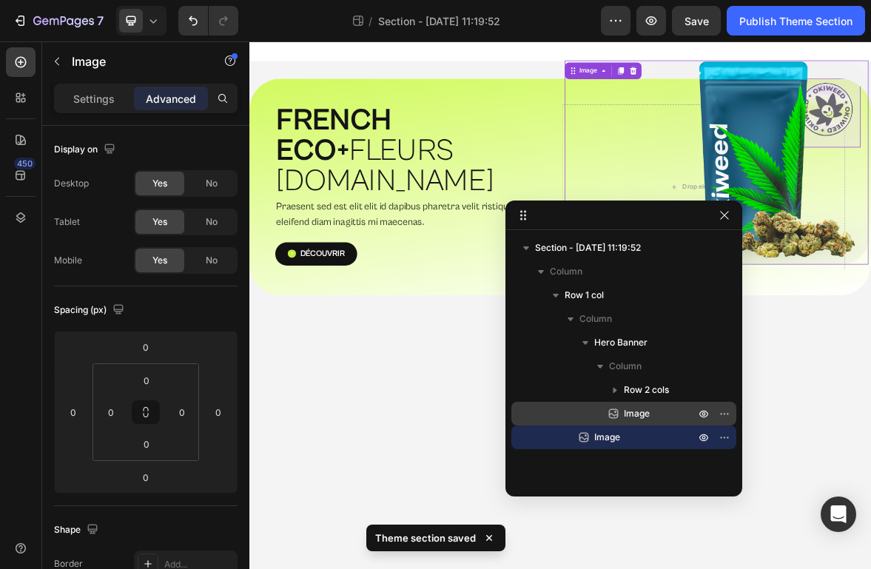
click at [647, 411] on span "Image" at bounding box center [637, 413] width 26 height 15
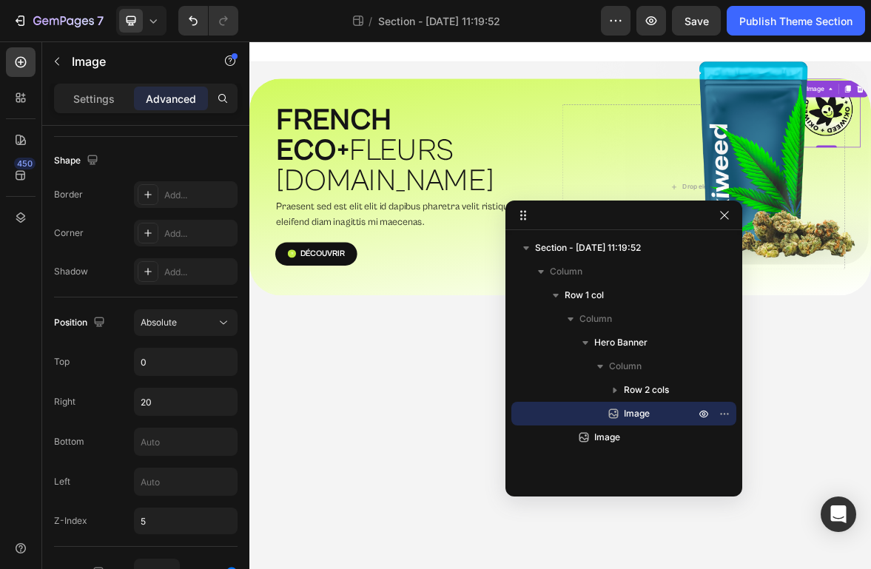
drag, startPoint x: 633, startPoint y: 439, endPoint x: 634, endPoint y: 417, distance: 22.2
click at [634, 417] on div "Hero Banner Column Row 2 cols Image Image" at bounding box center [623, 390] width 225 height 118
drag, startPoint x: 588, startPoint y: 440, endPoint x: 588, endPoint y: 414, distance: 25.9
click at [588, 414] on div "Hero Banner Column Row 2 cols Image Image" at bounding box center [623, 390] width 225 height 118
click at [870, 469] on body "⁠⁠⁠⁠⁠⁠⁠ FRENCH ECO+  FLEURS G.HOUSE Heading Praesent sed est elit elit id dapib…" at bounding box center [693, 418] width 888 height 754
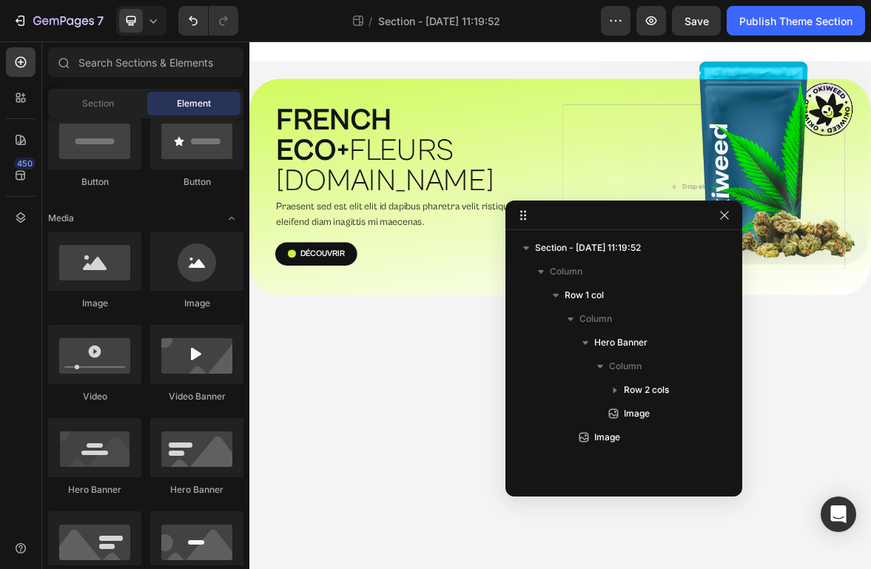
click at [734, 221] on div at bounding box center [623, 216] width 237 height 30
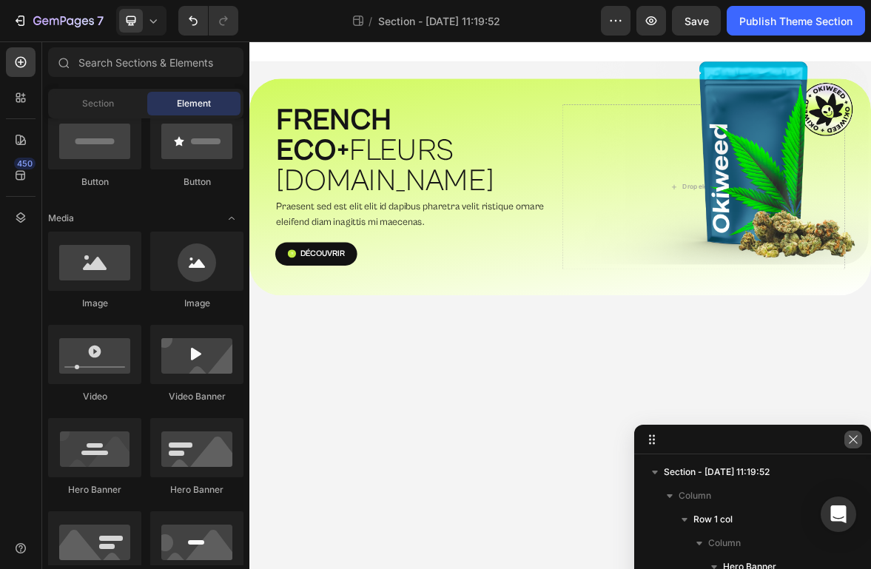
click at [853, 440] on icon "button" at bounding box center [853, 439] width 8 height 8
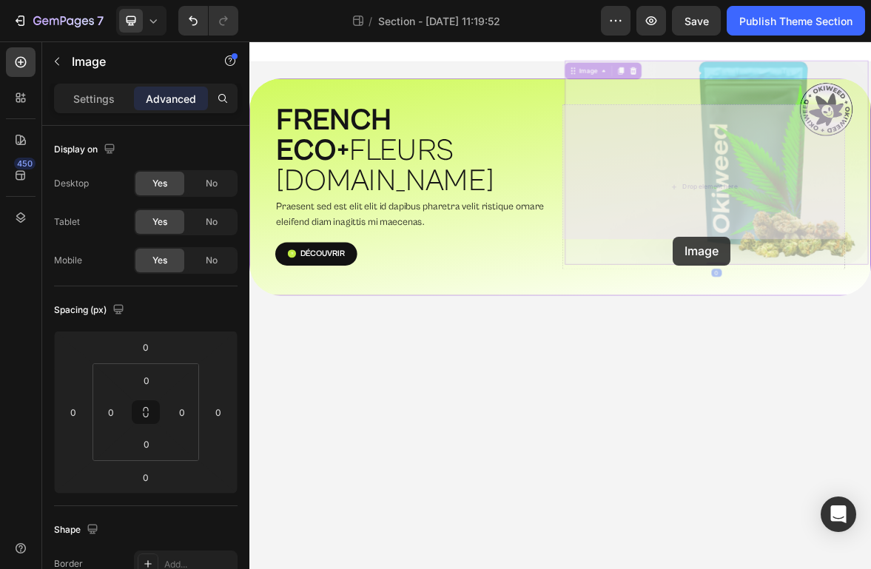
drag, startPoint x: 1002, startPoint y: 251, endPoint x: 854, endPoint y: 320, distance: 163.5
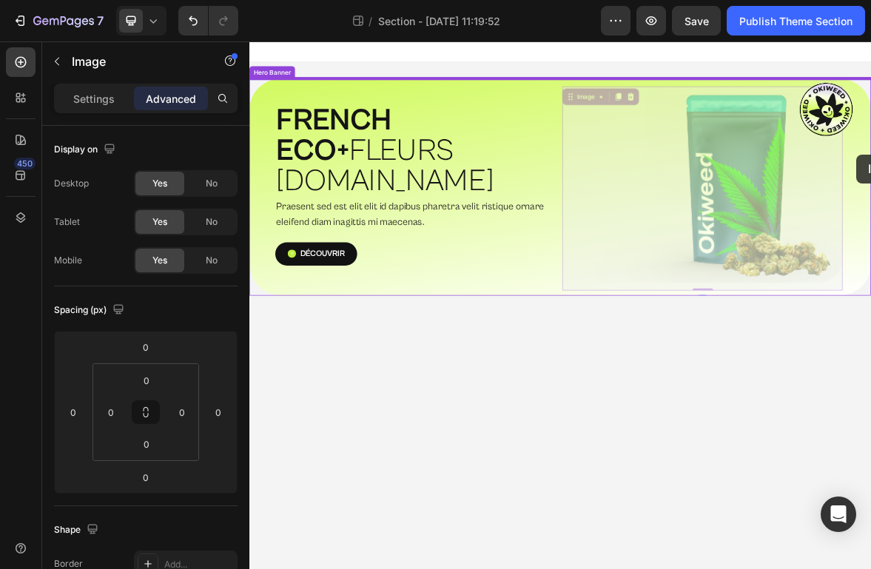
drag, startPoint x: 913, startPoint y: 306, endPoint x: 1116, endPoint y: 203, distance: 228.4
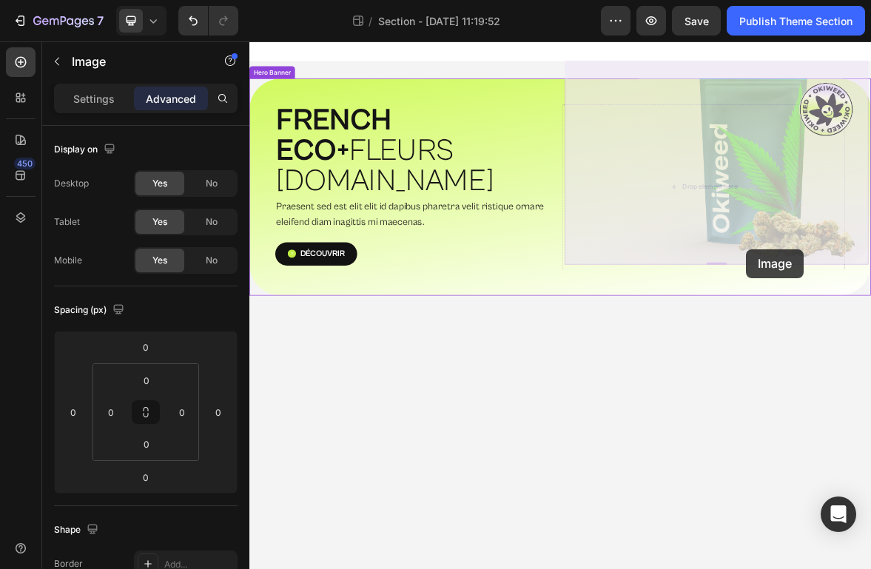
drag, startPoint x: 958, startPoint y: 237, endPoint x: 958, endPoint y: 334, distance: 97.0
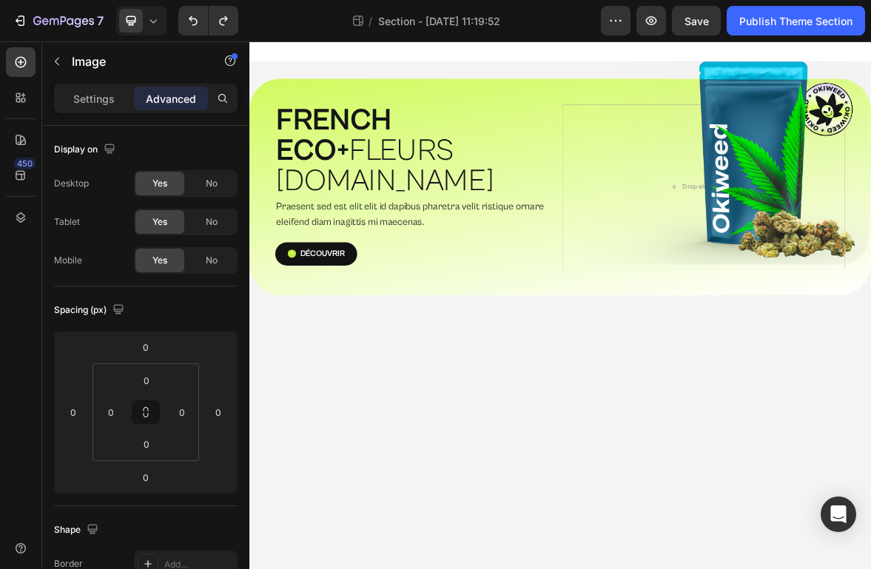
click at [870, 520] on body "⁠⁠⁠⁠⁠⁠⁠ FRENCH ECO+  FLEURS G.HOUSE Heading Praesent sed est elit elit id dapib…" at bounding box center [693, 418] width 888 height 754
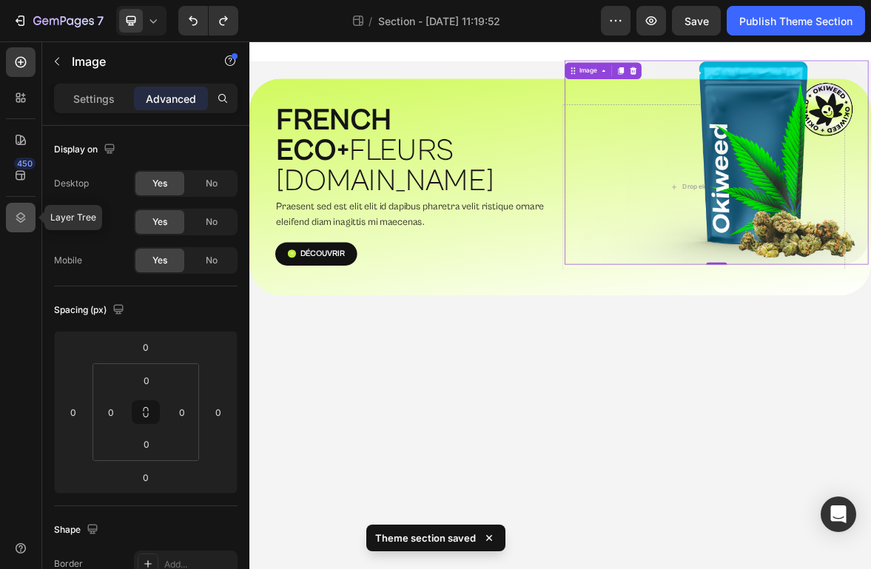
click at [11, 218] on div at bounding box center [21, 218] width 30 height 30
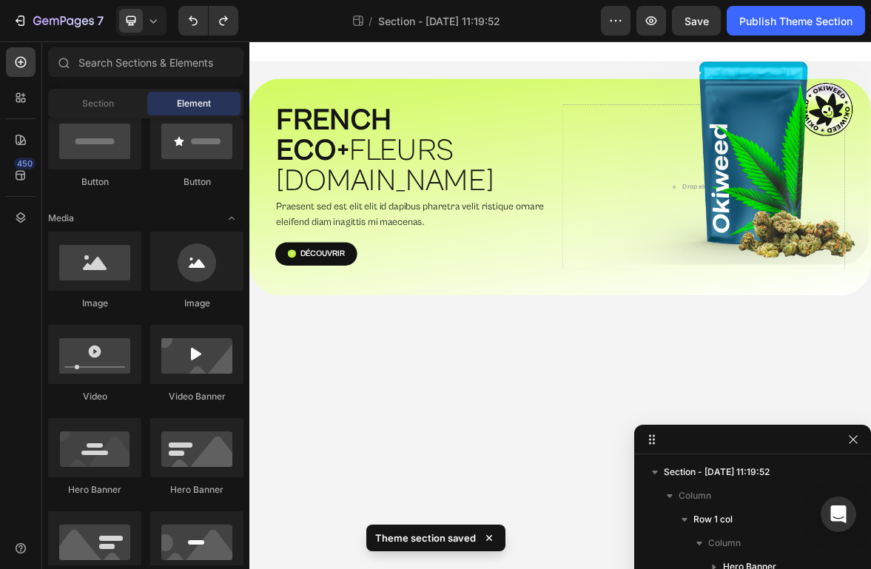
drag, startPoint x: 951, startPoint y: 587, endPoint x: 696, endPoint y: 432, distance: 298.5
click at [696, 432] on body "⁠⁠⁠⁠⁠⁠⁠ FRENCH ECO+  FLEURS G.HOUSE Heading Praesent sed est elit elit id dapib…" at bounding box center [693, 418] width 888 height 754
drag, startPoint x: 698, startPoint y: 426, endPoint x: 632, endPoint y: 376, distance: 82.9
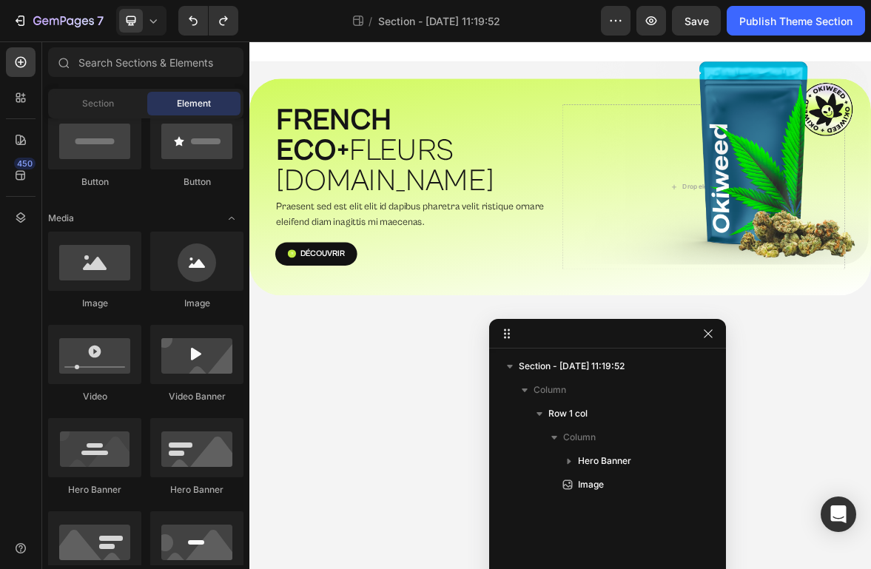
drag, startPoint x: 673, startPoint y: 389, endPoint x: 528, endPoint y: 333, distance: 155.3
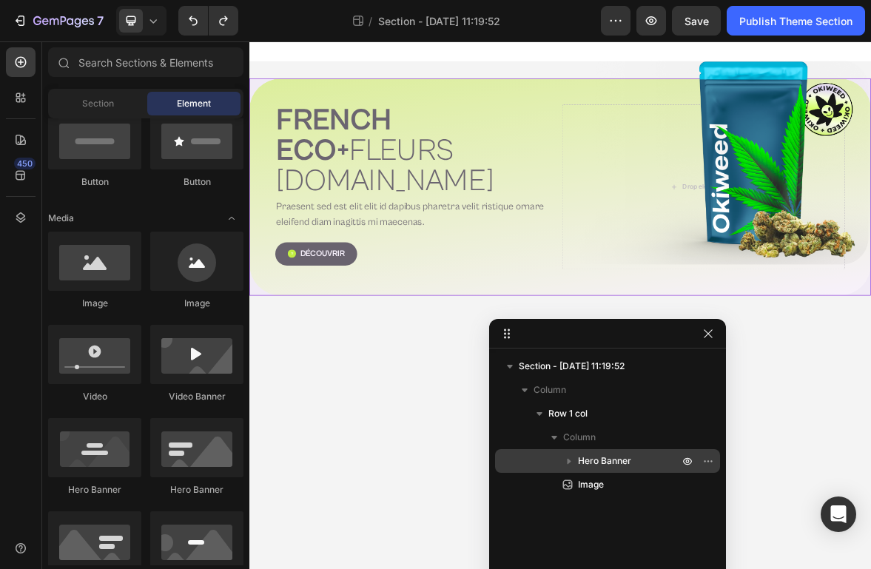
click at [575, 465] on icon "button" at bounding box center [569, 461] width 15 height 15
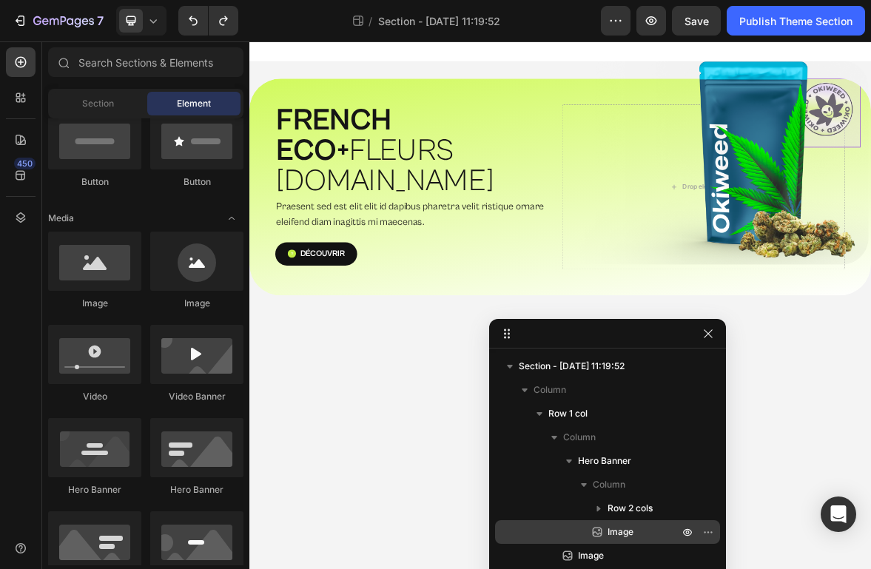
click at [608, 533] on span "Image" at bounding box center [621, 532] width 26 height 15
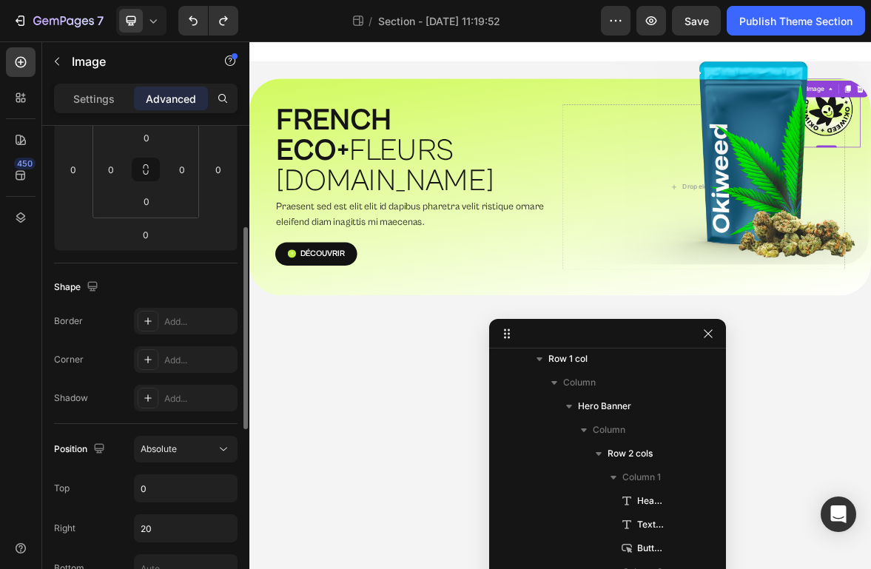
scroll to position [438, 0]
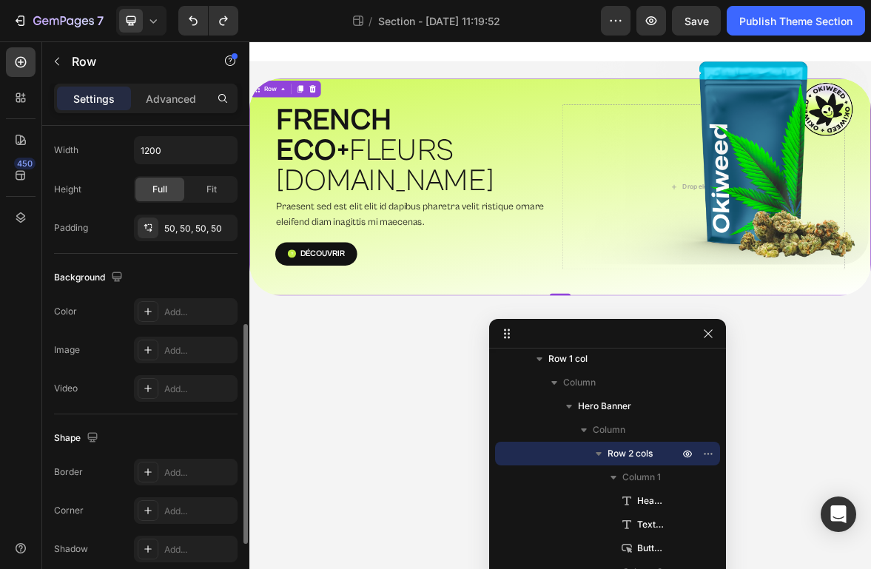
click at [659, 345] on div "⁠⁠⁠⁠⁠⁠⁠ FRENCH ECO+  FLEURS G.HOUSE Heading Praesent sed est elit elit id dapib…" at bounding box center [693, 250] width 888 height 310
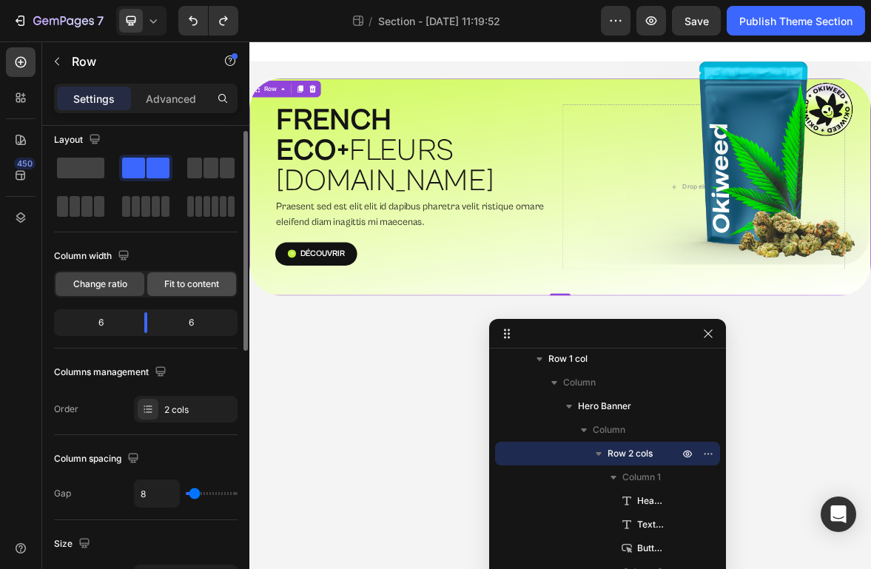
scroll to position [10, 0]
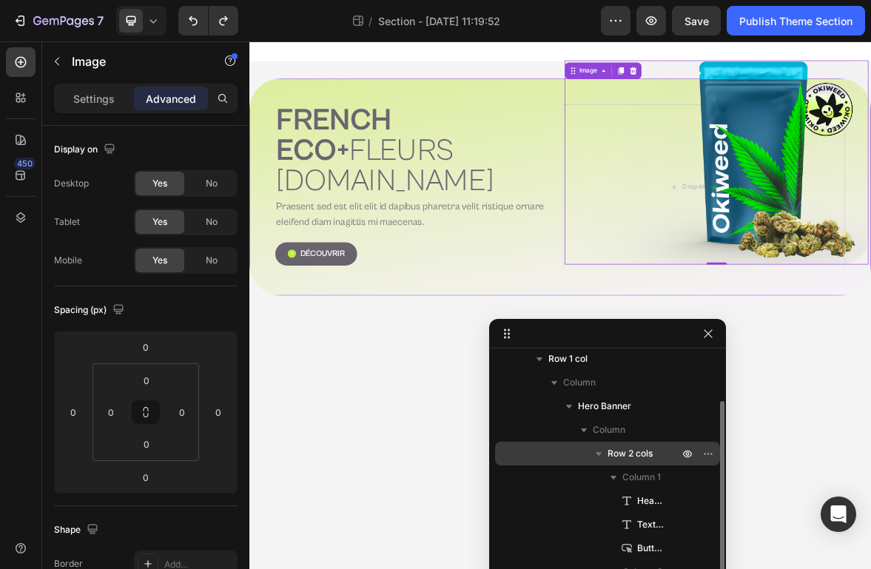
click at [644, 457] on span "Row 2 cols" at bounding box center [630, 453] width 45 height 15
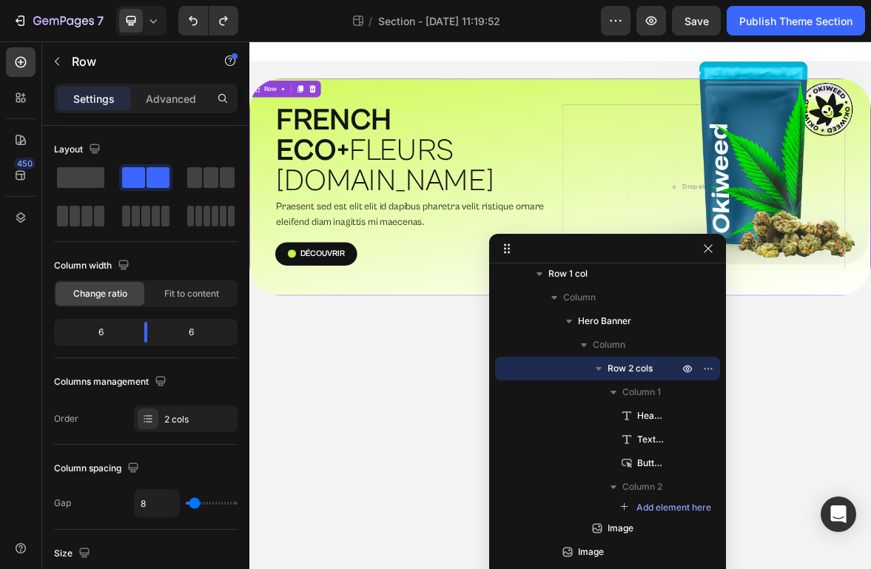
drag, startPoint x: 644, startPoint y: 338, endPoint x: 643, endPoint y: 262, distance: 76.2
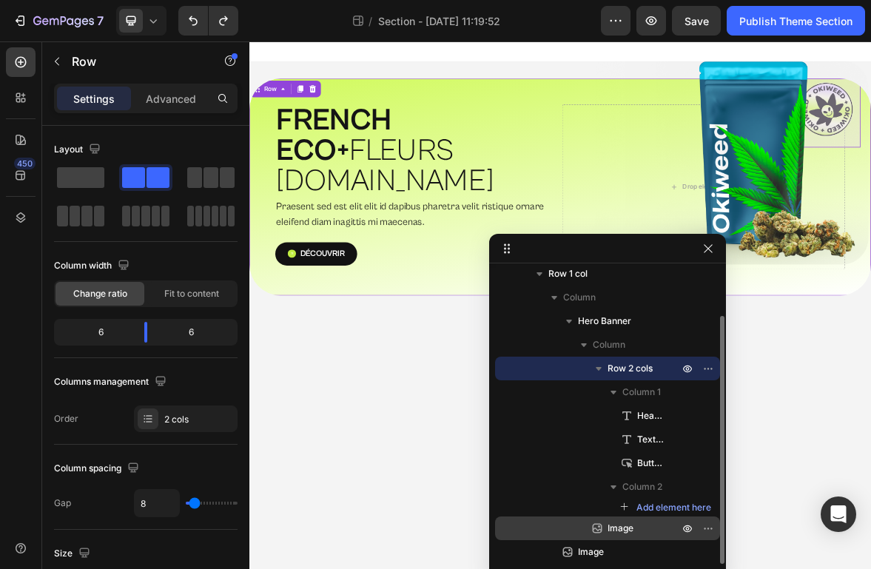
click at [622, 531] on span "Image" at bounding box center [621, 528] width 26 height 15
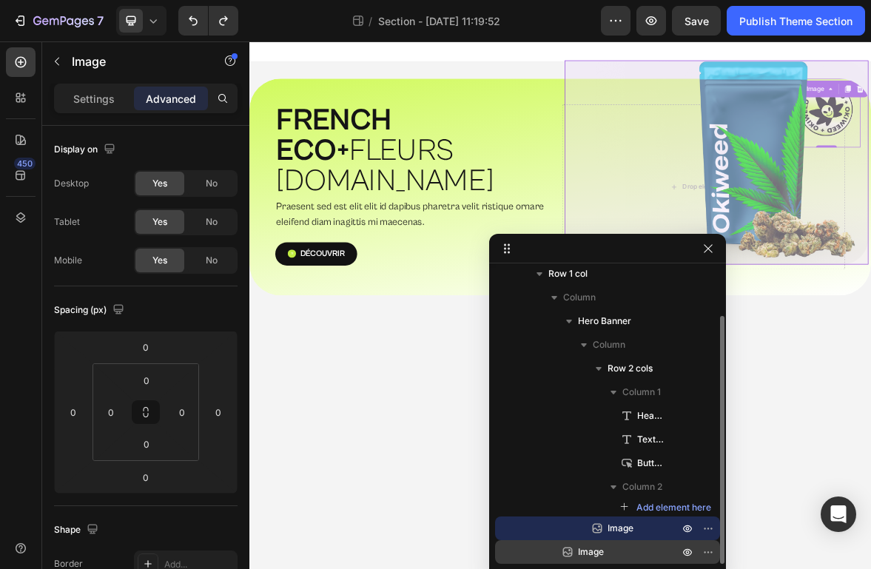
drag, startPoint x: 598, startPoint y: 545, endPoint x: 676, endPoint y: 541, distance: 78.6
click at [676, 541] on div "Image" at bounding box center [607, 552] width 213 height 24
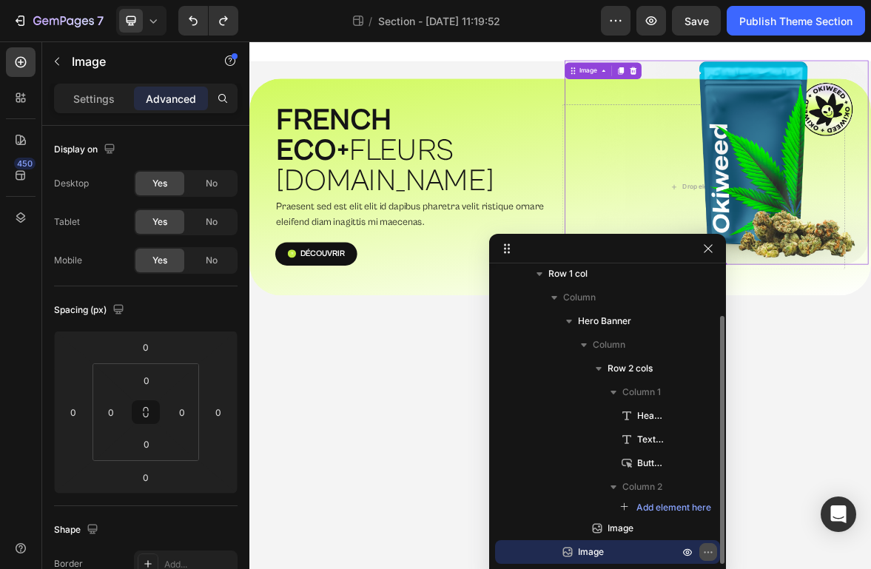
click at [712, 546] on icon "button" at bounding box center [708, 552] width 12 height 12
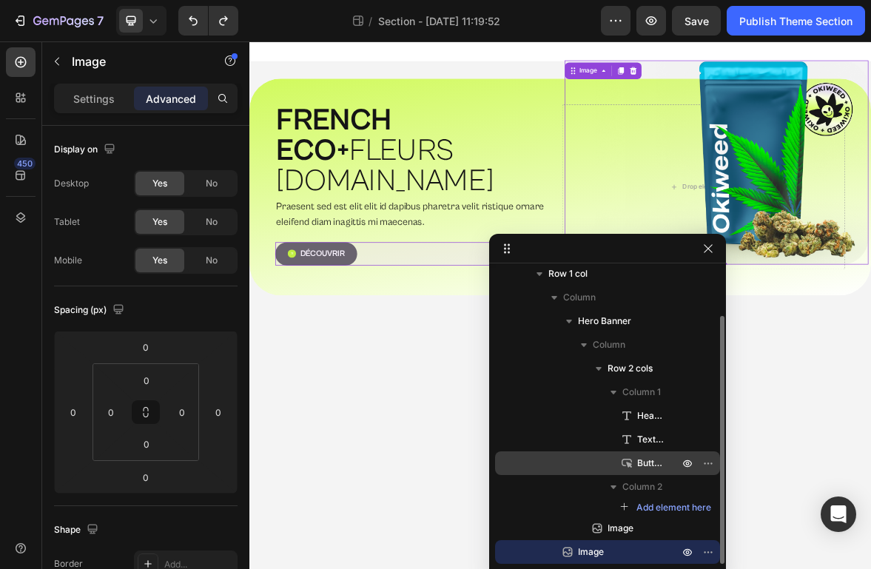
click at [522, 455] on div "Button" at bounding box center [607, 463] width 213 height 24
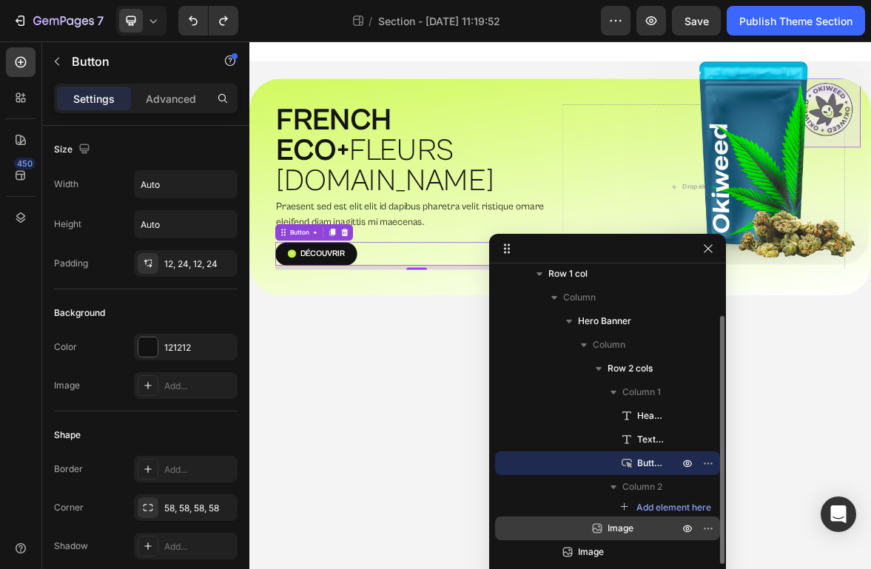
click at [614, 522] on span "Image" at bounding box center [621, 528] width 26 height 15
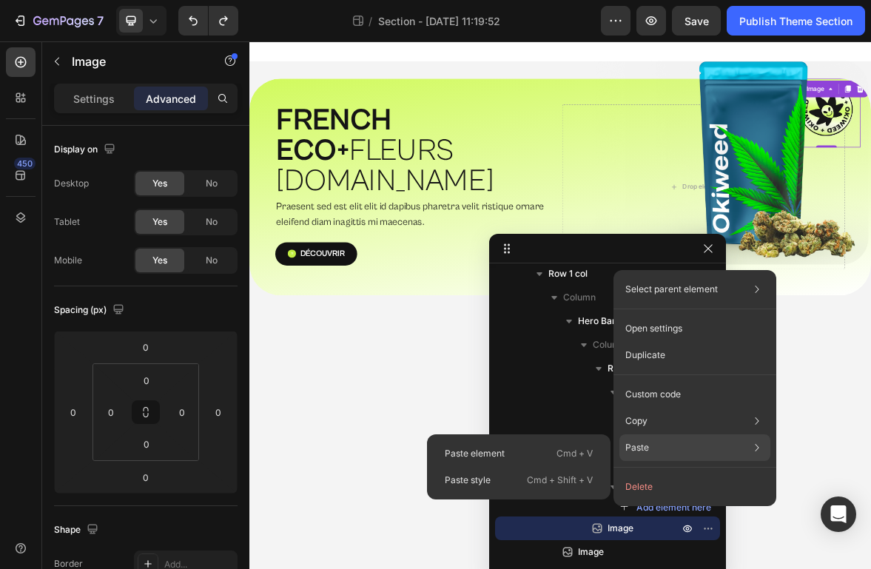
click at [514, 497] on div "Paste element Cmd + V Paste style Cmd + Shift + V" at bounding box center [519, 466] width 184 height 65
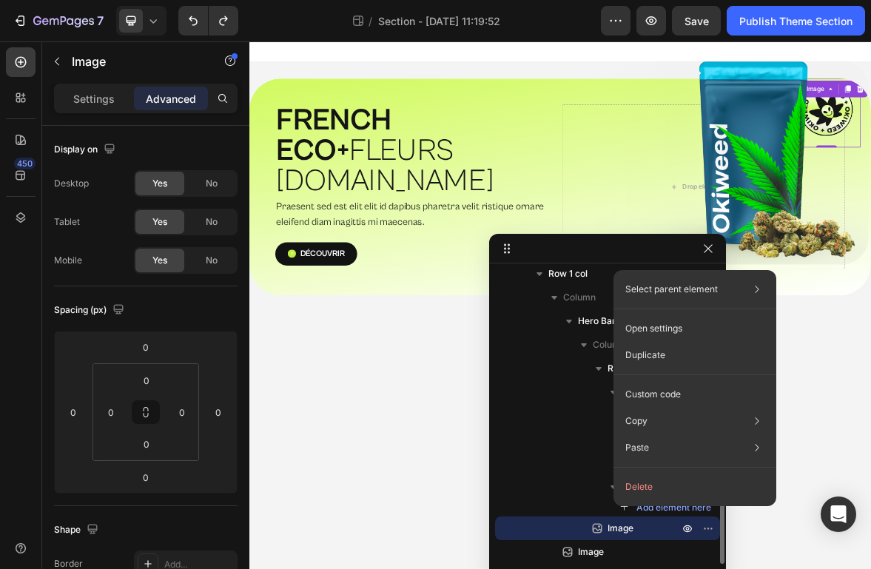
click at [525, 509] on div "Add element here" at bounding box center [607, 508] width 225 height 18
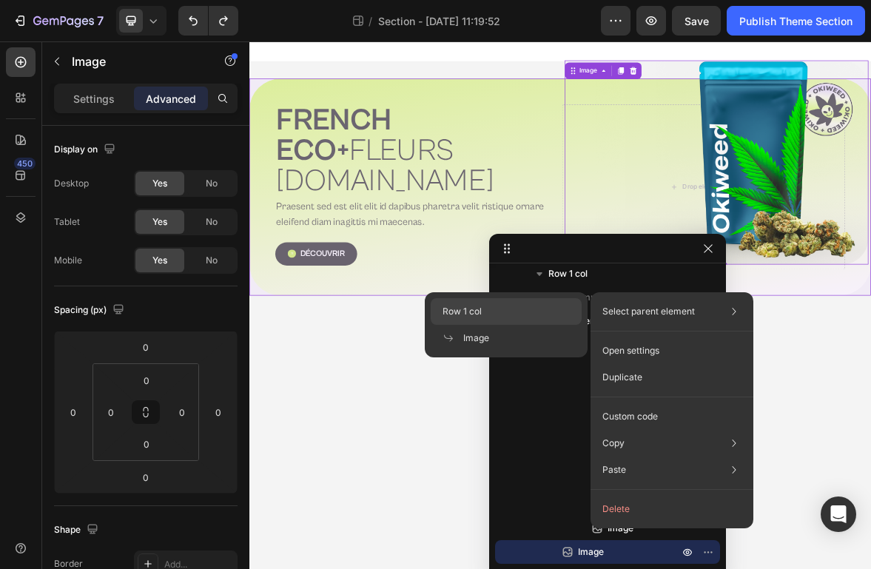
click at [540, 325] on div "Row 1 col" at bounding box center [506, 338] width 151 height 27
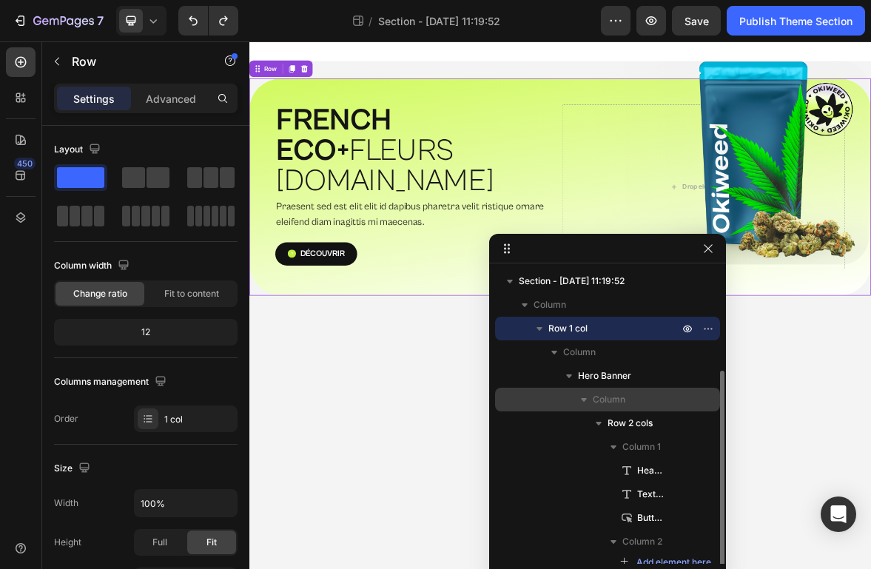
scroll to position [55, 0]
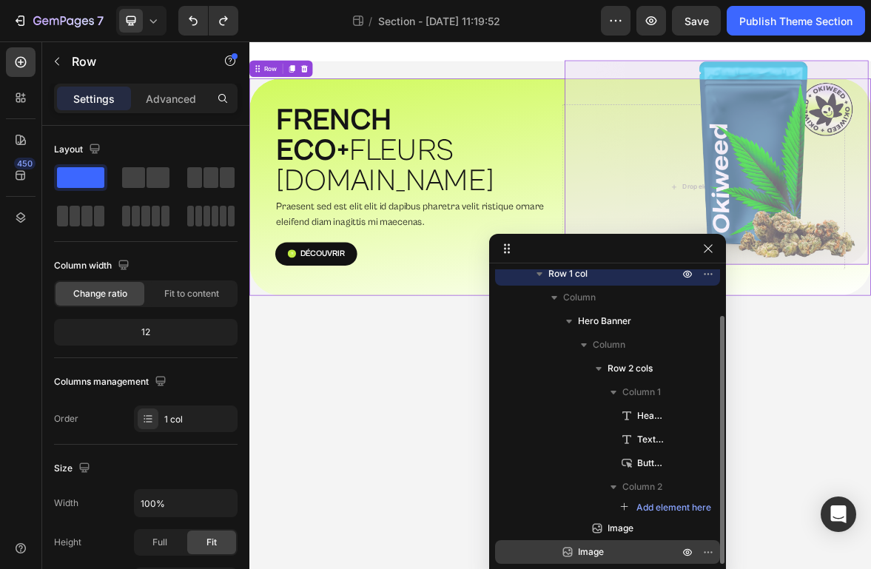
drag, startPoint x: 568, startPoint y: 563, endPoint x: 607, endPoint y: 557, distance: 39.8
click at [607, 557] on div "Image" at bounding box center [607, 552] width 213 height 24
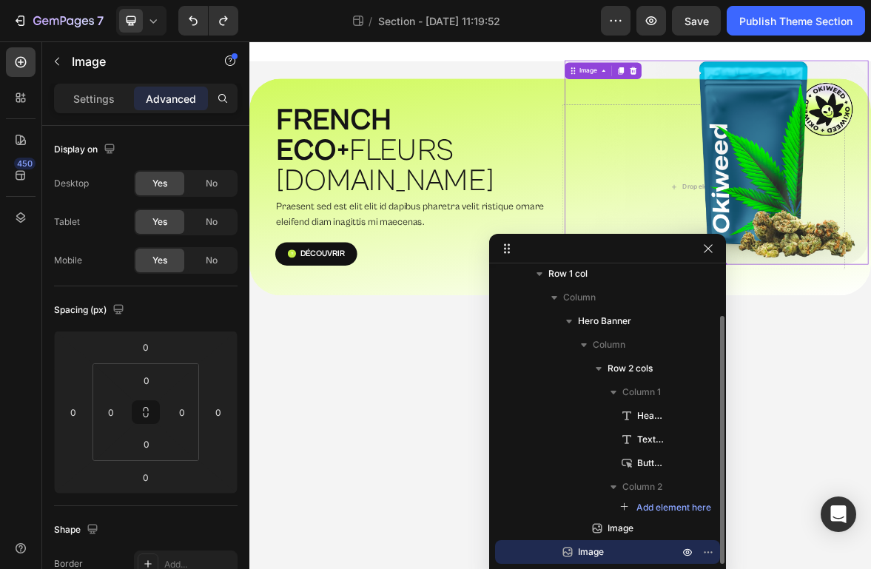
click at [607, 557] on p "Image" at bounding box center [612, 552] width 104 height 15
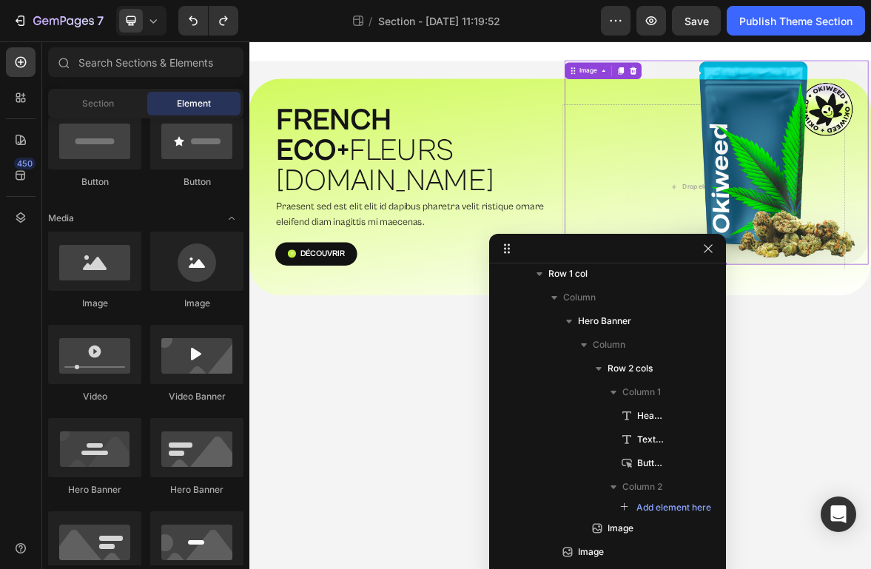
click at [870, 568] on body "⁠⁠⁠⁠⁠⁠⁠ FRENCH ECO+  FLEURS G.HOUSE Heading Praesent sed est elit elit id dapib…" at bounding box center [693, 418] width 888 height 754
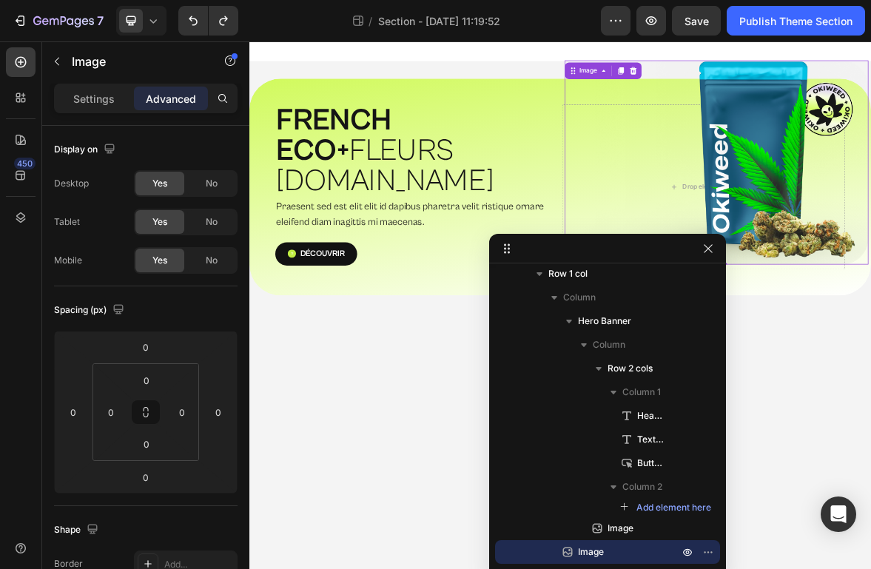
click at [511, 378] on div "⁠⁠⁠⁠⁠⁠⁠ FRENCH ECO+  FLEURS G.HOUSE Heading Praesent sed est elit elit id dapib…" at bounding box center [693, 249] width 888 height 357
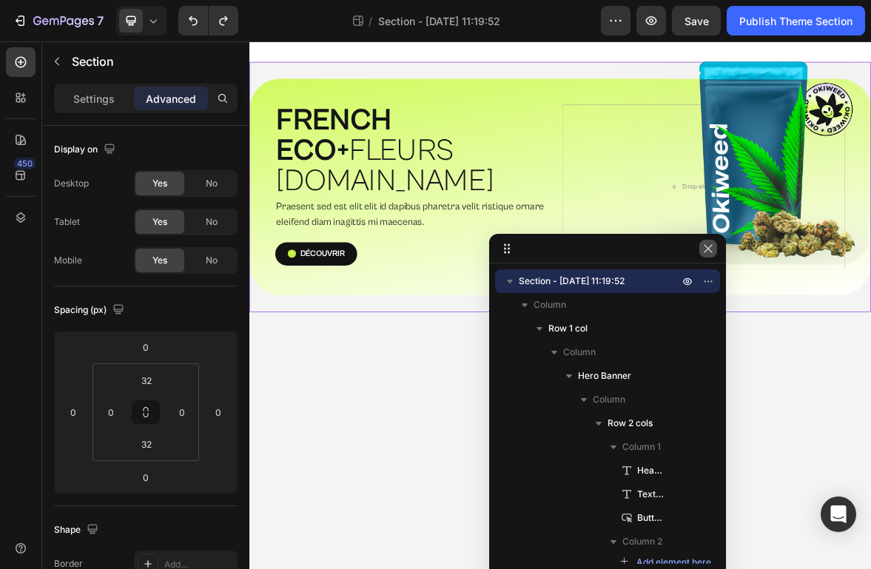
click at [710, 251] on icon "button" at bounding box center [708, 248] width 8 height 8
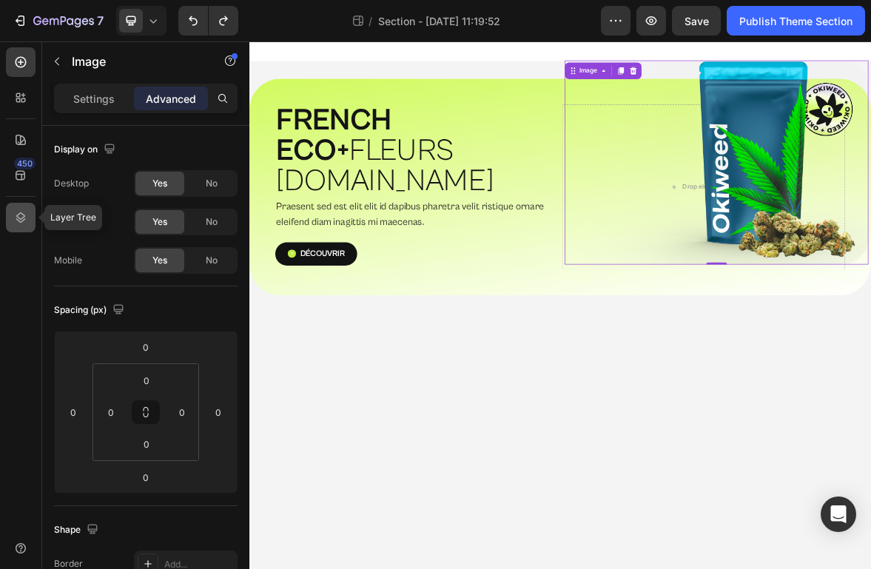
click at [24, 218] on icon at bounding box center [20, 217] width 15 height 15
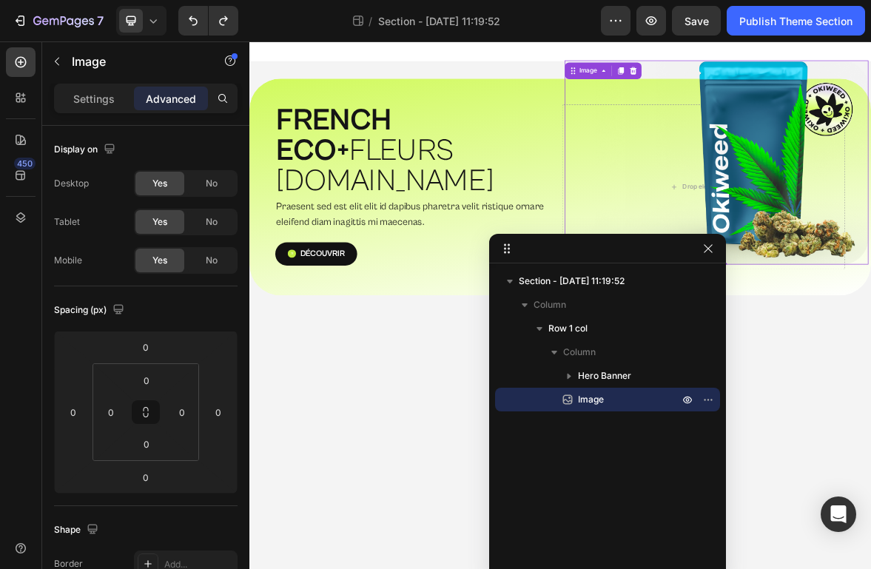
click at [607, 401] on p "Image" at bounding box center [612, 399] width 104 height 15
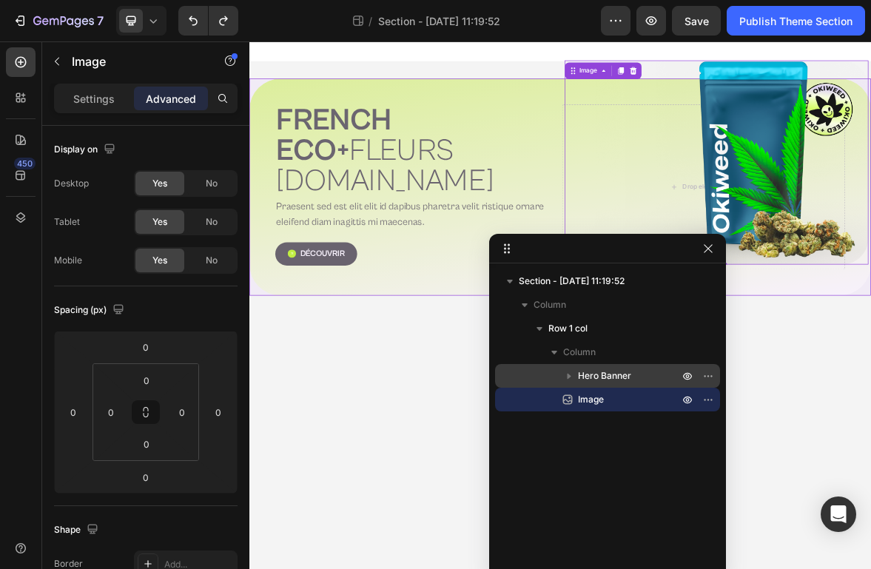
click at [571, 376] on icon "button" at bounding box center [569, 376] width 15 height 15
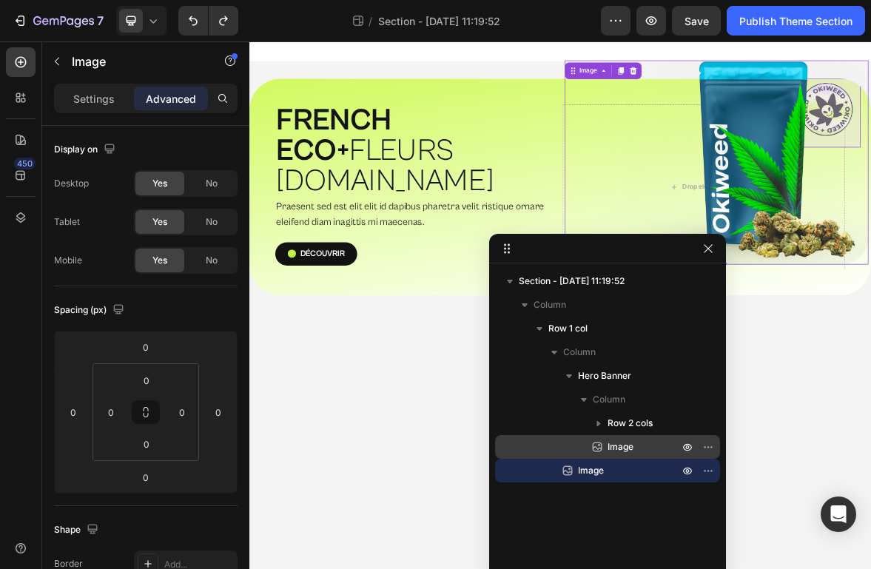
click at [637, 447] on p "Image" at bounding box center [627, 447] width 74 height 15
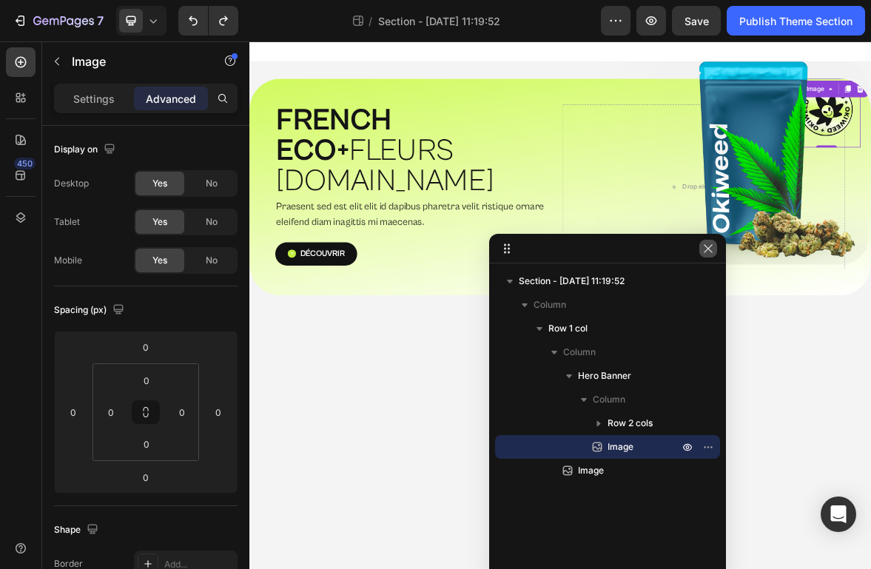
click at [707, 254] on icon "button" at bounding box center [708, 249] width 12 height 12
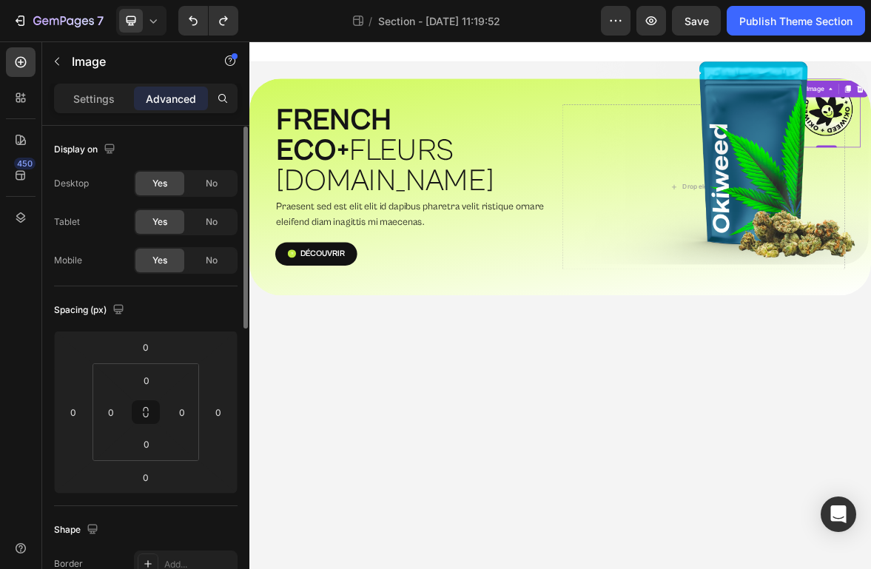
scroll to position [548, 0]
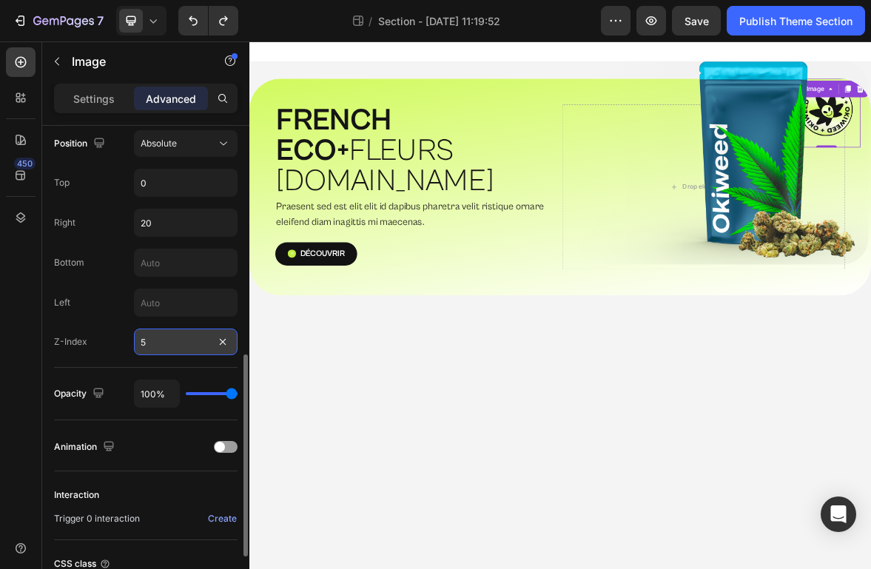
click at [145, 338] on input "5" at bounding box center [186, 342] width 104 height 27
type input "1"
type input "400000"
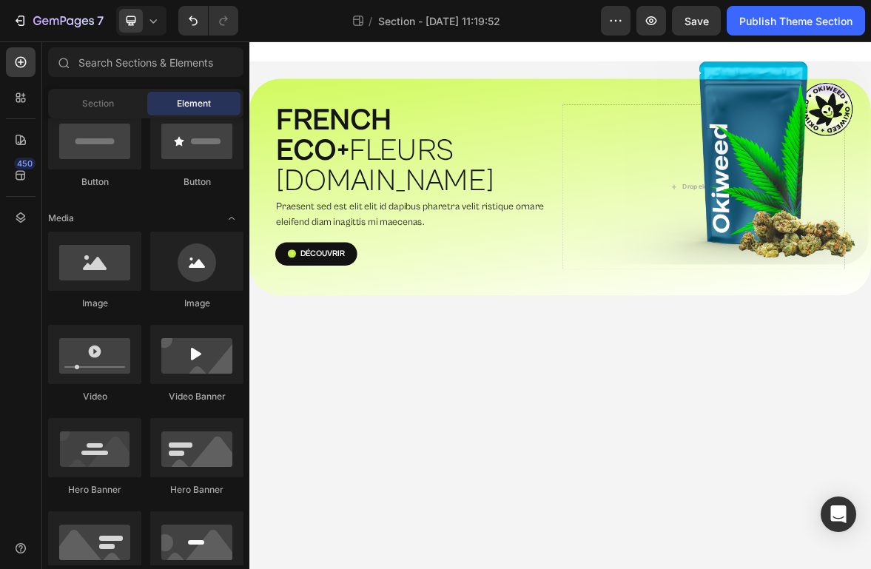
click at [591, 568] on body "⁠⁠⁠⁠⁠⁠⁠ FRENCH ECO+  FLEURS G.HOUSE Heading Praesent sed est elit elit id dapib…" at bounding box center [693, 418] width 888 height 754
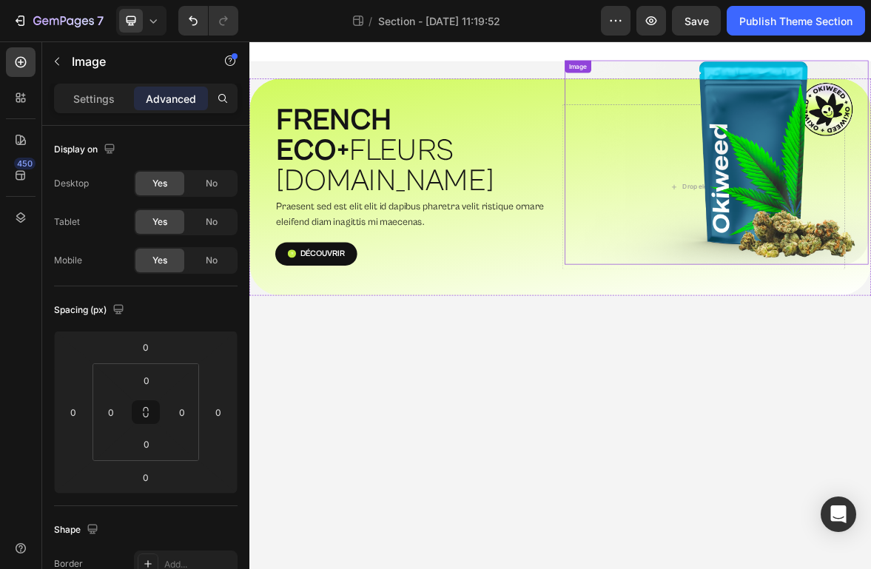
click at [98, 98] on p "Settings" at bounding box center [93, 99] width 41 height 16
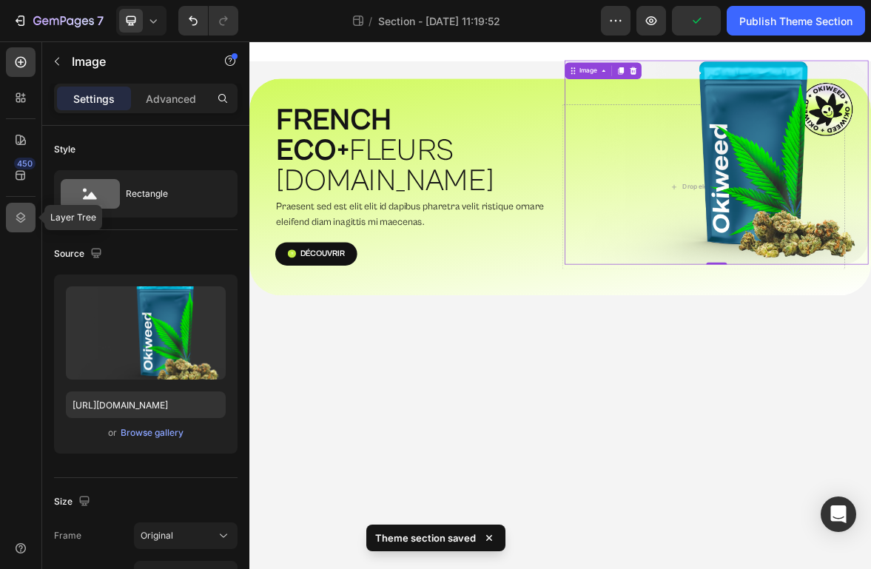
click at [18, 219] on icon at bounding box center [20, 217] width 15 height 15
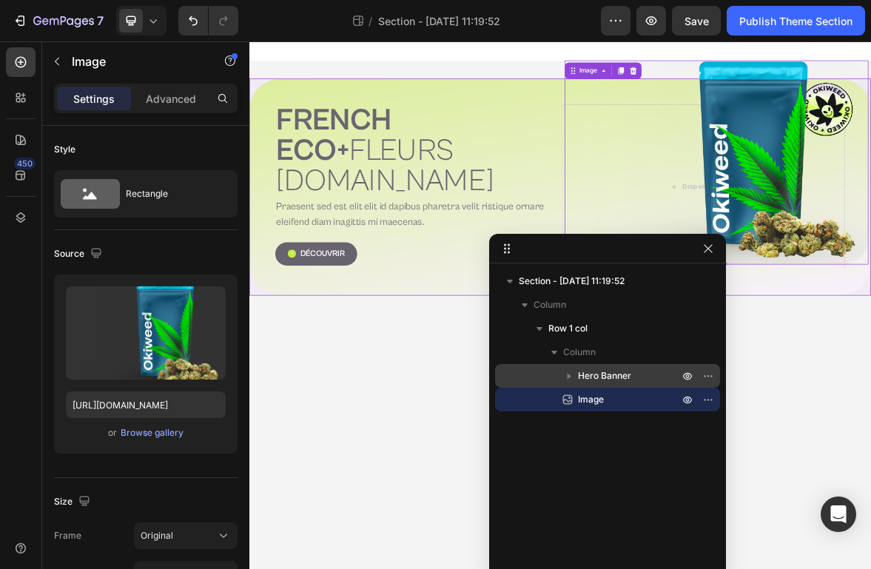
click at [571, 374] on icon "button" at bounding box center [569, 376] width 15 height 15
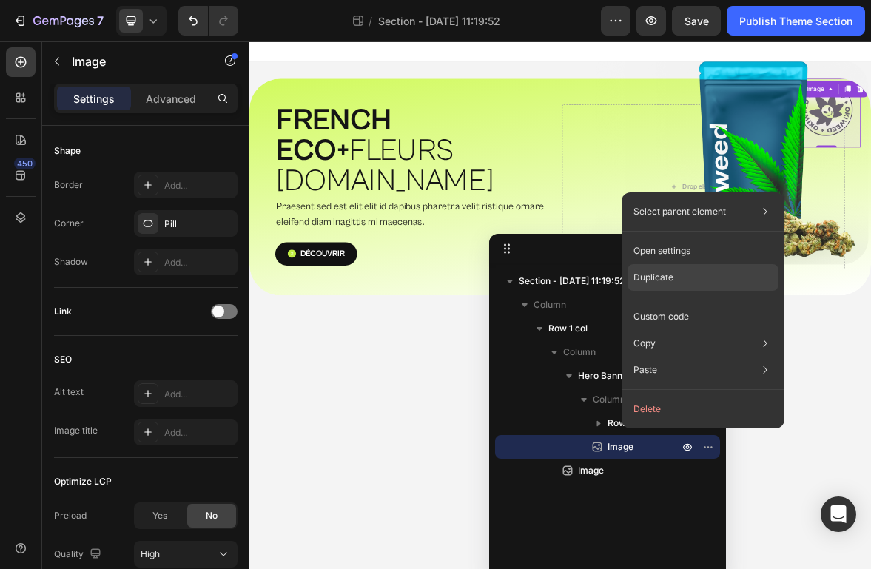
click at [691, 303] on div "Duplicate" at bounding box center [703, 316] width 151 height 27
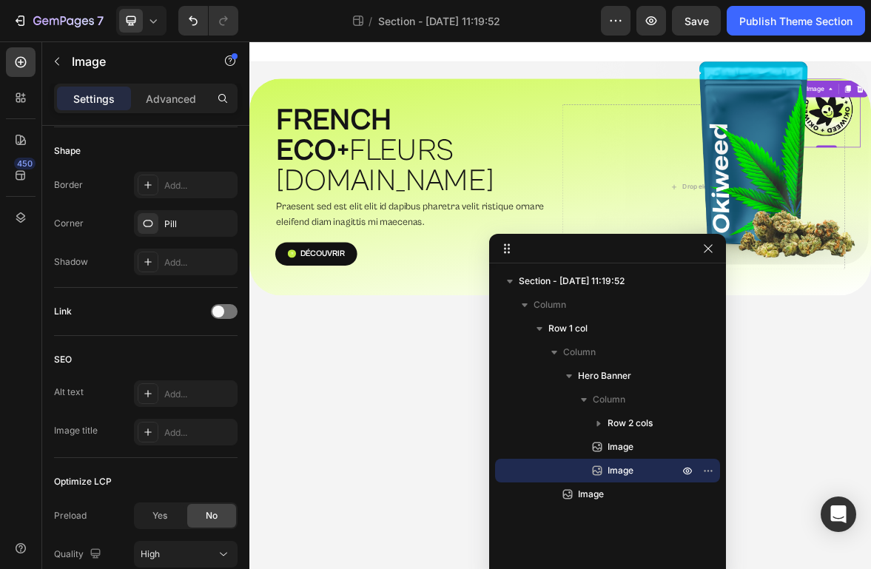
click at [616, 467] on span "Image" at bounding box center [621, 470] width 26 height 15
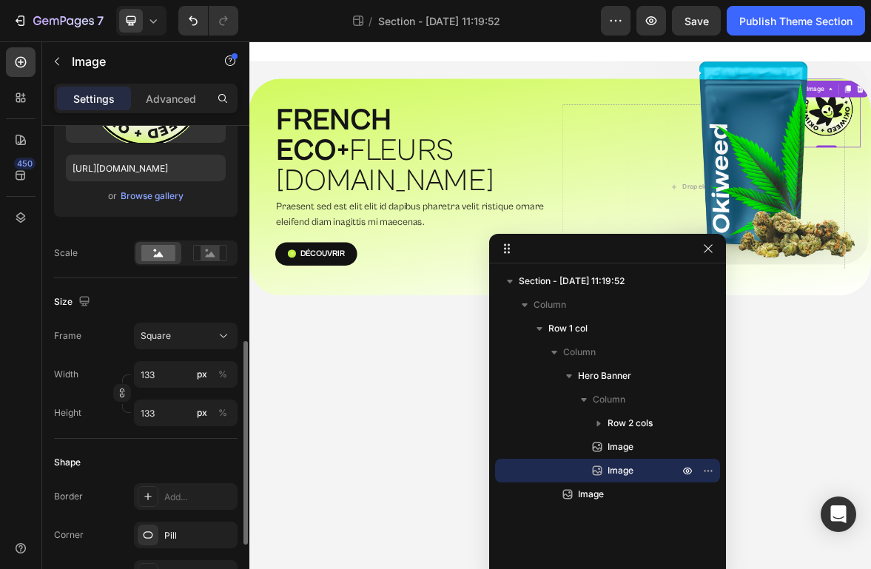
scroll to position [193, 0]
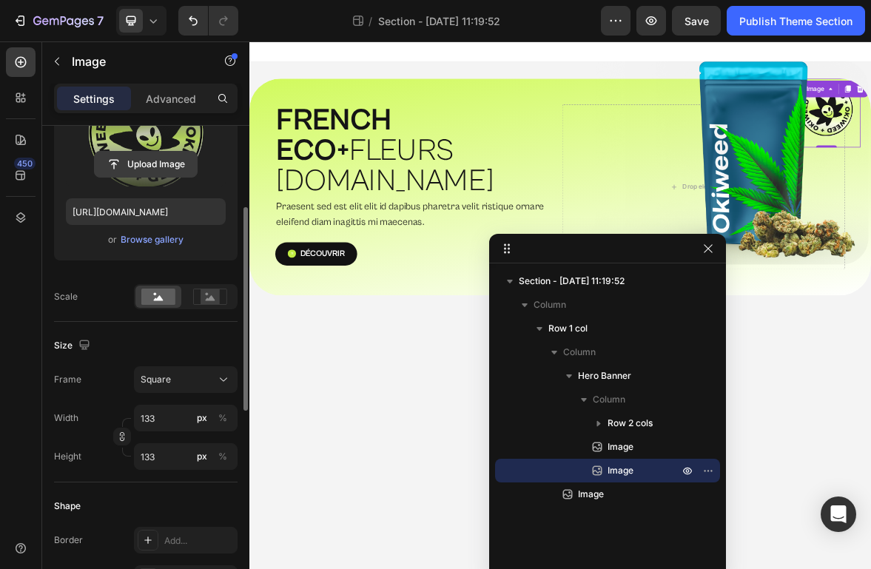
click at [158, 162] on input "file" at bounding box center [146, 164] width 102 height 25
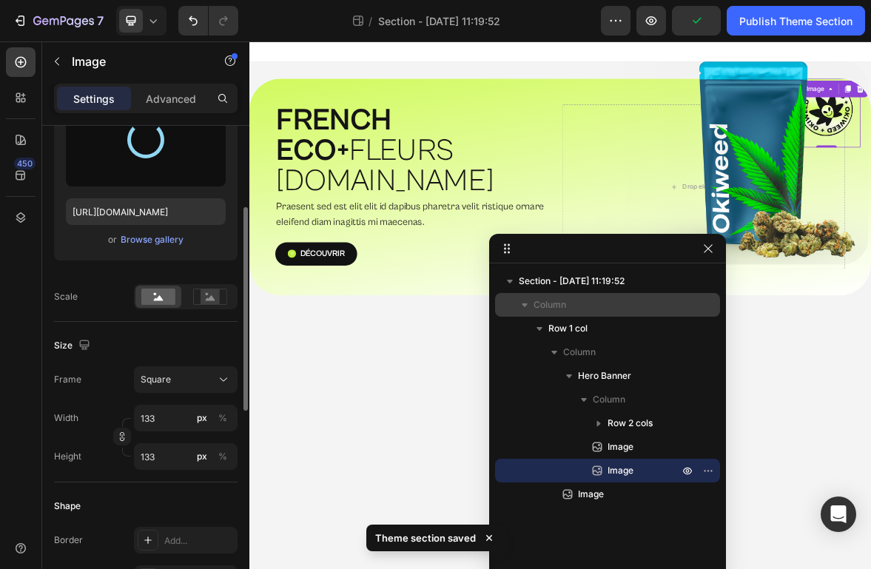
type input "[URL][DOMAIN_NAME]"
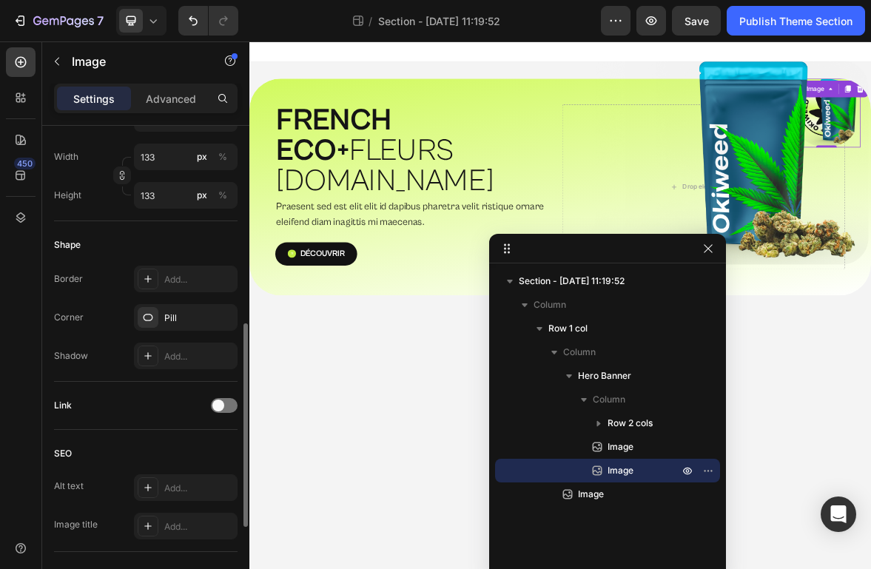
scroll to position [455, 0]
click at [179, 318] on div "Pill" at bounding box center [185, 317] width 43 height 13
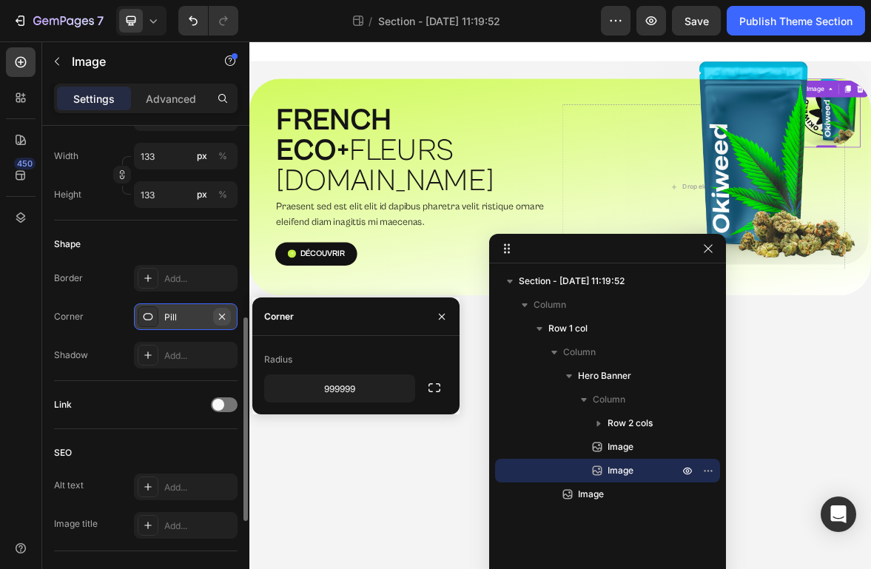
click at [226, 319] on icon "button" at bounding box center [222, 317] width 12 height 12
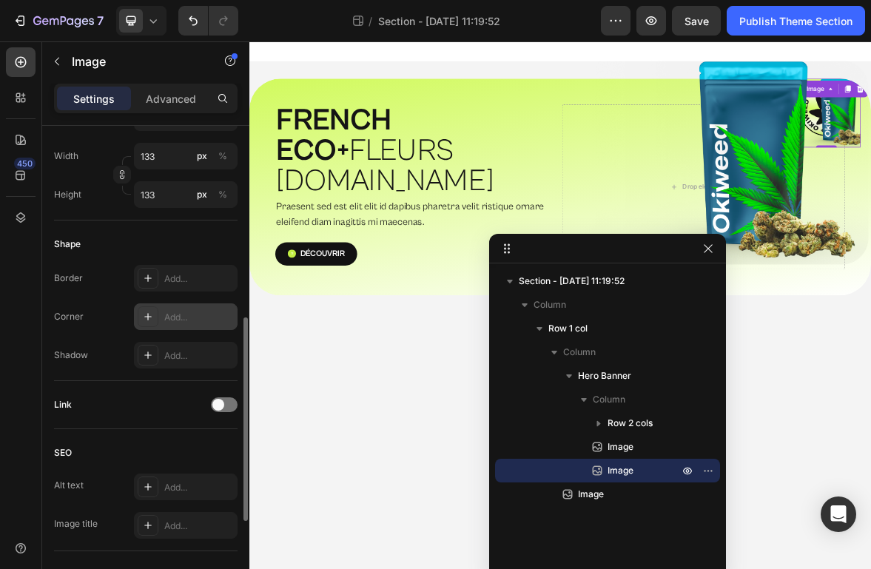
click at [120, 371] on div "Shape Border Add... Corner Add... Shadow Add..." at bounding box center [146, 301] width 184 height 161
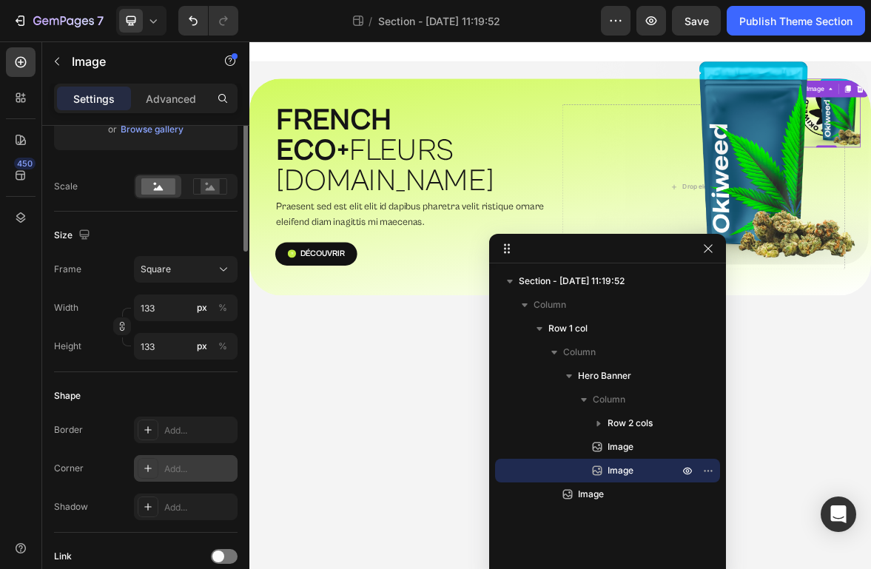
scroll to position [159, 0]
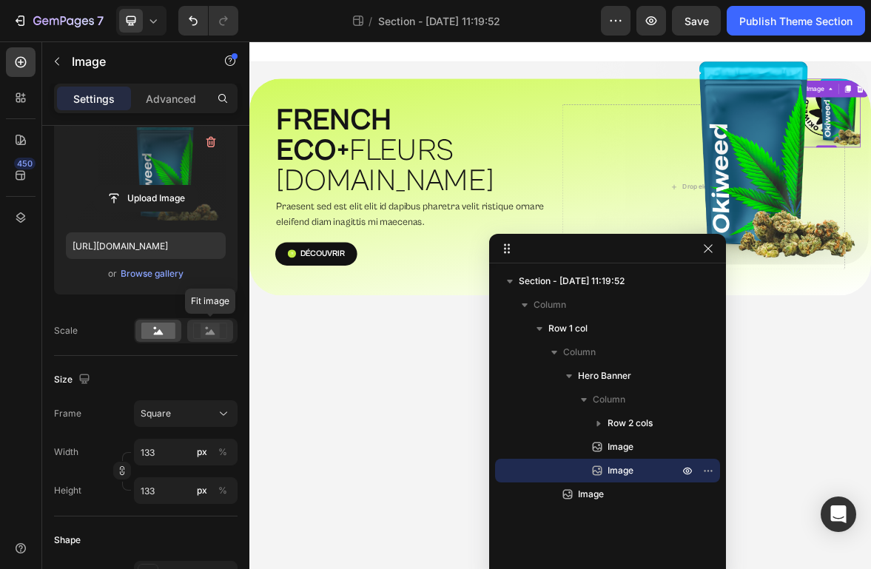
click at [204, 333] on rect at bounding box center [210, 330] width 19 height 15
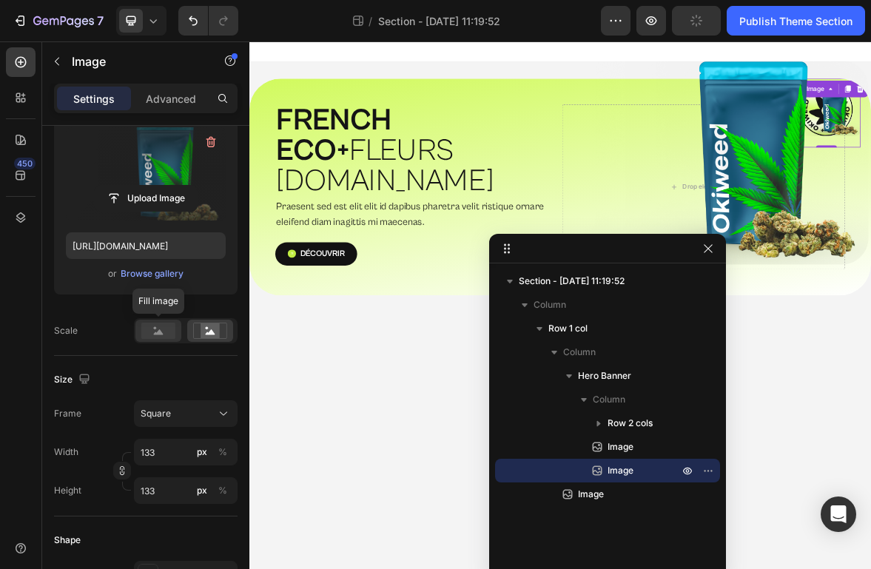
click at [155, 331] on rect at bounding box center [158, 331] width 34 height 16
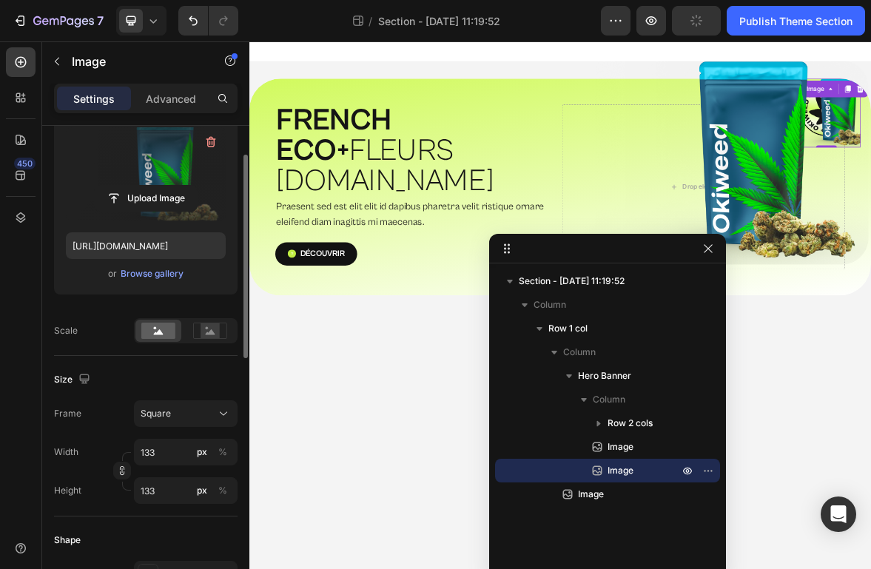
scroll to position [0, 0]
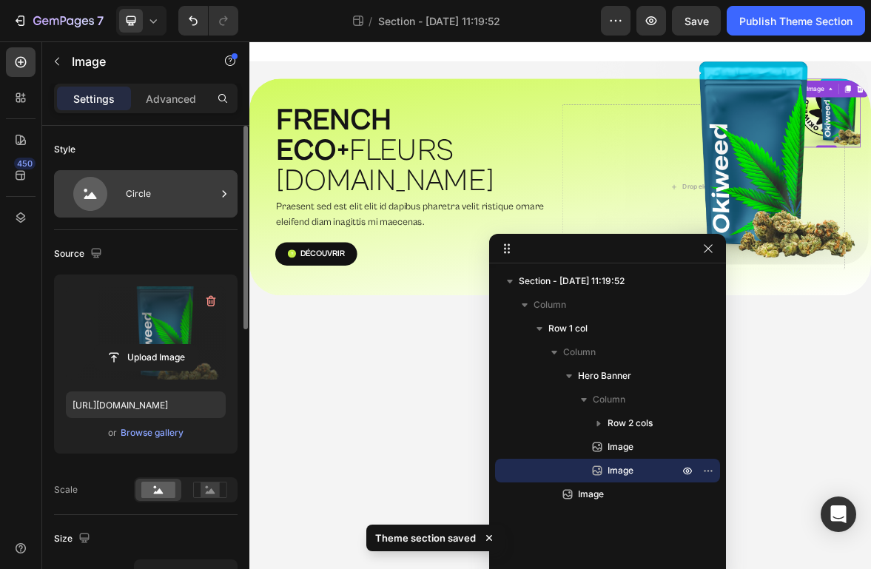
click at [101, 181] on icon at bounding box center [90, 194] width 34 height 34
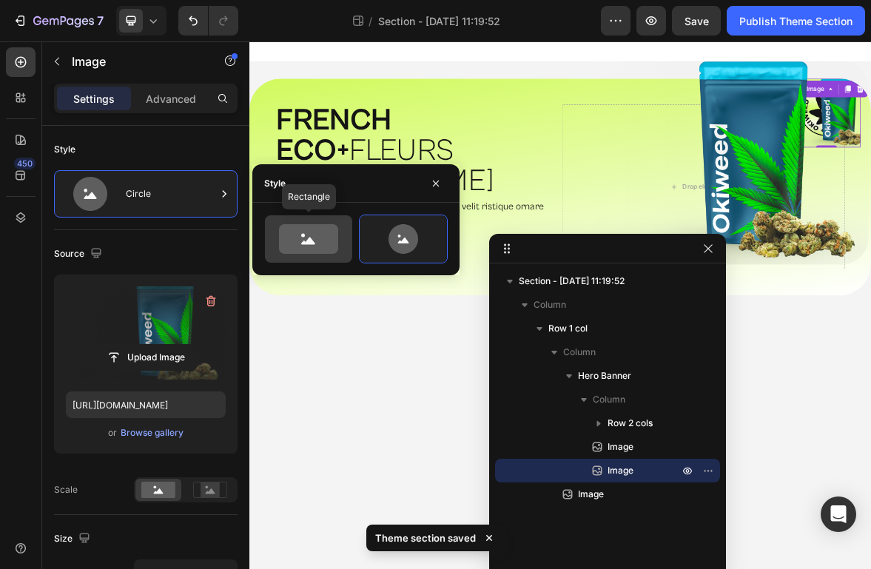
click at [335, 247] on icon at bounding box center [308, 239] width 59 height 30
type input "100"
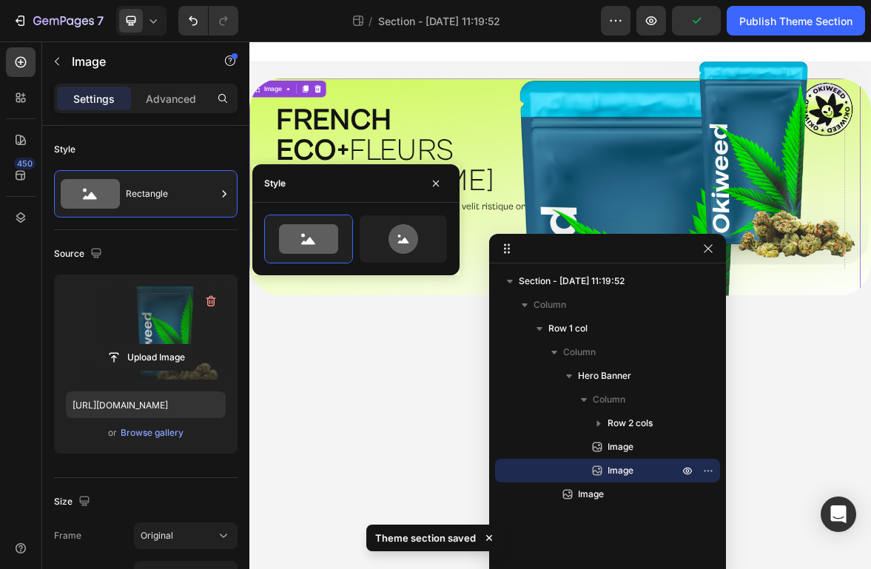
type input "133"
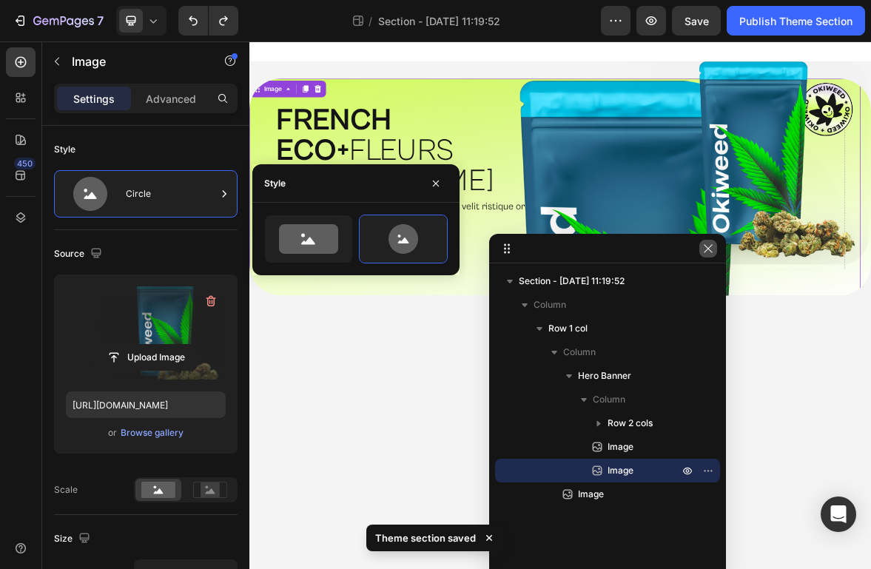
click at [712, 250] on icon "button" at bounding box center [708, 249] width 12 height 12
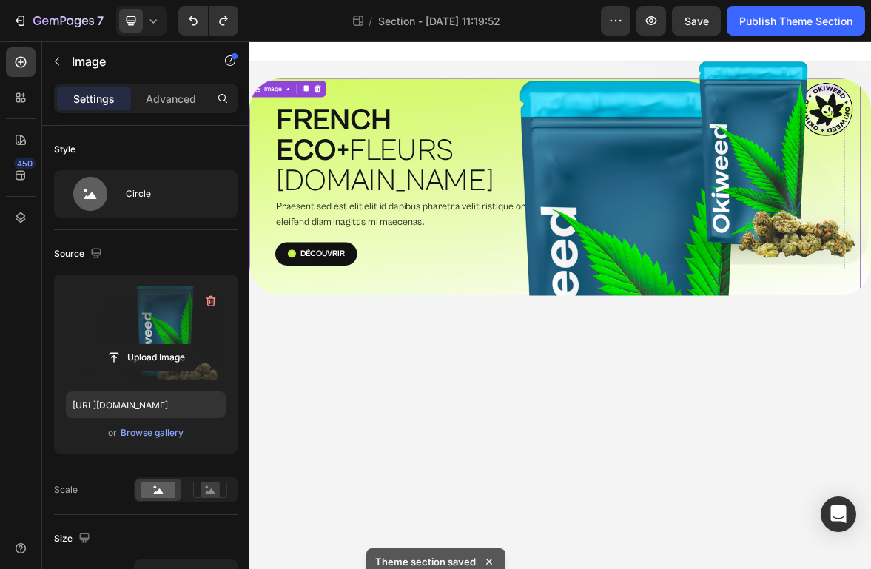
type input "https://cdn.shopify.com/s/files/1/0112/6521/2516/files/gempages_580457560167940…"
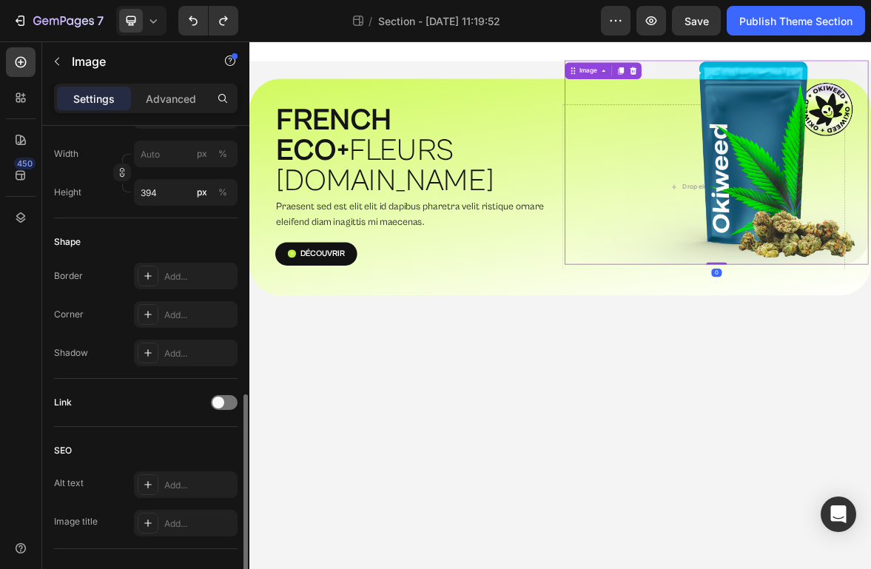
scroll to position [608, 0]
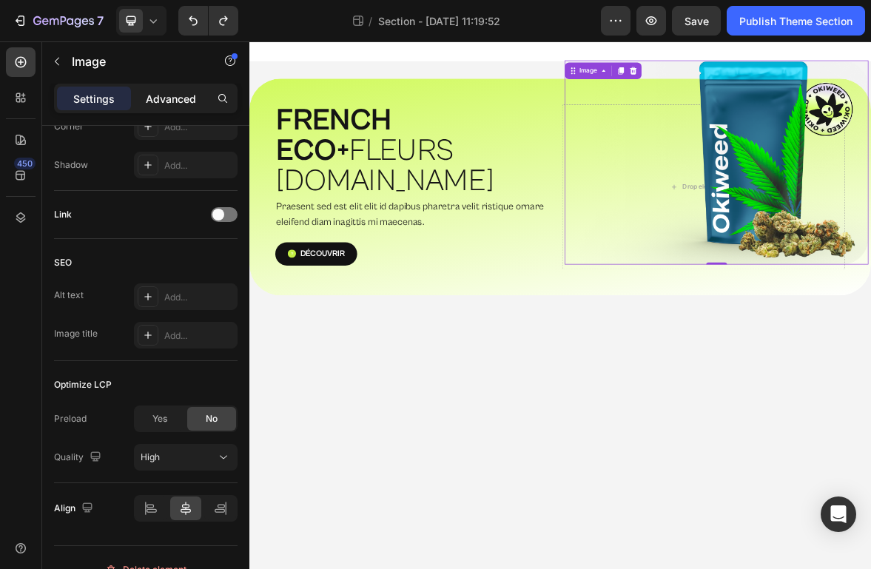
click at [194, 103] on p "Advanced" at bounding box center [171, 99] width 50 height 16
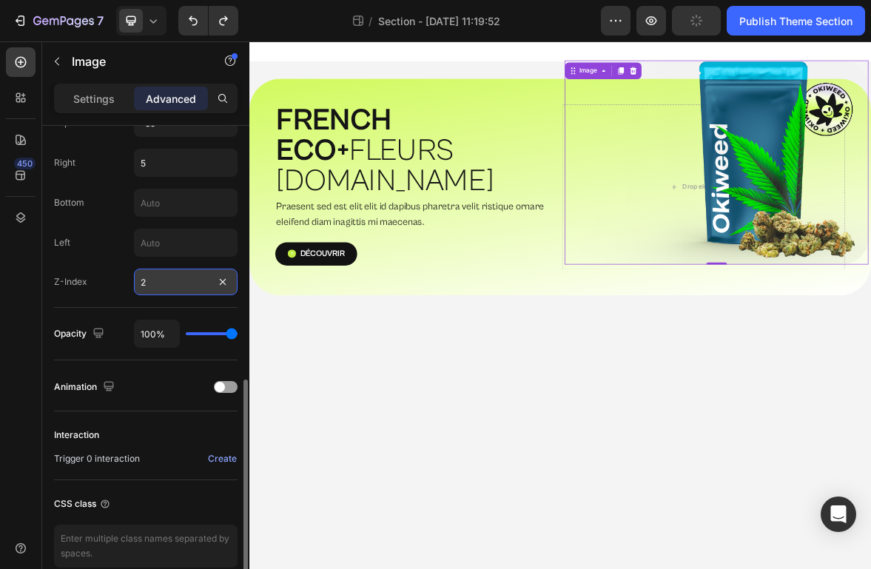
click at [169, 283] on input "2" at bounding box center [186, 282] width 104 height 27
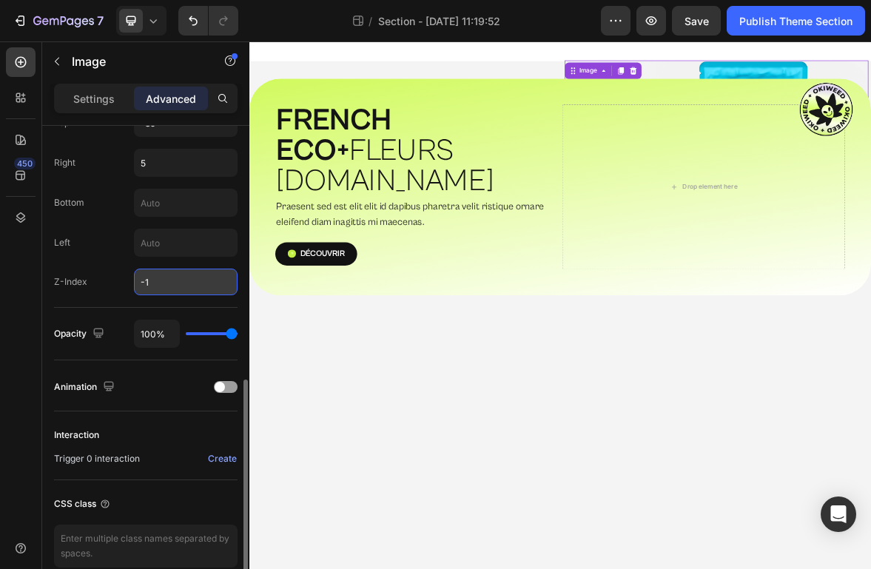
type input "0"
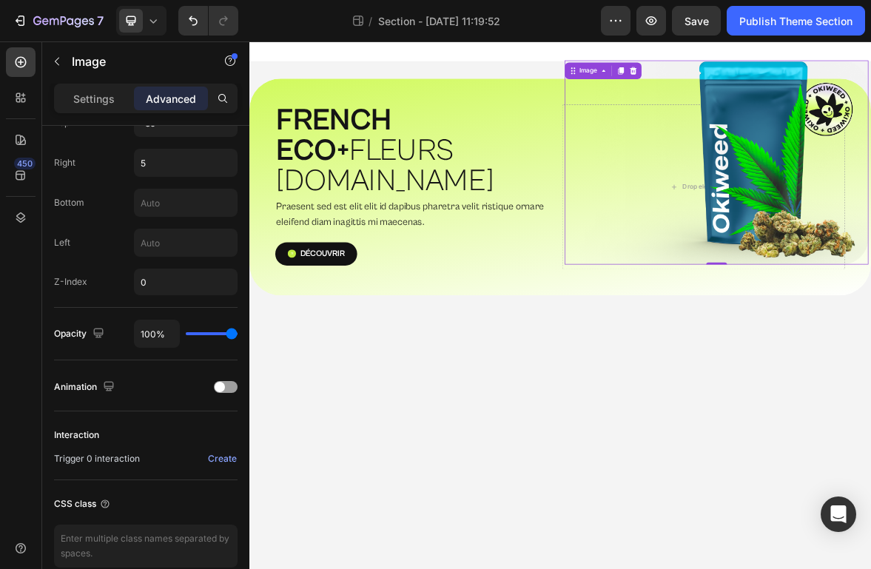
click at [107, 108] on div "Settings" at bounding box center [94, 99] width 74 height 24
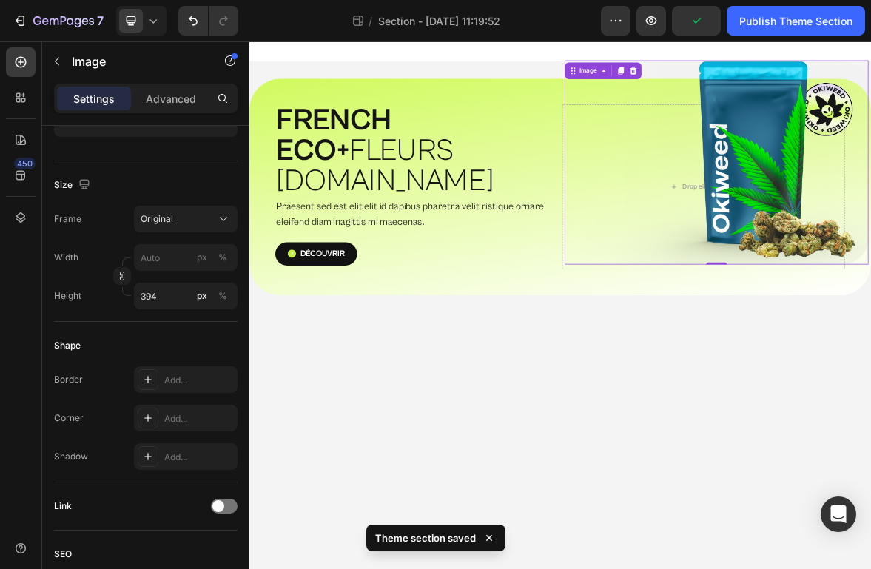
scroll to position [0, 0]
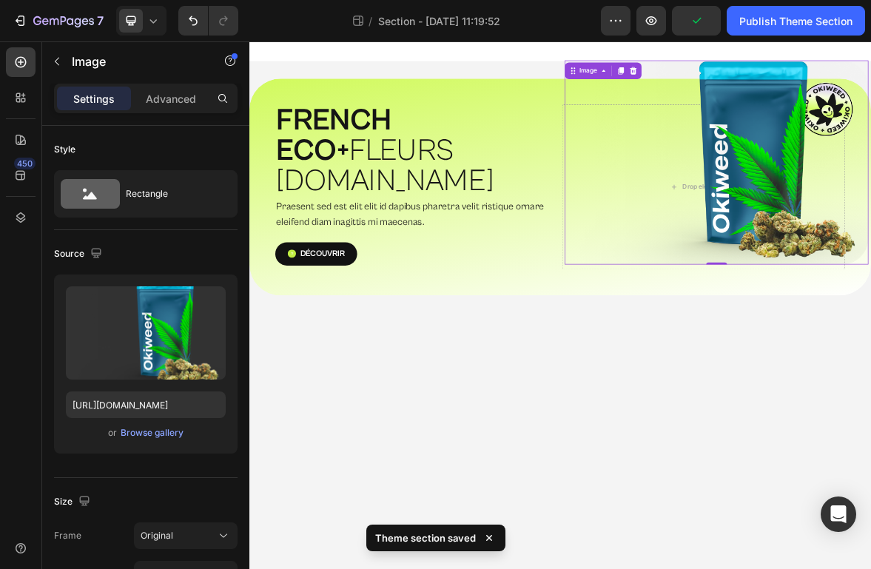
click at [36, 220] on div "450" at bounding box center [21, 305] width 42 height 528
click at [24, 217] on icon at bounding box center [20, 217] width 15 height 15
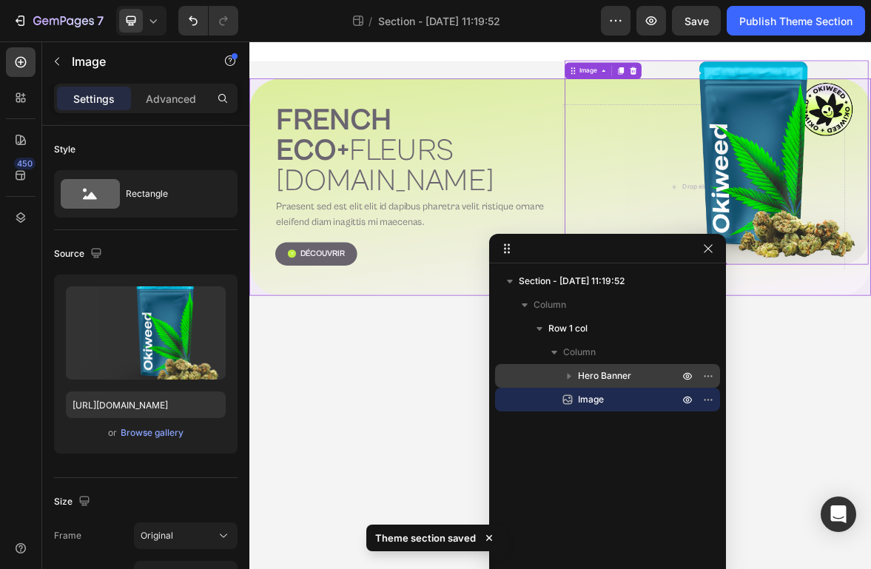
click at [571, 381] on icon "button" at bounding box center [569, 376] width 15 height 15
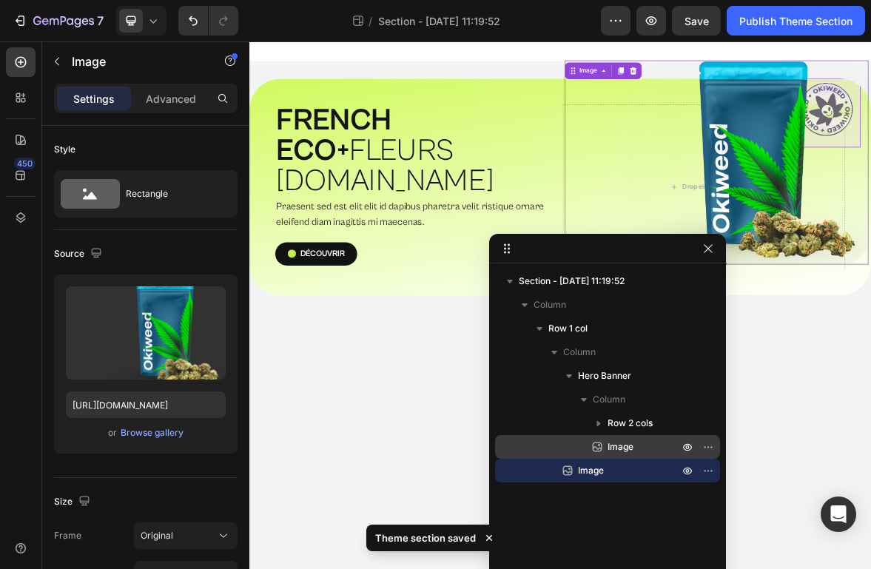
click at [610, 446] on span "Image" at bounding box center [621, 447] width 26 height 15
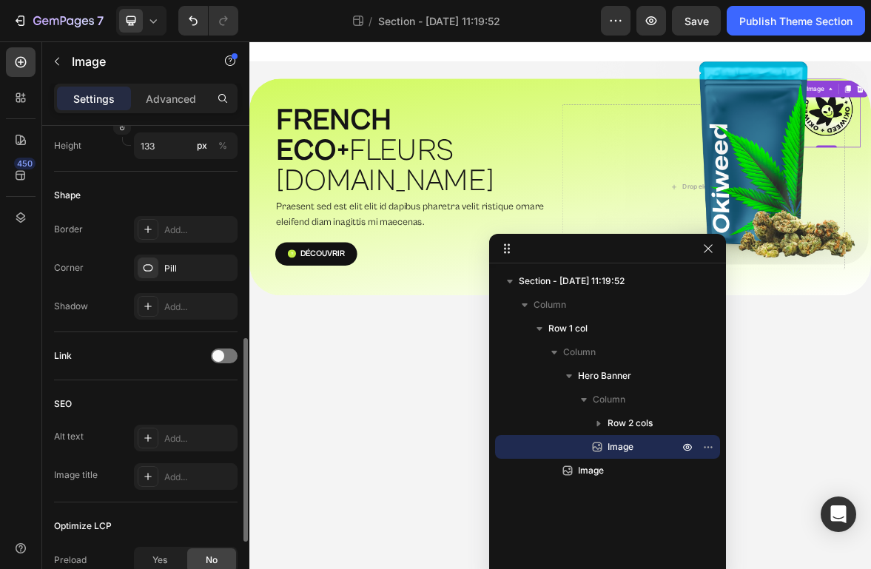
scroll to position [668, 0]
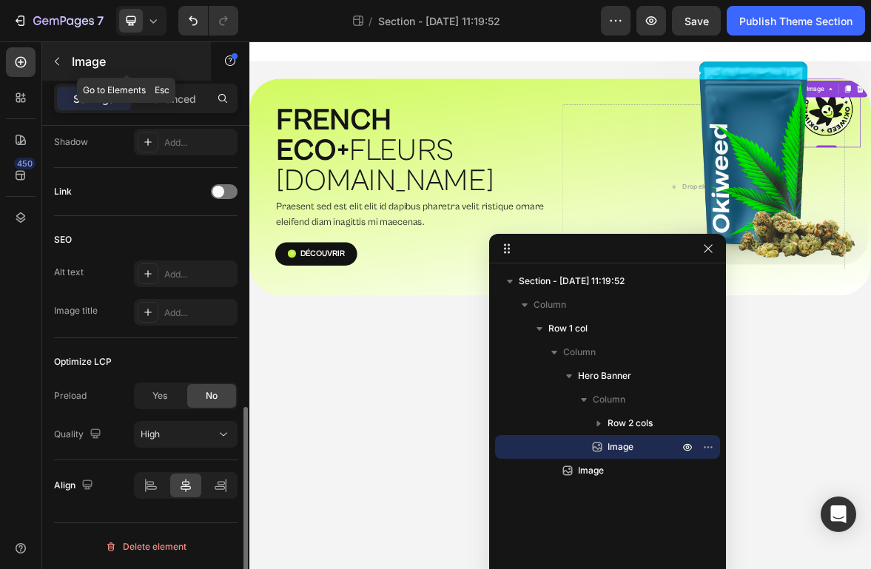
click at [161, 74] on div "Image" at bounding box center [126, 61] width 169 height 38
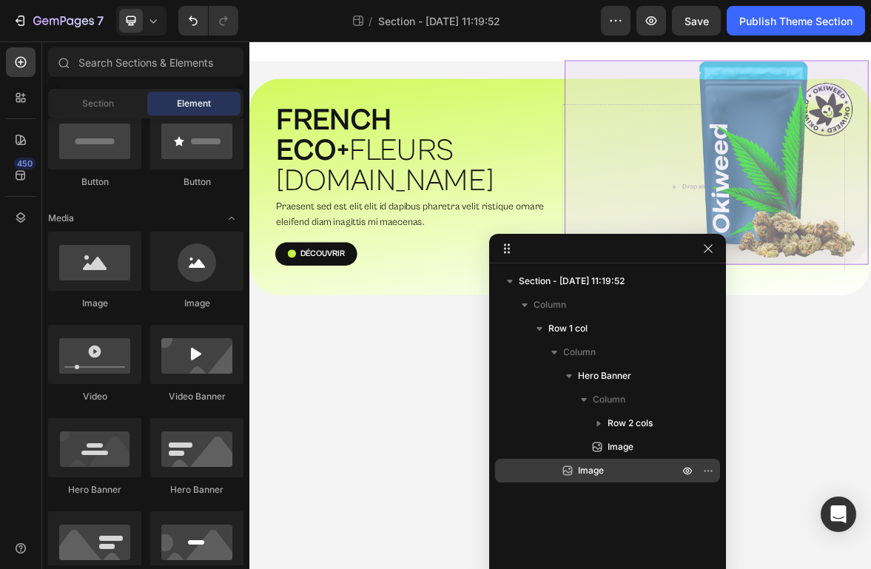
click at [636, 468] on p "Image" at bounding box center [612, 470] width 104 height 15
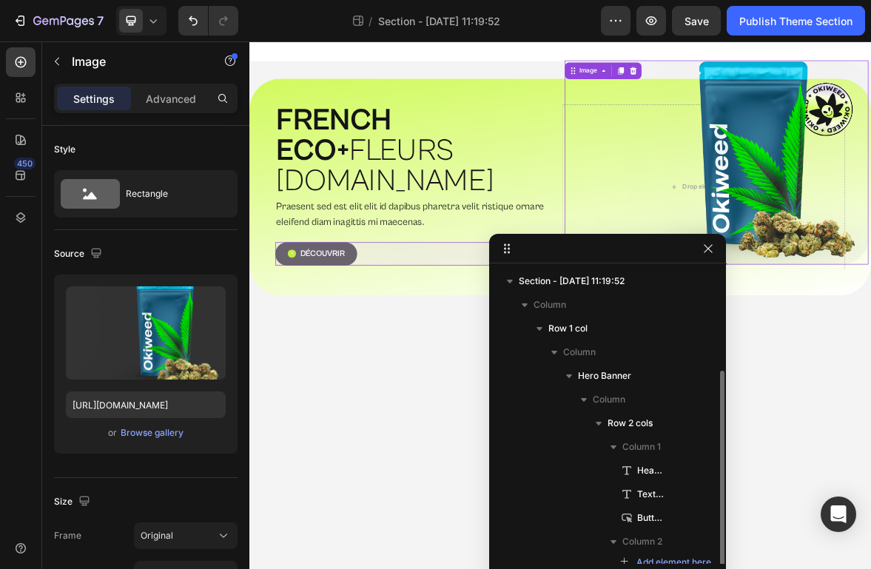
scroll to position [55, 0]
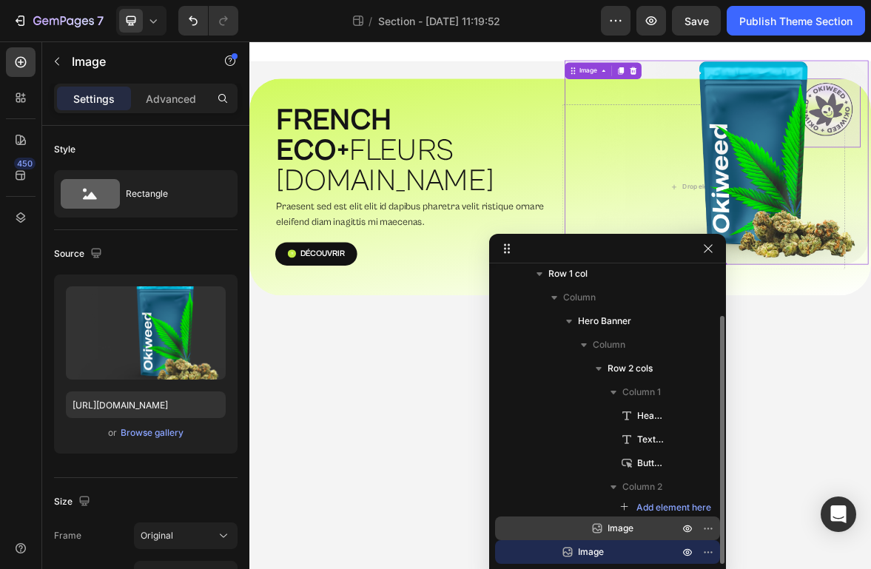
click at [625, 526] on span "Image" at bounding box center [621, 528] width 26 height 15
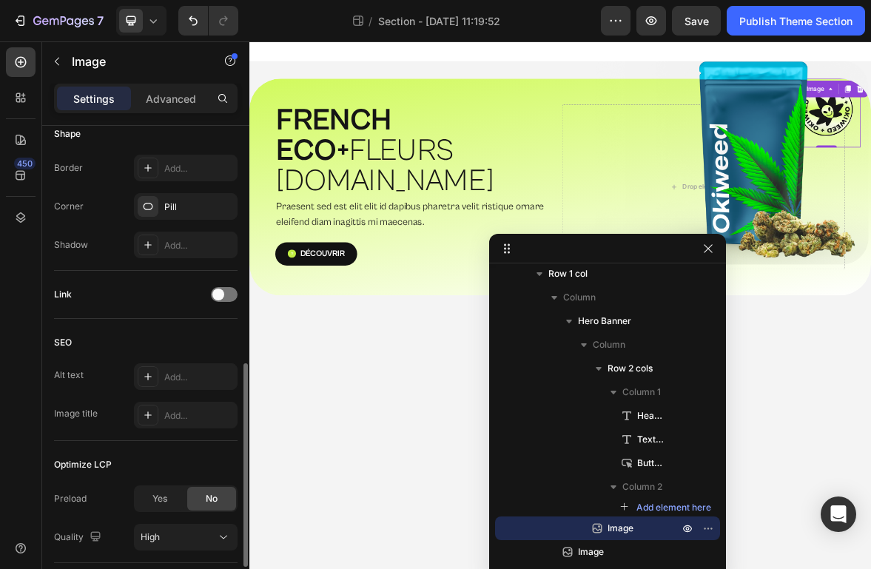
scroll to position [669, 0]
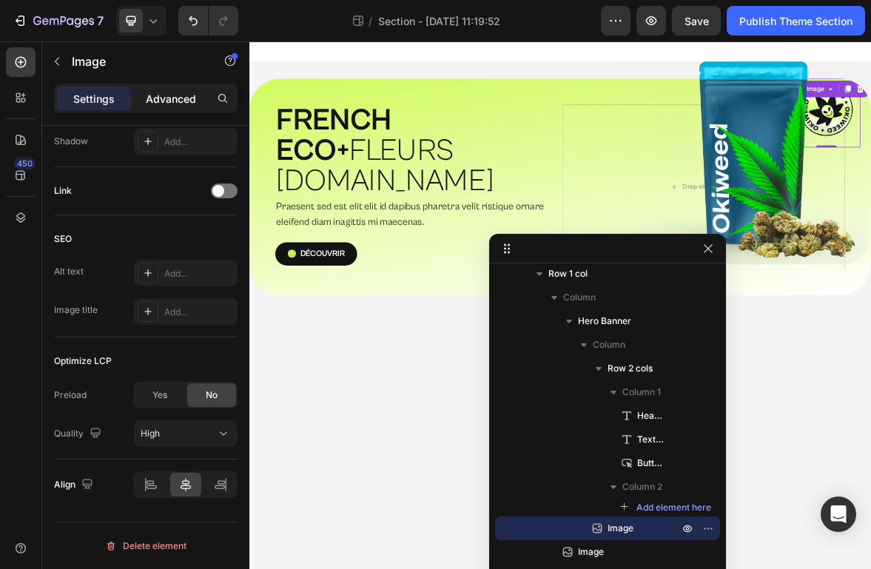
click at [161, 104] on p "Advanced" at bounding box center [171, 99] width 50 height 16
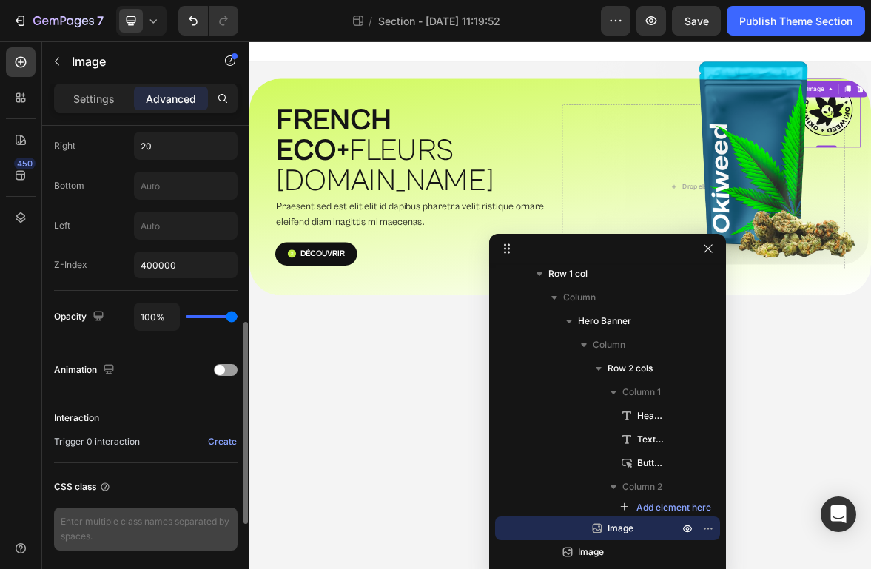
scroll to position [411, 0]
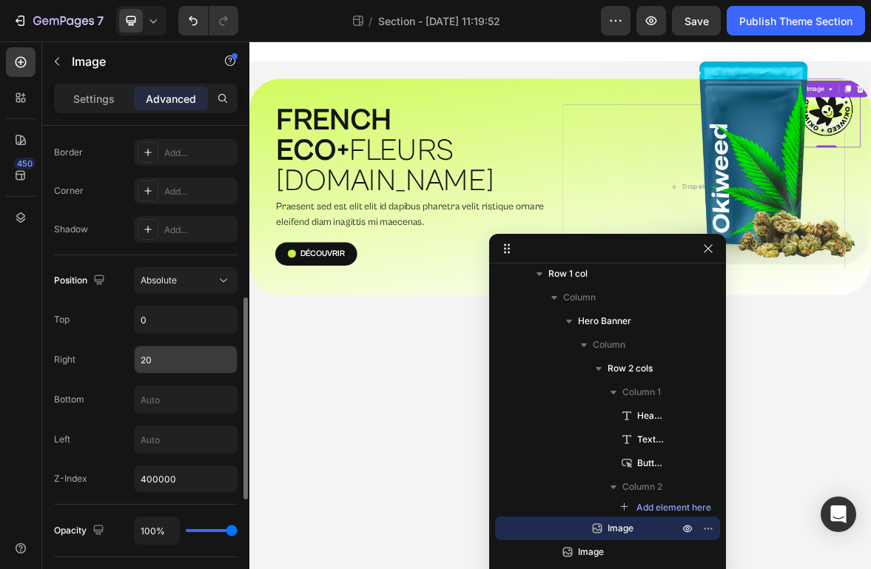
click at [172, 363] on input "20" at bounding box center [186, 359] width 102 height 27
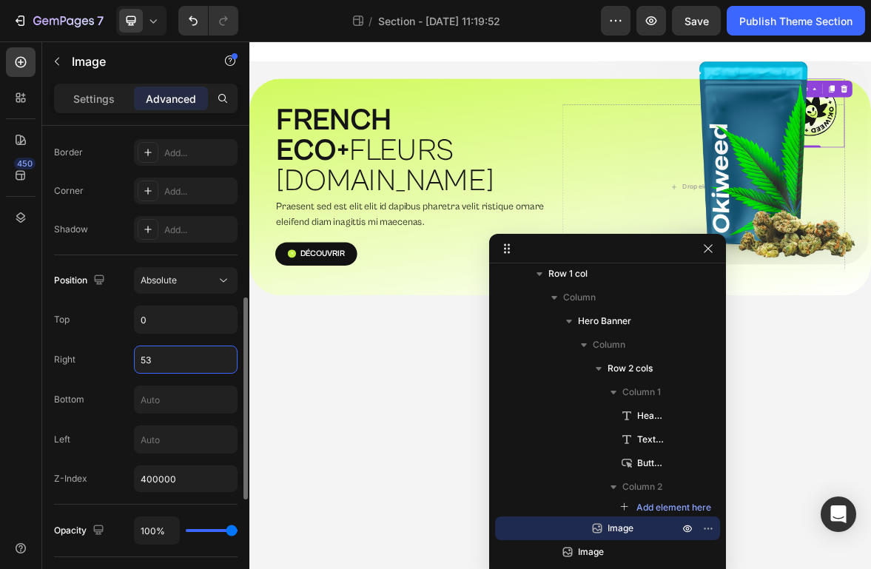
type input "54"
click at [157, 488] on input "400000" at bounding box center [186, 479] width 104 height 27
click at [181, 285] on div "Absolute" at bounding box center [178, 280] width 75 height 13
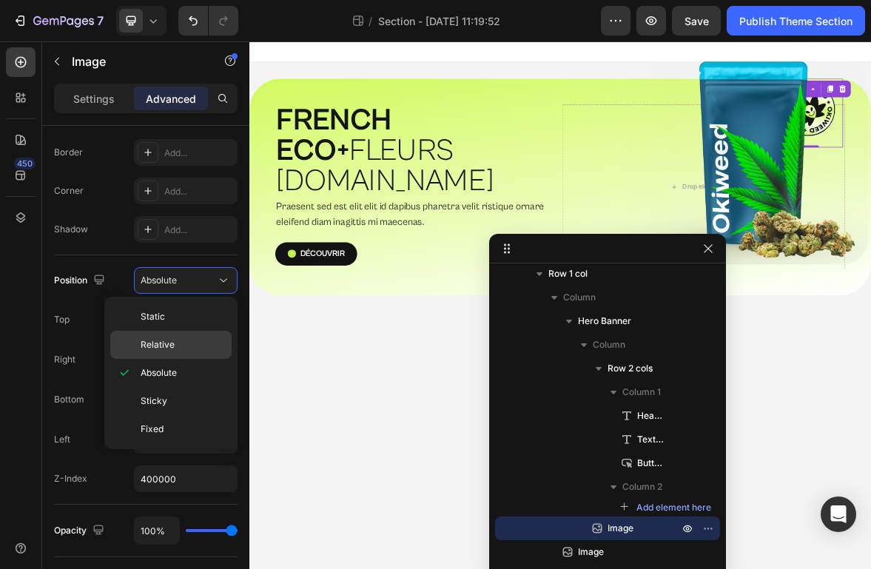
click at [176, 338] on p "Relative" at bounding box center [183, 344] width 84 height 13
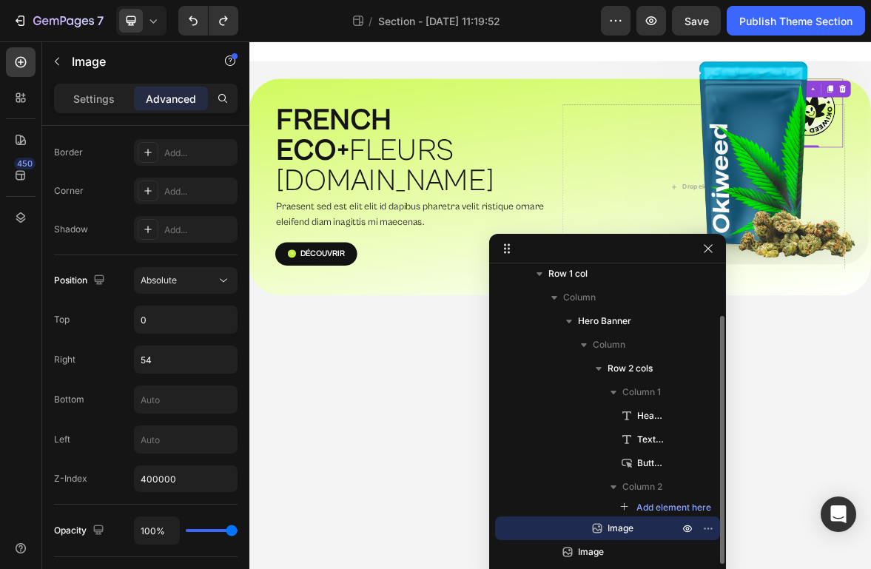
click at [631, 527] on span "Image" at bounding box center [621, 528] width 26 height 15
click at [870, 464] on body "⁠⁠⁠⁠⁠⁠⁠ FRENCH ECO+  FLEURS G.HOUSE Heading Praesent sed est elit elit id dapib…" at bounding box center [693, 418] width 888 height 754
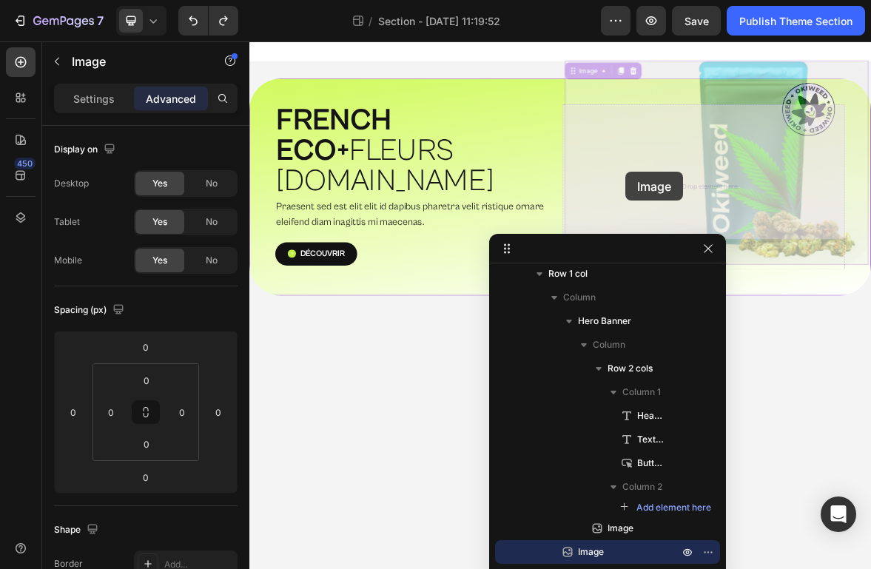
drag, startPoint x: 987, startPoint y: 258, endPoint x: 787, endPoint y: 228, distance: 202.0
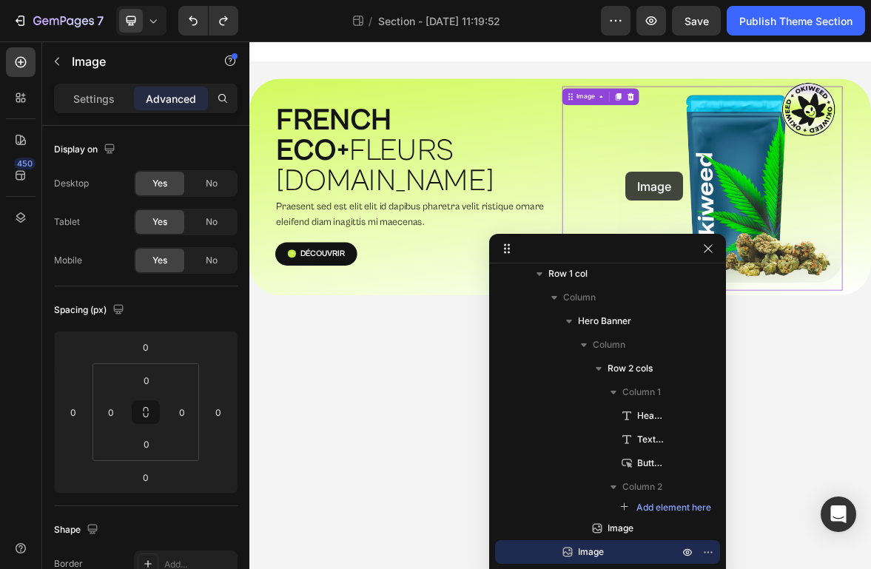
scroll to position [37, 0]
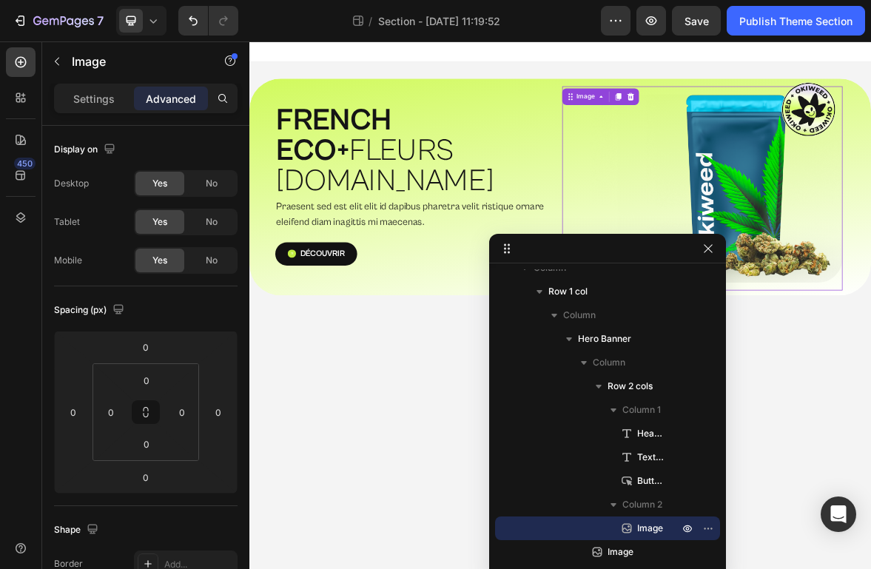
click at [101, 90] on div "Settings" at bounding box center [94, 99] width 74 height 24
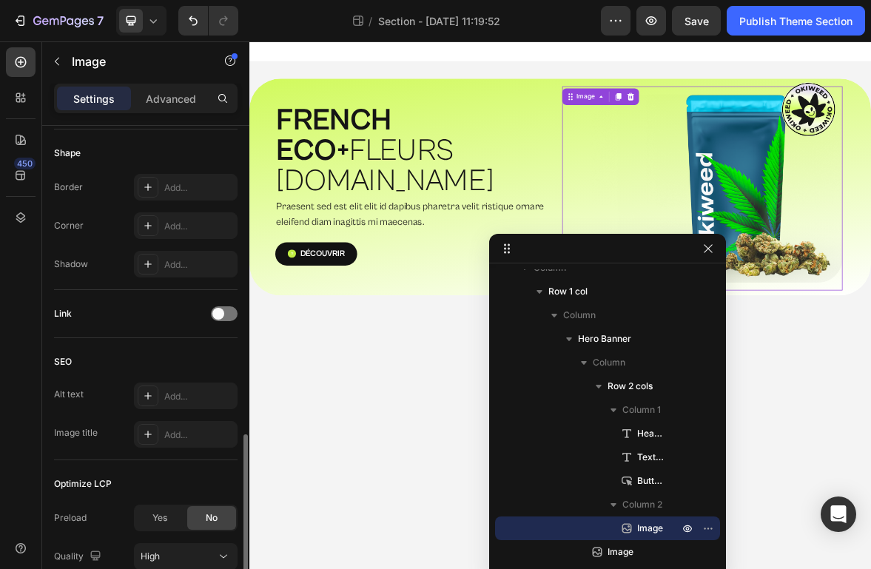
scroll to position [632, 0]
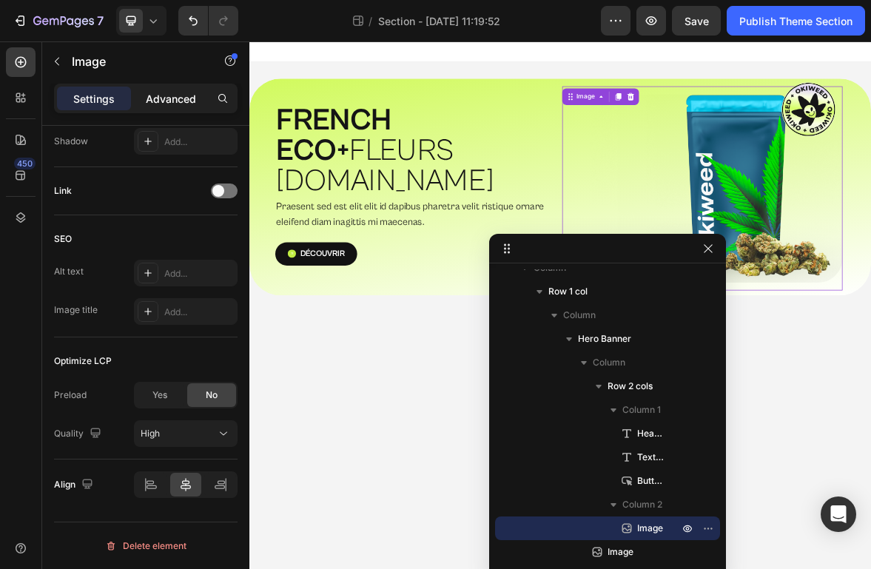
click at [156, 94] on p "Advanced" at bounding box center [171, 99] width 50 height 16
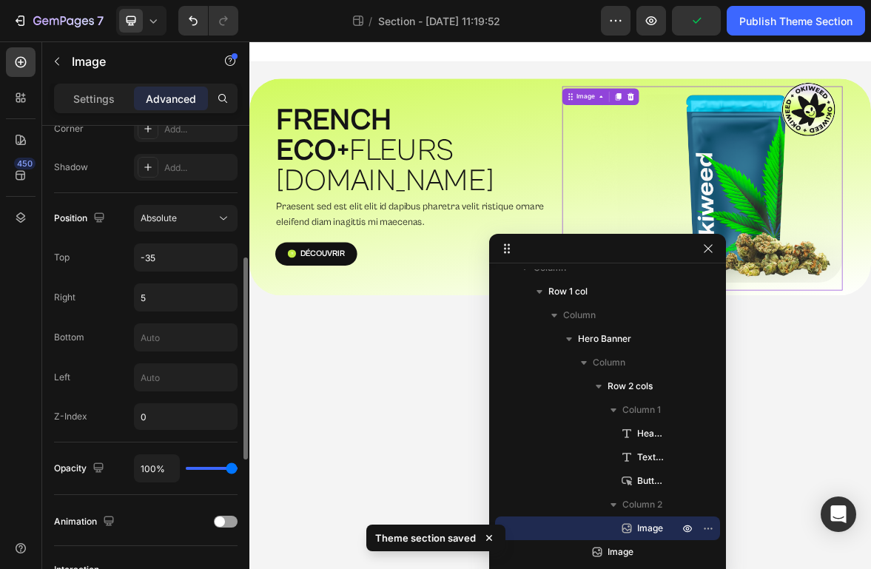
scroll to position [403, 0]
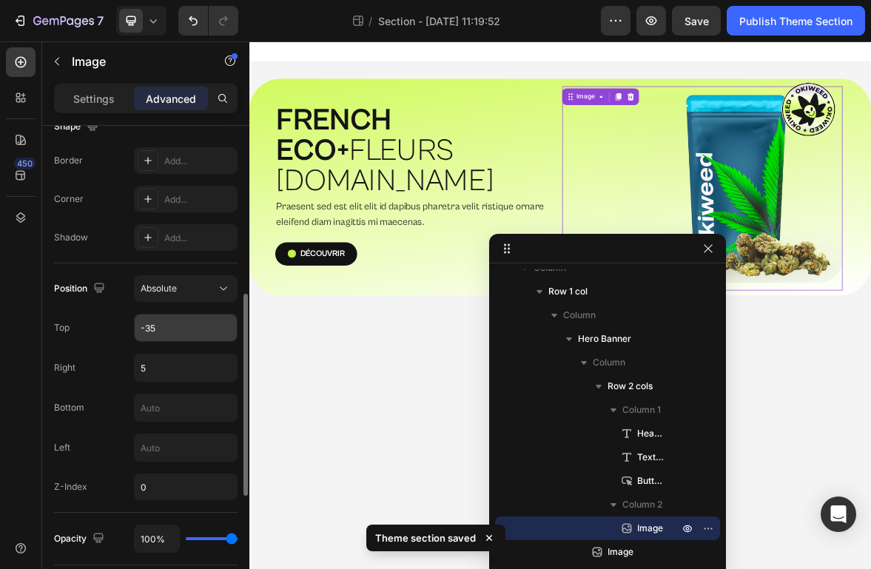
click at [176, 329] on input "-35" at bounding box center [186, 328] width 102 height 27
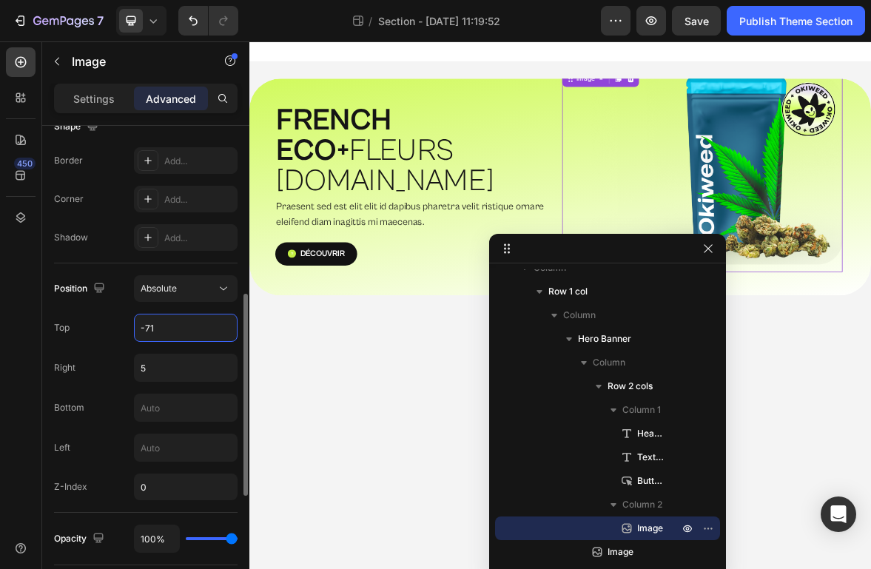
type input "-72"
click at [172, 371] on input "5" at bounding box center [186, 367] width 102 height 27
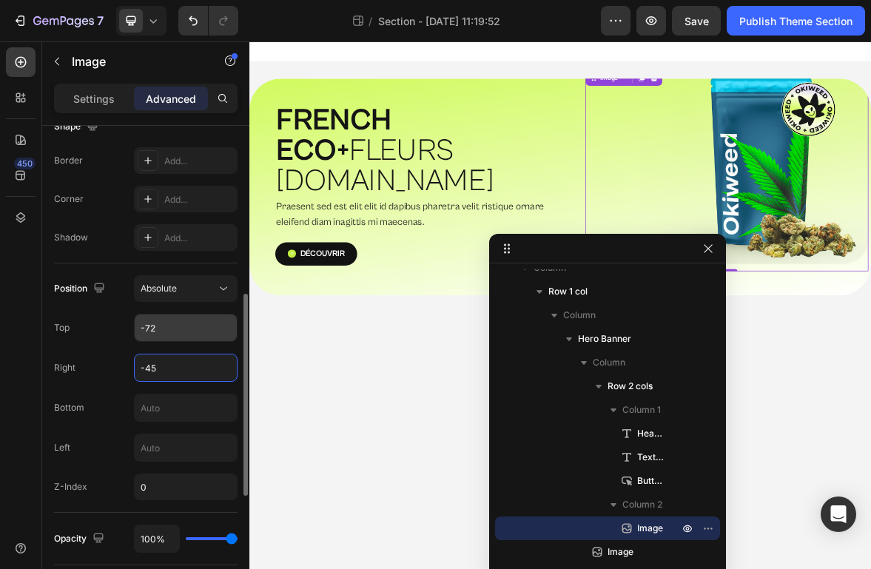
type input "-45"
click at [152, 328] on input "-72" at bounding box center [186, 328] width 102 height 27
type input "-70"
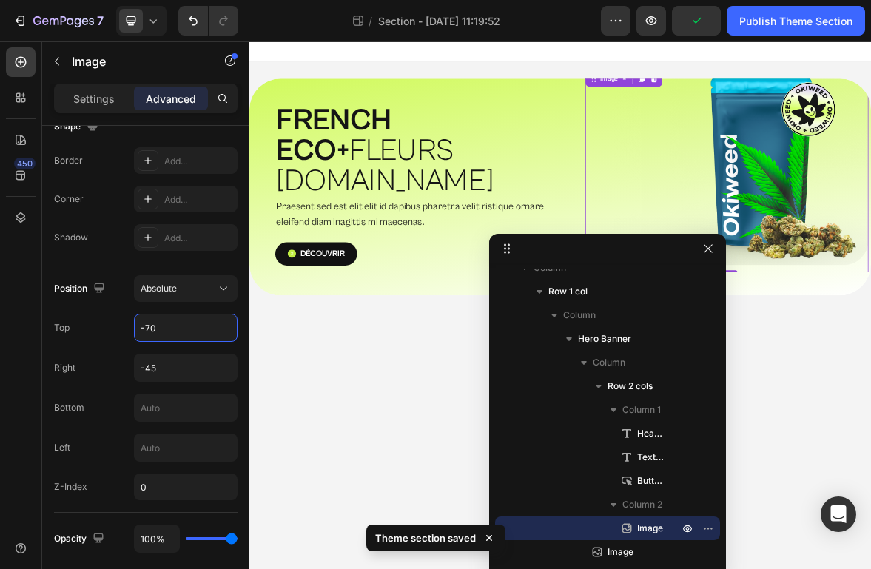
click at [498, 568] on body "⁠⁠⁠⁠⁠⁠⁠ FRENCH ECO+  FLEURS G.HOUSE Heading Praesent sed est elit elit id dapib…" at bounding box center [693, 418] width 888 height 754
